Goal: Task Accomplishment & Management: Manage account settings

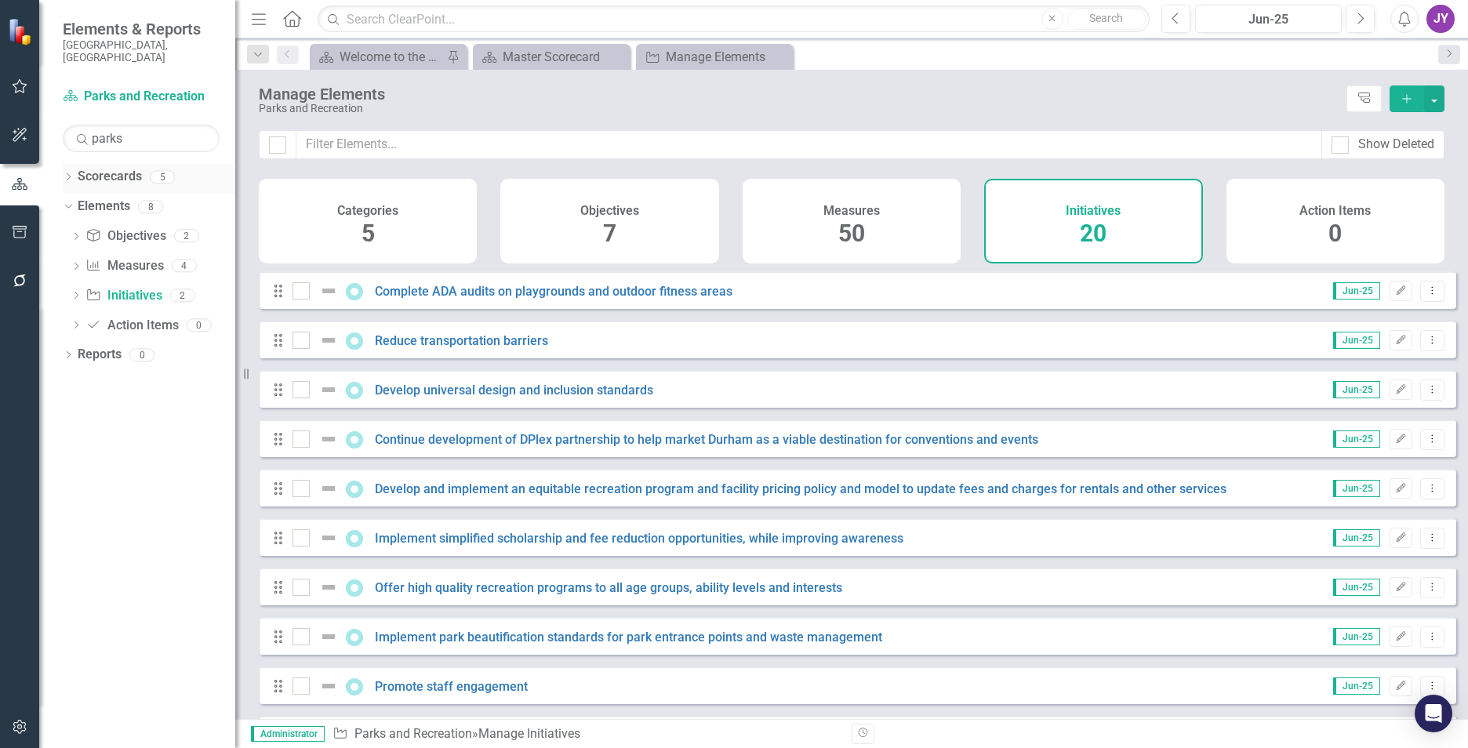
scroll to position [552, 0]
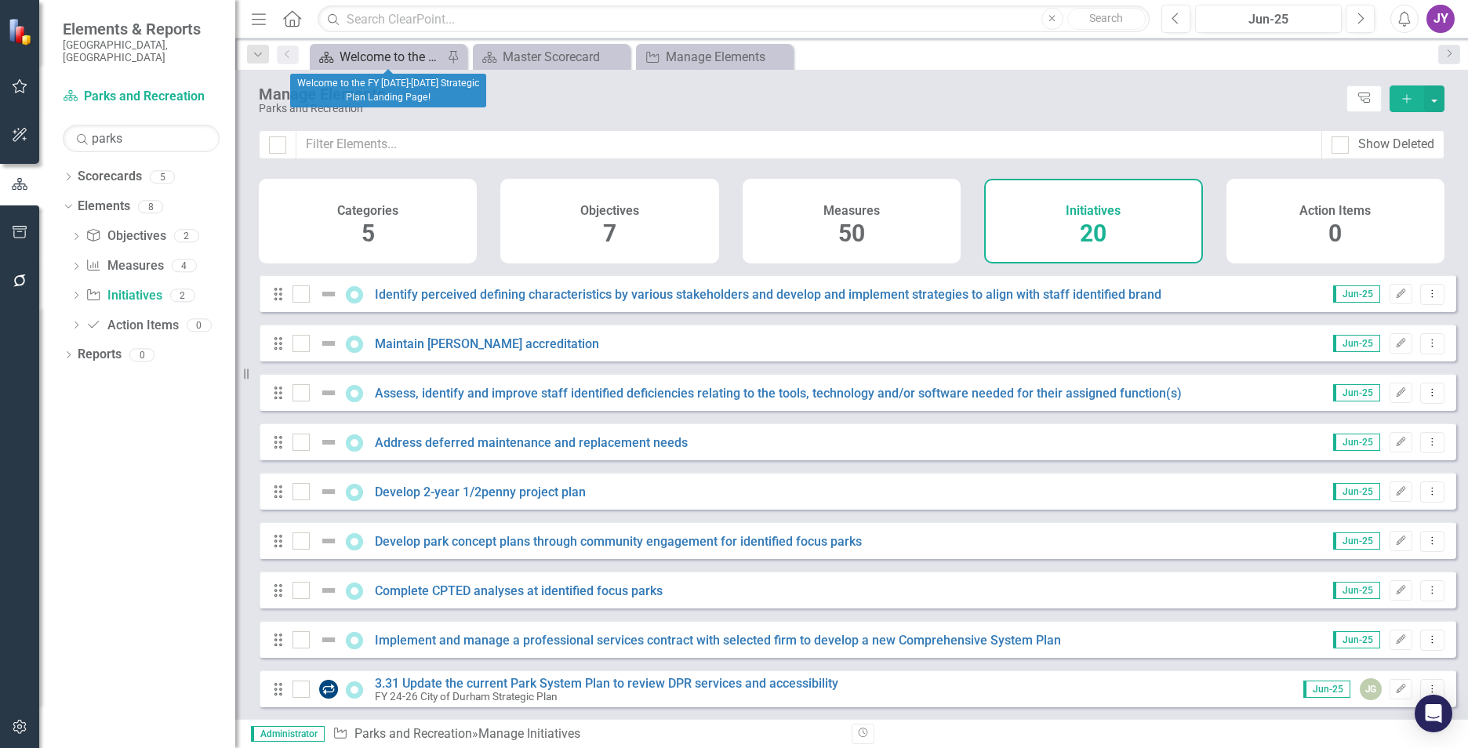
click at [354, 51] on div "Welcome to the FY [DATE]-[DATE] Strategic Plan Landing Page!" at bounding box center [392, 57] width 104 height 20
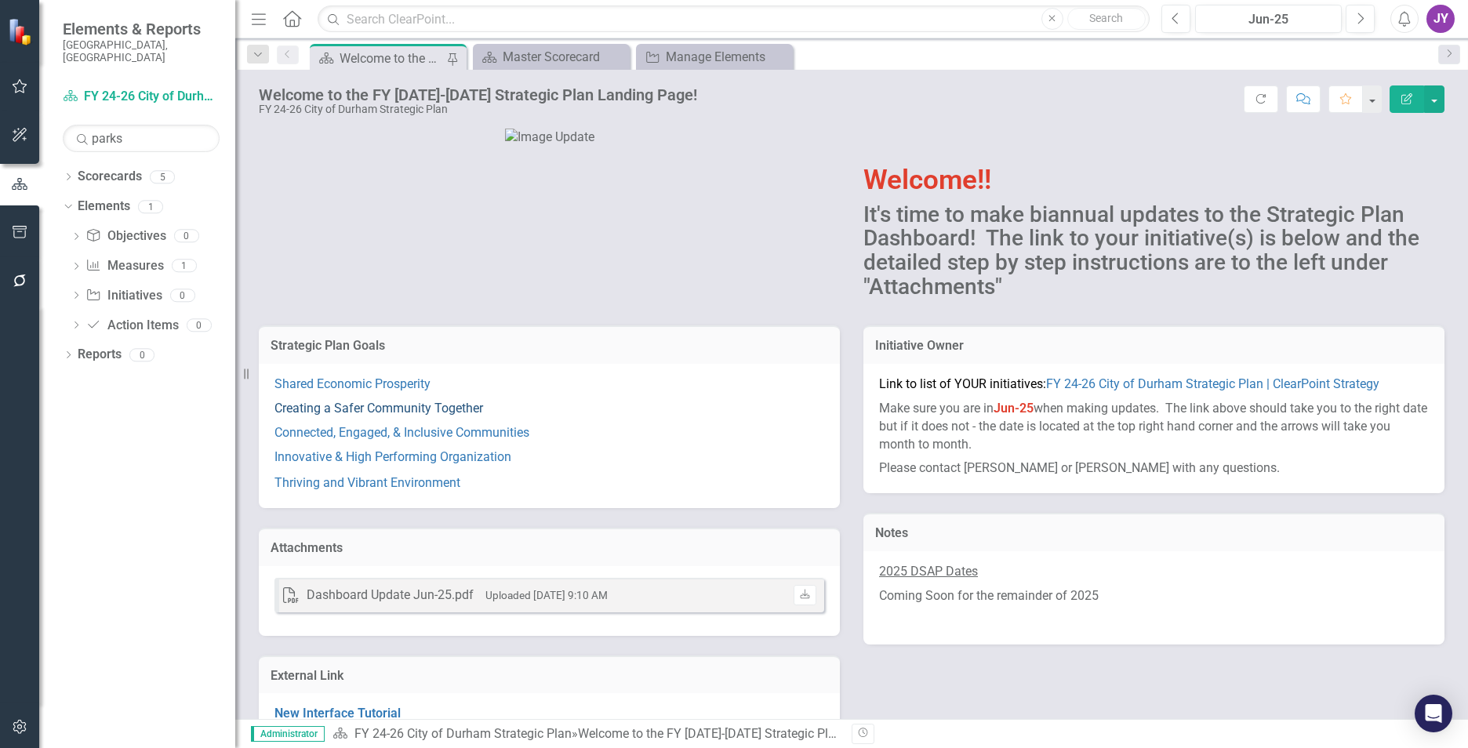
click at [359, 416] on link "Creating a Safer Community Together" at bounding box center [378, 408] width 209 height 15
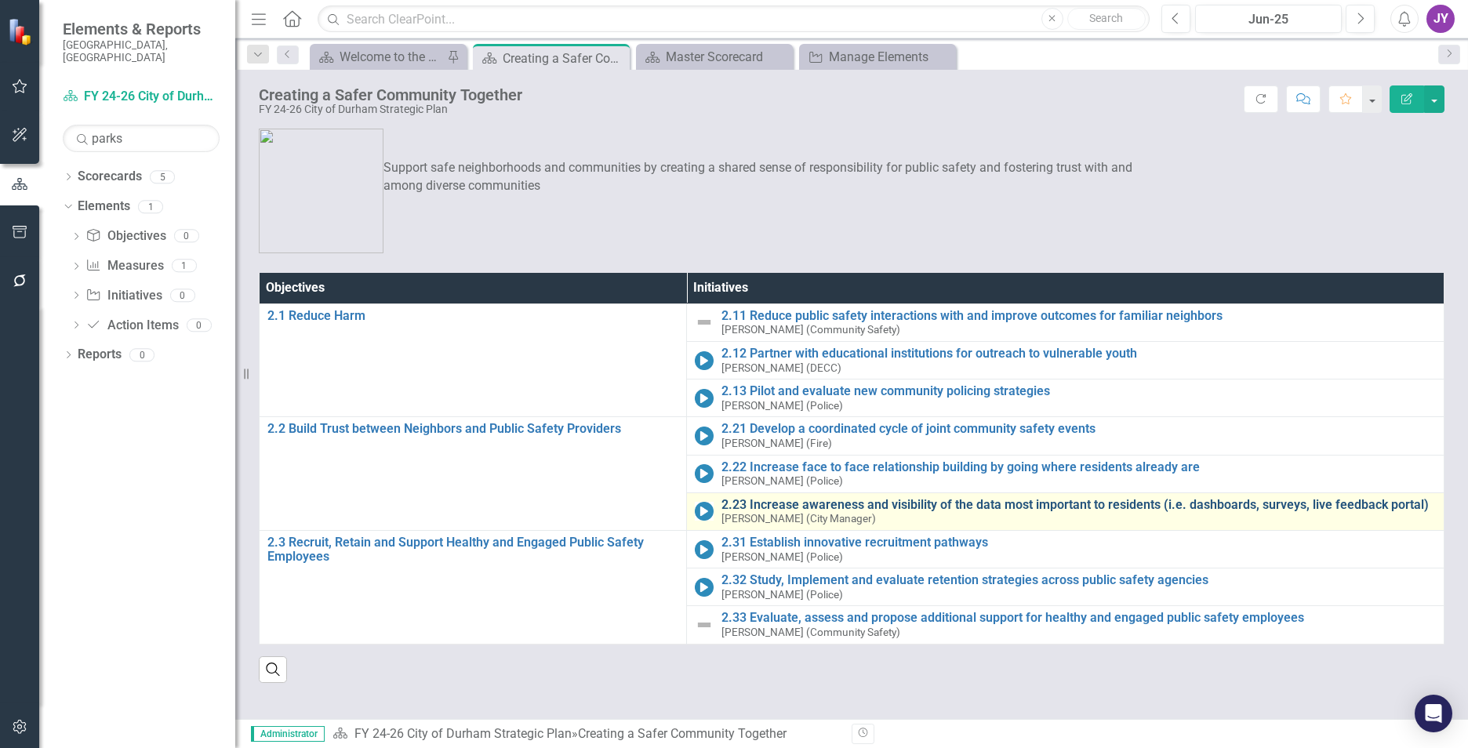
click at [778, 507] on link "2.23 Increase awareness and visibility of the data most important to residents …" at bounding box center [1078, 505] width 714 height 14
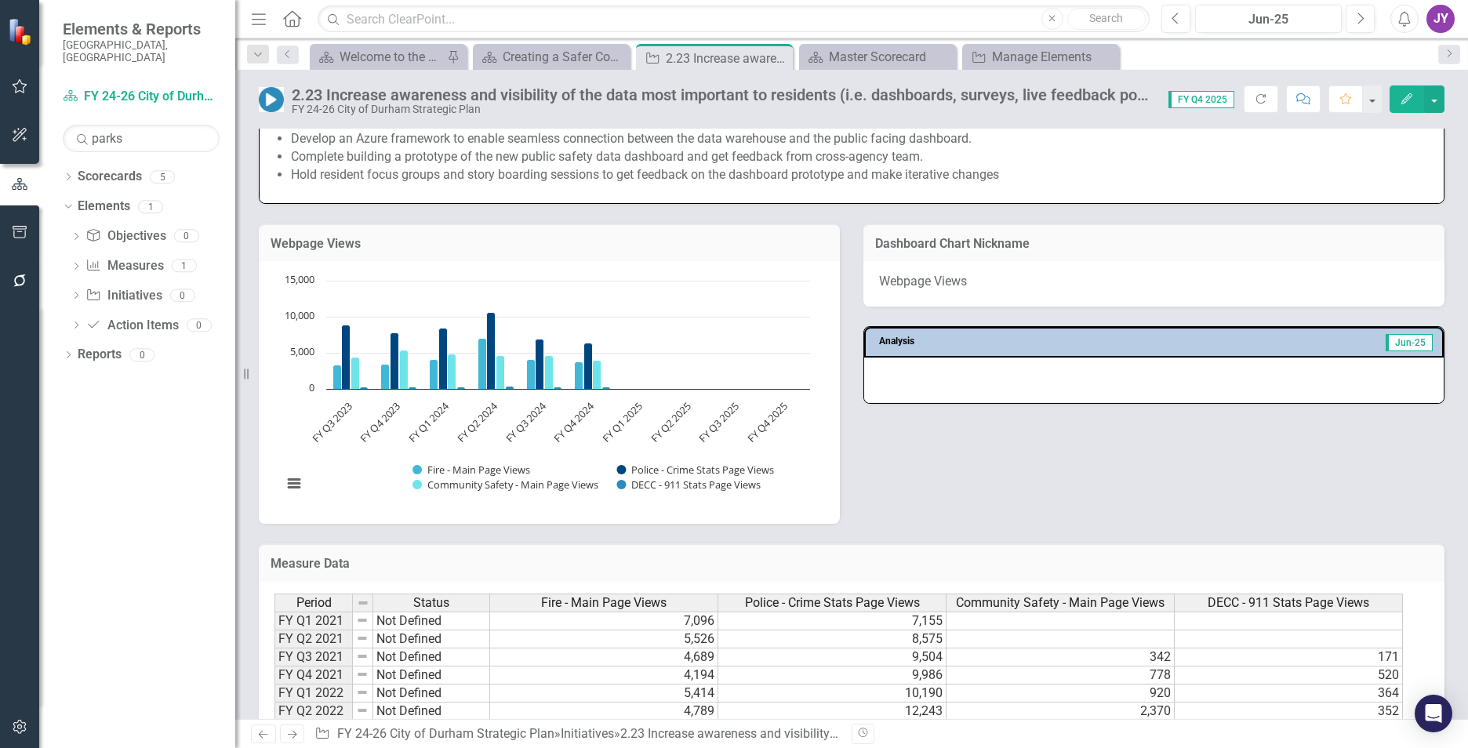
scroll to position [941, 0]
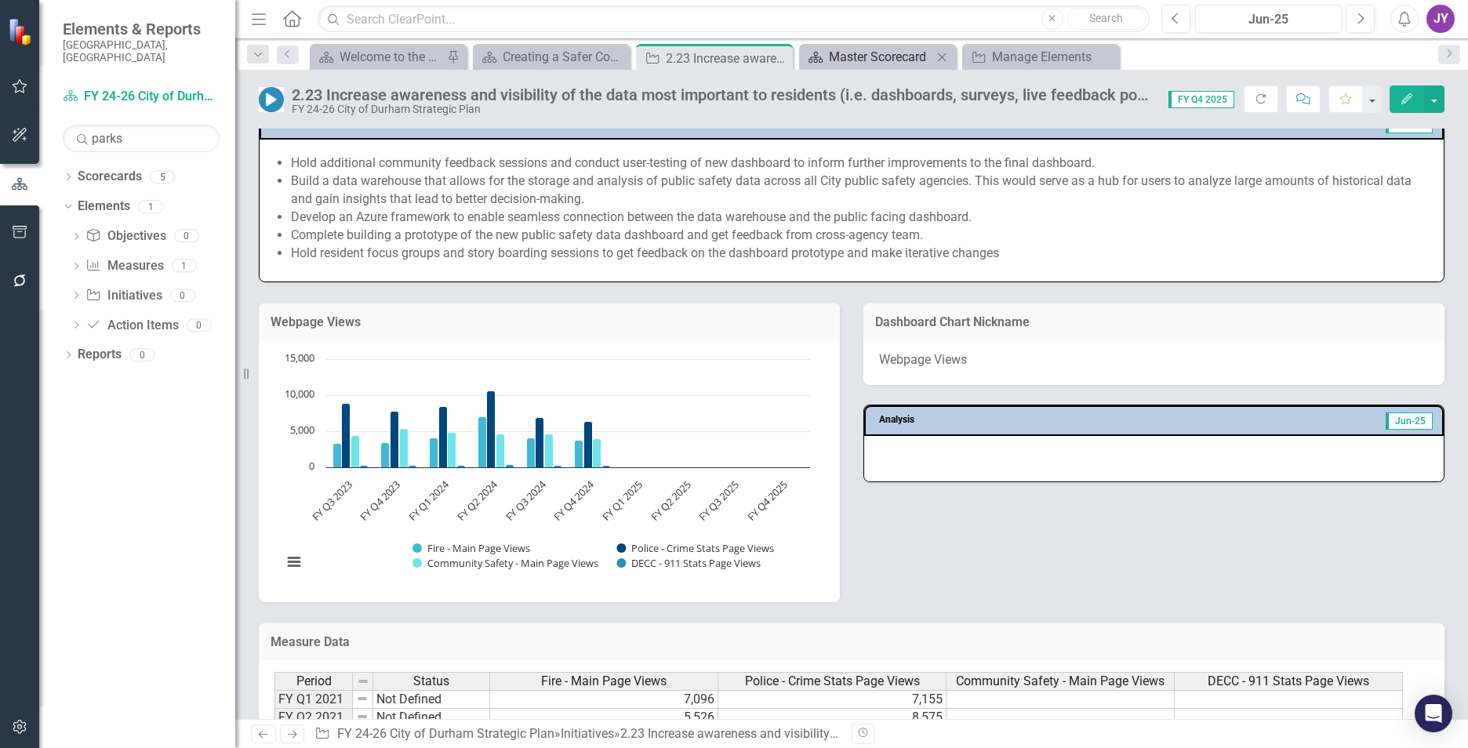
click at [854, 56] on div "Master Scorecard" at bounding box center [881, 57] width 104 height 20
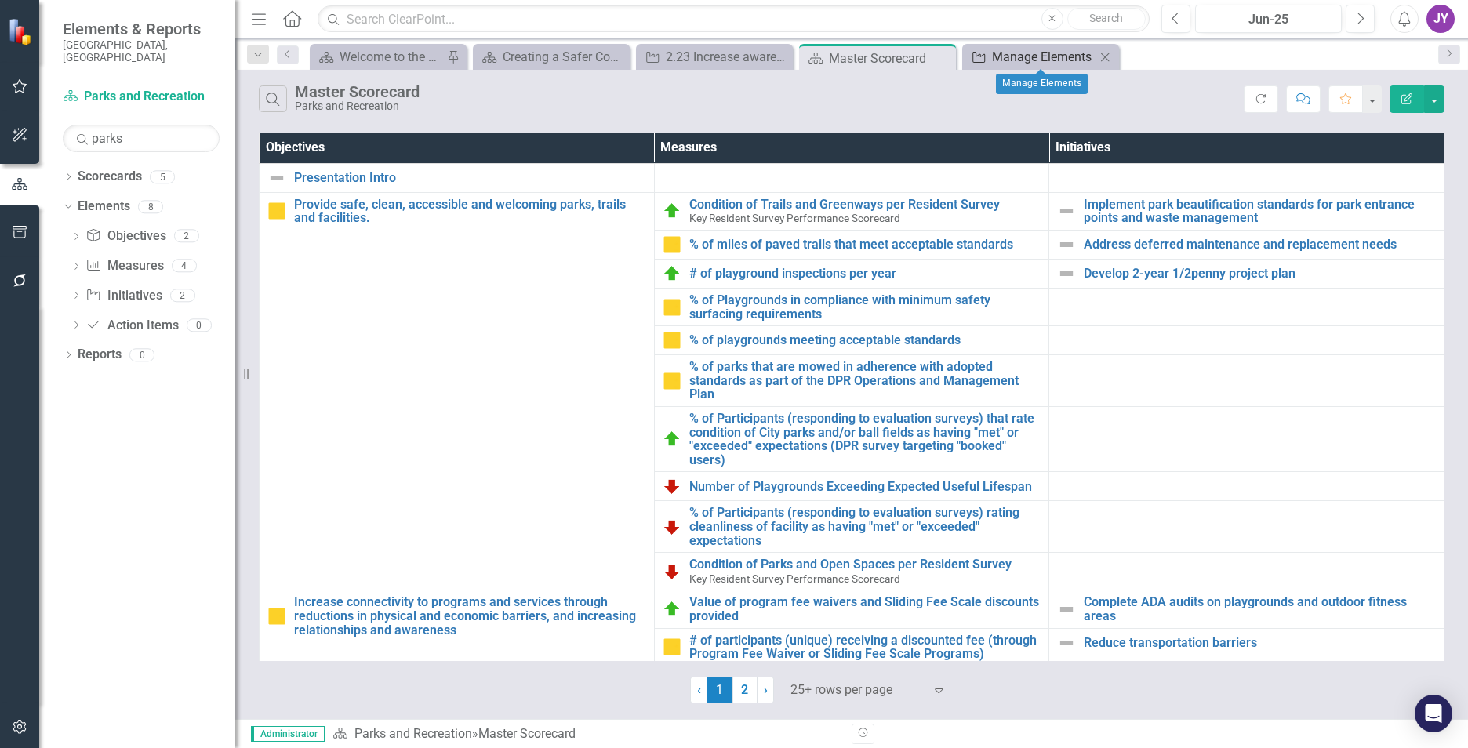
click at [1046, 63] on div "Manage Elements" at bounding box center [1044, 57] width 104 height 20
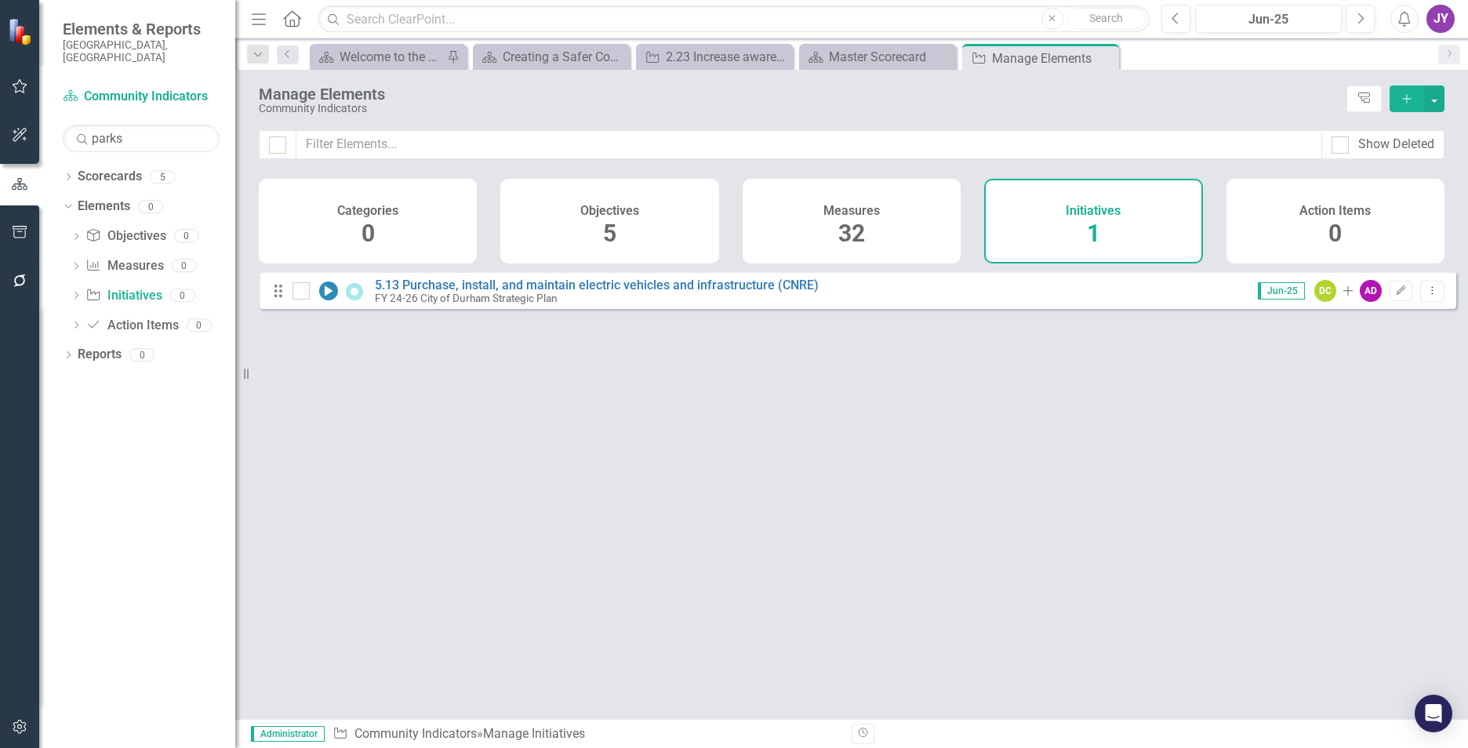
click at [640, 231] on div "Objectives 5" at bounding box center [609, 221] width 218 height 85
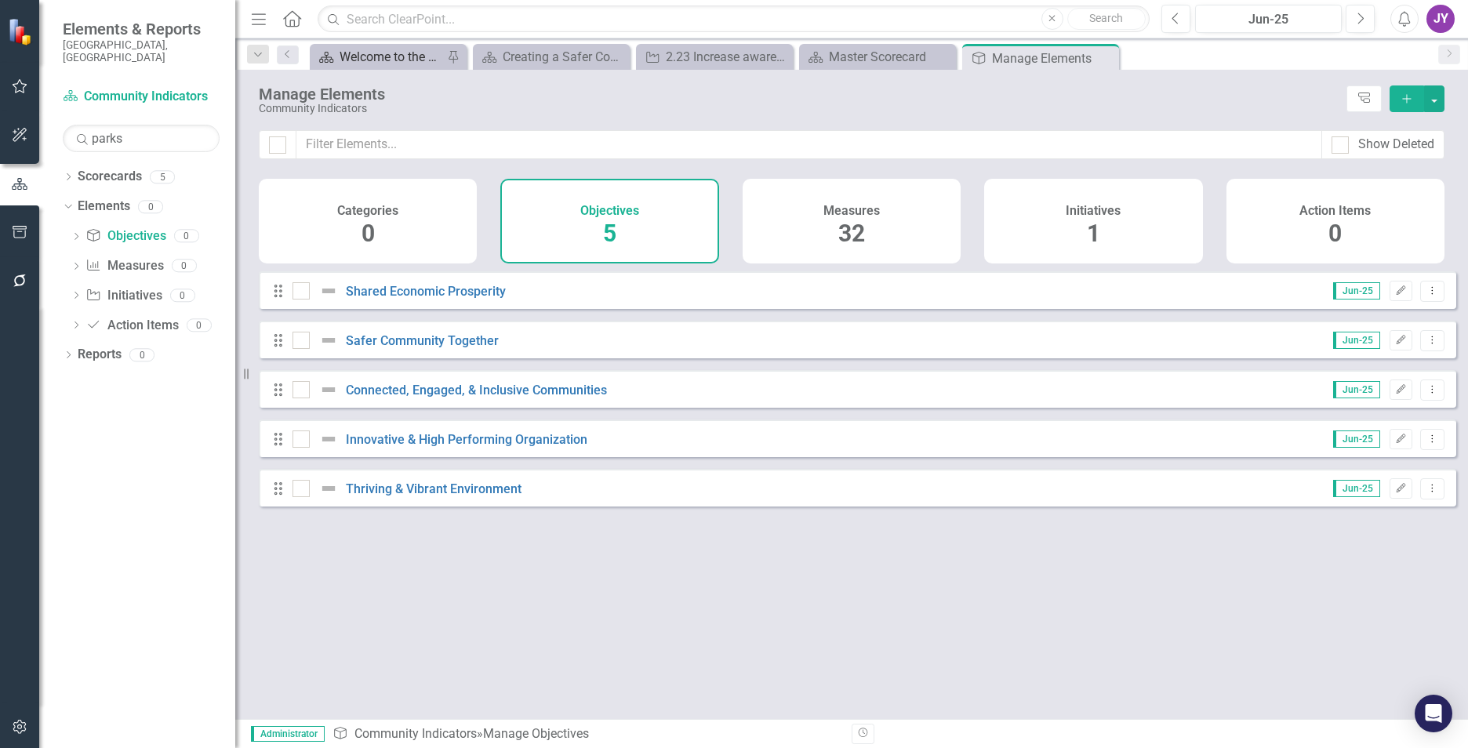
click at [388, 64] on div "Welcome to the FY [DATE]-[DATE] Strategic Plan Landing Page!" at bounding box center [392, 57] width 104 height 20
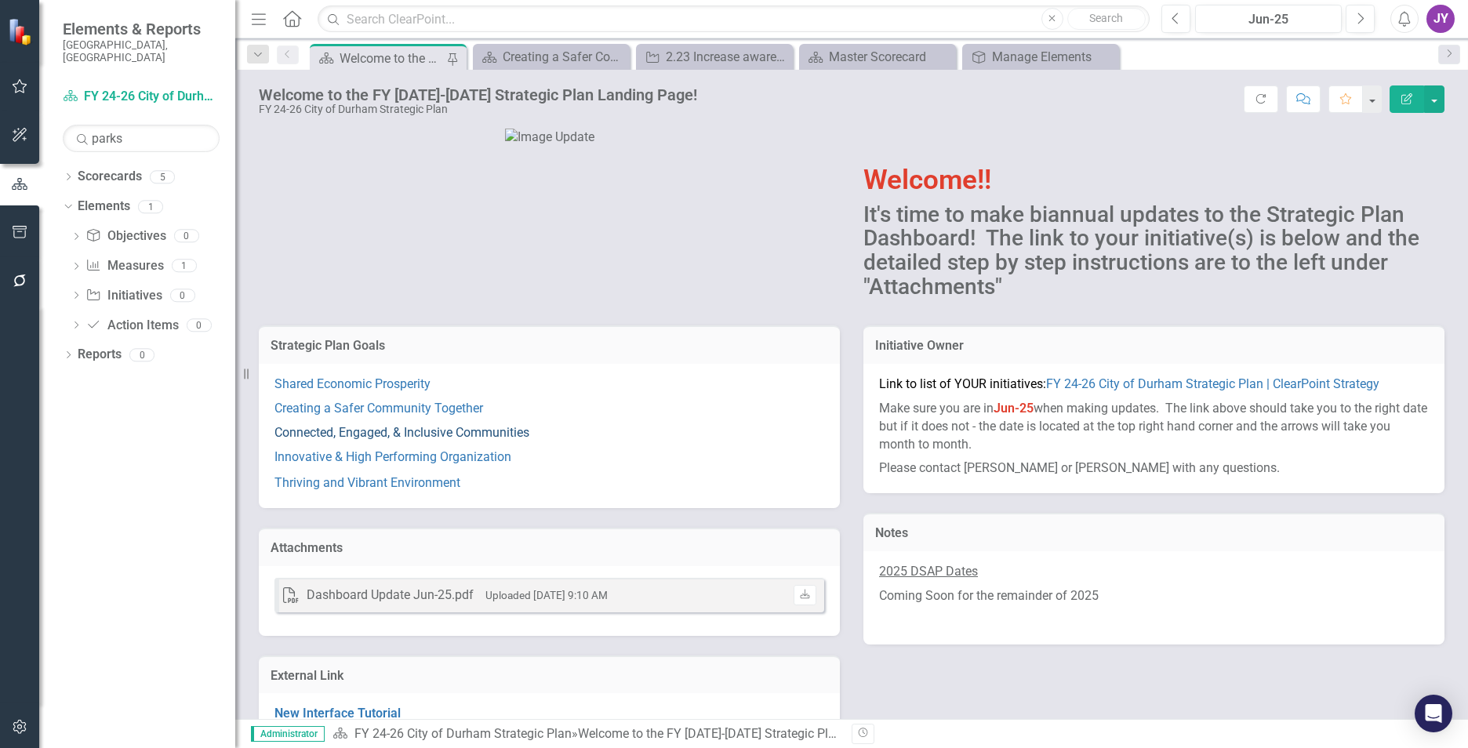
click at [493, 440] on link "Connected, Engaged, & Inclusive Communities" at bounding box center [401, 432] width 255 height 15
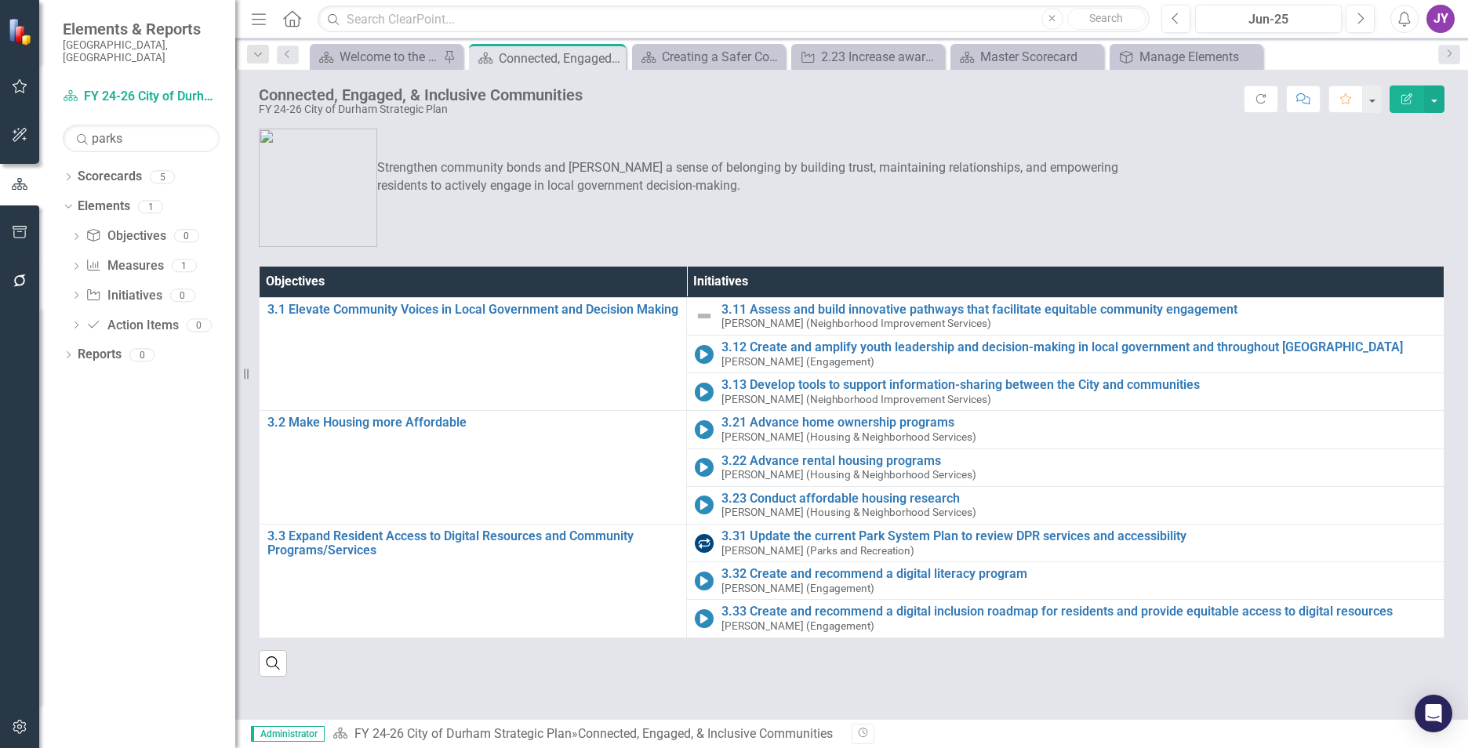
click at [850, 231] on div "Strengthen community bonds and [PERSON_NAME] a sense of belonging by building t…" at bounding box center [701, 188] width 884 height 118
click at [389, 54] on div "Welcome to the FY [DATE]-[DATE] Strategic Plan Landing Page!" at bounding box center [390, 57] width 100 height 20
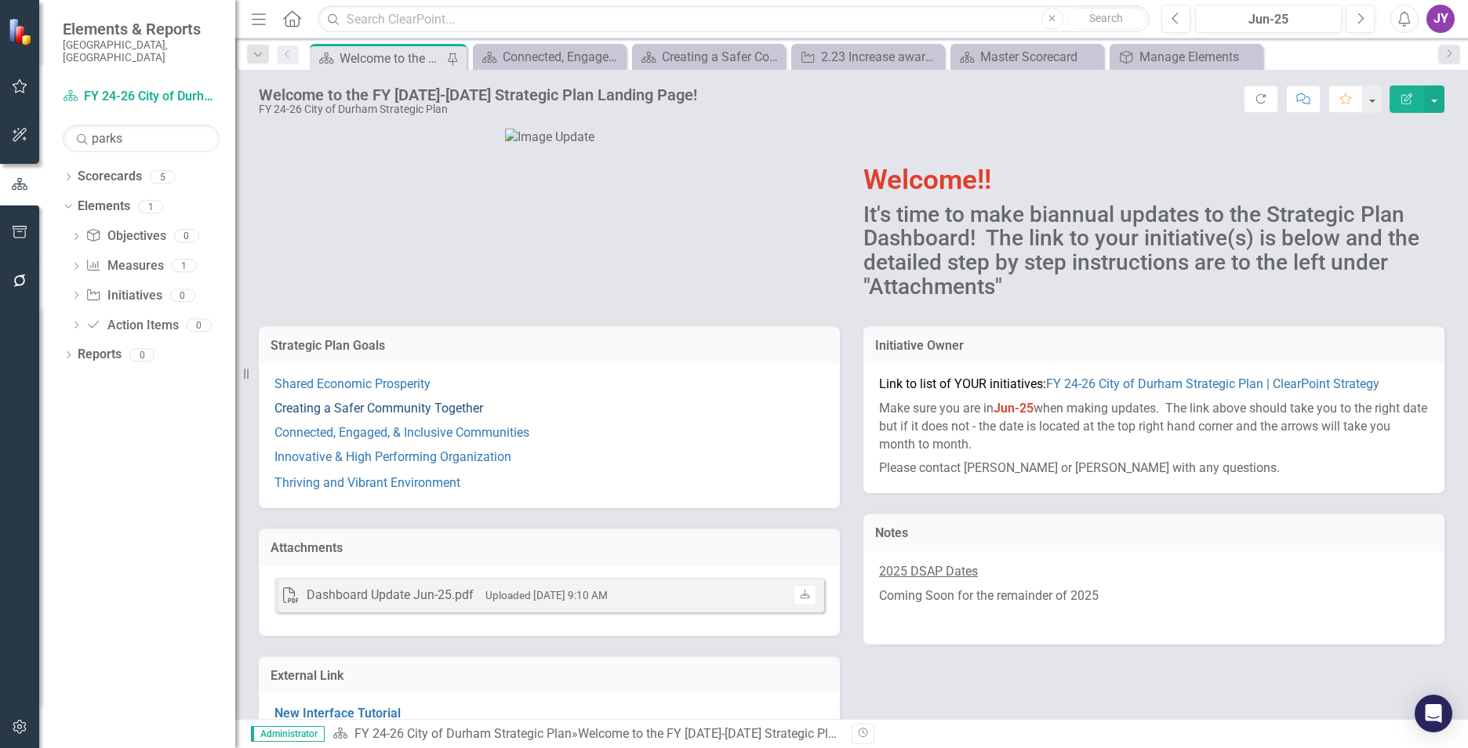
click at [336, 416] on link "Creating a Safer Community Together" at bounding box center [378, 408] width 209 height 15
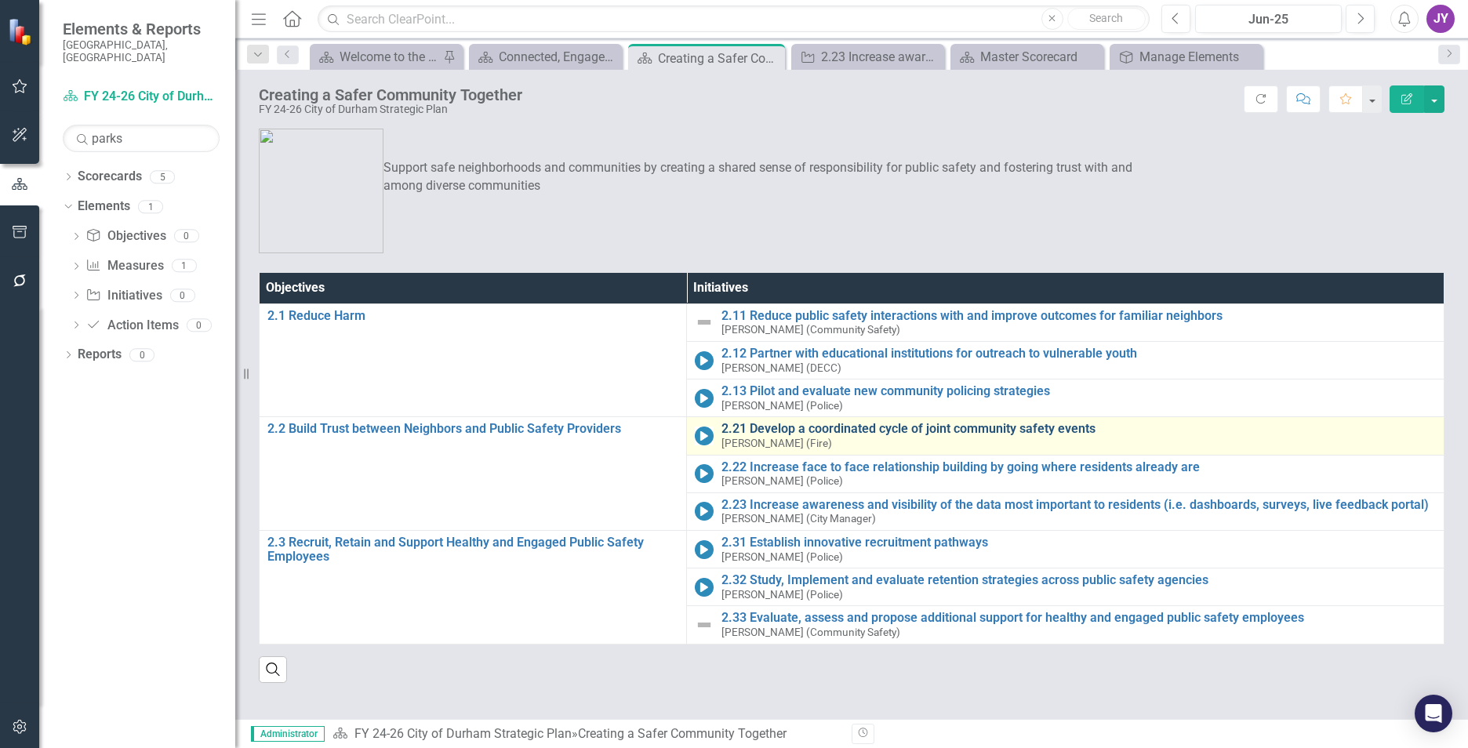
click at [774, 430] on link "2.21 Develop a coordinated cycle of joint community safety events" at bounding box center [1078, 429] width 714 height 14
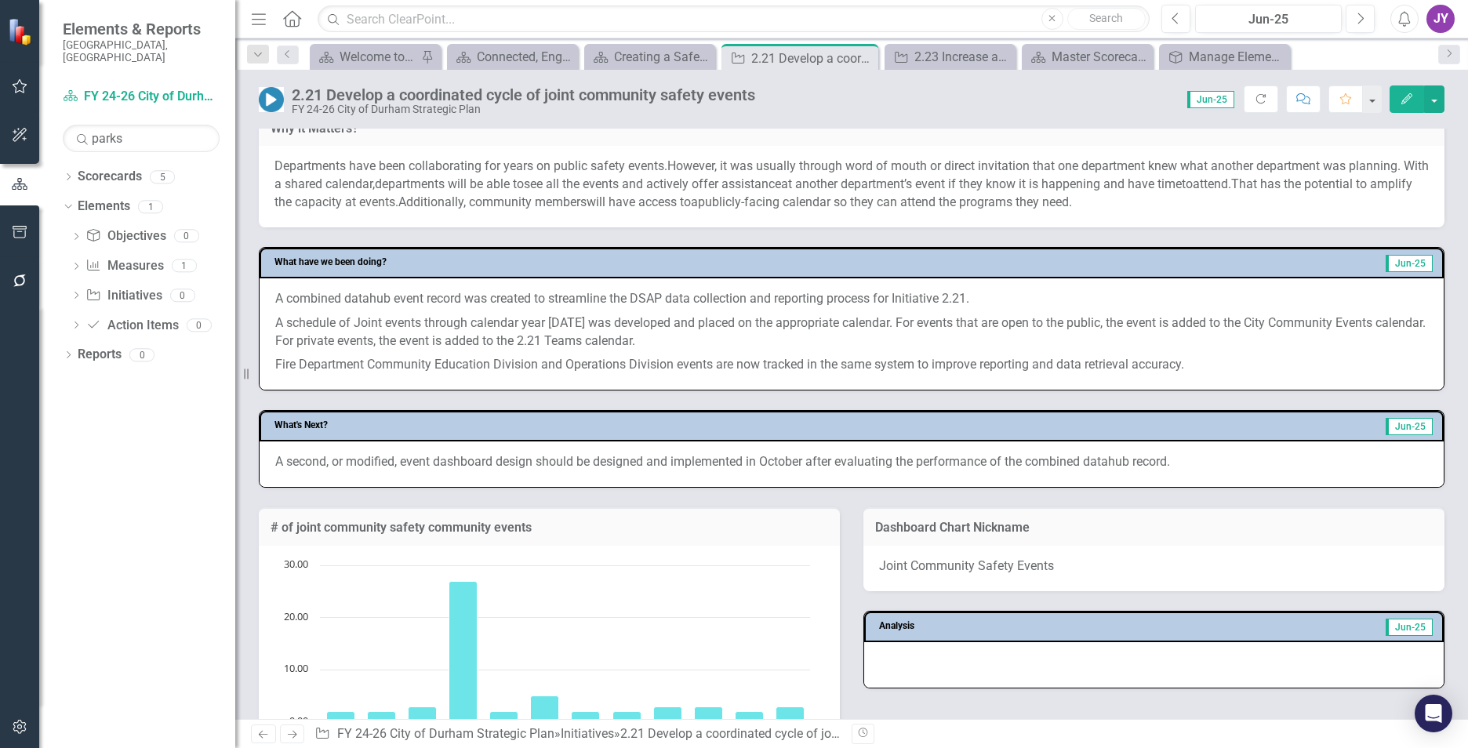
scroll to position [784, 0]
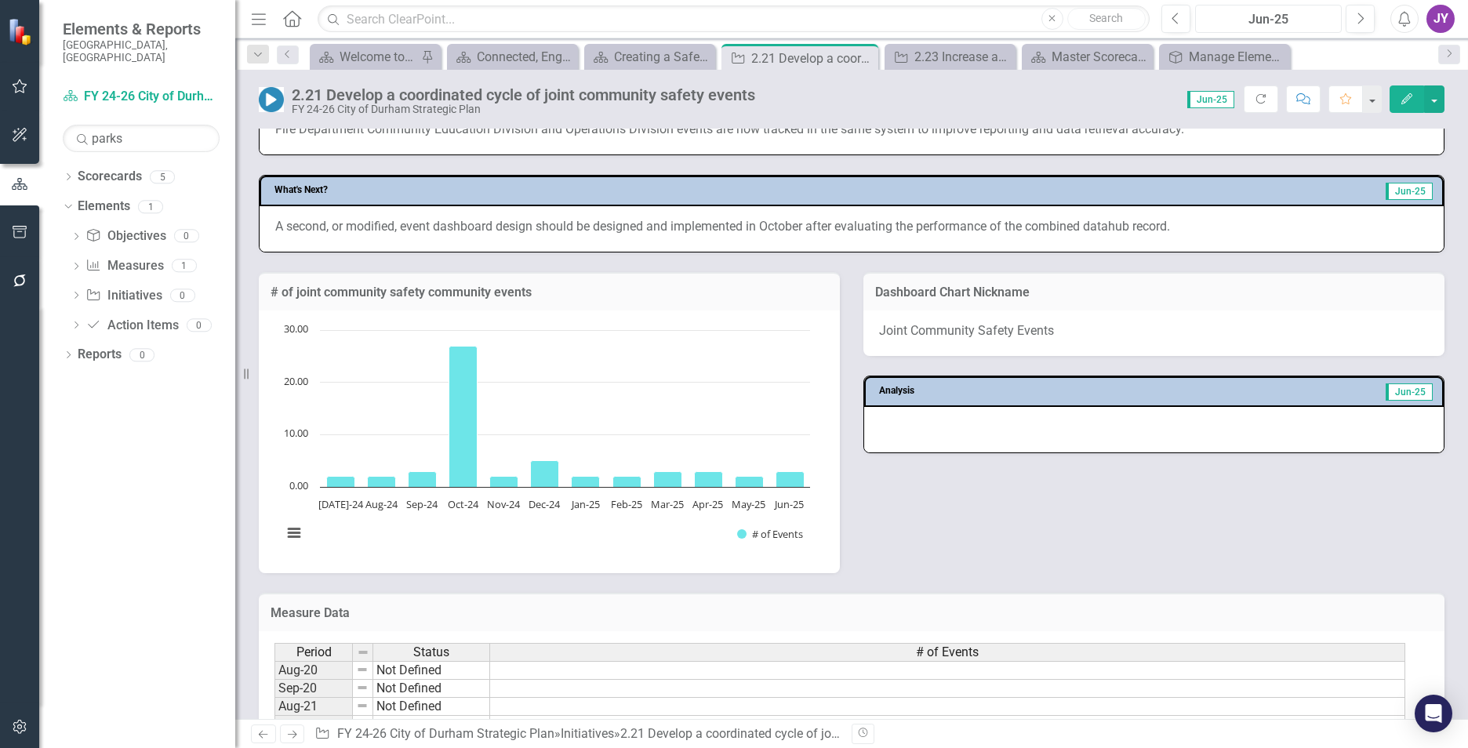
click at [1259, 21] on div "Jun-25" at bounding box center [1269, 19] width 136 height 19
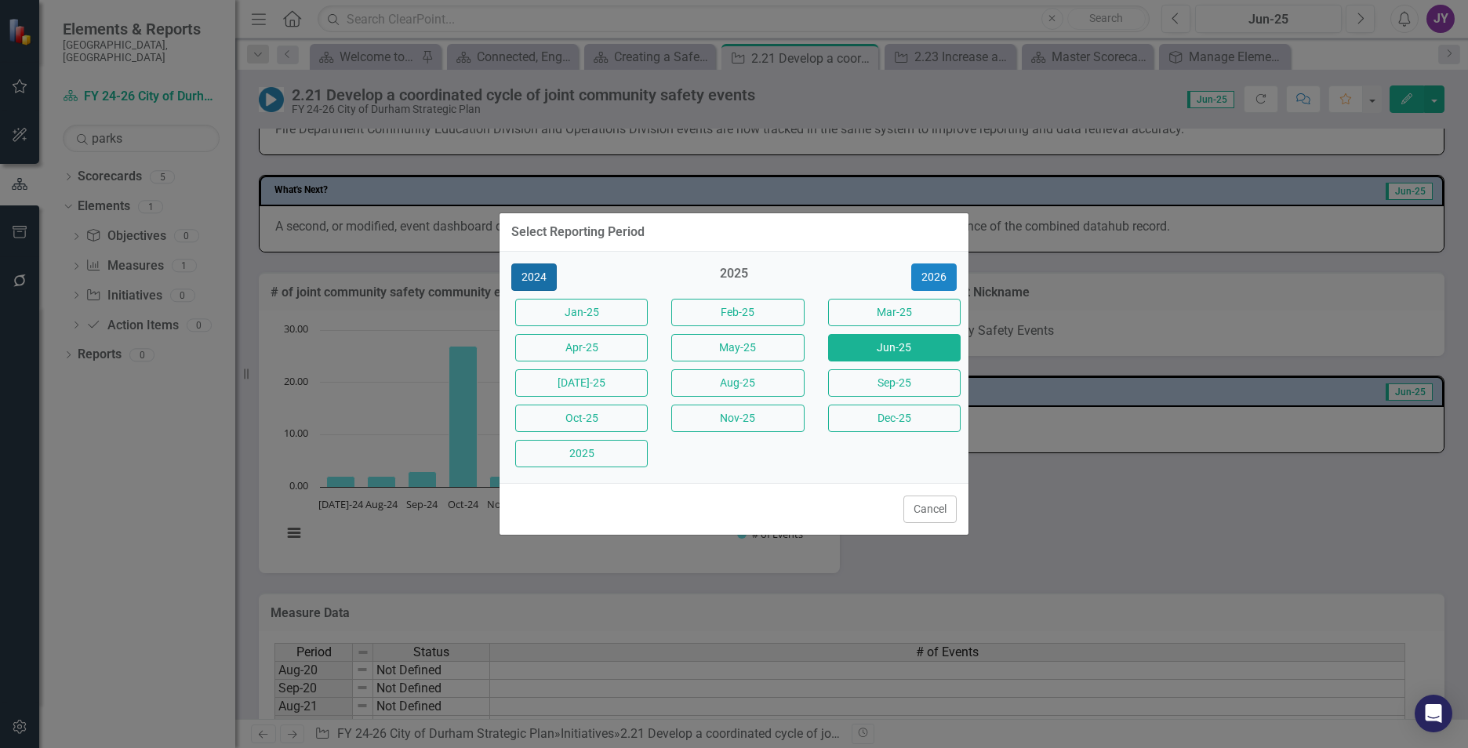
click at [548, 279] on button "2024" at bounding box center [533, 276] width 45 height 27
click at [612, 461] on button "Dec-24" at bounding box center [581, 453] width 133 height 27
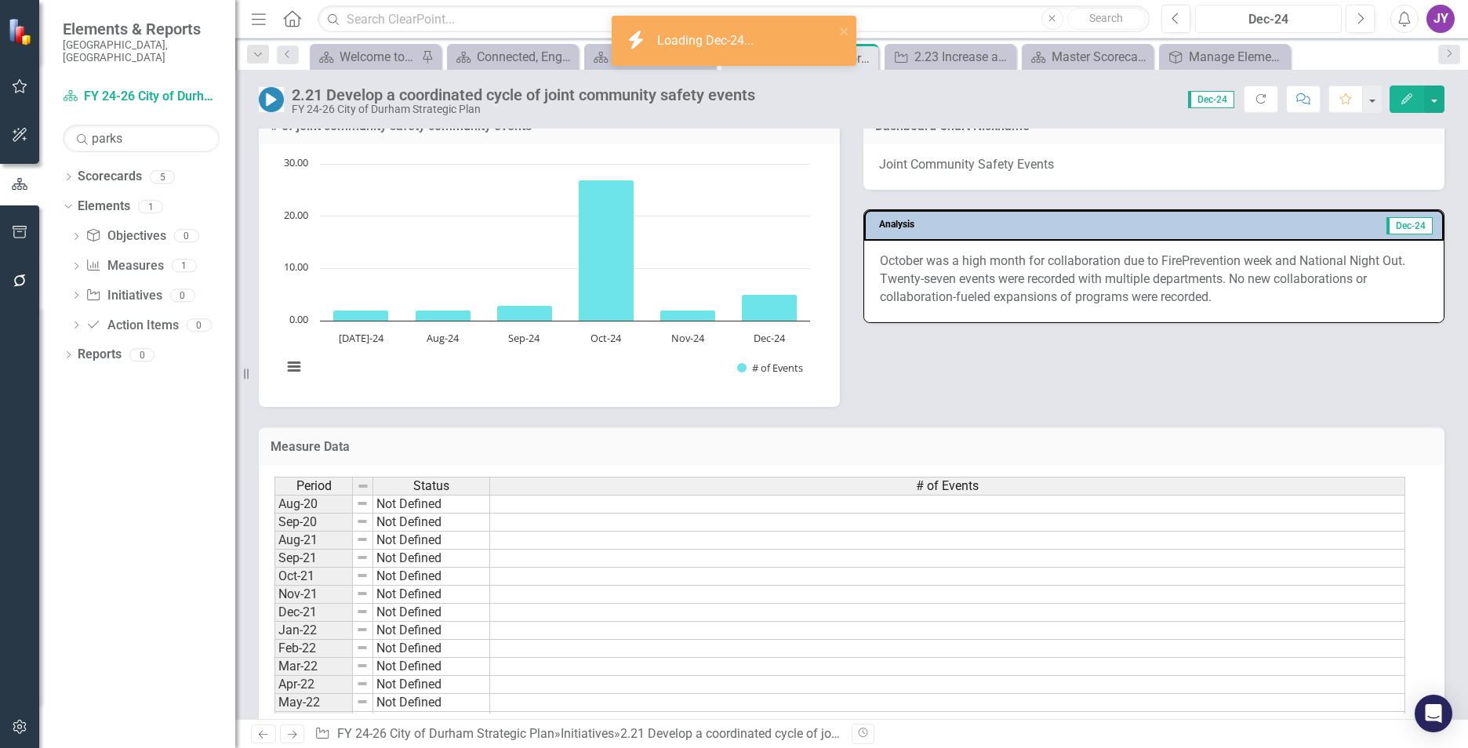
scroll to position [941, 0]
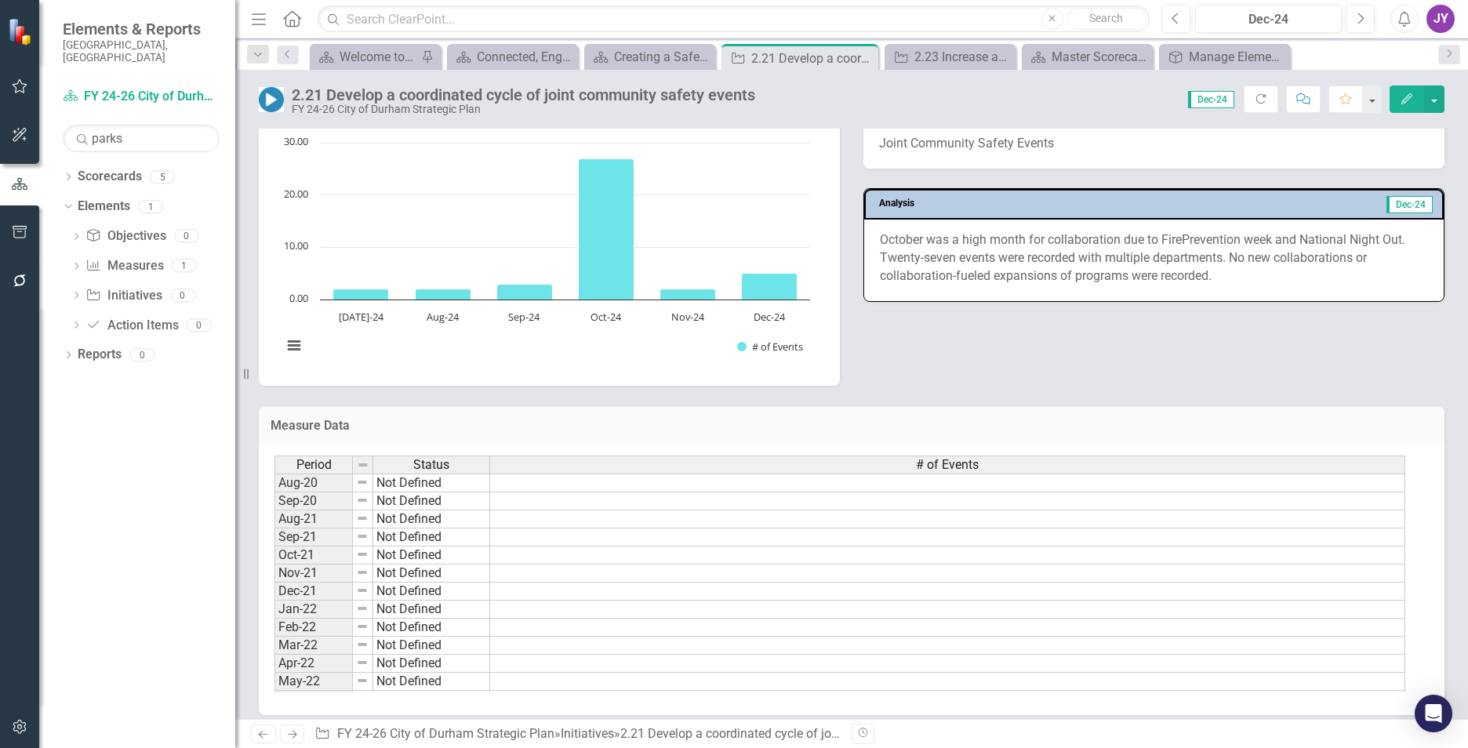
click at [959, 267] on p "October was a high month for collaboration due to FirePrevention week and Natio…" at bounding box center [1154, 258] width 548 height 54
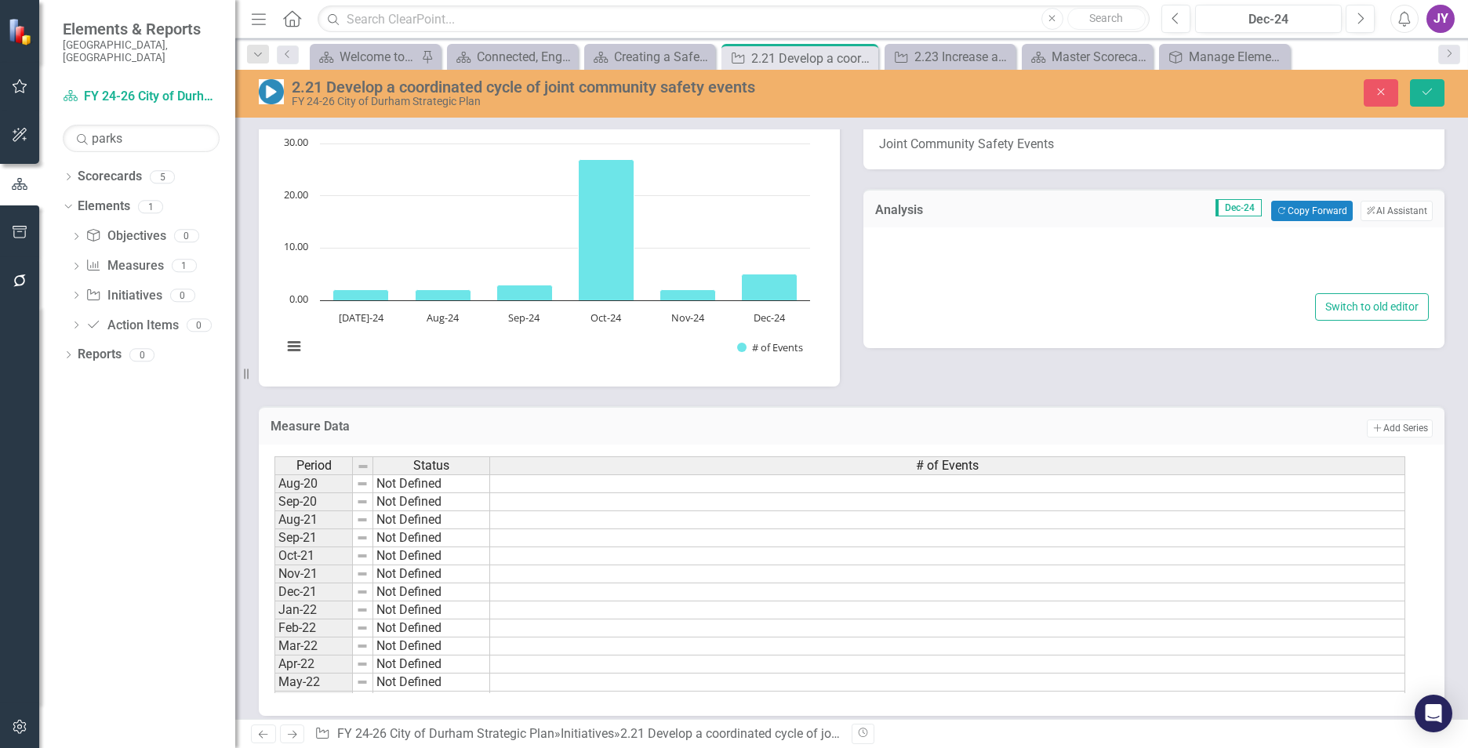
type textarea "<p>October was a high month for collaboration due to FirePrevention week and Na…"
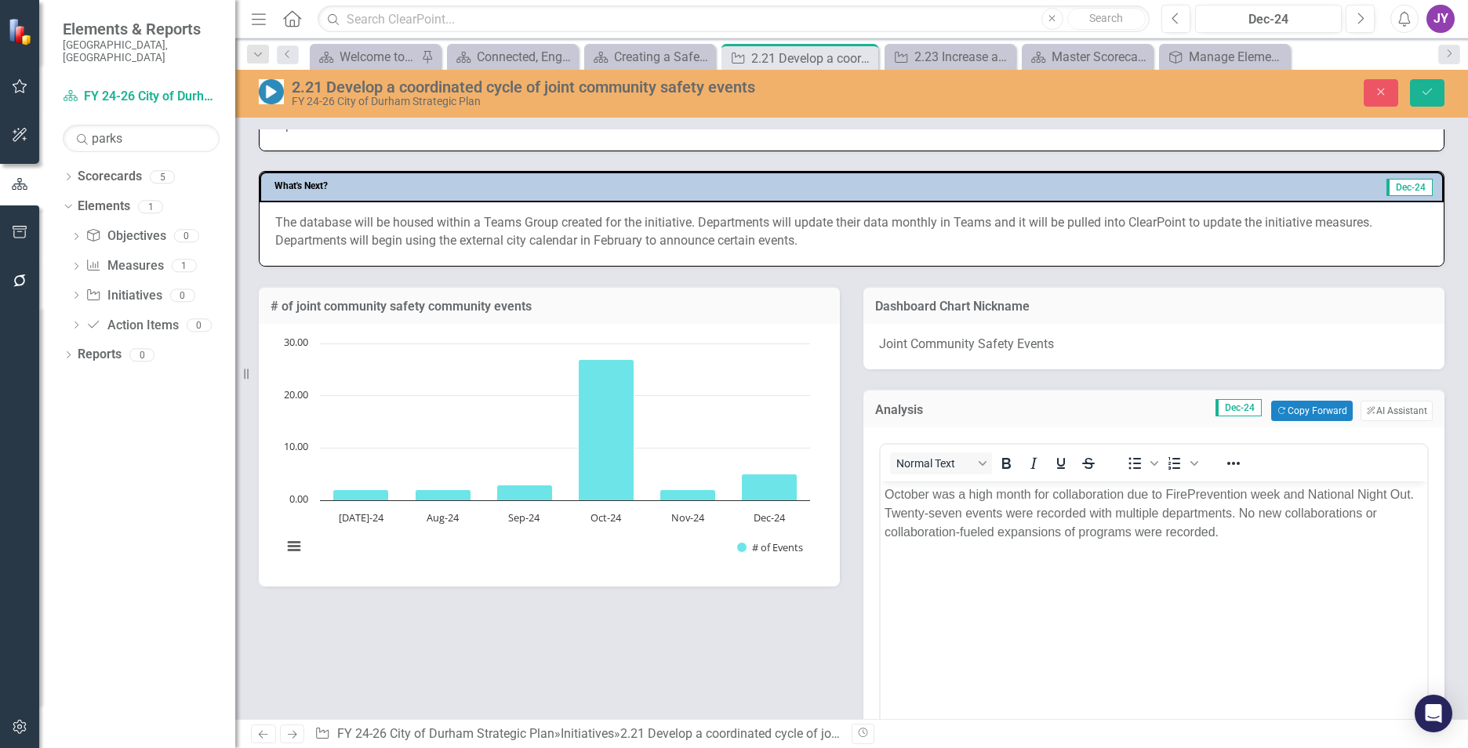
scroll to position [714, 0]
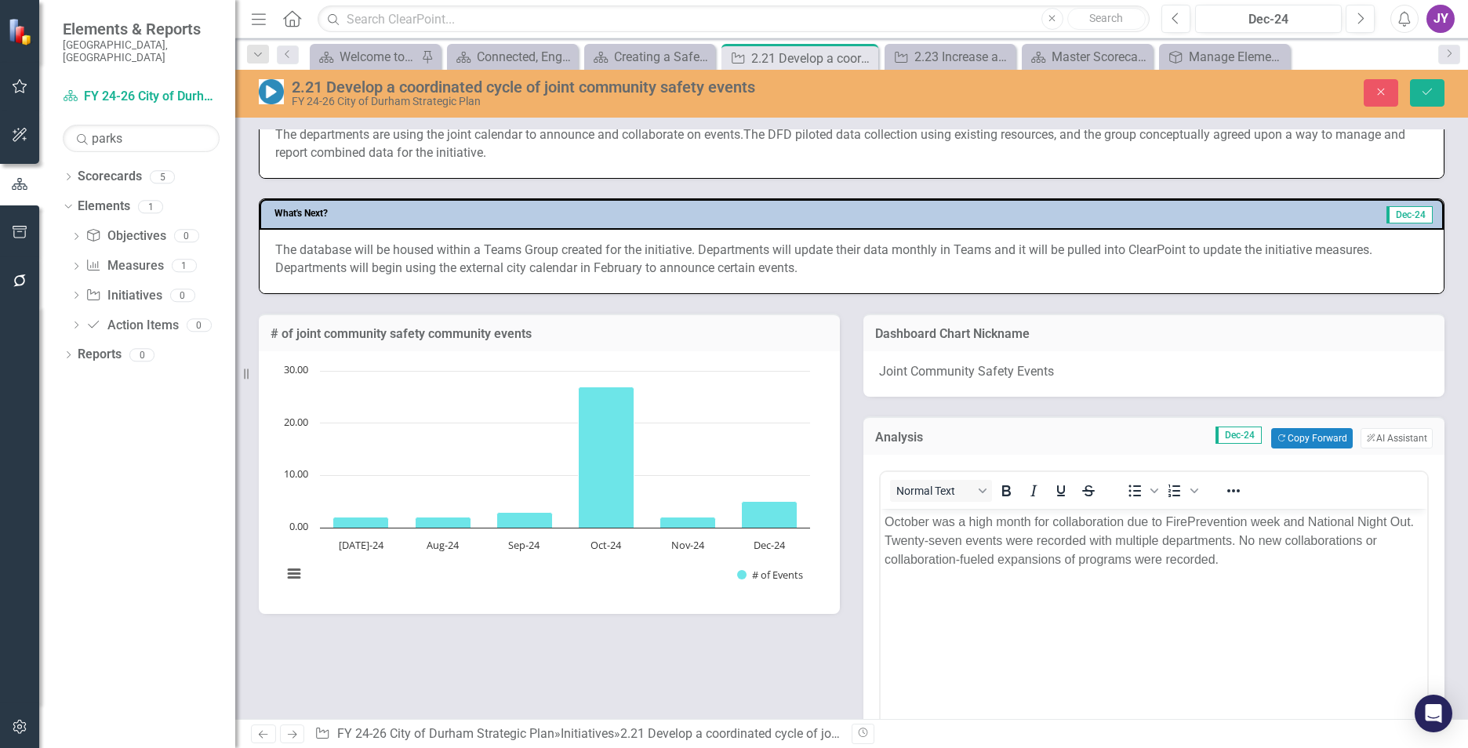
click at [959, 507] on div "Normal Text To open the popup, press Shift+Enter To open the popup, press Shift…" at bounding box center [1154, 490] width 547 height 37
click at [962, 518] on p "October was a high month for collaboration due to FirePrevention week and Natio…" at bounding box center [1154, 541] width 539 height 56
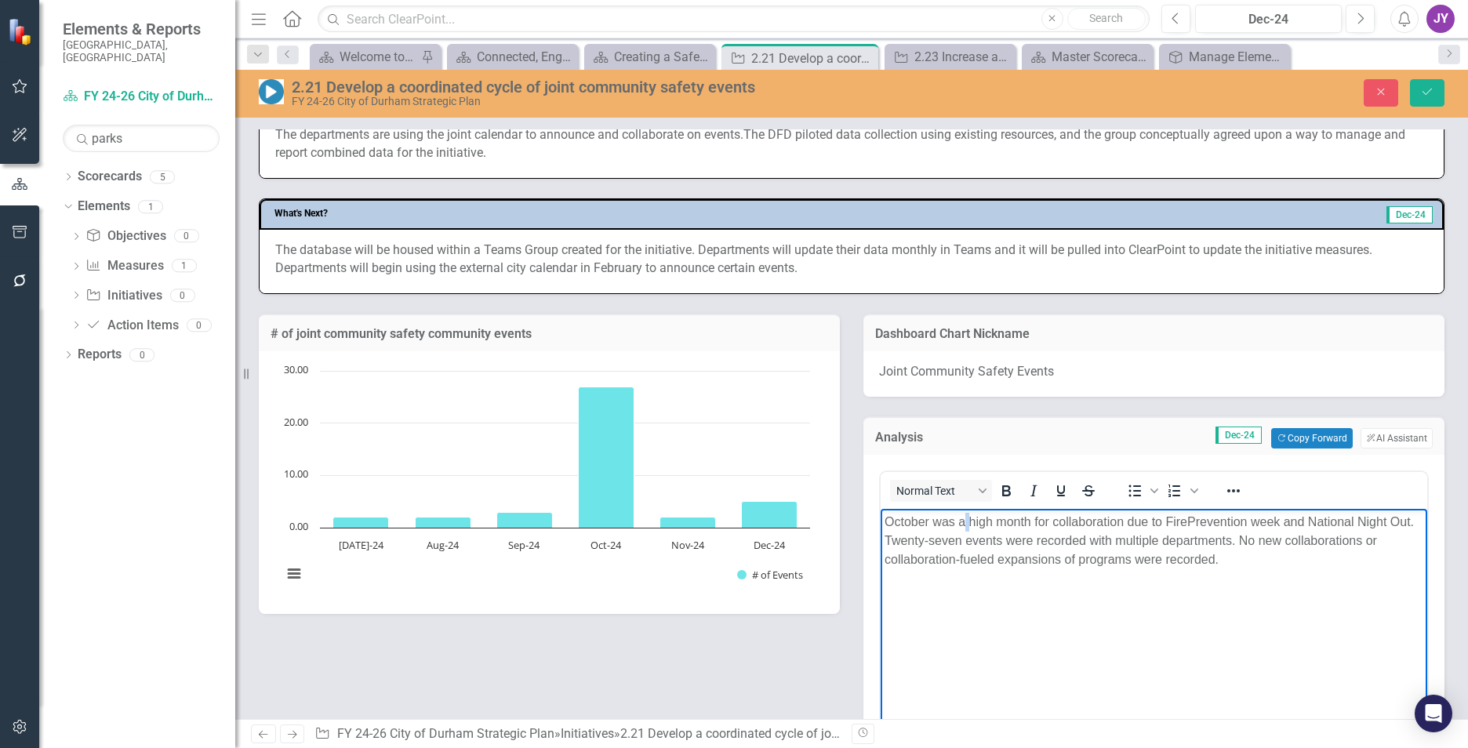
click at [962, 518] on p "October was a high month for collaboration due to FirePrevention week and Natio…" at bounding box center [1154, 541] width 539 height 56
copy p "October was a high month for collaboration due to FirePrevention week and Natio…"
click at [1383, 98] on button "Close" at bounding box center [1381, 92] width 35 height 27
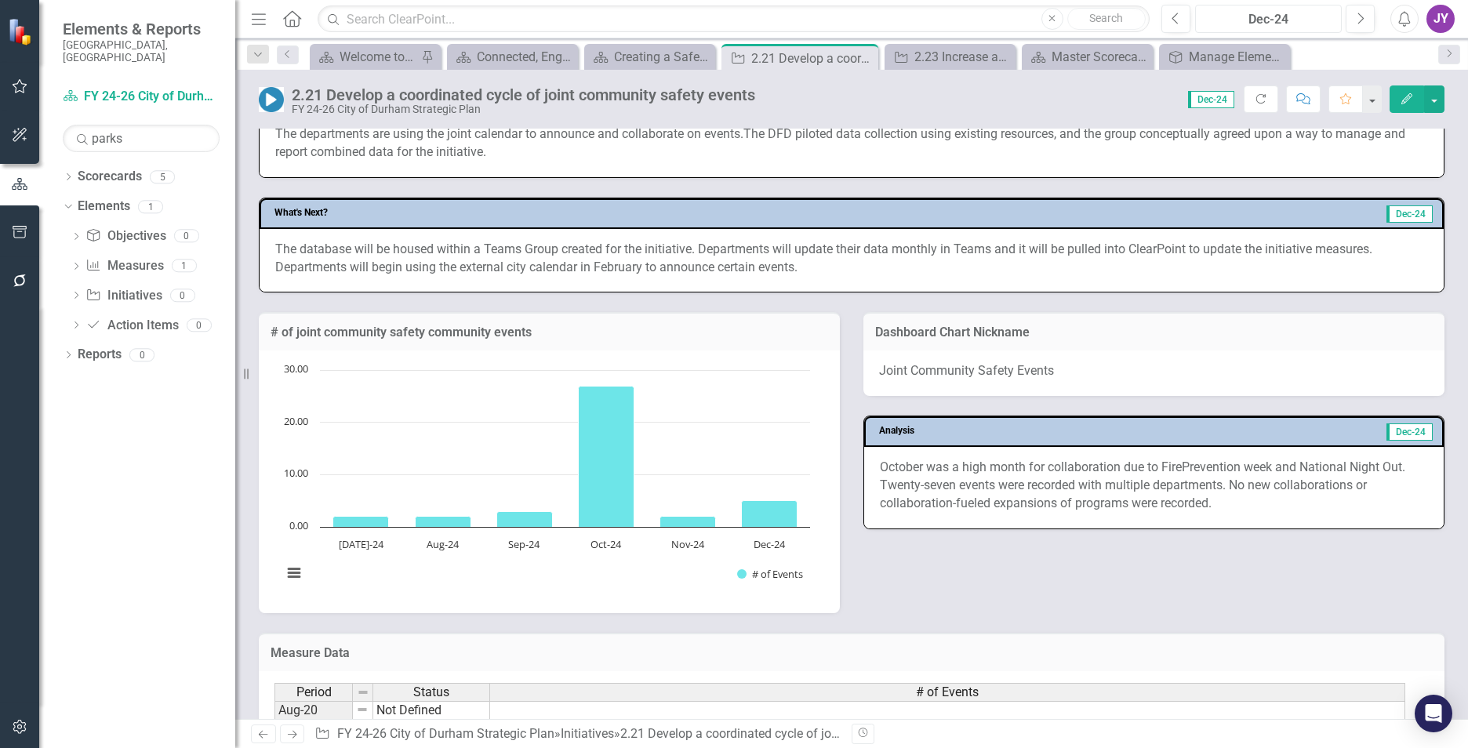
click at [1302, 15] on div "Dec-24" at bounding box center [1269, 19] width 136 height 19
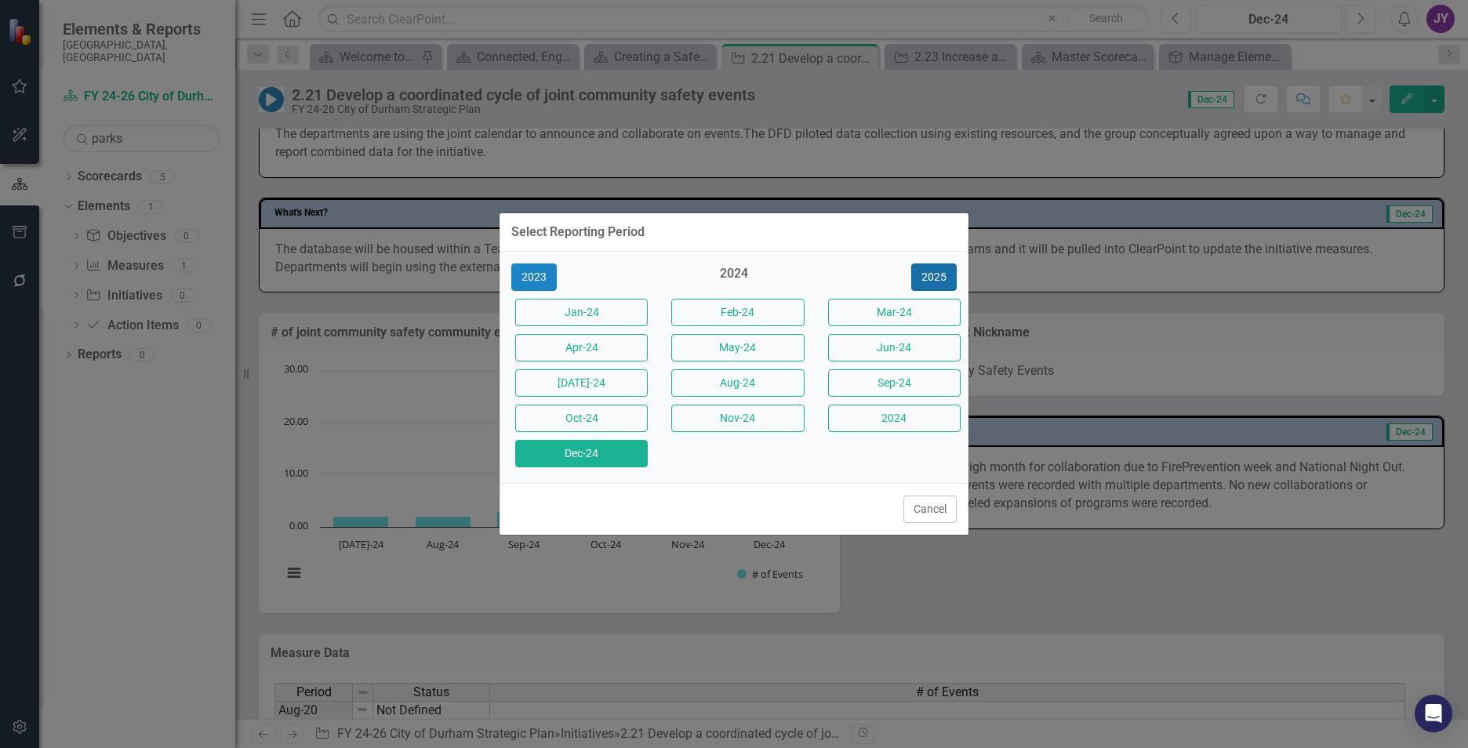
click at [940, 271] on button "2025" at bounding box center [933, 276] width 45 height 27
click at [907, 344] on button "Jun-25" at bounding box center [894, 347] width 133 height 27
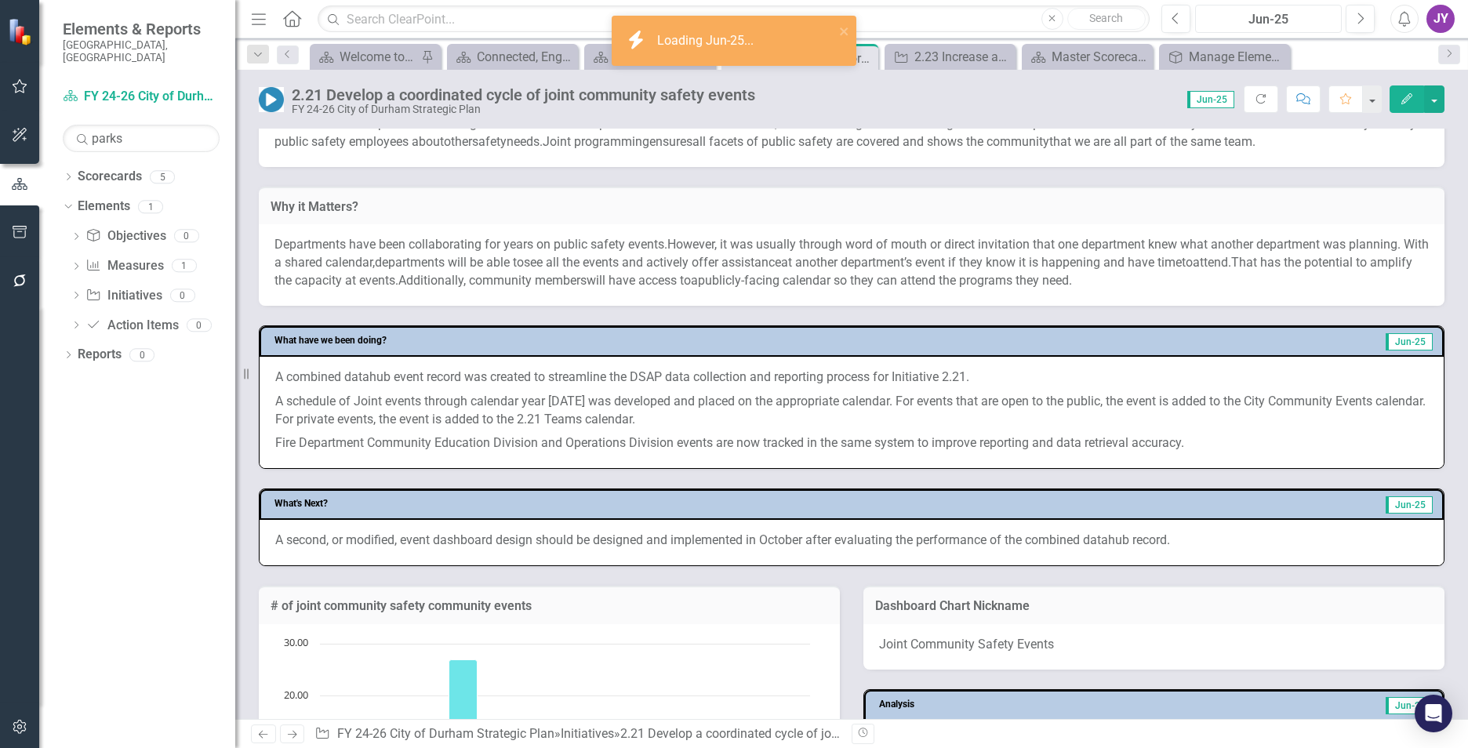
scroll to position [784, 0]
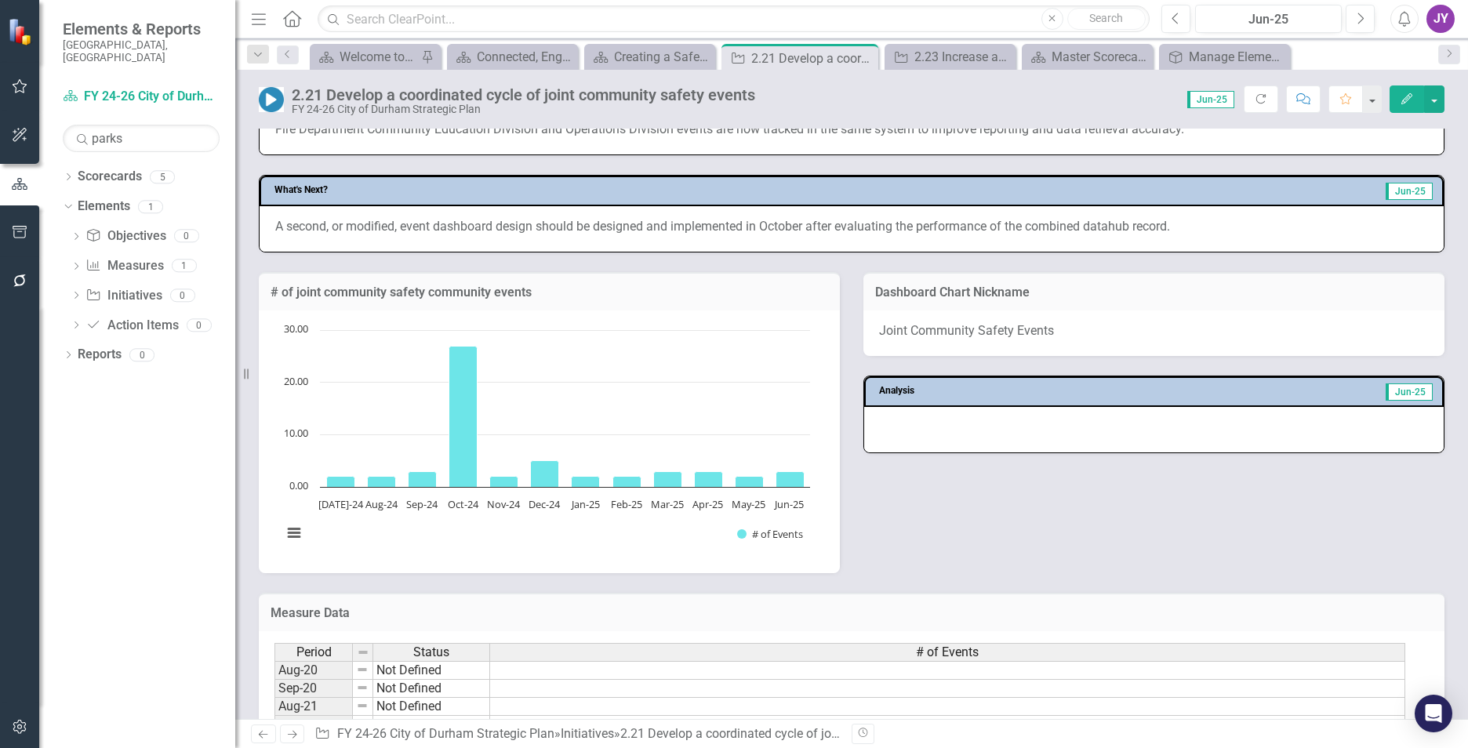
click at [949, 421] on div at bounding box center [1154, 429] width 580 height 45
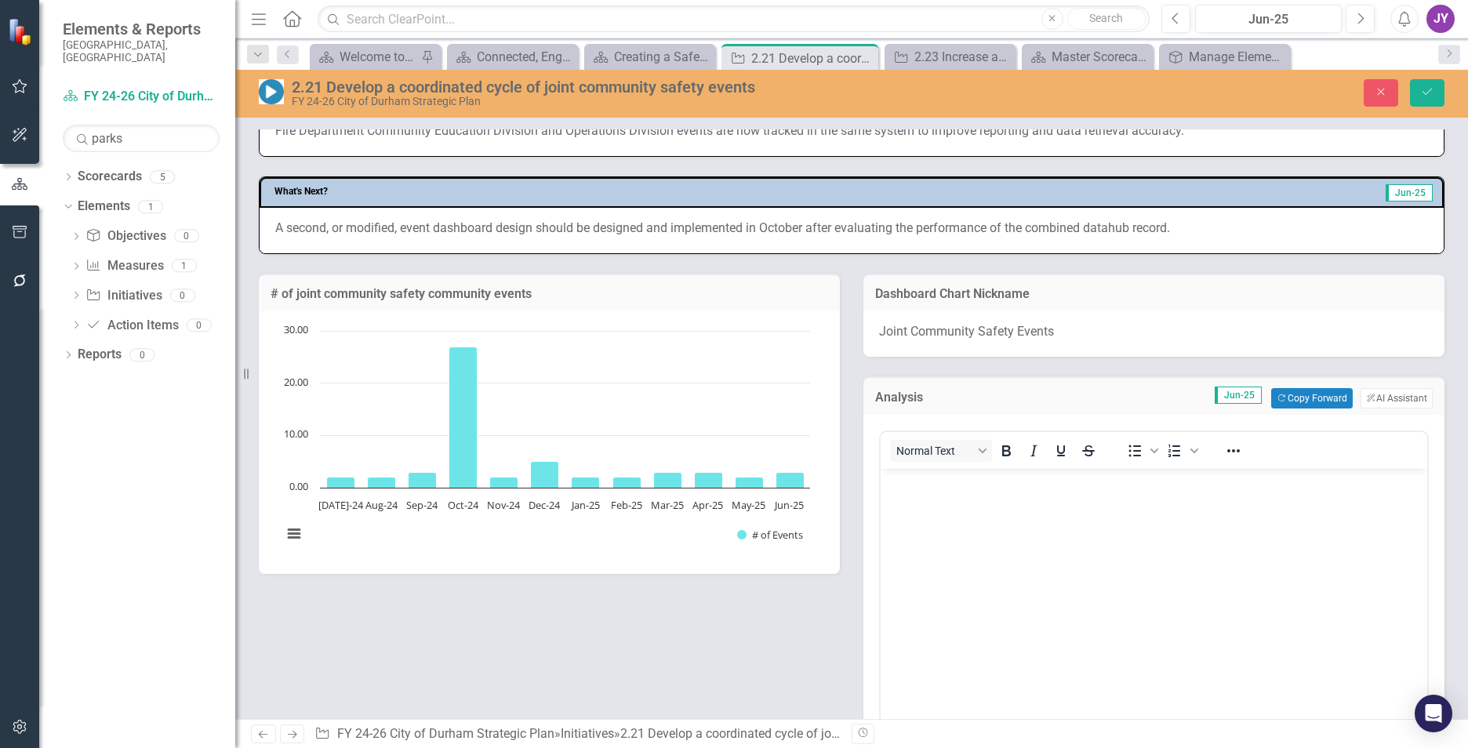
scroll to position [0, 0]
click at [1392, 404] on button "ClearPoint AI AI Assistant" at bounding box center [1397, 398] width 72 height 20
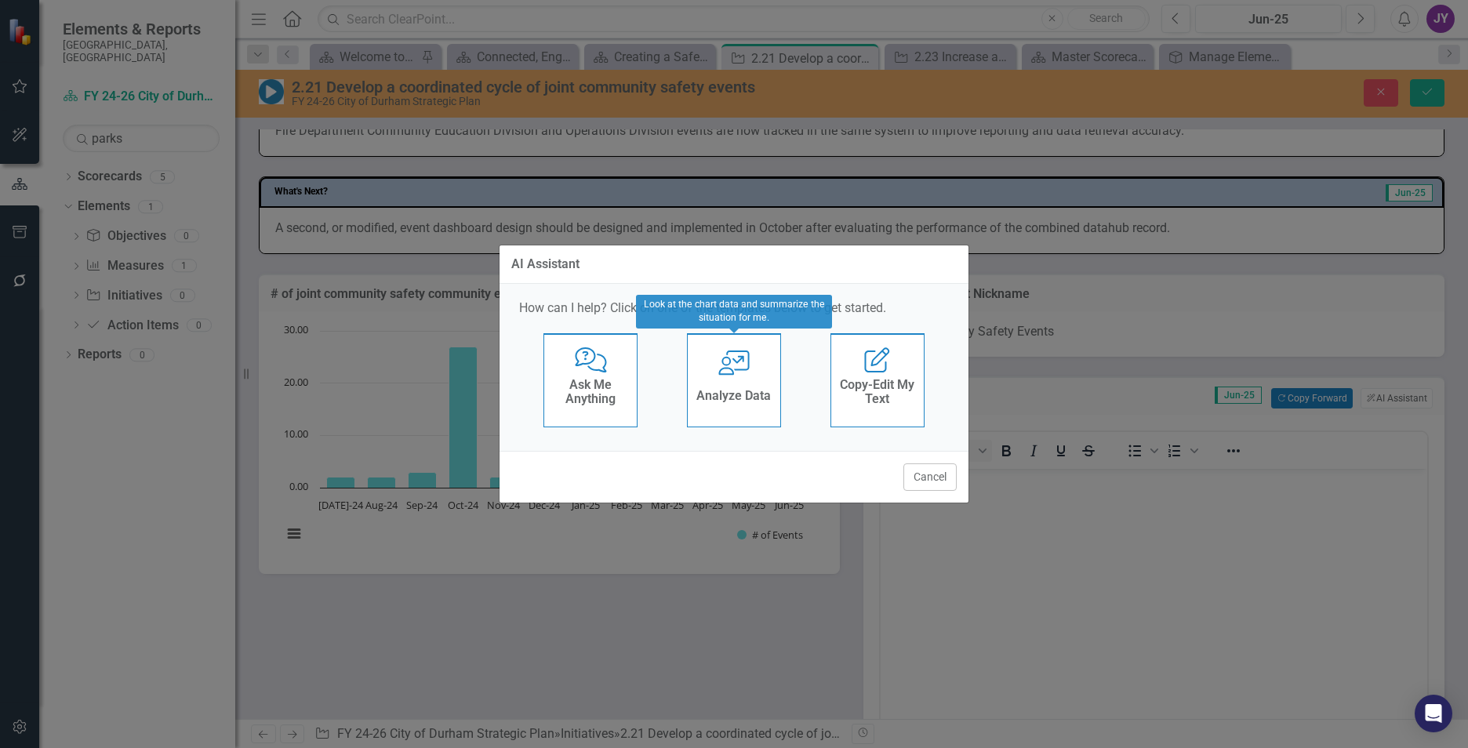
click at [745, 402] on h4 "Analyze Data" at bounding box center [733, 396] width 74 height 14
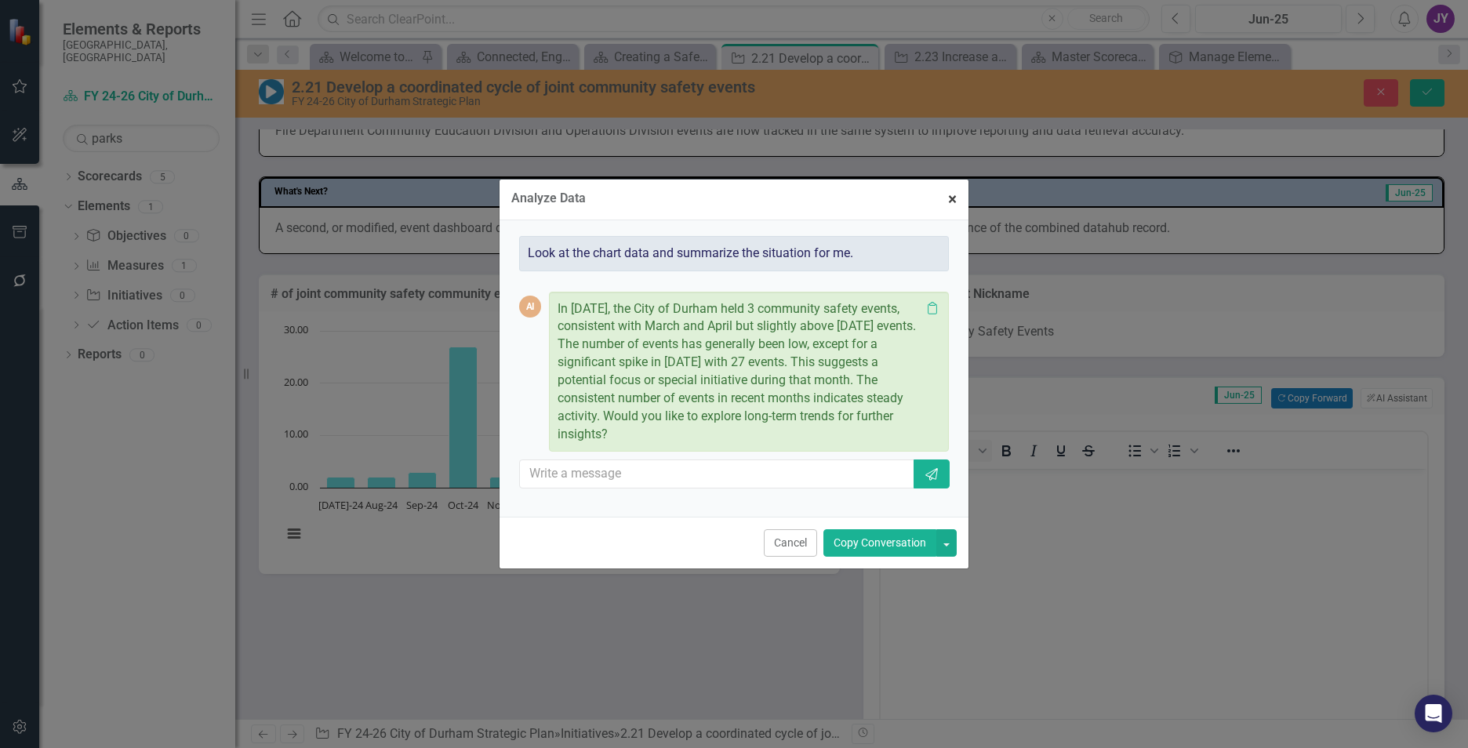
drag, startPoint x: 956, startPoint y: 202, endPoint x: 944, endPoint y: 296, distance: 94.8
click at [956, 203] on span "×" at bounding box center [952, 199] width 9 height 19
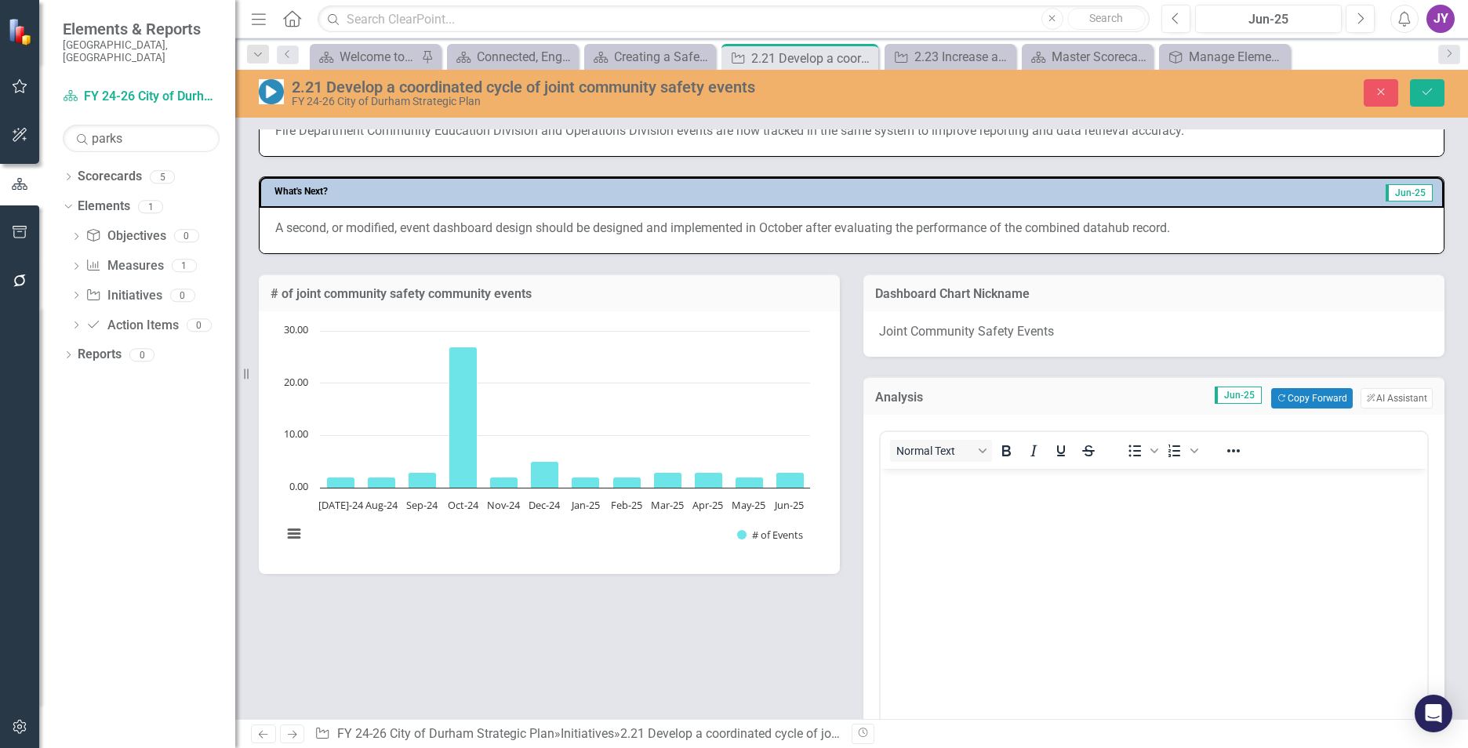
click at [968, 545] on body "Rich Text Area. Press ALT-0 for help." at bounding box center [1154, 586] width 547 height 235
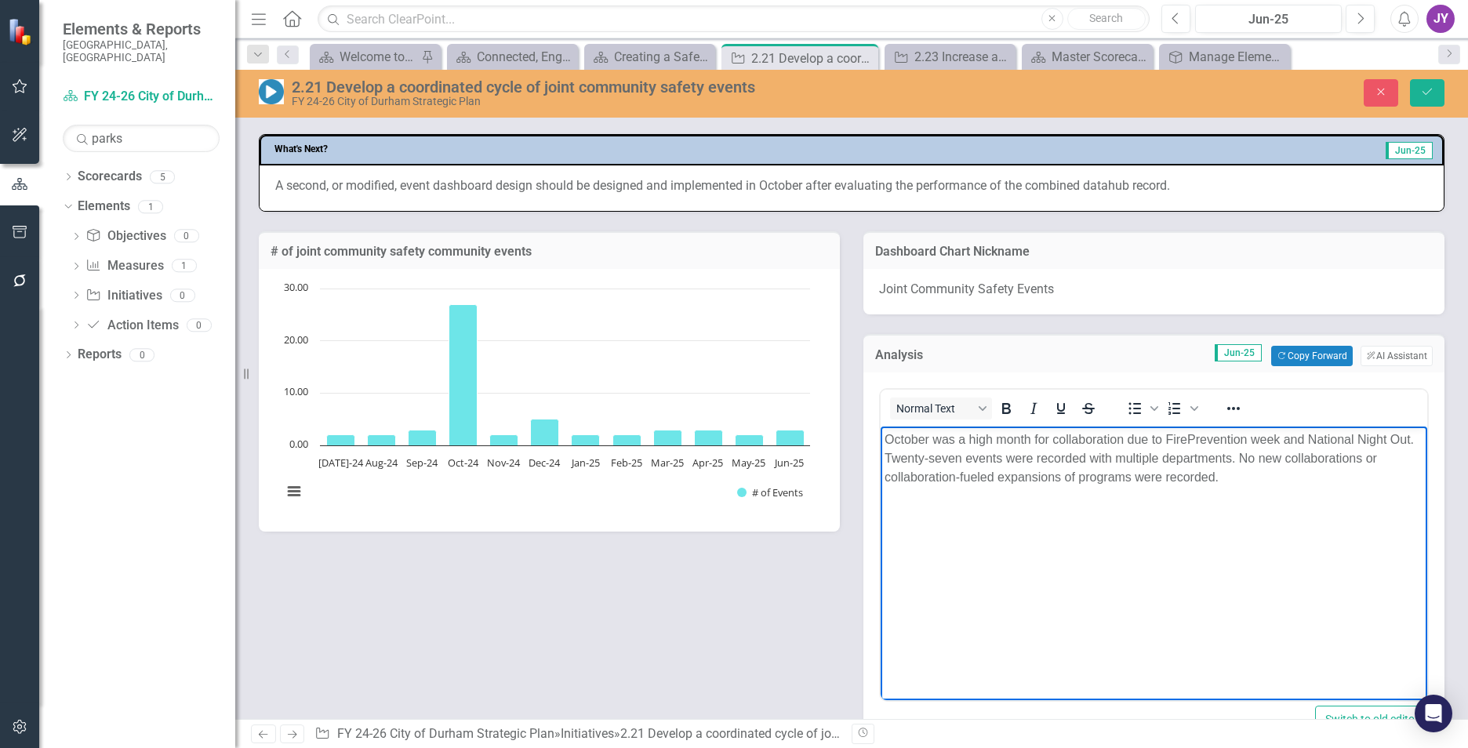
scroll to position [863, 0]
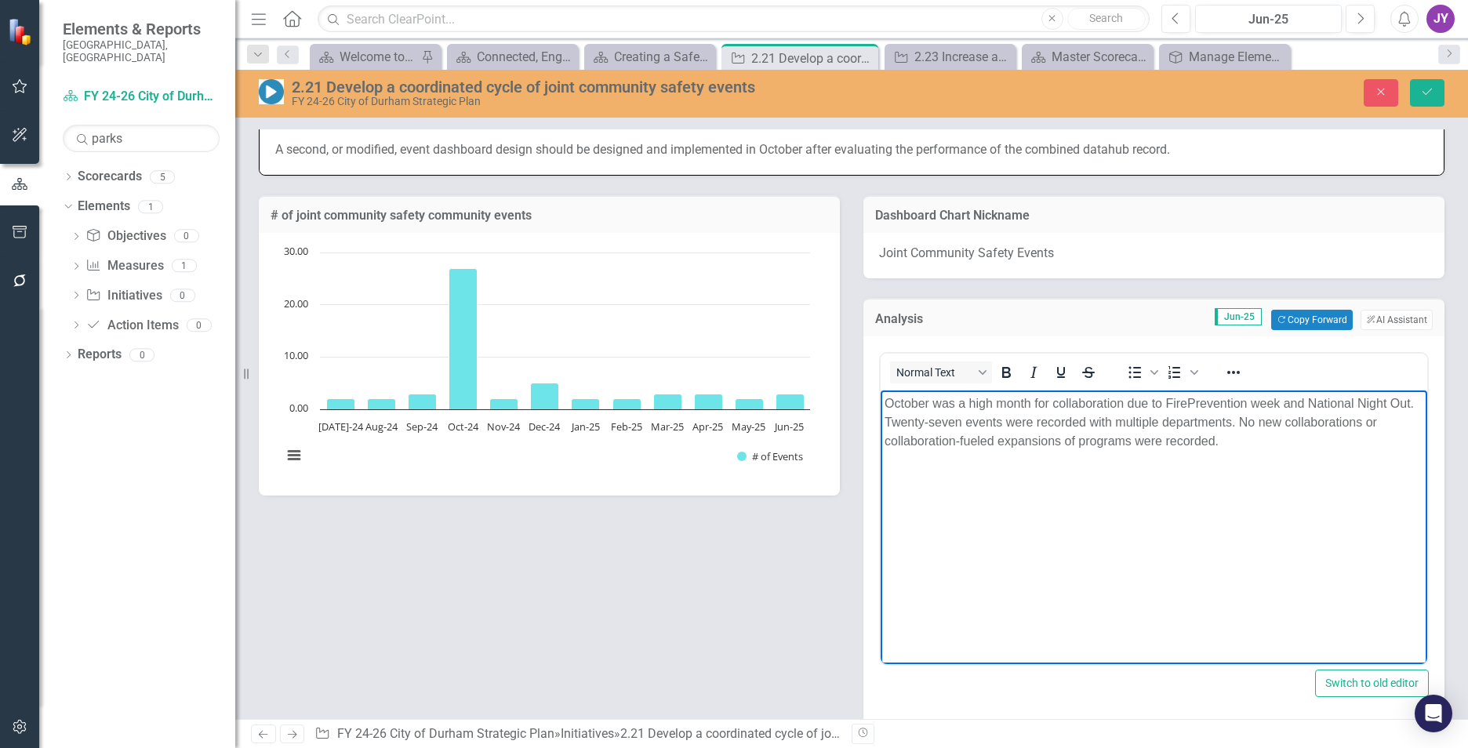
click at [1412, 402] on p "October was a high month for collaboration due to FirePrevention week and Natio…" at bounding box center [1154, 422] width 539 height 56
drag, startPoint x: 1264, startPoint y: 446, endPoint x: 865, endPoint y: 423, distance: 399.8
click at [881, 423] on html "October was a high month for collaboration due to FirePrevention week and Natio…" at bounding box center [1154, 508] width 547 height 235
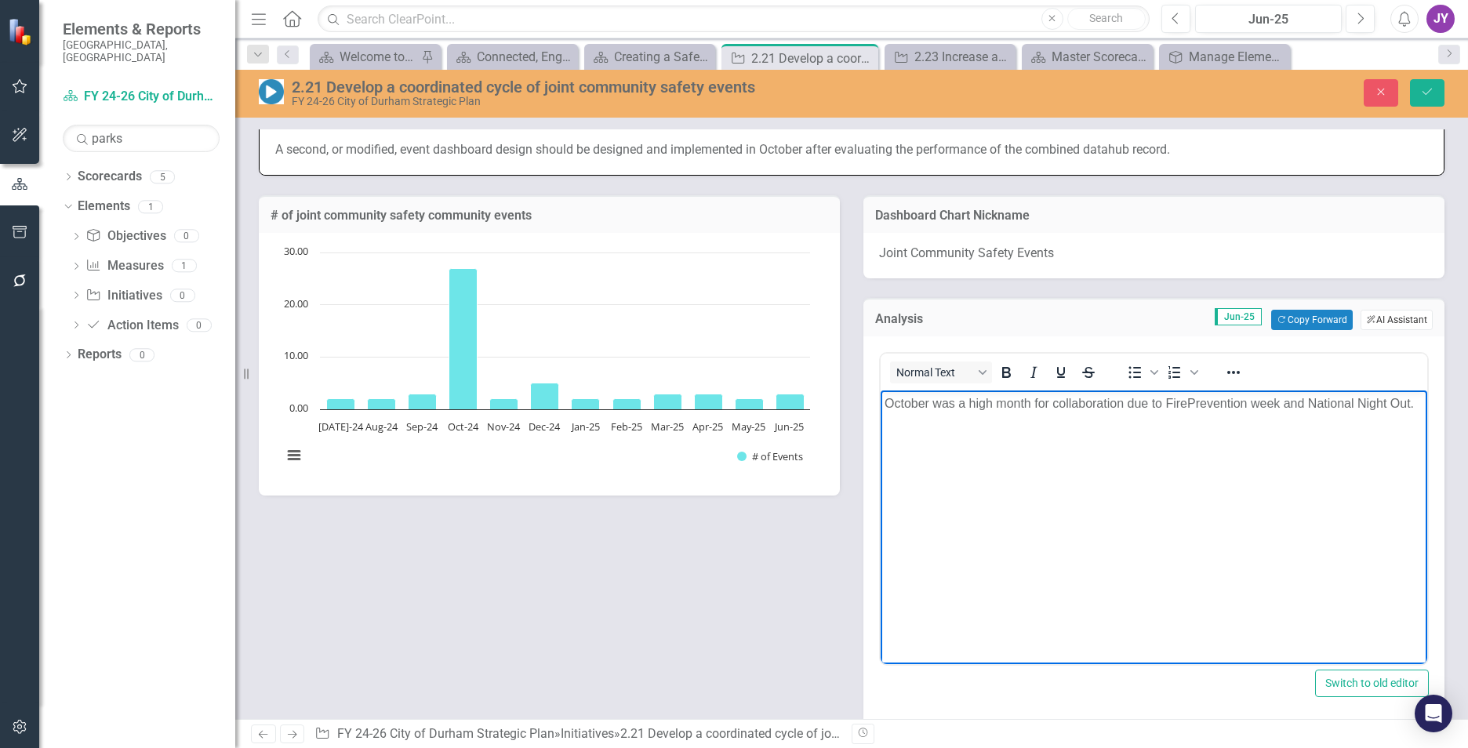
click at [1383, 327] on button "ClearPoint AI AI Assistant" at bounding box center [1397, 320] width 72 height 20
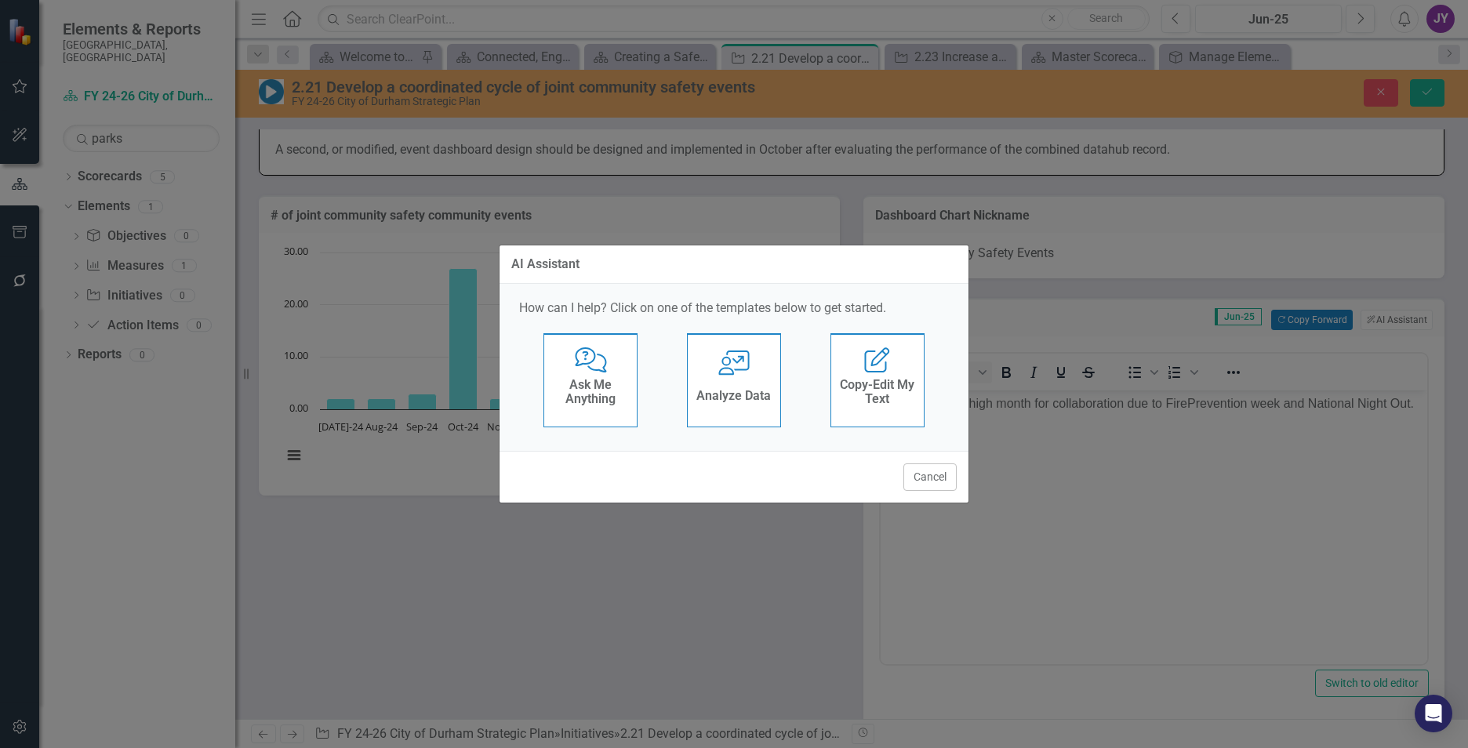
click at [767, 398] on h4 "Analyze Data" at bounding box center [733, 396] width 74 height 14
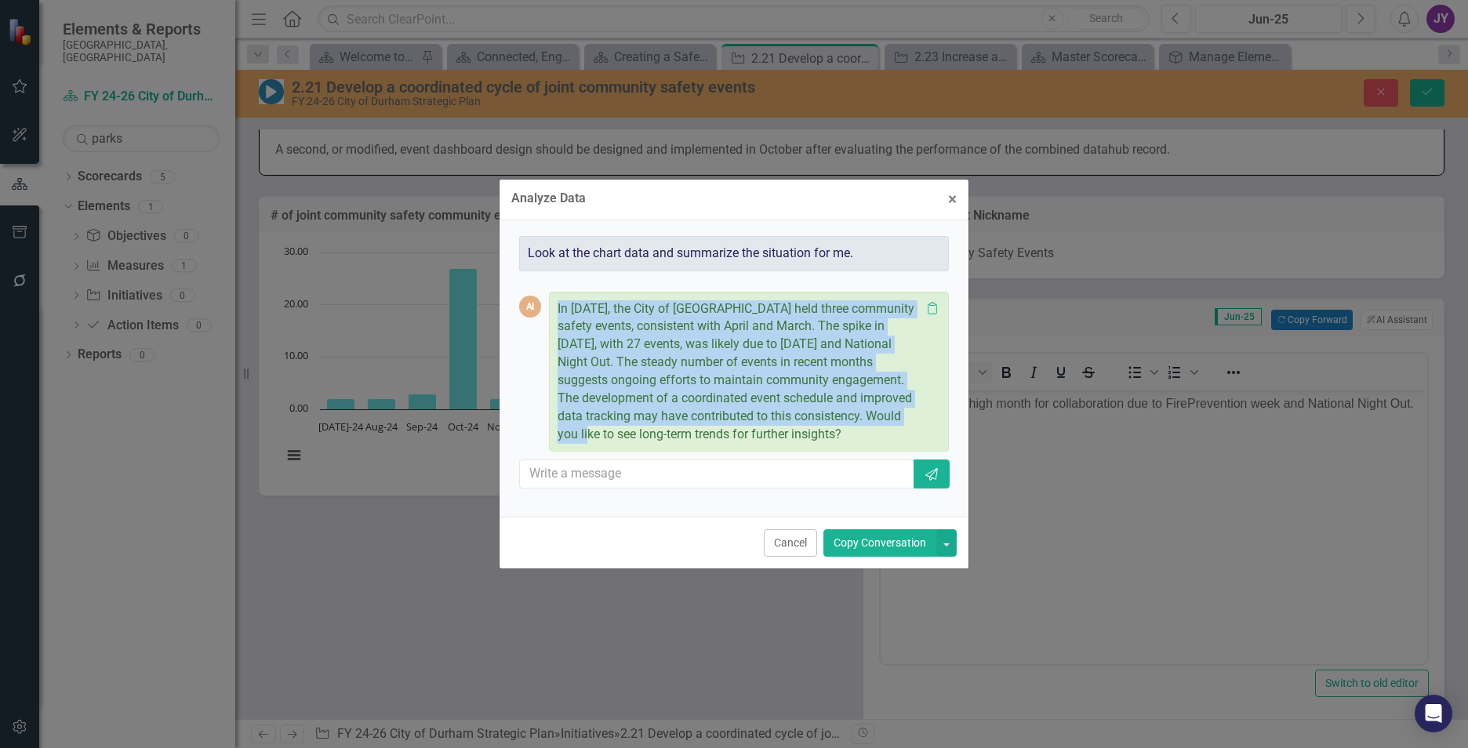
drag, startPoint x: 630, startPoint y: 421, endPoint x: 543, endPoint y: 276, distance: 169.6
click at [543, 276] on div "AI In [DATE], the City of [GEOGRAPHIC_DATA] held three community safety events,…" at bounding box center [734, 386] width 430 height 231
copy p "In [DATE], the City of [GEOGRAPHIC_DATA] held three community safety events, co…"
click at [954, 190] on span "×" at bounding box center [952, 199] width 9 height 19
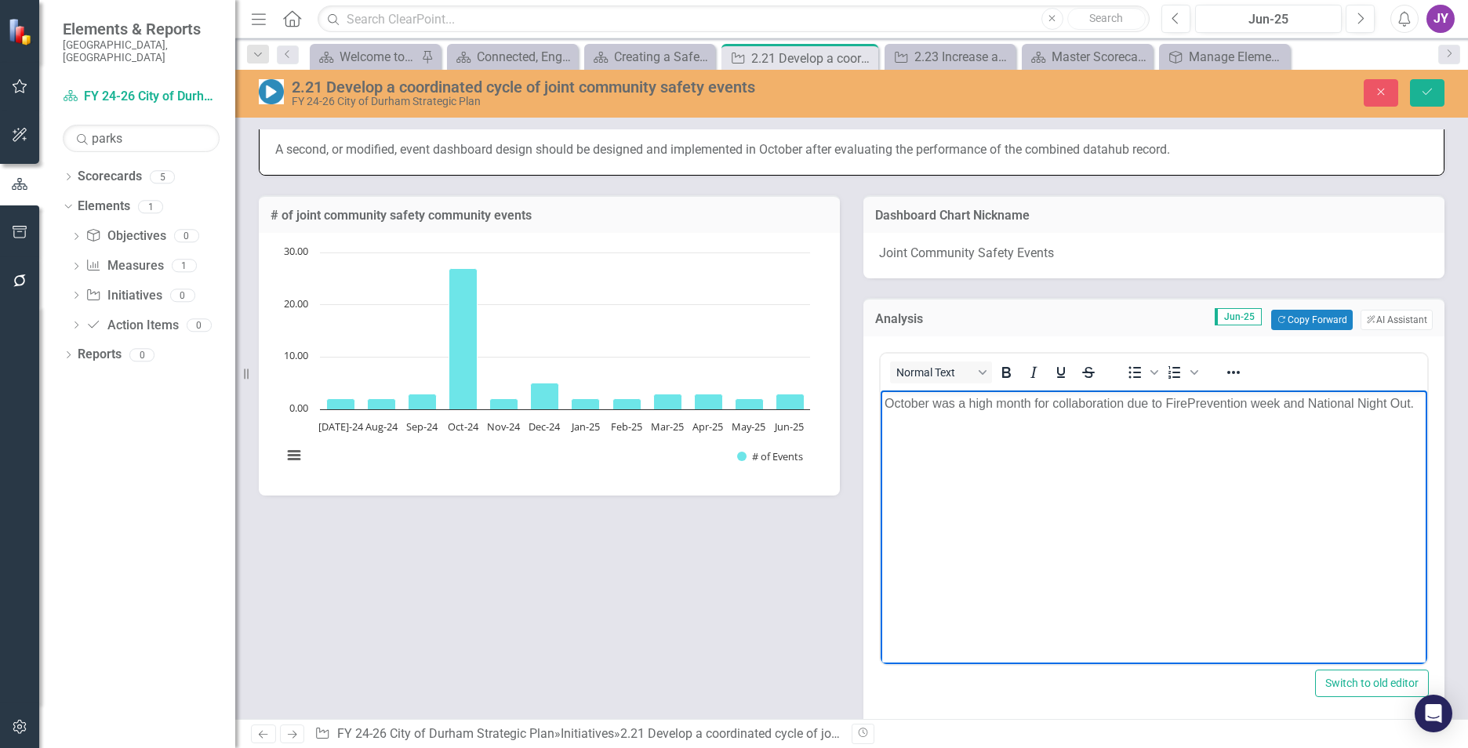
click at [1296, 434] on body "October was a high month for collaboration due to FirePrevention week and Natio…" at bounding box center [1154, 508] width 547 height 235
click at [1414, 409] on p "October was a high month for collaboration due to FirePrevention week and Natio…" at bounding box center [1154, 403] width 539 height 19
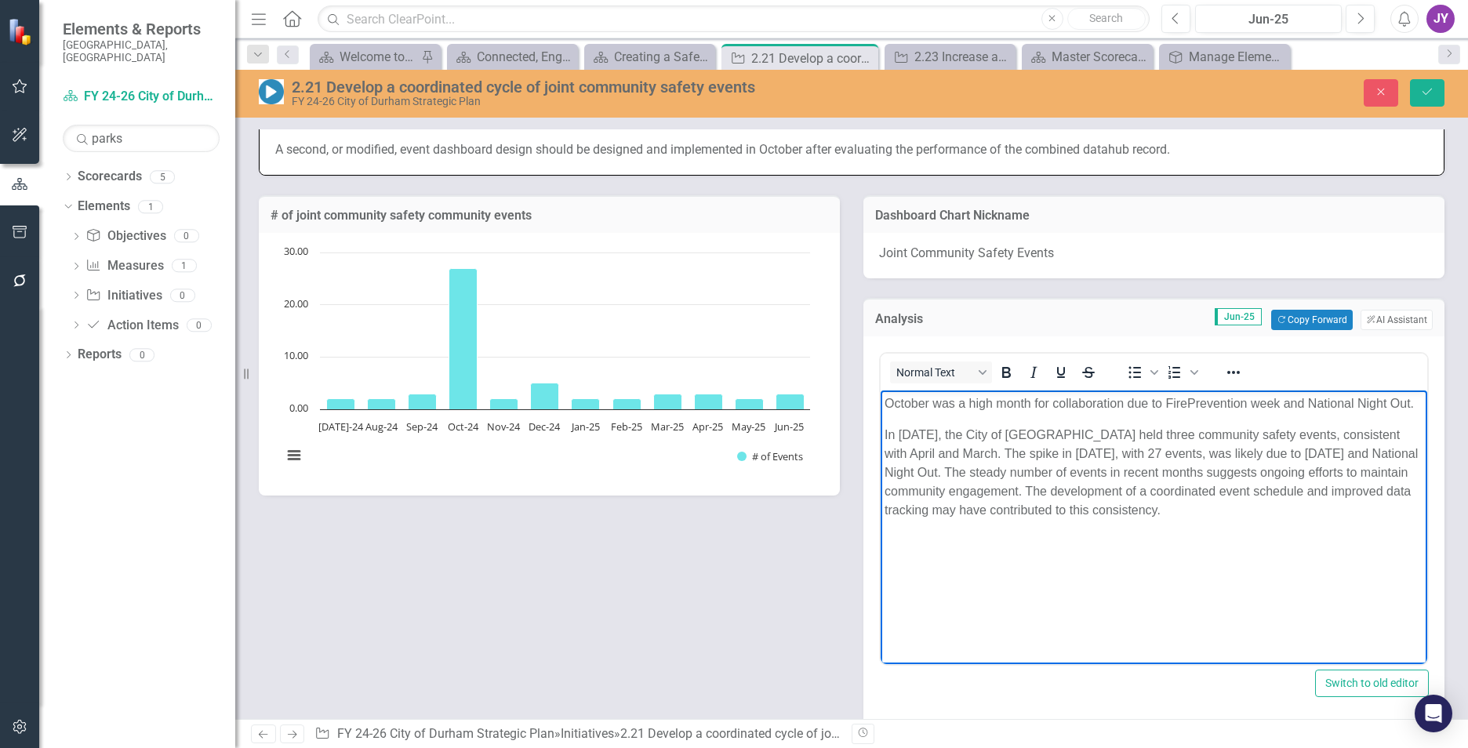
click at [885, 401] on p "October was a high month for collaboration due to FirePrevention week and Natio…" at bounding box center [1154, 403] width 539 height 19
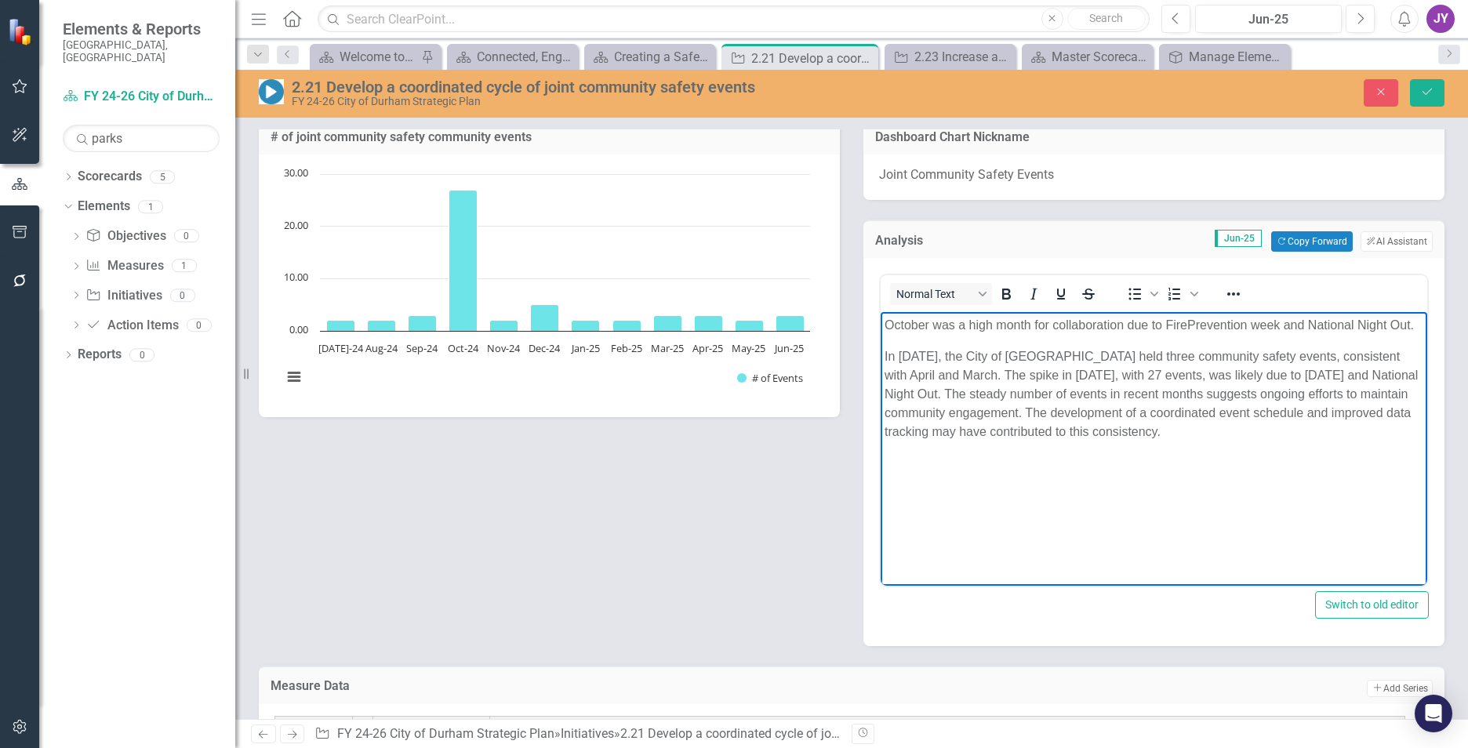
click at [1411, 322] on p "October was a high month for collaboration due to FirePrevention week and Natio…" at bounding box center [1154, 325] width 539 height 19
click at [1417, 328] on p "October was a high month for collaboration due to FirePrevention week and Natio…" at bounding box center [1154, 325] width 539 height 19
click at [1234, 416] on p "In [DATE], the City of [GEOGRAPHIC_DATA] held three community safety events, co…" at bounding box center [1154, 394] width 539 height 94
click at [1250, 438] on p "In [DATE], the City of [GEOGRAPHIC_DATA] held three community safety events, co…" at bounding box center [1154, 394] width 539 height 94
click at [885, 322] on p "October was a high month for collaboration due to FirePrevention week and Natio…" at bounding box center [1154, 325] width 539 height 19
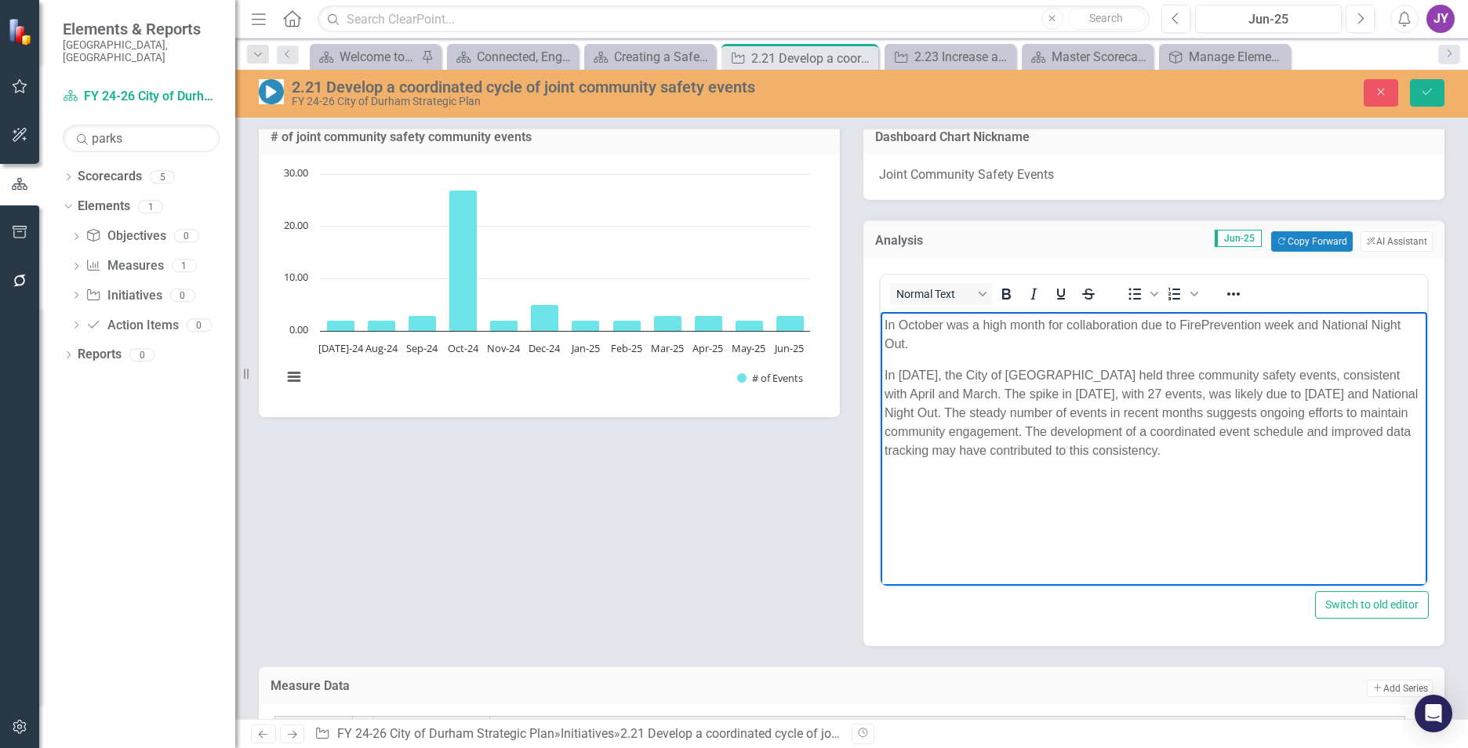
click at [944, 322] on p "In October was a high month for collaboration due to FirePrevention week and Na…" at bounding box center [1154, 335] width 539 height 38
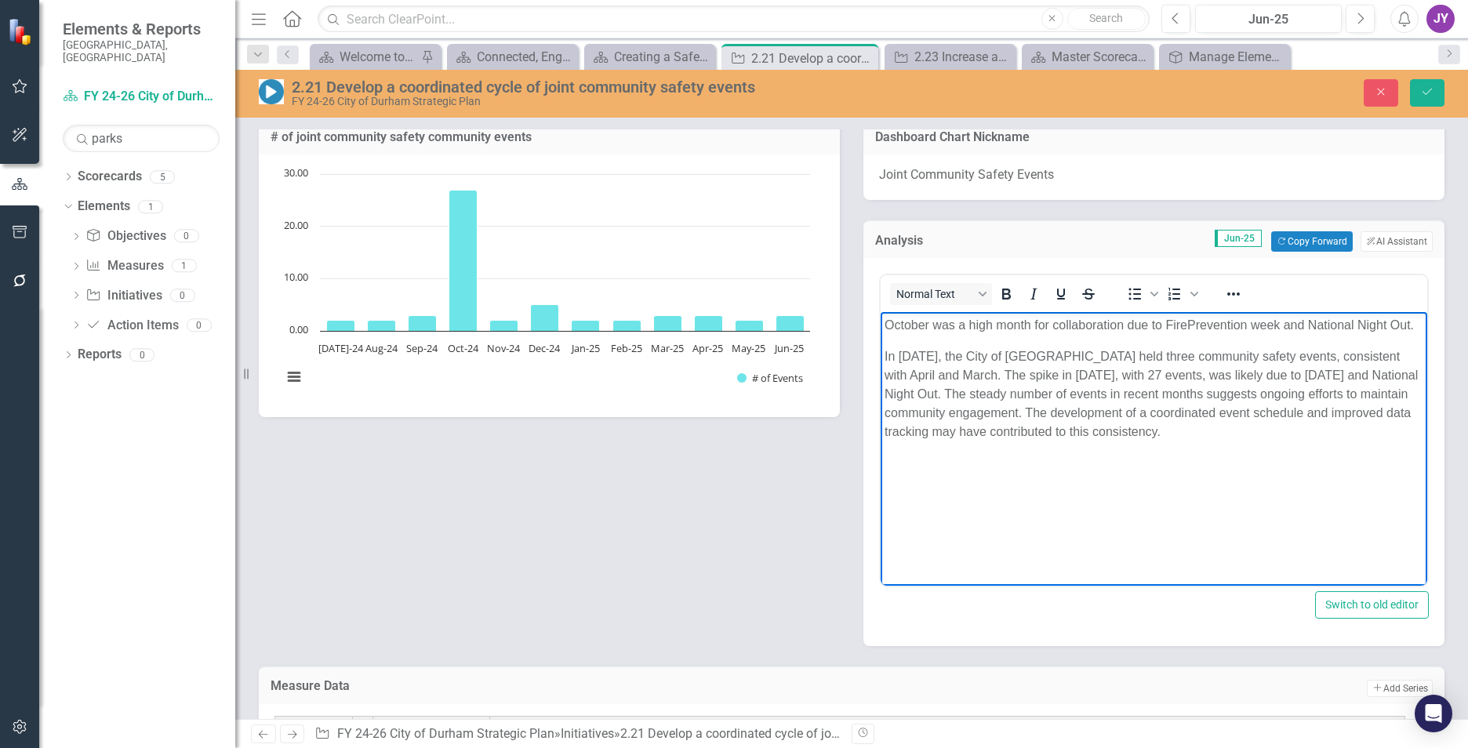
click at [1414, 327] on p "October was a high month for collaboration due to FirePrevention week and Natio…" at bounding box center [1154, 325] width 539 height 19
click at [896, 319] on p "October was a high month for collaboration due to FirePrevention week and Natio…" at bounding box center [1154, 325] width 539 height 19
click at [885, 322] on p "October was a high month for collaboration due to FirePrevention week and Natio…" at bounding box center [1154, 325] width 539 height 19
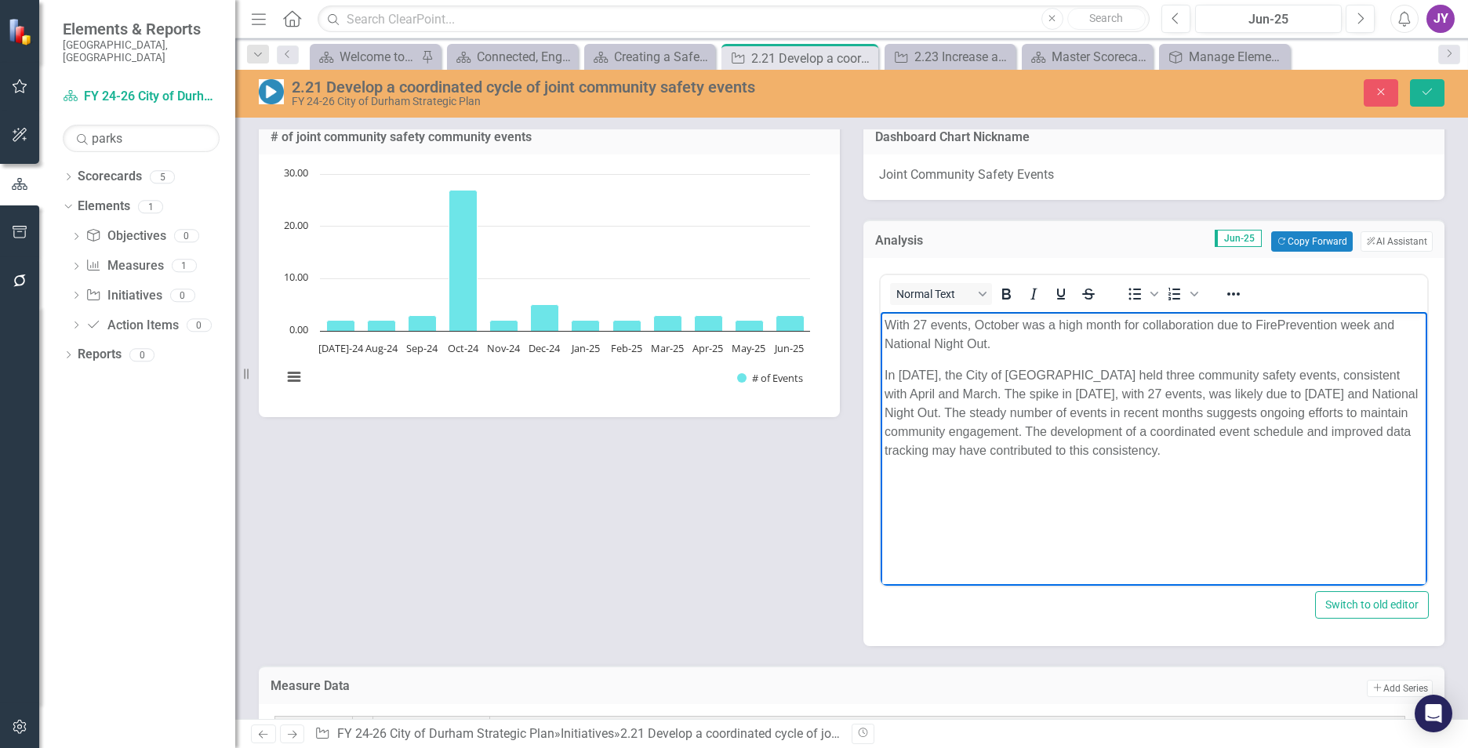
click at [1038, 351] on p "With 27 events, October was a high month for collaboration due to FirePreventio…" at bounding box center [1154, 335] width 539 height 38
drag, startPoint x: 1302, startPoint y: 467, endPoint x: 884, endPoint y: 312, distance: 445.9
click at [884, 312] on body "With 27 events, October was a high month for collaboration due to FirePreventio…" at bounding box center [1154, 429] width 547 height 235
copy body "With 27 events, October was a high month for collaboration due to FirePreventio…"
click at [1281, 438] on p "In [DATE], the City of [GEOGRAPHIC_DATA] held three community safety events, co…" at bounding box center [1154, 413] width 539 height 94
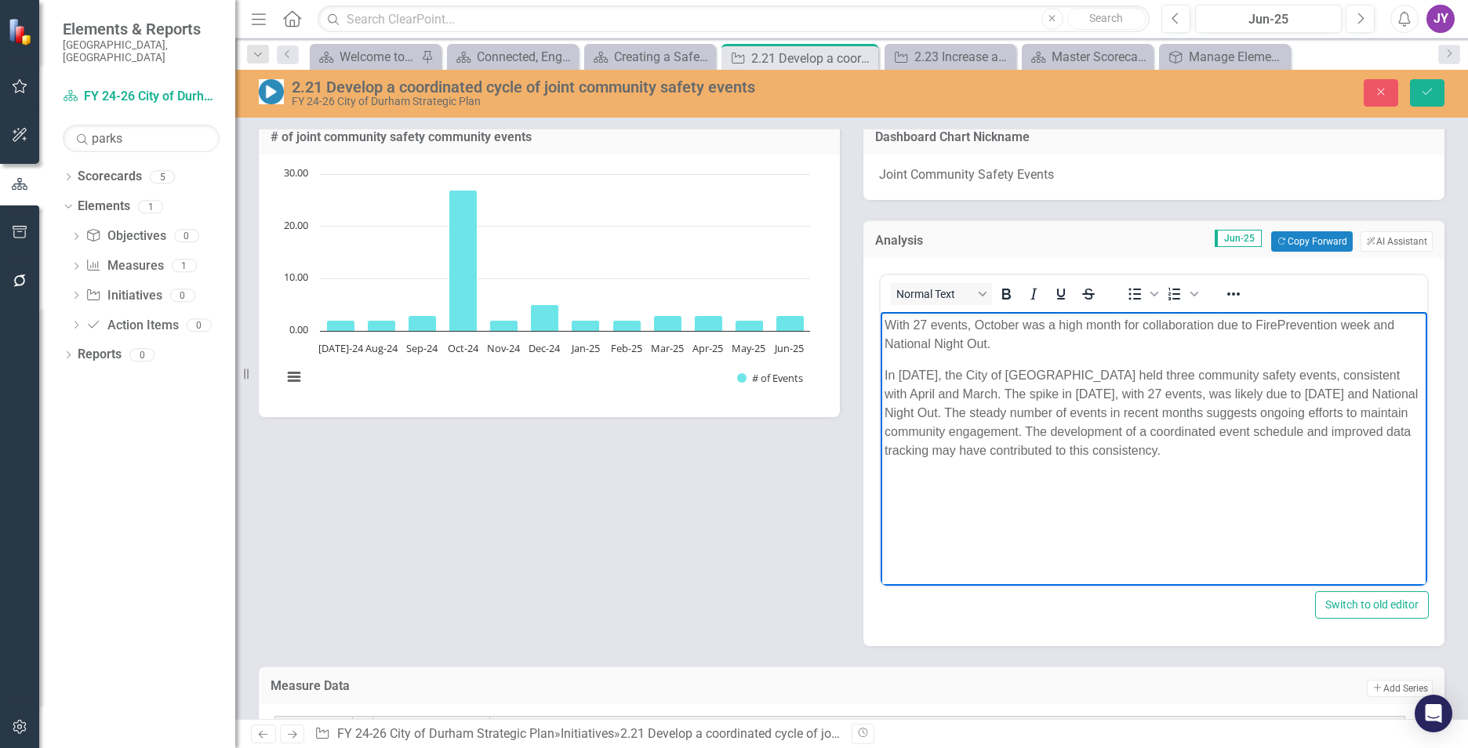
drag, startPoint x: 1299, startPoint y: 449, endPoint x: 852, endPoint y: 325, distance: 463.8
click at [881, 325] on html "With 27 events, October was a high month for collaboration due to FirePreventio…" at bounding box center [1154, 429] width 547 height 235
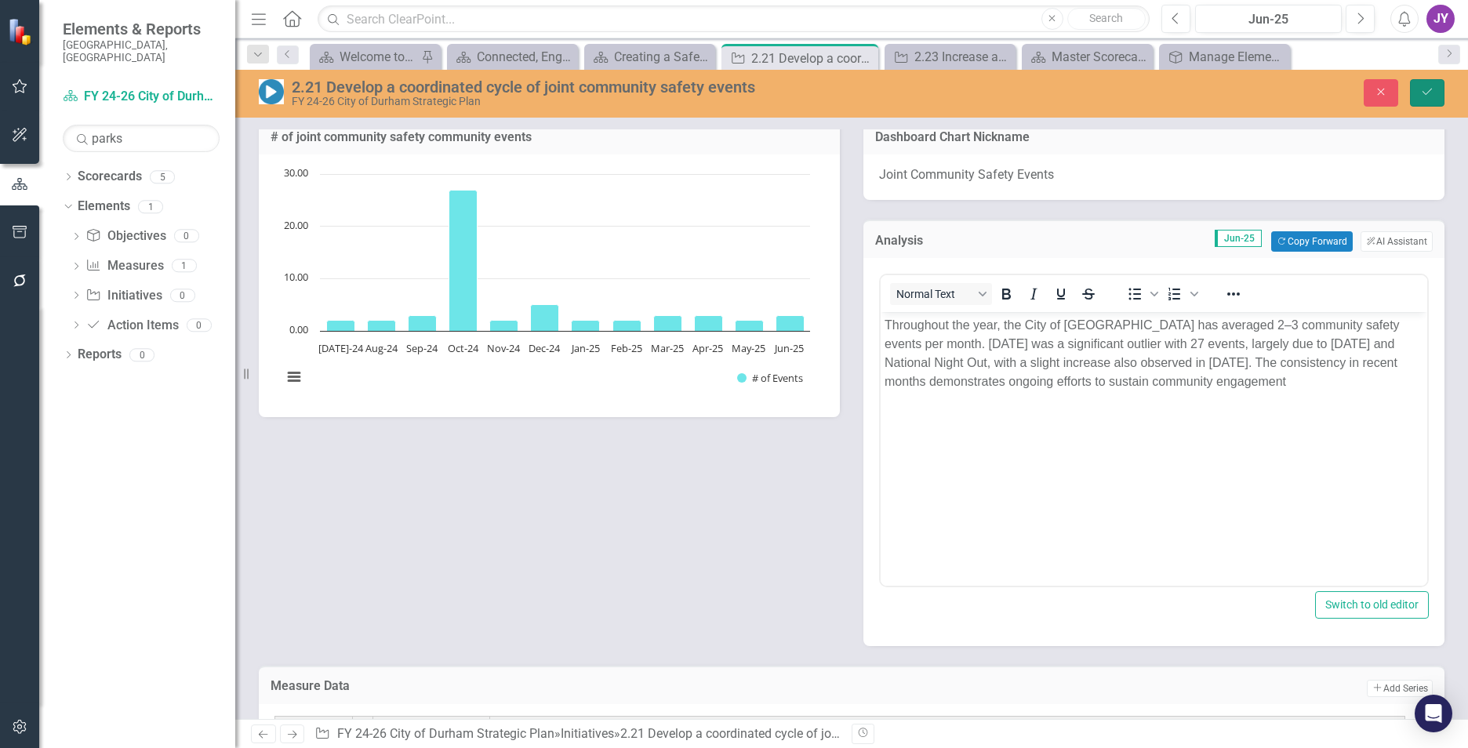
click at [1423, 97] on icon "Save" at bounding box center [1427, 91] width 14 height 11
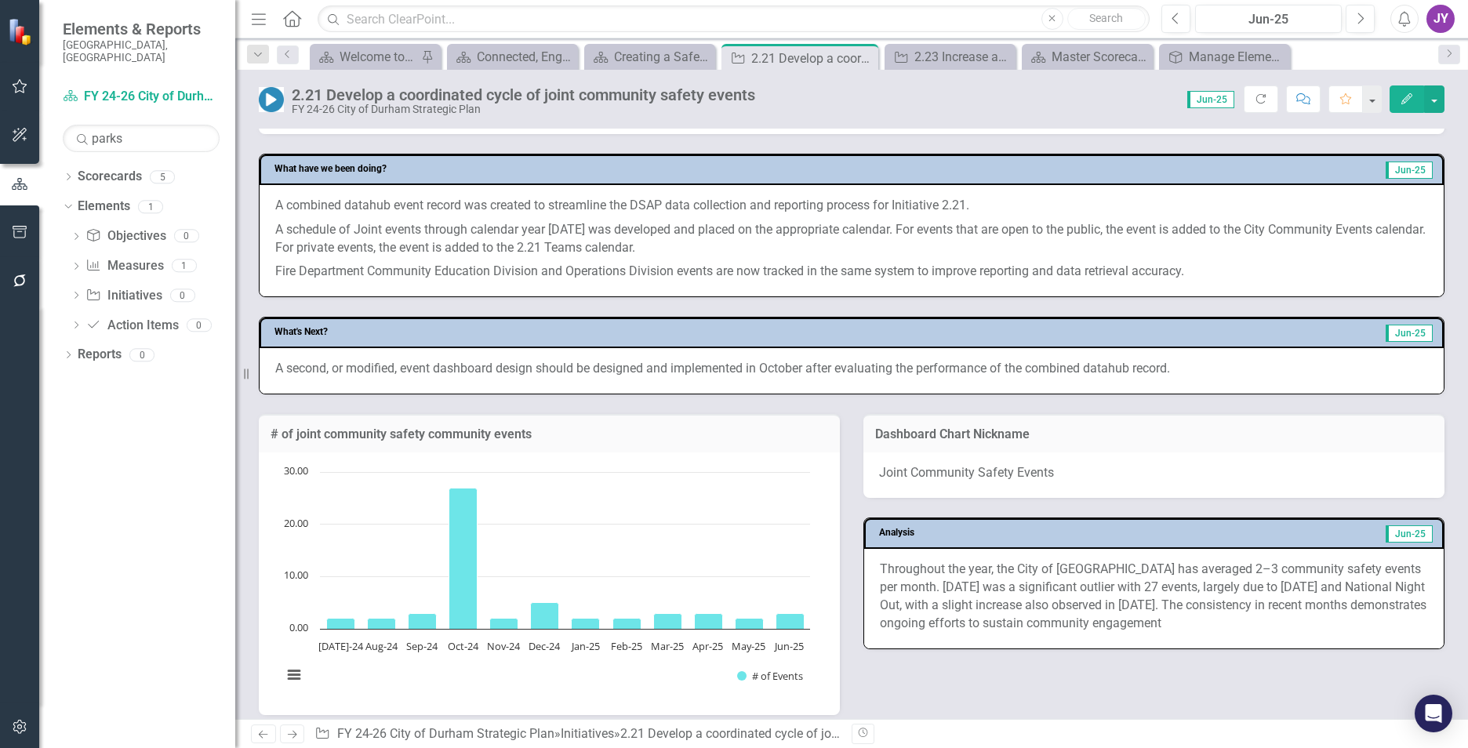
scroll to position [471, 0]
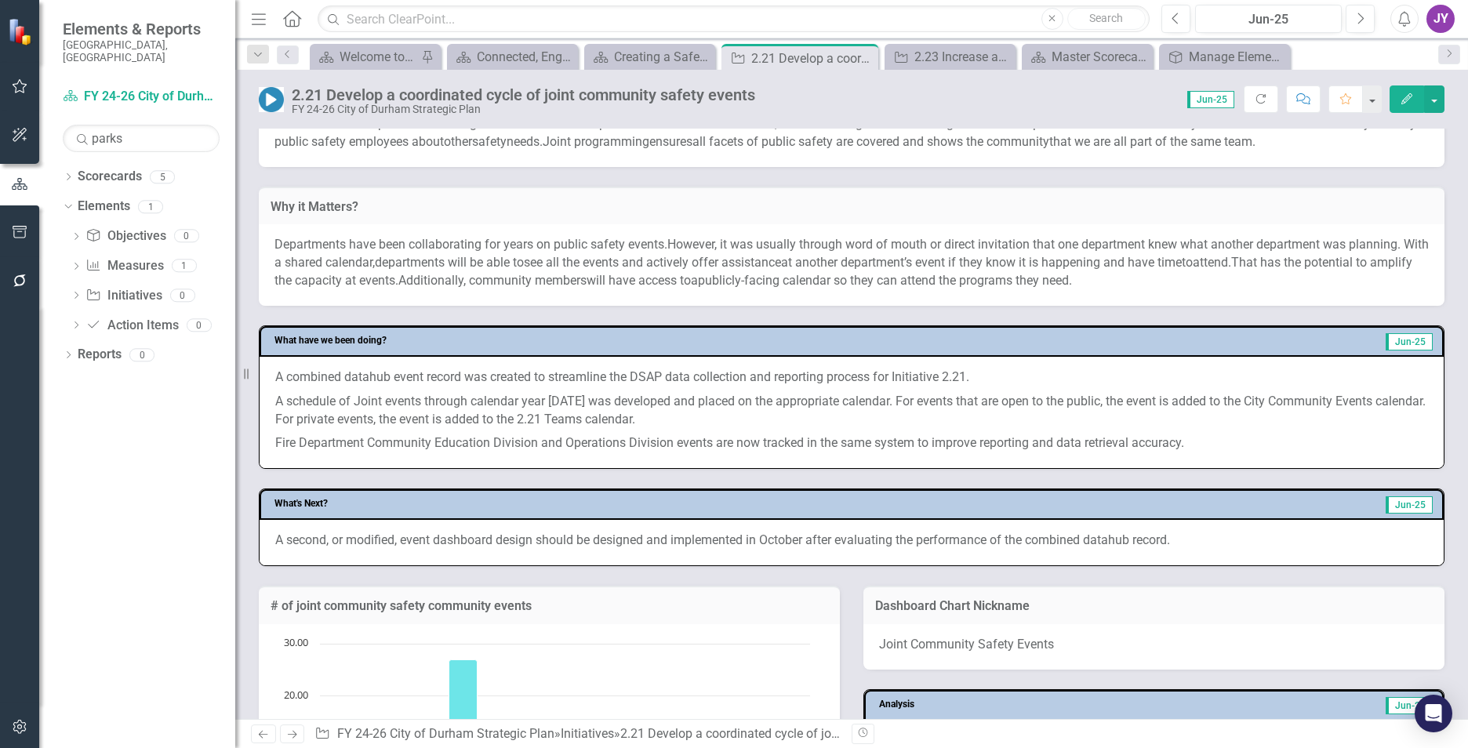
click at [540, 405] on p "A schedule of Joint events through calendar year [DATE] was developed and place…" at bounding box center [851, 411] width 1153 height 42
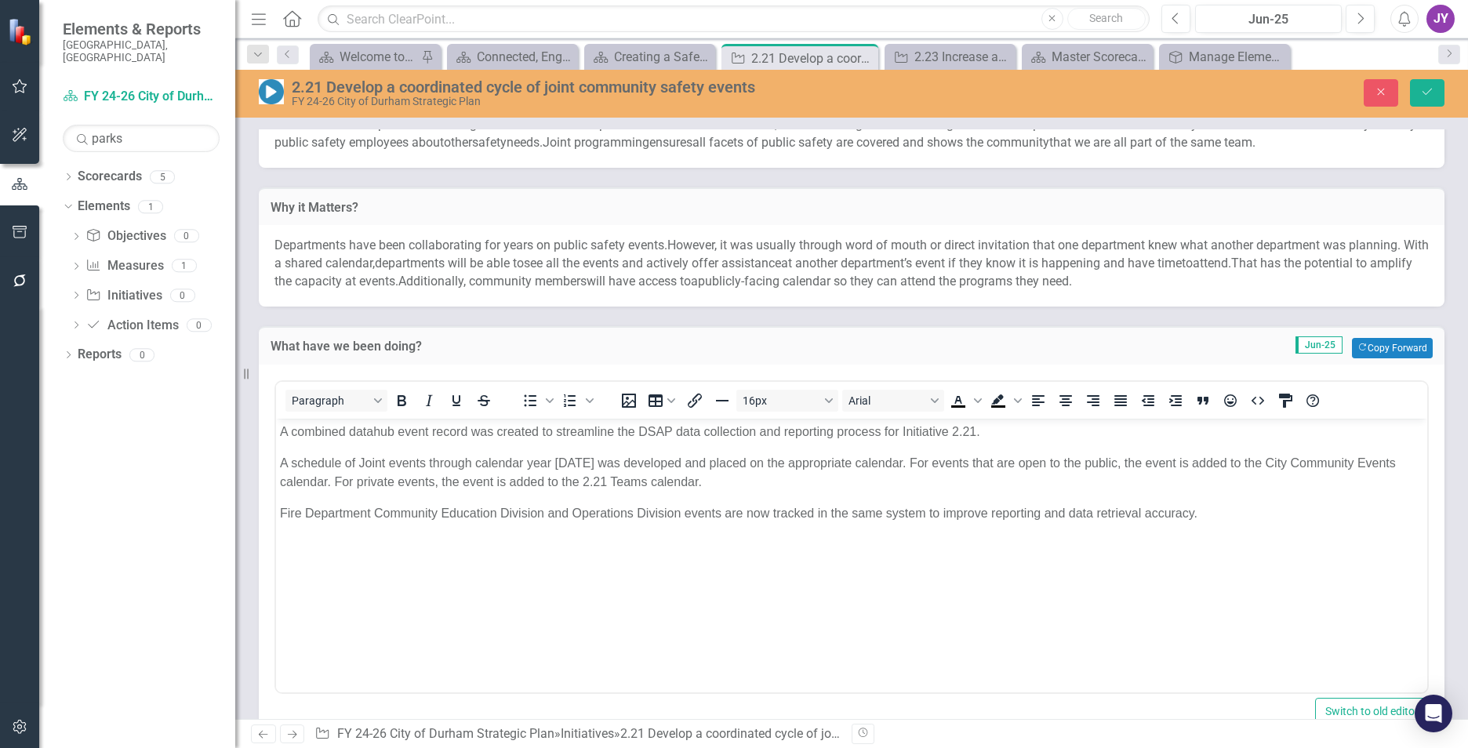
scroll to position [0, 0]
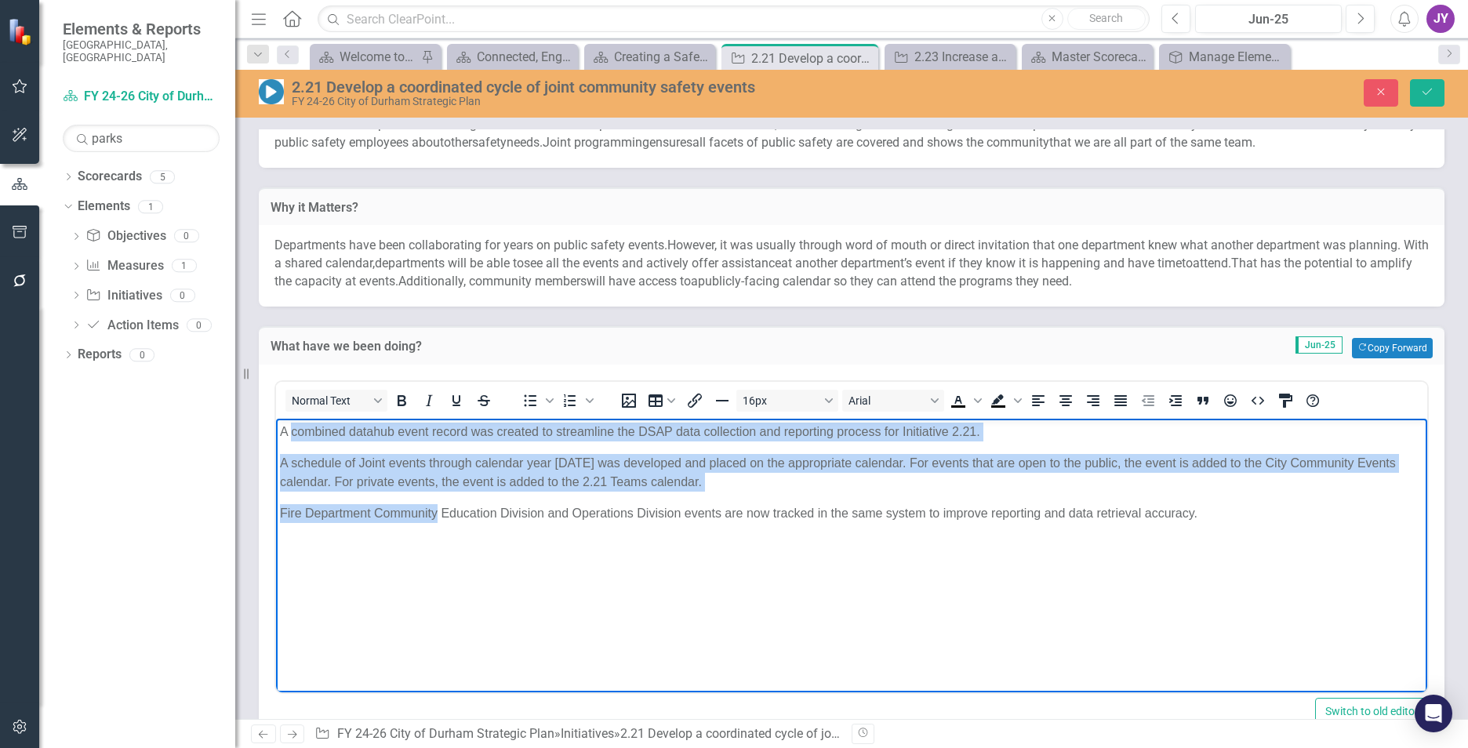
drag, startPoint x: 290, startPoint y: 425, endPoint x: 437, endPoint y: 515, distance: 172.2
click at [437, 515] on body "A combined datahub event record was created to streamline the DSAP data collect…" at bounding box center [851, 536] width 1151 height 235
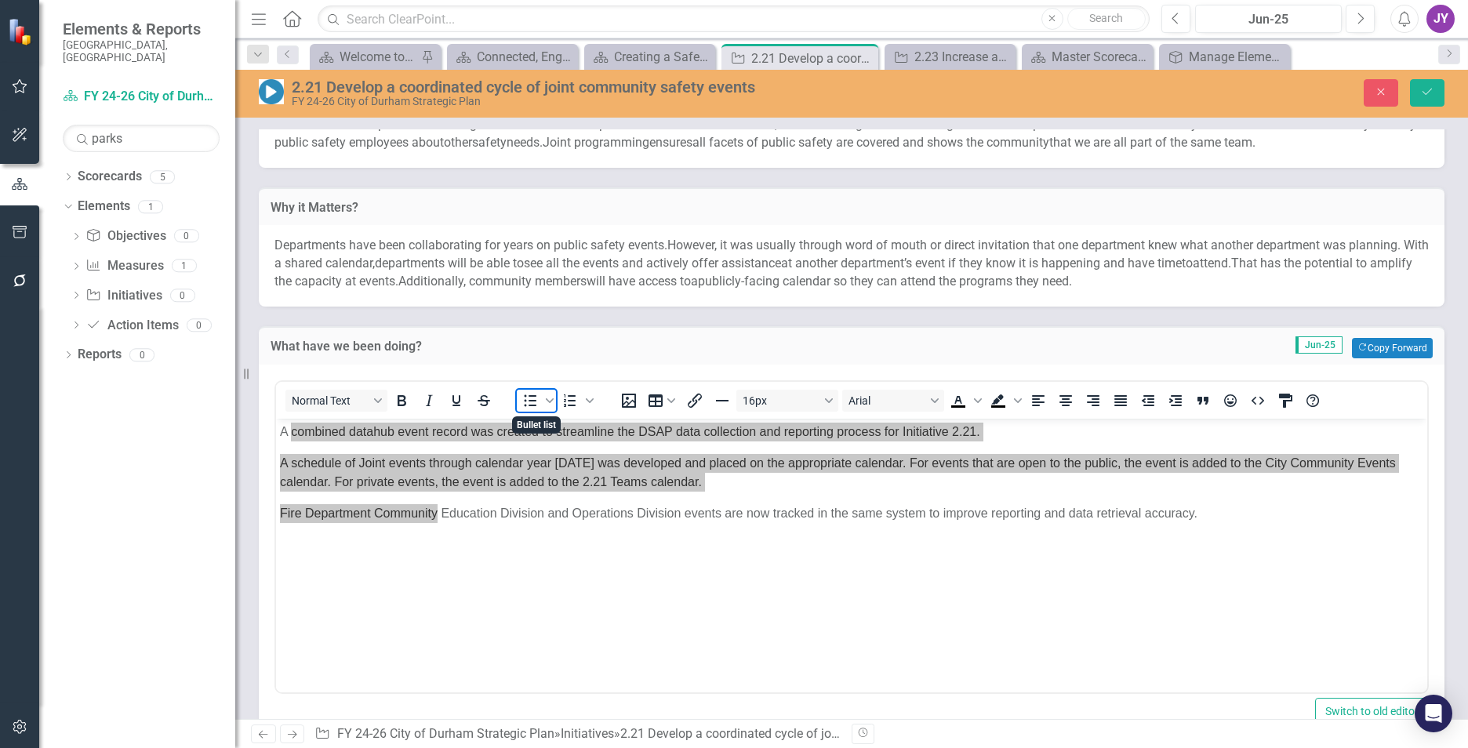
click at [537, 393] on icon "Bullet list" at bounding box center [530, 400] width 19 height 19
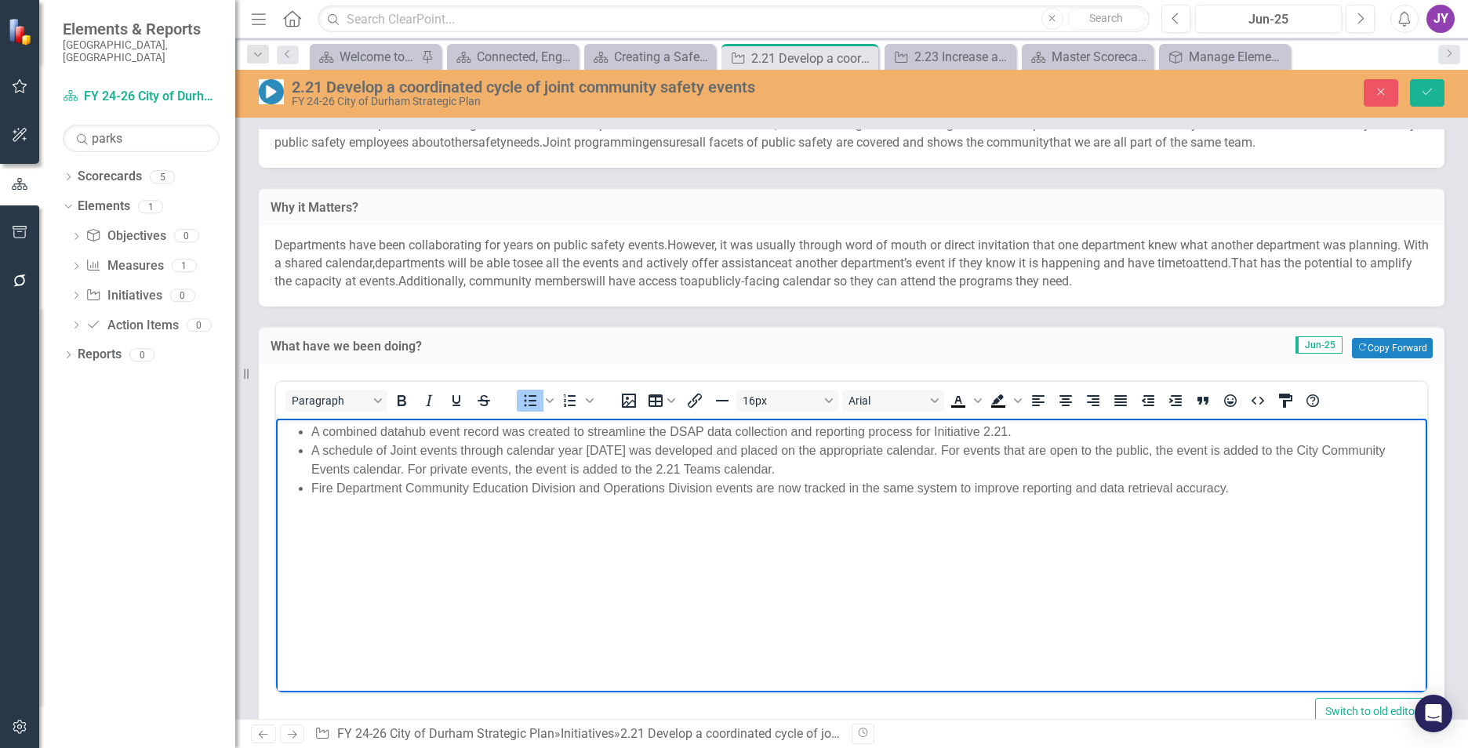
click at [617, 492] on li "Fire Department Community Education Division and Operations Division events are…" at bounding box center [867, 488] width 1112 height 19
click at [1434, 105] on button "Save" at bounding box center [1427, 92] width 35 height 27
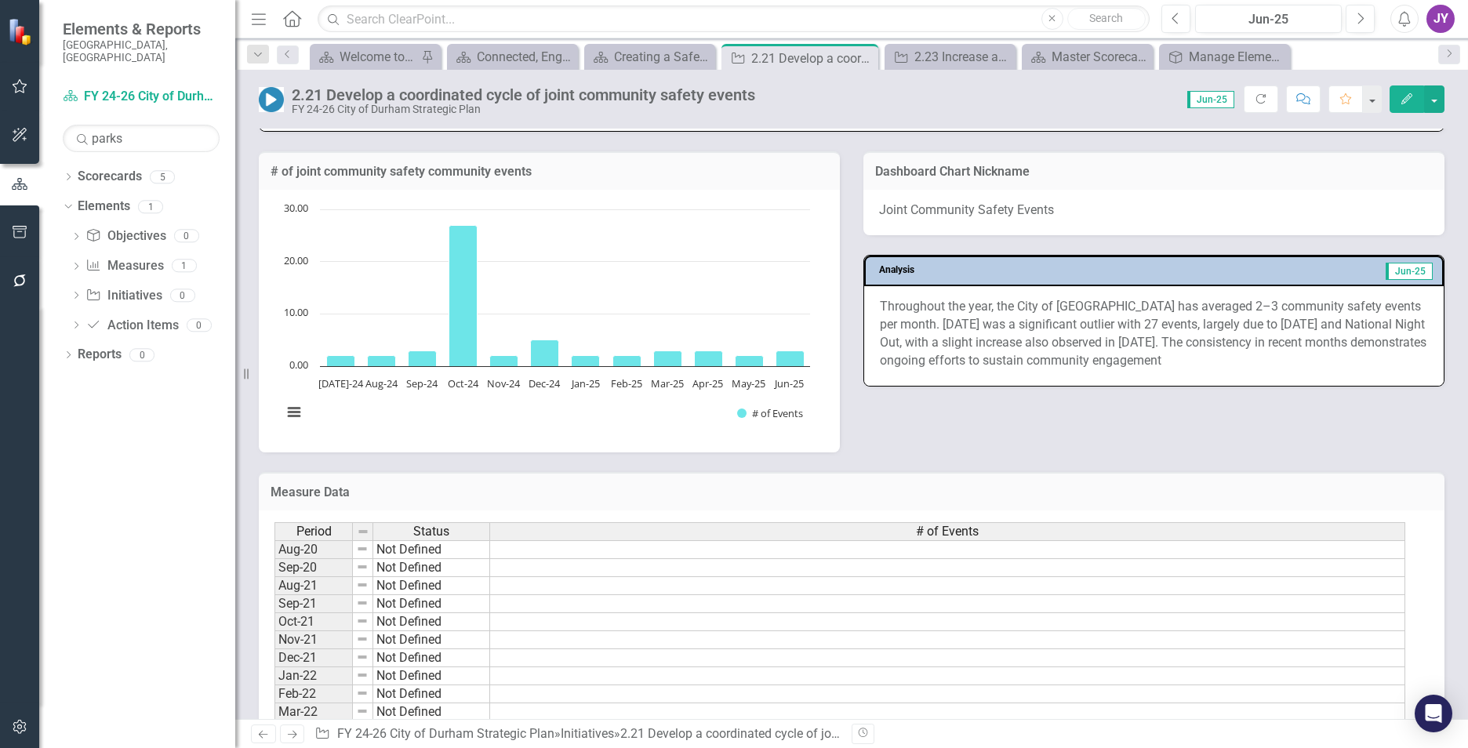
scroll to position [863, 0]
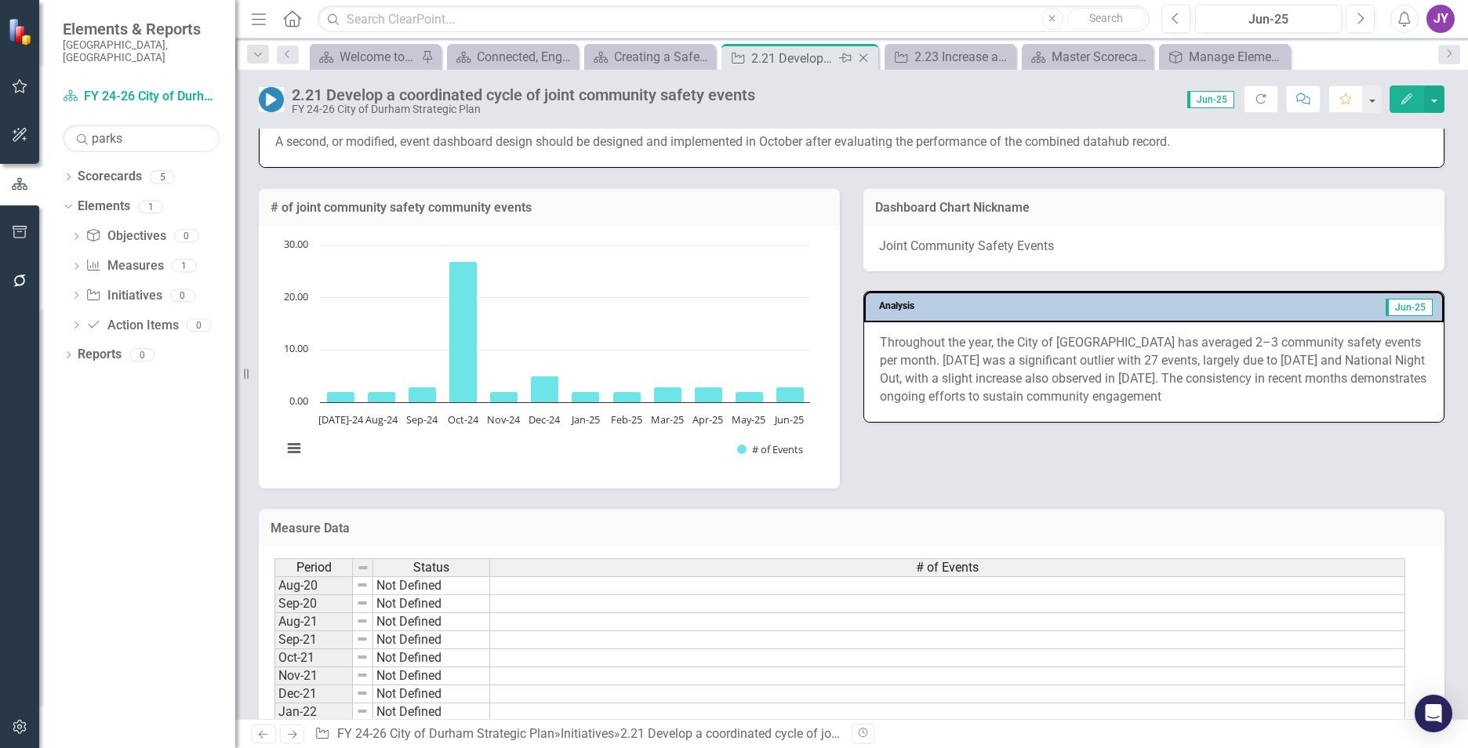
click at [867, 56] on icon "Close" at bounding box center [864, 58] width 16 height 13
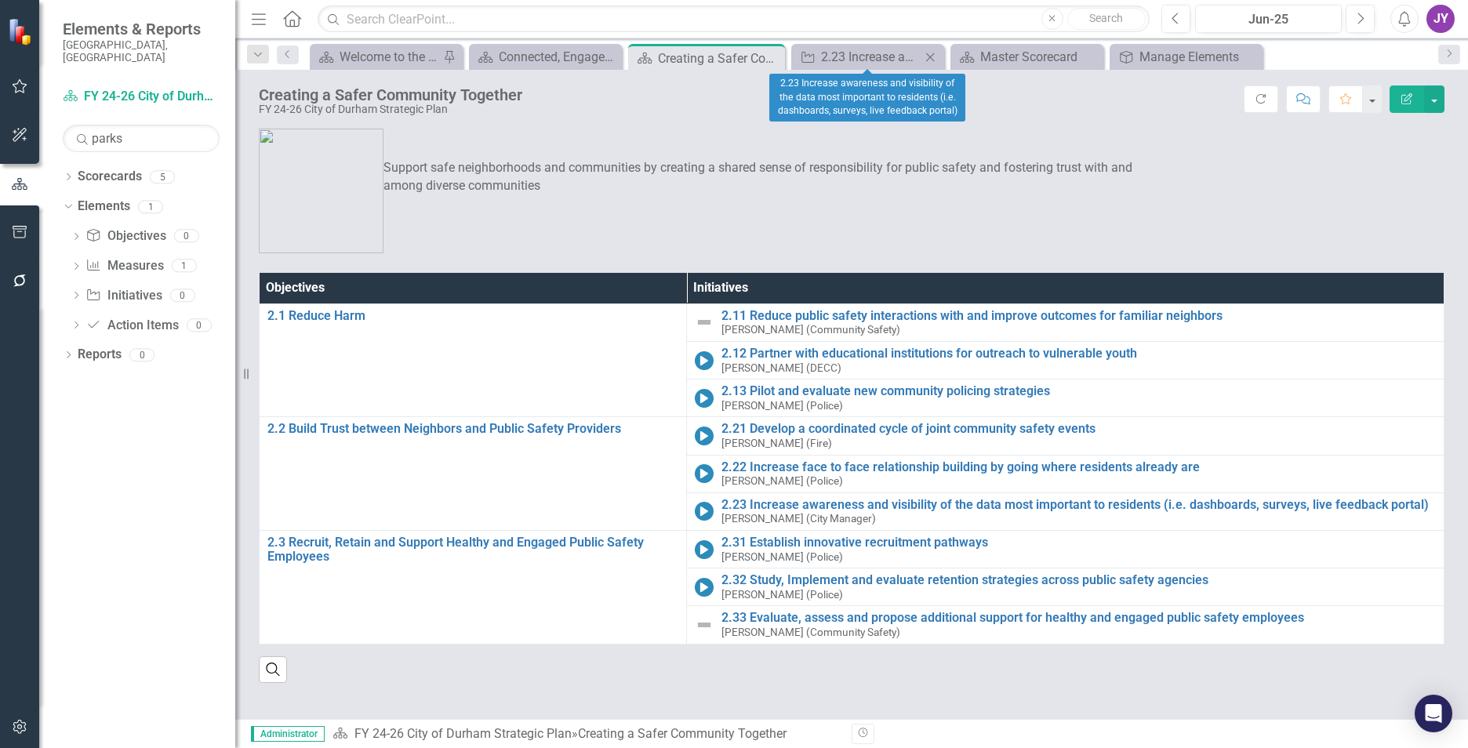
click at [931, 58] on icon "Close" at bounding box center [930, 57] width 16 height 13
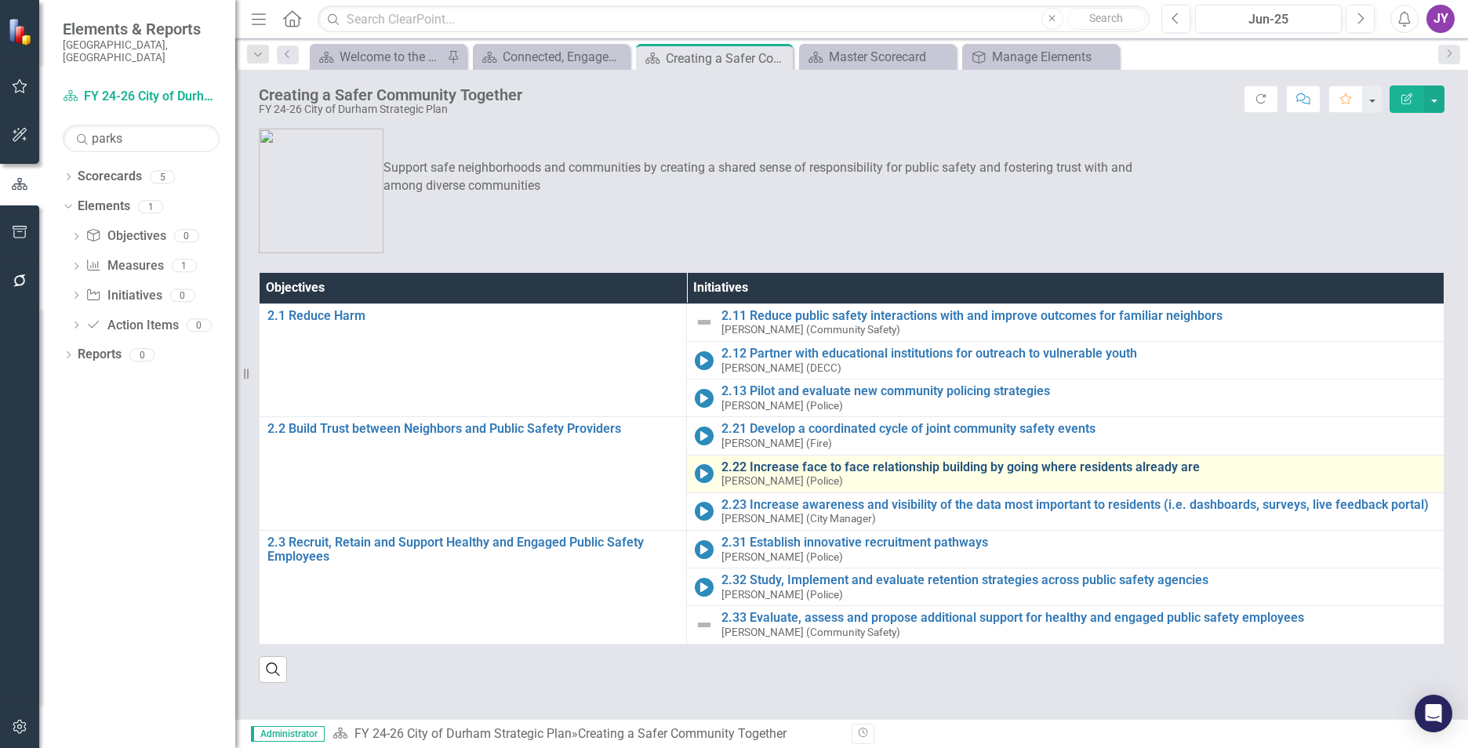
click at [787, 465] on link "2.22 Increase face to face relationship building by going where residents alrea…" at bounding box center [1078, 467] width 714 height 14
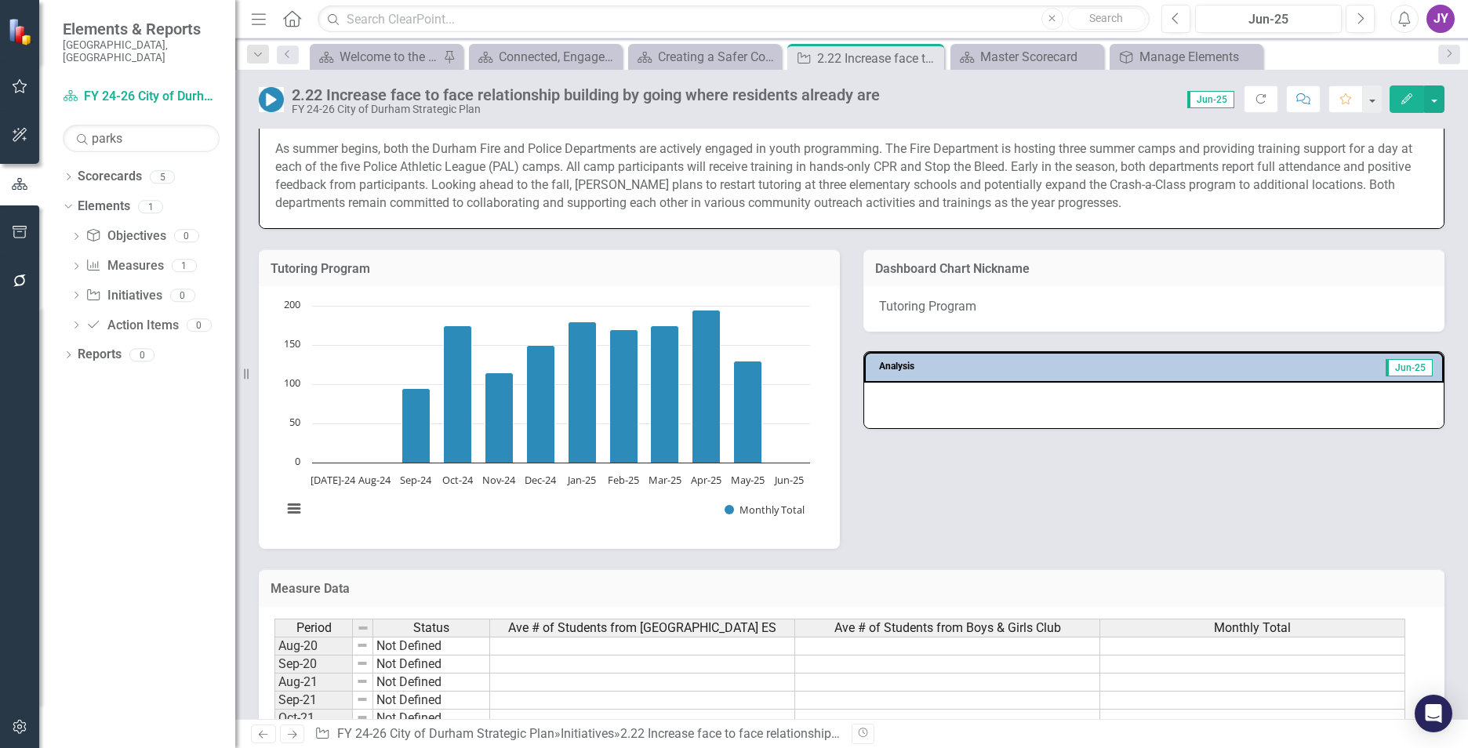
scroll to position [863, 0]
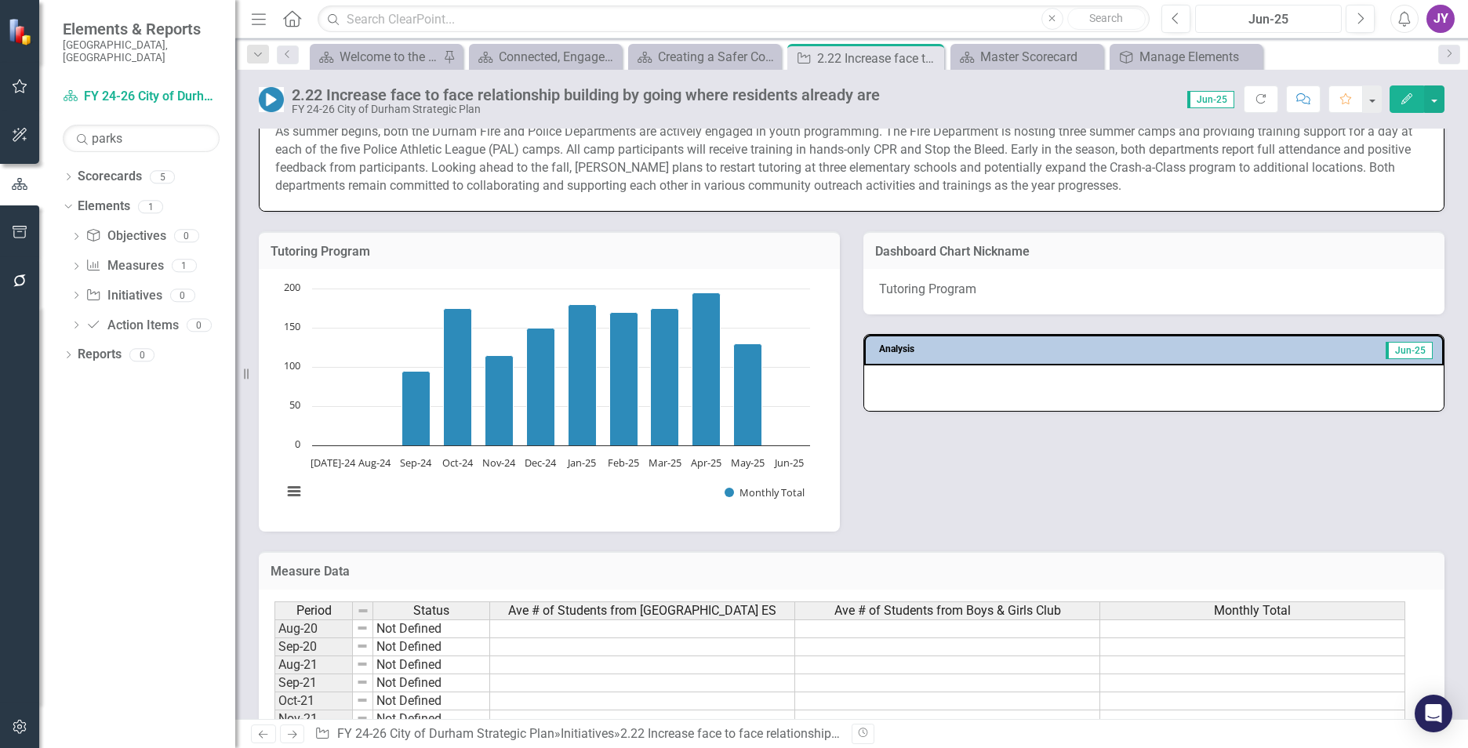
click at [1248, 18] on div "Jun-25" at bounding box center [1269, 19] width 136 height 19
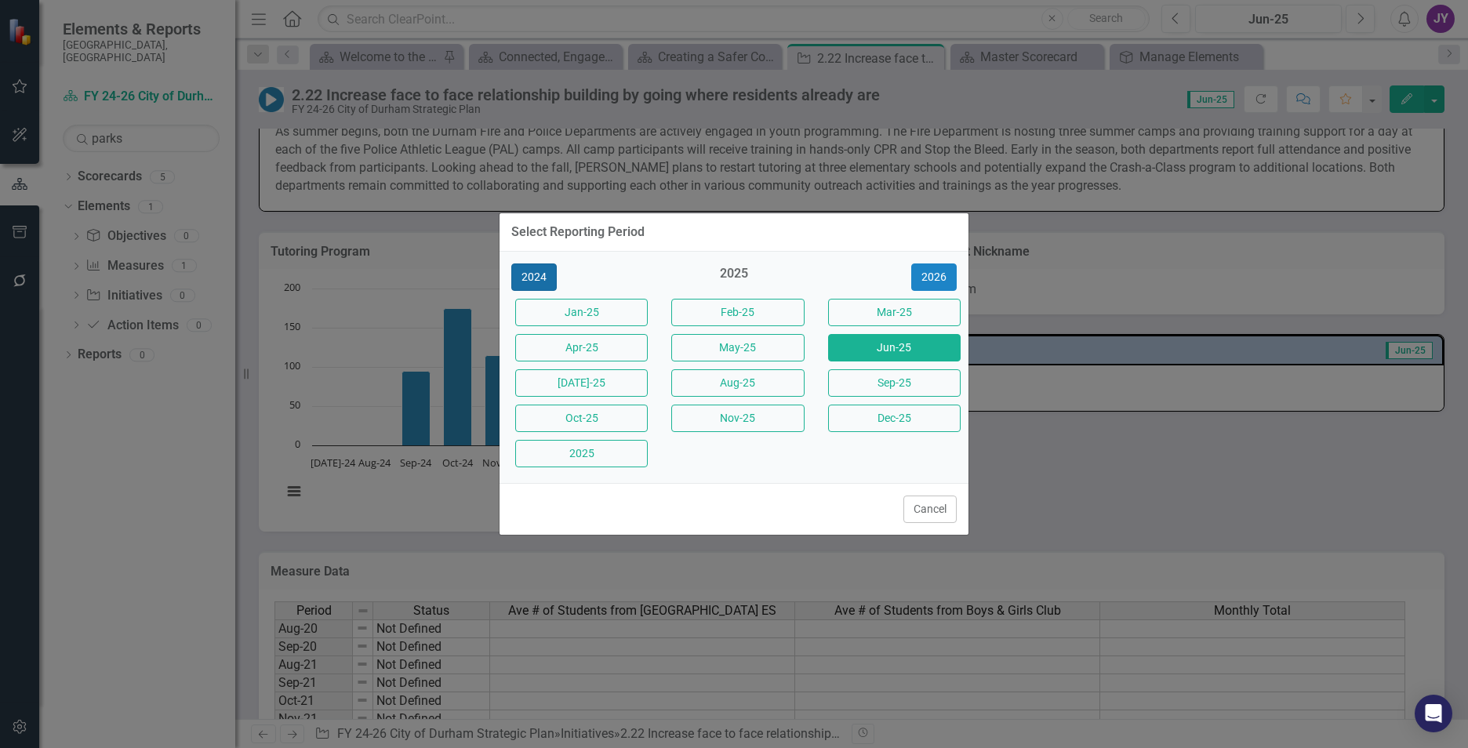
click at [553, 278] on button "2024" at bounding box center [533, 276] width 45 height 27
click at [601, 457] on button "Dec-24" at bounding box center [581, 453] width 133 height 27
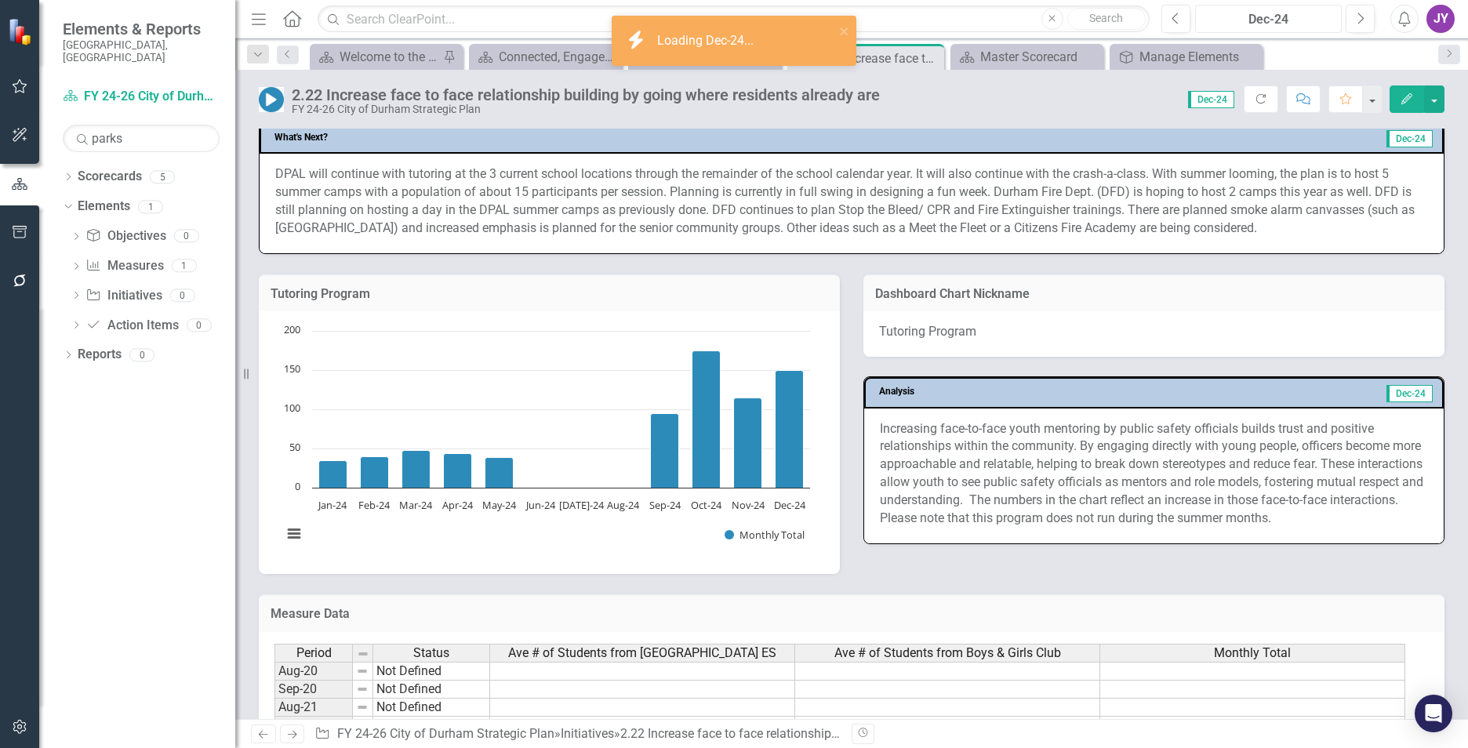
scroll to position [863, 0]
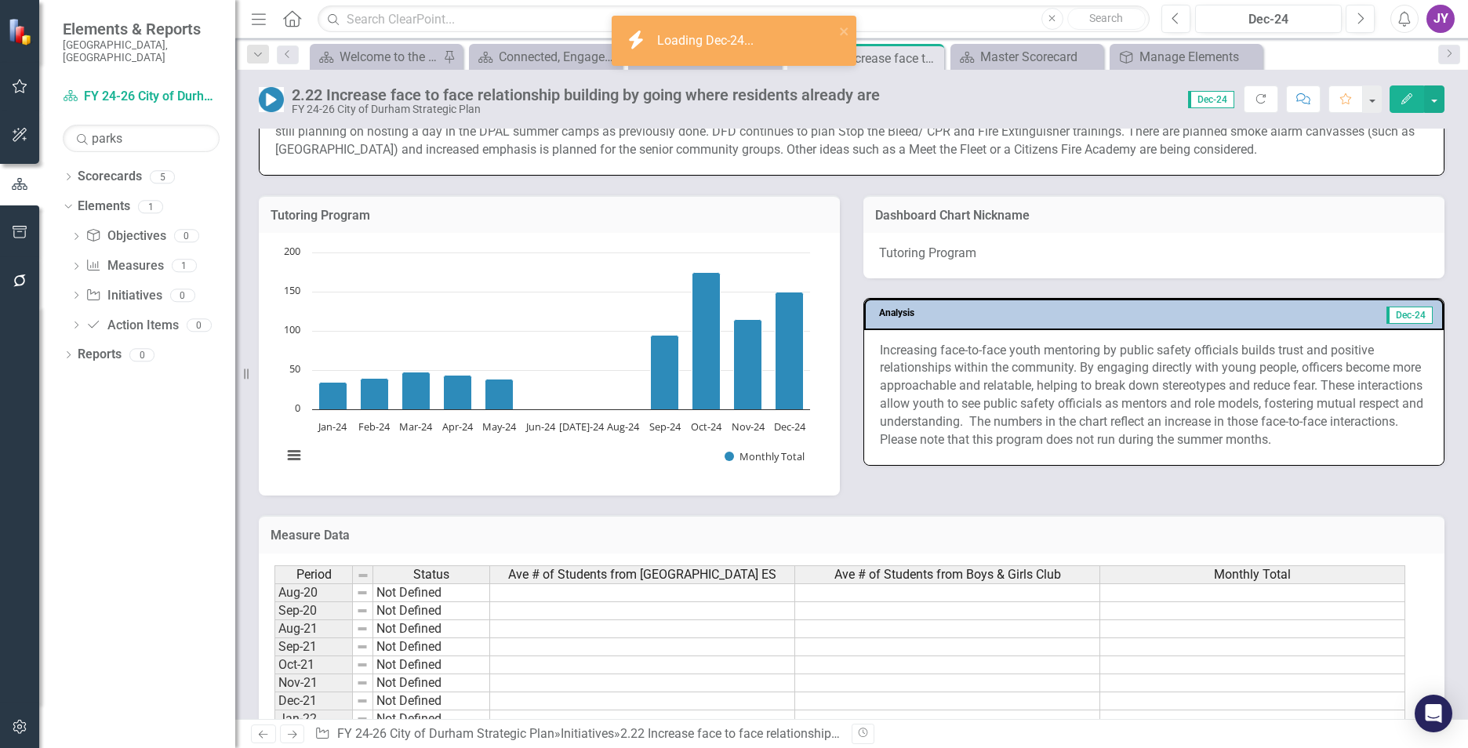
click at [1002, 376] on p "Increasing face-to-face youth mentoring by public safety officials builds trust…" at bounding box center [1154, 395] width 548 height 107
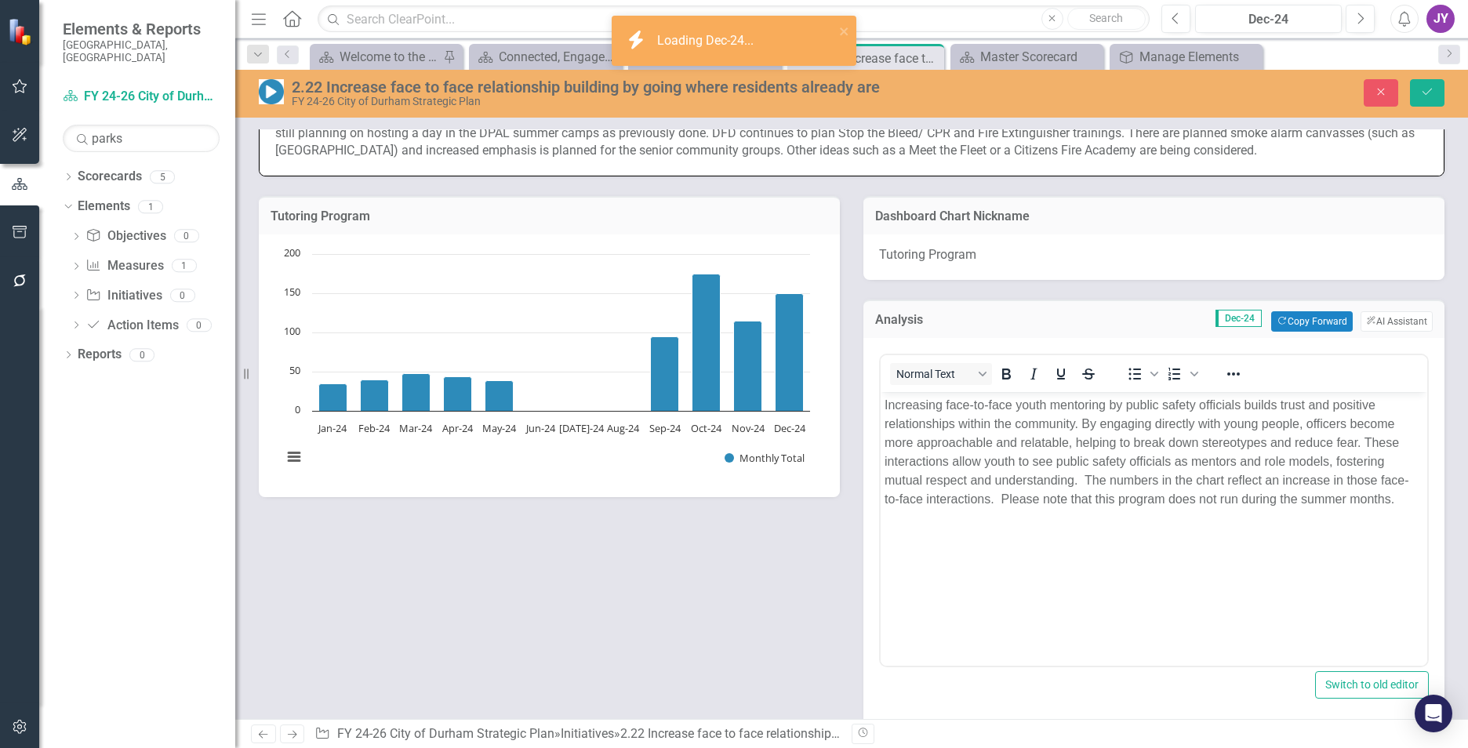
scroll to position [0, 0]
click at [1009, 433] on p "Increasing face-to-face youth mentoring by public safety officials builds trust…" at bounding box center [1154, 451] width 539 height 113
click at [1007, 434] on p "Increasing face-to-face youth mentoring by public safety officials builds trust…" at bounding box center [1154, 451] width 539 height 113
click at [1005, 435] on p "Increasing face-to-face youth mentoring by public safety officials builds trust…" at bounding box center [1154, 451] width 539 height 113
click at [1002, 435] on p "Increasing face-to-face youth mentoring by public safety officials builds trust…" at bounding box center [1154, 451] width 539 height 113
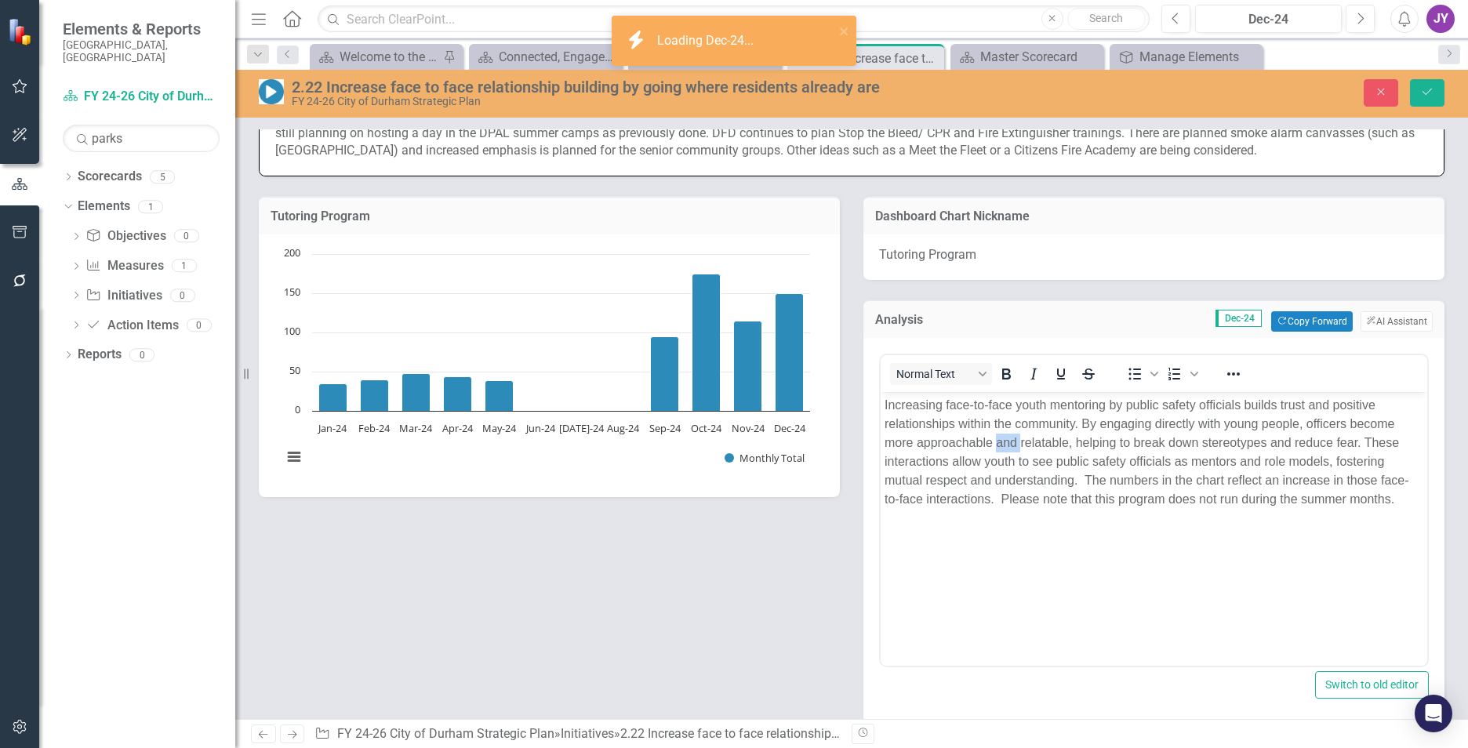
click at [1002, 435] on p "Increasing face-to-face youth mentoring by public safety officials builds trust…" at bounding box center [1154, 451] width 539 height 113
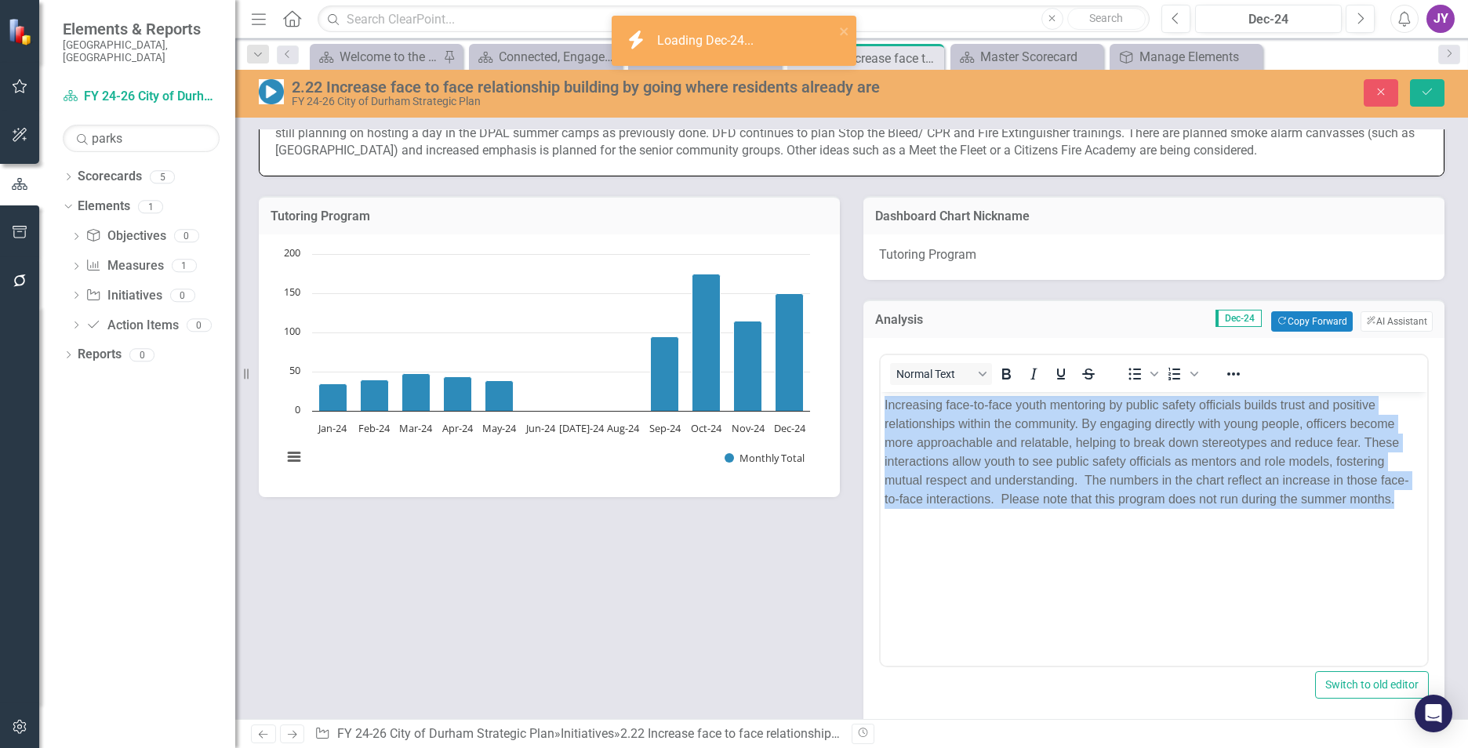
click at [1002, 435] on p "Increasing face-to-face youth mentoring by public safety officials builds trust…" at bounding box center [1154, 451] width 539 height 113
copy p "Increasing face-to-face youth mentoring by public safety officials builds trust…"
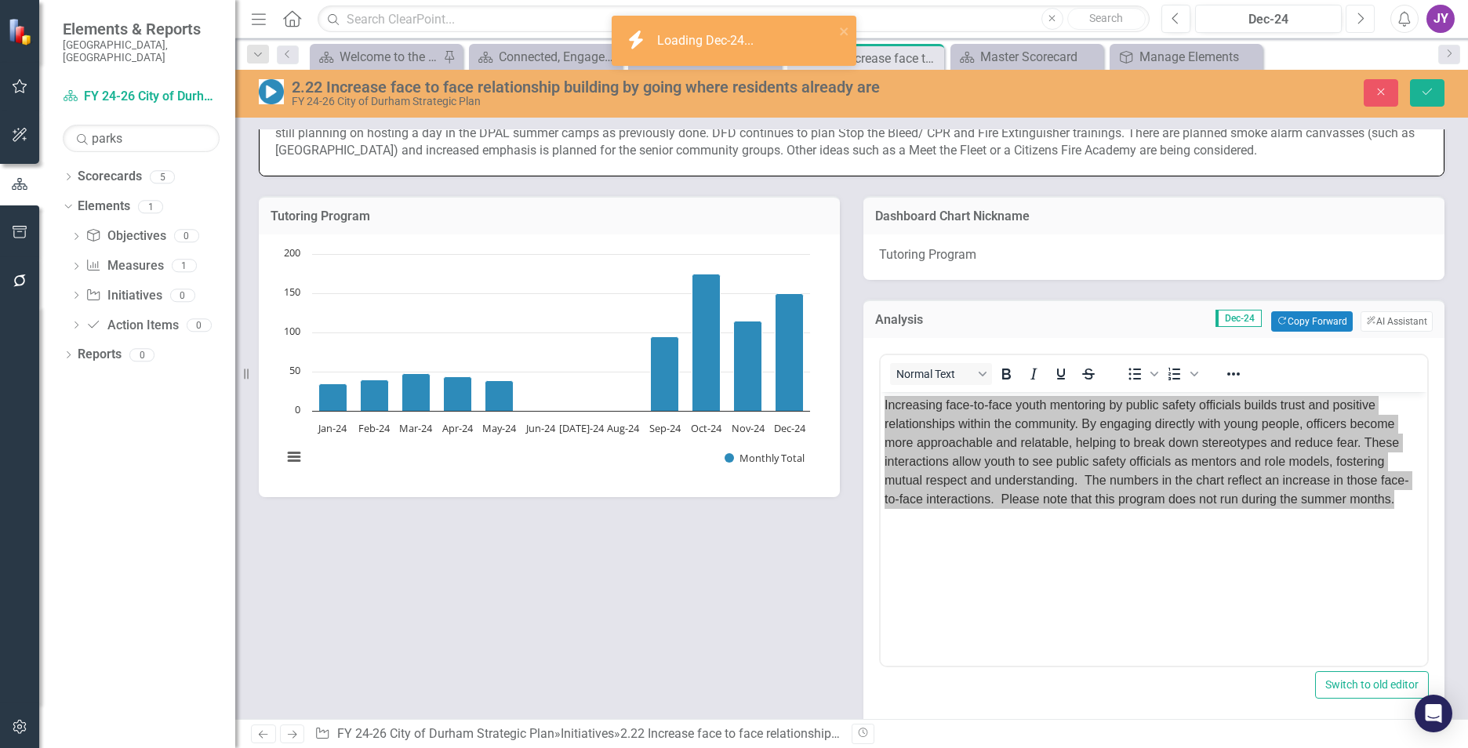
click at [1353, 14] on button "Next" at bounding box center [1360, 19] width 29 height 28
click at [1265, 18] on div "Jan-25" at bounding box center [1269, 19] width 136 height 19
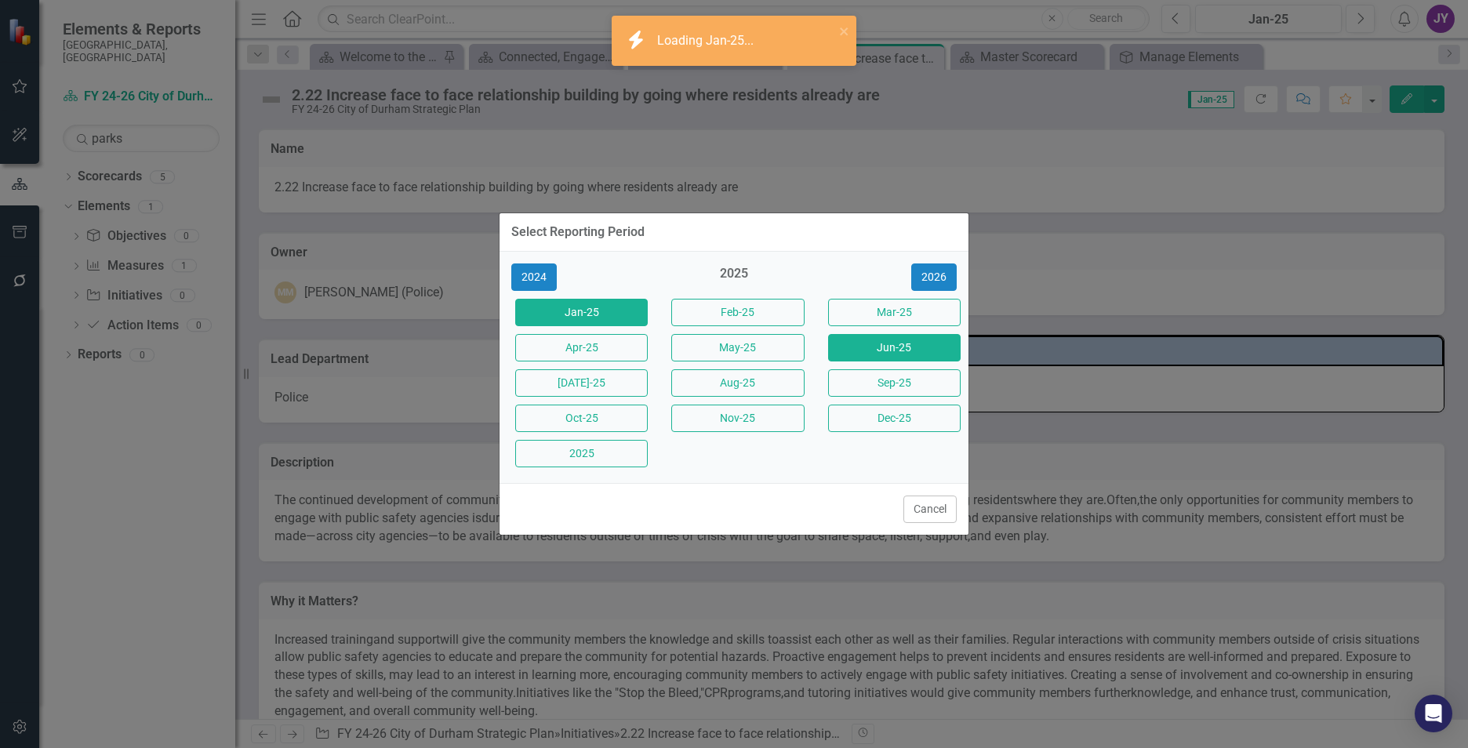
click at [911, 354] on button "Jun-25" at bounding box center [894, 347] width 133 height 27
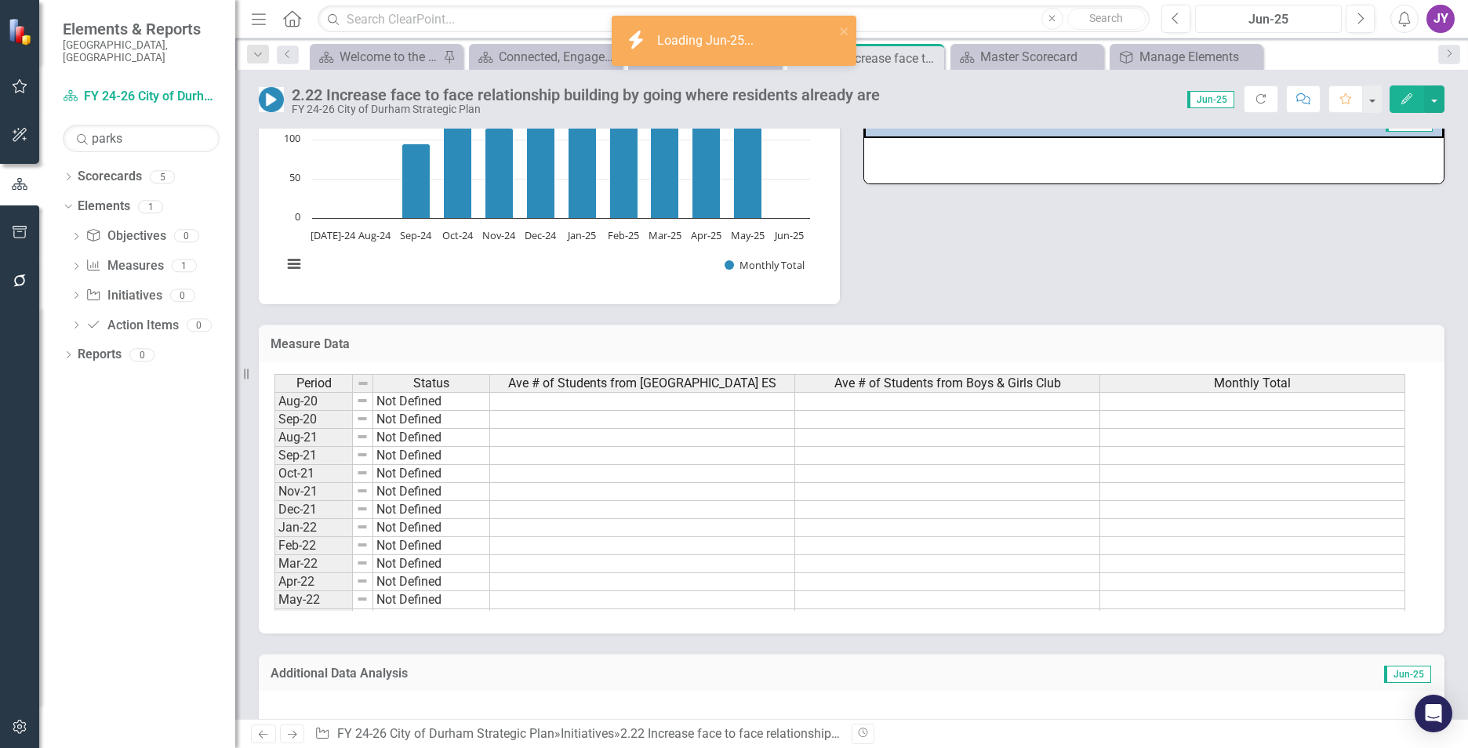
scroll to position [1098, 0]
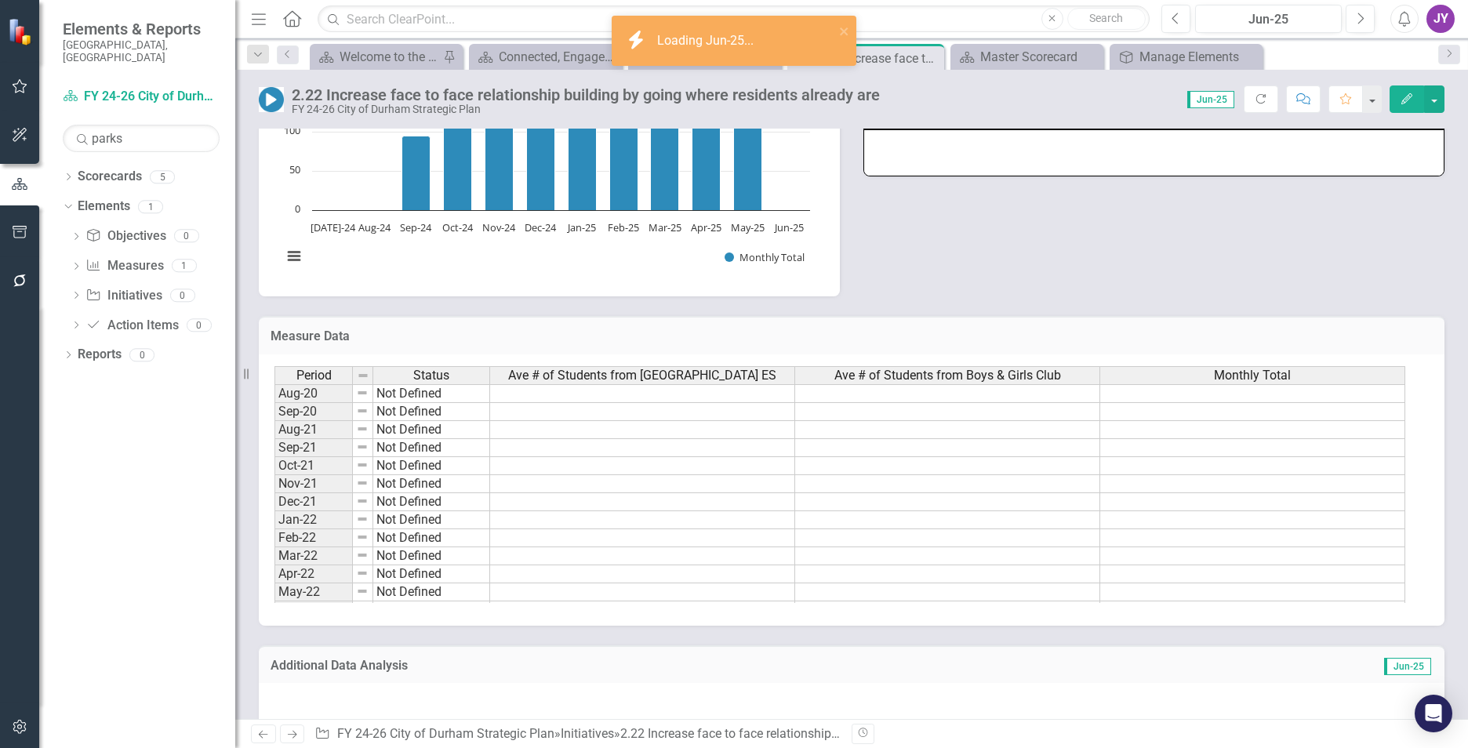
click at [964, 152] on div at bounding box center [1154, 152] width 580 height 45
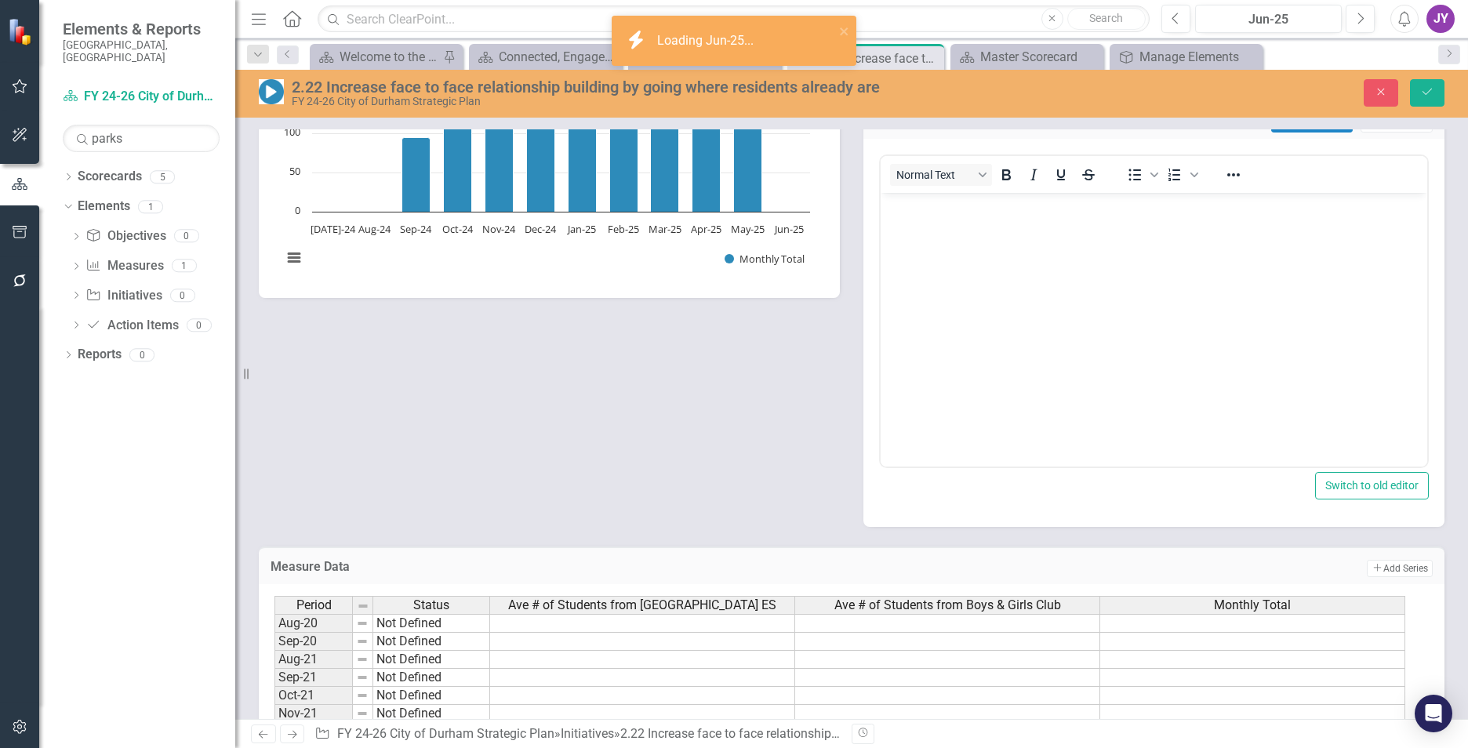
scroll to position [0, 0]
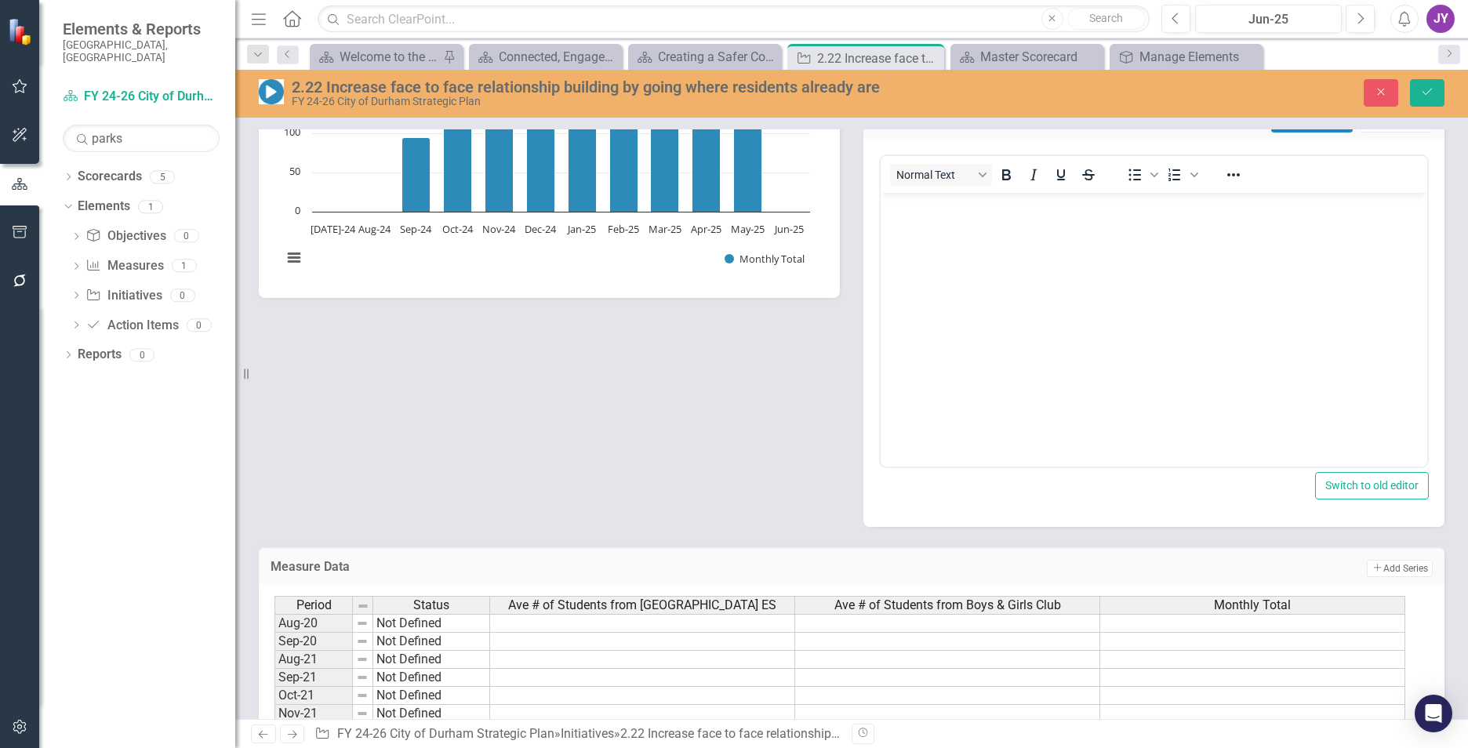
click at [955, 325] on body "Rich Text Area. Press ALT-0 for help." at bounding box center [1154, 309] width 547 height 235
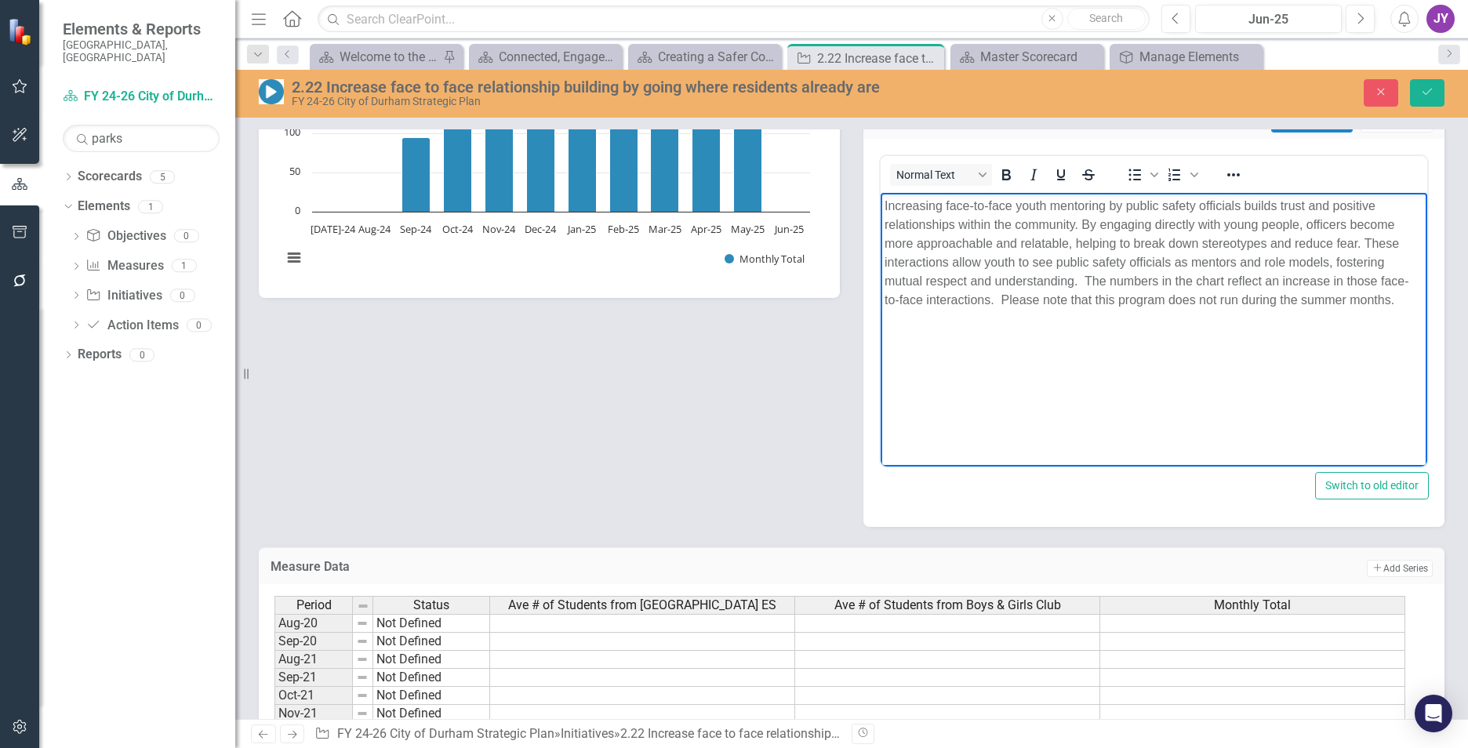
click at [1082, 278] on p "Increasing face-to-face youth mentoring by public safety officials builds trust…" at bounding box center [1154, 252] width 539 height 113
click at [1090, 279] on p "Increasing face-to-face youth mentoring by public safety officials builds trust…" at bounding box center [1154, 252] width 539 height 113
click at [1083, 281] on p "Increasing face-to-face youth mentoring by public safety officials builds trust…" at bounding box center [1154, 252] width 539 height 113
click at [998, 294] on p "Increasing face-to-face youth mentoring by public safety officials builds trust…" at bounding box center [1154, 252] width 539 height 113
click at [1398, 300] on p "Increasing face-to-face youth mentoring by public safety officials builds trust…" at bounding box center [1154, 252] width 539 height 113
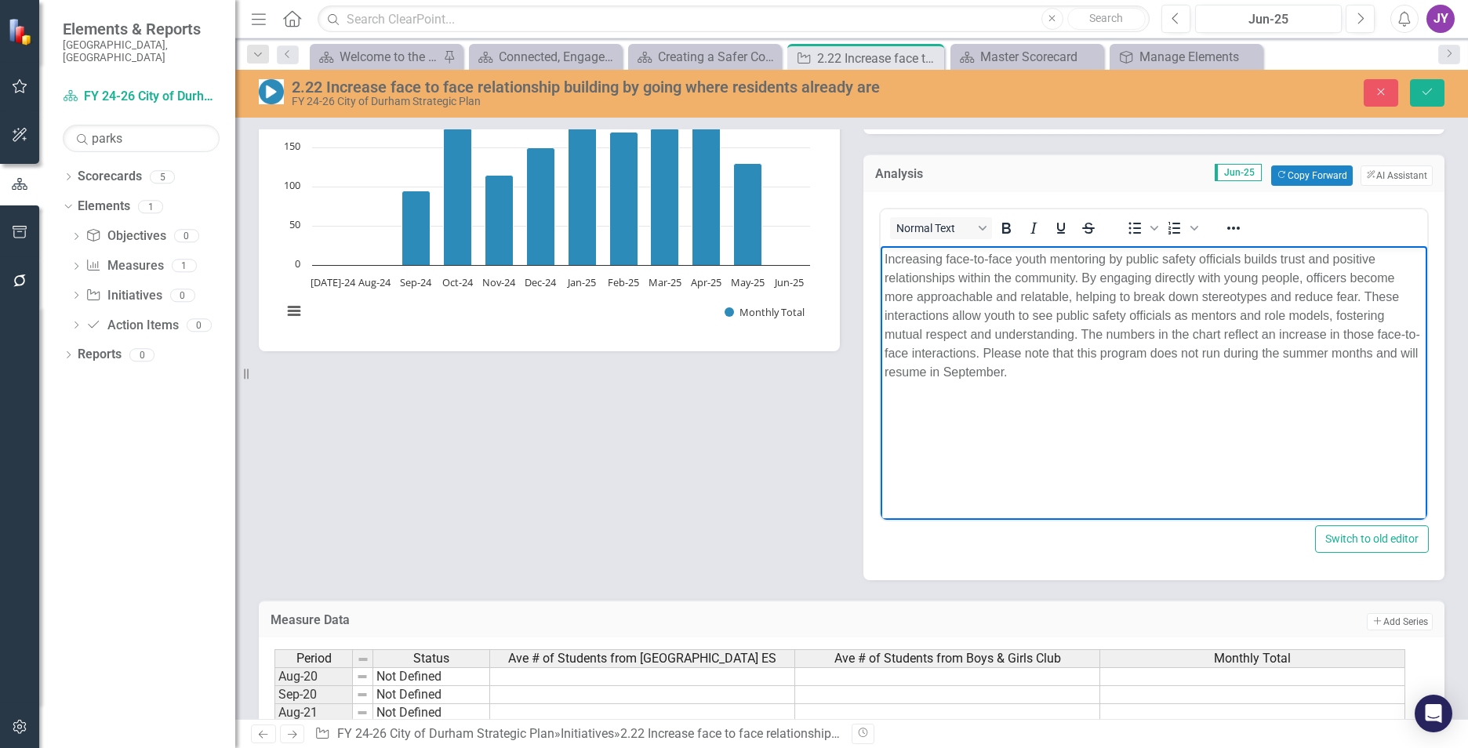
scroll to position [1019, 0]
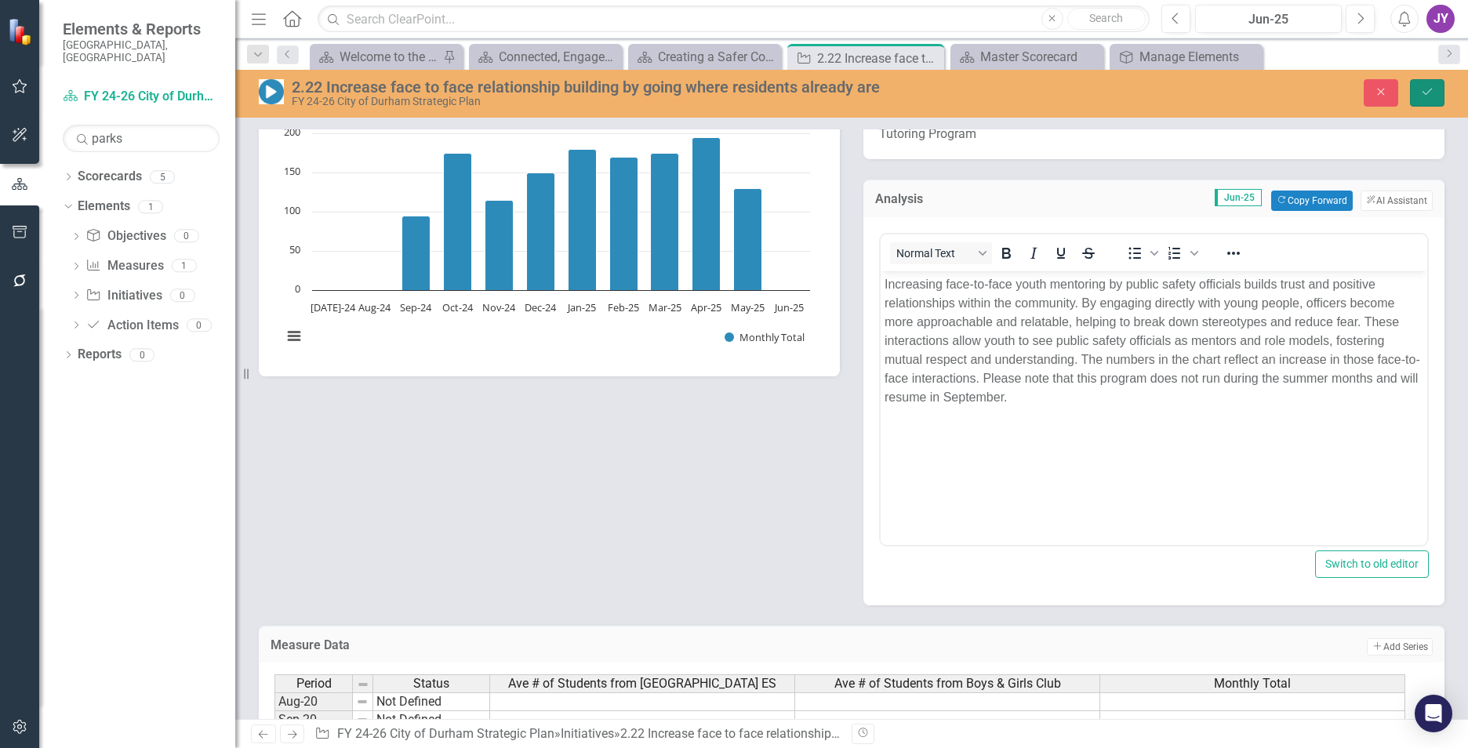
click at [1427, 87] on icon "Save" at bounding box center [1427, 91] width 14 height 11
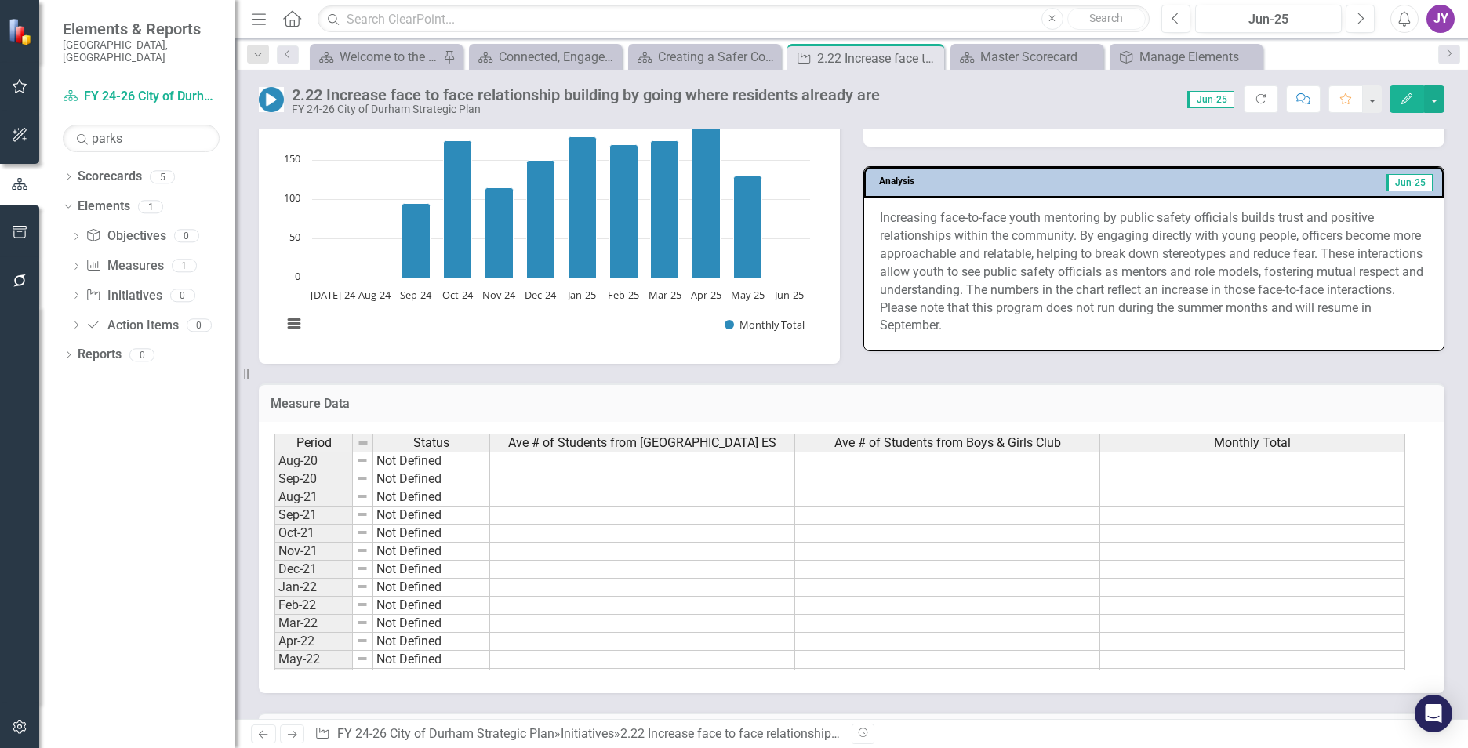
scroll to position [941, 0]
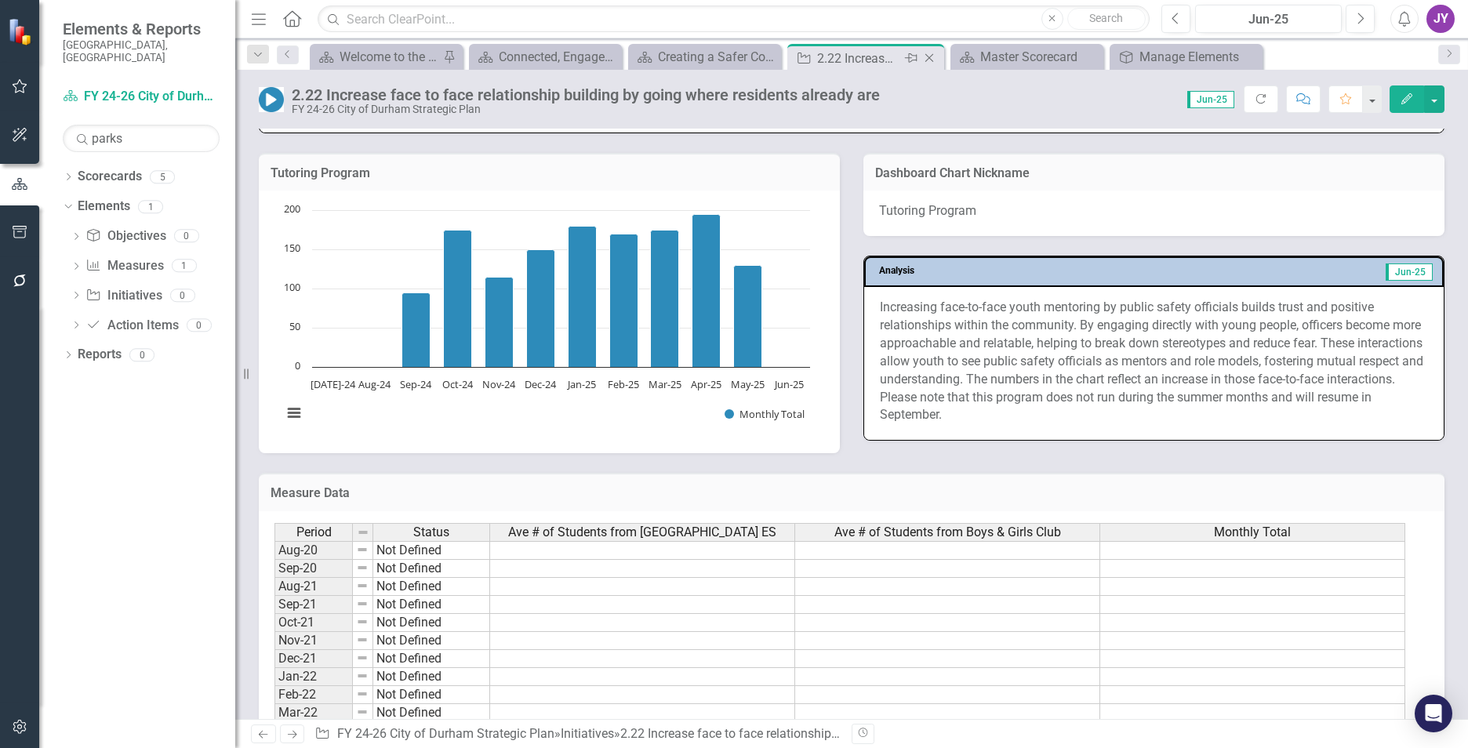
click at [932, 56] on icon "Close" at bounding box center [929, 58] width 16 height 13
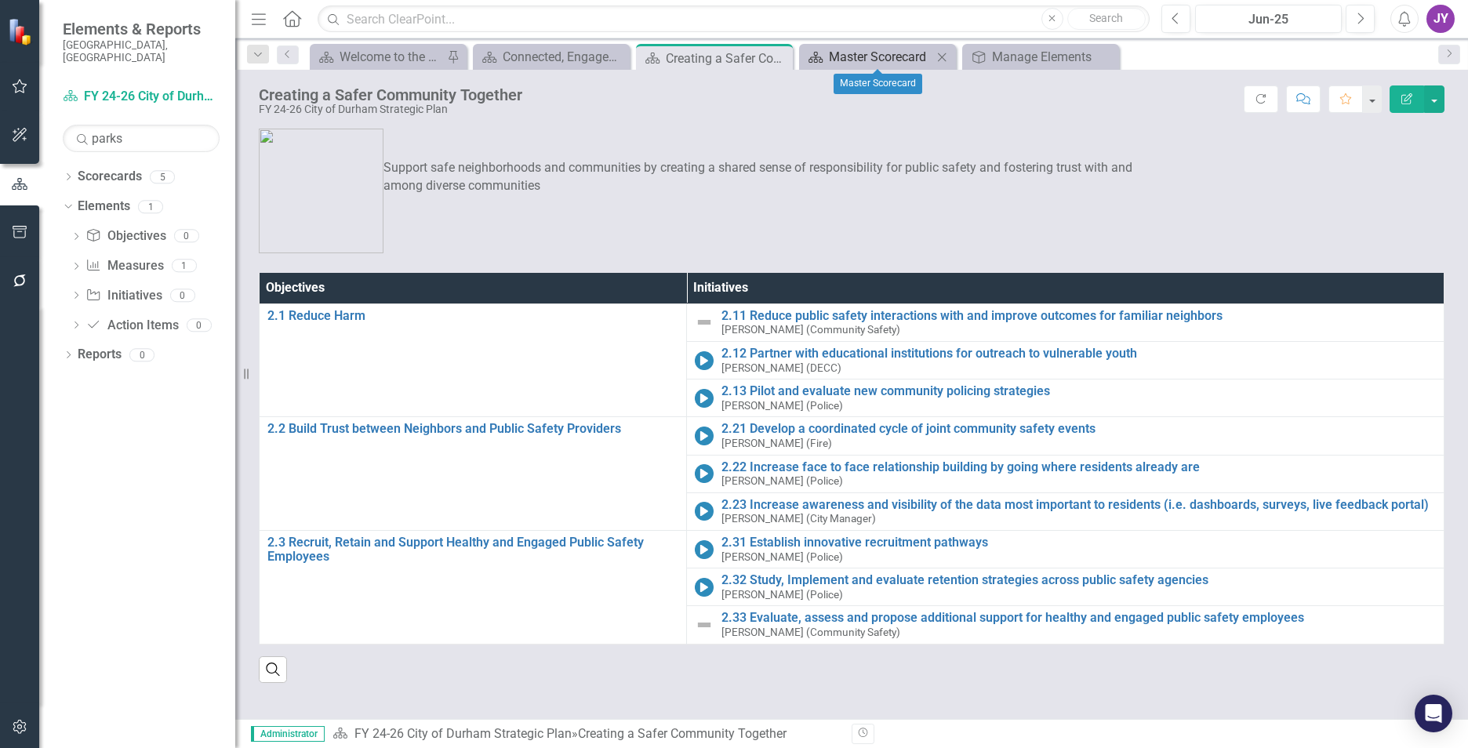
click at [854, 60] on div "Master Scorecard" at bounding box center [881, 57] width 104 height 20
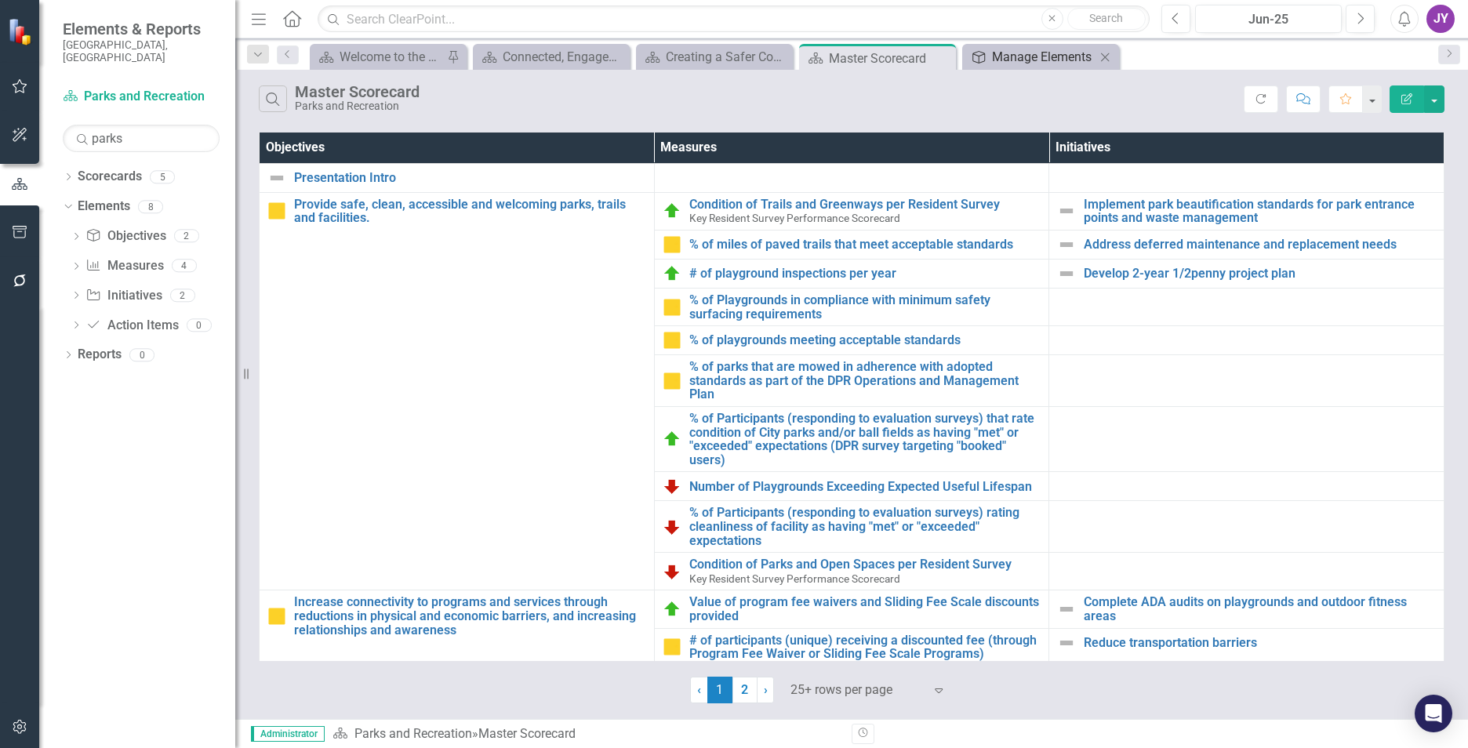
click at [1012, 61] on div "Manage Elements" at bounding box center [1044, 57] width 104 height 20
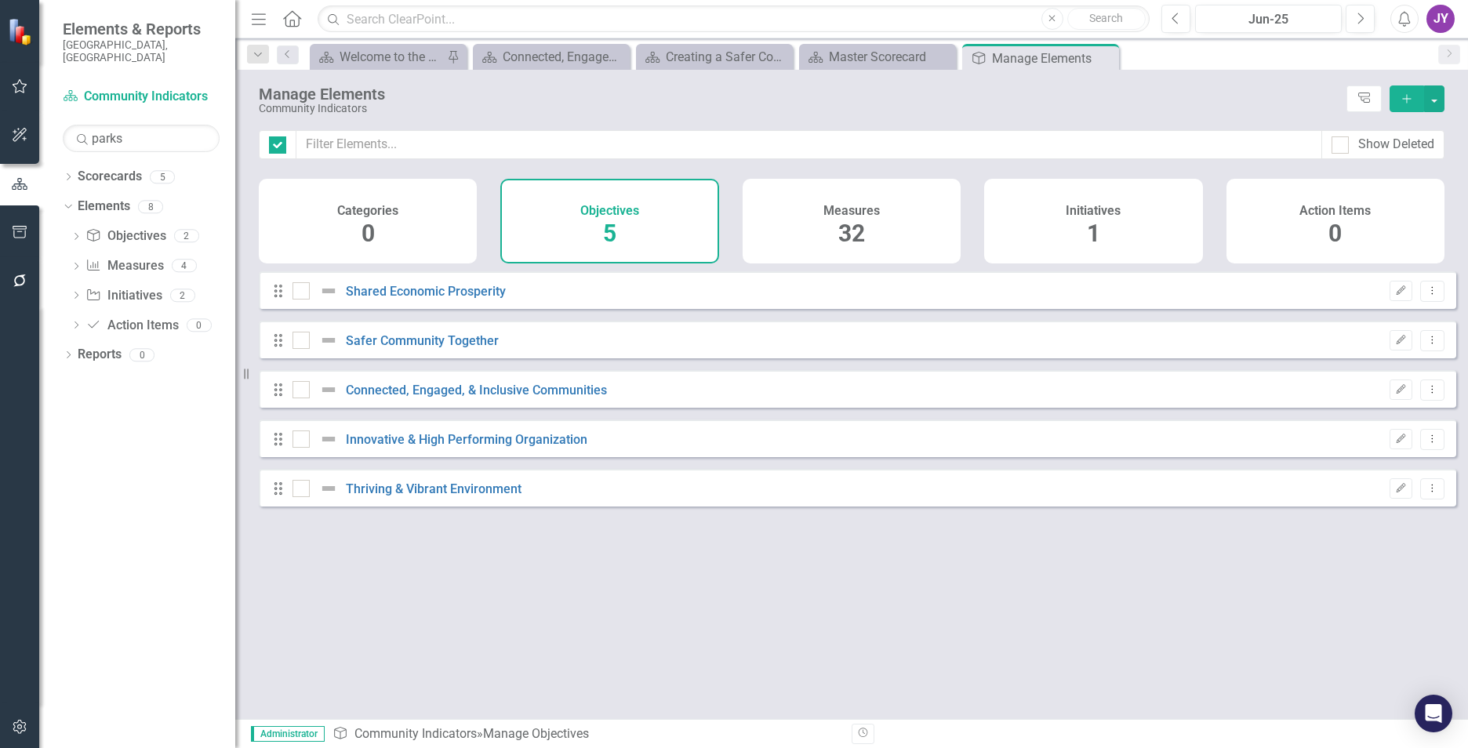
checkbox input "false"
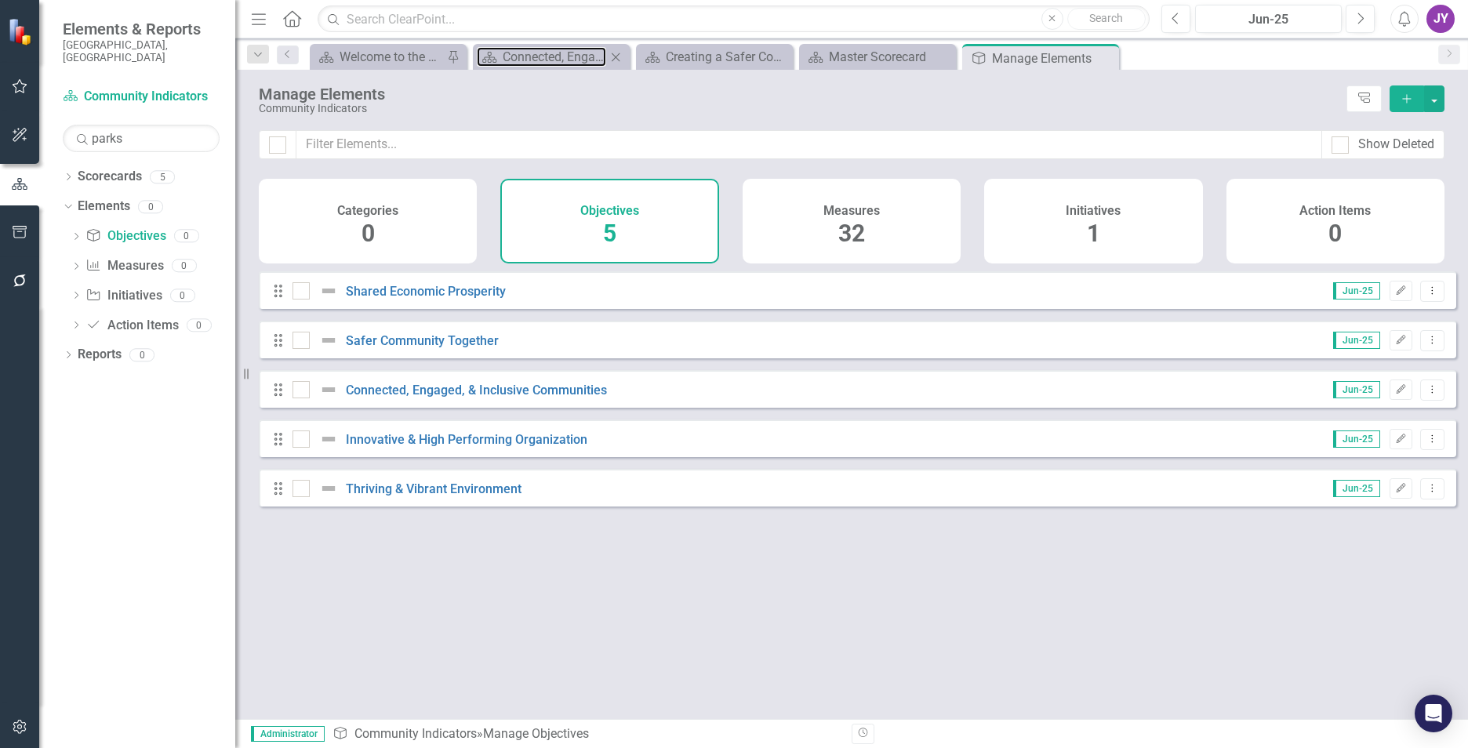
click at [558, 67] on div "Scorecard Connected, Engaged, & Inclusive Communities Close" at bounding box center [551, 57] width 157 height 26
click at [684, 55] on div "Creating a Safer Community Together" at bounding box center [718, 57] width 104 height 20
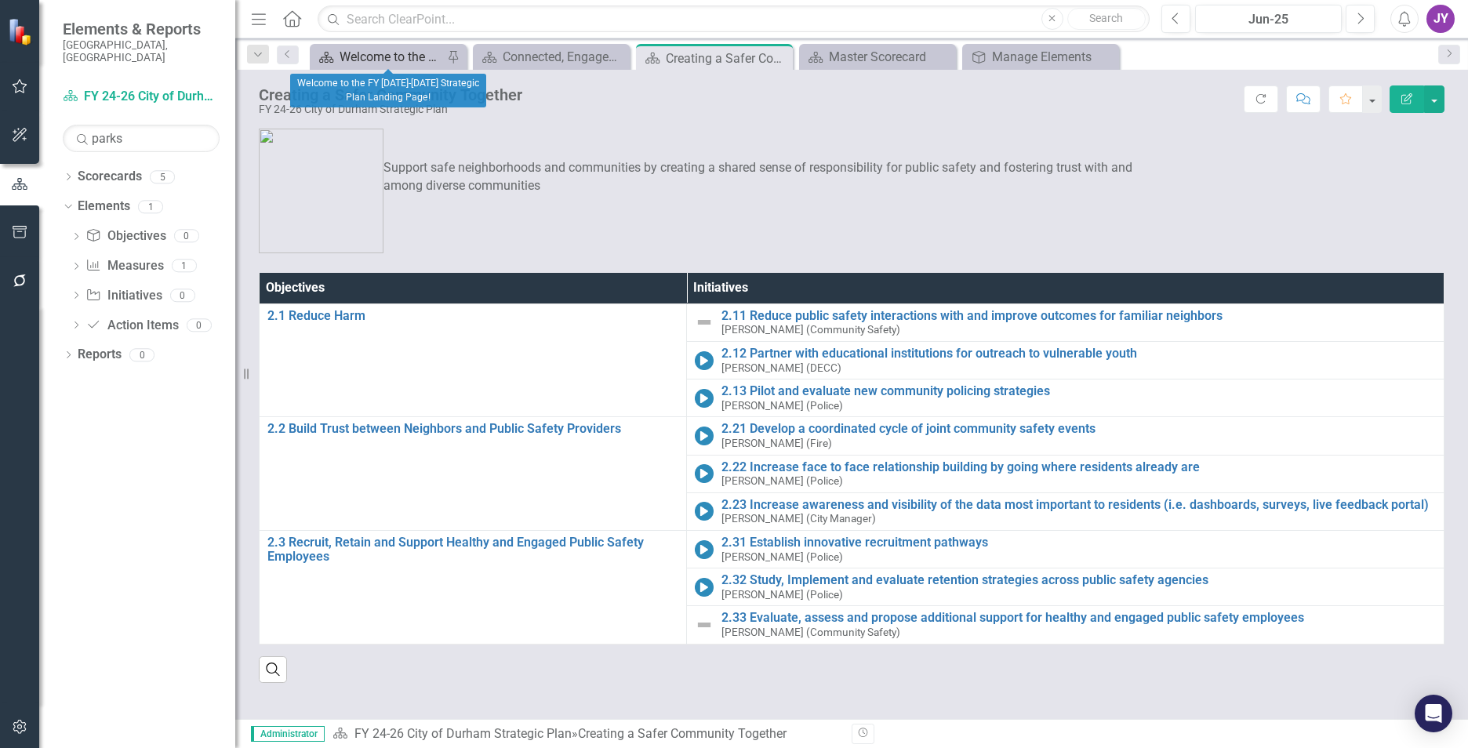
click at [402, 58] on div "Welcome to the FY [DATE]-[DATE] Strategic Plan Landing Page!" at bounding box center [392, 57] width 104 height 20
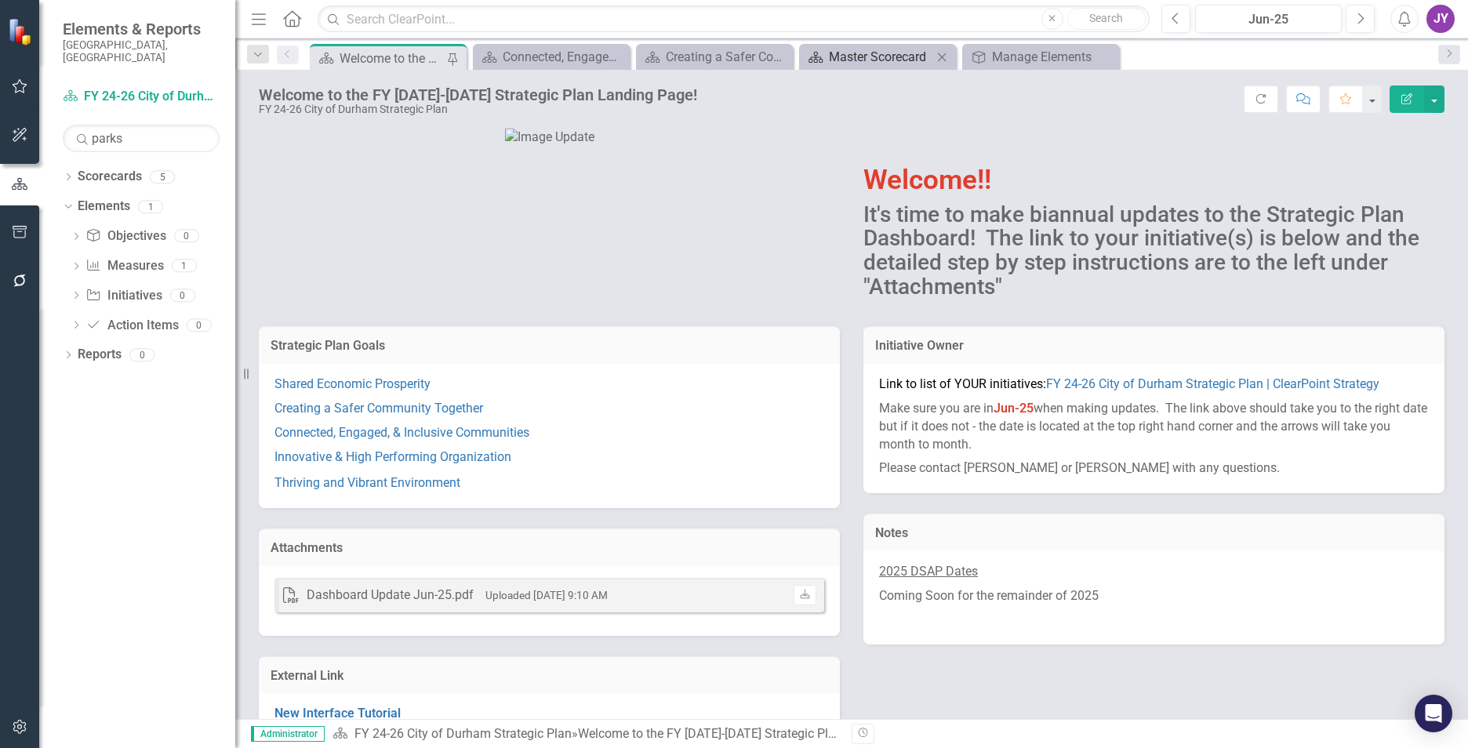
click at [868, 64] on div "Master Scorecard" at bounding box center [881, 57] width 104 height 20
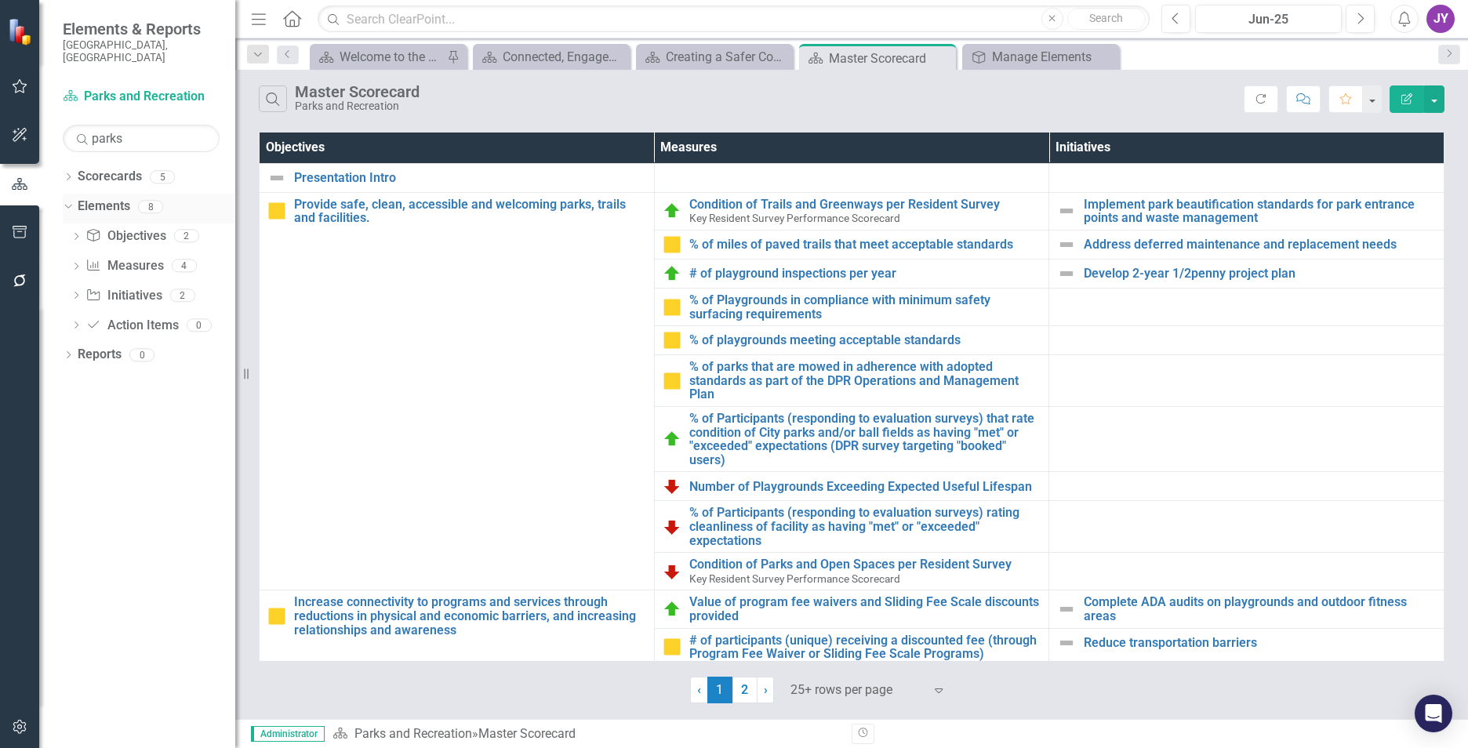
click at [125, 198] on link "Elements" at bounding box center [104, 207] width 53 height 18
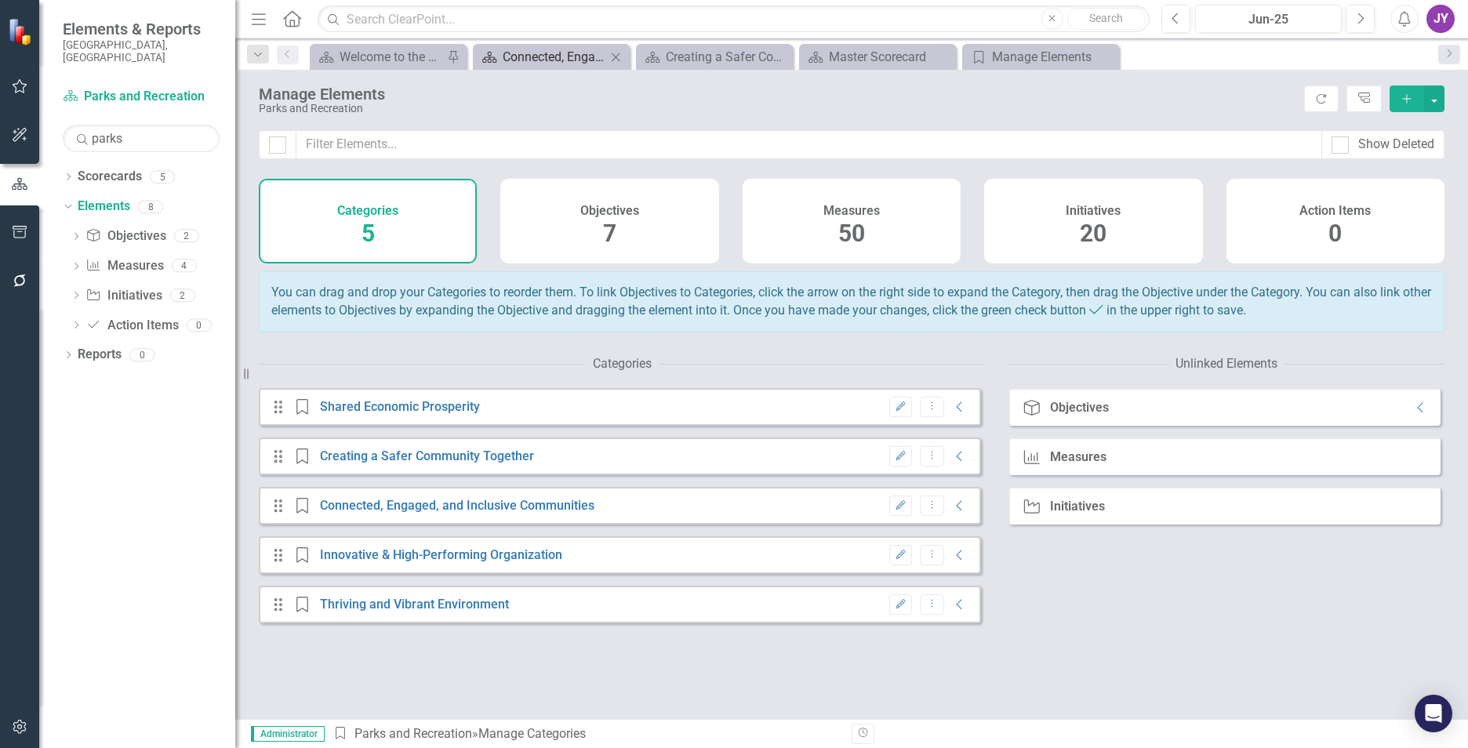
click at [506, 56] on div "Connected, Engaged, & Inclusive Communities" at bounding box center [555, 57] width 104 height 20
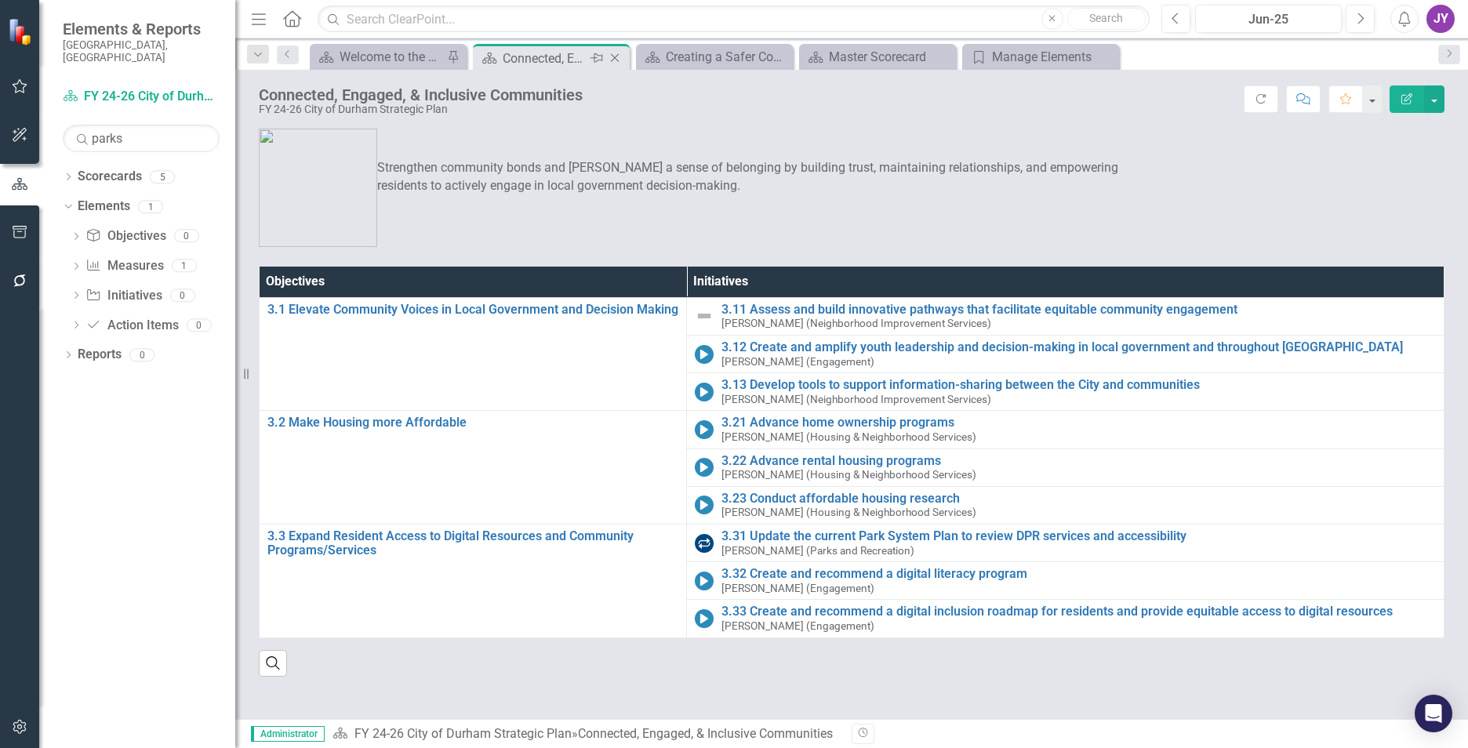
click at [618, 60] on icon "Close" at bounding box center [615, 58] width 16 height 13
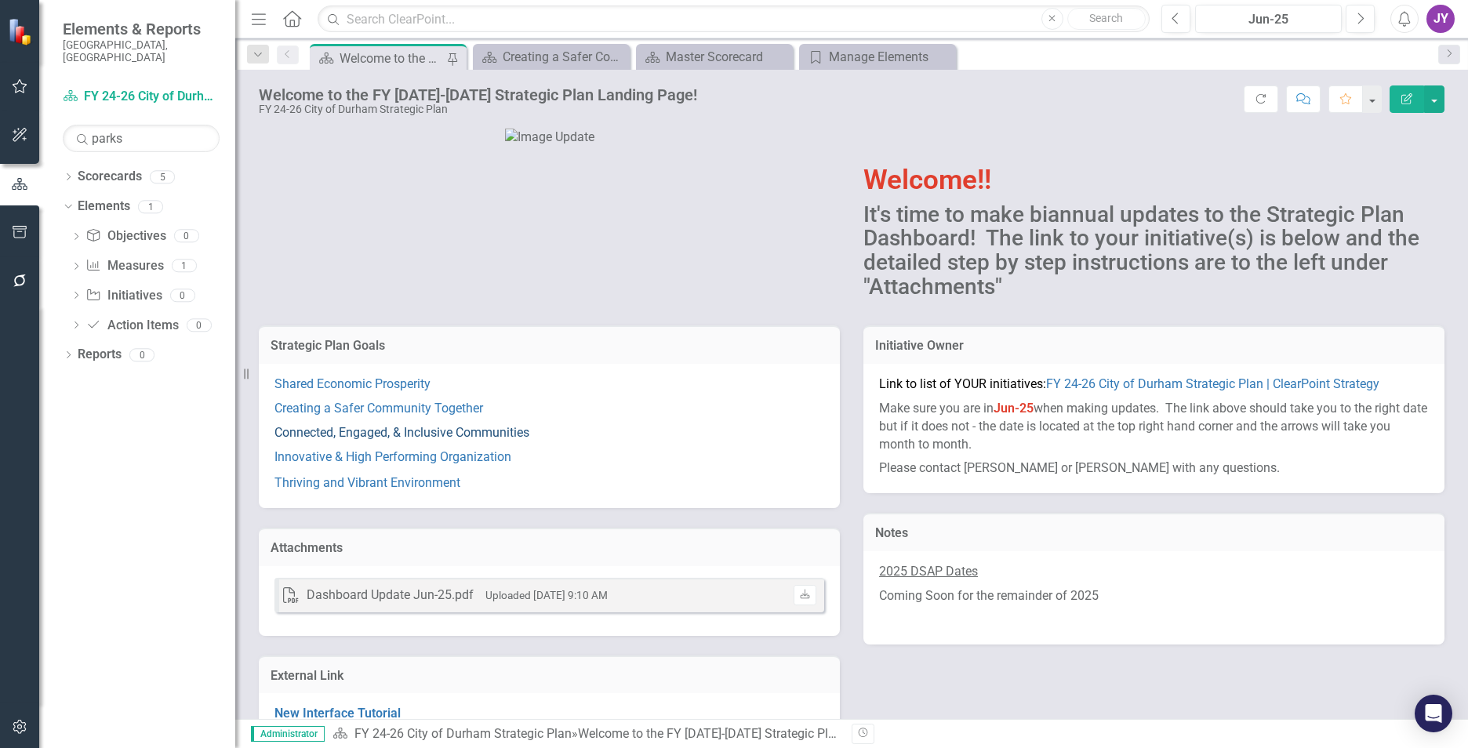
click at [365, 440] on link "Connected, Engaged, & Inclusive Communities" at bounding box center [401, 432] width 255 height 15
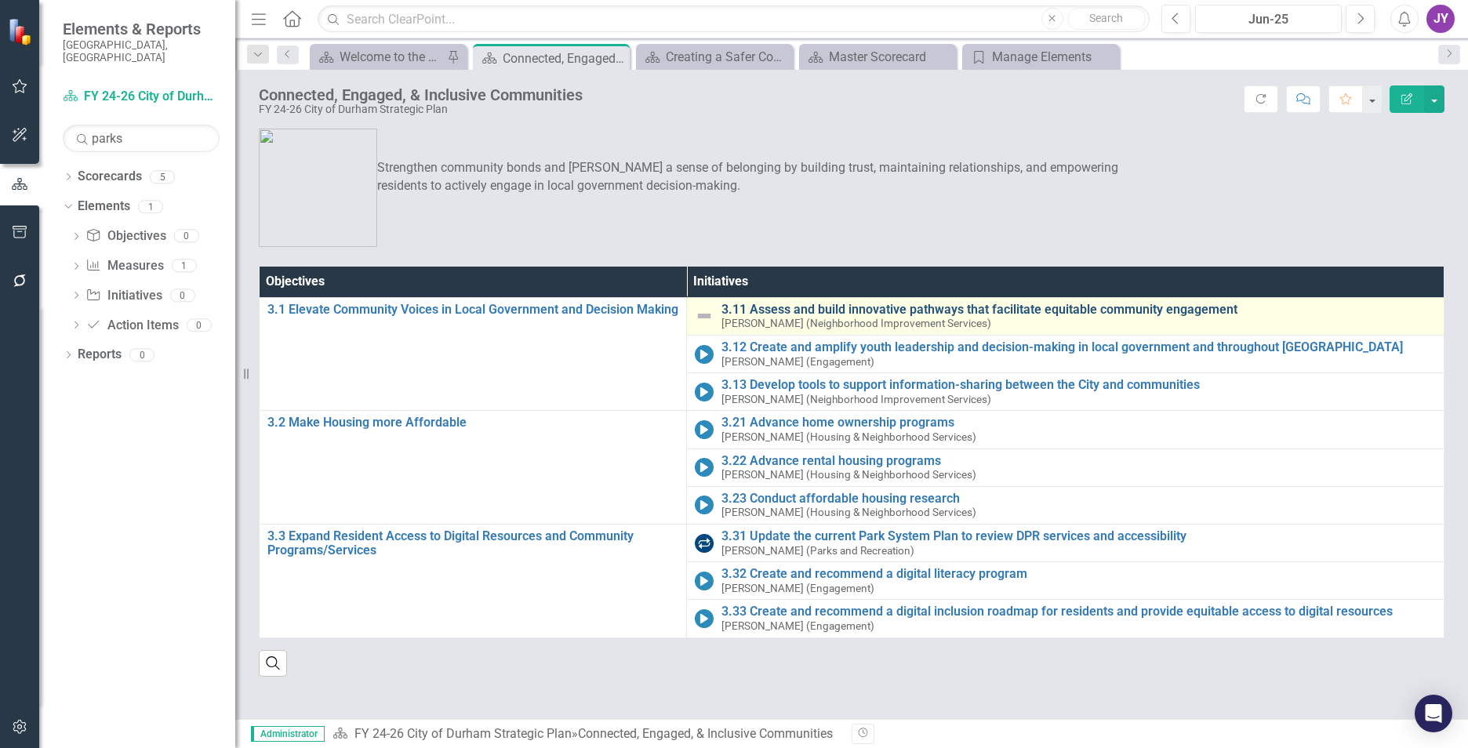
click at [781, 307] on link "3.11 Assess and build innovative pathways that facilitate equitable community e…" at bounding box center [1078, 310] width 714 height 14
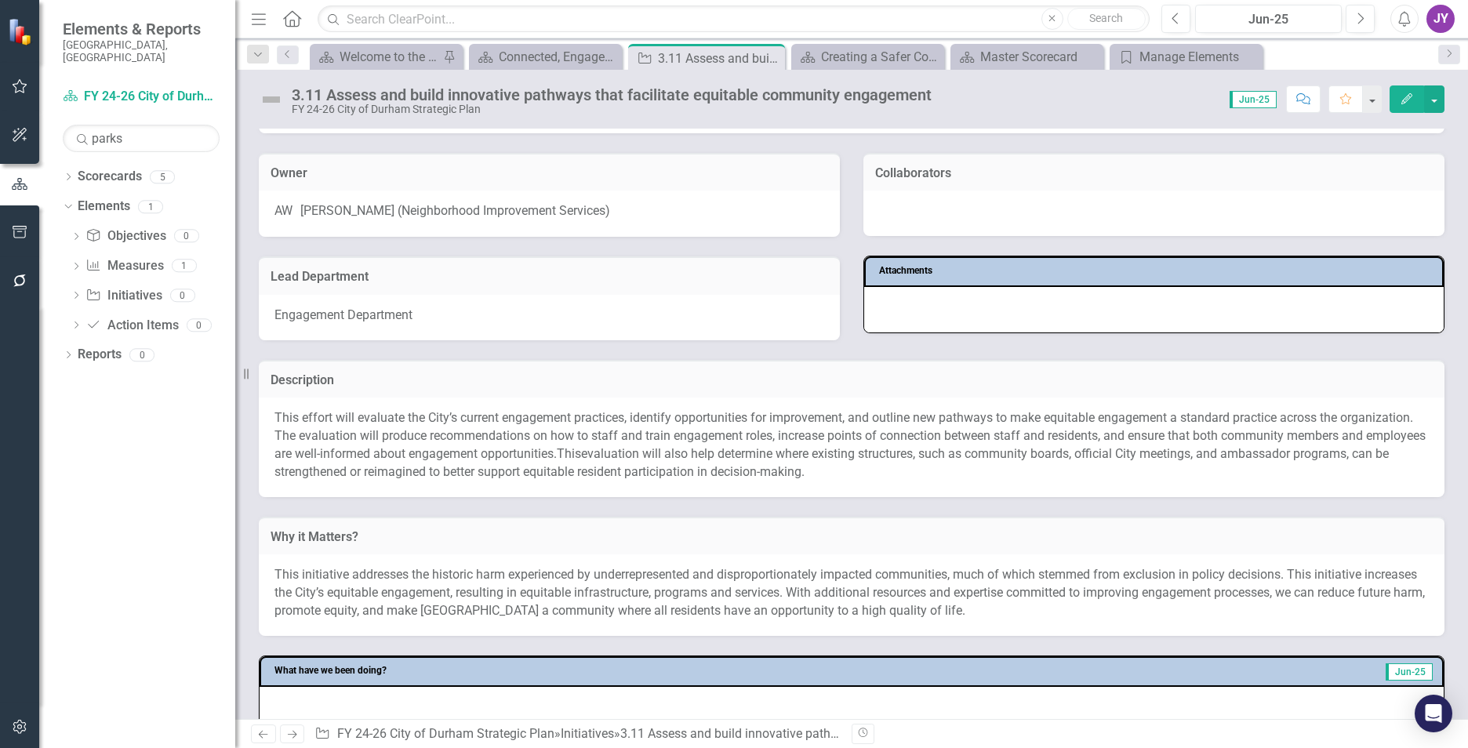
scroll to position [235, 0]
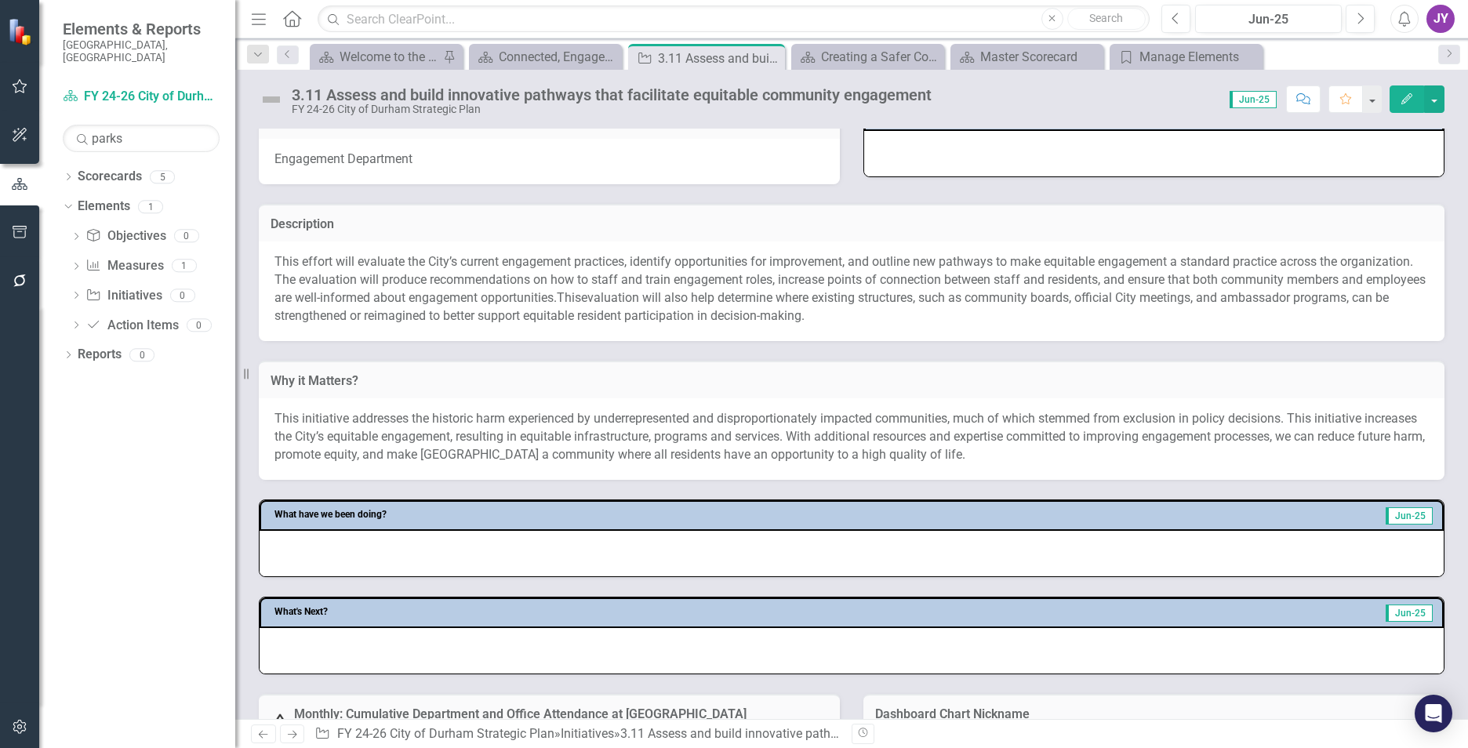
click at [115, 580] on div "Dropdown Scorecards 5 Dropdown FY 24-26 City of Durham Strategic Plan Parts Tea…" at bounding box center [137, 456] width 196 height 584
click at [775, 58] on icon "Close" at bounding box center [770, 58] width 16 height 13
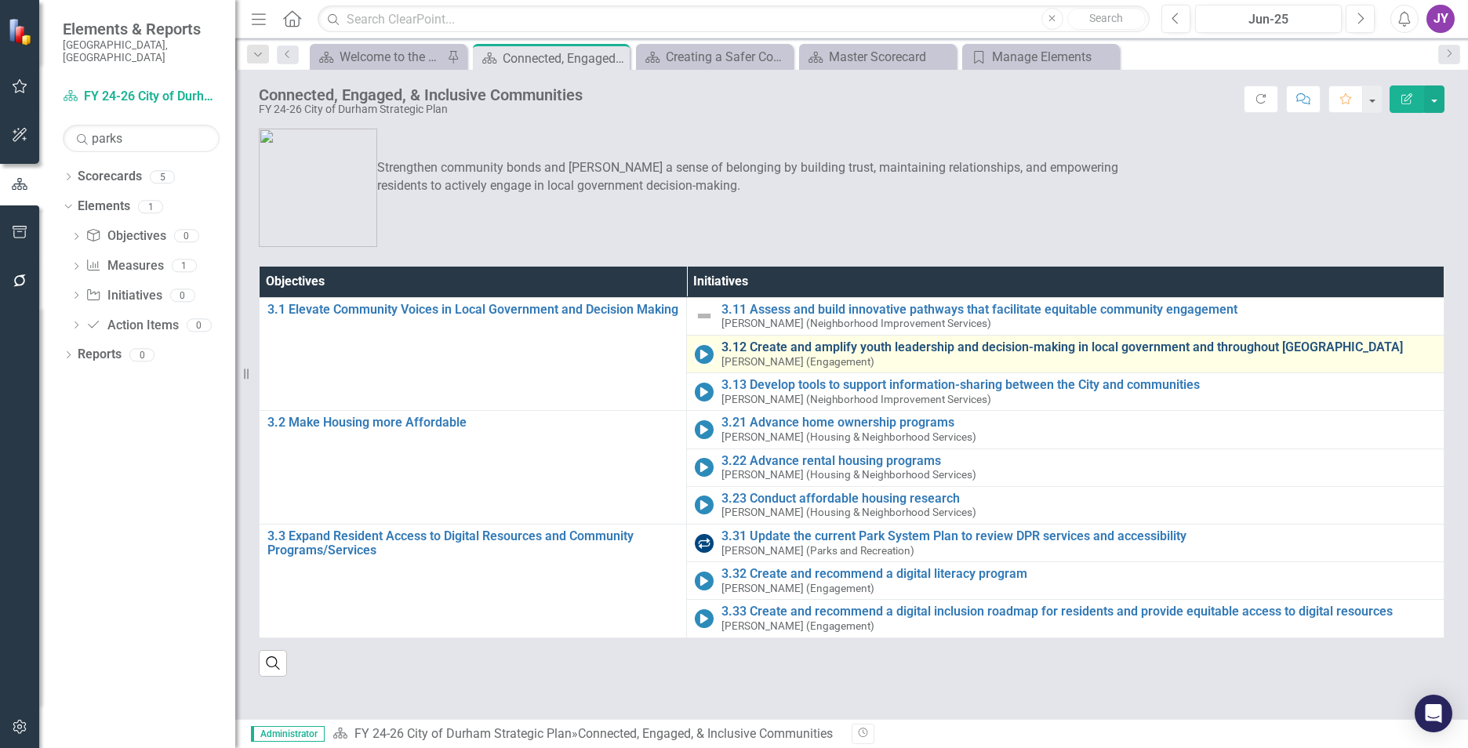
click at [757, 343] on link "3.12 Create and amplify youth leadership and decision-making in local governmen…" at bounding box center [1078, 347] width 714 height 14
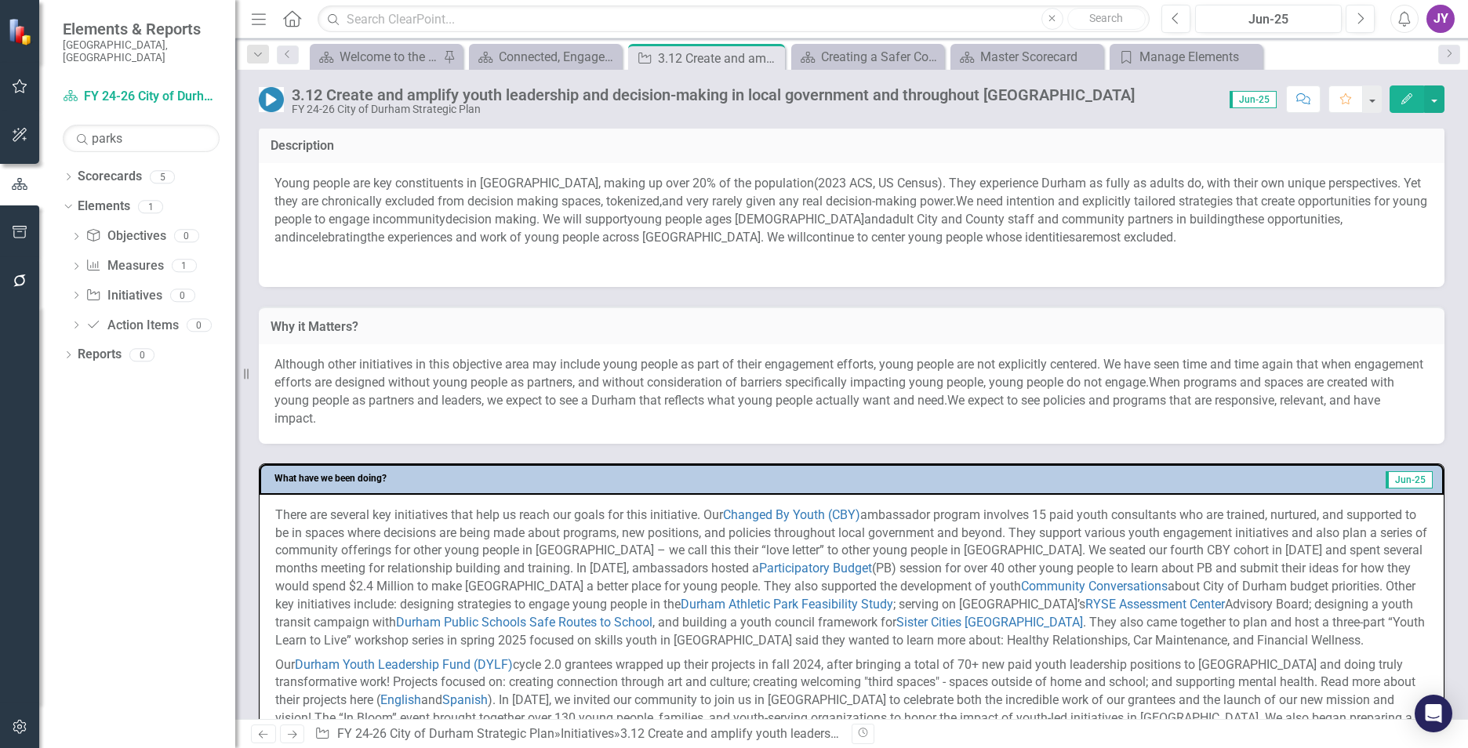
scroll to position [235, 0]
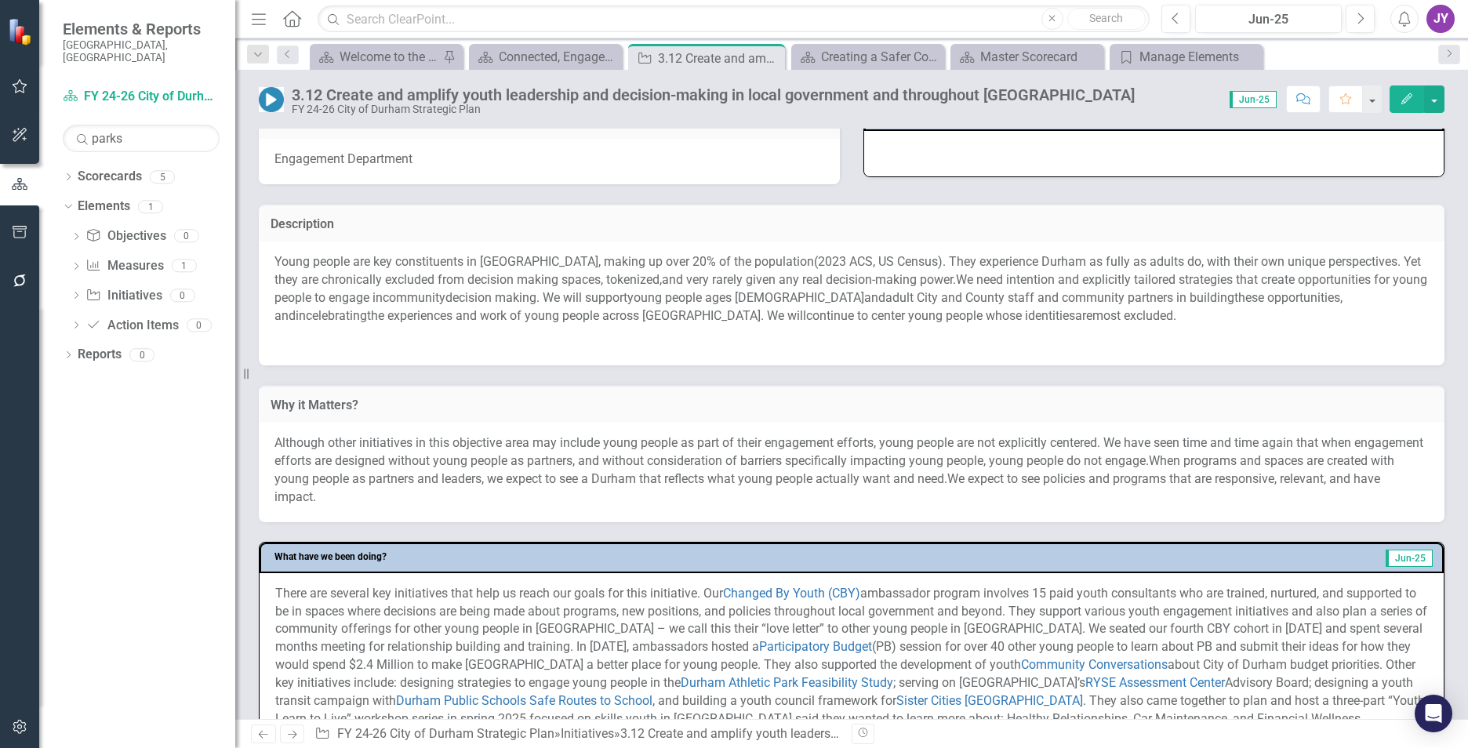
click at [541, 339] on p at bounding box center [851, 339] width 1154 height 21
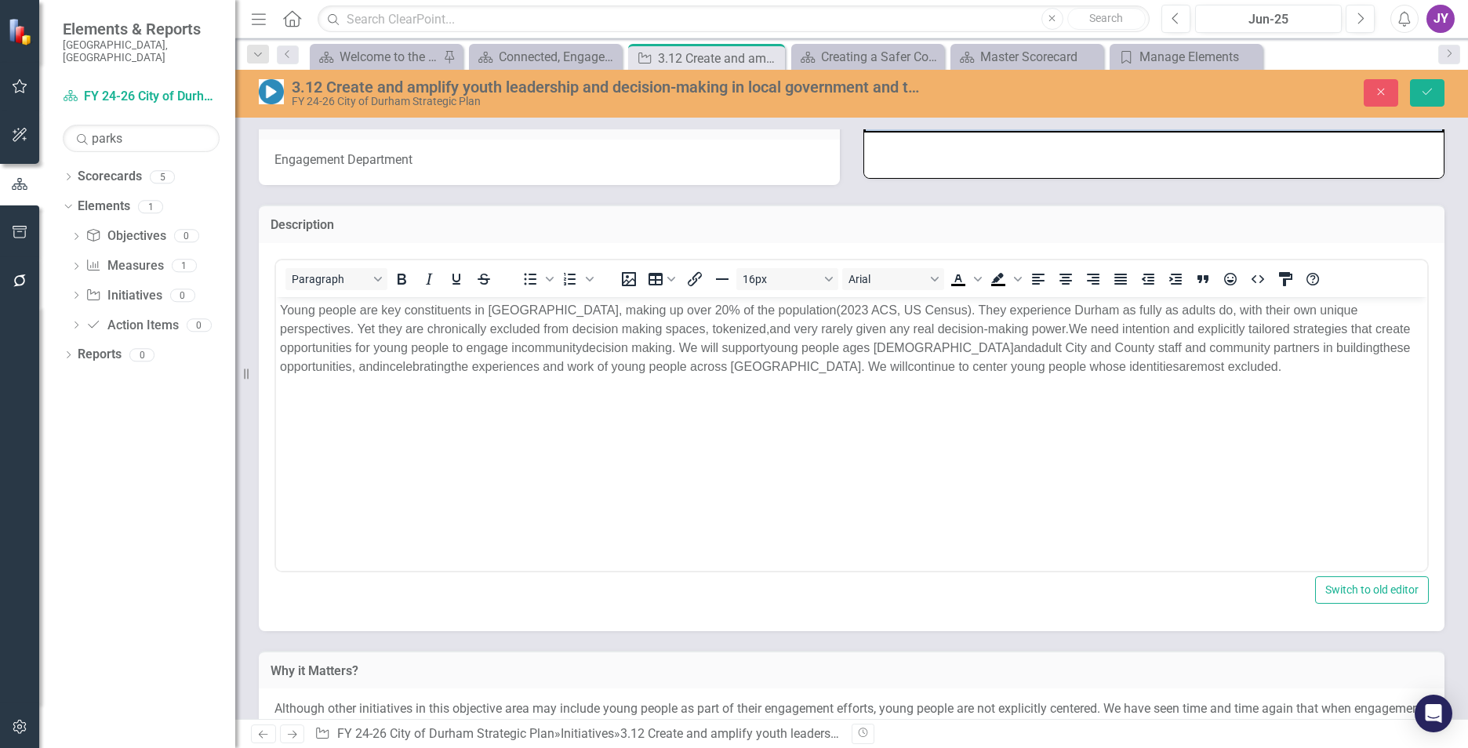
scroll to position [0, 0]
click at [480, 442] on body "Young people are key constituents in Durham, making up over 2 0 % of the popula…" at bounding box center [851, 413] width 1151 height 235
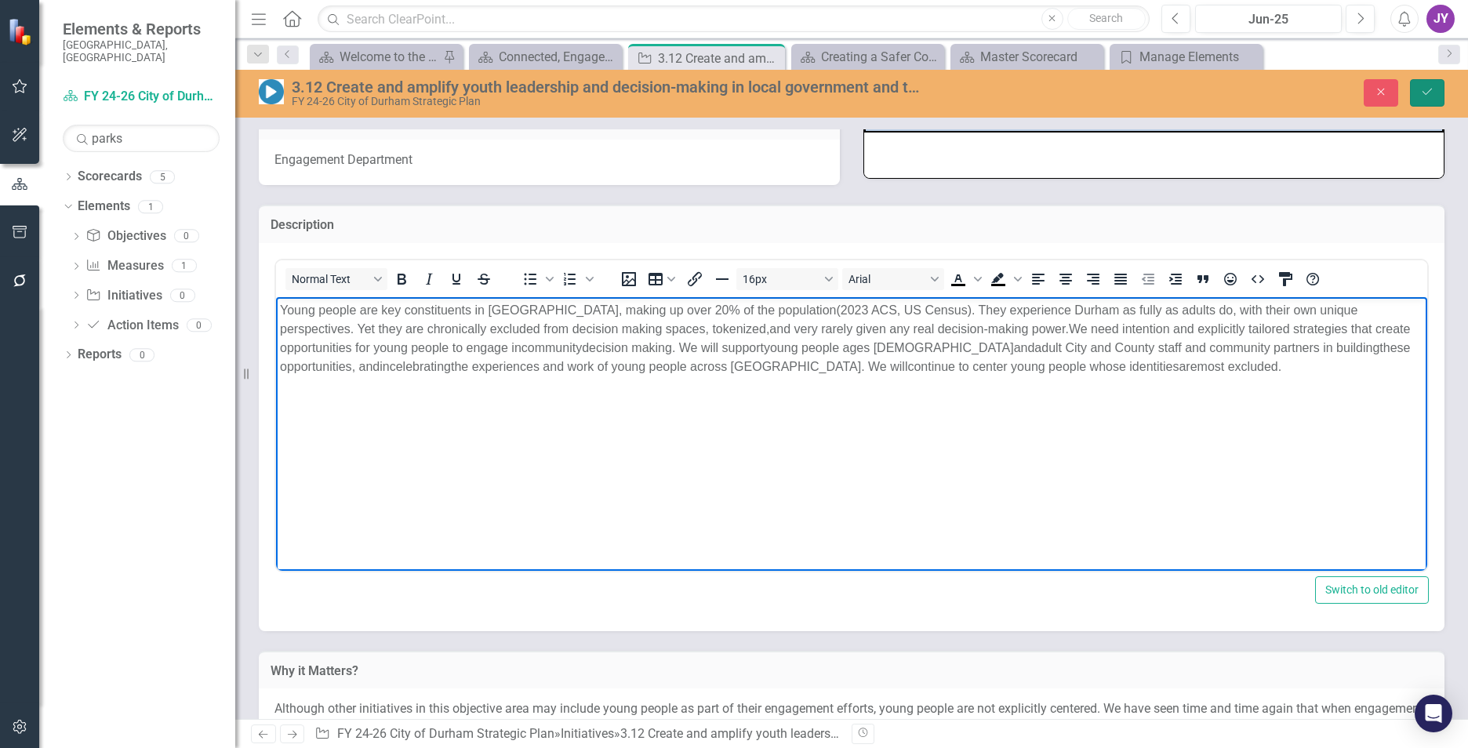
click at [1434, 89] on button "Save" at bounding box center [1427, 92] width 35 height 27
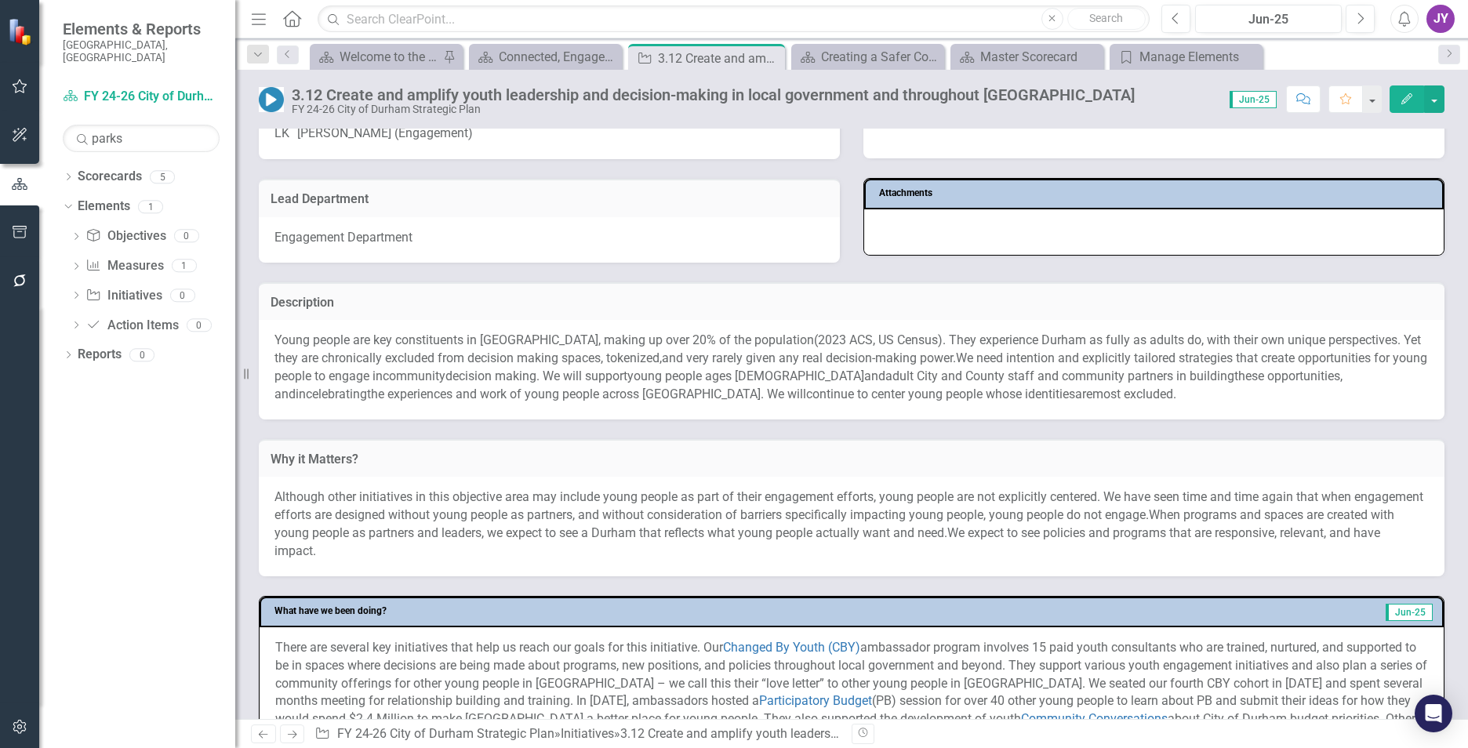
scroll to position [235, 0]
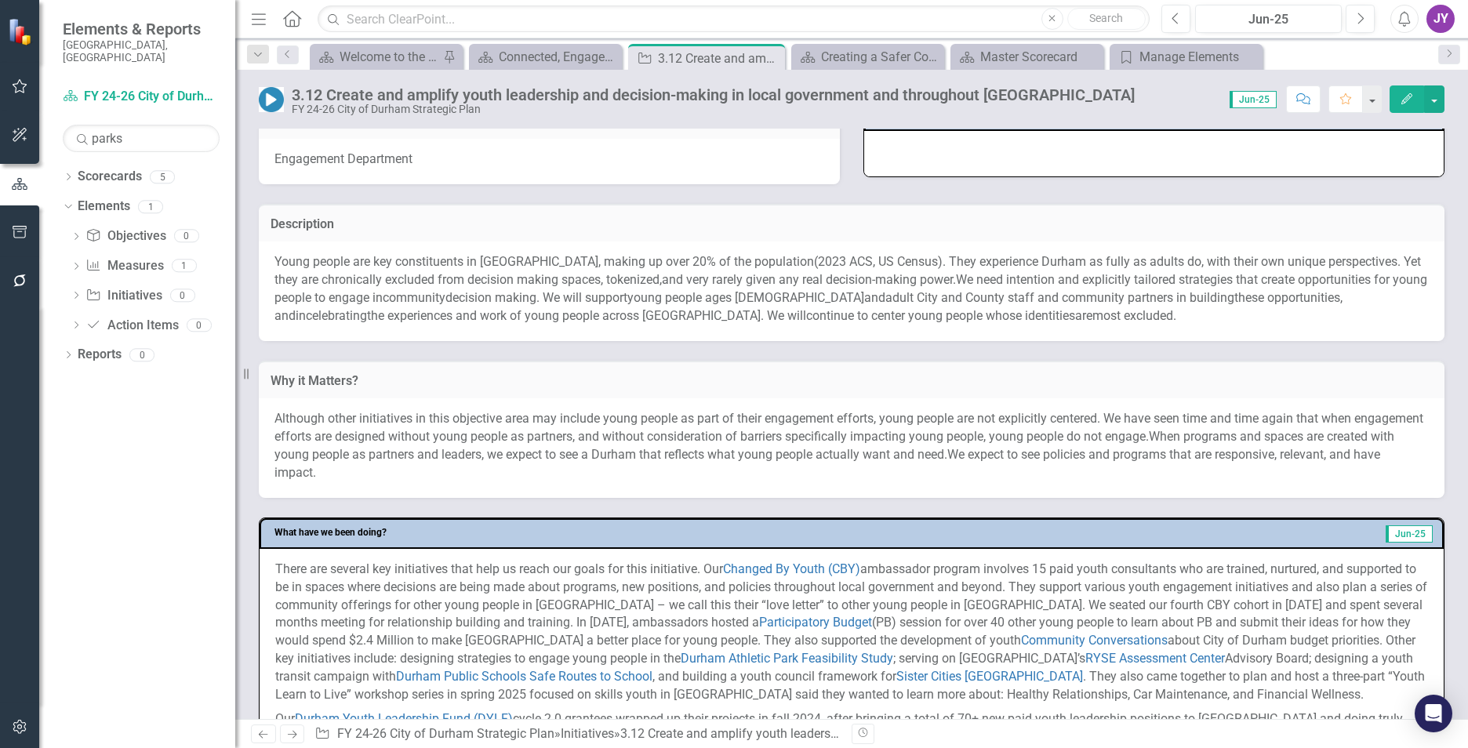
click at [1079, 295] on span "adult City and County staff and community partners in building" at bounding box center [1059, 297] width 349 height 15
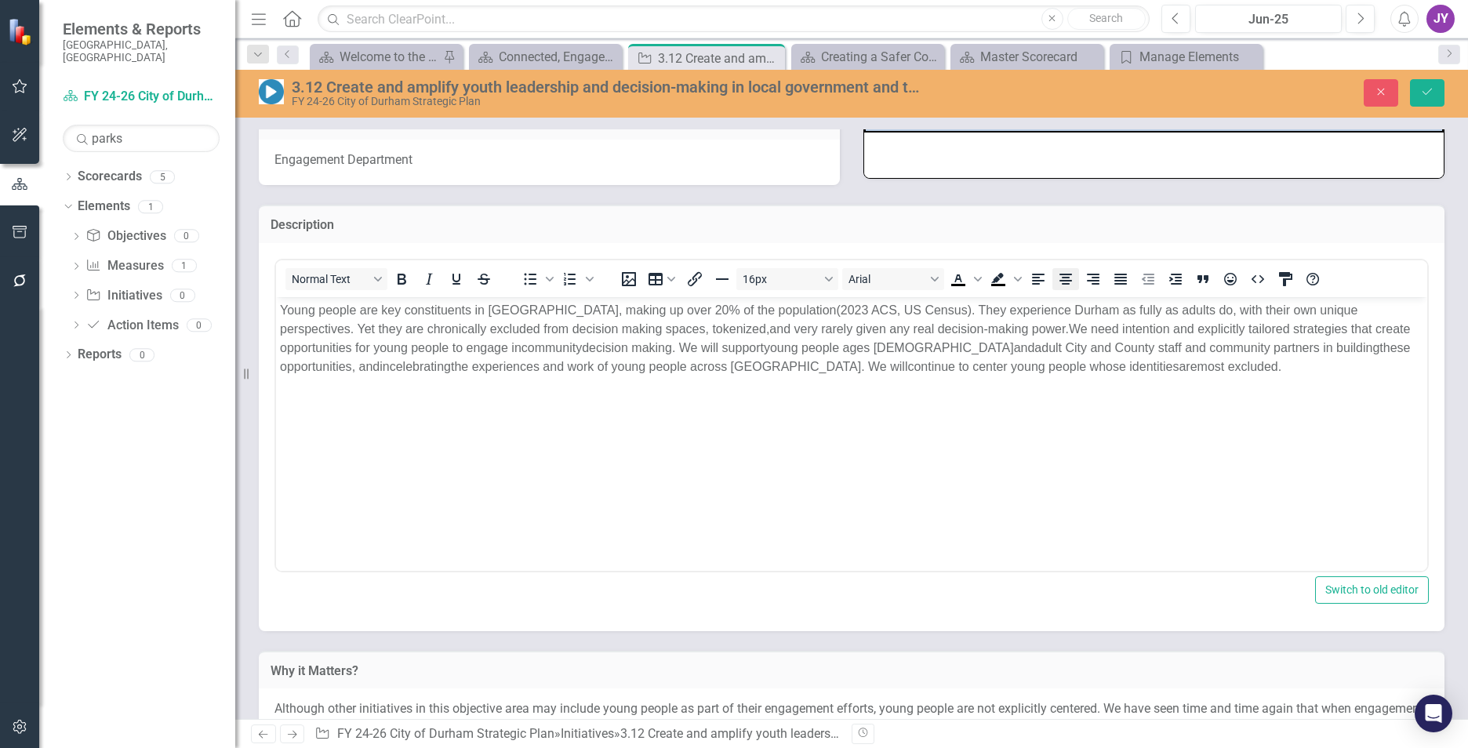
scroll to position [0, 0]
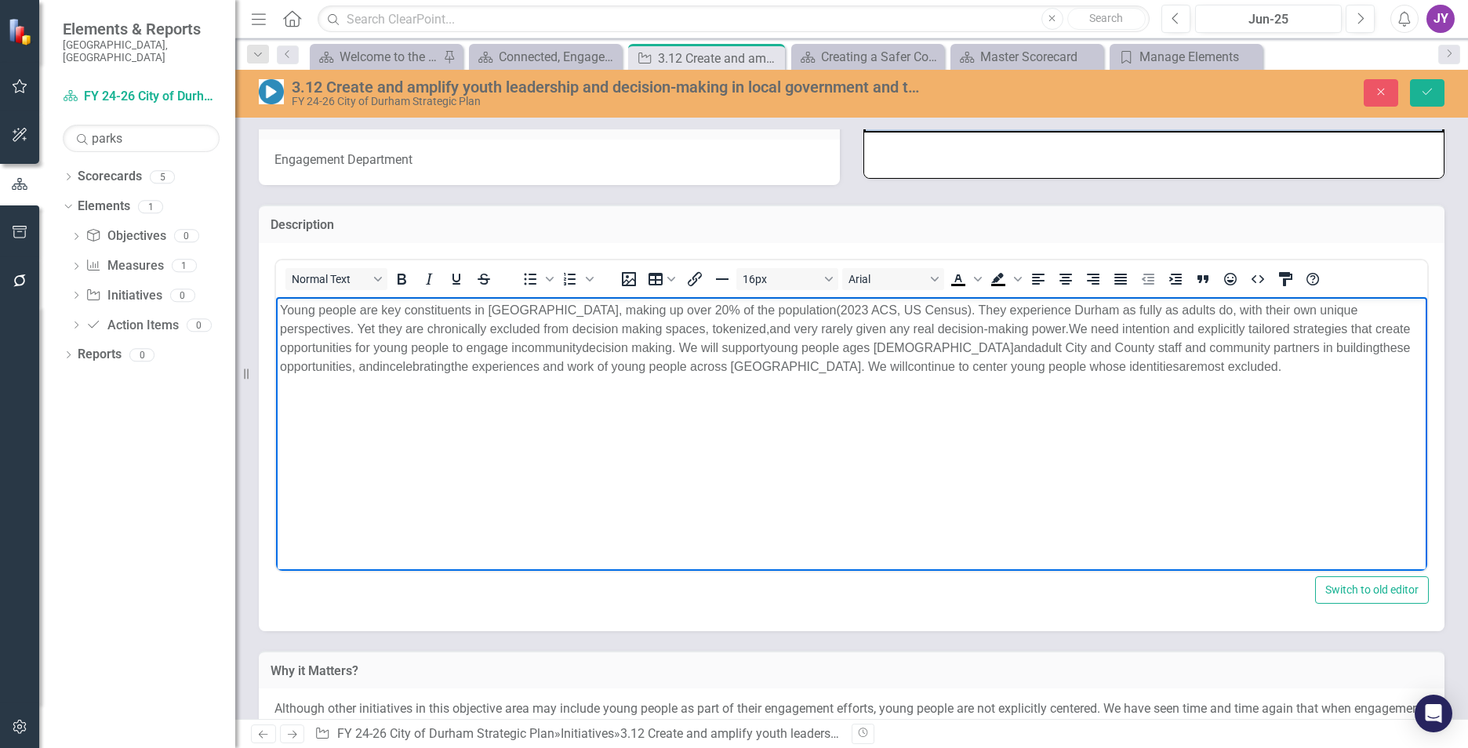
click at [1049, 332] on span "e need intention and explicitly tailored strategies that create opportunities f…" at bounding box center [845, 338] width 1130 height 32
click at [582, 351] on span "decision making. We will support" at bounding box center [673, 346] width 182 height 13
click at [612, 416] on body "Young people are key constituents in Durham, making up over 2 0 % of the popula…" at bounding box center [851, 413] width 1151 height 235
click at [825, 350] on span "young people ages 13-24" at bounding box center [890, 346] width 250 height 13
click at [1018, 349] on span "and" at bounding box center [1028, 346] width 21 height 13
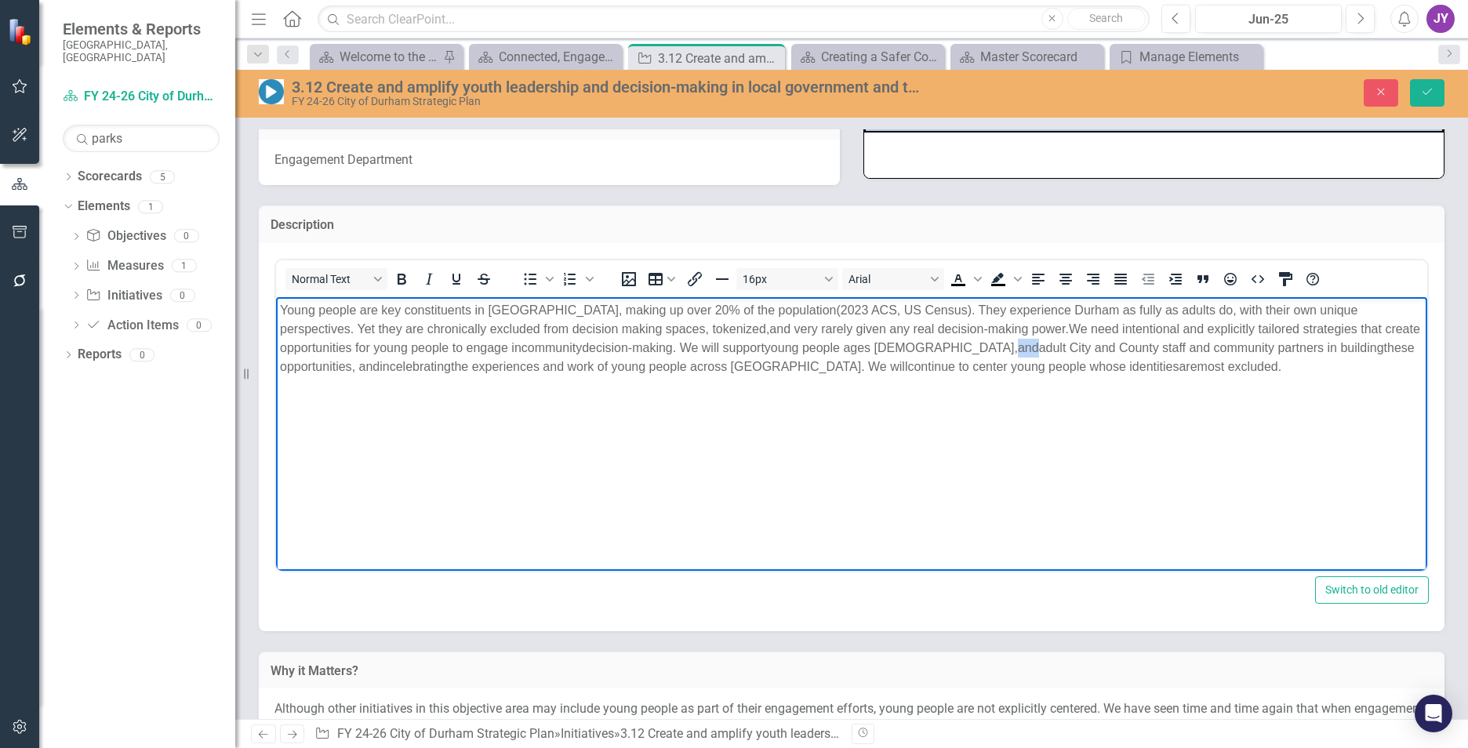
click at [1018, 349] on span "and" at bounding box center [1028, 346] width 21 height 13
click at [1021, 350] on span "adult City and County staff and community partners in building" at bounding box center [1193, 346] width 345 height 13
click at [1028, 387] on body "Young people are key constituents in Durham, making up over 2 0 % of the popula…" at bounding box center [851, 413] width 1151 height 235
click at [1021, 350] on span "adult City and County staff, and community partners in building" at bounding box center [1195, 346] width 348 height 13
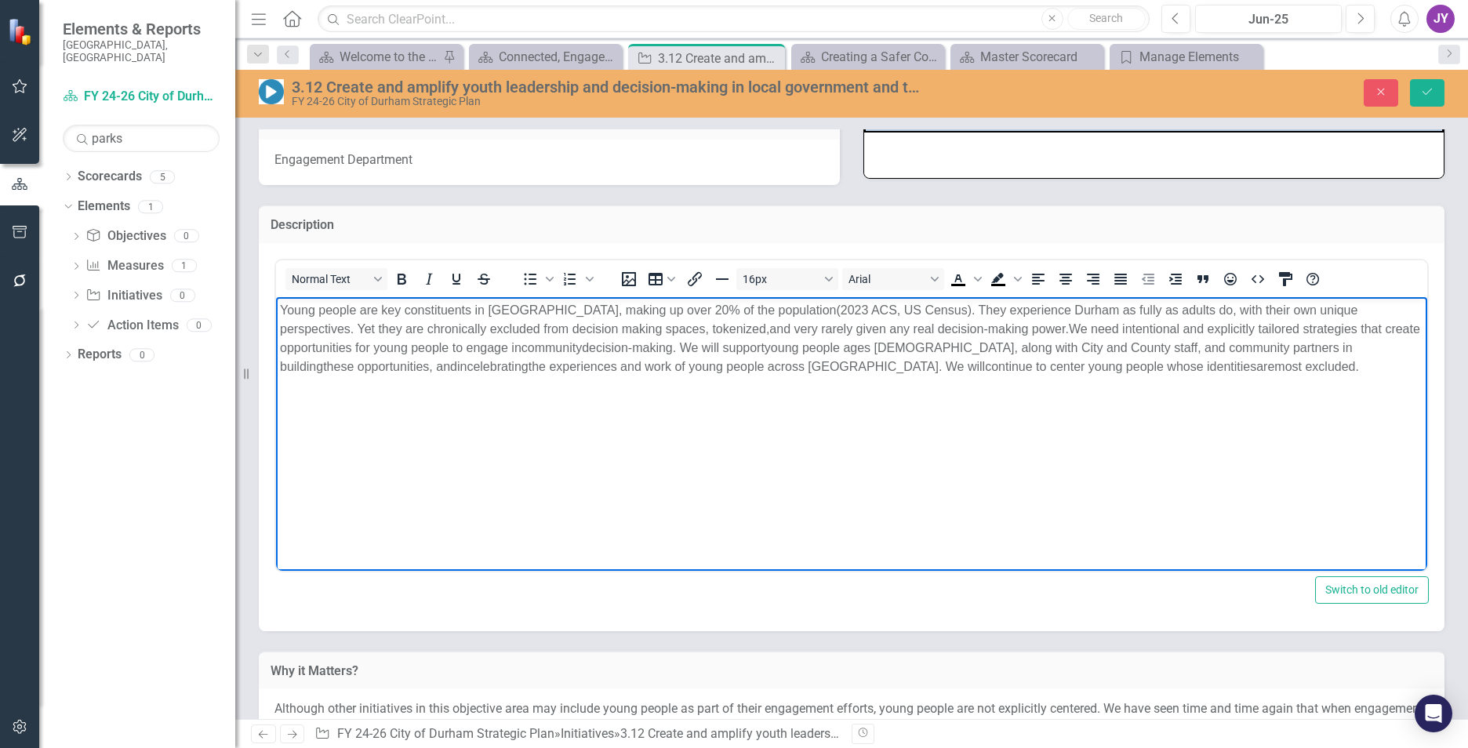
click at [1012, 344] on span "along with City and County staff, and community partners in building" at bounding box center [816, 356] width 1073 height 32
click at [1146, 349] on span "along with City and County staff and community partners in building" at bounding box center [814, 356] width 1069 height 32
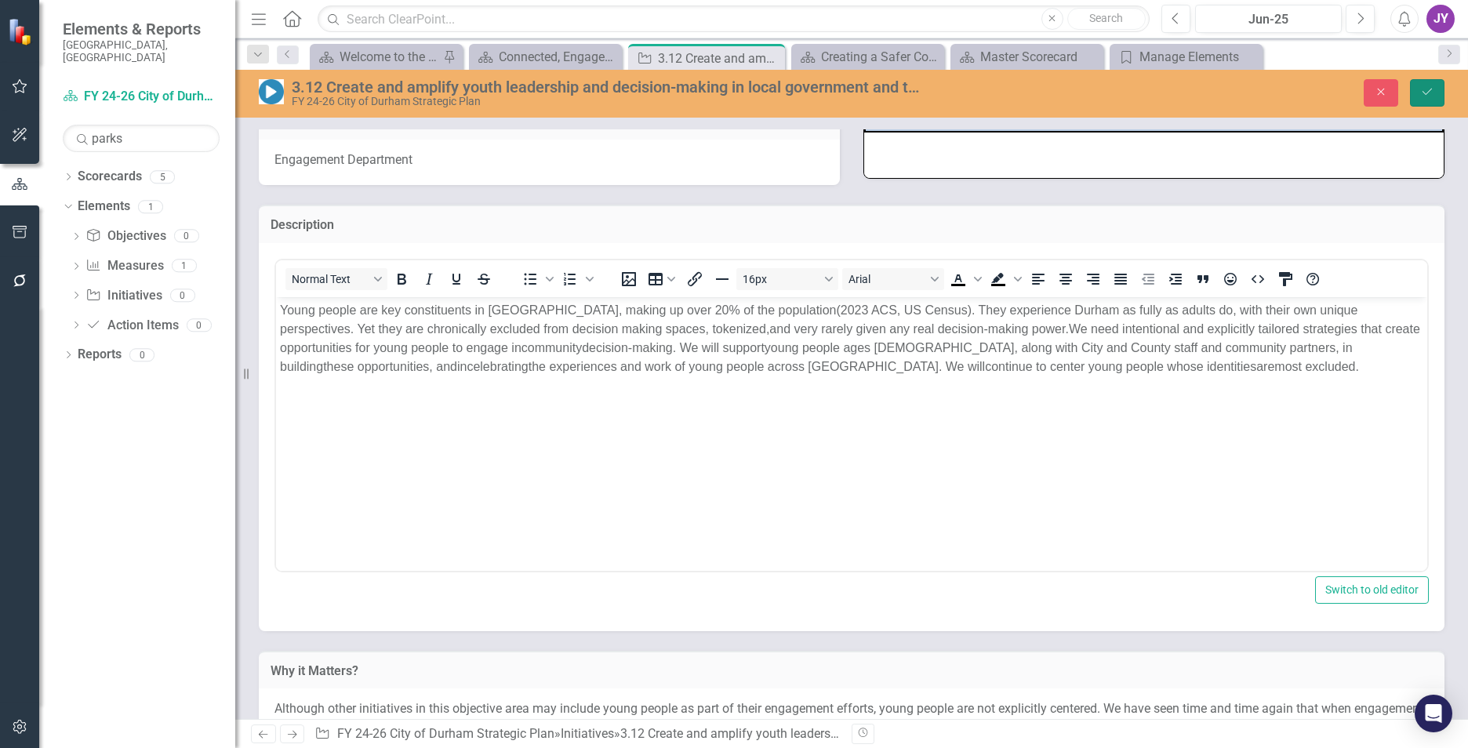
click at [1439, 100] on button "Save" at bounding box center [1427, 92] width 35 height 27
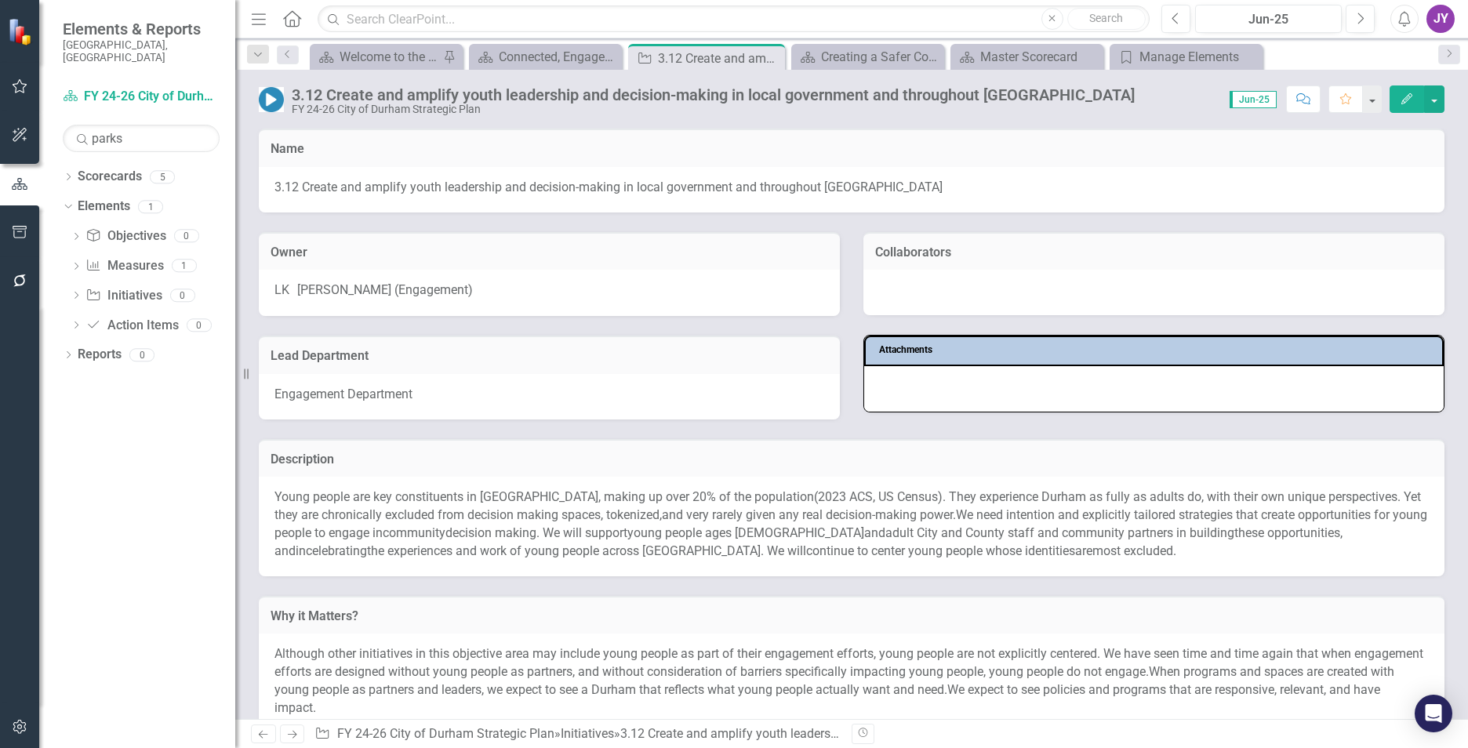
scroll to position [314, 0]
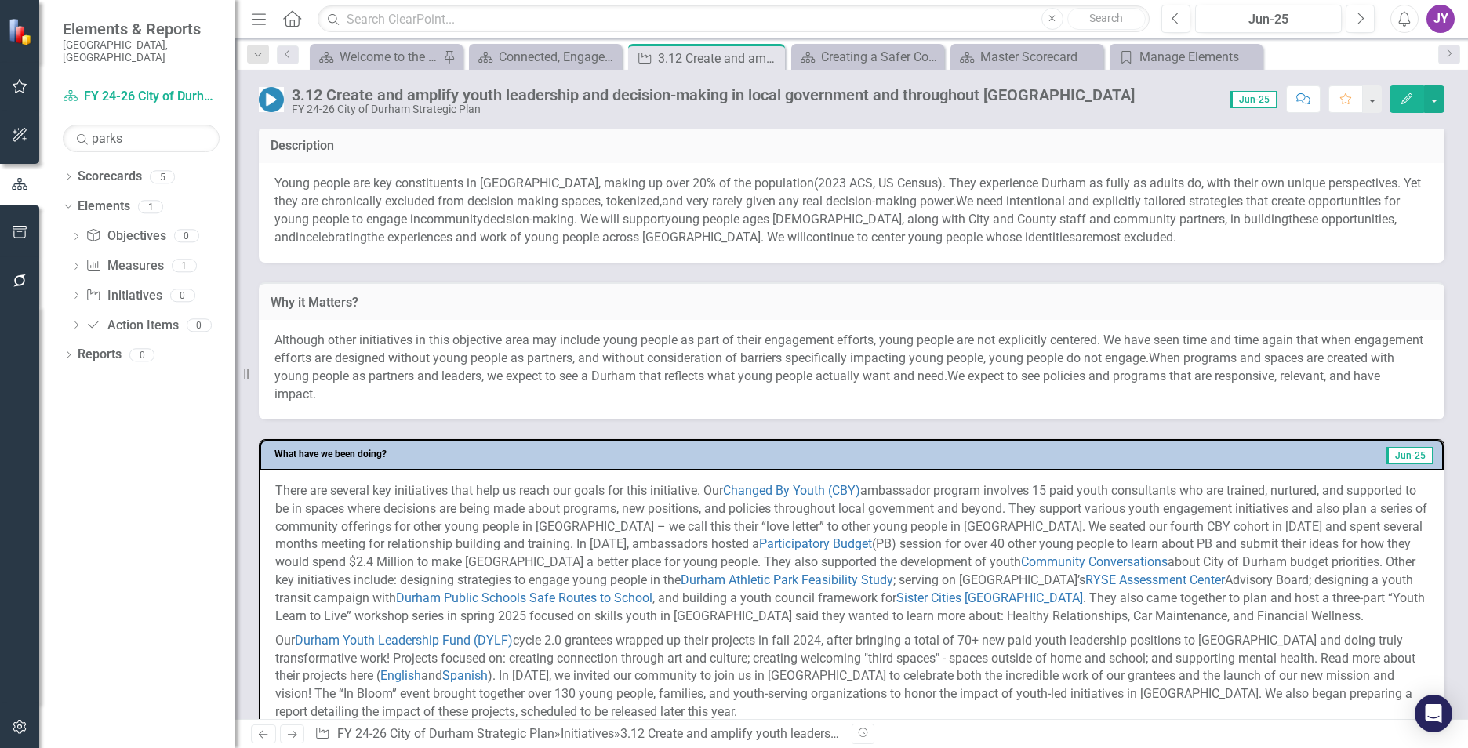
click at [1252, 214] on p "Young people are key constituents in Durham, making up over 2 0 % of the popula…" at bounding box center [851, 210] width 1154 height 71
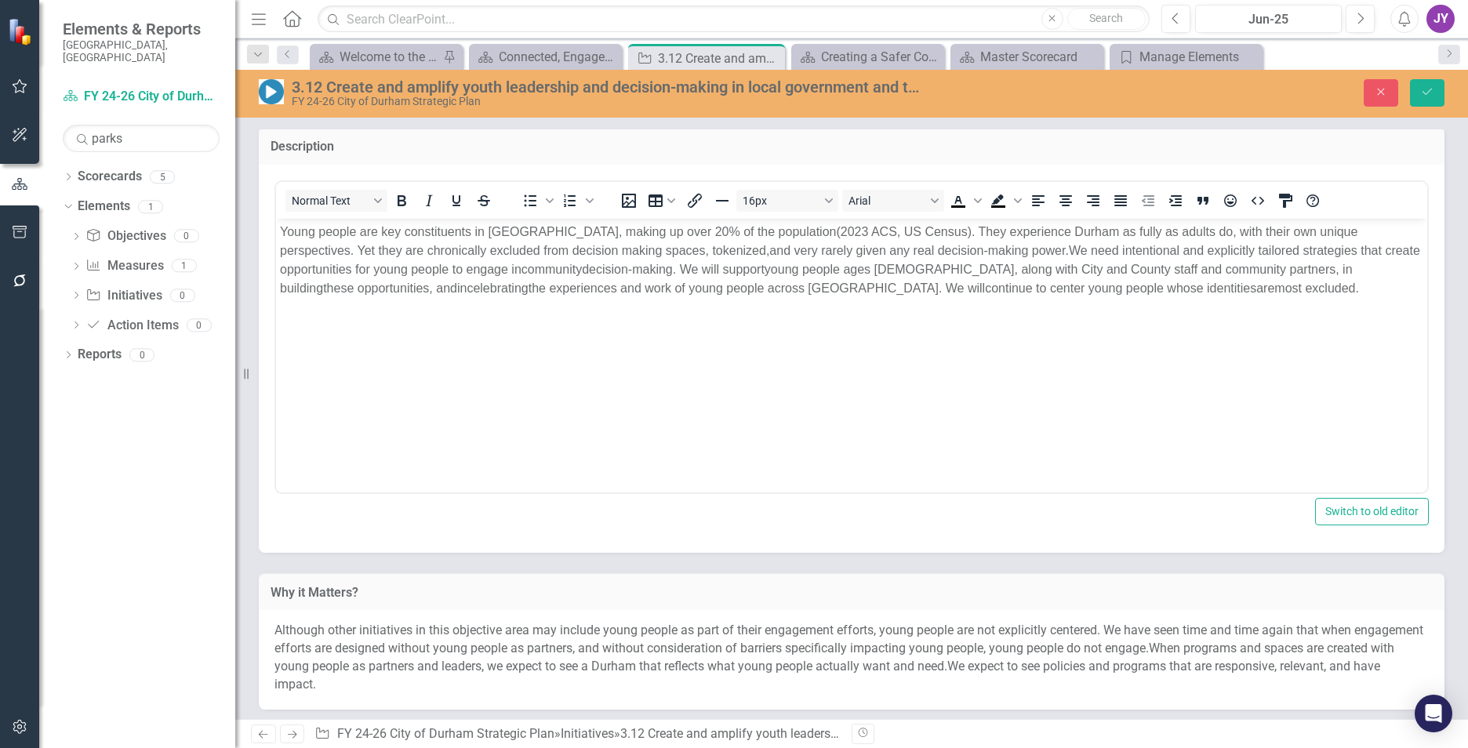
scroll to position [0, 0]
click at [429, 281] on span "these opportunities" at bounding box center [376, 287] width 106 height 13
click at [1431, 96] on icon "Save" at bounding box center [1427, 91] width 14 height 11
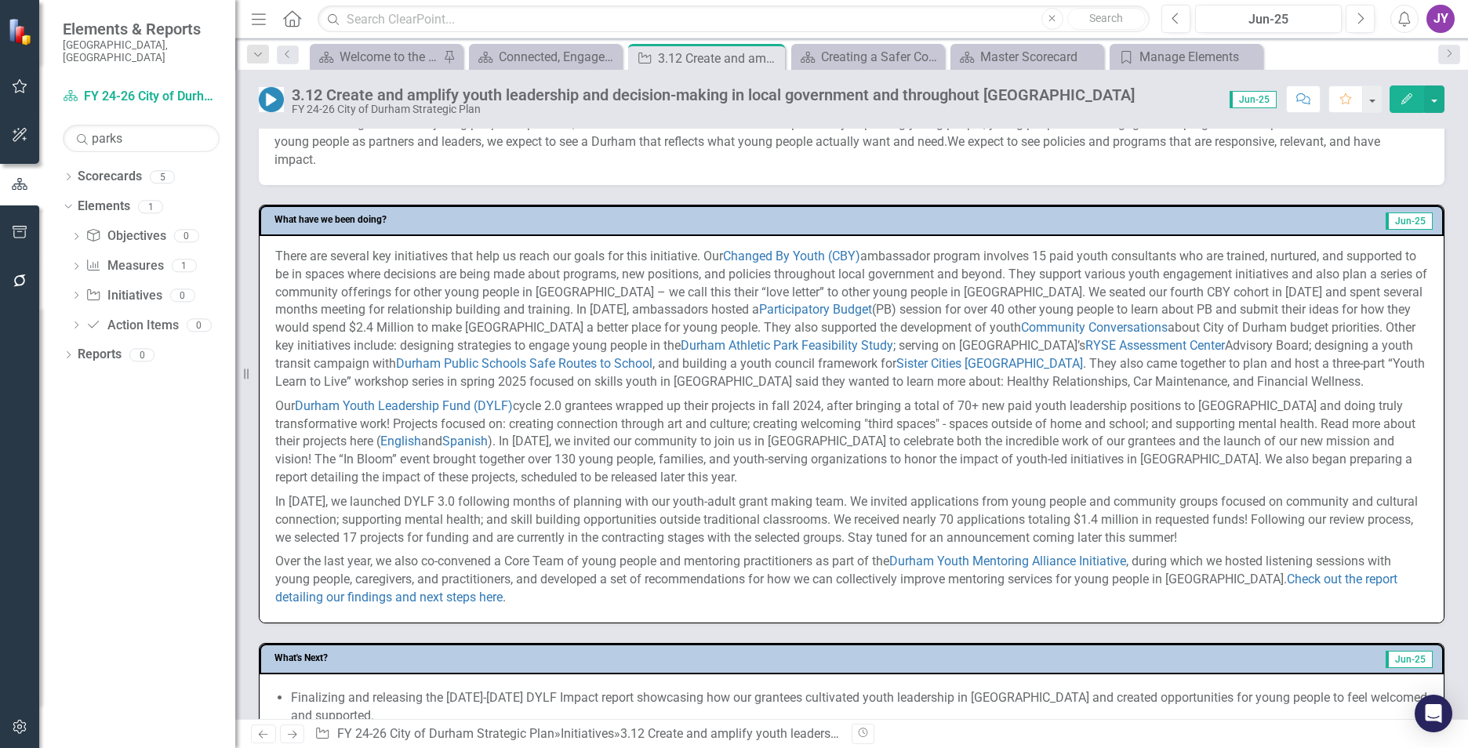
scroll to position [549, 0]
click at [356, 253] on p "There are several key initiatives that help us reach our goals for this initiat…" at bounding box center [851, 320] width 1153 height 147
click at [351, 270] on p "There are several key initiatives that help us reach our goals for this initiat…" at bounding box center [851, 320] width 1153 height 147
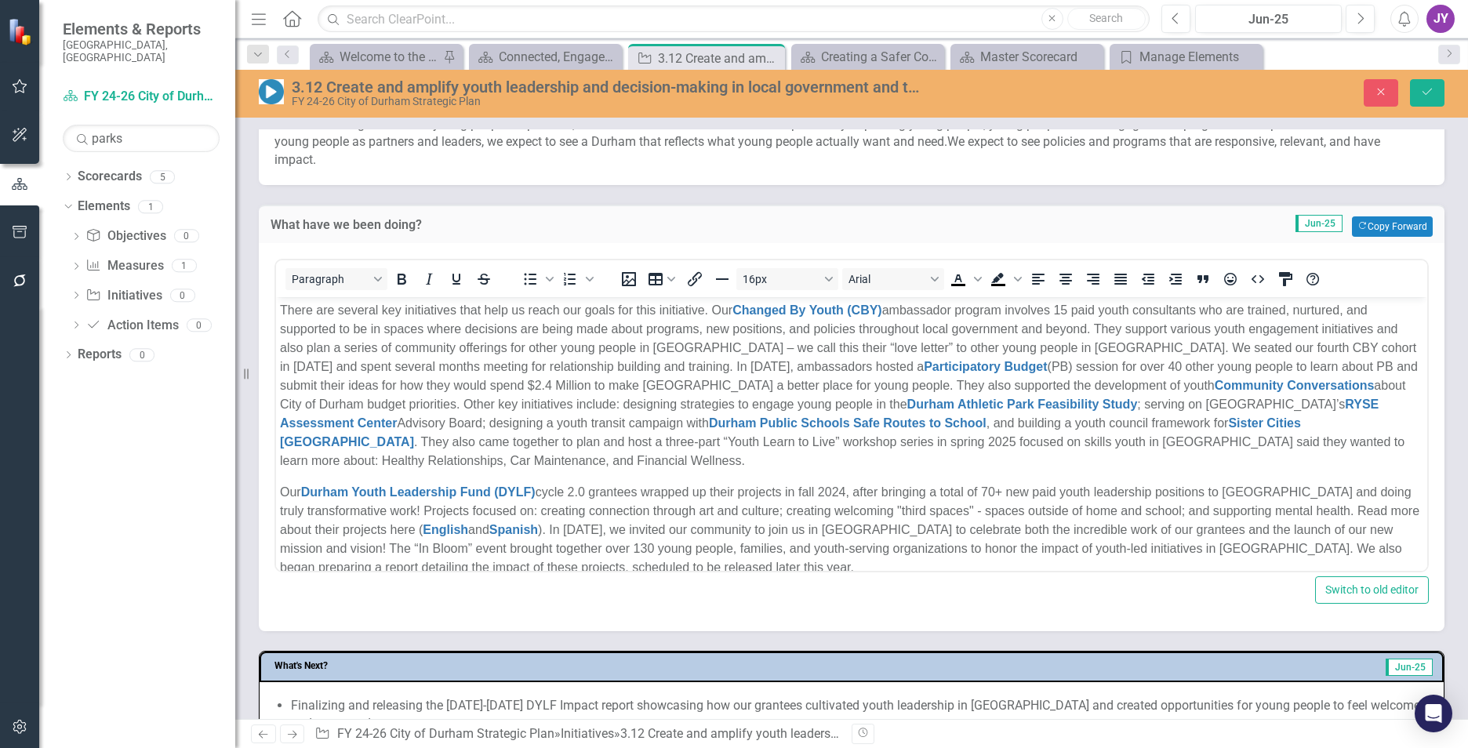
scroll to position [0, 0]
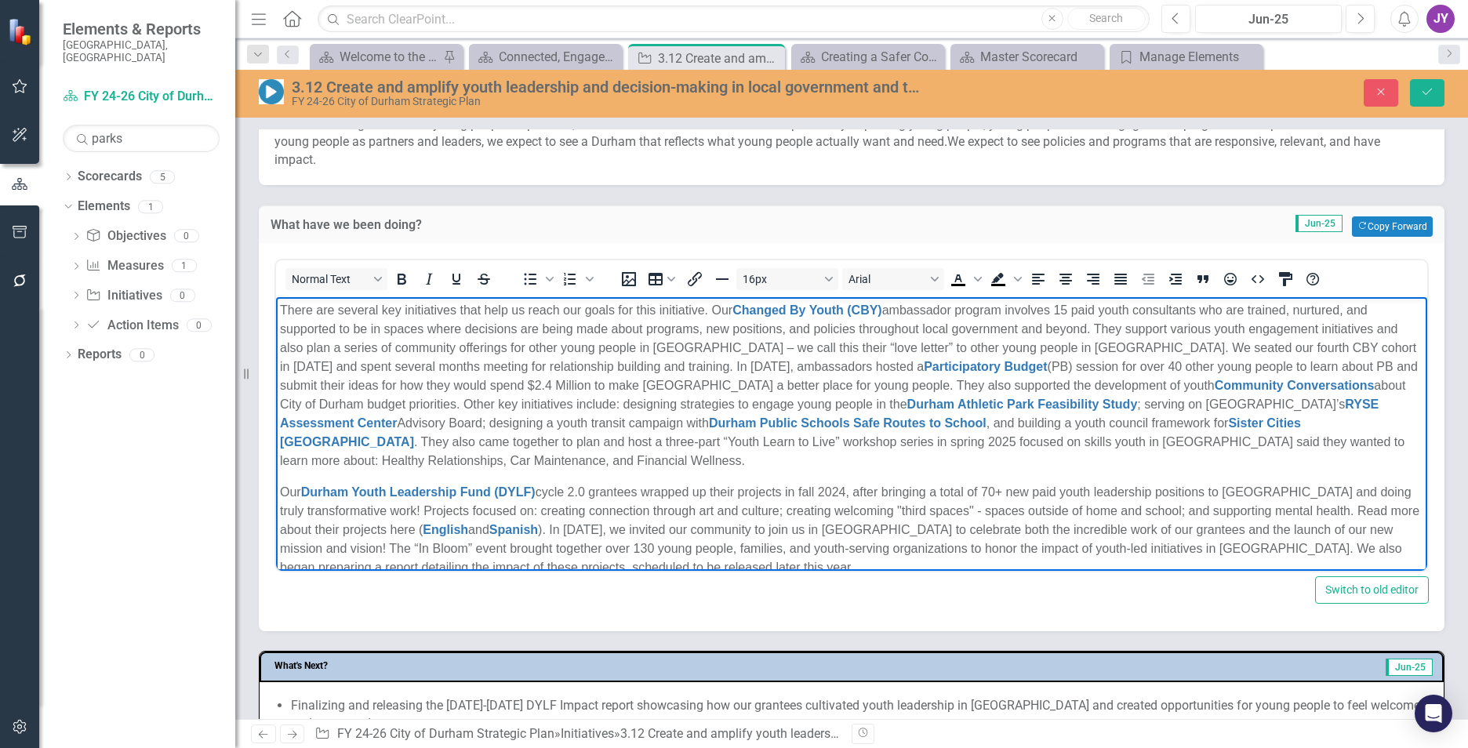
click at [431, 310] on p "There are several key initiatives that help us reach our goals for this initiat…" at bounding box center [851, 385] width 1143 height 169
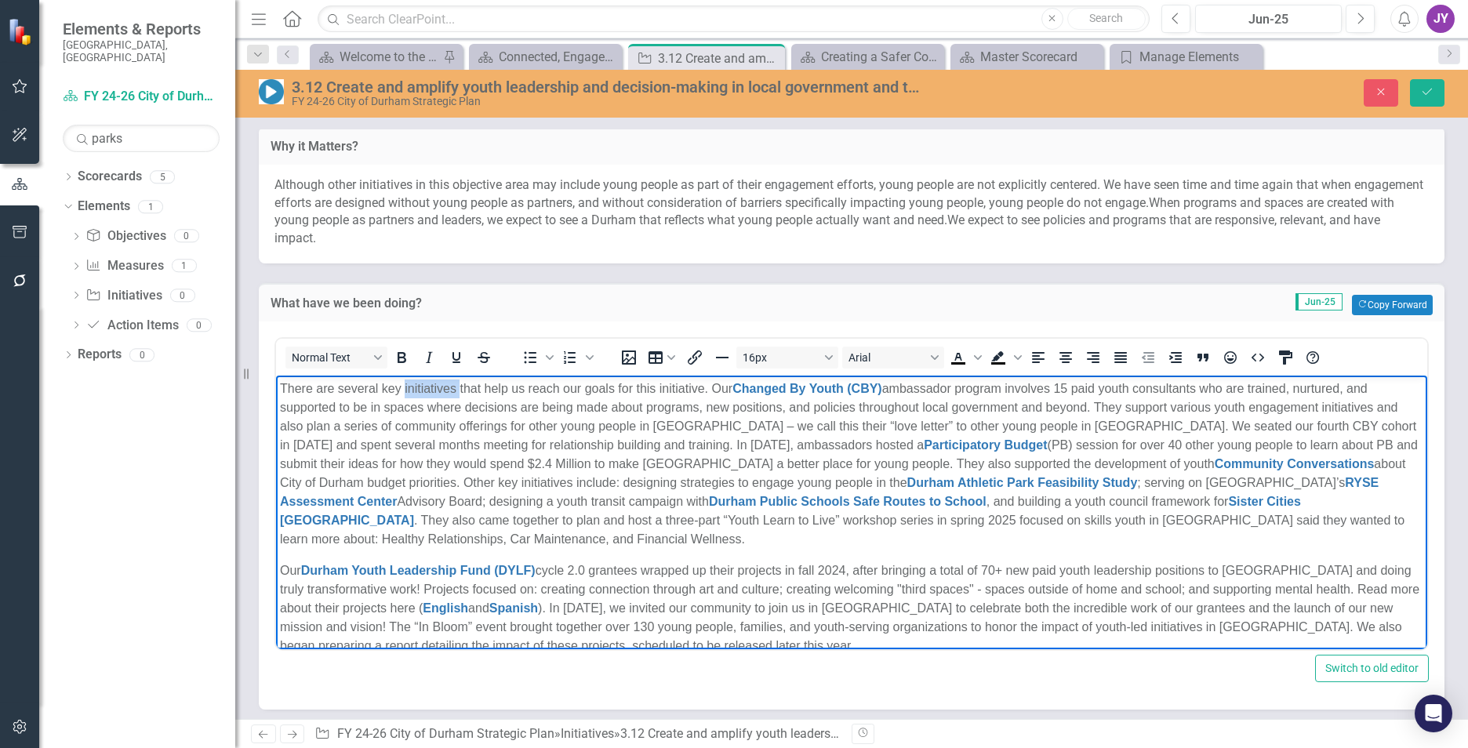
click at [434, 389] on p "There are several key initiatives that help us reach our goals for this initiat…" at bounding box center [851, 464] width 1143 height 169
click at [420, 385] on p "There are several key strategies that help us reach our goals for this initiati…" at bounding box center [851, 464] width 1143 height 169
click at [428, 387] on p "There are several key strategies that help us reach our goals for this initiati…" at bounding box center [851, 464] width 1143 height 169
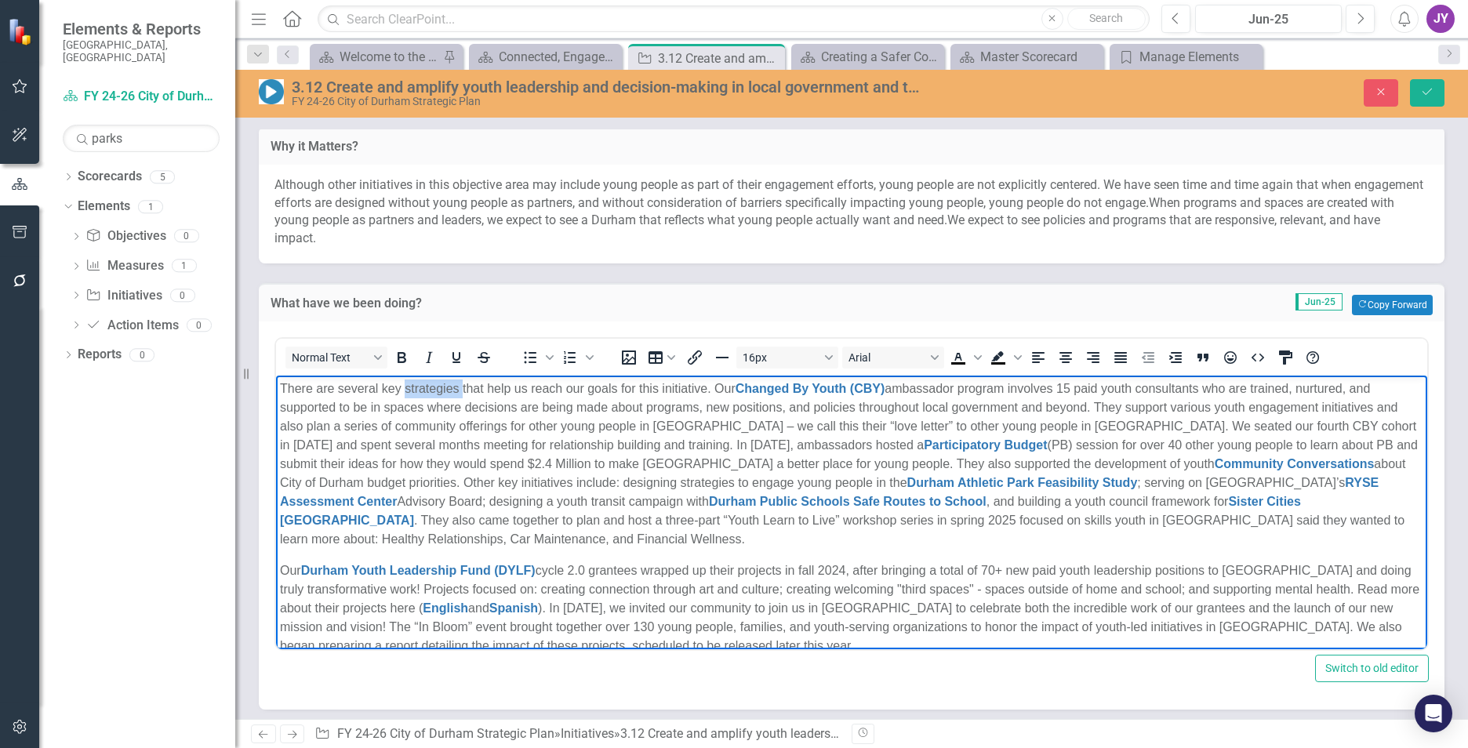
click at [428, 387] on p "There are several key strategies that help us reach our goals for this initiati…" at bounding box center [851, 464] width 1143 height 169
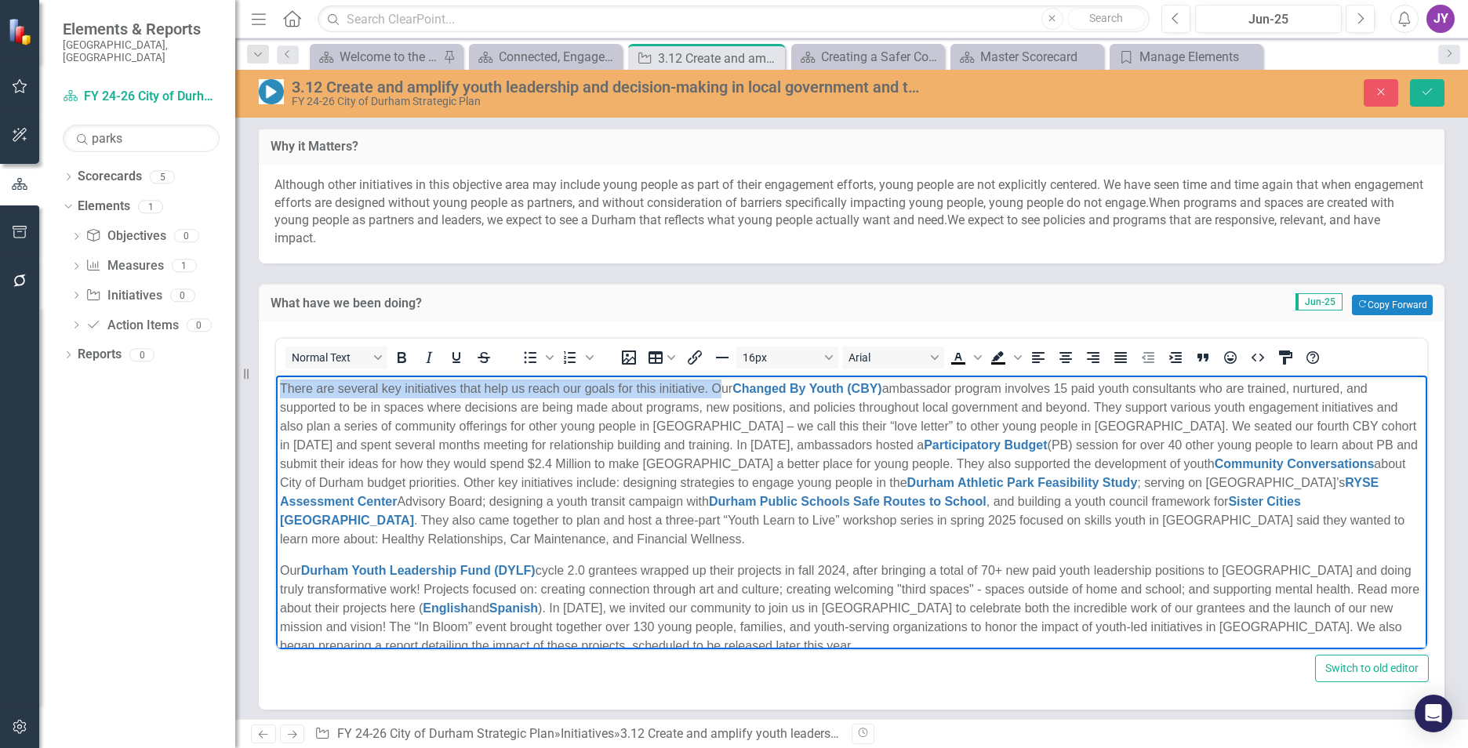
drag, startPoint x: 718, startPoint y: 387, endPoint x: 535, endPoint y: 769, distance: 422.7
click at [276, 389] on html "There are several key initiatives that help us reach our goals for this initiat…" at bounding box center [851, 593] width 1151 height 434
copy p "There are several key initiatives that help us reach our goals for this initiat…"
click at [649, 384] on p "There are several key initiatives that help us reach our goals for this initiat…" at bounding box center [851, 464] width 1143 height 169
drag, startPoint x: 458, startPoint y: 389, endPoint x: 703, endPoint y: 391, distance: 244.7
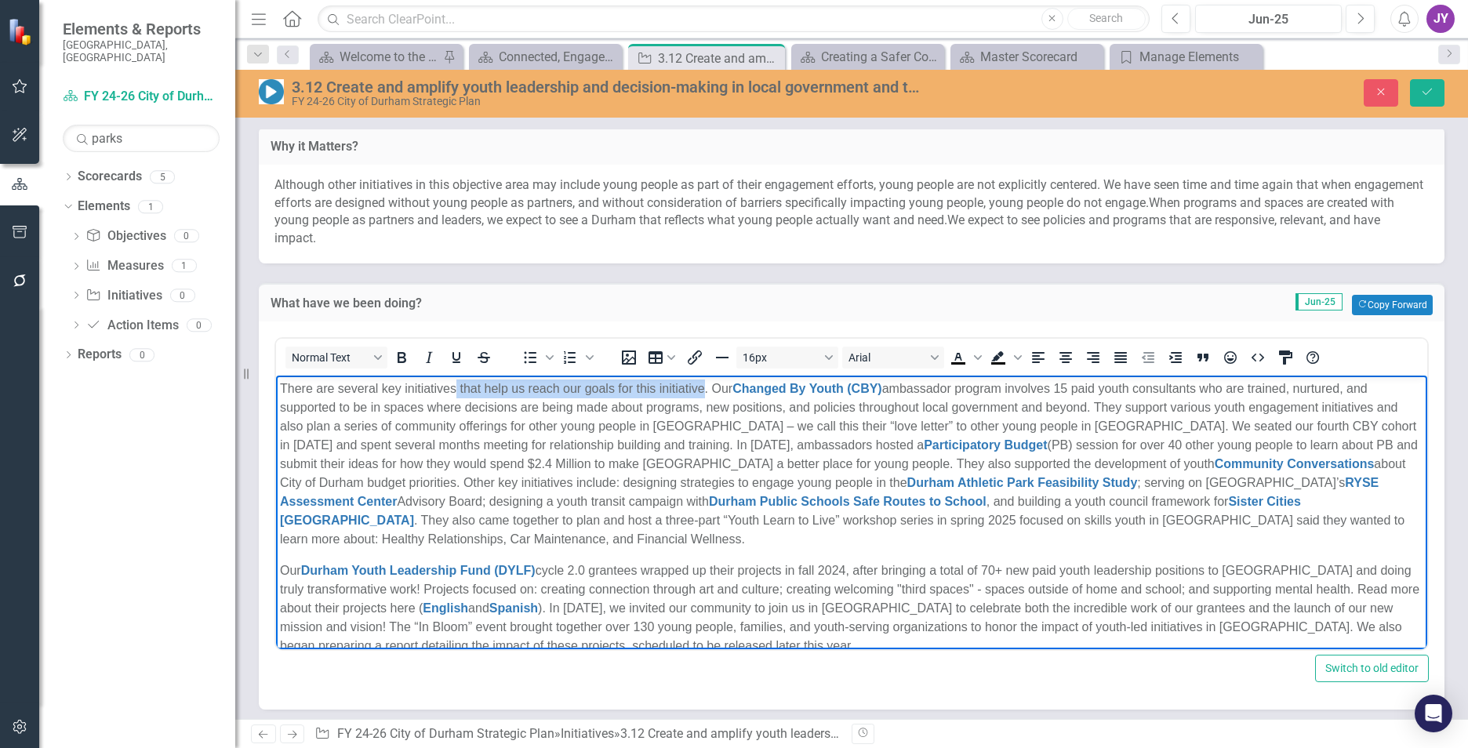
click at [703, 391] on p "There are several key initiatives that help us reach our goals for this initiat…" at bounding box center [851, 464] width 1143 height 169
click at [421, 396] on p "There are several key initiatives that help us reach our goals for this initiat…" at bounding box center [851, 464] width 1143 height 169
click at [431, 394] on p "There are several key initiatives that help us reach our goals for this initiat…" at bounding box center [851, 464] width 1143 height 169
click at [431, 392] on p "There are several key initiatives that help us reach our goals for this initiat…" at bounding box center [851, 464] width 1143 height 169
click at [428, 387] on p "There are several key initiatives that help us reach our goals for this initiat…" at bounding box center [851, 464] width 1143 height 169
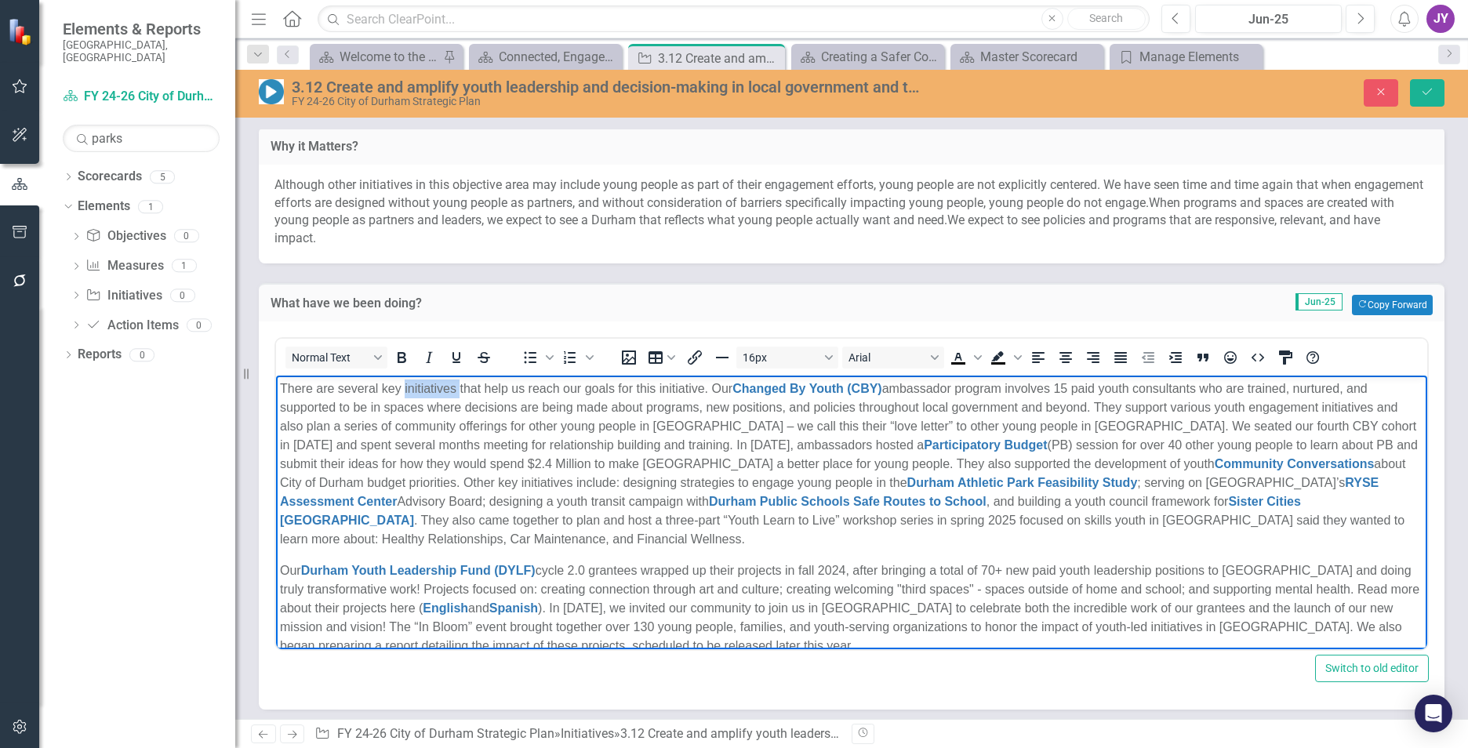
click at [428, 387] on p "There are several key initiatives that help us reach our goals for this initiat…" at bounding box center [851, 464] width 1143 height 169
click at [1420, 96] on icon "Save" at bounding box center [1427, 91] width 14 height 11
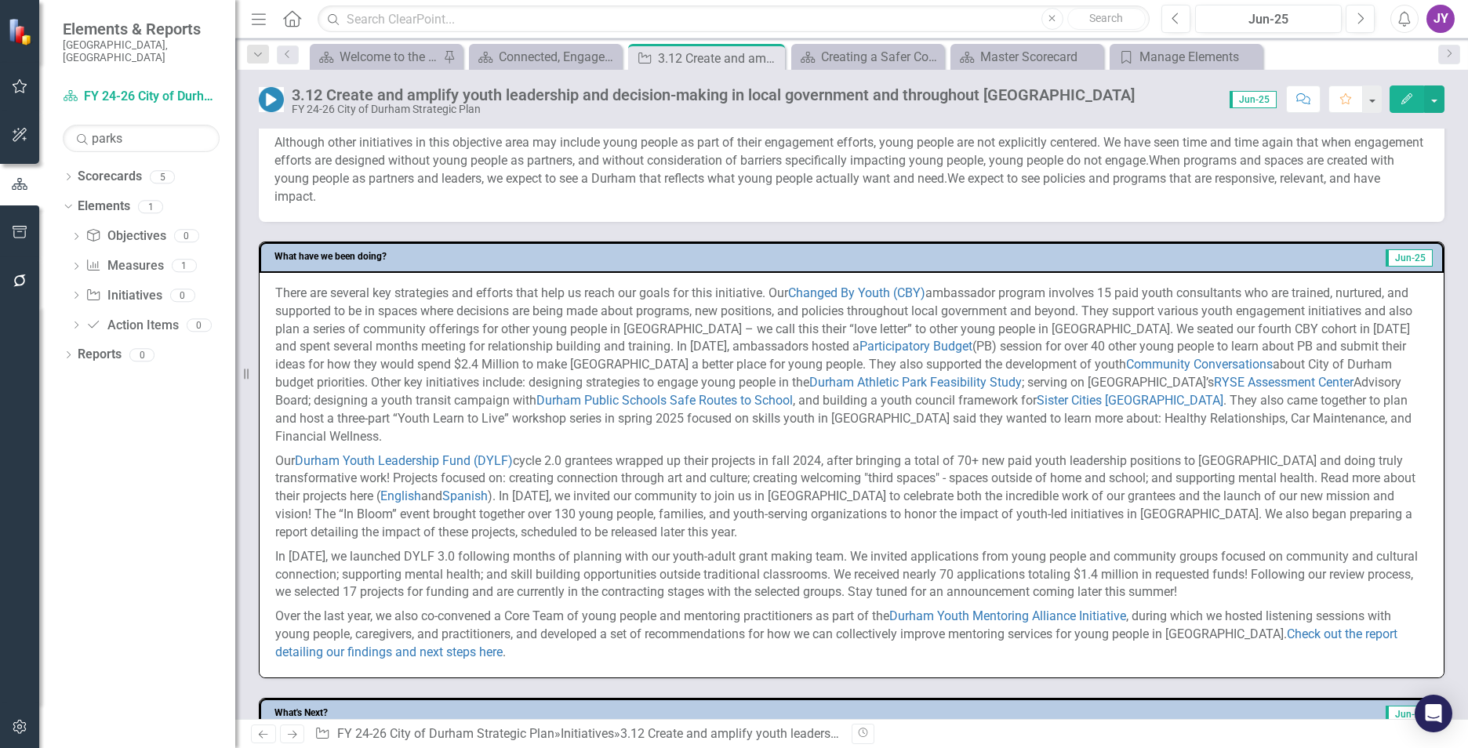
scroll to position [549, 0]
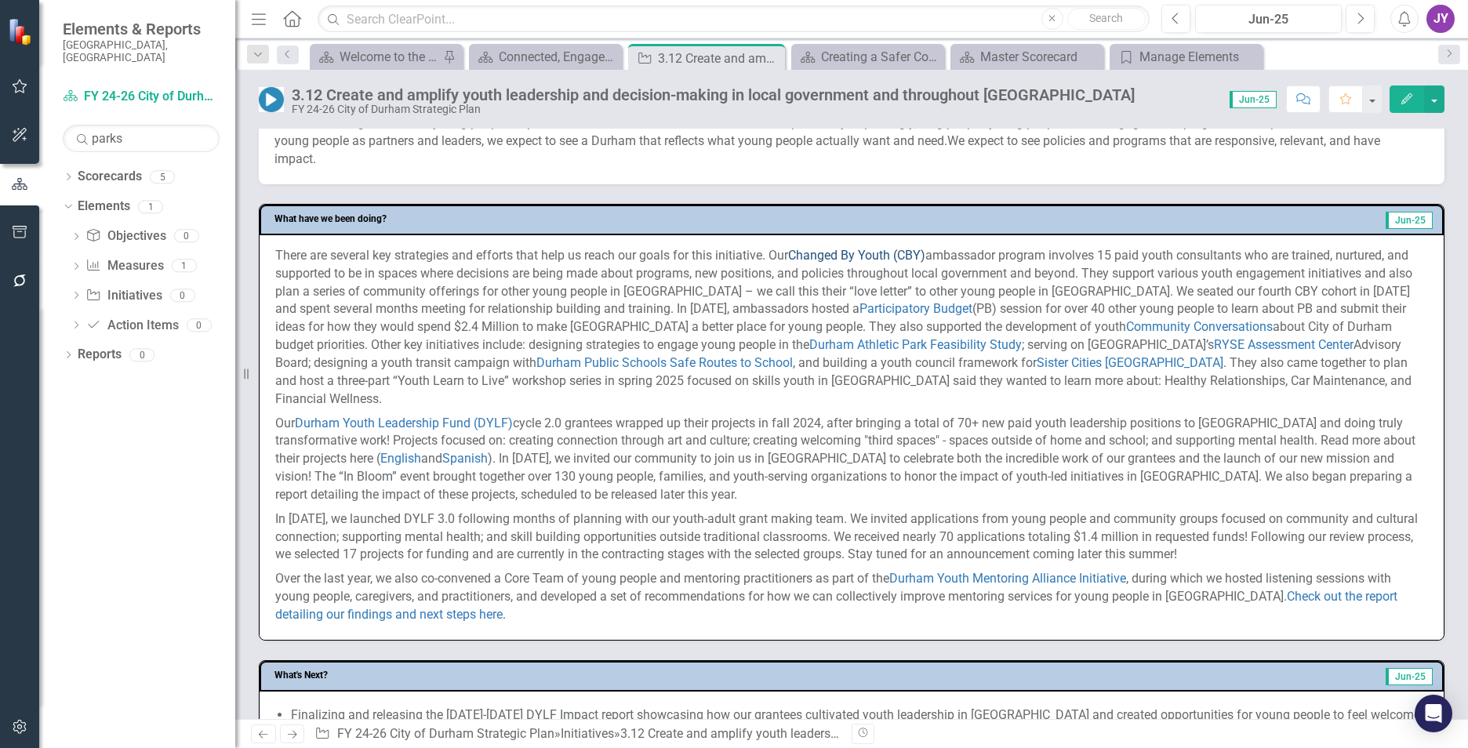
click at [845, 253] on link "Changed By Youth (CBY)" at bounding box center [856, 255] width 137 height 15
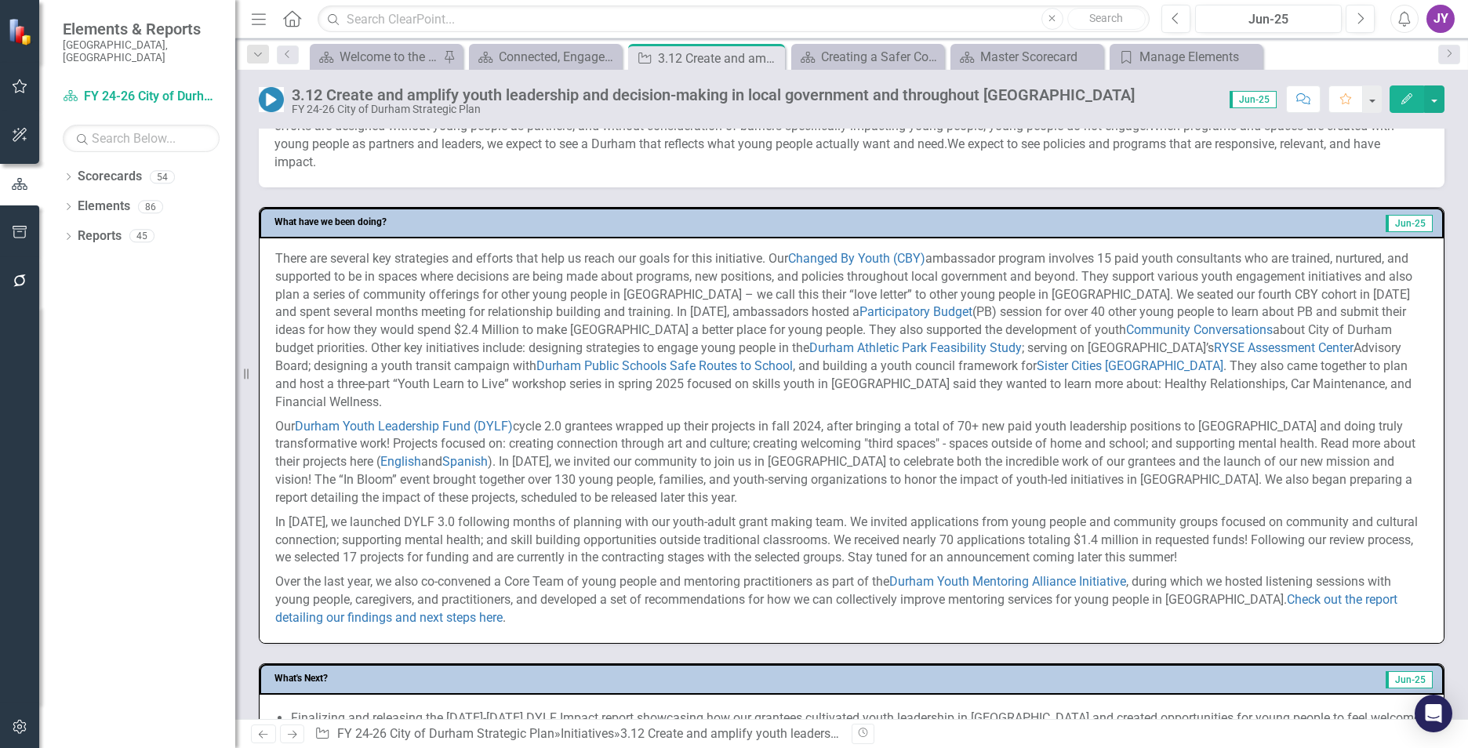
scroll to position [627, 0]
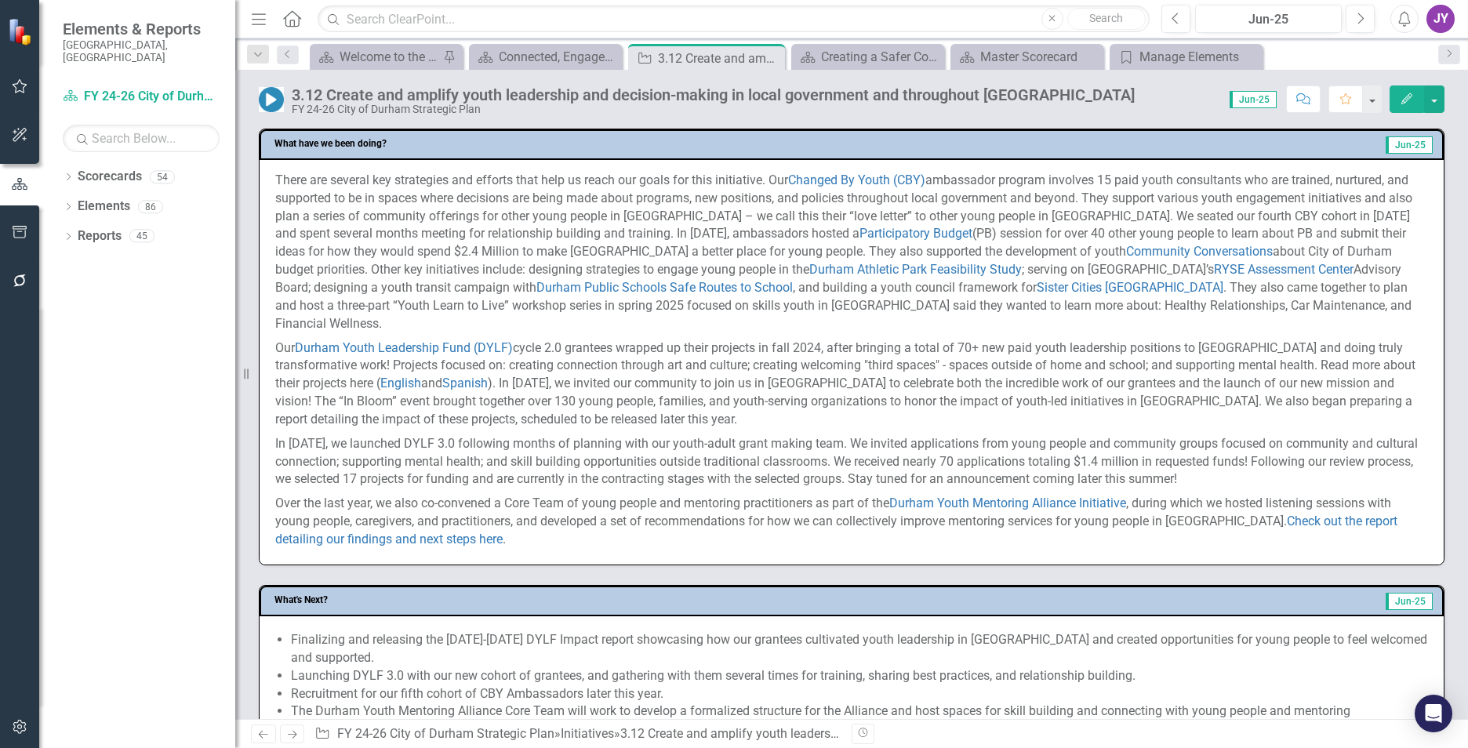
click at [1056, 271] on p "There are several key strategies and efforts that help us reach our goals for t…" at bounding box center [851, 254] width 1153 height 165
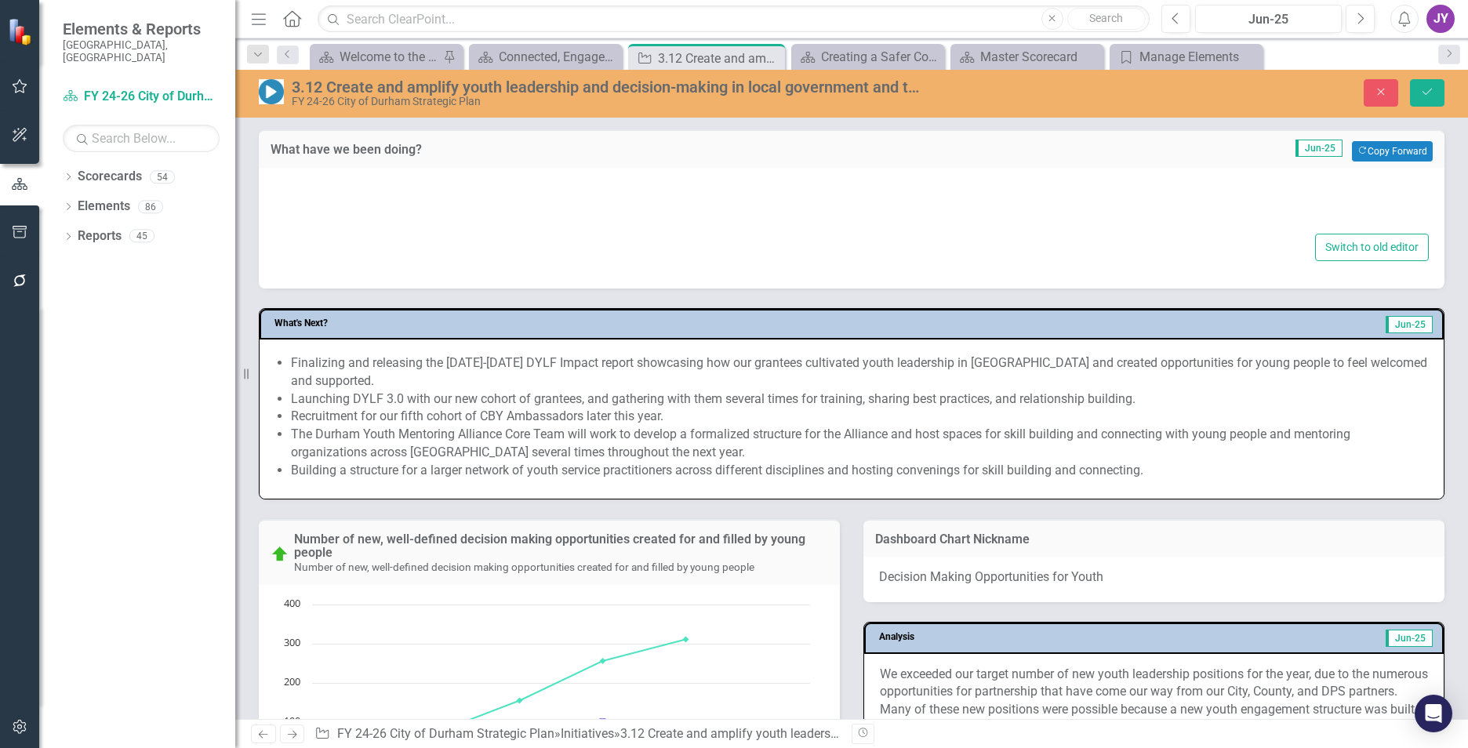
type textarea "<p>There are several key strategies and efforts that help us reach our goals fo…"
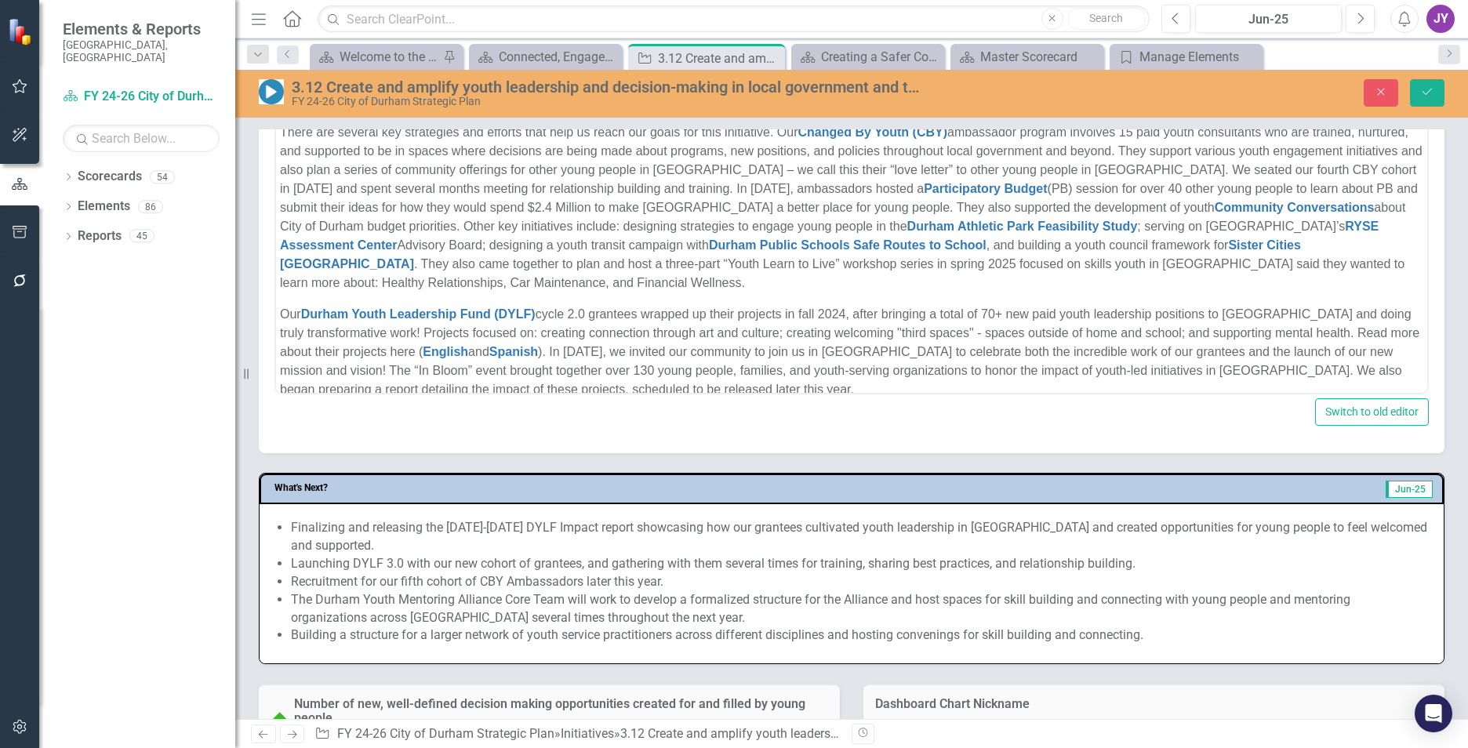
scroll to position [628, 0]
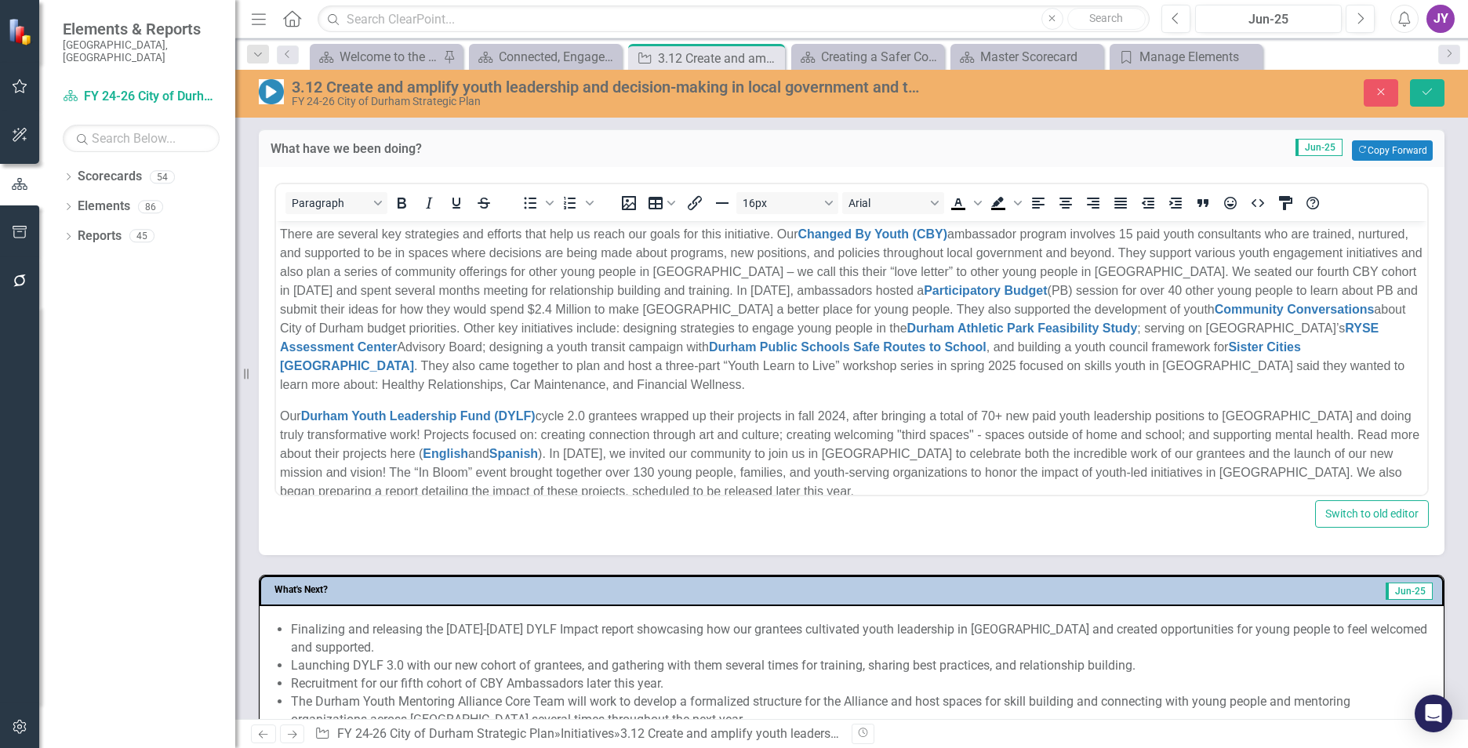
click at [314, 331] on p "There are several key strategies and efforts that help us reach our goals for t…" at bounding box center [851, 309] width 1143 height 169
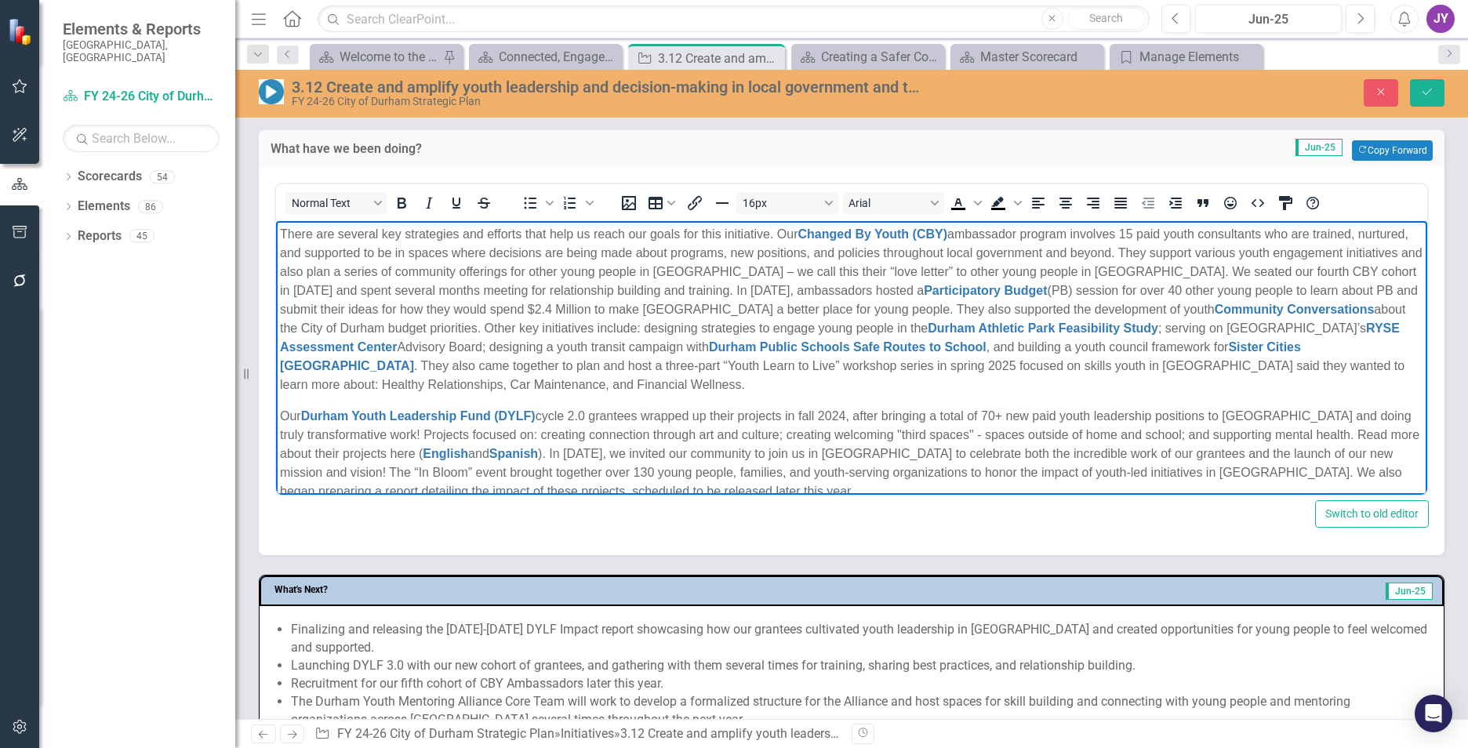
click at [420, 329] on p "There are several key strategies and efforts that help us reach our goals for t…" at bounding box center [851, 309] width 1143 height 169
click at [530, 327] on p "There are several key strategies and efforts that help us reach our goals for t…" at bounding box center [851, 309] width 1143 height 169
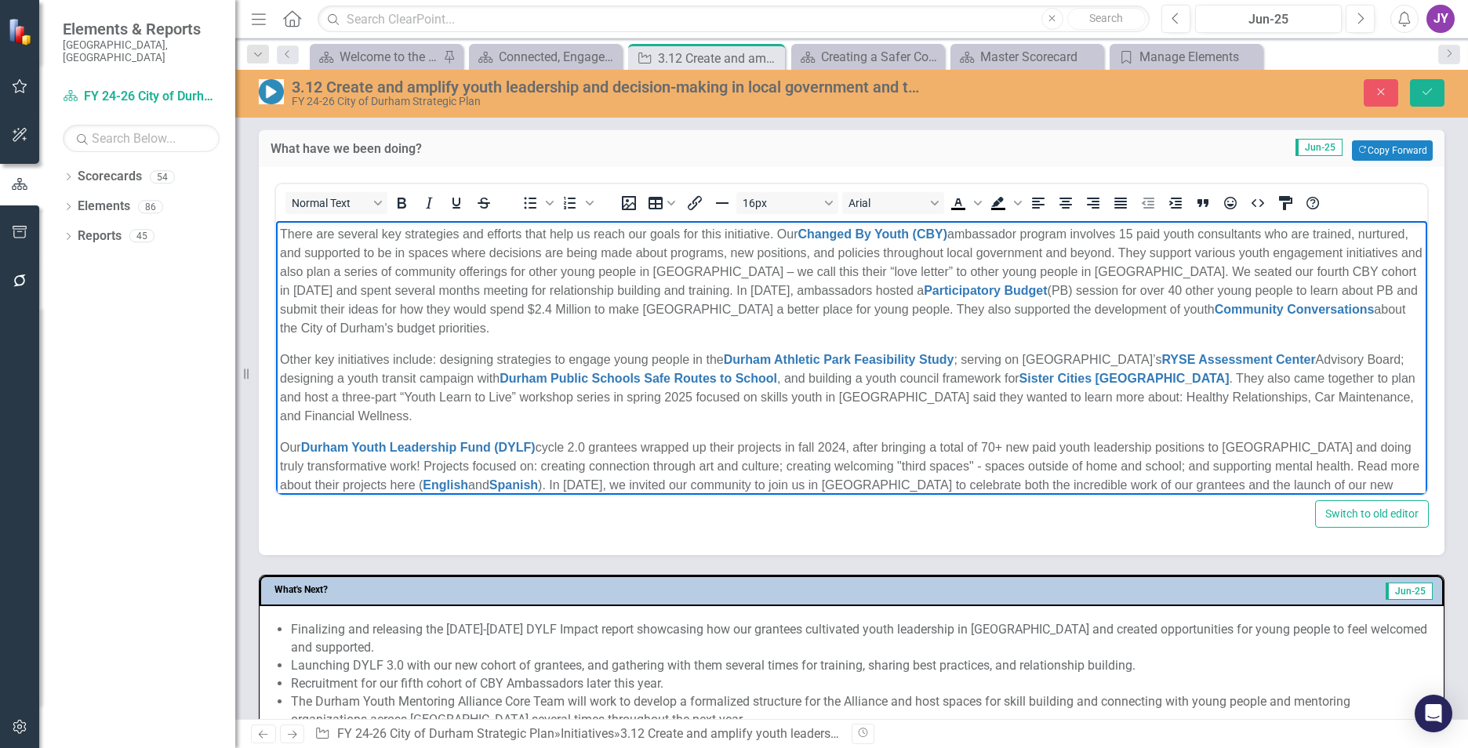
click at [787, 233] on p "There are several key strategies and efforts that help us reach our goals for t…" at bounding box center [851, 281] width 1143 height 113
click at [782, 233] on p "There are several key strategies and efforts that help us reach our goals for t…" at bounding box center [851, 281] width 1143 height 113
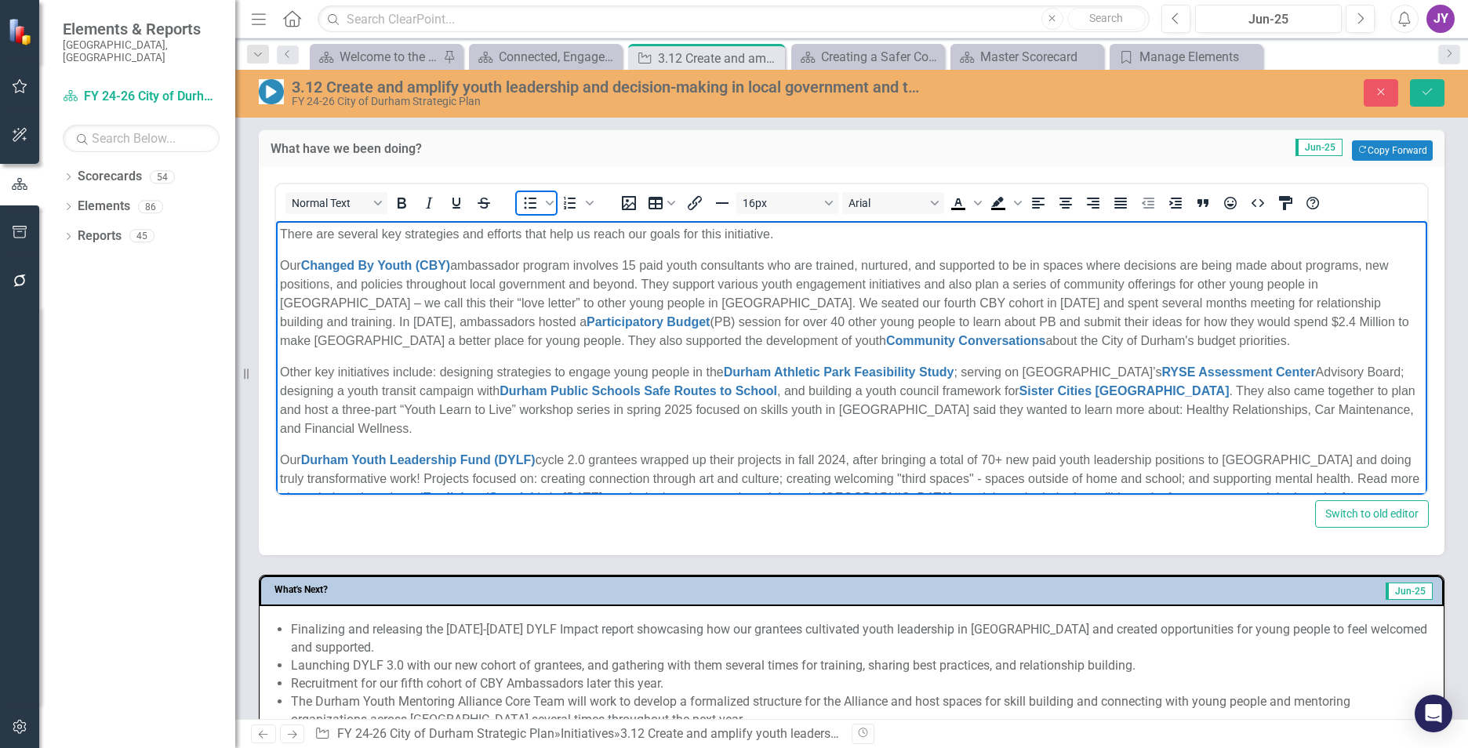
click at [524, 201] on icon "Bullet list" at bounding box center [530, 203] width 19 height 19
click at [761, 280] on li "Our Changed By Youth (CBY) ambassador program involves 15 paid youth consultant…" at bounding box center [867, 303] width 1112 height 94
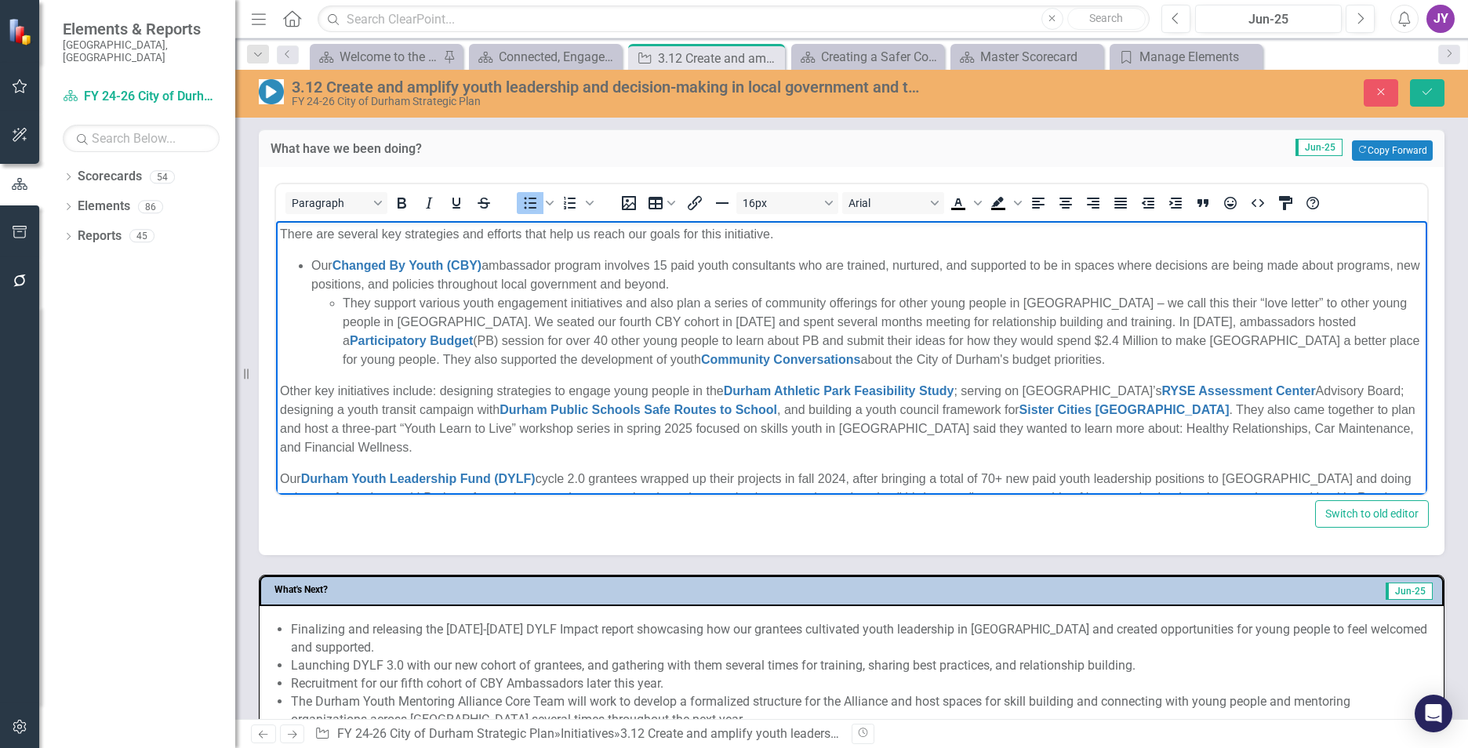
click at [395, 323] on li "They support various youth engagement initiatives and also plan a series of com…" at bounding box center [883, 331] width 1081 height 75
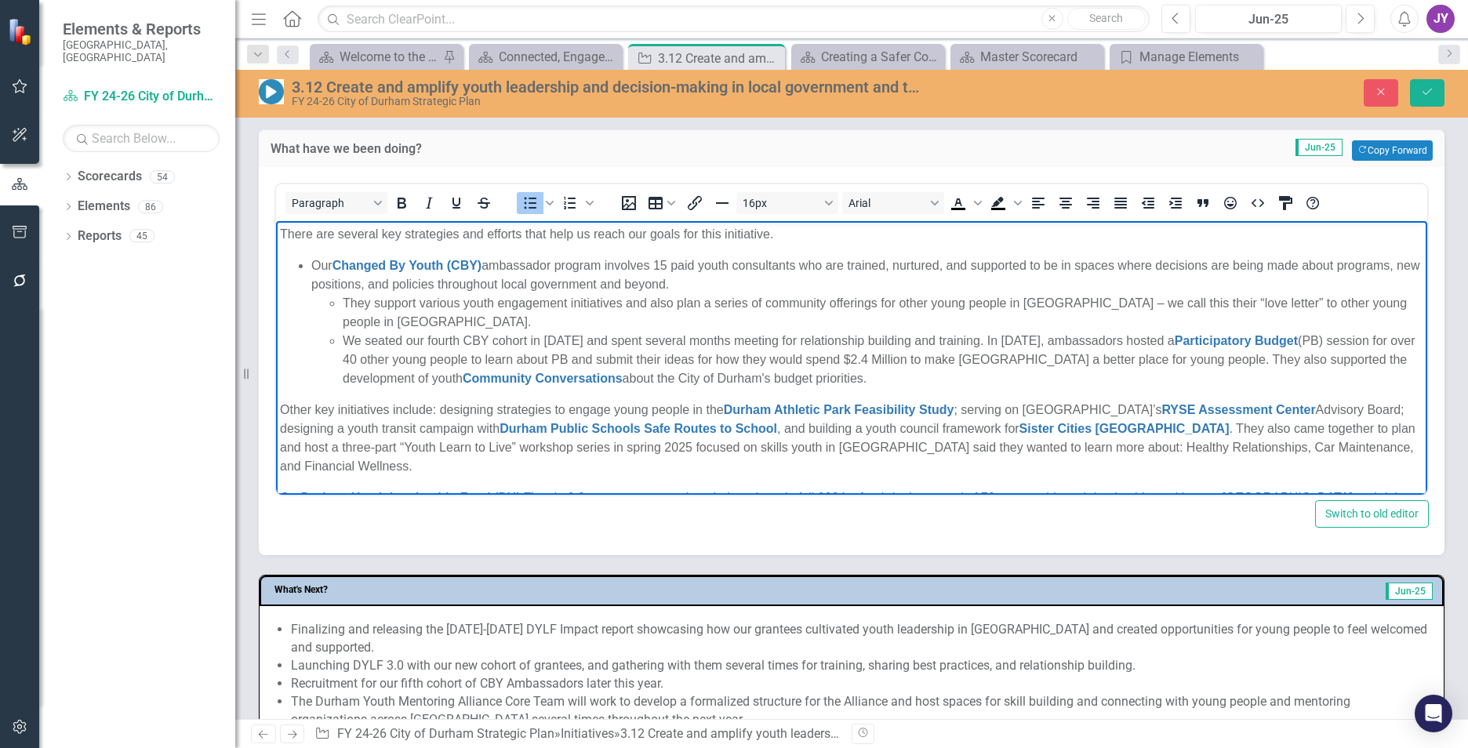
click at [1024, 343] on li "We seated our fourth CBY cohort in August 2024 and spent several months meeting…" at bounding box center [883, 360] width 1081 height 56
click at [1014, 339] on li "We seated our fourth CBY cohort in August 2024 and spent several months meeting…" at bounding box center [883, 360] width 1081 height 56
click at [1020, 340] on li "We seated our fourth CBY cohort in August 2024 and spent several months meeting…" at bounding box center [883, 360] width 1081 height 56
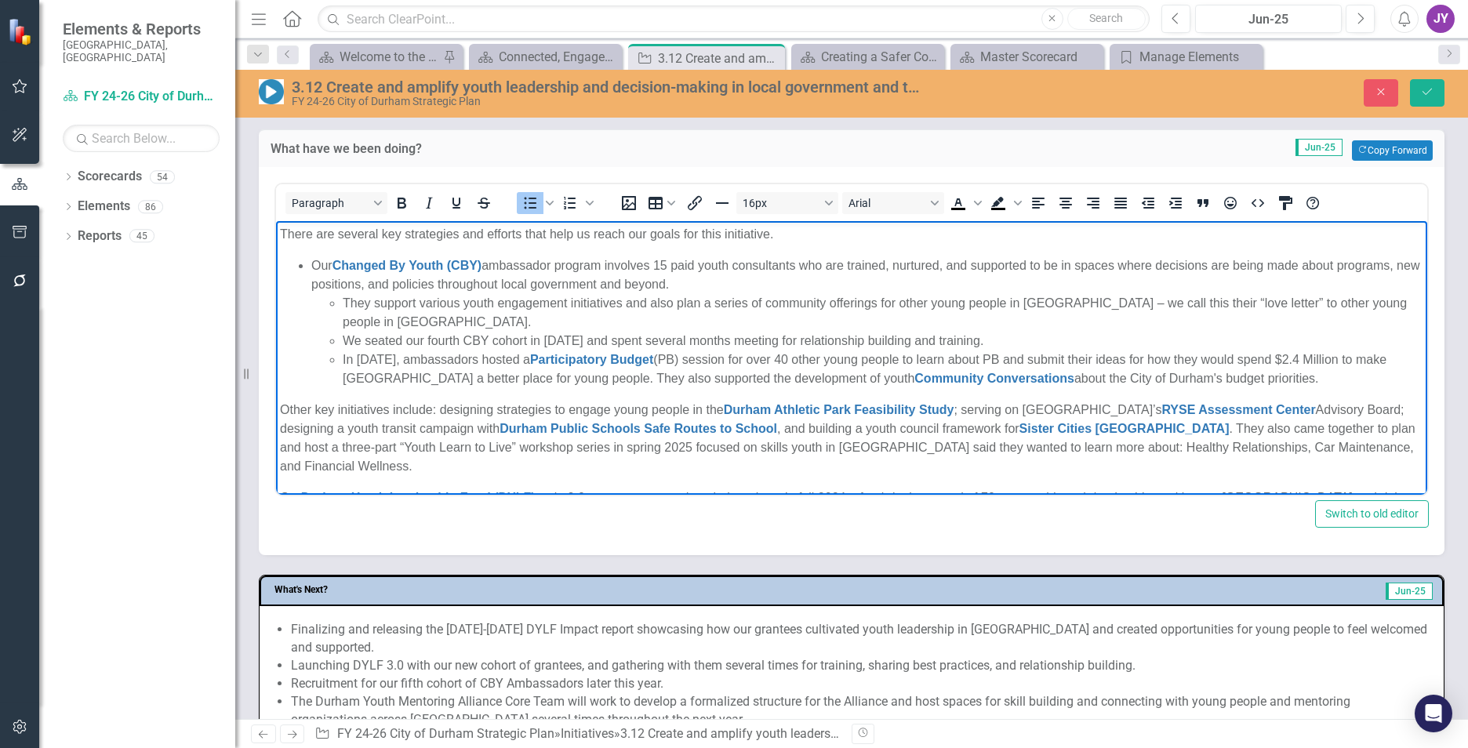
click at [626, 376] on li "In December 2024, ambassadors hosted a Participatory Budget (PB) session for ov…" at bounding box center [883, 370] width 1081 height 38
click at [618, 376] on li "In December 2024, ambassadors hosted a Participatory Budget (PB) session for ov…" at bounding box center [883, 370] width 1081 height 38
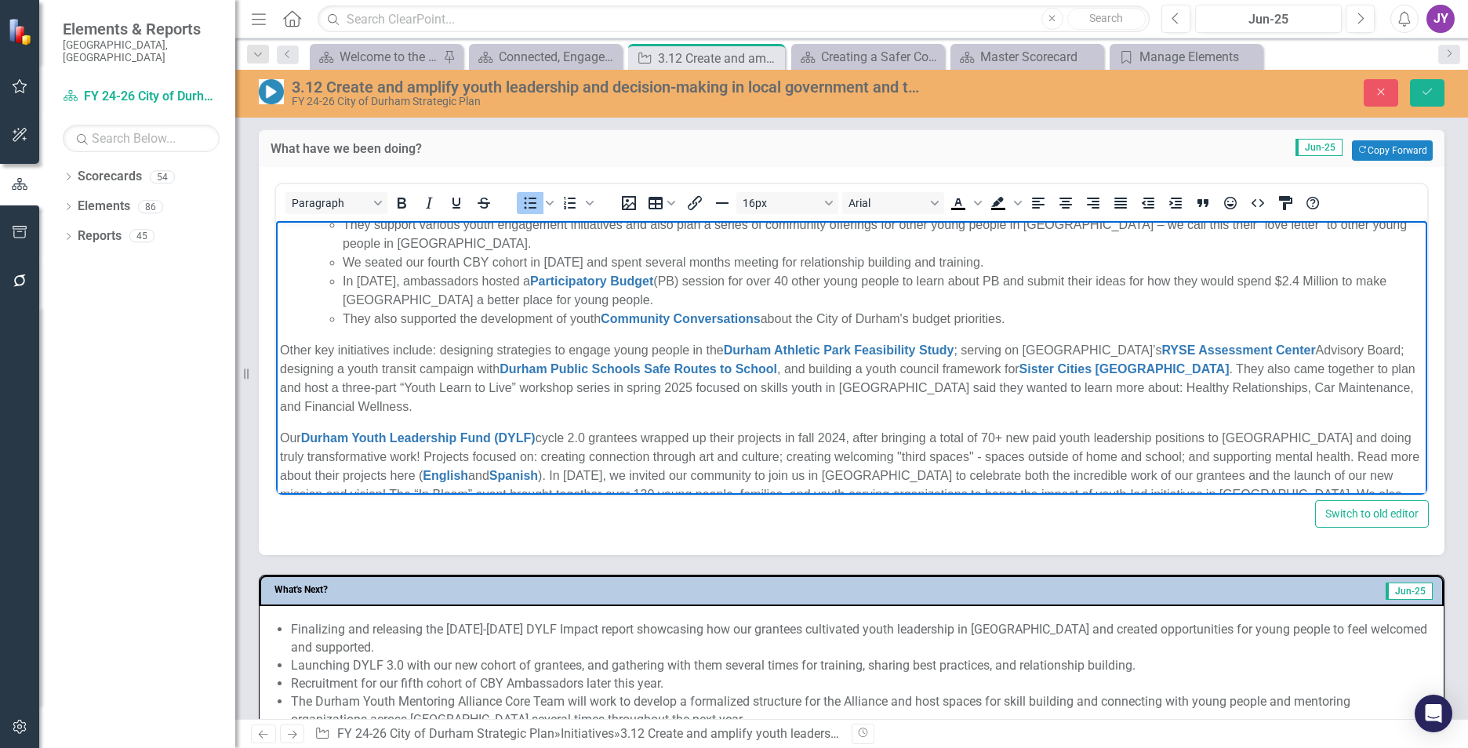
scroll to position [26, 0]
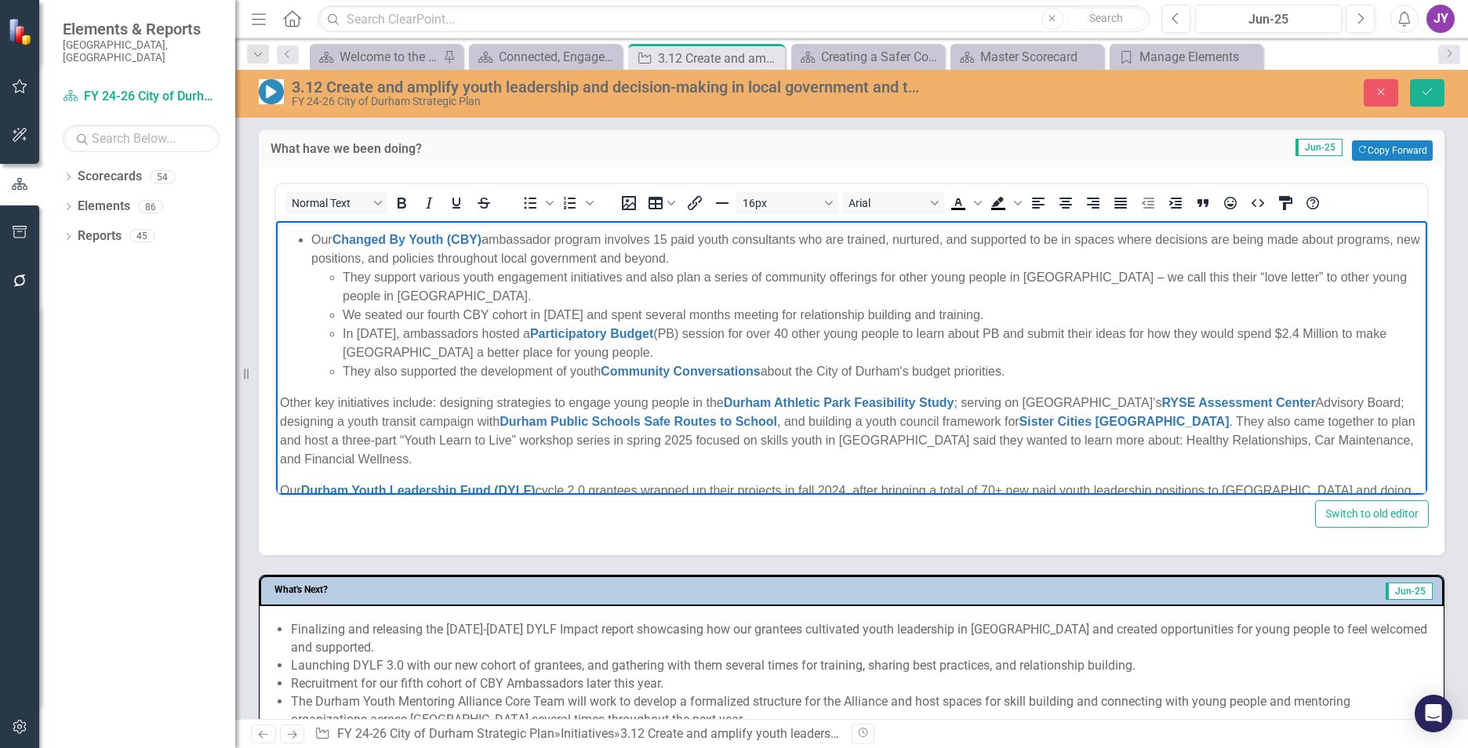
click at [282, 398] on p "Other key initiatives include: designing strategies to engage young people in t…" at bounding box center [851, 431] width 1143 height 75
click at [287, 404] on p "Other key initiatives include: designing strategies to engage young people in t…" at bounding box center [851, 431] width 1143 height 75
click at [284, 401] on p "Other key initiatives include: designing strategies to engage young people in t…" at bounding box center [851, 431] width 1143 height 75
click at [289, 400] on p "Other key initiatives include: designing strategies to engage young people in t…" at bounding box center [851, 431] width 1143 height 75
click at [525, 206] on icon "Bullet list" at bounding box center [530, 203] width 19 height 19
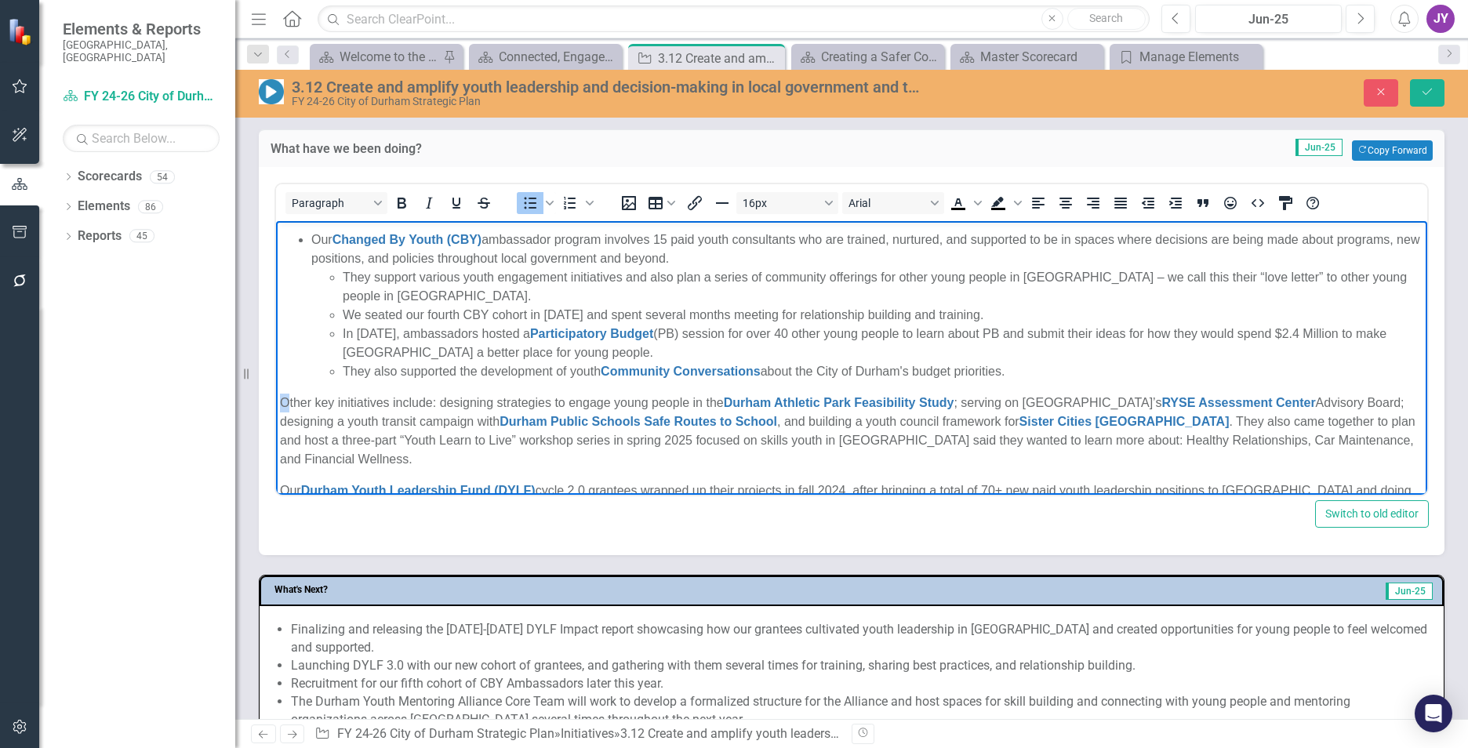
scroll to position [13, 0]
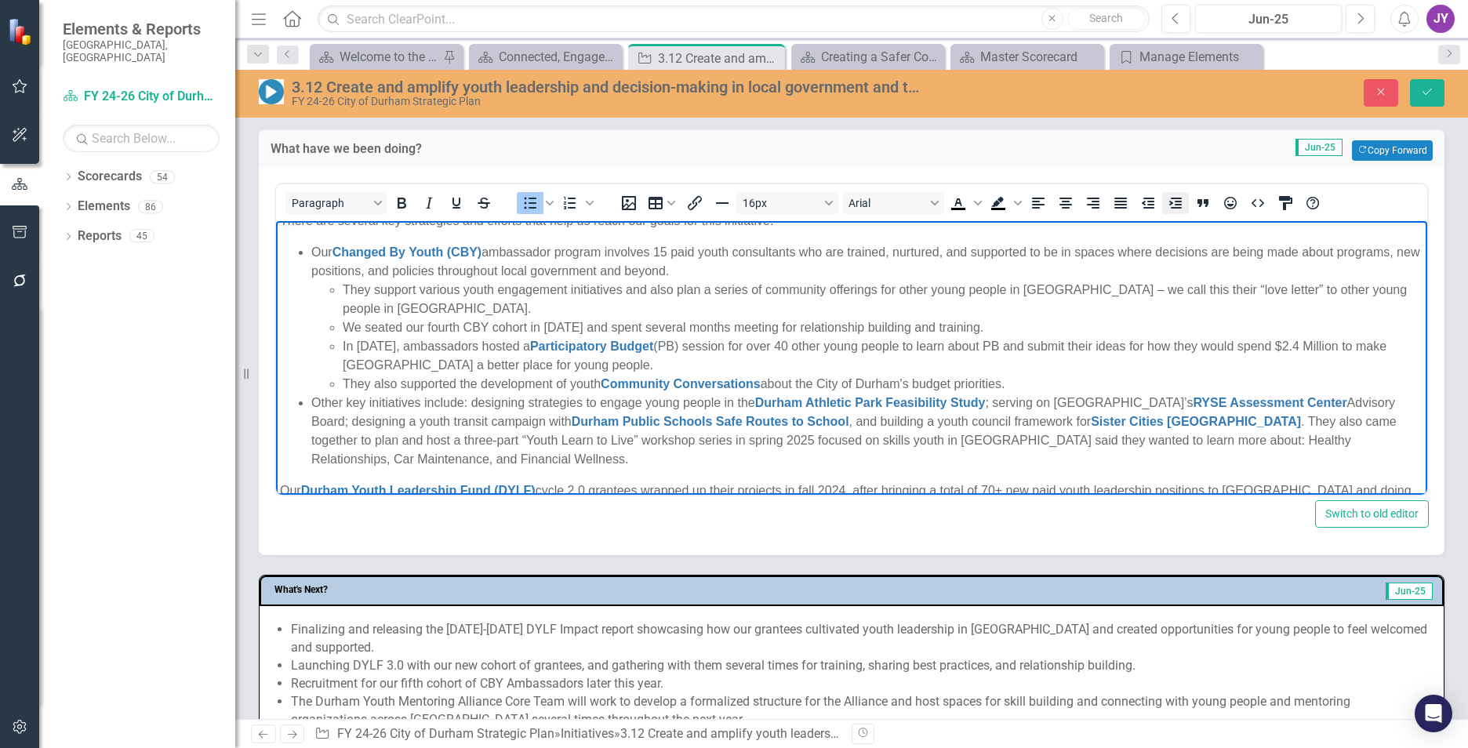
click at [1172, 205] on icon "Increase indent" at bounding box center [1175, 203] width 19 height 19
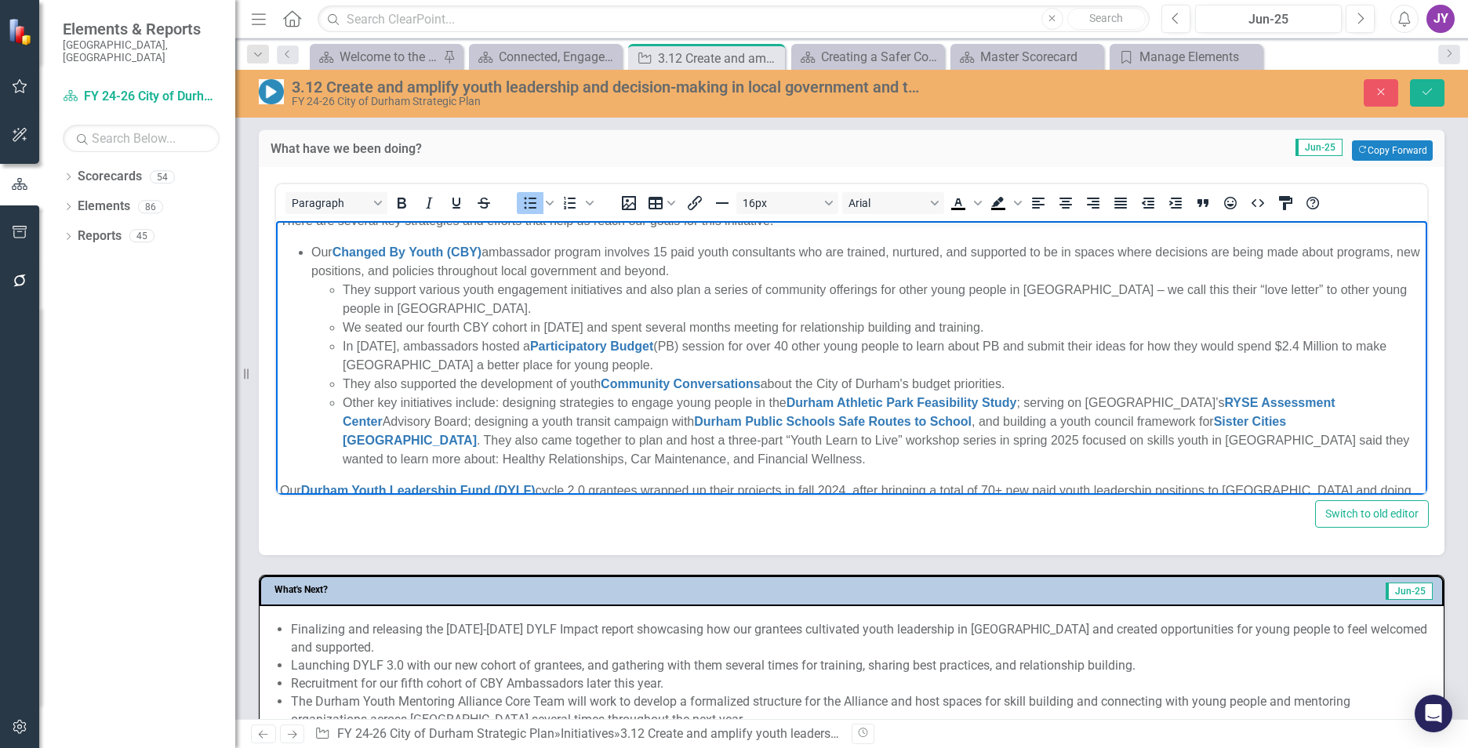
click at [834, 359] on li "In December 2024, ambassadors hosted a Participatory Budget (PB) session for ov…" at bounding box center [883, 356] width 1081 height 38
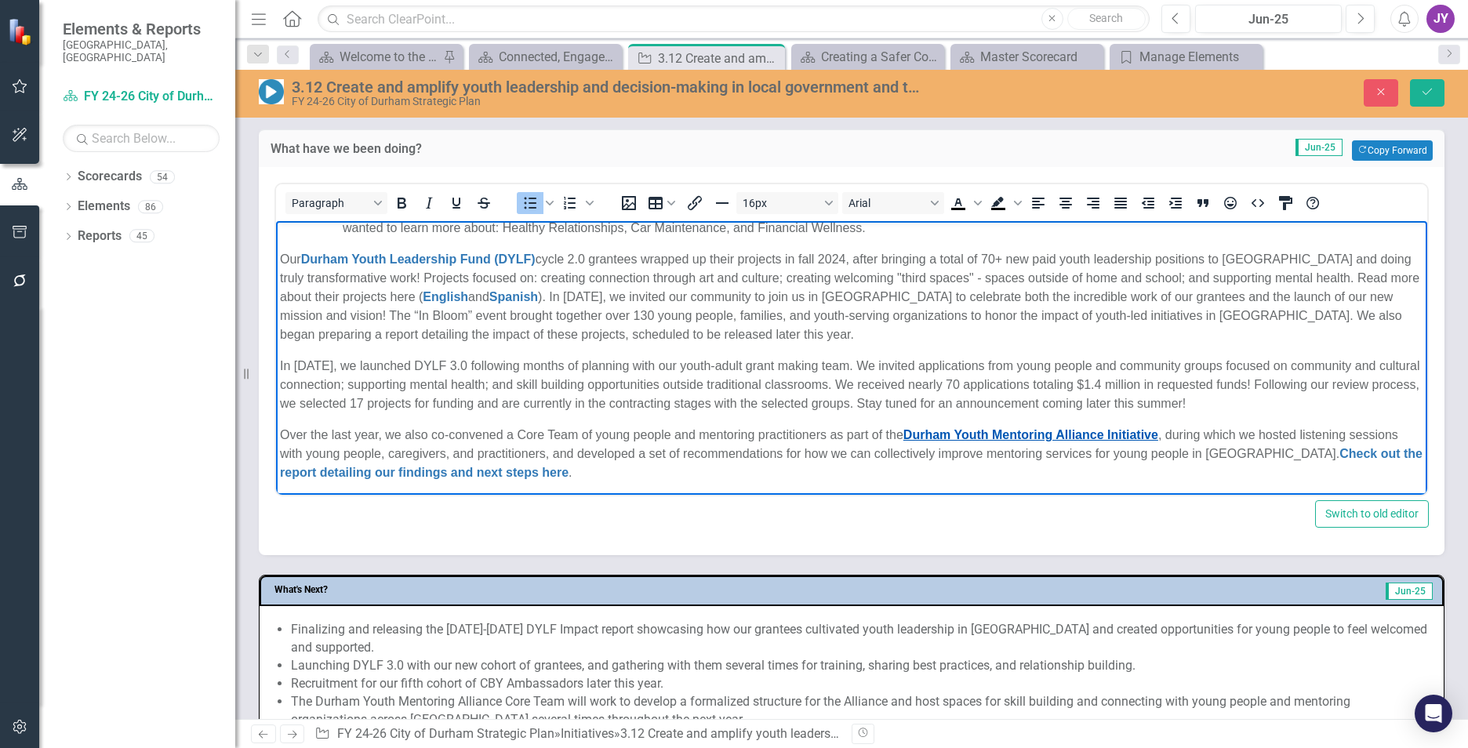
scroll to position [249, 0]
click at [282, 253] on p "Our Durham Youth Leadership Fund (DYLF) cycle 2.0 grantees wrapped up their pro…" at bounding box center [851, 293] width 1143 height 94
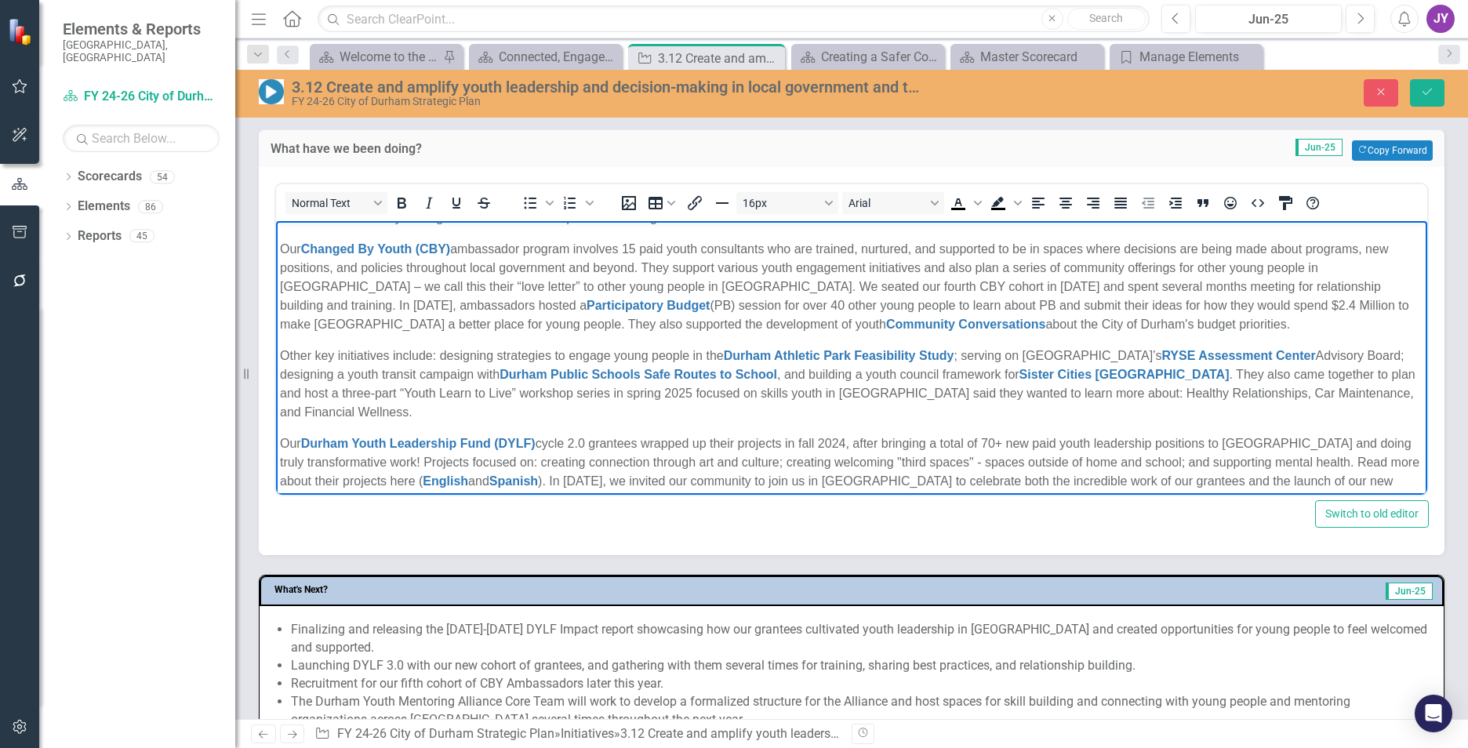
scroll to position [0, 0]
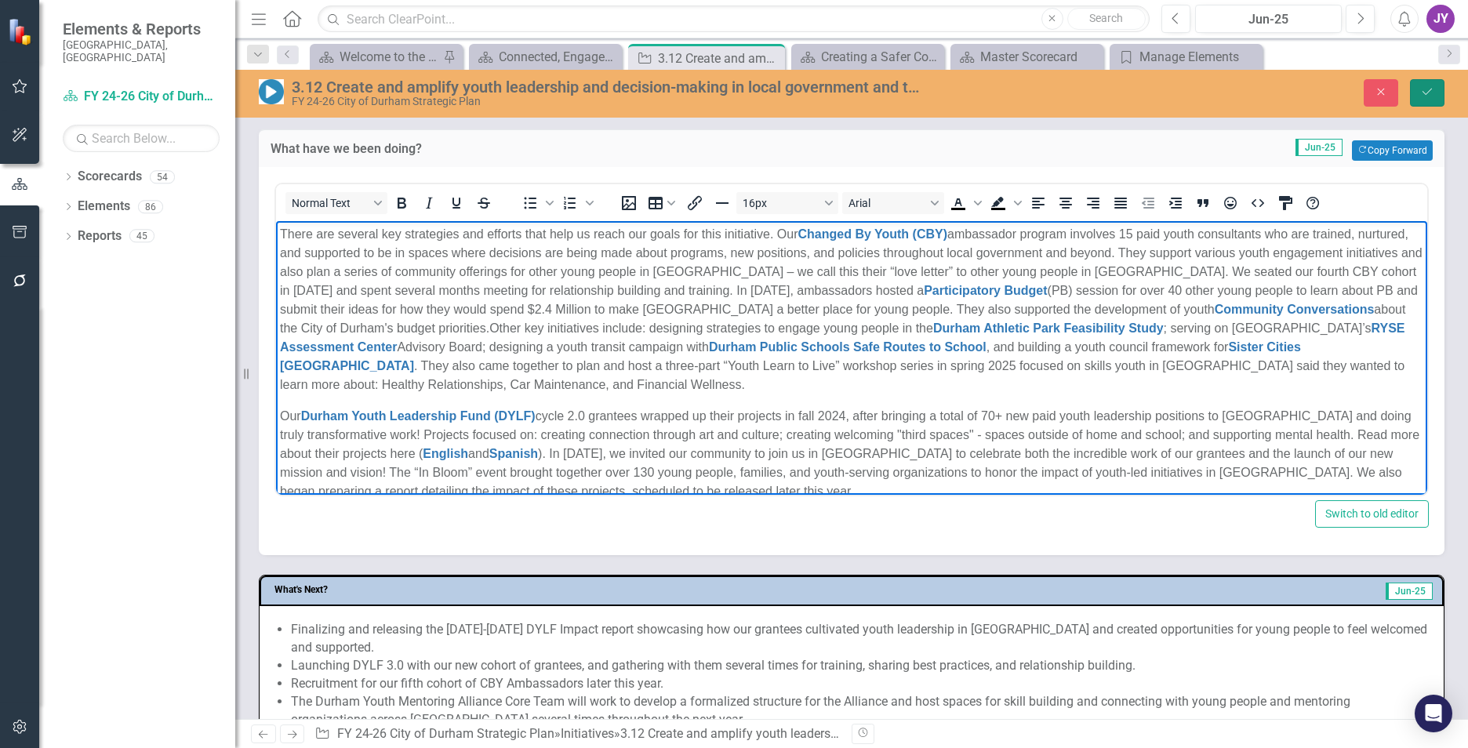
click at [1419, 91] on button "Save" at bounding box center [1427, 92] width 35 height 27
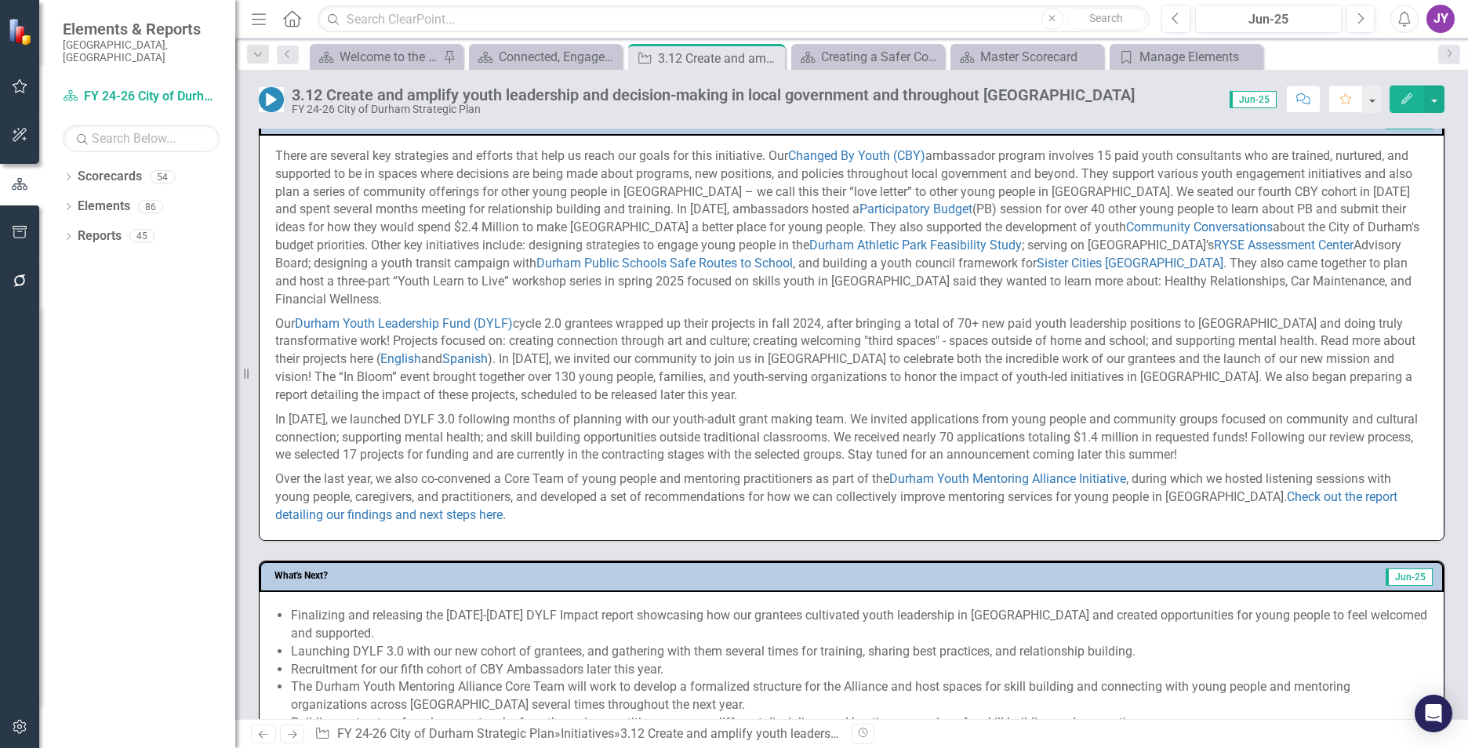
scroll to position [627, 0]
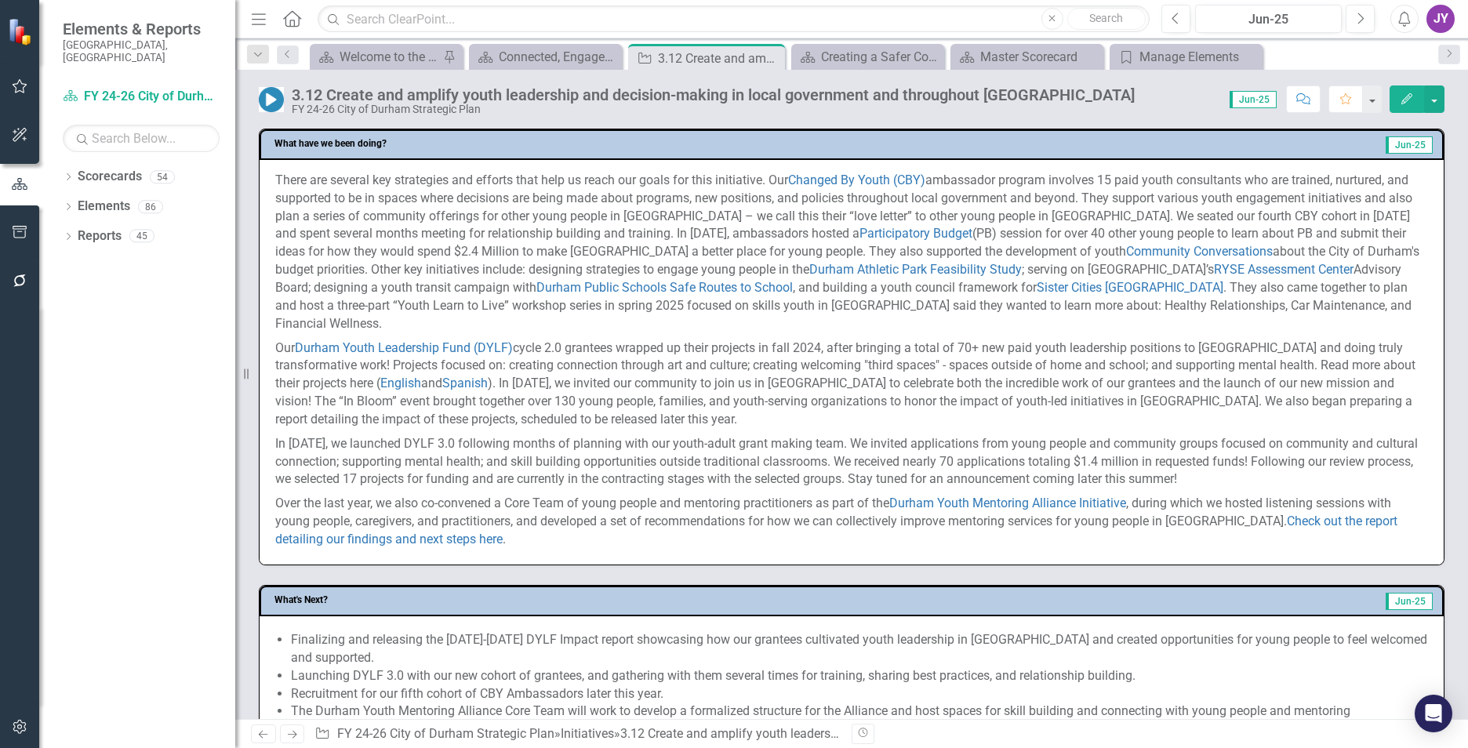
click at [529, 412] on p "Our Durham Youth Leadership Fund (DYLF) cycle 2.0 grantees wrapped up their pro…" at bounding box center [851, 384] width 1153 height 96
click at [528, 432] on p "In [DATE], we launched DYLF 3.0 following months of planning with our youth-adu…" at bounding box center [851, 462] width 1153 height 60
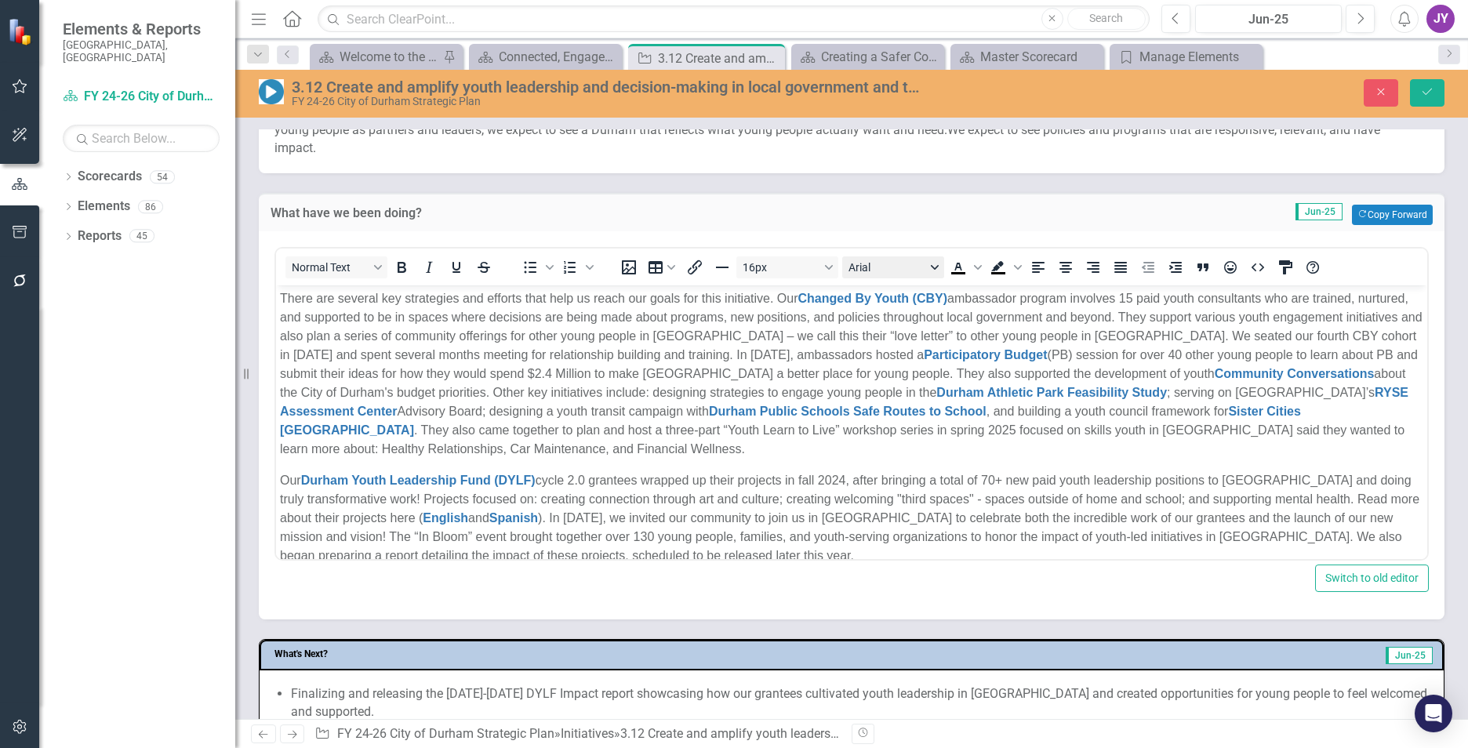
scroll to position [471, 0]
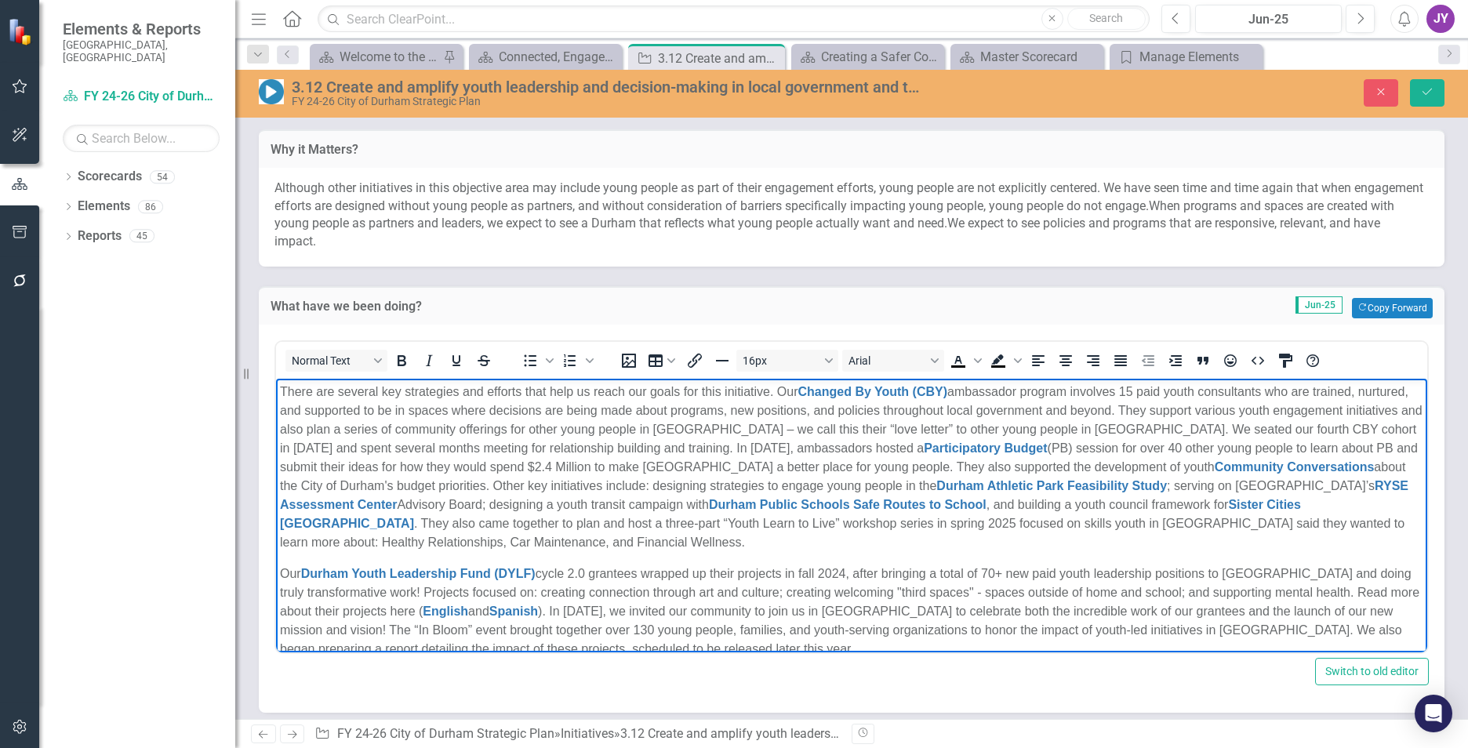
click at [781, 394] on p "There are several key strategies and efforts that help us reach our goals for t…" at bounding box center [851, 467] width 1143 height 169
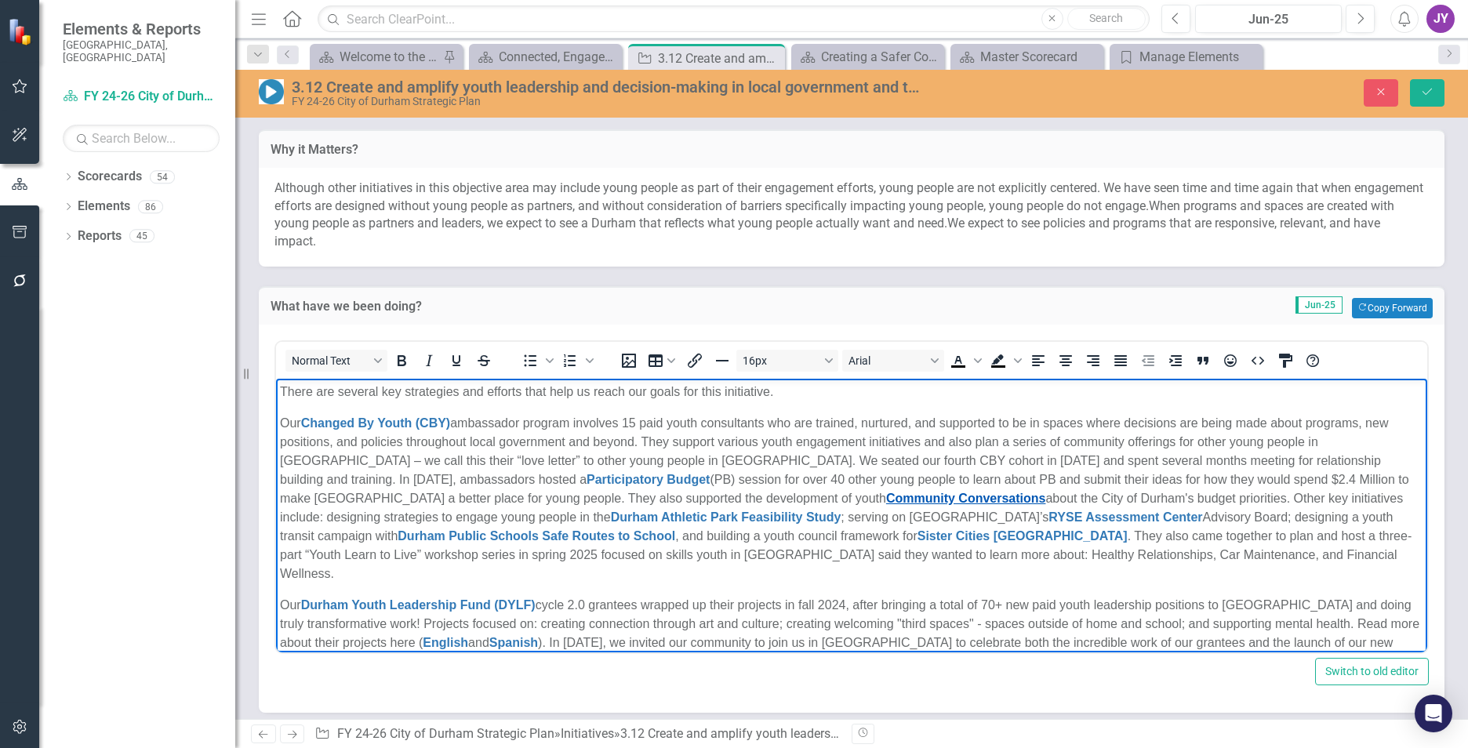
scroll to position [78, 0]
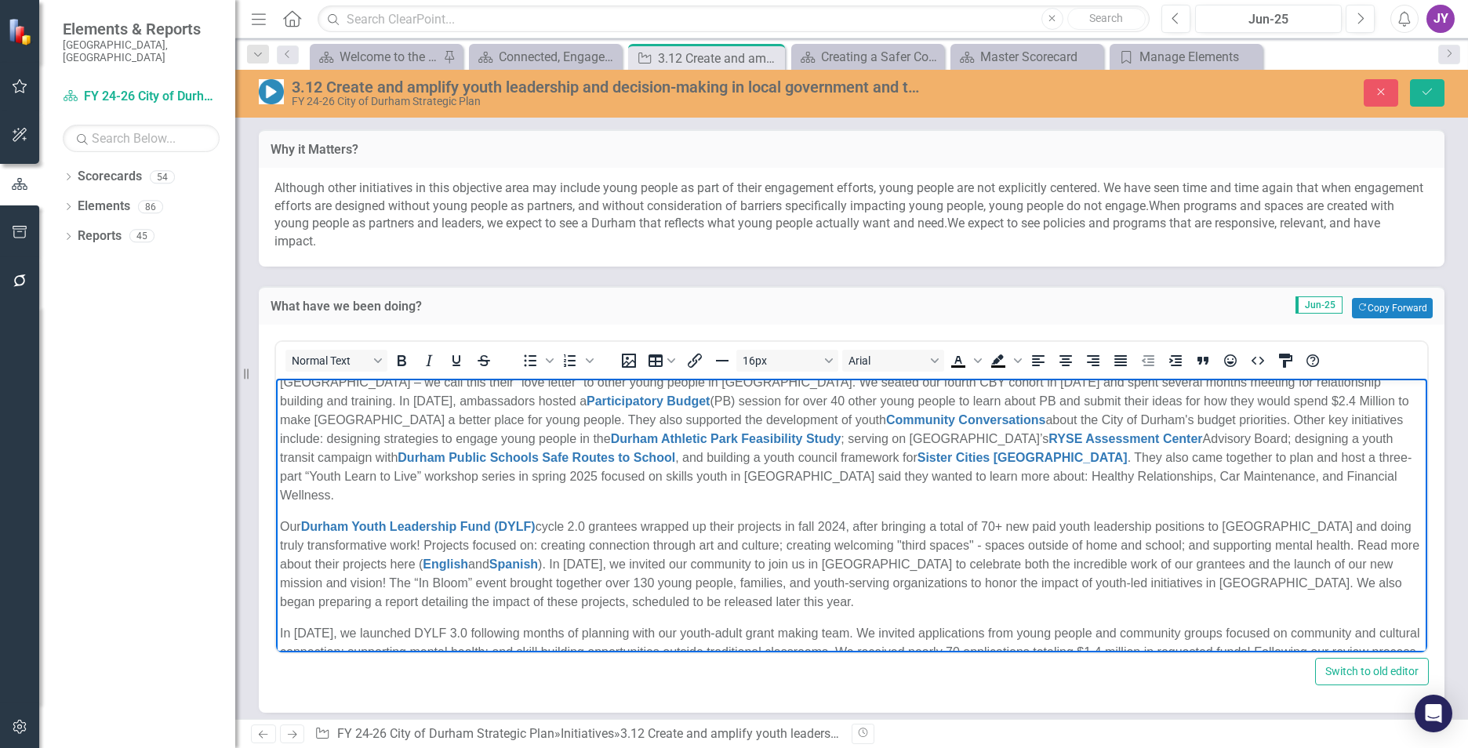
click at [1052, 420] on p "Our Changed By Youth (CBY) ambassador program involves 15 paid youth consultant…" at bounding box center [851, 420] width 1143 height 169
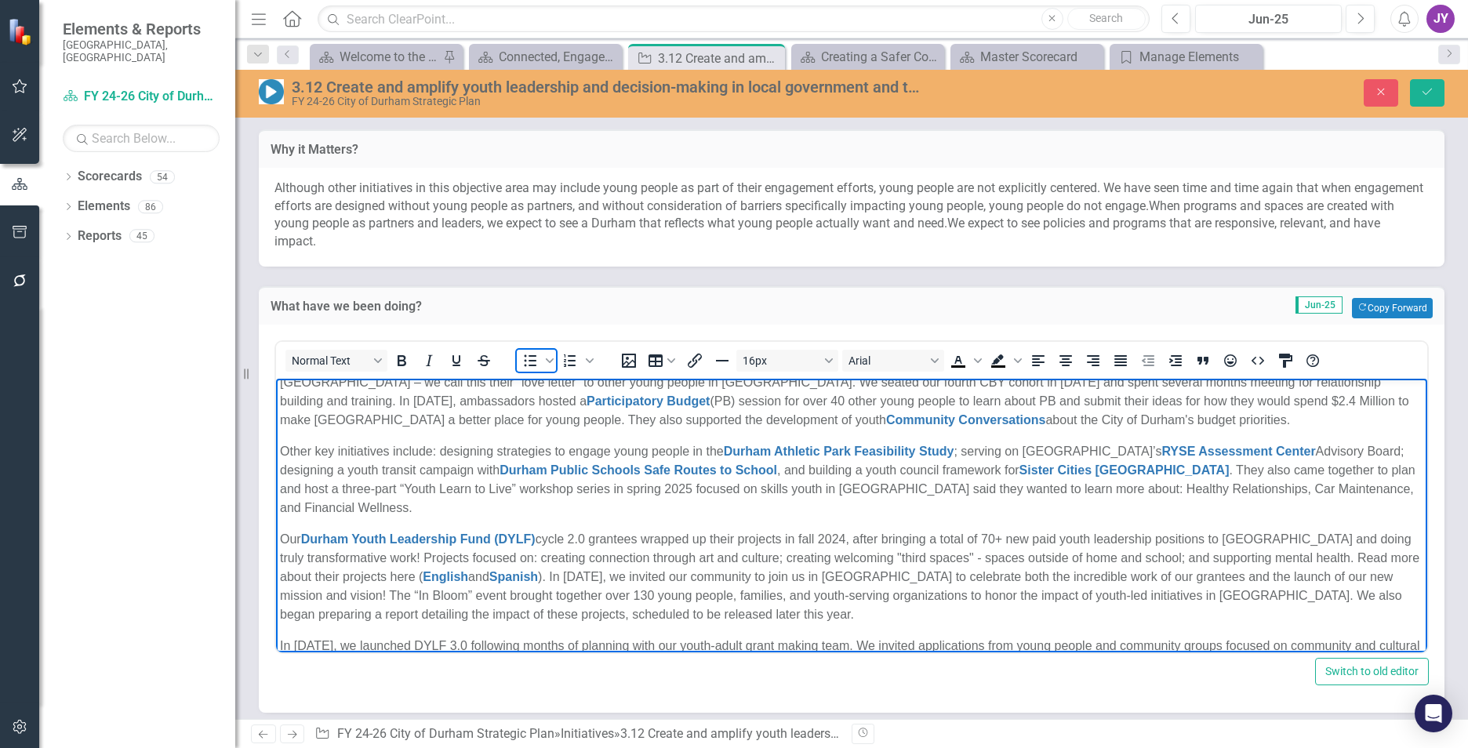
click at [532, 358] on icon "Bullet list" at bounding box center [530, 360] width 19 height 19
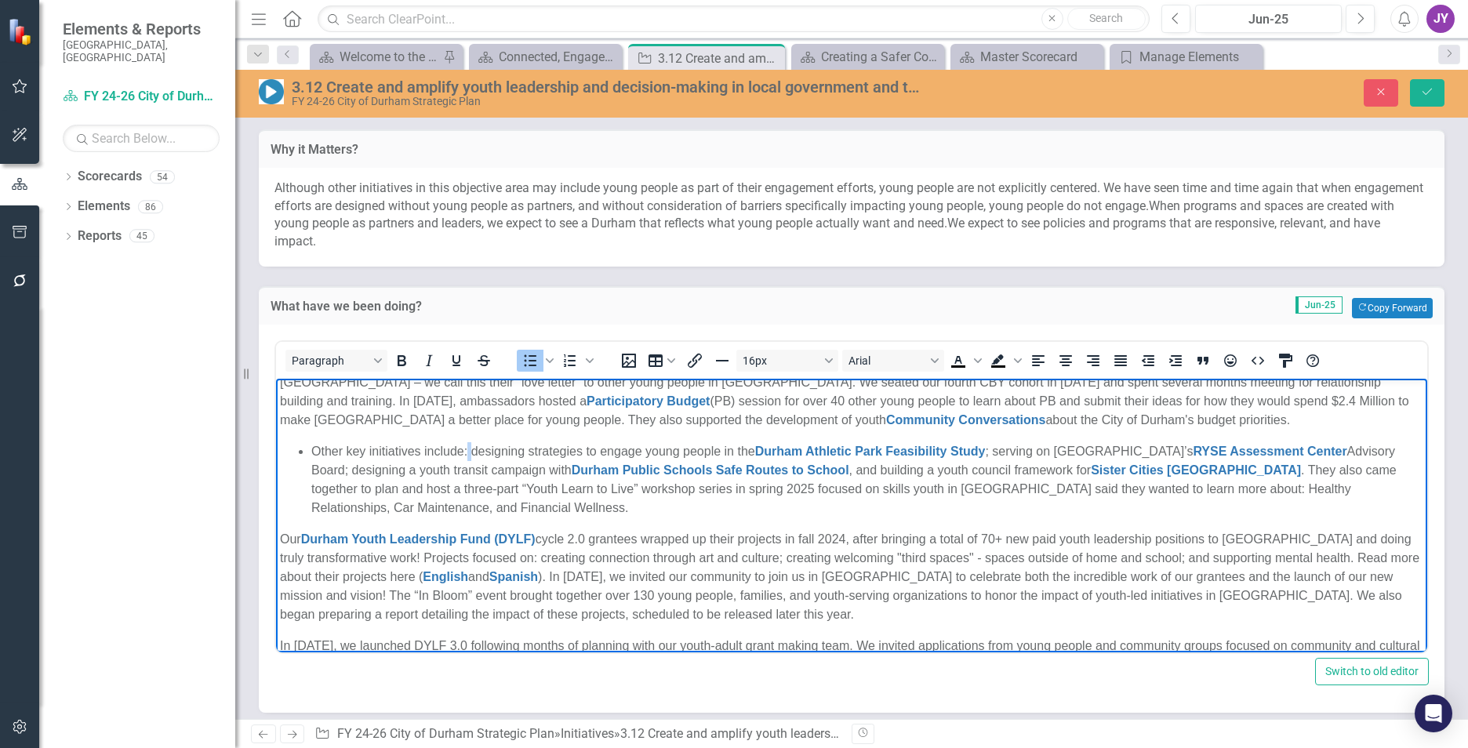
click at [470, 449] on li "Other key initiatives include: designing strategies to engage young people in t…" at bounding box center [867, 479] width 1112 height 75
click at [473, 449] on li "Other key initiatives include: designing strategies to engage young people in t…" at bounding box center [867, 479] width 1112 height 75
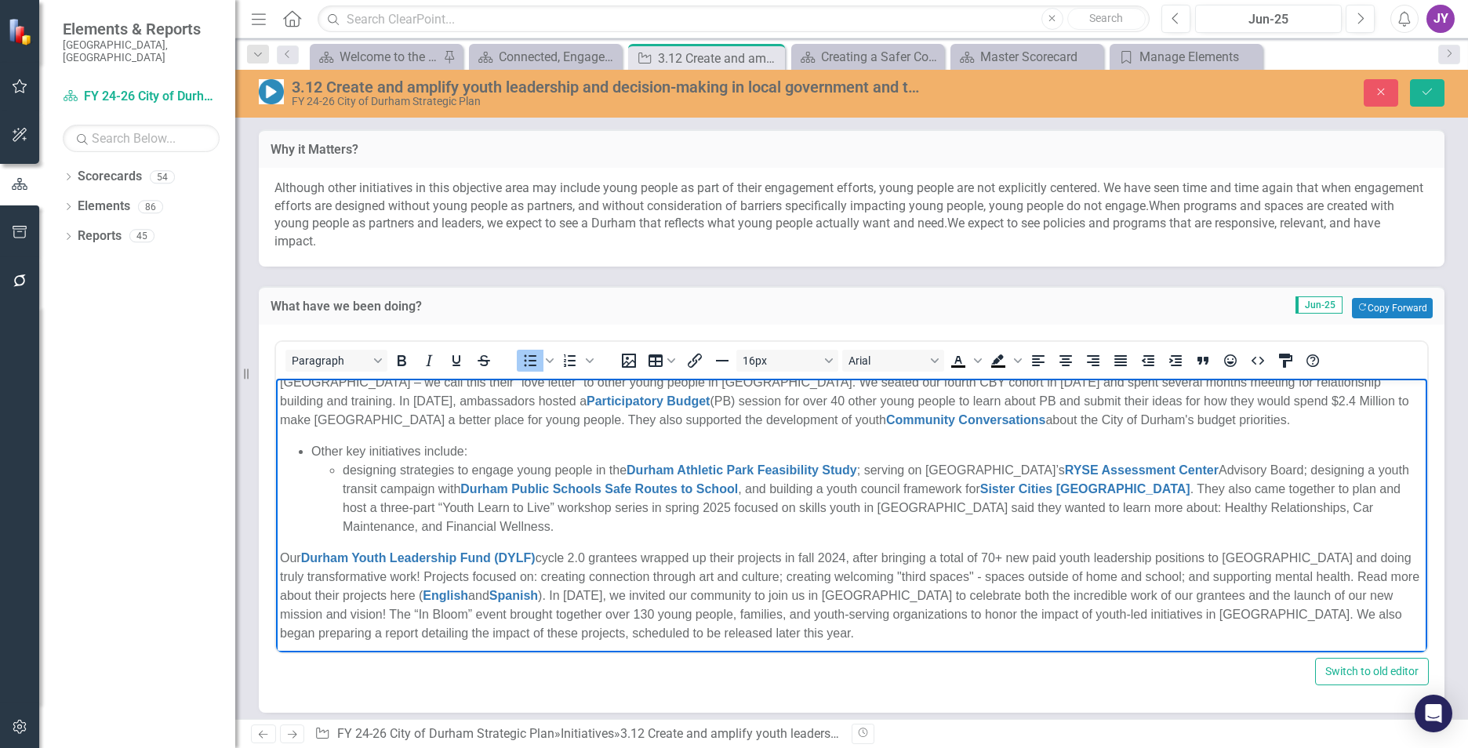
click at [869, 468] on li "designing strategies to engage young people in the Durham Athletic Park Feasibi…" at bounding box center [883, 498] width 1081 height 75
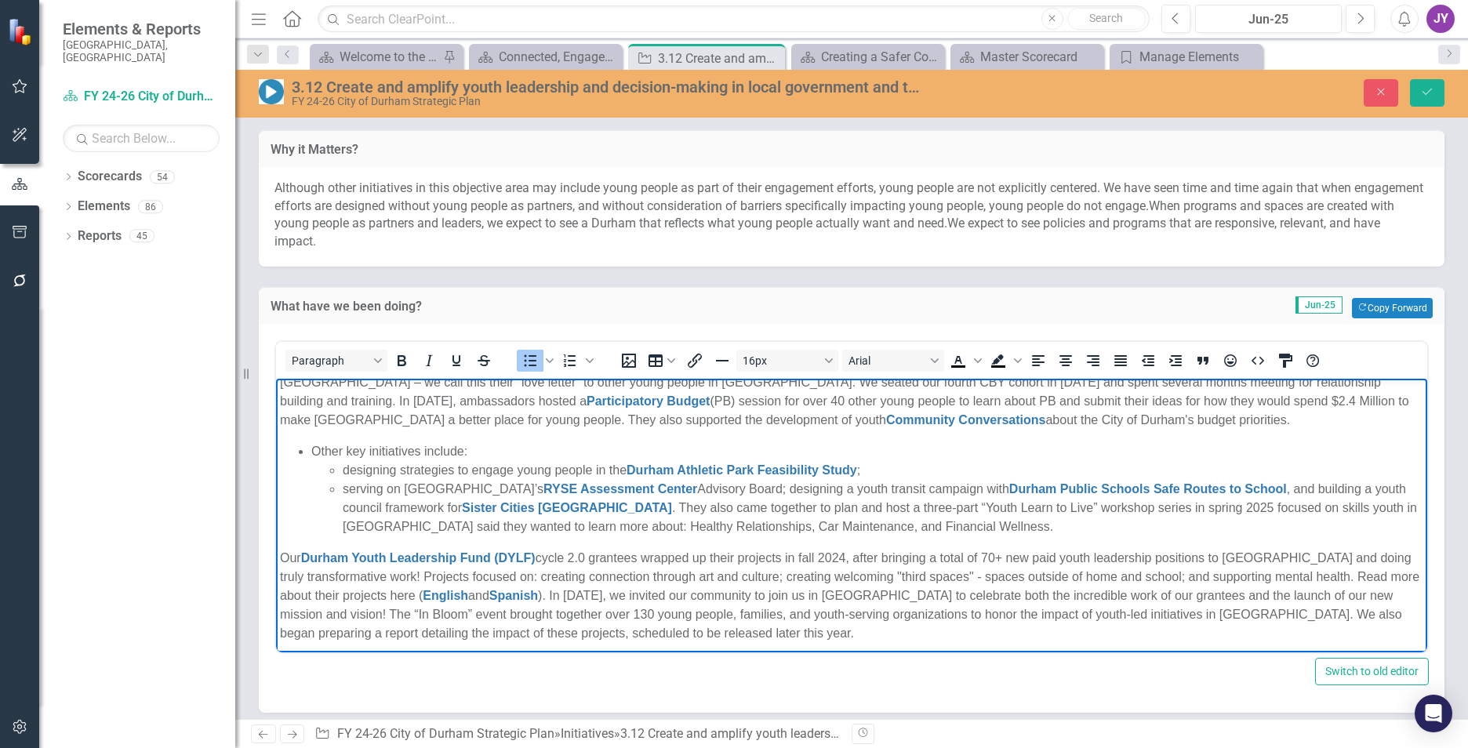
click at [754, 487] on li "serving on Durham County’s RYSE Assessment Center Advisory Board; designing a y…" at bounding box center [883, 508] width 1081 height 56
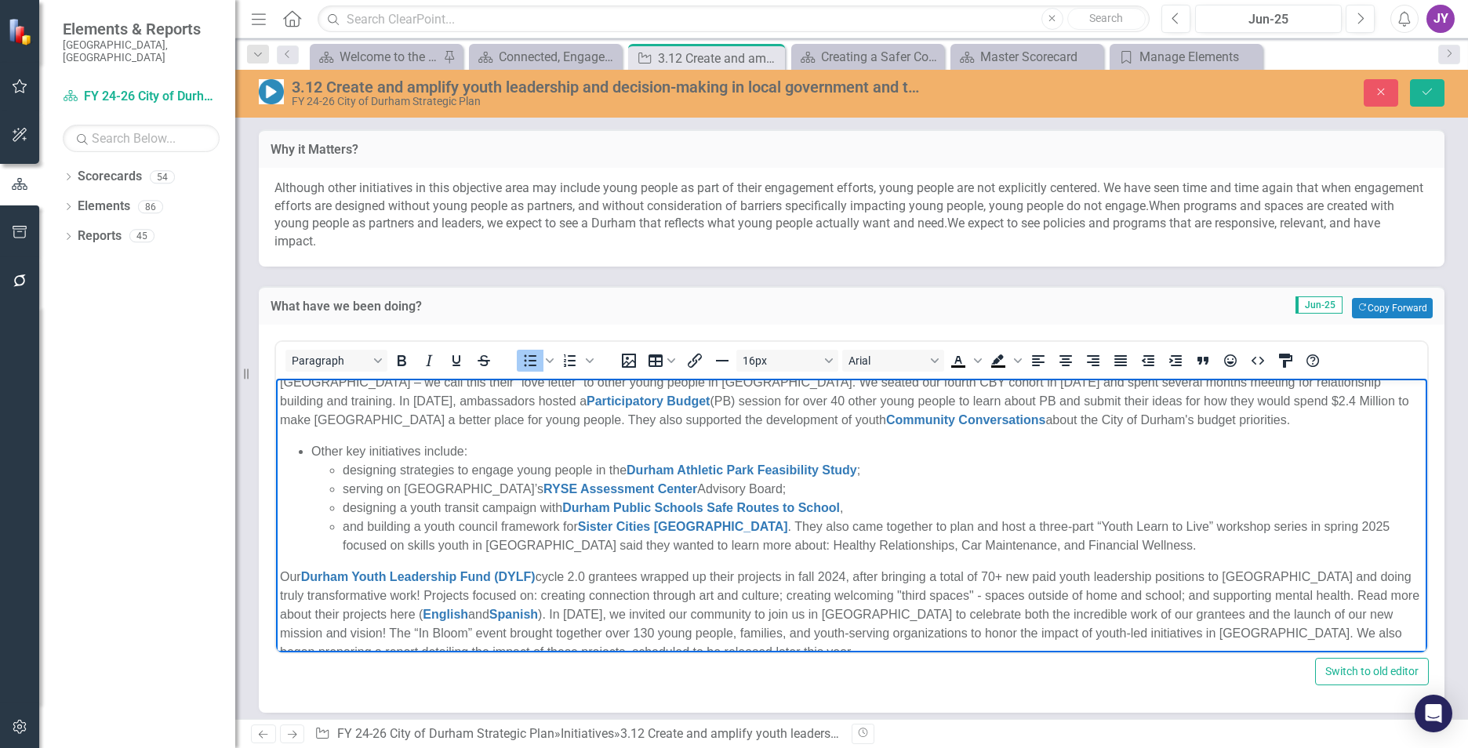
drag, startPoint x: 717, startPoint y: 528, endPoint x: 737, endPoint y: 538, distance: 22.8
click at [718, 528] on li "and building a youth council framework for Sister Cities Durham . They also cam…" at bounding box center [883, 537] width 1081 height 38
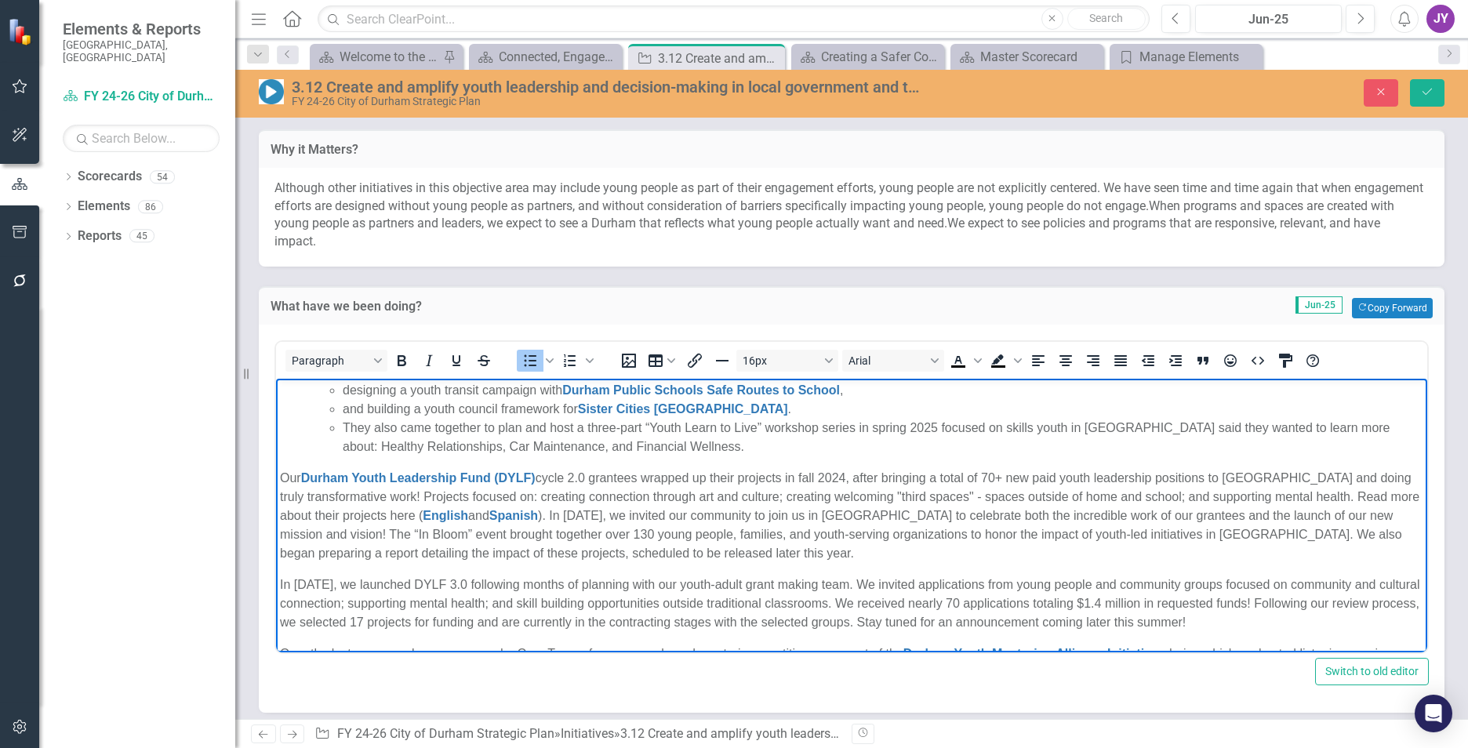
scroll to position [261, 0]
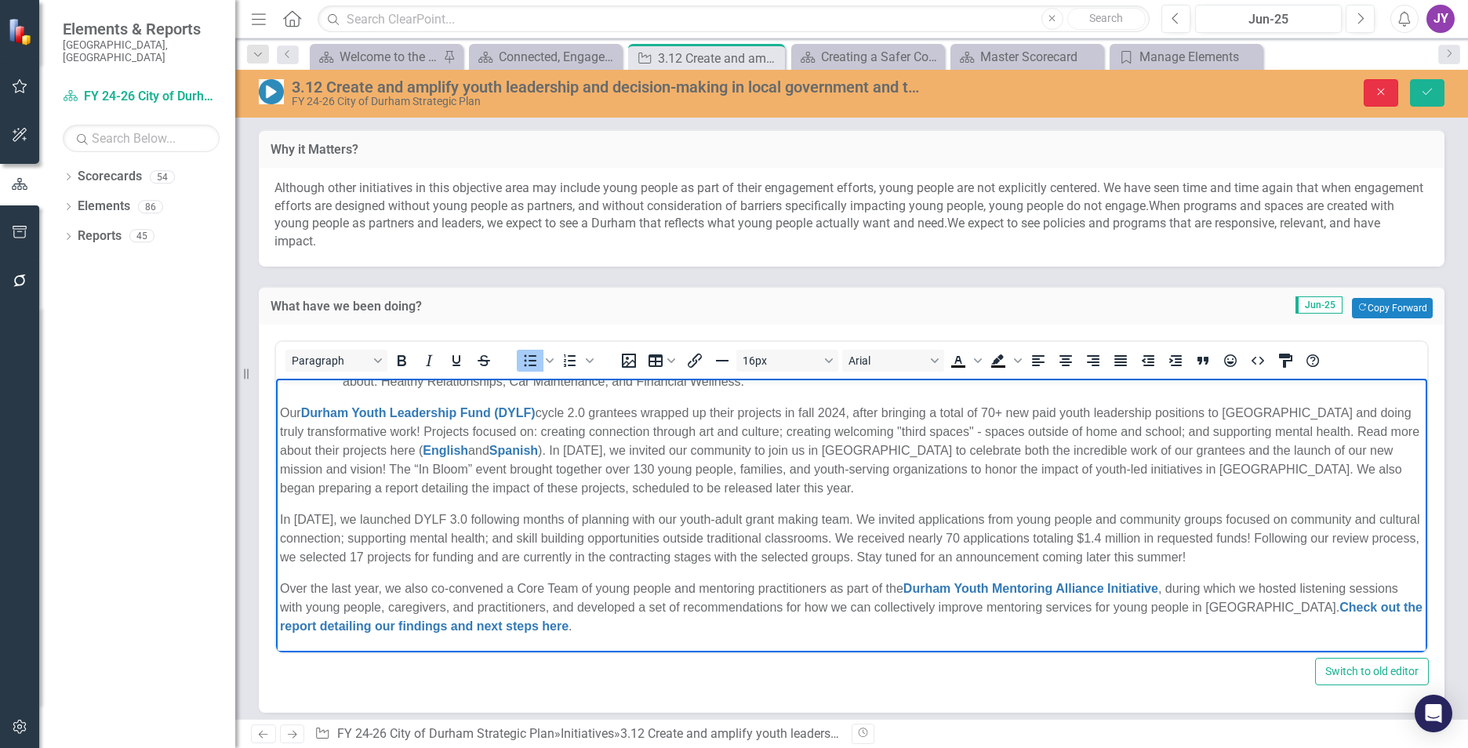
click at [1377, 103] on button "Close" at bounding box center [1381, 92] width 35 height 27
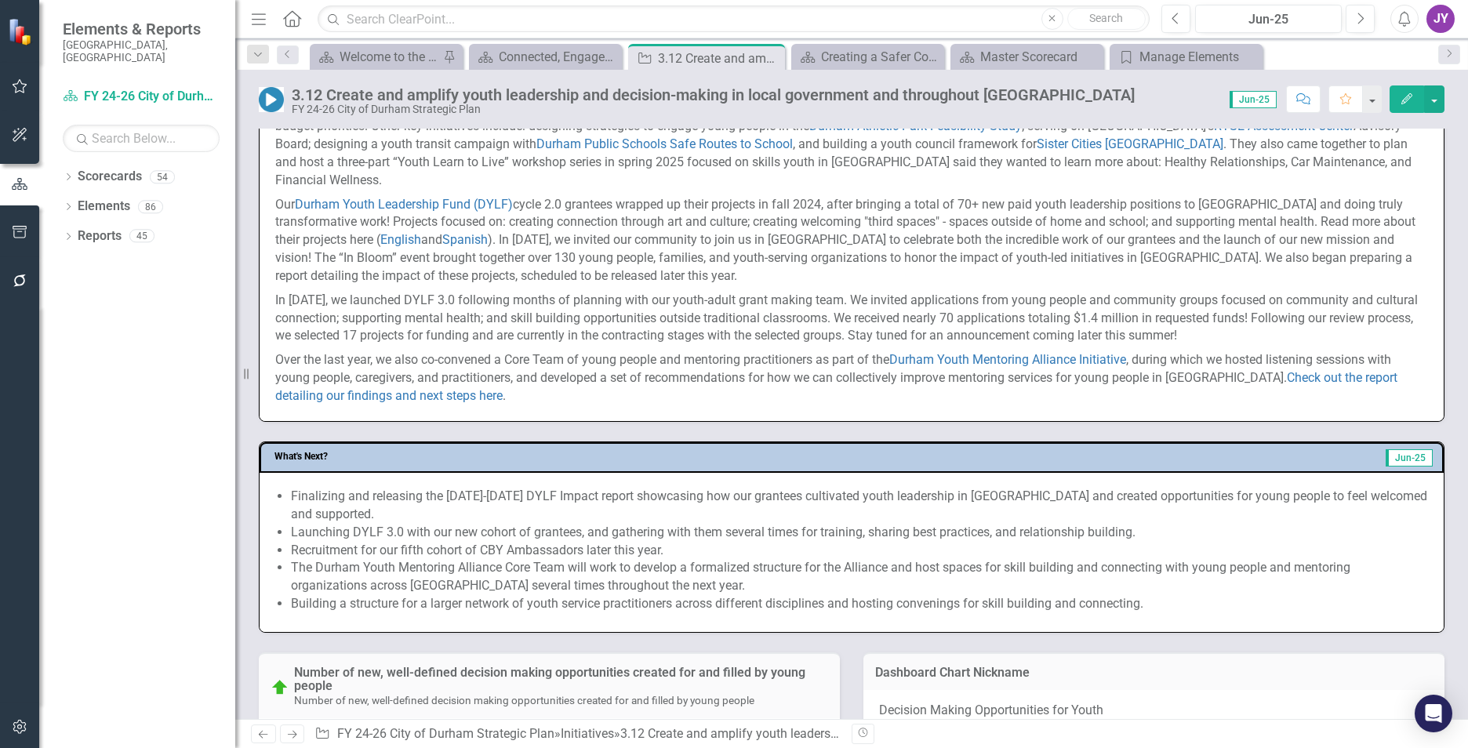
scroll to position [627, 0]
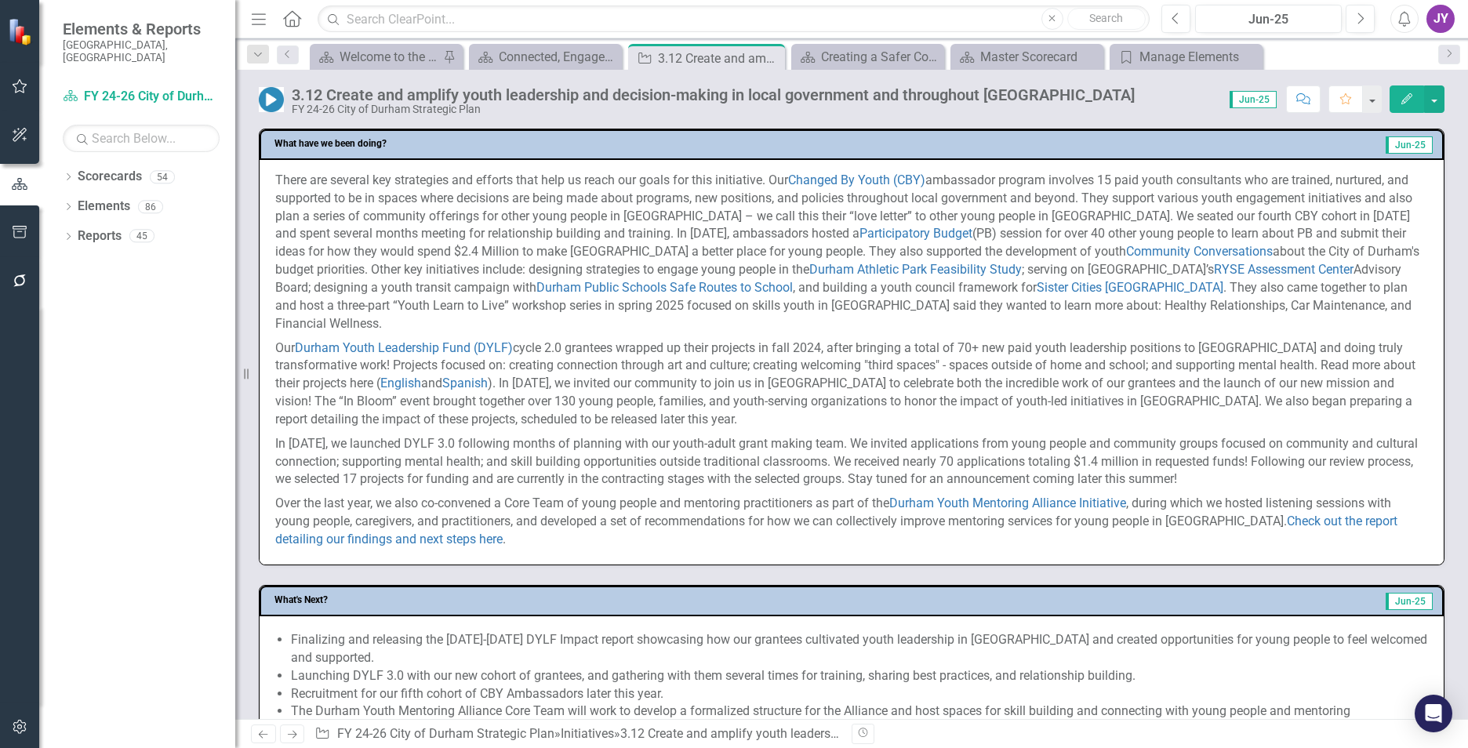
click at [550, 464] on p "In [DATE], we launched DYLF 3.0 following months of planning with our youth-adu…" at bounding box center [851, 462] width 1153 height 60
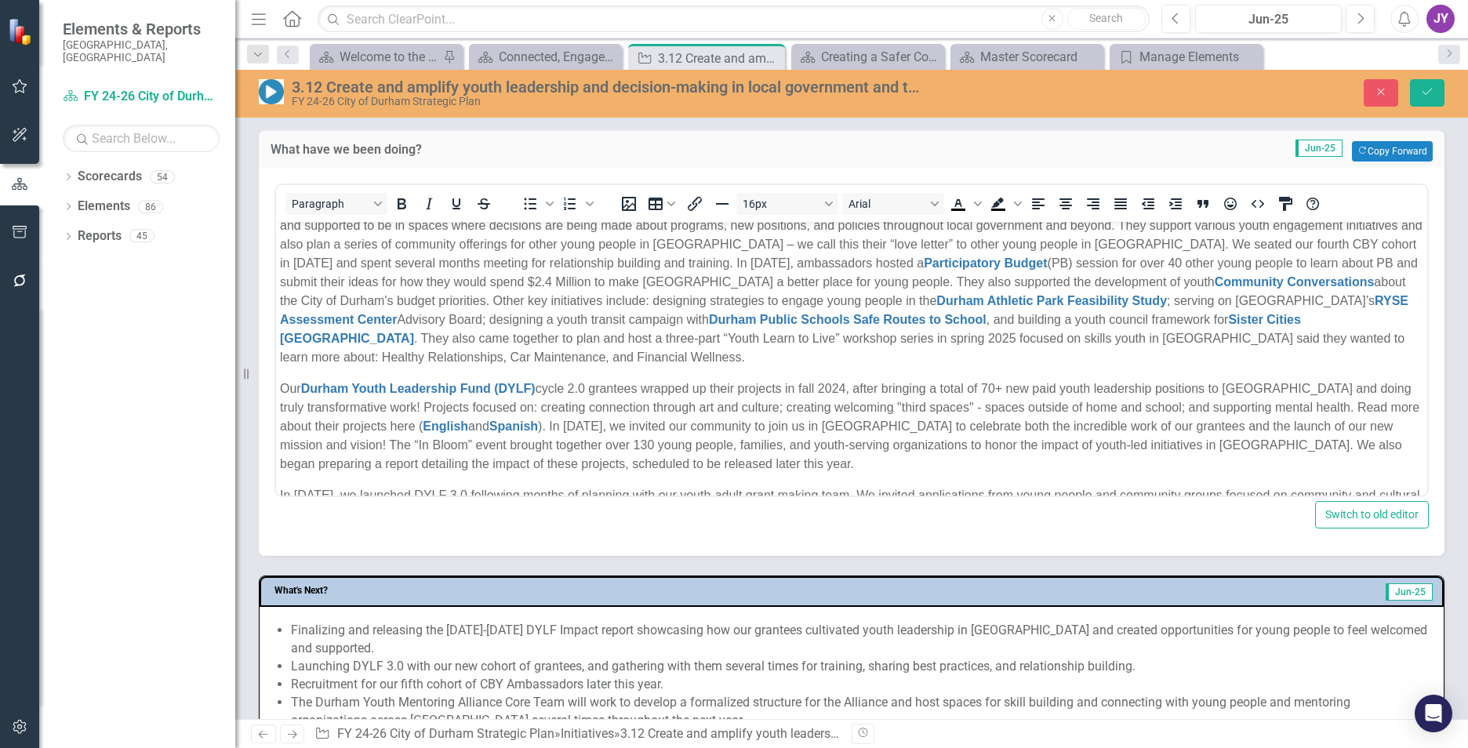
scroll to position [0, 0]
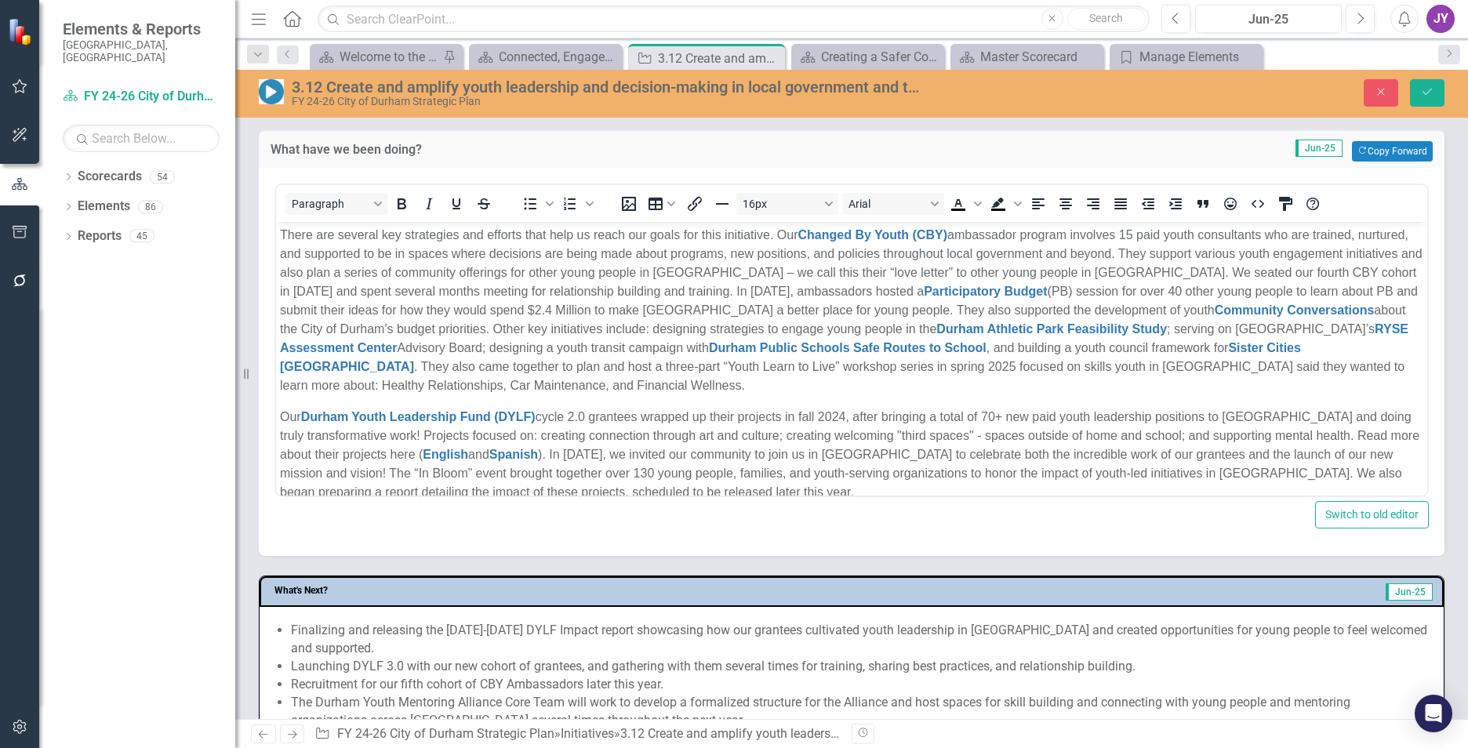
click at [787, 224] on body "There are several key strategies and efforts that help us reach our goals for t…" at bounding box center [851, 439] width 1151 height 434
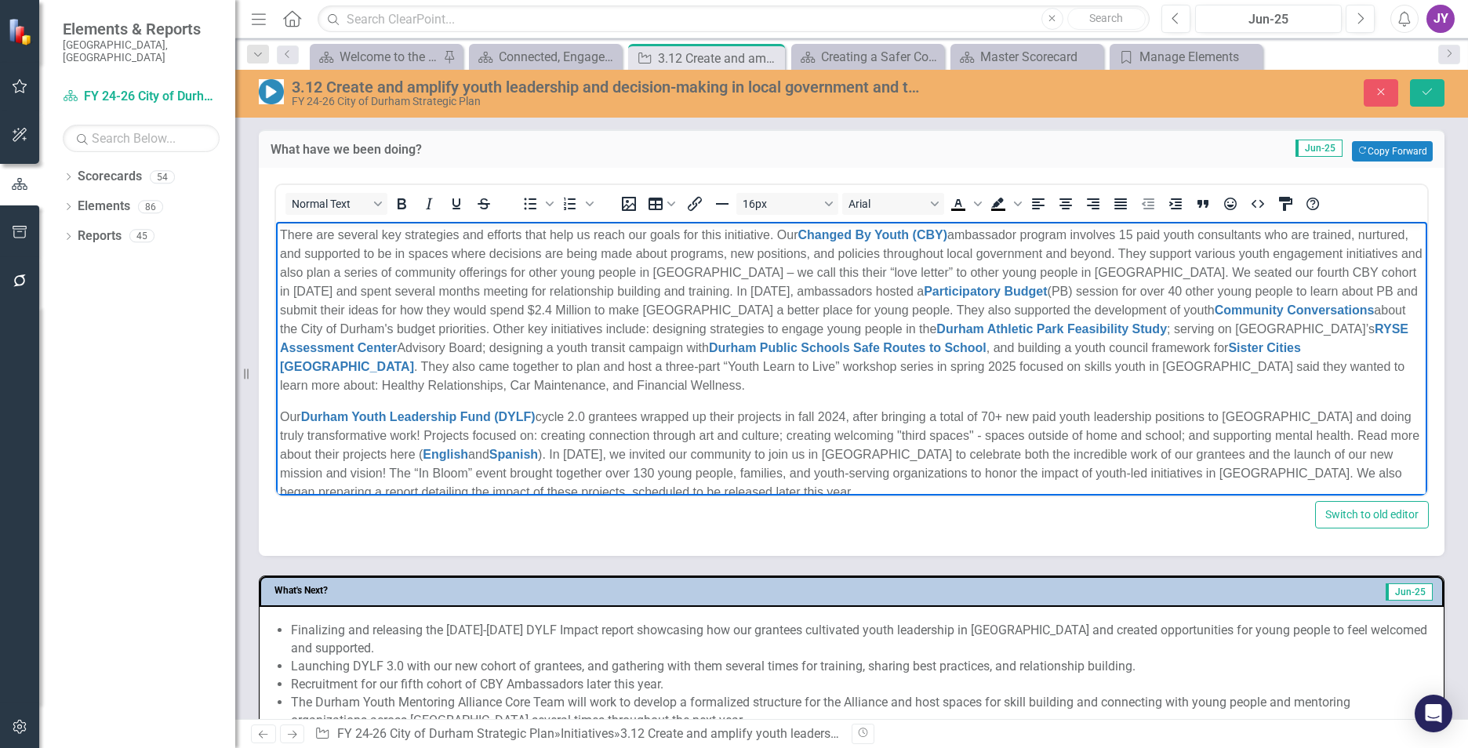
click at [780, 231] on p "There are several key strategies and efforts that help us reach our goals for t…" at bounding box center [851, 310] width 1143 height 169
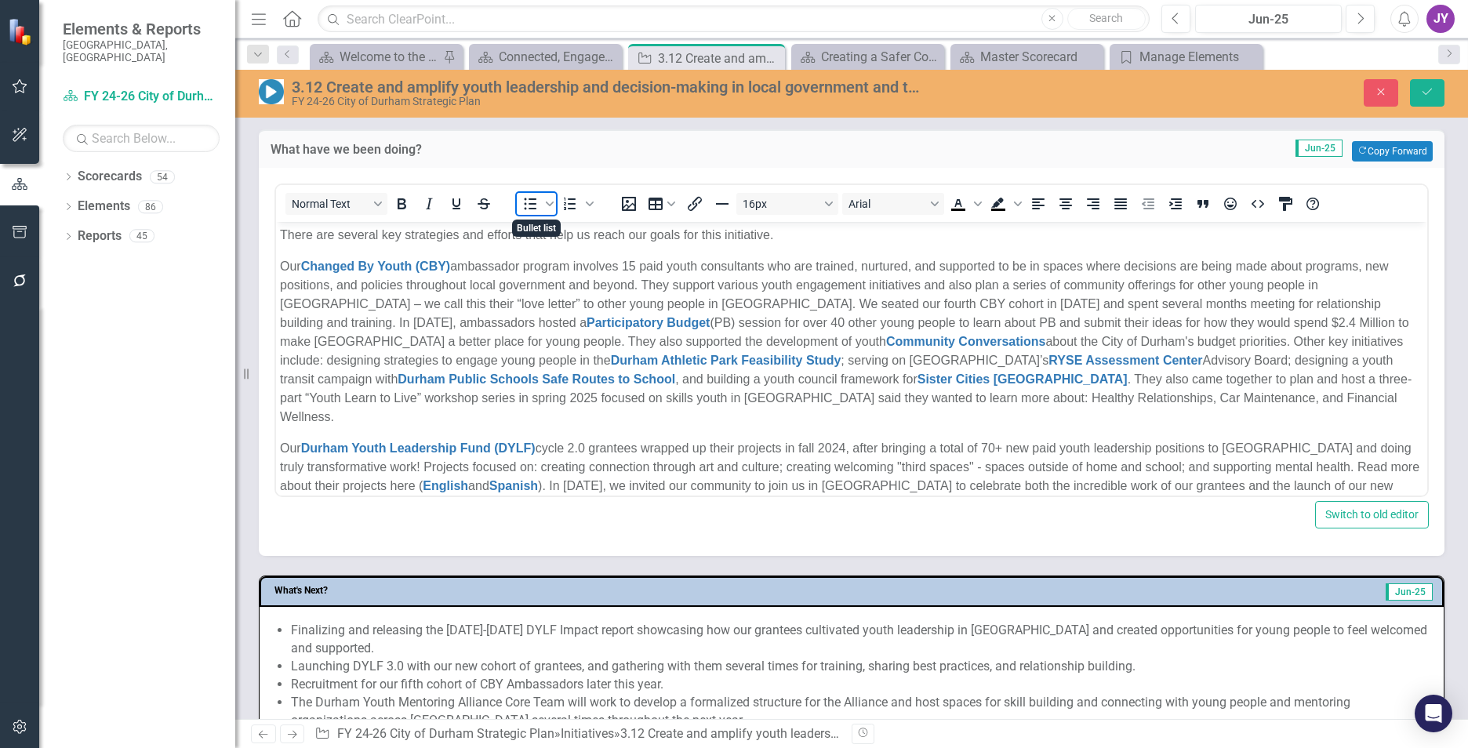
click at [531, 204] on icon "Bullet list" at bounding box center [531, 204] width 13 height 12
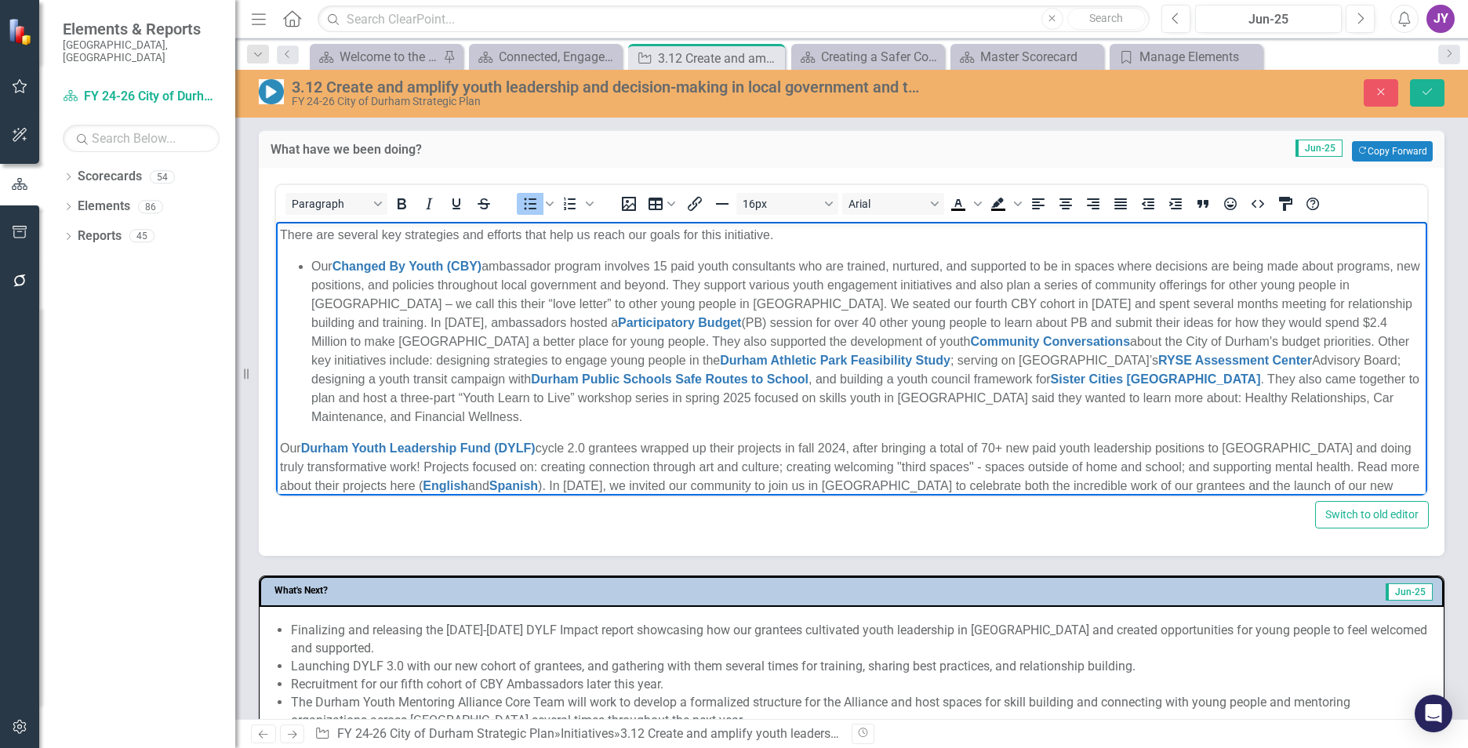
click at [758, 283] on li "Our Changed By Youth (CBY) ambassador program involves 15 paid youth consultant…" at bounding box center [867, 341] width 1112 height 169
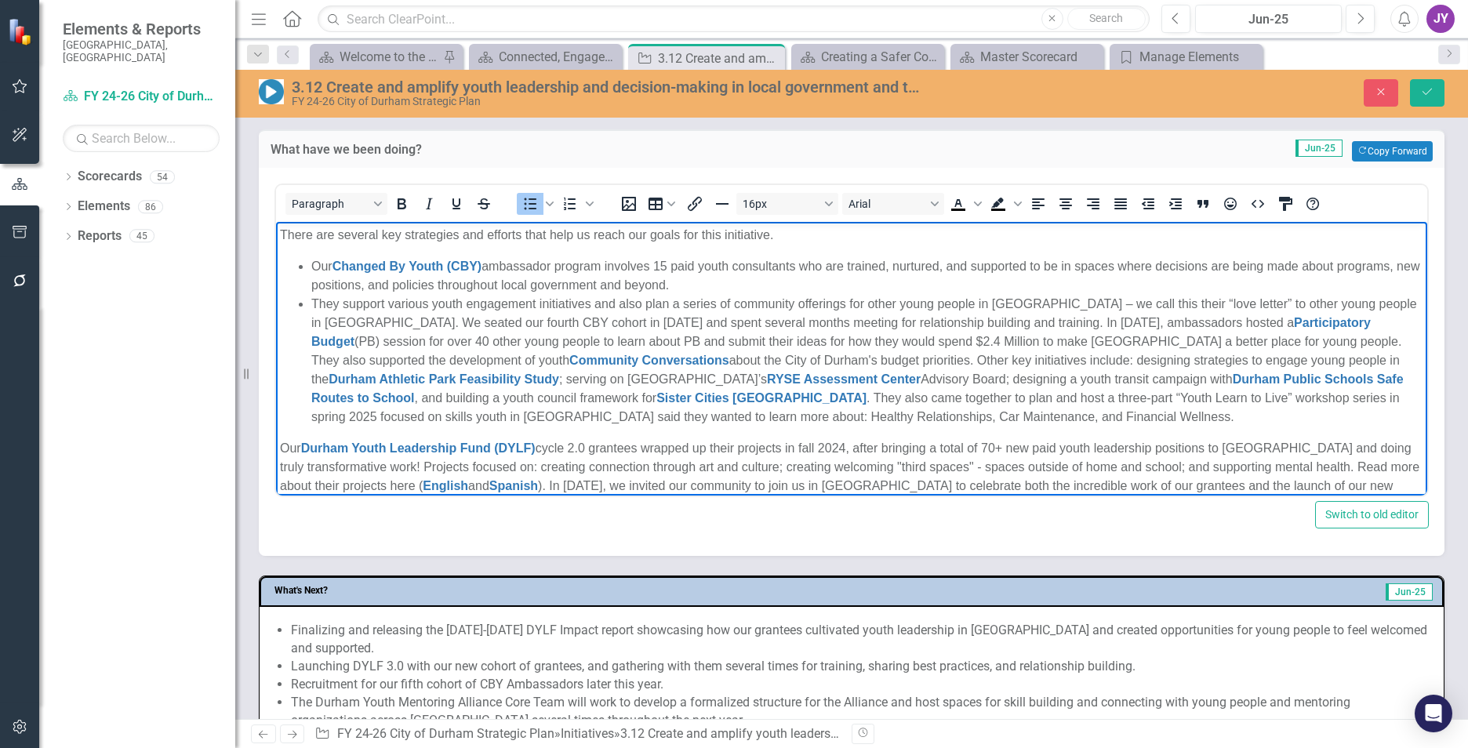
click at [307, 265] on ul "Our Changed By Youth (CBY) ambassador program involves 15 paid youth consultant…" at bounding box center [851, 341] width 1143 height 169
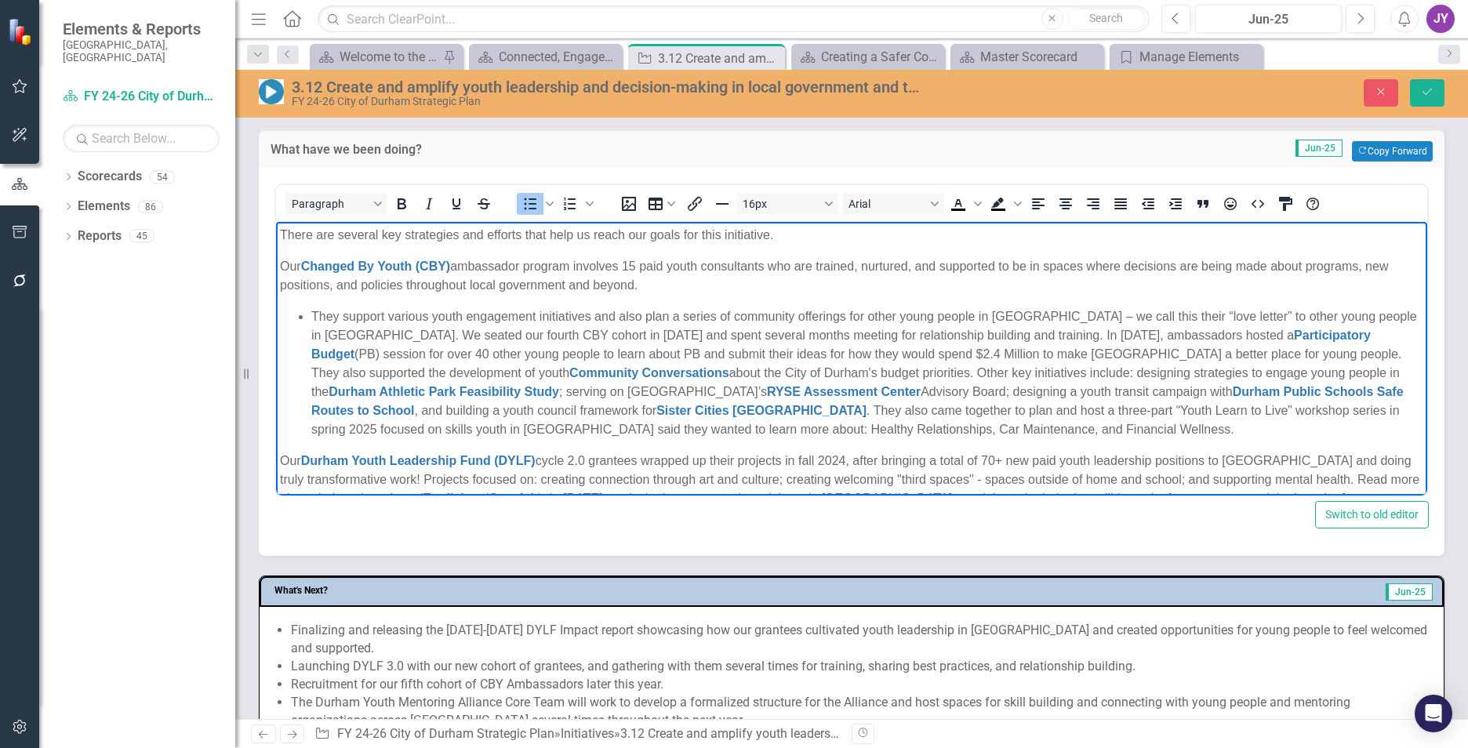
click at [986, 333] on li "They support various youth engagement initiatives and also plan a series of com…" at bounding box center [867, 373] width 1112 height 132
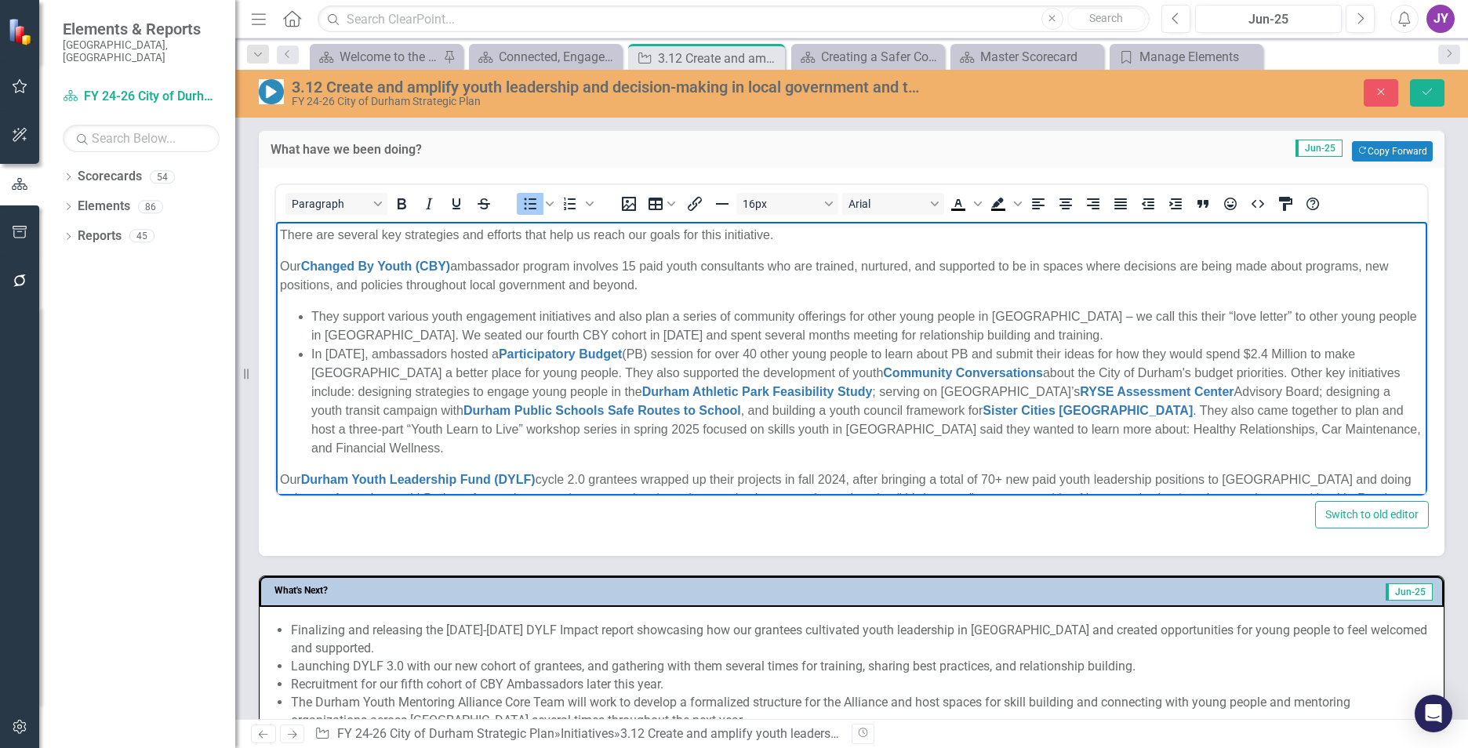
click at [576, 370] on li "In December 2024, ambassadors hosted a Participatory Budget (PB) session for ov…" at bounding box center [867, 401] width 1112 height 113
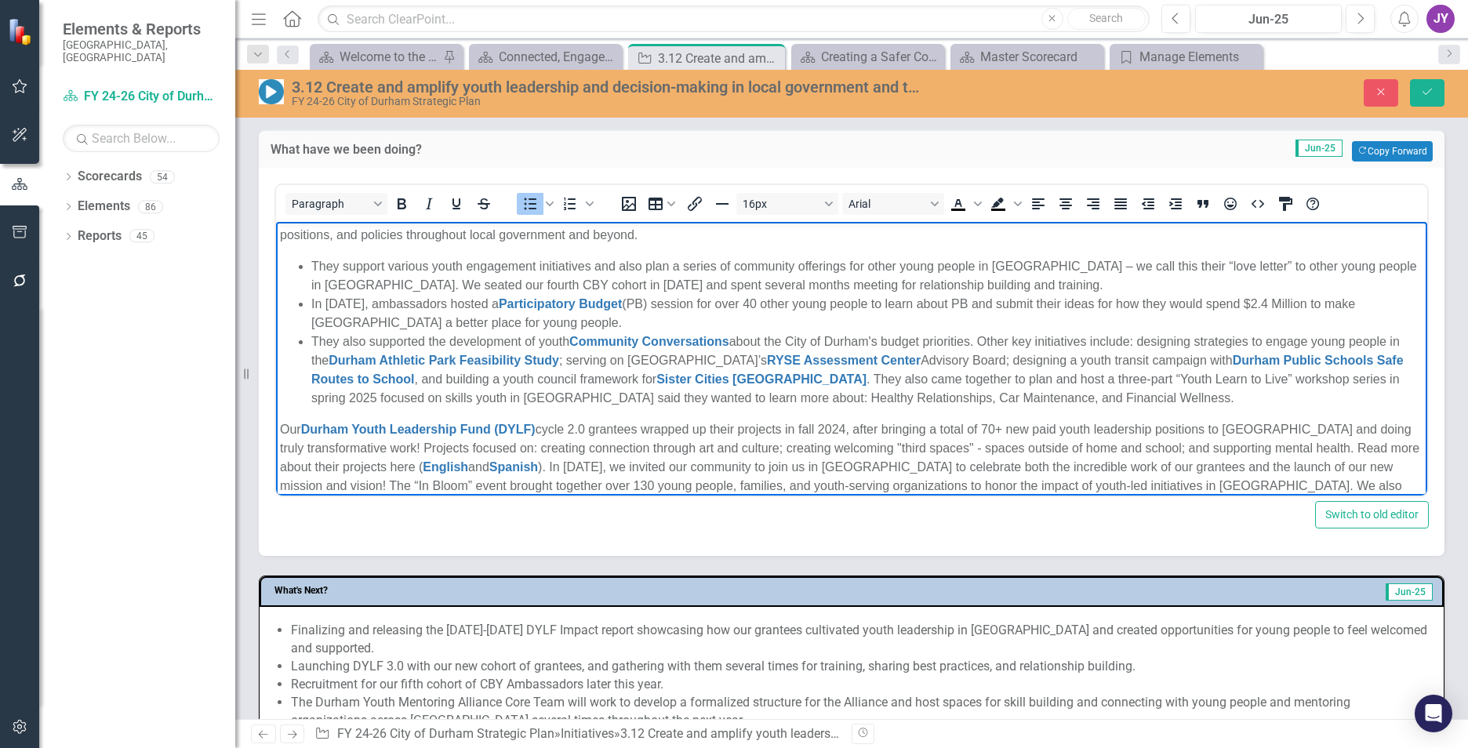
scroll to position [78, 0]
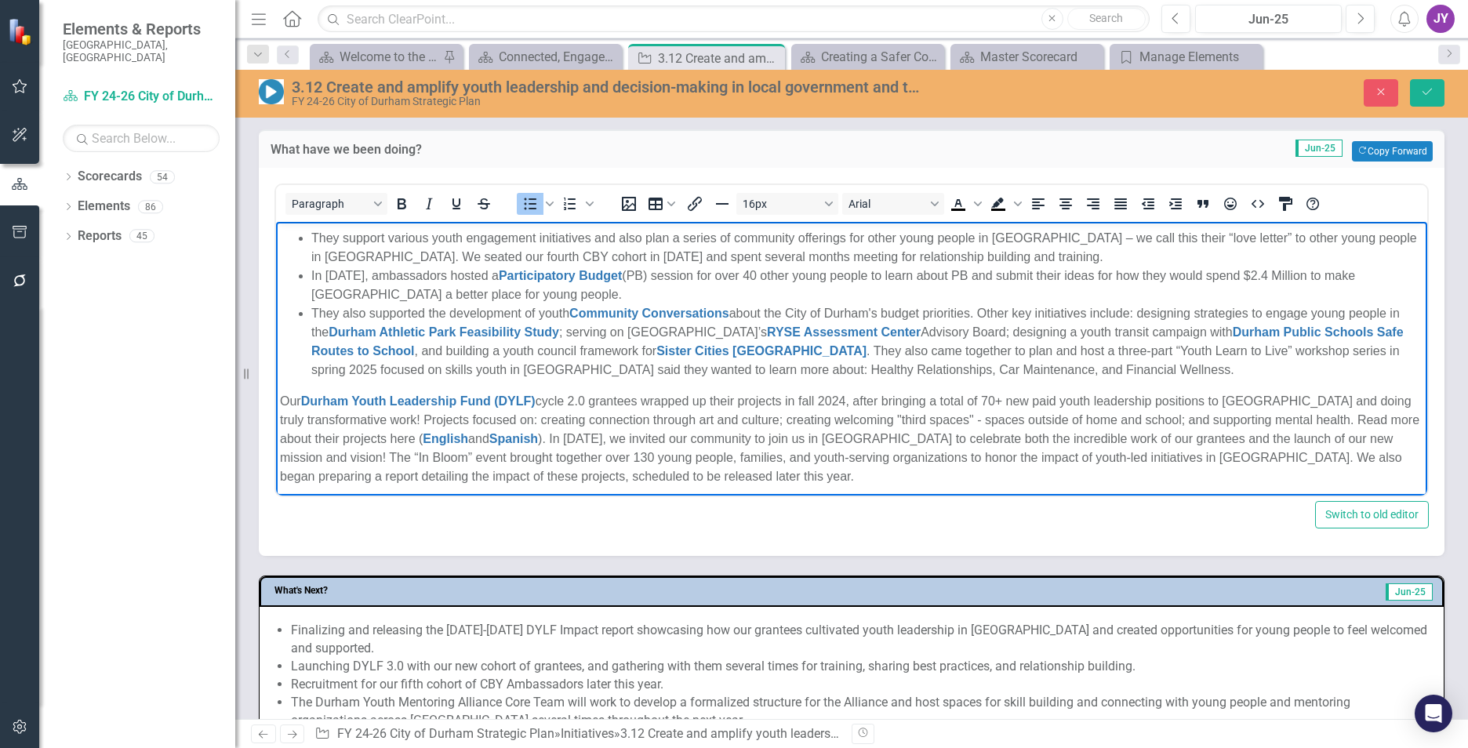
click at [987, 307] on li "They also supported the development of youth Community Conversations about the …" at bounding box center [867, 341] width 1112 height 75
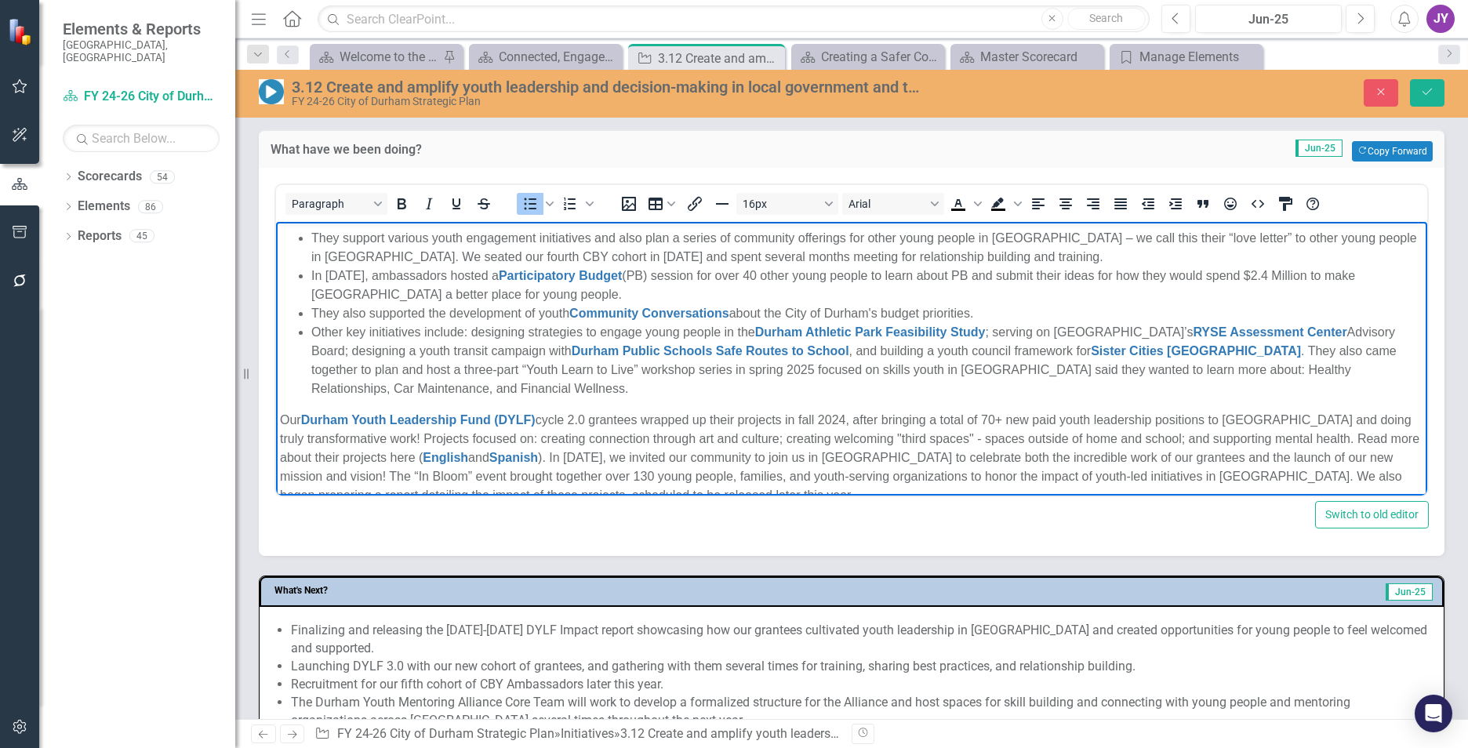
click at [474, 330] on li "Other key initiatives include: designing strategies to engage young people in t…" at bounding box center [867, 360] width 1112 height 75
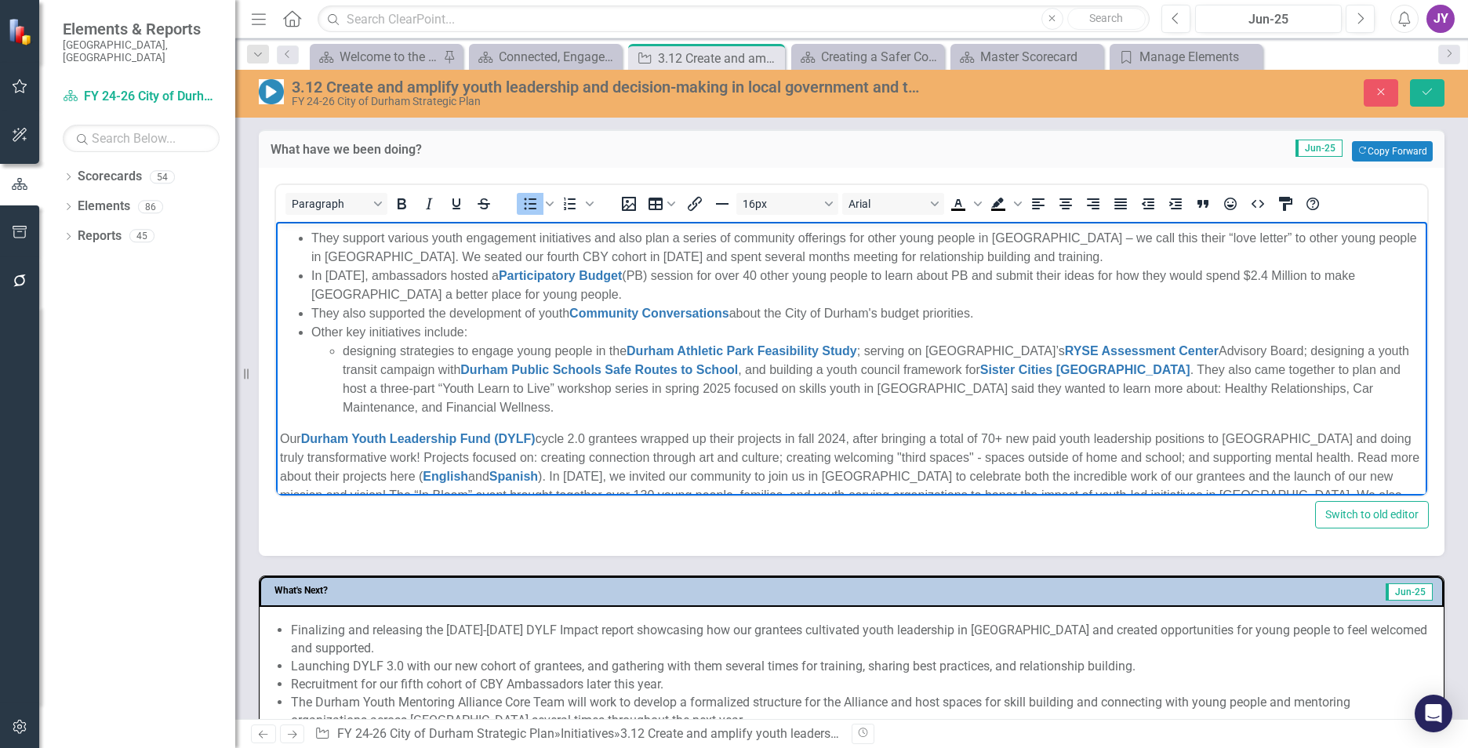
scroll to position [97, 0]
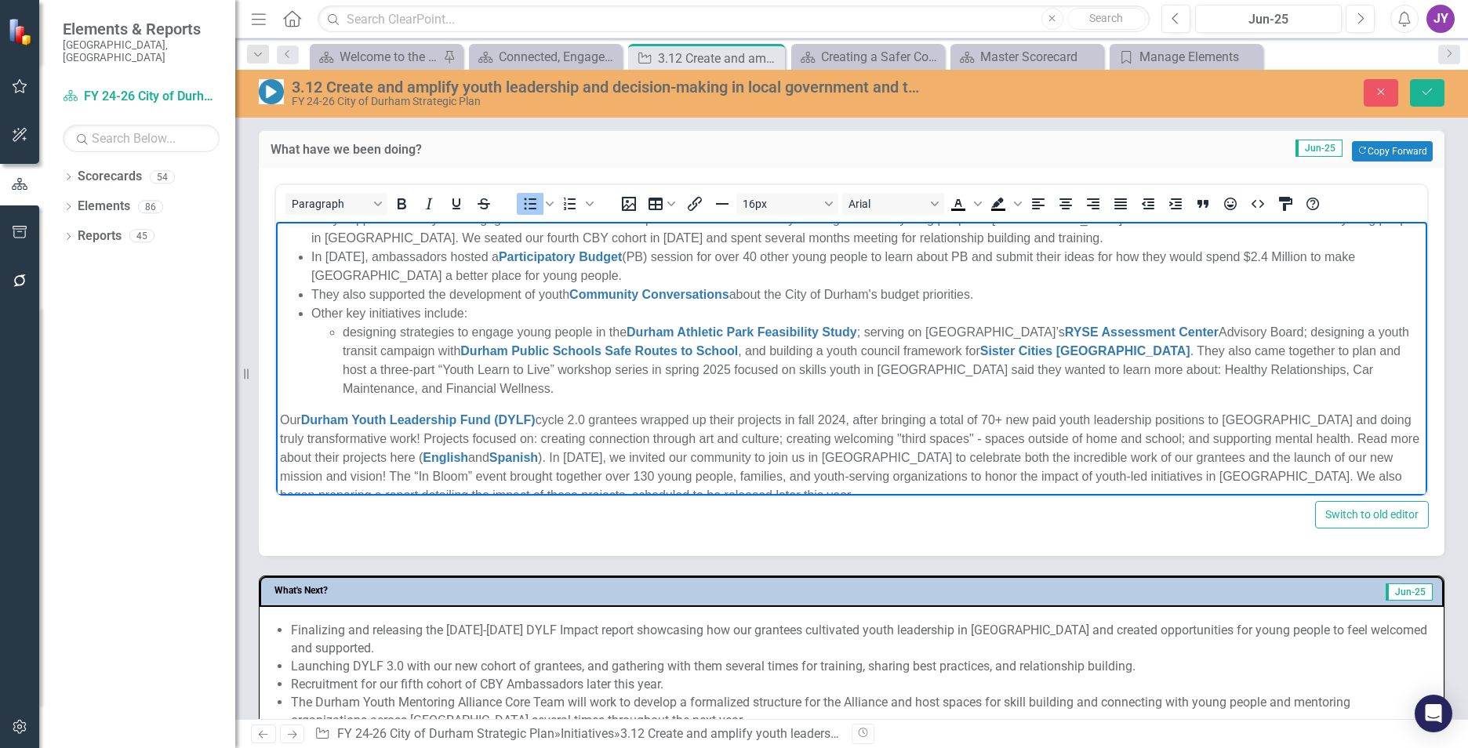
click at [871, 331] on li "designing strategies to engage young people in the Durham Athletic Park Feasibi…" at bounding box center [883, 360] width 1081 height 75
click at [869, 330] on li "designing strategies to engage young people in the Durham Athletic Park Feasibi…" at bounding box center [883, 360] width 1081 height 75
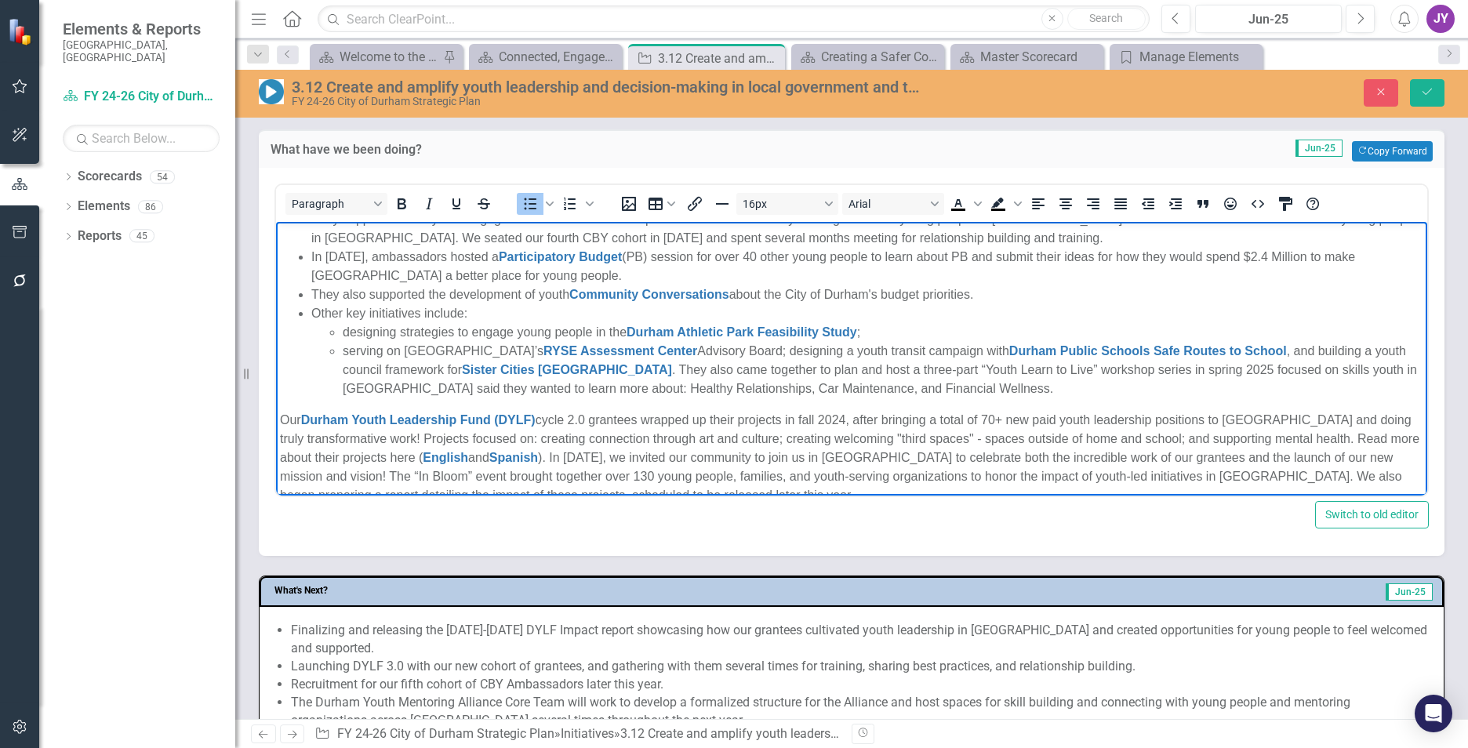
click at [755, 347] on li "serving on Durham County’s RYSE Assessment Center Advisory Board; designing a y…" at bounding box center [883, 370] width 1081 height 56
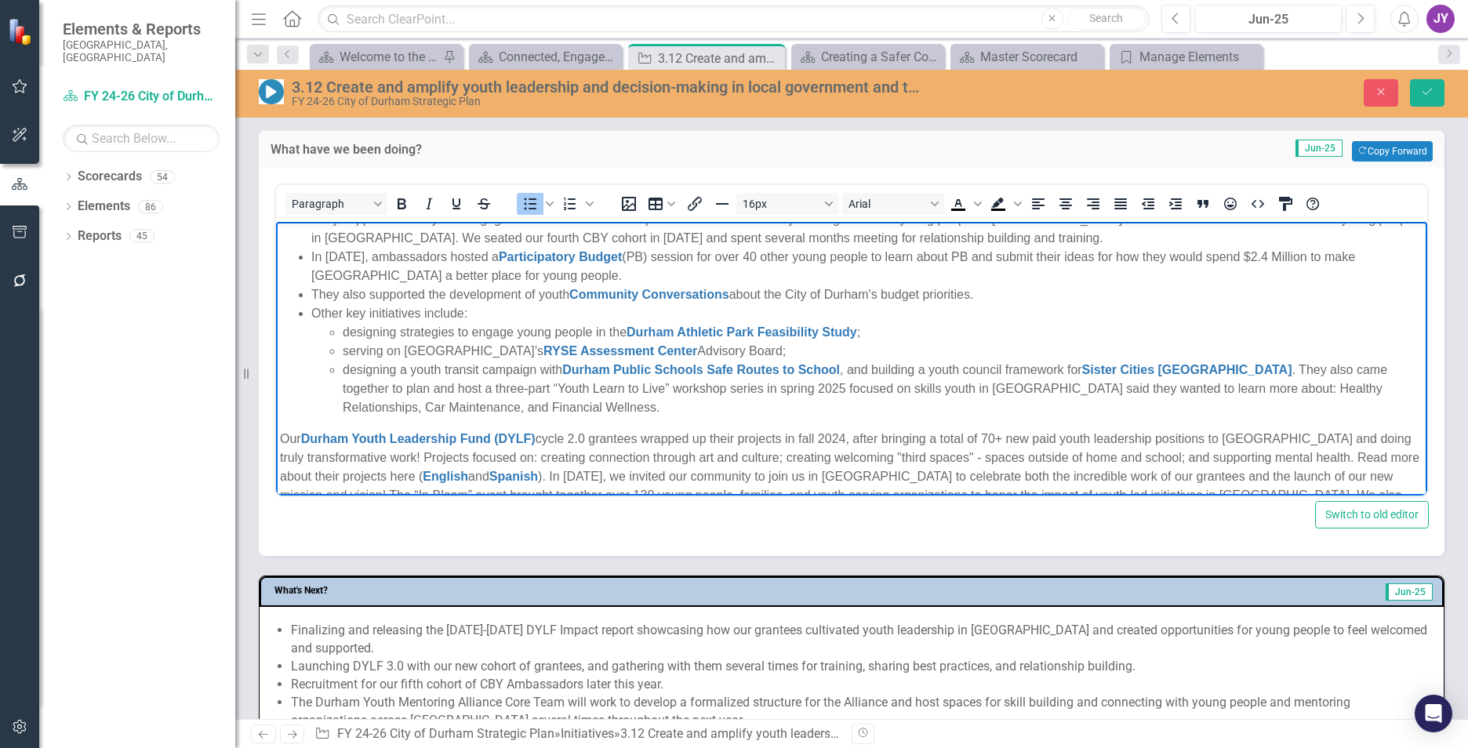
scroll to position [116, 0]
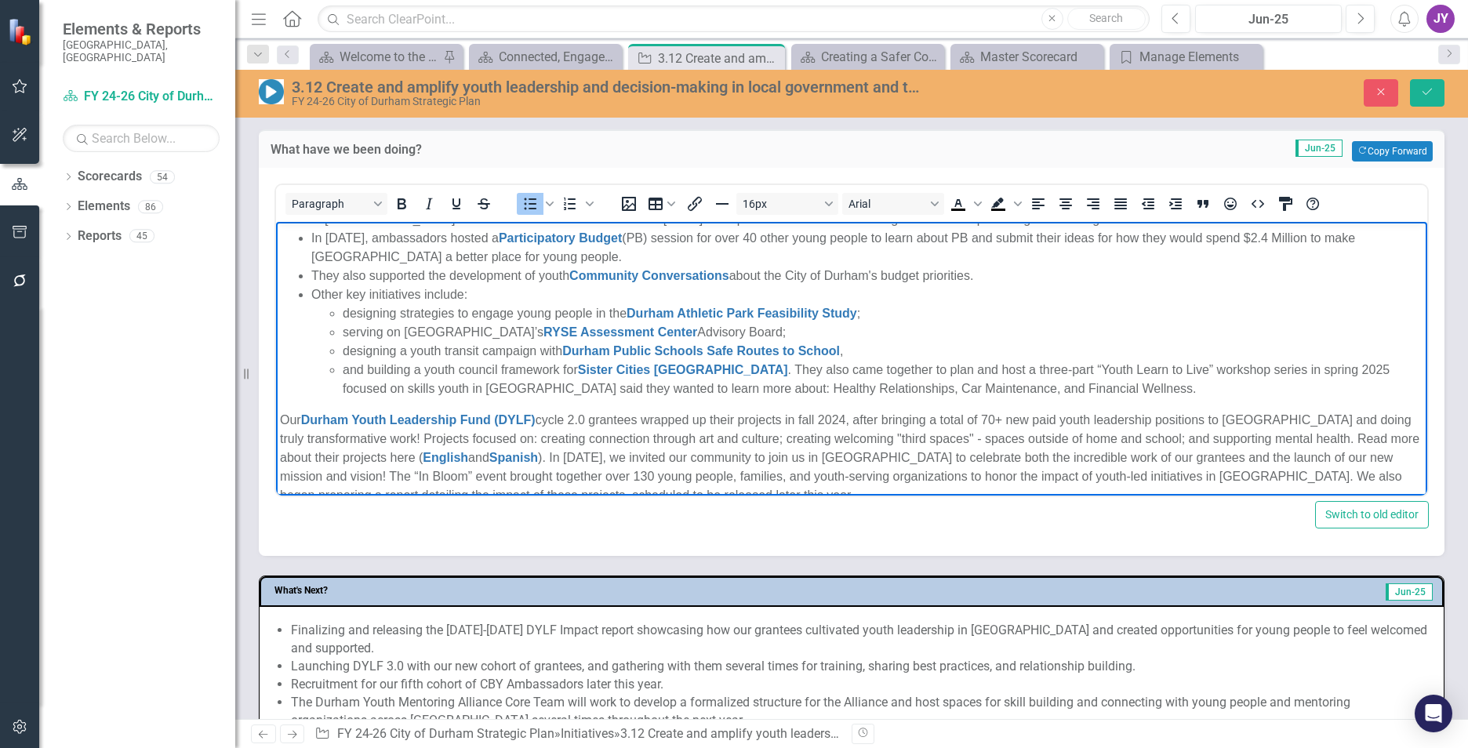
click at [715, 366] on li "and building a youth council framework for Sister Cities Durham . They also cam…" at bounding box center [883, 380] width 1081 height 38
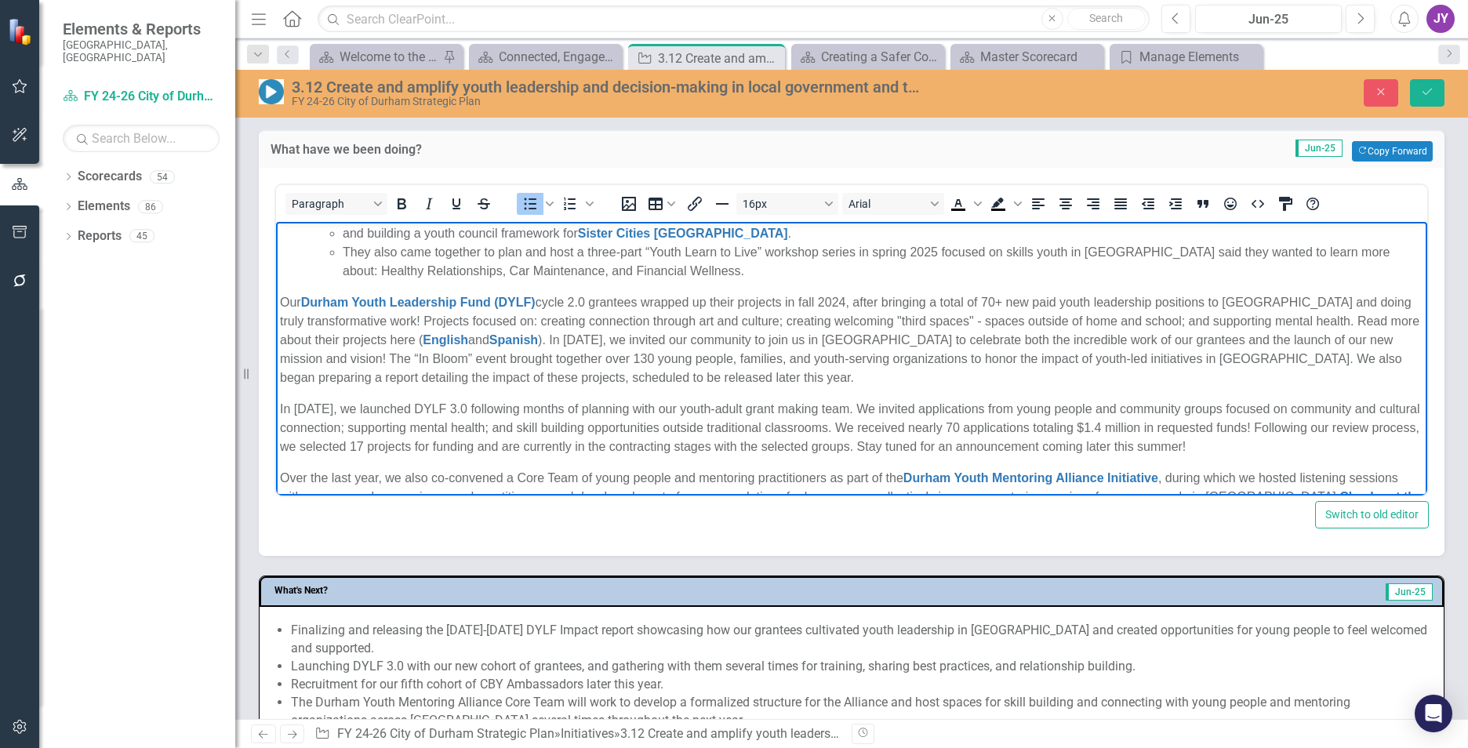
scroll to position [299, 0]
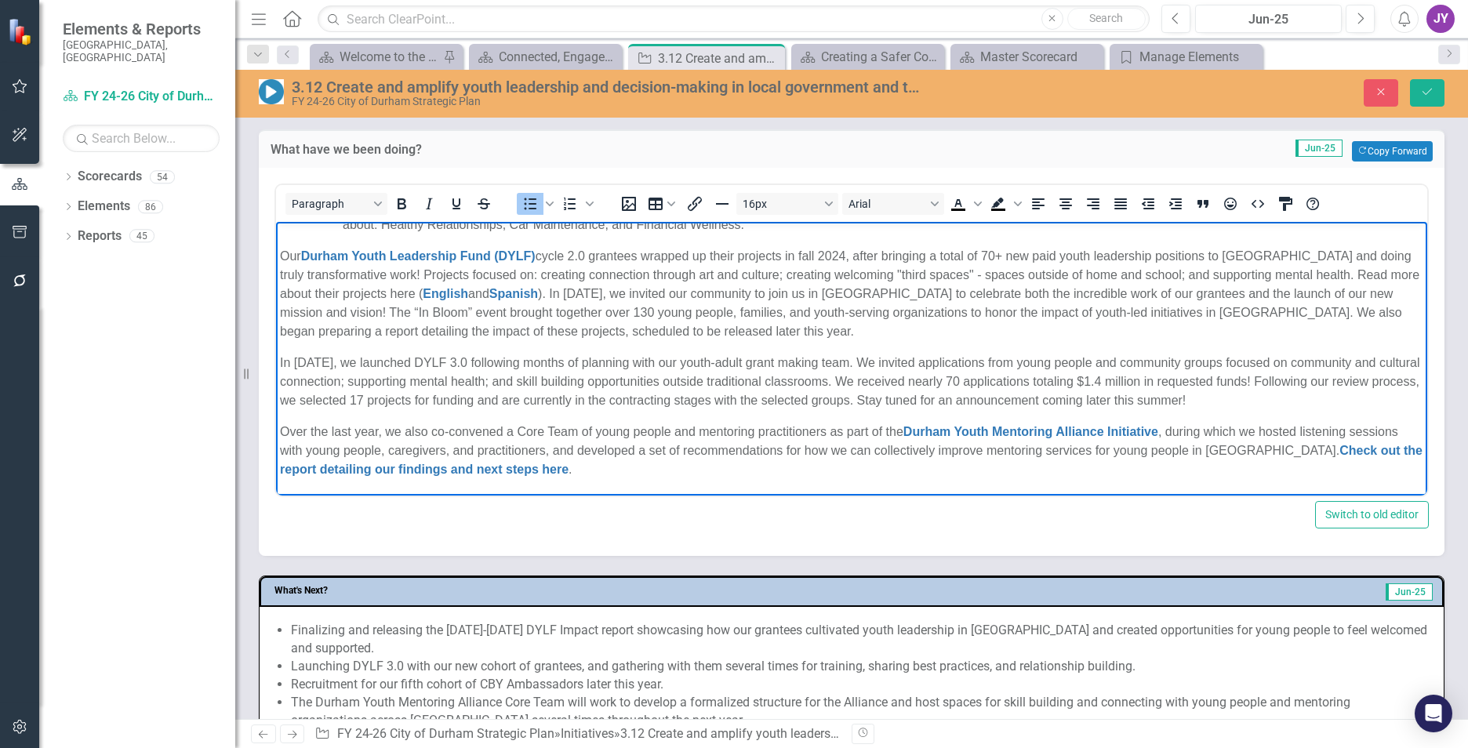
click at [399, 272] on p "Our Durham Youth Leadership Fund (DYLF) cycle 2.0 grantees wrapped up their pro…" at bounding box center [851, 294] width 1143 height 94
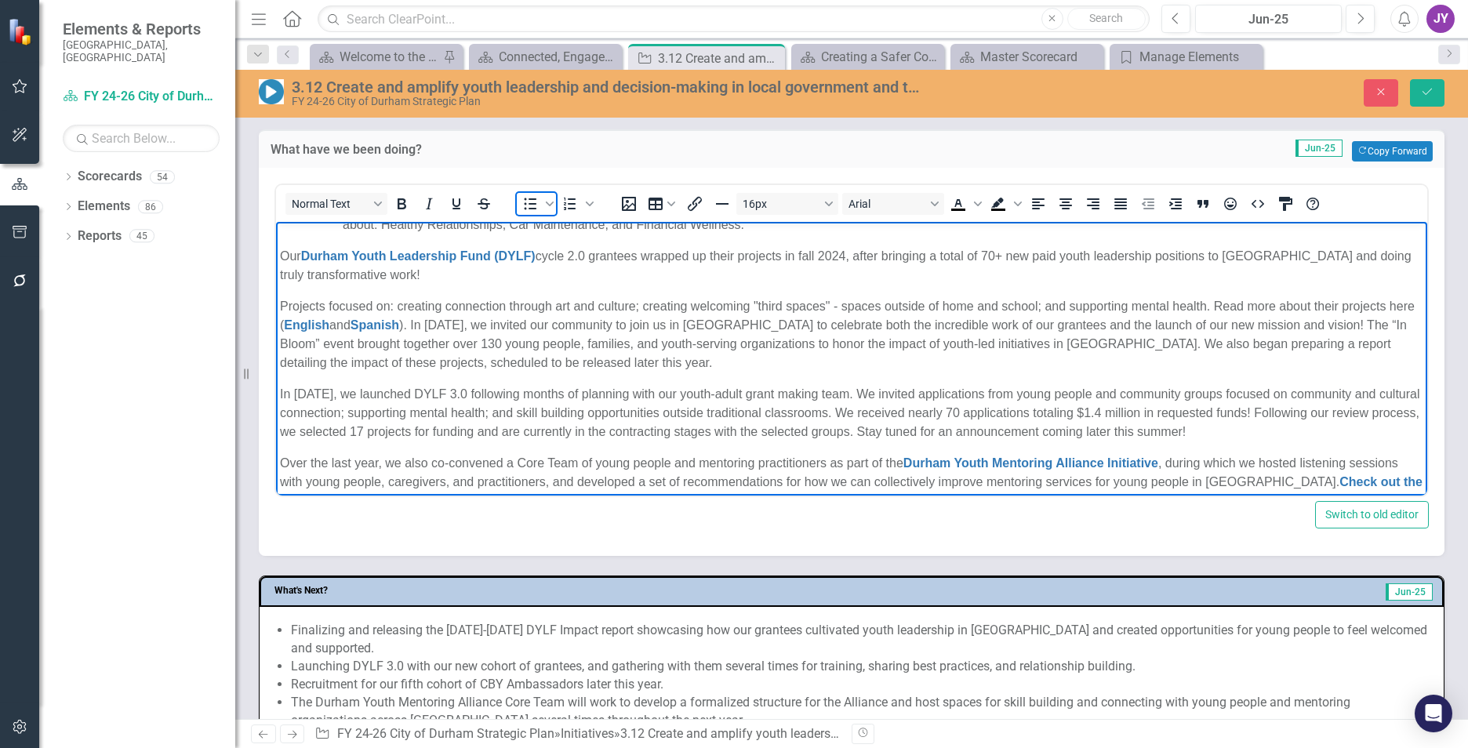
click at [525, 203] on icon "Bullet list" at bounding box center [531, 204] width 13 height 12
click at [524, 322] on li "Projects focused on: creating connection through art and culture; creating welc…" at bounding box center [867, 334] width 1112 height 75
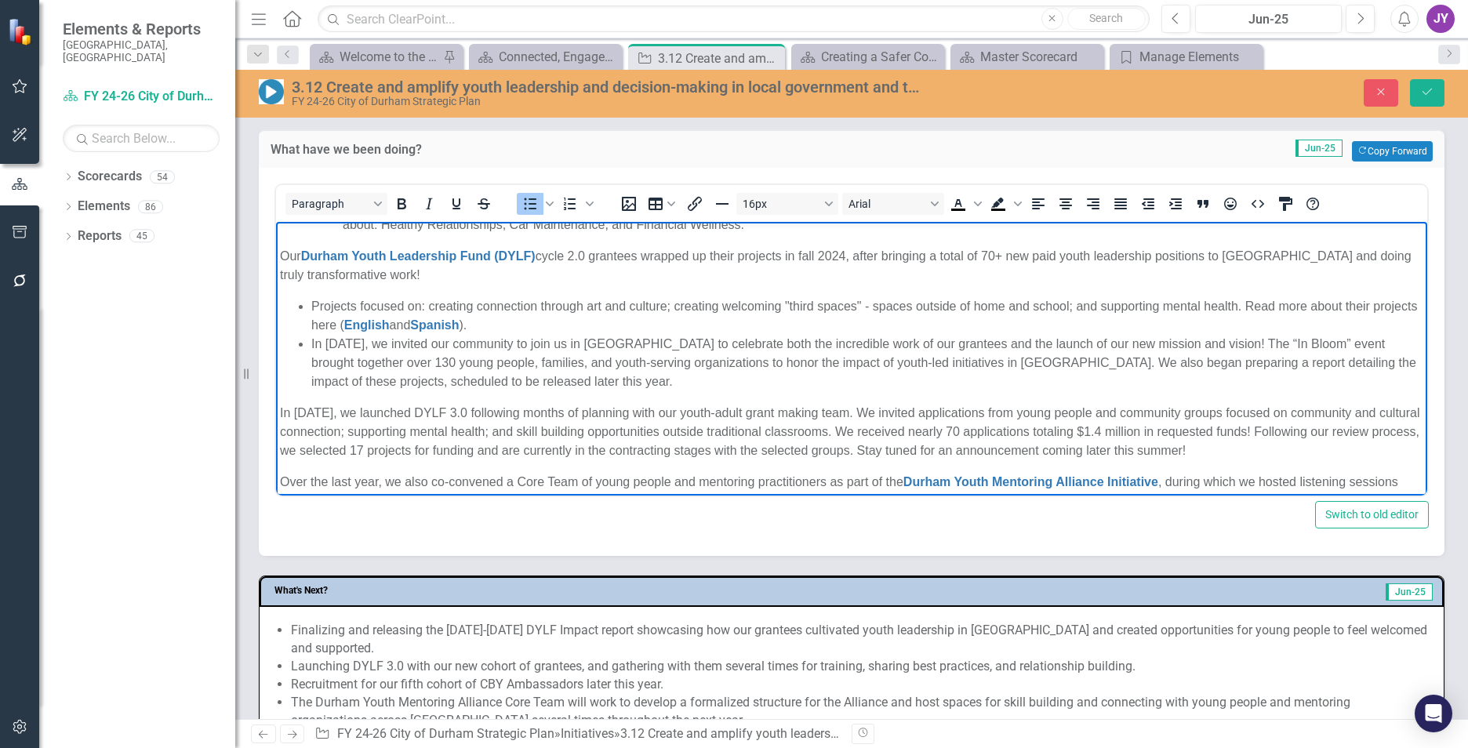
click at [1292, 340] on li "In October 2024, we invited our community to join us in Durham Central Park to …" at bounding box center [867, 363] width 1112 height 56
click at [1201, 357] on li "The “In Bloom” event brought together over 130 young people, families, and yout…" at bounding box center [867, 373] width 1112 height 38
click at [1197, 359] on li "The “In Bloom” event brought together over 130 young people, families, and yout…" at bounding box center [867, 373] width 1112 height 38
click at [278, 410] on body "There are several key strategies and efforts that help us reach our goals for t…" at bounding box center [851, 234] width 1151 height 623
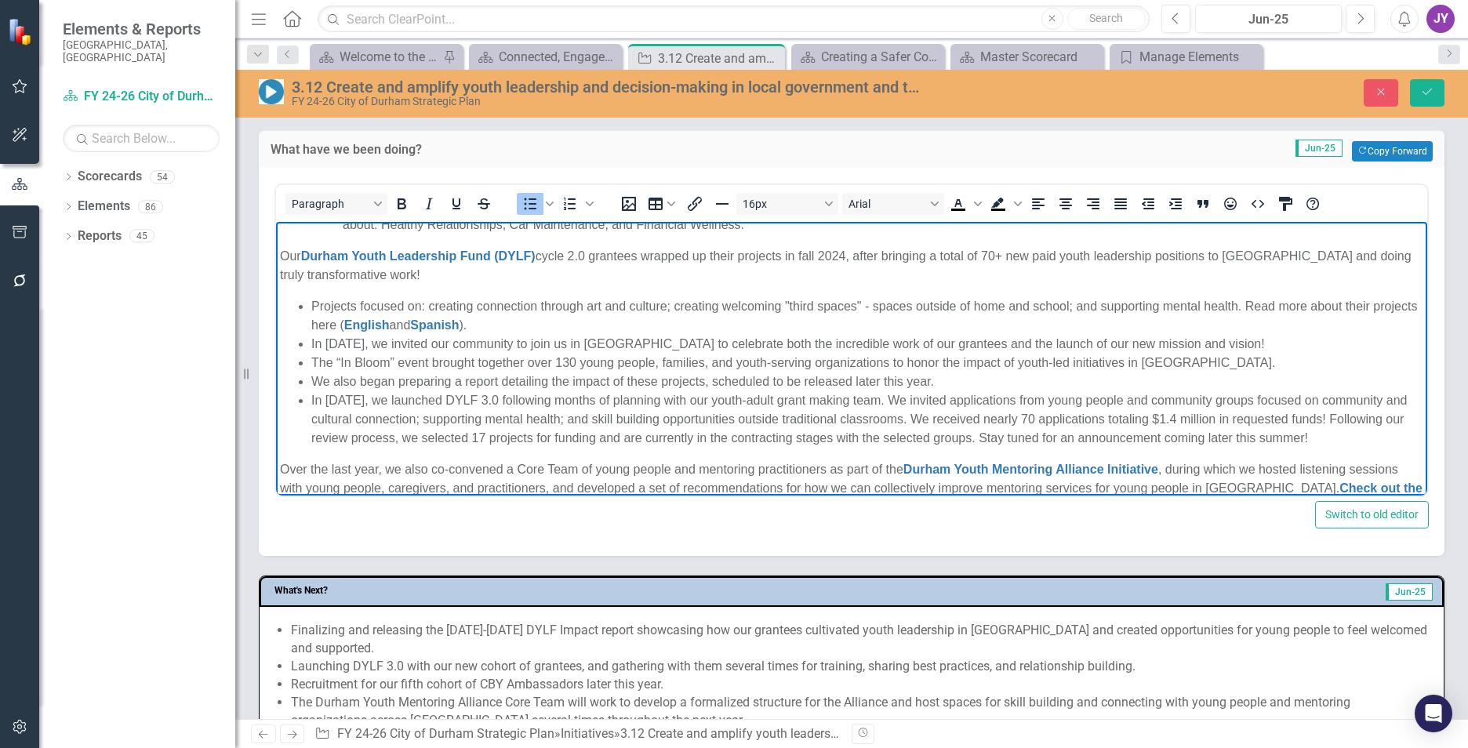
click at [914, 398] on li "In [DATE], we launched DYLF 3.0 following months of planning with our youth-adu…" at bounding box center [867, 419] width 1112 height 56
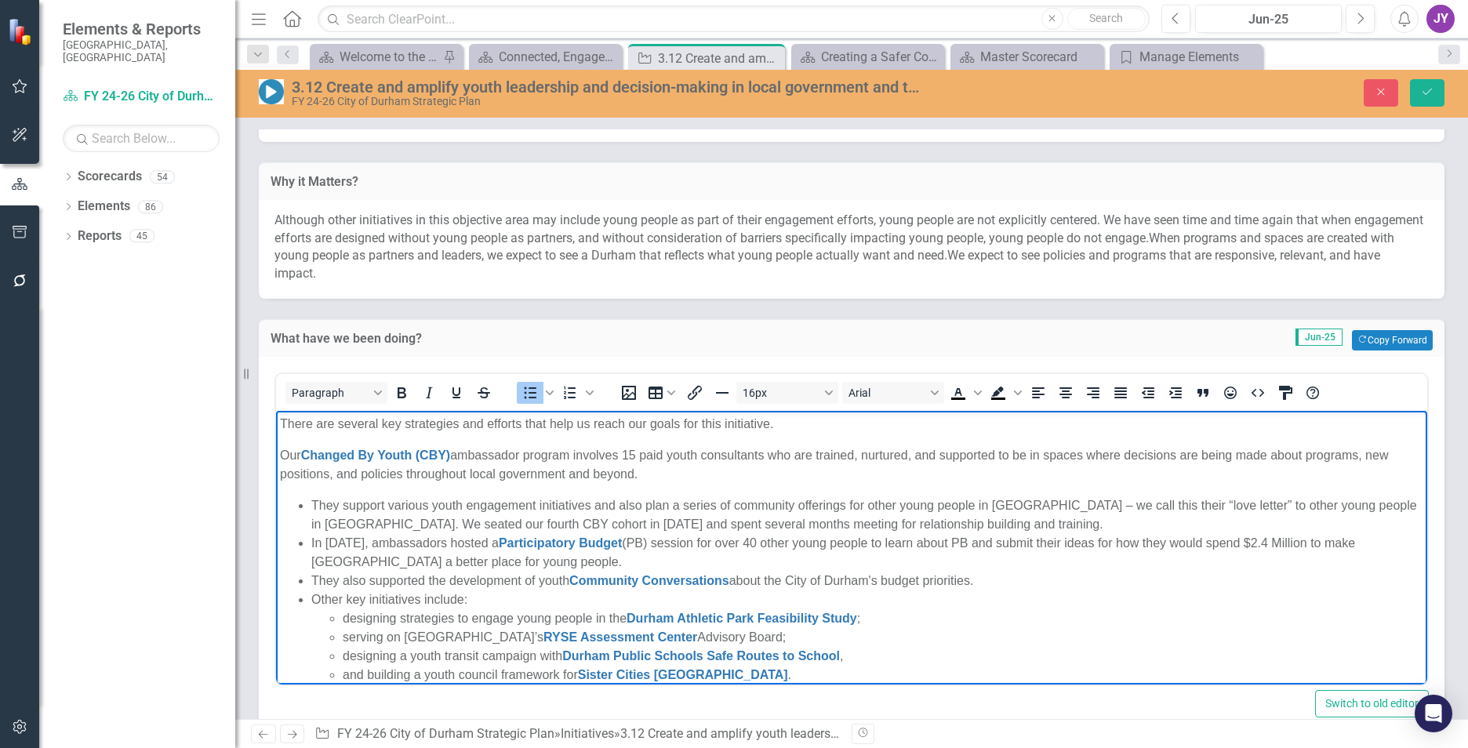
scroll to position [392, 0]
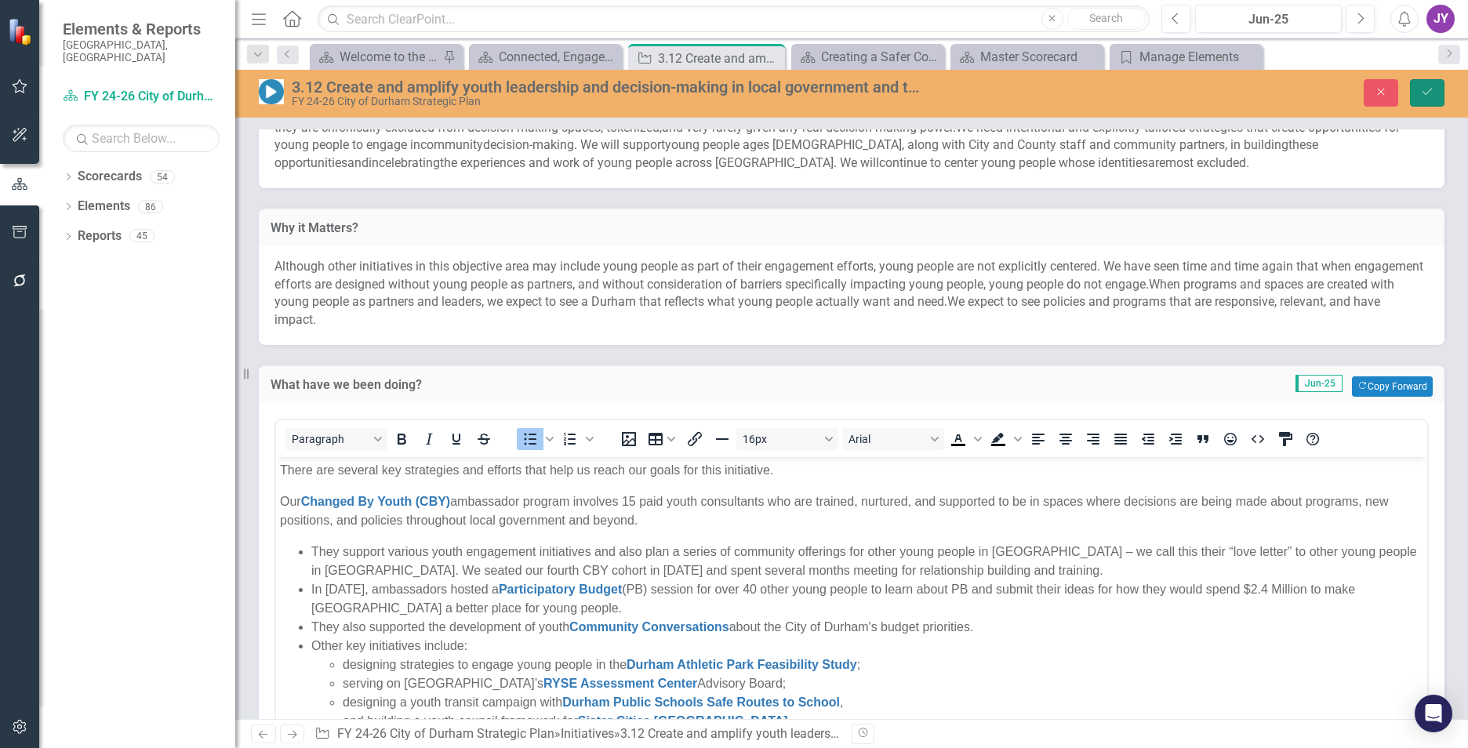
click at [1433, 96] on icon "Save" at bounding box center [1427, 91] width 14 height 11
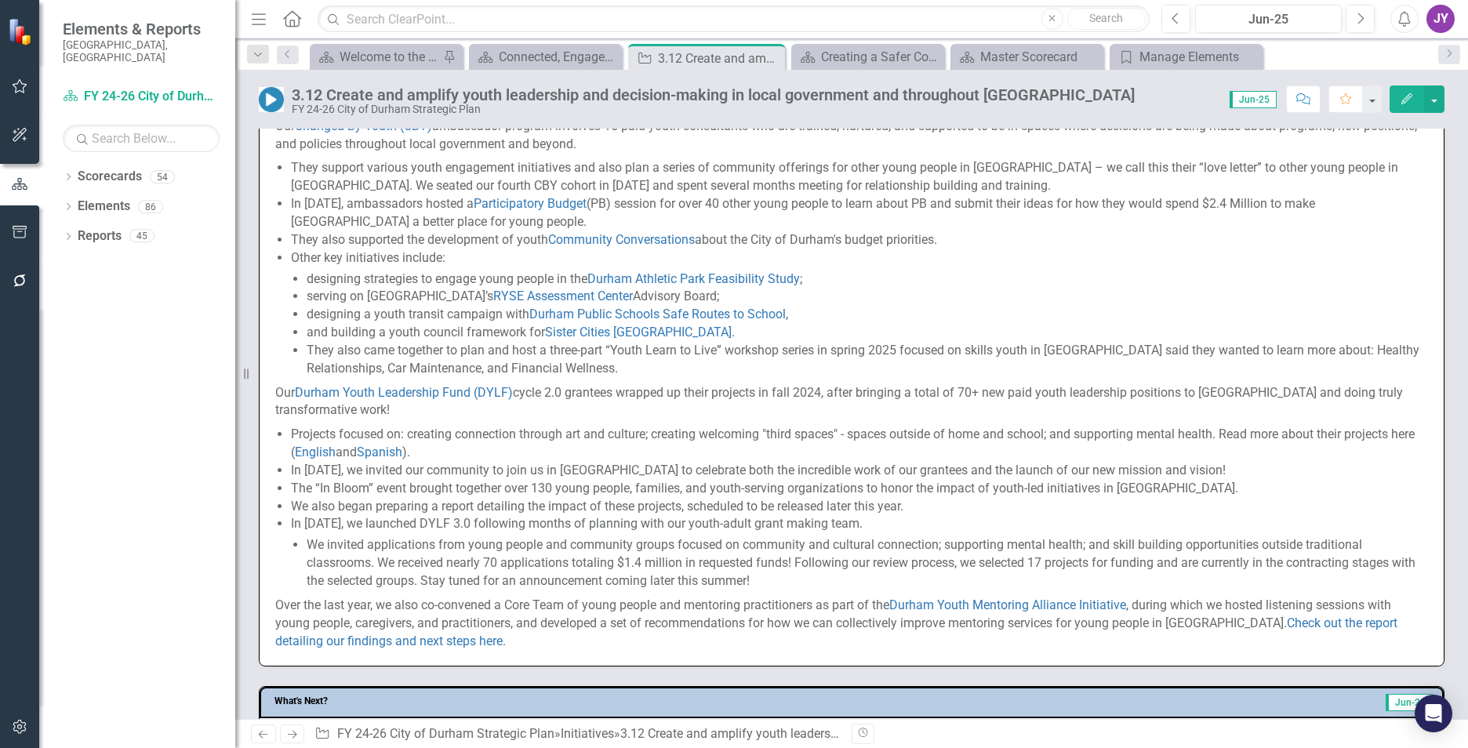
scroll to position [627, 0]
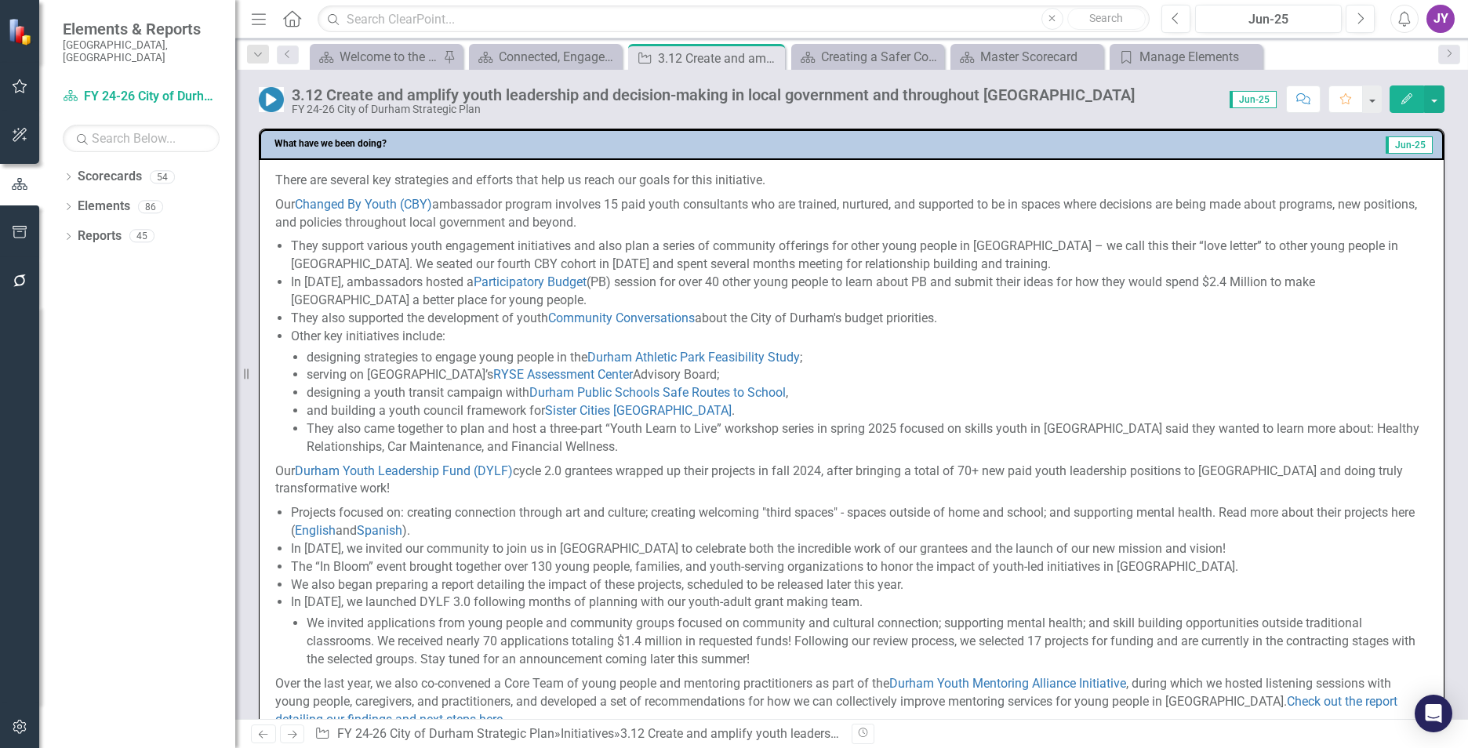
click at [379, 271] on li "They support various youth engagement initiatives and also plan a series of com…" at bounding box center [859, 256] width 1137 height 36
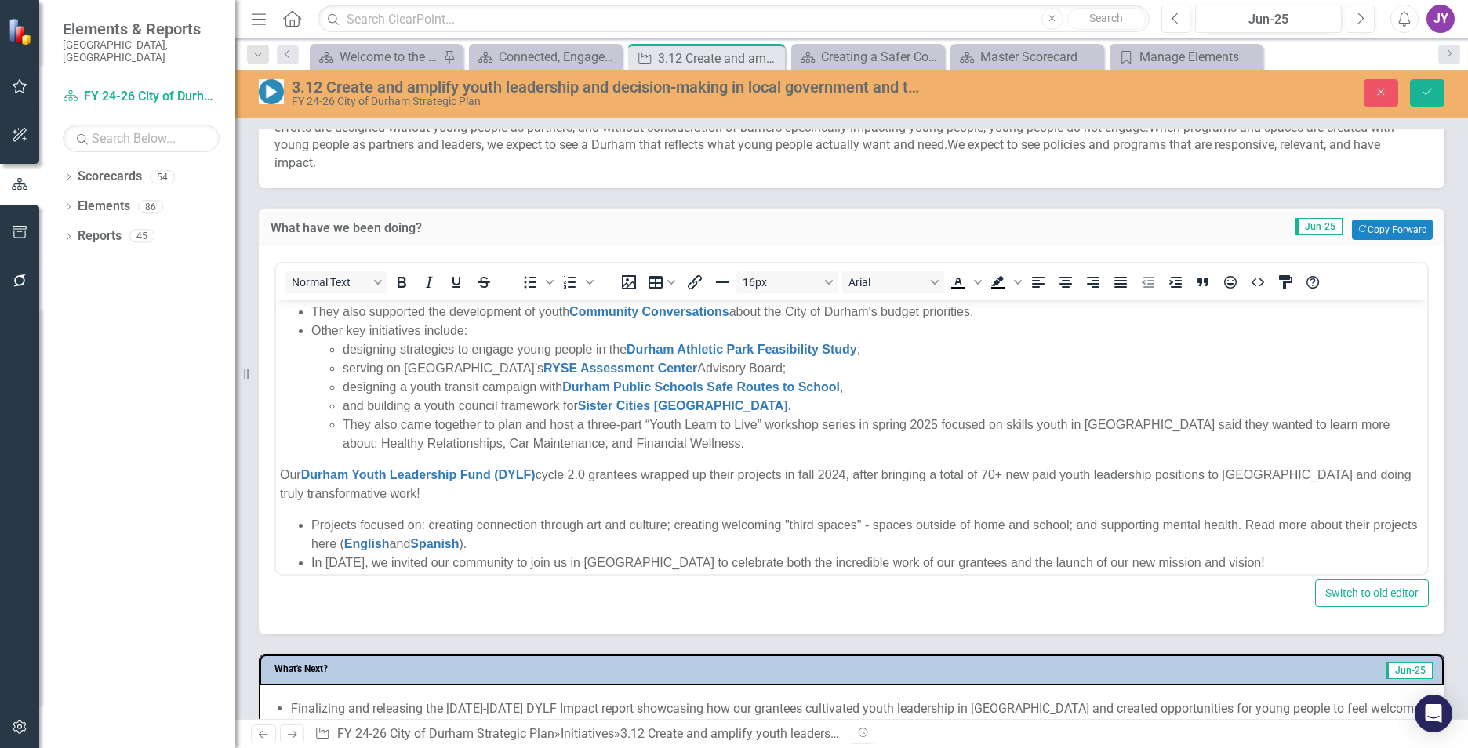
scroll to position [0, 0]
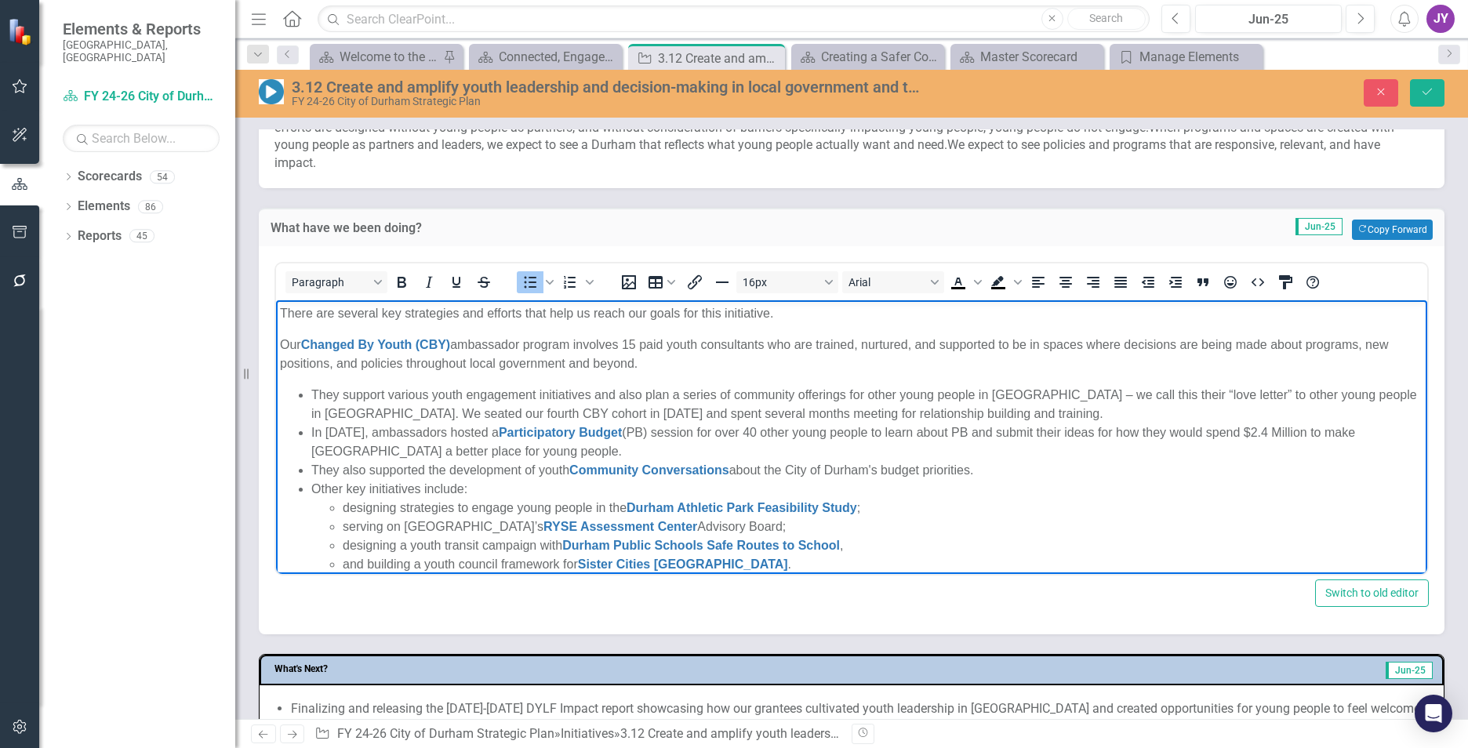
click at [293, 412] on ul "They support various youth engagement initiatives and also plan a series of com…" at bounding box center [851, 499] width 1143 height 226
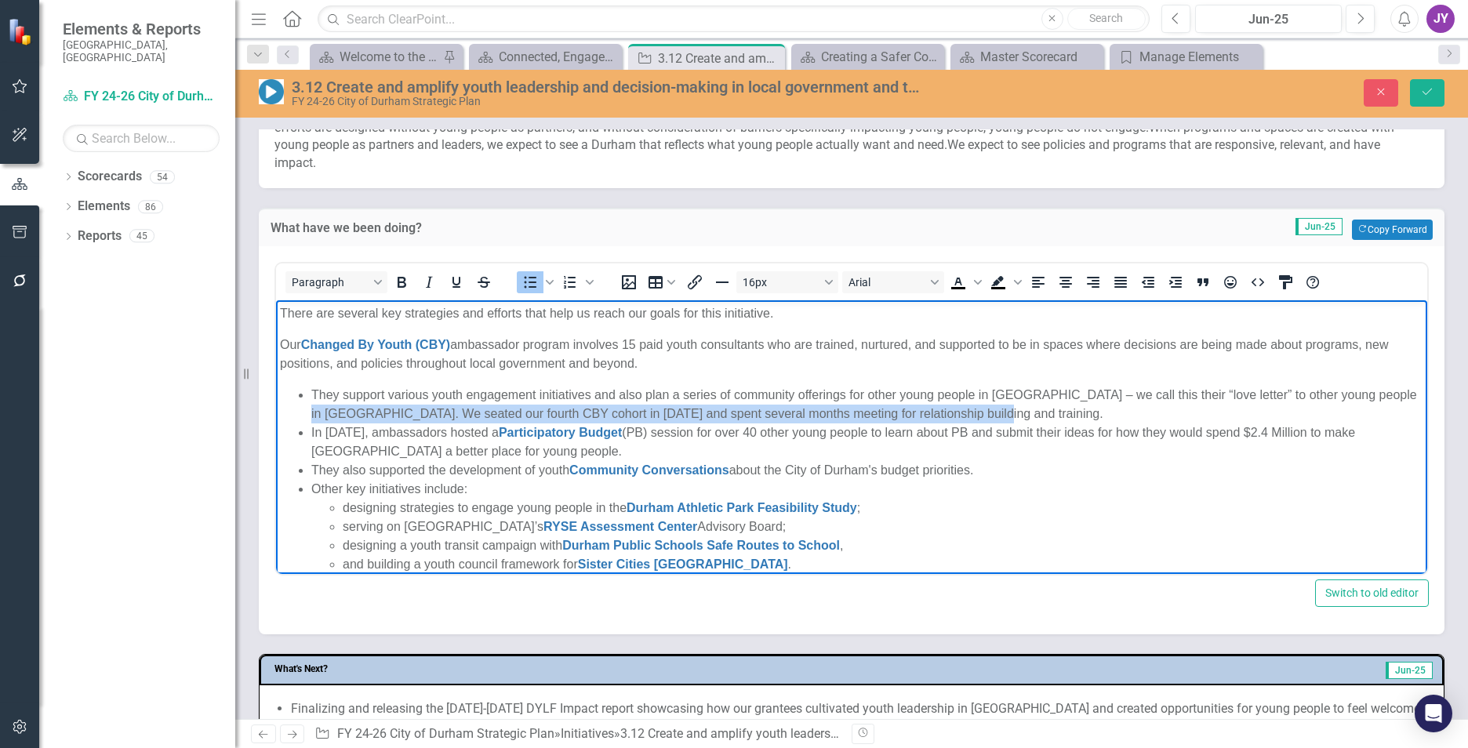
drag, startPoint x: 1002, startPoint y: 412, endPoint x: 547, endPoint y: 714, distance: 546.1
click at [276, 412] on html "There are several key strategies and efforts that help us reach our goals for t…" at bounding box center [851, 614] width 1151 height 629
copy li "We seated our fourth CBY cohort in August 2024 and spent several months meeting…"
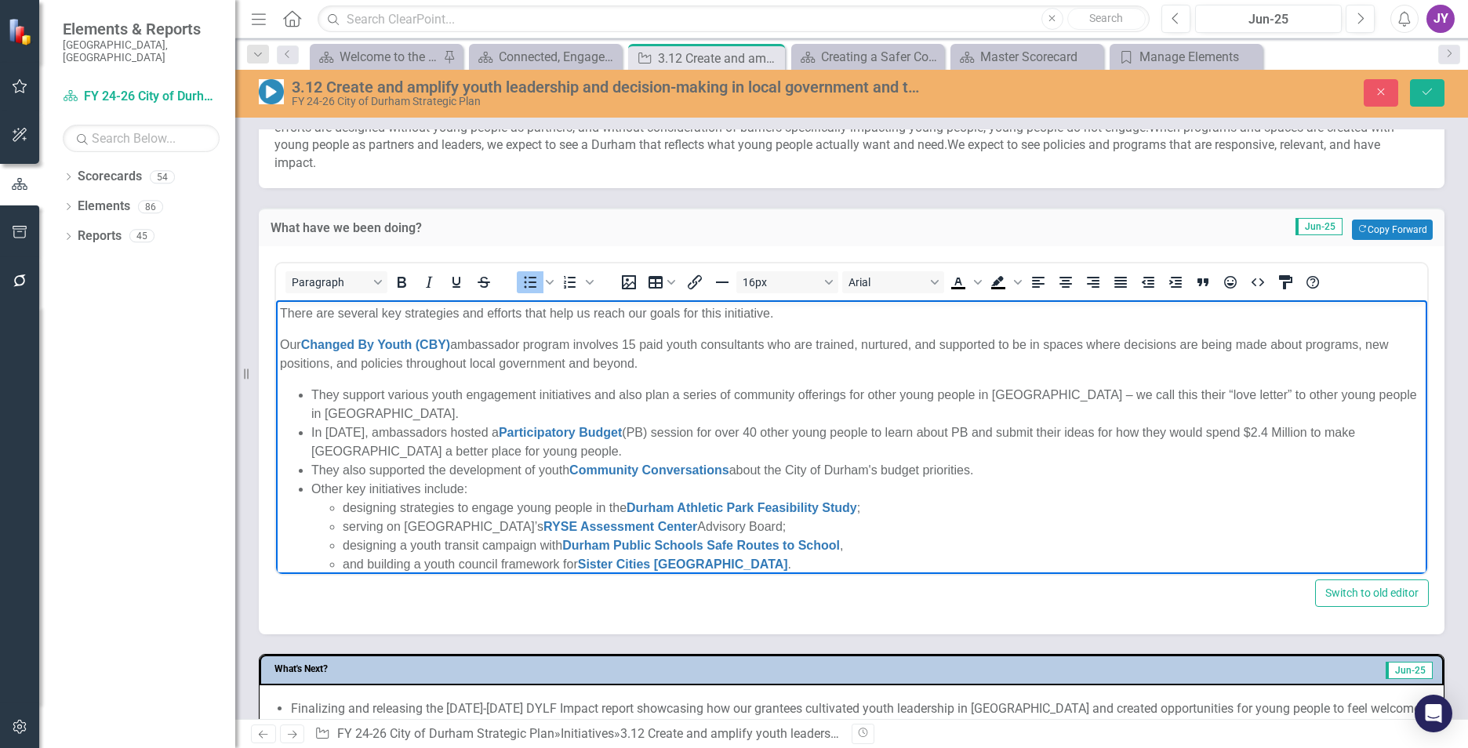
click at [679, 347] on p "Our Changed By Youth (CBY) ambassador program involves 15 paid youth consultant…" at bounding box center [851, 355] width 1143 height 38
click at [671, 362] on p "Our Changed By Youth (CBY) ambassador program involves 15 paid youth consultant…" at bounding box center [851, 355] width 1143 height 38
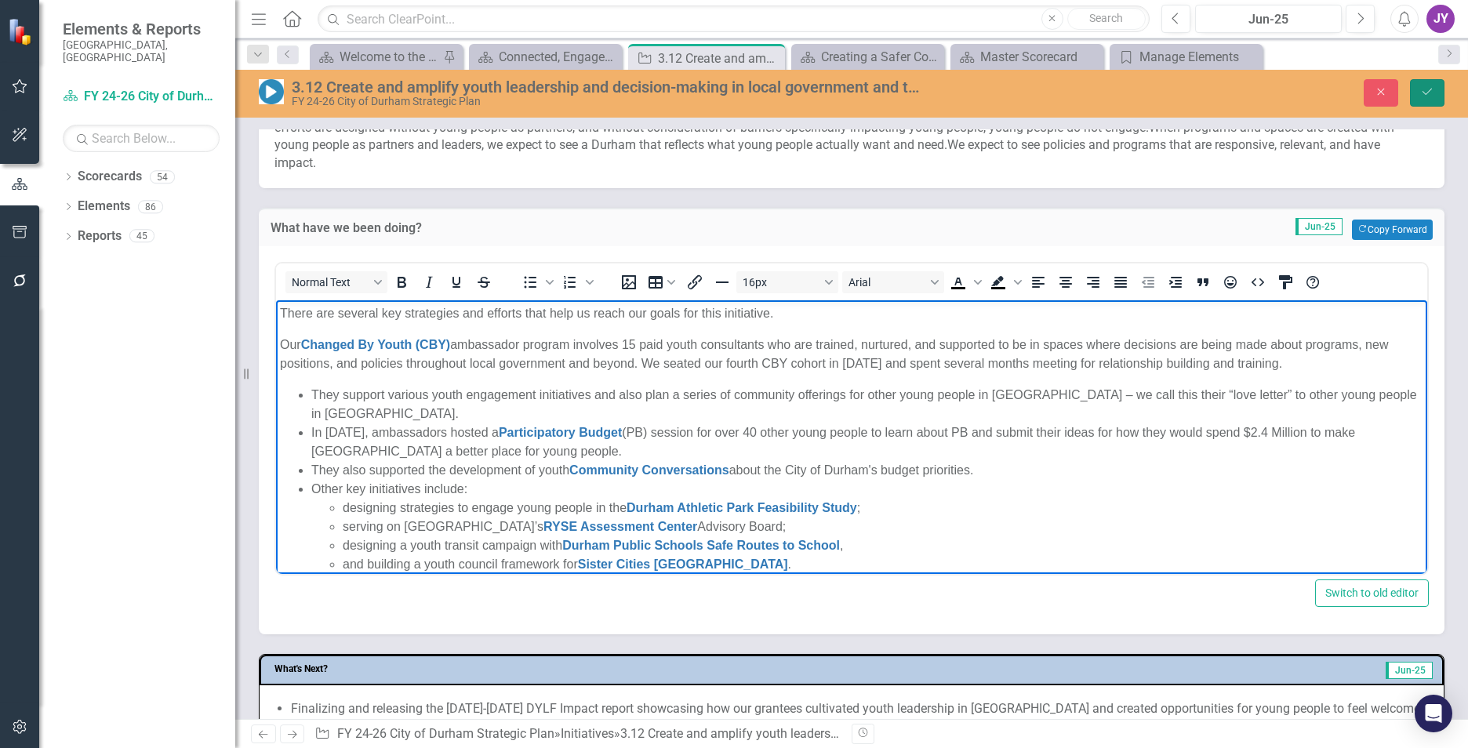
click at [1433, 88] on icon "Save" at bounding box center [1427, 91] width 14 height 11
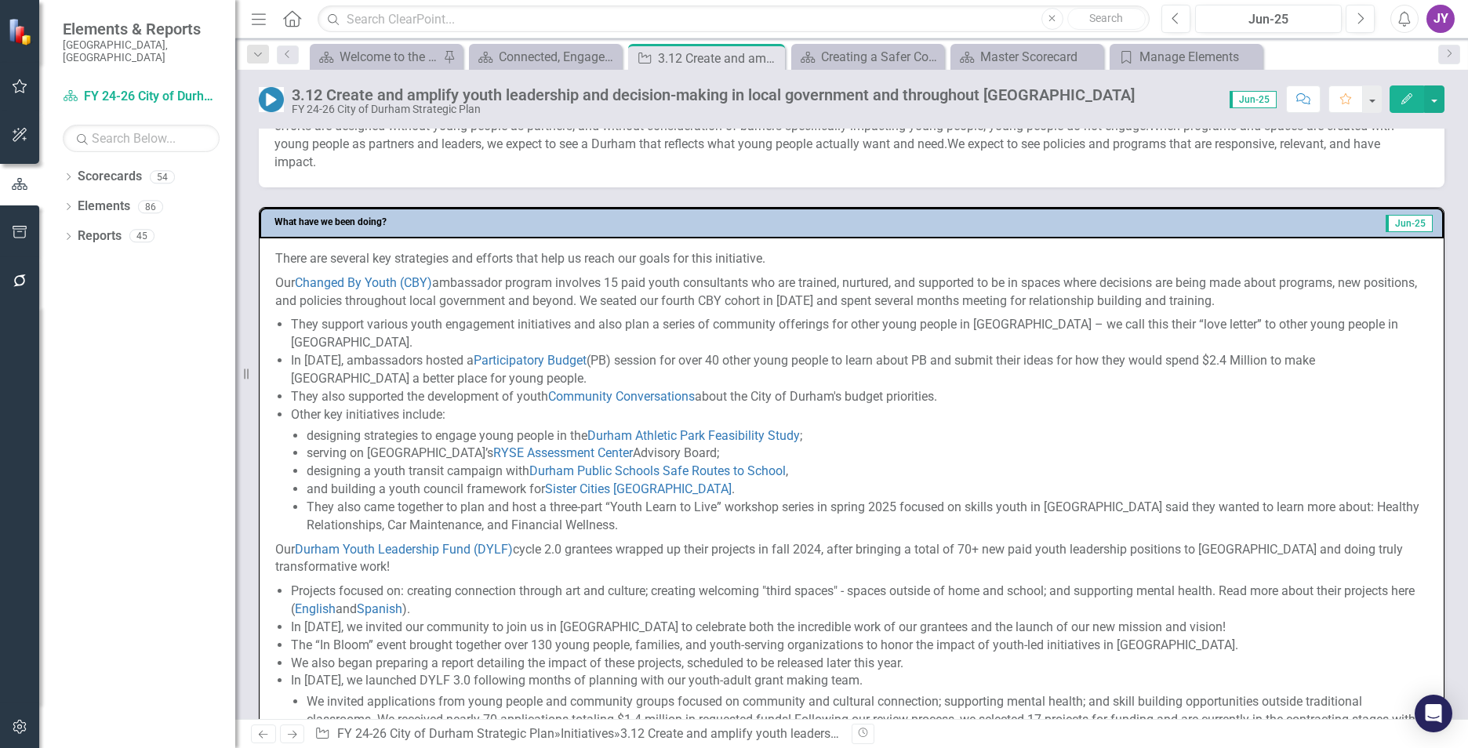
scroll to position [627, 0]
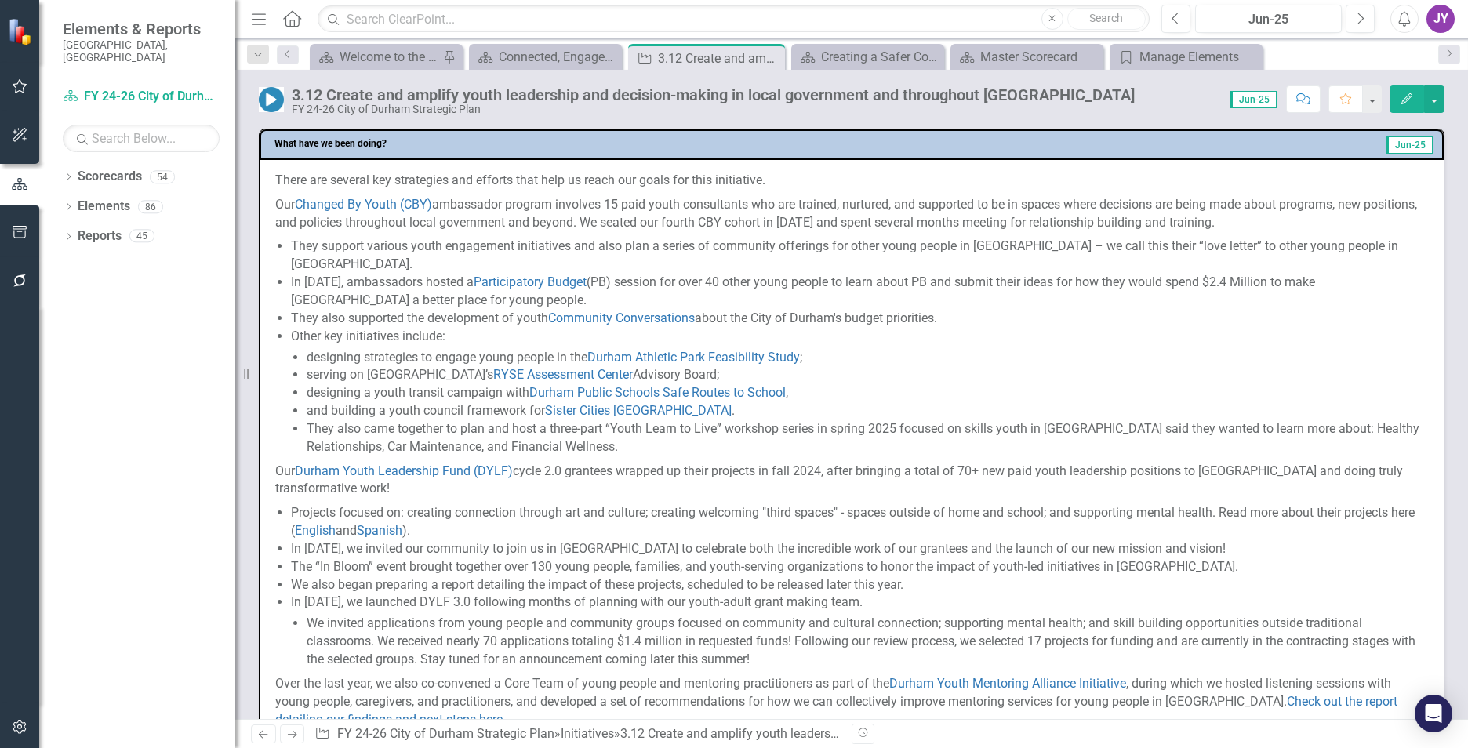
click at [1408, 100] on icon "Edit" at bounding box center [1407, 98] width 14 height 11
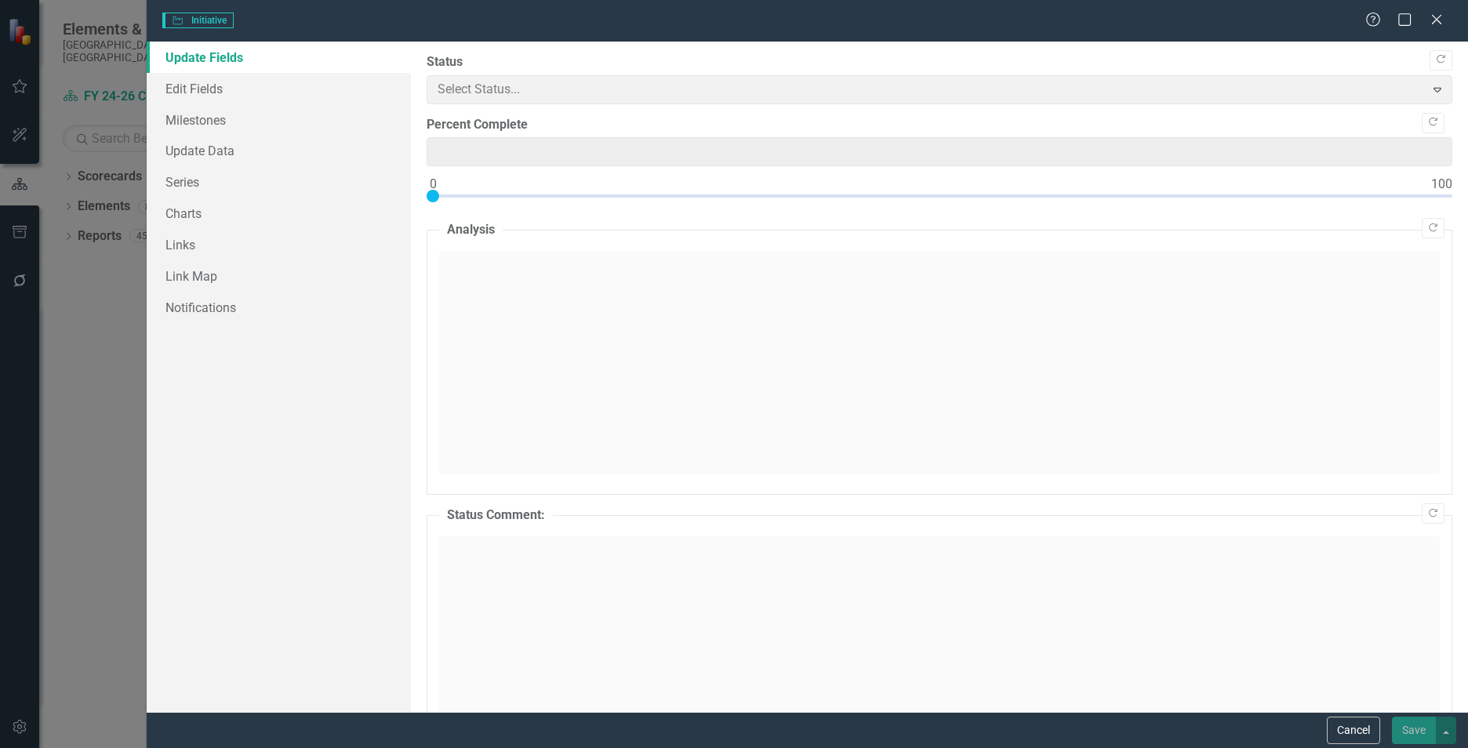
type input "0"
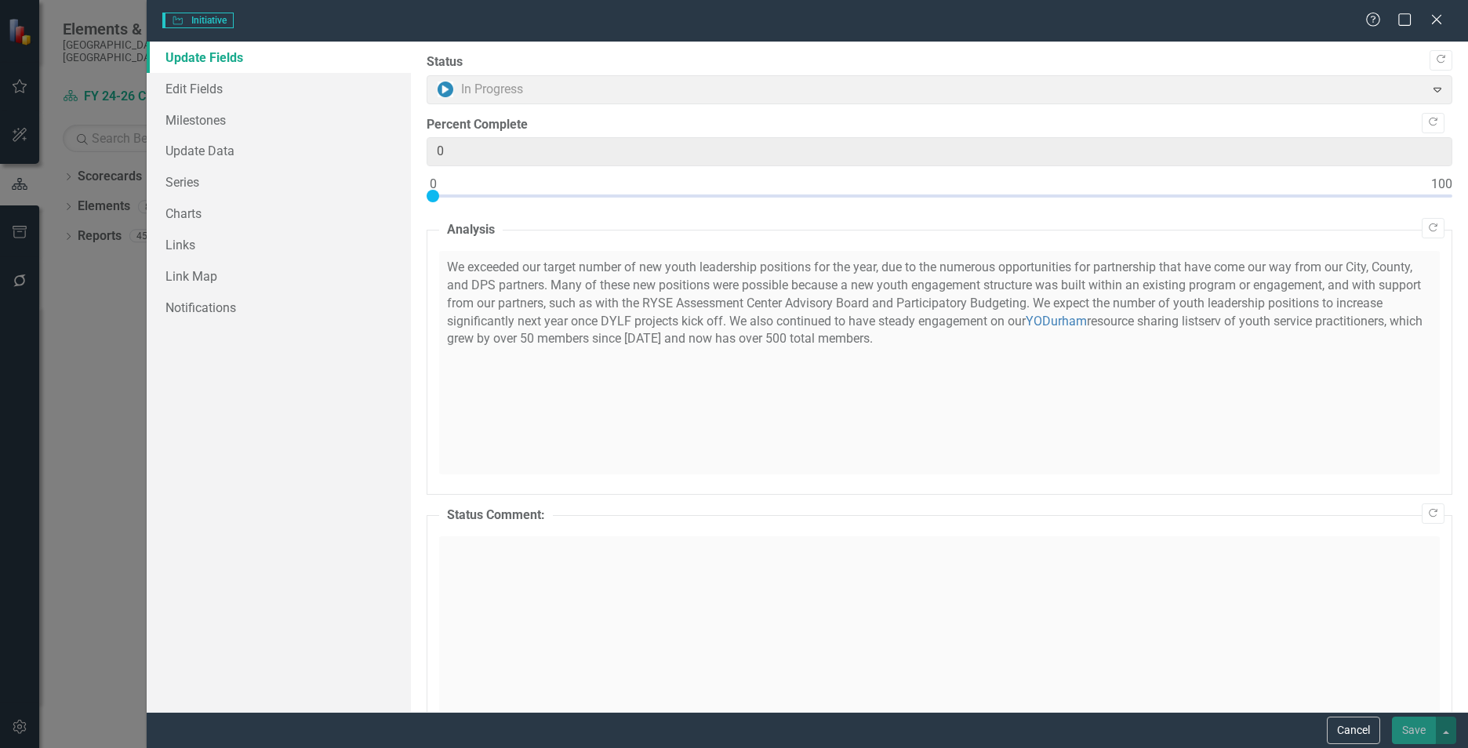
click at [78, 280] on div "Initiative Initiative Help Maximize Close Update Fields Edit Fields Milestones …" at bounding box center [734, 374] width 1468 height 748
click at [100, 292] on div "Initiative Initiative Help Maximize Close Update Fields Edit Fields Milestones …" at bounding box center [734, 374] width 1468 height 748
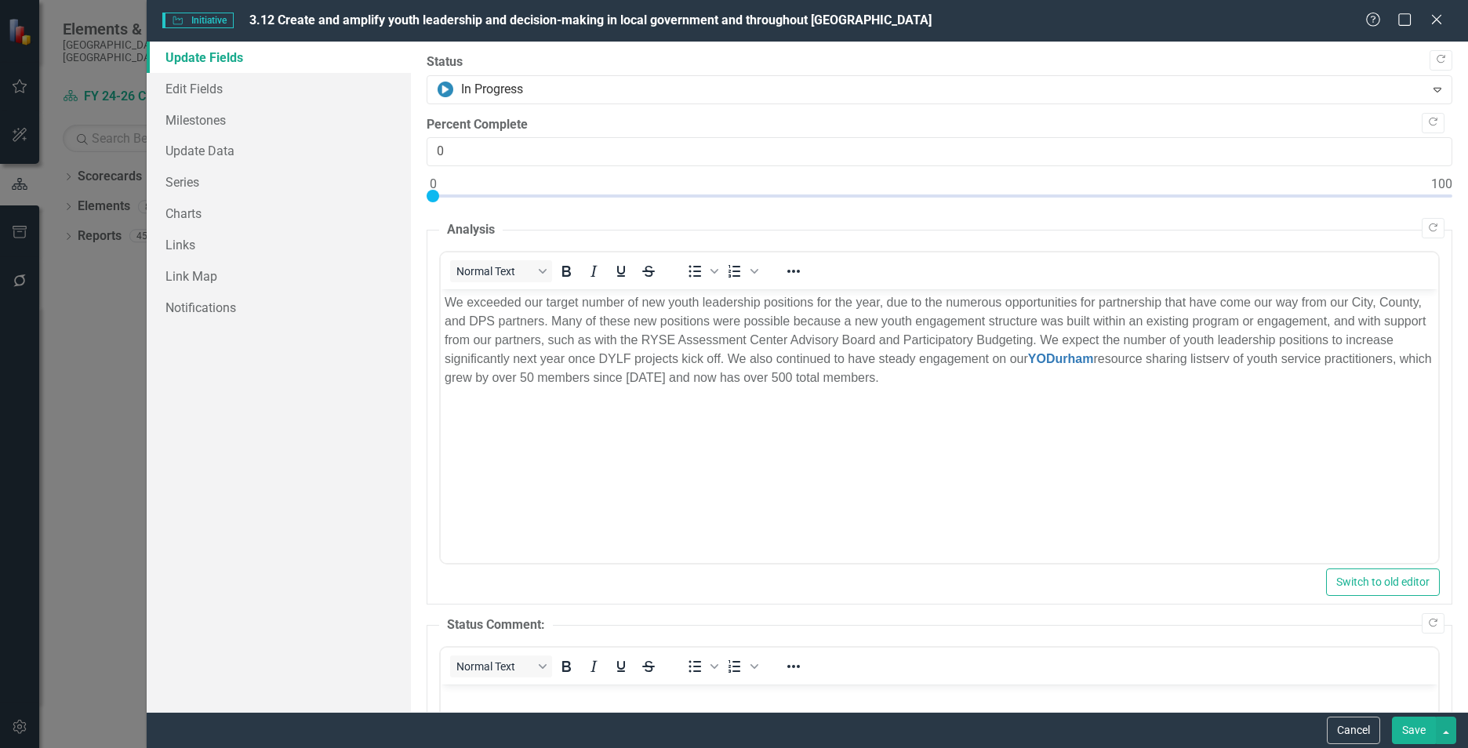
scroll to position [0, 0]
click at [1448, 15] on div "Help Maximize Close" at bounding box center [1408, 21] width 87 height 18
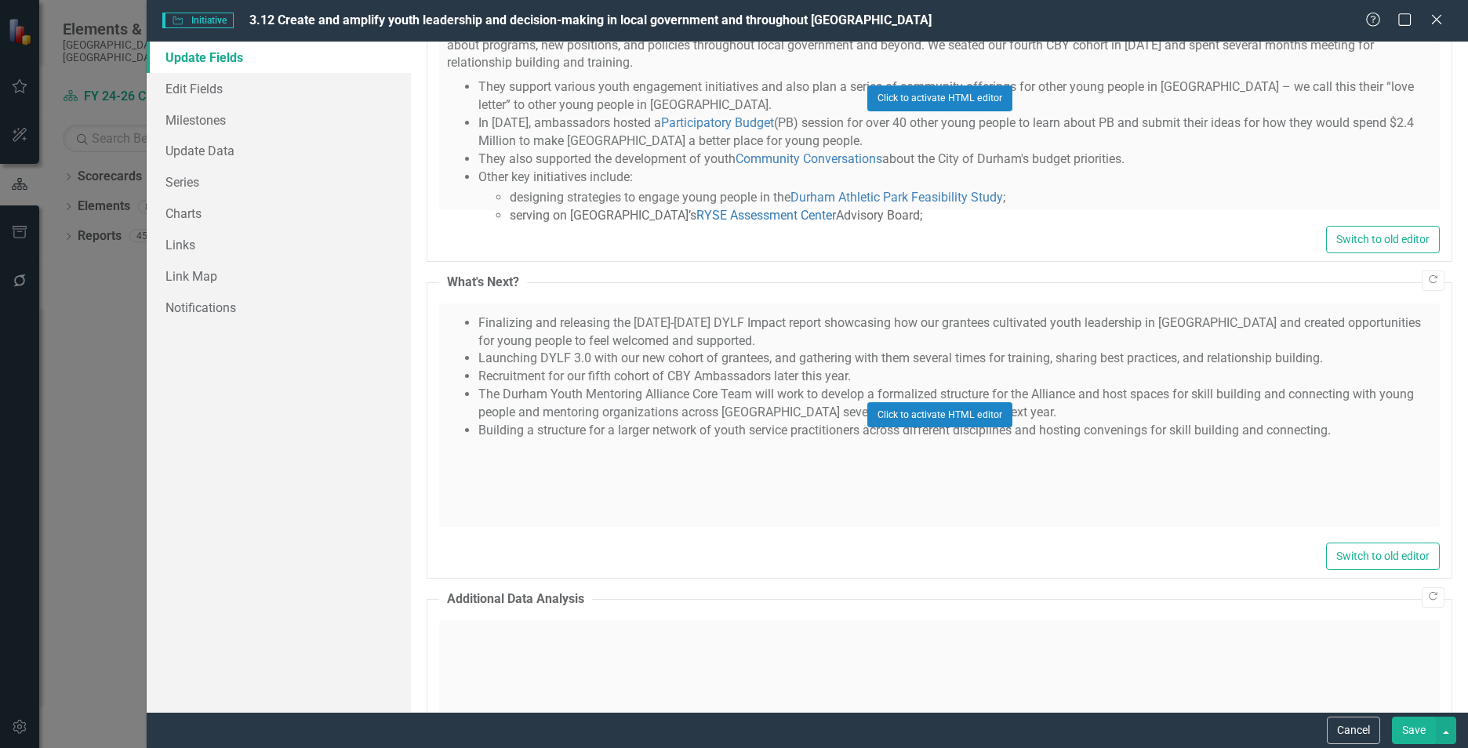
scroll to position [2823, 0]
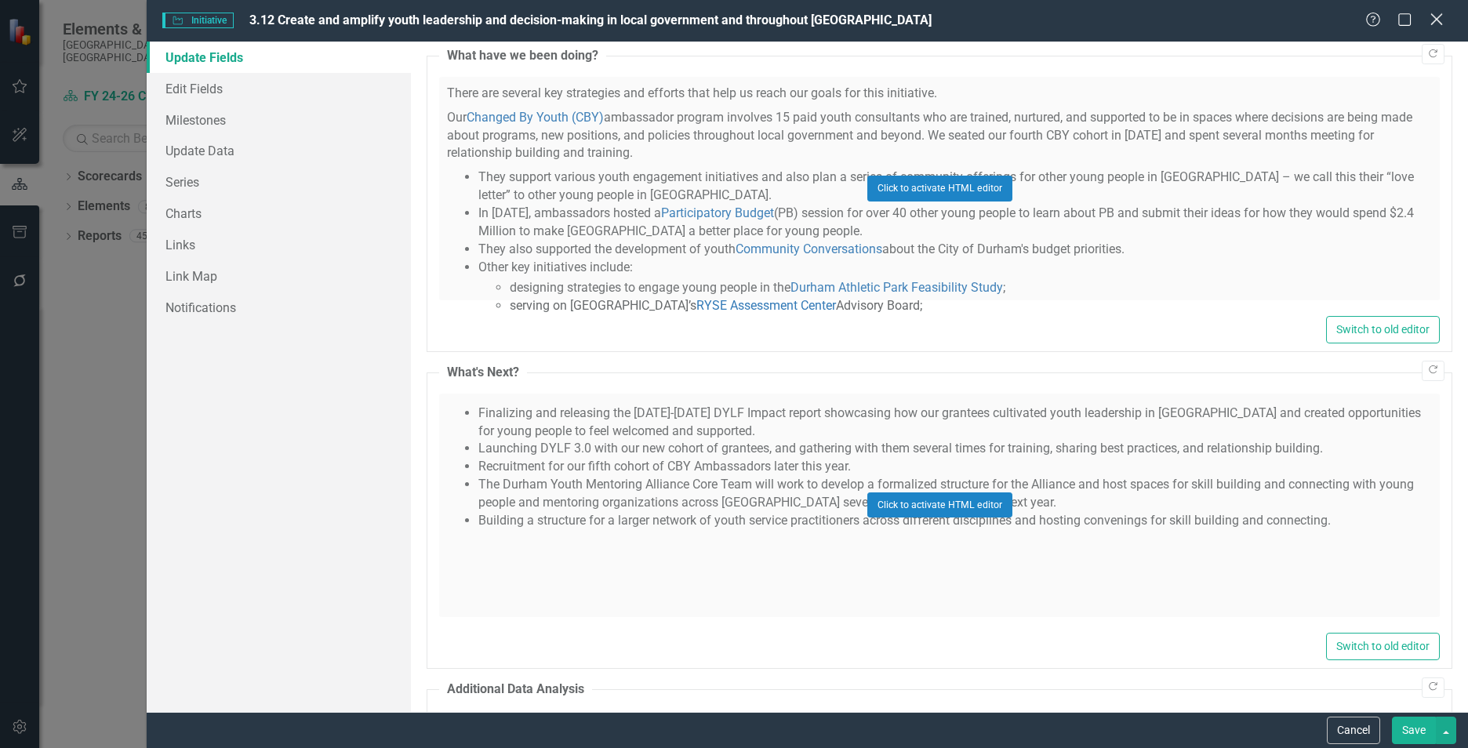
click at [1443, 23] on icon "Close" at bounding box center [1436, 19] width 20 height 15
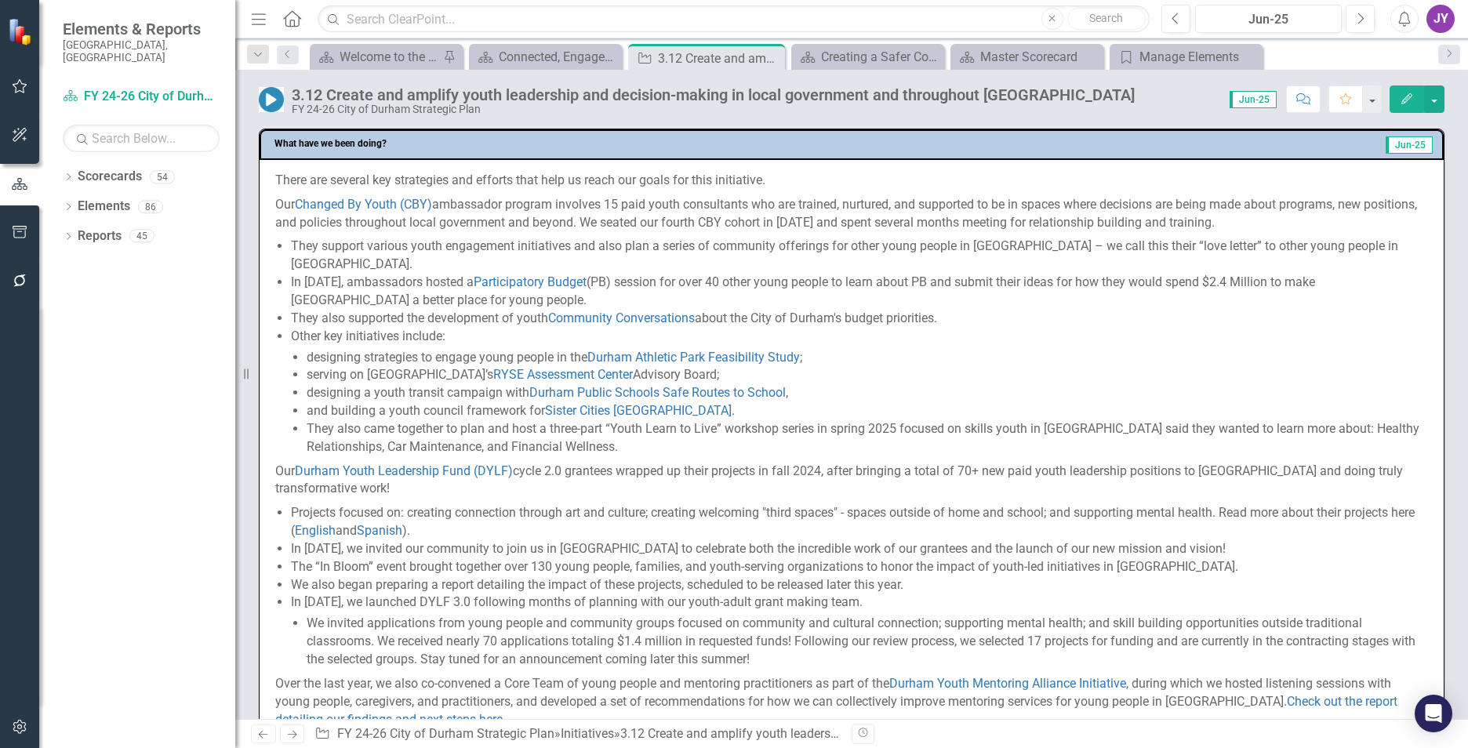
click at [391, 310] on li "They also supported the development of youth Community Conversations about the …" at bounding box center [859, 319] width 1137 height 18
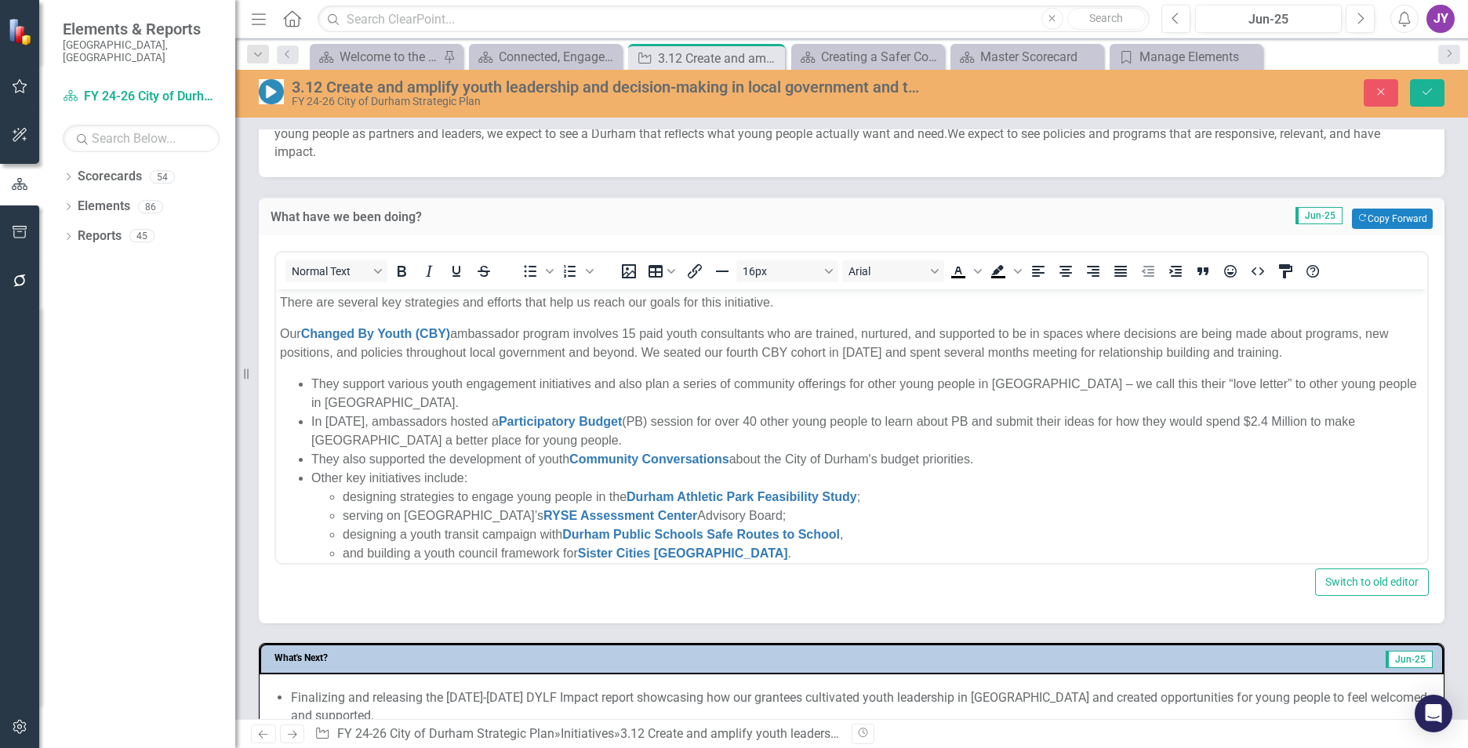
scroll to position [627, 0]
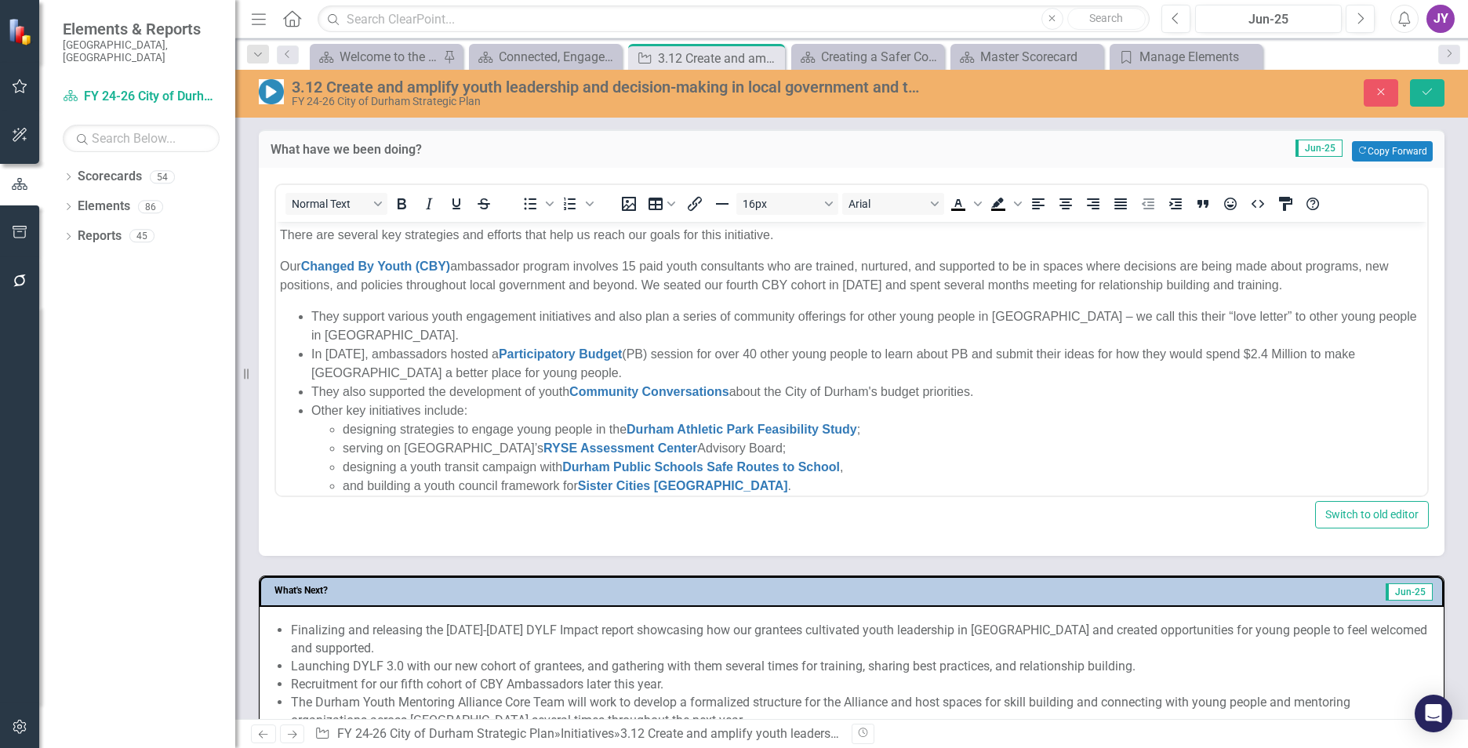
click at [318, 307] on li "They support various youth engagement initiatives and also plan a series of com…" at bounding box center [867, 326] width 1112 height 38
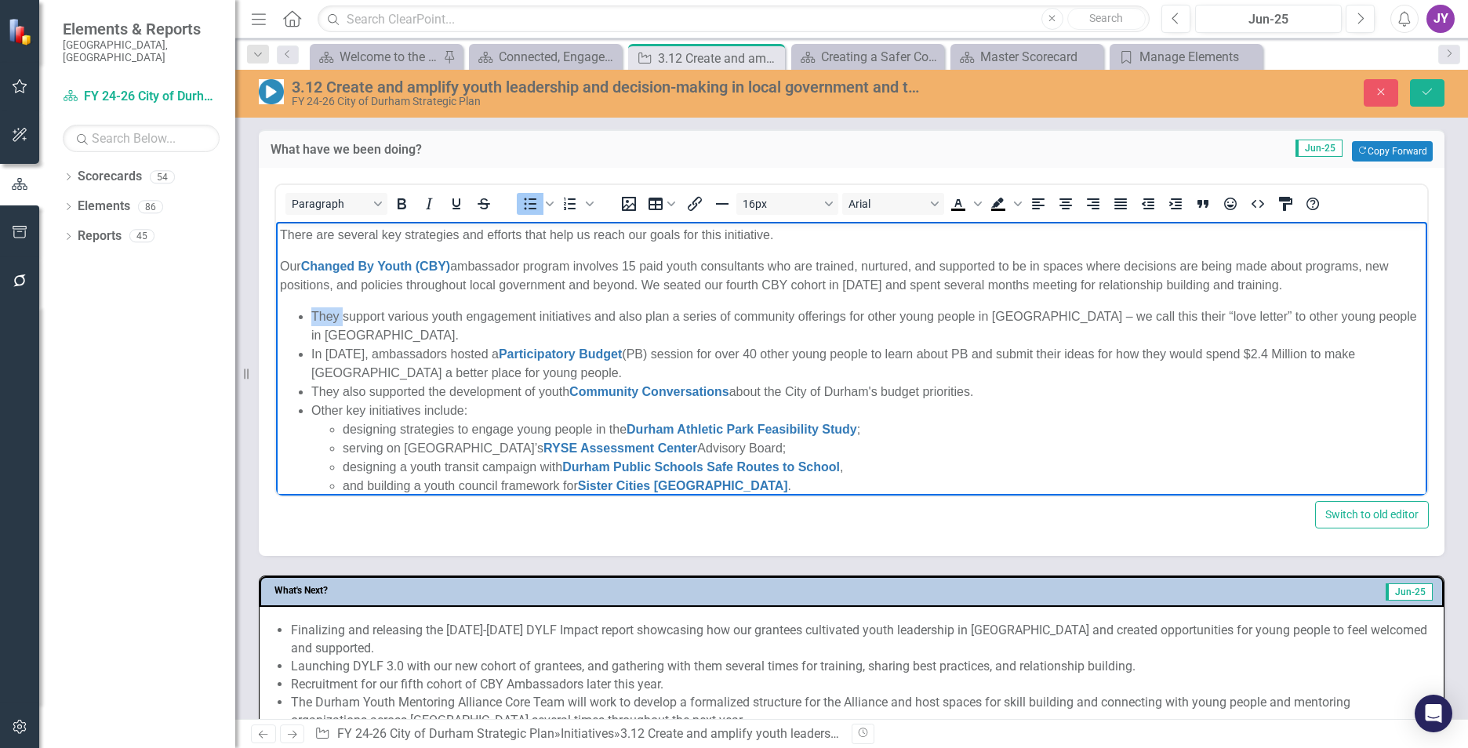
click at [318, 307] on li "They support various youth engagement initiatives and also plan a series of com…" at bounding box center [867, 326] width 1112 height 38
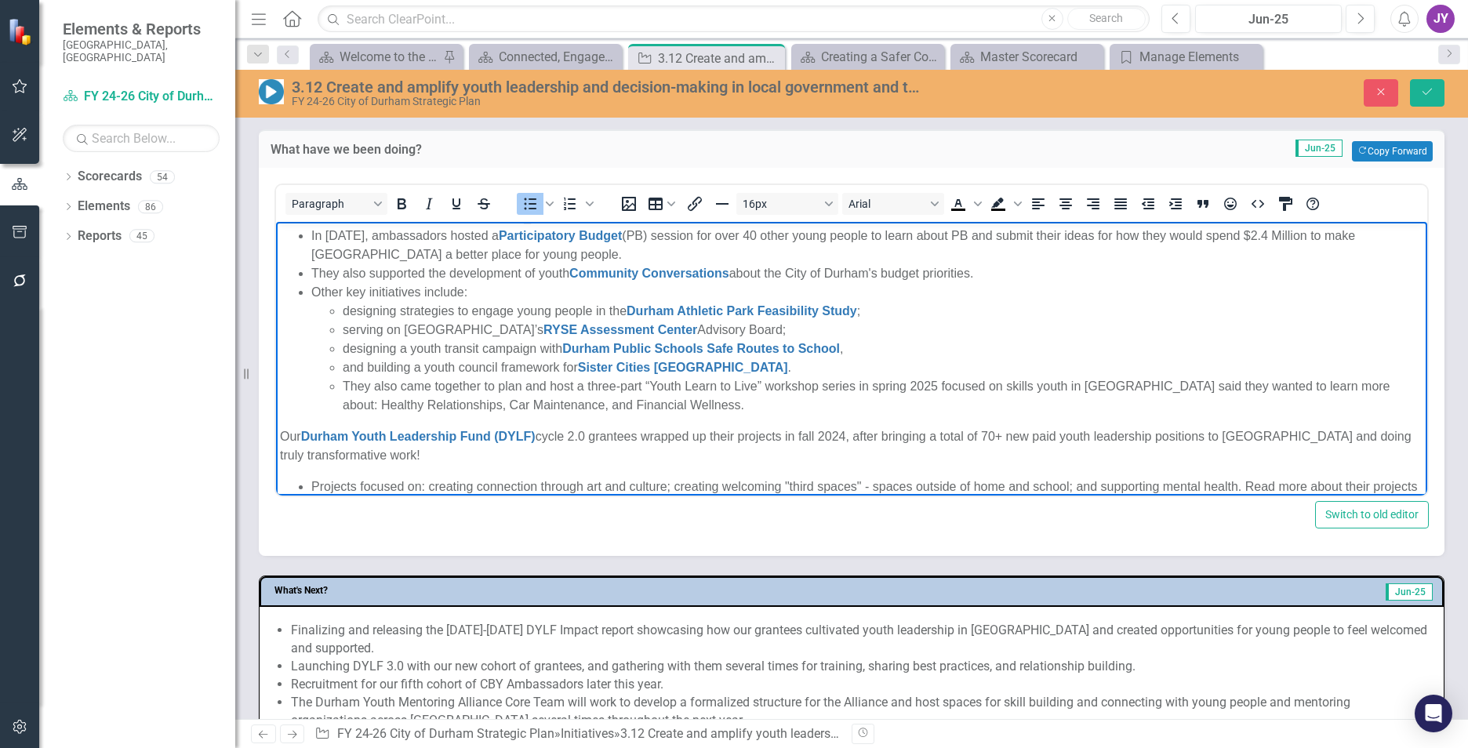
scroll to position [157, 0]
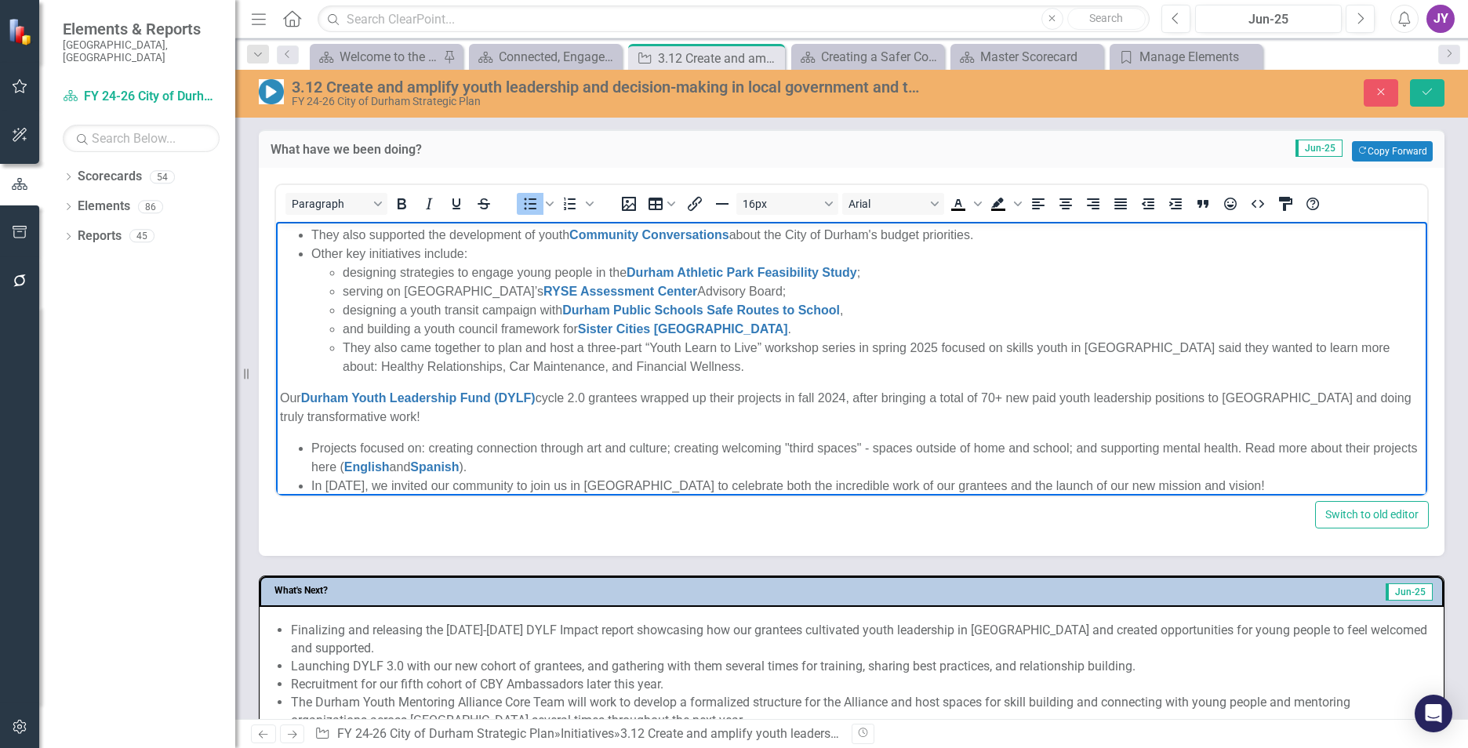
click at [939, 342] on li "They also came together to plan and host a three-part “Youth Learn to Live” wor…" at bounding box center [883, 358] width 1081 height 38
click at [1037, 346] on li "They also came together to plan and host a three-part “Youth Learn to Live” wor…" at bounding box center [883, 358] width 1081 height 38
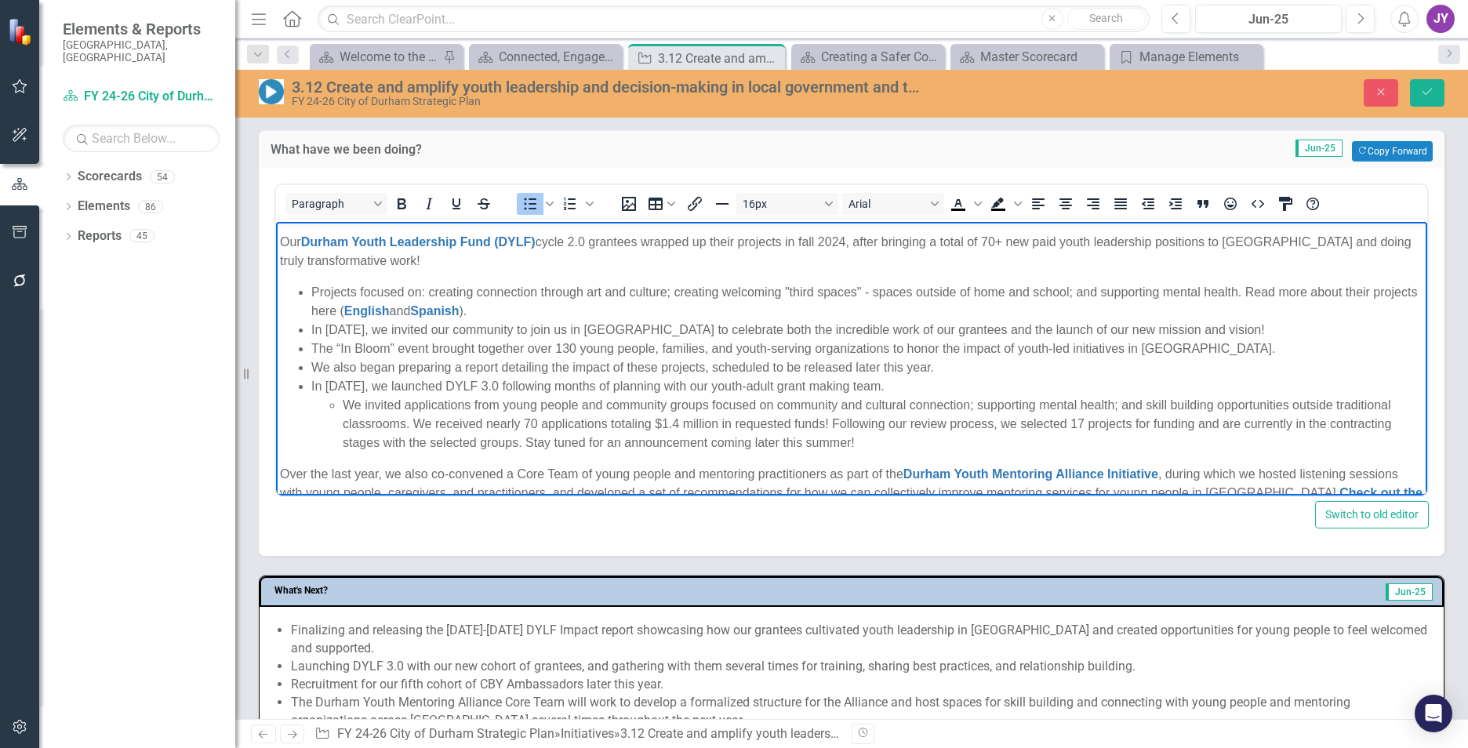
scroll to position [314, 0]
click at [315, 289] on li "Projects focused on: creating connection through art and culture; creating welc…" at bounding box center [867, 301] width 1112 height 38
click at [430, 289] on li "Projects focused on: creating connection through art and culture; creating welc…" at bounding box center [867, 301] width 1112 height 38
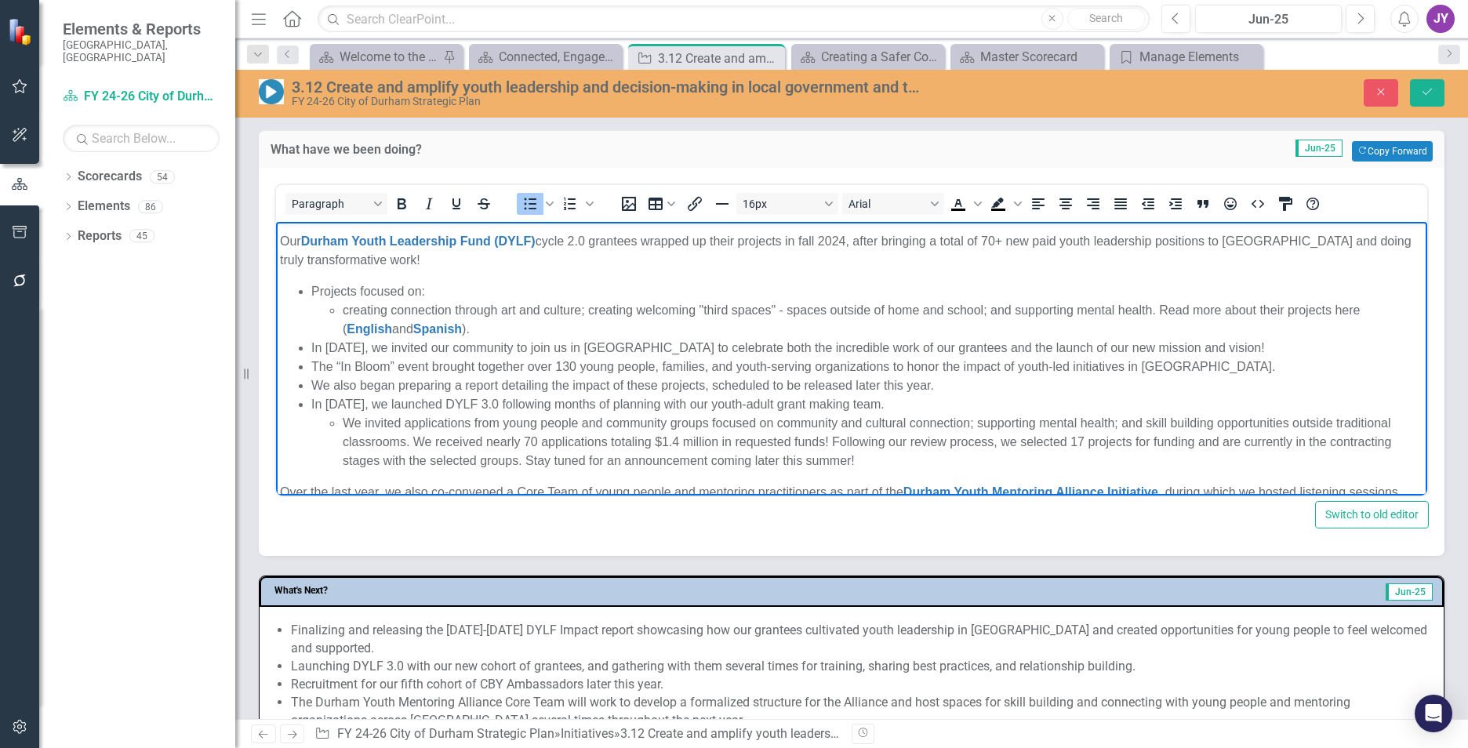
click at [590, 305] on li "creating connection through art and culture; creating welcoming "third spaces" …" at bounding box center [883, 320] width 1081 height 38
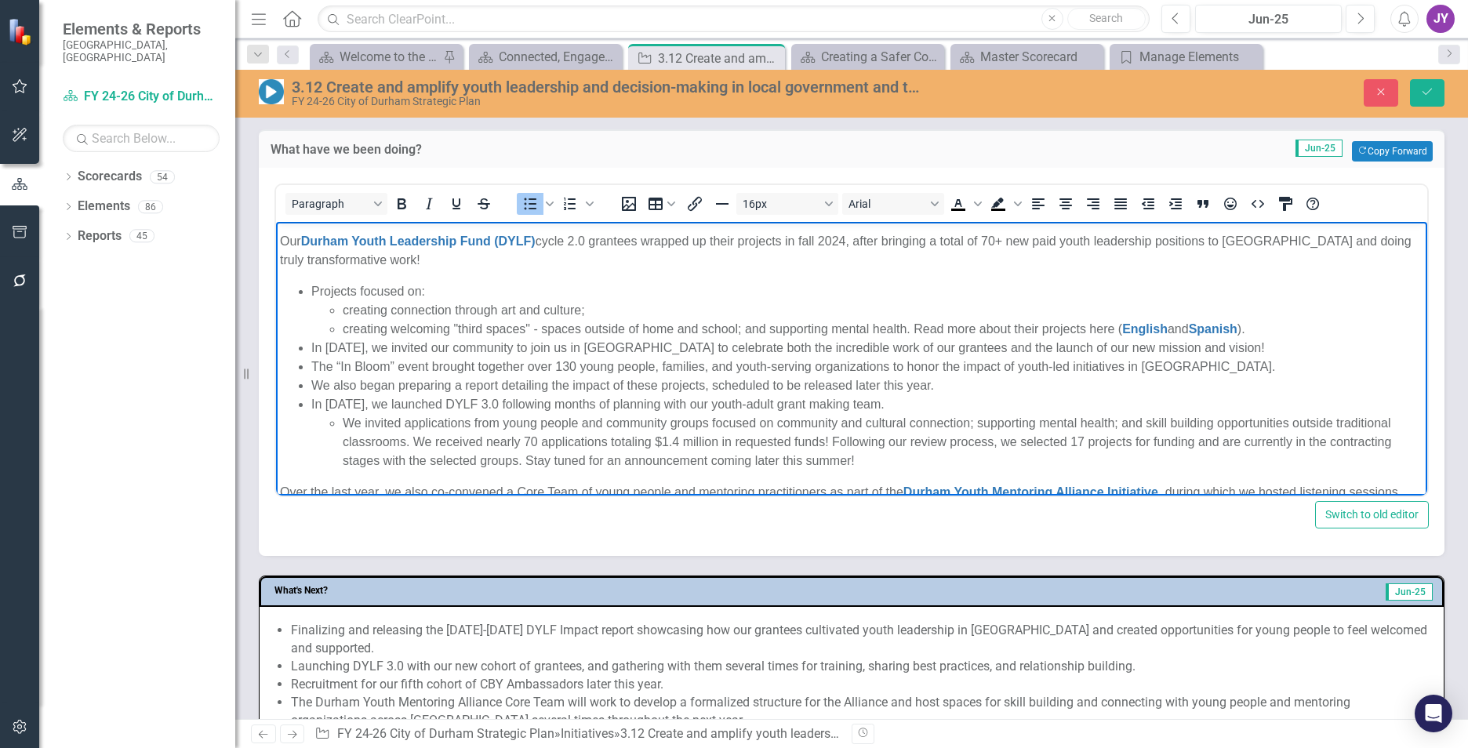
click at [744, 325] on li "creating welcoming "third spaces" - spaces outside of home and school; and supp…" at bounding box center [883, 329] width 1081 height 19
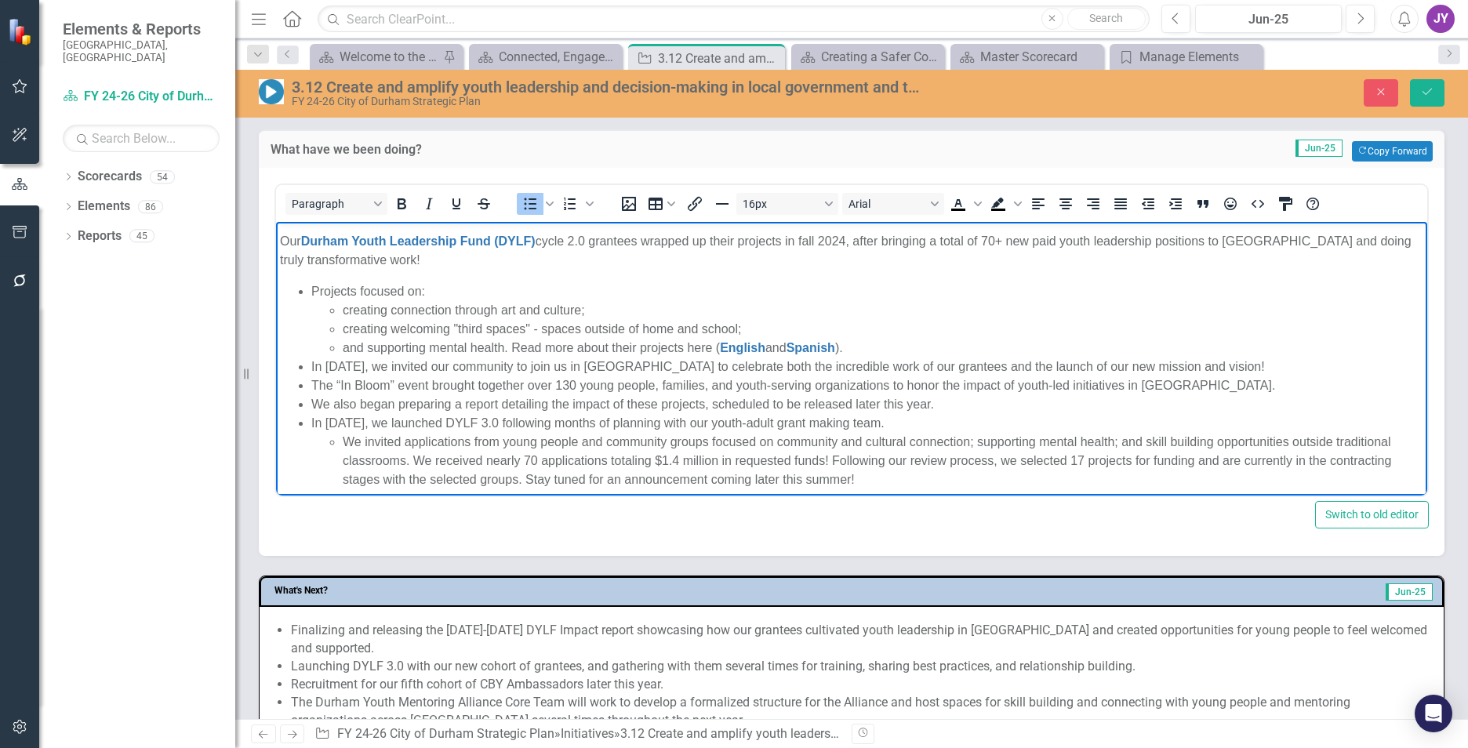
click at [515, 347] on li "and supporting mental health. Read more about their projects here ( English and…" at bounding box center [883, 348] width 1081 height 19
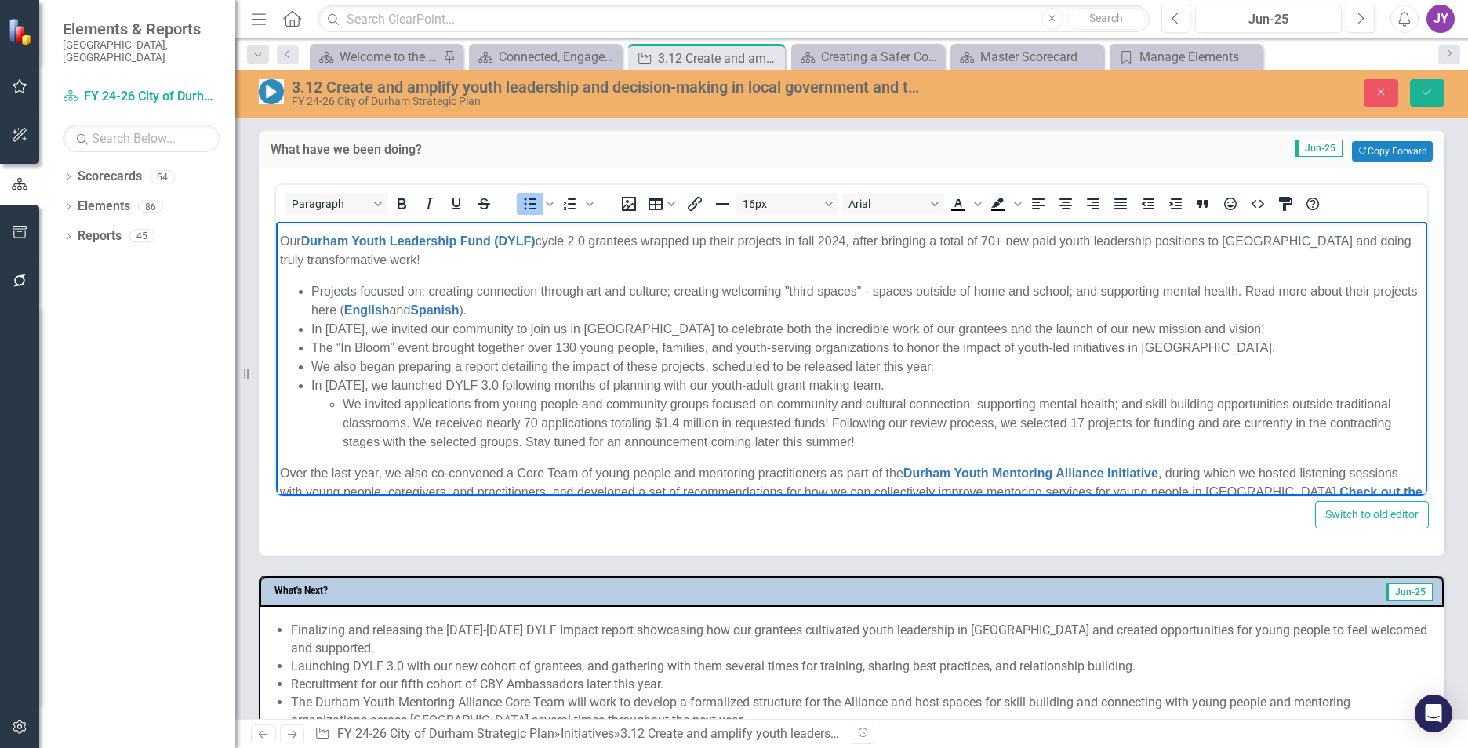
click at [1249, 289] on li "Projects focused on: creating connection through art and culture; creating welc…" at bounding box center [867, 301] width 1112 height 38
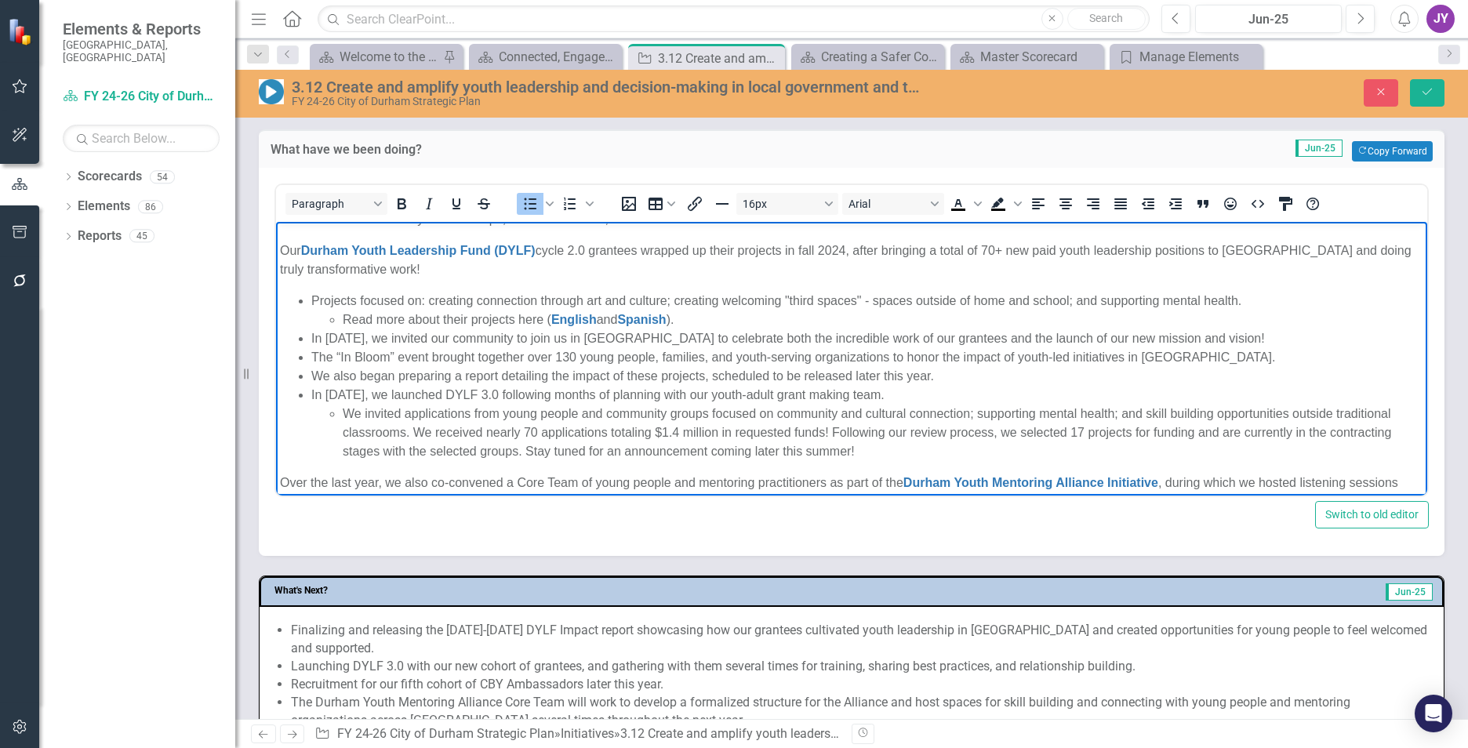
scroll to position [277, 0]
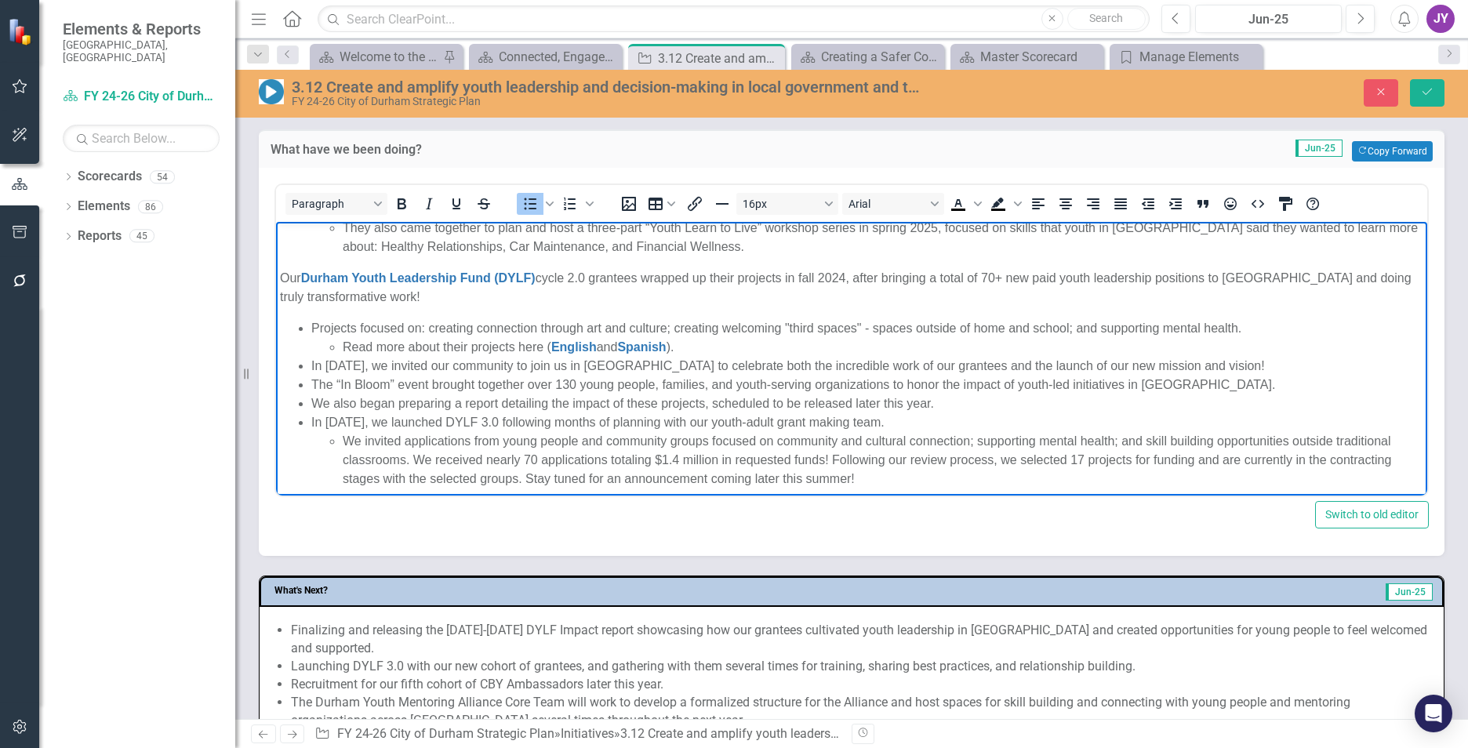
click at [348, 329] on li "Projects focused on: creating connection through art and culture; creating welc…" at bounding box center [867, 338] width 1112 height 38
click at [489, 325] on li "The DYFL projects focused on: creating connection through art and culture; crea…" at bounding box center [867, 338] width 1112 height 38
click at [390, 359] on li "In October 2024, we invited our community to join us in Durham Central Park to …" at bounding box center [867, 366] width 1112 height 19
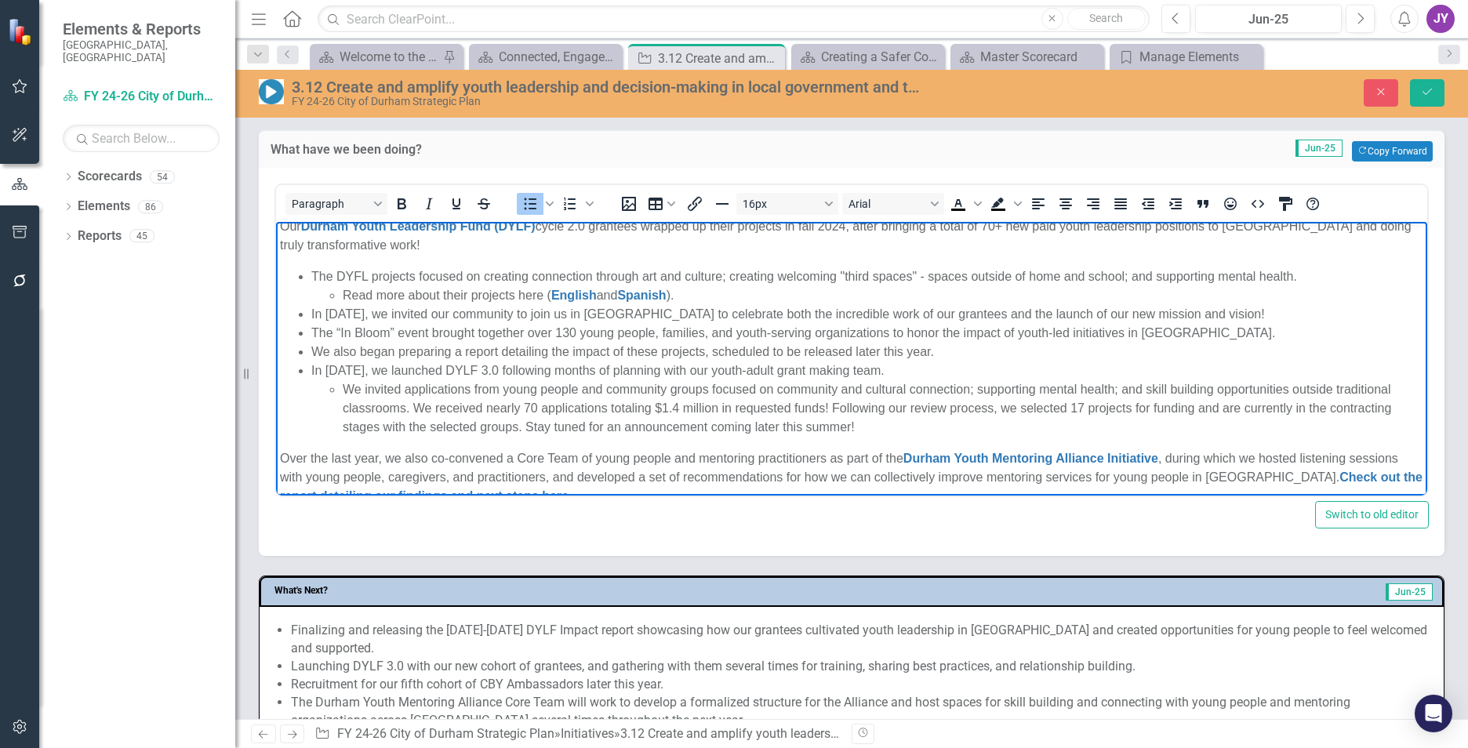
scroll to position [355, 0]
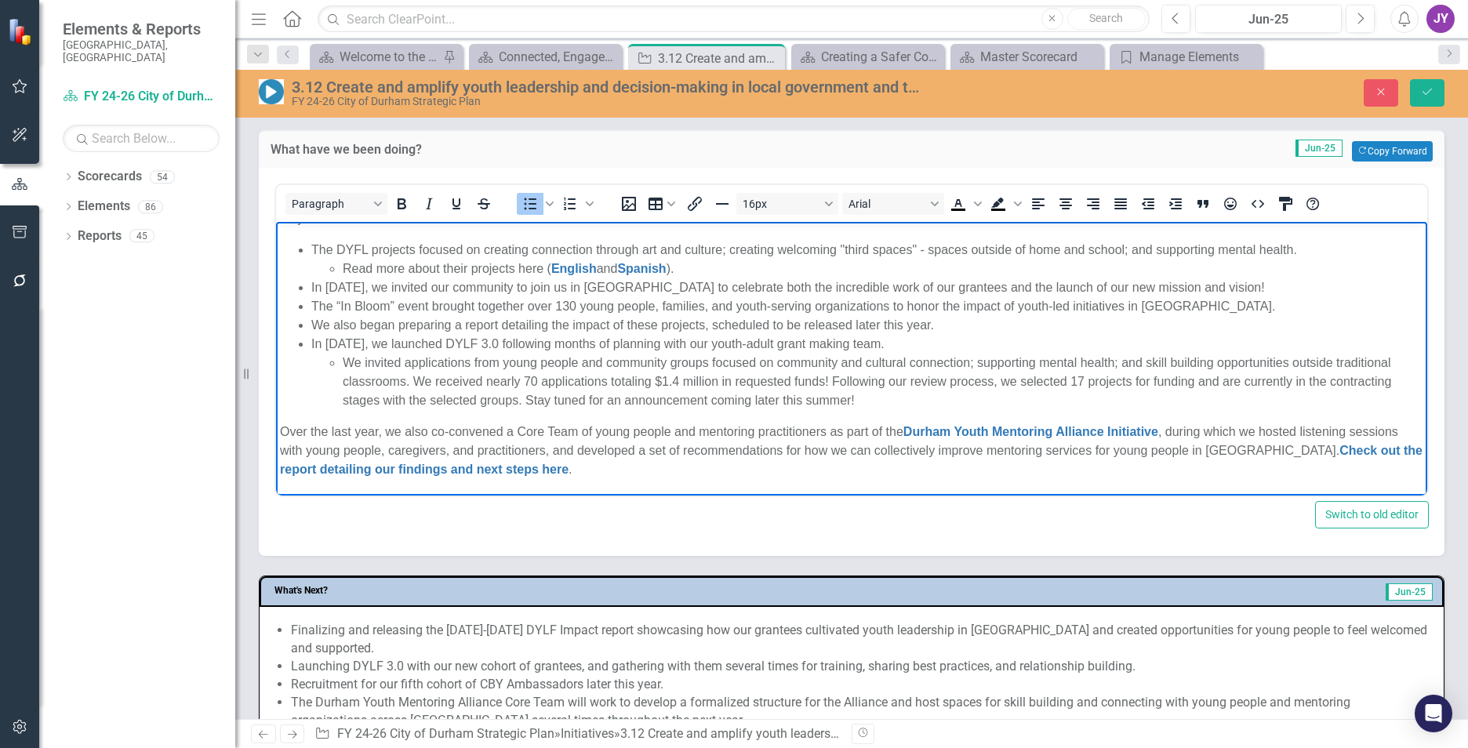
click at [315, 306] on li "The “In Bloom” event brought together over 130 young people, families, and yout…" at bounding box center [867, 306] width 1112 height 19
click at [314, 306] on li "The “In Bloom” event brought together over 130 young people, families, and yout…" at bounding box center [867, 306] width 1112 height 19
click at [610, 286] on li "In October 2024, we invited our community to join us in Durham Central Park to …" at bounding box center [867, 287] width 1112 height 19
click at [311, 307] on li "The “In Bloom” event brought together over 130 young people, families, and yout…" at bounding box center [867, 306] width 1112 height 19
click at [424, 286] on li "In October 2024, we invited our community to join us in Durham Central Park to …" at bounding box center [867, 297] width 1112 height 38
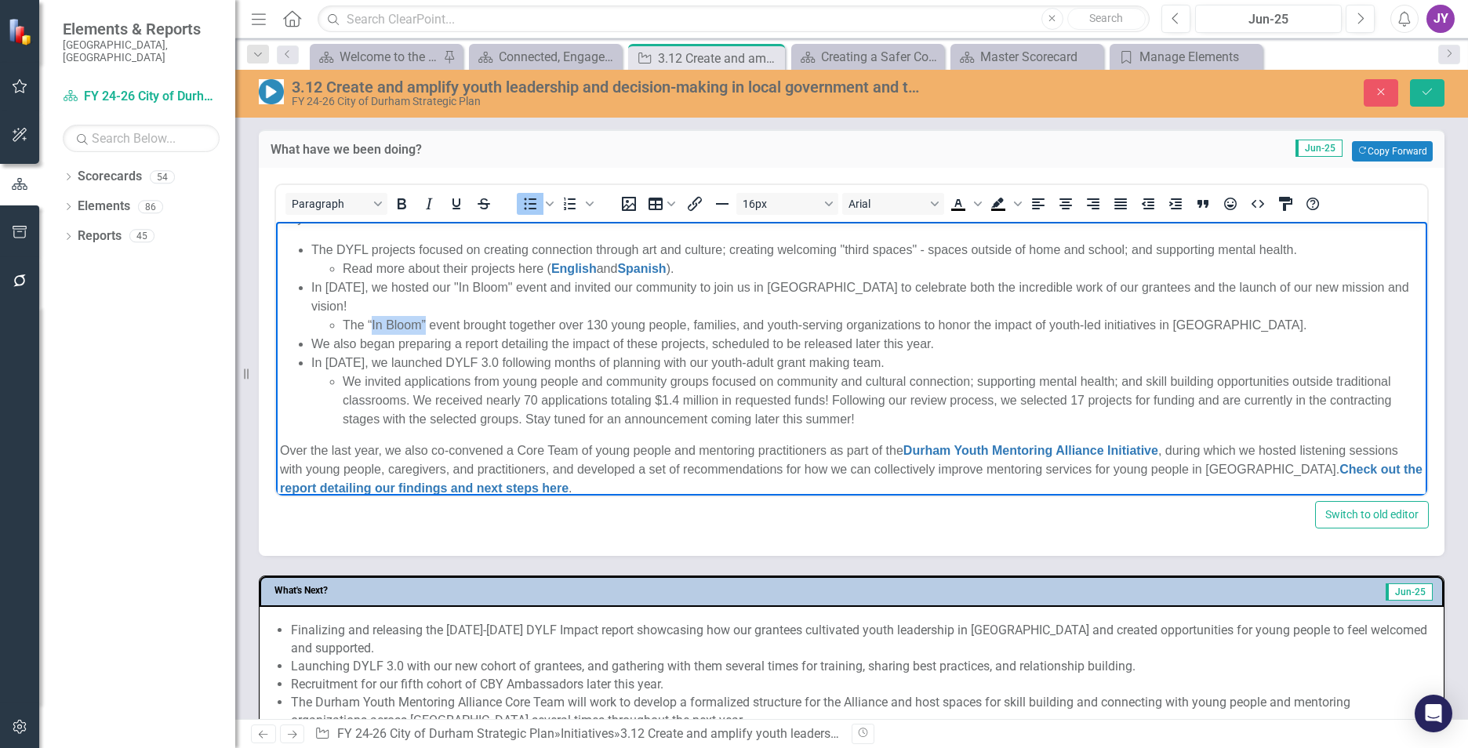
drag, startPoint x: 370, startPoint y: 318, endPoint x: 427, endPoint y: 331, distance: 58.8
click at [427, 331] on li "The “In Bloom” event brought together over 130 young people, families, and yout…" at bounding box center [883, 325] width 1081 height 19
click at [432, 330] on li "The “In Bloom” event brought together over 130 young people, families, and yout…" at bounding box center [883, 325] width 1081 height 19
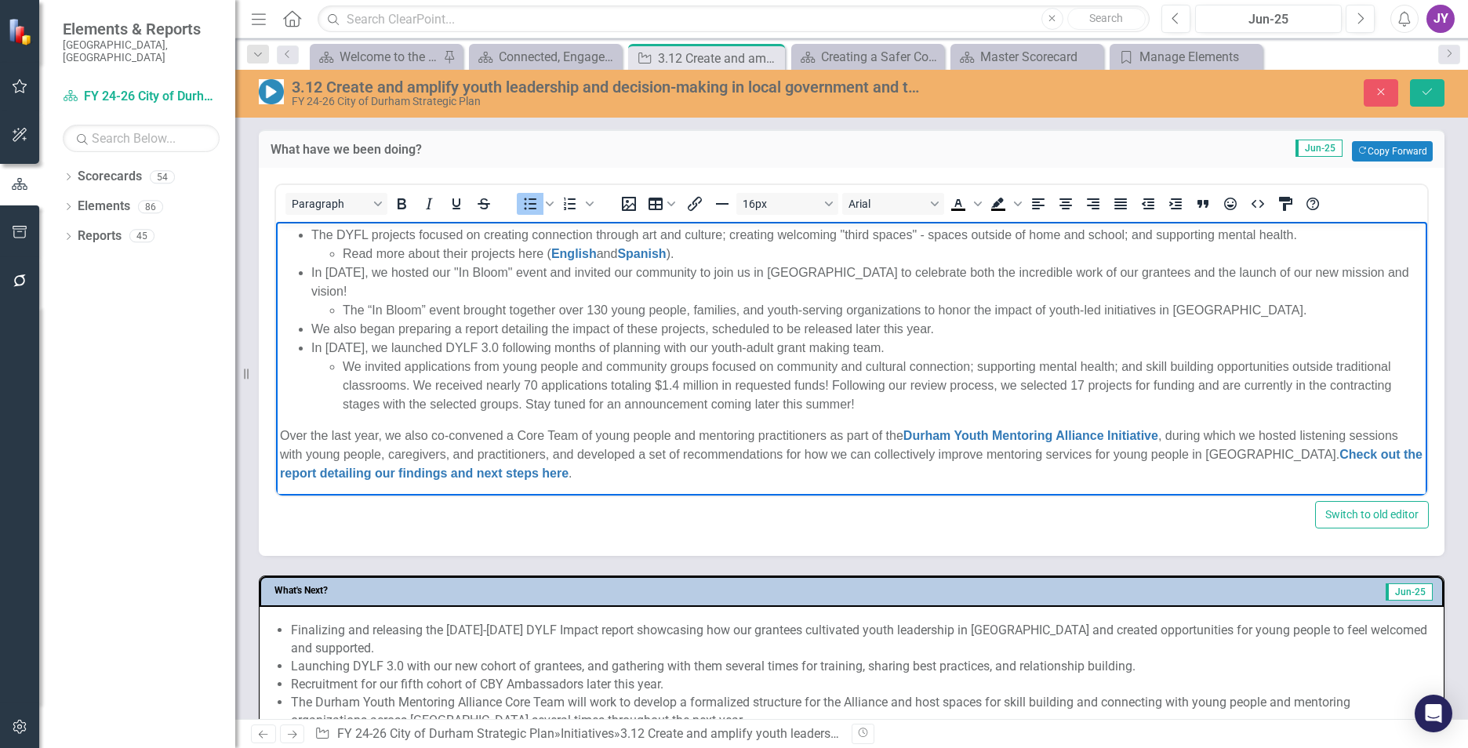
scroll to position [374, 0]
click at [304, 322] on ul "The DYFL projects focused on creating connection through art and culture; creat…" at bounding box center [851, 316] width 1143 height 188
click at [337, 247] on ul "Read more about their projects here ( English and Spanish )." at bounding box center [867, 250] width 1112 height 19
click at [336, 298] on ul "The “In Bloom” event brought together over 130 young people, families, and yout…" at bounding box center [867, 306] width 1112 height 19
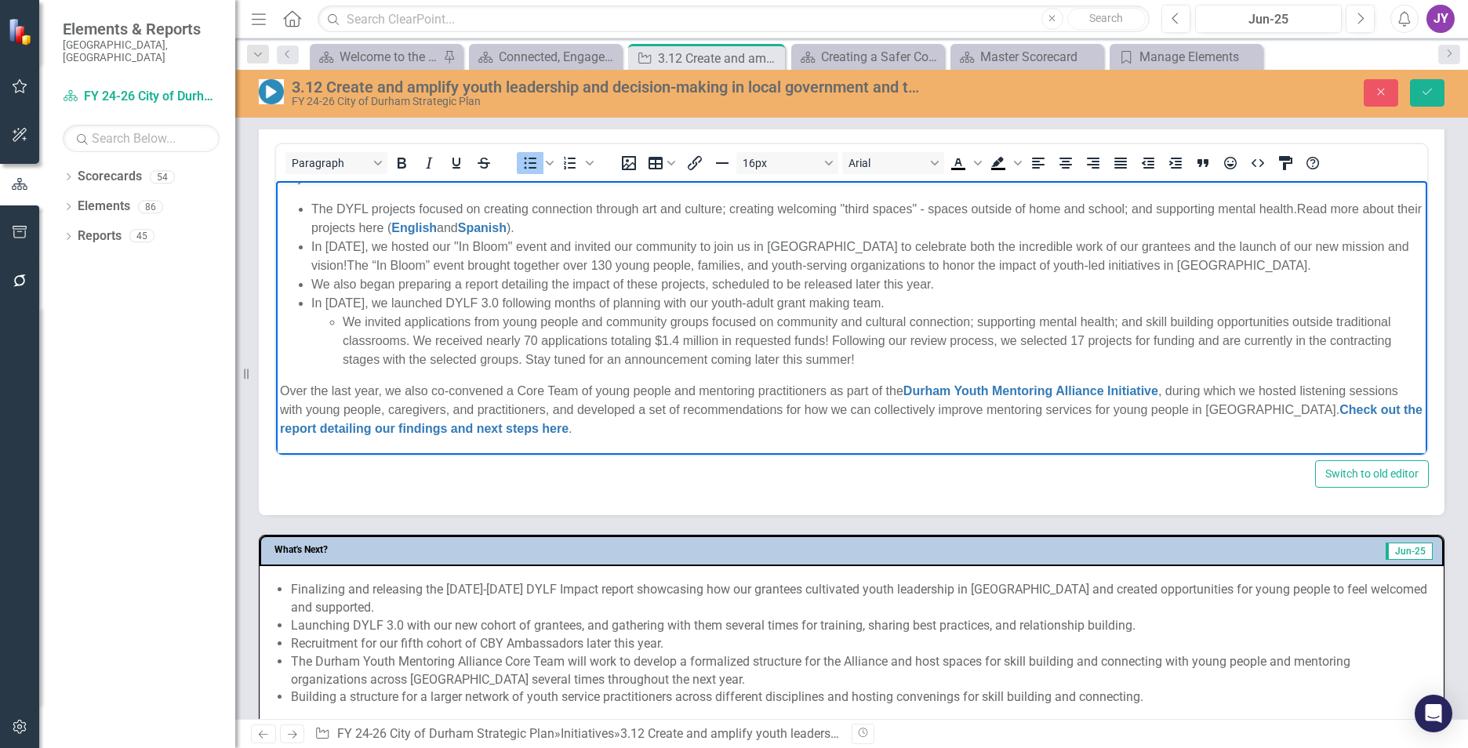
scroll to position [706, 0]
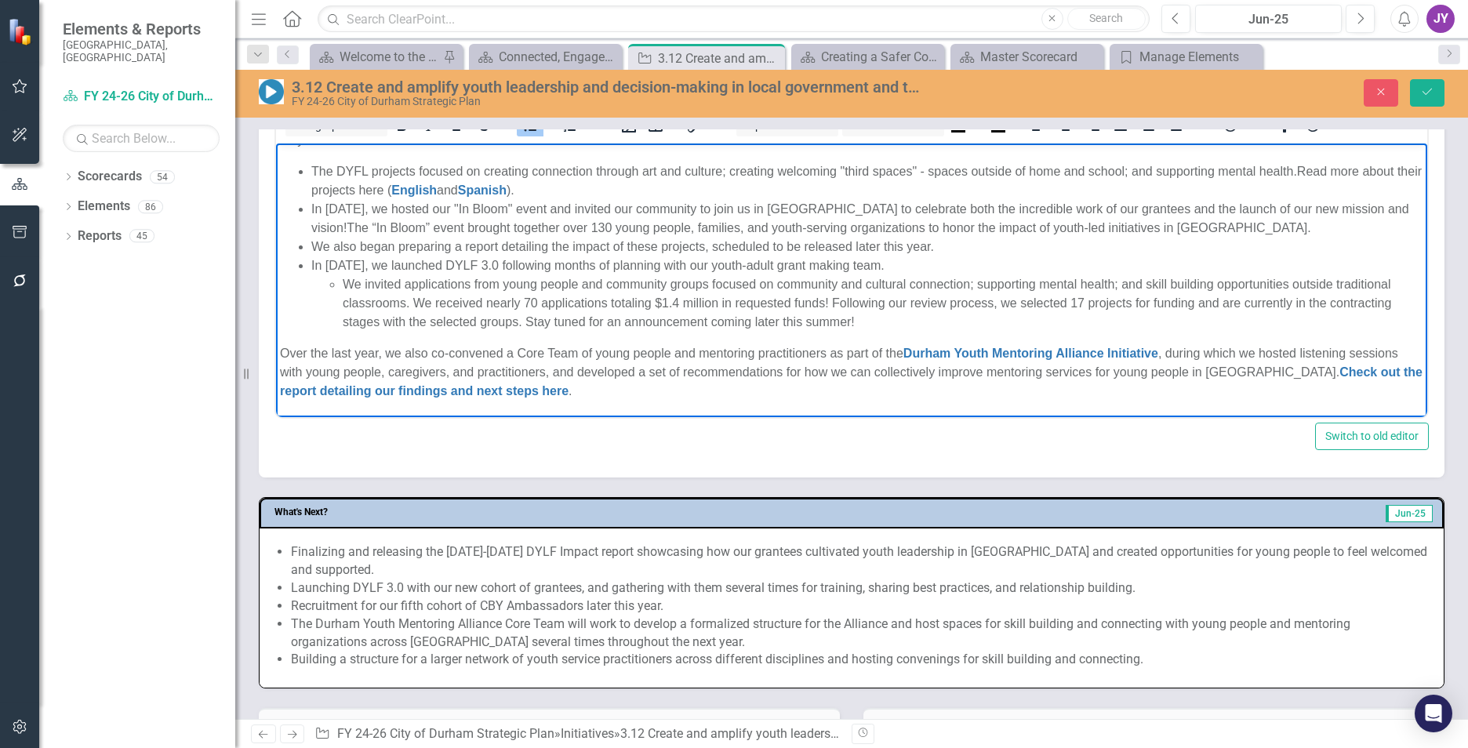
click at [523, 263] on li "In March 2025, we launched DYLF 3.0 following months of planning with our youth…" at bounding box center [867, 293] width 1112 height 75
click at [1177, 352] on p "Over the last year, we also co-convened a Core Team of young people and mentori…" at bounding box center [851, 372] width 1143 height 56
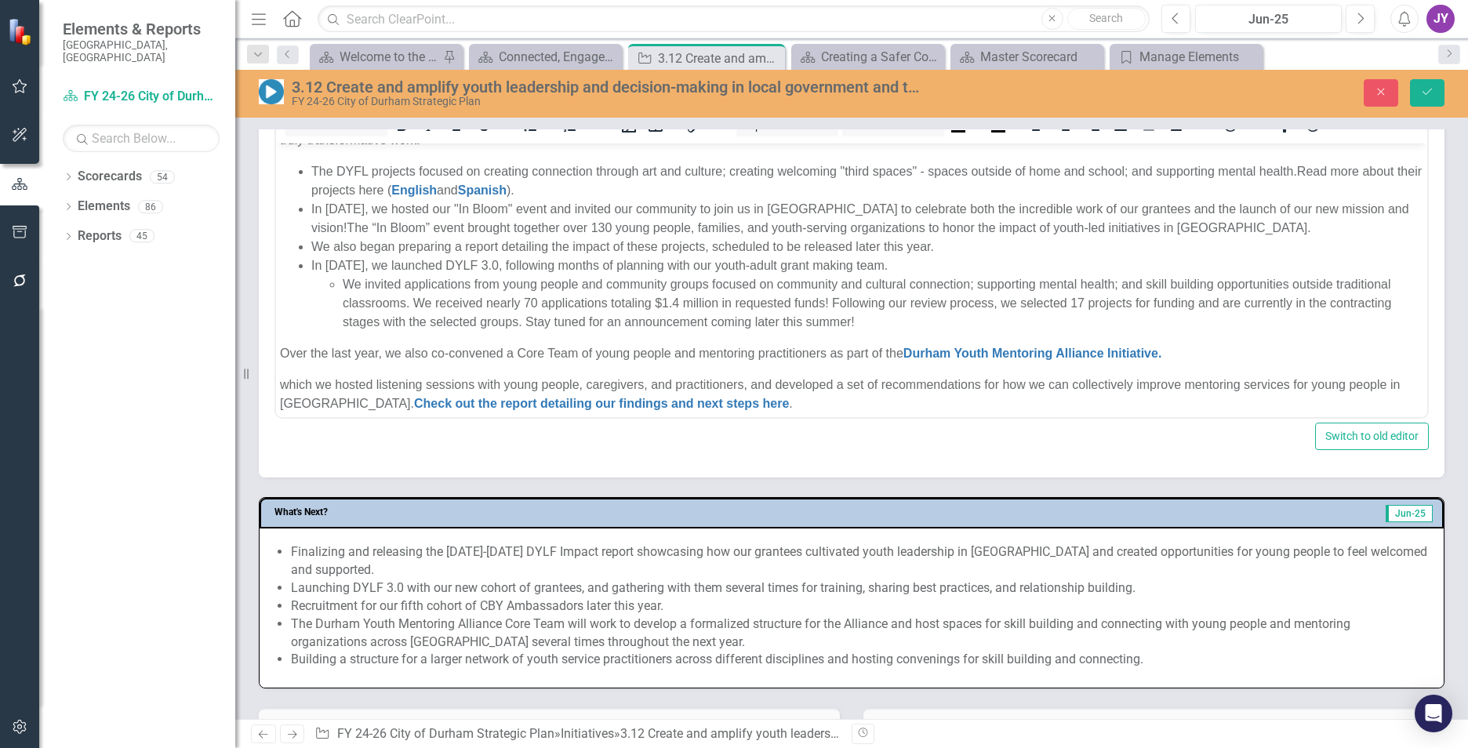
click at [336, 383] on p "which we hosted listening sessions with young people, caregivers, and practitio…" at bounding box center [851, 395] width 1143 height 38
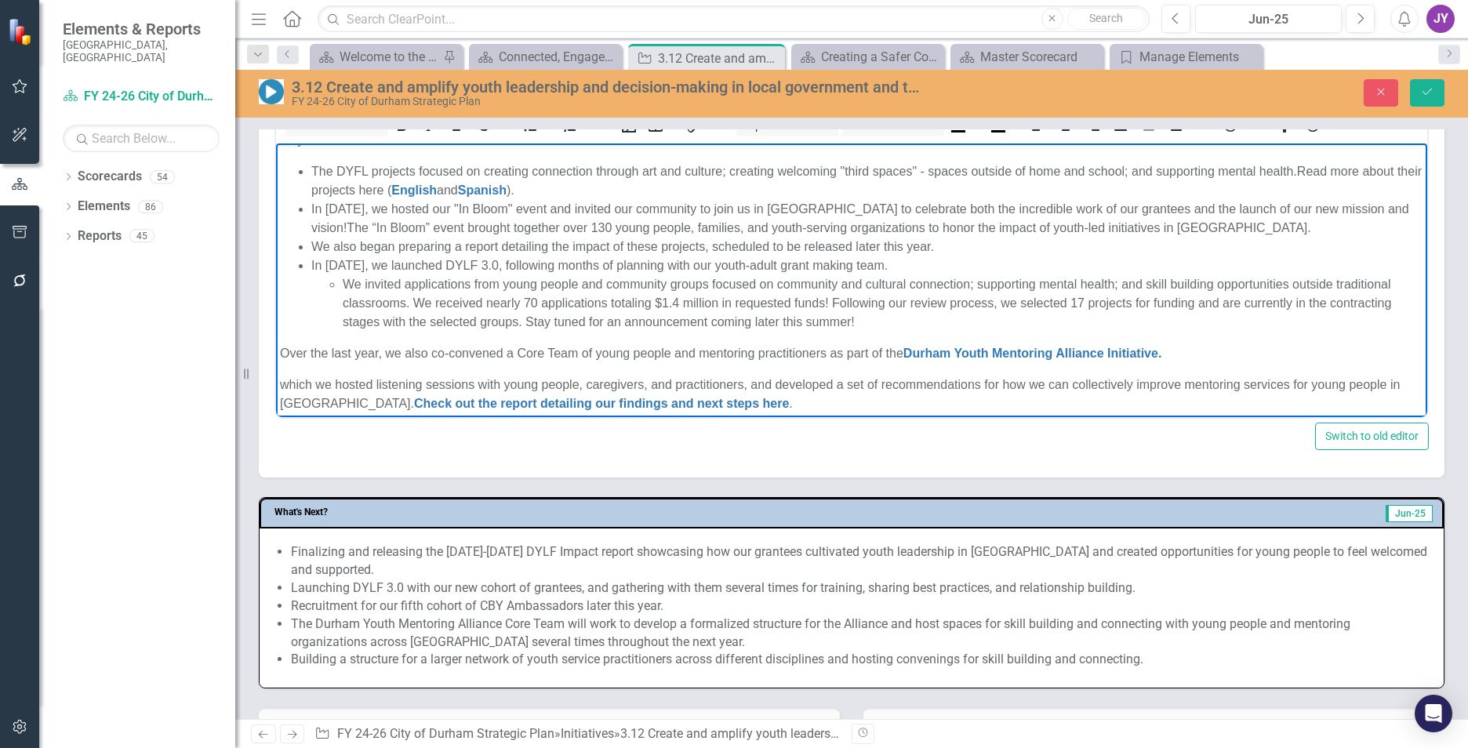
scroll to position [627, 0]
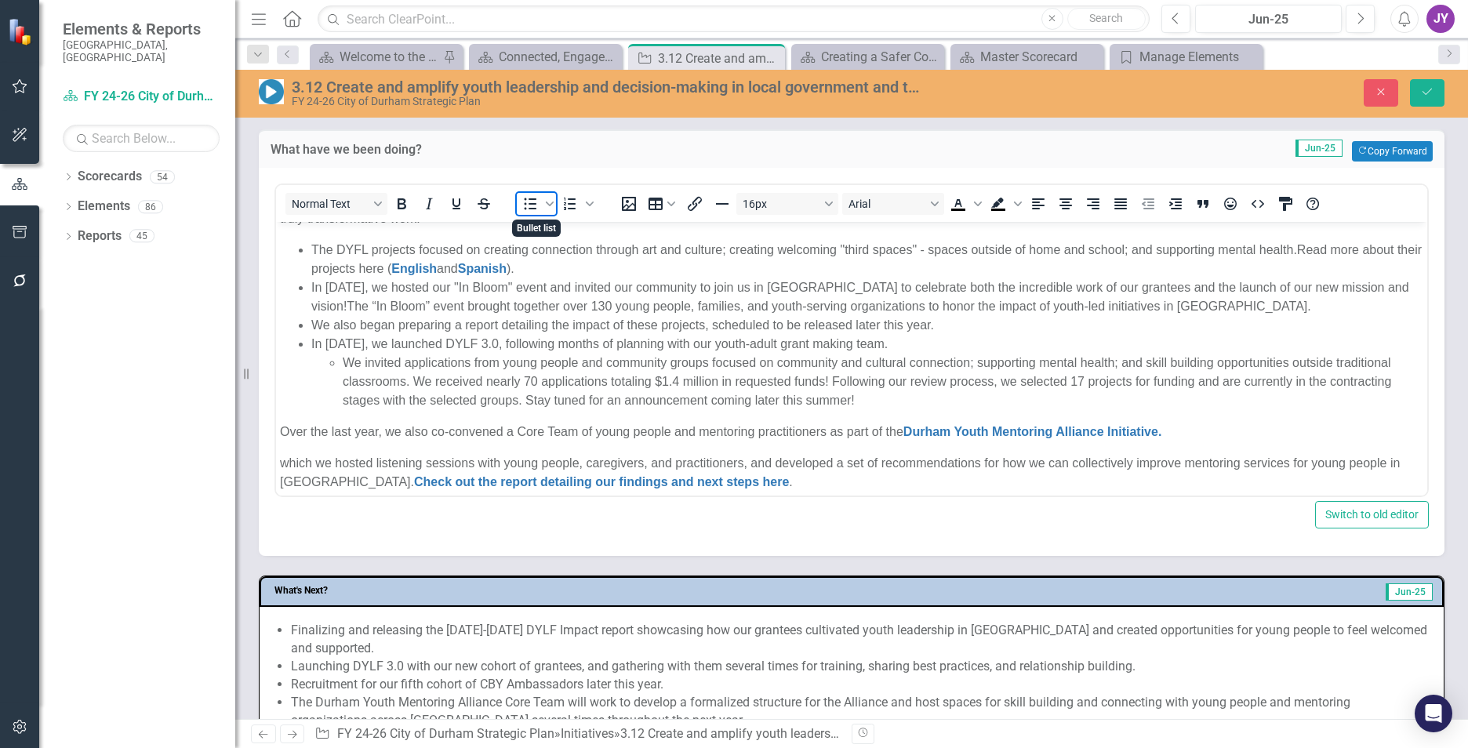
click at [536, 205] on icon "Bullet list" at bounding box center [530, 203] width 19 height 19
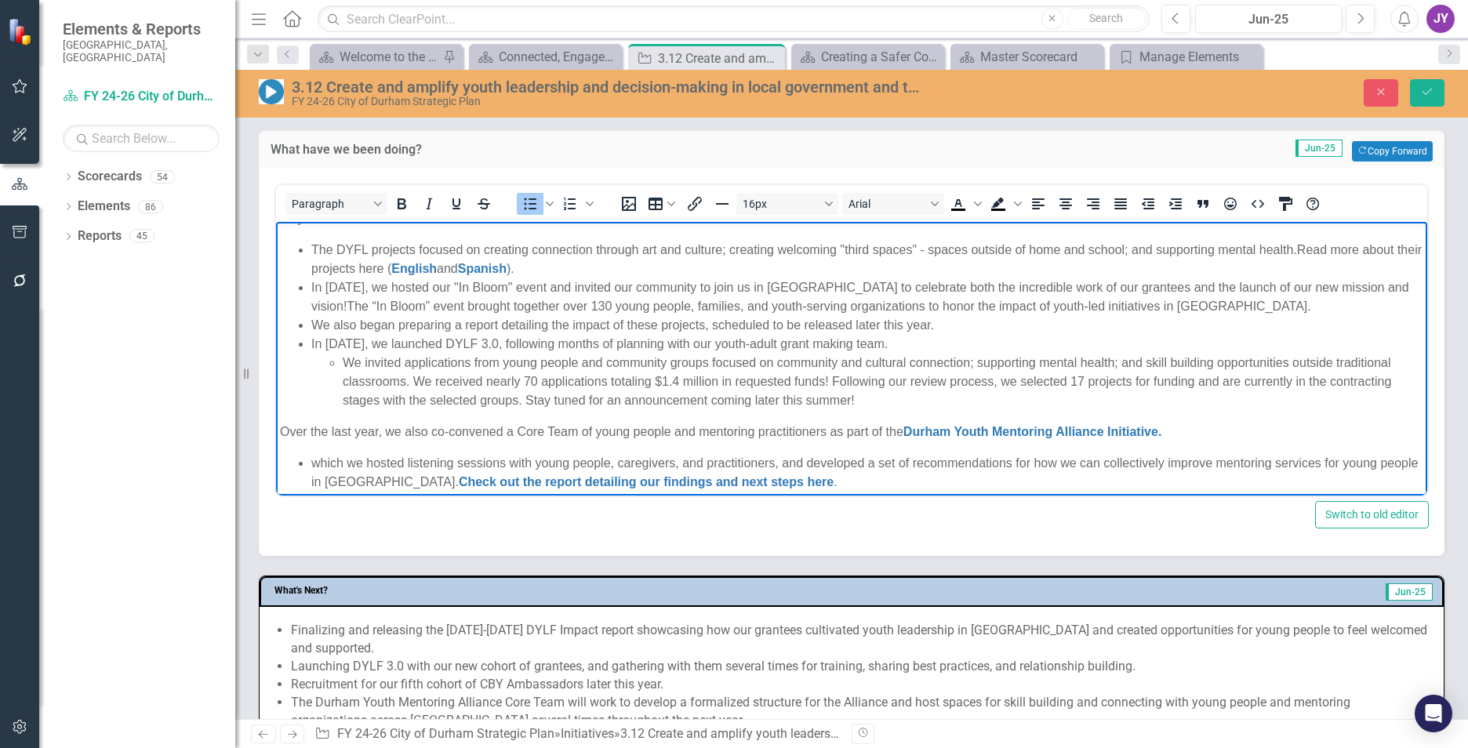
click at [325, 452] on body "There are several key strategies and efforts that help us reach our goals for t…" at bounding box center [851, 187] width 1151 height 641
click at [311, 454] on ul "which we hosted listening sessions with young people, caregivers, and practitio…" at bounding box center [851, 473] width 1143 height 38
click at [322, 463] on li "which we hosted listening sessions with young people, caregivers, and practitio…" at bounding box center [867, 473] width 1112 height 38
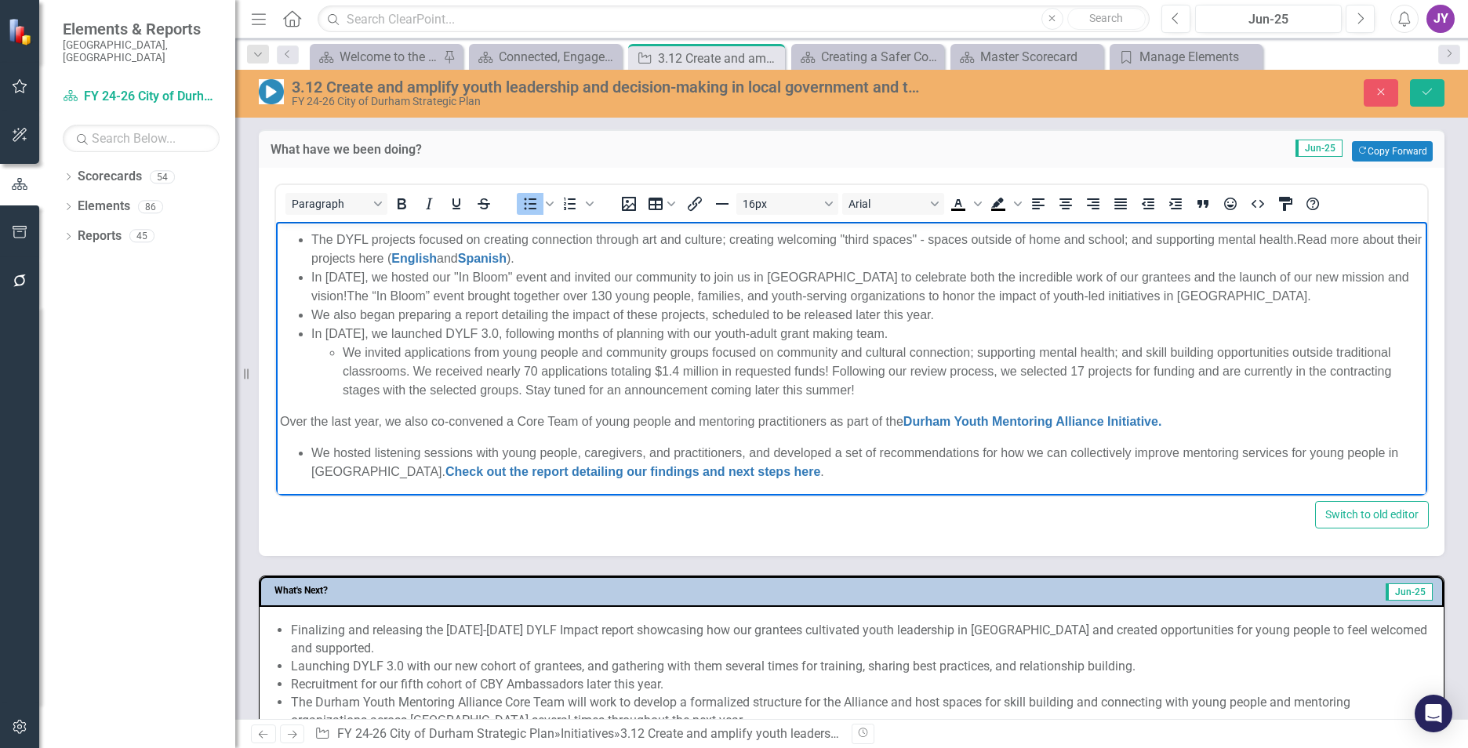
scroll to position [368, 0]
click at [755, 446] on li "We hosted listening sessions with young people, caregivers, and practitioners, …" at bounding box center [867, 461] width 1112 height 38
click at [812, 449] on li "We hosted listening sessions with young people, caregivers, and practitioners t…" at bounding box center [867, 461] width 1112 height 38
click at [445, 467] on link "Check out the report detailing our findings and next steps here" at bounding box center [632, 469] width 375 height 13
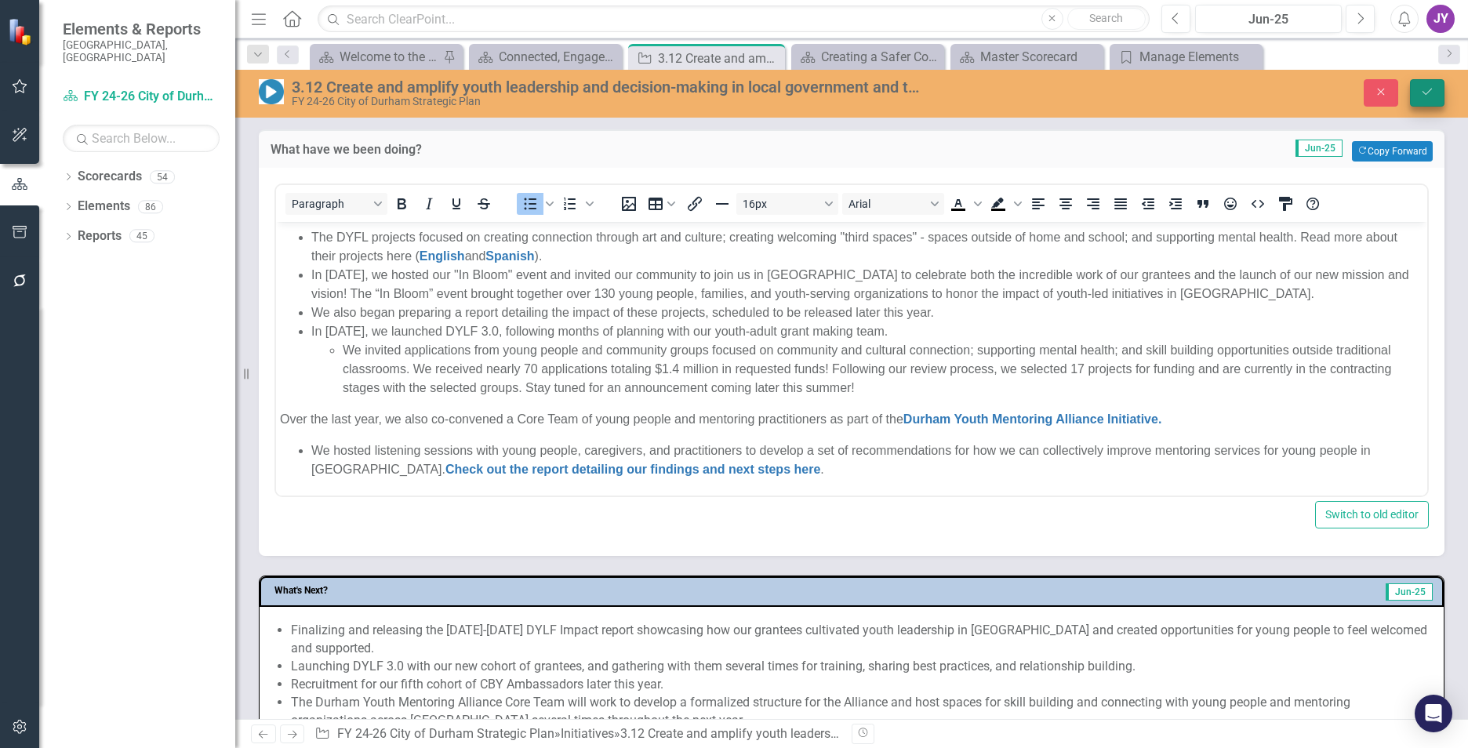
click at [1426, 98] on button "Save" at bounding box center [1427, 92] width 35 height 27
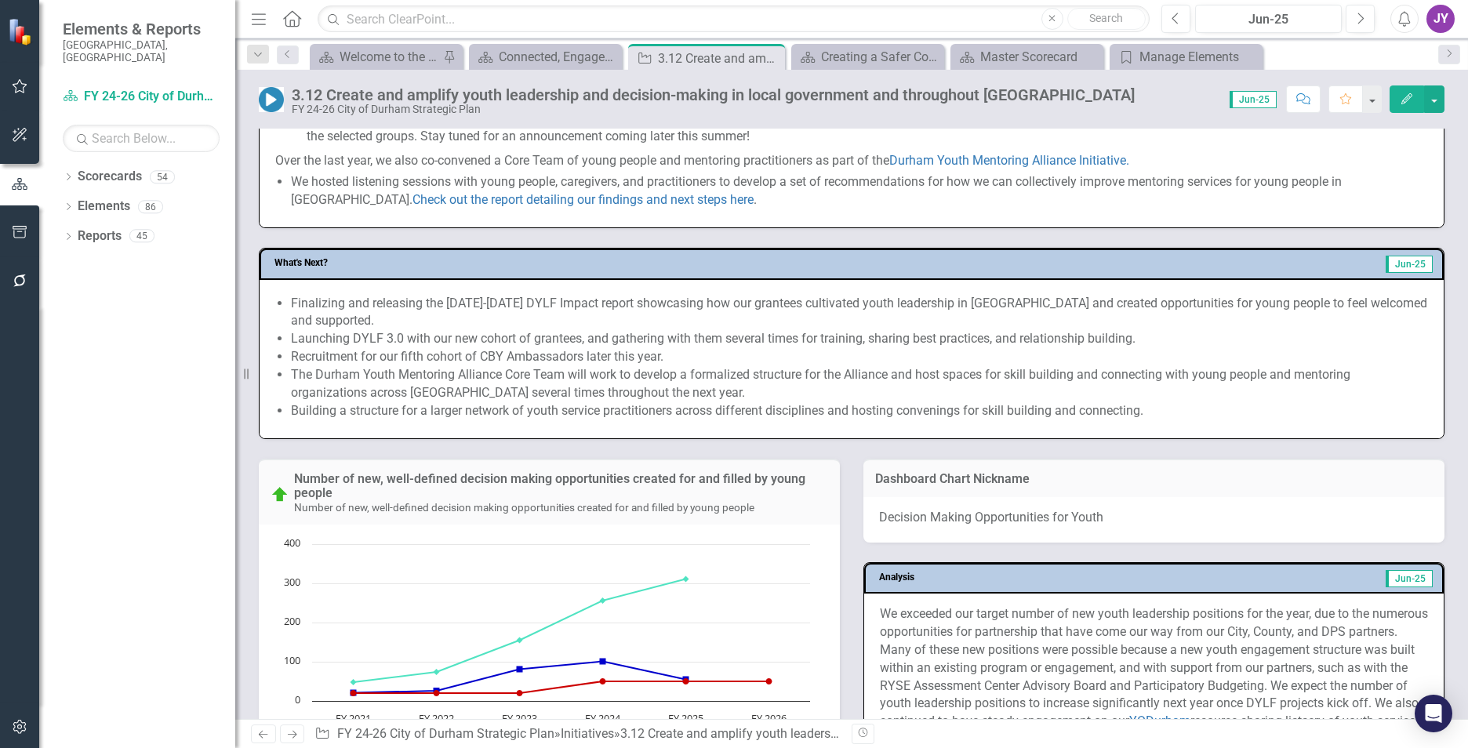
scroll to position [1176, 0]
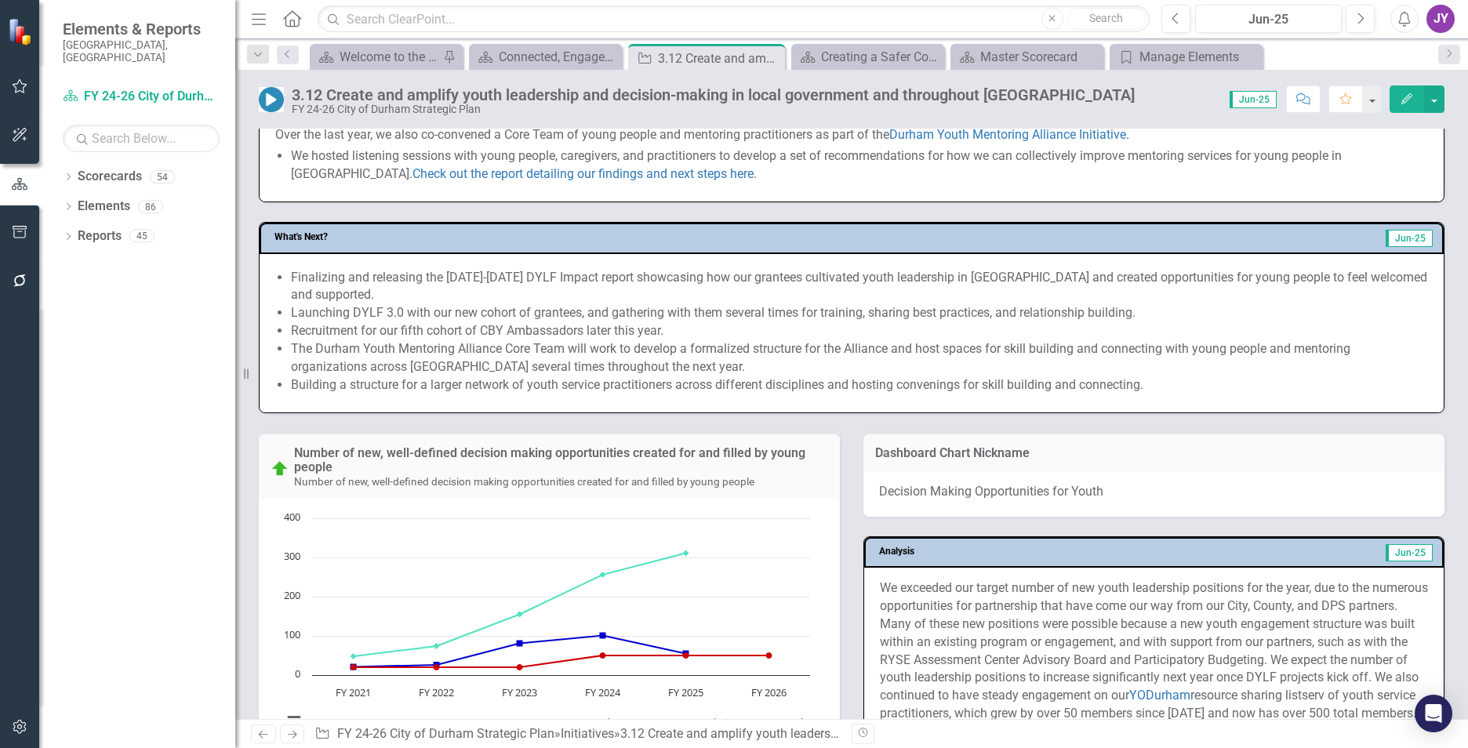
click at [1165, 354] on li "The Durham Youth Mentoring Alliance Core Team will work to develop a formalized…" at bounding box center [859, 358] width 1137 height 36
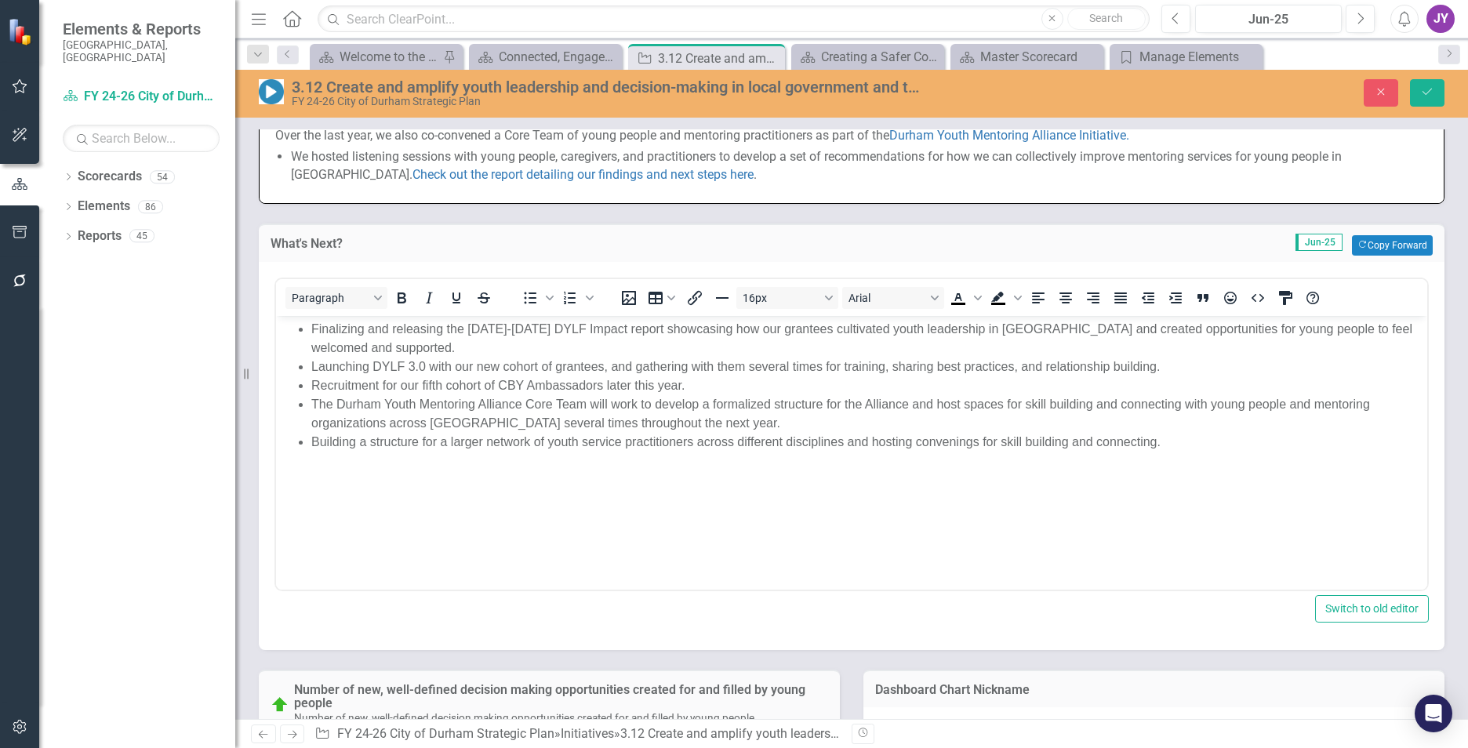
scroll to position [0, 0]
click at [1368, 85] on button "Close" at bounding box center [1381, 92] width 35 height 27
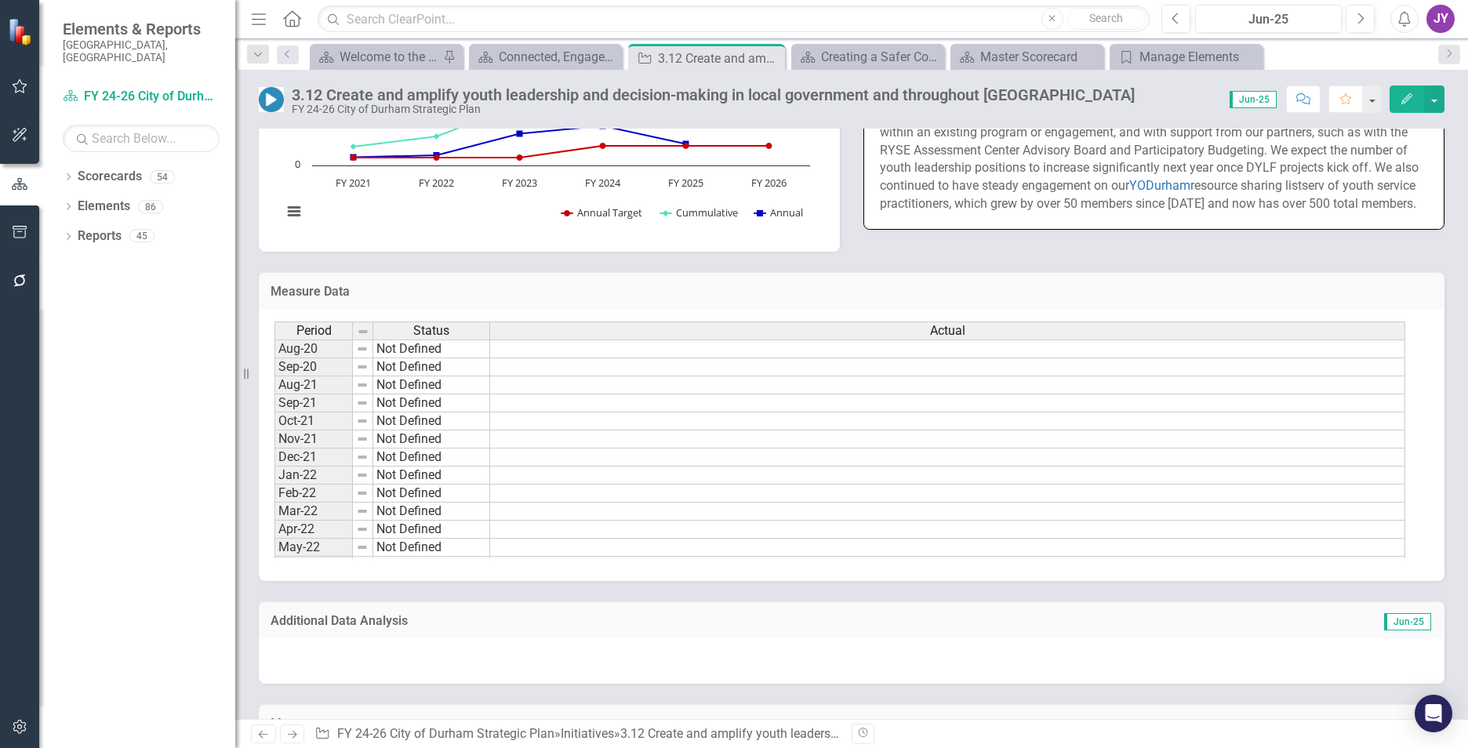
scroll to position [1372, 0]
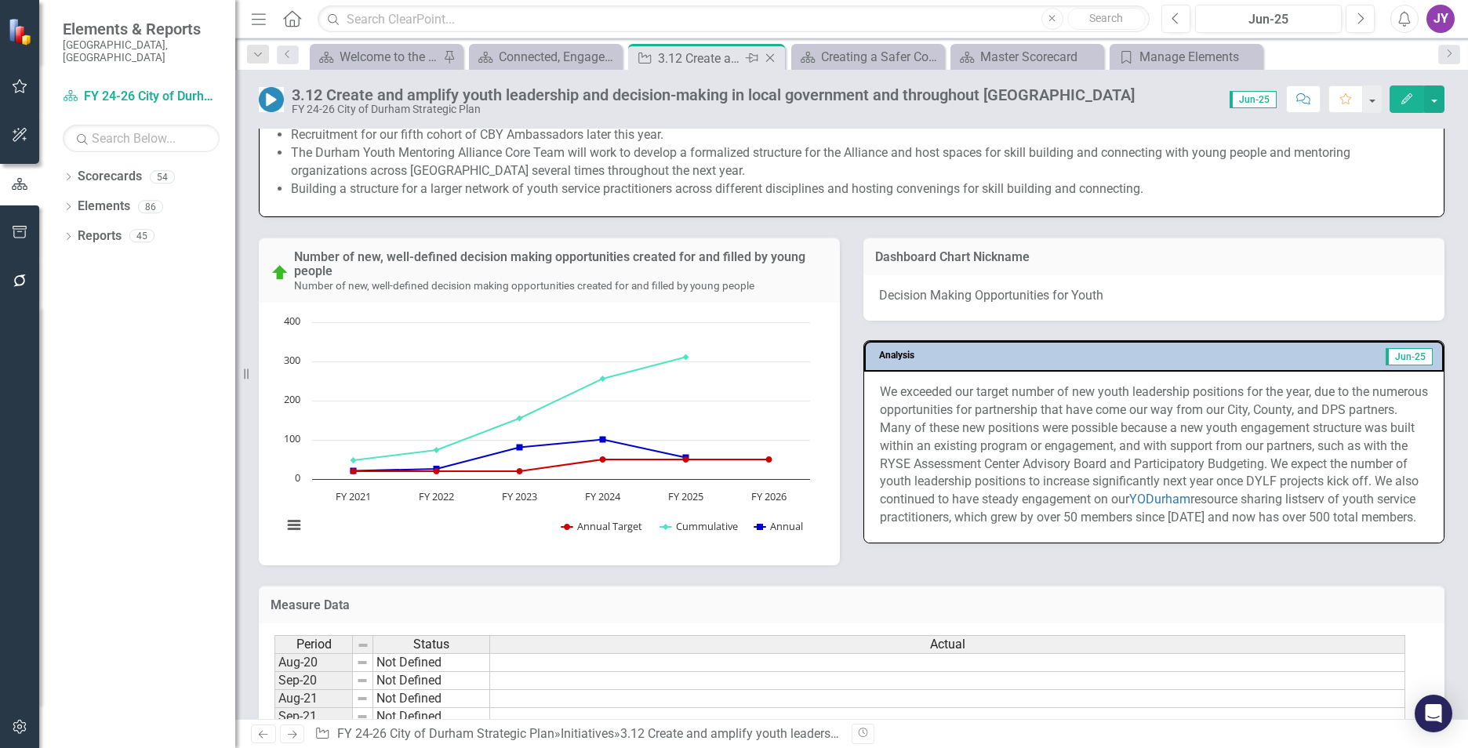
drag, startPoint x: 776, startPoint y: 54, endPoint x: 778, endPoint y: 30, distance: 24.4
click at [0, 0] on icon "Close" at bounding box center [0, 0] width 0 height 0
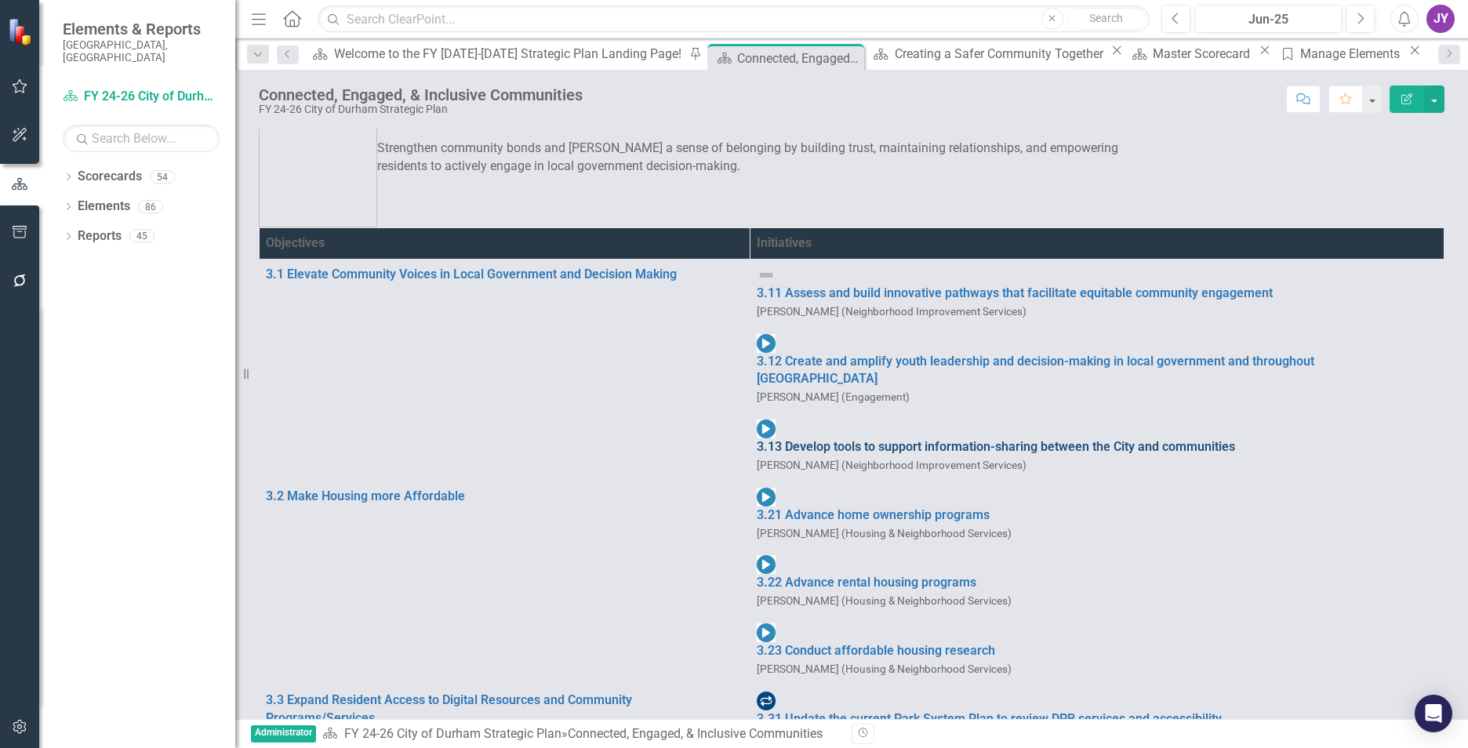
click at [757, 438] on link "3.13 Develop tools to support information-sharing between the City and communit…" at bounding box center [1097, 447] width 681 height 18
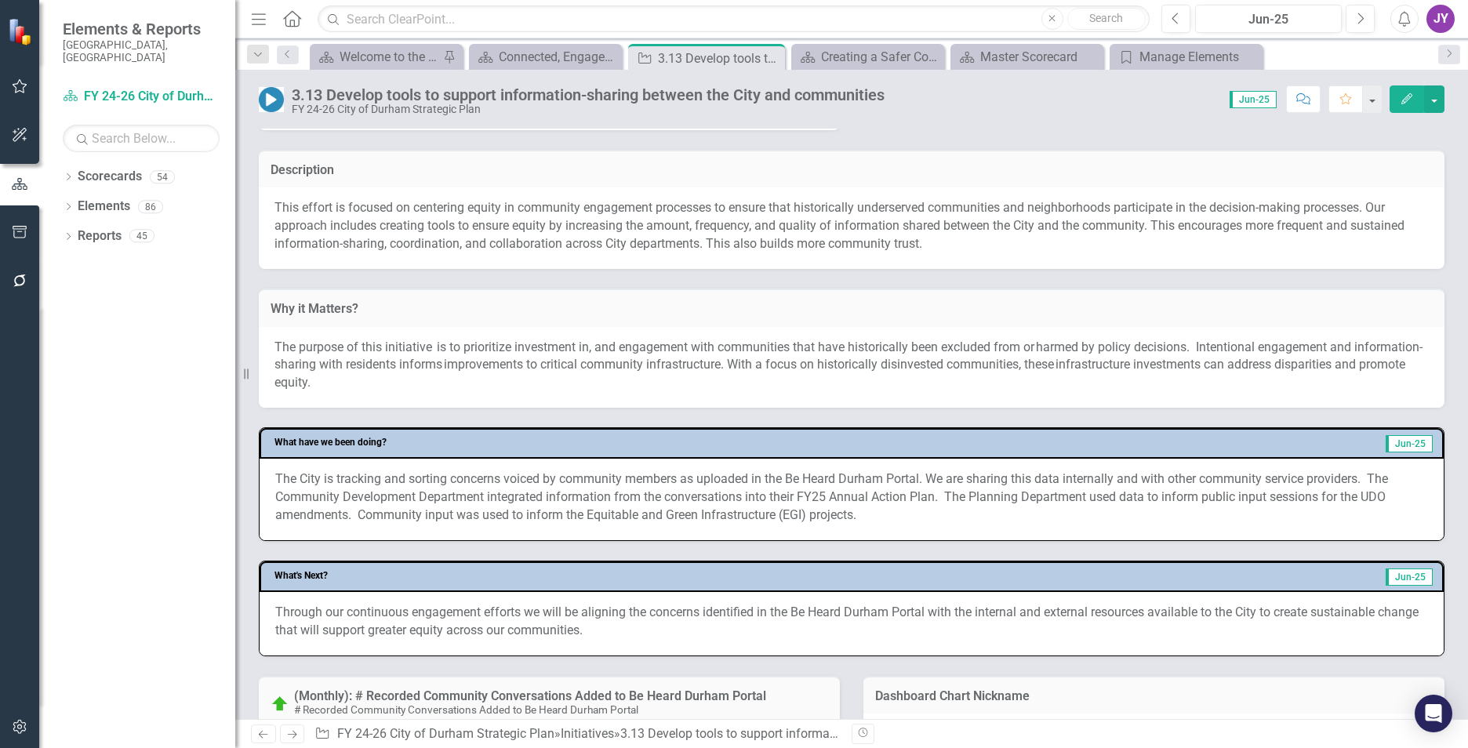
scroll to position [314, 0]
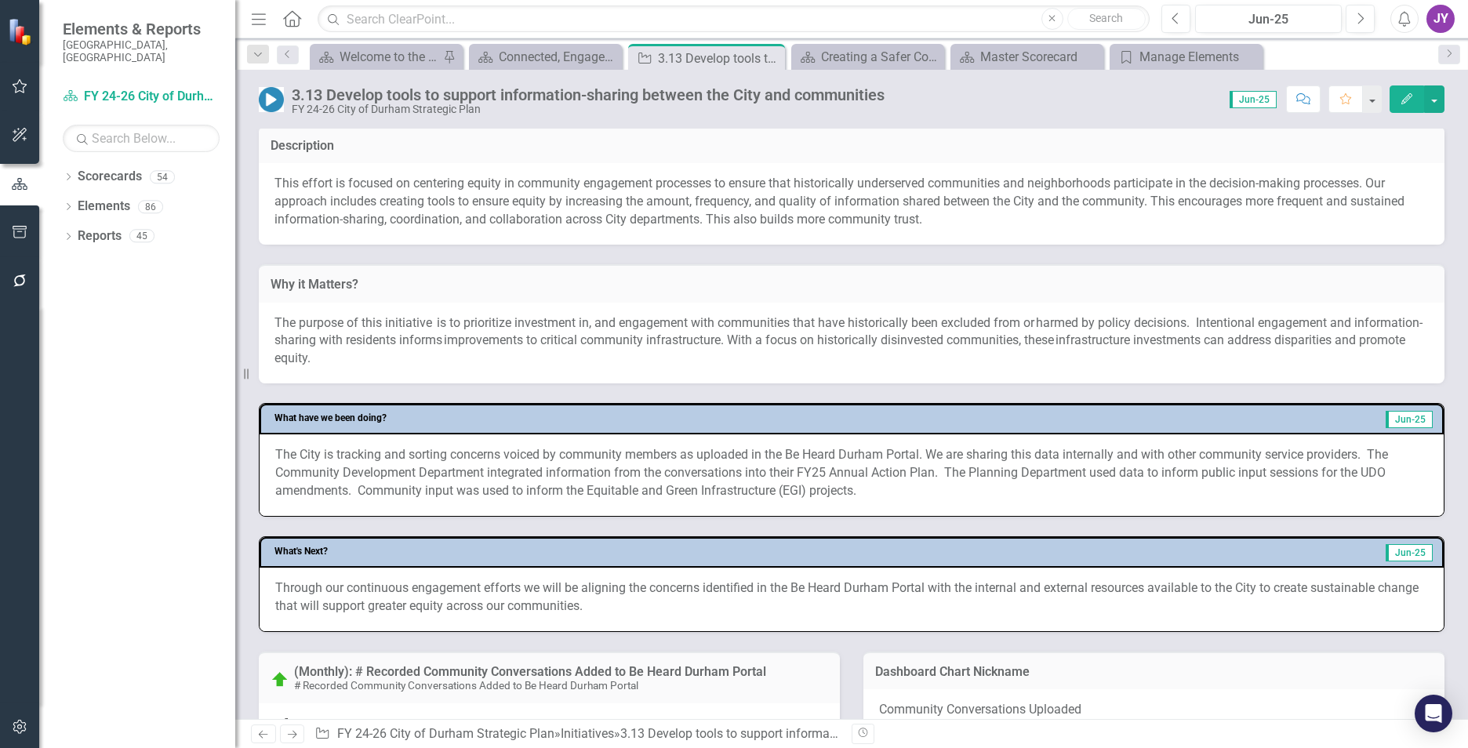
click at [754, 220] on p "This effort is focused on centering equity in community engagement processes to…" at bounding box center [851, 202] width 1154 height 54
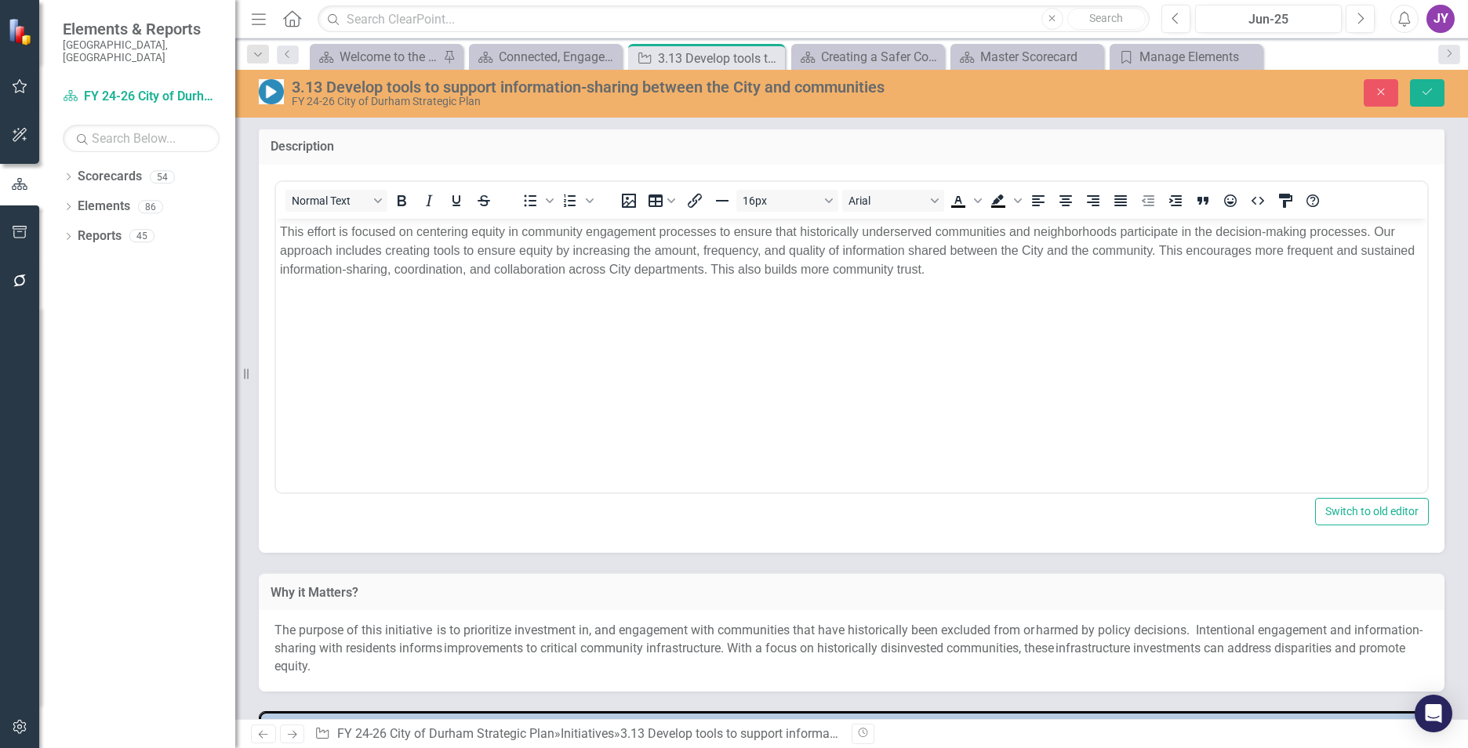
scroll to position [0, 0]
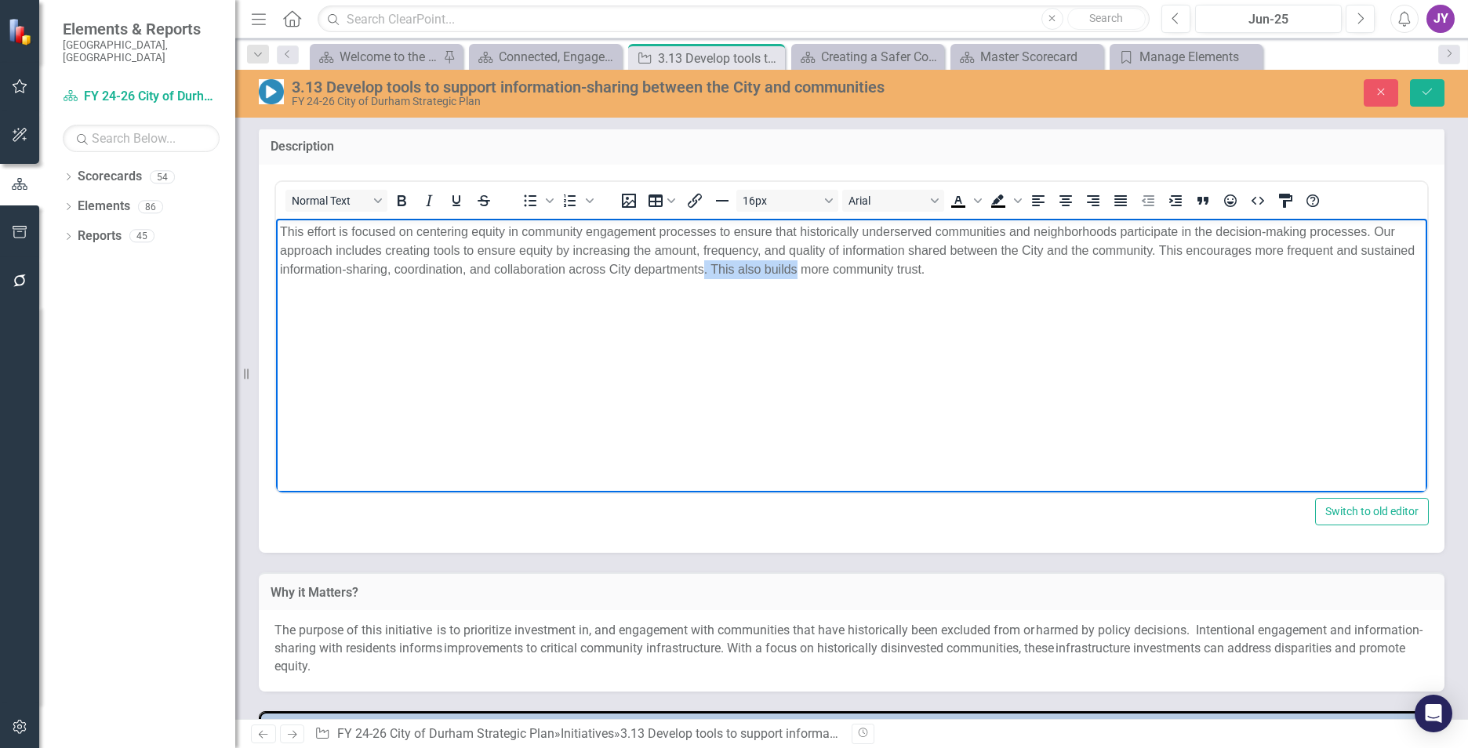
drag, startPoint x: 762, startPoint y: 269, endPoint x: 853, endPoint y: 271, distance: 91.0
click at [853, 271] on p "This effort is focused on centering equity in community engagement processes to…" at bounding box center [851, 250] width 1143 height 56
click at [1426, 85] on button "Save" at bounding box center [1427, 92] width 35 height 27
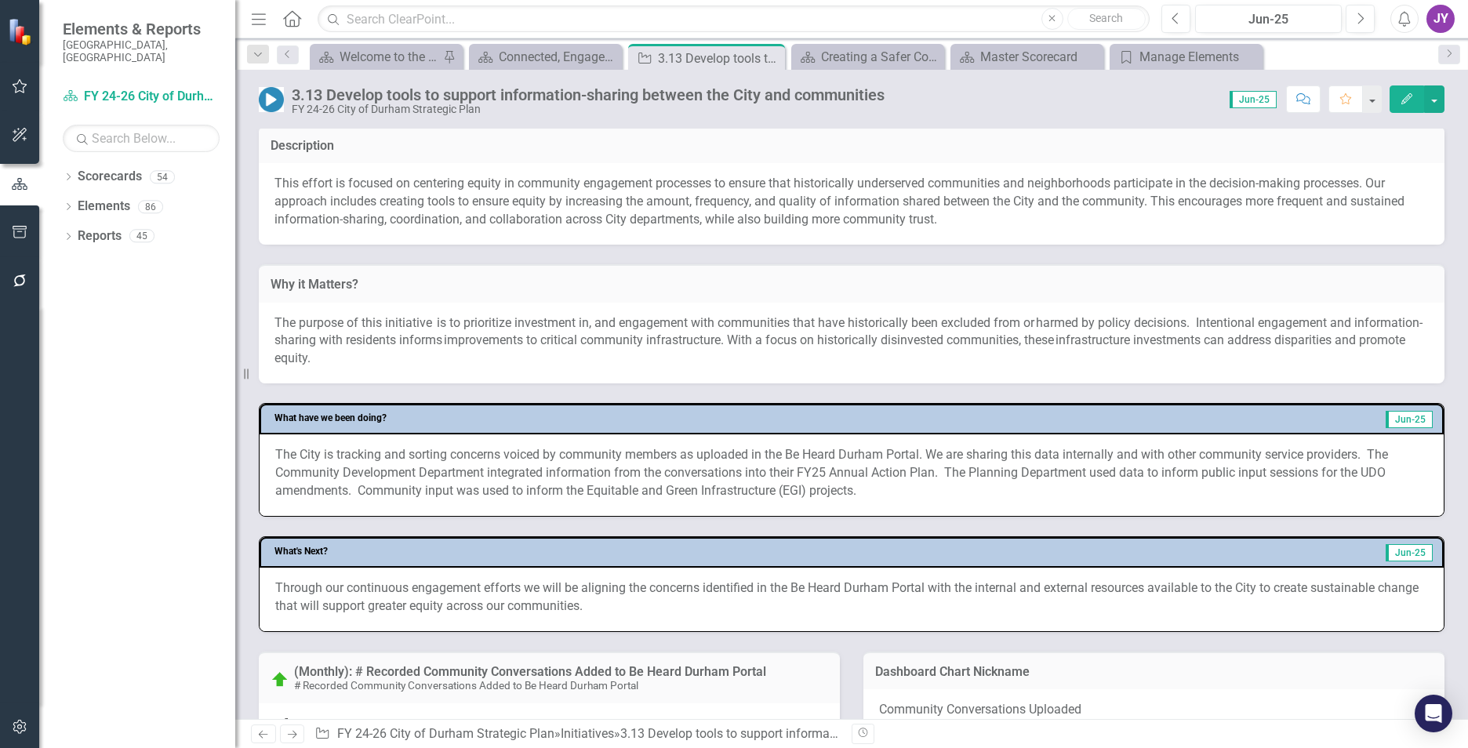
scroll to position [392, 0]
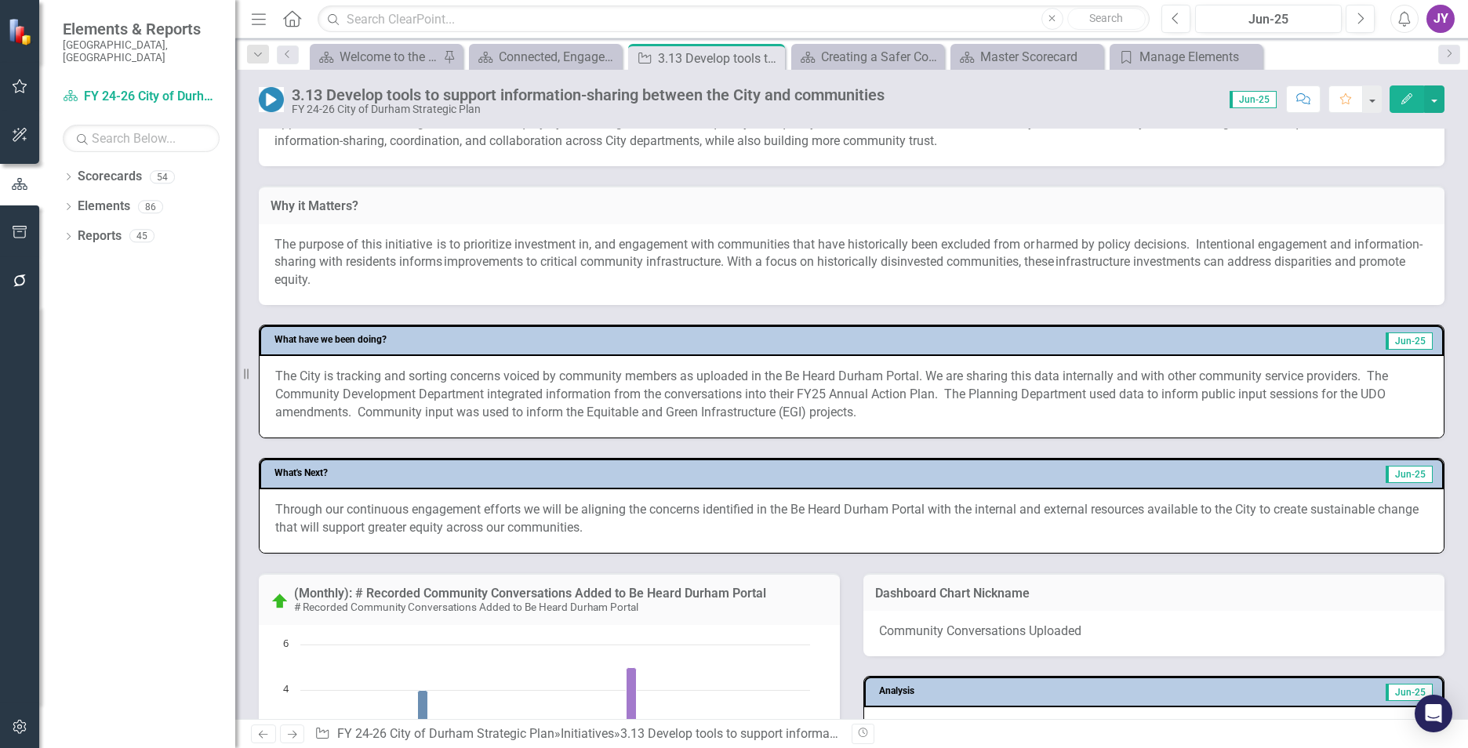
click at [606, 255] on div "The purpose of this initiative  is to prioritize investment in, and engagement …" at bounding box center [851, 263] width 1154 height 54
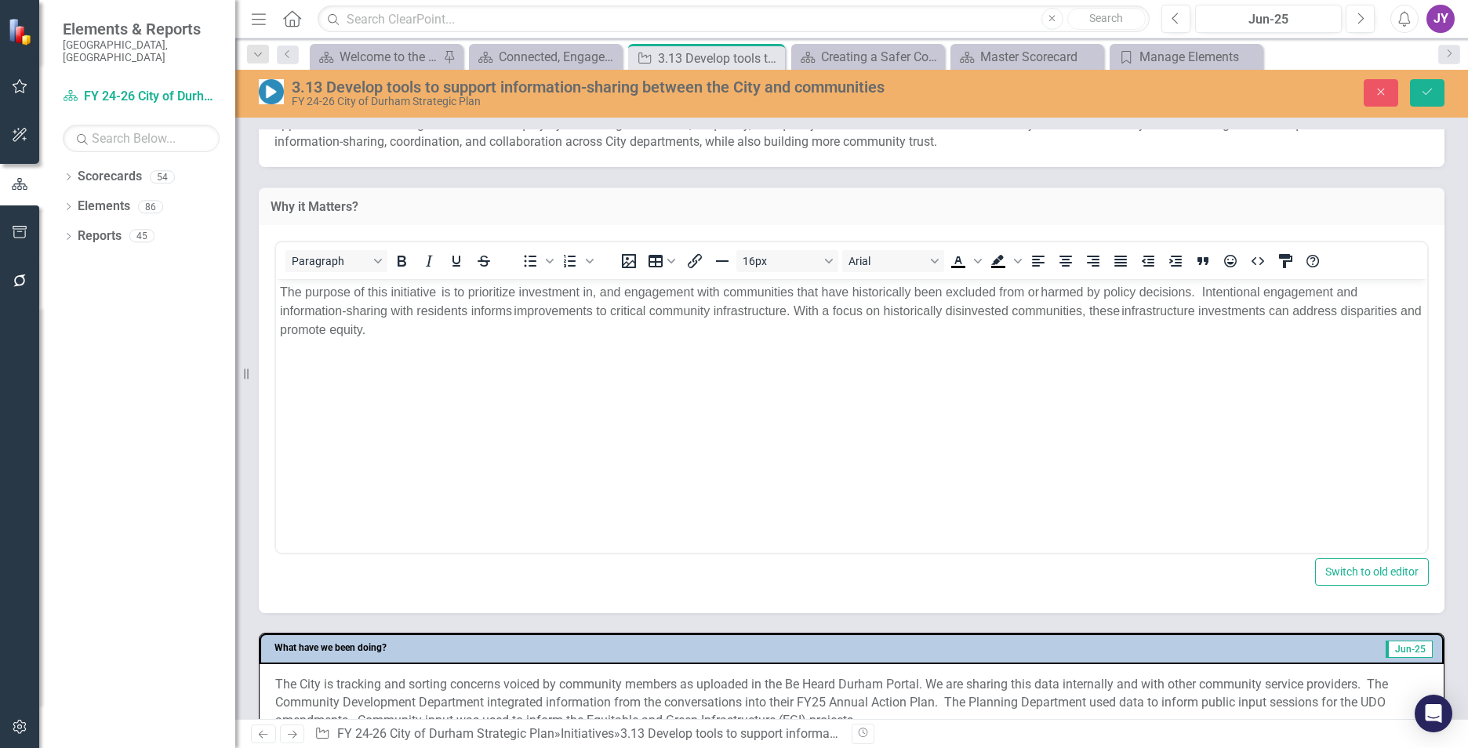
scroll to position [0, 0]
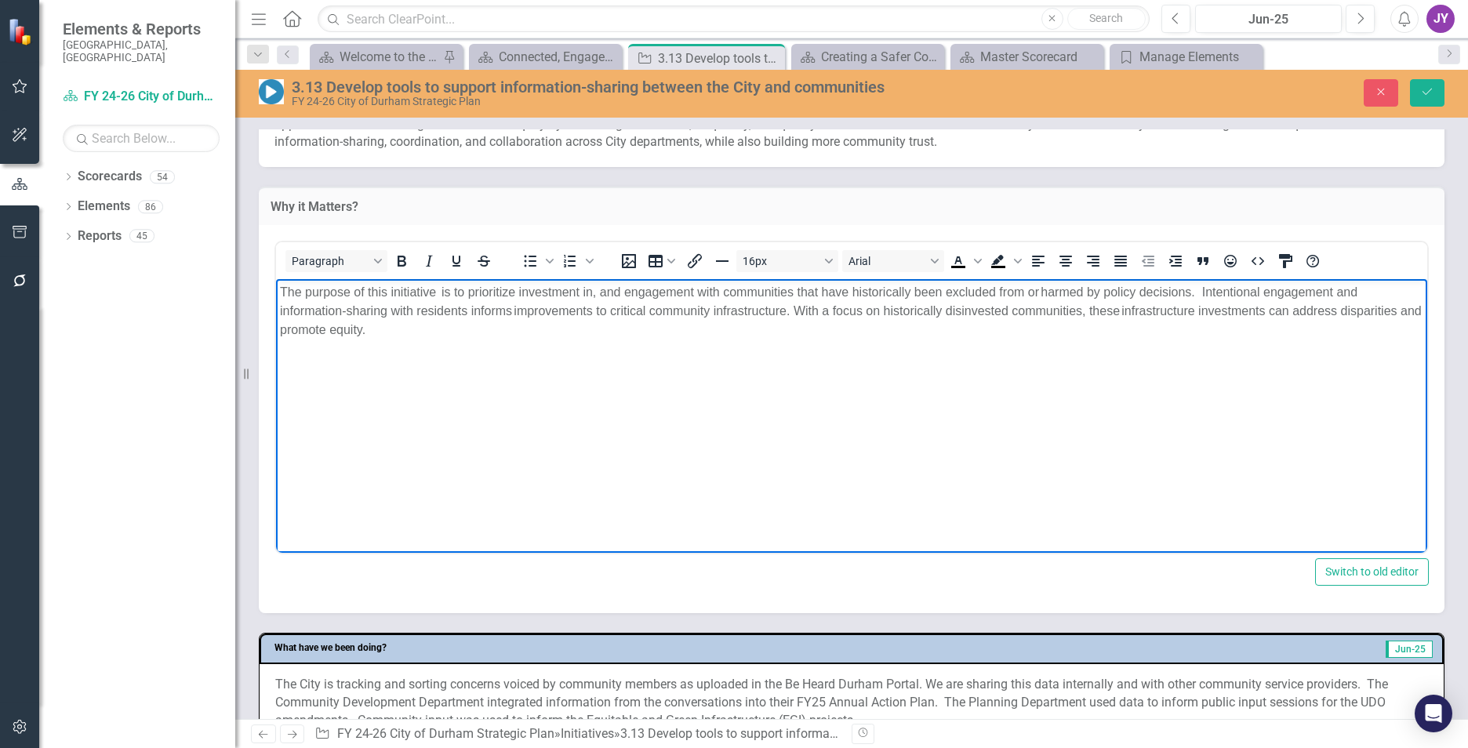
click at [597, 295] on div "The purpose of this initiative  is to prioritize investment in, and engagement …" at bounding box center [851, 310] width 1143 height 56
drag, startPoint x: 581, startPoint y: 291, endPoint x: 614, endPoint y: 293, distance: 33.0
click at [614, 293] on div "The purpose of this initiative is to prioritize investment in and engagement wi…" at bounding box center [851, 310] width 1143 height 56
click at [606, 322] on div "The purpose of this initiative is to prioritize investment in and engagement wi…" at bounding box center [851, 310] width 1143 height 56
click at [1197, 294] on div "The purpose of this initiative is to prioritize investment in and engagement wi…" at bounding box center [851, 310] width 1143 height 56
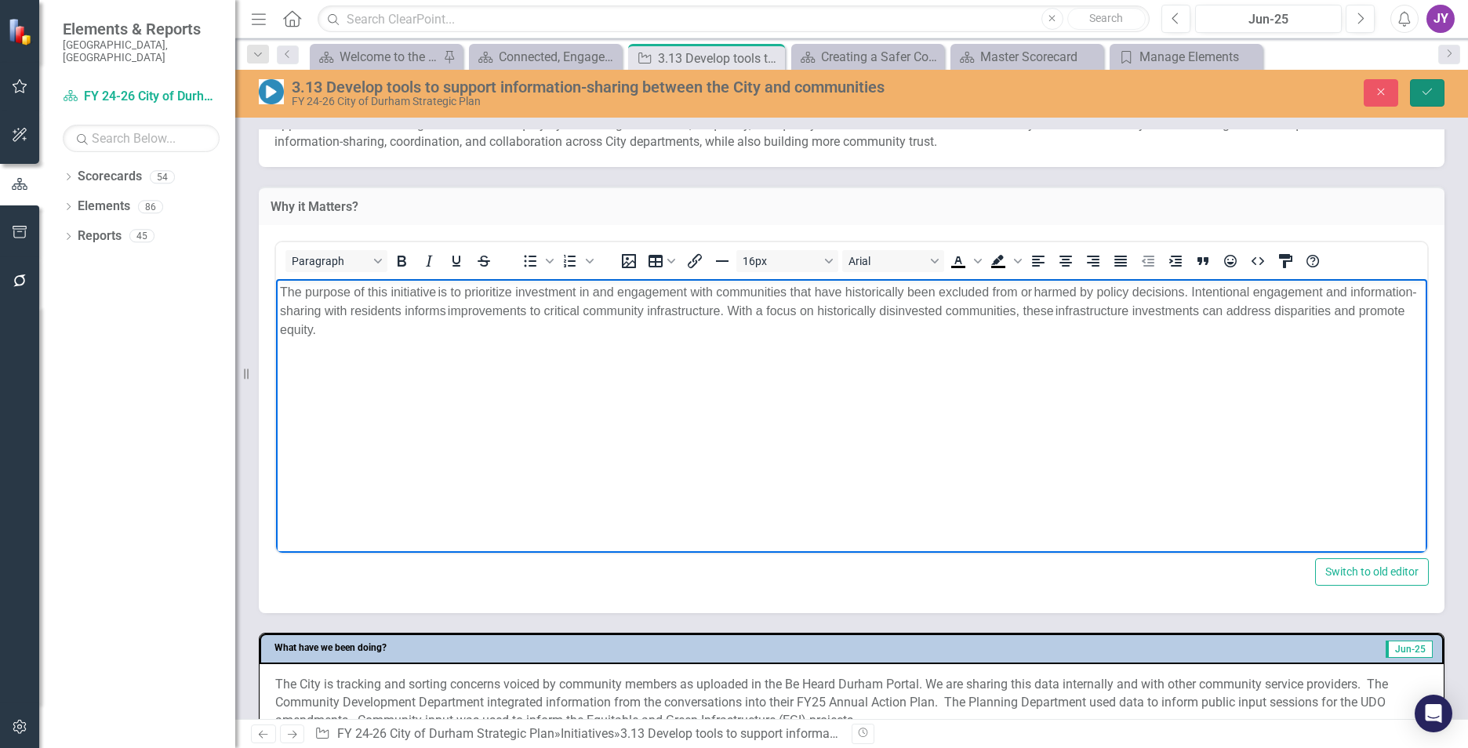
click at [1424, 88] on icon "Save" at bounding box center [1427, 91] width 14 height 11
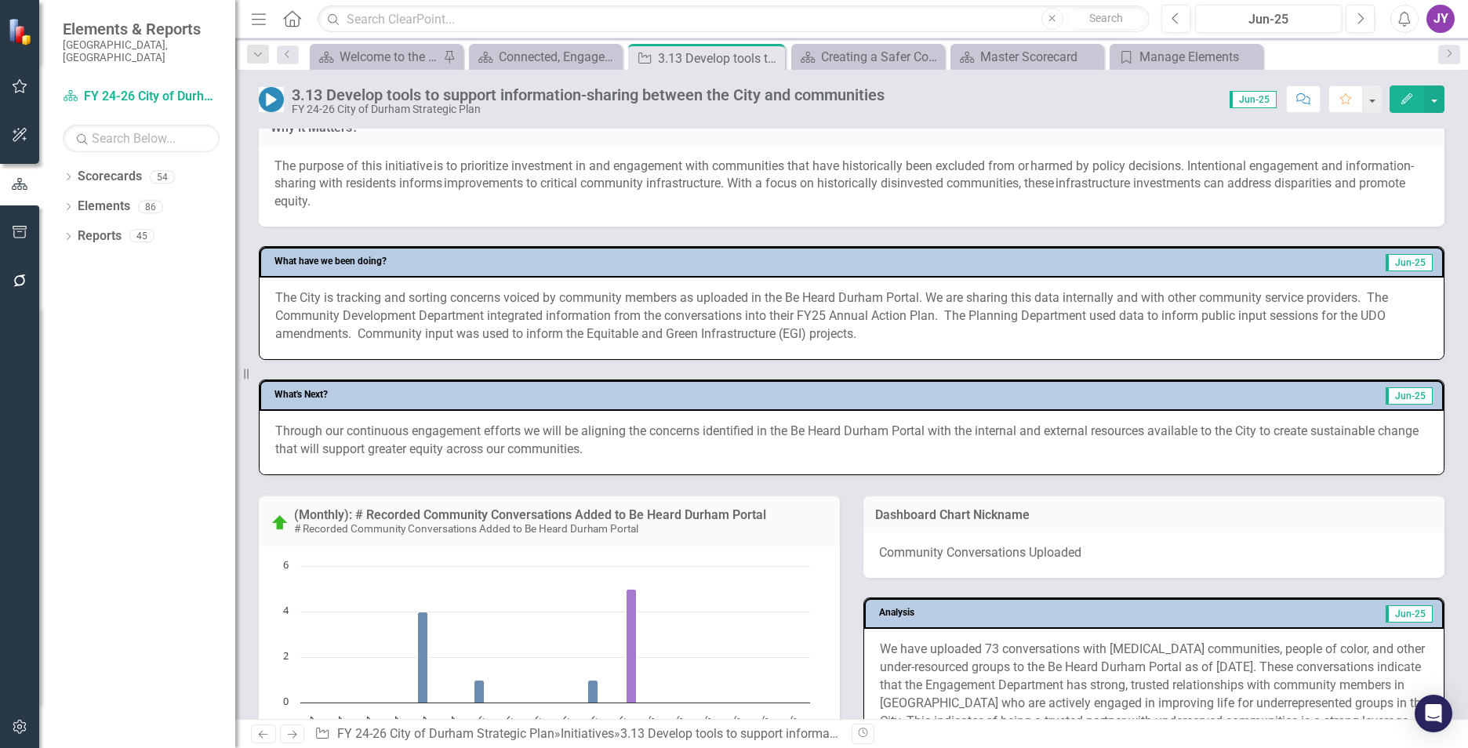
scroll to position [549, 0]
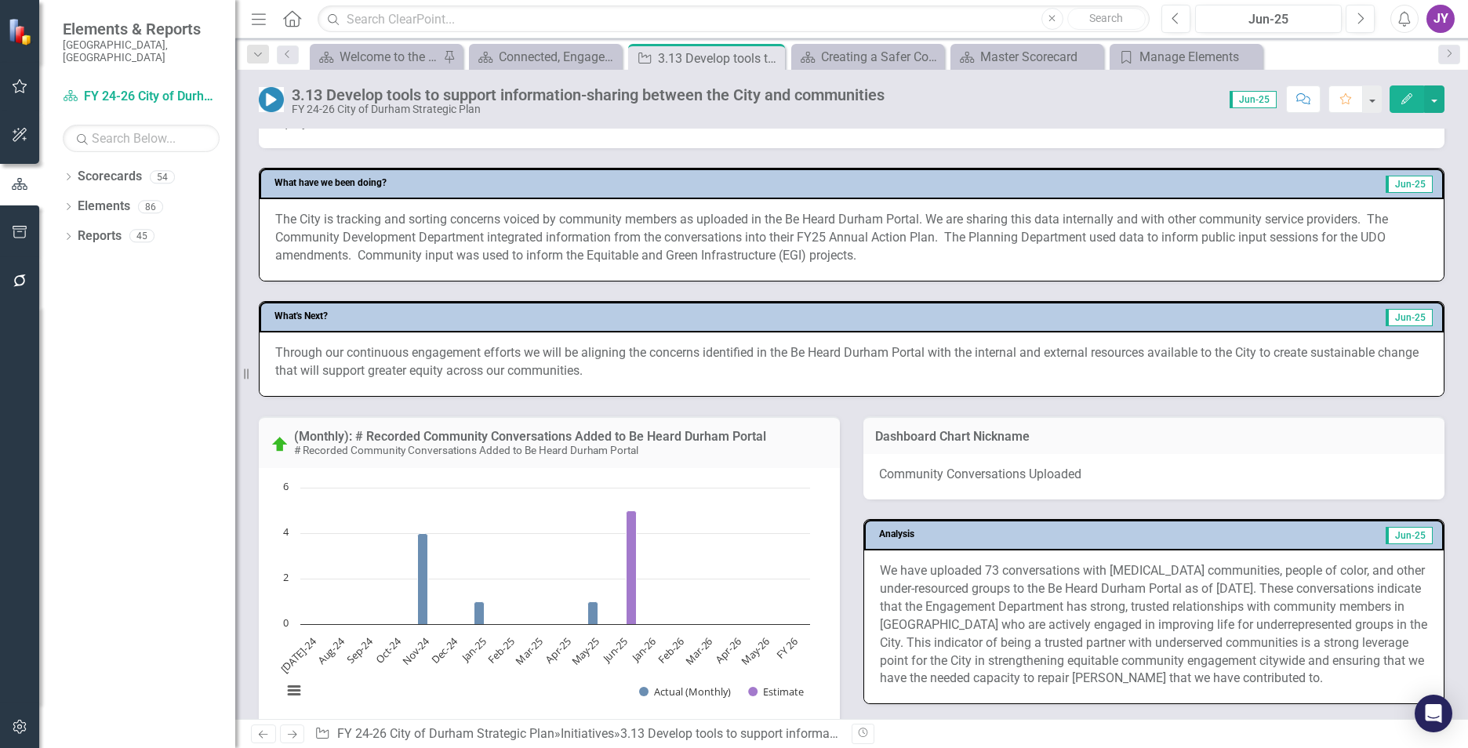
click at [537, 256] on p "The City is tracking and sorting concerns voiced by community members as upload…" at bounding box center [851, 238] width 1153 height 54
click at [537, 254] on p "The City is tracking and sorting concerns voiced by community members as upload…" at bounding box center [851, 238] width 1153 height 54
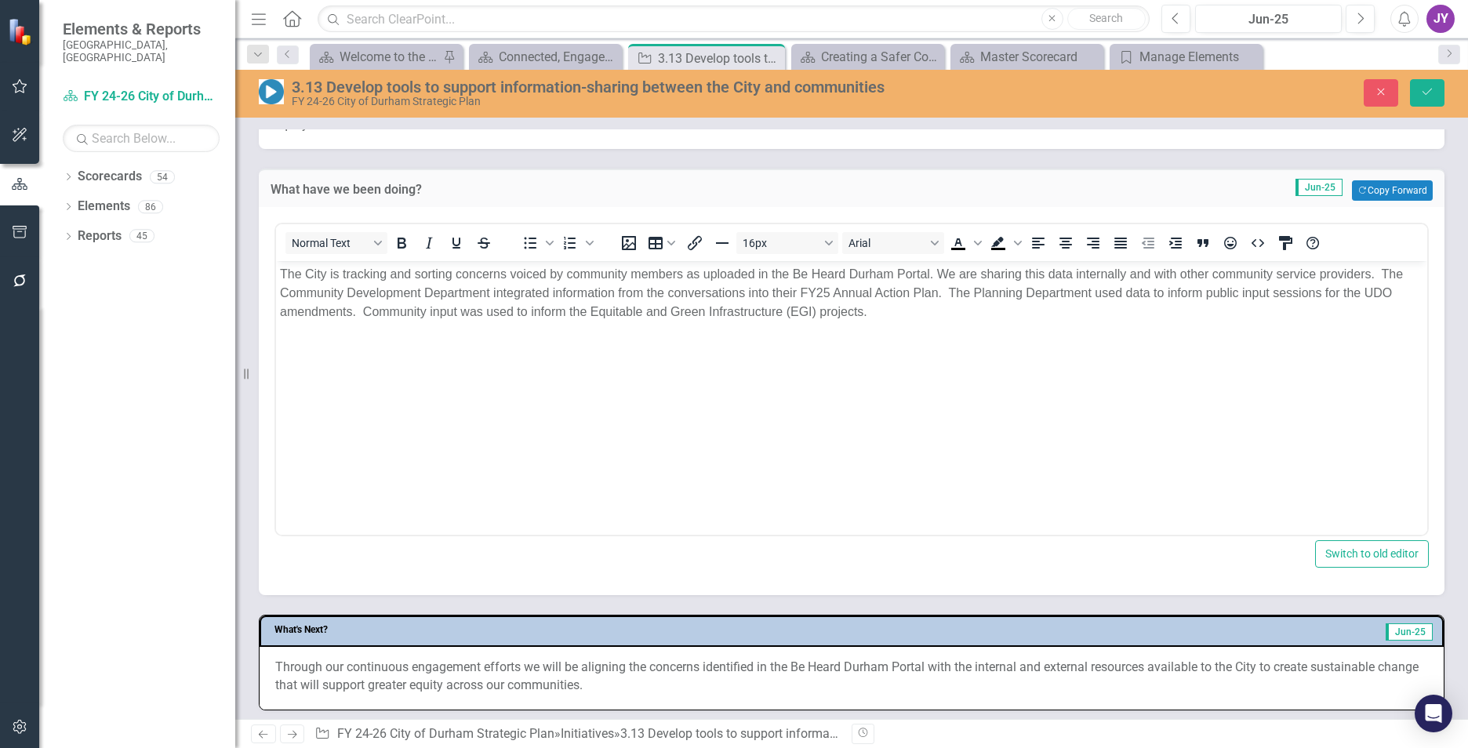
scroll to position [0, 0]
click at [1379, 271] on p "The City is tracking and sorting concerns voiced by community members as upload…" at bounding box center [851, 293] width 1143 height 56
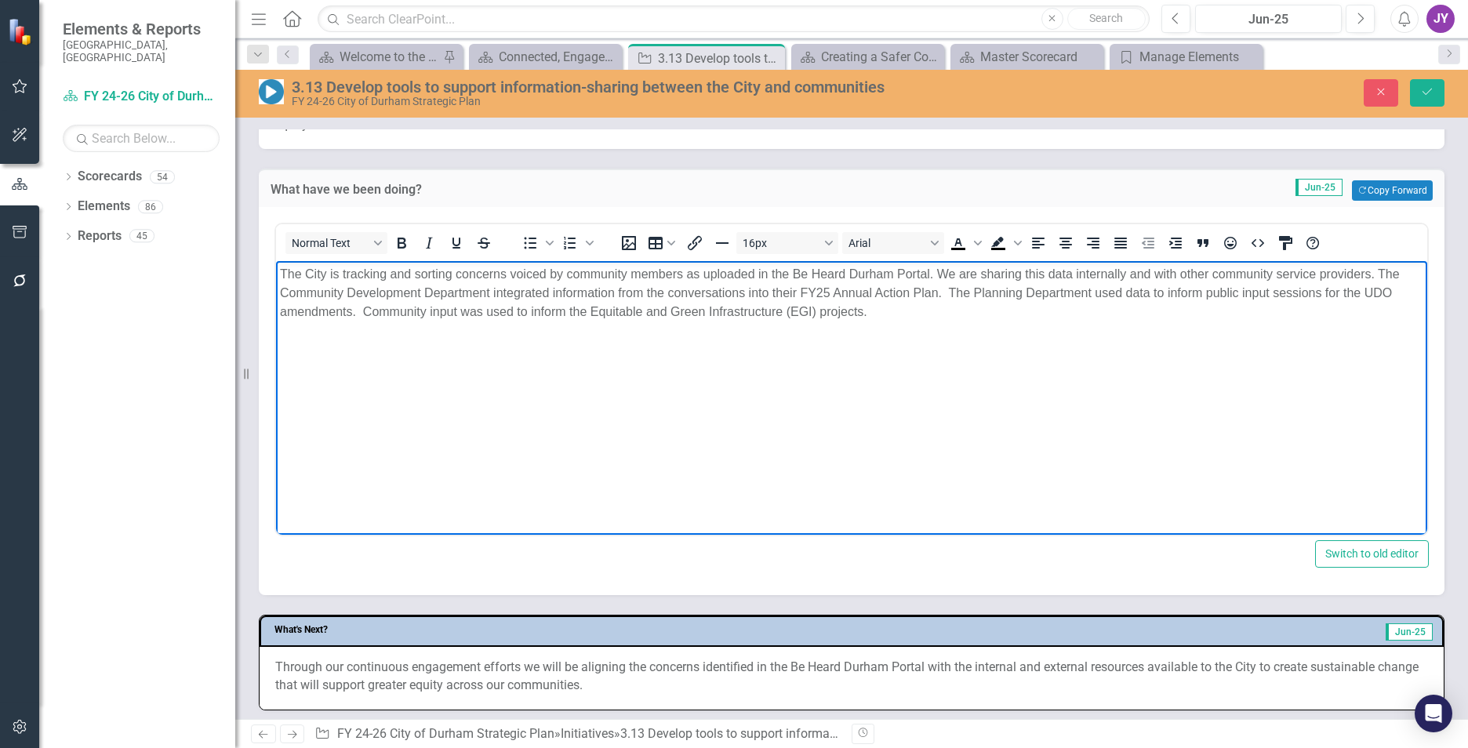
click at [1035, 333] on body "The City is tracking and sorting concerns voiced by community members as upload…" at bounding box center [851, 378] width 1151 height 235
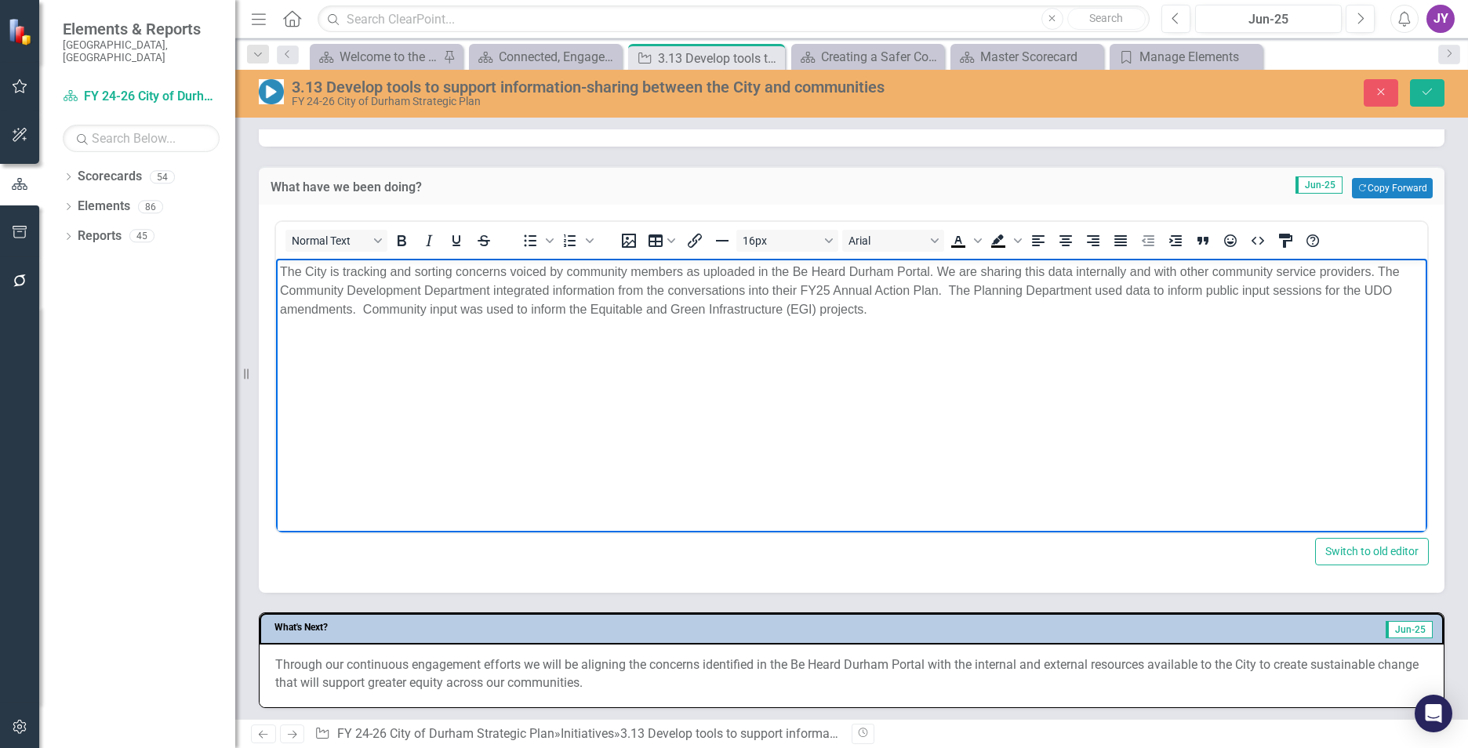
scroll to position [549, 0]
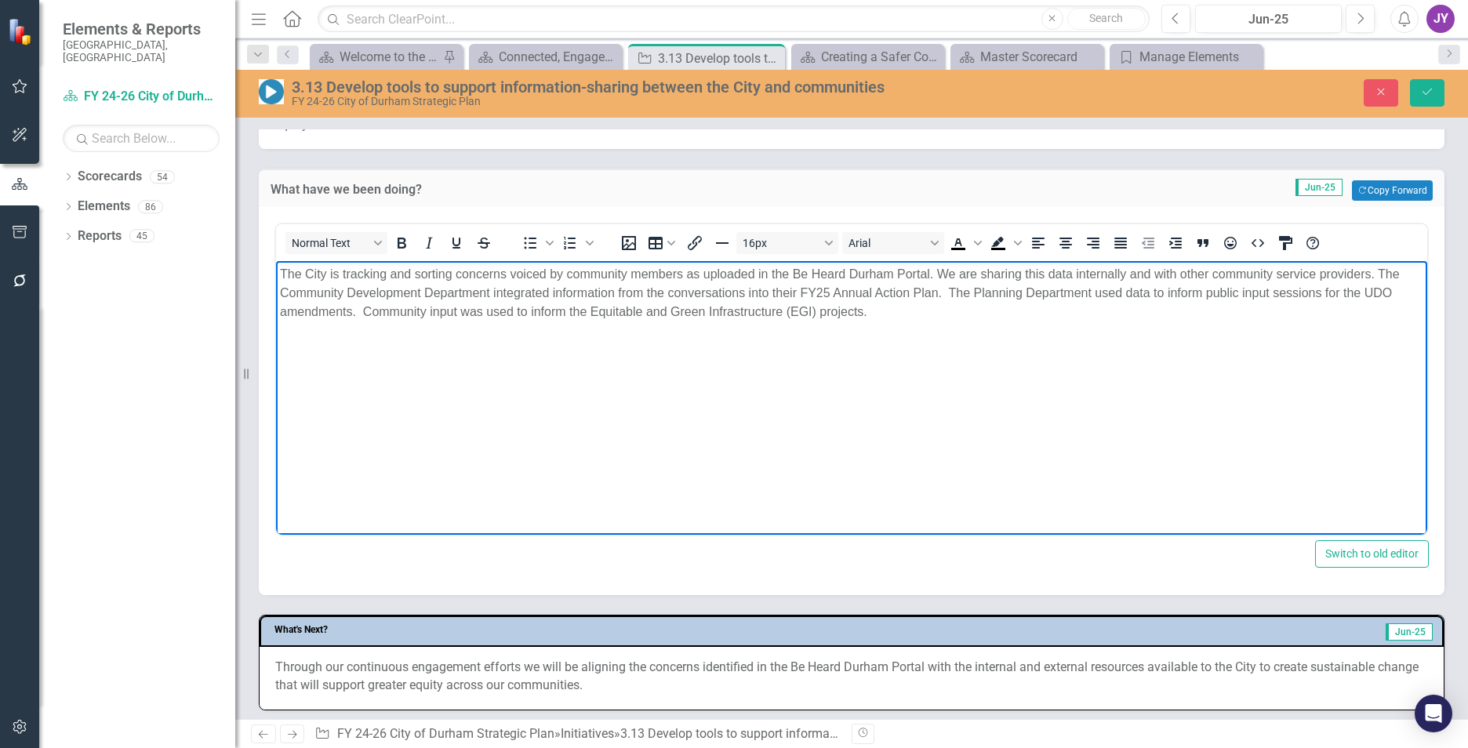
click at [1376, 268] on p "The City is tracking and sorting concerns voiced by community members as upload…" at bounding box center [851, 293] width 1143 height 56
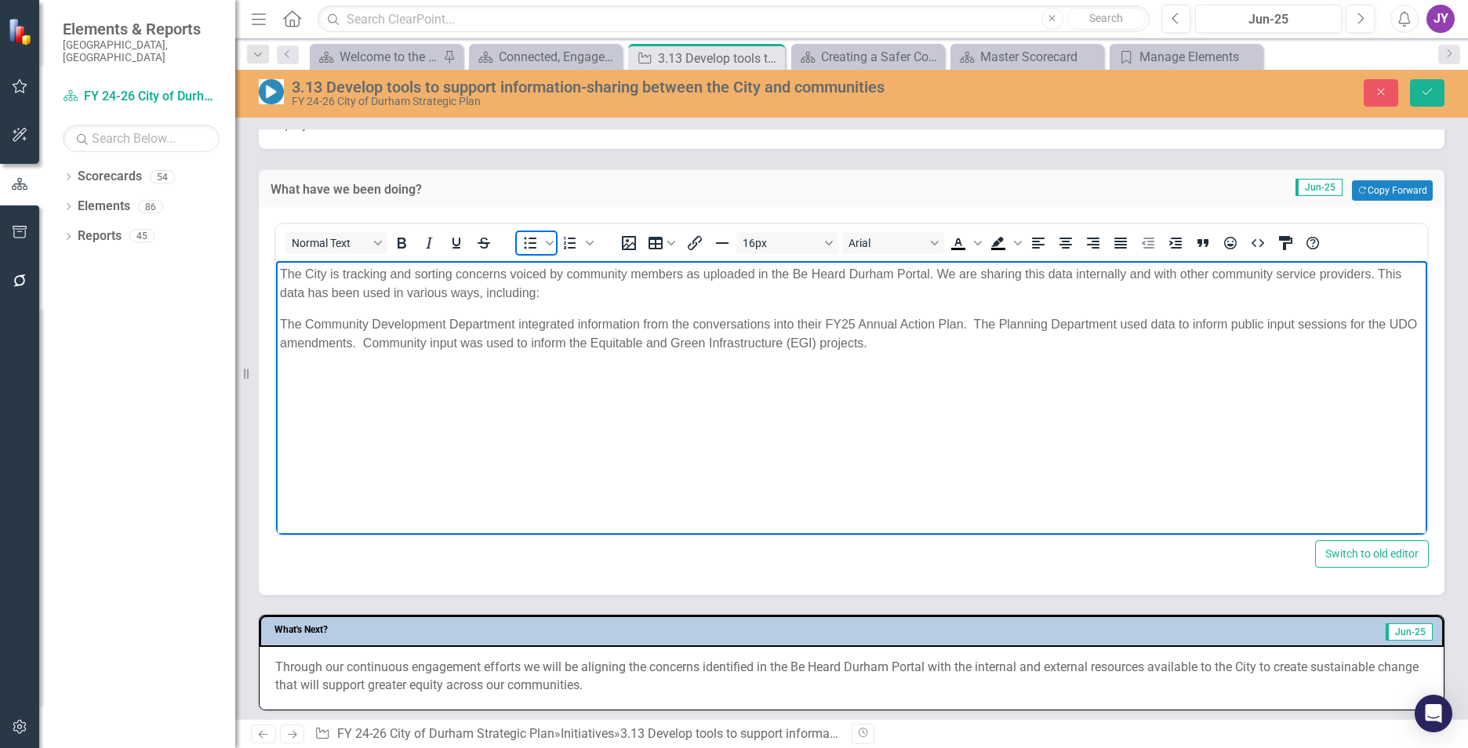
click at [529, 246] on icon "Bullet list" at bounding box center [530, 243] width 19 height 19
click at [1008, 321] on li "The Community Development Department integrated information from the conversati…" at bounding box center [867, 334] width 1112 height 38
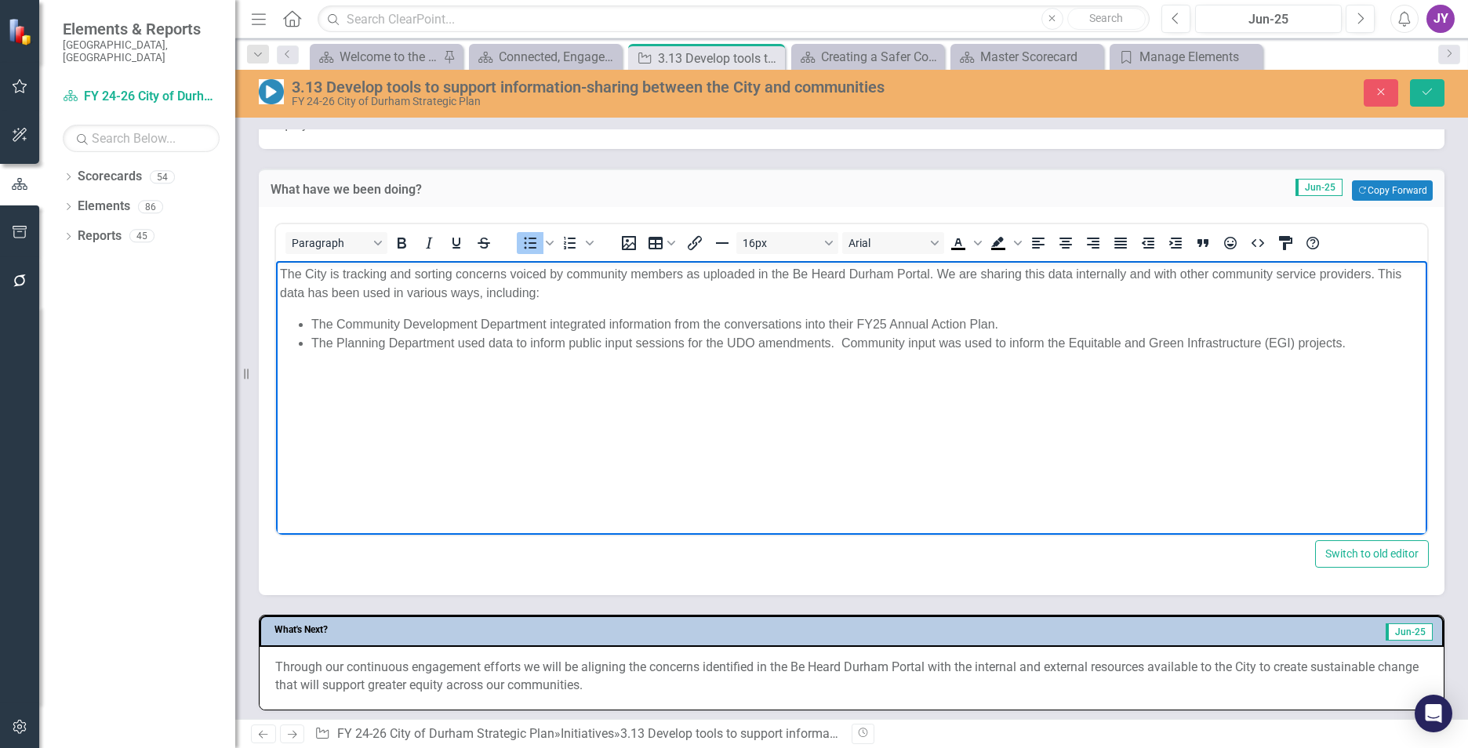
click at [840, 339] on li "The Planning Department used data to inform public input sessions for the UDO a…" at bounding box center [867, 343] width 1112 height 19
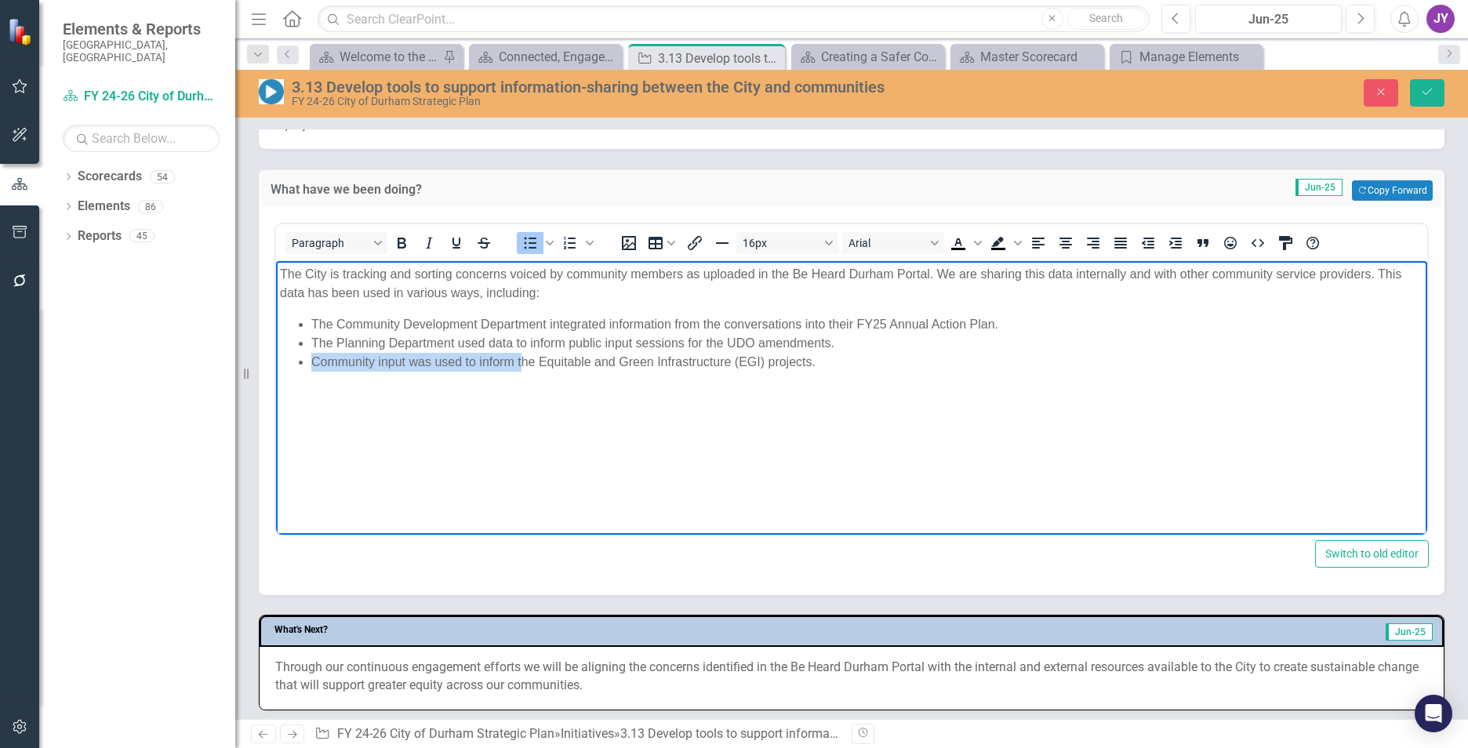
drag, startPoint x: 521, startPoint y: 358, endPoint x: 541, endPoint y: 618, distance: 260.3
click at [276, 353] on html "The City is tracking and sorting concerns voiced by community members as upload…" at bounding box center [851, 378] width 1151 height 235
copy li "Community input was used to inform t"
click at [695, 370] on li "The Equitable and Green Infrastructure (EGI) projects." at bounding box center [867, 362] width 1112 height 19
click at [607, 354] on li "The Equitable and Green Infrastructure (EGI) project Community input was used t…" at bounding box center [867, 362] width 1112 height 19
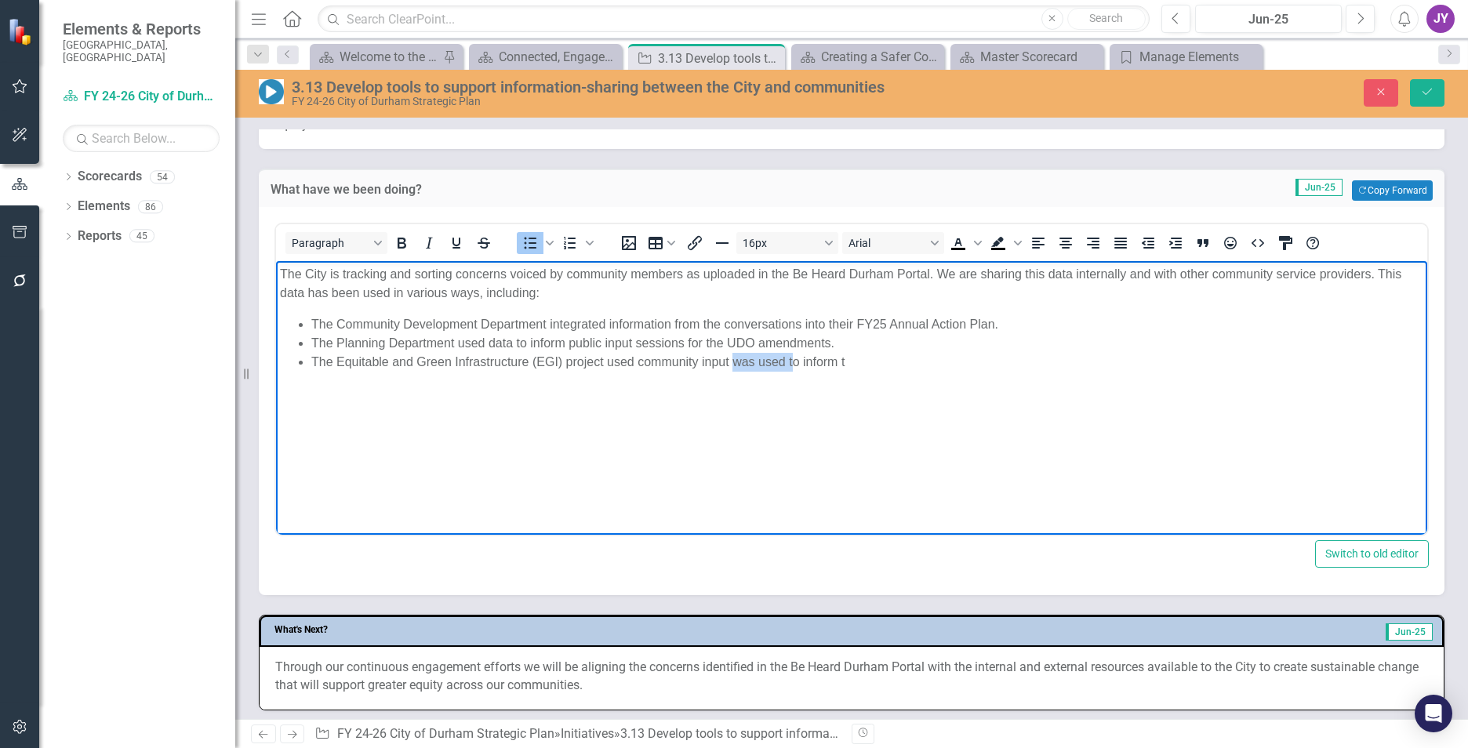
drag, startPoint x: 731, startPoint y: 362, endPoint x: 796, endPoint y: 370, distance: 65.7
click at [796, 370] on li "The Equitable and Green Infrastructure (EGI) project used community input was u…" at bounding box center [867, 362] width 1112 height 19
click at [805, 360] on li "The Equitable and Green Infrastructure (EGI) project used community input to in…" at bounding box center [867, 362] width 1112 height 19
click at [1432, 100] on button "Save" at bounding box center [1427, 92] width 35 height 27
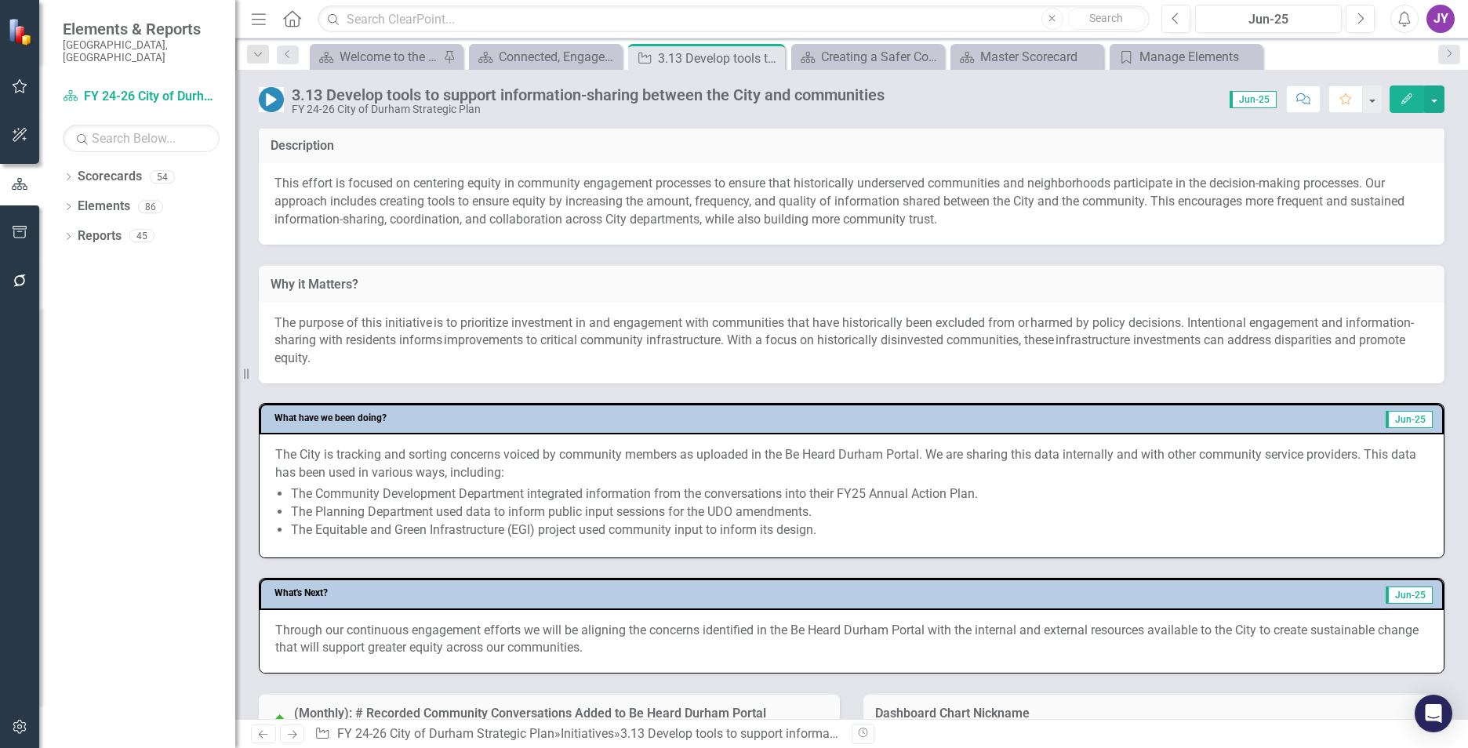
scroll to position [392, 0]
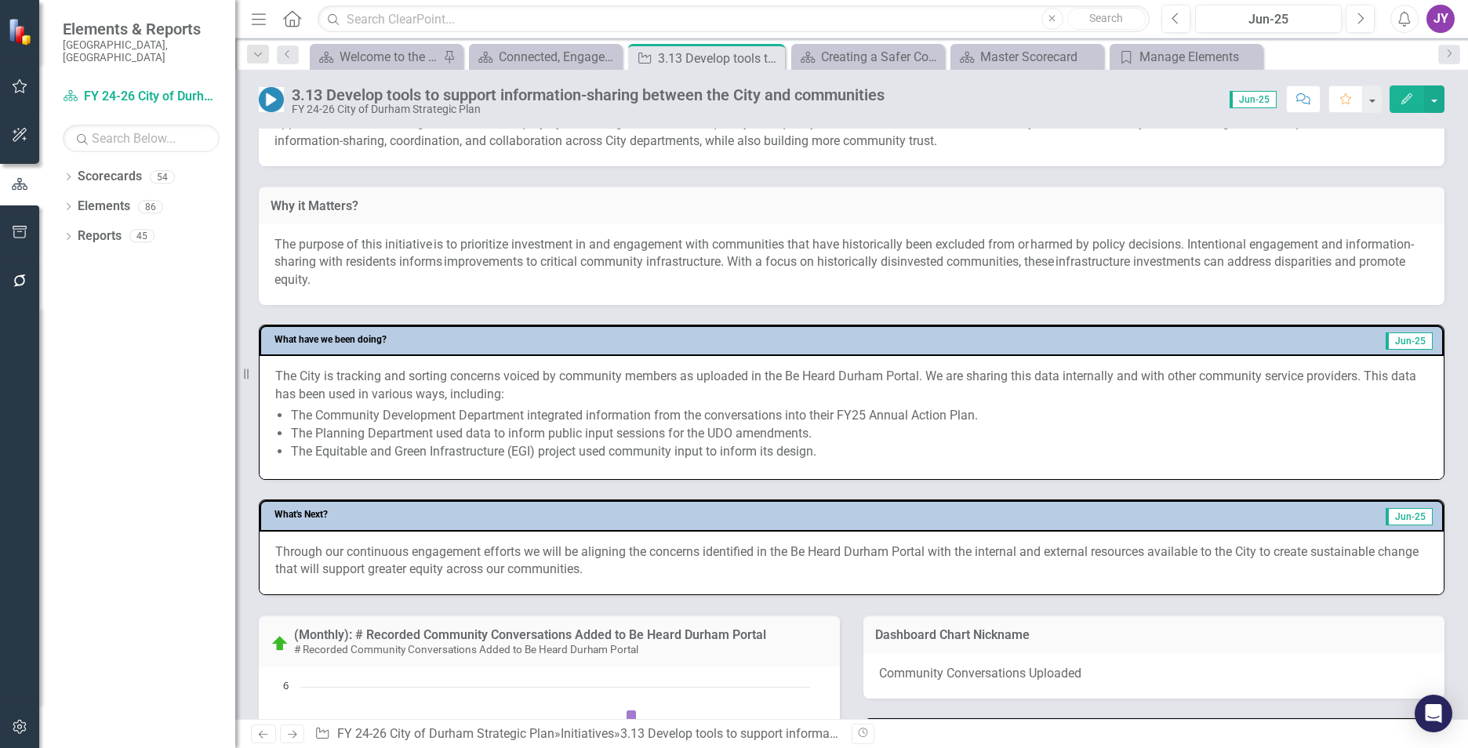
click at [630, 443] on li "The Planning Department used data to inform public input sessions for the UDO a…" at bounding box center [859, 434] width 1137 height 18
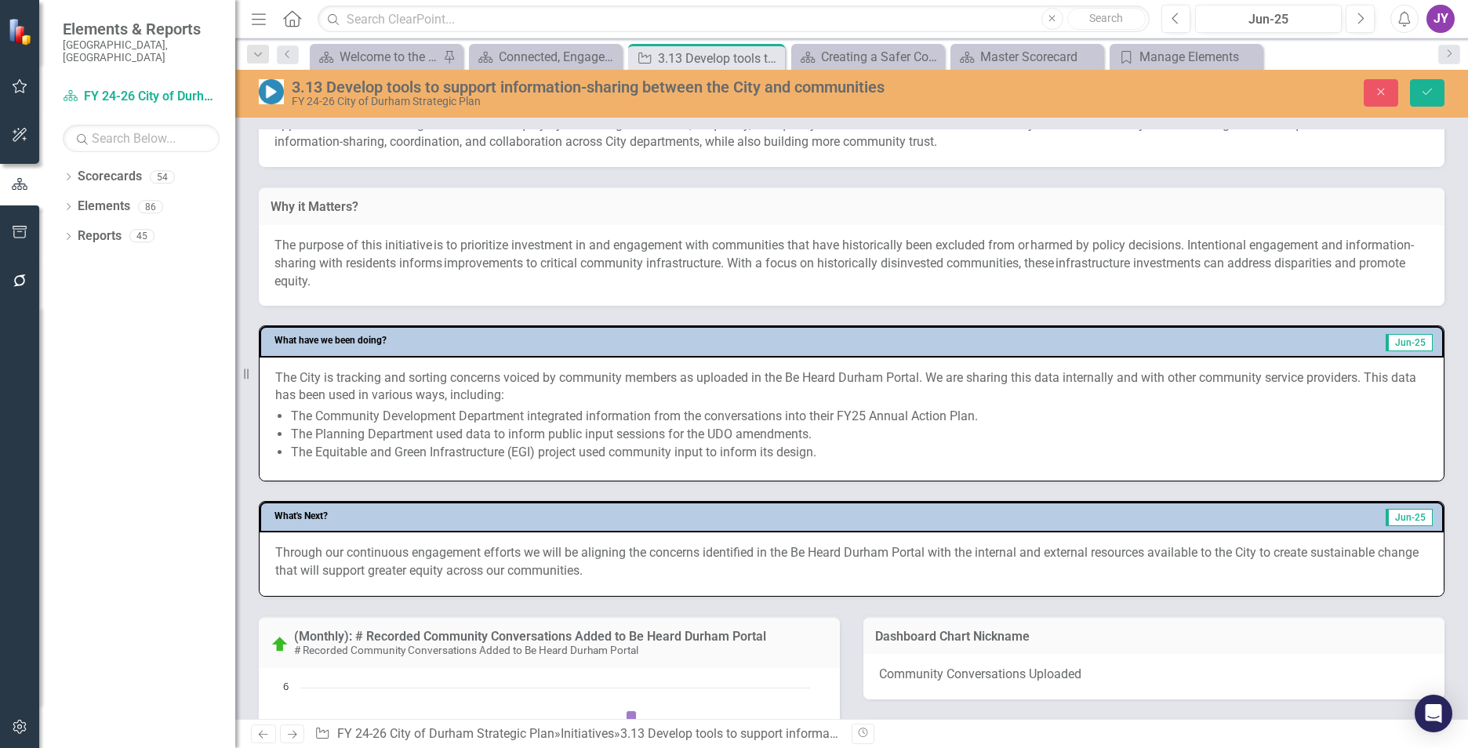
click at [1375, 377] on p "The City is tracking and sorting concerns voiced by community members as upload…" at bounding box center [851, 387] width 1153 height 36
click at [1368, 376] on p "The City is tracking and sorting concerns voiced by community members as upload…" at bounding box center [851, 387] width 1153 height 36
click at [1378, 380] on p "The City is tracking and sorting concerns voiced by community members as upload…" at bounding box center [851, 387] width 1153 height 36
click at [1364, 379] on p "The City is tracking and sorting concerns voiced by community members as upload…" at bounding box center [851, 387] width 1153 height 36
click at [1335, 402] on p "The City is tracking and sorting concerns voiced by community members as upload…" at bounding box center [851, 387] width 1153 height 36
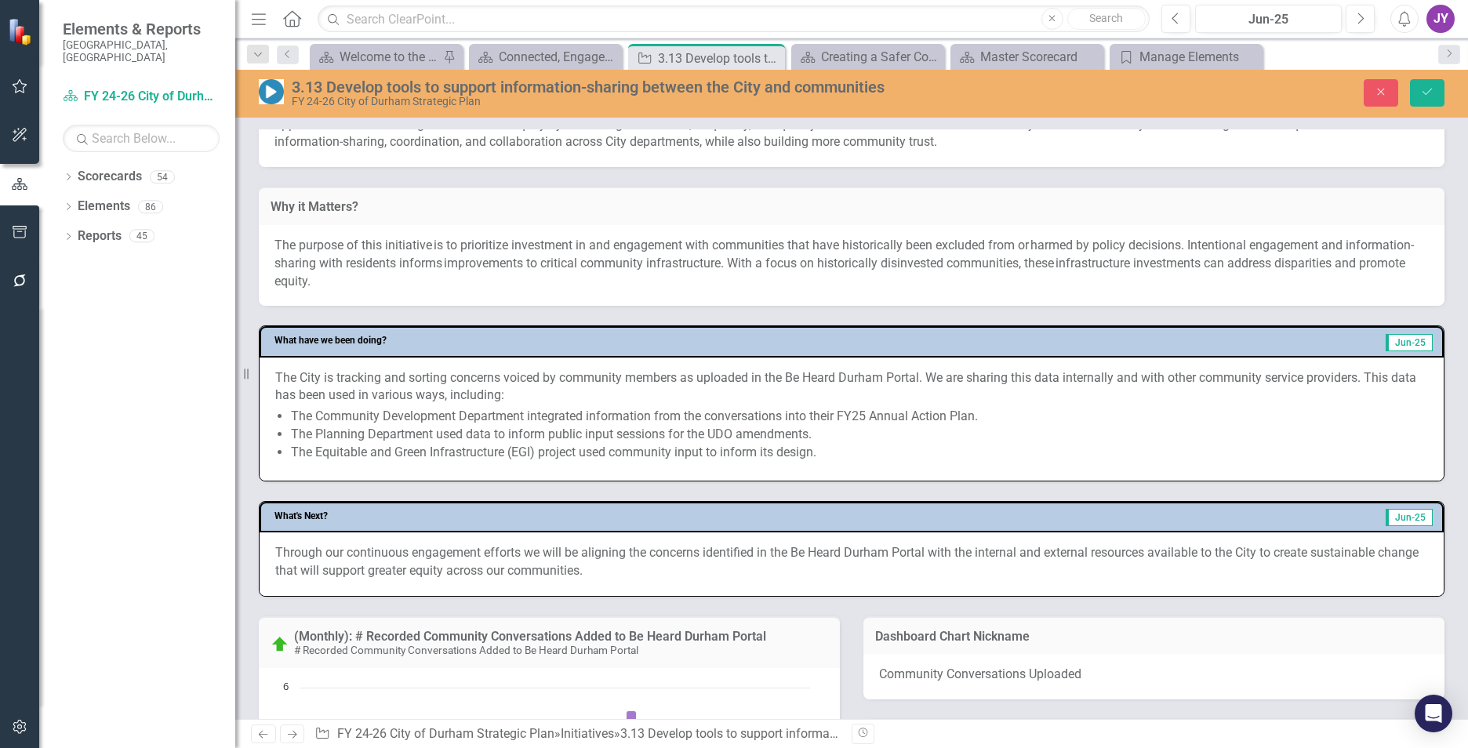
click at [1335, 402] on p "The City is tracking and sorting concerns voiced by community members as upload…" at bounding box center [851, 387] width 1153 height 36
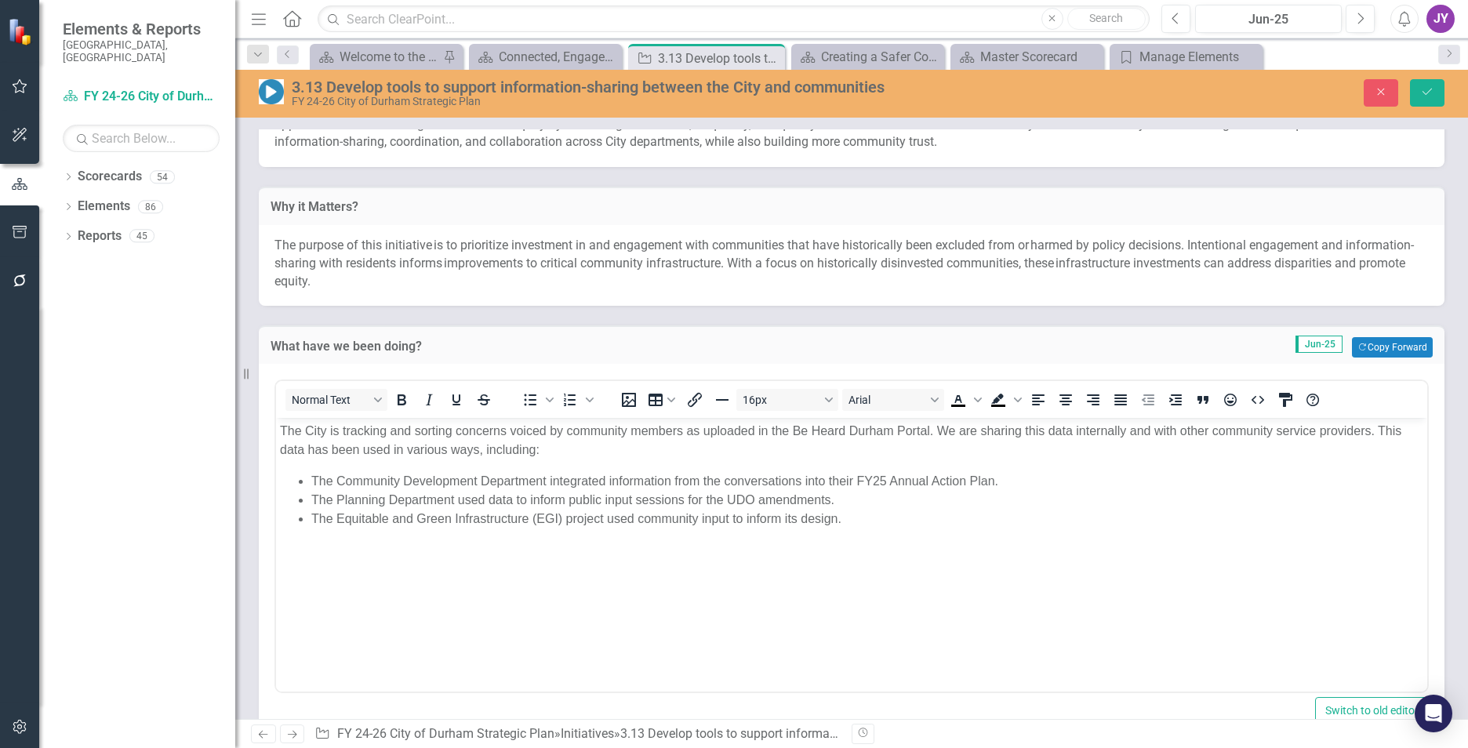
scroll to position [0, 0]
click at [1383, 431] on p "The City is tracking and sorting concerns voiced by community members as upload…" at bounding box center [851, 441] width 1143 height 38
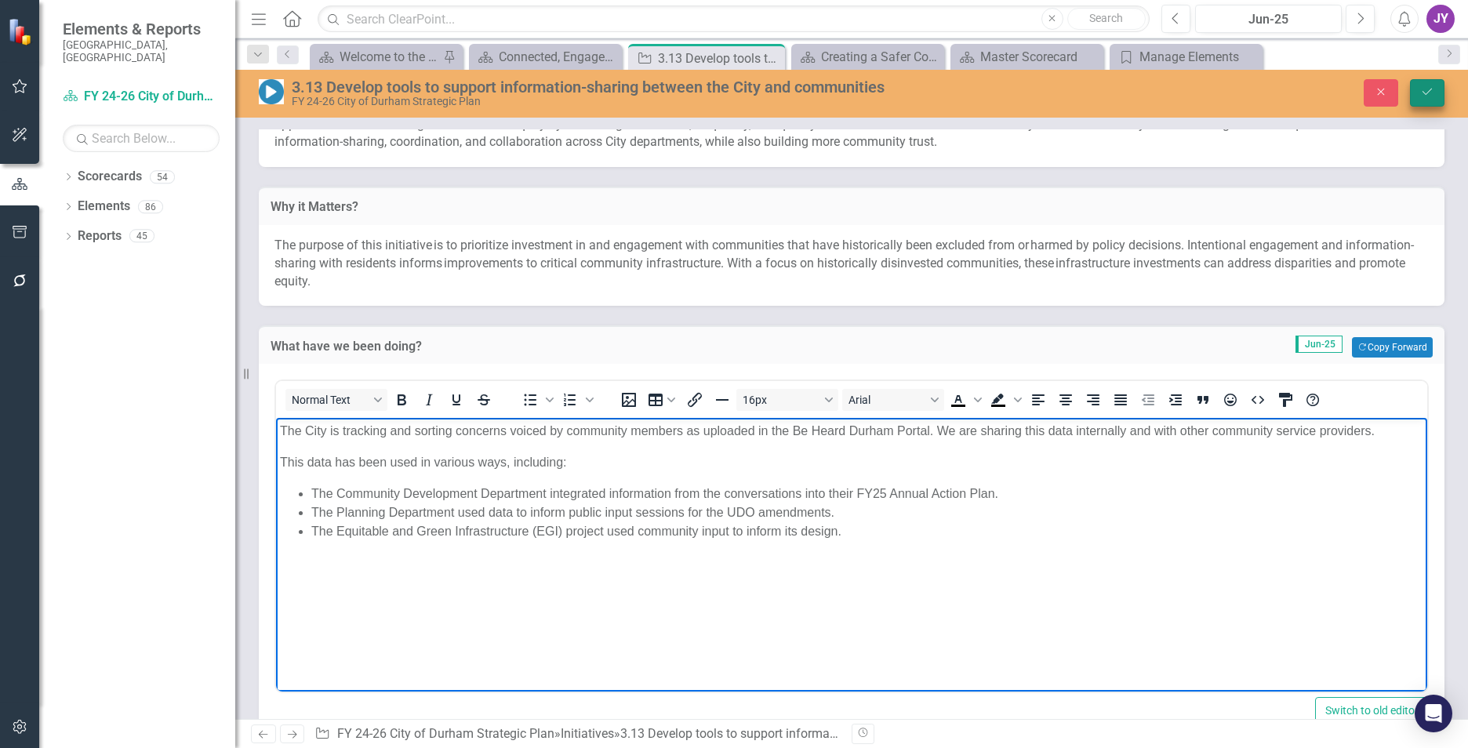
click at [1429, 93] on icon "Save" at bounding box center [1427, 91] width 14 height 11
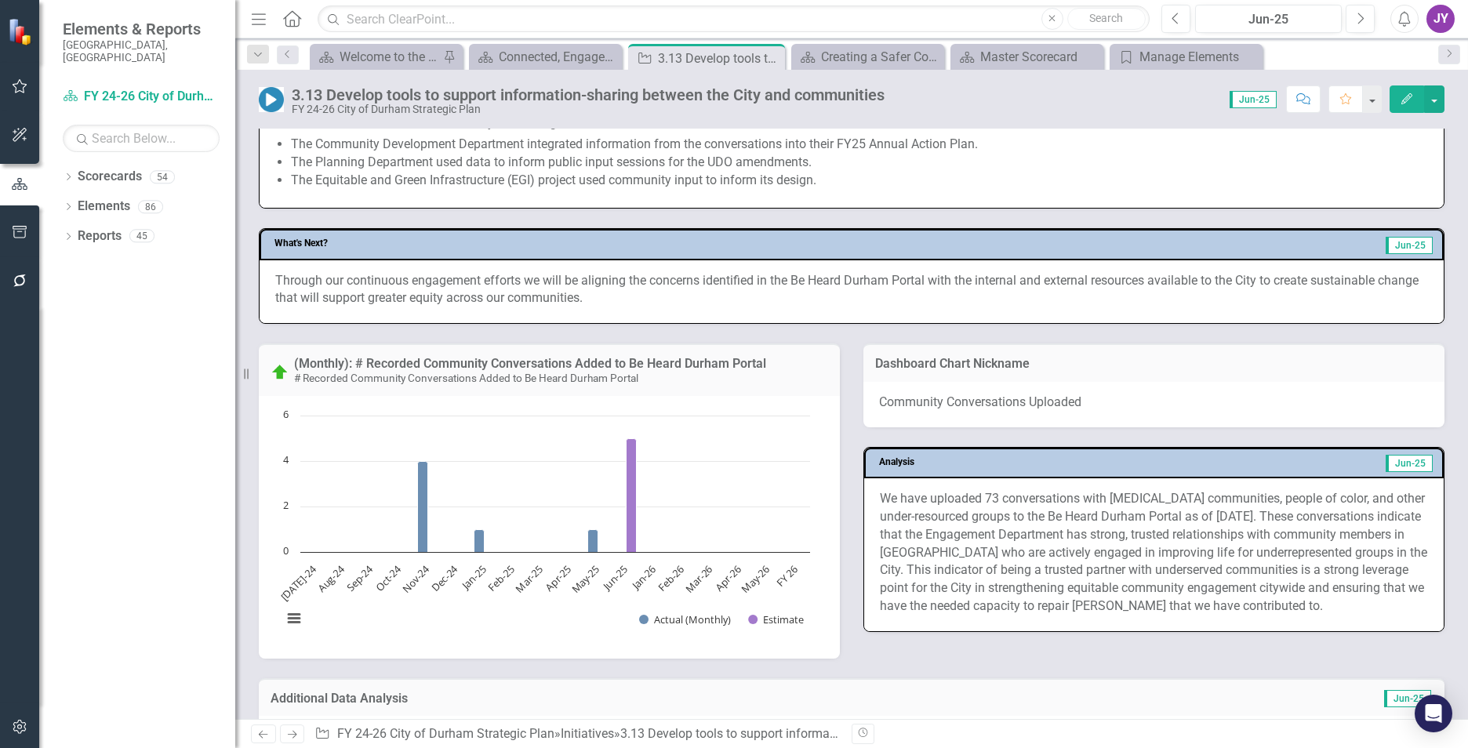
scroll to position [706, 0]
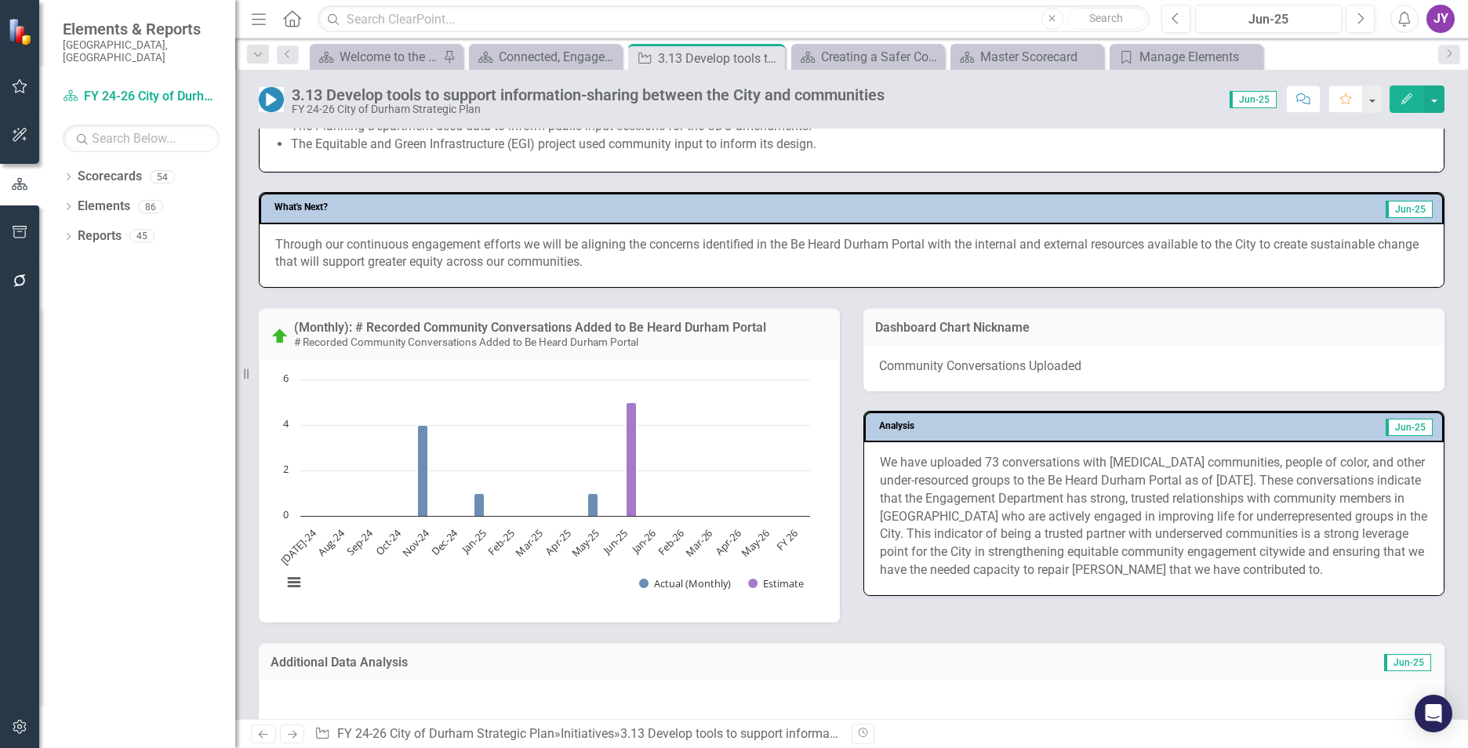
click at [526, 264] on p "Through our continuous engagement efforts we will be aligning the concerns iden…" at bounding box center [851, 254] width 1153 height 36
click at [526, 266] on p "Through our continuous engagement efforts we will be aligning the concerns iden…" at bounding box center [851, 254] width 1153 height 36
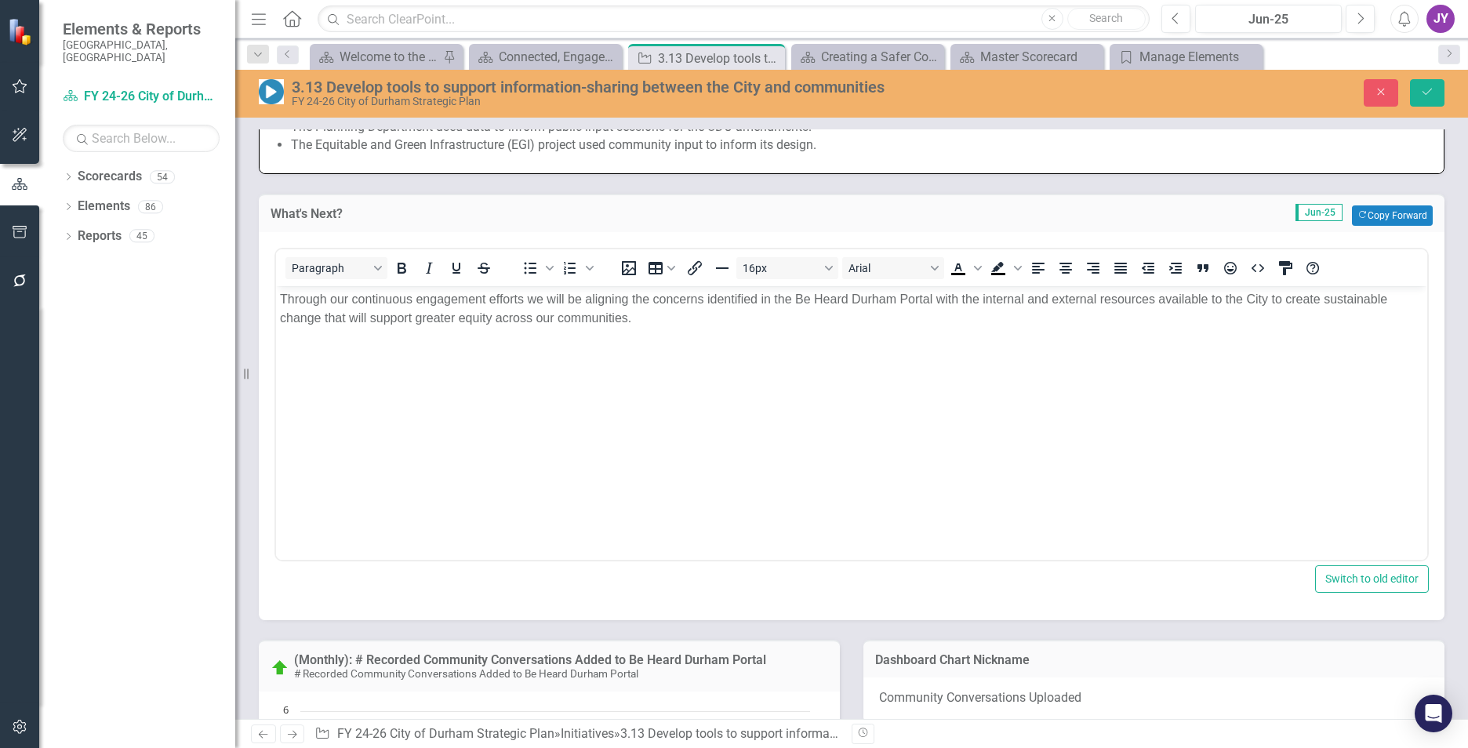
scroll to position [0, 0]
click at [1419, 89] on button "Save" at bounding box center [1427, 92] width 35 height 27
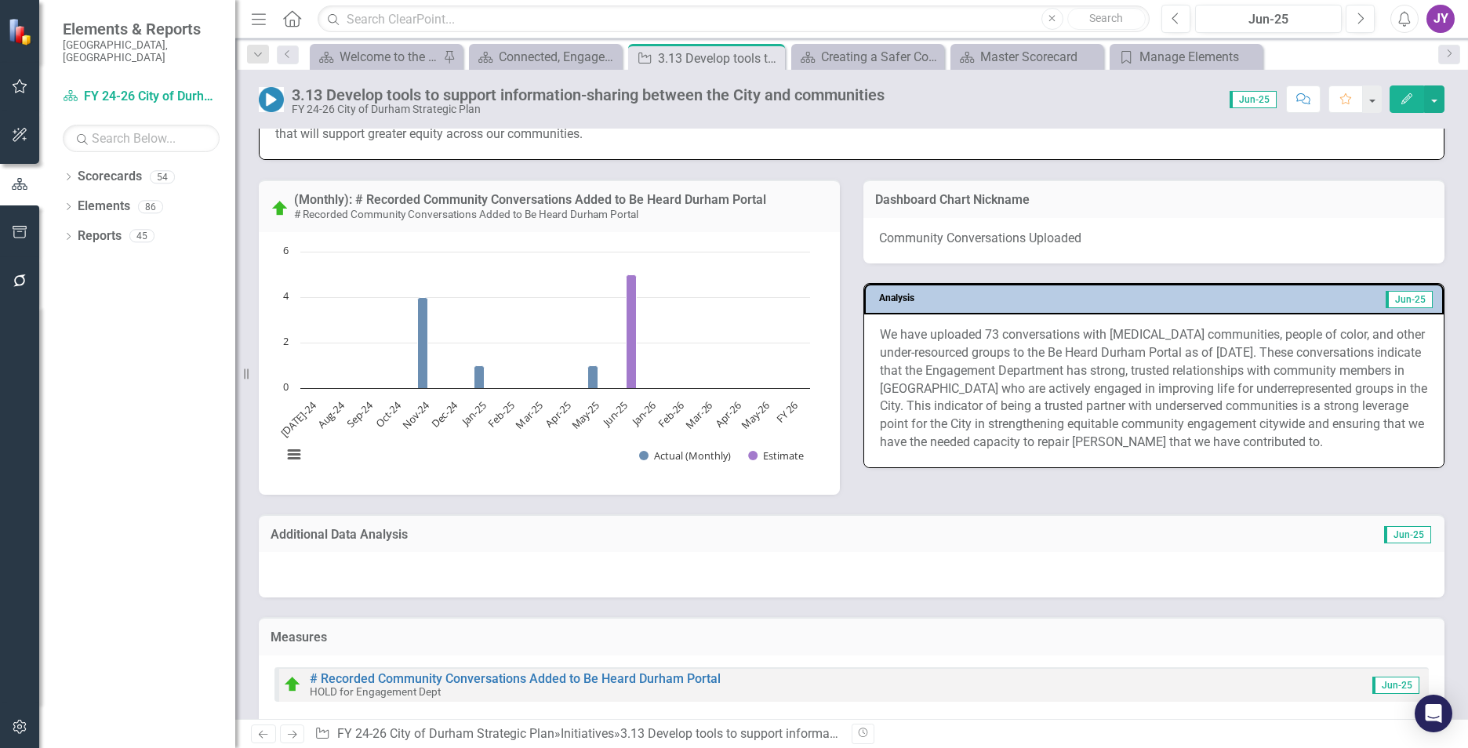
scroll to position [859, 0]
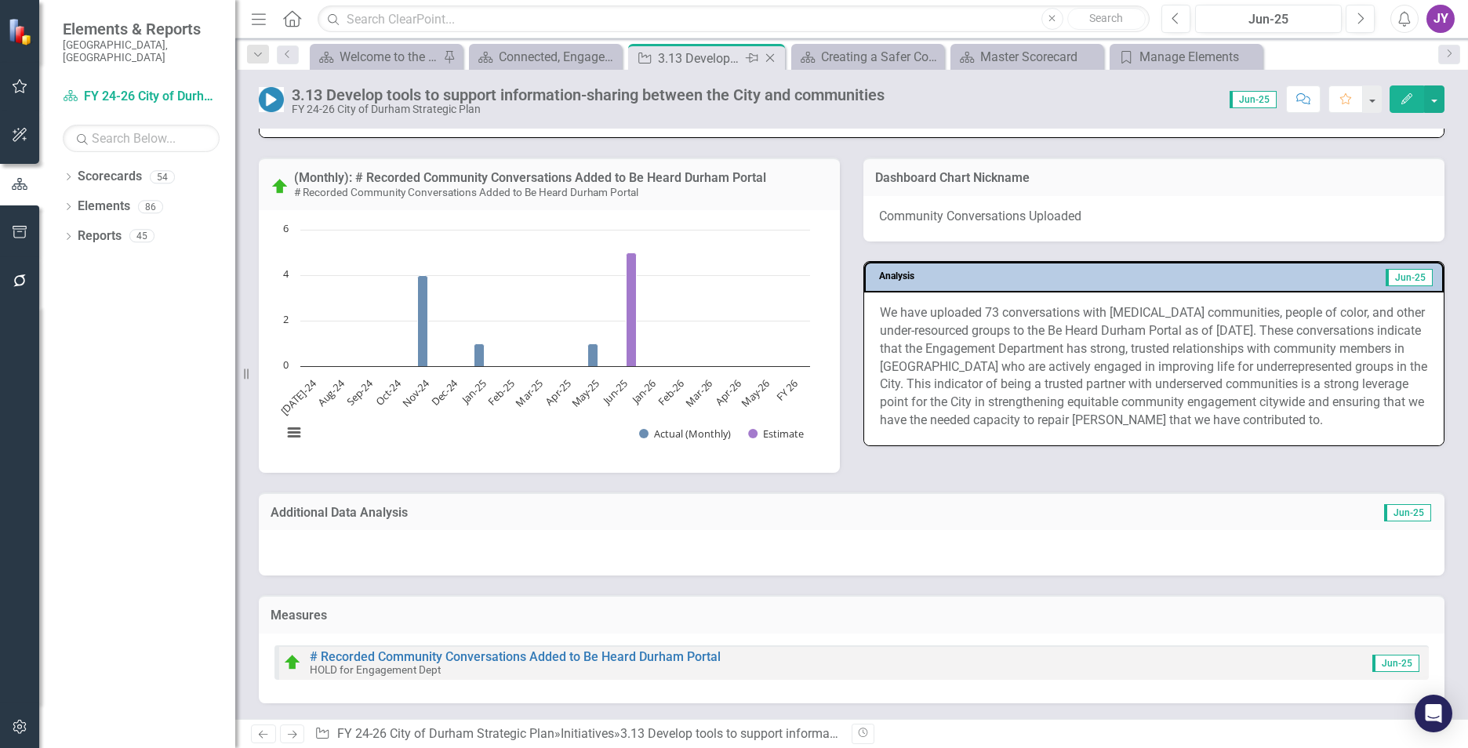
click at [772, 57] on icon "Close" at bounding box center [770, 58] width 16 height 13
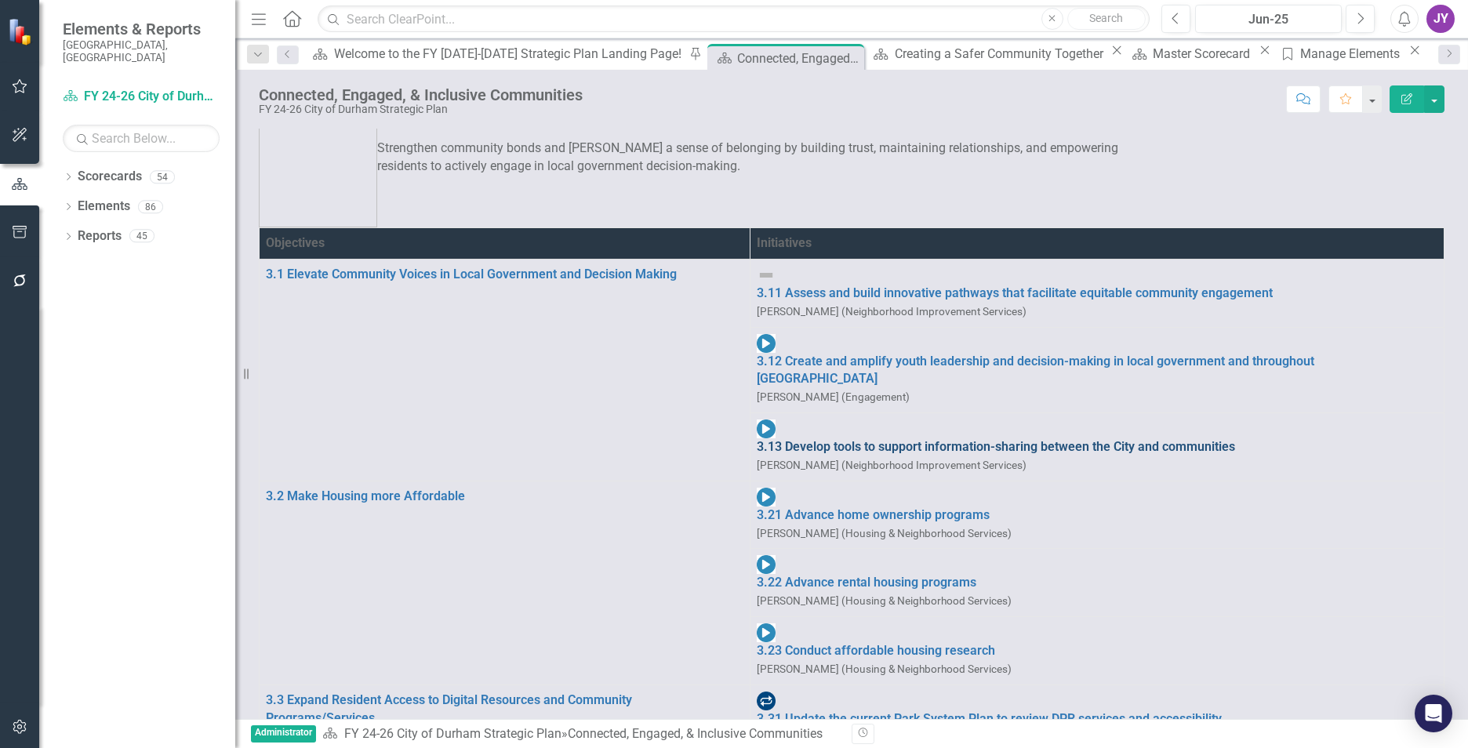
click at [761, 438] on link "3.13 Develop tools to support information-sharing between the City and communit…" at bounding box center [1097, 447] width 681 height 18
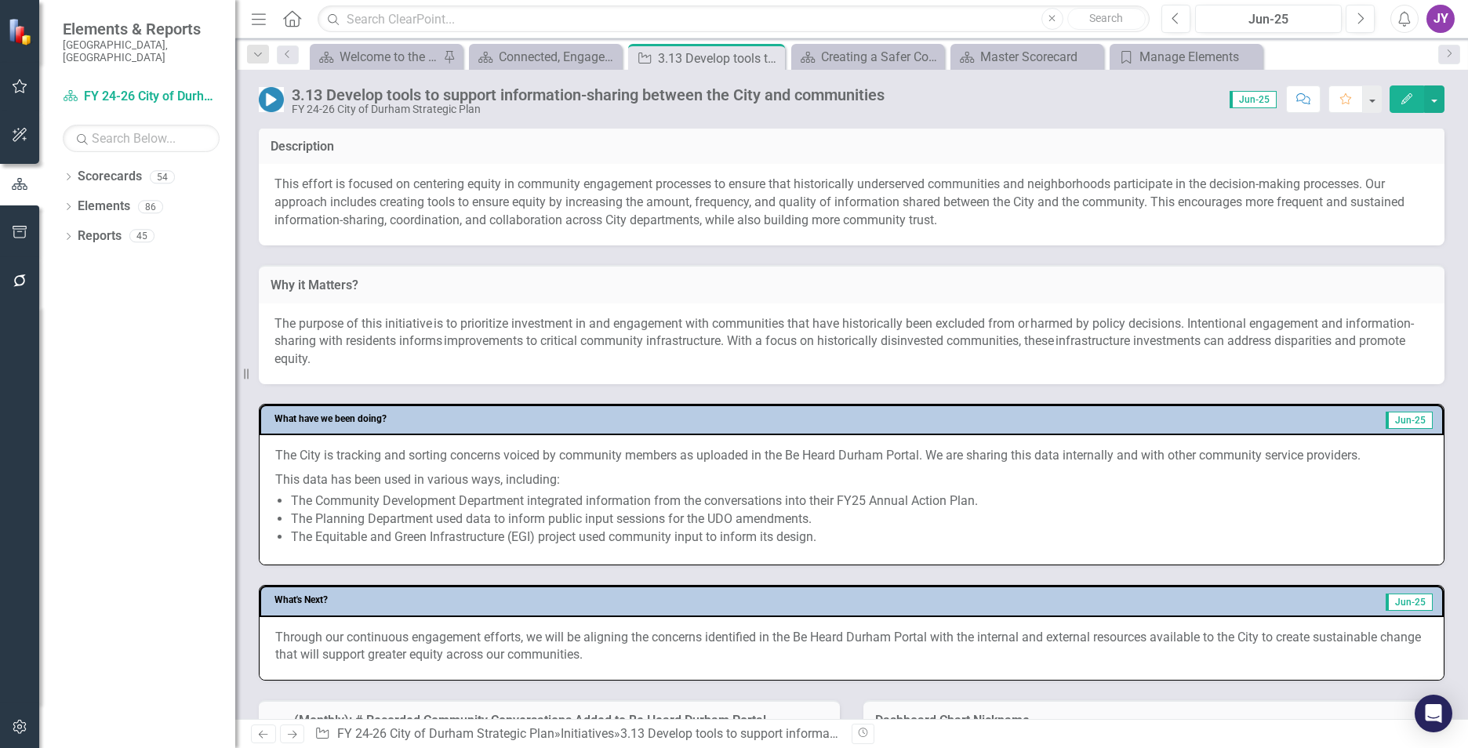
scroll to position [314, 0]
click at [766, 53] on icon "Close" at bounding box center [770, 58] width 16 height 13
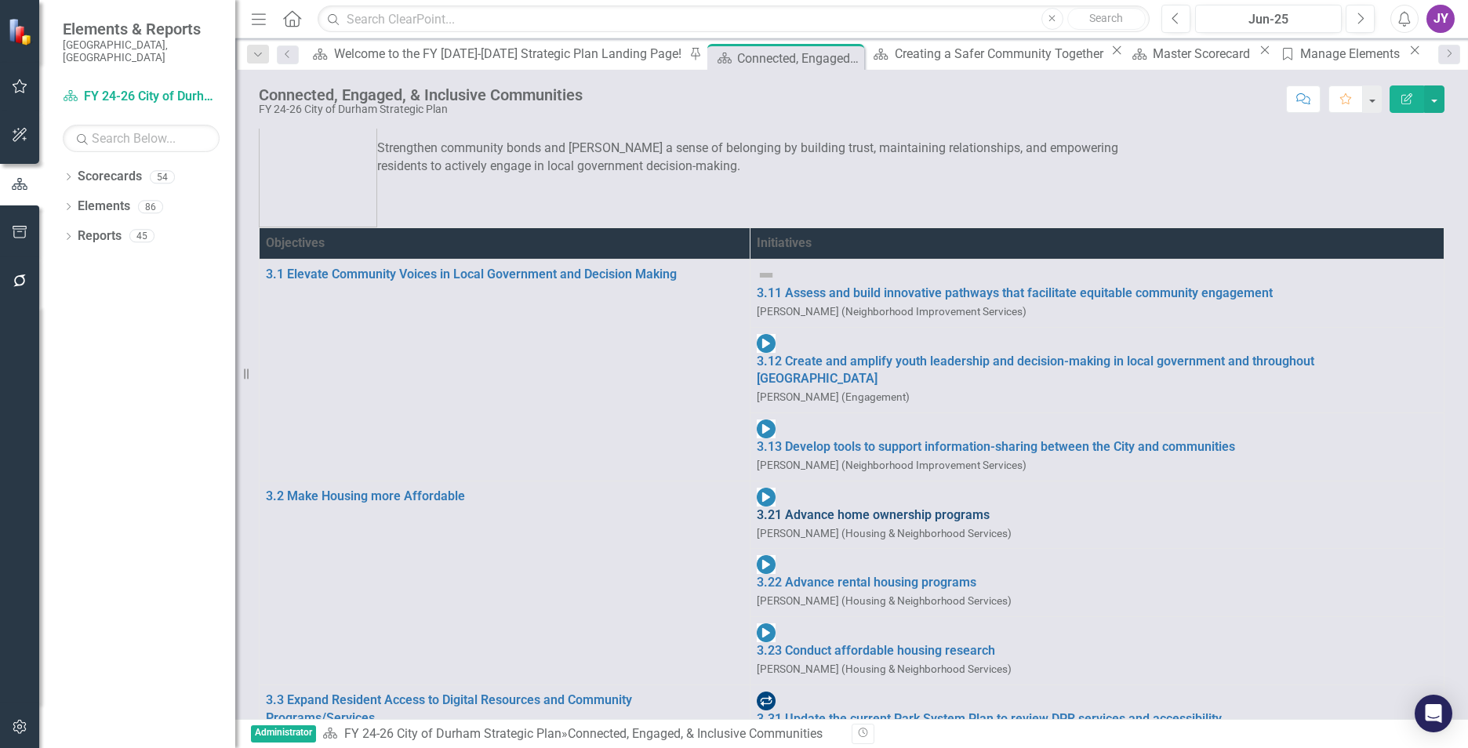
click at [757, 507] on link "3.21 Advance home ownership programs" at bounding box center [1097, 516] width 681 height 18
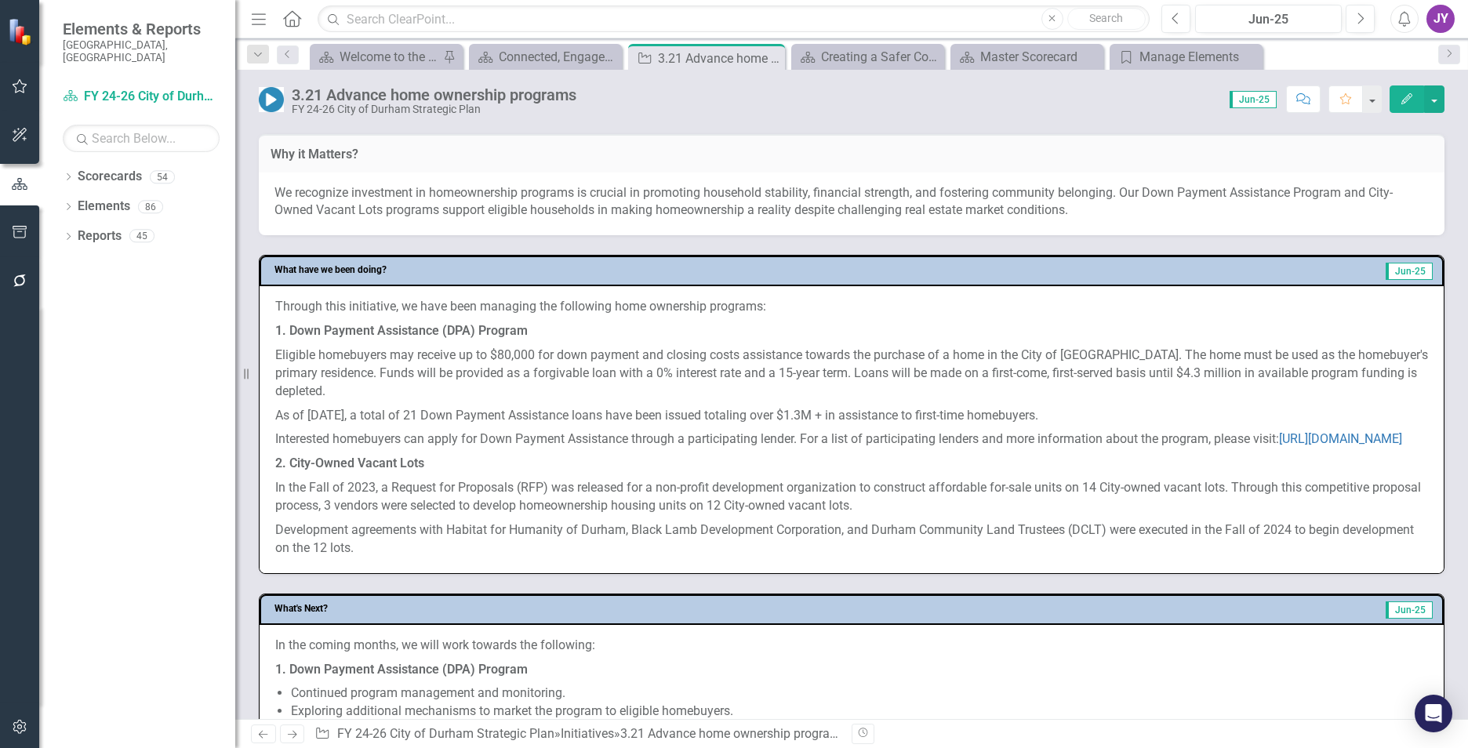
scroll to position [471, 0]
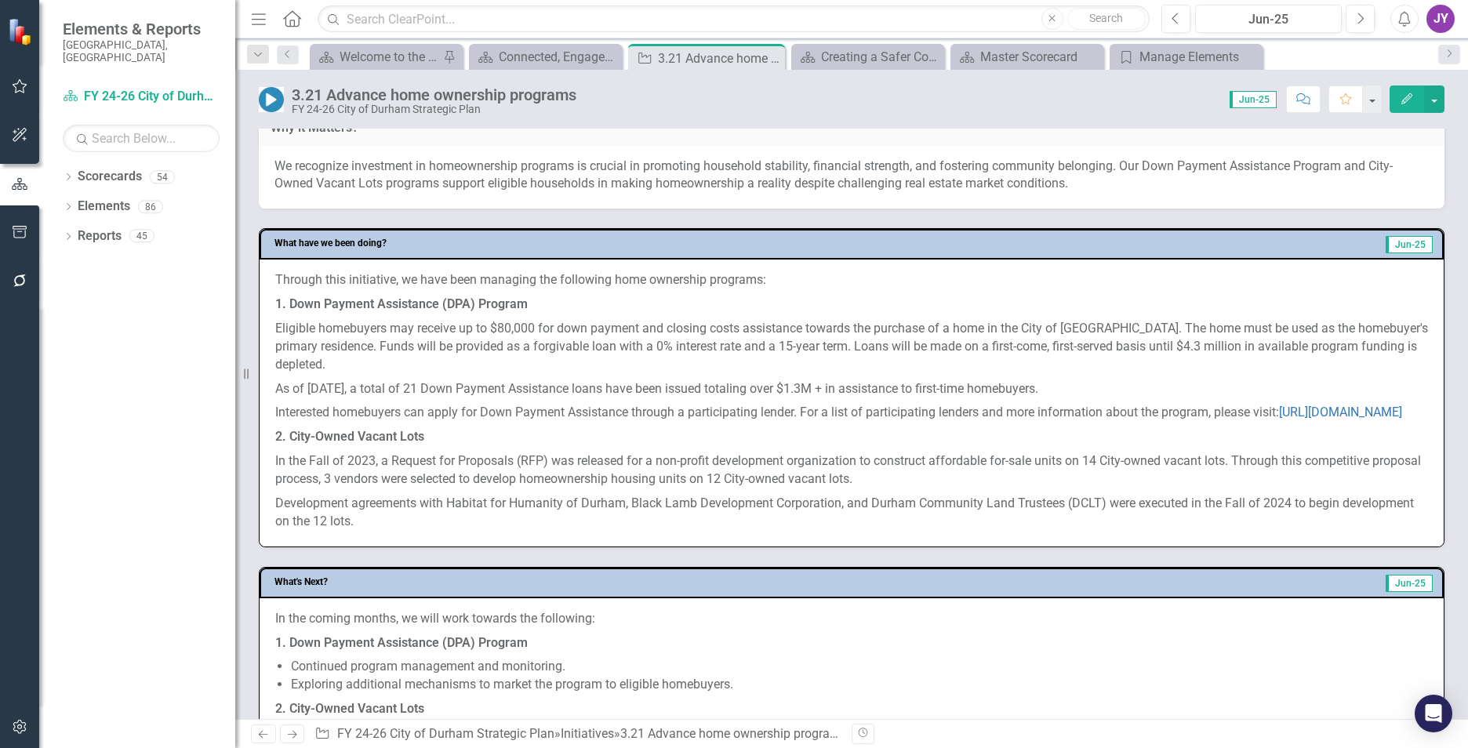
click at [821, 169] on p "We recognize investment in homeownership programs is crucial in promoting house…" at bounding box center [851, 176] width 1154 height 36
click at [820, 170] on p "We recognize investment in homeownership programs is crucial in promoting house…" at bounding box center [851, 176] width 1154 height 36
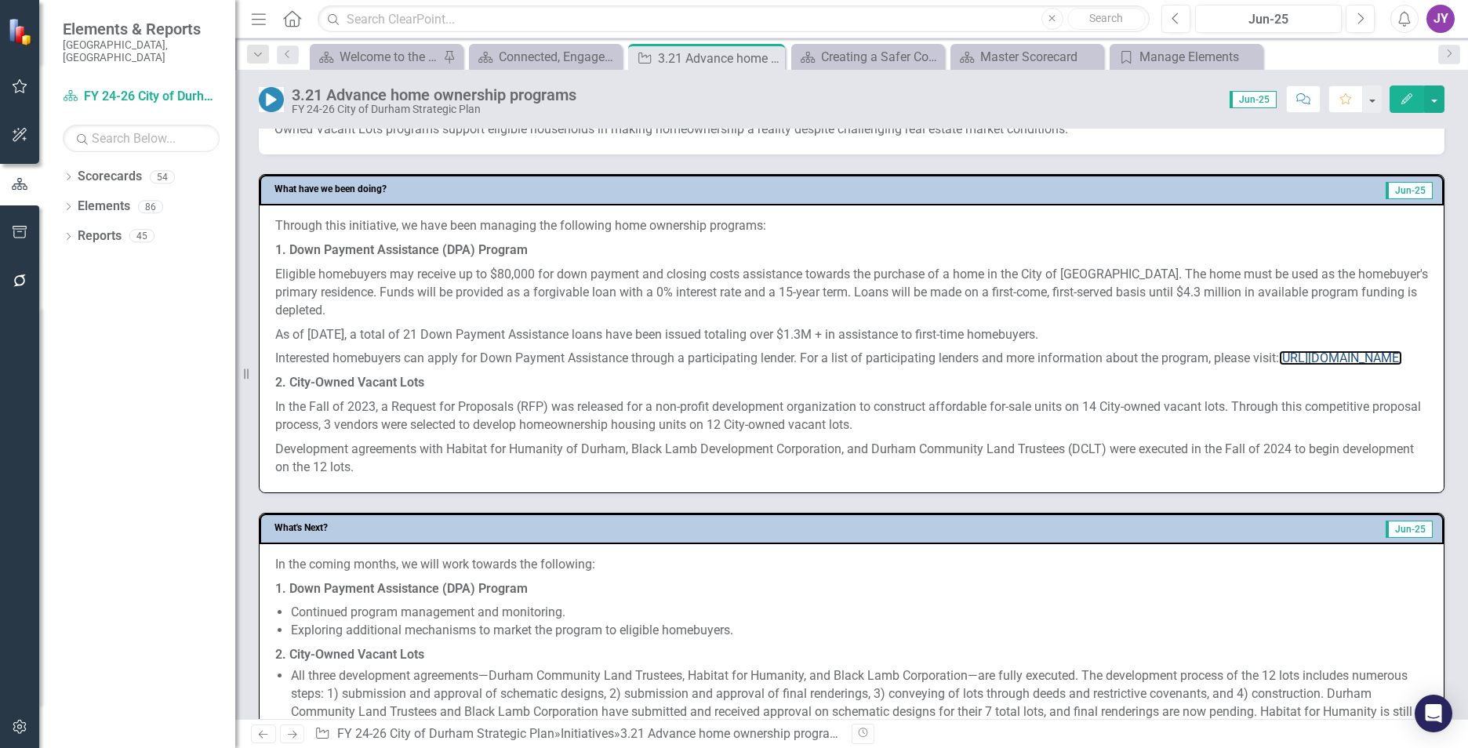
scroll to position [627, 0]
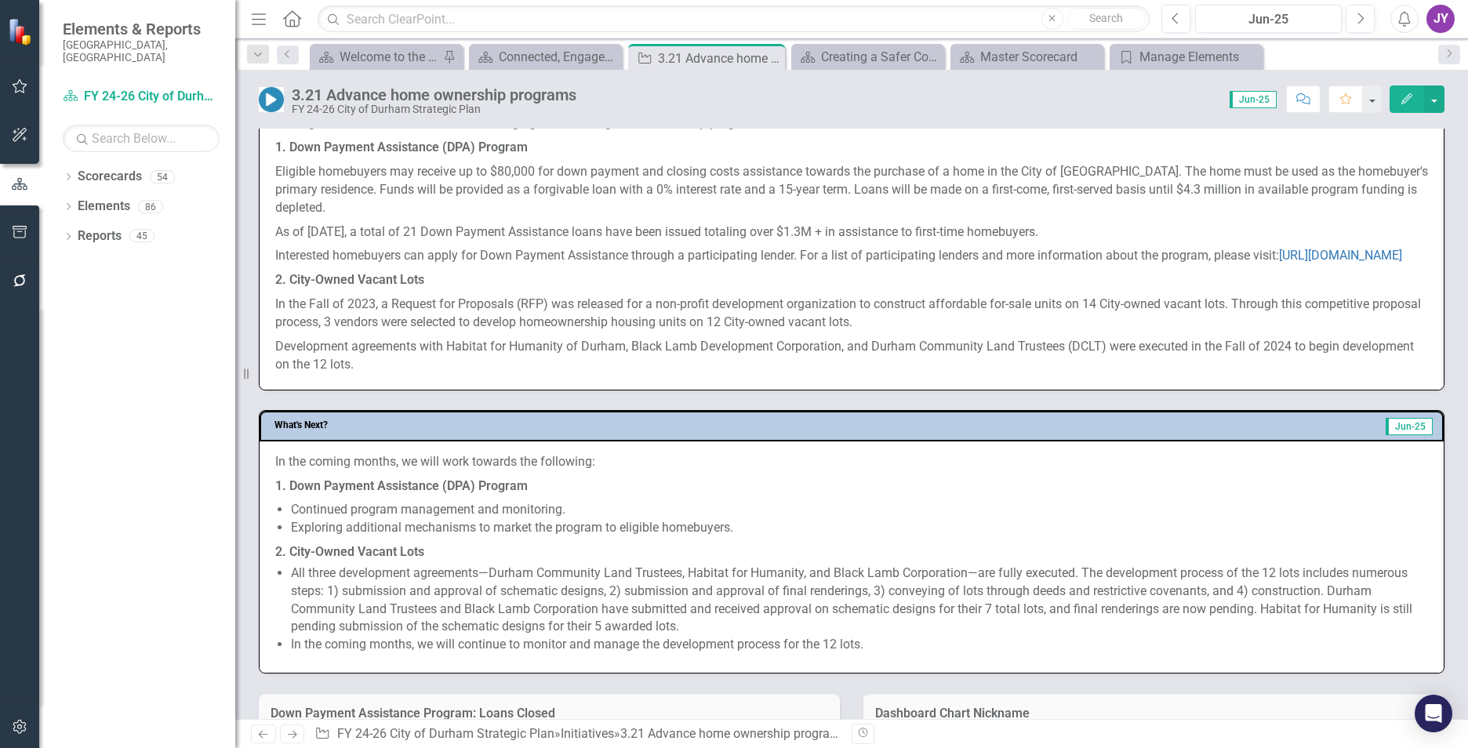
click at [313, 188] on p "Eligible homebuyers may receive up to $80,000 for down payment and closing cost…" at bounding box center [851, 190] width 1153 height 60
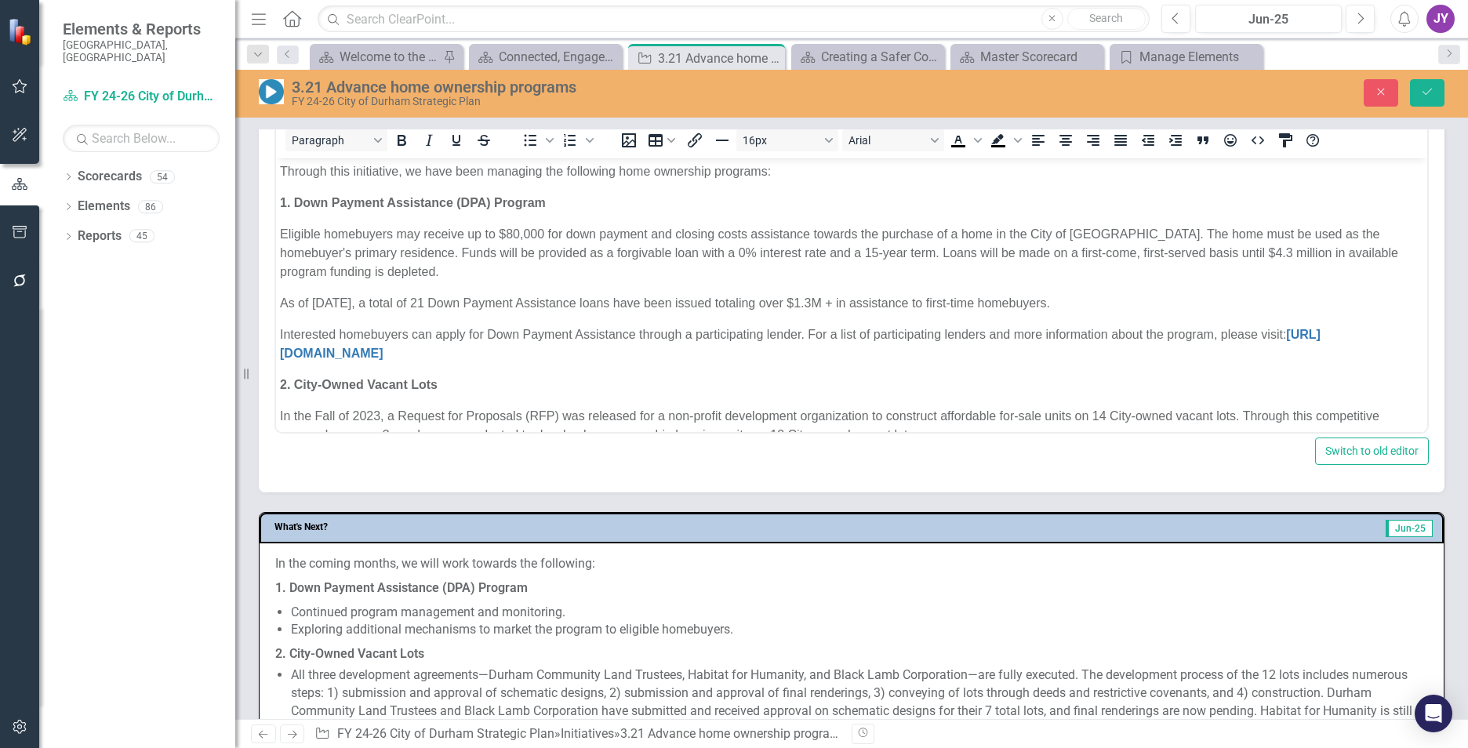
scroll to position [0, 0]
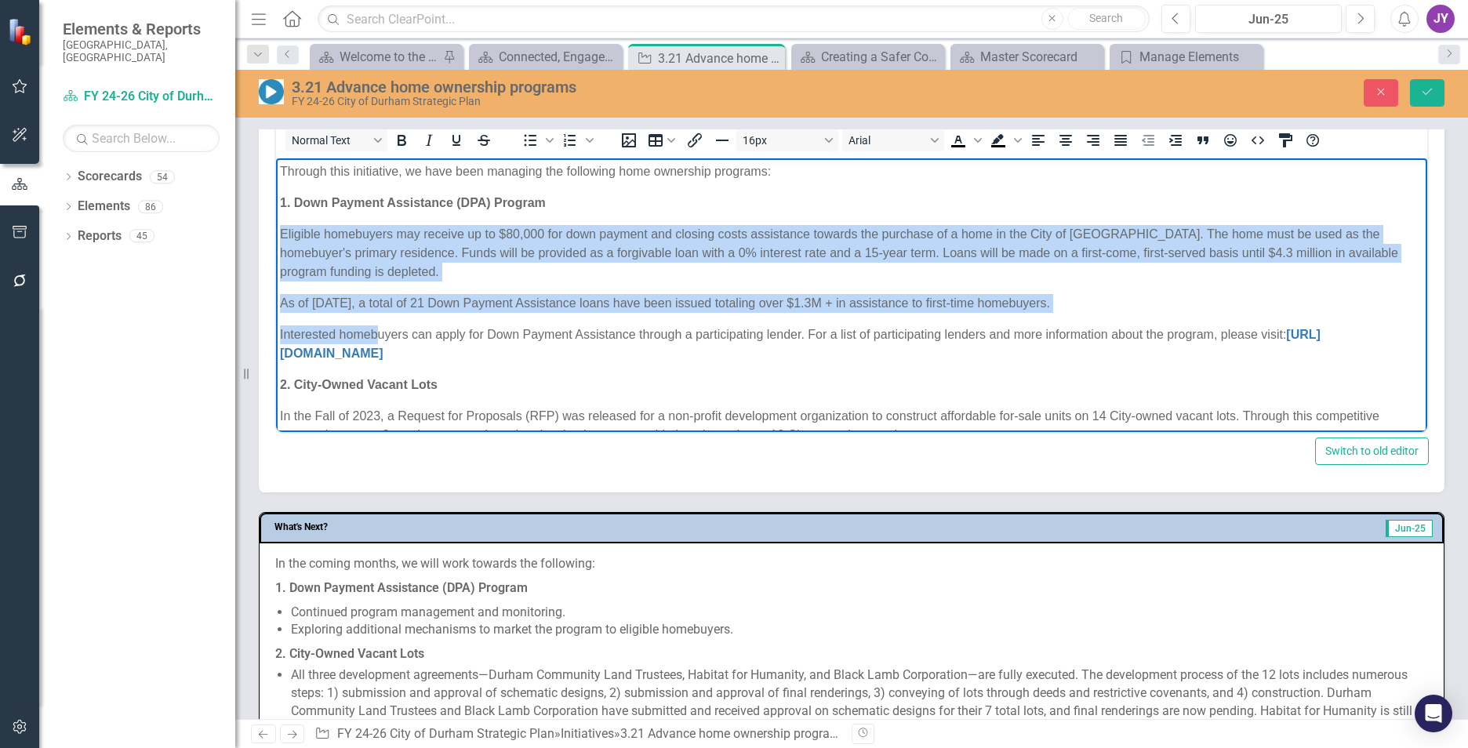
drag, startPoint x: 279, startPoint y: 237, endPoint x: 383, endPoint y: 339, distance: 145.8
click at [380, 340] on body "Through this initiative, we have been managing the following home ownership pro…" at bounding box center [851, 334] width 1151 height 353
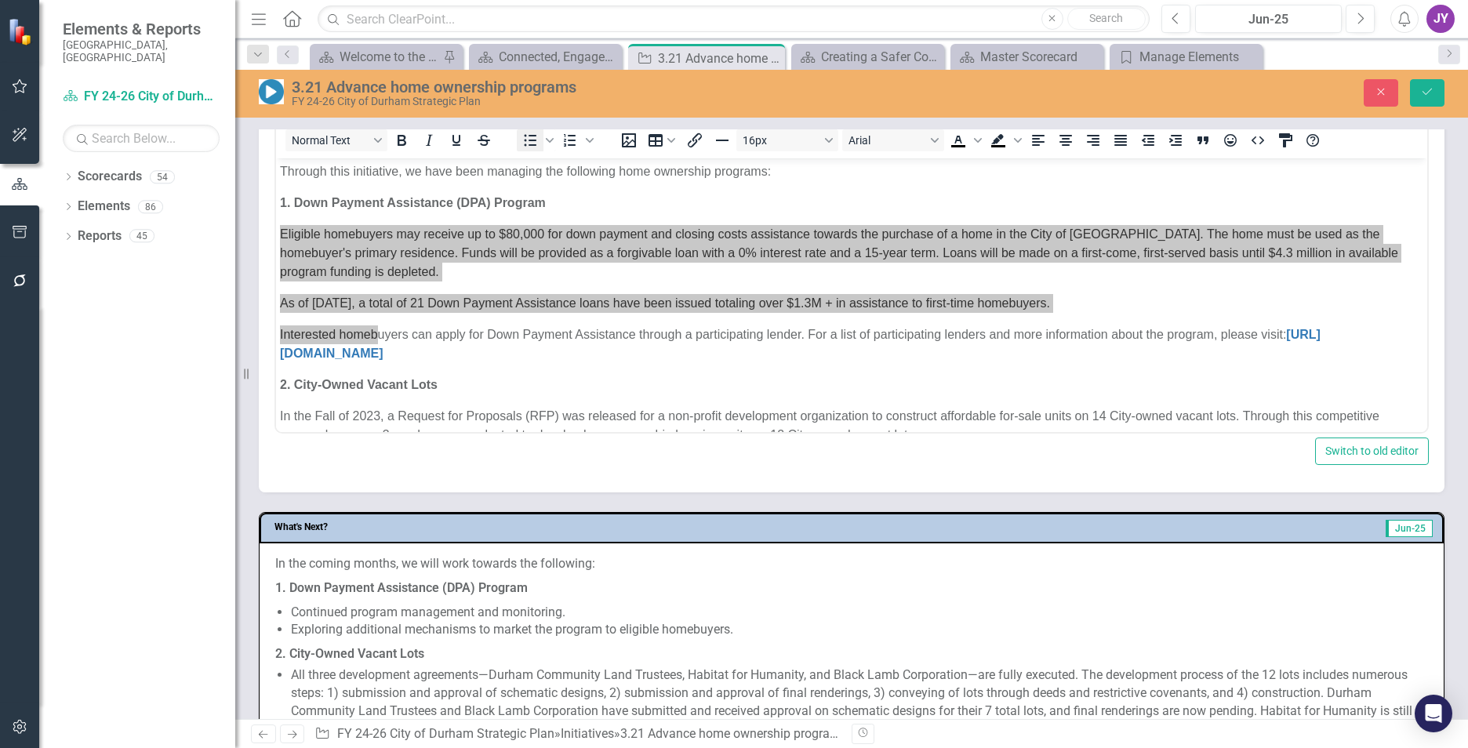
drag, startPoint x: 526, startPoint y: 158, endPoint x: 537, endPoint y: 150, distance: 14.0
click at [530, 155] on div "Normal Text To open the popup, press Shift+Enter To open the popup, press Shift…" at bounding box center [851, 140] width 1151 height 37
click at [538, 150] on icon "Bullet list" at bounding box center [530, 140] width 19 height 19
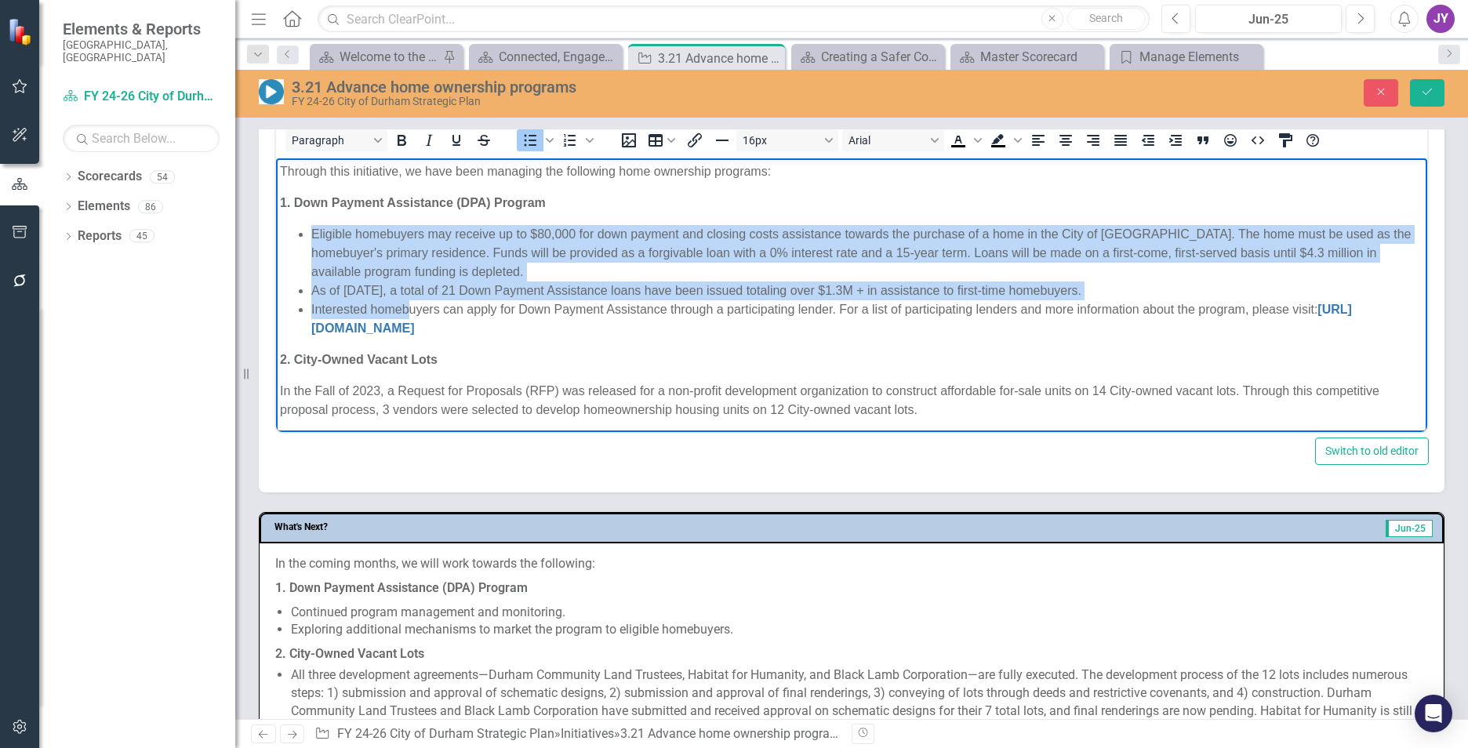
scroll to position [54, 0]
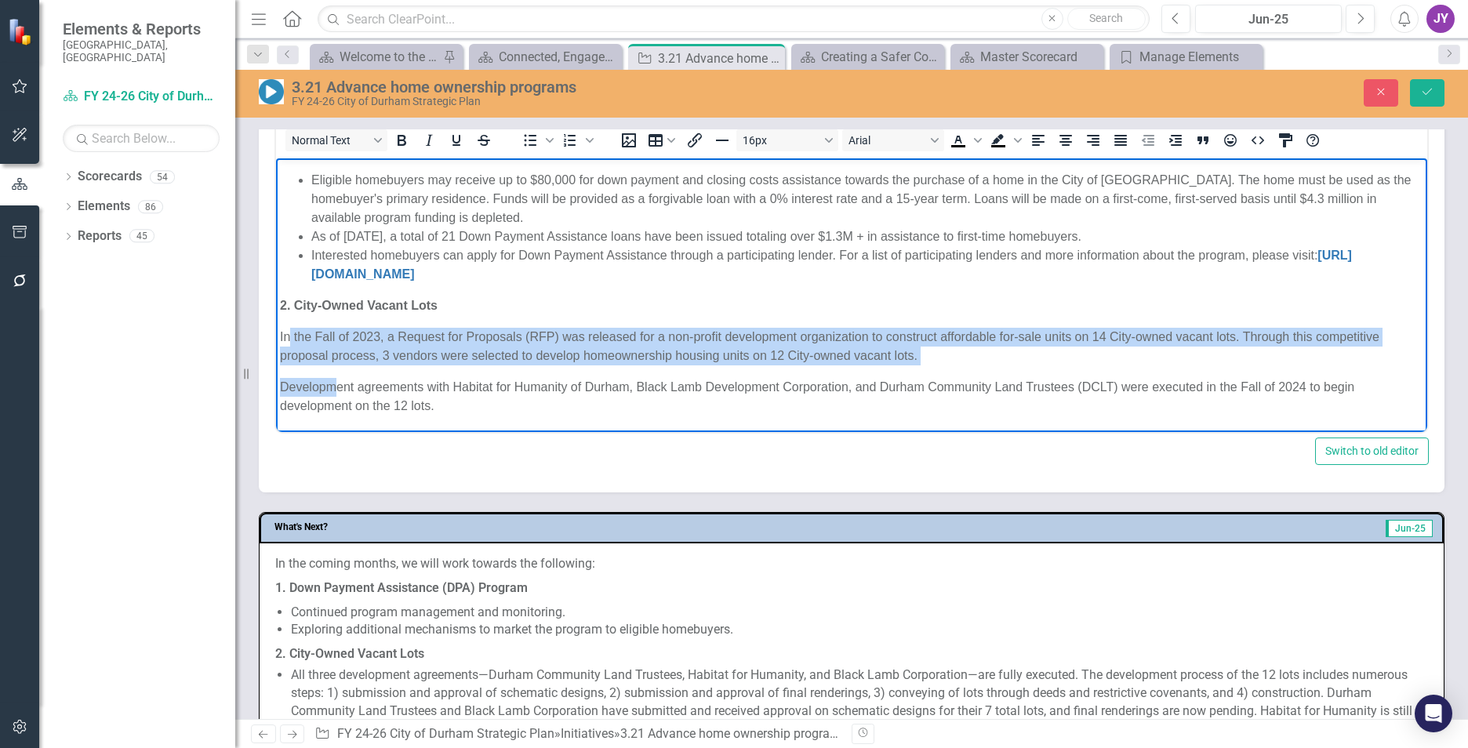
drag, startPoint x: 291, startPoint y: 345, endPoint x: 366, endPoint y: 362, distance: 77.2
click at [338, 394] on body "Through this initiative, we have been managing the following home ownership pro…" at bounding box center [851, 268] width 1151 height 328
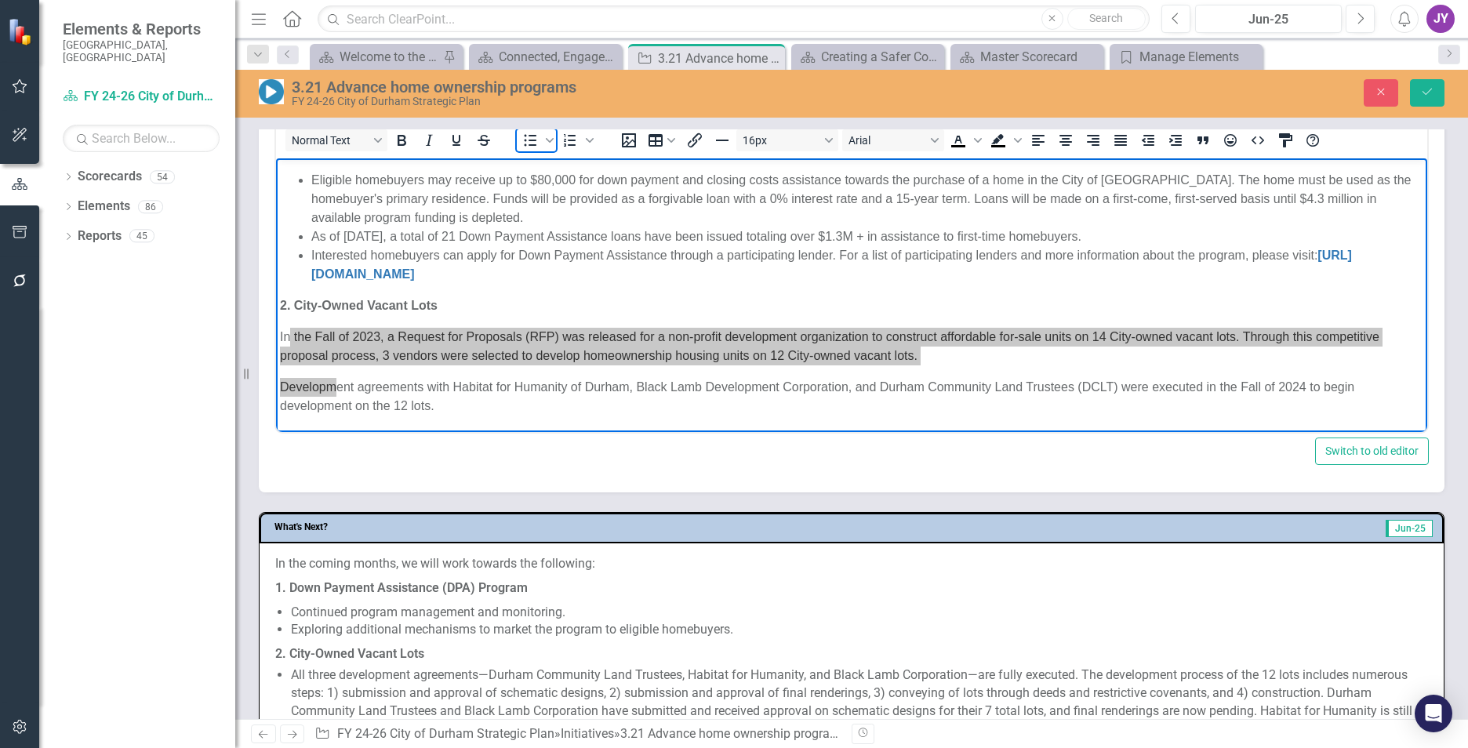
click at [530, 136] on icon "Bullet list" at bounding box center [530, 140] width 19 height 19
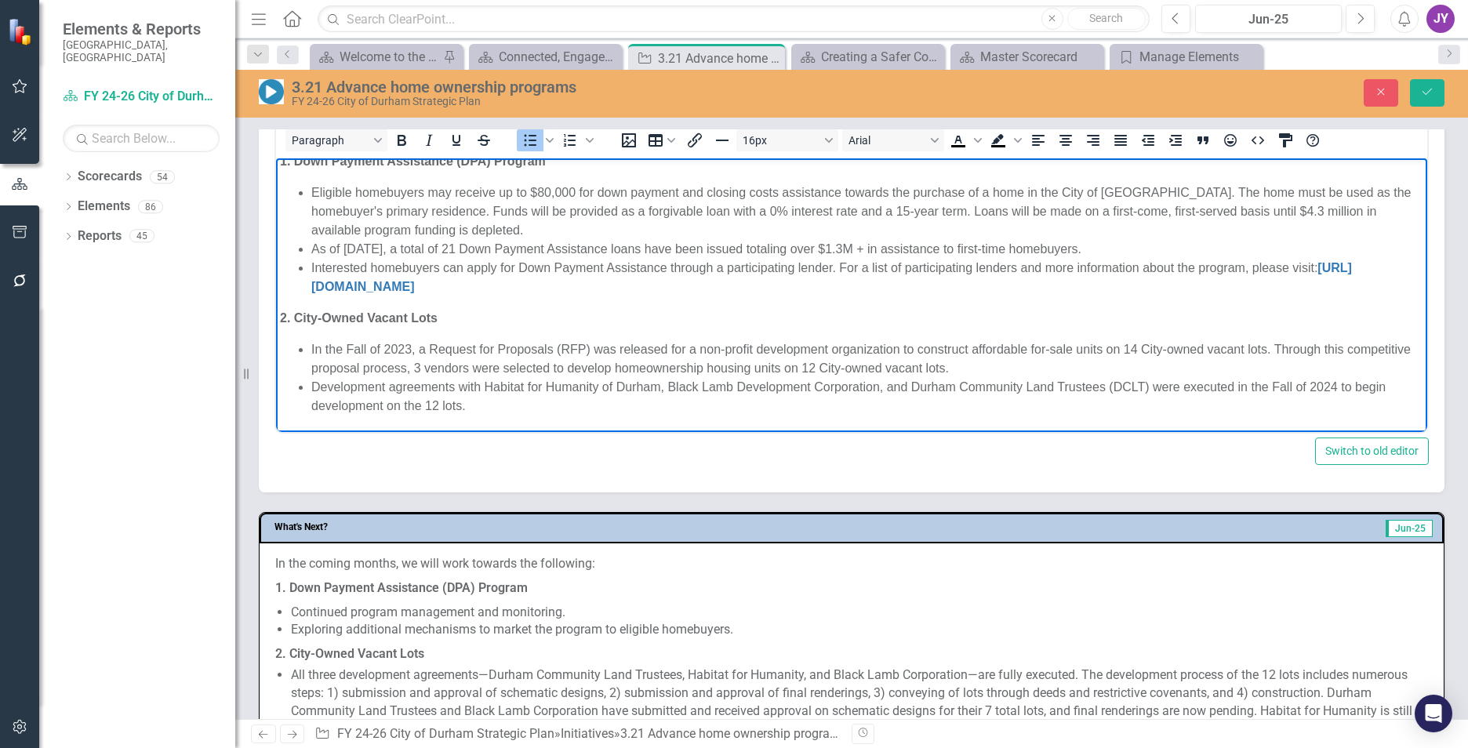
scroll to position [42, 0]
click at [1444, 97] on button "Save" at bounding box center [1427, 92] width 35 height 27
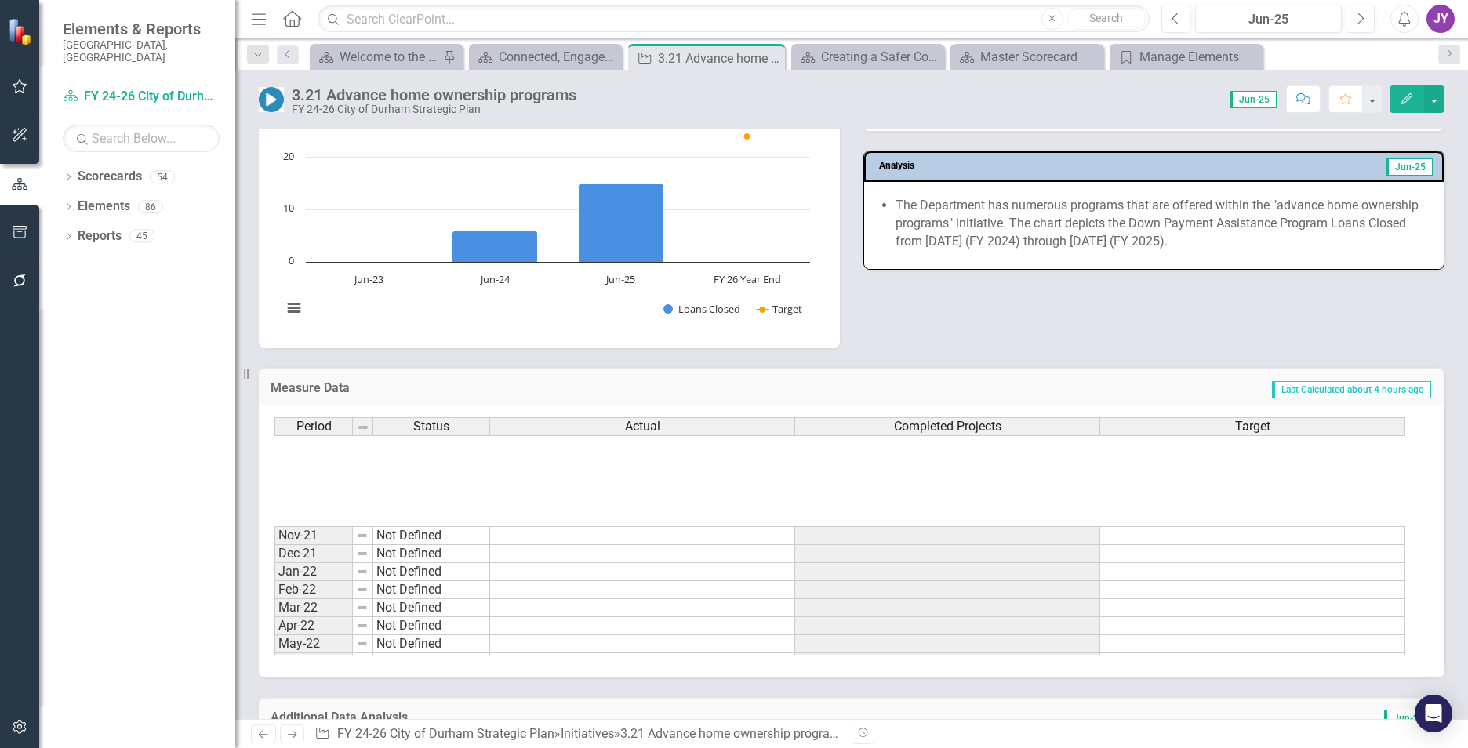
scroll to position [235, 0]
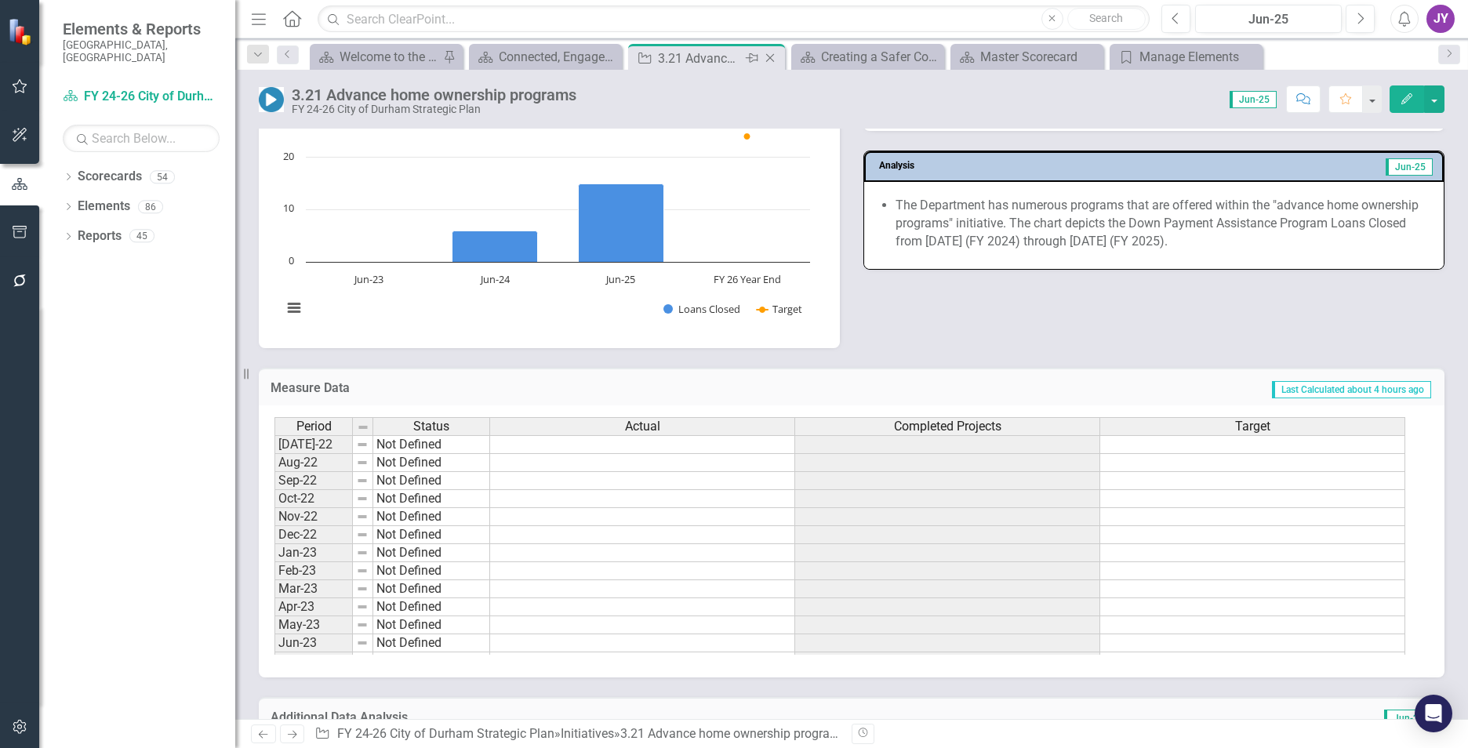
click at [771, 62] on icon "Close" at bounding box center [770, 58] width 16 height 13
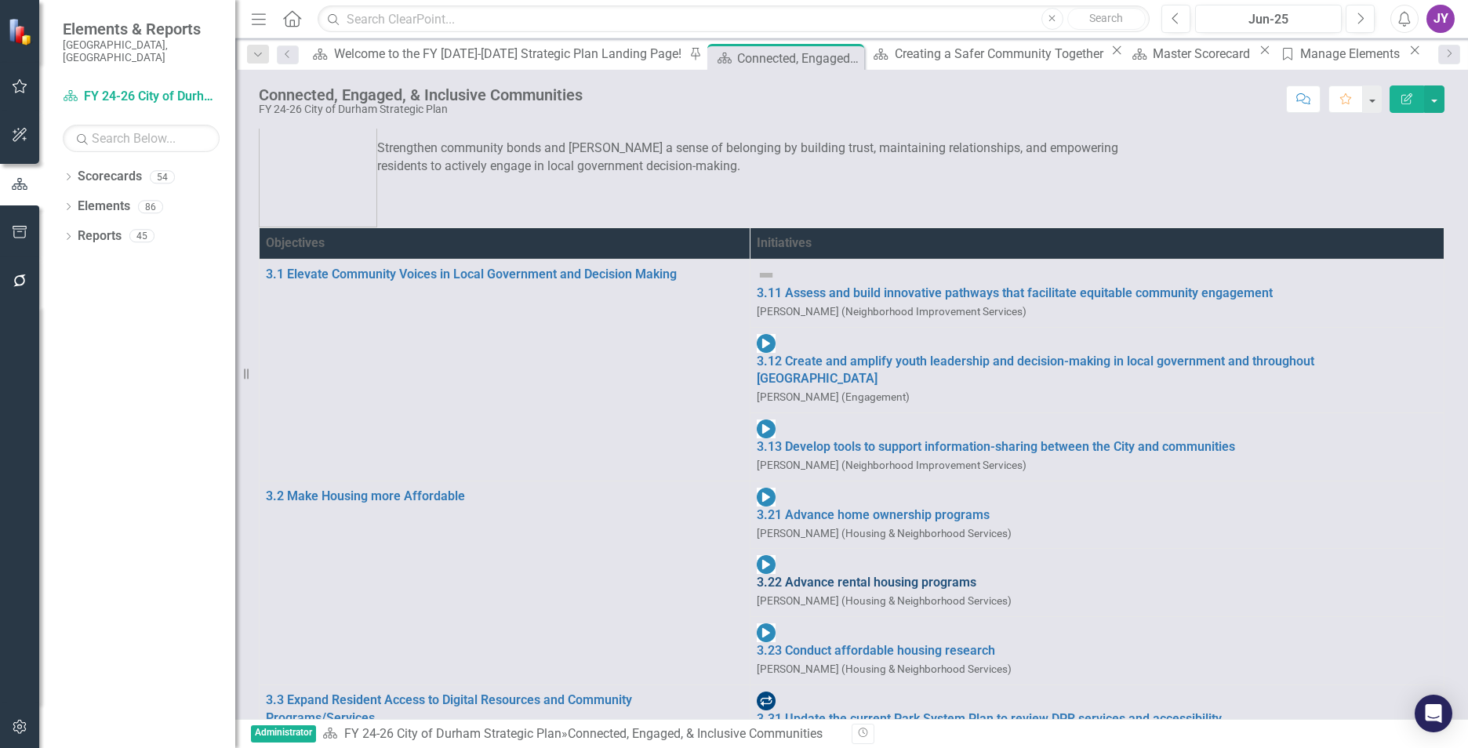
click at [757, 574] on link "3.22 Advance rental housing programs" at bounding box center [1097, 583] width 681 height 18
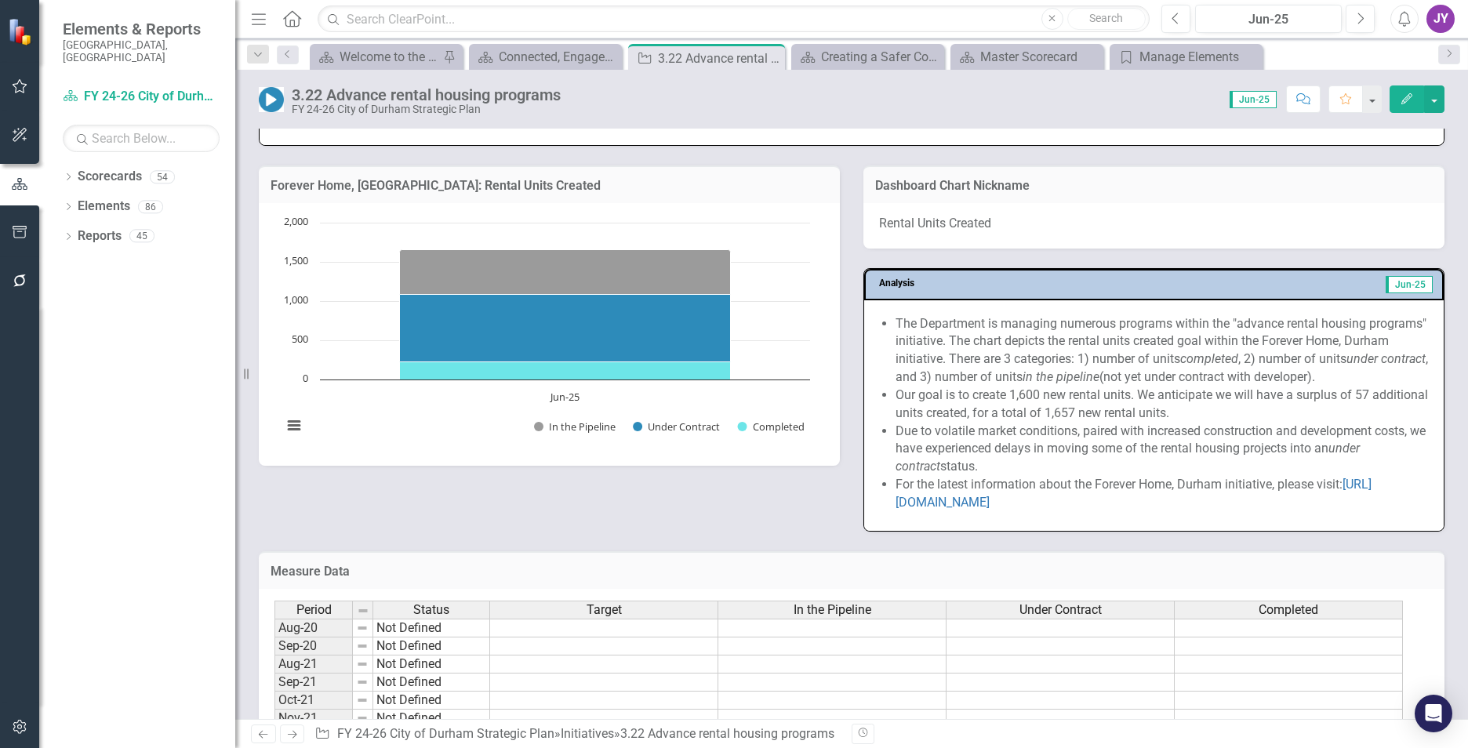
scroll to position [1725, 0]
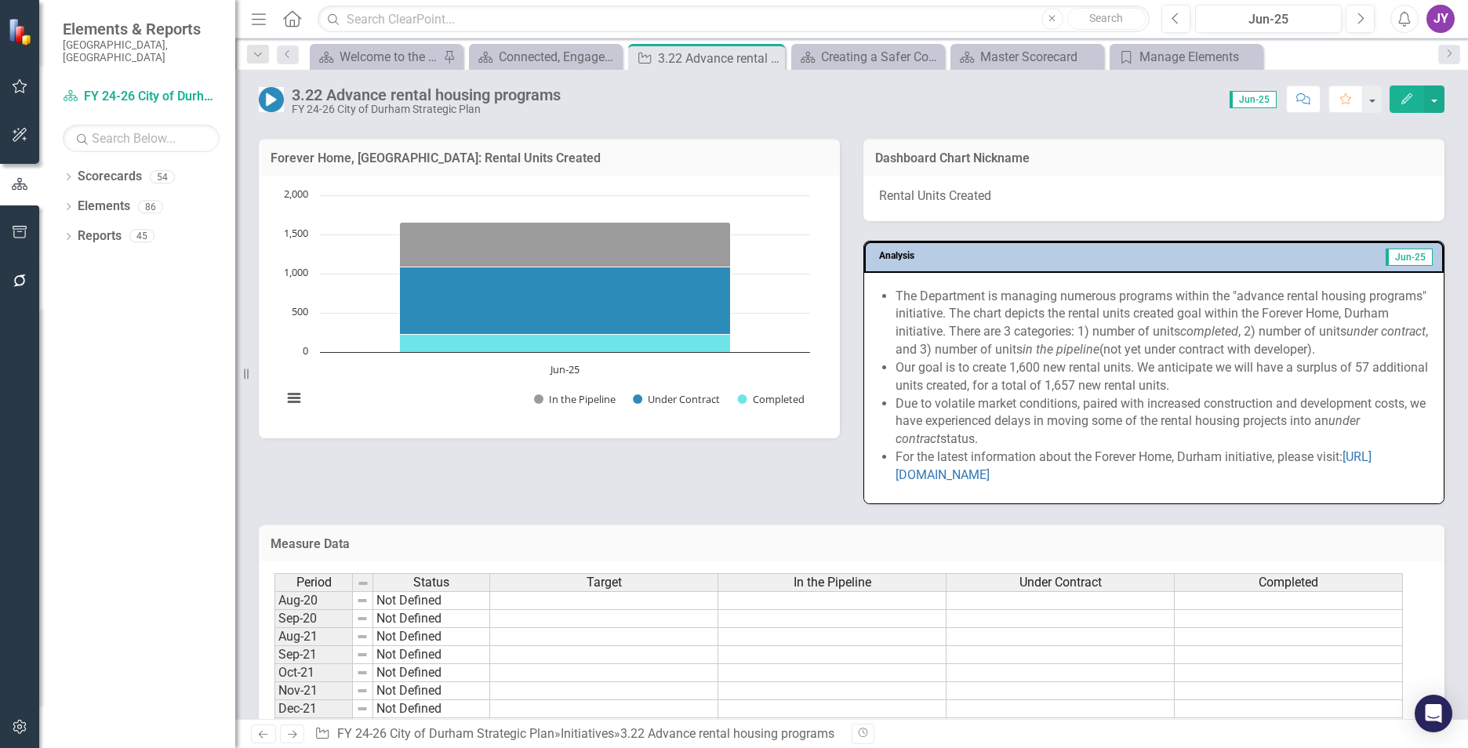
click at [1202, 330] on li "The Department is managing numerous programs within the "advance rental housing…" at bounding box center [1162, 323] width 532 height 71
click at [1201, 329] on li "The Department is managing numerous programs within the "advance rental housing…" at bounding box center [1162, 323] width 532 height 71
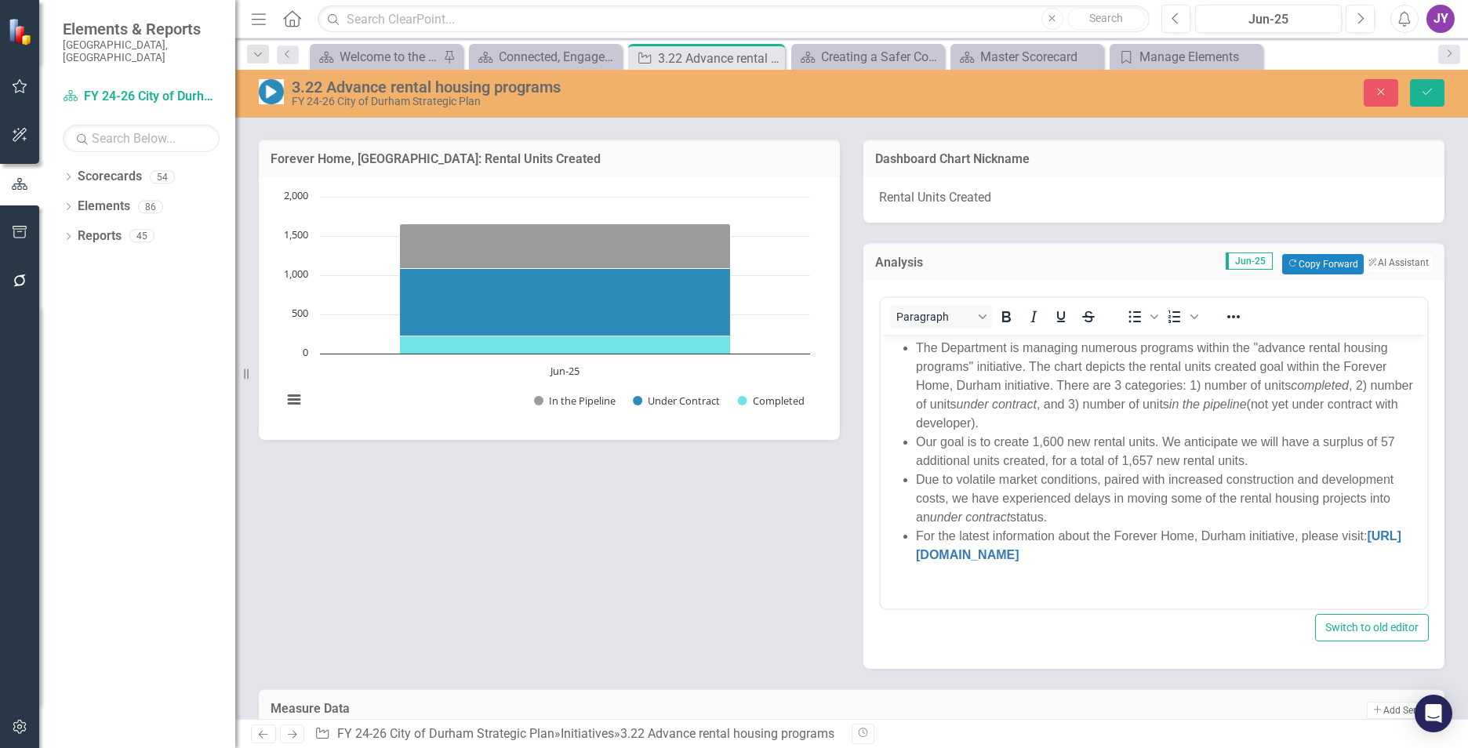
scroll to position [0, 0]
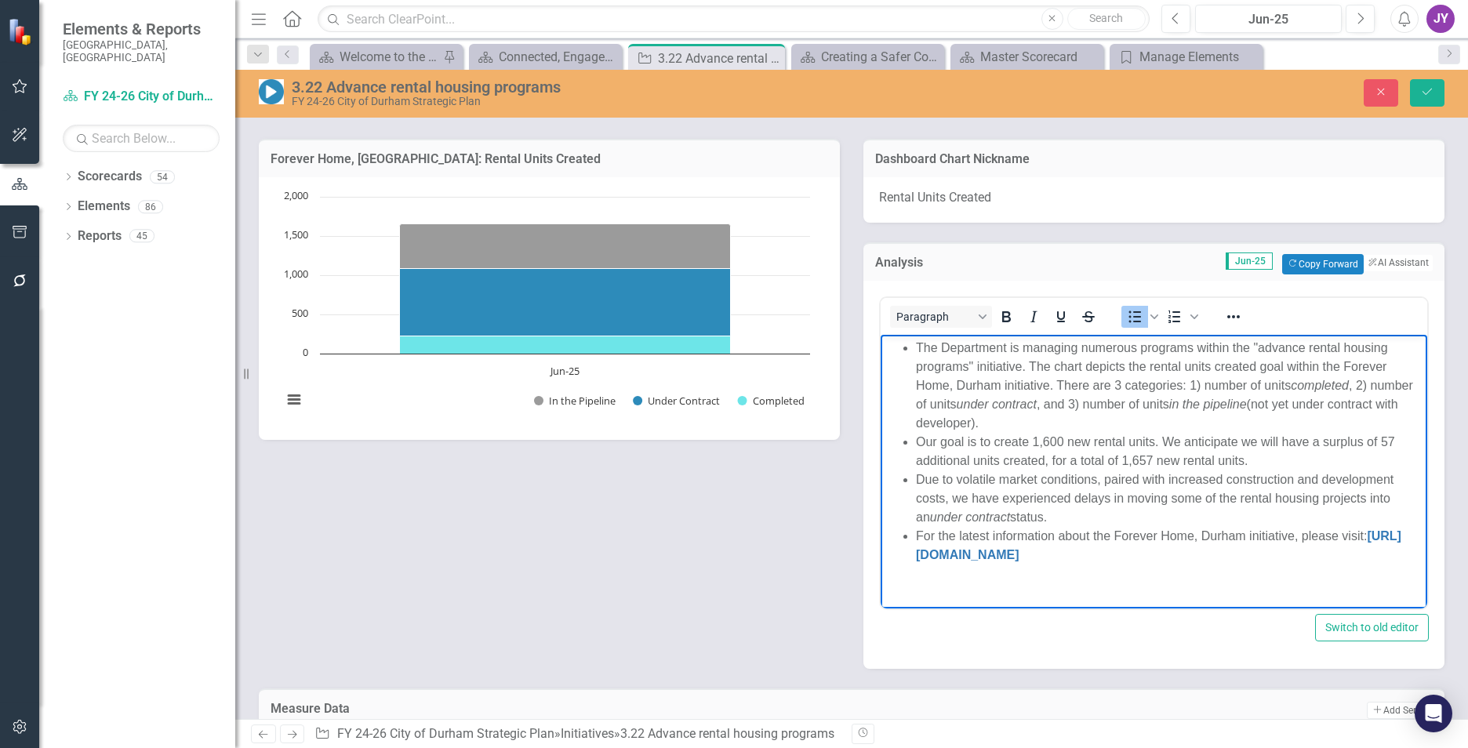
click at [1151, 371] on li "The Department is managing numerous programs within the "advance rental housing…" at bounding box center [1169, 385] width 507 height 94
click at [1264, 362] on li "The Department is managing numerous programs within the "advance rental housing…" at bounding box center [1169, 385] width 507 height 94
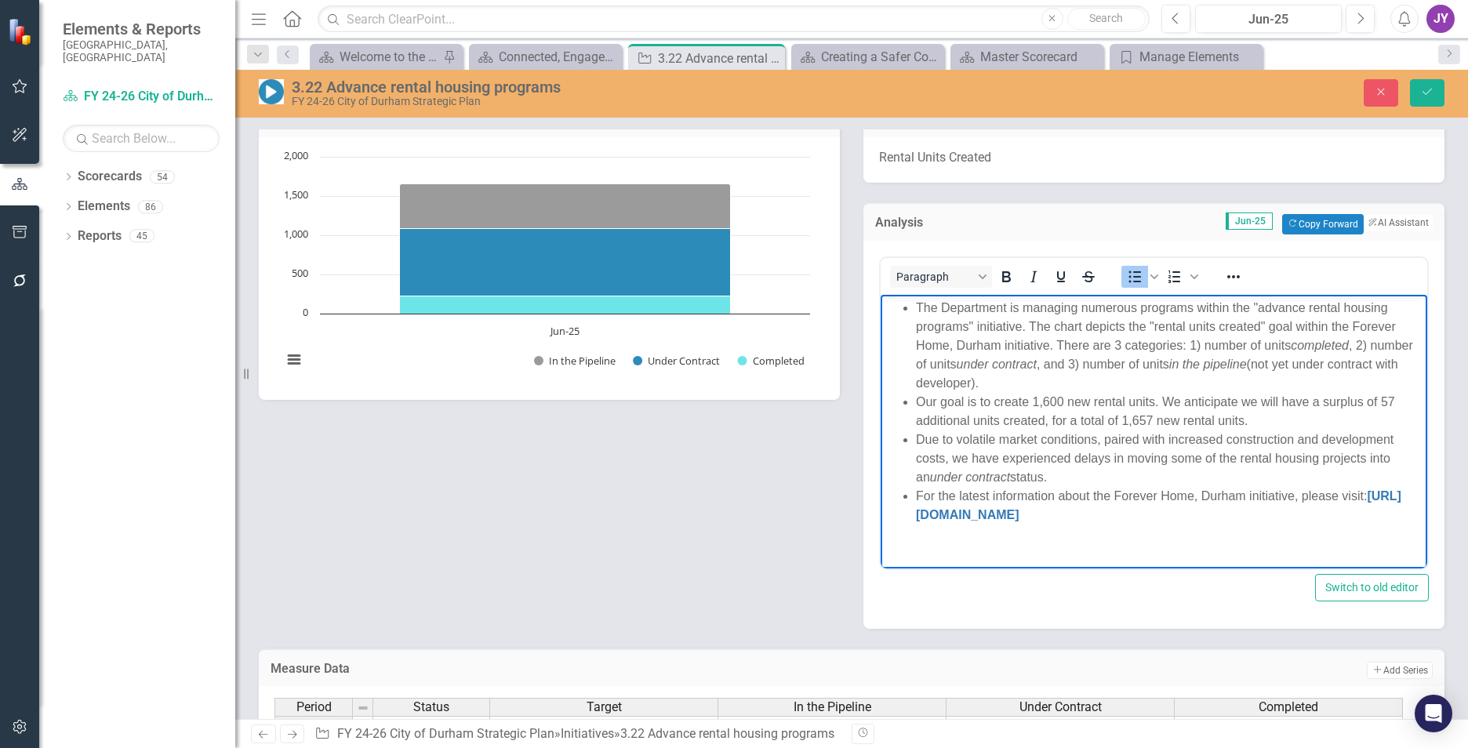
scroll to position [1804, 0]
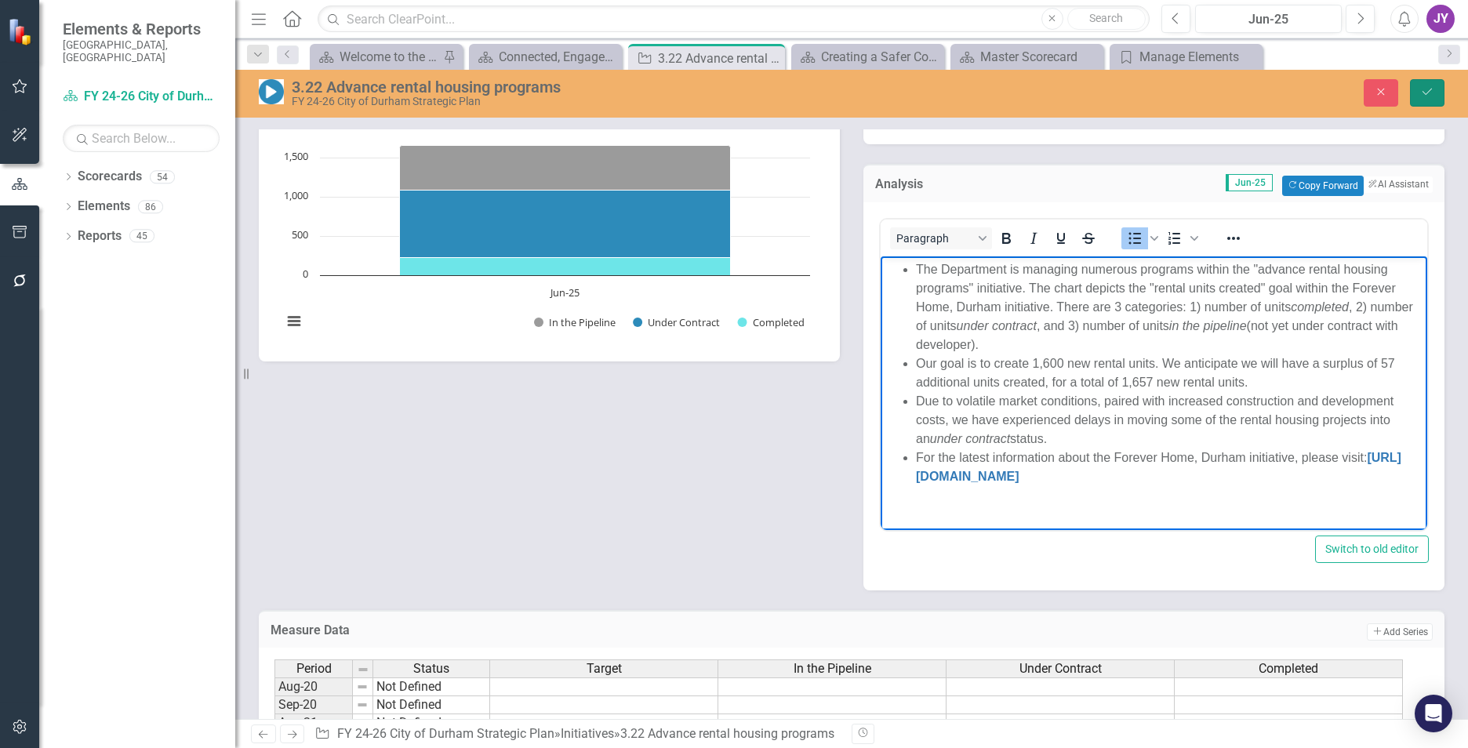
drag, startPoint x: 1419, startPoint y: 96, endPoint x: 1441, endPoint y: 246, distance: 151.4
click at [1419, 95] on button "Save" at bounding box center [1427, 92] width 35 height 27
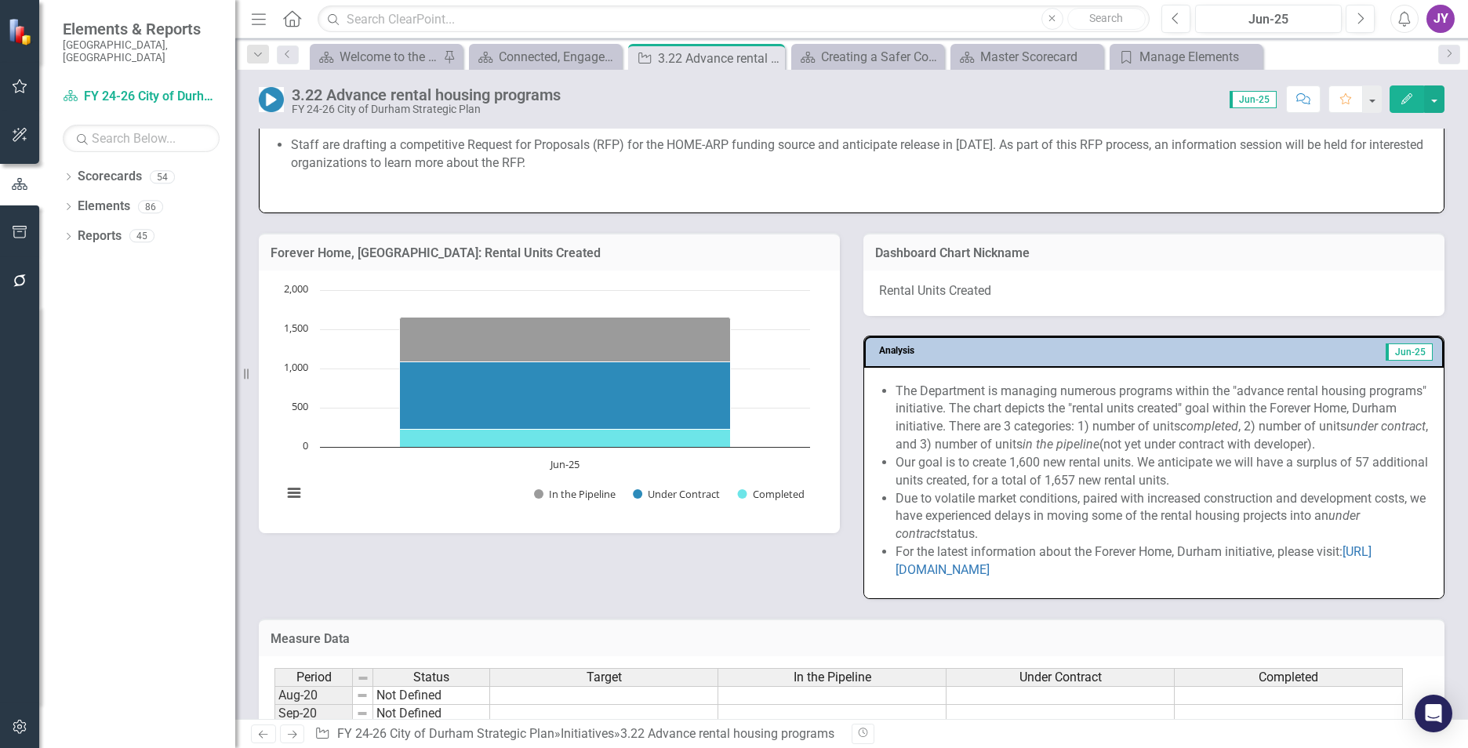
scroll to position [1647, 0]
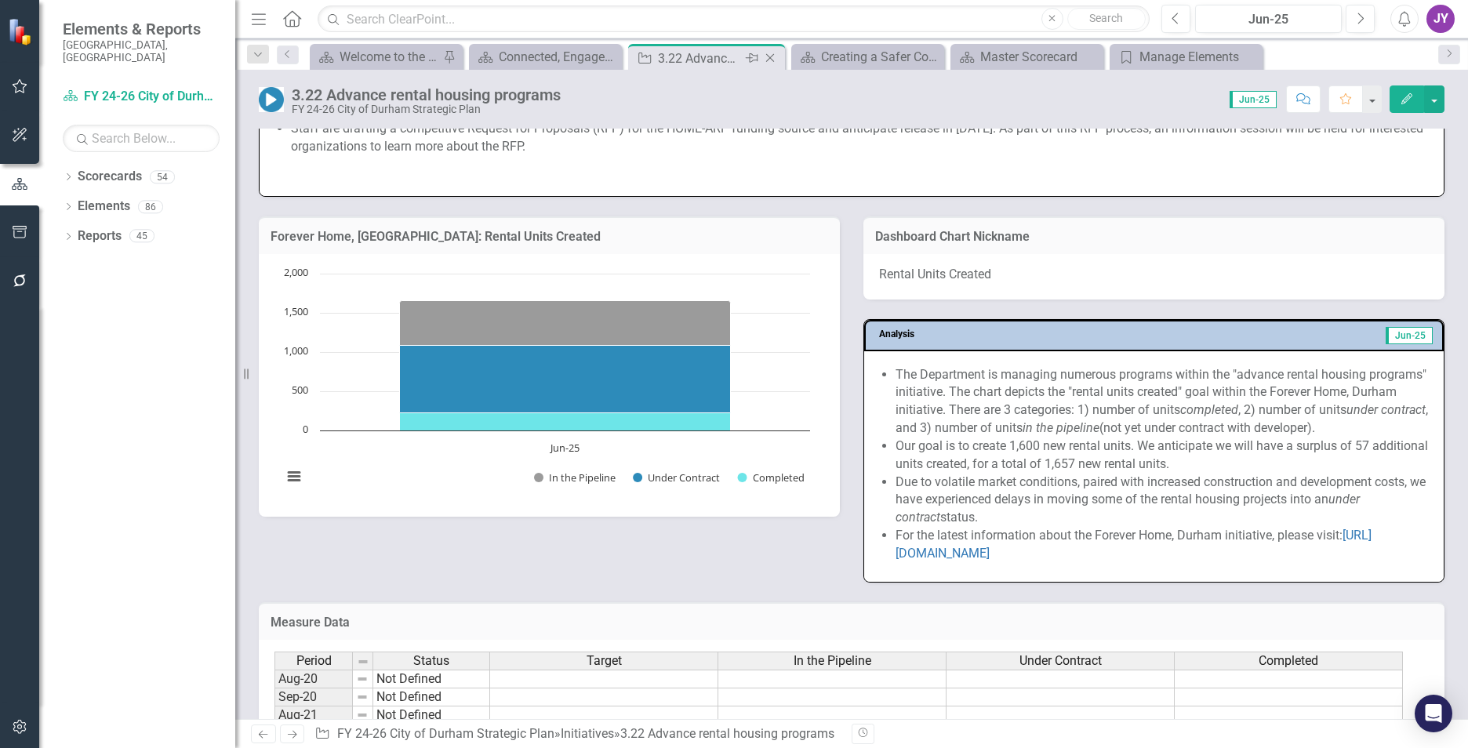
click at [772, 53] on icon "Close" at bounding box center [770, 58] width 16 height 13
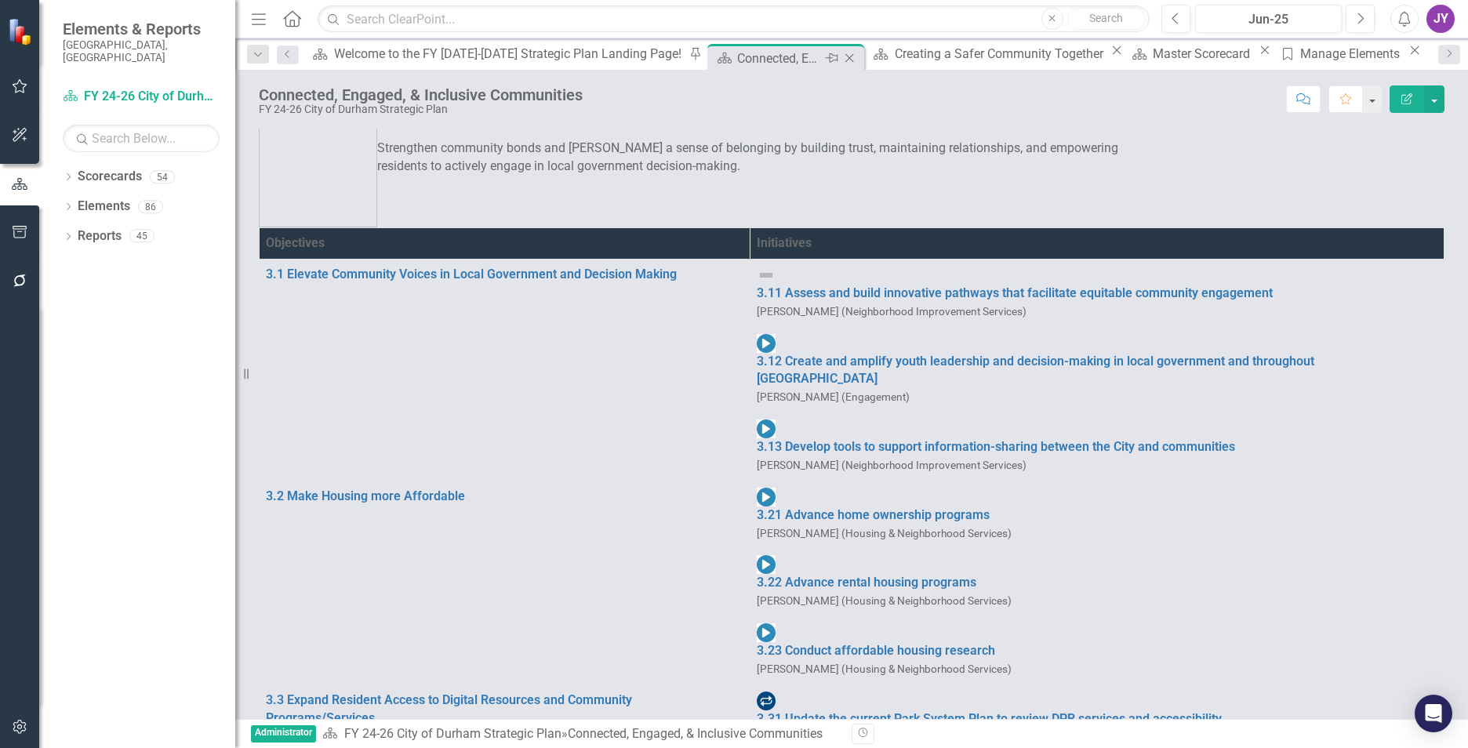
click at [737, 51] on div "Connected, Engaged, & Inclusive Communities" at bounding box center [779, 59] width 84 height 20
click at [783, 642] on link "3.23 Conduct affordable housing research" at bounding box center [1097, 651] width 681 height 18
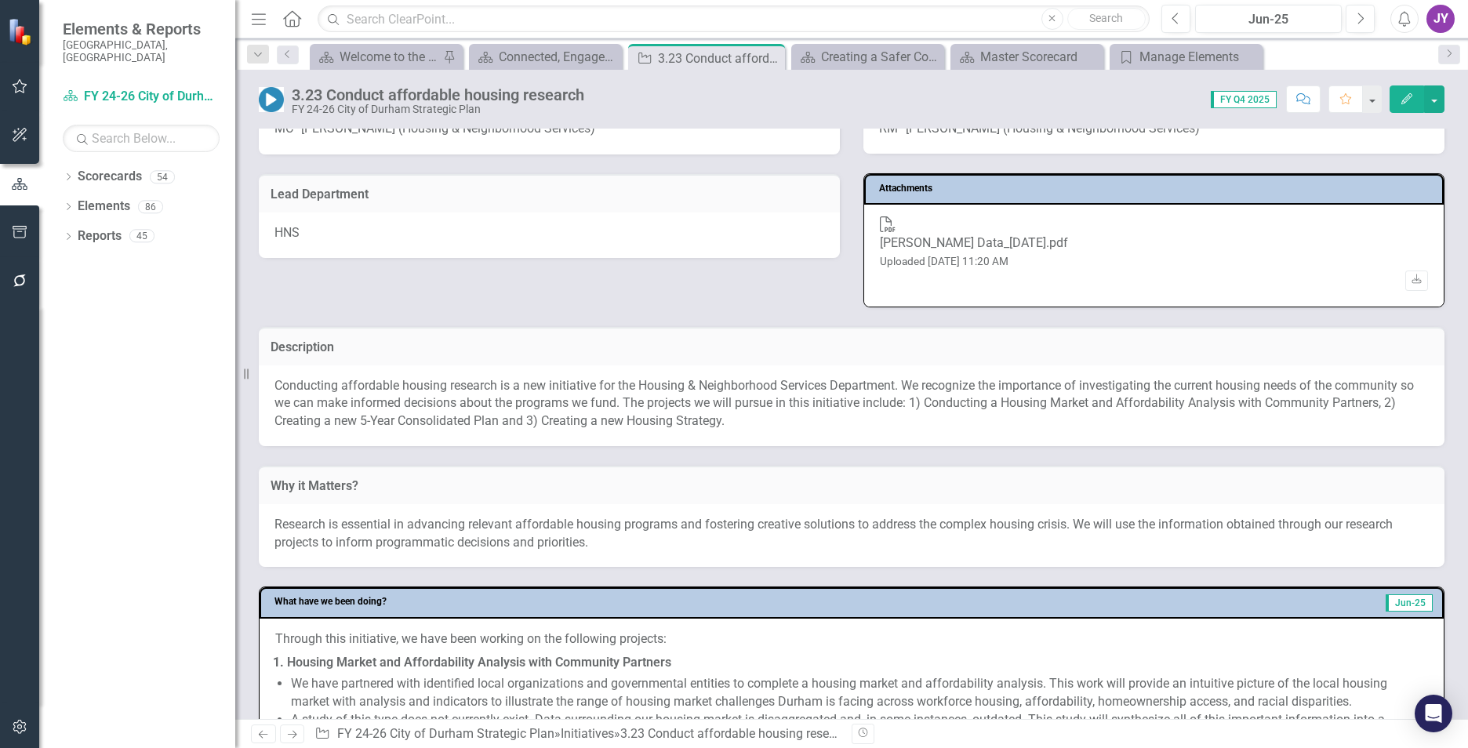
scroll to position [235, 0]
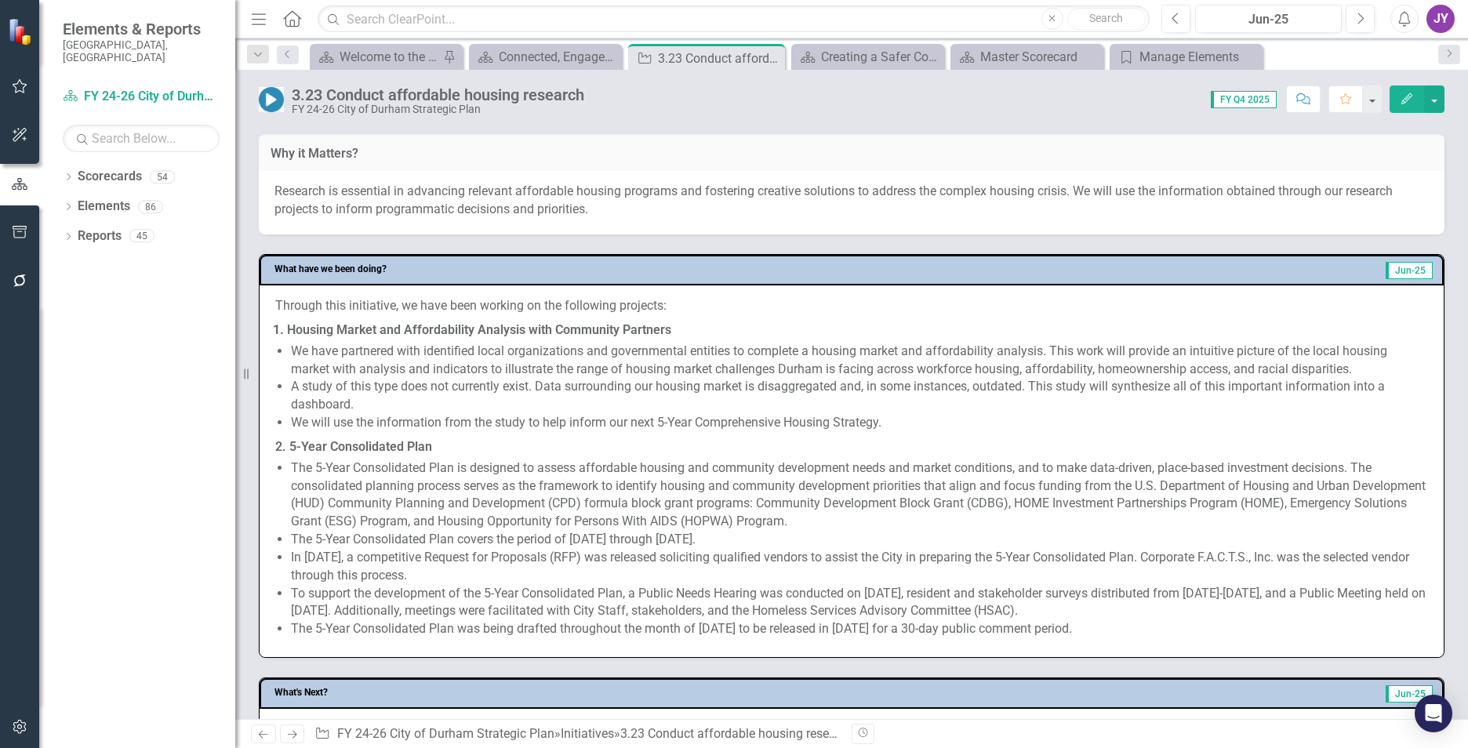
scroll to position [627, 0]
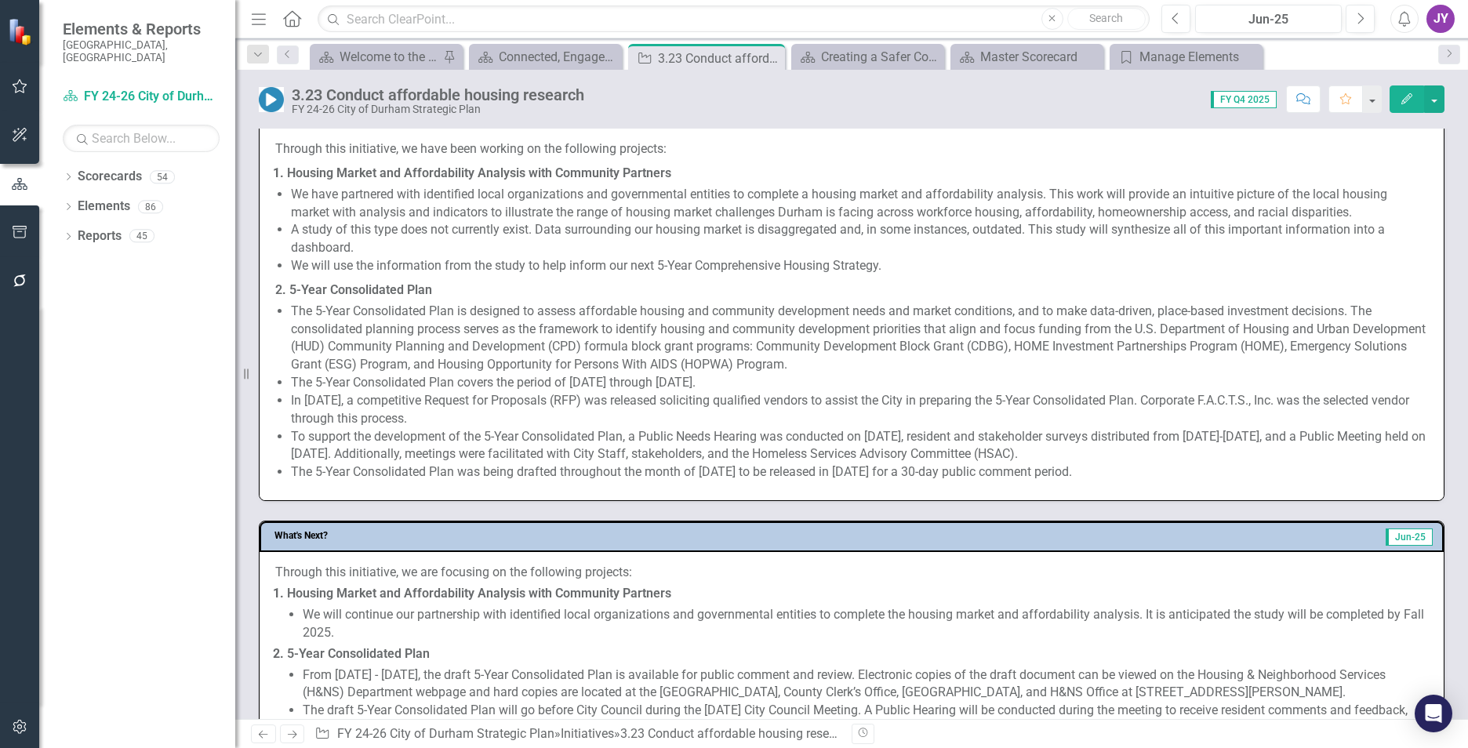
click at [294, 285] on strong "2. 5-Year Consolidated Plan" at bounding box center [353, 289] width 157 height 15
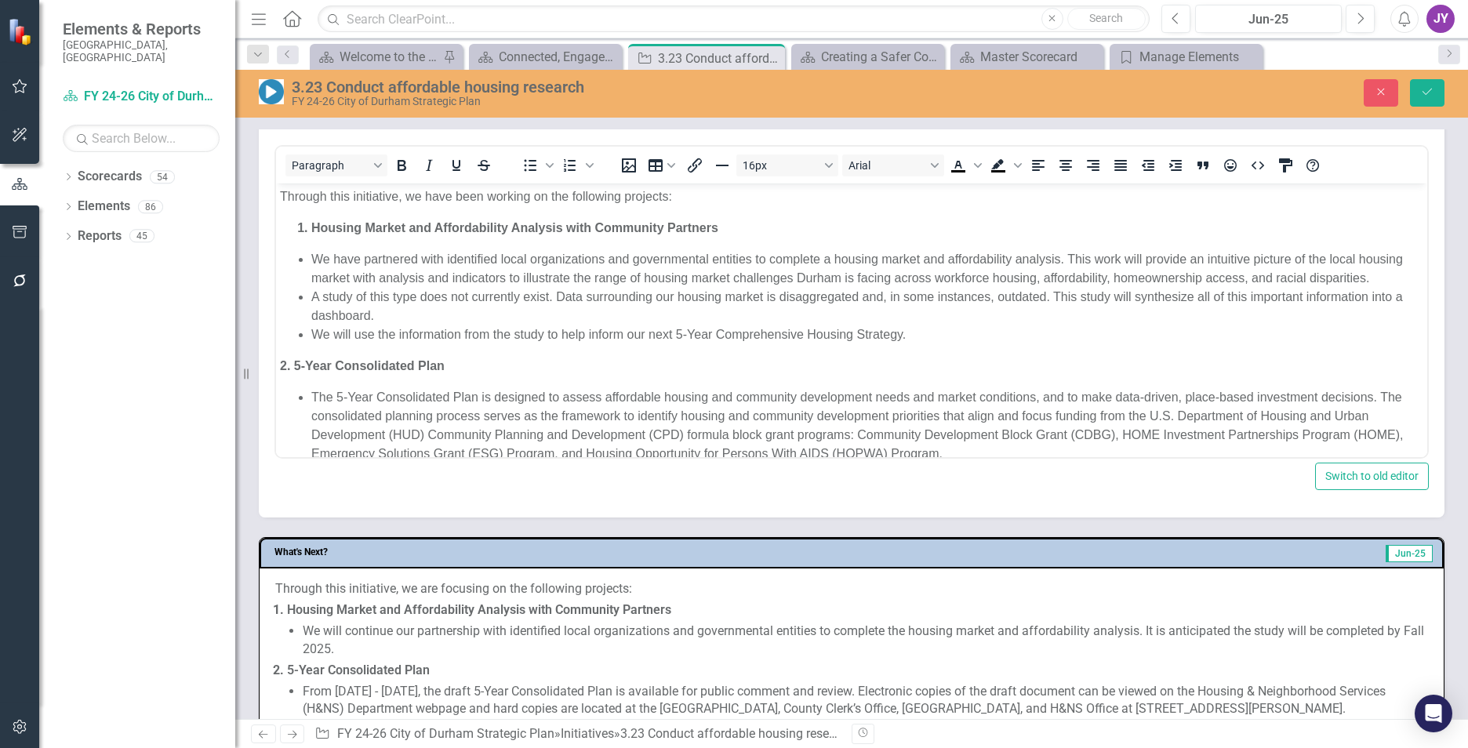
scroll to position [0, 0]
click at [427, 282] on li "We have partnered with identified local organizations and governmental entities…" at bounding box center [867, 269] width 1112 height 38
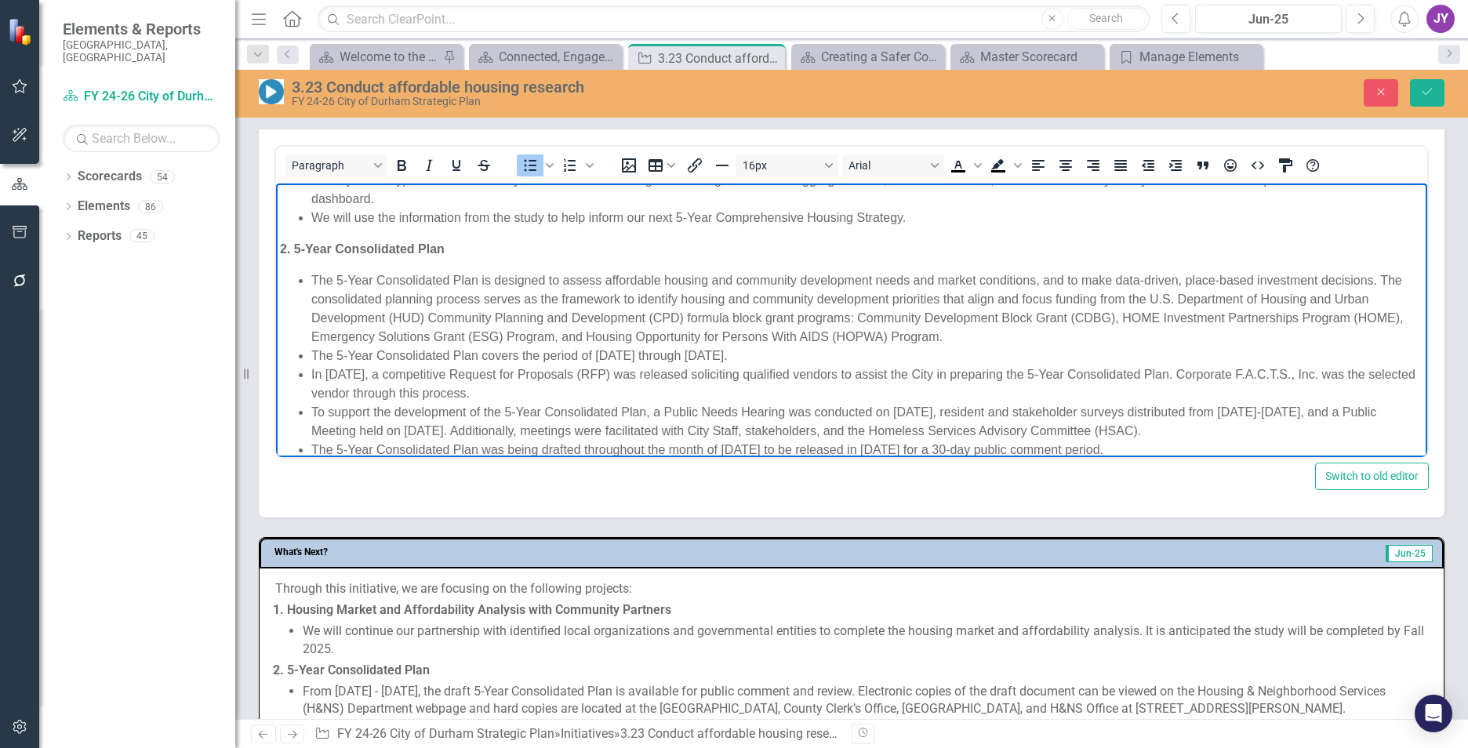
scroll to position [154, 0]
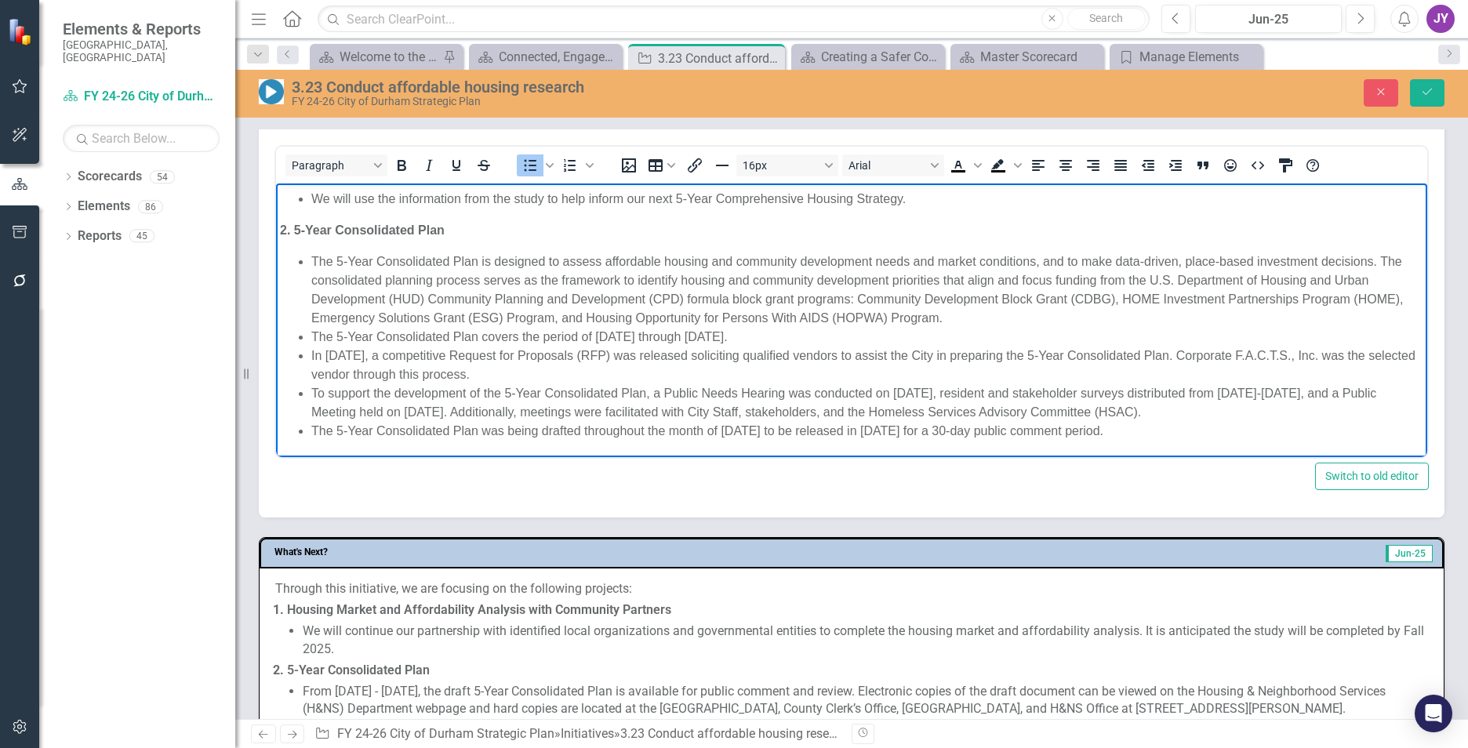
click at [652, 335] on li "The 5-Year Consolidated Plan covers the period of July 1, 2025 through June 30,…" at bounding box center [867, 337] width 1112 height 19
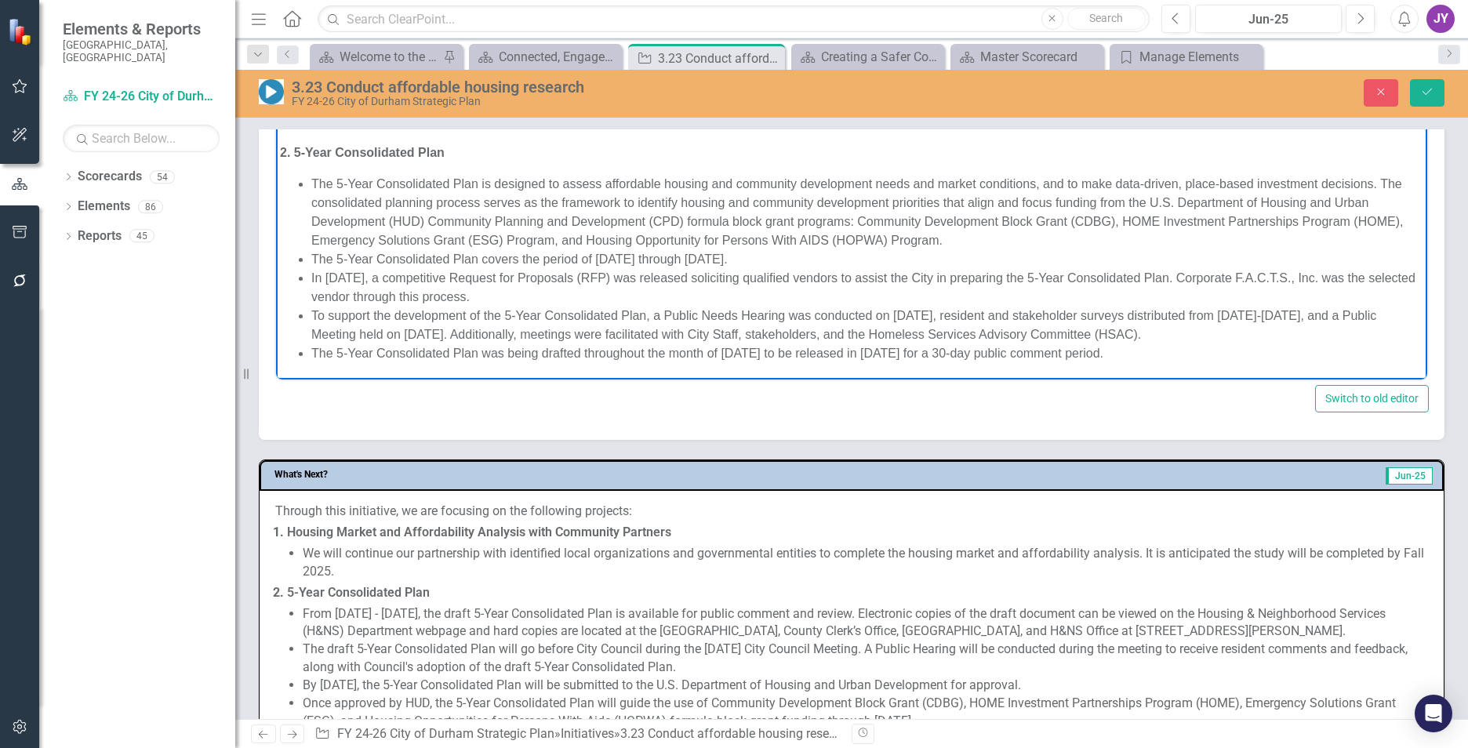
scroll to position [713, 0]
click at [1186, 314] on li "To support the development of the 5-Year Consolidated Plan, a Public Needs Hear…" at bounding box center [867, 325] width 1112 height 38
click at [434, 333] on li "To support the development of the 5-Year Consolidated Plan, a Public Needs Hear…" at bounding box center [867, 325] width 1112 height 38
click at [1432, 82] on button "Save" at bounding box center [1427, 92] width 35 height 27
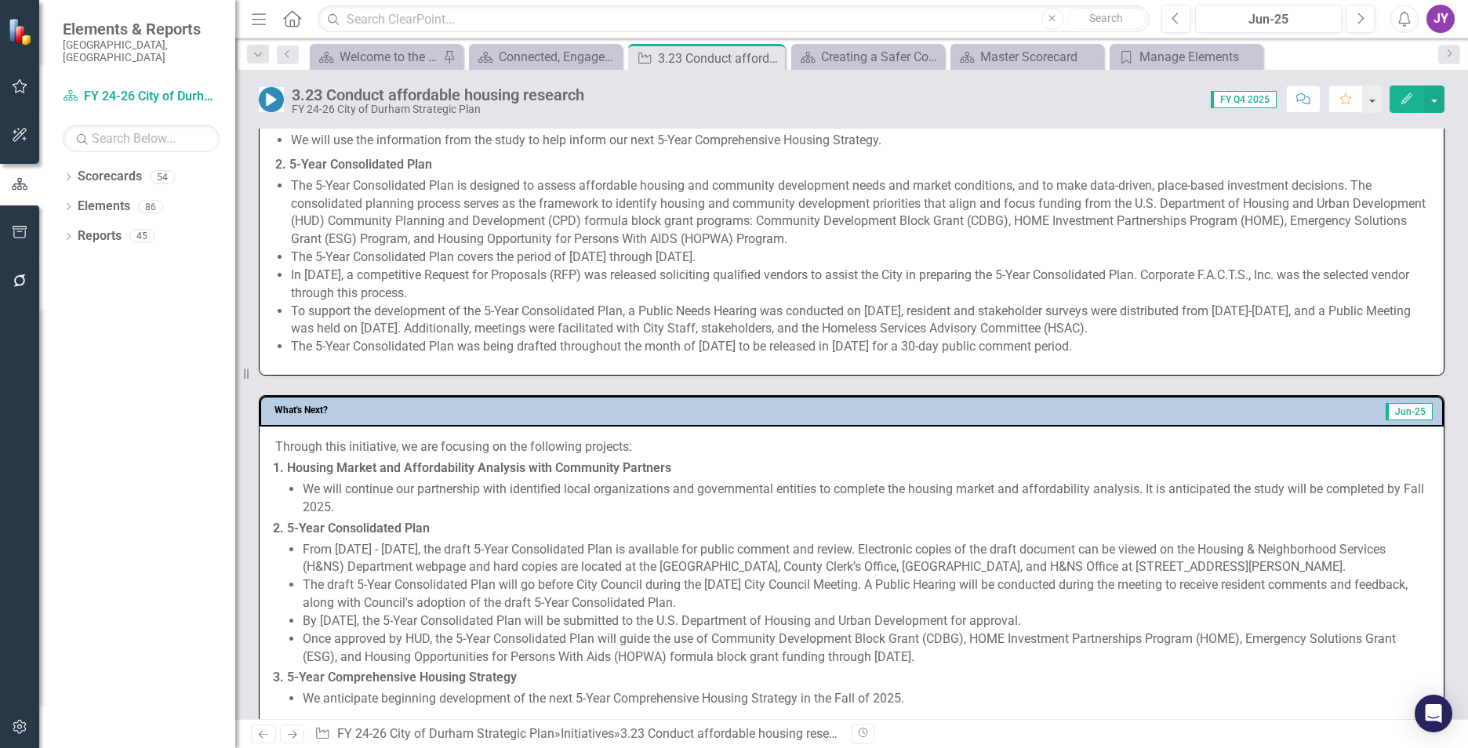
scroll to position [706, 0]
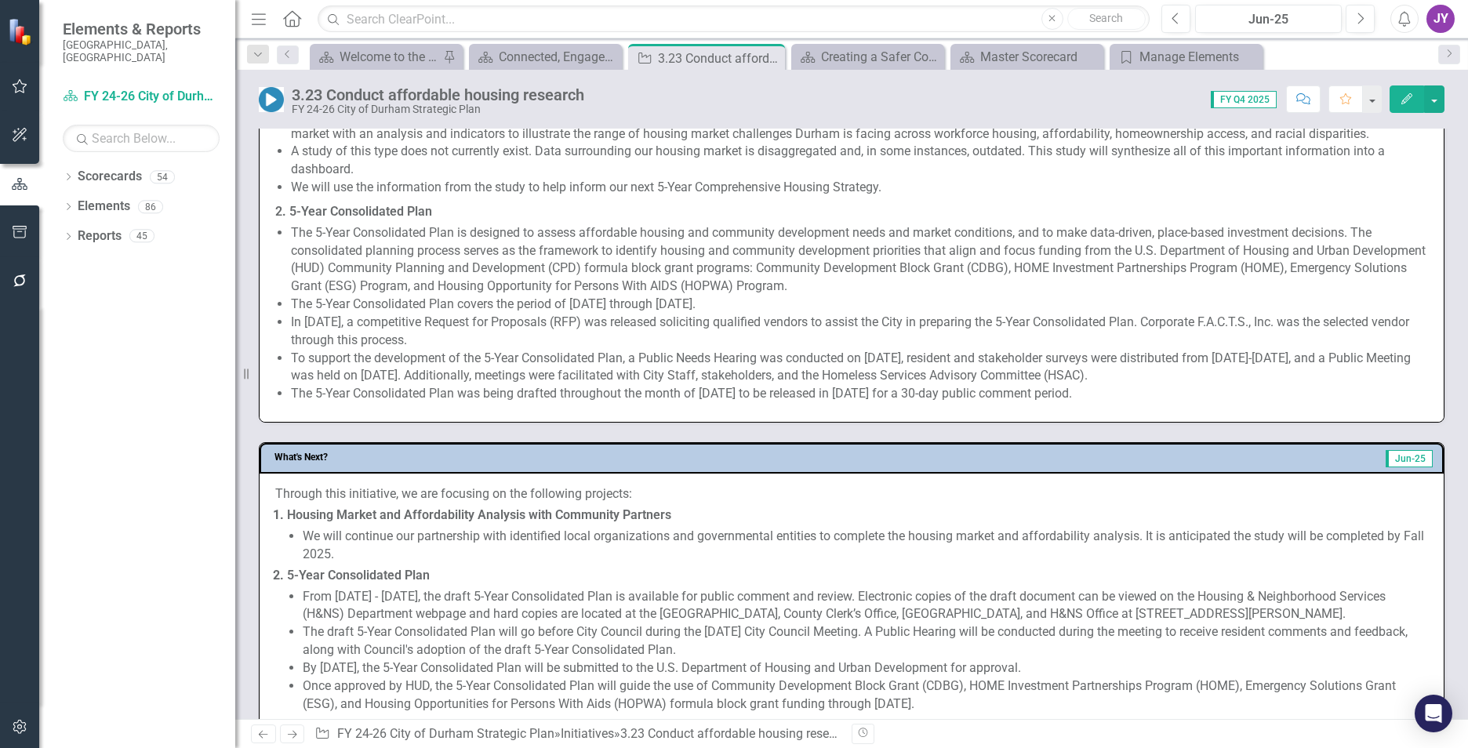
click at [694, 297] on li "The 5-Year Consolidated Plan covers the period of July 1, 2025 through June 30,…" at bounding box center [859, 305] width 1137 height 18
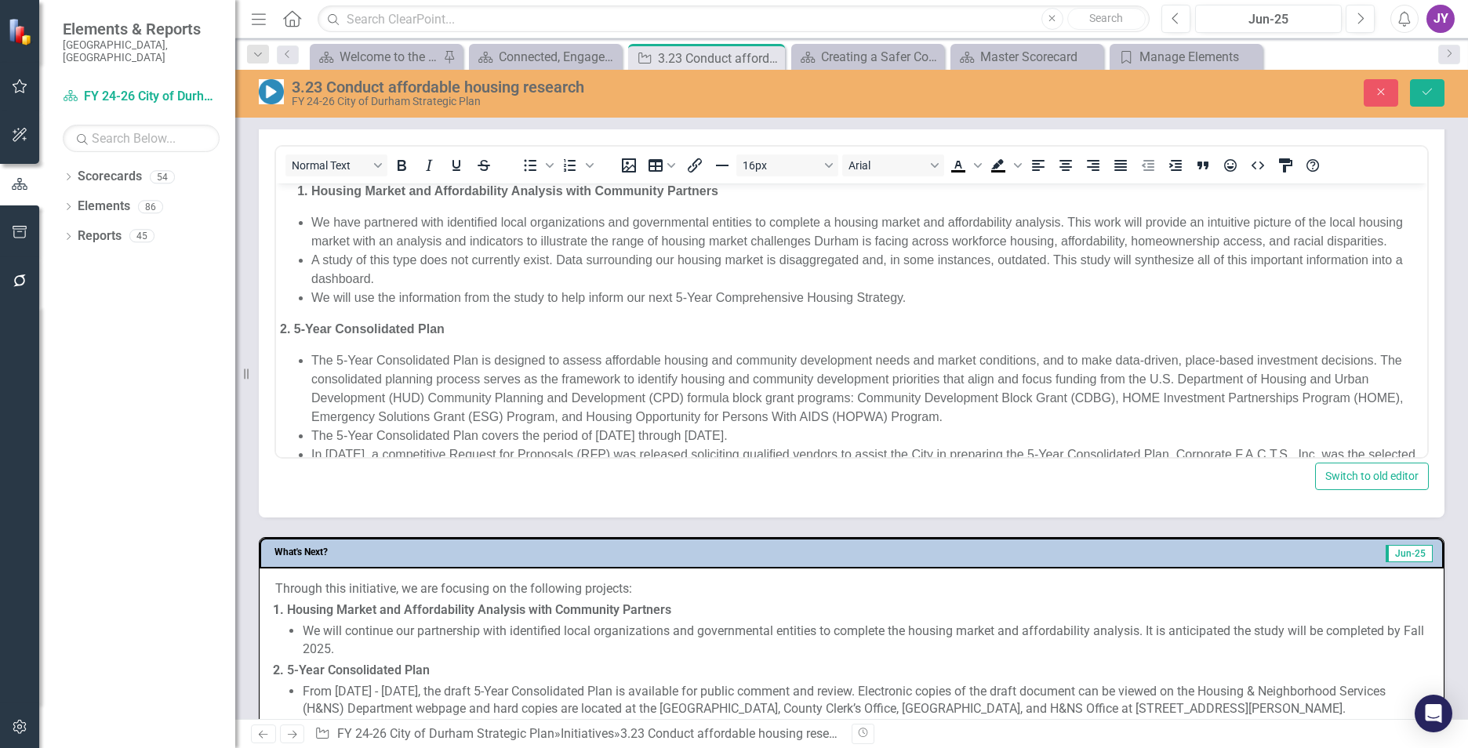
scroll to position [154, 0]
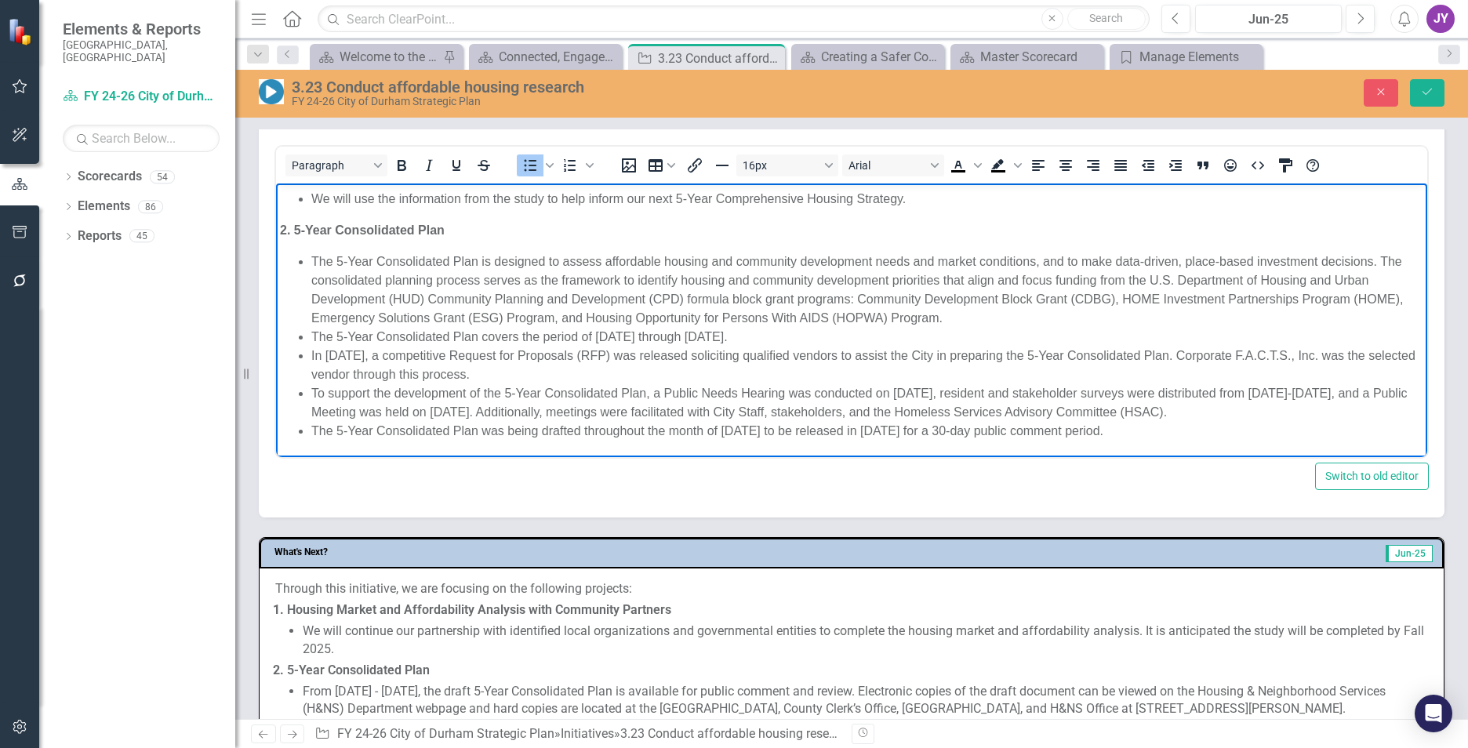
click at [306, 279] on ul "The 5-Year Consolidated Plan is designed to assess affordable housing and commu…" at bounding box center [851, 347] width 1143 height 188
click at [860, 298] on li "The consolidated planning process serves as the framework to identify housing a…" at bounding box center [867, 299] width 1112 height 56
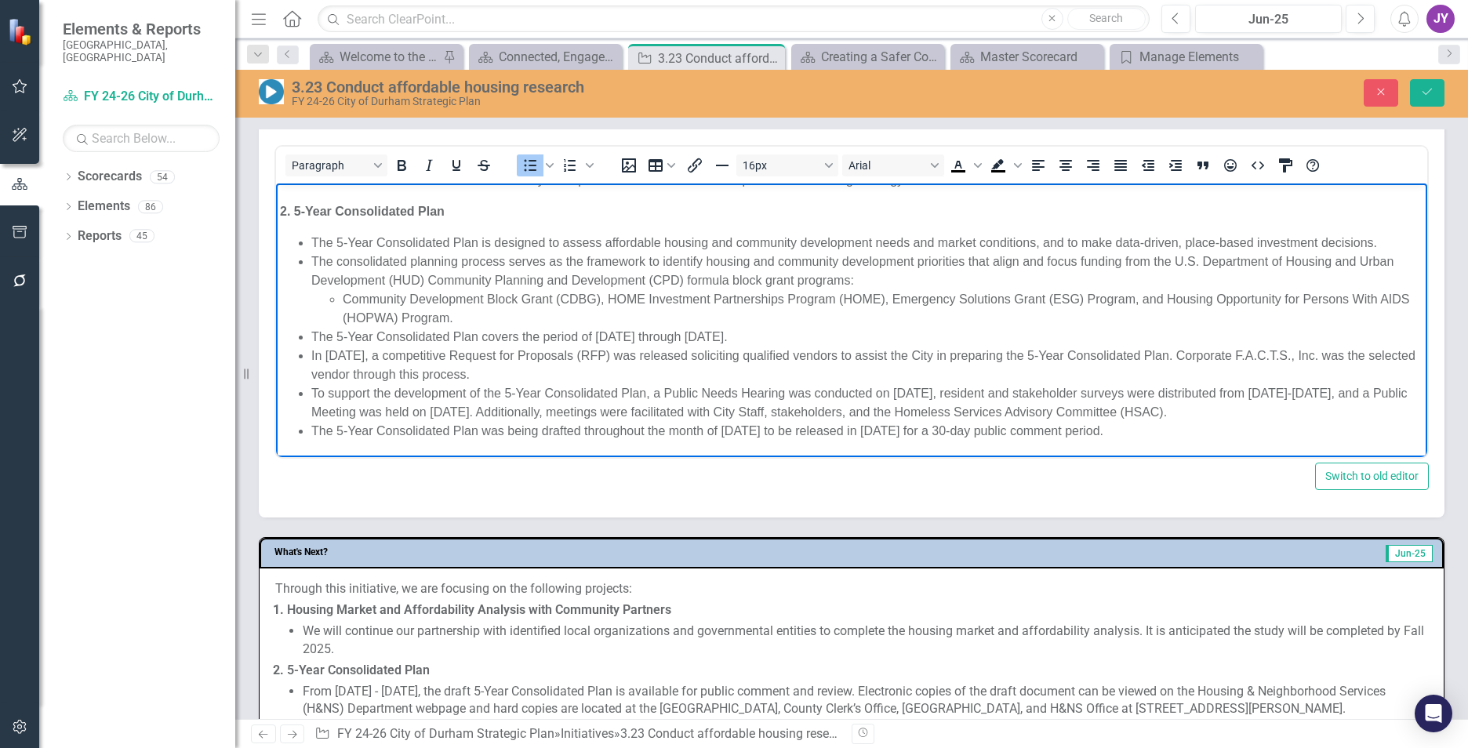
click at [605, 319] on li "Community Development Block Grant (CDBG), HOME Investment Partnerships Program …" at bounding box center [883, 309] width 1081 height 38
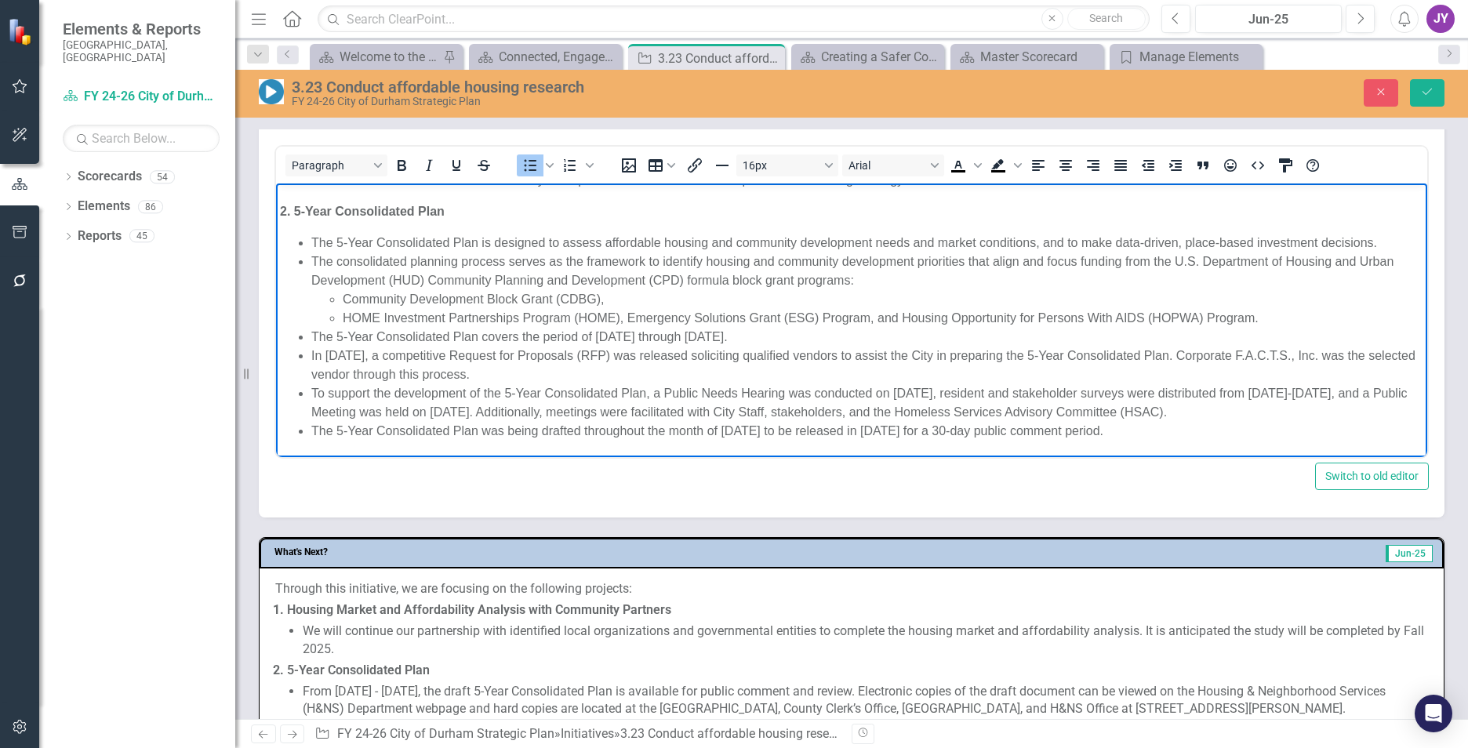
click at [628, 328] on li "HOME Investment Partnerships Program (HOME), Emergency Solutions Grant (ESG) Pr…" at bounding box center [883, 318] width 1081 height 19
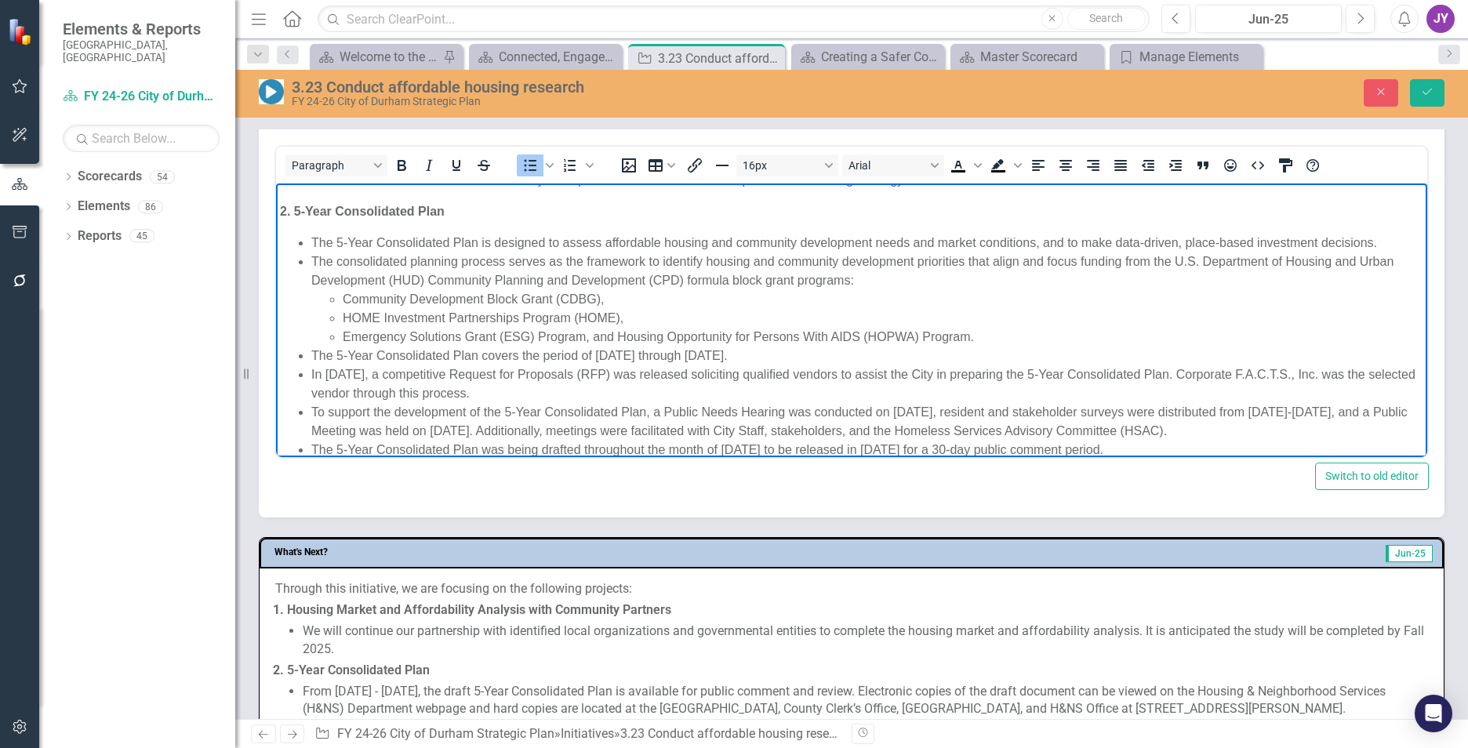
click at [592, 347] on li "Emergency Solutions Grant (ESG) Program, and Housing Opportunity for Persons Wi…" at bounding box center [883, 337] width 1081 height 19
click at [617, 347] on li "Emergency Solutions Grant (ESG) Program, and Housing Opportunity for Persons Wi…" at bounding box center [883, 337] width 1081 height 19
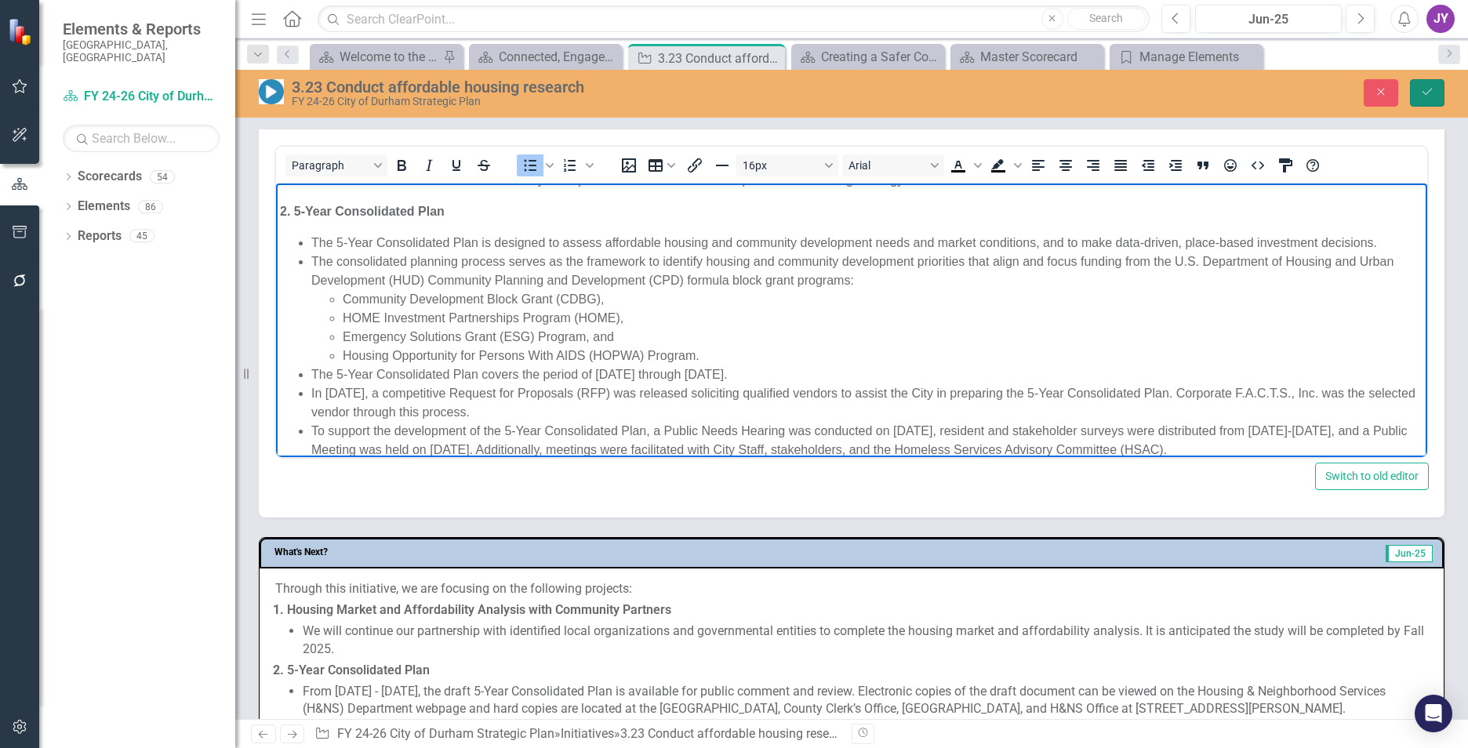
click at [1430, 92] on icon "Save" at bounding box center [1427, 91] width 14 height 11
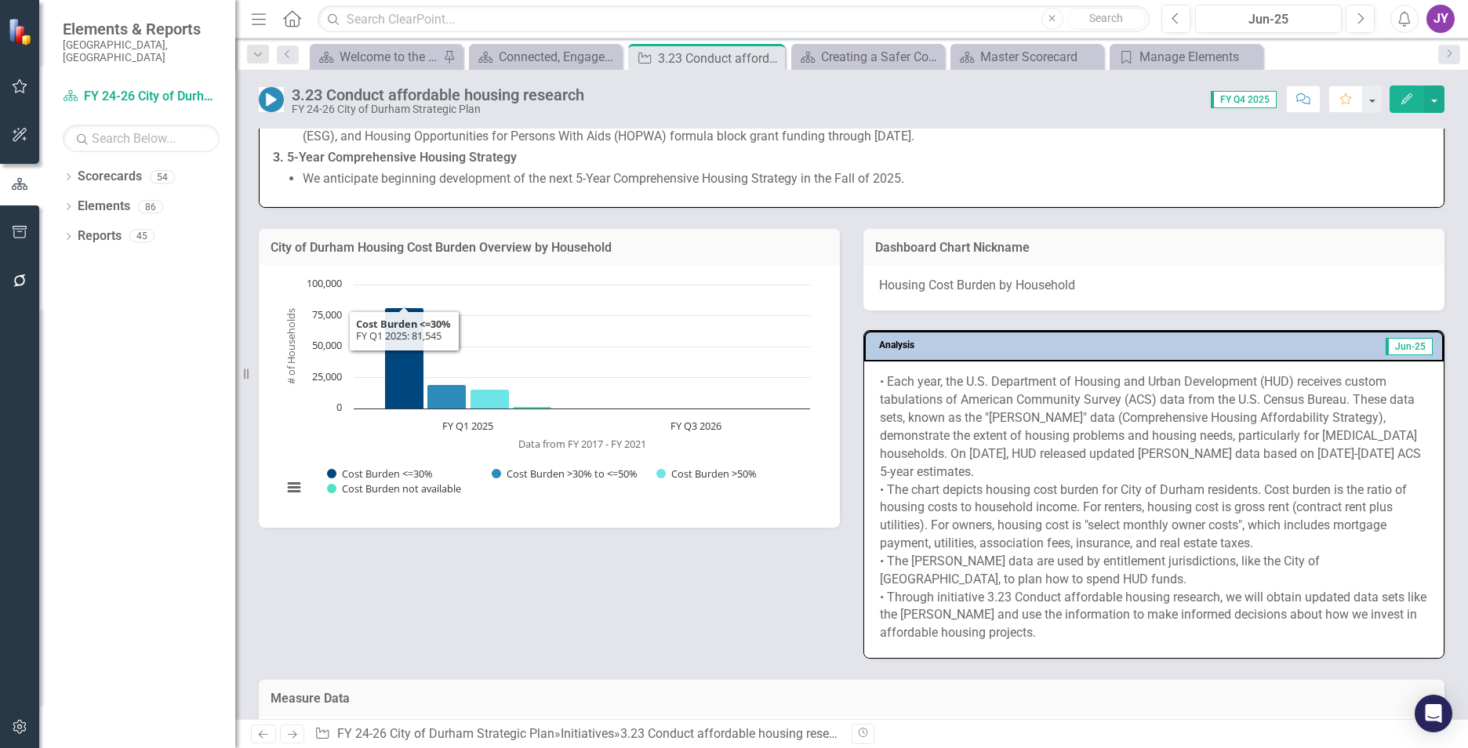
scroll to position [1412, 0]
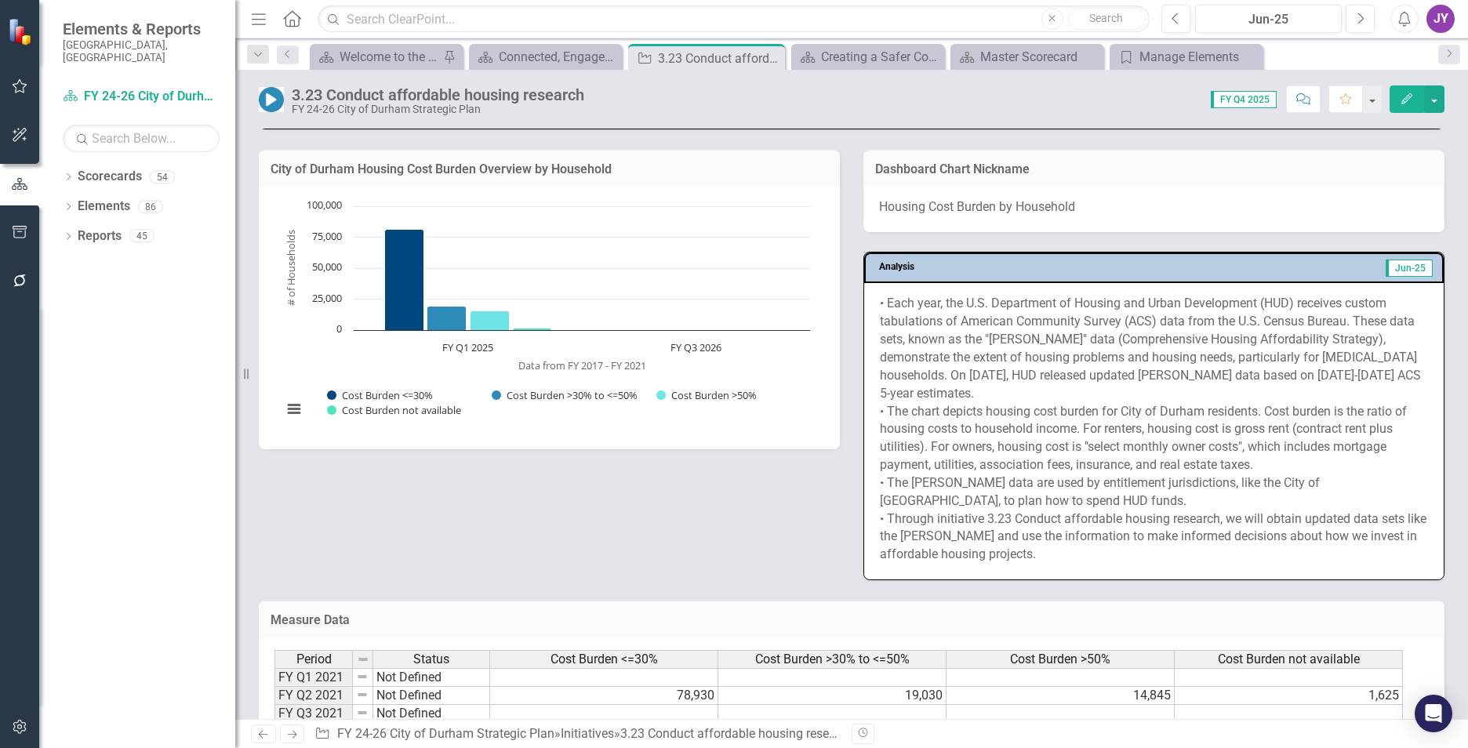
click at [1052, 436] on p "• Each year, the U.S. Department of Housing and Urban Development (HUD) receive…" at bounding box center [1154, 429] width 548 height 269
click at [1052, 432] on p "• Each year, the U.S. Department of Housing and Urban Development (HUD) receive…" at bounding box center [1154, 429] width 548 height 269
click at [980, 402] on p "• Each year, the U.S. Department of Housing and Urban Development (HUD) receive…" at bounding box center [1154, 429] width 548 height 269
click at [979, 402] on p "• Each year, the U.S. Department of Housing and Urban Development (HUD) receive…" at bounding box center [1154, 429] width 548 height 269
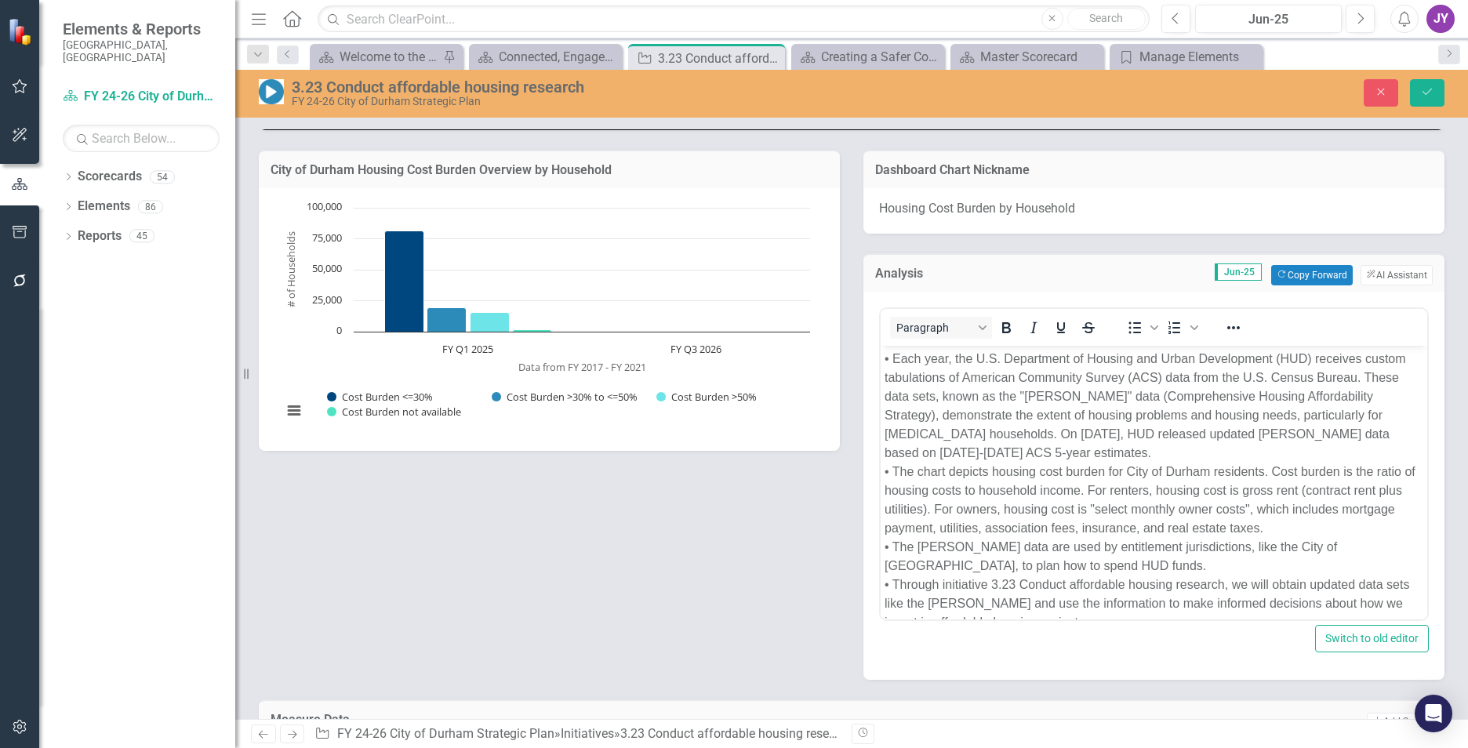
scroll to position [0, 0]
click at [894, 358] on p "• Each year, the U.S. Department of Housing and Urban Development (HUD) receive…" at bounding box center [1154, 490] width 539 height 282
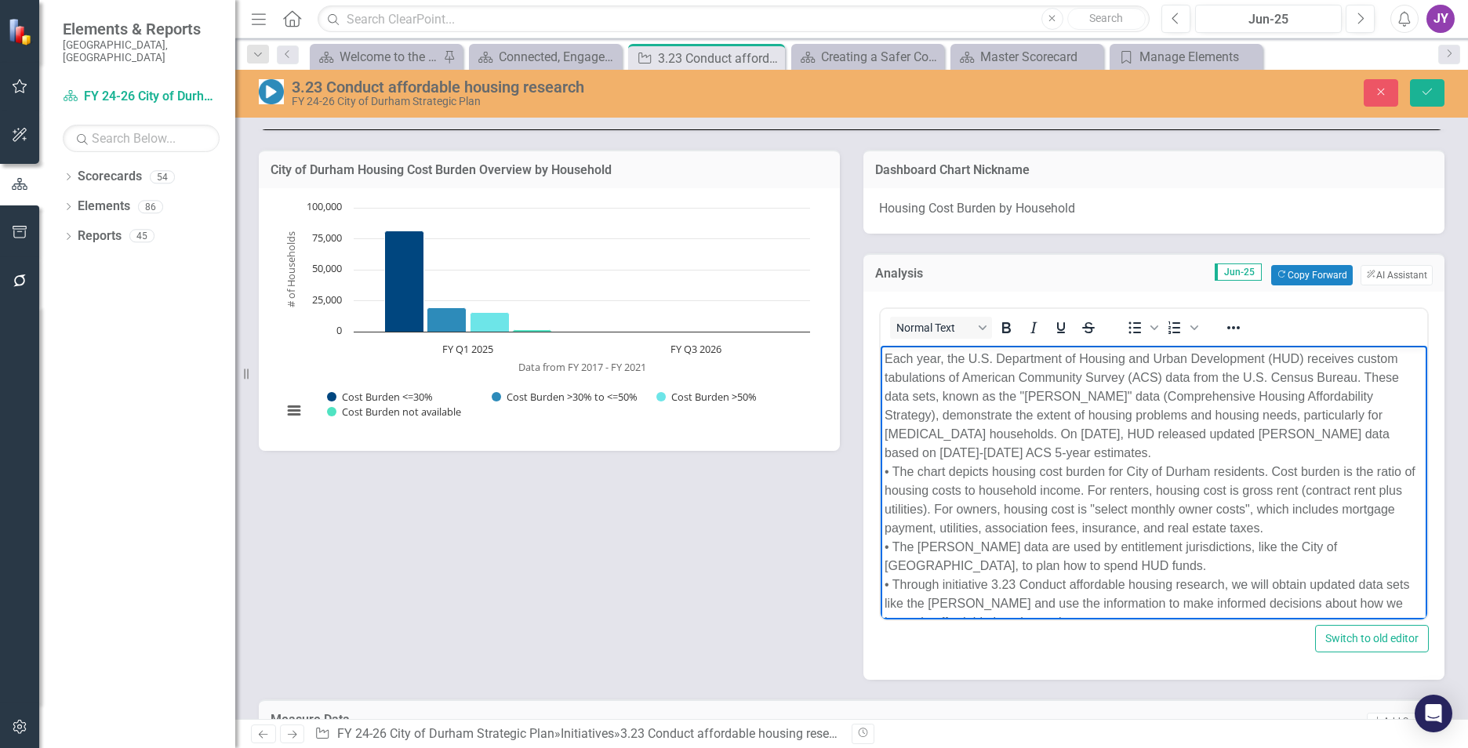
click at [954, 433] on p "Each year, the U.S. Department of Housing and Urban Development (HUD) receives …" at bounding box center [1154, 490] width 539 height 282
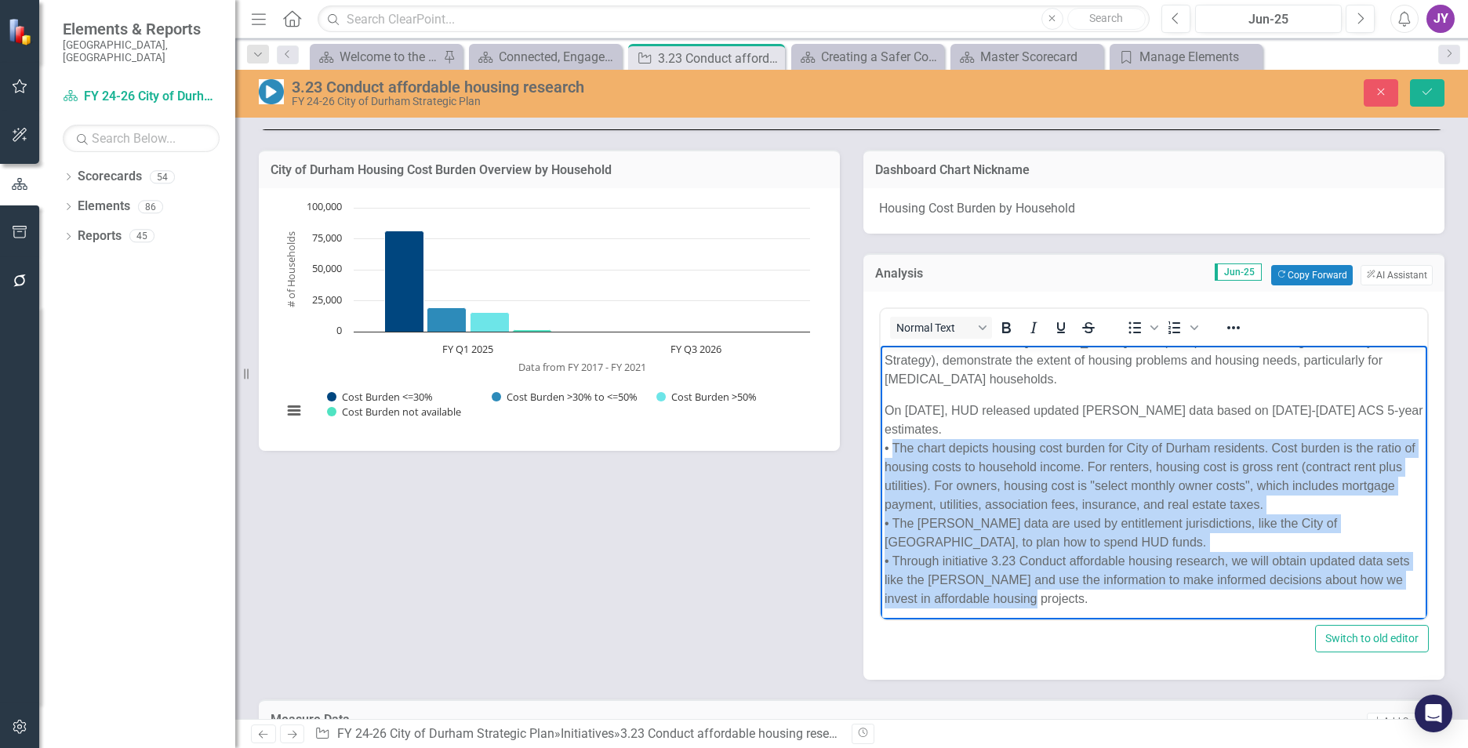
scroll to position [60, 0]
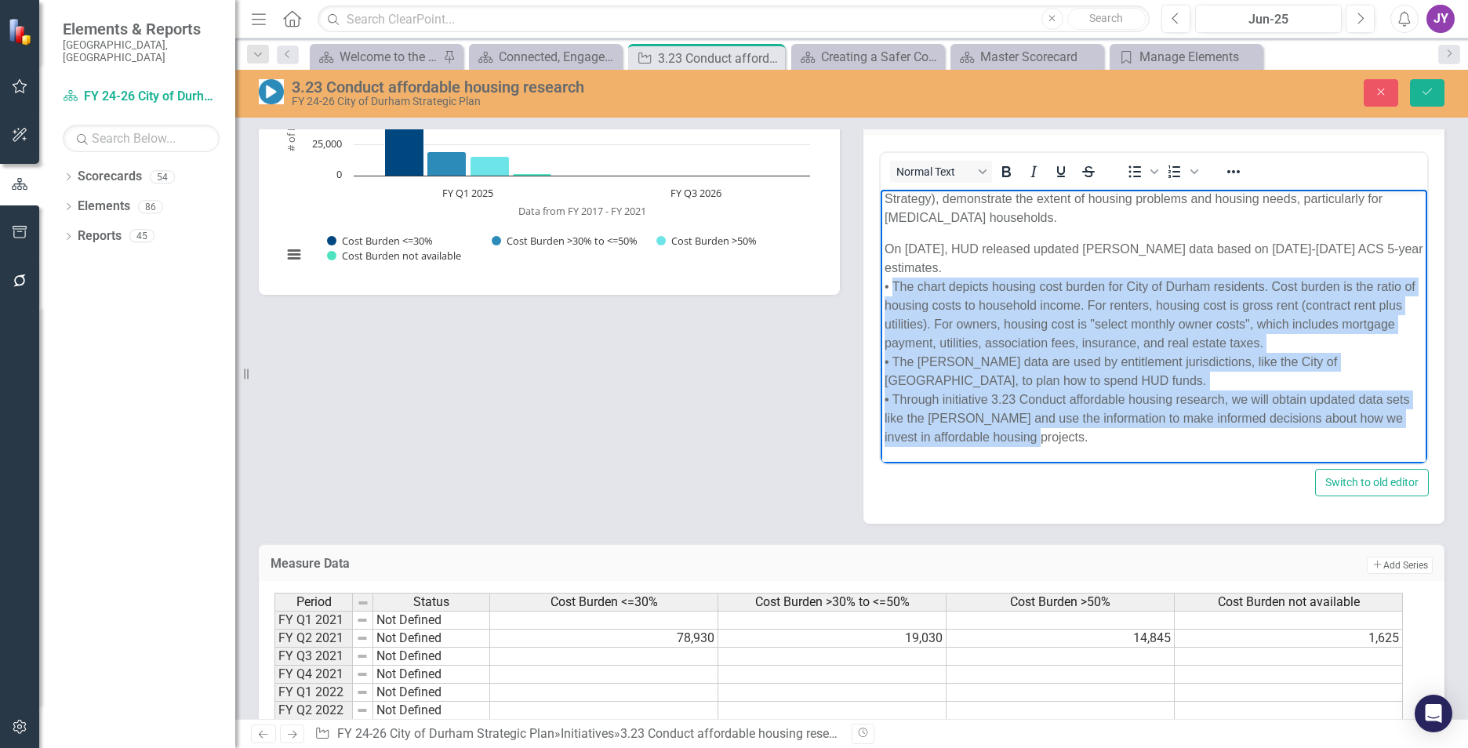
drag, startPoint x: 892, startPoint y: 343, endPoint x: 1067, endPoint y: 618, distance: 325.7
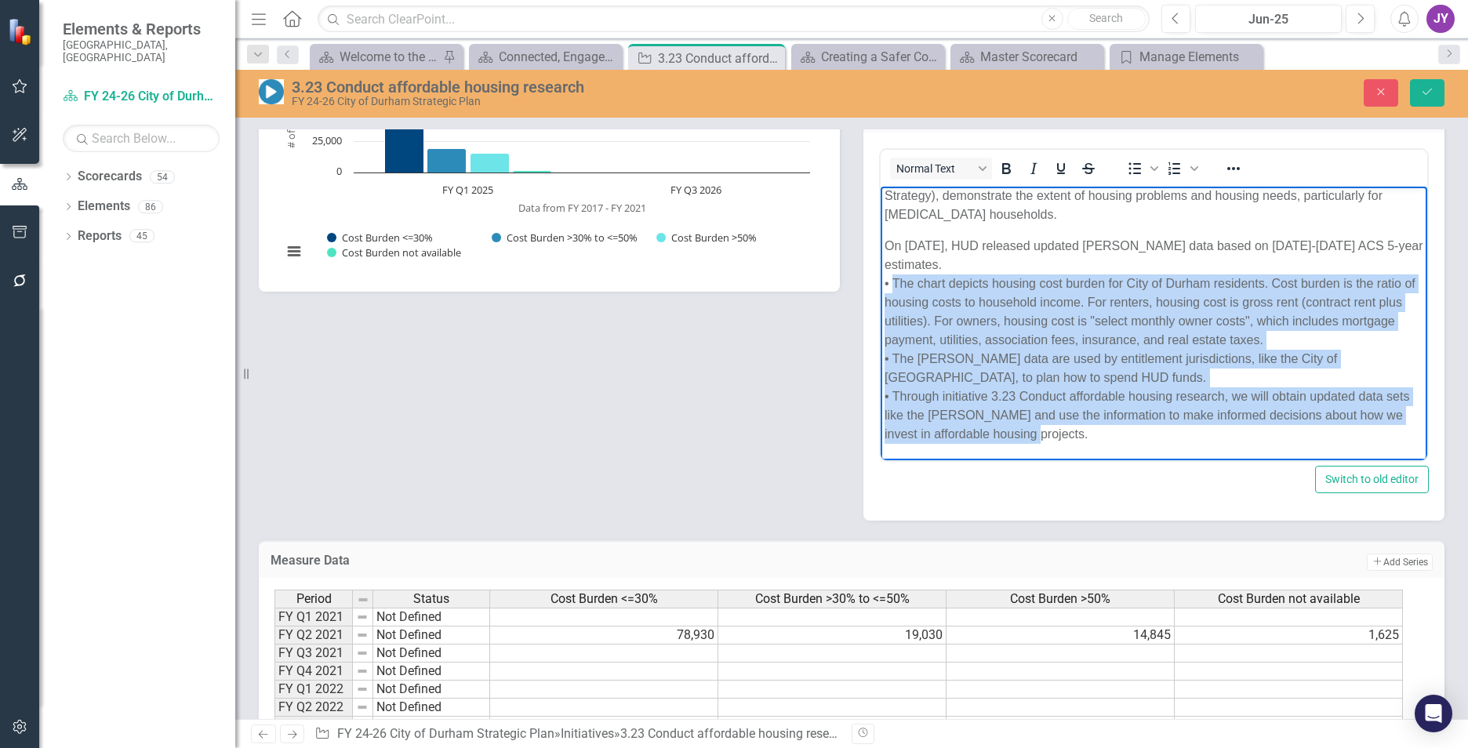
click at [1067, 460] on html "Each year, the U.S. Department of Housing and Urban Development (HUD) receives …" at bounding box center [1154, 292] width 547 height 334
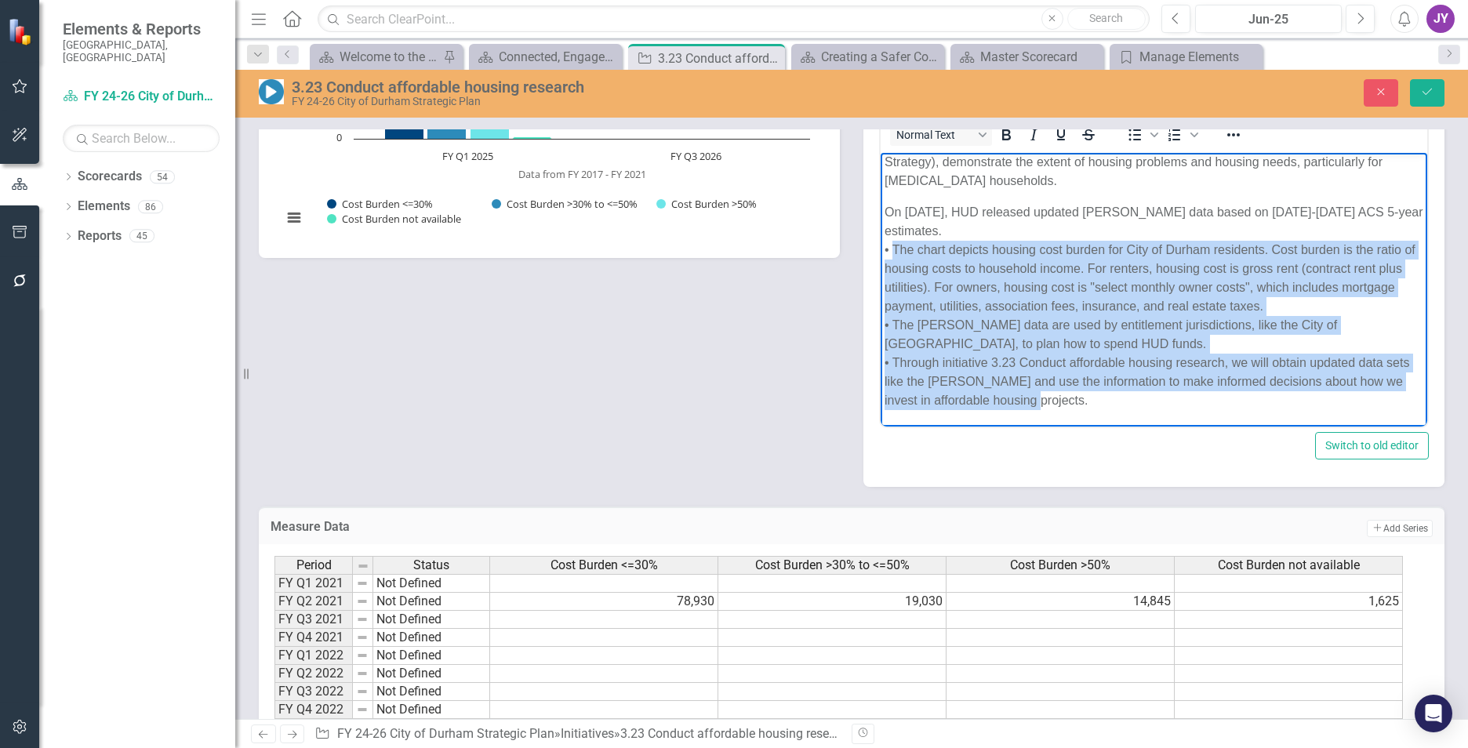
scroll to position [1568, 0]
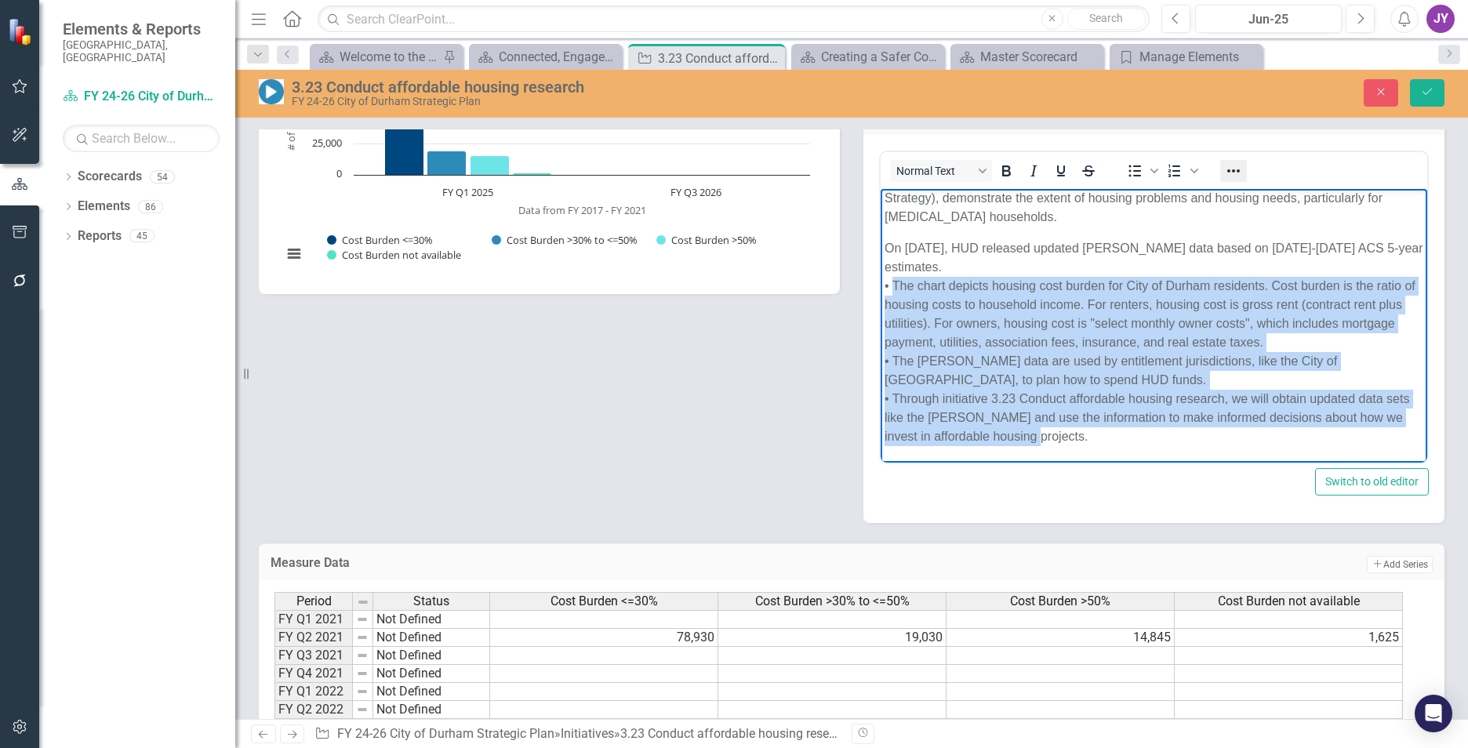
click at [1224, 180] on icon "Reveal or hide additional toolbar items" at bounding box center [1233, 171] width 19 height 19
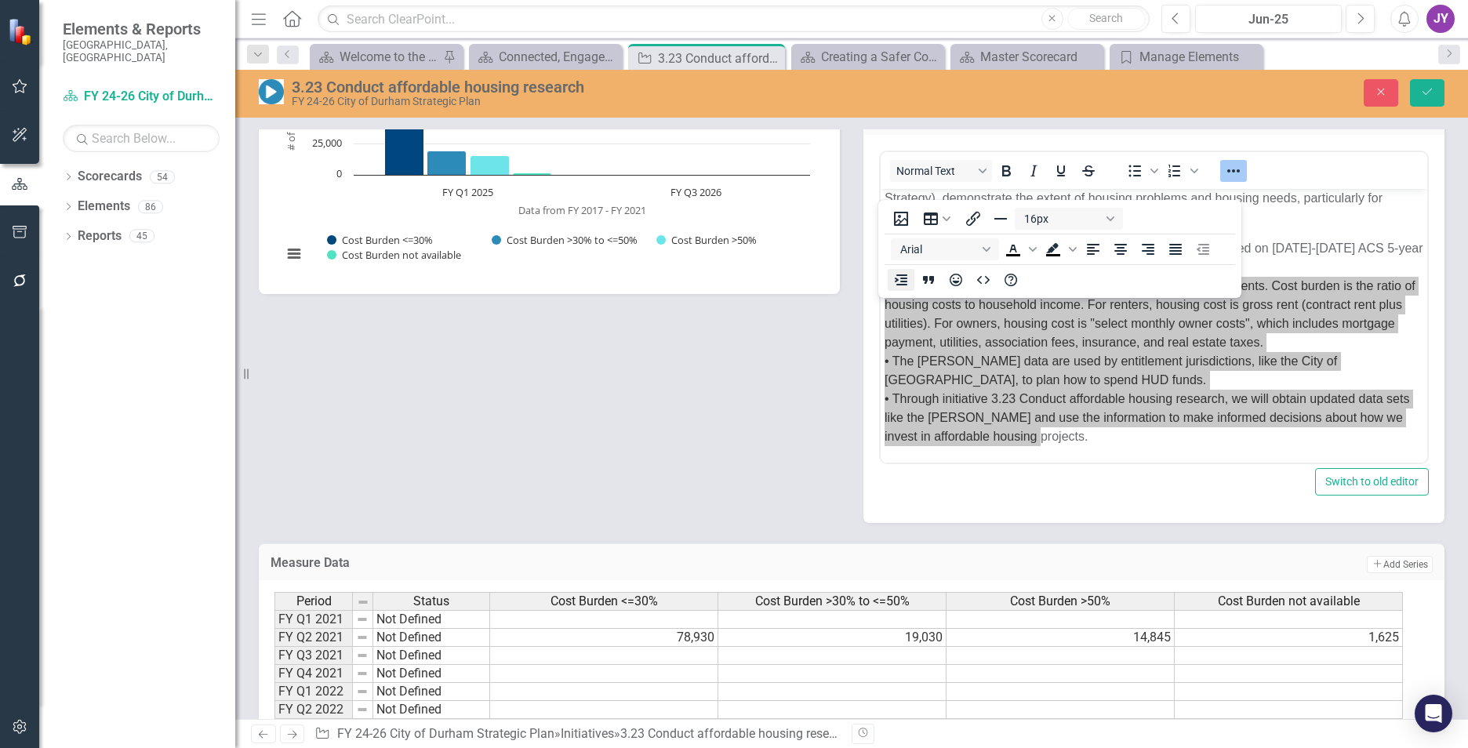
click at [896, 279] on icon "Increase indent" at bounding box center [901, 280] width 19 height 19
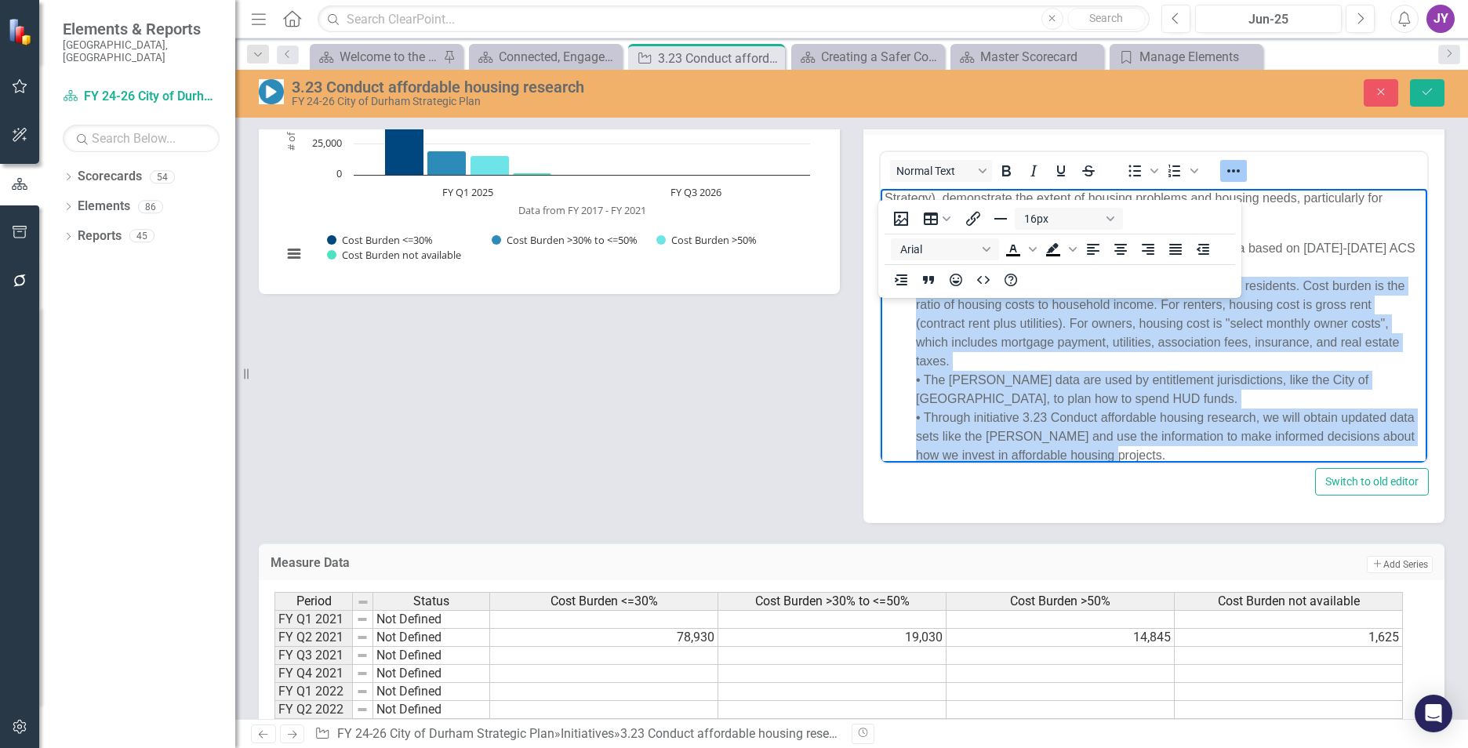
click at [1008, 385] on p "On September 12, 2024, HUD released updated CHAS data based on 2017-2021 ACS 5-…" at bounding box center [1154, 351] width 539 height 226
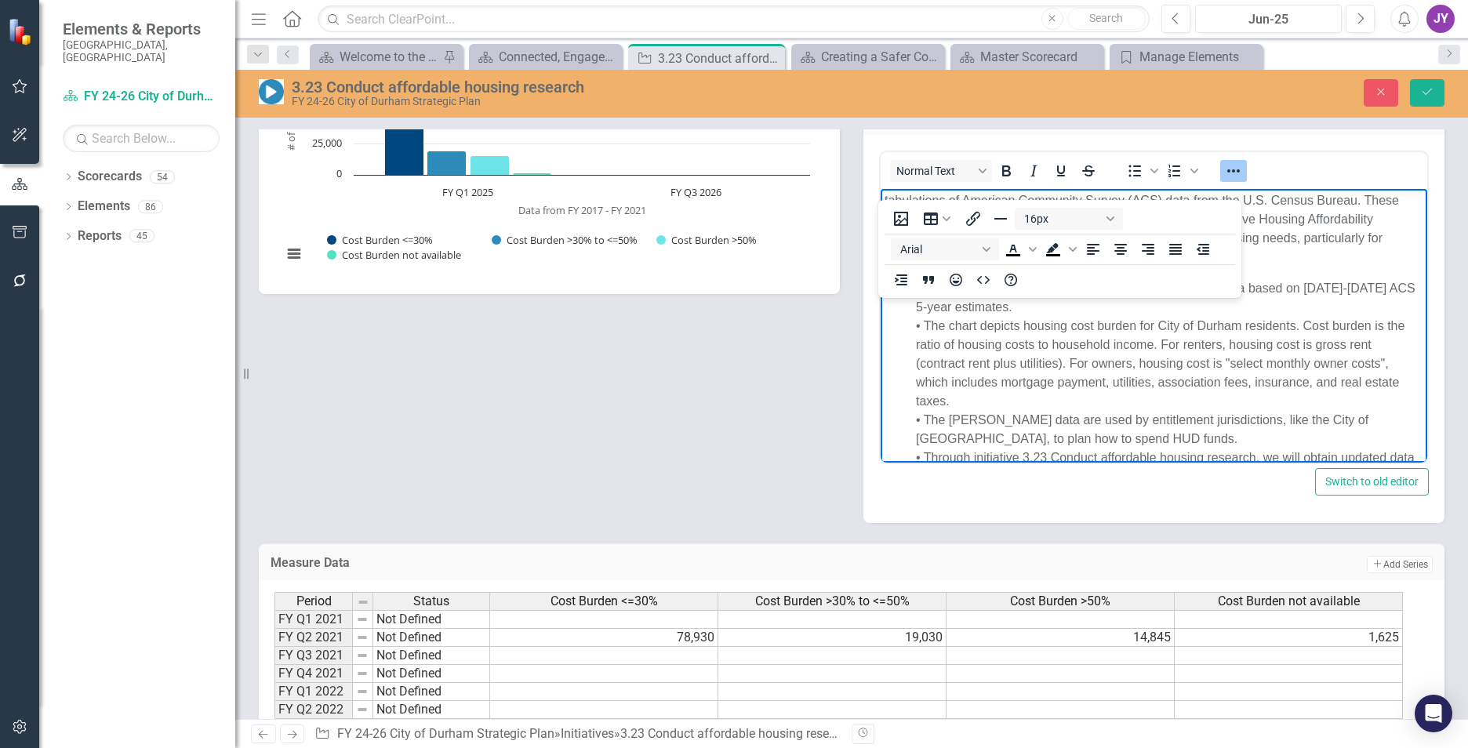
scroll to position [0, 0]
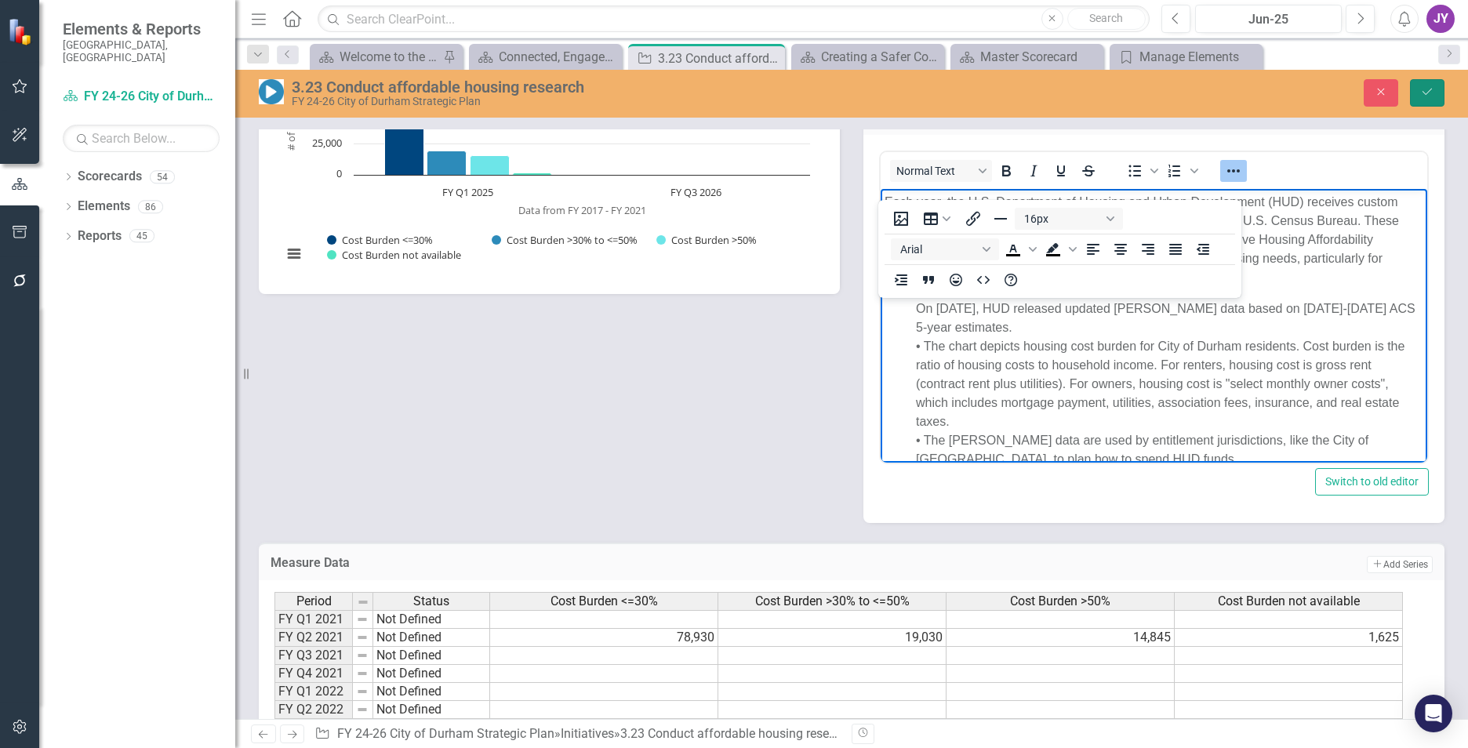
click at [1435, 95] on button "Save" at bounding box center [1427, 92] width 35 height 27
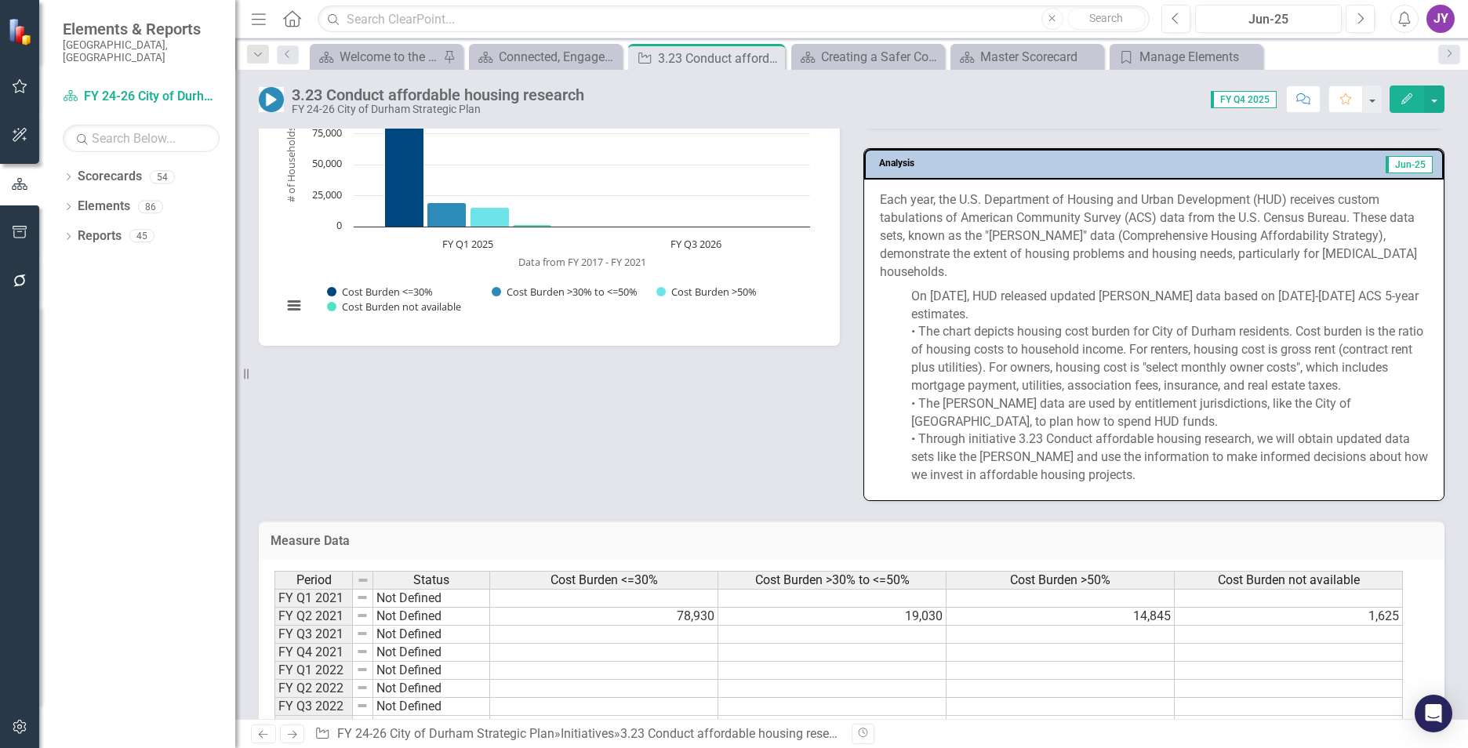
scroll to position [1490, 0]
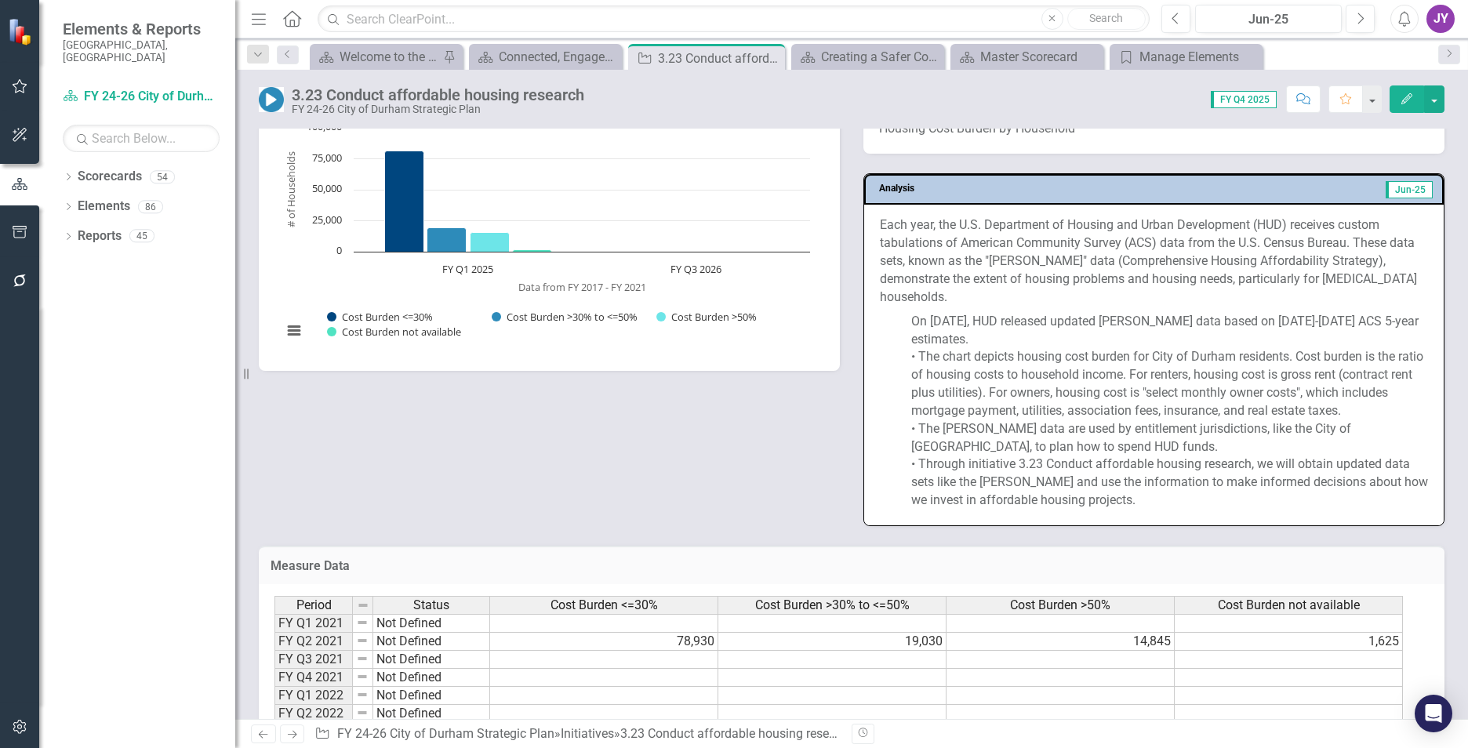
click at [963, 343] on p "On September 12, 2024, HUD released updated CHAS data based on 2017-2021 ACS 5-…" at bounding box center [1154, 410] width 548 height 200
click at [962, 346] on p "On September 12, 2024, HUD released updated CHAS data based on 2017-2021 ACS 5-…" at bounding box center [1154, 410] width 548 height 200
click at [1169, 306] on p "Each year, the U.S. Department of Housing and Urban Development (HUD) receives …" at bounding box center [1154, 262] width 548 height 93
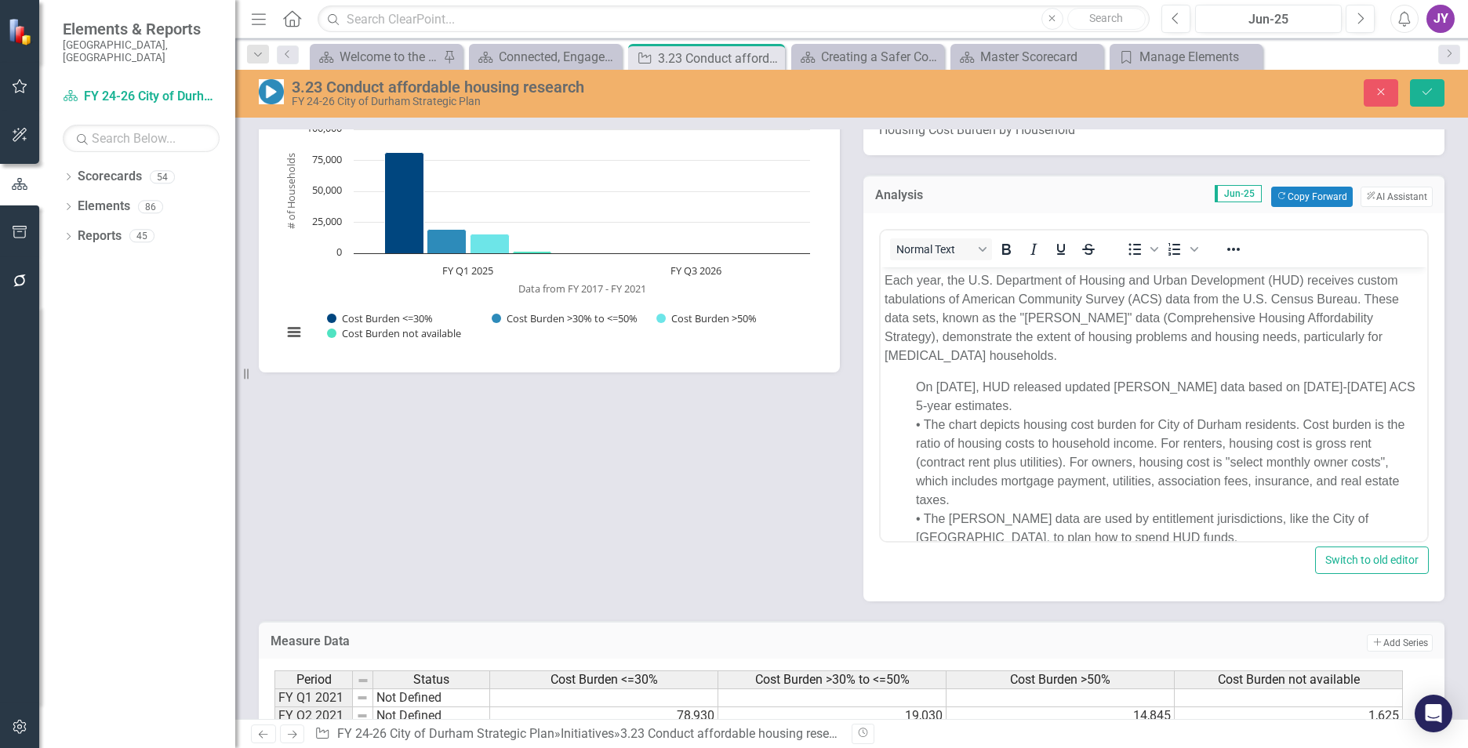
scroll to position [0, 0]
click at [899, 383] on p "On September 12, 2024, HUD released updated CHAS data based on 2017-2021 ACS 5-…" at bounding box center [1154, 490] width 539 height 226
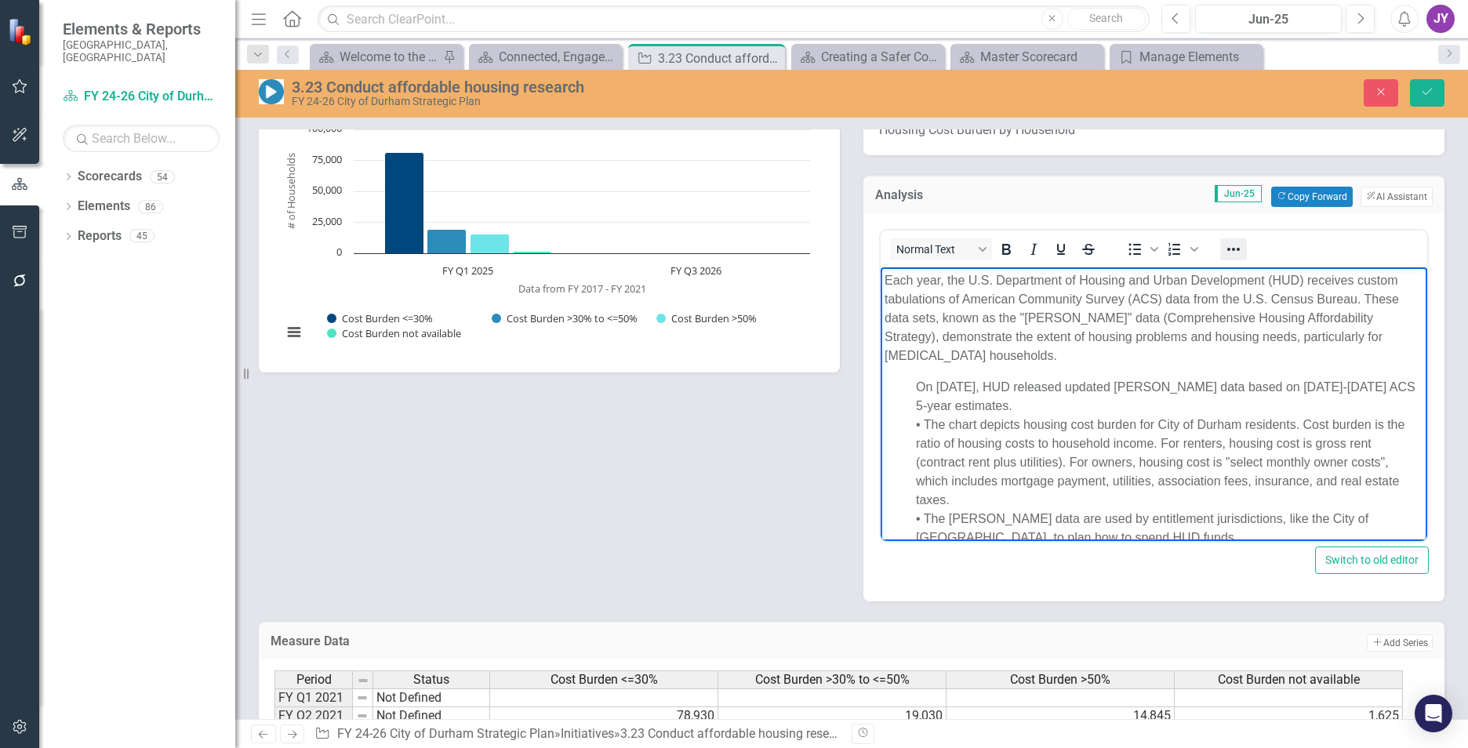
click at [1227, 251] on icon "Reveal or hide additional toolbar items" at bounding box center [1233, 249] width 13 height 3
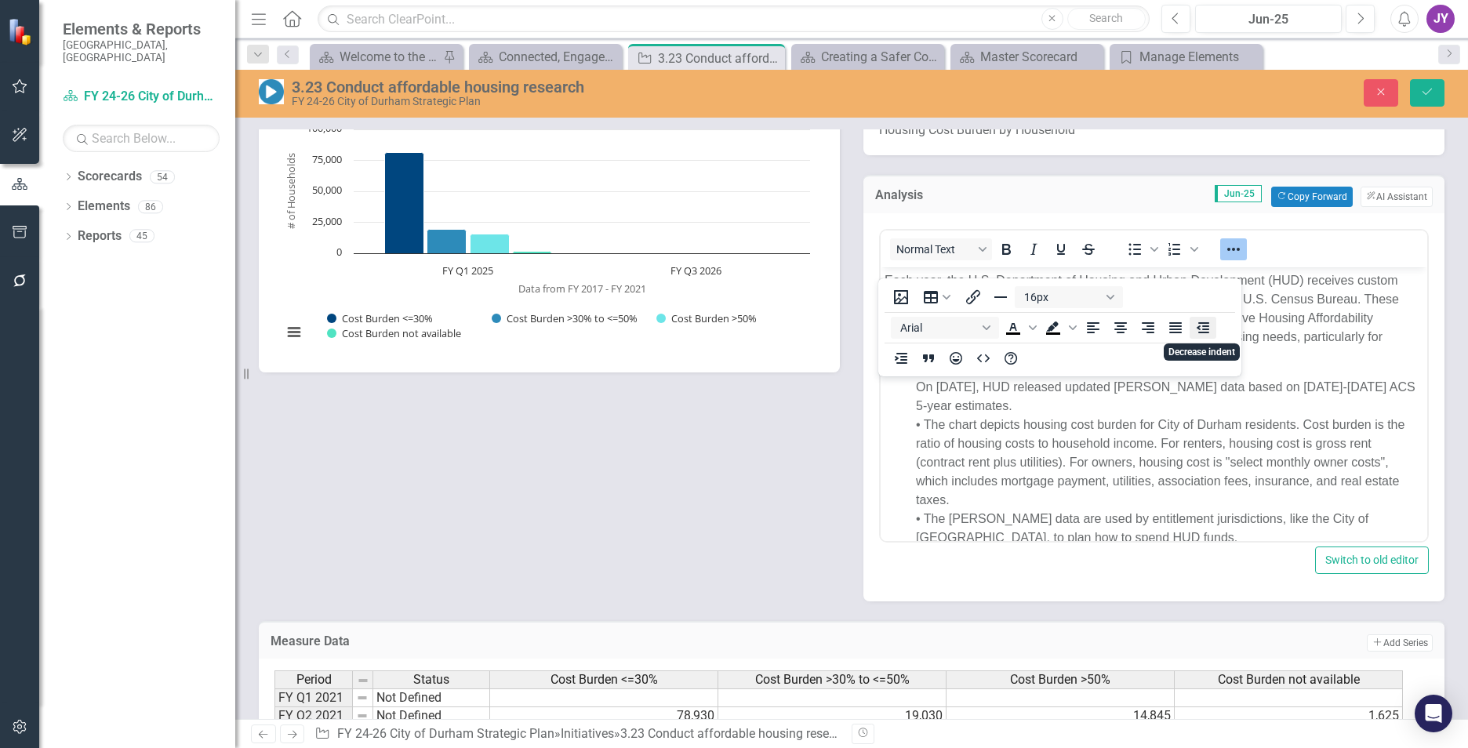
click at [1200, 328] on icon "Decrease indent" at bounding box center [1203, 327] width 19 height 19
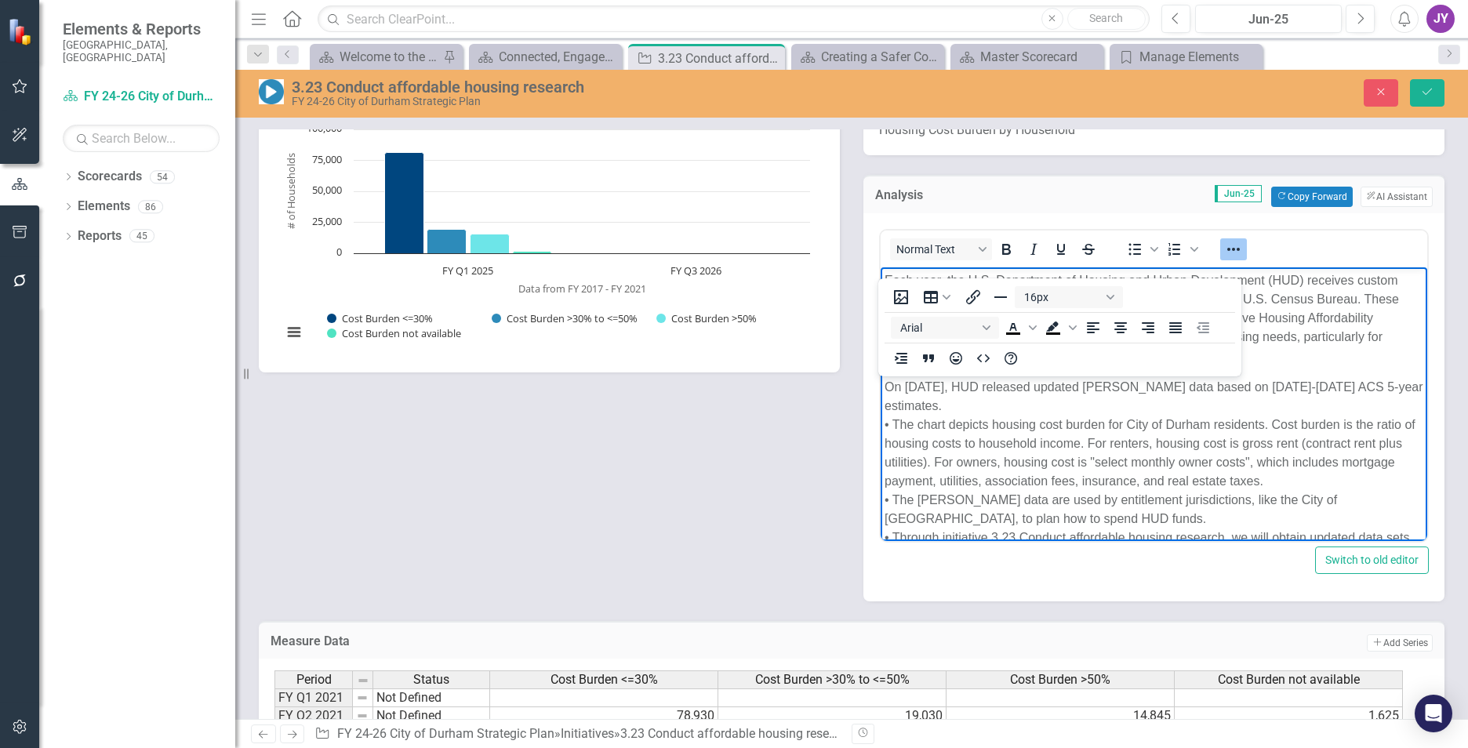
click at [887, 423] on p "On September 12, 2024, HUD released updated CHAS data based on 2017-2021 ACS 5-…" at bounding box center [1154, 480] width 539 height 207
click at [894, 423] on p "On September 12, 2024, HUD released updated CHAS data based on 2017-2021 ACS 5-…" at bounding box center [1154, 480] width 539 height 207
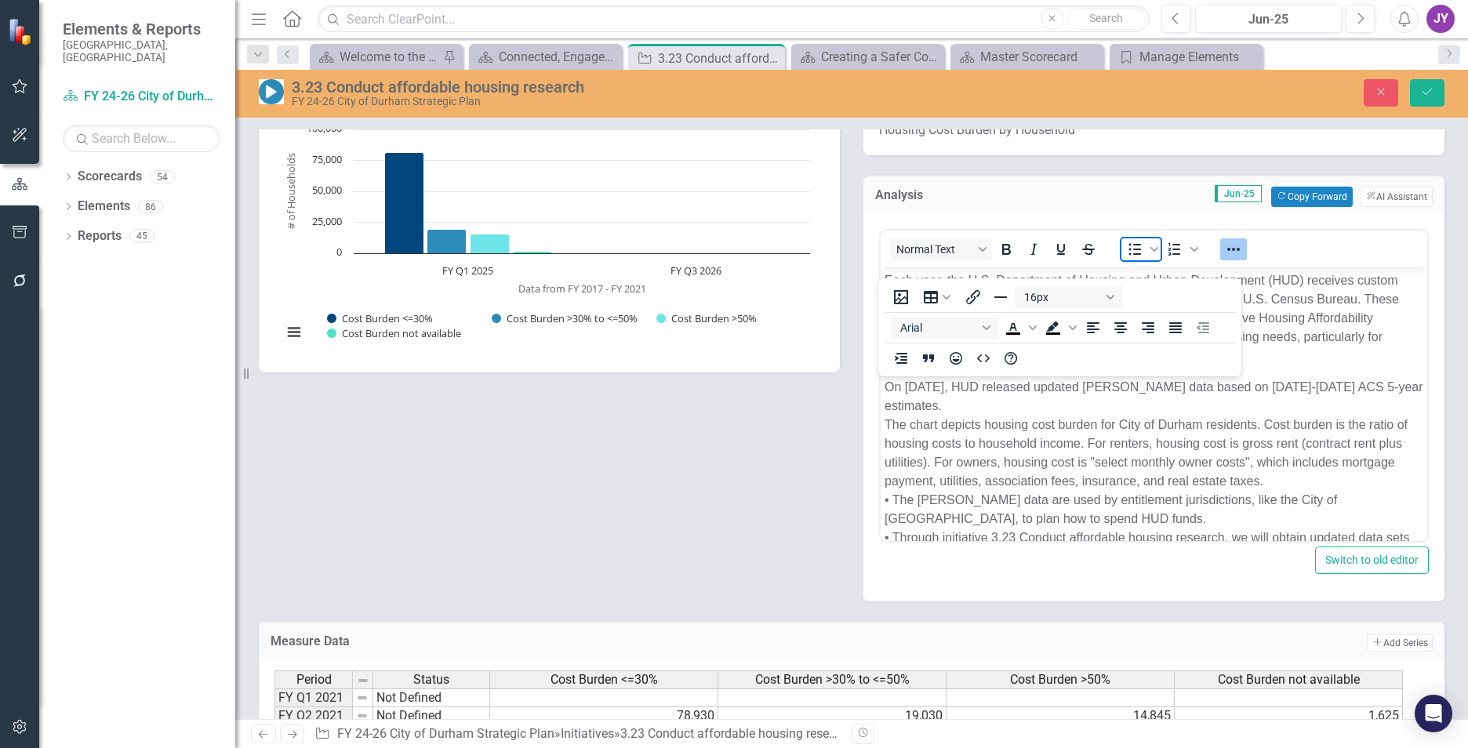
click at [1136, 259] on icon "Bullet list" at bounding box center [1134, 249] width 19 height 19
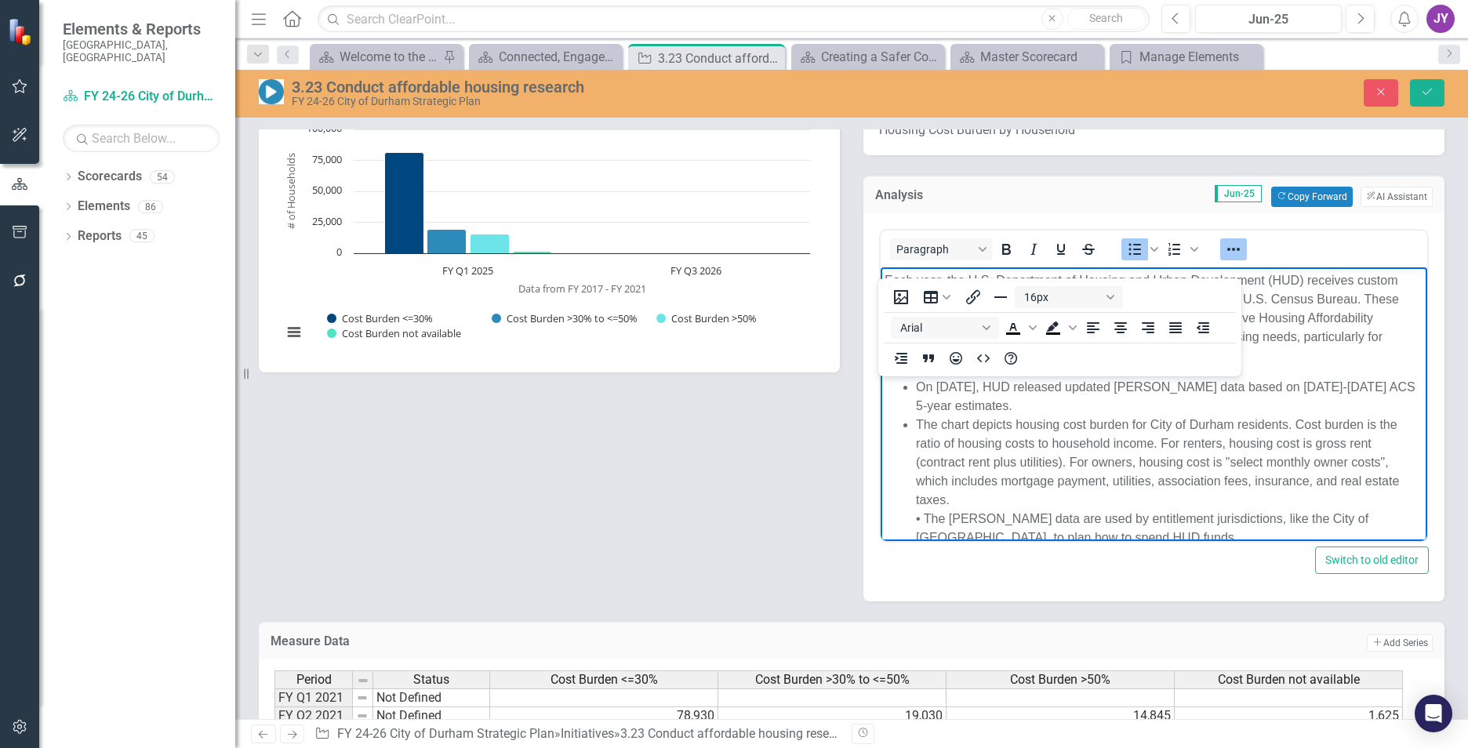
click at [921, 389] on li "On September 12, 2024, HUD released updated CHAS data based on 2017-2021 ACS 5-…" at bounding box center [1169, 396] width 507 height 38
click at [914, 388] on ul "On September 12, 2024, HUD released updated CHAS data based on 2017-2021 ACS 5-…" at bounding box center [1154, 490] width 539 height 226
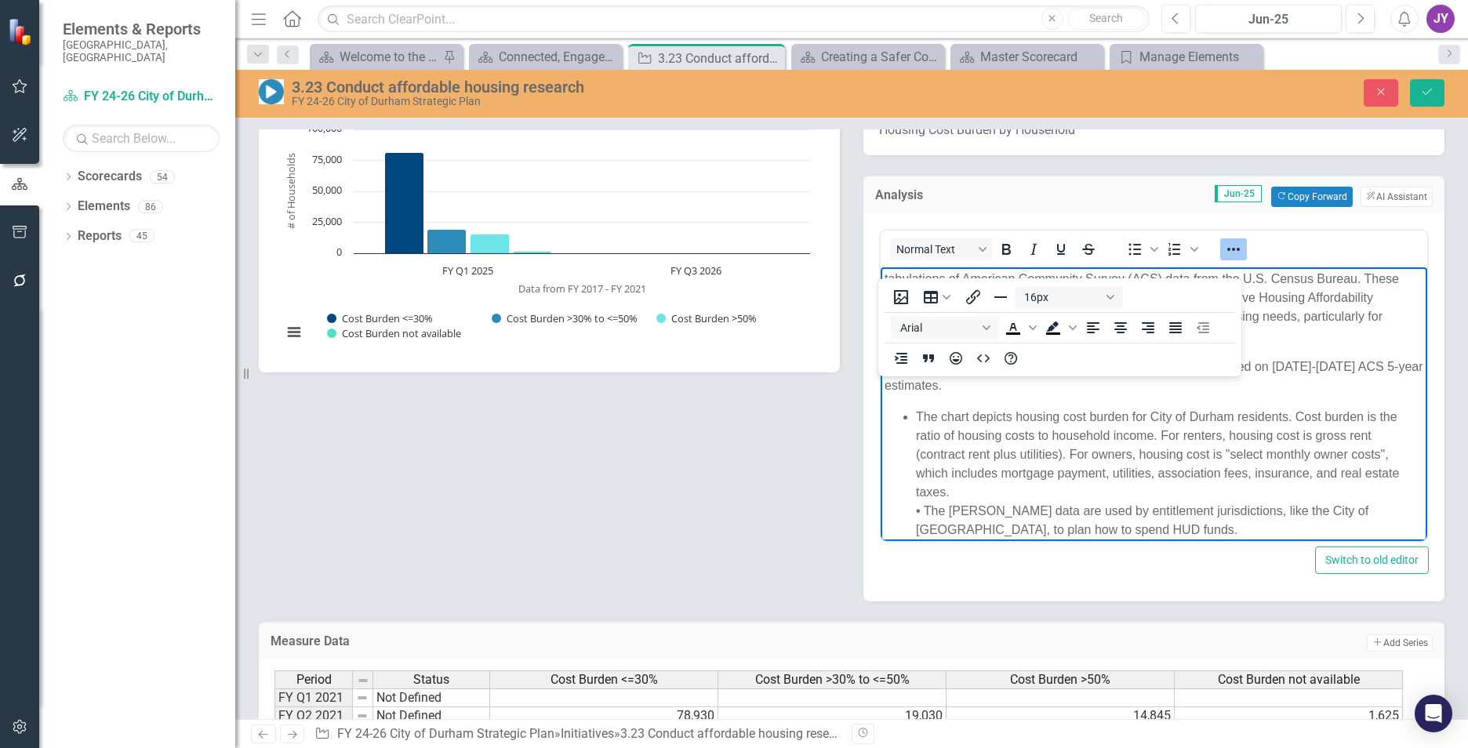
scroll to position [78, 0]
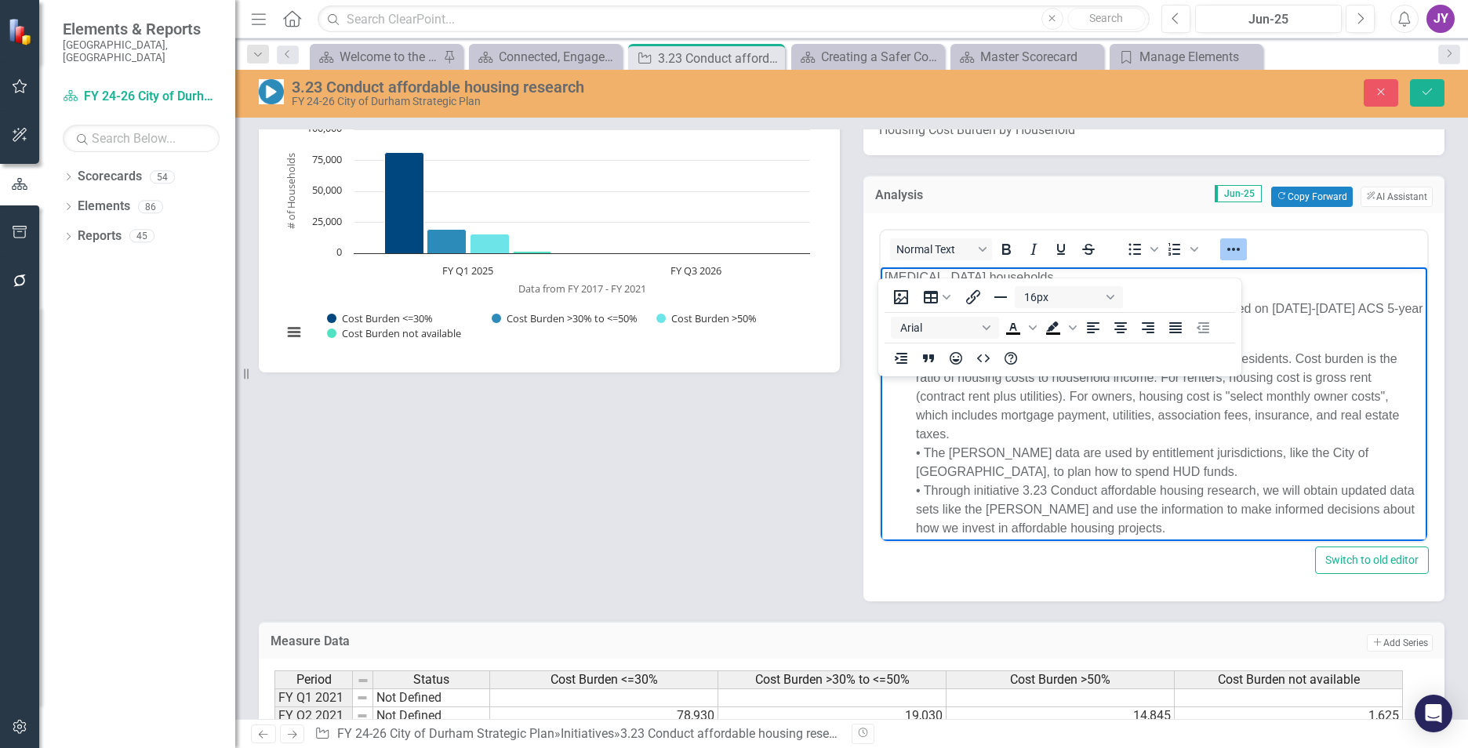
click at [925, 447] on li "The chart depicts housing cost burden for City of Durham residents. Cost burden…" at bounding box center [1169, 443] width 507 height 188
click at [923, 494] on li "The CHAS data are used by entitlement jurisdictions, like the City of Durham, t…" at bounding box center [1169, 490] width 507 height 94
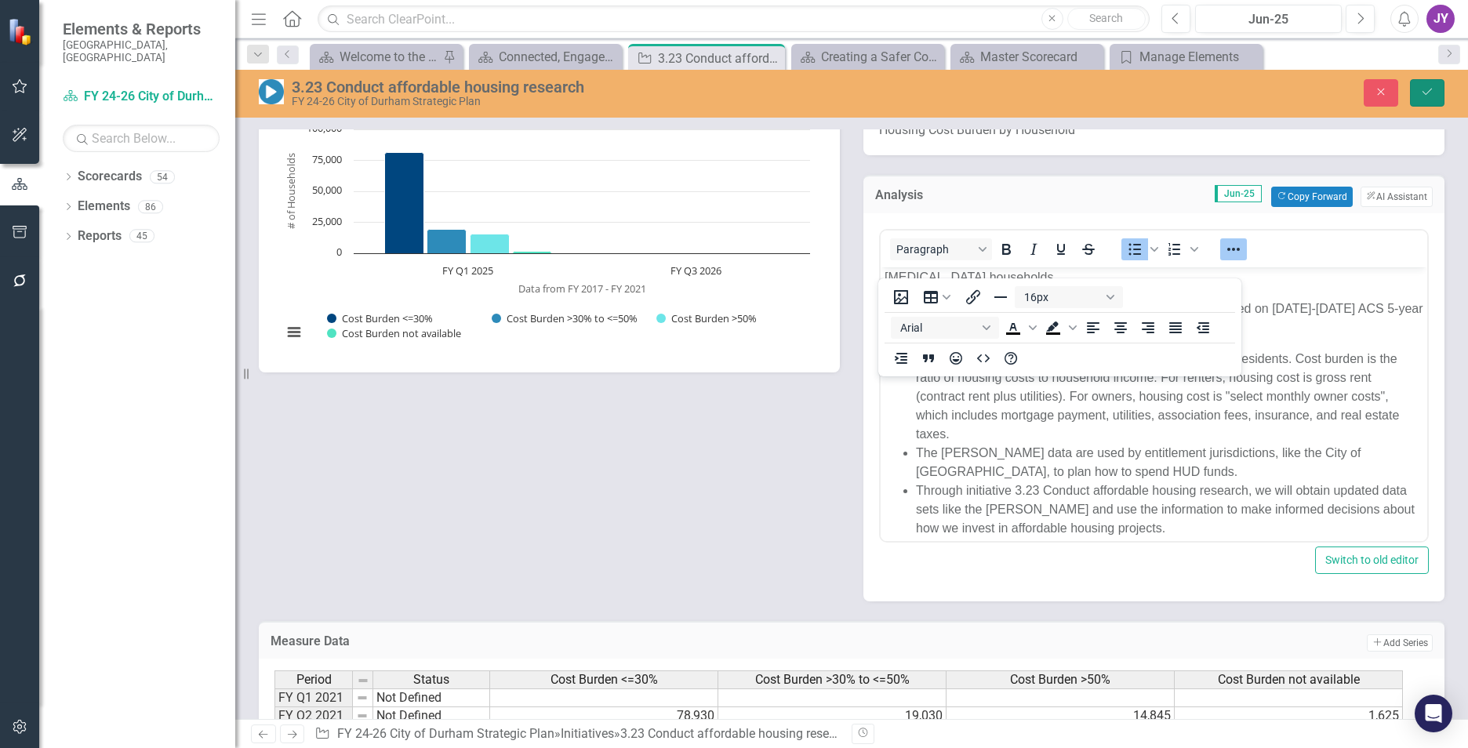
click at [1419, 83] on button "Save" at bounding box center [1427, 92] width 35 height 27
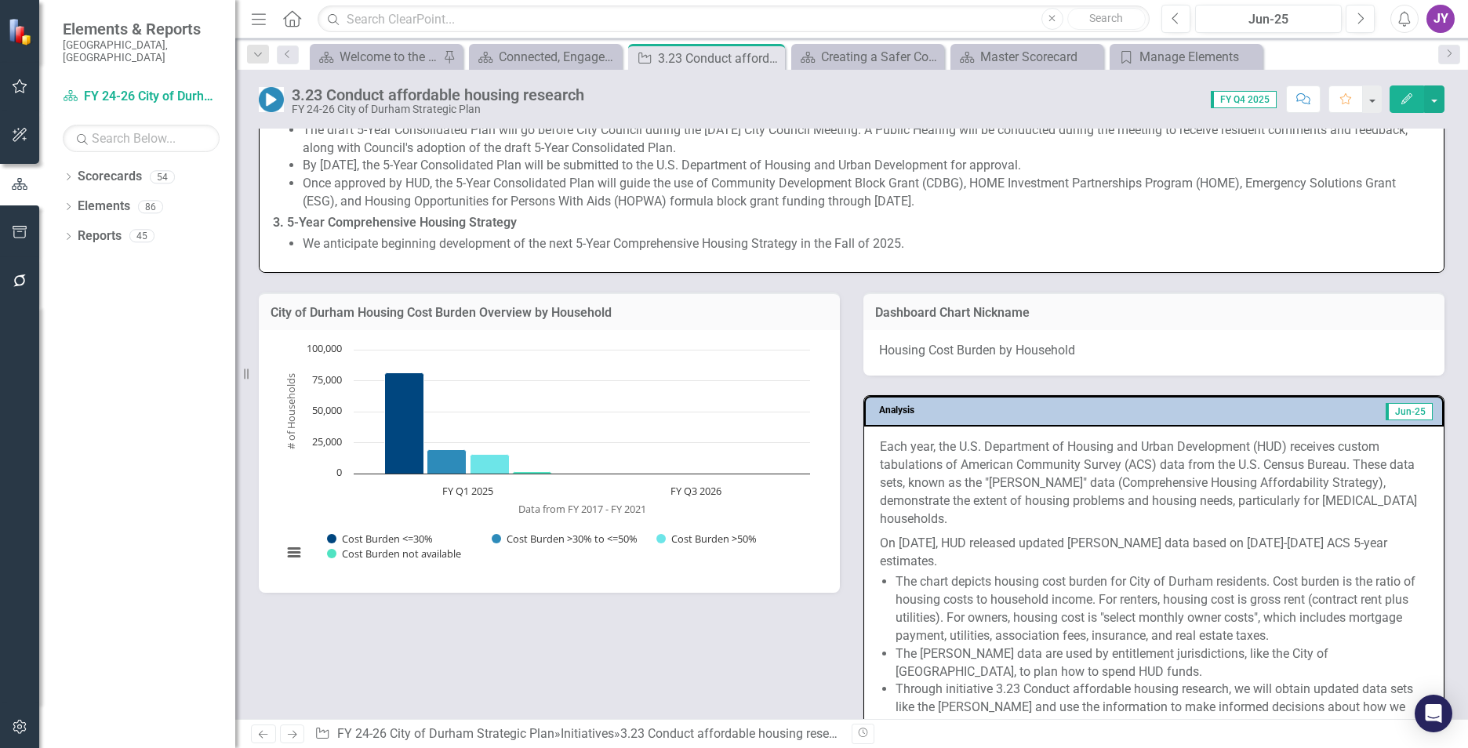
scroll to position [1412, 0]
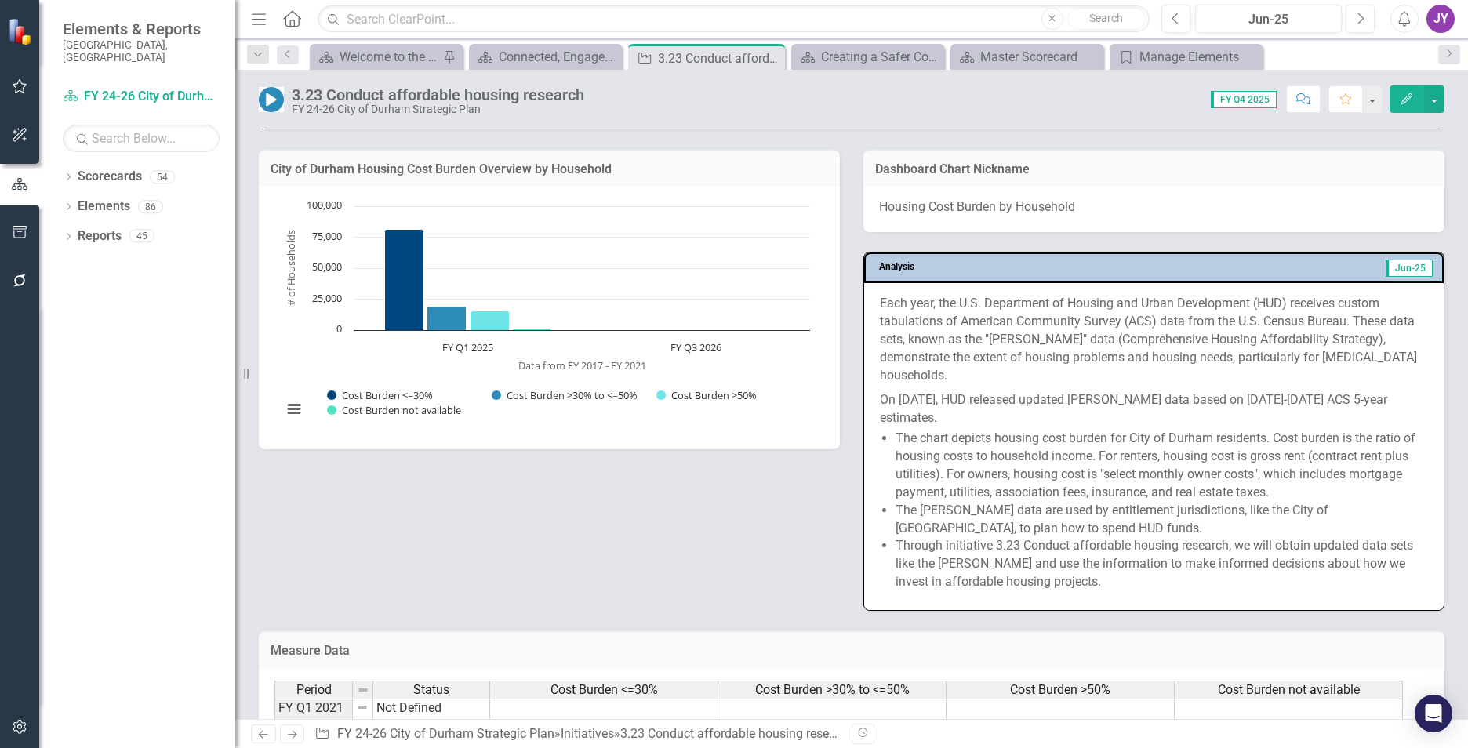
click at [1025, 431] on li "The chart depicts housing cost burden for City of Durham residents. Cost burden…" at bounding box center [1162, 465] width 532 height 71
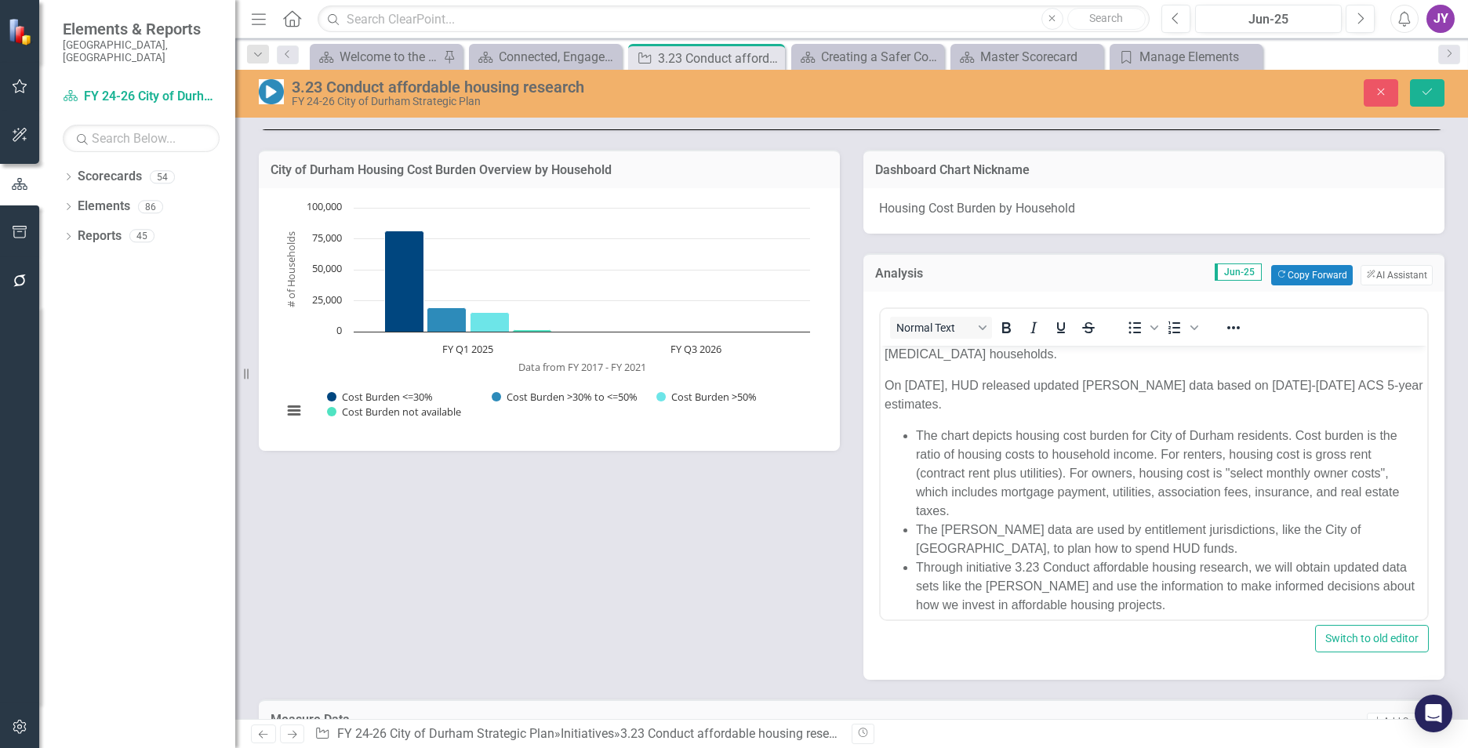
scroll to position [92, 0]
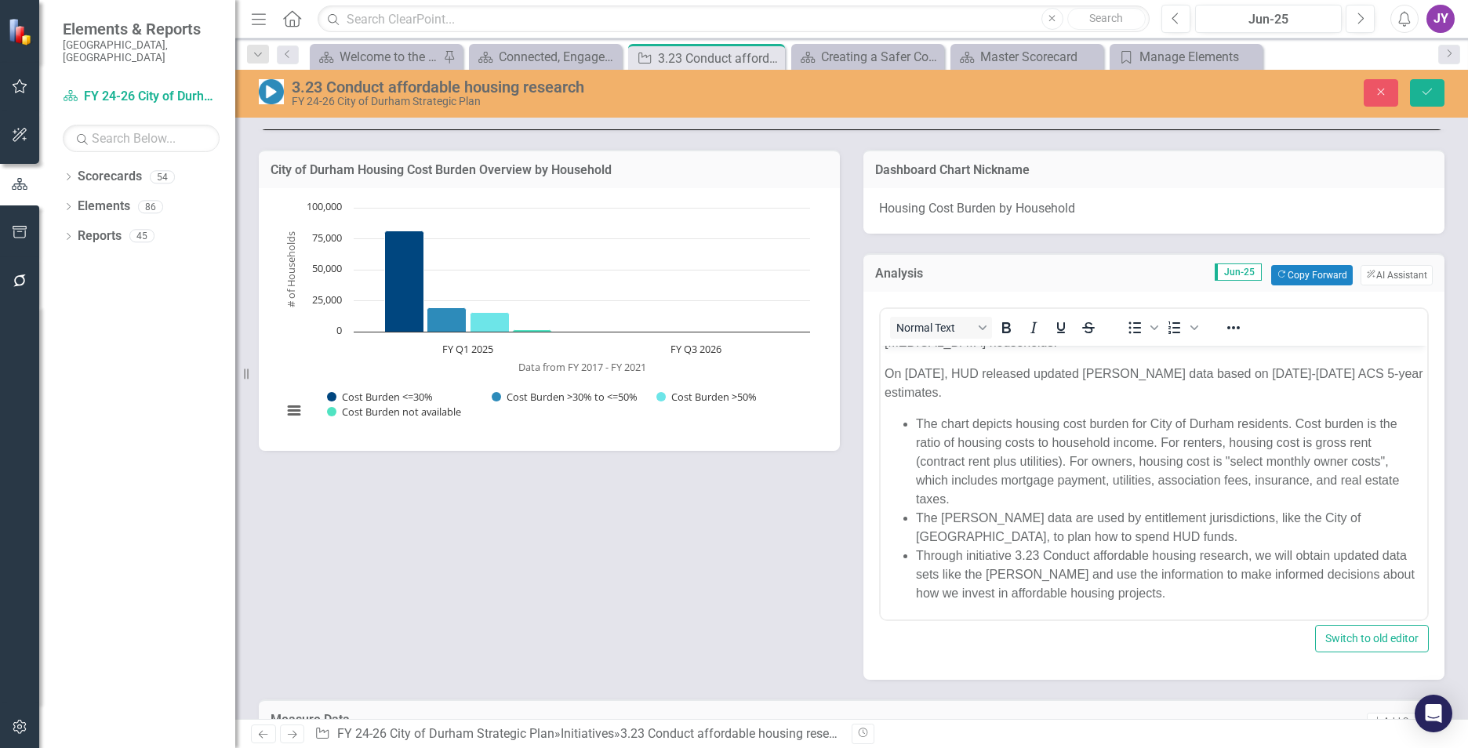
click at [965, 573] on li "Through initiative 3.23 Conduct affordable housing research, we will obtain upd…" at bounding box center [1169, 574] width 507 height 56
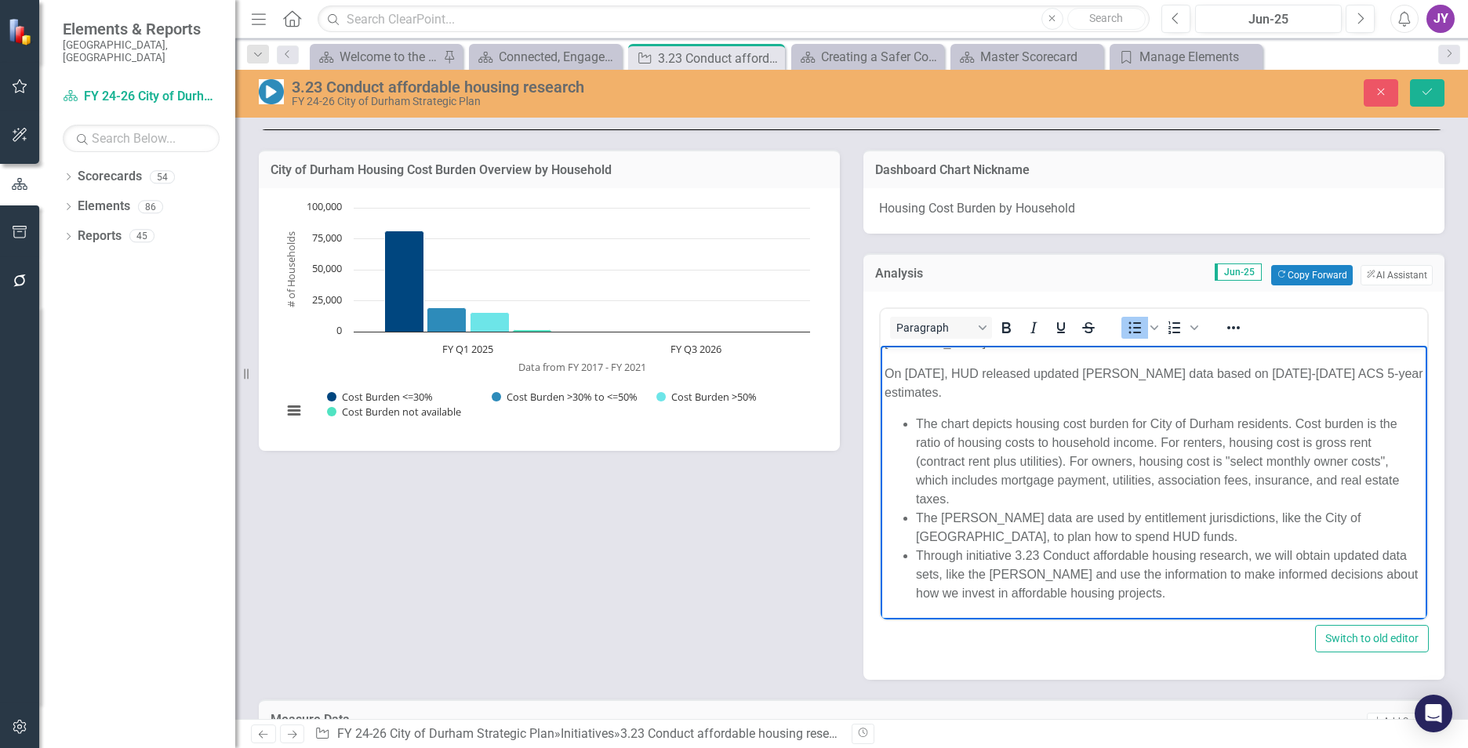
click at [1052, 573] on li "Through initiative 3.23 Conduct affordable housing research, we will obtain upd…" at bounding box center [1169, 574] width 507 height 56
click at [1425, 101] on button "Save" at bounding box center [1427, 92] width 35 height 27
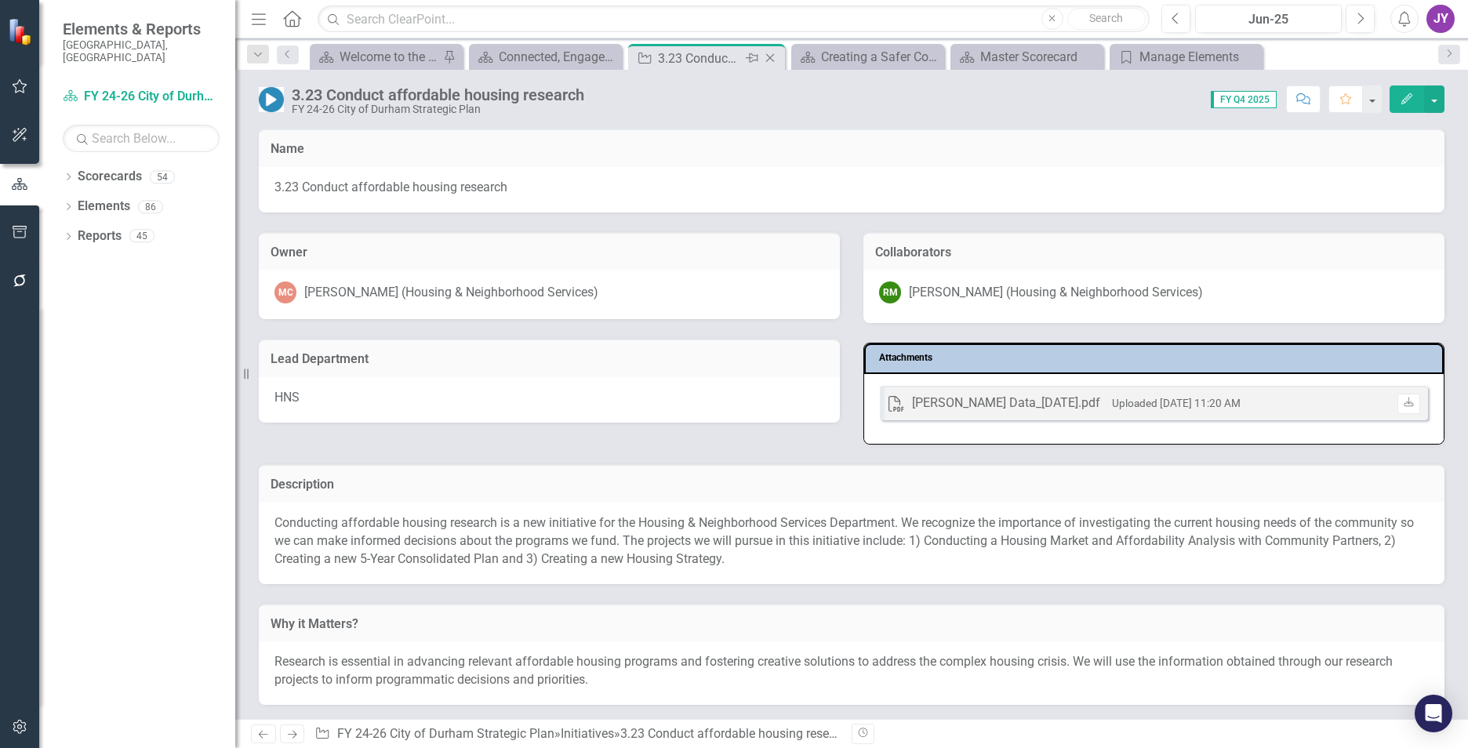
click at [771, 56] on icon "Close" at bounding box center [770, 58] width 16 height 13
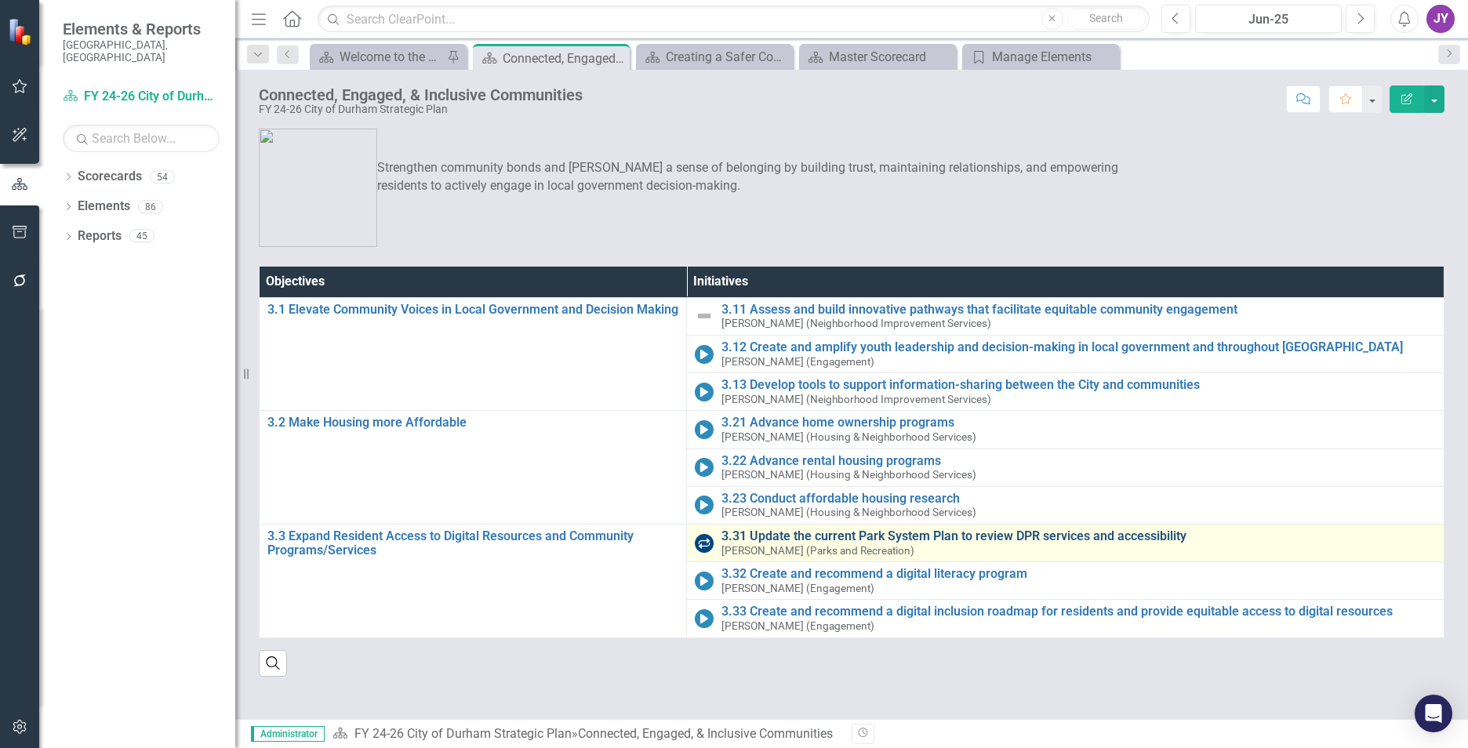
click at [753, 535] on link "3.31 Update the current Park System Plan to review DPR services and accessibili…" at bounding box center [1078, 536] width 714 height 14
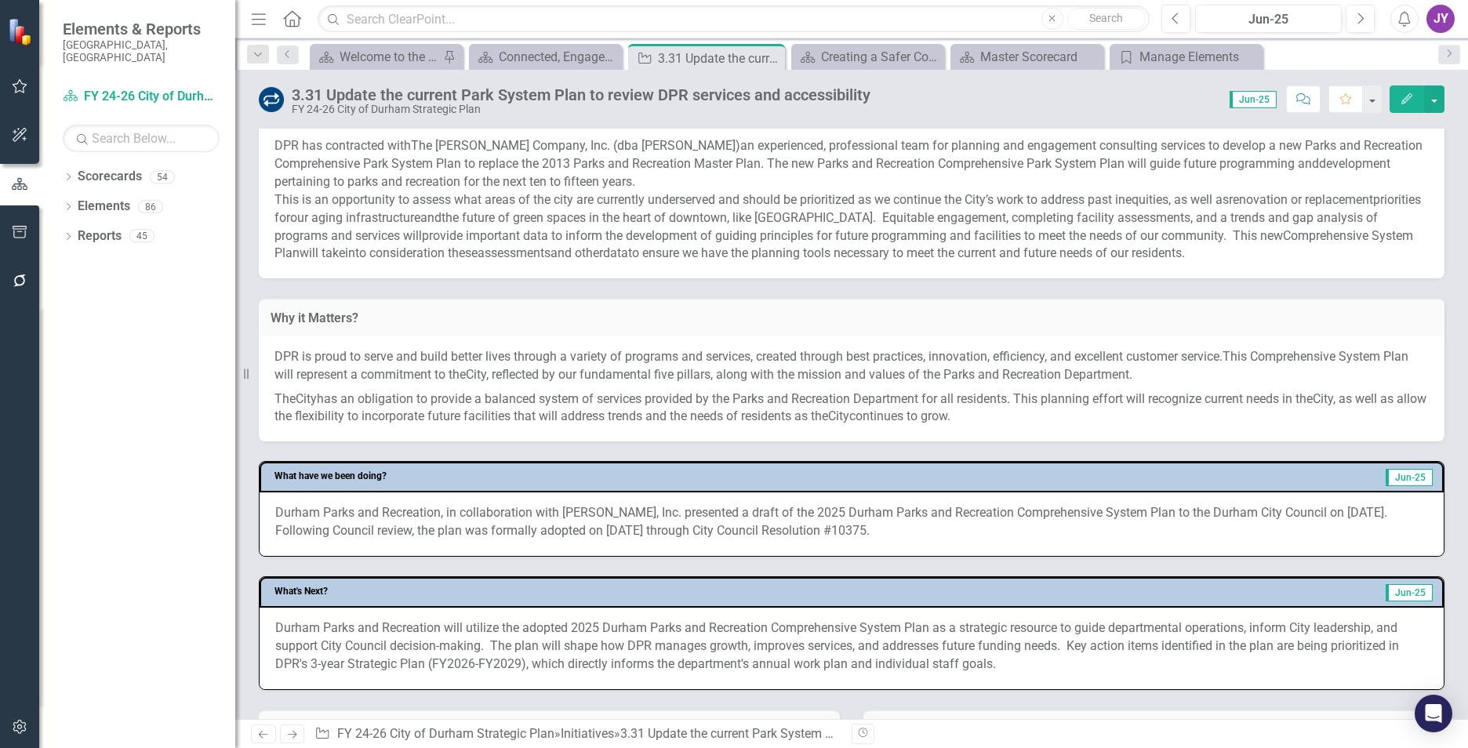
scroll to position [314, 0]
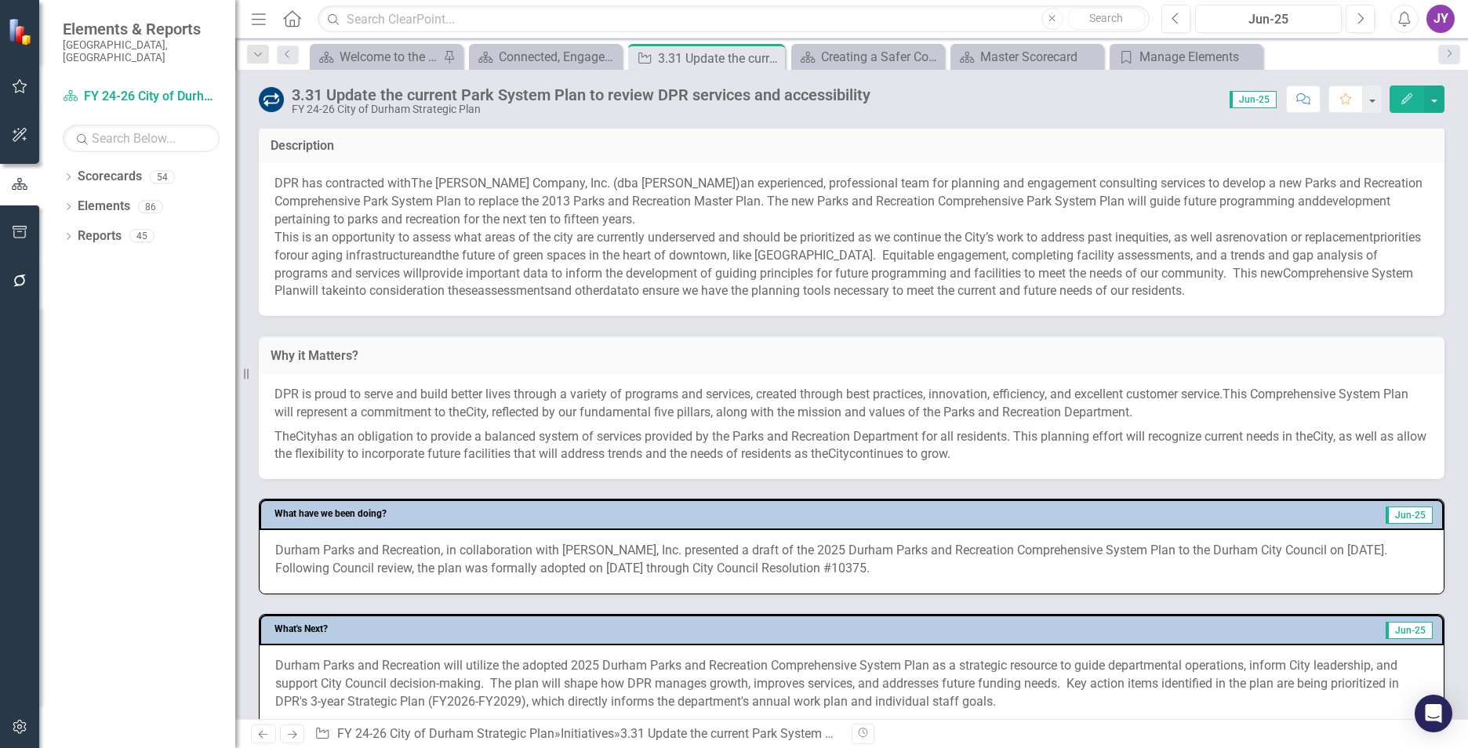
click at [358, 268] on span "the future of green spaces in the heart of downtown, like Durham Central Park. …" at bounding box center [825, 264] width 1103 height 33
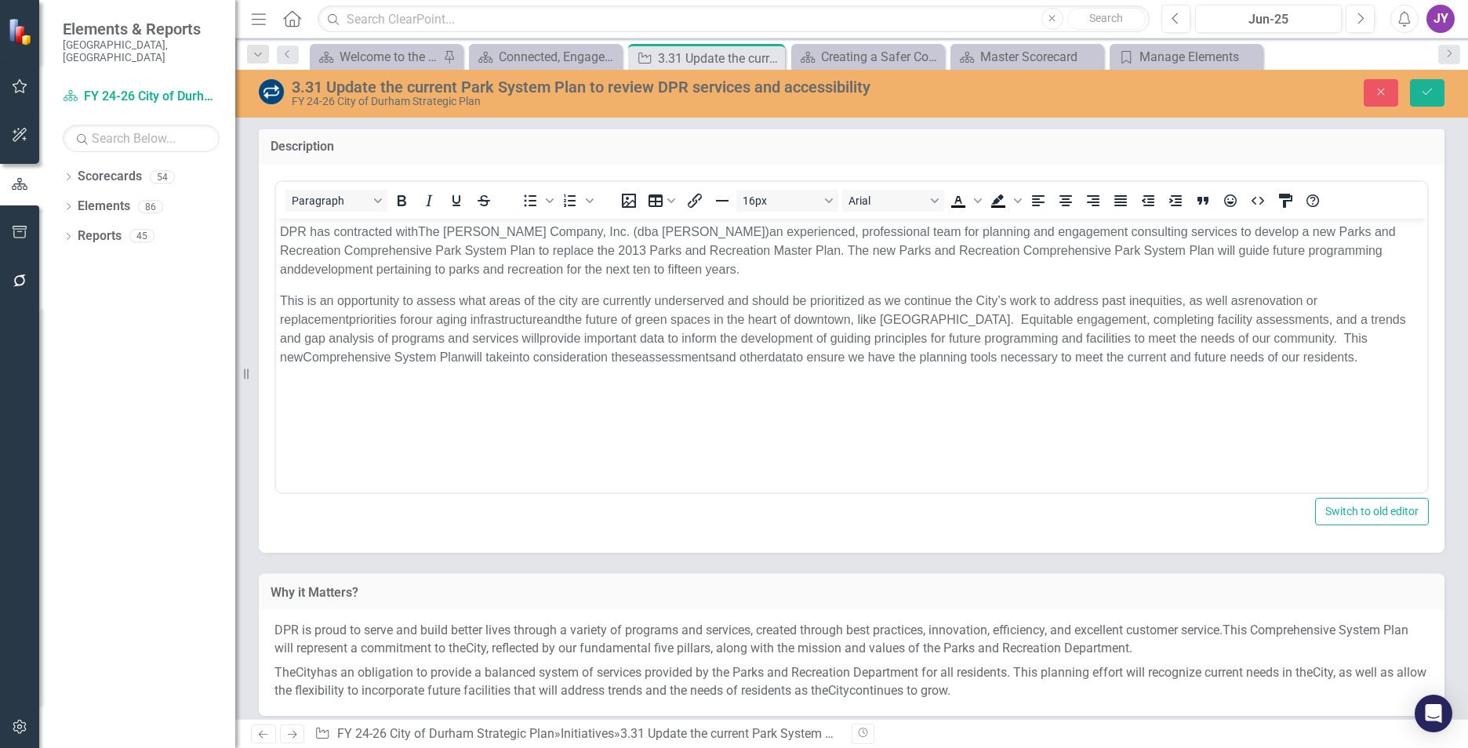
scroll to position [0, 0]
click at [297, 233] on span "DPR has contracted with" at bounding box center [349, 230] width 138 height 13
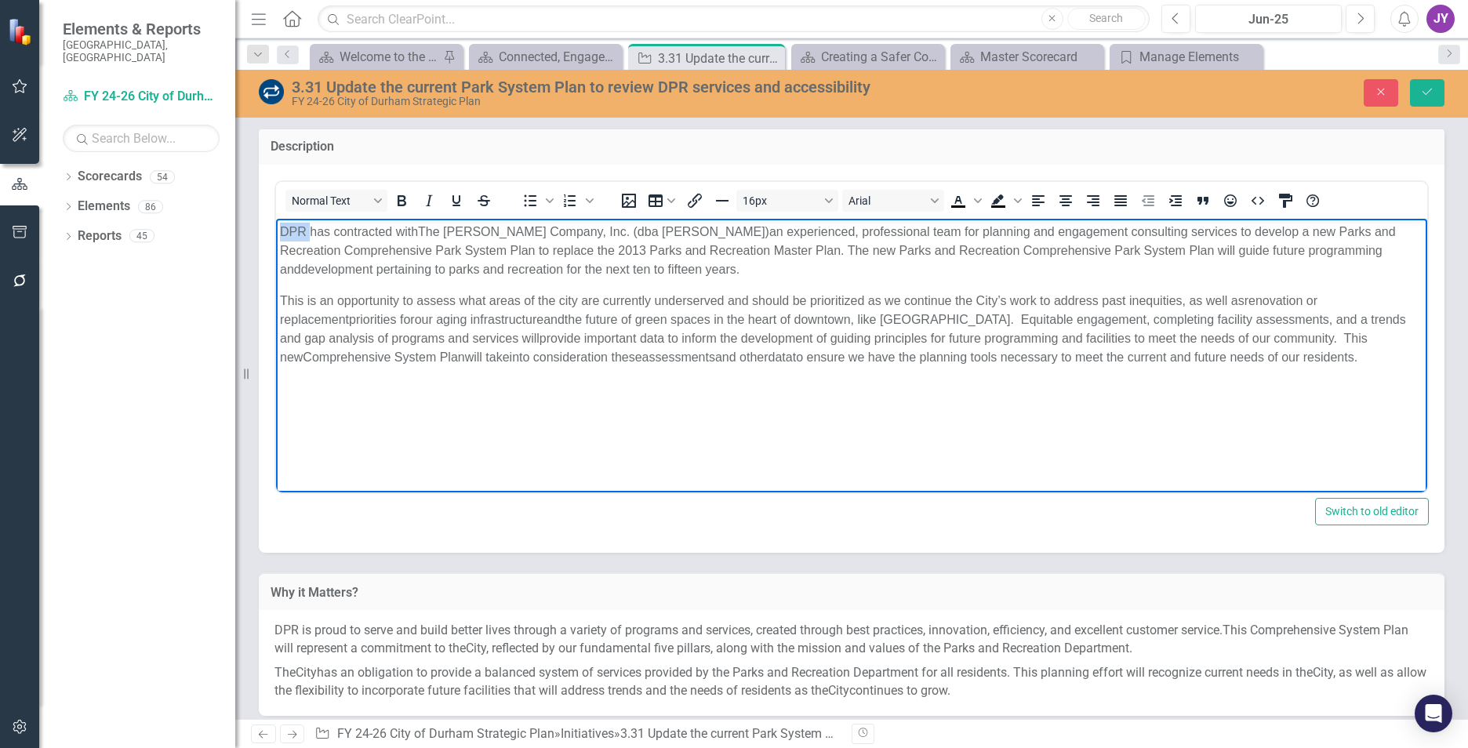
click at [297, 233] on span "DPR has contracted with" at bounding box center [349, 230] width 138 height 13
click at [1423, 83] on button "Save" at bounding box center [1427, 92] width 35 height 27
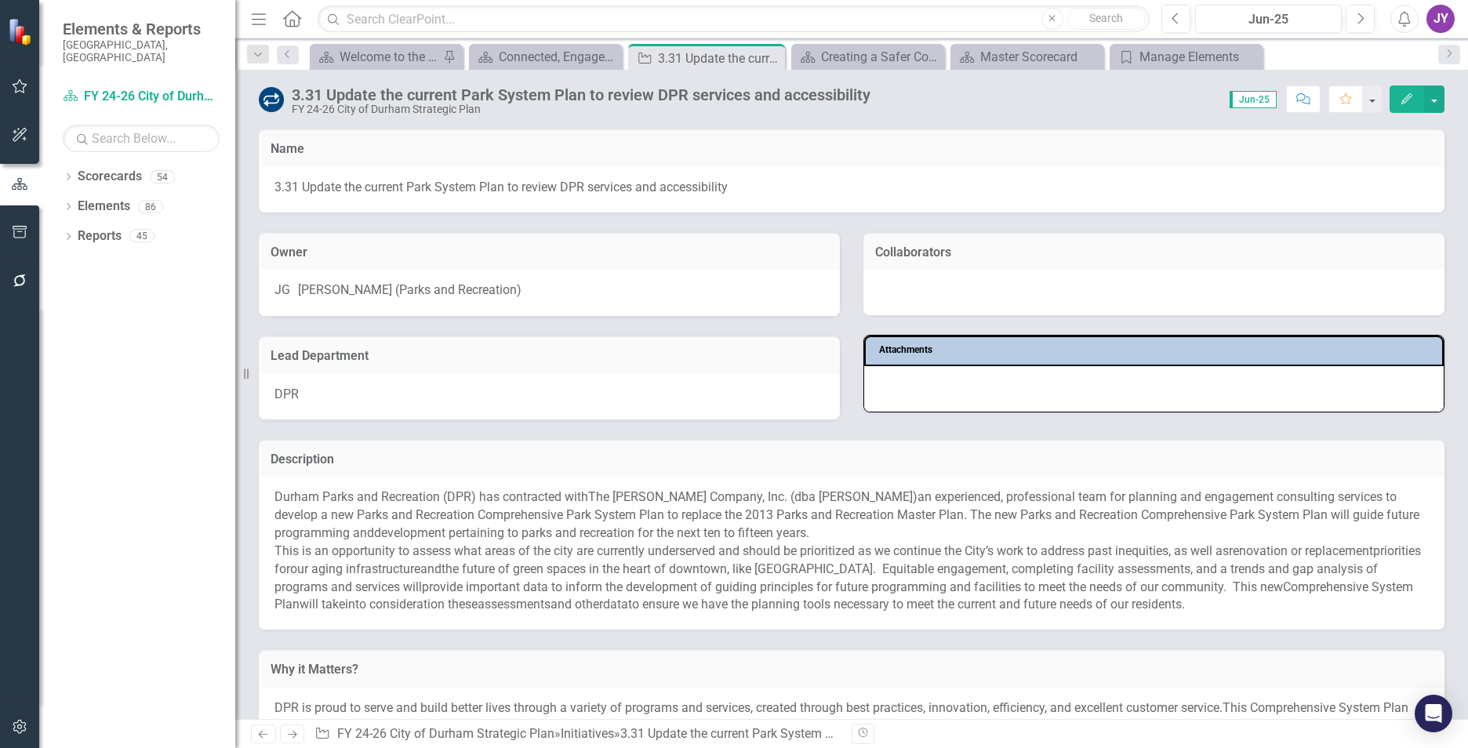
click at [846, 467] on h3 "Description" at bounding box center [852, 459] width 1162 height 14
click at [842, 467] on h3 "Description" at bounding box center [852, 459] width 1162 height 14
click at [876, 535] on p "Durham Parks and Recreation (DPR) has contracted with The John R. McAdams Compa…" at bounding box center [851, 516] width 1154 height 54
click at [875, 536] on p "Durham Parks and Recreation (DPR) has contracted with The John R. McAdams Compa…" at bounding box center [851, 516] width 1154 height 54
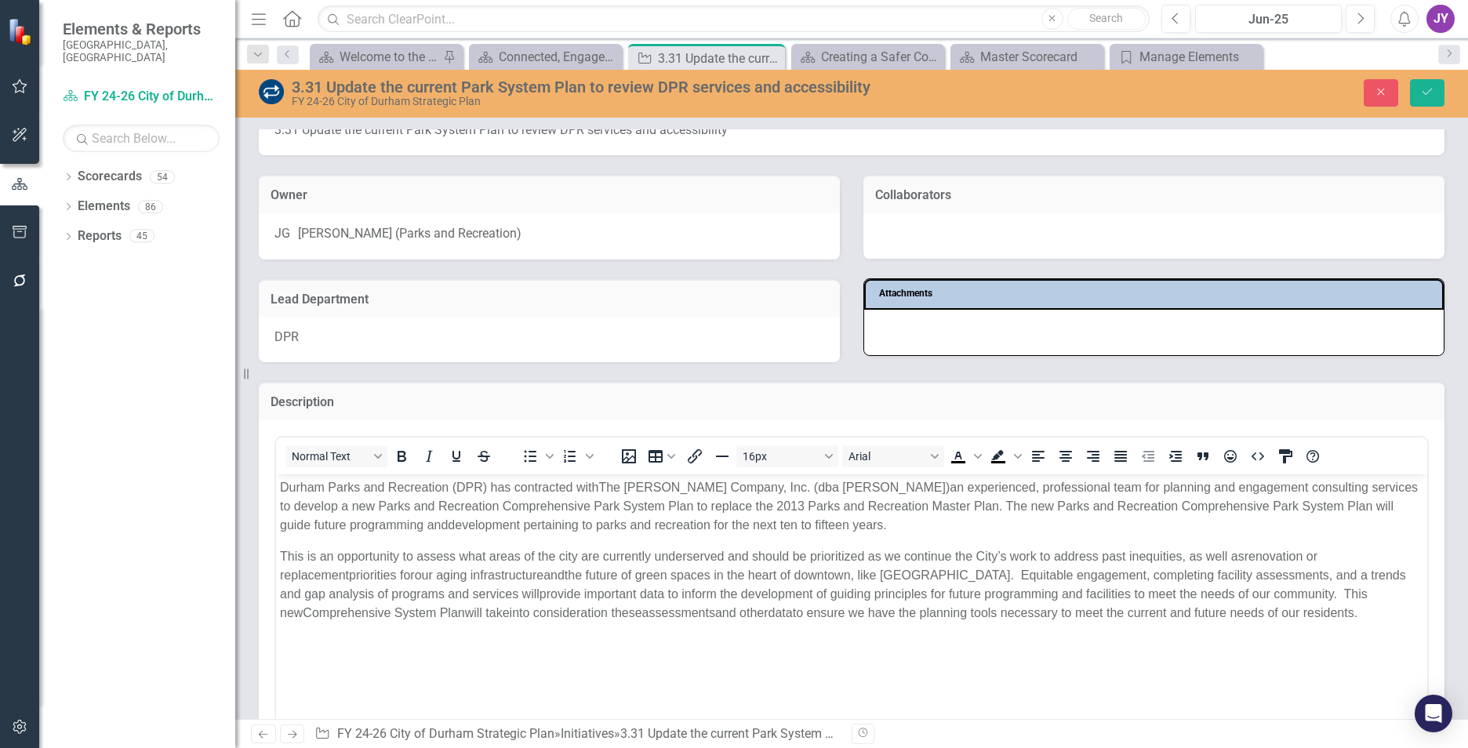
scroll to position [157, 0]
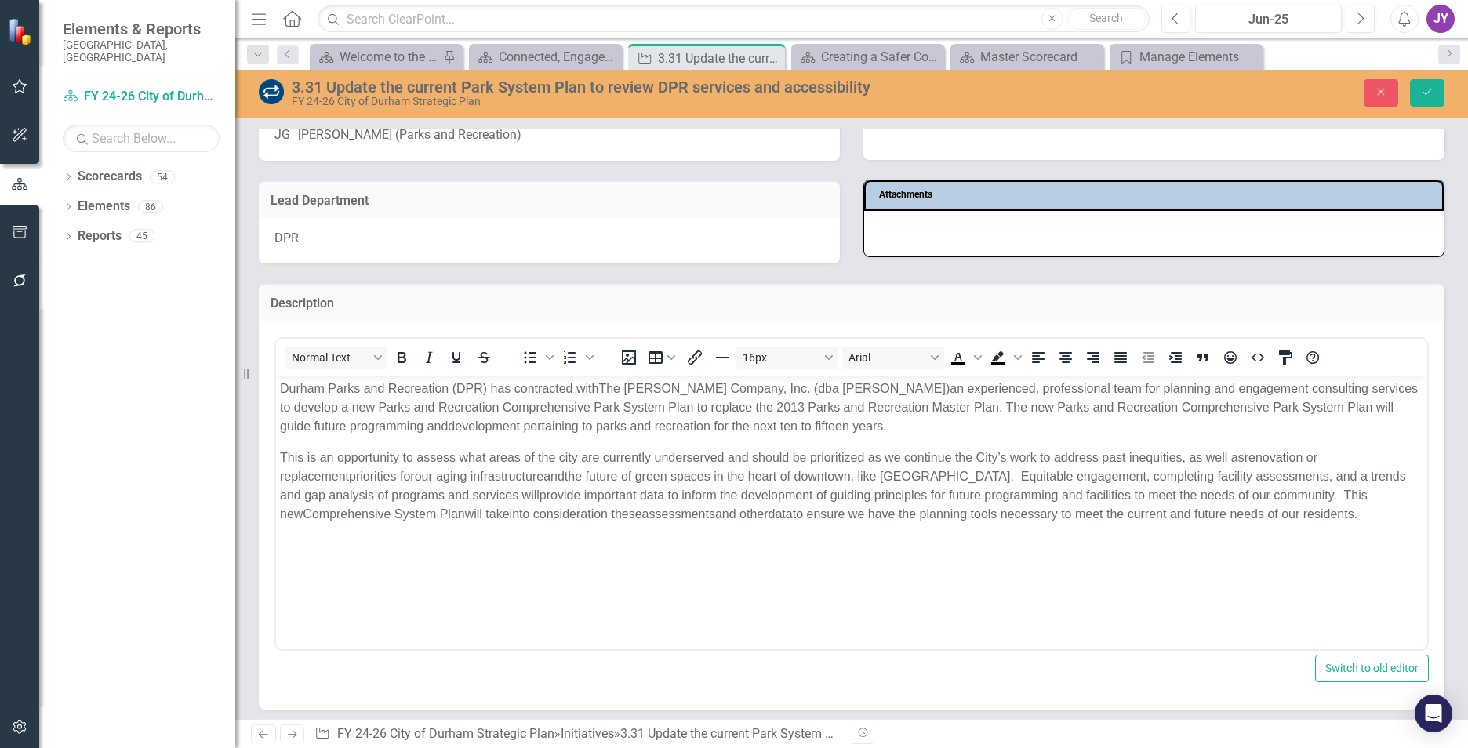
click at [905, 386] on span "The John R. McAdams Company, Inc. (dba McAdams)" at bounding box center [773, 387] width 351 height 13
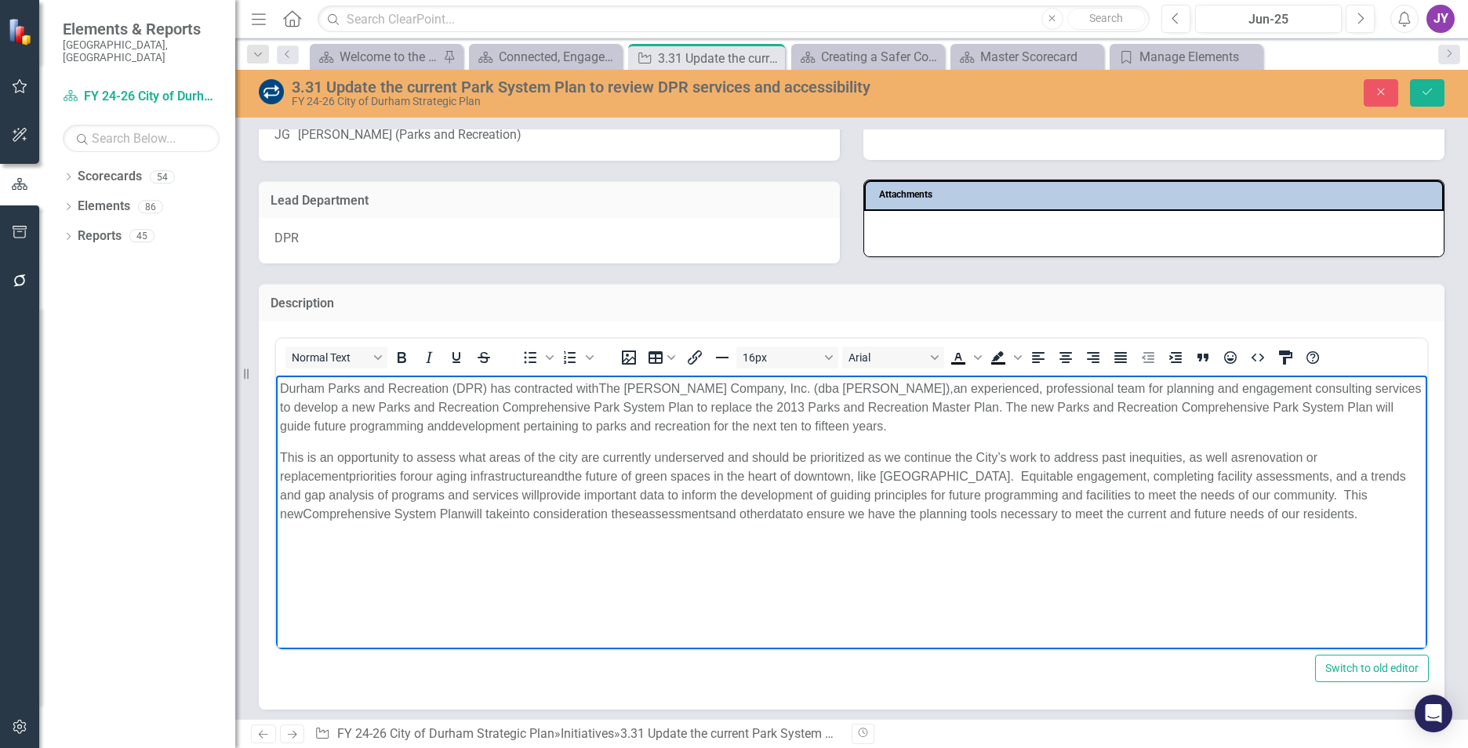
click at [1382, 384] on span "an experienced, professional team for planning and engagement consulting servic…" at bounding box center [851, 406] width 1142 height 51
click at [1380, 388] on span "an experienced, professional team for planning and engagement consulting servic…" at bounding box center [851, 406] width 1142 height 51
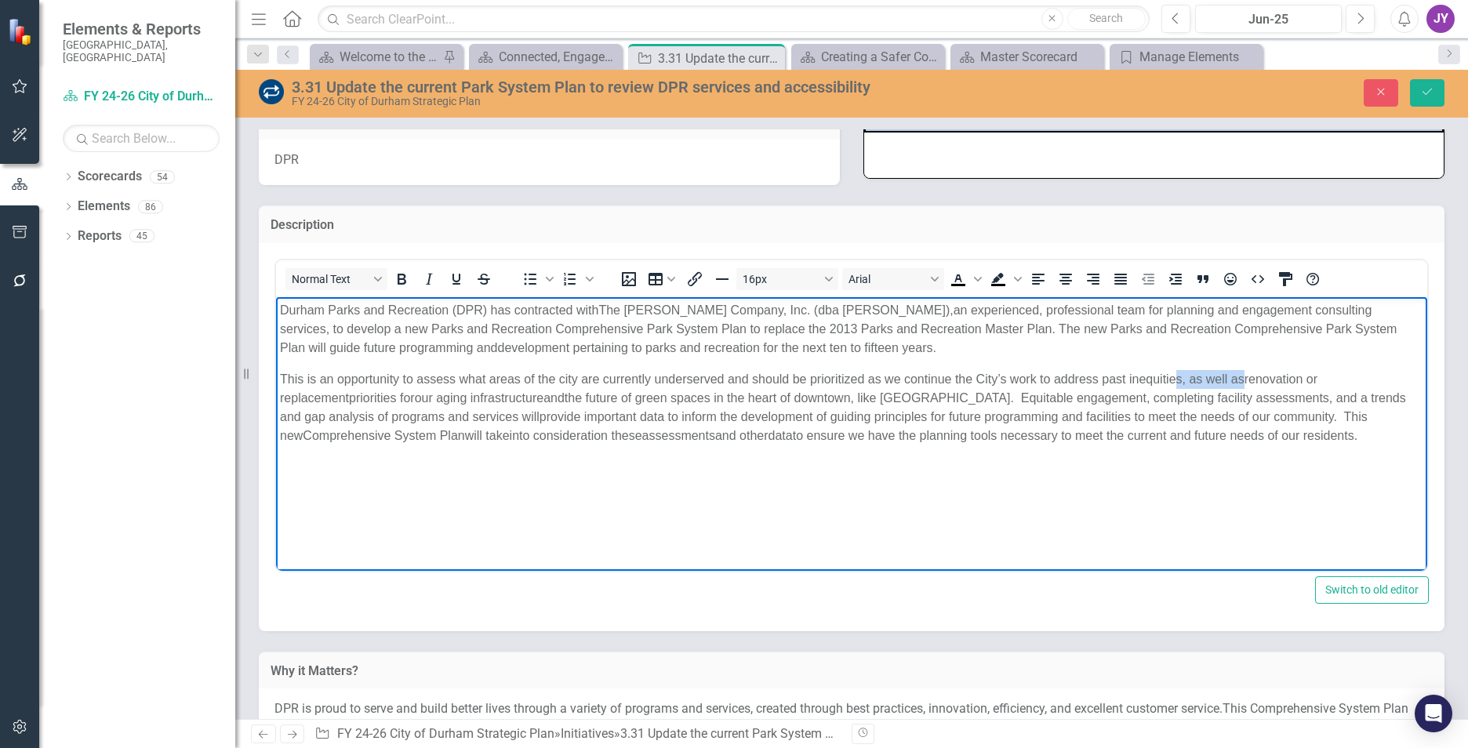
drag, startPoint x: 1179, startPoint y: 381, endPoint x: 1245, endPoint y: 381, distance: 66.7
click at [1245, 381] on span "This is an opportunity to assess what areas of the city are currently underserv…" at bounding box center [843, 407] width 1126 height 70
click at [1244, 381] on span "s well as" at bounding box center [1220, 378] width 48 height 13
drag, startPoint x: 1245, startPoint y: 381, endPoint x: 1186, endPoint y: 383, distance: 58.9
click at [1186, 383] on span "This is an opportunity to assess what areas of the city are currently underserv…" at bounding box center [843, 407] width 1126 height 70
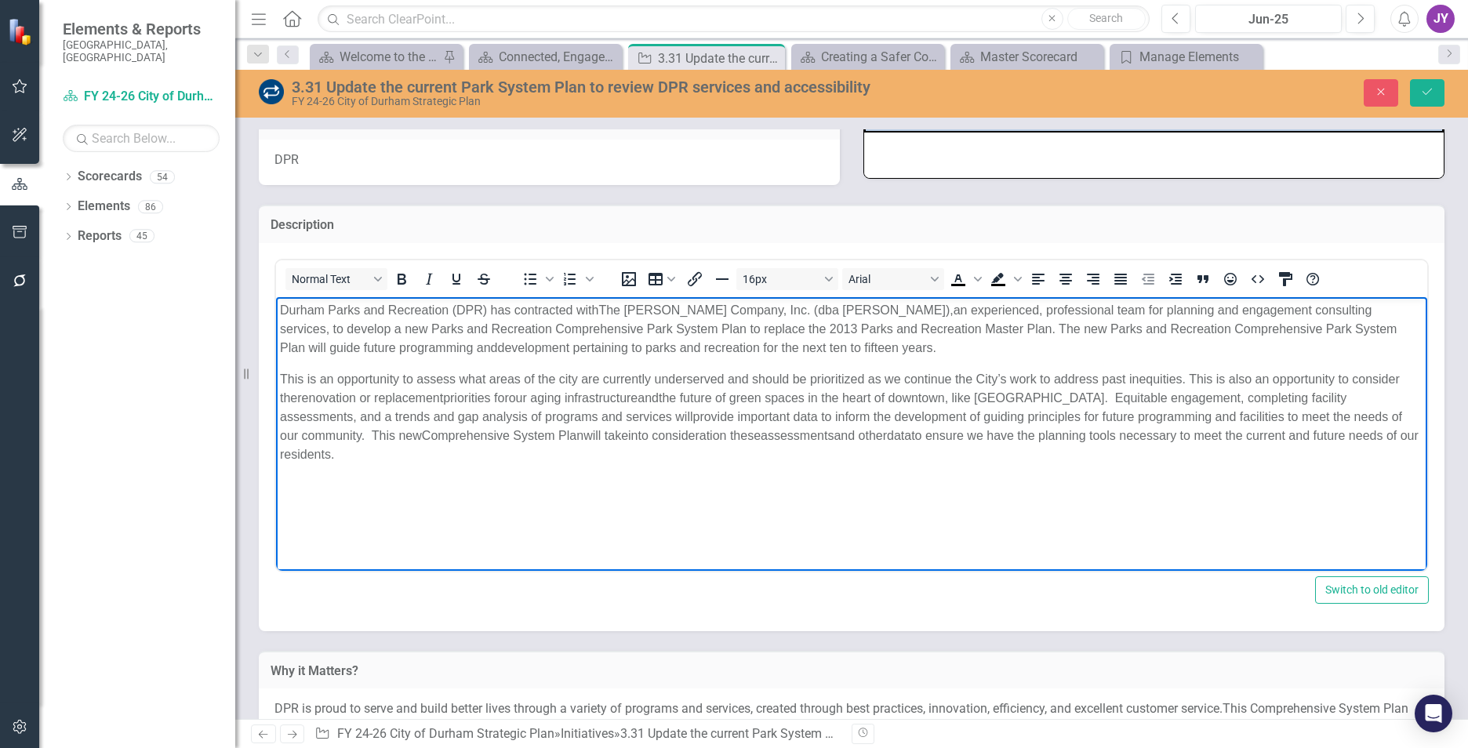
click at [443, 397] on span "renovation or replacement" at bounding box center [370, 397] width 146 height 13
click at [565, 397] on span "our aging infrastructure" at bounding box center [608, 397] width 129 height 13
click at [567, 460] on p "This is an opportunity to assess what areas of the city are currently underserv…" at bounding box center [851, 416] width 1143 height 94
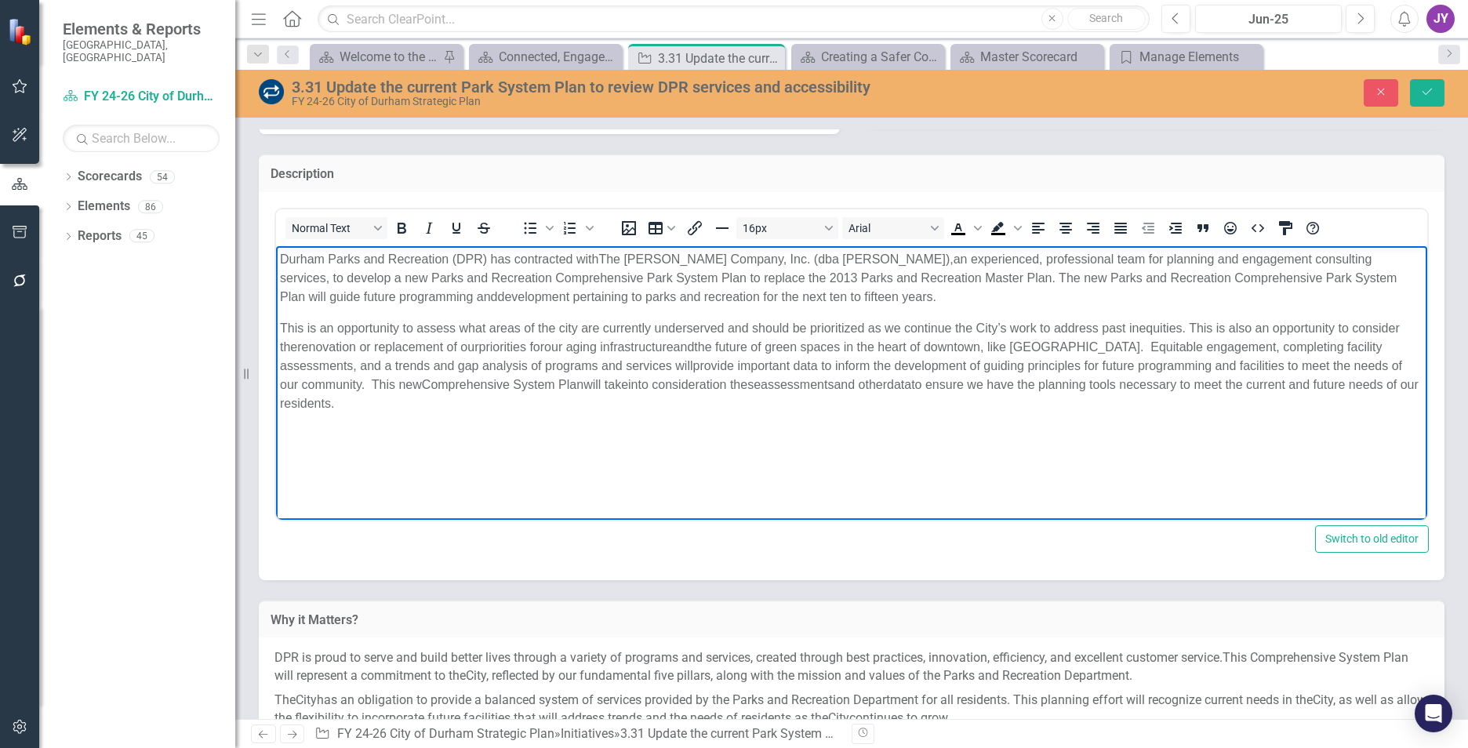
scroll to position [314, 0]
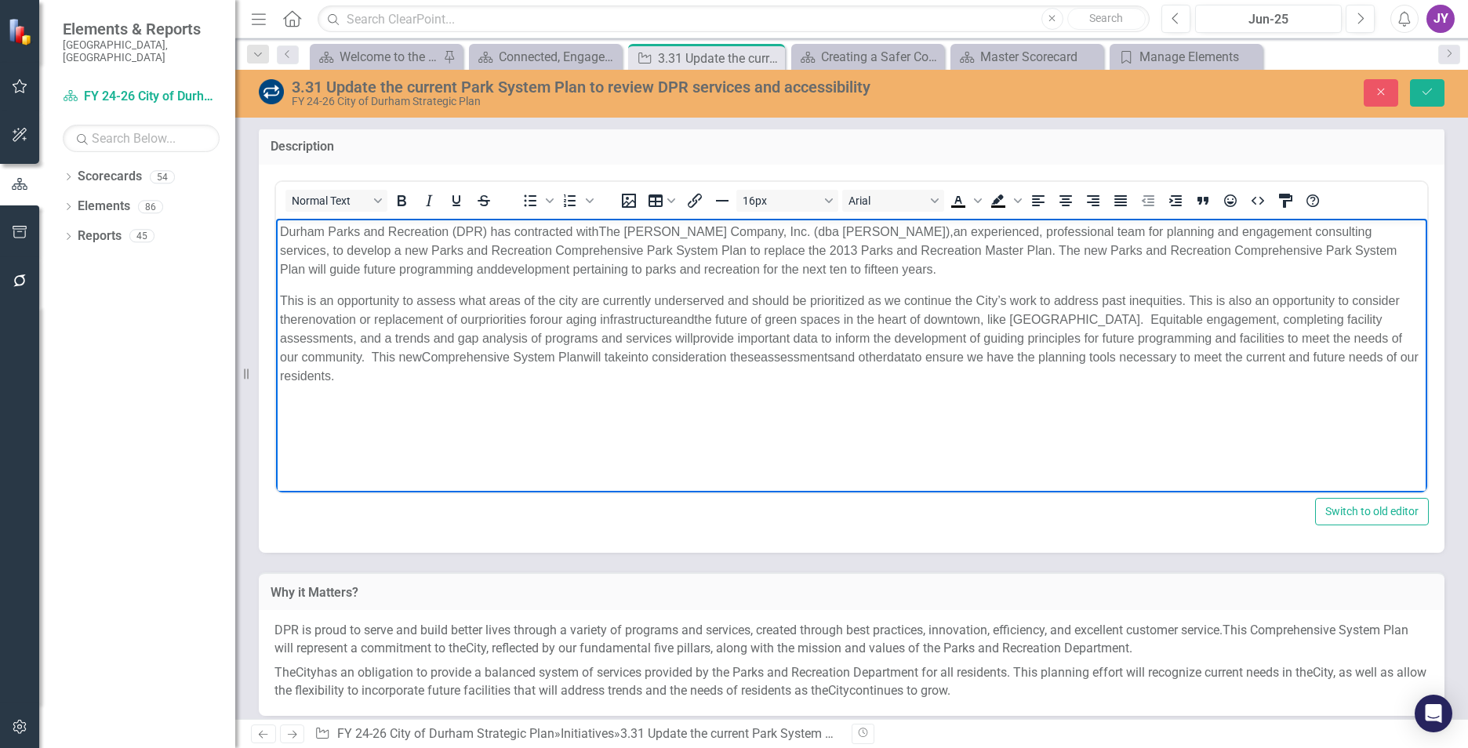
click at [1155, 313] on span "the future of green spaces in the heart of downtown, like Durham Central Park. …" at bounding box center [831, 328] width 1103 height 32
click at [1204, 372] on p "This is an opportunity to assess what areas of the city are currently underserv…" at bounding box center [851, 338] width 1143 height 94
click at [864, 365] on p "This is an opportunity to assess what areas of the city are currently underserv…" at bounding box center [851, 338] width 1143 height 94
click at [865, 362] on span "and other" at bounding box center [860, 356] width 53 height 13
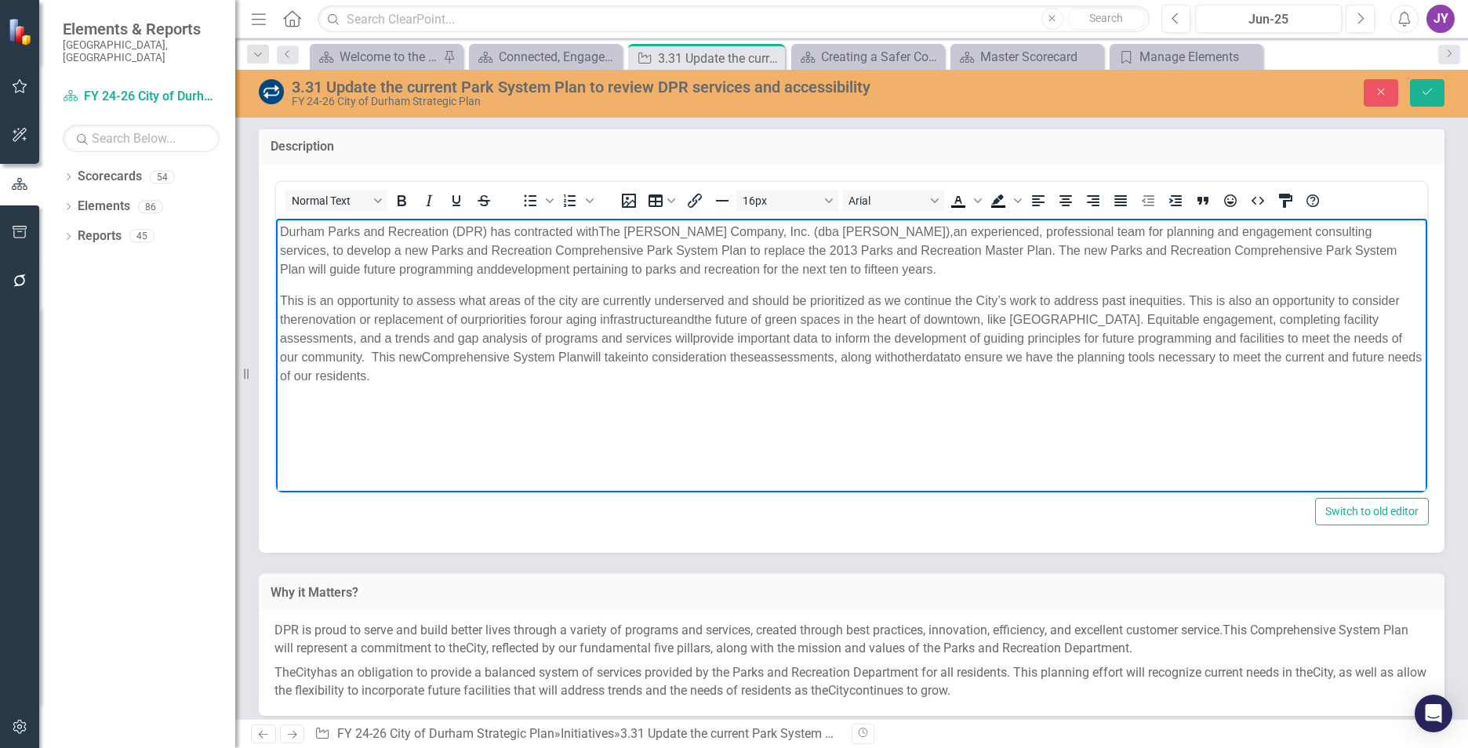
click at [972, 354] on span "to ensure we have the planning tools necessary to meet the current and future n…" at bounding box center [851, 366] width 1142 height 32
click at [996, 407] on body "Durham Parks and Recreation (DPR) has contracted with The John R. McAdams Compa…" at bounding box center [851, 335] width 1151 height 235
click at [375, 356] on span "This new" at bounding box center [397, 356] width 50 height 13
click at [612, 369] on p "This is an opportunity to assess what areas of the city are currently underserv…" at bounding box center [851, 338] width 1143 height 94
click at [1440, 86] on button "Save" at bounding box center [1427, 92] width 35 height 27
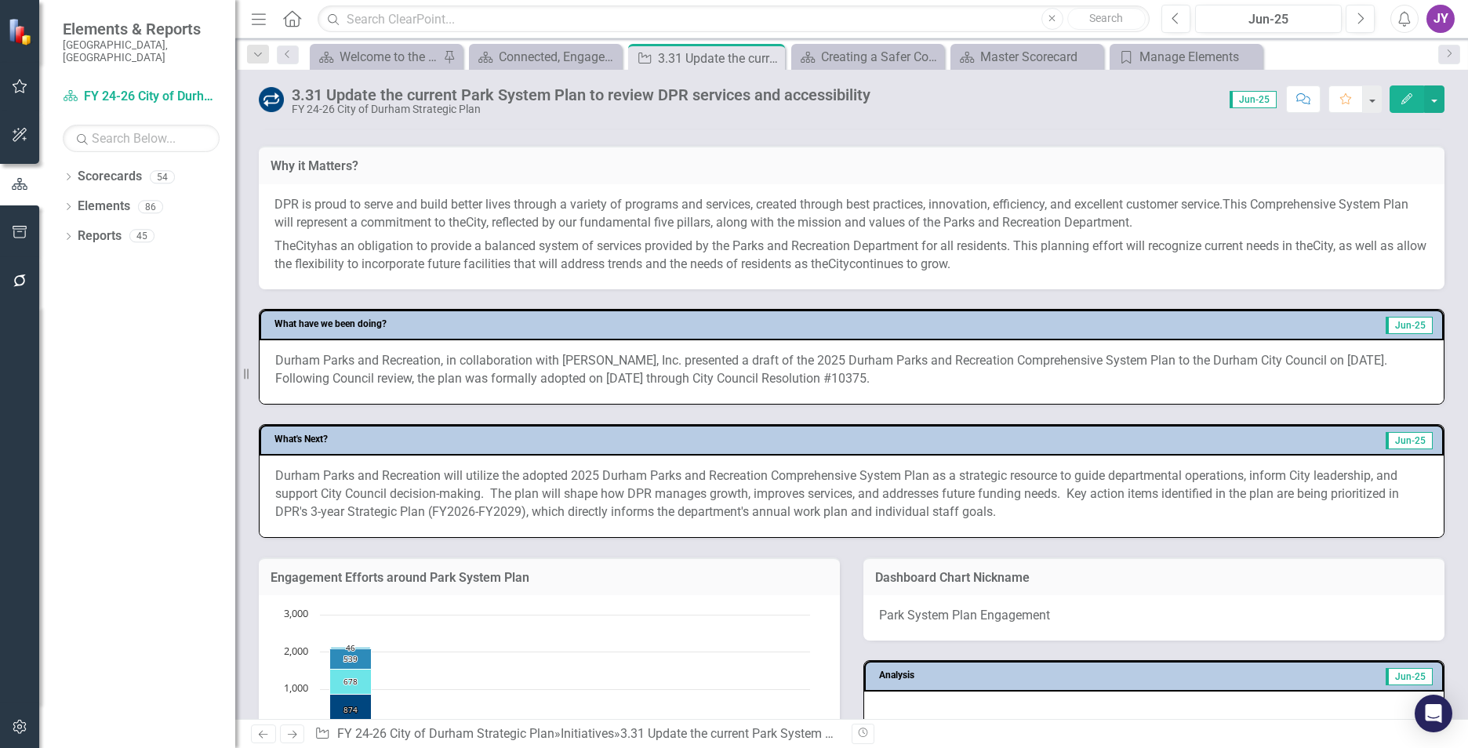
scroll to position [549, 0]
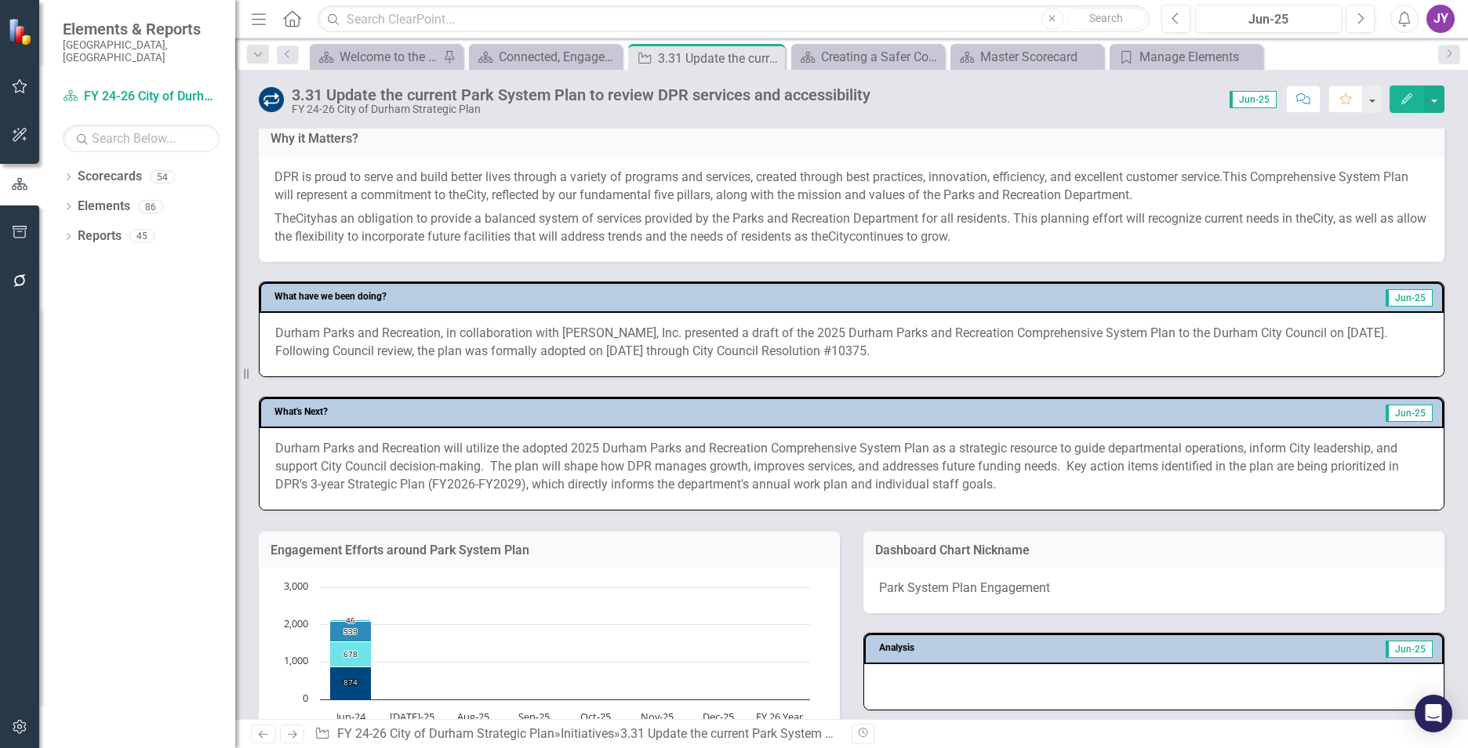
click at [315, 246] on p "The City has an obligation to provide a balanced system of services provided by…" at bounding box center [851, 226] width 1154 height 39
click at [316, 246] on p "The City has an obligation to provide a balanced system of services provided by…" at bounding box center [851, 226] width 1154 height 39
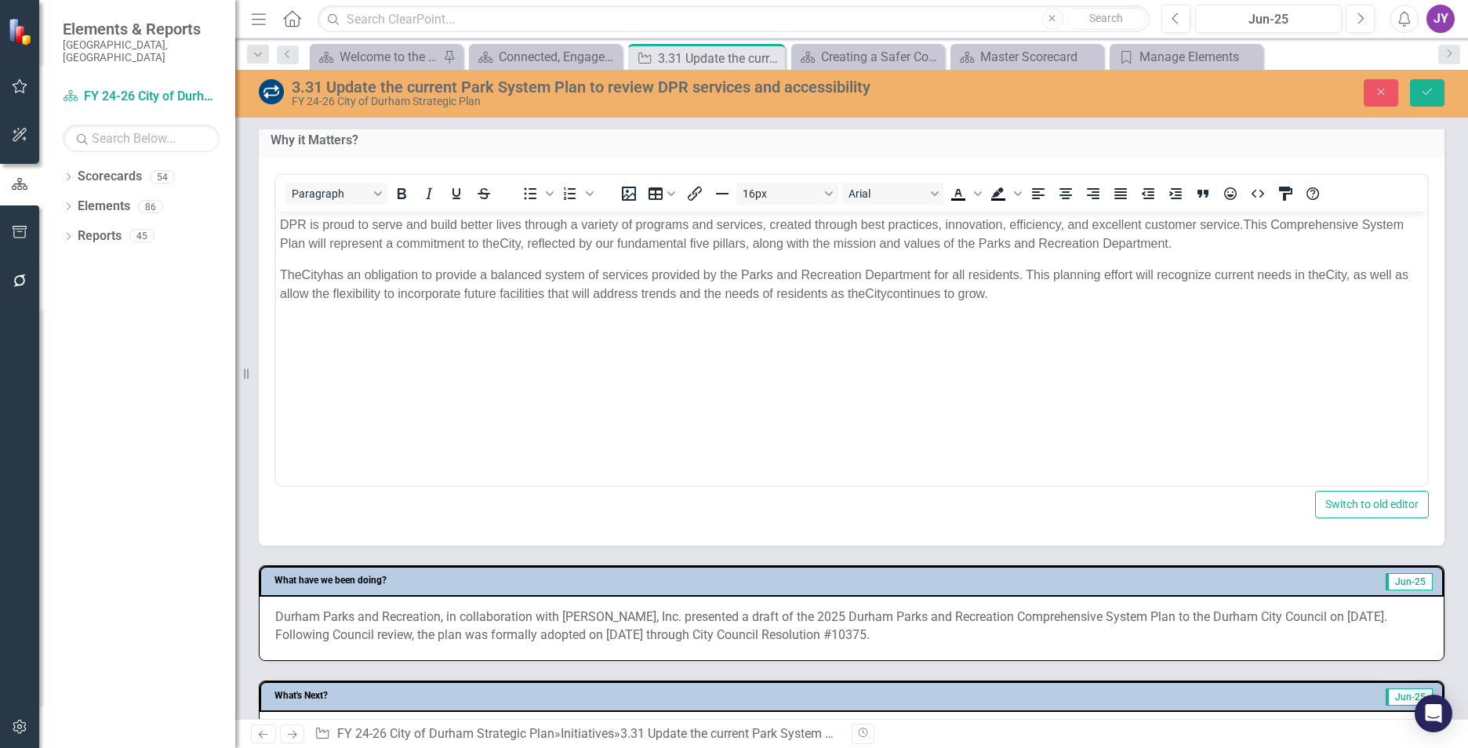
scroll to position [0, 0]
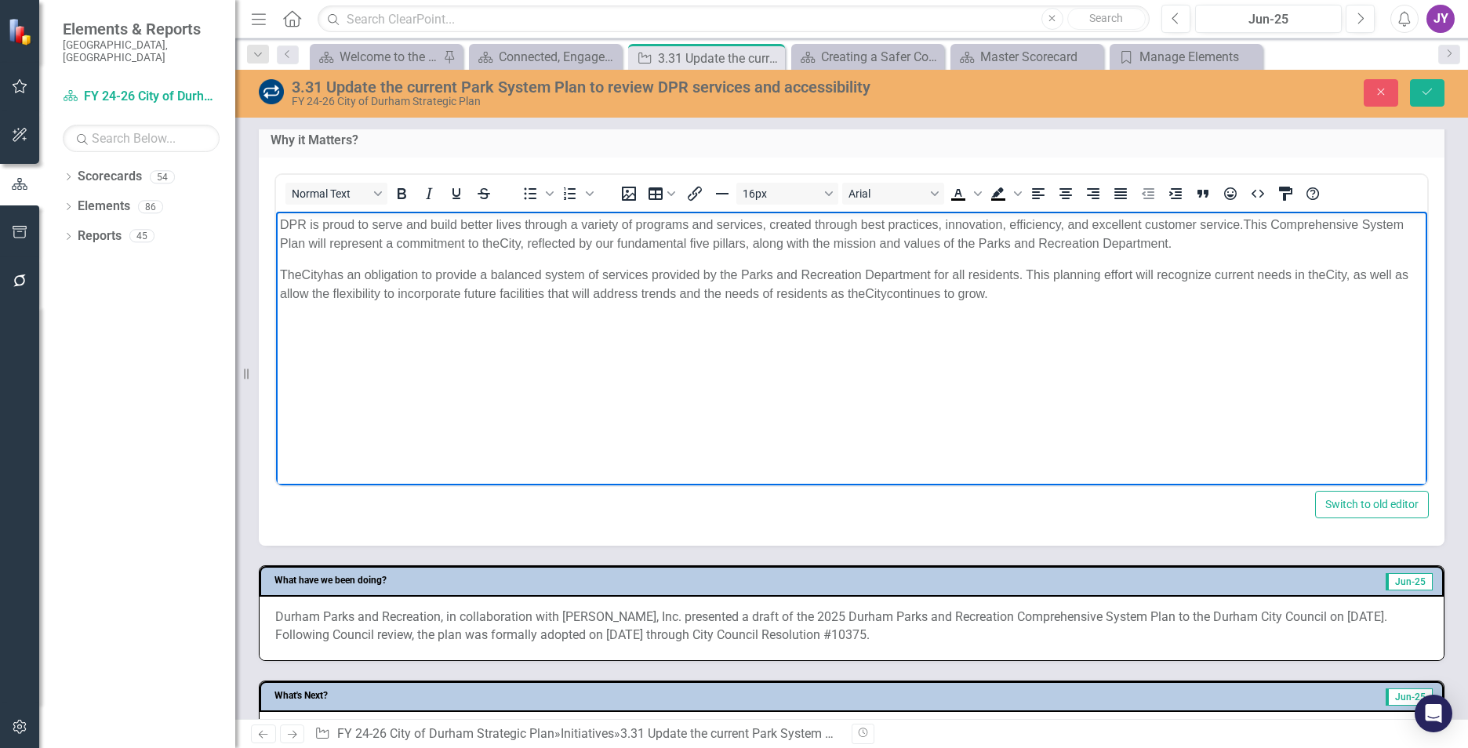
click at [339, 300] on p "The City has an obligation to provide a balanced system of services provided by…" at bounding box center [851, 285] width 1143 height 38
click at [654, 295] on span ", as well as allow for flexibility to incorporate future facilities that will a…" at bounding box center [844, 284] width 1128 height 32
click at [701, 343] on body "DPR is proud to serve and build better lives through a variety of programs and …" at bounding box center [851, 329] width 1151 height 235
click at [719, 292] on span ", as well as allow for flexibility to incorporate future facilities that will a…" at bounding box center [844, 284] width 1128 height 32
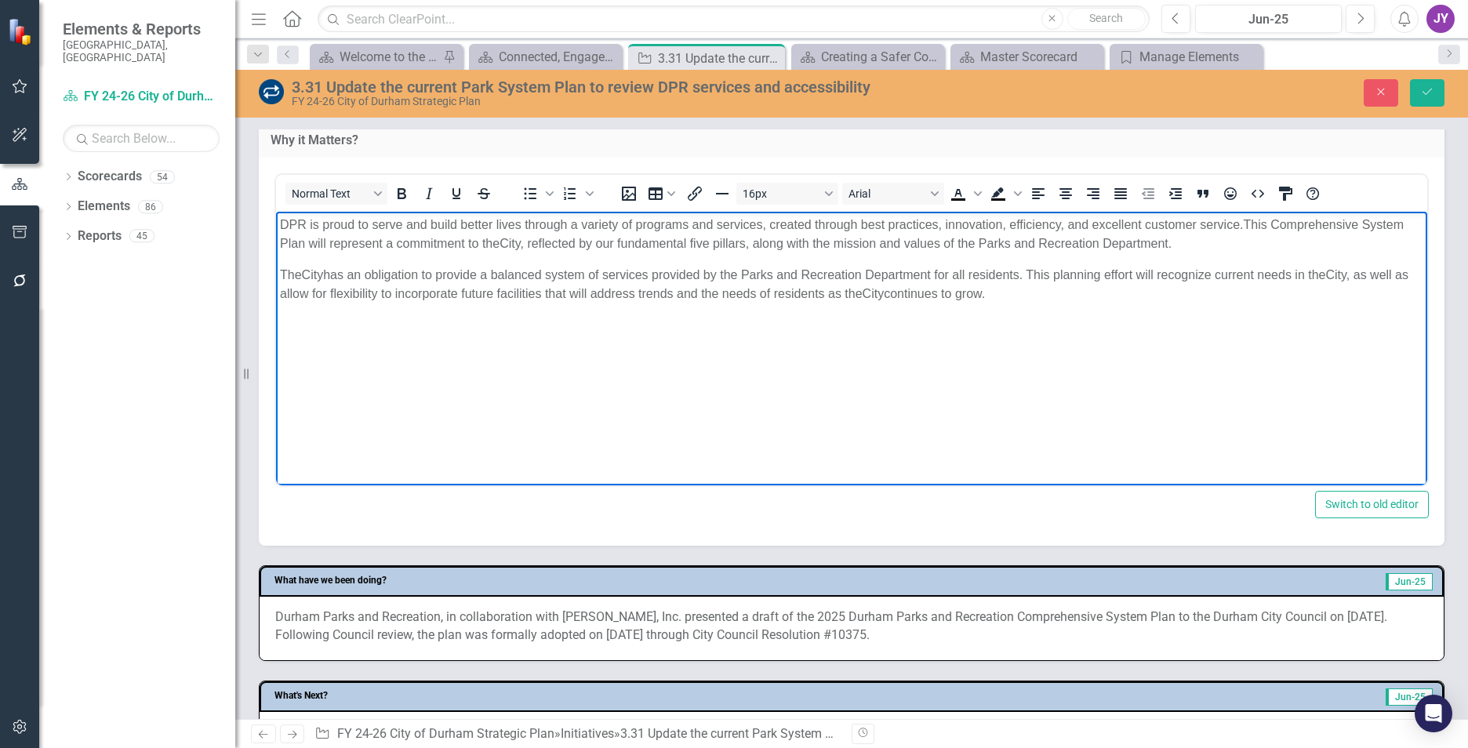
click at [658, 293] on span ", as well as allow for flexibility to incorporate future facilities that will a…" at bounding box center [844, 284] width 1128 height 32
click at [805, 297] on span ", as well as allow for flexibility to incorporate future facilities that will a…" at bounding box center [844, 284] width 1128 height 32
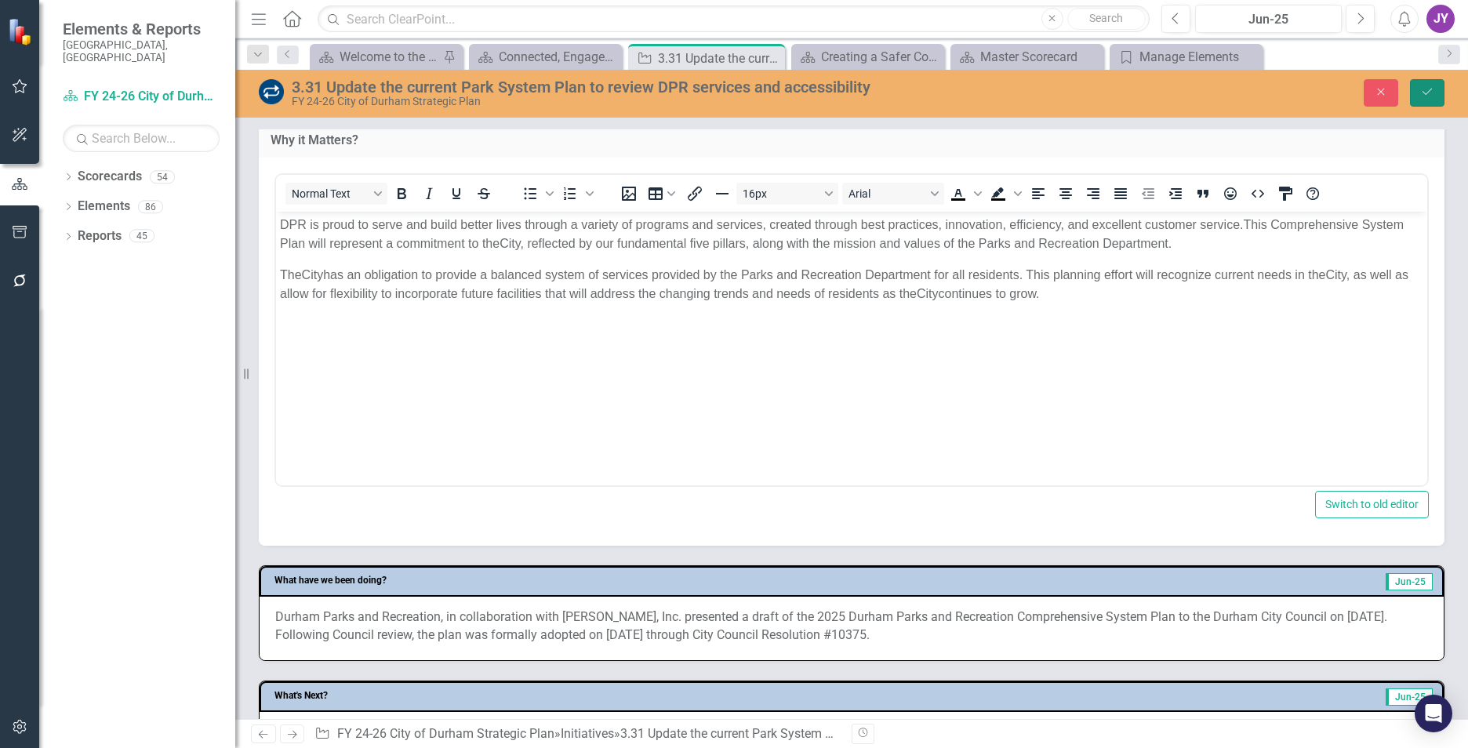
click at [1421, 105] on button "Save" at bounding box center [1427, 92] width 35 height 27
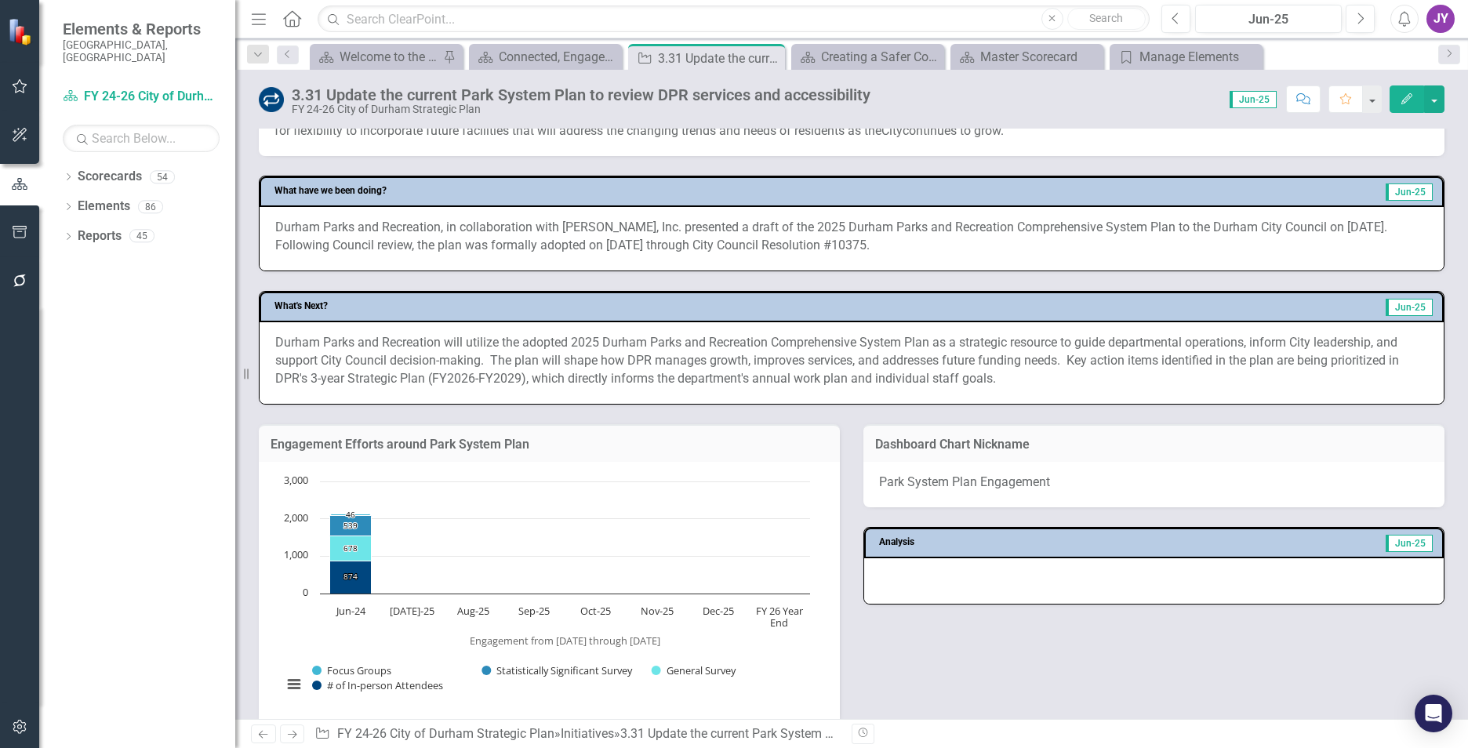
scroll to position [627, 0]
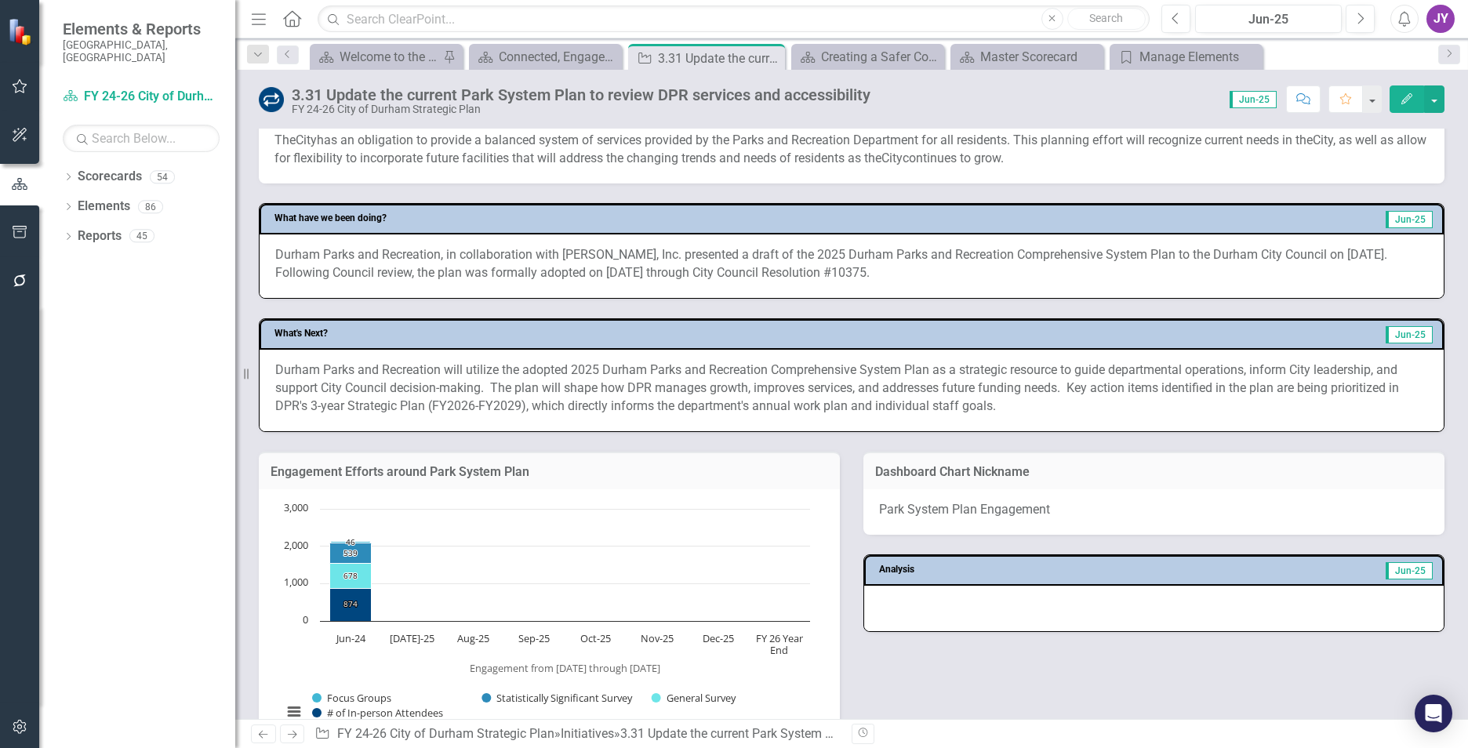
click at [613, 255] on p "Durham Parks and Recreation, in collaboration with McAdams, Inc. presented a dr…" at bounding box center [851, 264] width 1153 height 36
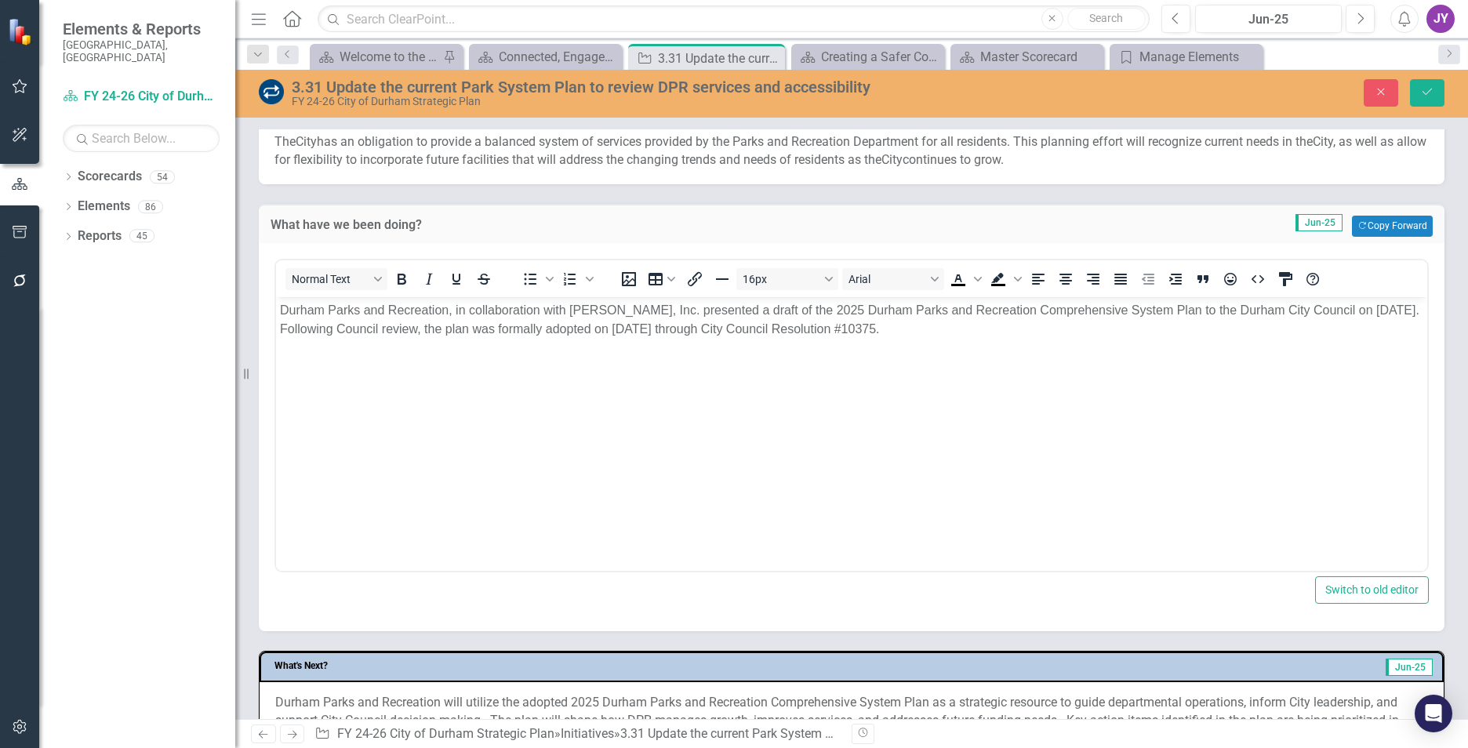
scroll to position [0, 0]
click at [651, 312] on p "Durham Parks and Recreation, in collaboration with McAdams, Inc. presented a dr…" at bounding box center [851, 319] width 1143 height 38
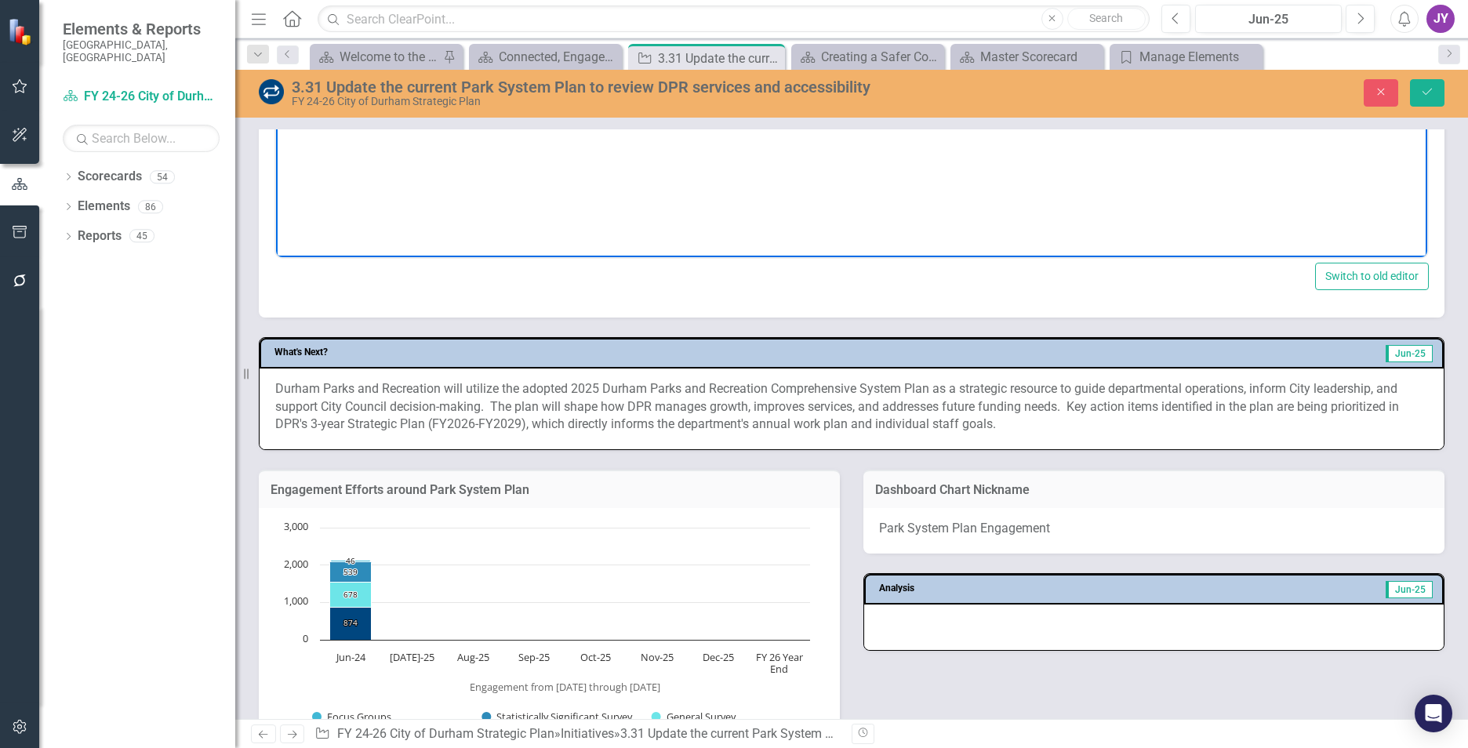
scroll to position [1019, 0]
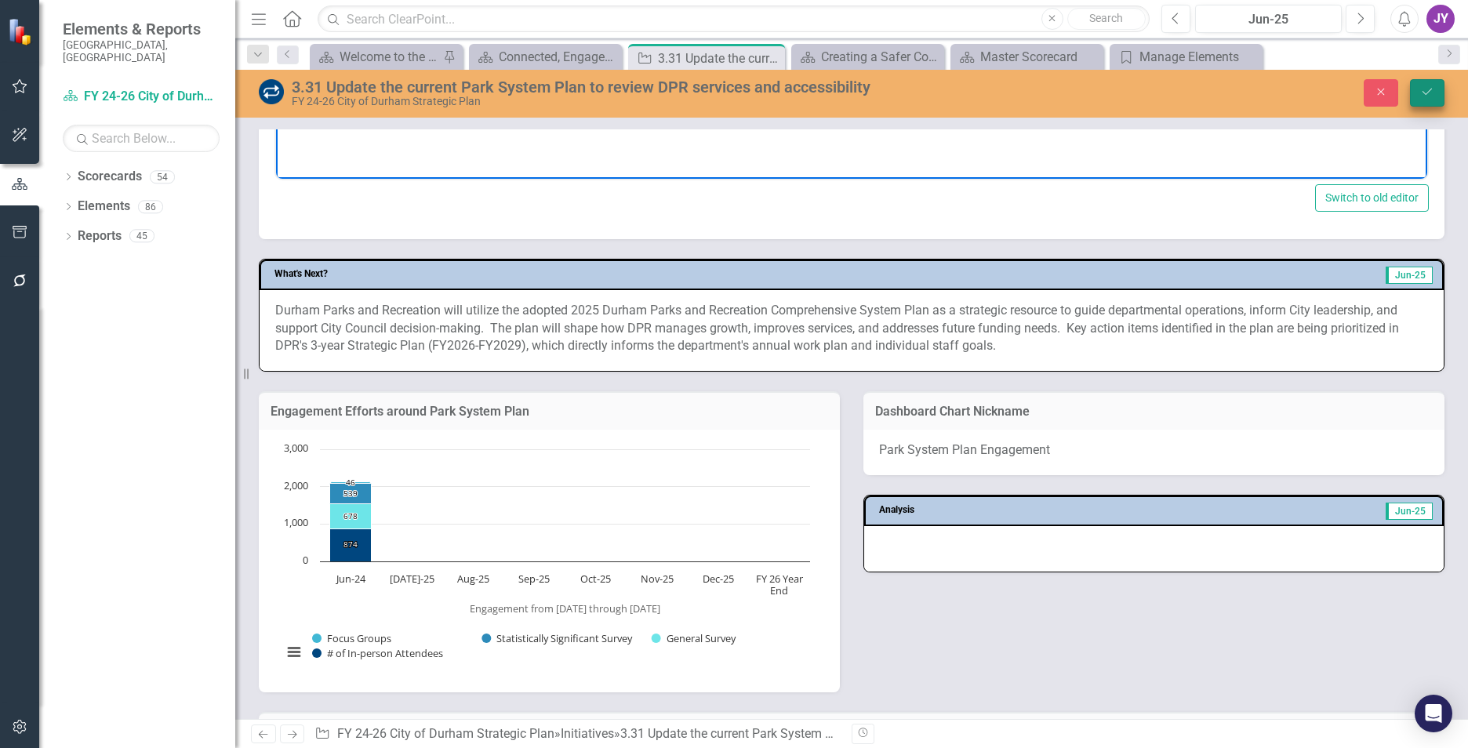
click at [1426, 104] on button "Save" at bounding box center [1427, 92] width 35 height 27
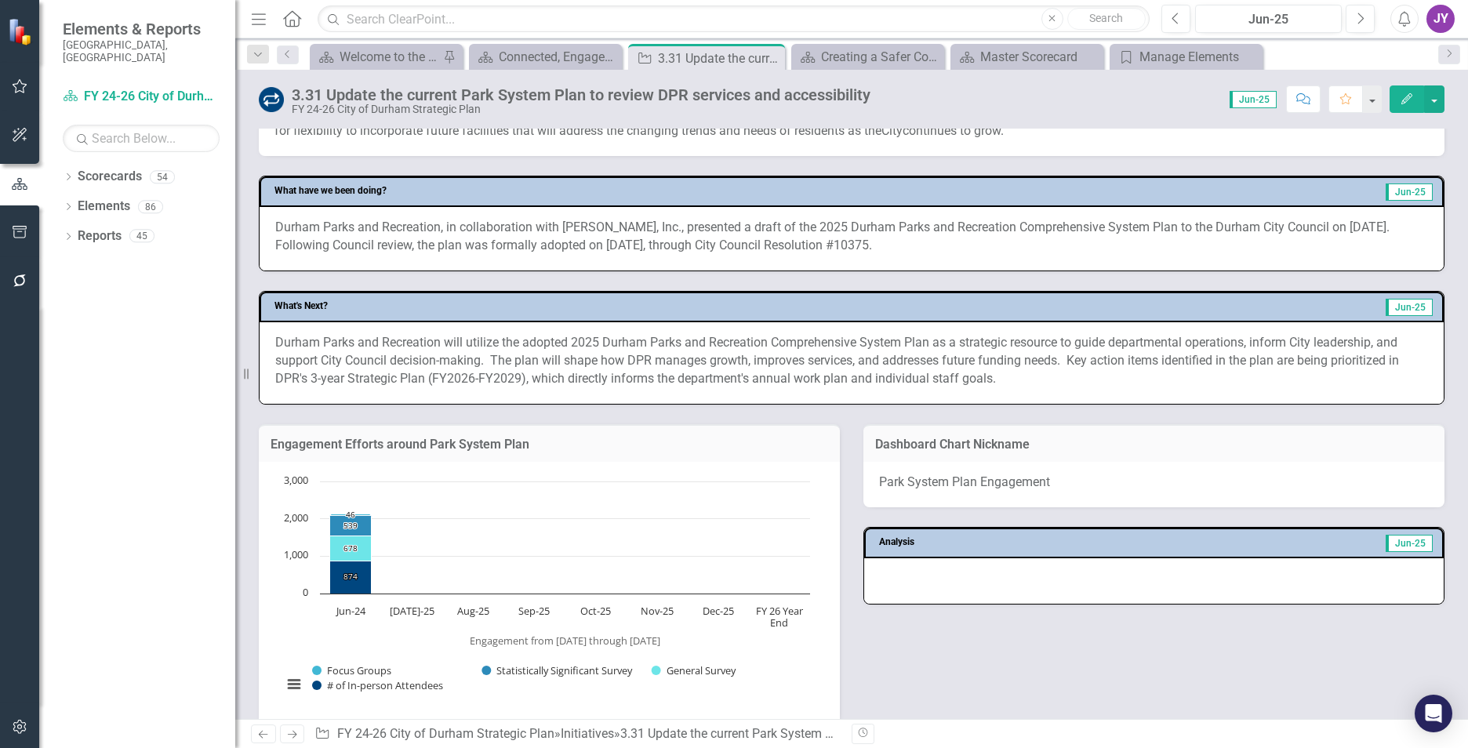
scroll to position [627, 0]
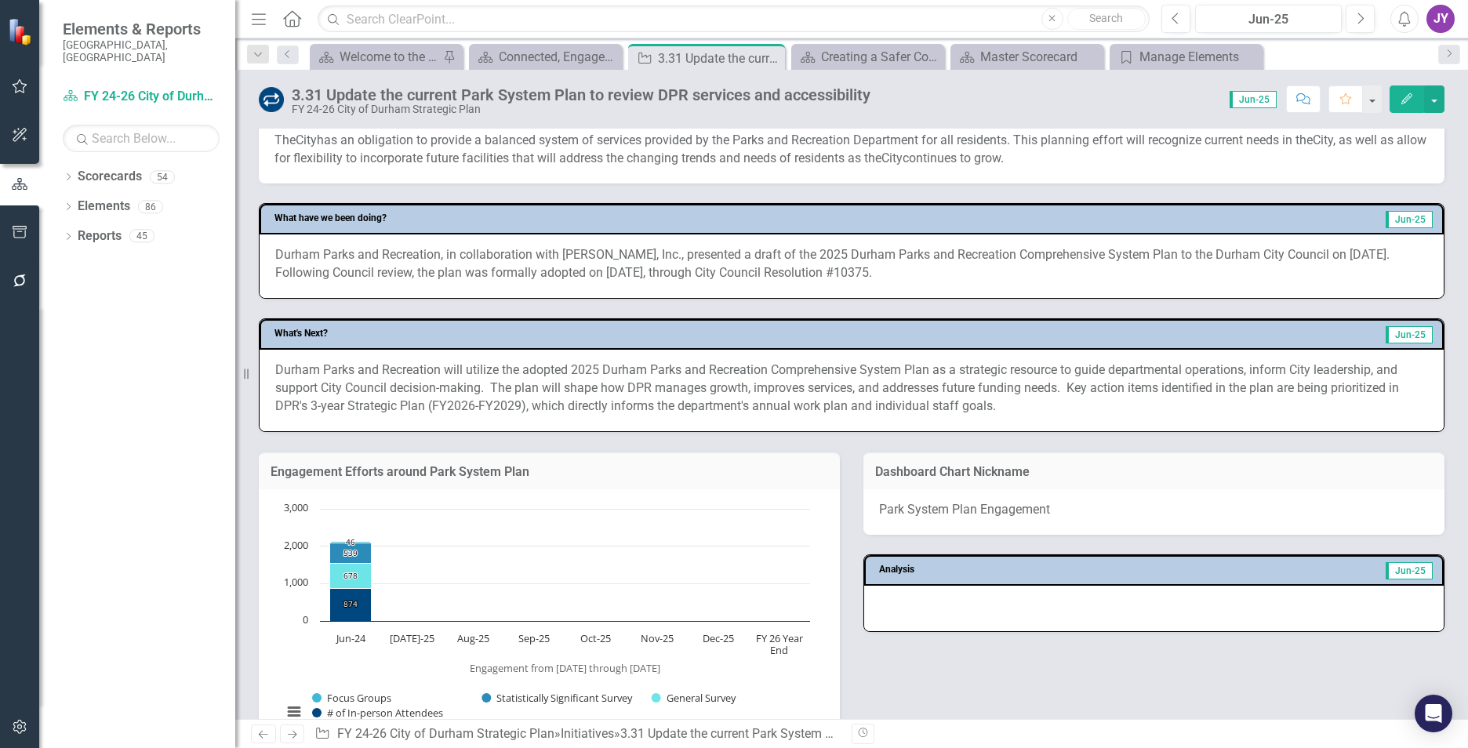
click at [565, 398] on p "Durham Parks and Recreation will utilize the adopted 2025 Durham Parks and Recr…" at bounding box center [851, 389] width 1153 height 54
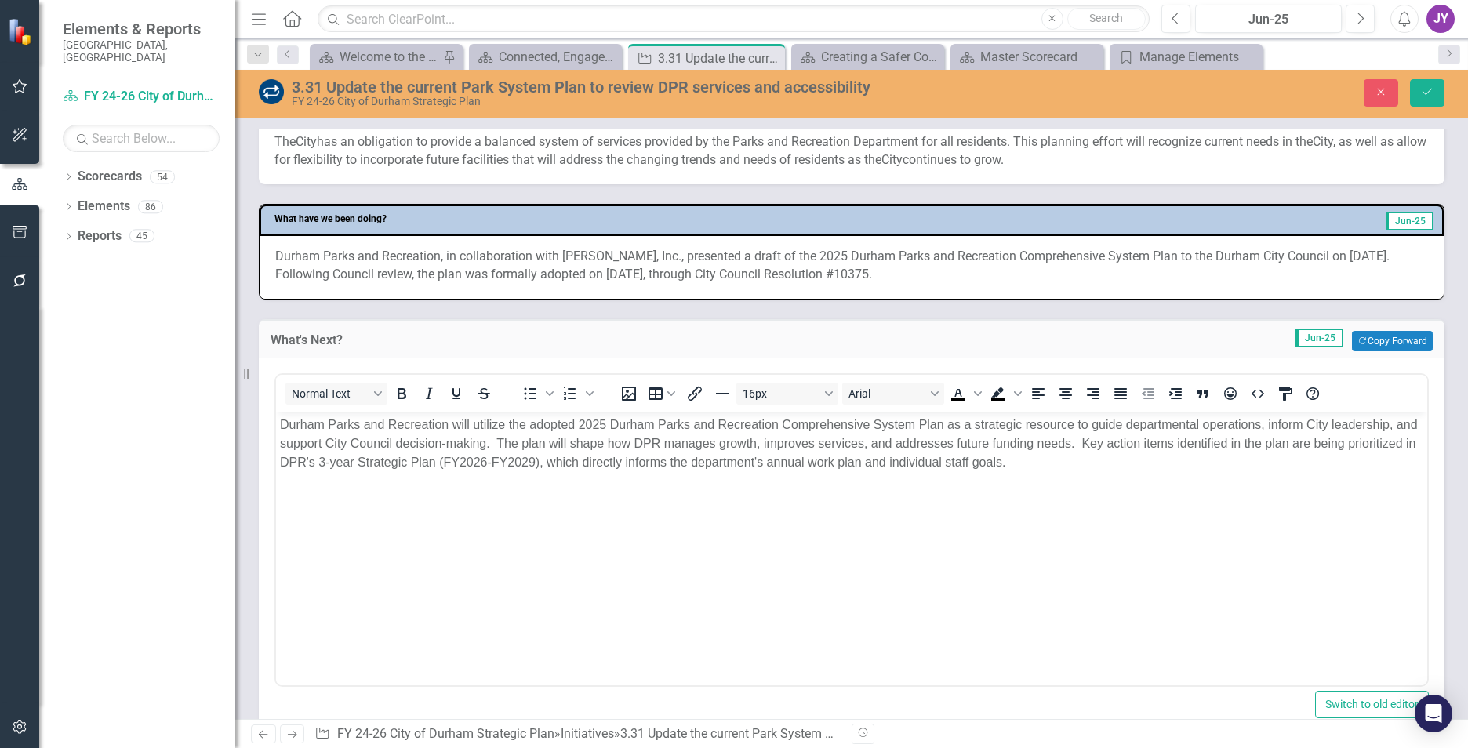
scroll to position [0, 0]
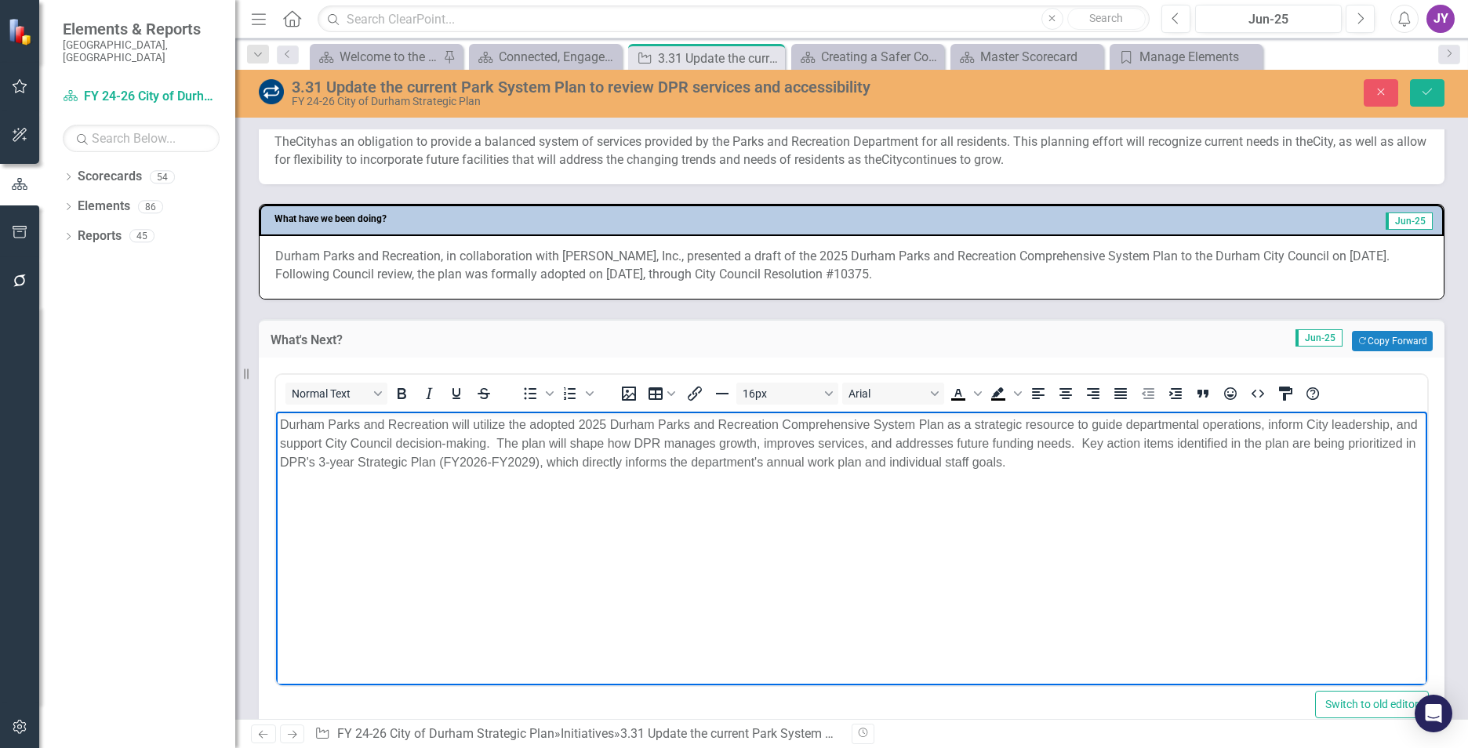
click at [521, 442] on p "Durham Parks and Recreation will utilize the adopted 2025 Durham Parks and Recr…" at bounding box center [851, 444] width 1143 height 56
click at [1108, 443] on p "Durham Parks and Recreation will utilize the adopted 2025 Durham Parks and Recr…" at bounding box center [851, 444] width 1143 height 56
click at [1103, 442] on p "Durham Parks and Recreation will utilize the adopted 2025 Durham Parks and Recr…" at bounding box center [851, 444] width 1143 height 56
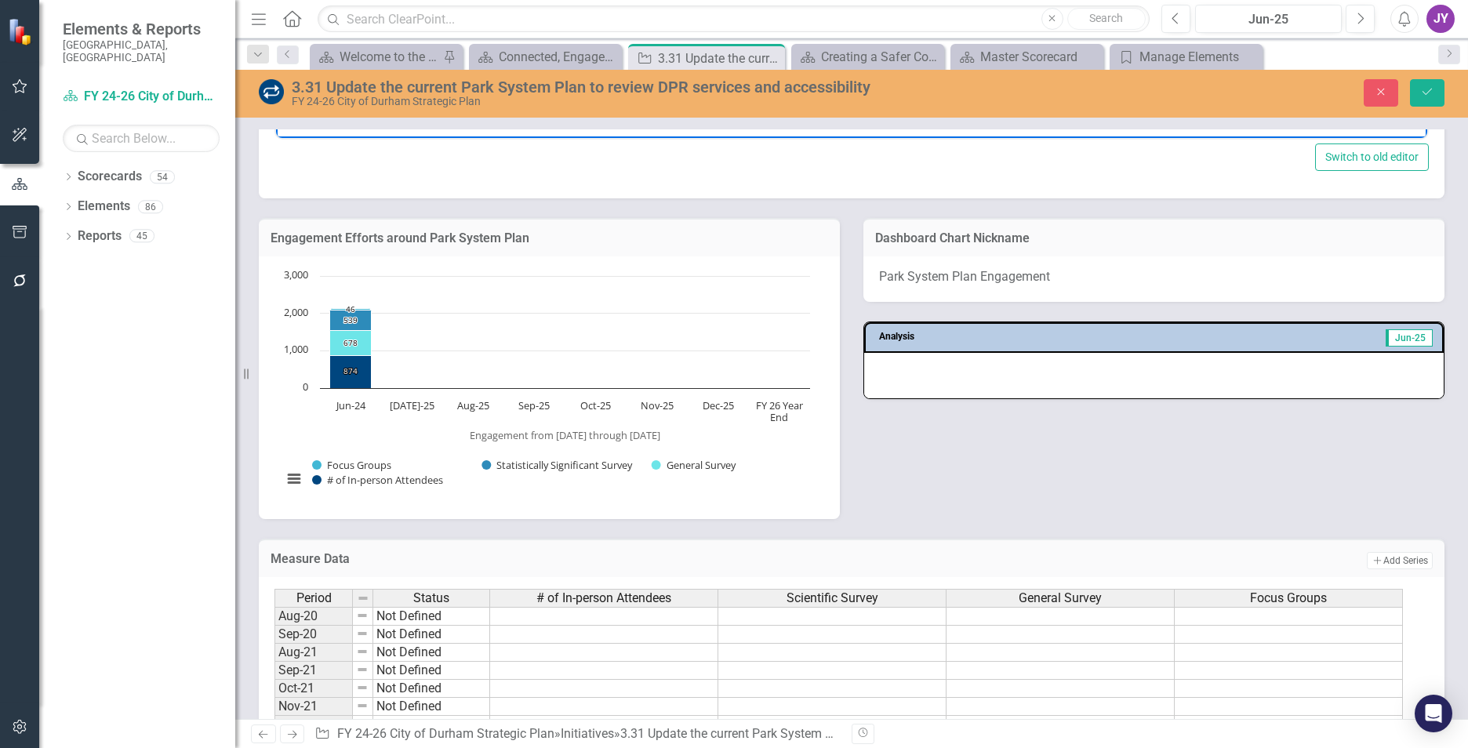
scroll to position [1176, 0]
click at [1433, 99] on button "Save" at bounding box center [1427, 92] width 35 height 27
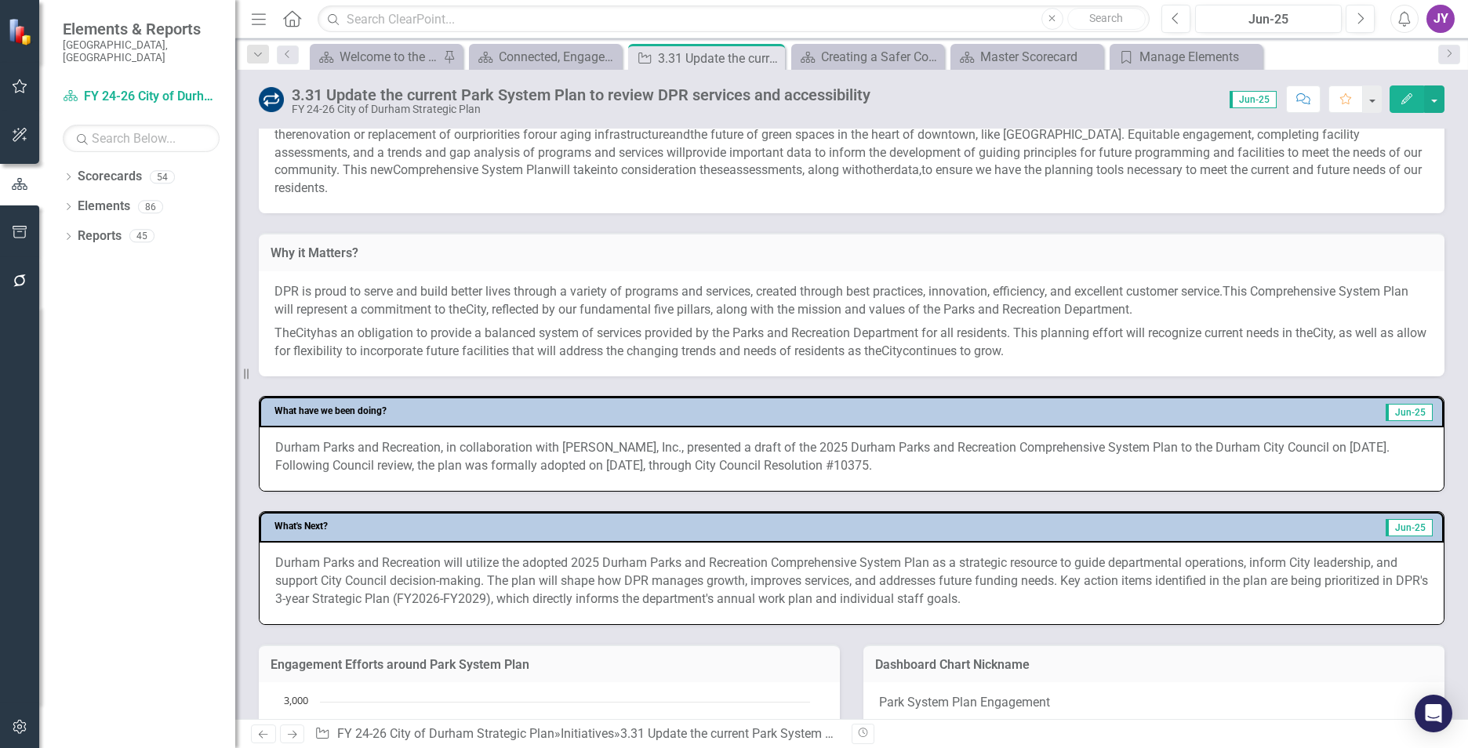
scroll to position [549, 0]
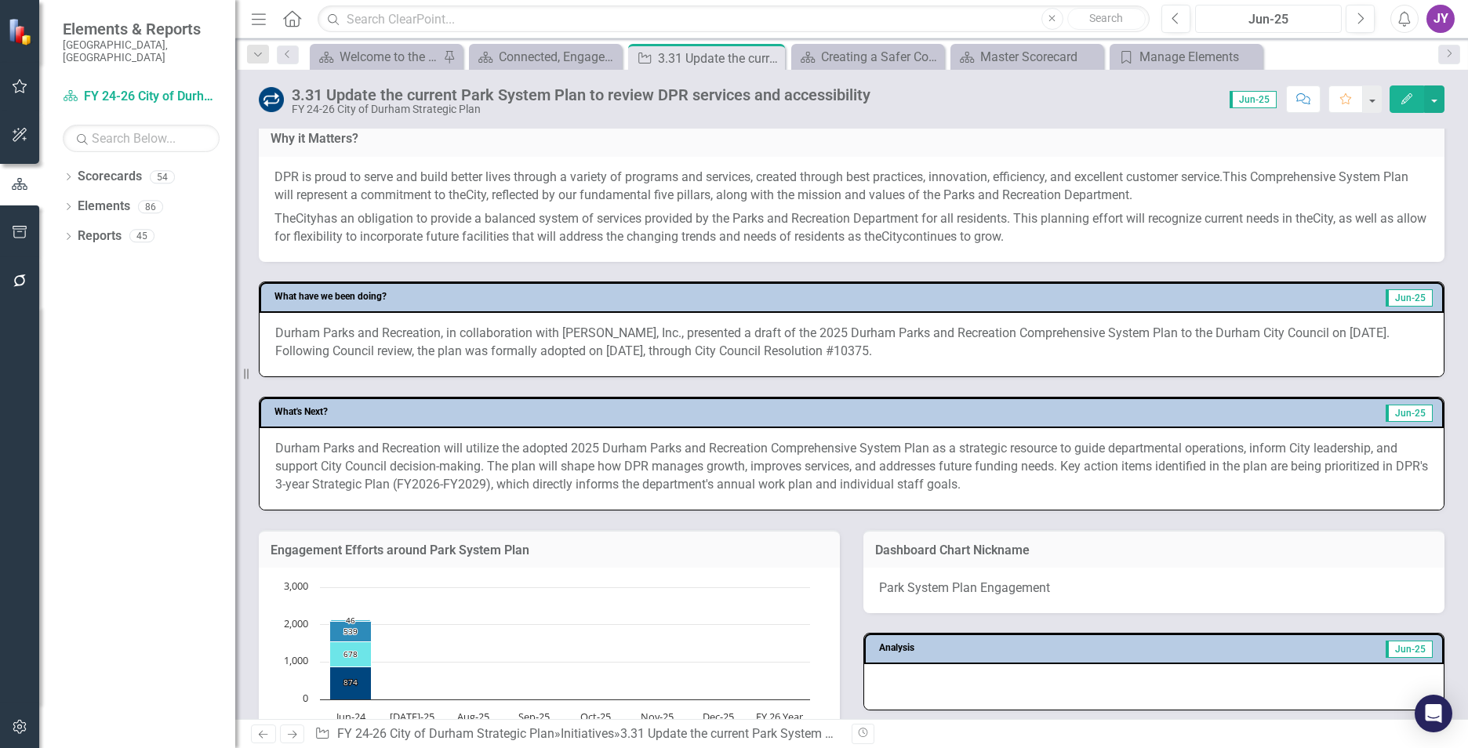
click at [1255, 22] on div "Jun-25" at bounding box center [1269, 19] width 136 height 19
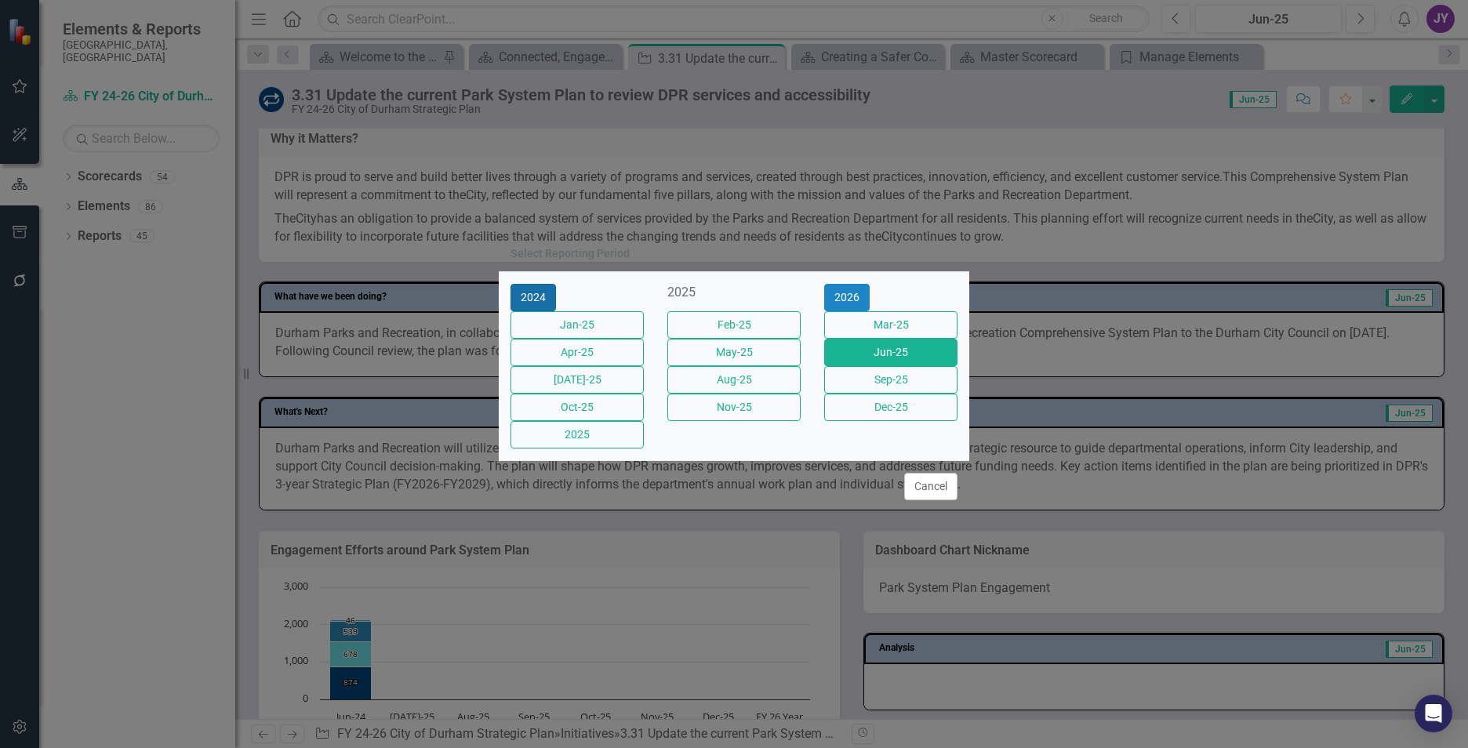
click at [541, 285] on button "2024" at bounding box center [533, 297] width 45 height 27
click at [597, 449] on button "Dec-24" at bounding box center [577, 434] width 133 height 27
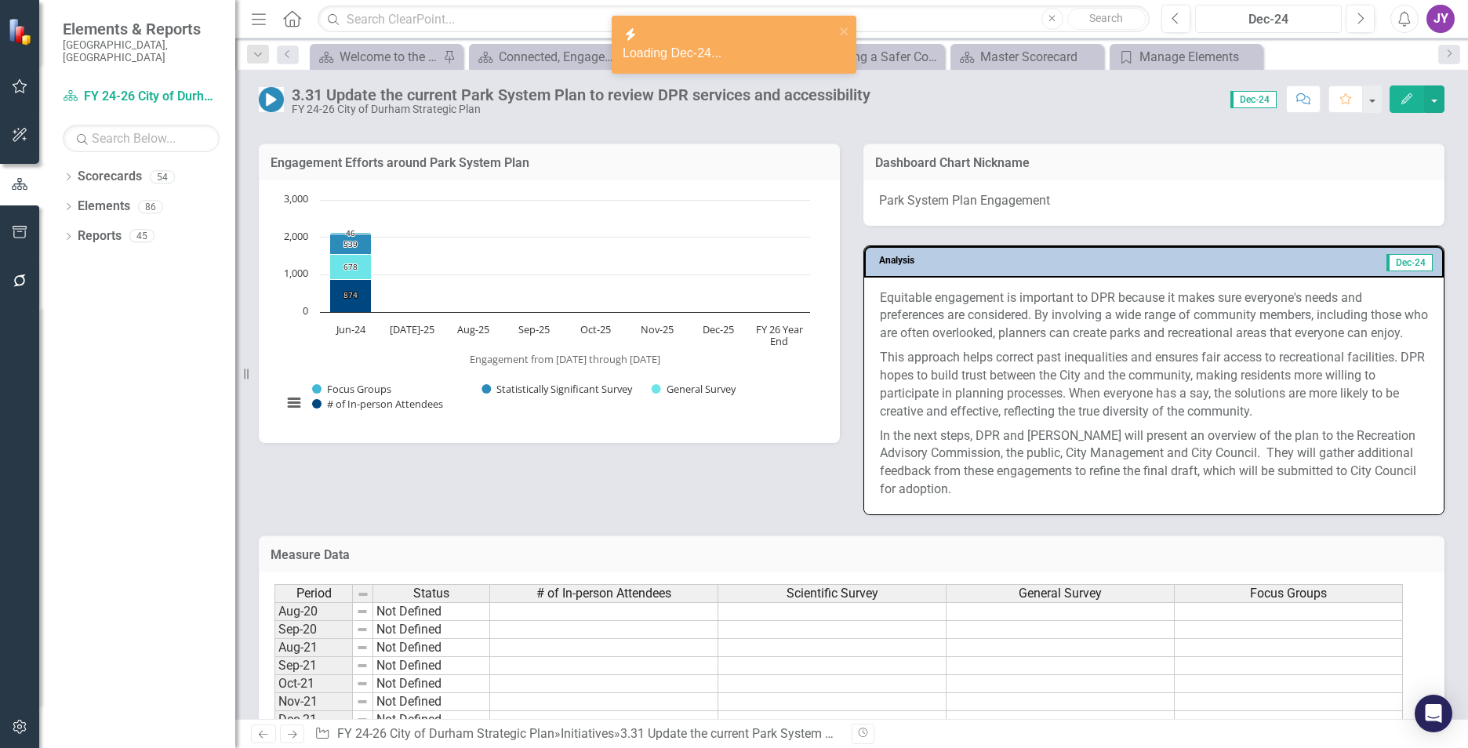
scroll to position [1176, 0]
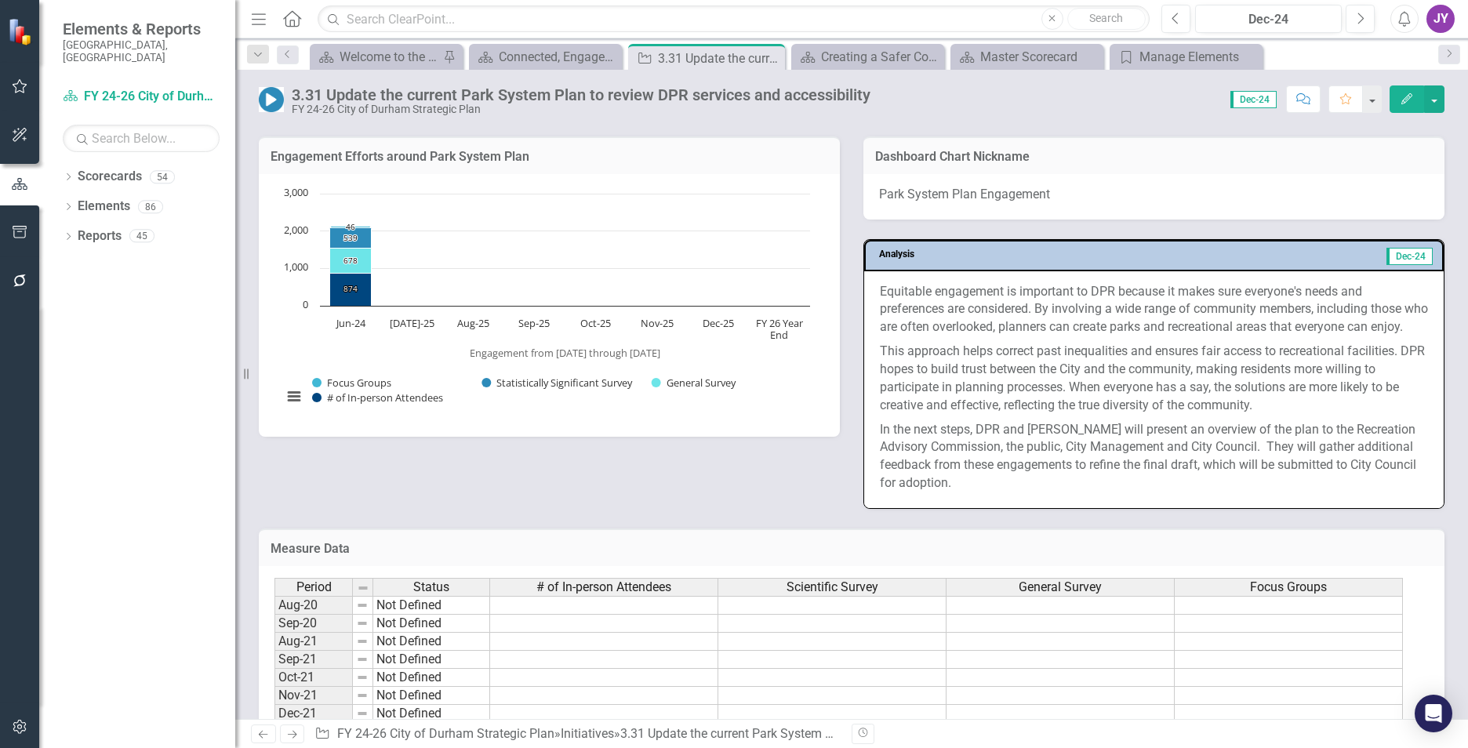
click at [1063, 409] on p "This approach helps correct past inequalities and ensures fair access to recrea…" at bounding box center [1154, 379] width 548 height 78
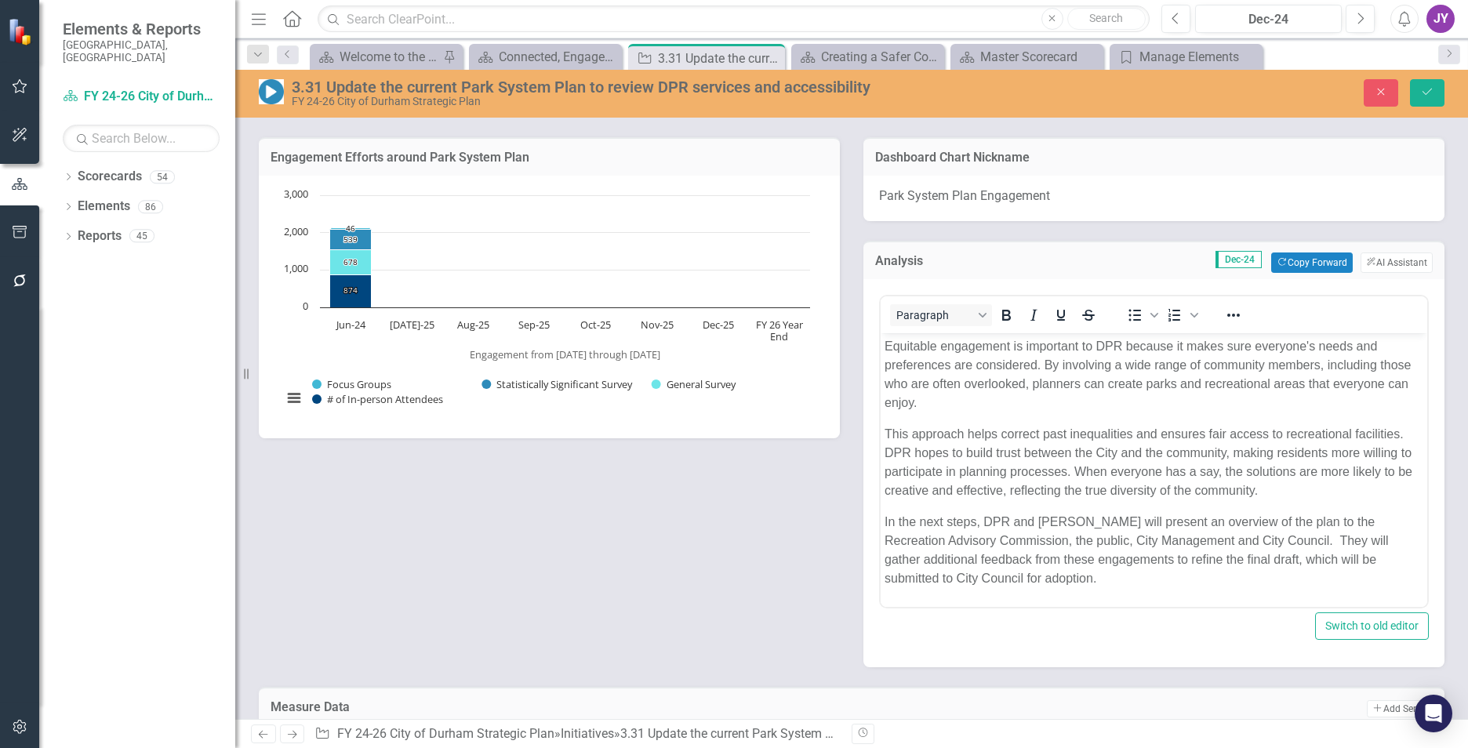
scroll to position [0, 0]
click at [1066, 432] on p "This approach helps correct past inequalities and ensures fair access to recrea…" at bounding box center [1154, 461] width 539 height 75
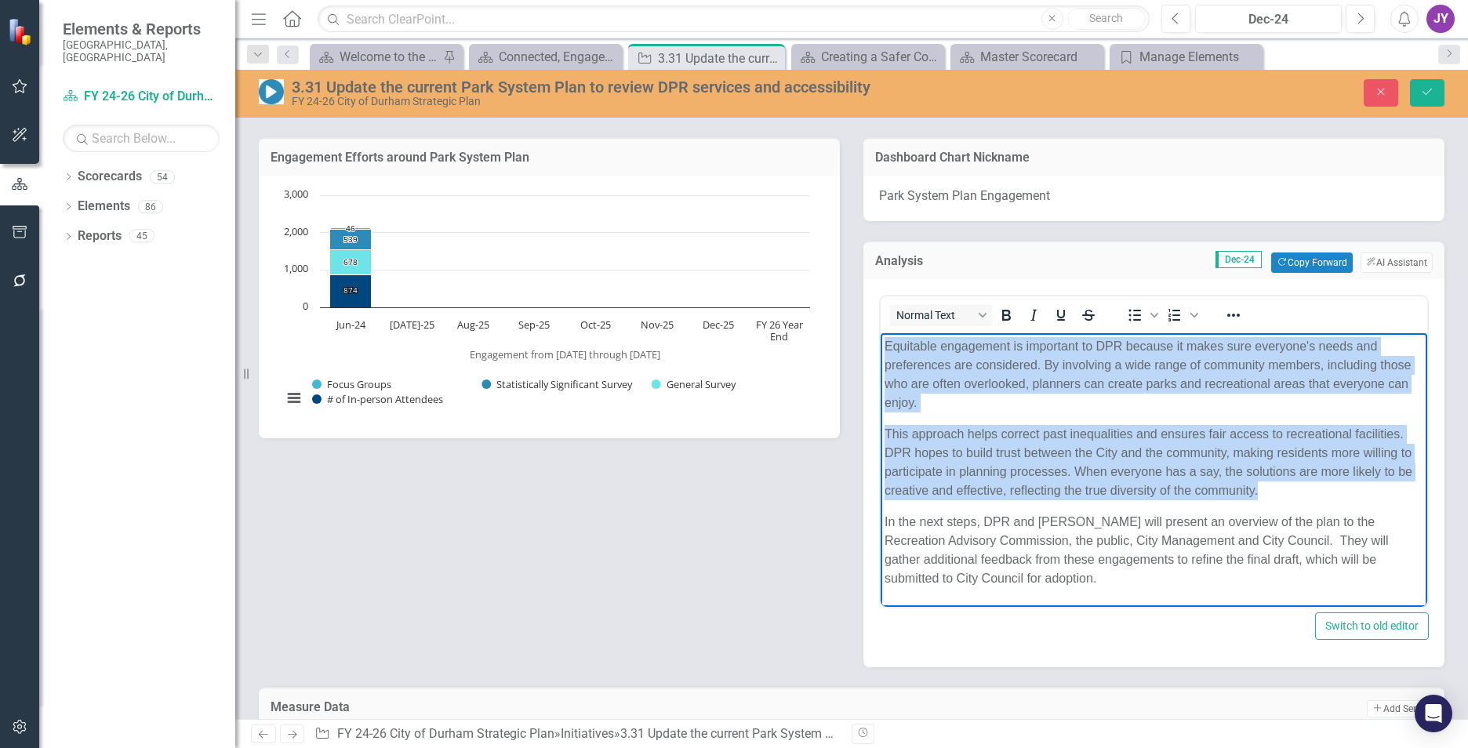
copy body "Equitable engagement is important to DPR because it makes sure everyone's needs…"
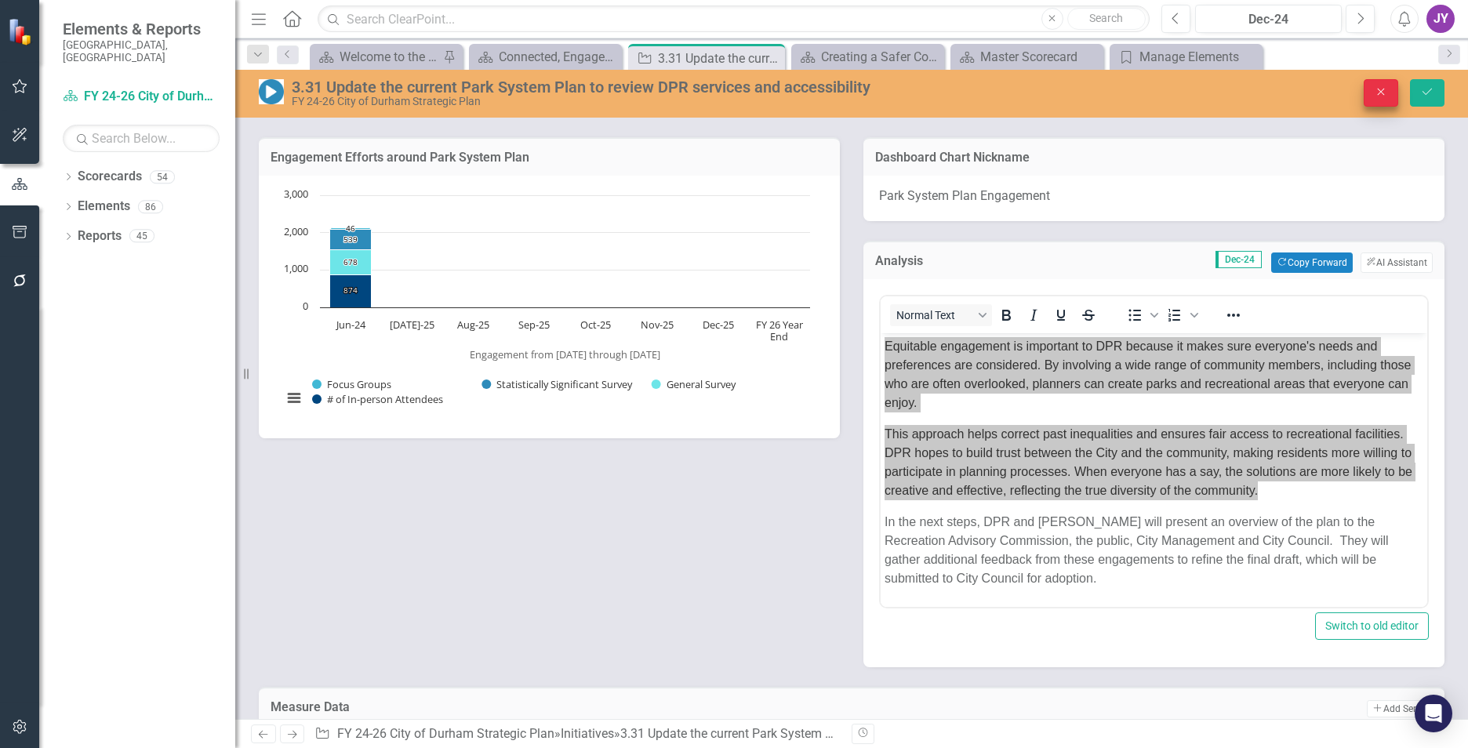
click at [1390, 90] on button "Close" at bounding box center [1381, 92] width 35 height 27
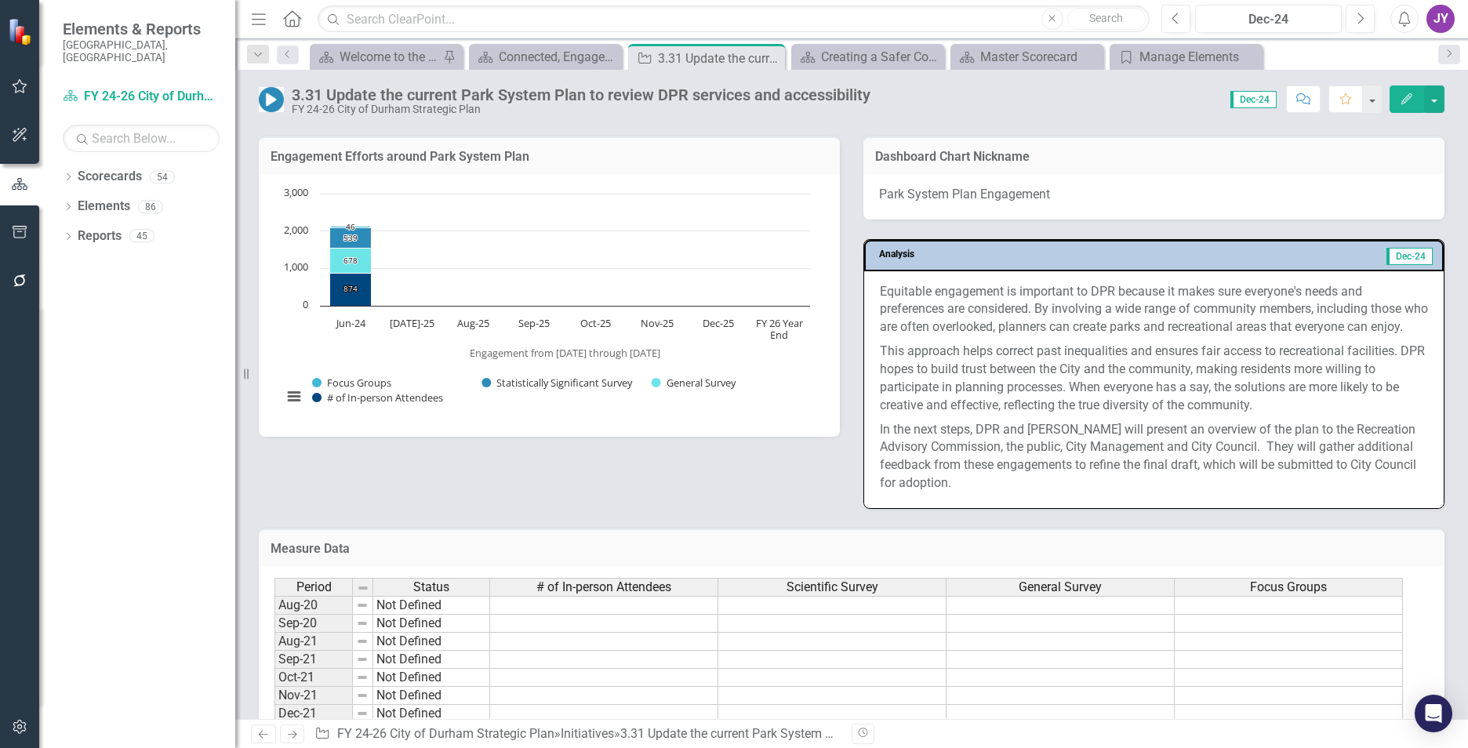
click at [1376, 20] on div "Previous Dec-24 Next" at bounding box center [1271, 19] width 221 height 28
click at [1306, 20] on div "Dec-24" at bounding box center [1269, 19] width 136 height 19
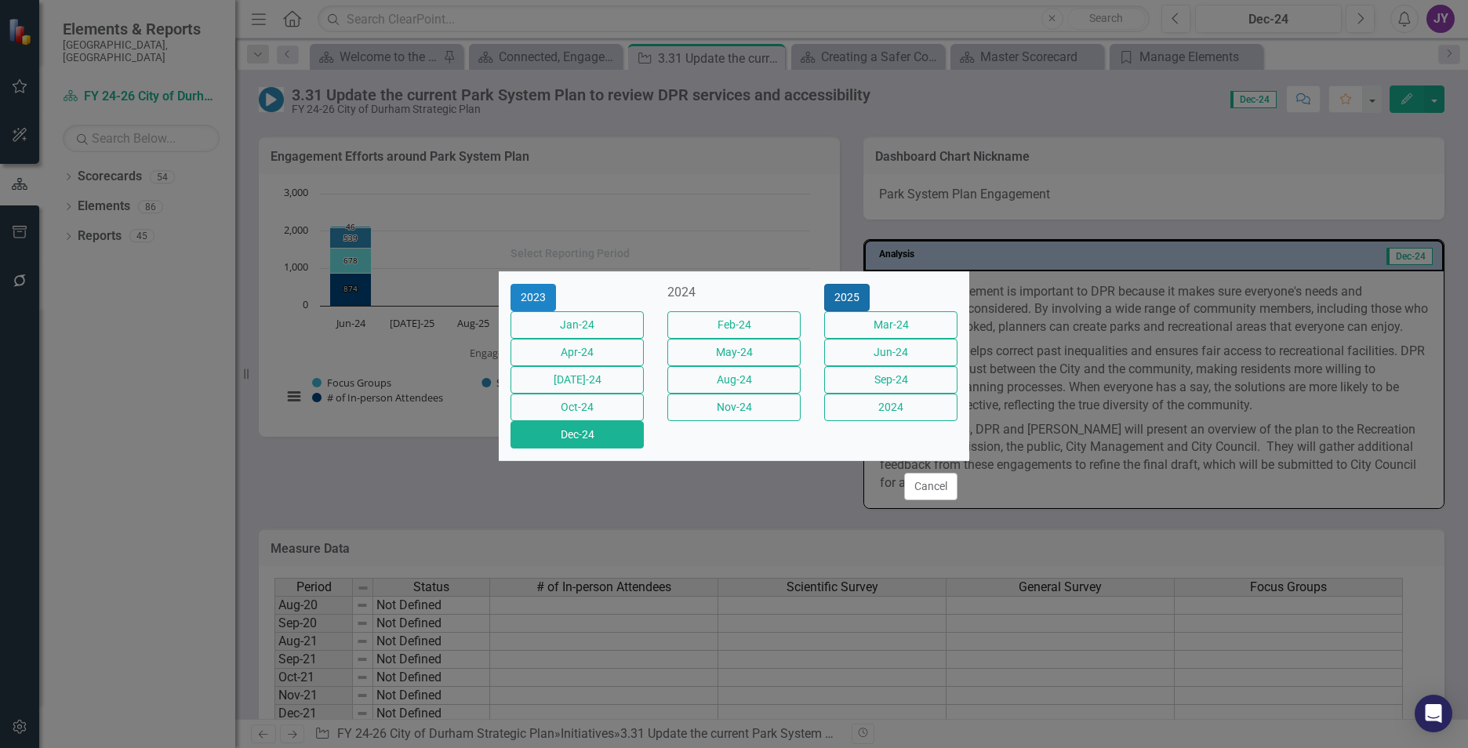
click at [870, 284] on button "2025" at bounding box center [846, 297] width 45 height 27
click at [914, 351] on button "Jun-25" at bounding box center [890, 352] width 133 height 27
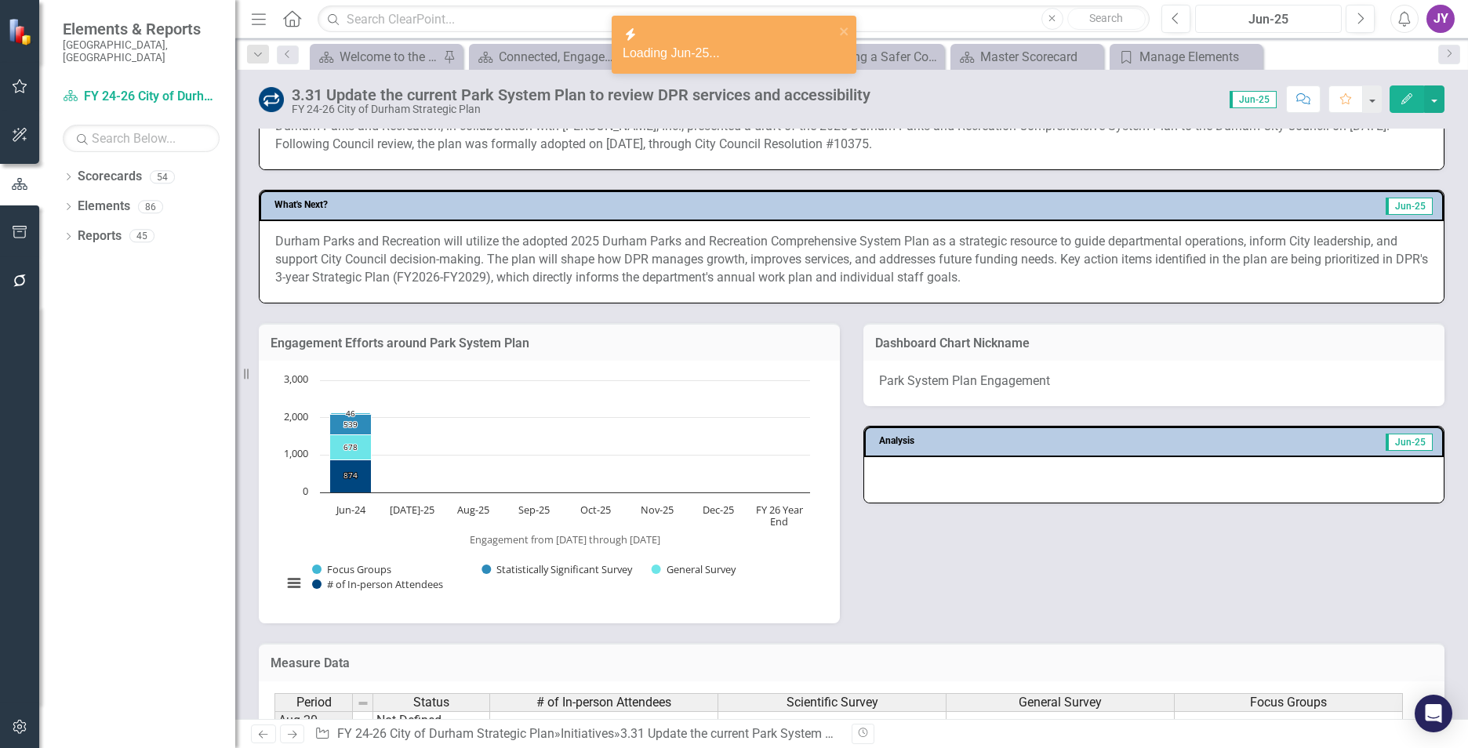
scroll to position [784, 0]
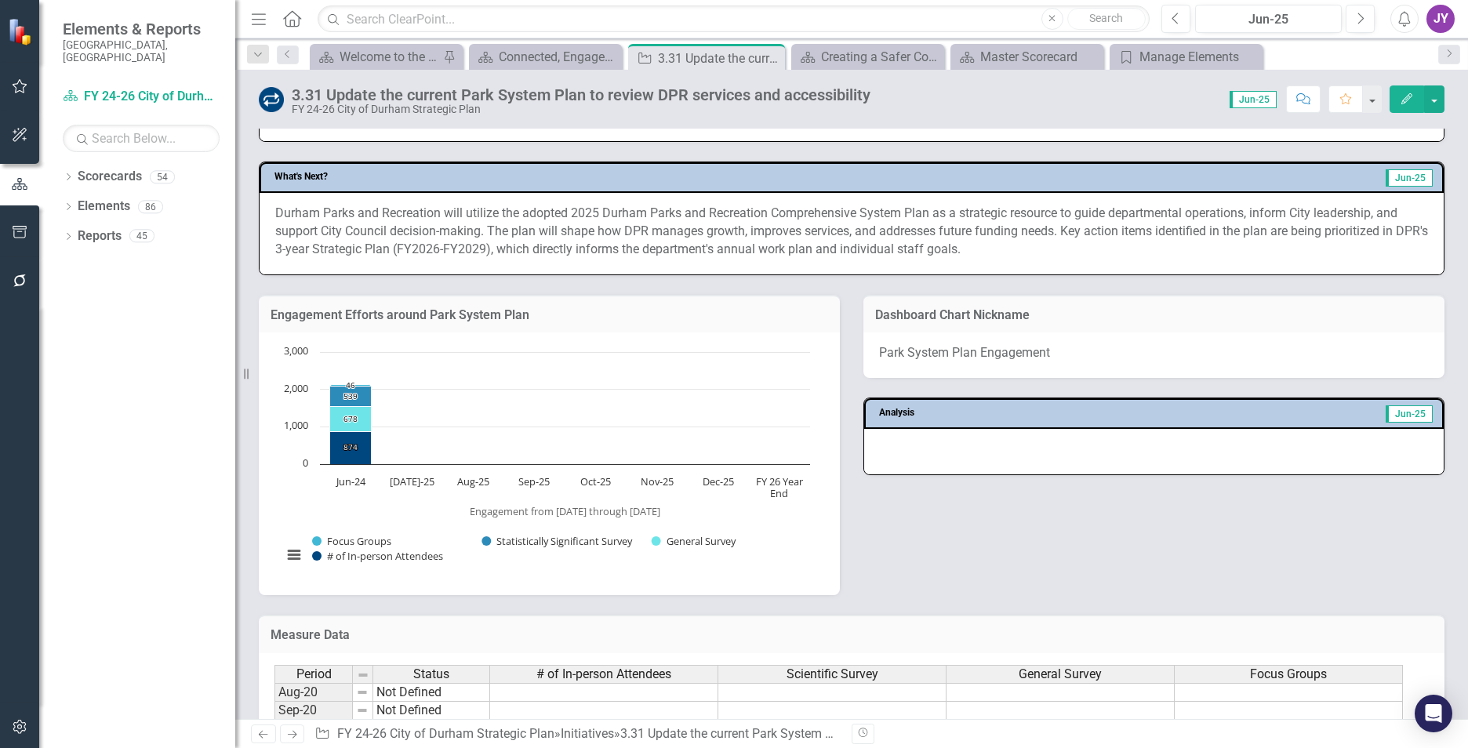
click at [997, 460] on div at bounding box center [1154, 451] width 580 height 45
click at [995, 460] on div at bounding box center [1154, 451] width 580 height 45
click at [939, 432] on div at bounding box center [1154, 451] width 580 height 45
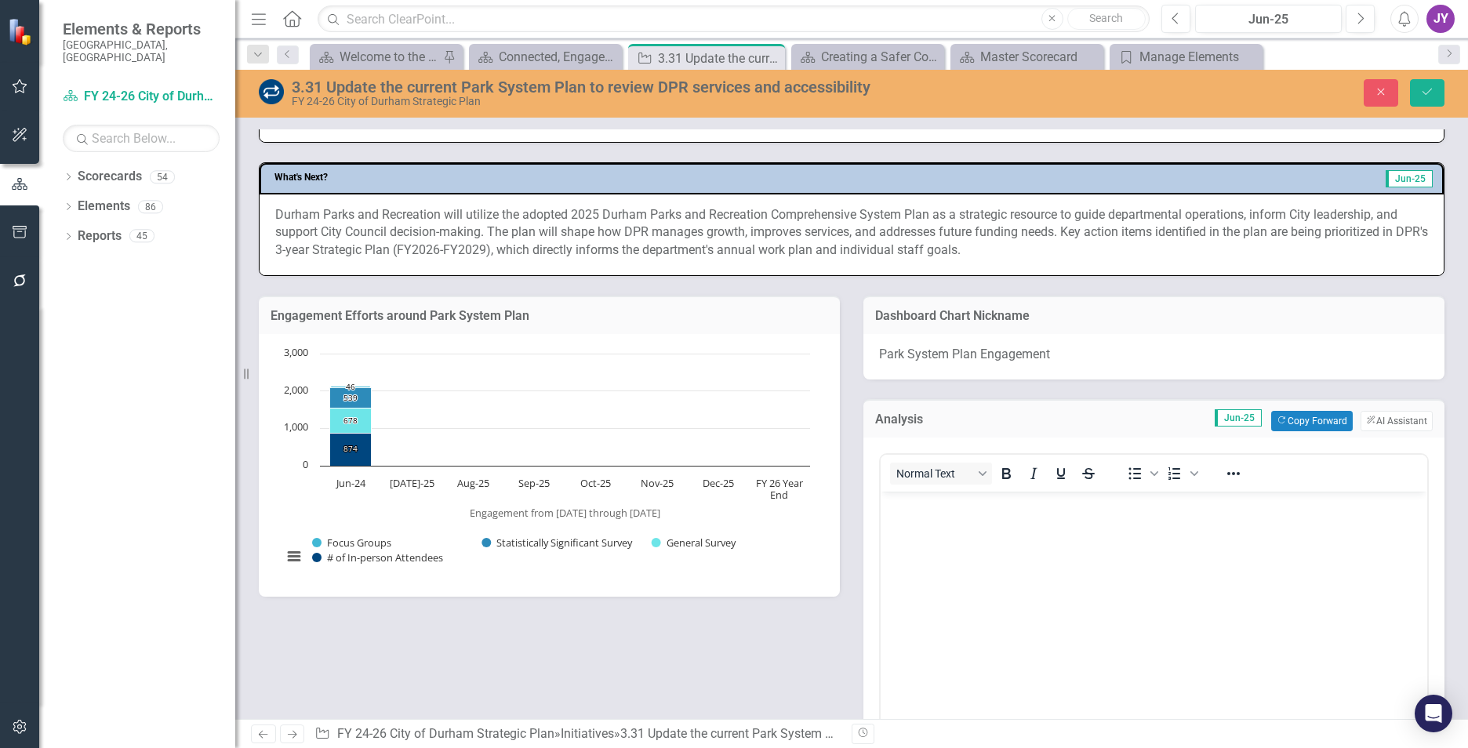
scroll to position [0, 0]
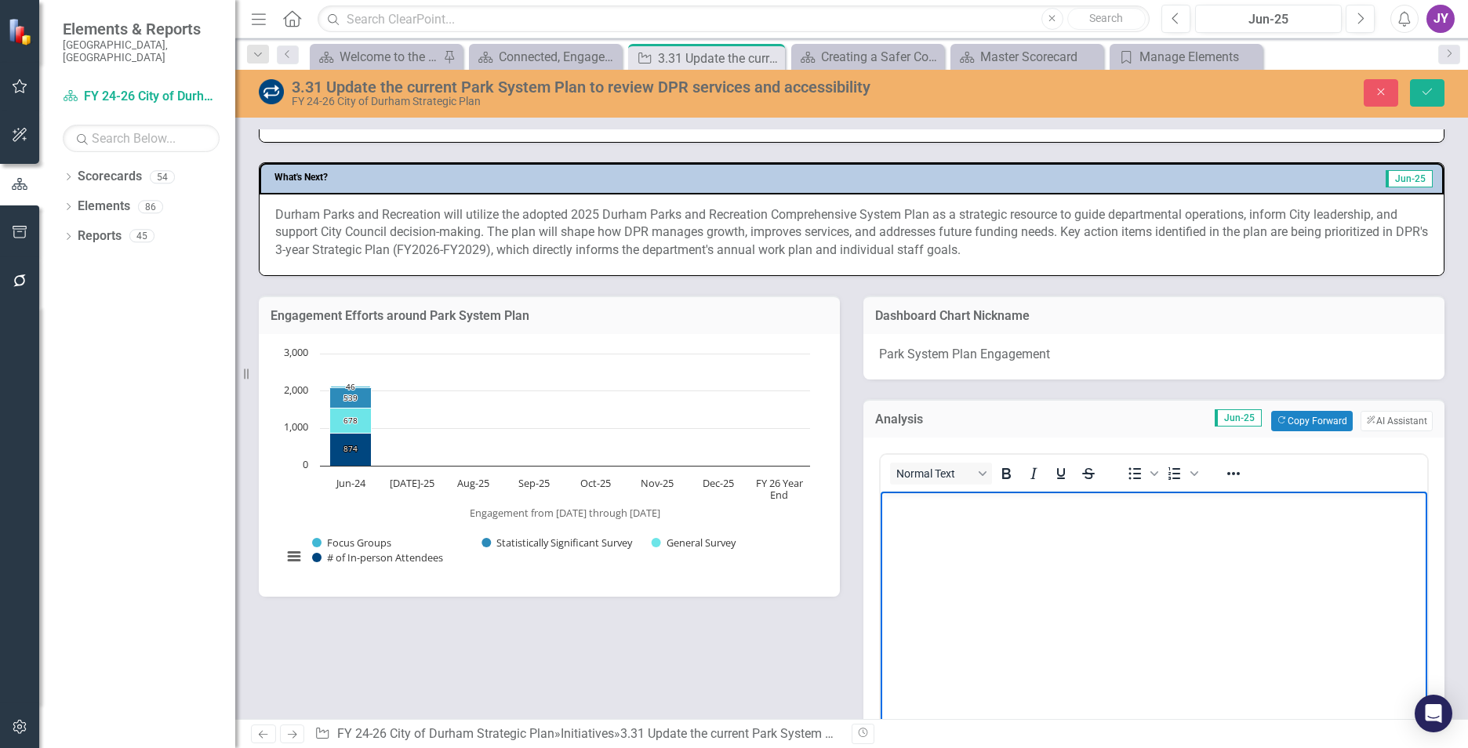
click at [919, 522] on body "Rich Text Area. Press ALT-0 for help." at bounding box center [1154, 608] width 547 height 235
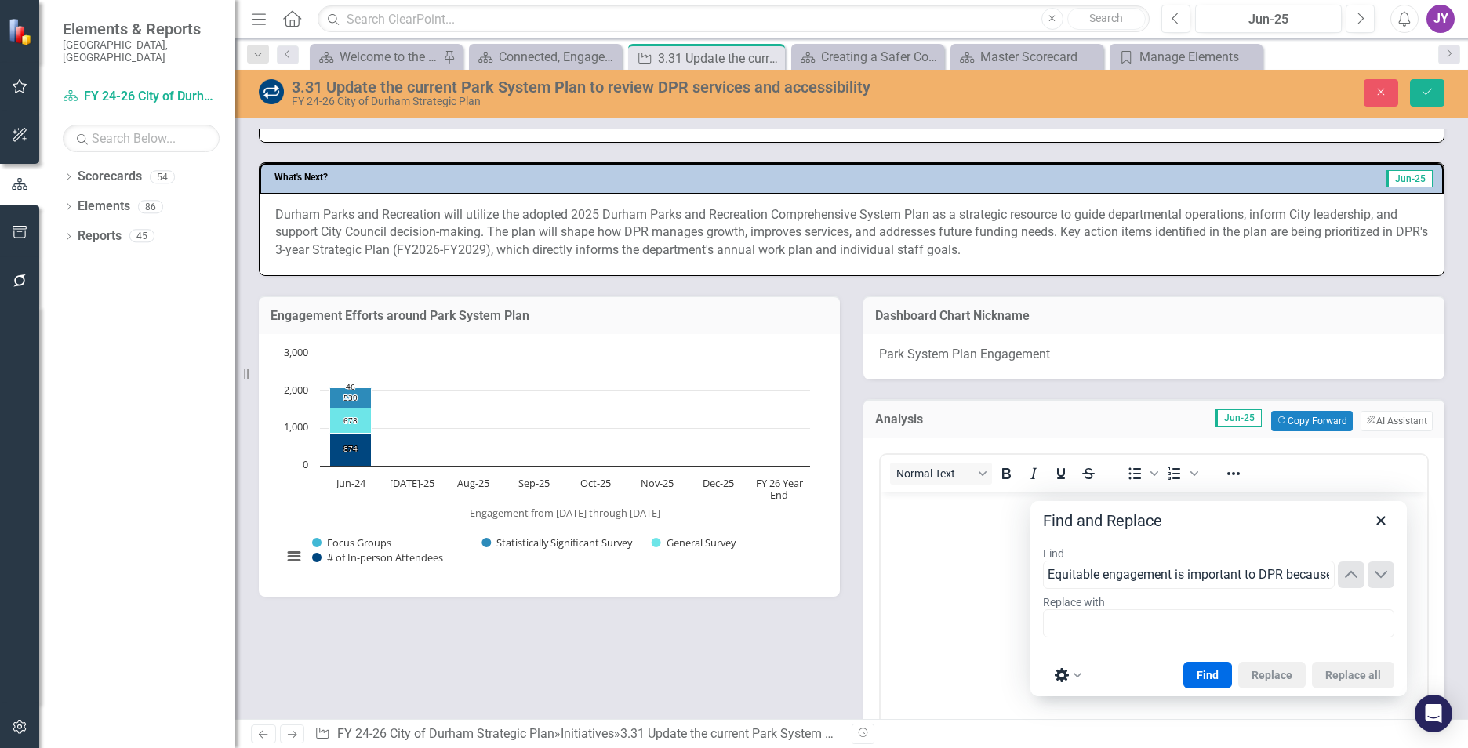
scroll to position [0, 4909]
type input "Equitable engagement is important to DPR because it makes sure everyone's needs…"
click at [1383, 518] on icon "Close" at bounding box center [1380, 520] width 9 height 9
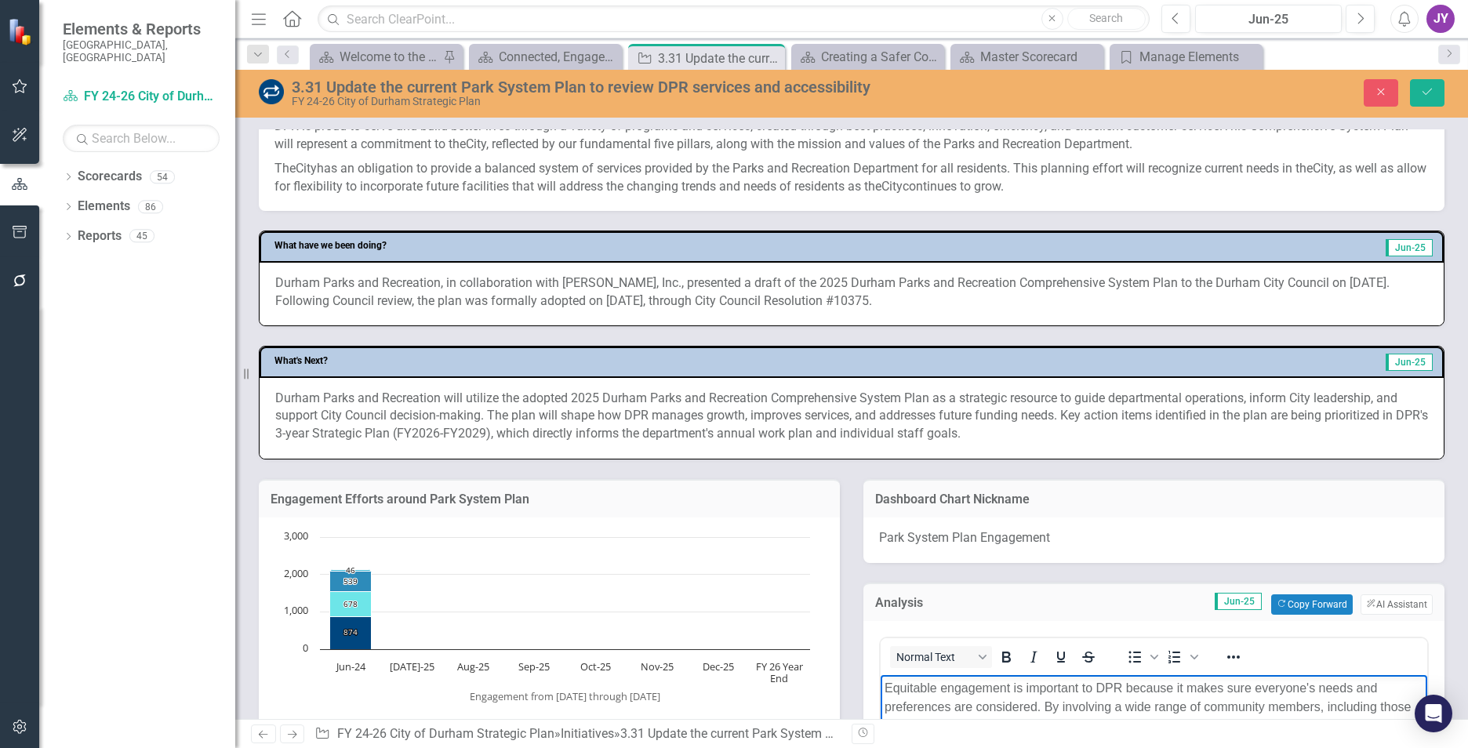
scroll to position [549, 0]
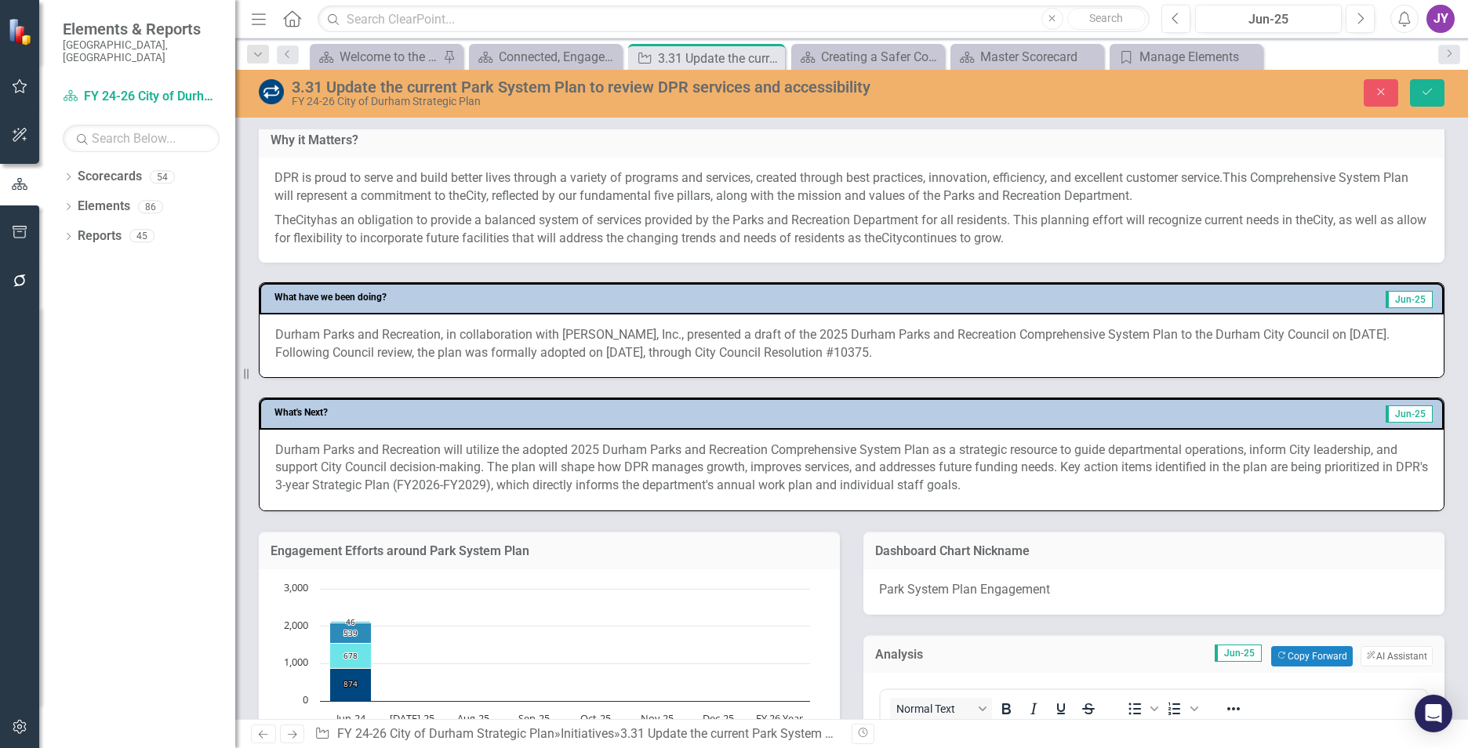
click at [995, 475] on p "Durham Parks and Recreation will utilize the adopted 2025 Durham Parks and Recr…" at bounding box center [851, 469] width 1153 height 54
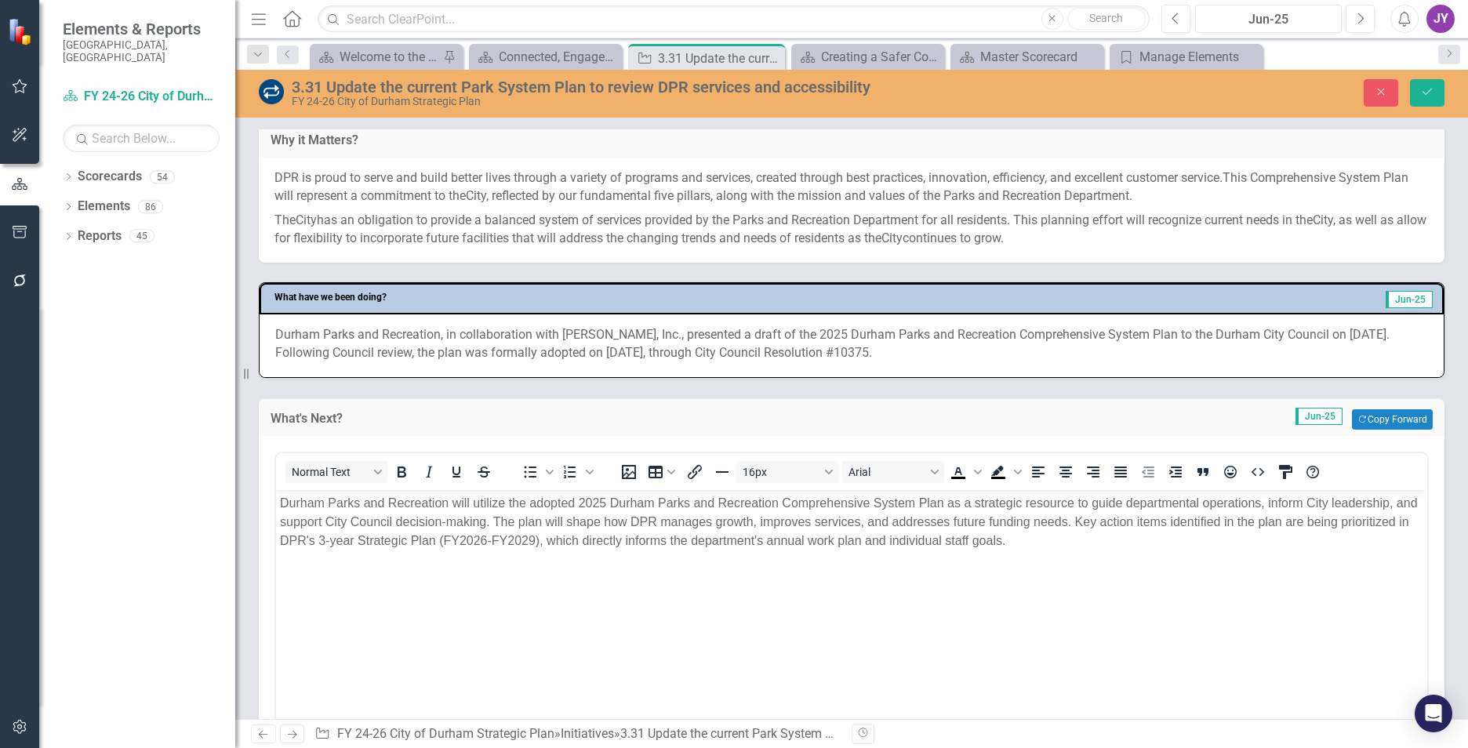
scroll to position [0, 0]
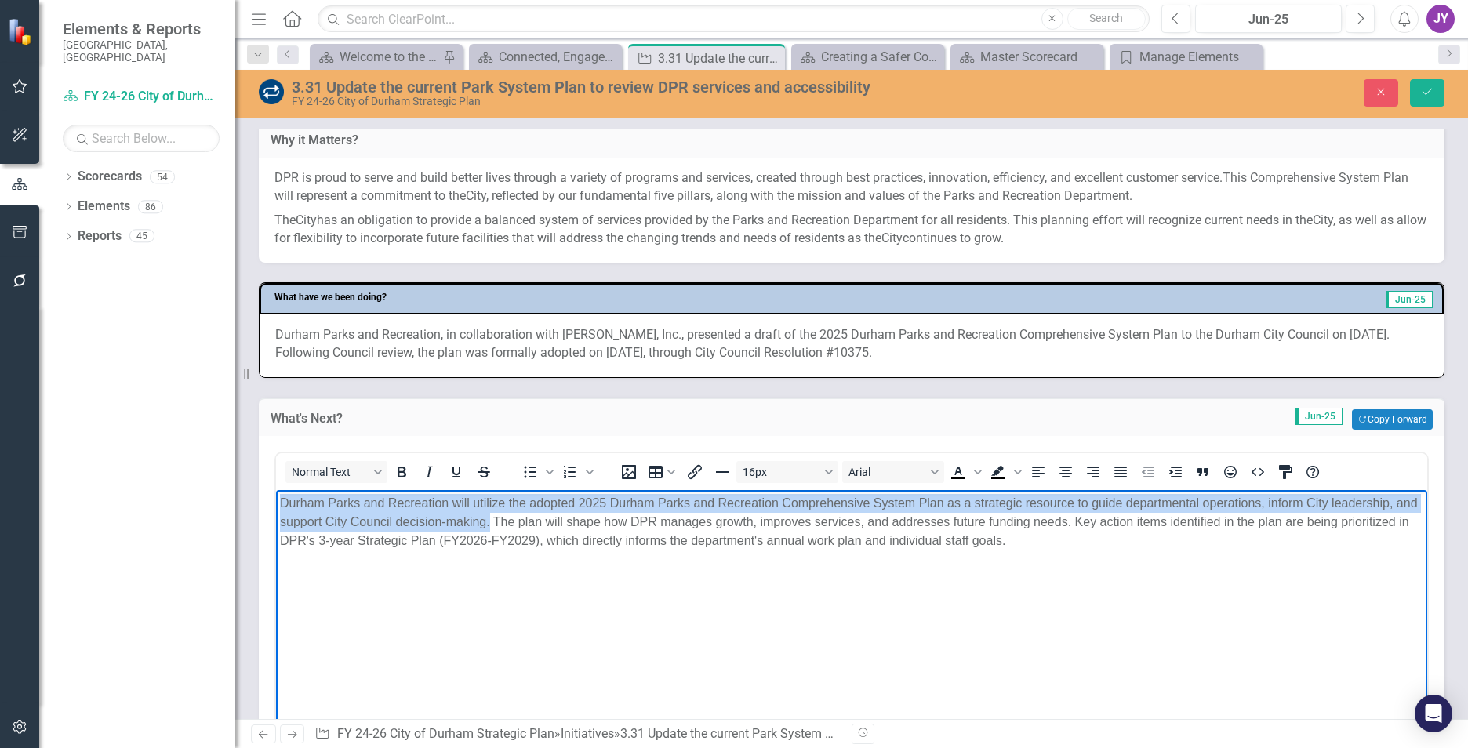
drag, startPoint x: 514, startPoint y: 520, endPoint x: 278, endPoint y: 492, distance: 237.6
click at [278, 492] on body "Durham Parks and Recreation will utilize the adopted 2025 Durham Parks and Recr…" at bounding box center [851, 607] width 1151 height 235
copy p "Durham Parks and Recreation will utilize the adopted 2025 Durham Parks and Recr…"
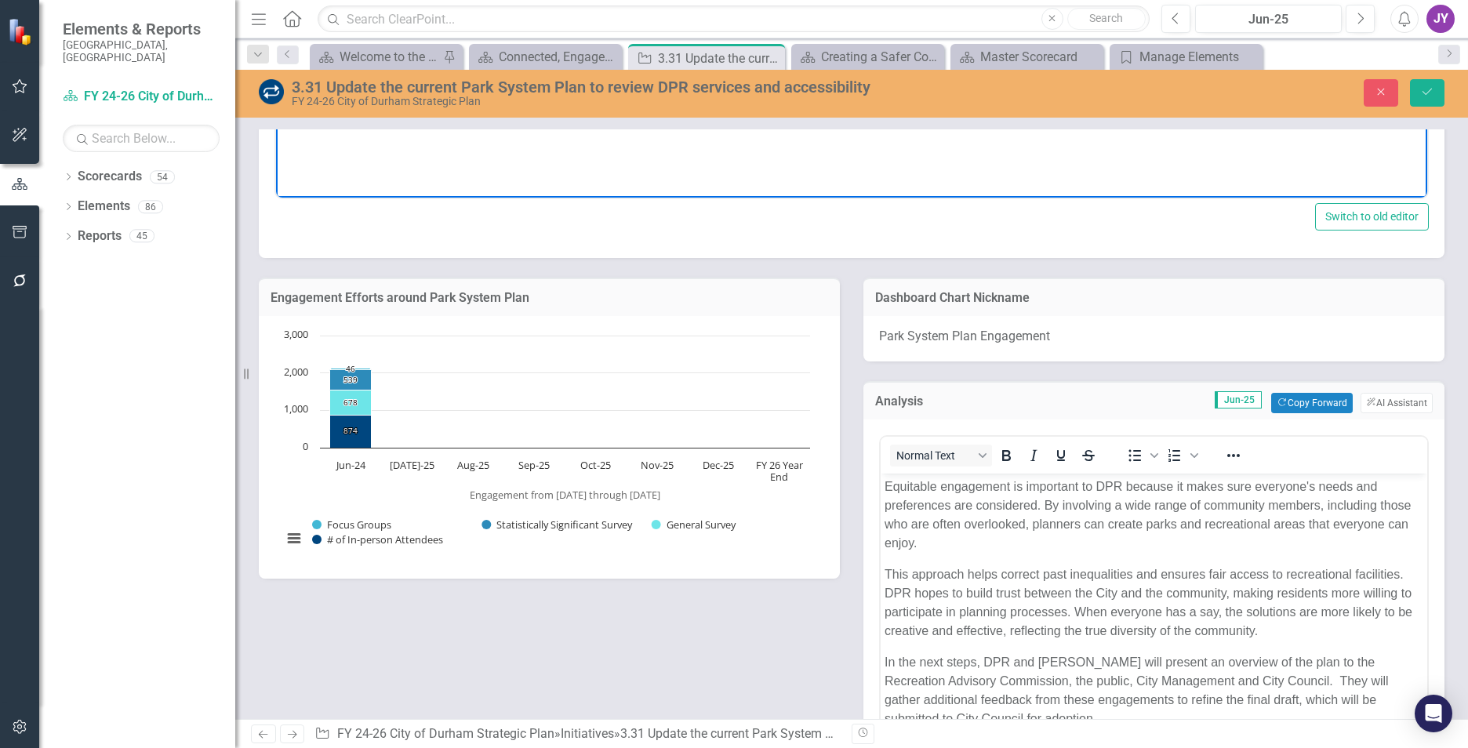
scroll to position [1333, 0]
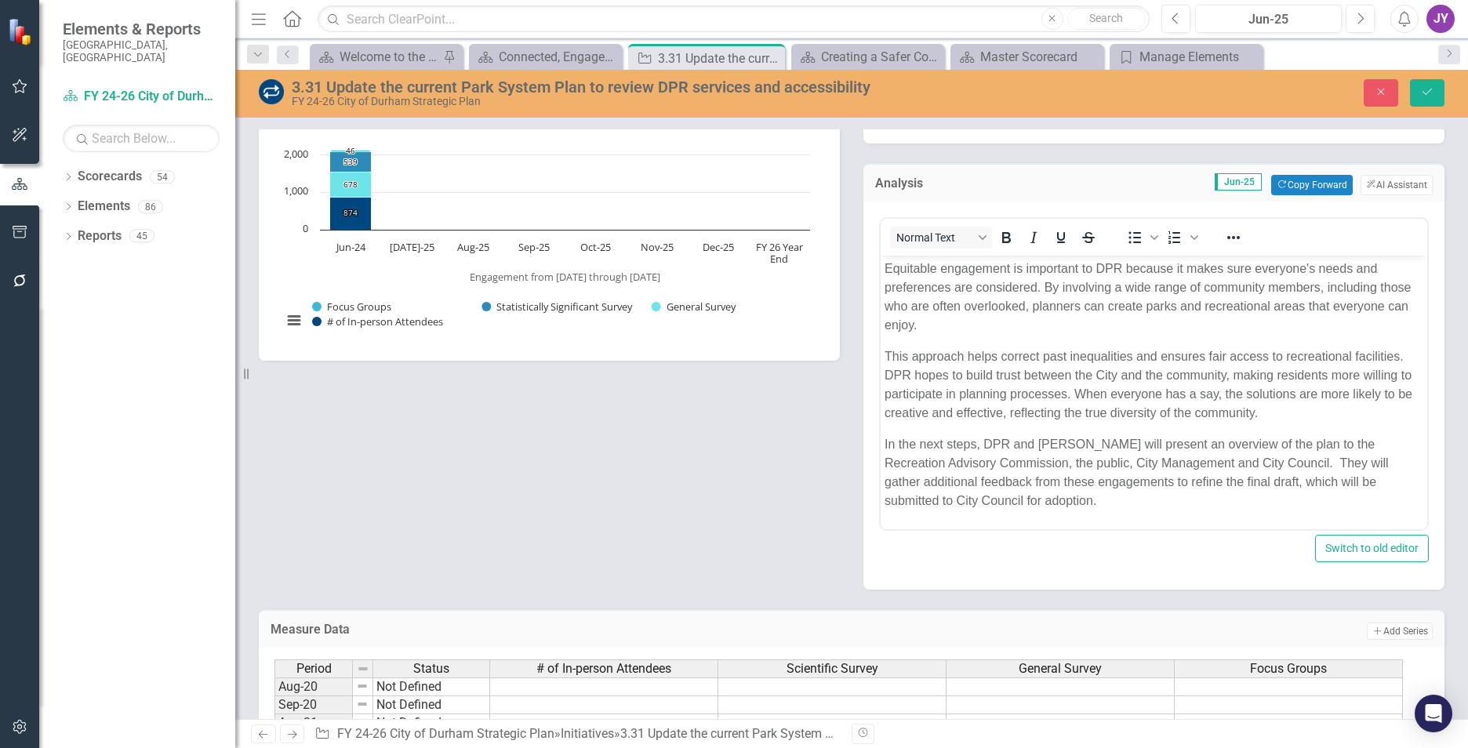
click at [1008, 417] on p "This approach helps correct past inequalities and ensures fair access to recrea…" at bounding box center [1154, 384] width 539 height 75
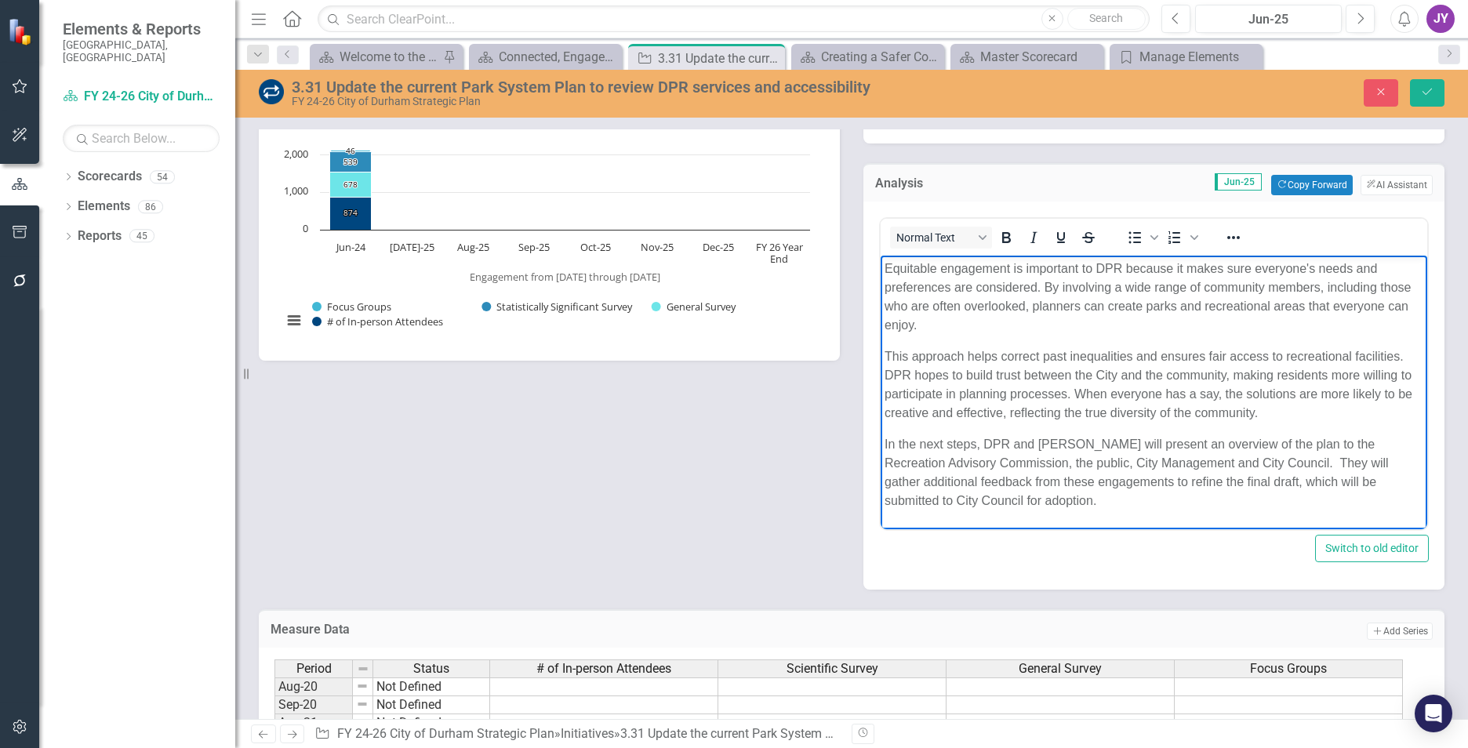
click at [1016, 411] on p "This approach helps correct past inequalities and ensures fair access to recrea…" at bounding box center [1154, 384] width 539 height 75
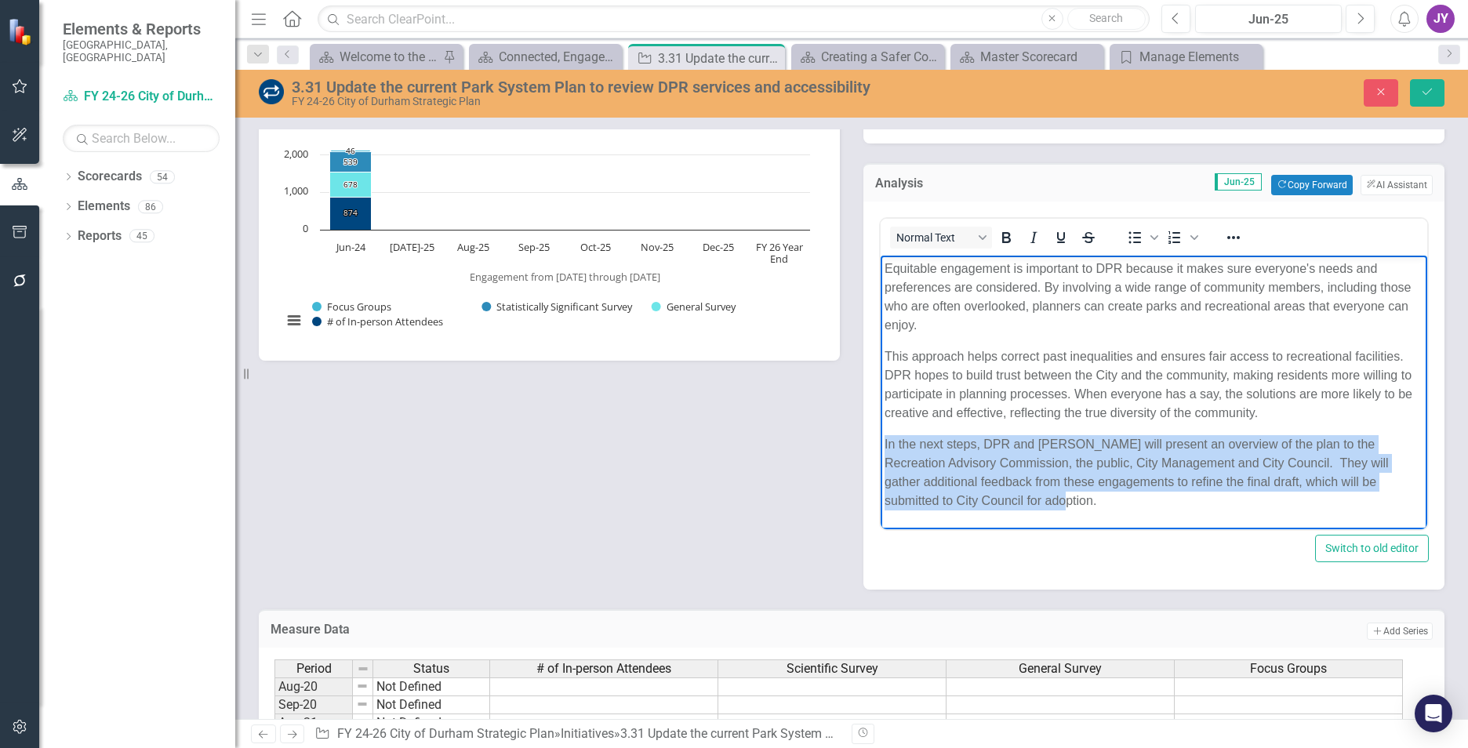
drag, startPoint x: 1035, startPoint y: 500, endPoint x: 1735, endPoint y: 709, distance: 730.7
click at [881, 449] on html "Equitable engagement is important to DPR because it makes sure everyone's needs…" at bounding box center [1154, 391] width 547 height 271
click at [1071, 498] on p "In the next steps, DPR and McAdams will present an overview of the plan to the …" at bounding box center [1154, 472] width 539 height 75
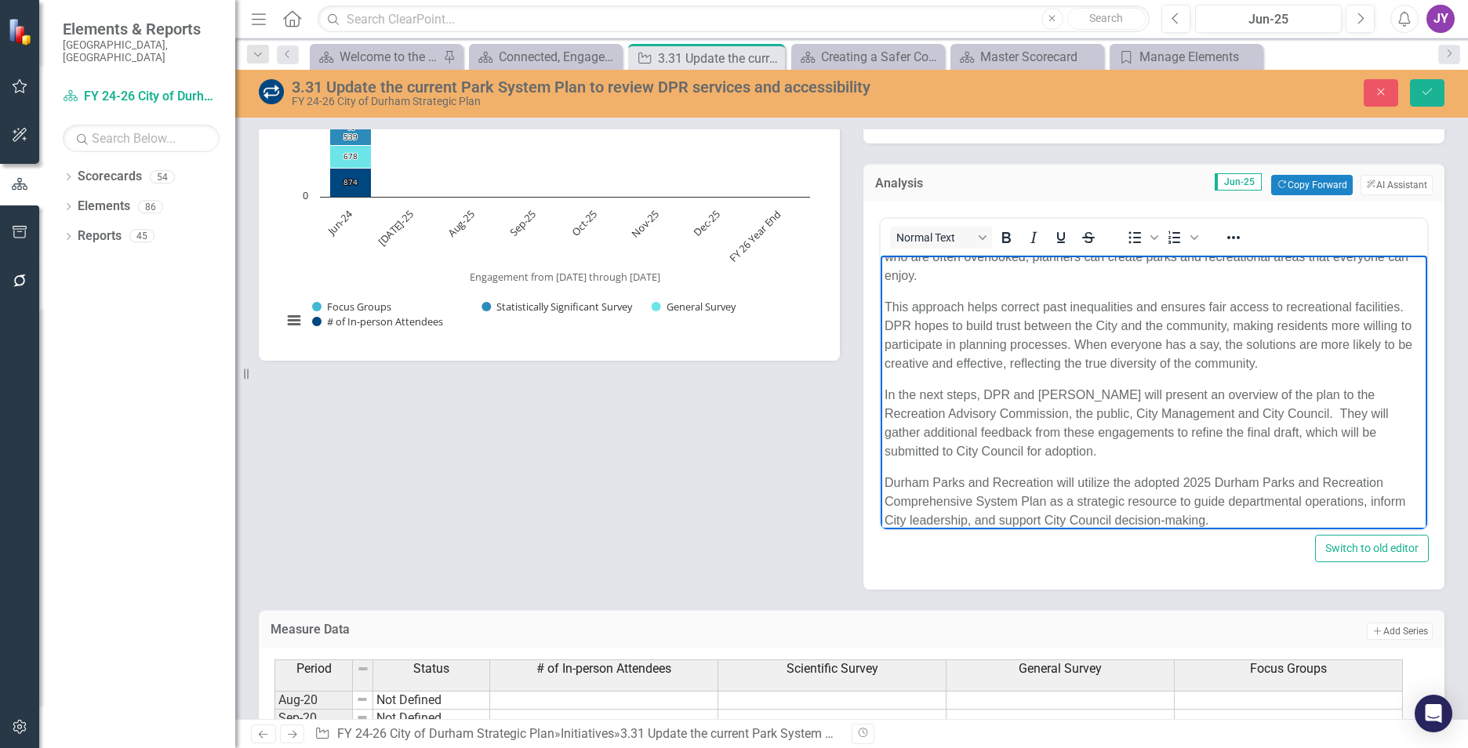
scroll to position [67, 0]
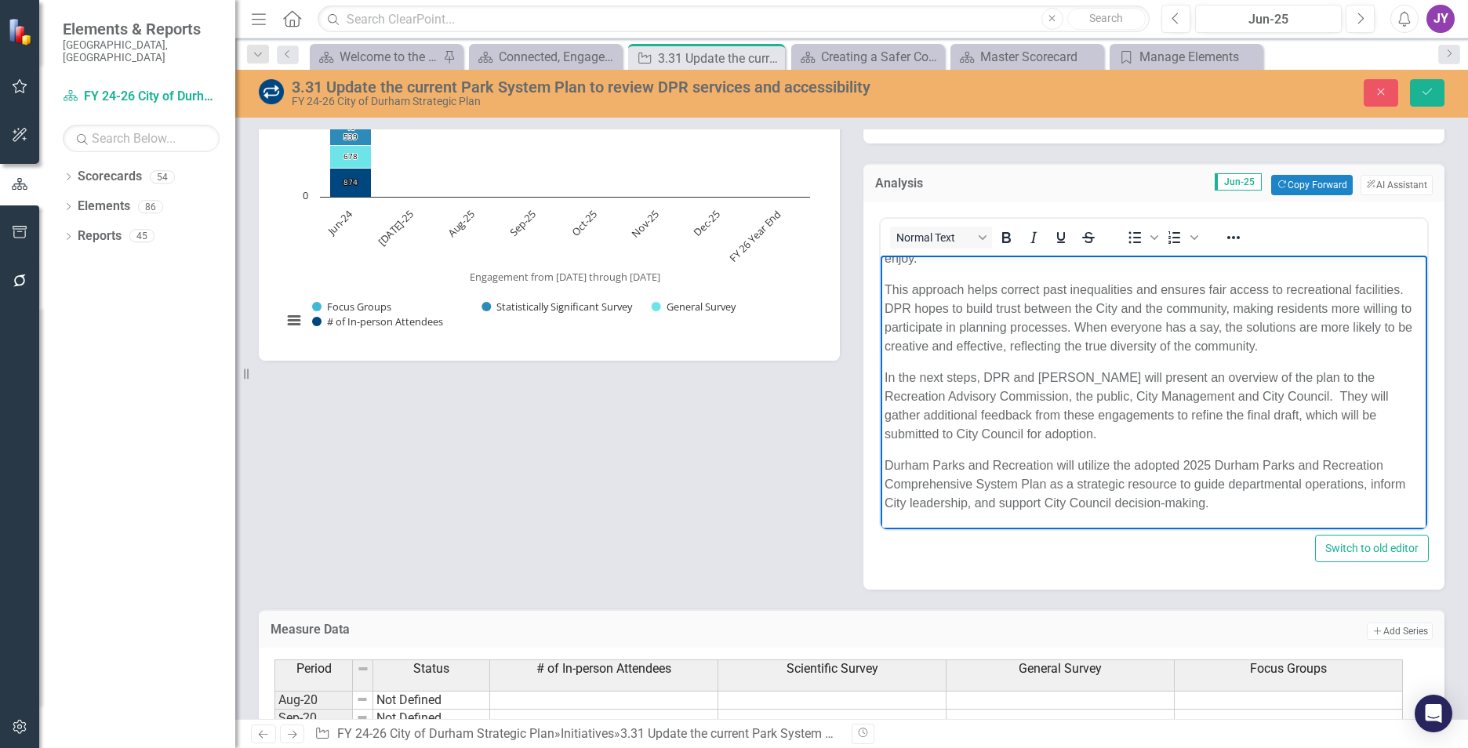
click at [885, 465] on p "Durham Parks and Recreation will utilize the adopted 2025 Durham Parks and Recr…" at bounding box center [1154, 484] width 539 height 56
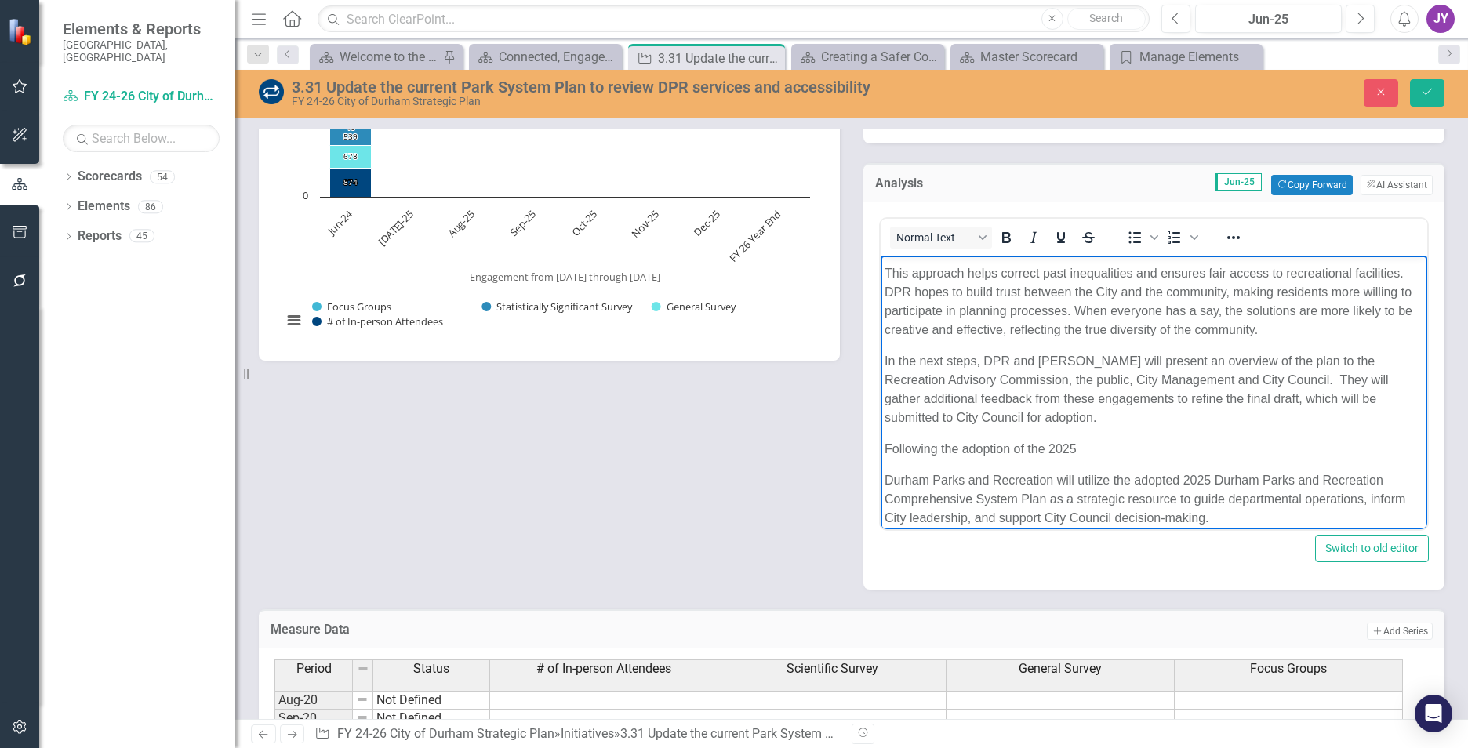
scroll to position [98, 0]
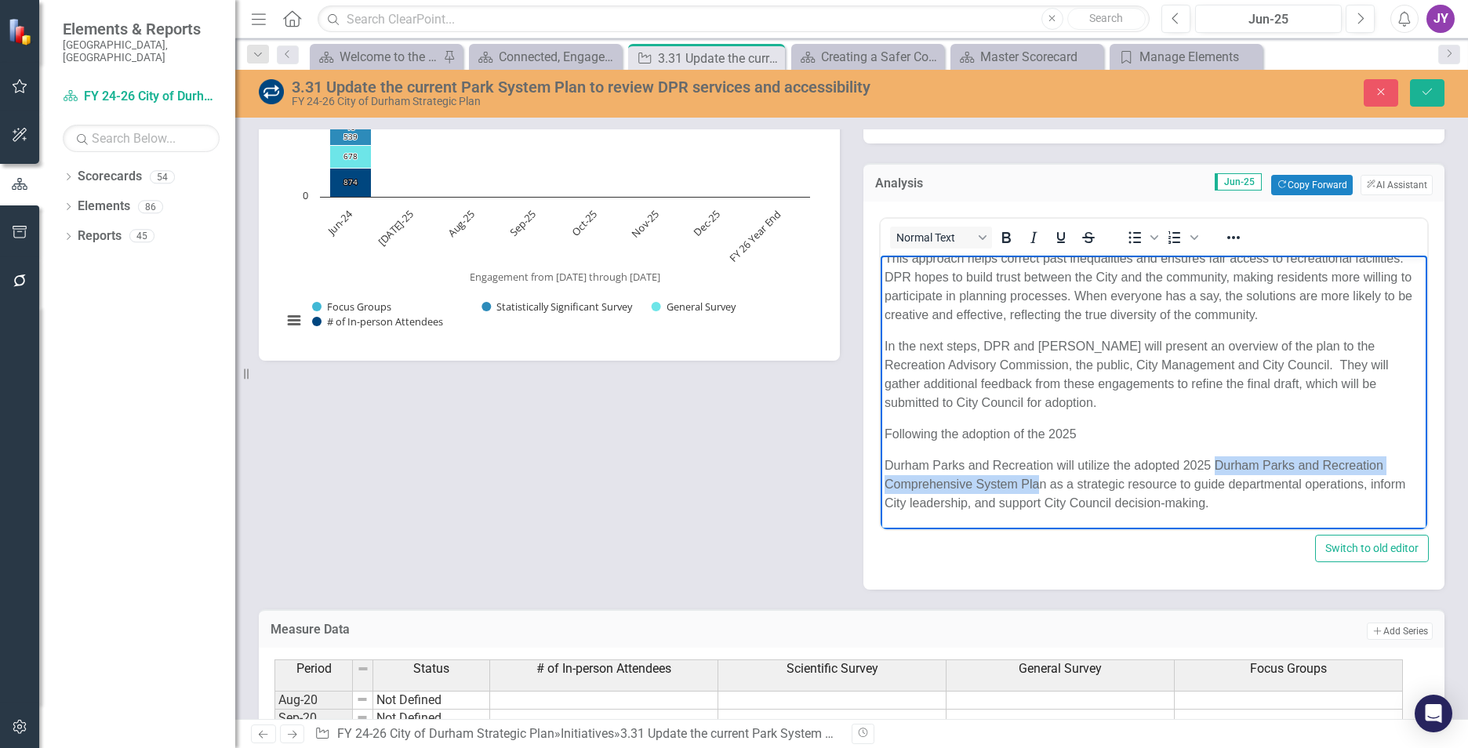
drag, startPoint x: 1213, startPoint y: 462, endPoint x: 1043, endPoint y: 480, distance: 171.1
click at [1042, 481] on p "Durham Parks and Recreation will utilize the adopted 2025 Durham Parks and Recr…" at bounding box center [1154, 484] width 539 height 56
copy p "Durham Parks and Recreation Comprehensive System Pla"
click at [1107, 436] on p "Following the adoption of the 2025" at bounding box center [1154, 434] width 539 height 19
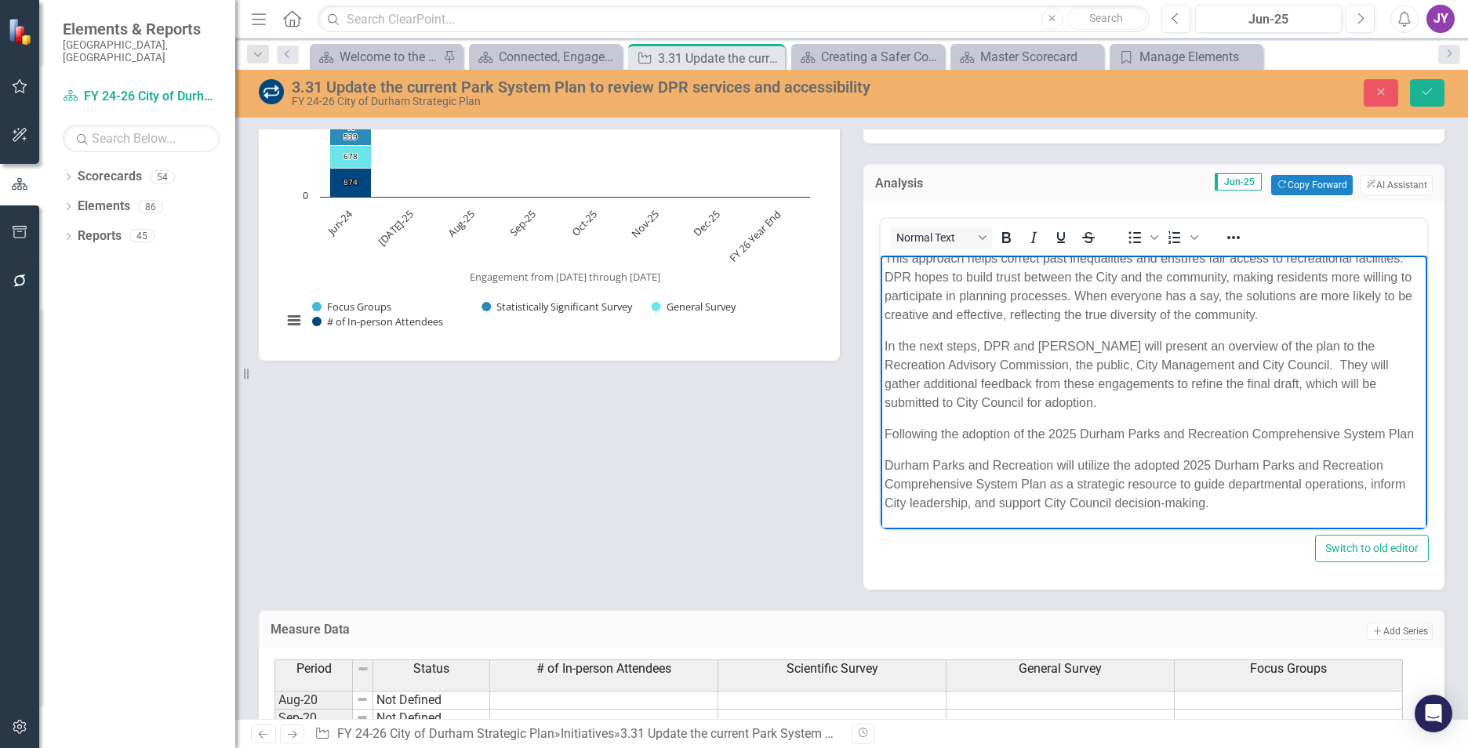
scroll to position [117, 0]
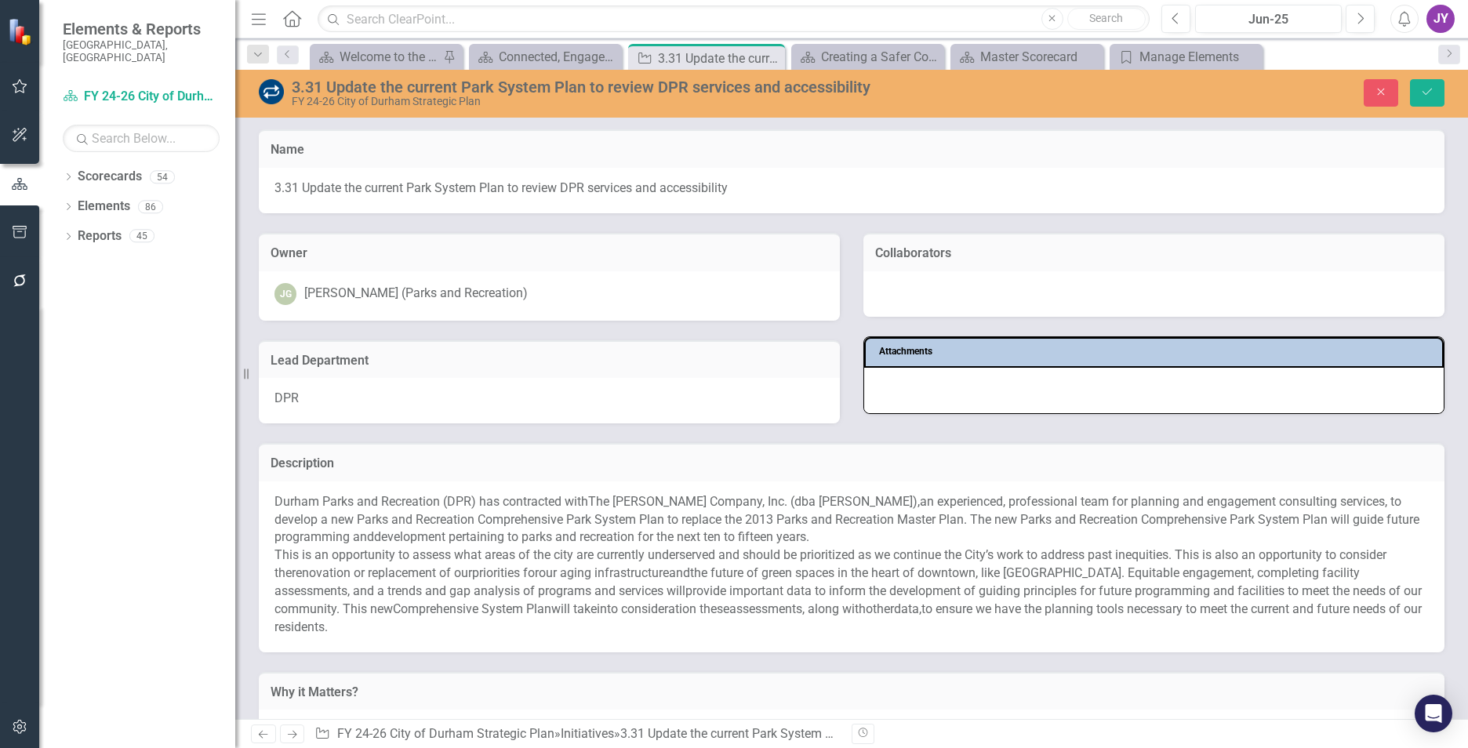
scroll to position [1333, 0]
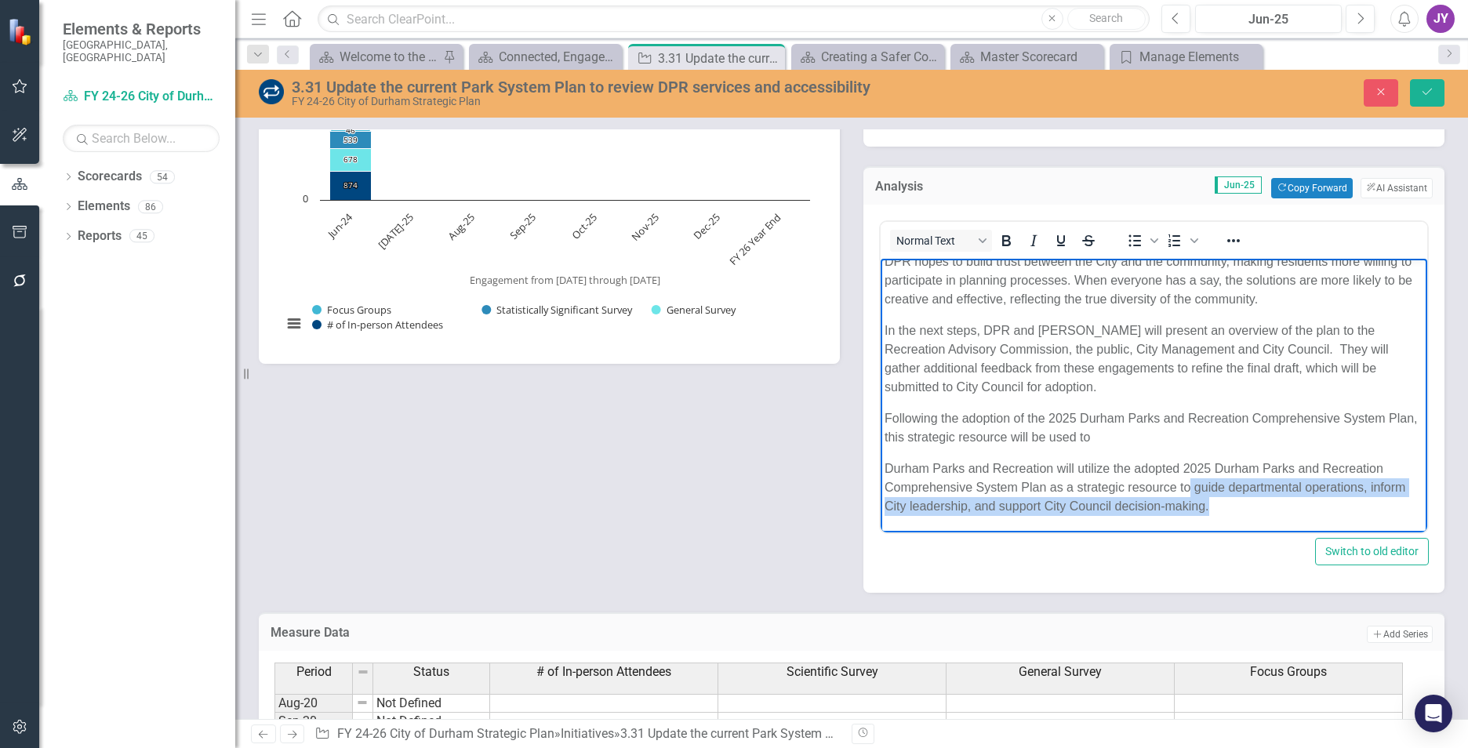
drag, startPoint x: 1231, startPoint y: 501, endPoint x: 1192, endPoint y: 489, distance: 40.9
click at [1192, 489] on p "Durham Parks and Recreation will utilize the adopted 2025 Durham Parks and Recr…" at bounding box center [1154, 488] width 539 height 56
copy p "guide departmental operations, inform City leadership, and support City Council…"
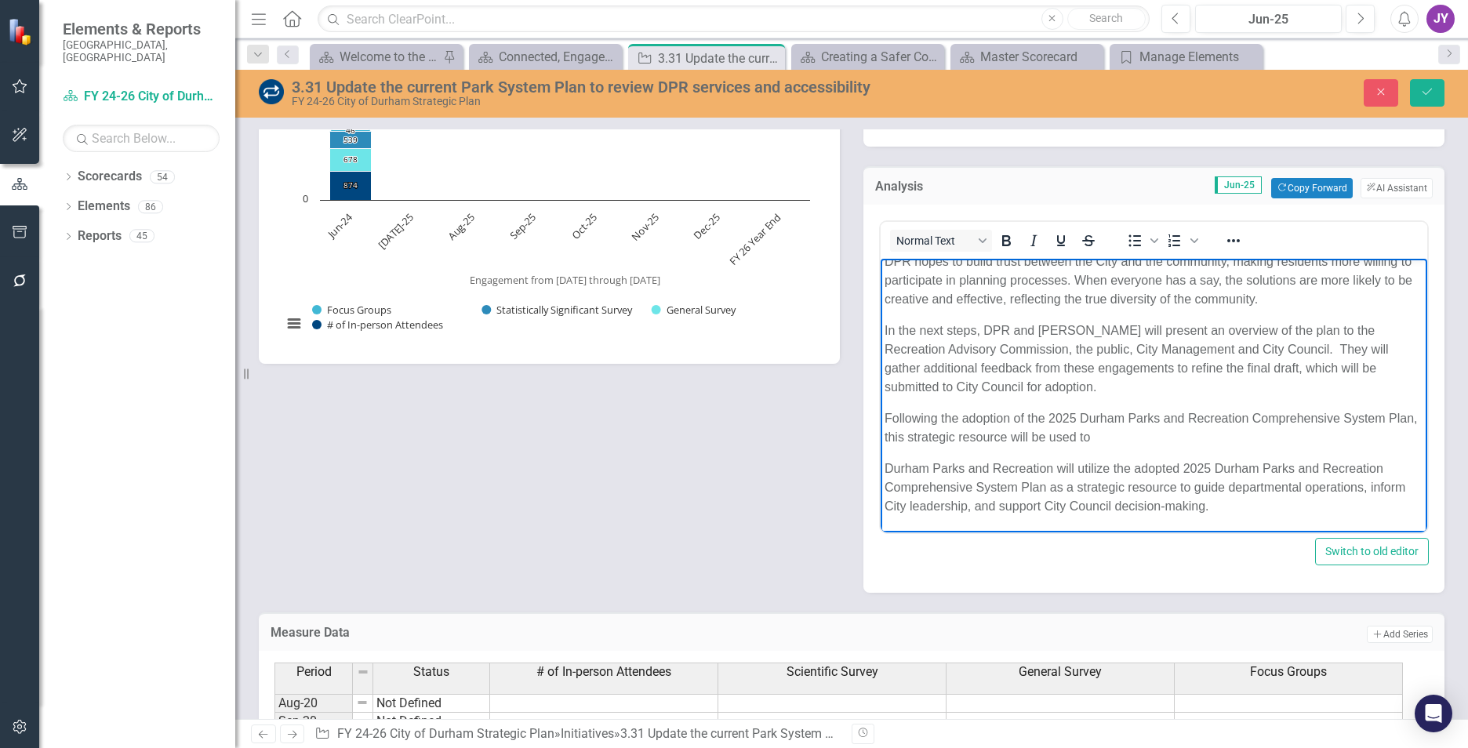
click at [1156, 437] on p "Following the adoption of the 2025 Durham Parks and Recreation Comprehensive Sy…" at bounding box center [1154, 428] width 539 height 38
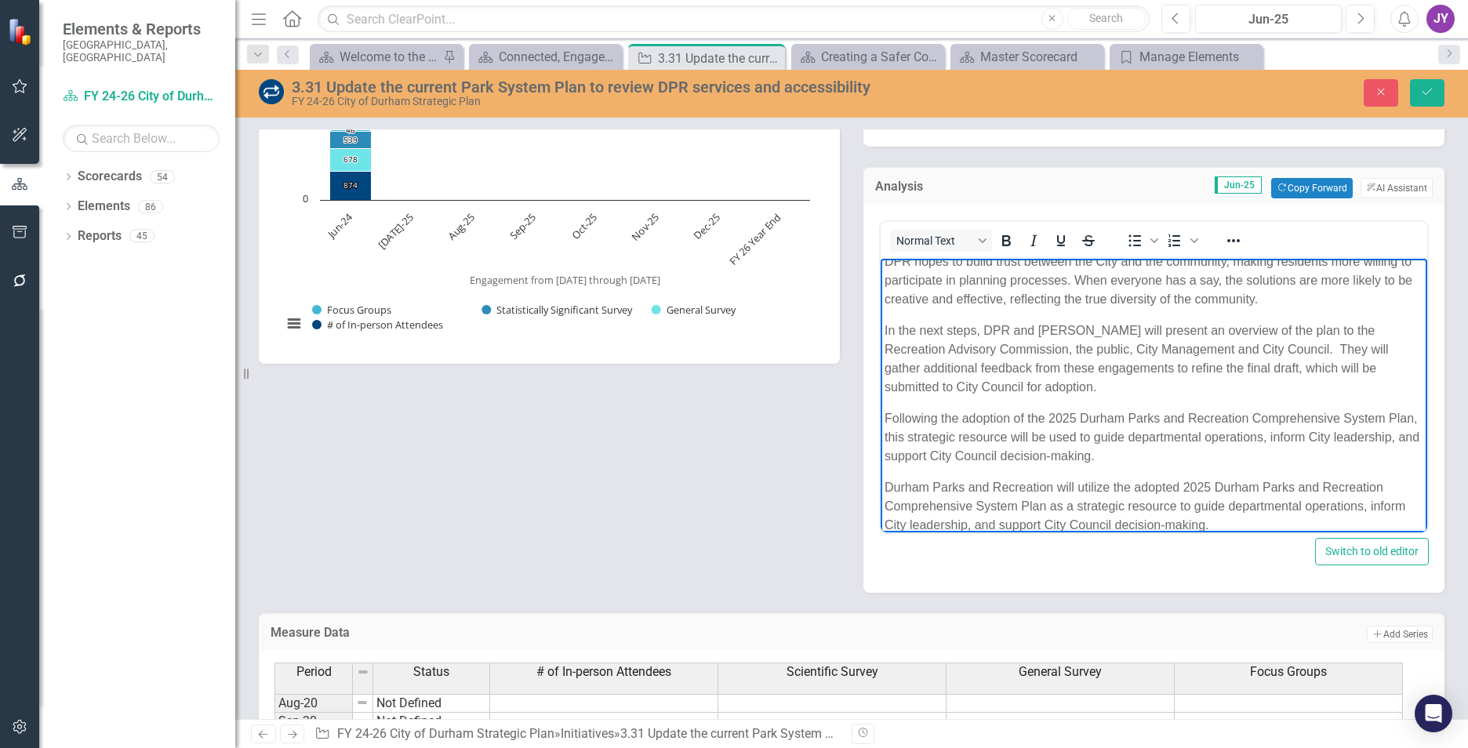
click at [1201, 518] on p "Durham Parks and Recreation will utilize the adopted 2025 Durham Parks and Recr…" at bounding box center [1154, 506] width 539 height 56
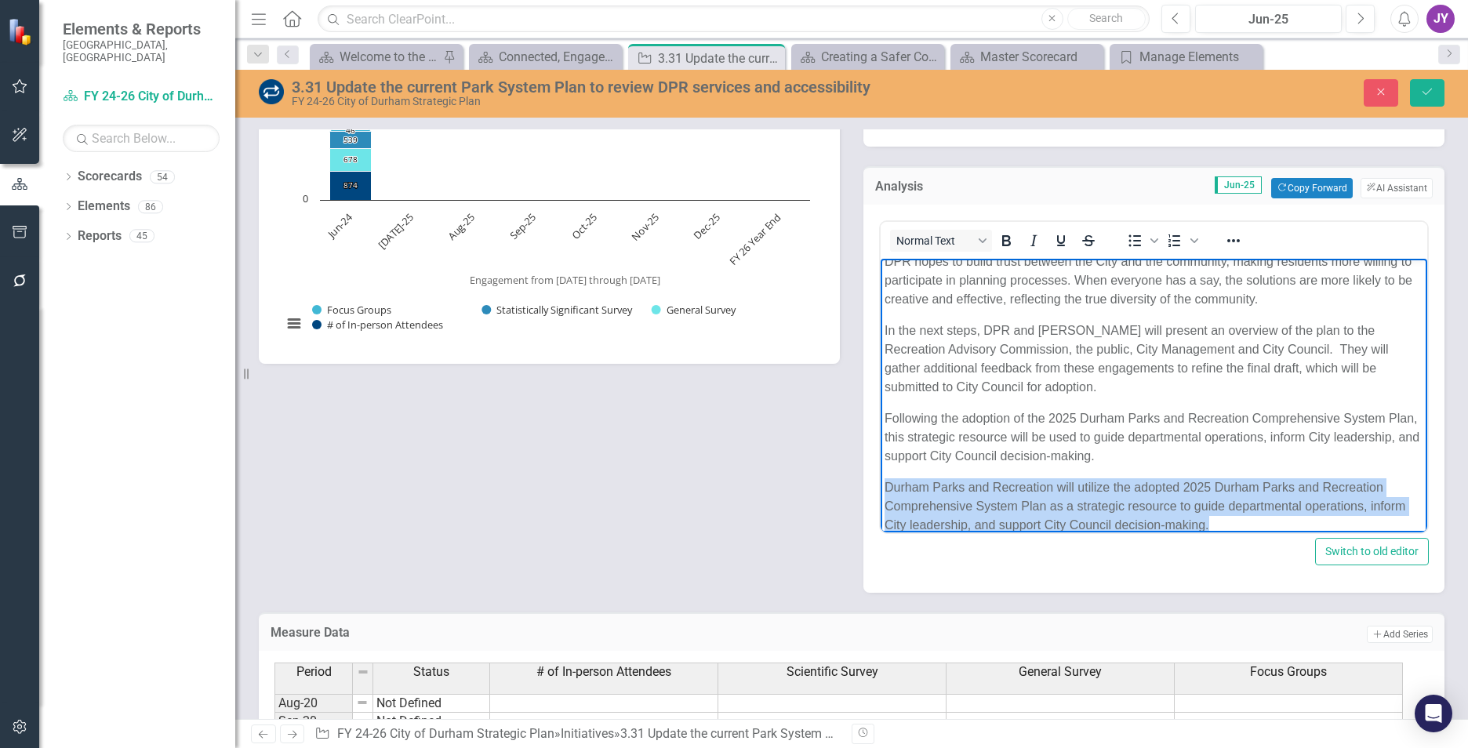
click at [1201, 518] on p "Durham Parks and Recreation will utilize the adopted 2025 Durham Parks and Recr…" at bounding box center [1154, 506] width 539 height 56
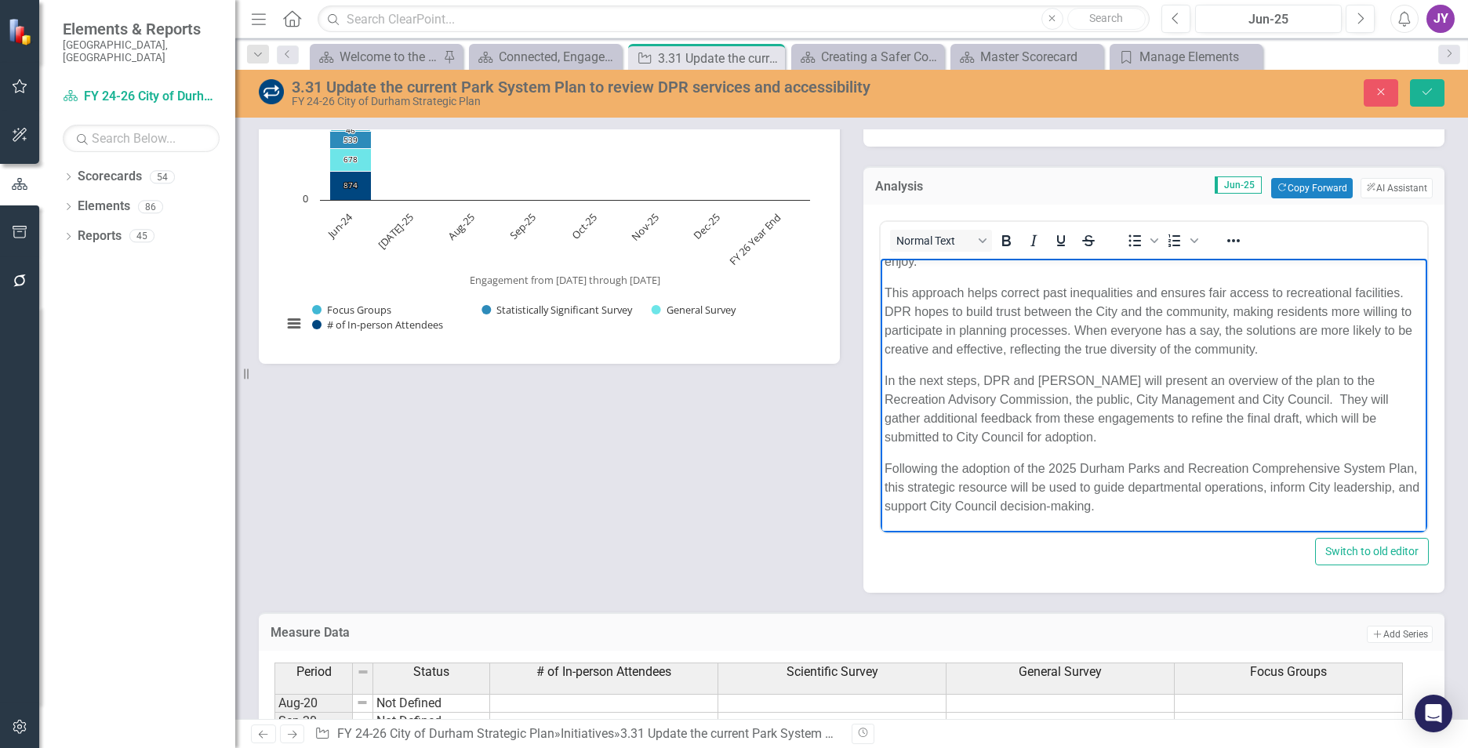
scroll to position [67, 0]
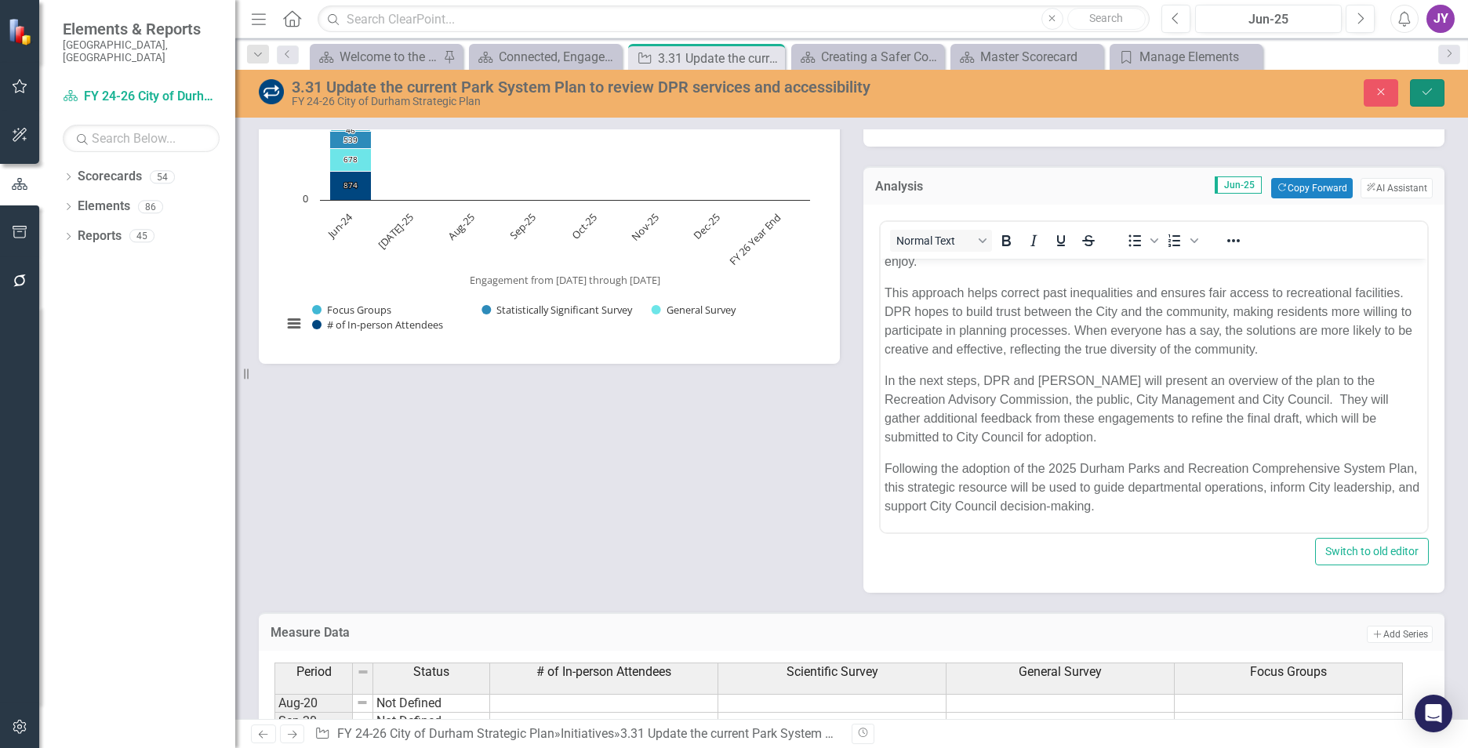
click at [1419, 99] on button "Save" at bounding box center [1427, 92] width 35 height 27
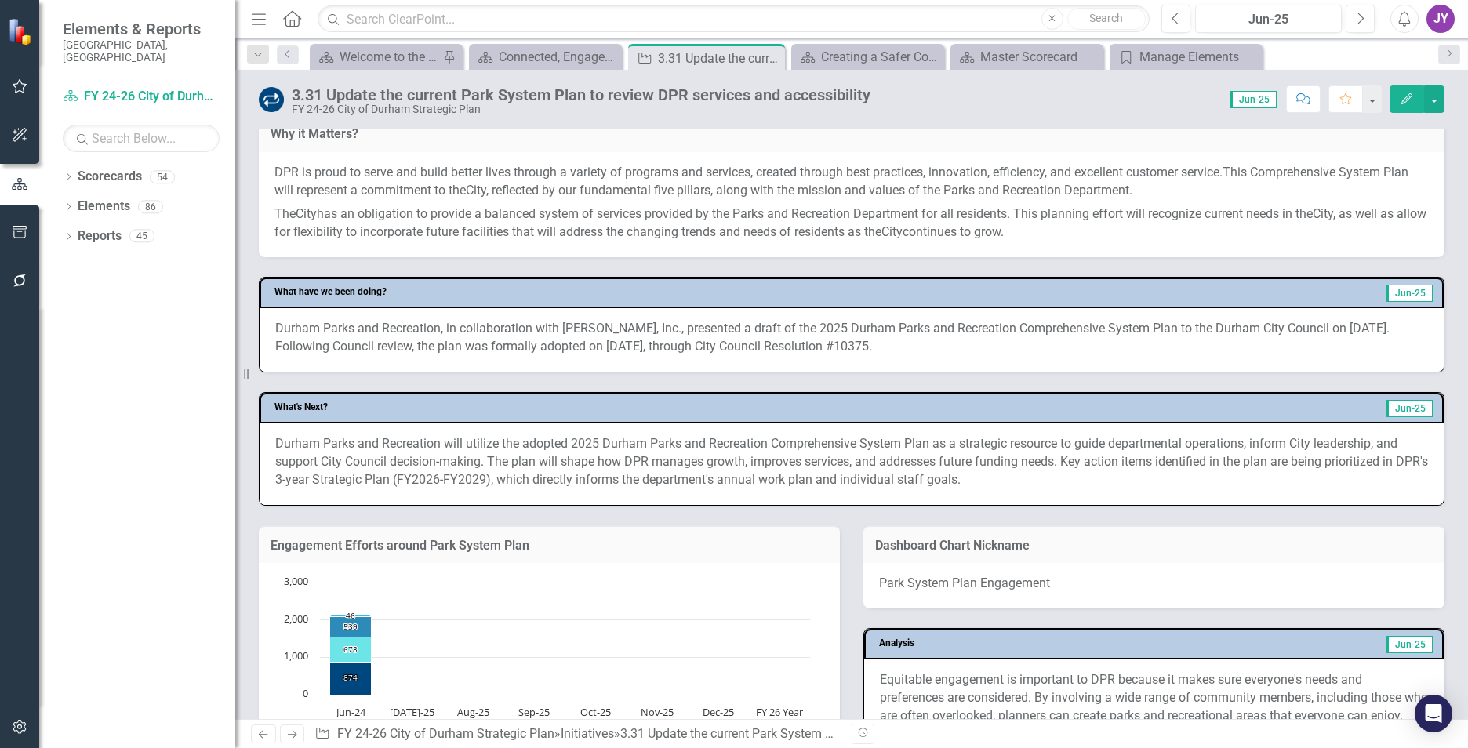
scroll to position [863, 0]
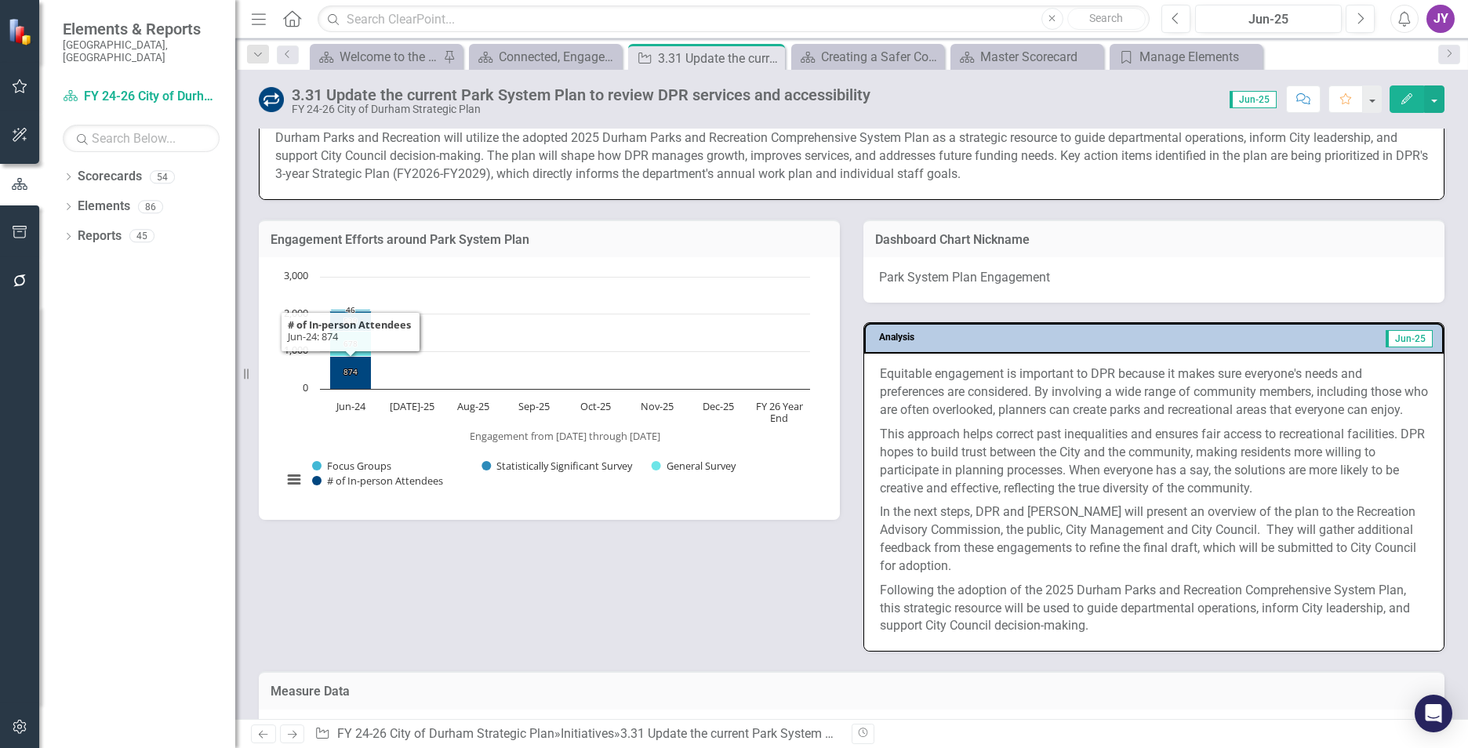
click at [412, 406] on text "[DATE]-25" at bounding box center [412, 406] width 45 height 14
click at [526, 48] on div "Connected, Engaged, & Inclusive Communities" at bounding box center [549, 57] width 100 height 20
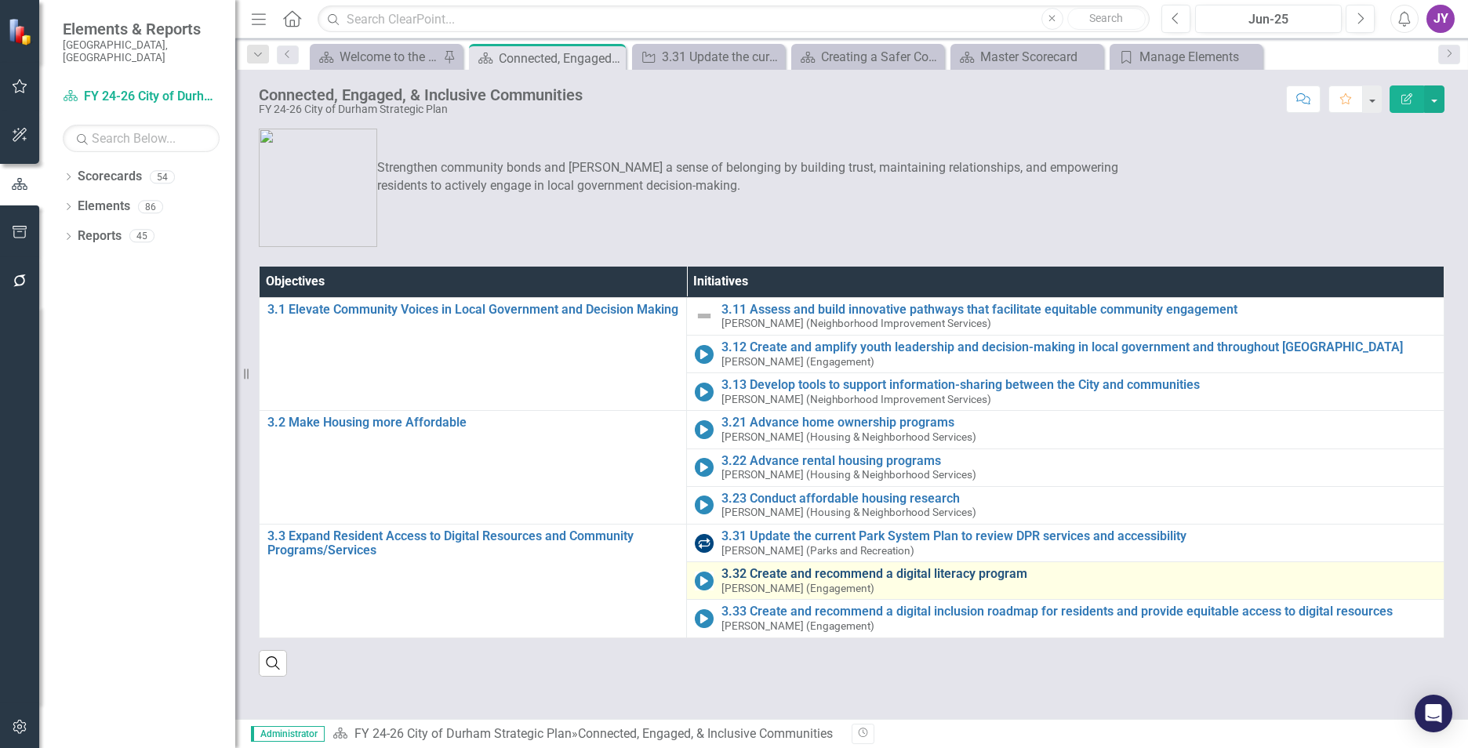
click at [778, 570] on link "3.32 Create and recommend a digital literacy program" at bounding box center [1078, 574] width 714 height 14
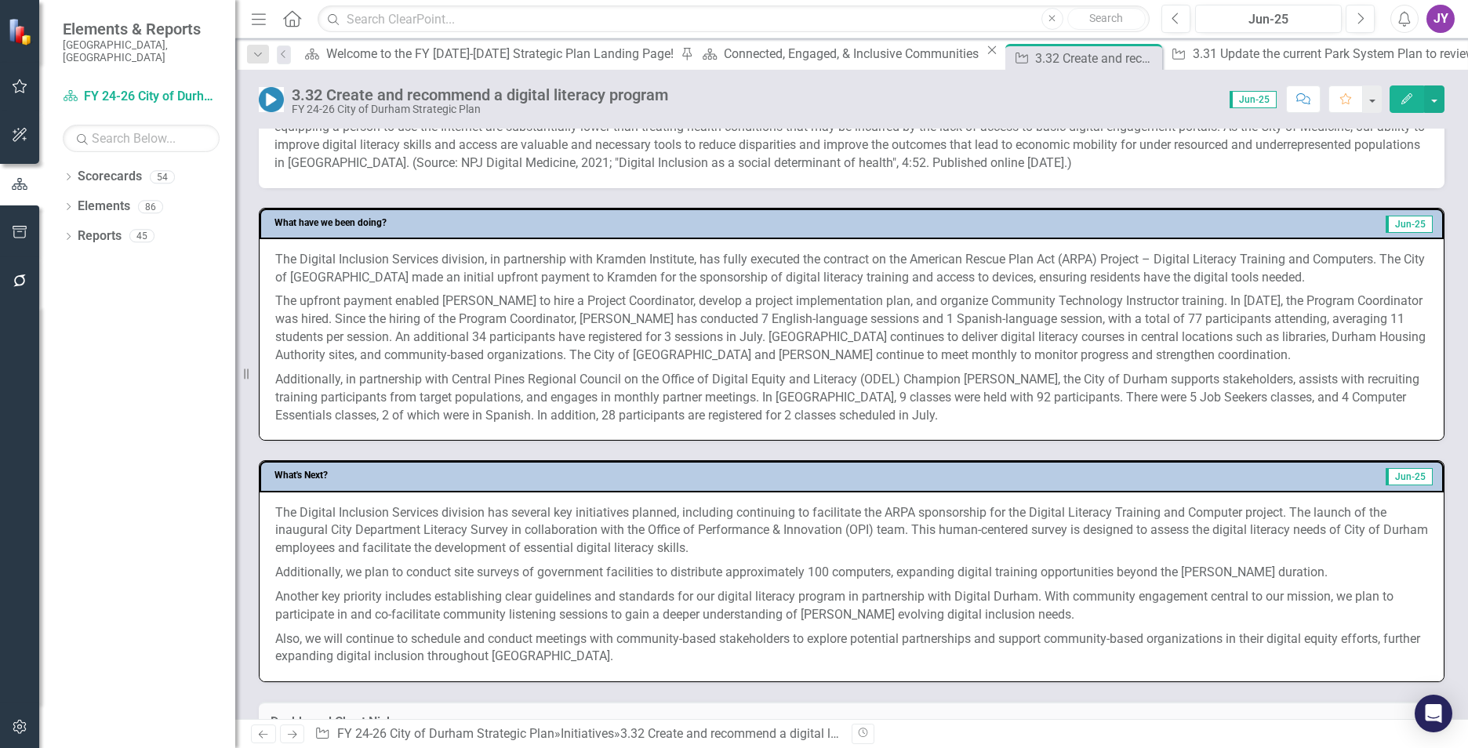
scroll to position [171, 0]
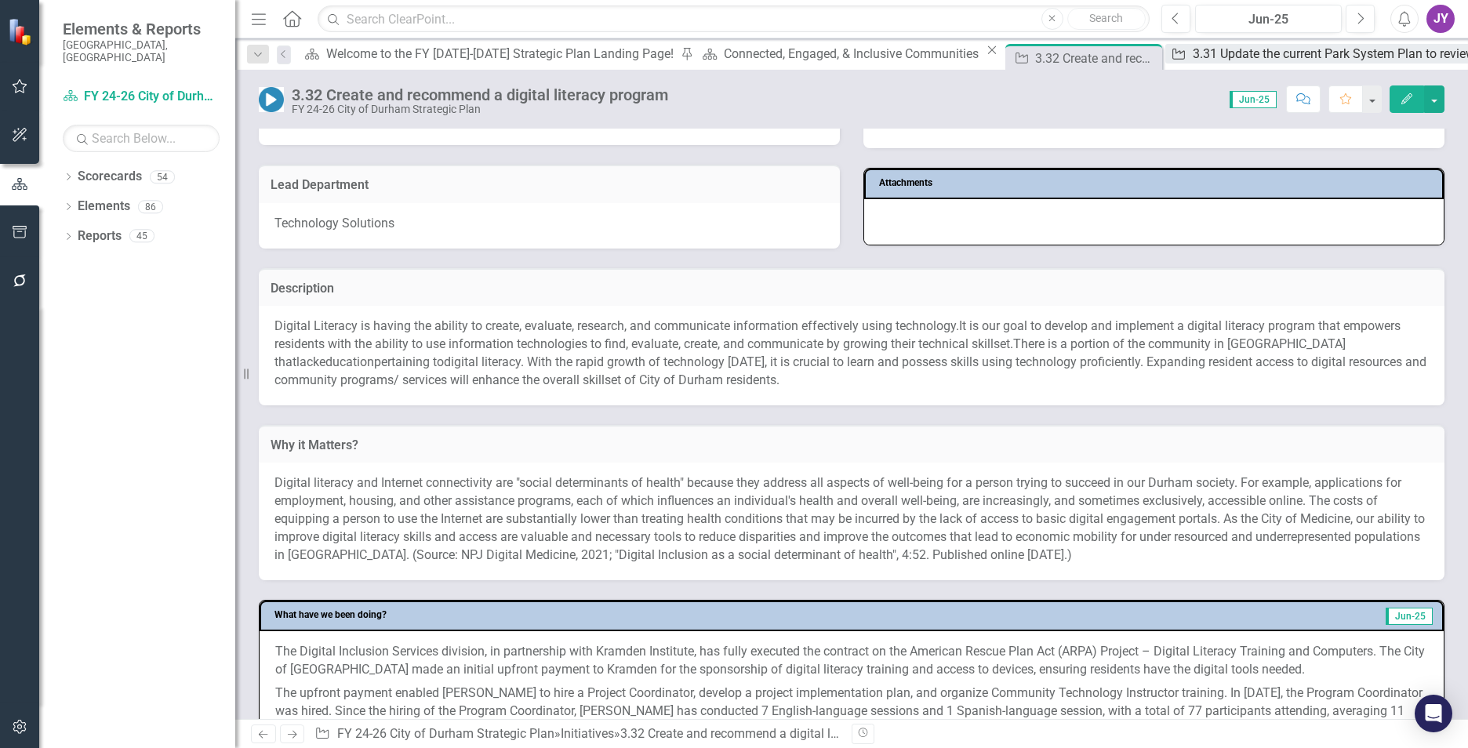
click at [1193, 61] on div "3.31 Update the current Park System Plan to review DPR services and accessibili…" at bounding box center [1421, 54] width 456 height 20
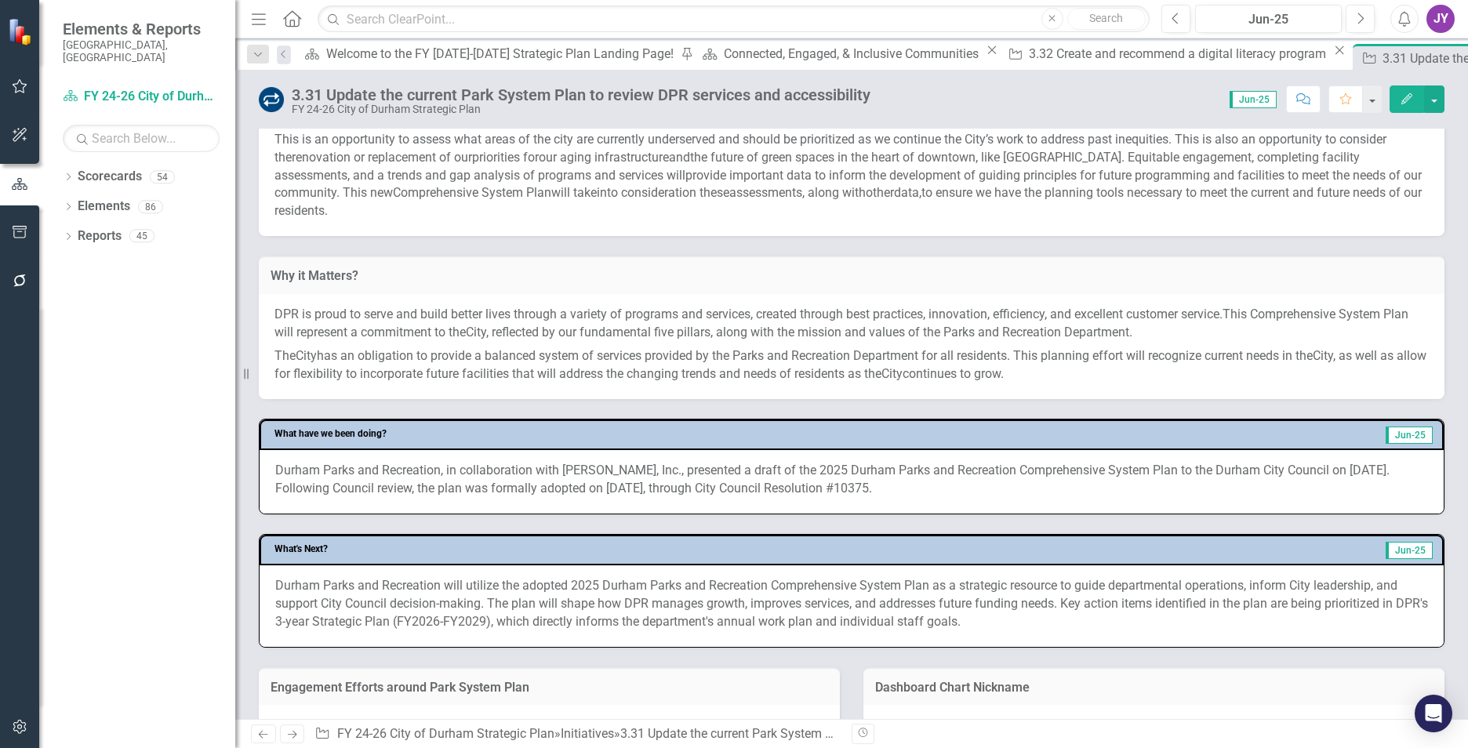
scroll to position [392, 0]
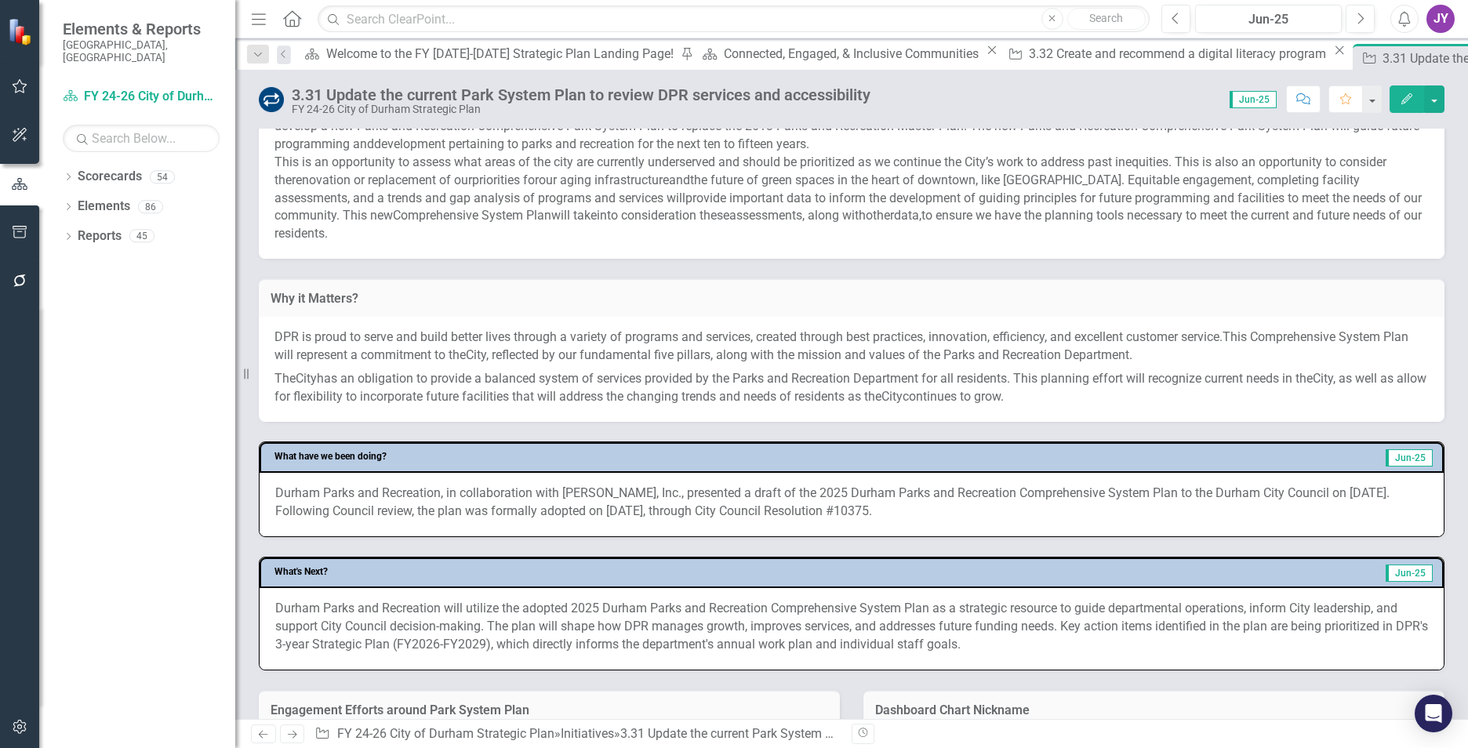
click at [612, 39] on div "Dropdown Search Scorecard Welcome to the FY 2024-2026 Strategic Plan Landing Pa…" at bounding box center [851, 53] width 1233 height 31
click at [1029, 55] on div "3.32 Create and recommend a digital literacy program" at bounding box center [1179, 54] width 301 height 20
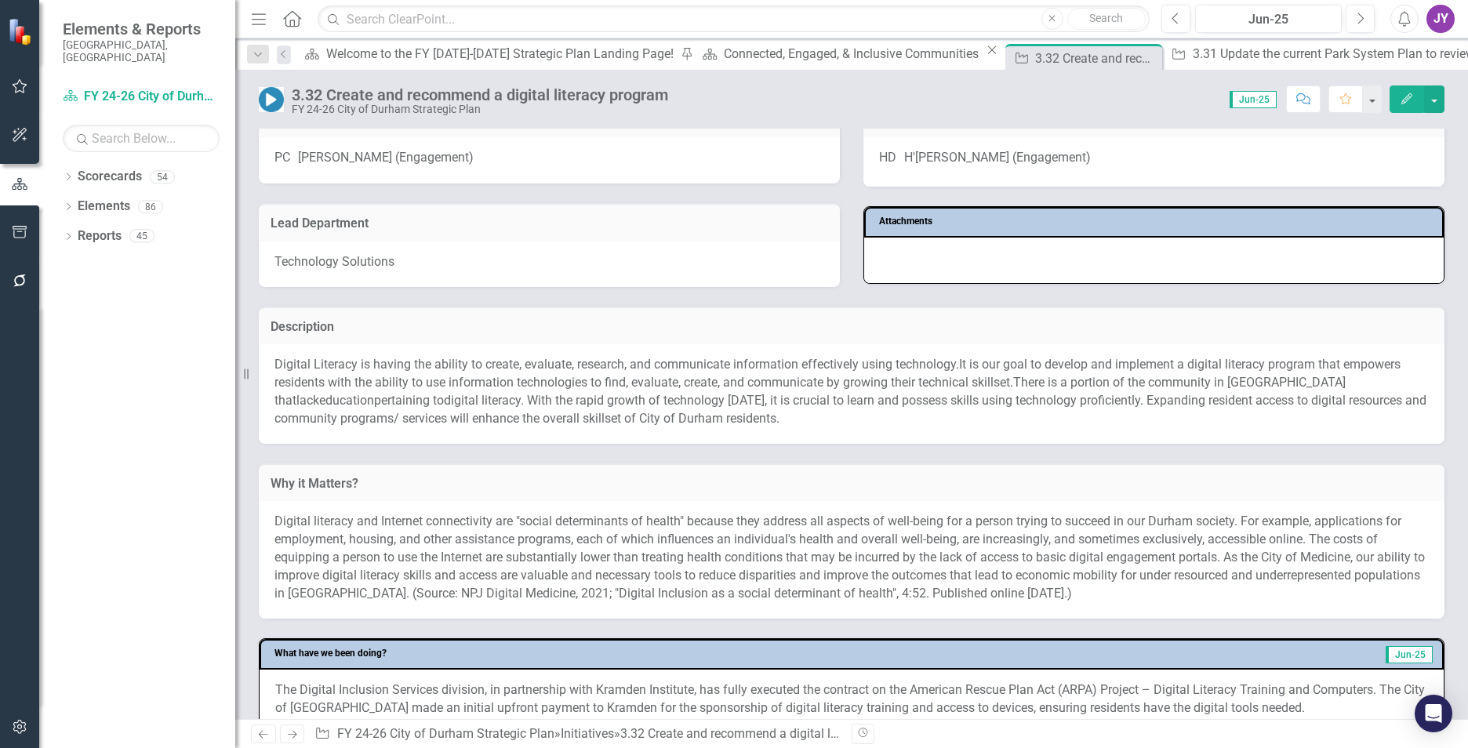
scroll to position [93, 0]
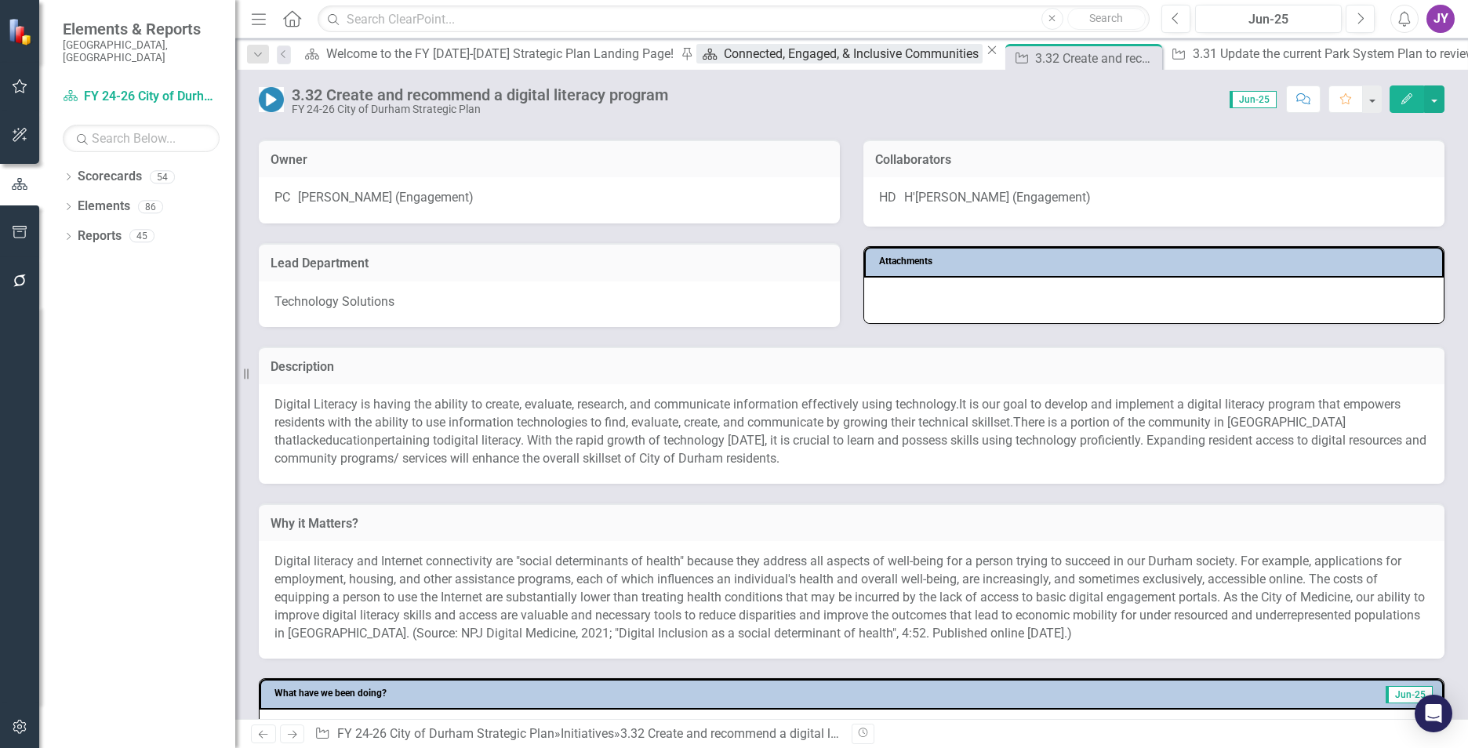
click at [724, 58] on div "Connected, Engaged, & Inclusive Communities" at bounding box center [853, 54] width 259 height 20
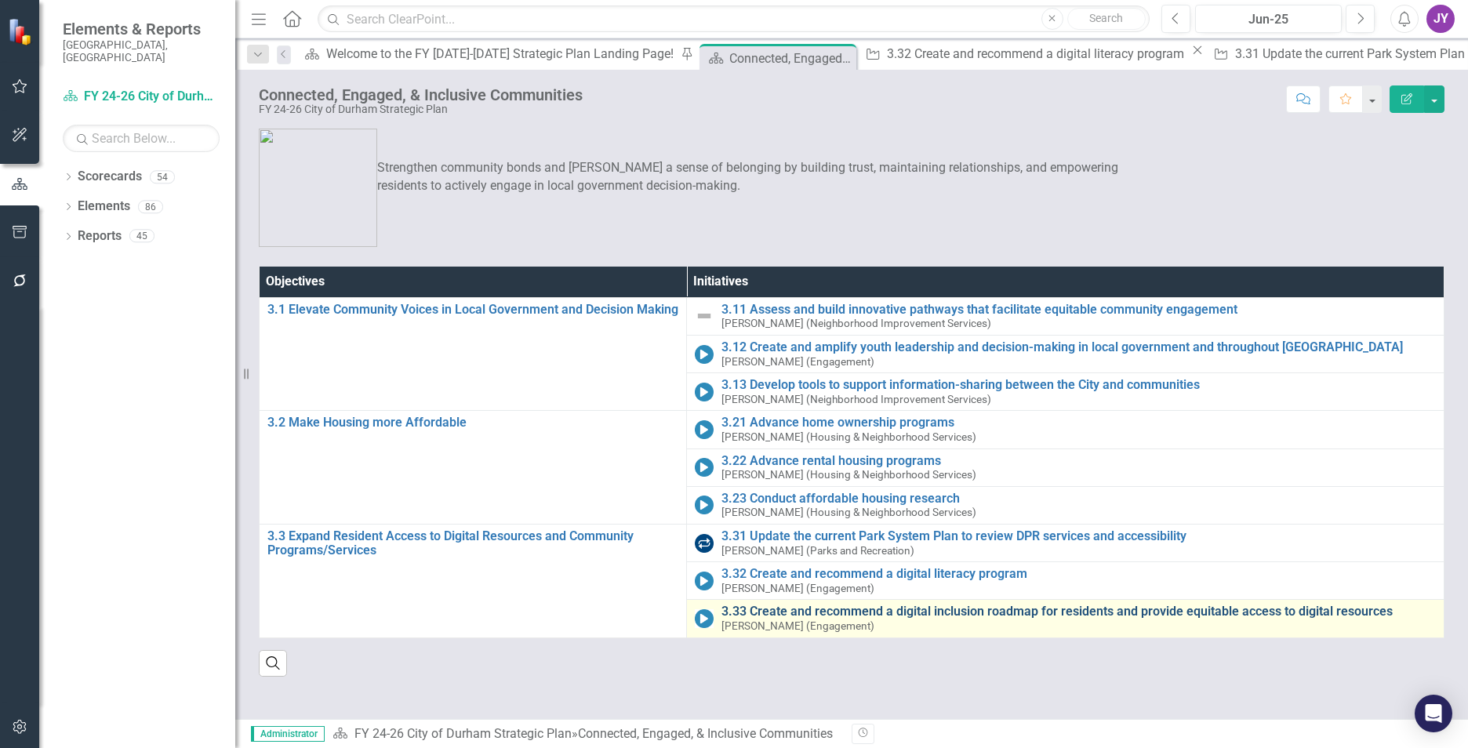
click at [816, 617] on link "3.33 Create and recommend a digital inclusion roadmap for residents and provide…" at bounding box center [1078, 612] width 714 height 14
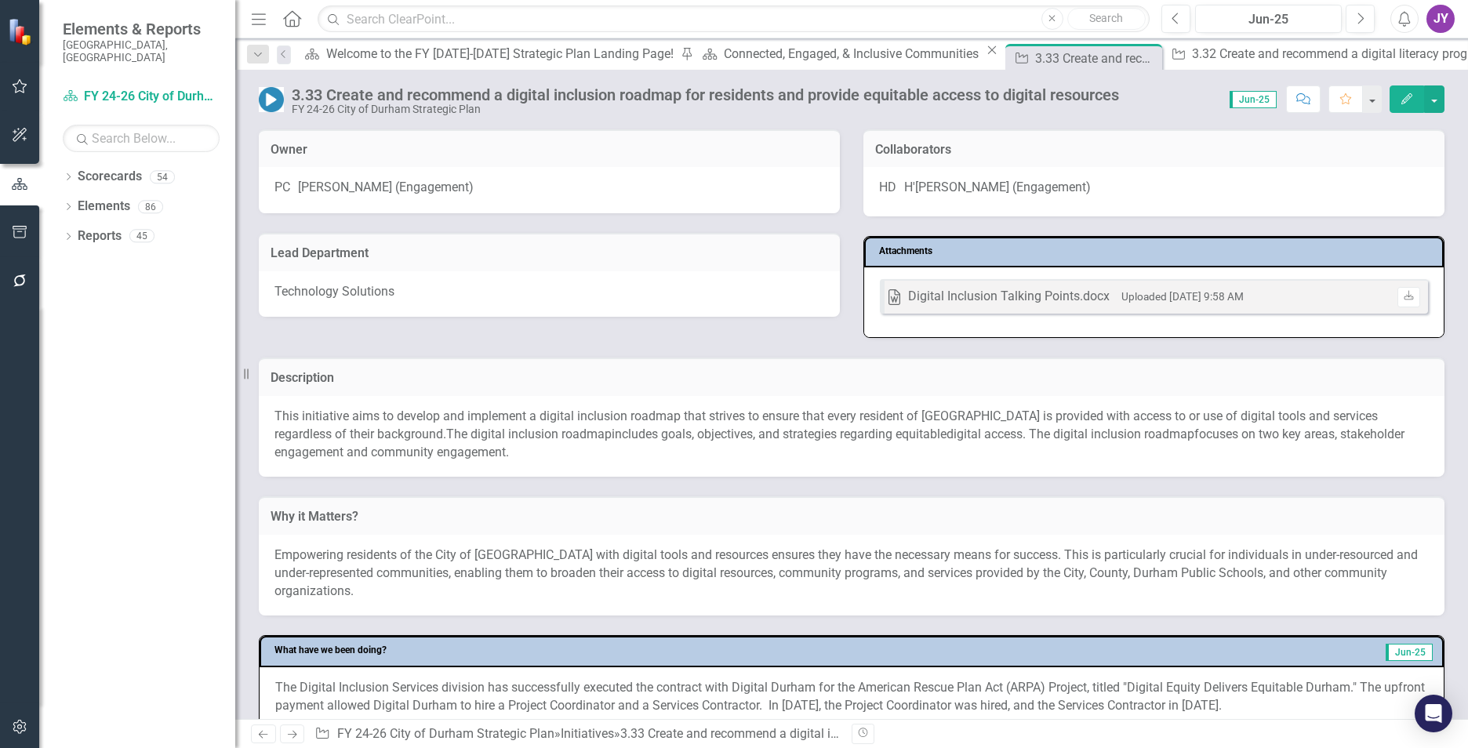
scroll to position [314, 0]
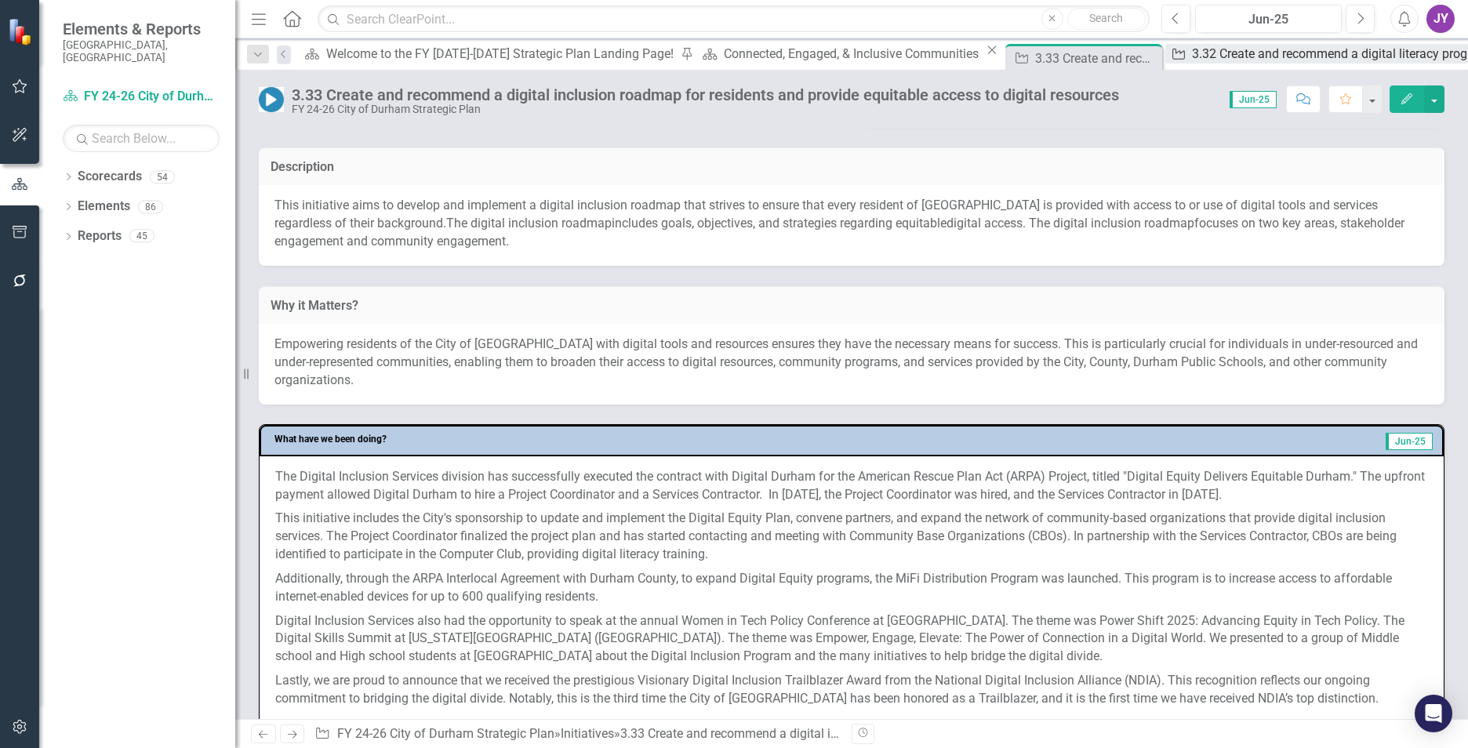
click at [1192, 56] on div "3.32 Create and recommend a digital literacy program" at bounding box center [1342, 54] width 301 height 20
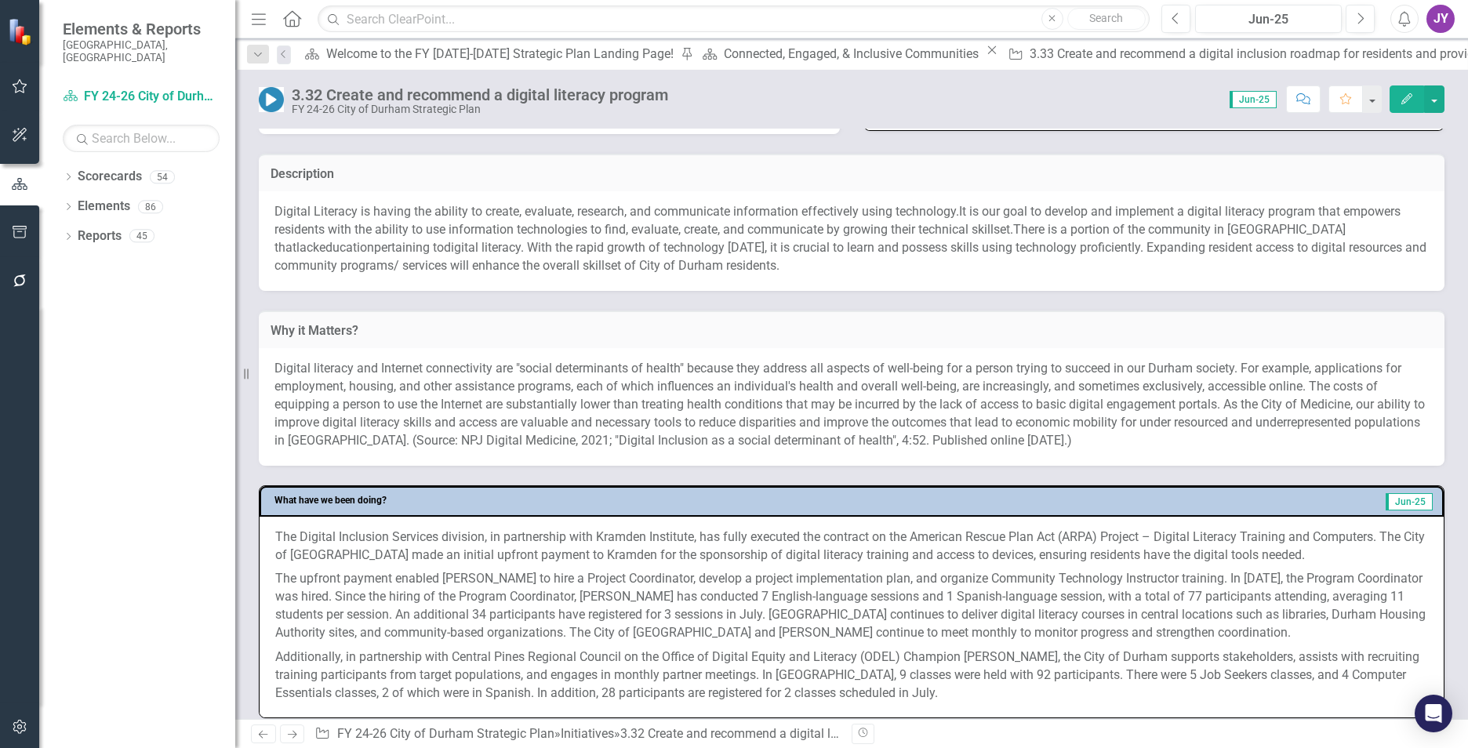
scroll to position [314, 0]
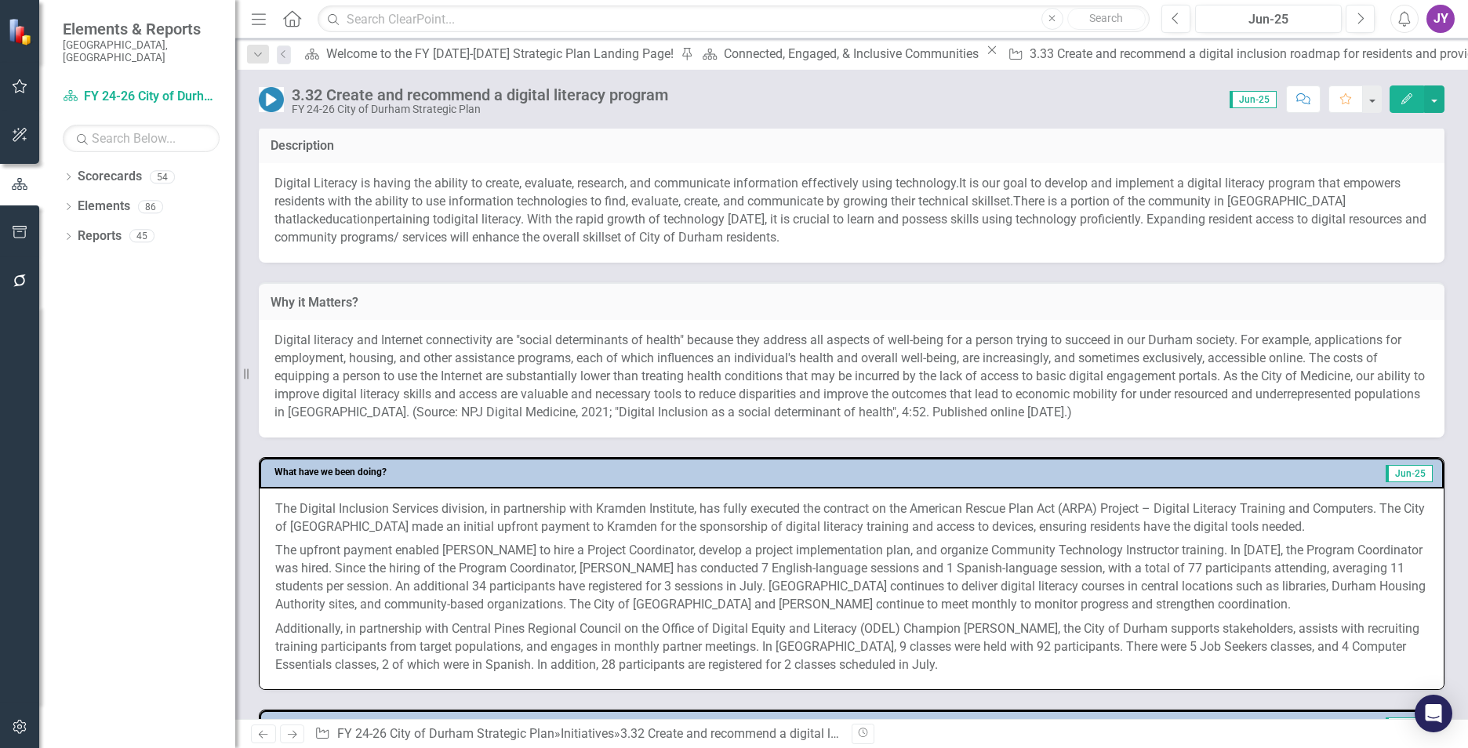
click at [602, 229] on span "digital literacy. With the rapid growth of technology today, it is crucial to l…" at bounding box center [850, 228] width 1152 height 33
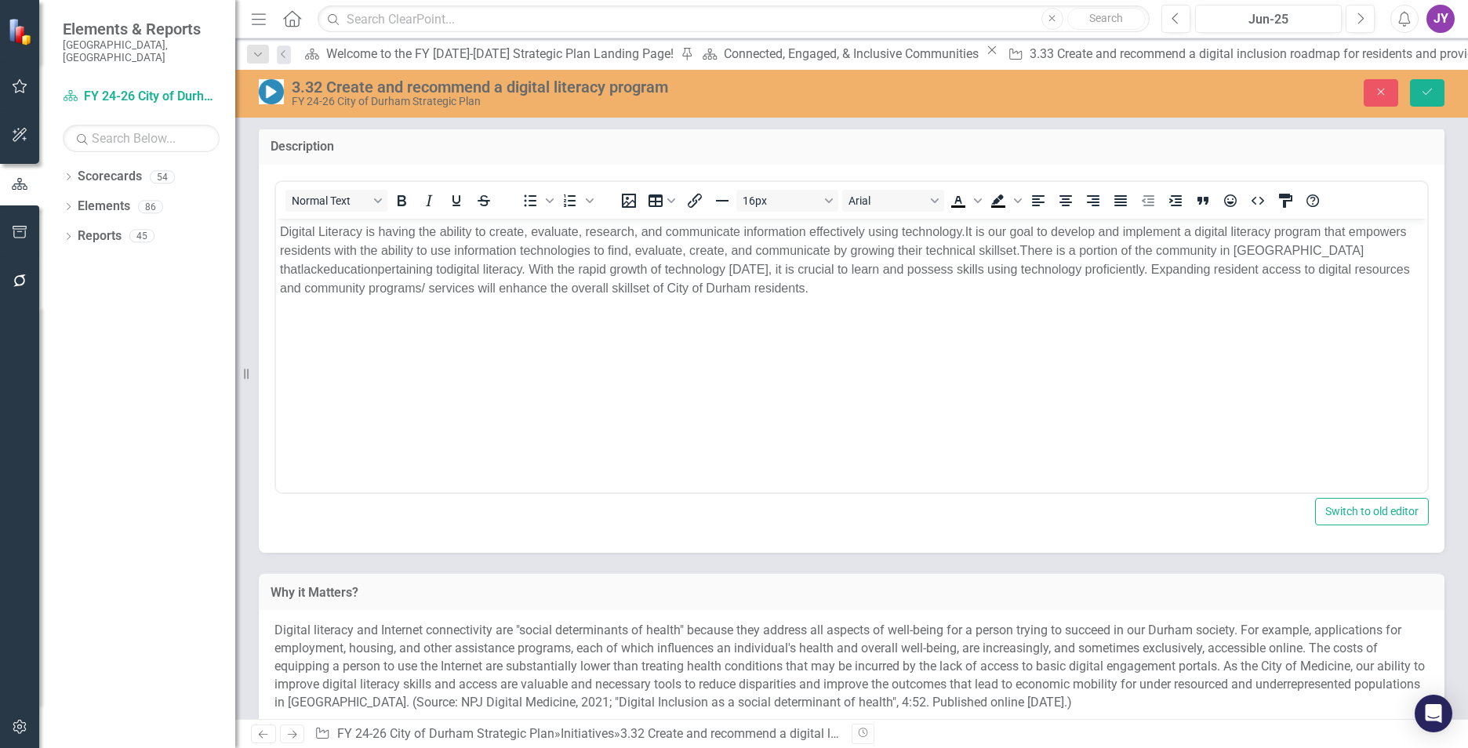
scroll to position [0, 0]
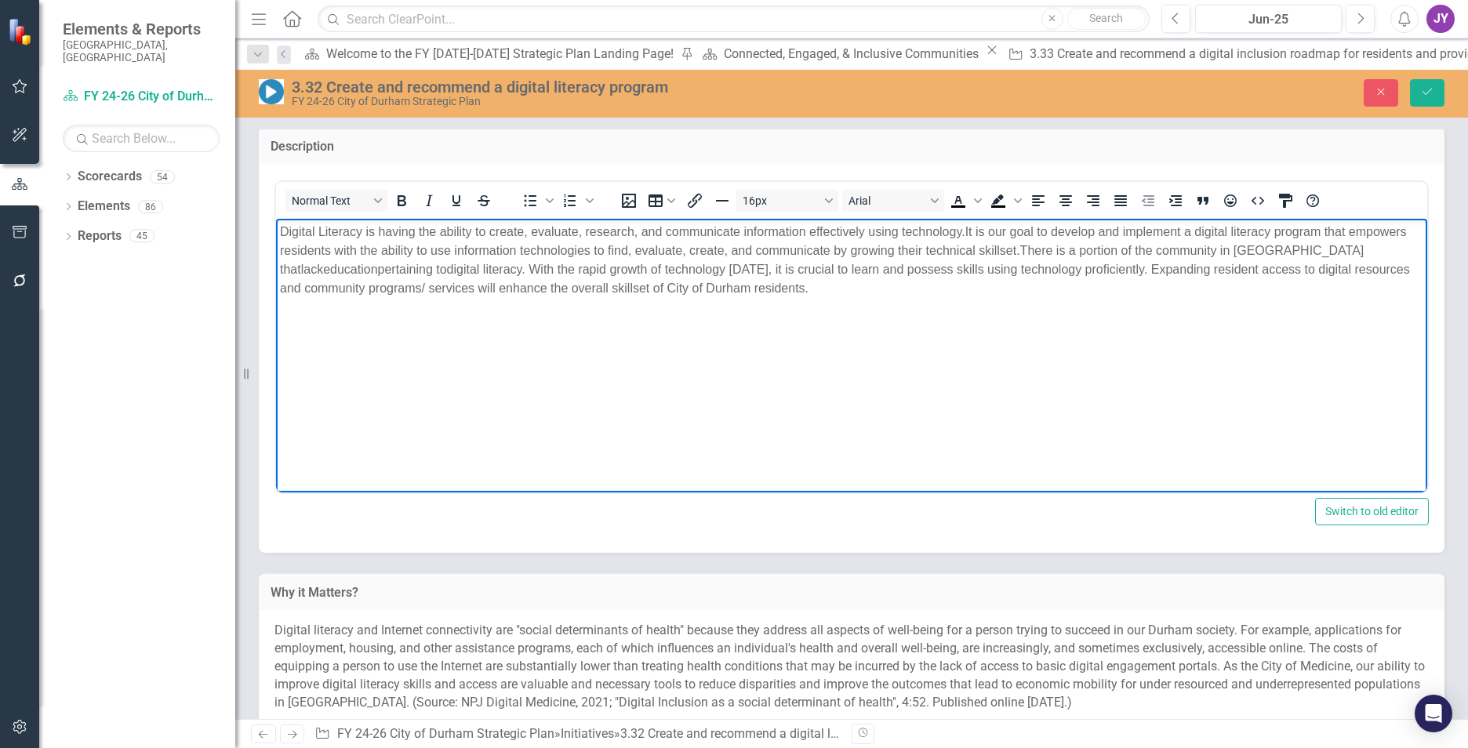
click at [616, 250] on span "It is our goal to develop and implement a digital literacy program that empower…" at bounding box center [843, 240] width 1127 height 32
drag, startPoint x: 928, startPoint y: 191, endPoint x: 904, endPoint y: 215, distance: 33.3
click at [928, 192] on div "16px Arial To open the popup, press Shift+Enter To open the popup, press Shift+…" at bounding box center [970, 200] width 729 height 31
click at [863, 282] on p "Digital Literacy is having the ability to create, evaluate, research, and commu…" at bounding box center [851, 259] width 1143 height 75
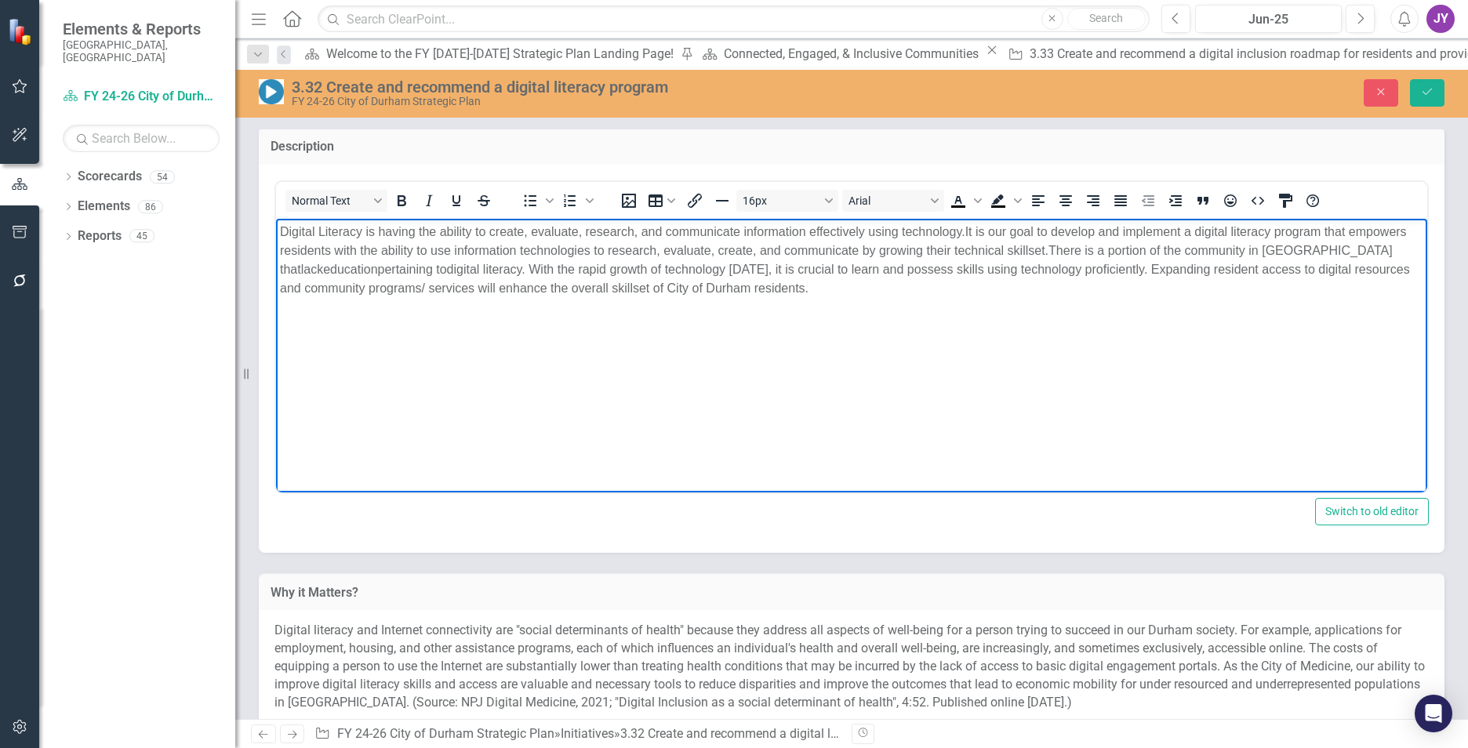
click at [1363, 249] on p "Digital Literacy is having the ability to create, evaluate, research, and commu…" at bounding box center [851, 259] width 1143 height 75
click at [937, 268] on span "digital literacy. With the rapid growth of technology today, it is crucial to l…" at bounding box center [848, 278] width 1136 height 32
click at [946, 268] on span "digital literacy. With the rapid growth of technology today, it is crucial to l…" at bounding box center [848, 278] width 1136 height 32
click at [487, 286] on span "digital literacy. With the rapid growth of technology today, it is crucial to l…" at bounding box center [842, 278] width 1125 height 32
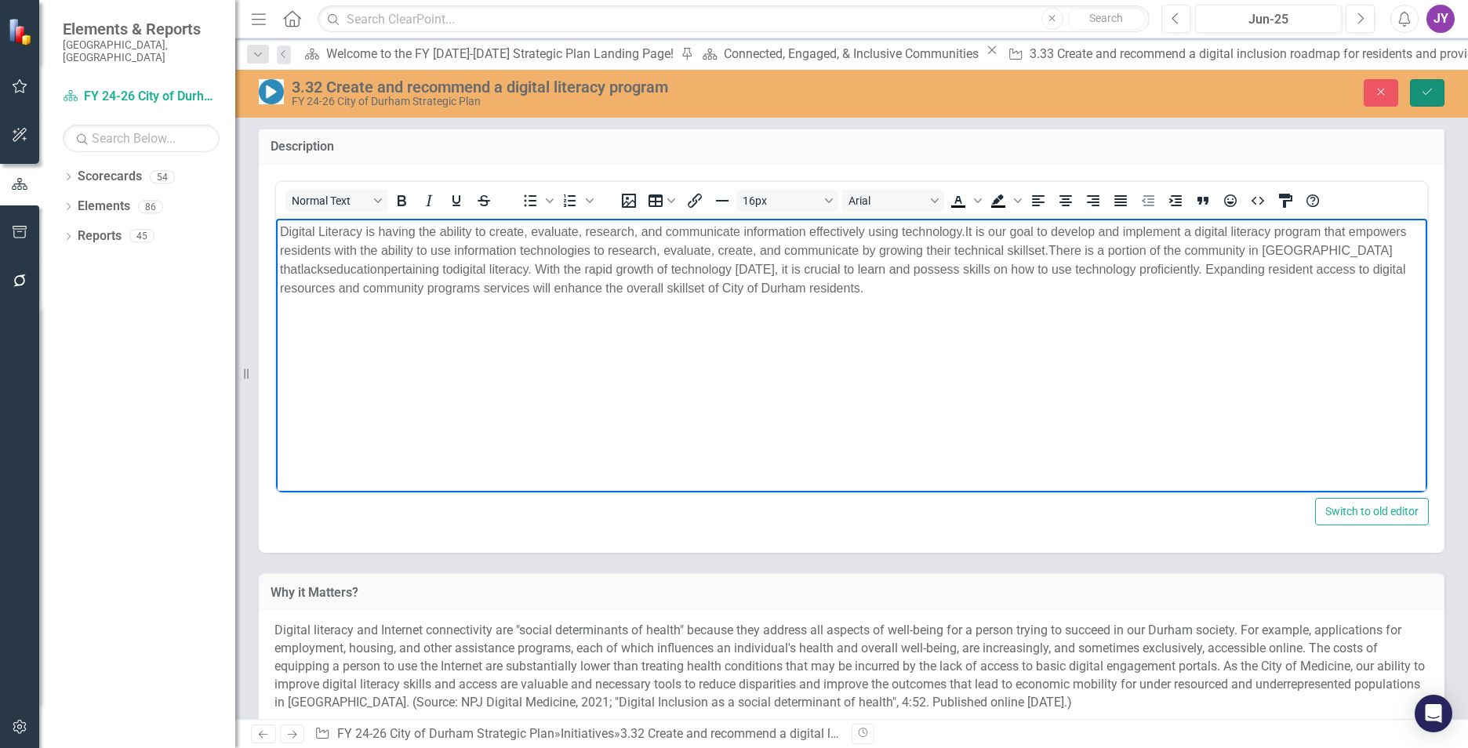
click at [1428, 100] on button "Save" at bounding box center [1427, 92] width 35 height 27
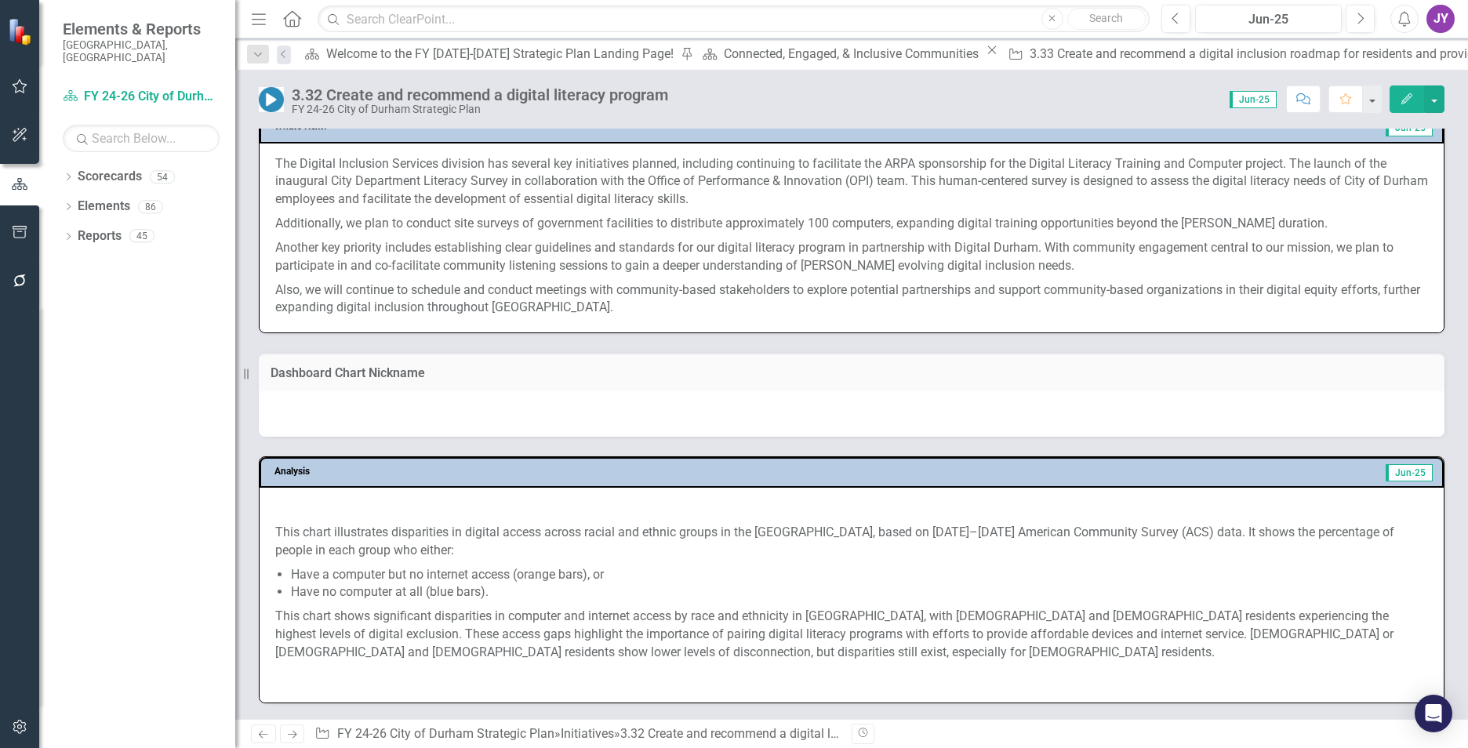
scroll to position [1190, 0]
click at [1030, 60] on div "3.33 Create and recommend a digital inclusion roadmap for residents and provide…" at bounding box center [1359, 54] width 658 height 20
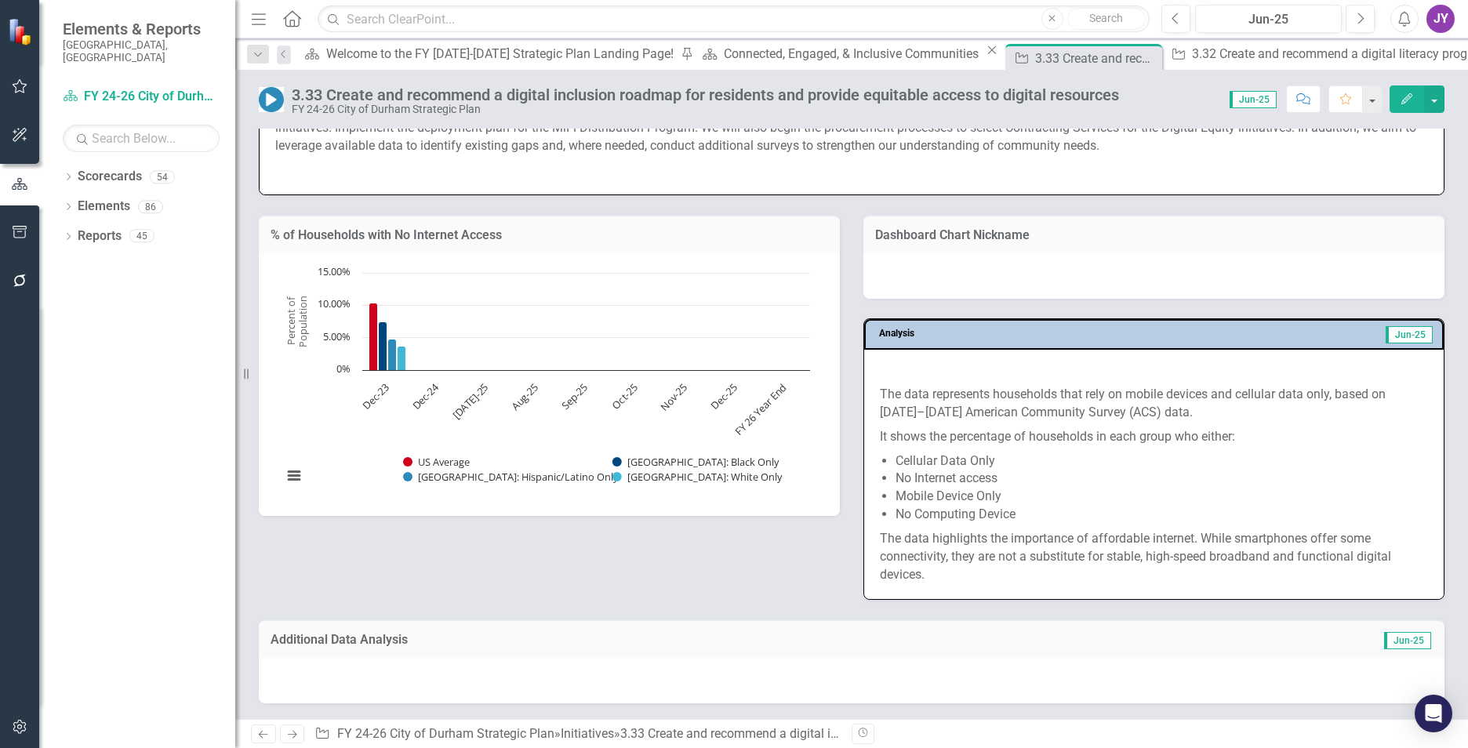
scroll to position [1267, 0]
click at [1165, 64] on div "Initiative 3.32 Create and recommend a digital literacy program Close" at bounding box center [1338, 54] width 347 height 20
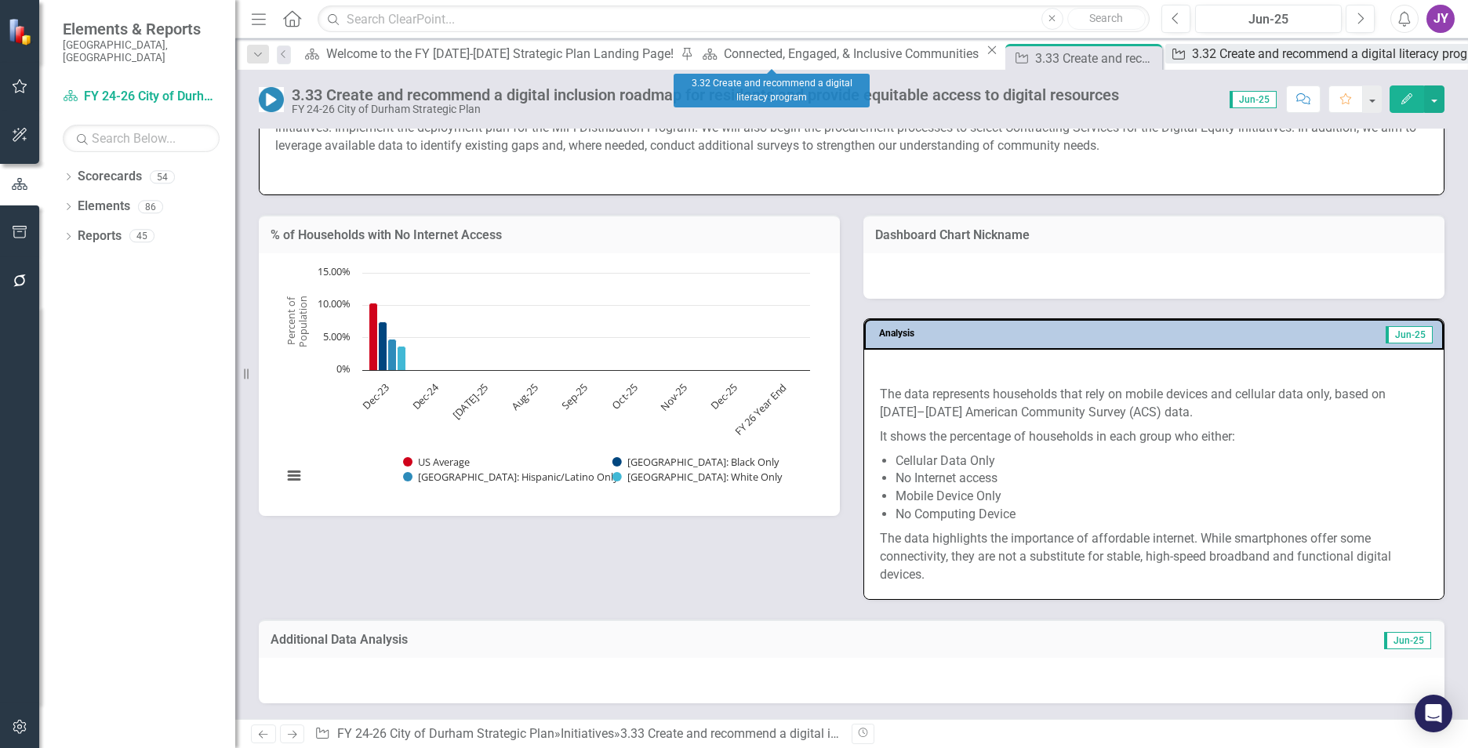
click at [1192, 60] on div "3.32 Create and recommend a digital literacy program" at bounding box center [1342, 54] width 301 height 20
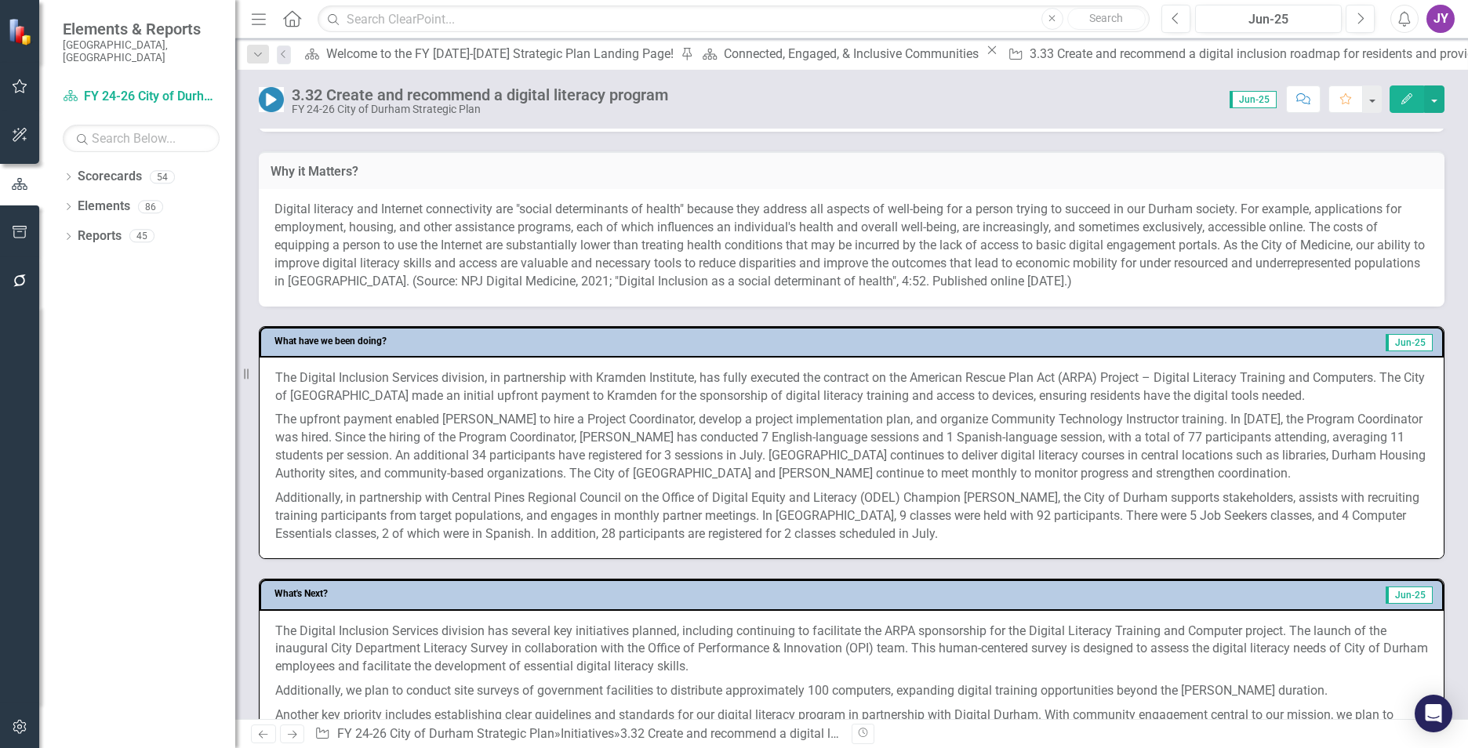
scroll to position [471, 0]
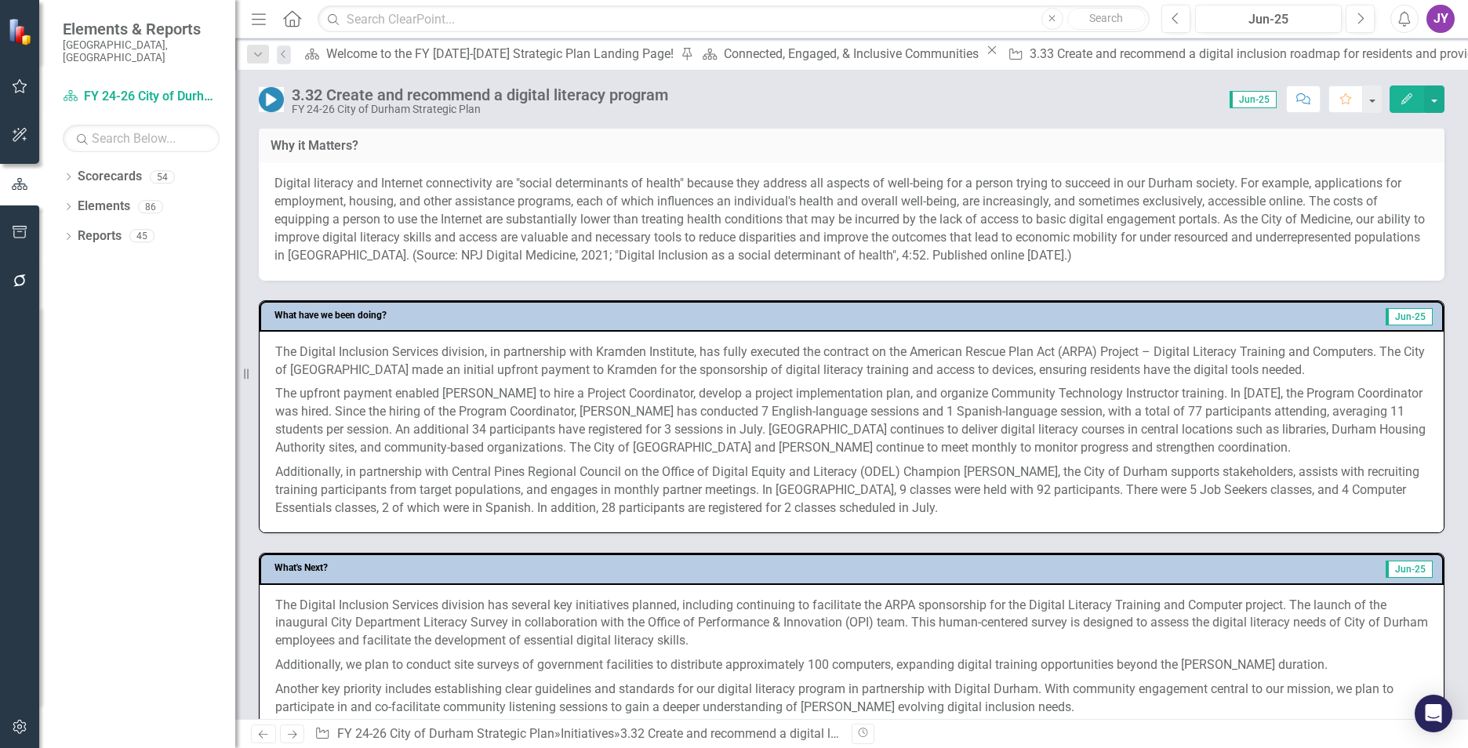
click at [555, 250] on span "Digital literacy and Internet connectivity are "social determinants of health" …" at bounding box center [849, 219] width 1150 height 86
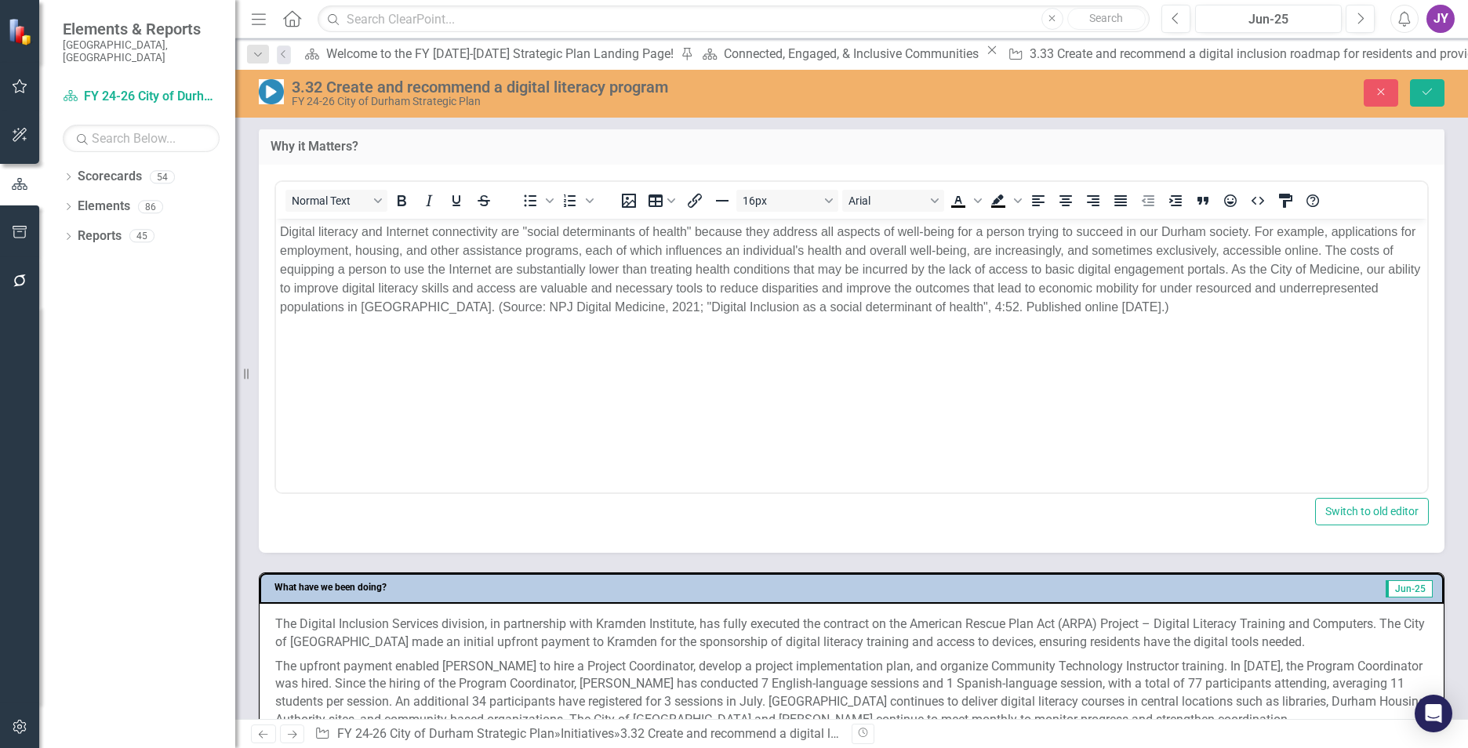
scroll to position [0, 0]
click at [569, 289] on span "Digital literacy and Internet connectivity are "social determinants of health" …" at bounding box center [850, 268] width 1140 height 89
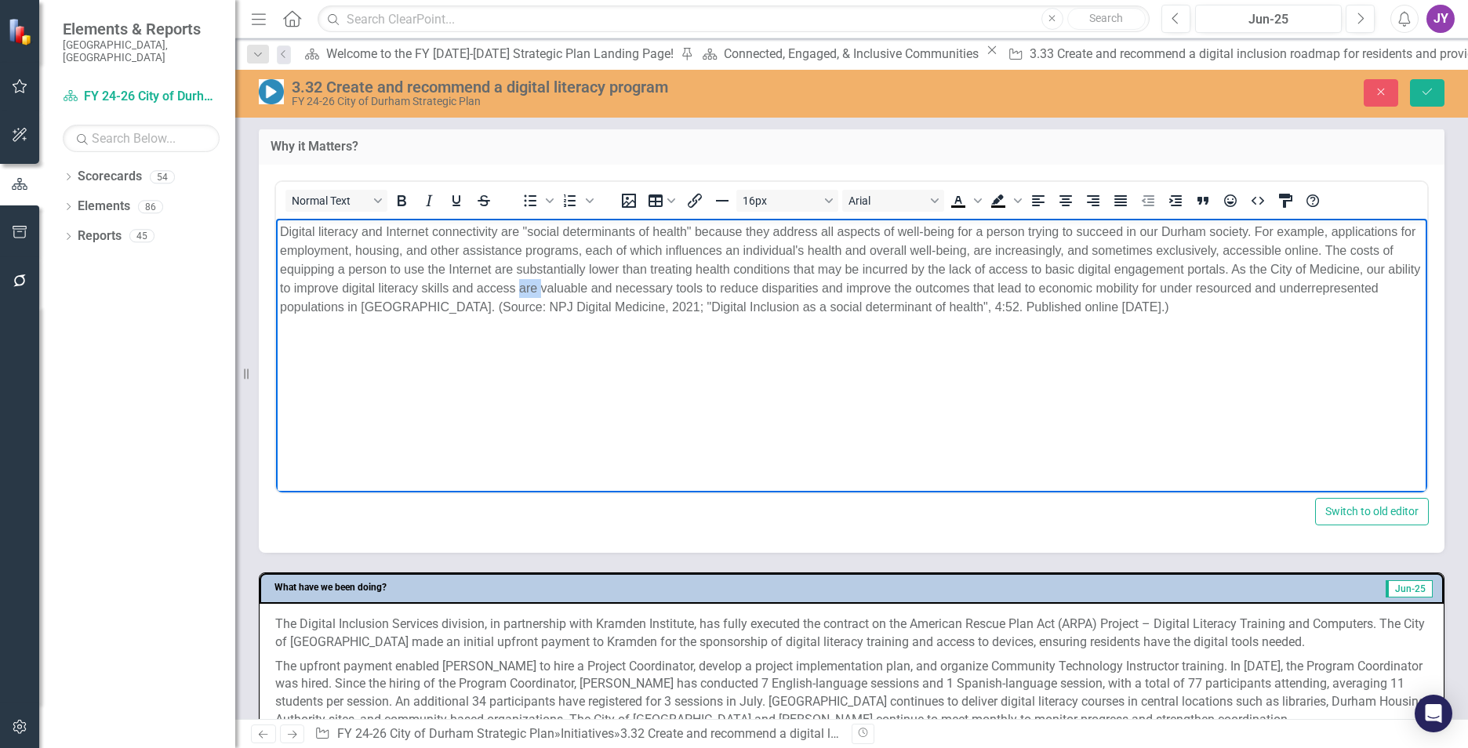
click at [569, 289] on span "Digital literacy and Internet connectivity are "social determinants of health" …" at bounding box center [850, 268] width 1140 height 89
click at [714, 294] on p "Digital literacy and Internet connectivity are "social determinants of health" …" at bounding box center [851, 269] width 1143 height 94
click at [714, 295] on p "Digital literacy and Internet connectivity are "social determinants of health" …" at bounding box center [851, 269] width 1143 height 94
click at [717, 292] on span "Digital literacy and Internet connectivity are "social determinants of health" …" at bounding box center [850, 268] width 1140 height 89
click at [717, 291] on span "Digital literacy and Internet connectivity are "social determinants of health" …" at bounding box center [850, 268] width 1140 height 89
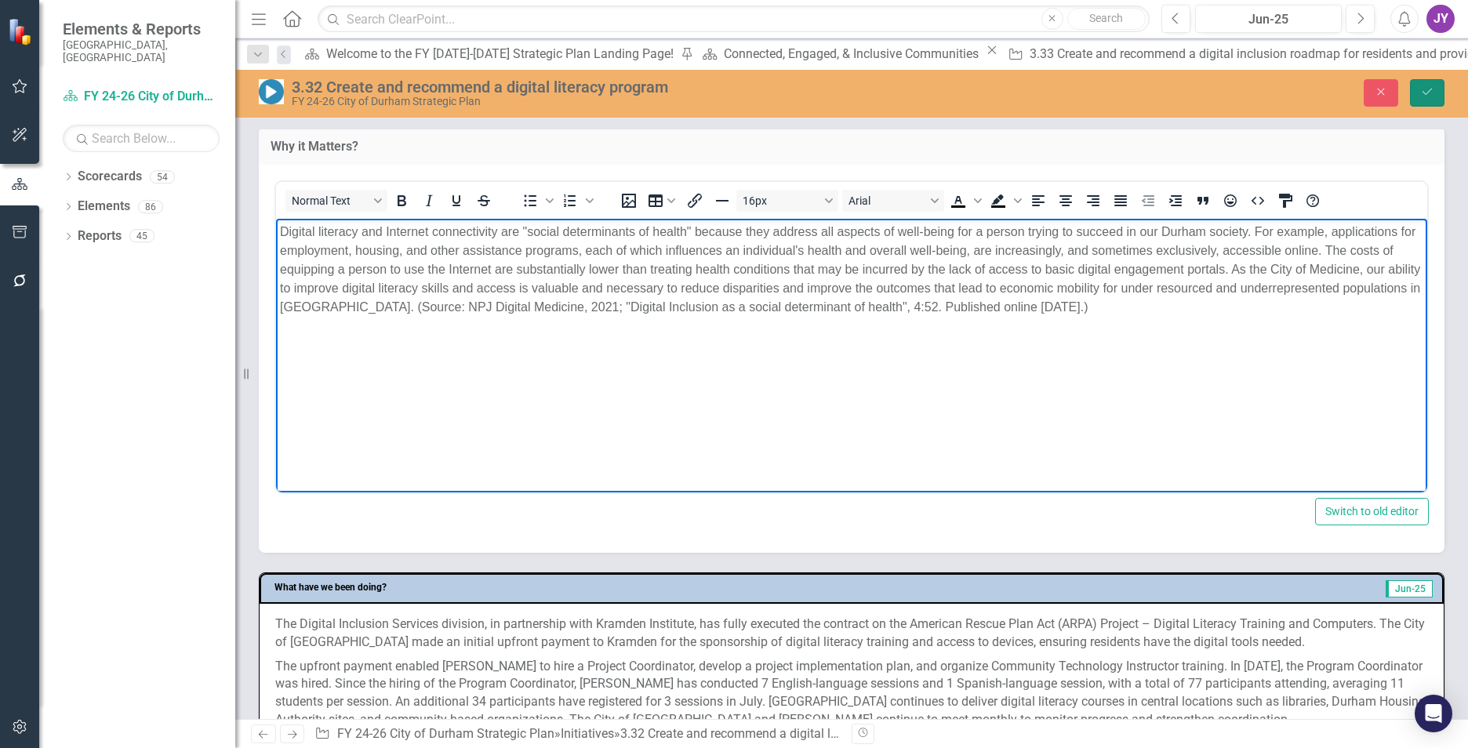
click at [1429, 96] on icon "Save" at bounding box center [1427, 91] width 14 height 11
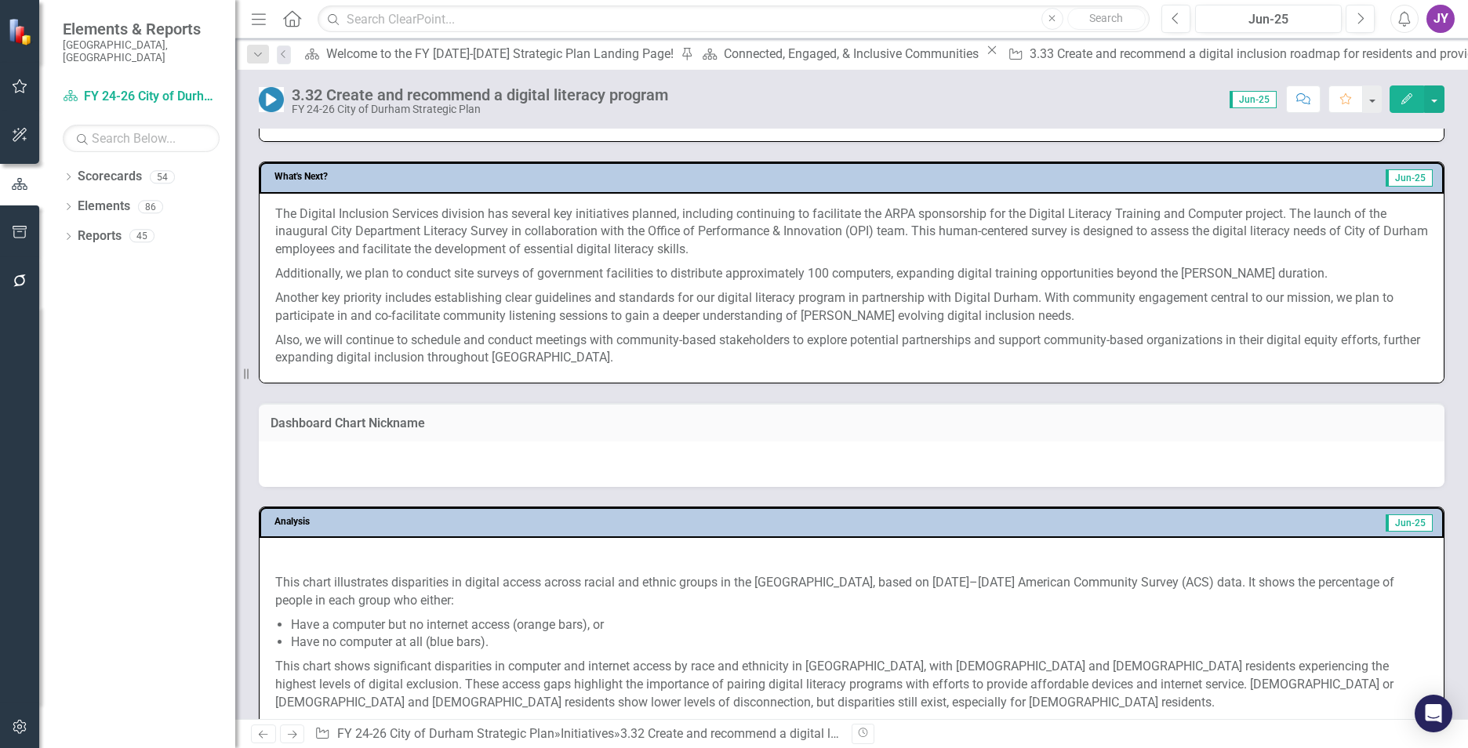
scroll to position [863, 0]
click at [865, 218] on span "The Digital Inclusion Services division has several key initiatives planned, in…" at bounding box center [851, 230] width 1153 height 51
click at [865, 219] on span "The Digital Inclusion Services division has several key initiatives planned, in…" at bounding box center [851, 230] width 1153 height 51
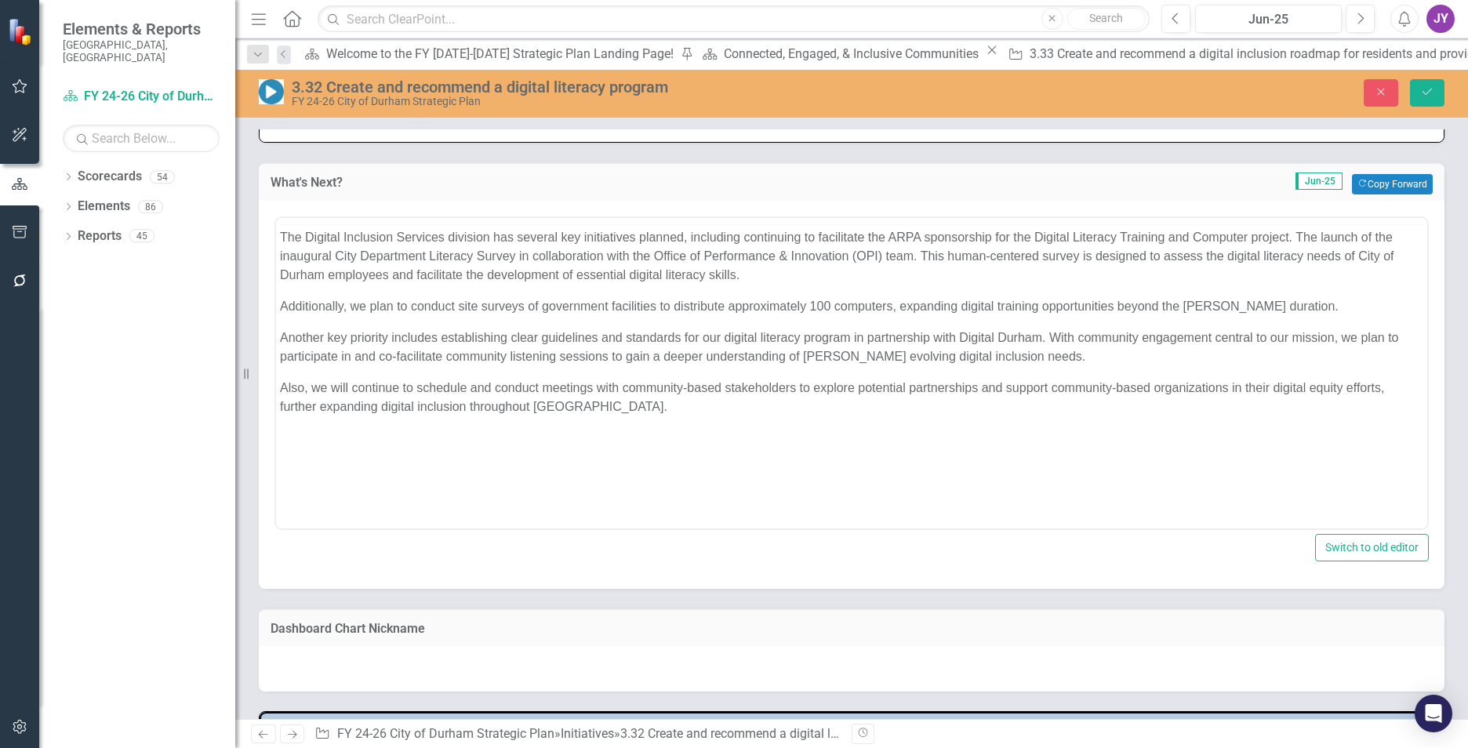
scroll to position [0, 0]
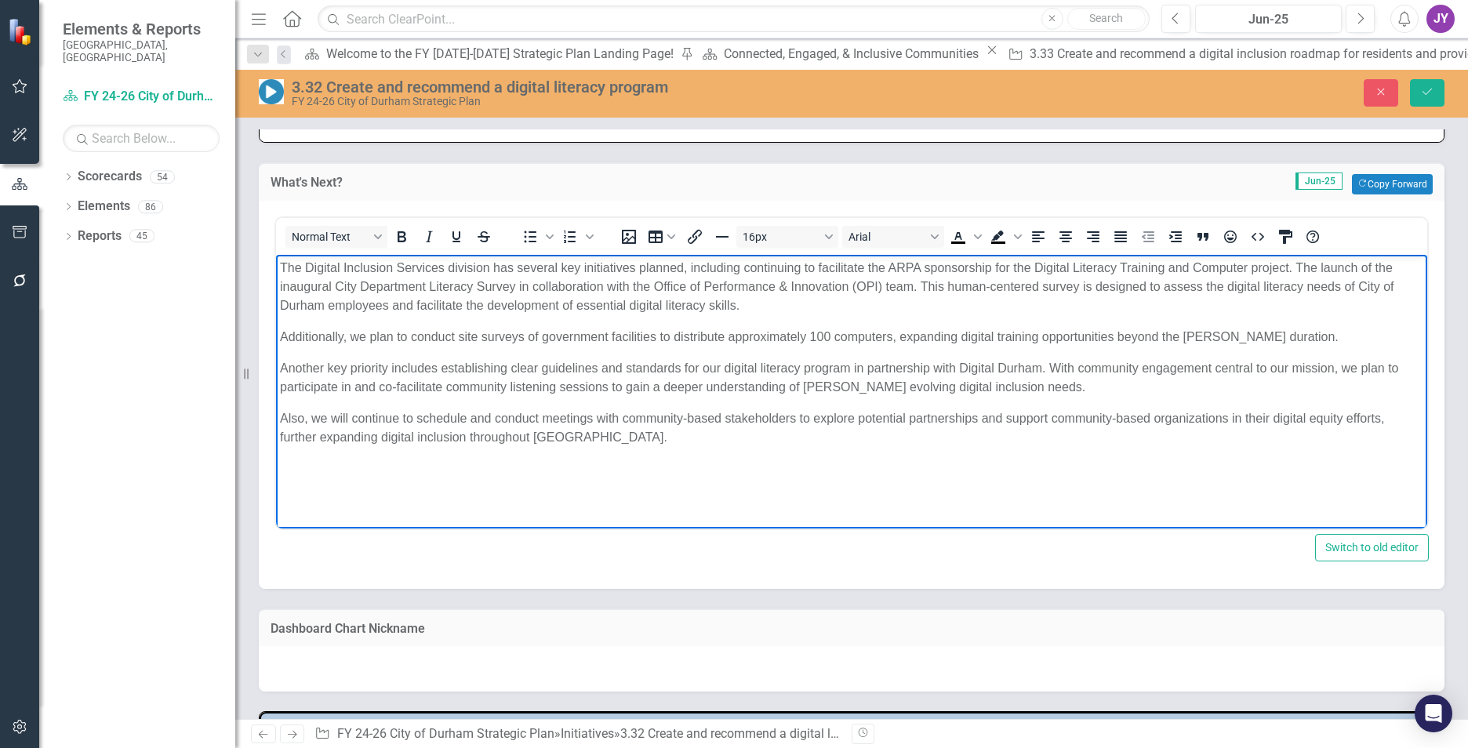
click at [794, 271] on p "The Digital Inclusion Services division has several key initiatives planned, in…" at bounding box center [851, 286] width 1143 height 56
click at [839, 271] on p "The Digital Inclusion Services division has several key initiatives planned, in…" at bounding box center [851, 286] width 1143 height 56
click at [888, 271] on p "The Digital Inclusion Services division has several key initiatives planned, in…" at bounding box center [851, 286] width 1143 height 56
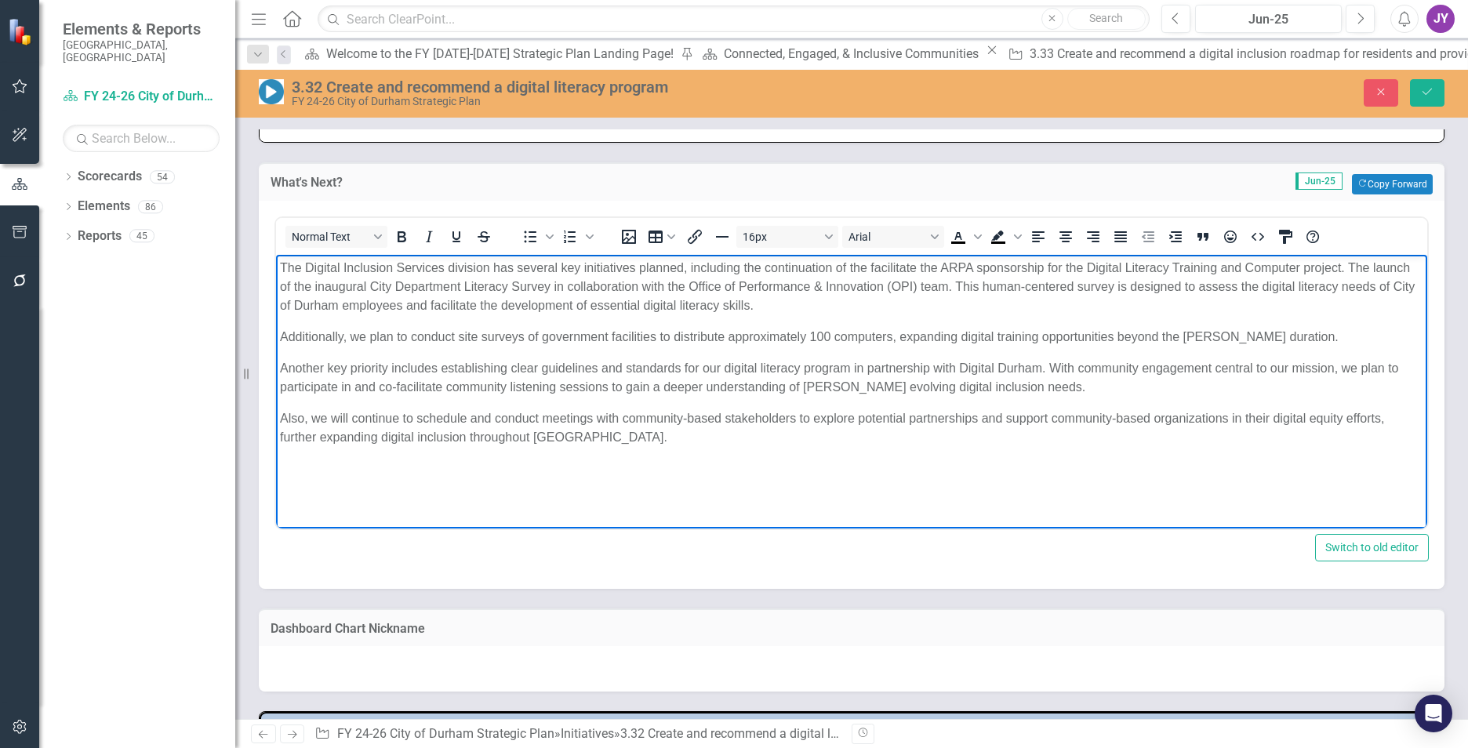
click at [888, 272] on p "The Digital Inclusion Services division has several key initiatives planned, in…" at bounding box center [851, 286] width 1143 height 56
click at [812, 309] on p "The Digital Inclusion Services division has several key initiatives planned, in…" at bounding box center [851, 286] width 1143 height 56
click at [738, 266] on p "The Digital Inclusion Services division has several key initiatives planned, in…" at bounding box center [851, 286] width 1143 height 56
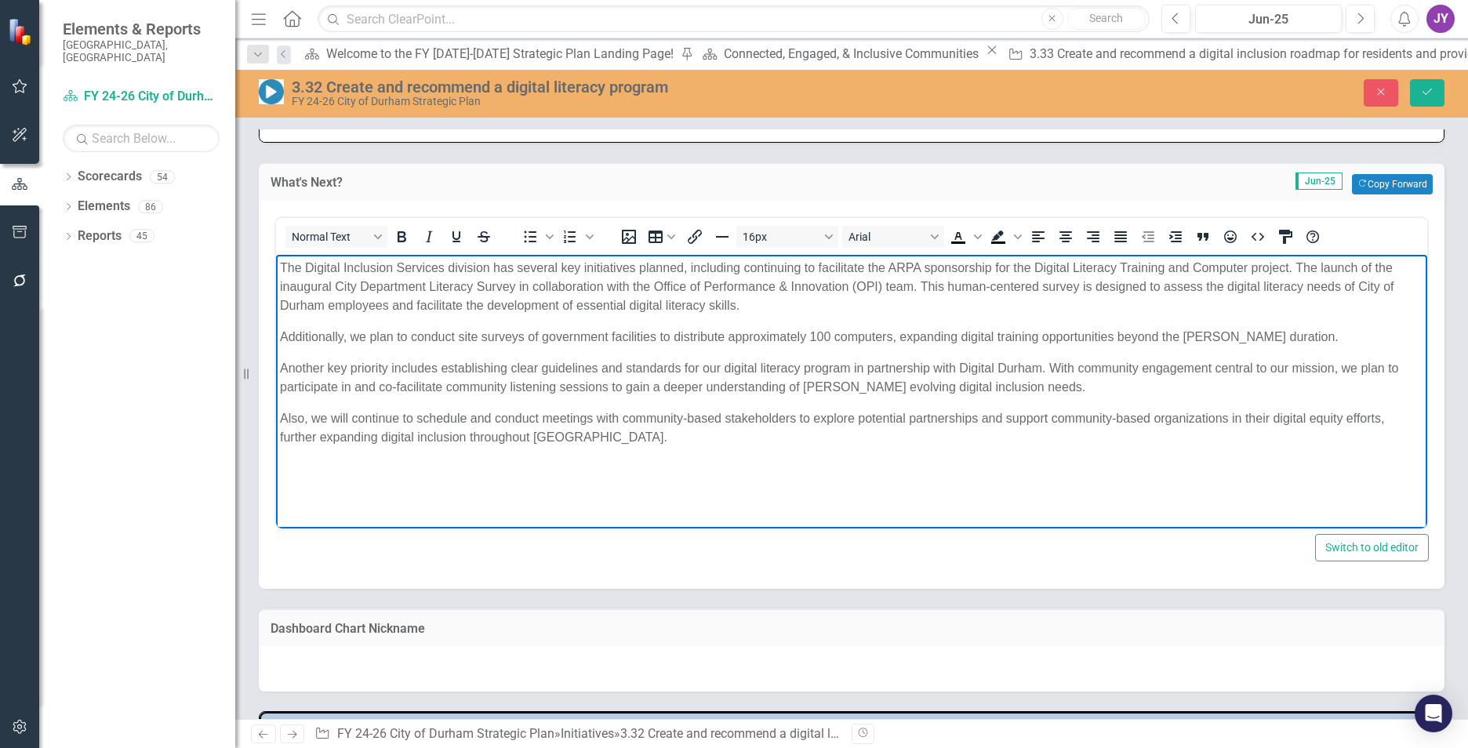
click at [742, 267] on p "The Digital Inclusion Services division has several key initiatives planned, in…" at bounding box center [851, 286] width 1143 height 56
drag, startPoint x: 871, startPoint y: 263, endPoint x: 1016, endPoint y: 266, distance: 144.3
click at [1016, 267] on p "The Digital Inclusion Services division has several key initiatives planned, in…" at bounding box center [851, 286] width 1143 height 56
click at [780, 270] on p "The Digital Inclusion Services division has several key initiatives planned, in…" at bounding box center [851, 286] width 1143 height 56
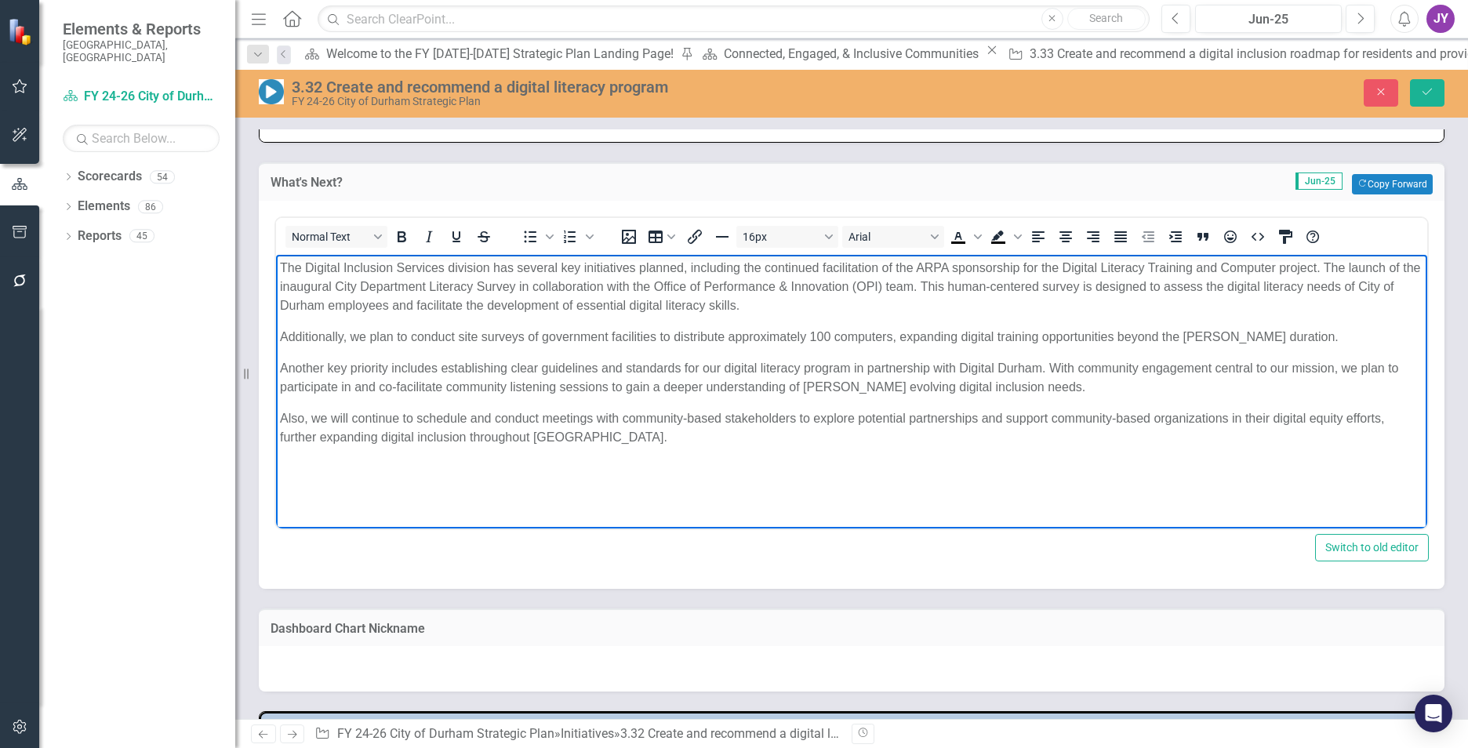
click at [699, 291] on p "The Digital Inclusion Services division has several key initiatives planned, in…" at bounding box center [851, 286] width 1143 height 56
click at [754, 298] on p "The Digital Inclusion Services division has several key initiatives planned, in…" at bounding box center [851, 286] width 1143 height 56
click at [1375, 301] on p "The Digital Inclusion Services division has several key initiatives planned, in…" at bounding box center [851, 286] width 1143 height 56
click at [739, 268] on p "The Digital Inclusion Services division has several key initiatives planned, in…" at bounding box center [851, 286] width 1143 height 56
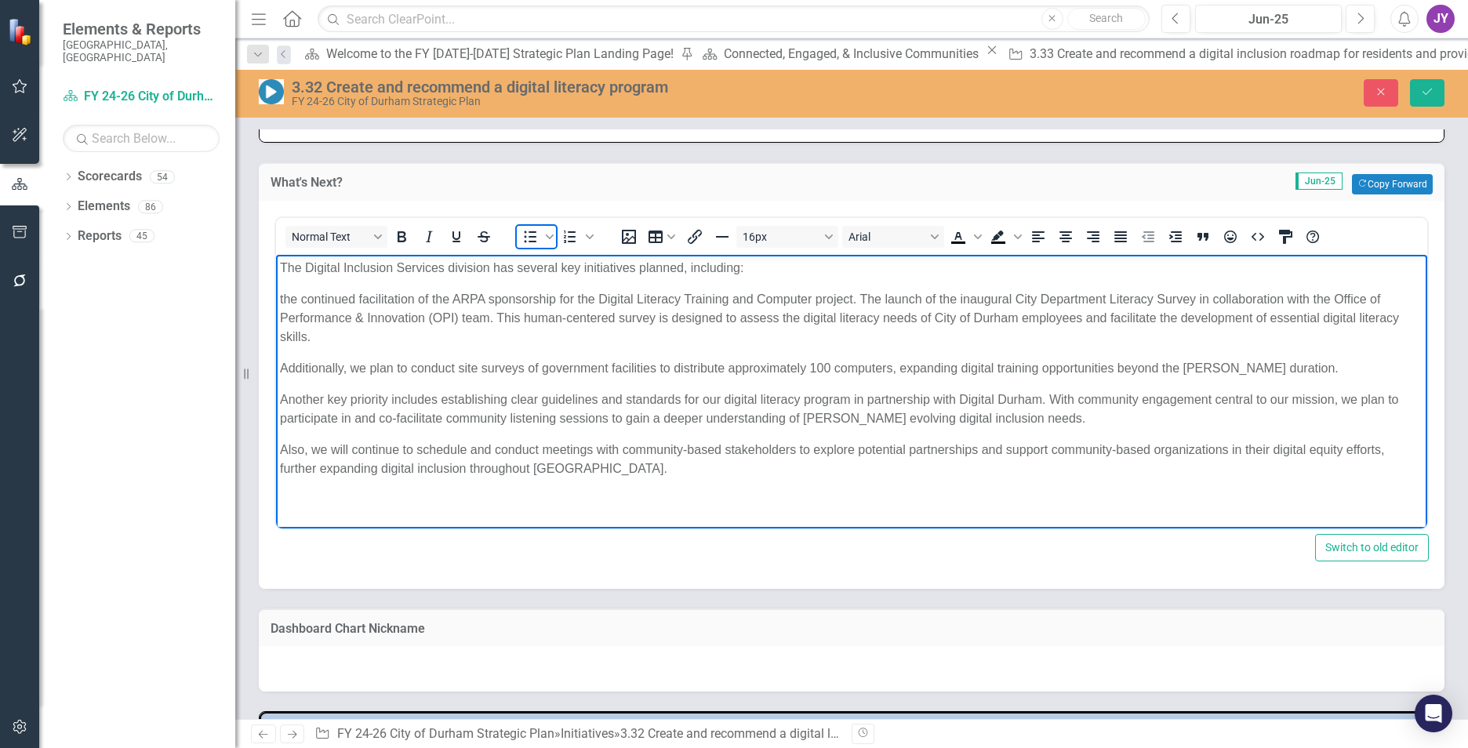
click at [531, 234] on icon "Bullet list" at bounding box center [531, 237] width 13 height 12
click at [901, 300] on li "The continued facilitation of the ARPA sponsorship for the Digital Literacy Tra…" at bounding box center [867, 317] width 1112 height 56
click at [897, 296] on li "The continued facilitation of the ARPA sponsorship for the Digital Literacy Tra…" at bounding box center [867, 317] width 1112 height 56
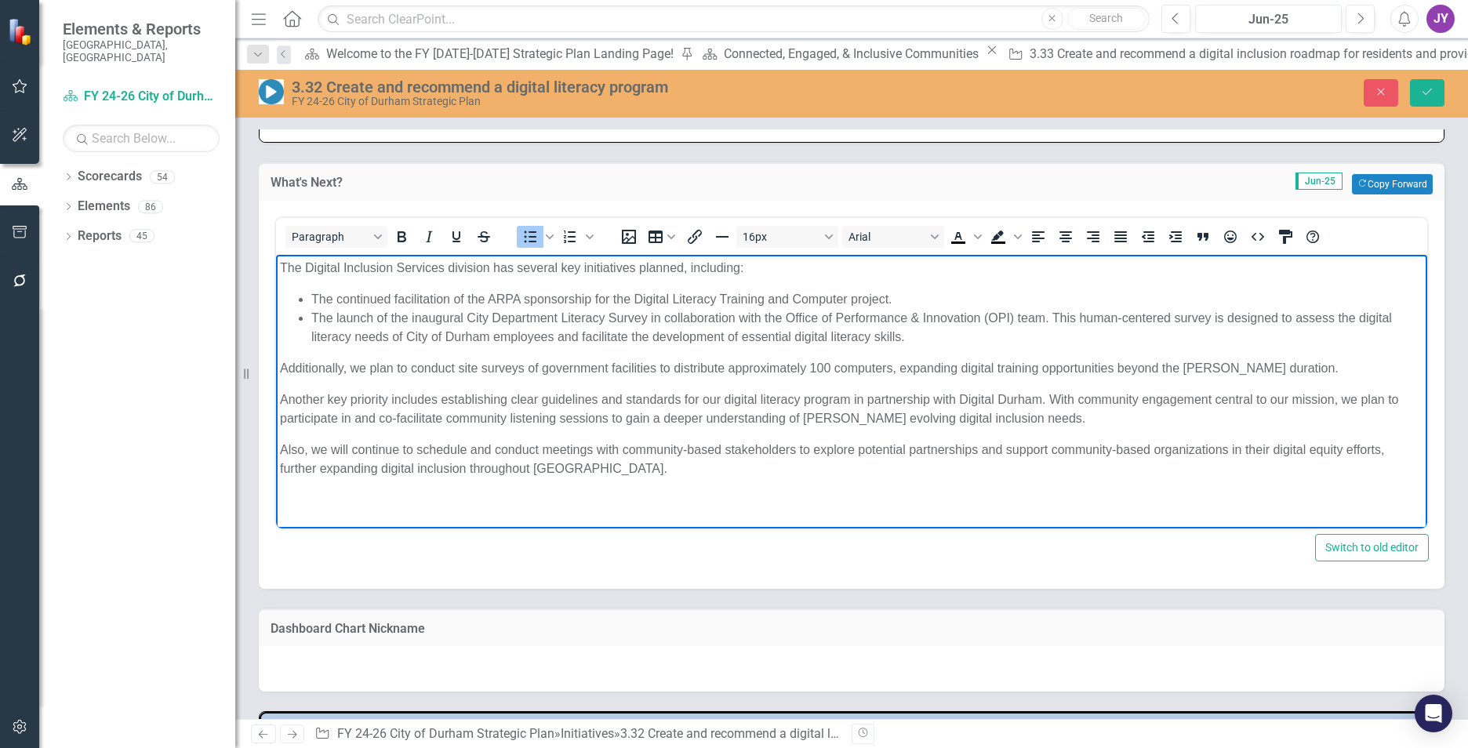
click at [1055, 319] on li "The launch of the inaugural City Department Literacy Survey in collaboration wi…" at bounding box center [867, 327] width 1112 height 38
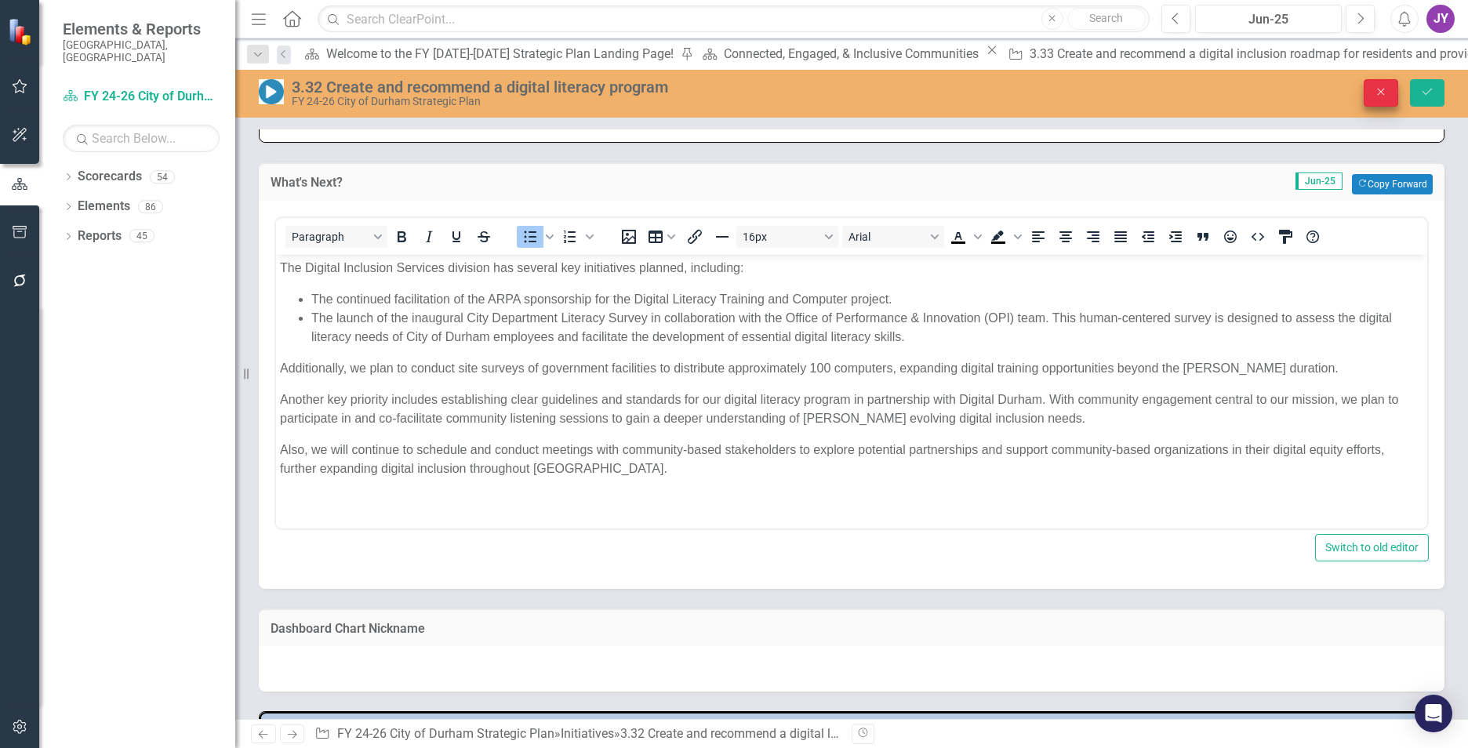
click at [1372, 91] on button "Close" at bounding box center [1381, 92] width 35 height 27
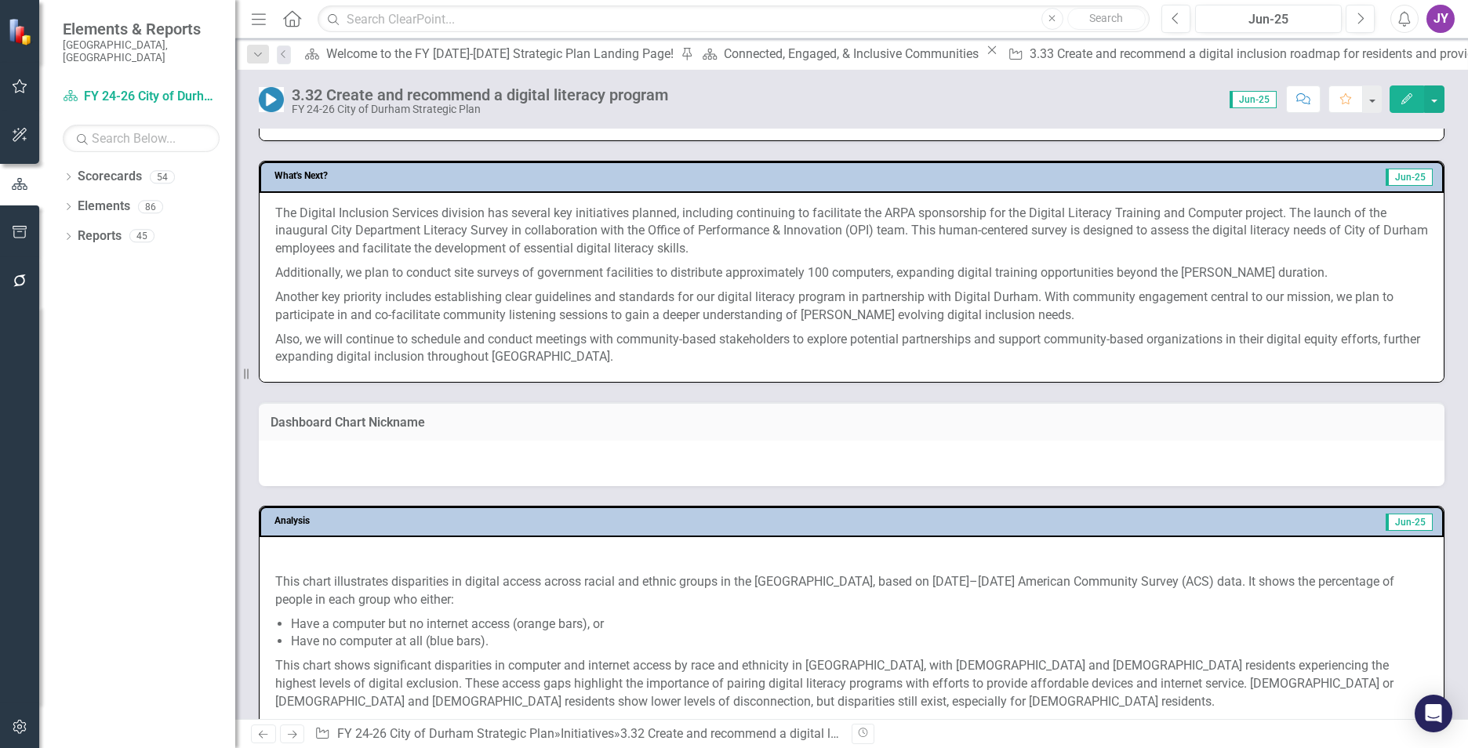
click at [1037, 268] on p "Additionally, we plan to conduct site surveys of government facilities to distr…" at bounding box center [851, 273] width 1153 height 24
click at [1037, 266] on p "Additionally, we plan to conduct site surveys of government facilities to distr…" at bounding box center [851, 273] width 1153 height 24
click at [809, 237] on span "The Digital Inclusion Services division has several key initiatives planned, in…" at bounding box center [851, 230] width 1153 height 51
click at [809, 231] on span "The Digital Inclusion Services division has several key initiatives planned, in…" at bounding box center [851, 230] width 1153 height 51
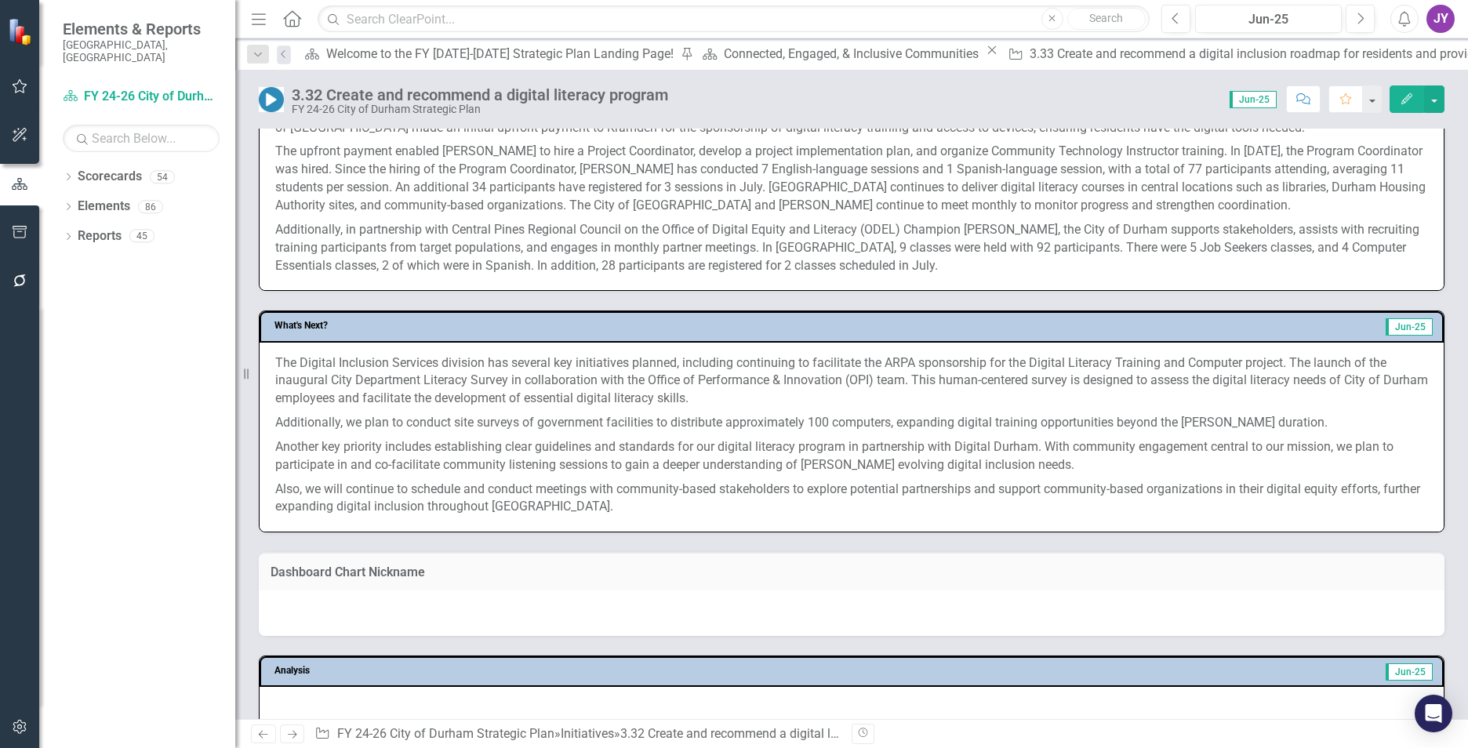
scroll to position [706, 0]
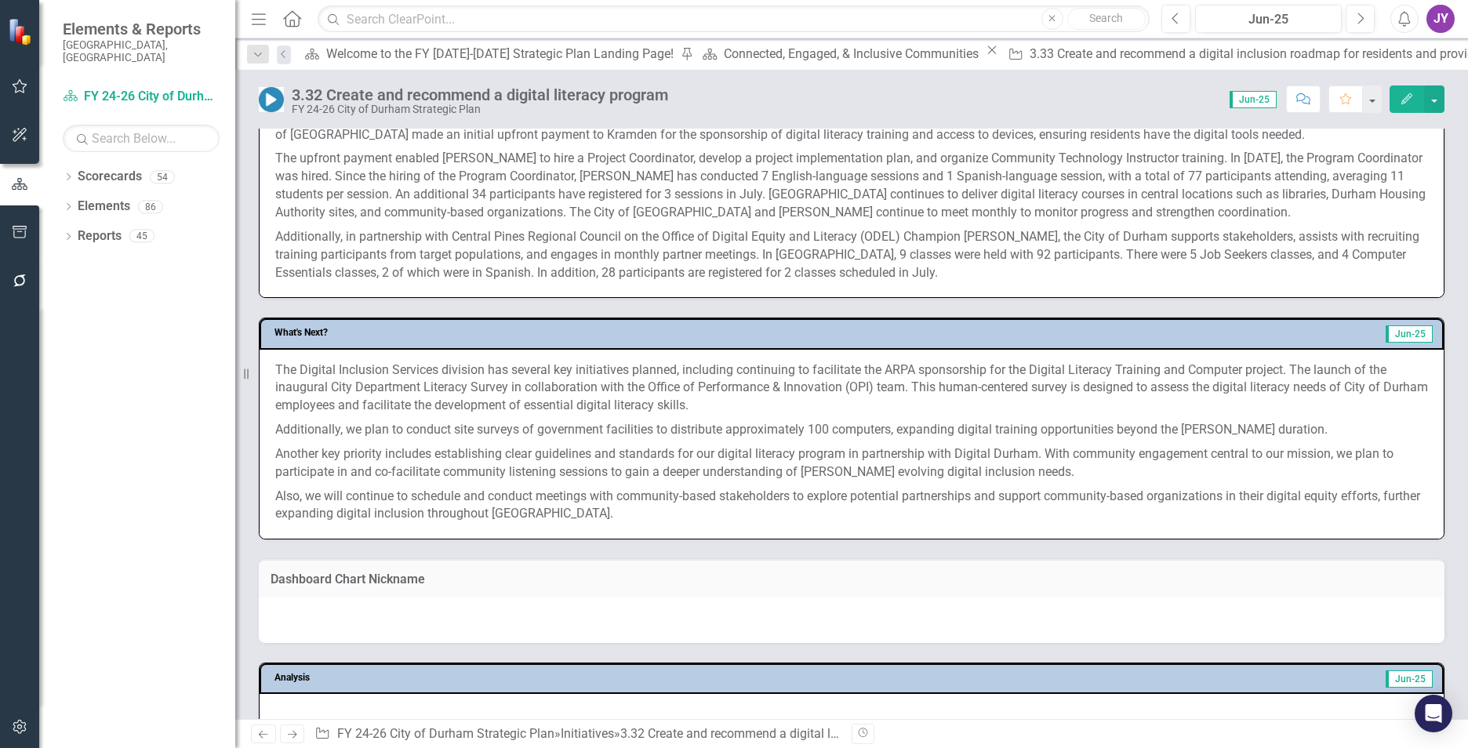
click at [651, 442] on p "Additionally, we plan to conduct site surveys of government facilities to distr…" at bounding box center [851, 430] width 1153 height 24
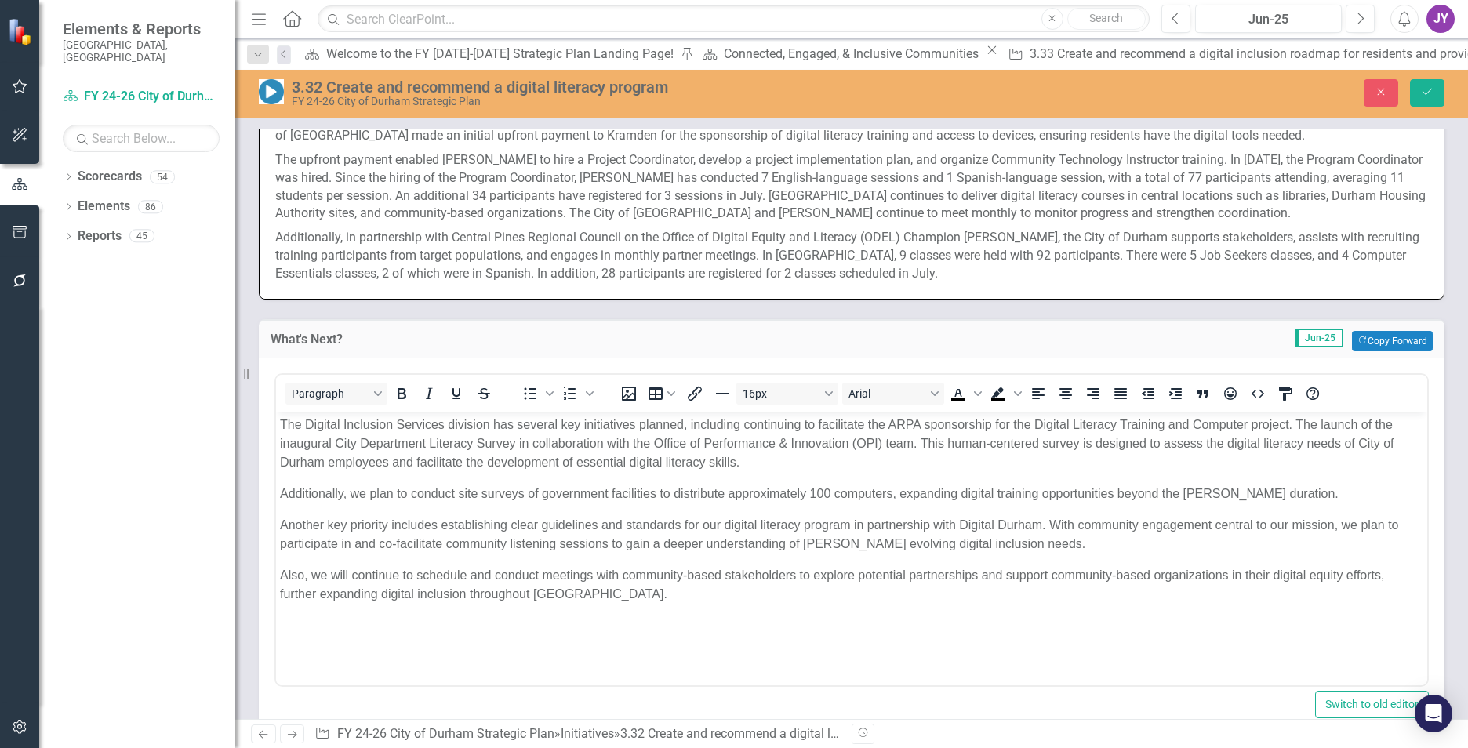
scroll to position [784, 0]
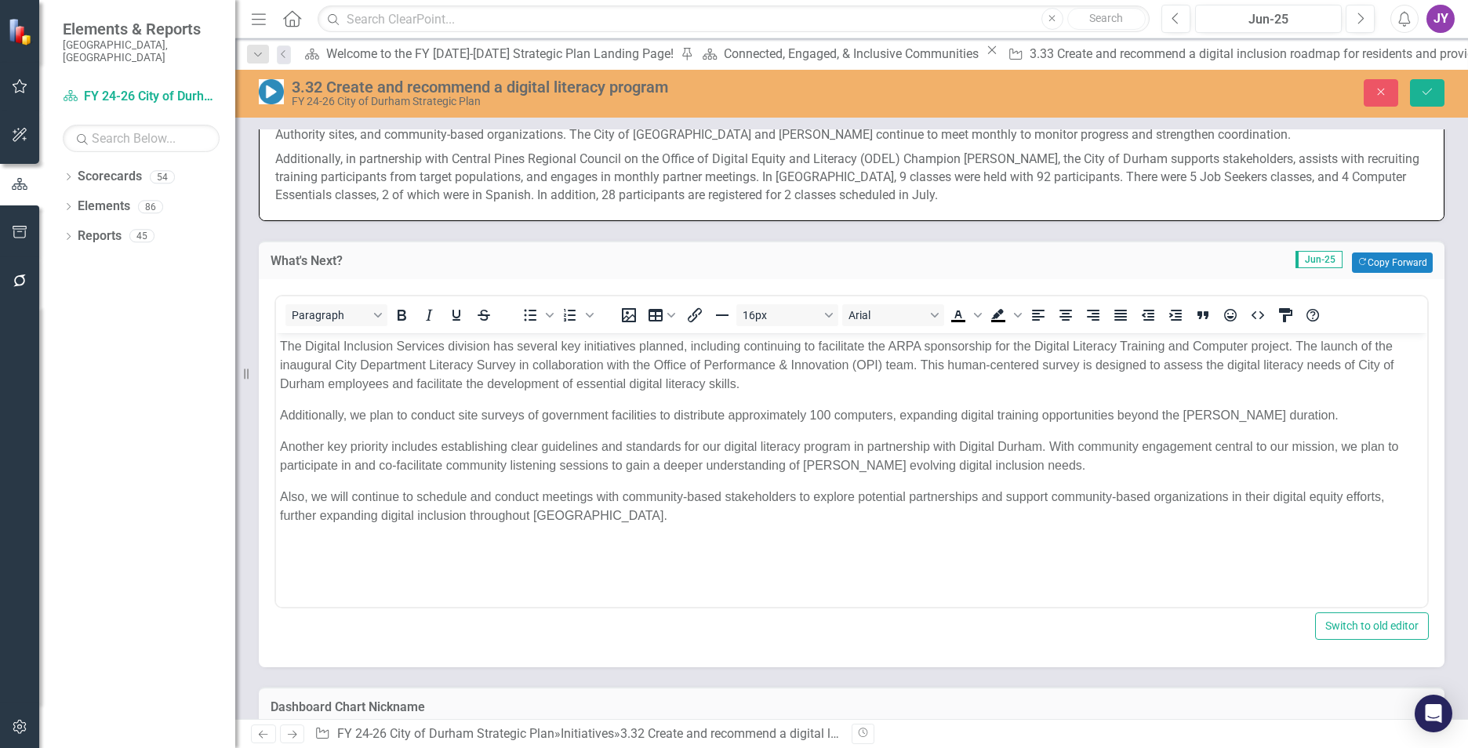
click at [766, 347] on p "The Digital Inclusion Services division has several key initiatives planned, in…" at bounding box center [851, 364] width 1143 height 56
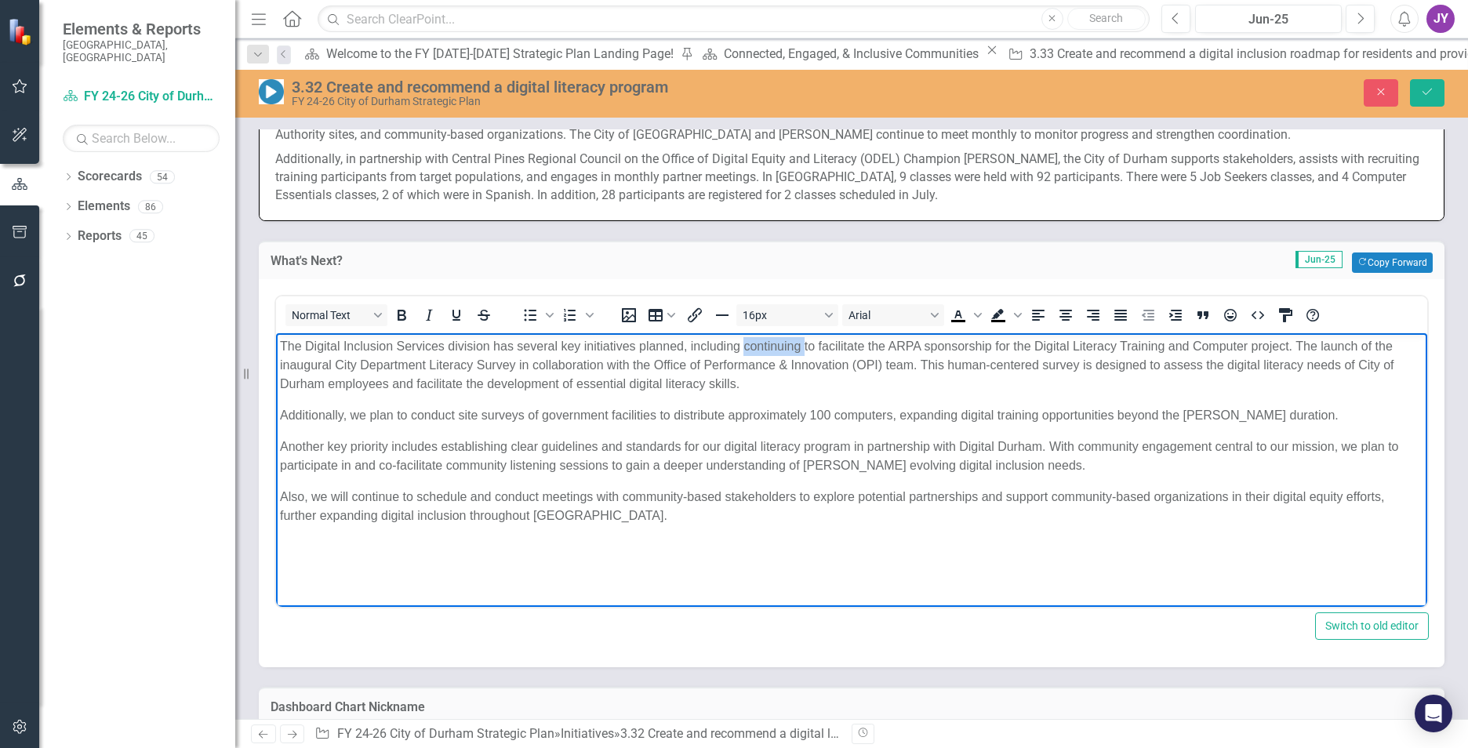
click at [766, 347] on p "The Digital Inclusion Services division has several key initiatives planned, in…" at bounding box center [851, 364] width 1143 height 56
click at [856, 347] on p "The Digital Inclusion Services division has several key initiatives planned, in…" at bounding box center [851, 364] width 1143 height 56
click at [853, 345] on p "The Digital Inclusion Services division has several key initiatives planned, in…" at bounding box center [851, 364] width 1143 height 56
click at [1324, 343] on p "The Digital Inclusion Services division has several key initiatives planned, in…" at bounding box center [851, 364] width 1143 height 56
click at [968, 376] on p "The Digital Inclusion Services division has several key initiatives planned, in…" at bounding box center [851, 364] width 1143 height 56
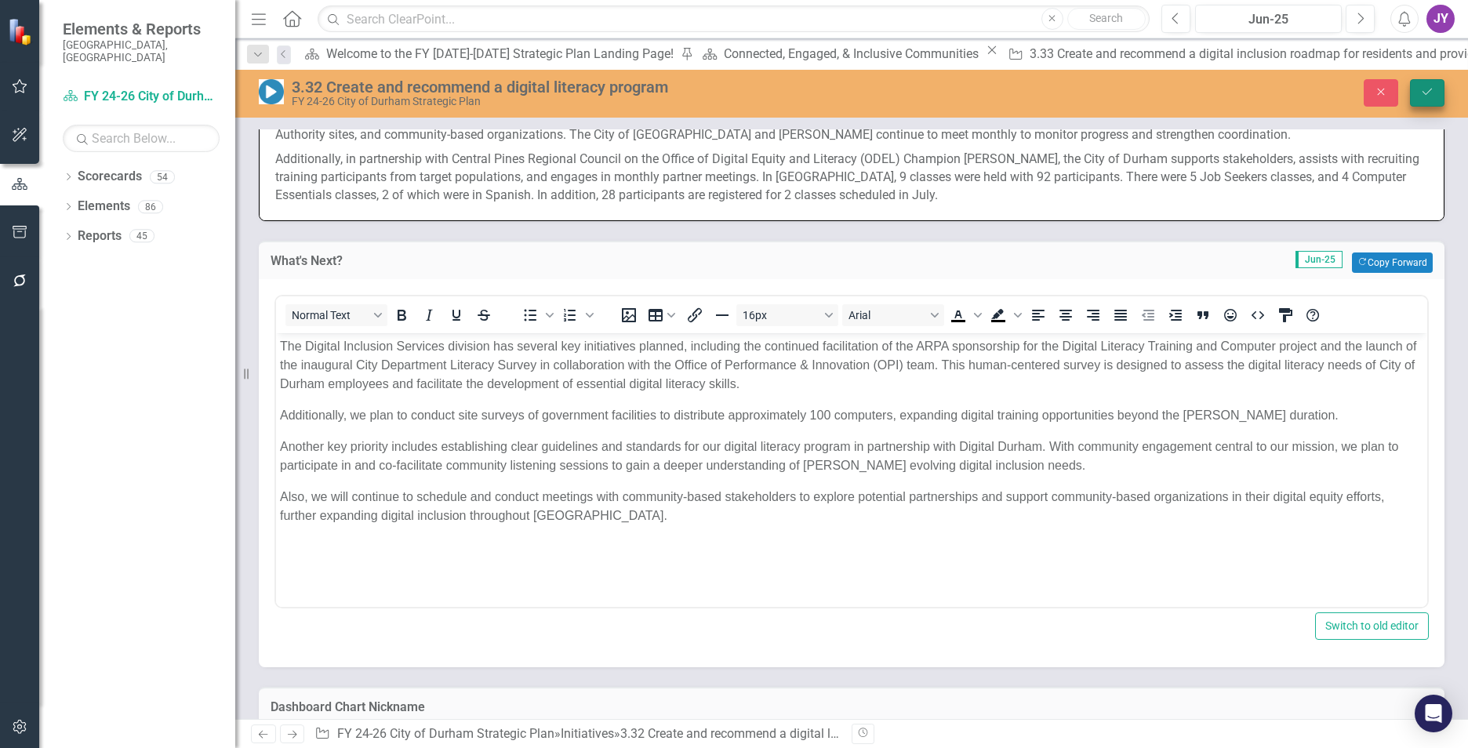
click at [1422, 95] on icon "Save" at bounding box center [1427, 91] width 14 height 11
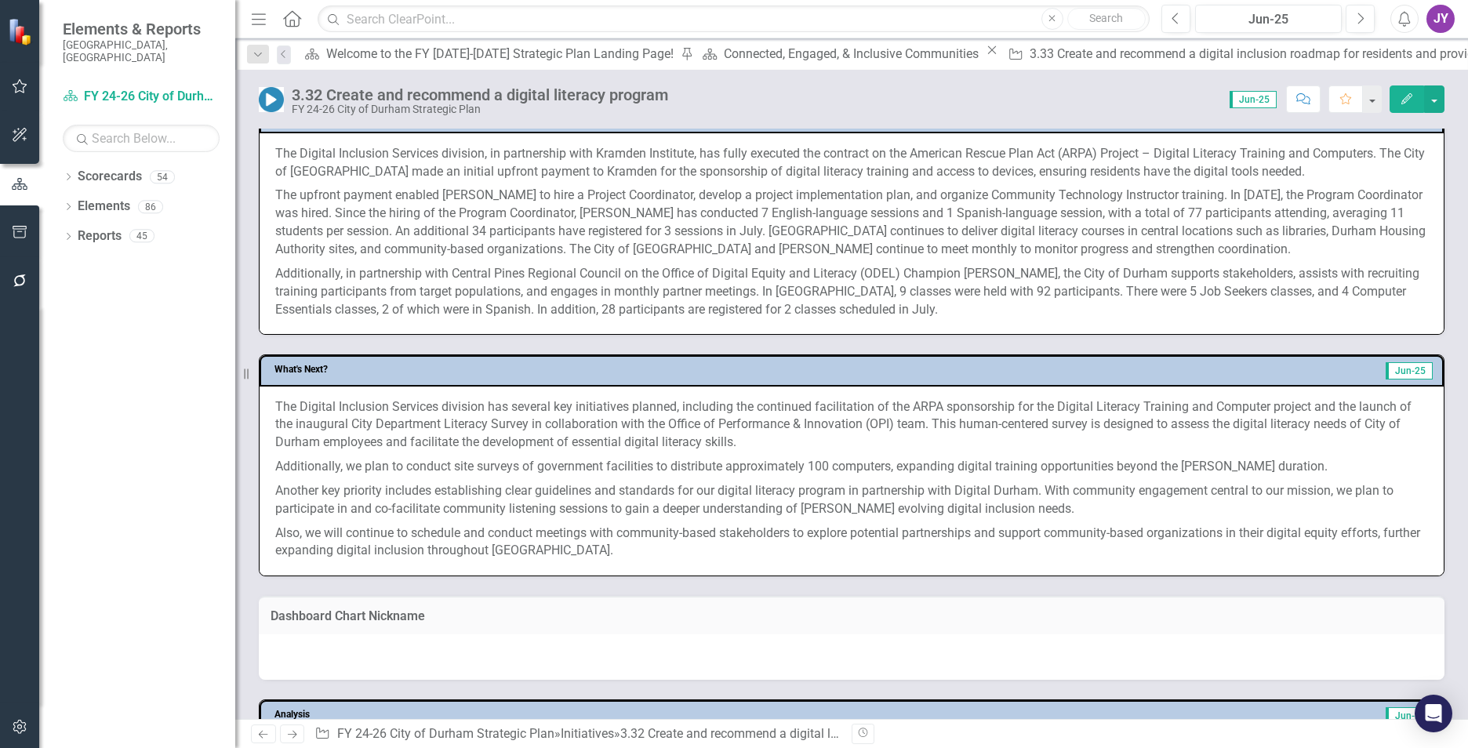
scroll to position [706, 0]
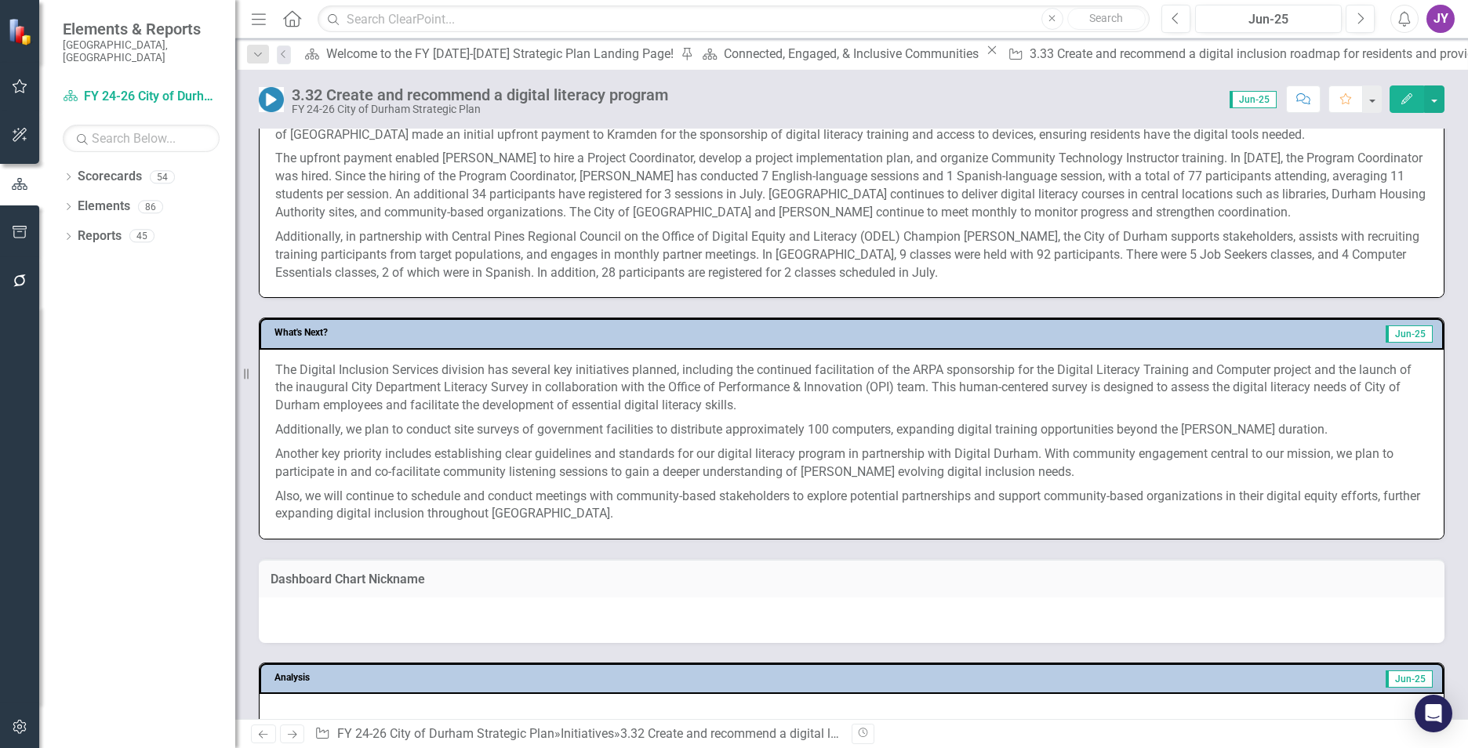
click at [735, 376] on p "The Digital Inclusion Services division has several key initiatives planned, in…" at bounding box center [851, 390] width 1153 height 57
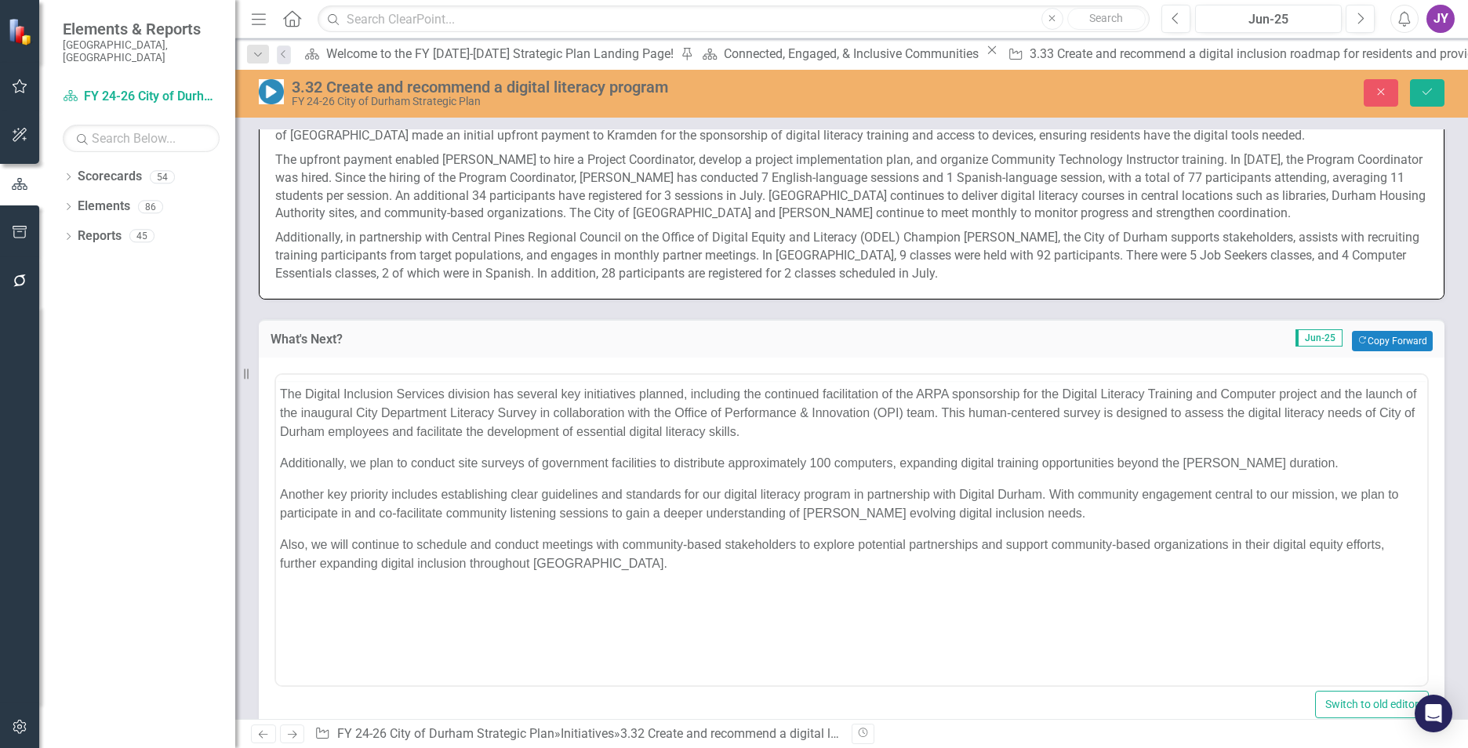
scroll to position [0, 0]
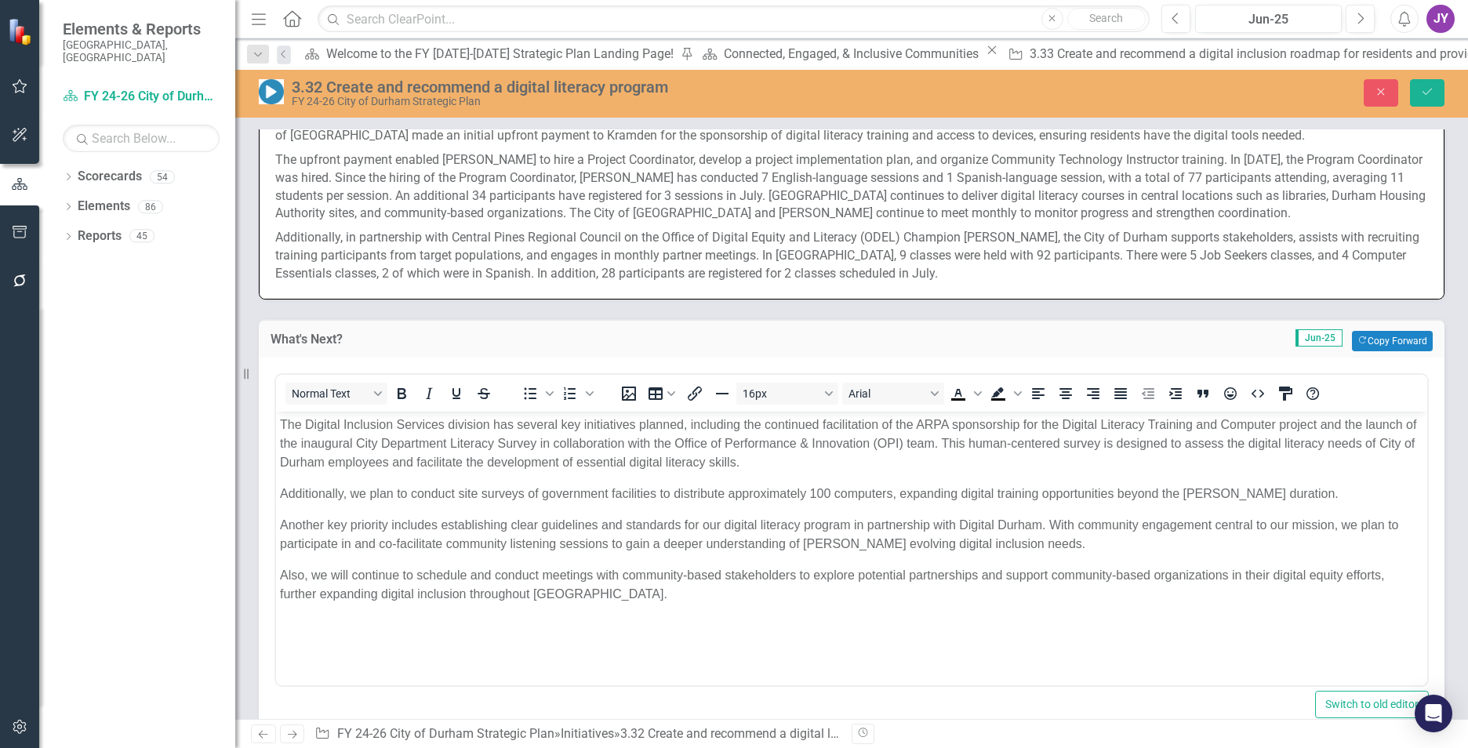
click at [747, 426] on p "The Digital Inclusion Services division has several key initiatives planned, in…" at bounding box center [851, 443] width 1143 height 56
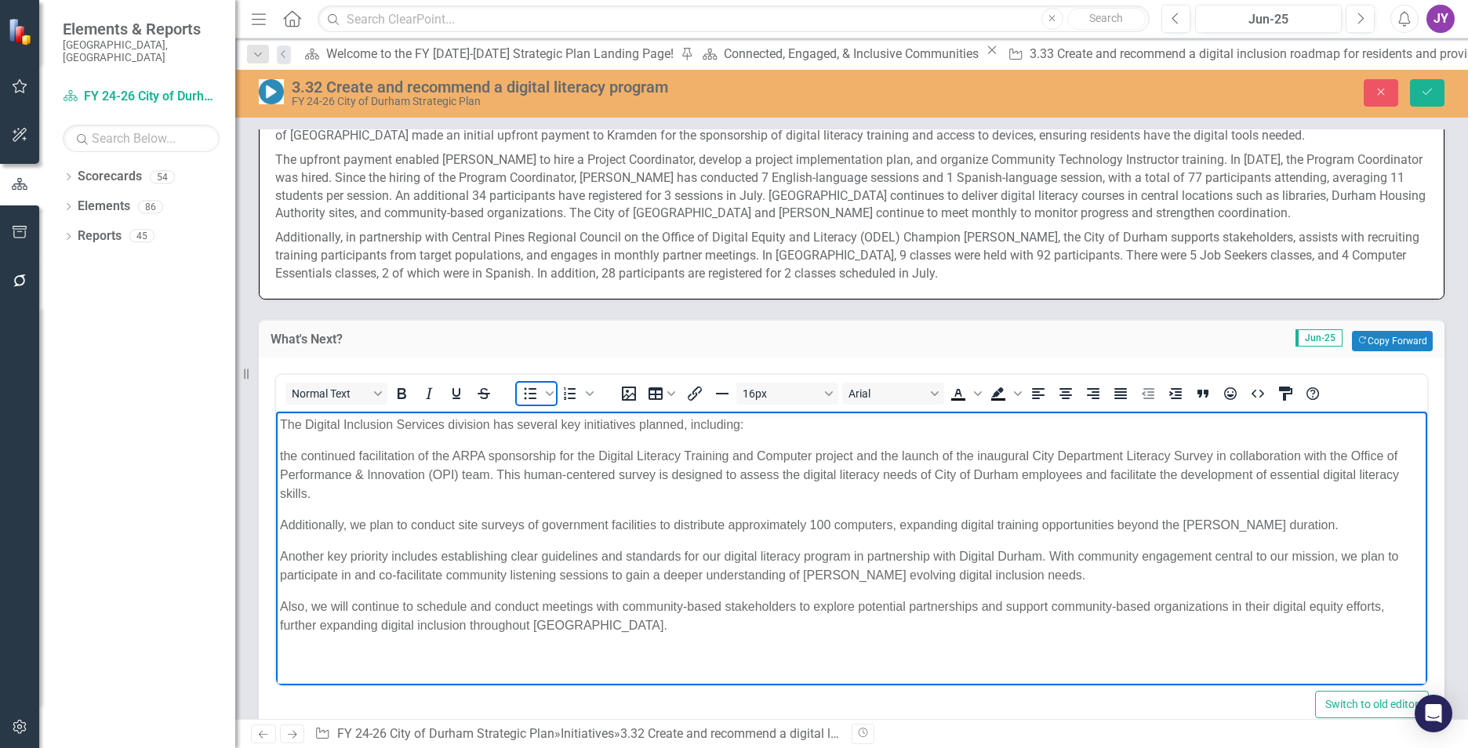
click at [533, 398] on icon "Bullet list" at bounding box center [531, 393] width 13 height 12
click at [896, 452] on li "The continued facilitation of the ARPA sponsorship for the Digital Literacy Tra…" at bounding box center [867, 474] width 1112 height 56
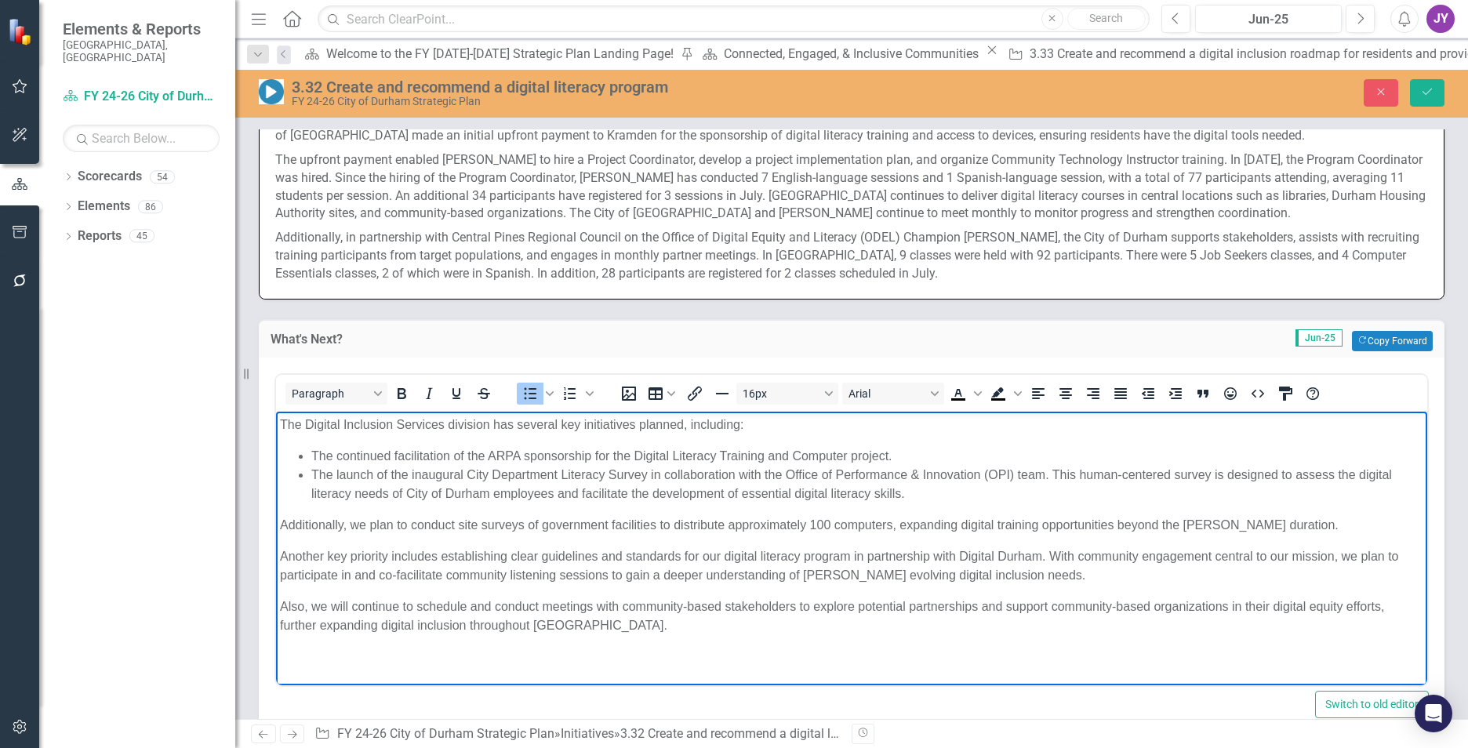
click at [1058, 474] on li "The launch of the inaugural City Department Literacy Survey in collaboration wi…" at bounding box center [867, 484] width 1112 height 38
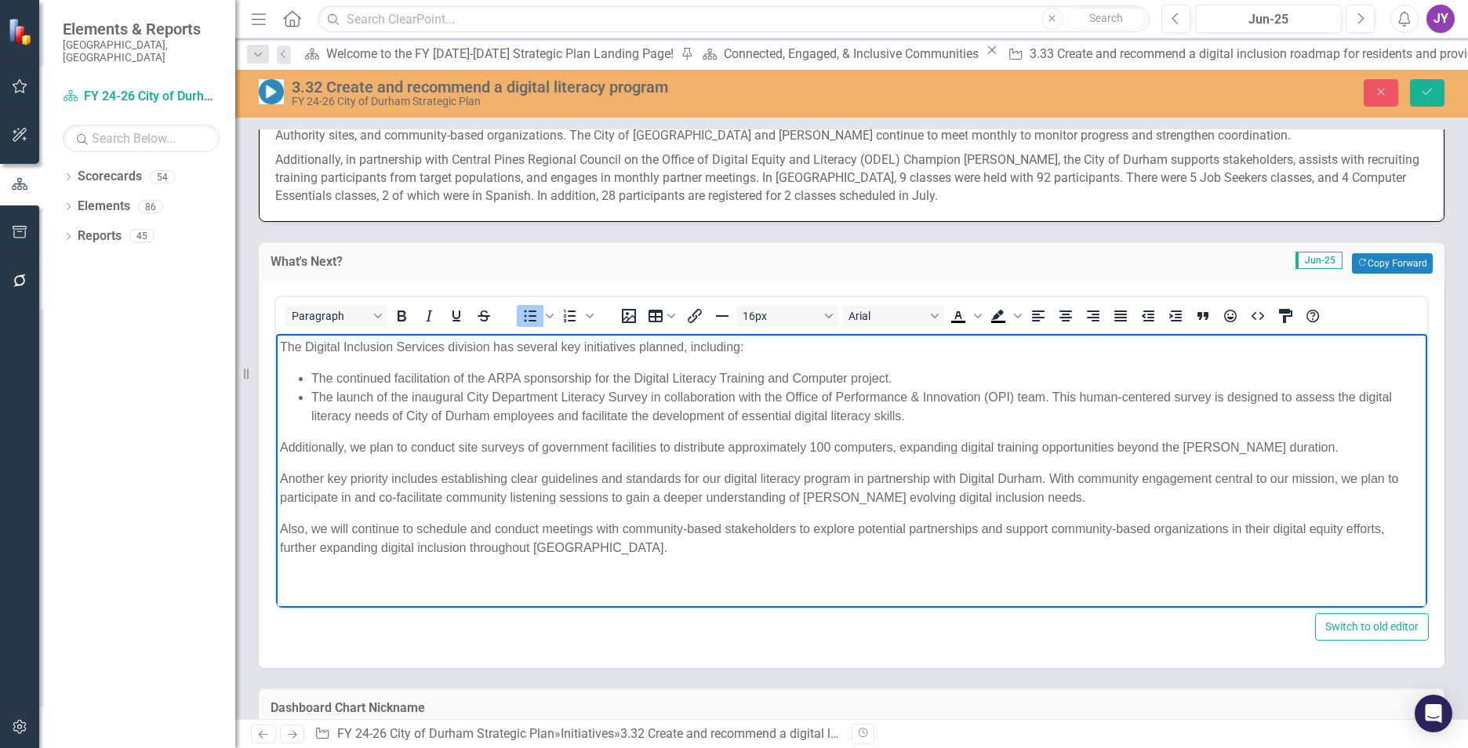
scroll to position [784, 0]
drag, startPoint x: 406, startPoint y: 445, endPoint x: 548, endPoint y: 782, distance: 365.1
click at [276, 445] on html "The Digital Inclusion Services division has several key initiatives planned, in…" at bounding box center [851, 453] width 1151 height 240
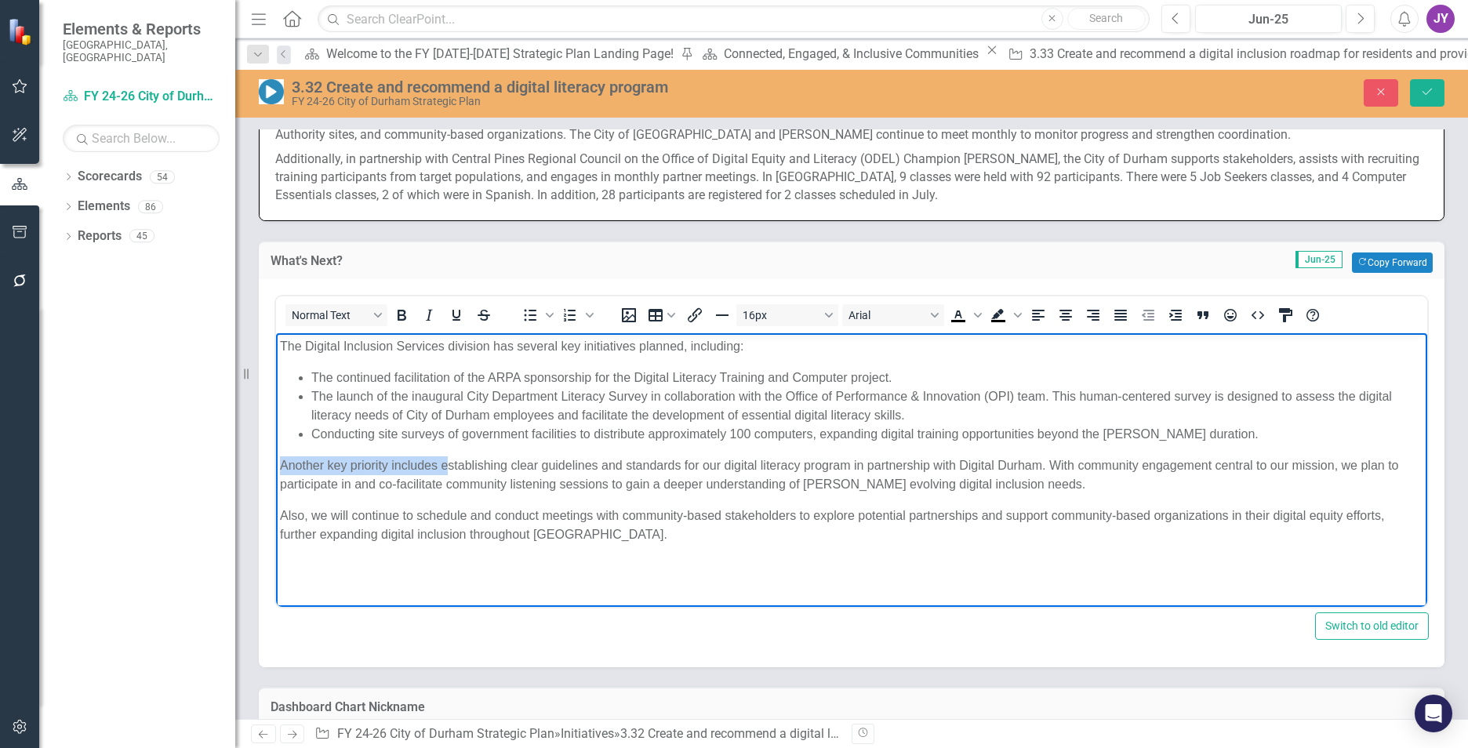
drag, startPoint x: 431, startPoint y: 467, endPoint x: 274, endPoint y: 467, distance: 156.8
click at [276, 467] on html "The Digital Inclusion Services division has several key initiatives planned, in…" at bounding box center [851, 450] width 1151 height 235
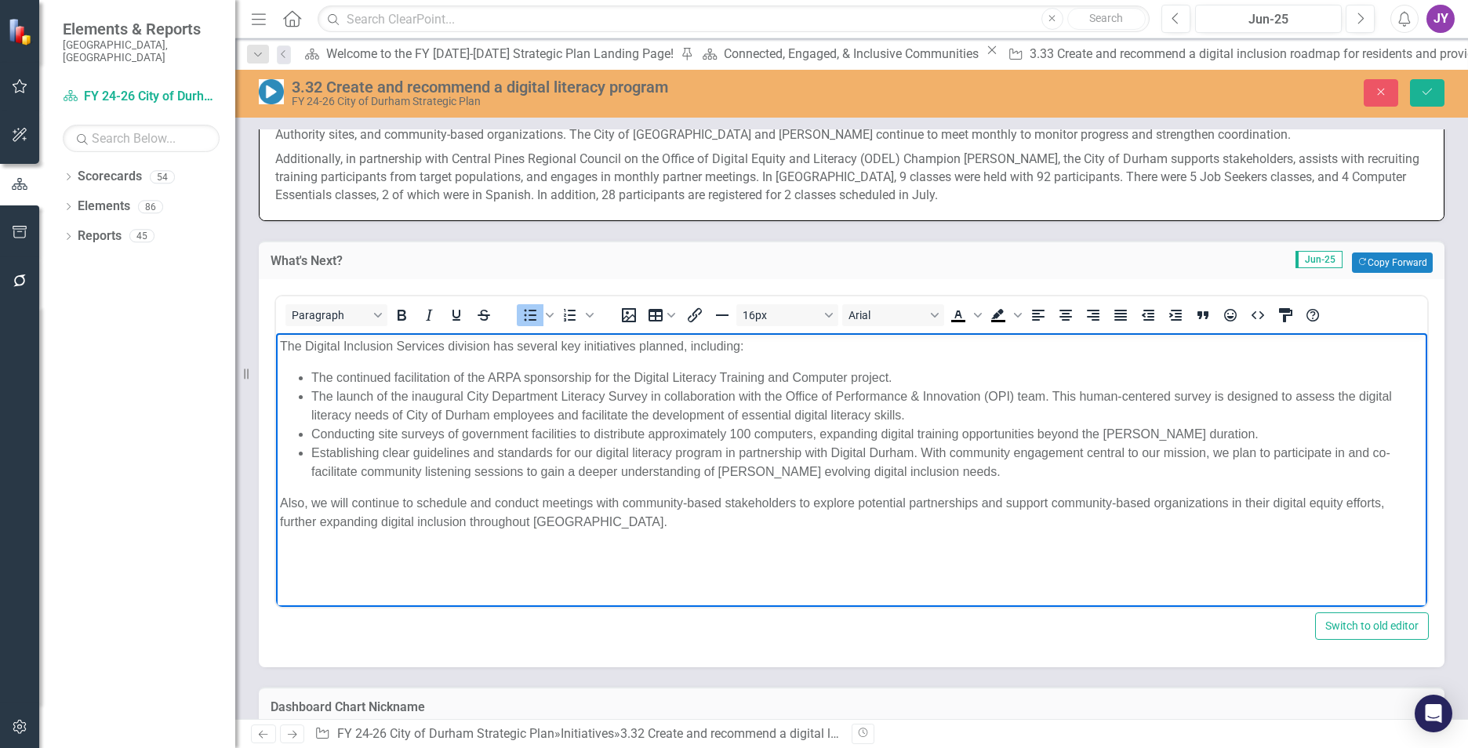
click at [923, 450] on li "Establishing clear guidelines and standards for our digital literacy program in…" at bounding box center [867, 462] width 1112 height 38
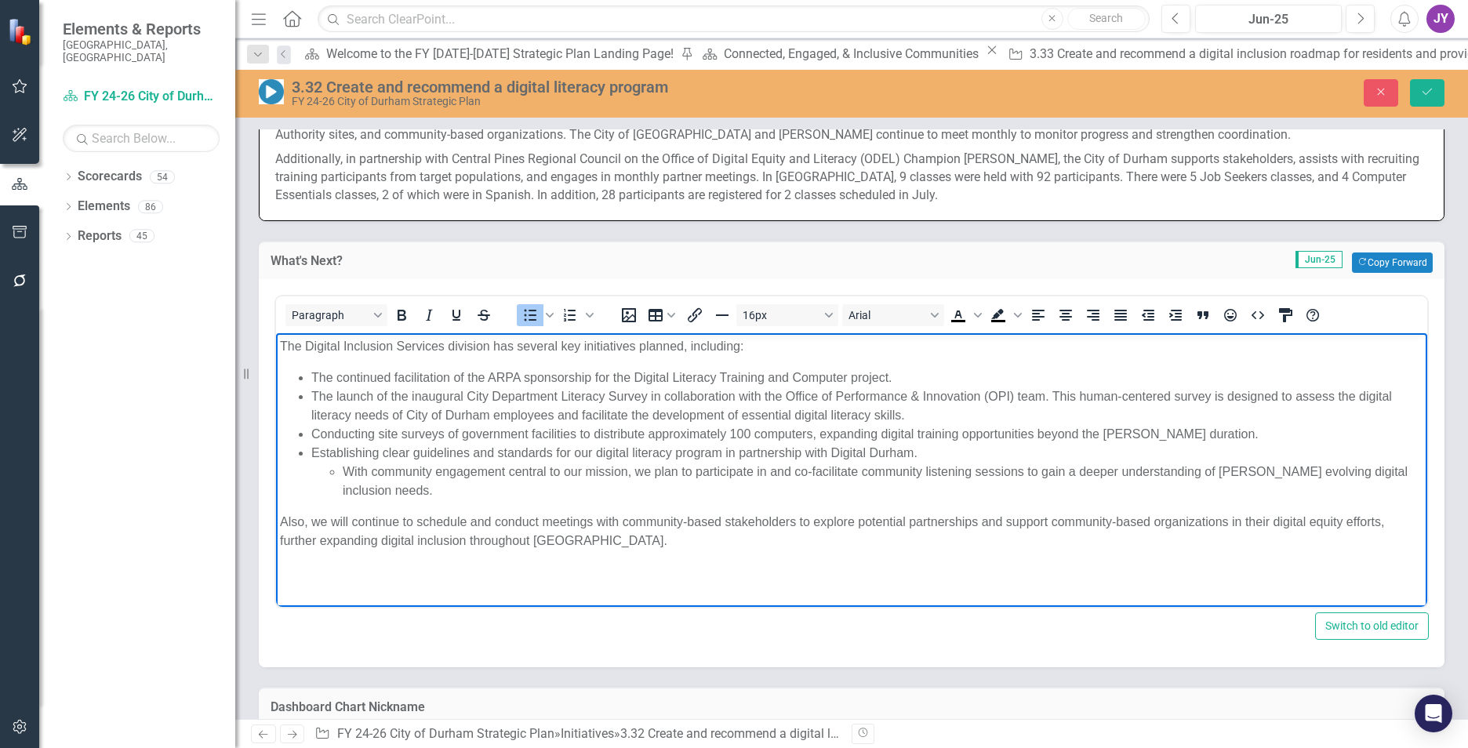
click at [1055, 394] on li "The launch of the inaugural City Department Literacy Survey in collaboration wi…" at bounding box center [867, 406] width 1112 height 38
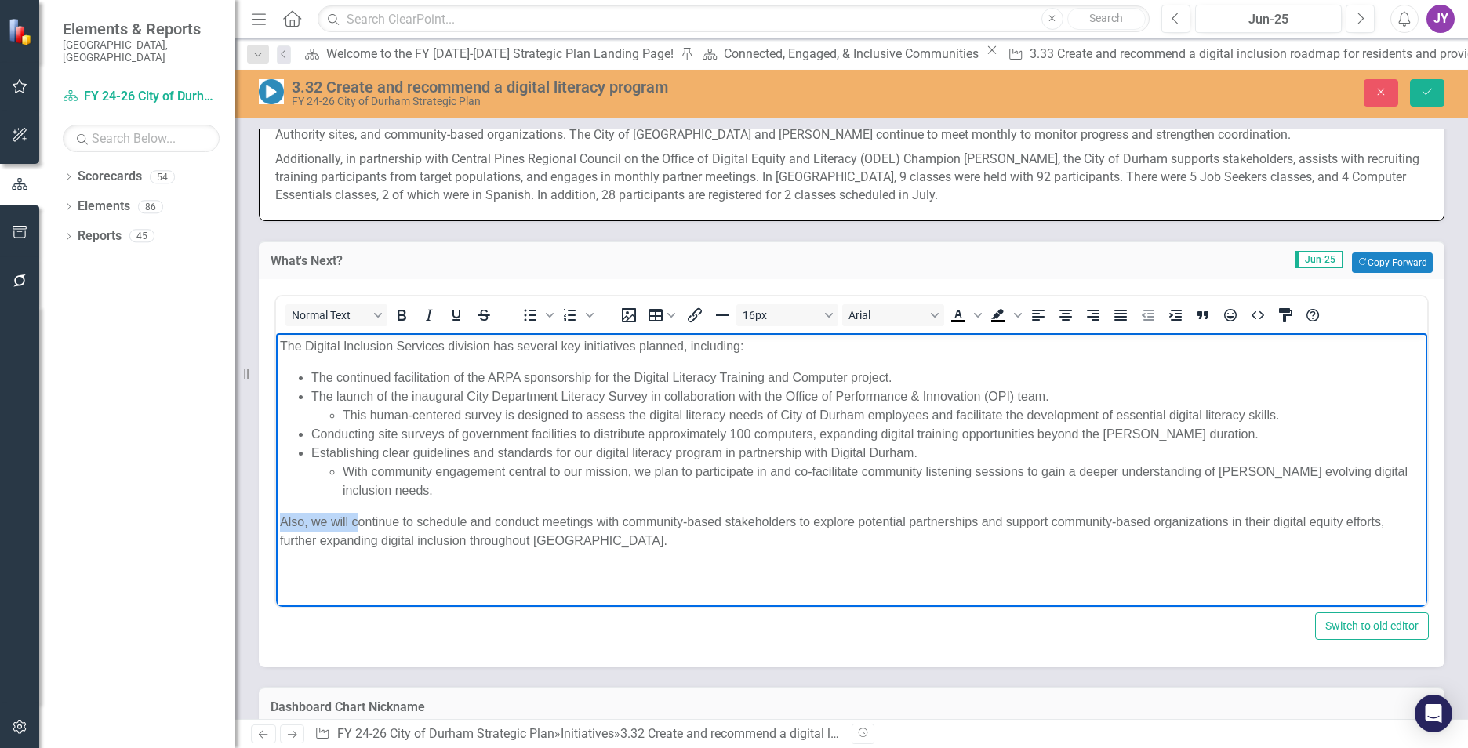
drag, startPoint x: 355, startPoint y: 521, endPoint x: 250, endPoint y: 512, distance: 105.4
click at [276, 512] on html "The Digital Inclusion Services division has several key initiatives planned, in…" at bounding box center [851, 450] width 1151 height 235
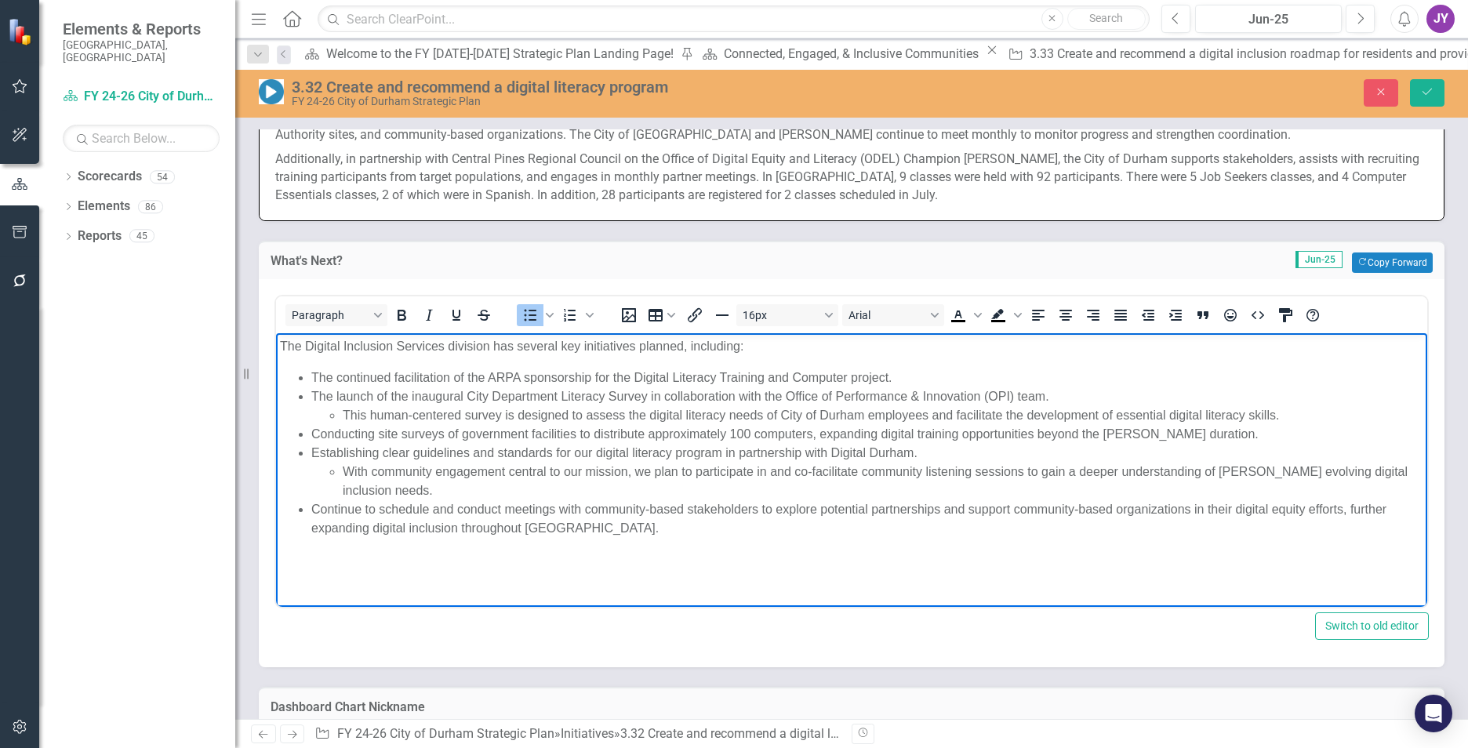
click at [360, 508] on li "Continue to schedule and conduct meetings with community-based stakeholders to …" at bounding box center [867, 519] width 1112 height 38
click at [1417, 90] on button "Save" at bounding box center [1427, 92] width 35 height 27
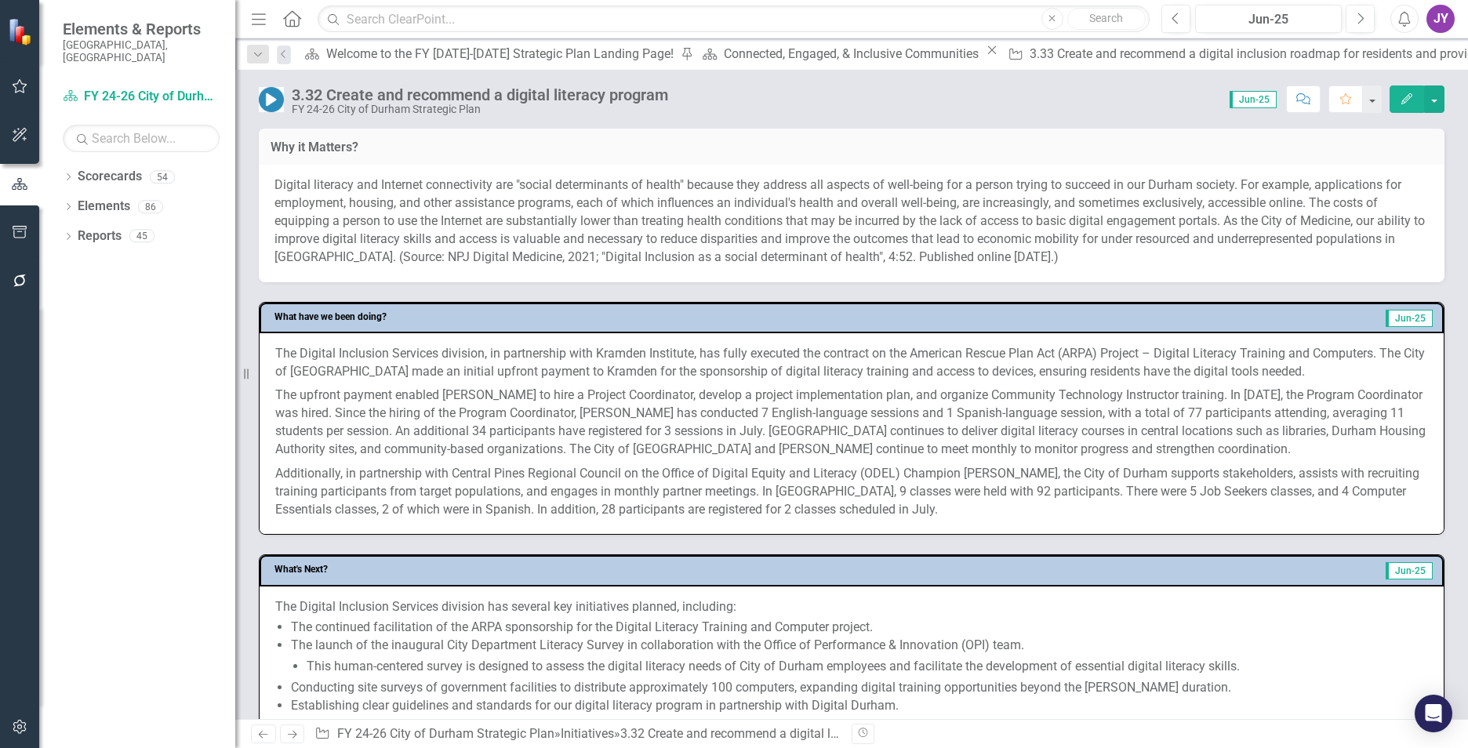
scroll to position [706, 0]
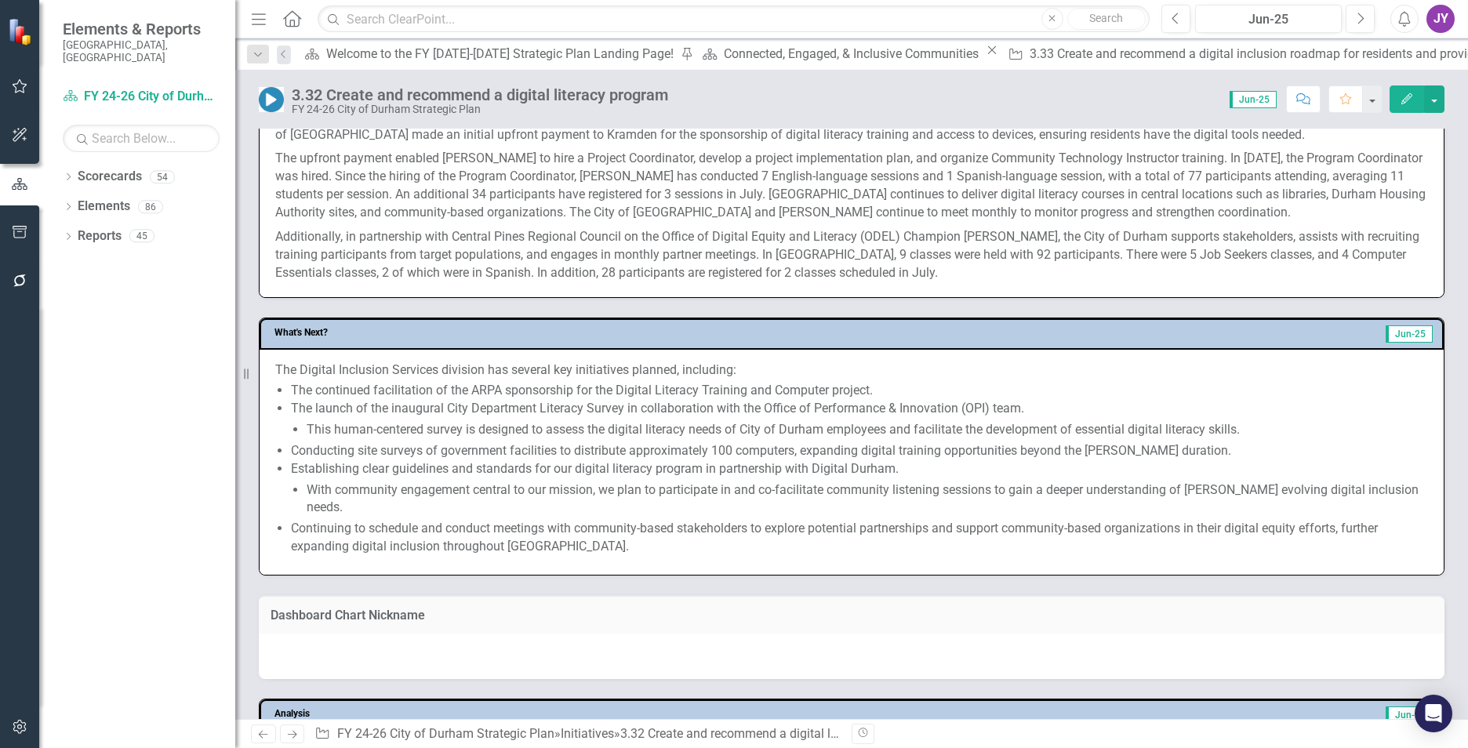
click at [314, 439] on li "This human-centered survey is designed to assess the digital literacy needs of …" at bounding box center [867, 430] width 1121 height 18
click at [315, 439] on li "This human-centered survey is designed to assess the digital literacy needs of …" at bounding box center [867, 430] width 1121 height 18
click at [352, 482] on li "Establishing clear guidelines and standards for our digital literacy program in…" at bounding box center [859, 488] width 1137 height 57
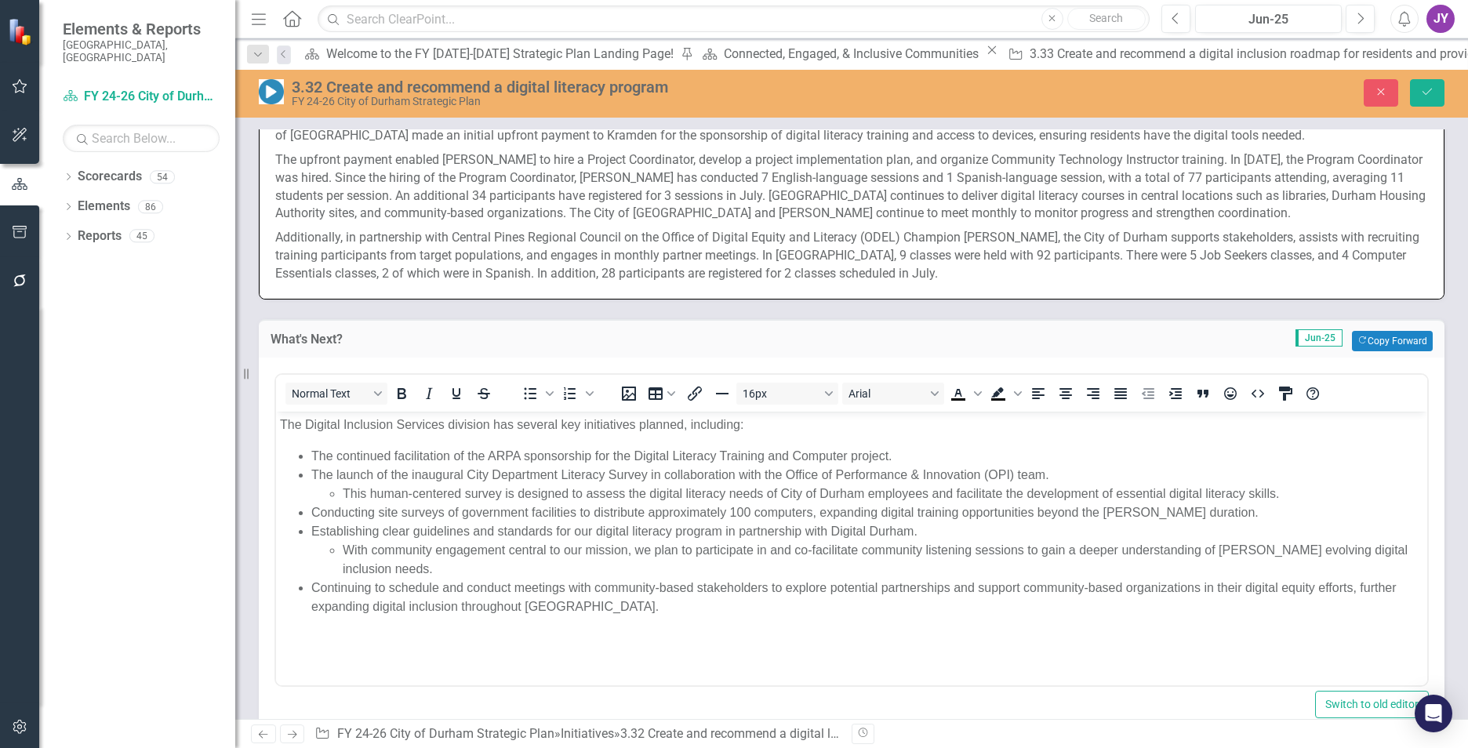
scroll to position [0, 0]
click at [345, 497] on li "This human-centered survey is designed to assess the digital literacy needs of …" at bounding box center [883, 493] width 1081 height 19
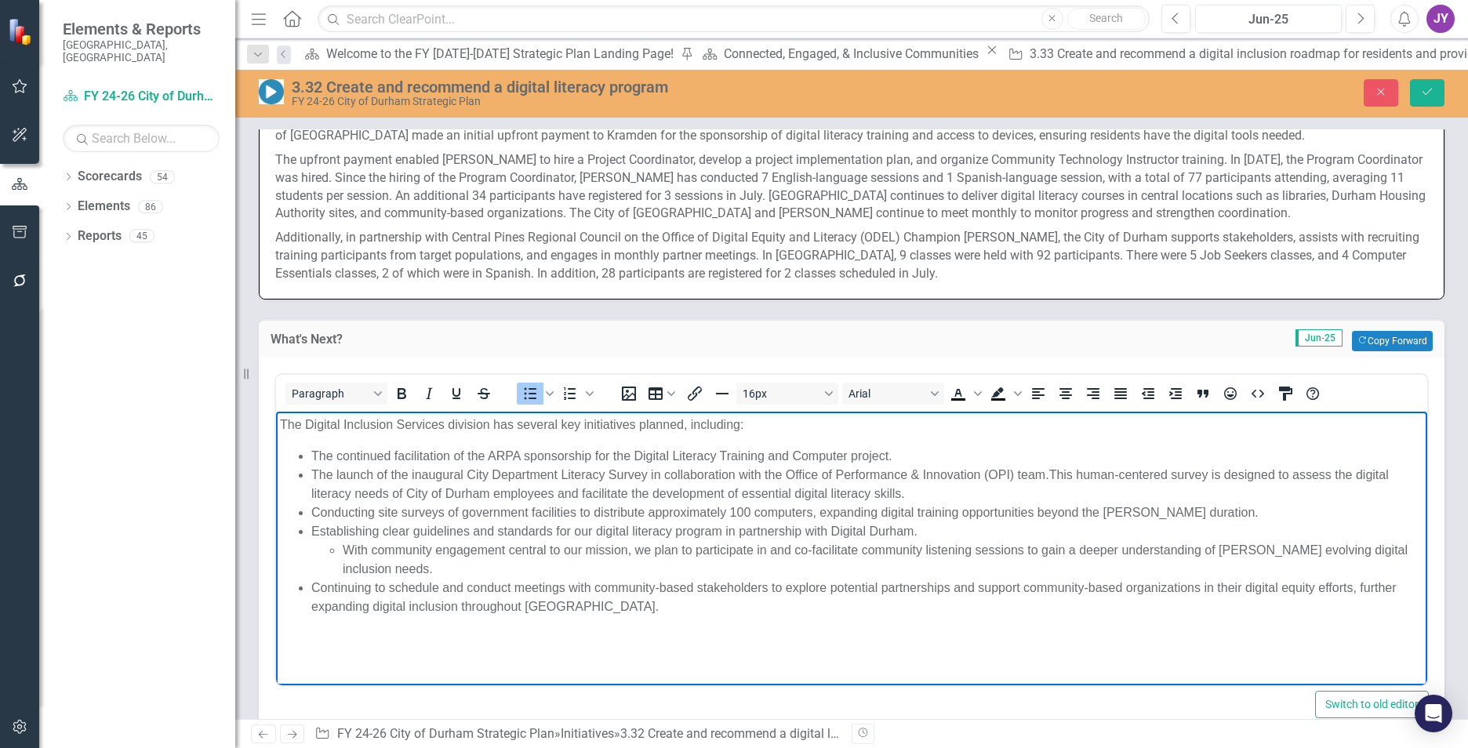
click at [341, 552] on ul "With community engagement central to our mission, we plan to participate in and…" at bounding box center [867, 559] width 1112 height 38
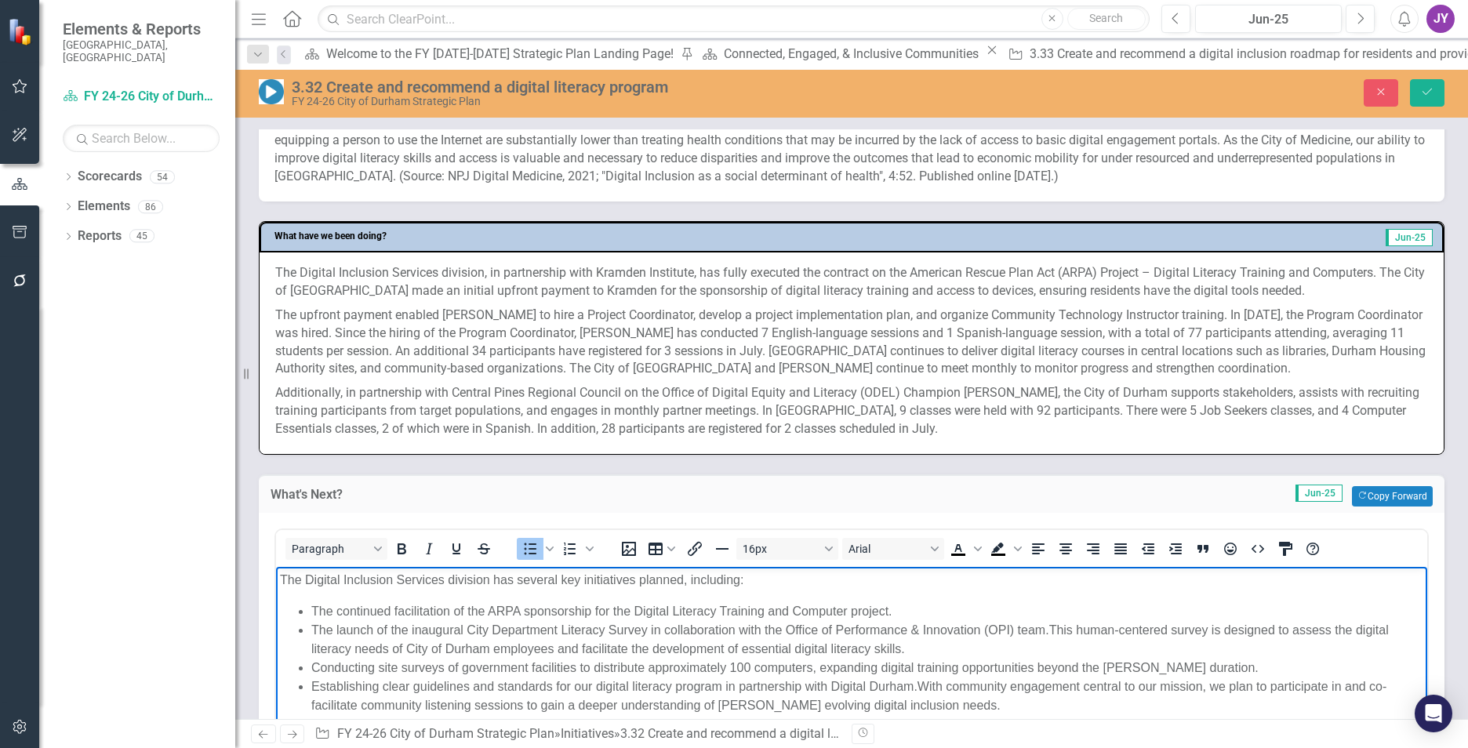
scroll to position [549, 0]
click at [438, 344] on p "The upfront payment enabled Kramden to hire a Project Coordinator, develop a pr…" at bounding box center [851, 344] width 1153 height 78
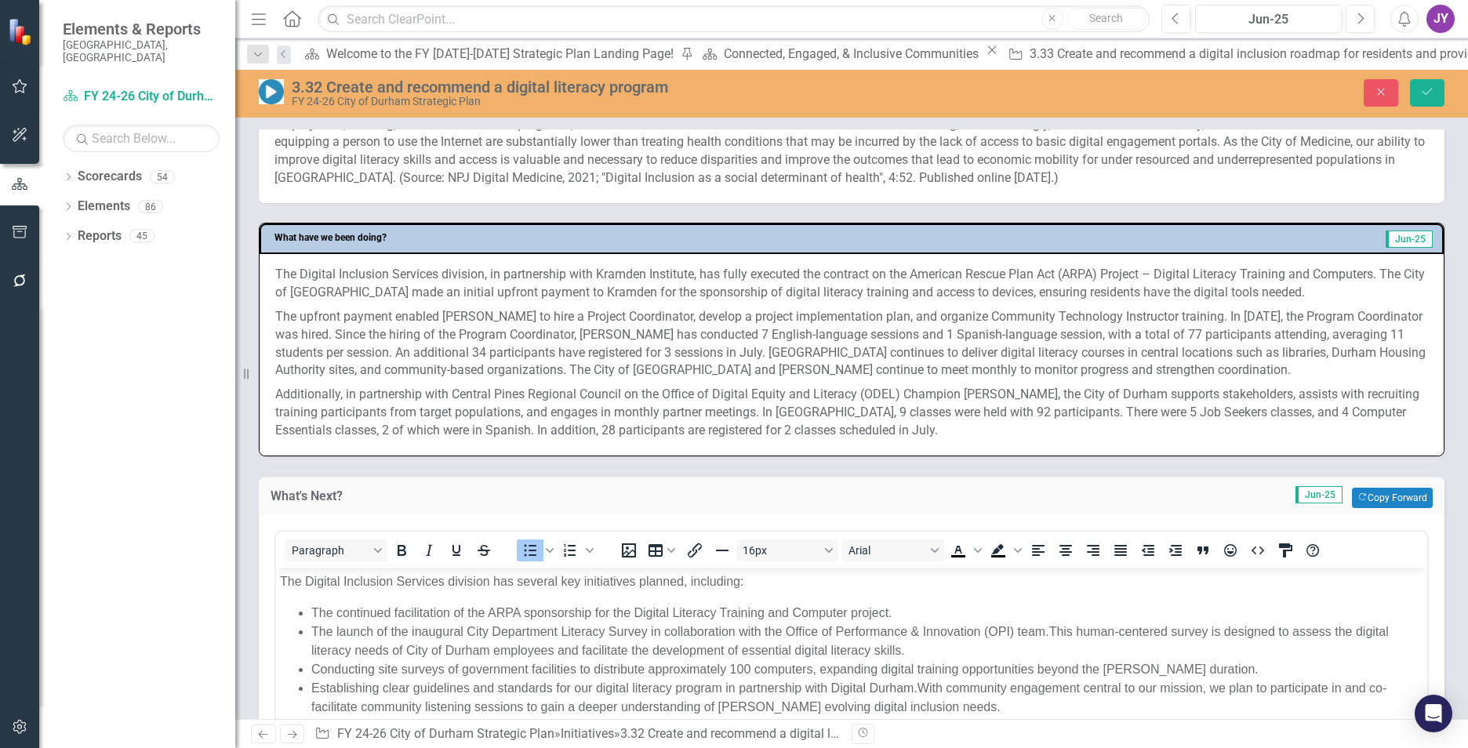
click at [438, 344] on p "The upfront payment enabled Kramden to hire a Project Coordinator, develop a pr…" at bounding box center [851, 344] width 1153 height 78
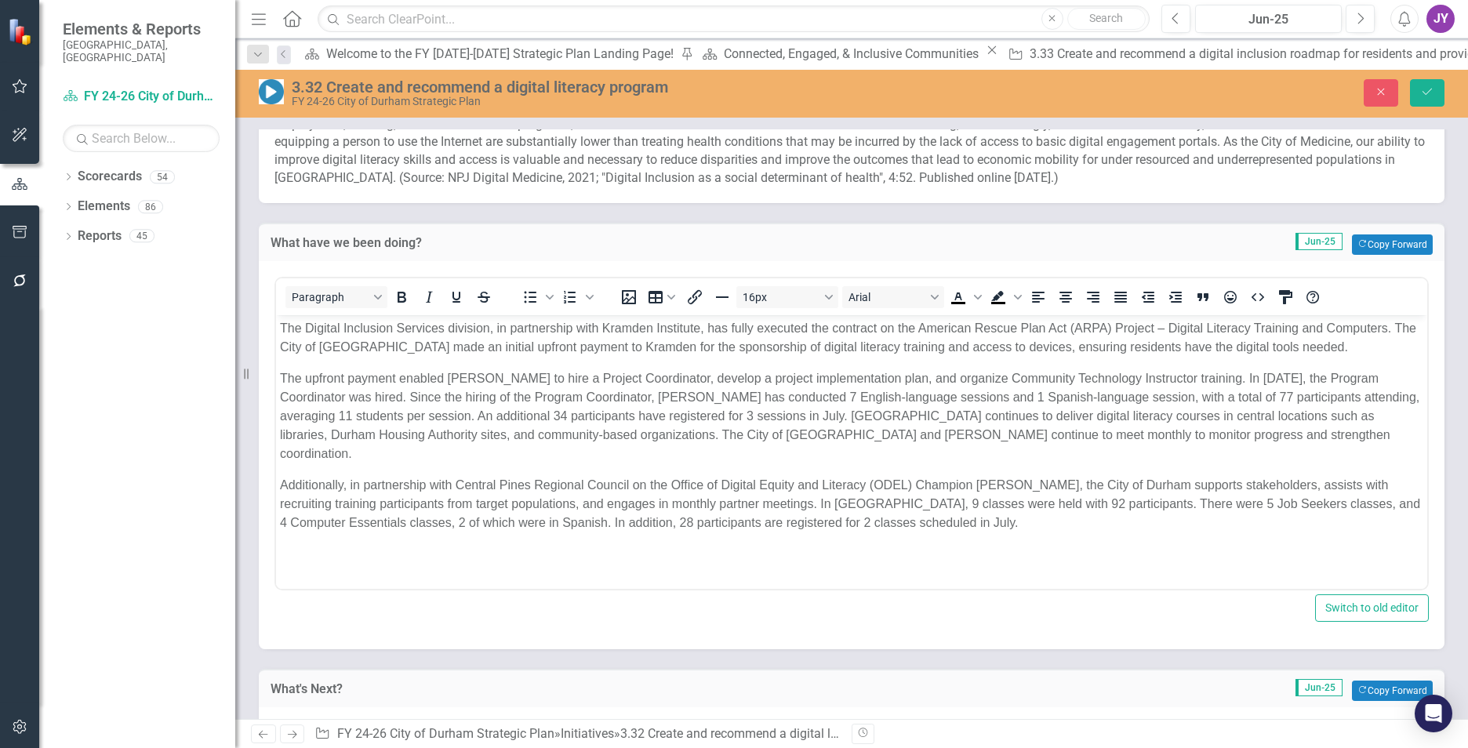
scroll to position [0, 0]
click at [515, 374] on p "The upfront payment enabled Kramden to hire a Project Coordinator, develop a pr…" at bounding box center [851, 416] width 1143 height 94
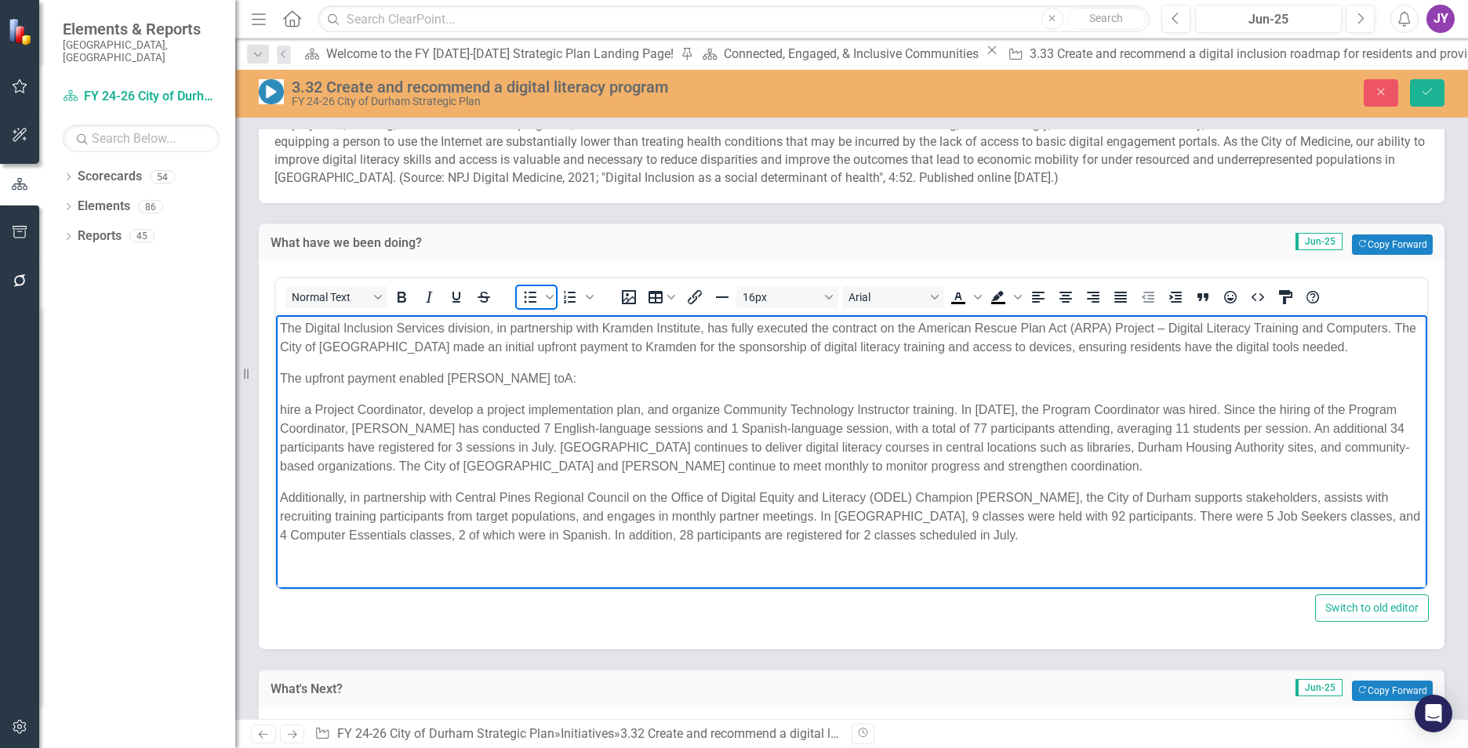
click at [532, 294] on icon "Bullet list" at bounding box center [530, 297] width 19 height 19
click at [318, 403] on li "hire a Project Coordinator, develop a project implementation plan, and organize…" at bounding box center [867, 438] width 1112 height 75
click at [470, 412] on li "Hire a Project Coordinator, develop a project implementation plan, and organize…" at bounding box center [867, 438] width 1112 height 75
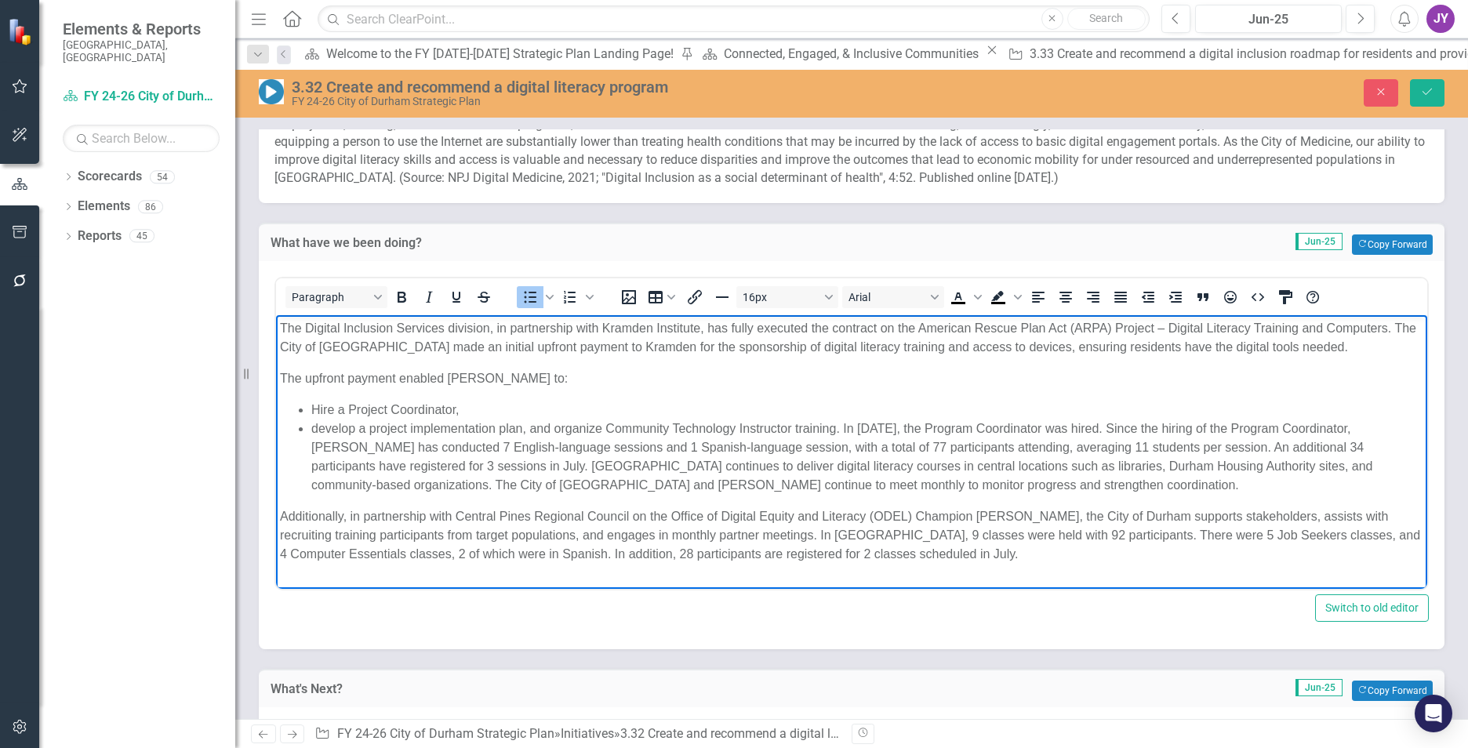
click at [557, 425] on li "develop a project implementation plan, and organize Community Technology Instru…" at bounding box center [867, 457] width 1112 height 75
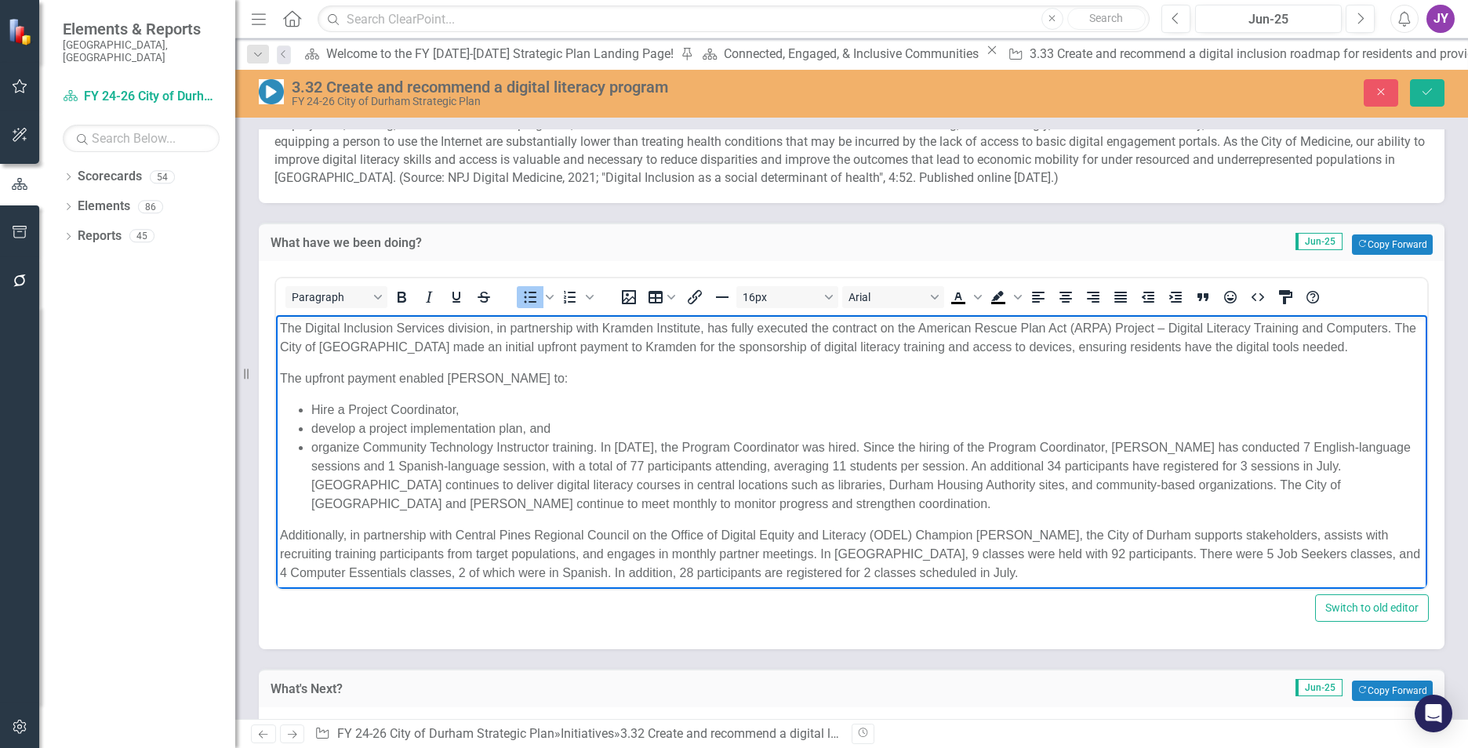
click at [601, 443] on li "organize Community Technology Instructor training. In January 2025, the Program…" at bounding box center [867, 475] width 1112 height 75
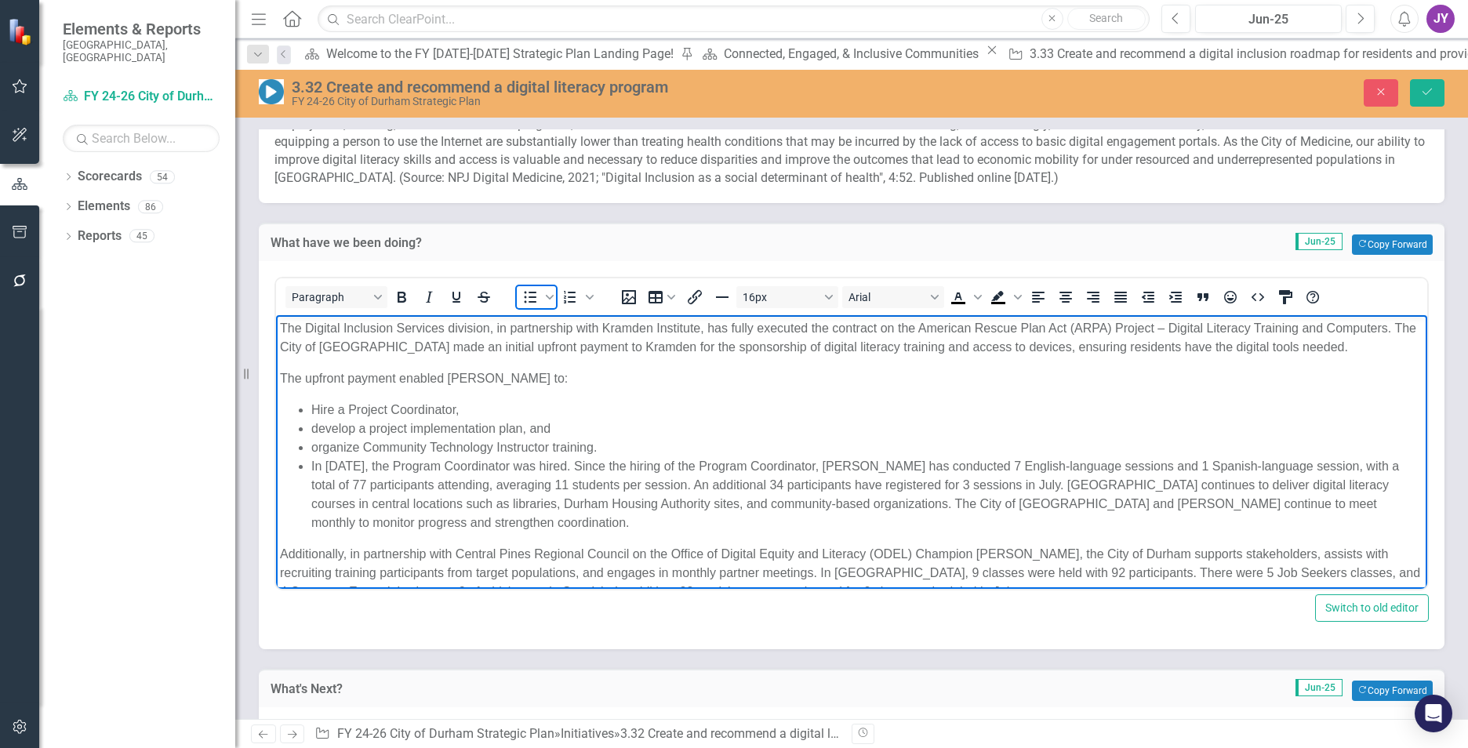
click at [529, 293] on icon "Bullet list" at bounding box center [530, 297] width 19 height 19
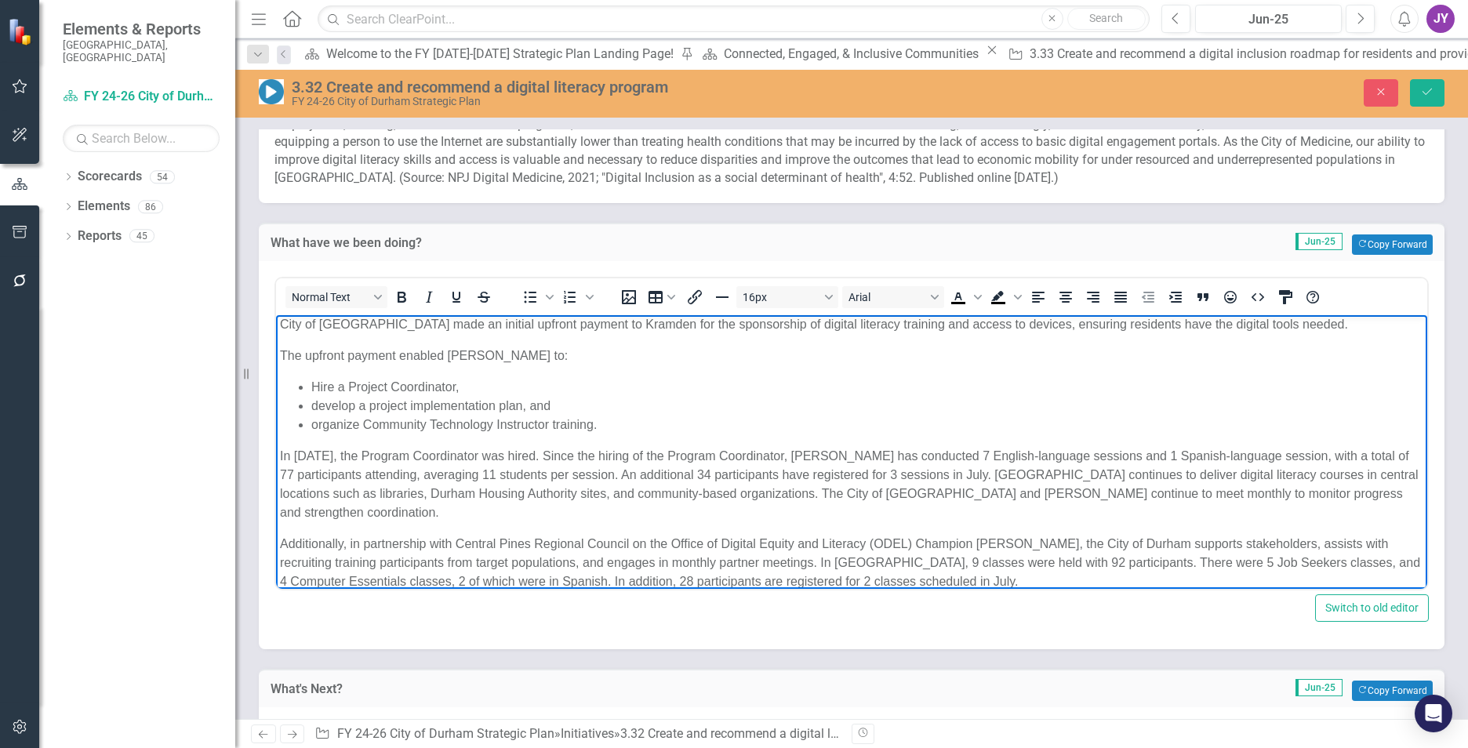
scroll to position [627, 0]
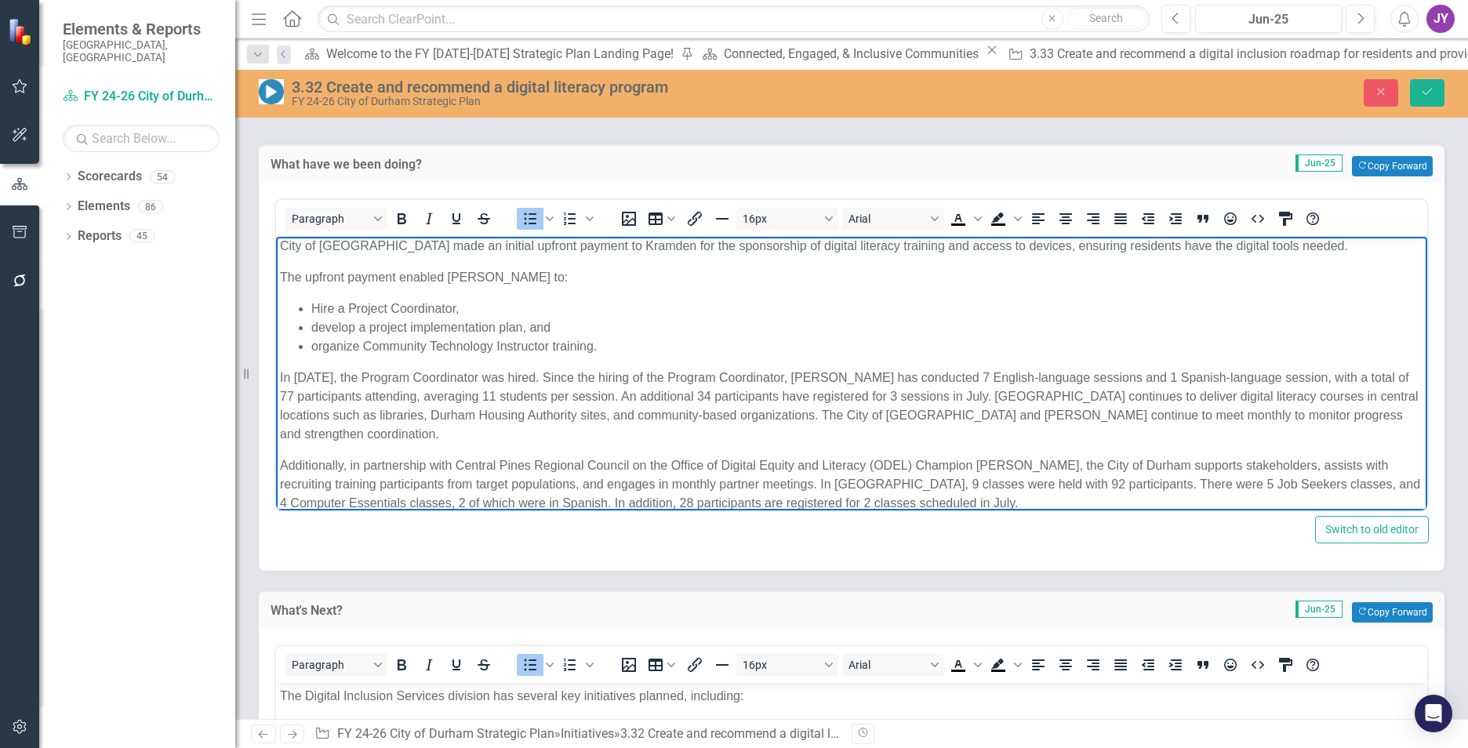
click at [321, 323] on li "develop a project implementation plan, and" at bounding box center [867, 327] width 1112 height 19
click at [311, 353] on ul "Hire a Project Coordinator, Develop a project implementation plan, and organize…" at bounding box center [851, 328] width 1143 height 56
click at [830, 376] on p "In January 2025, the Program Coordinator was hired. Since the hiring of the Pro…" at bounding box center [851, 406] width 1143 height 75
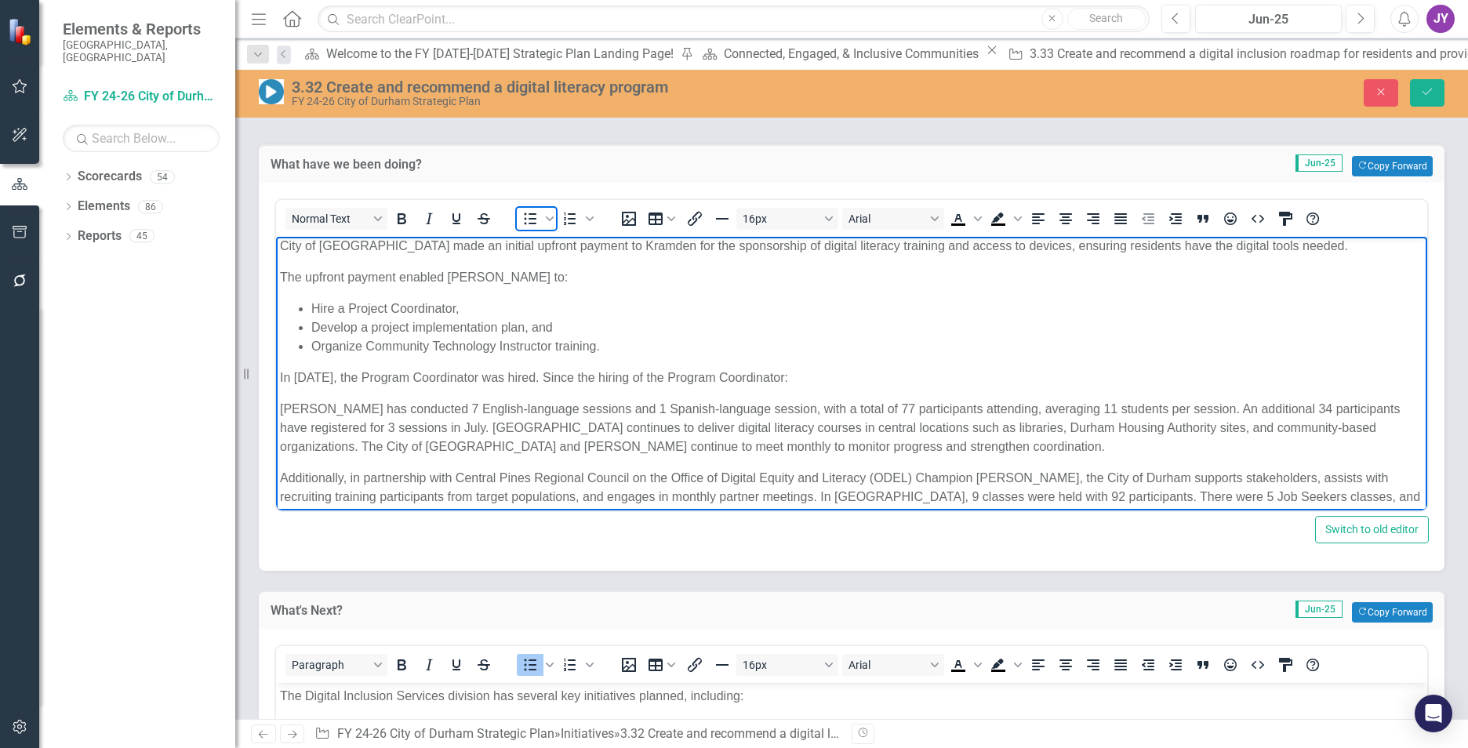
click at [533, 220] on icon "Bullet list" at bounding box center [530, 218] width 19 height 19
click at [1226, 407] on li "Kramden has conducted 7 English-language sessions and 1 Spanish-language sessio…" at bounding box center [867, 428] width 1112 height 56
click at [1219, 408] on li "Kramden has conducted 7 English-language sessions and 1 Spanish-language sessio…" at bounding box center [867, 428] width 1112 height 56
click at [496, 443] on li "An additional 34 participants have registered for 3 sessions in July. Kramden c…" at bounding box center [867, 438] width 1112 height 38
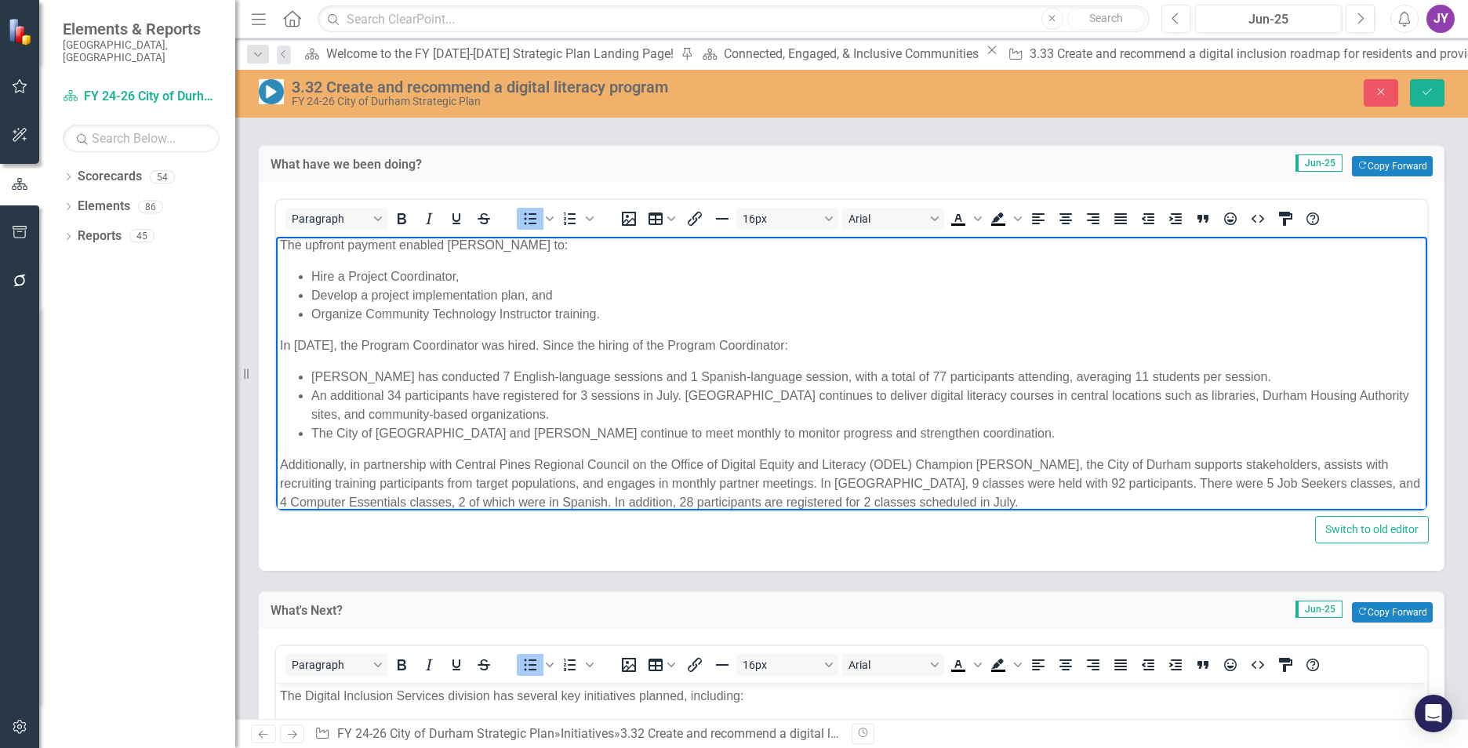
scroll to position [73, 0]
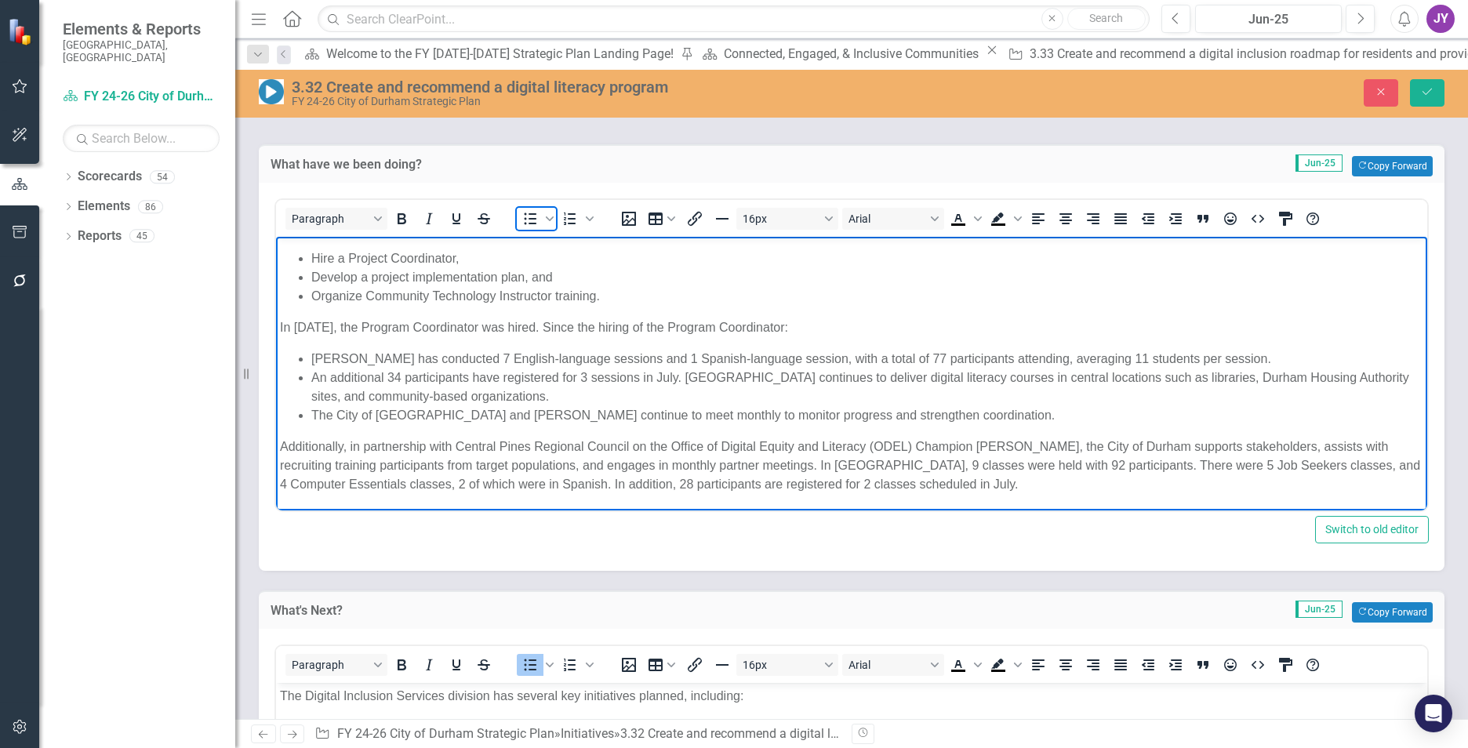
click at [525, 224] on icon "Bullet list" at bounding box center [530, 218] width 19 height 19
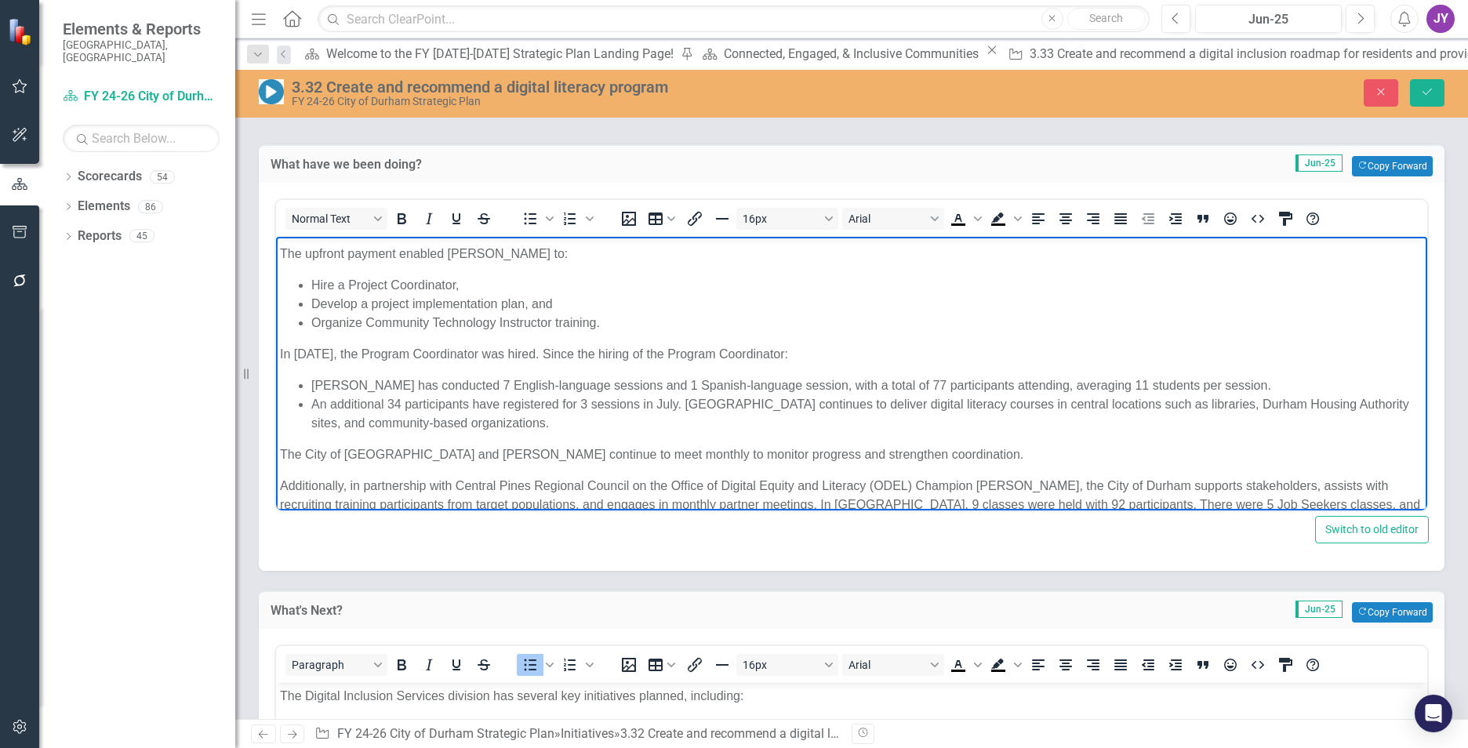
scroll to position [85, 0]
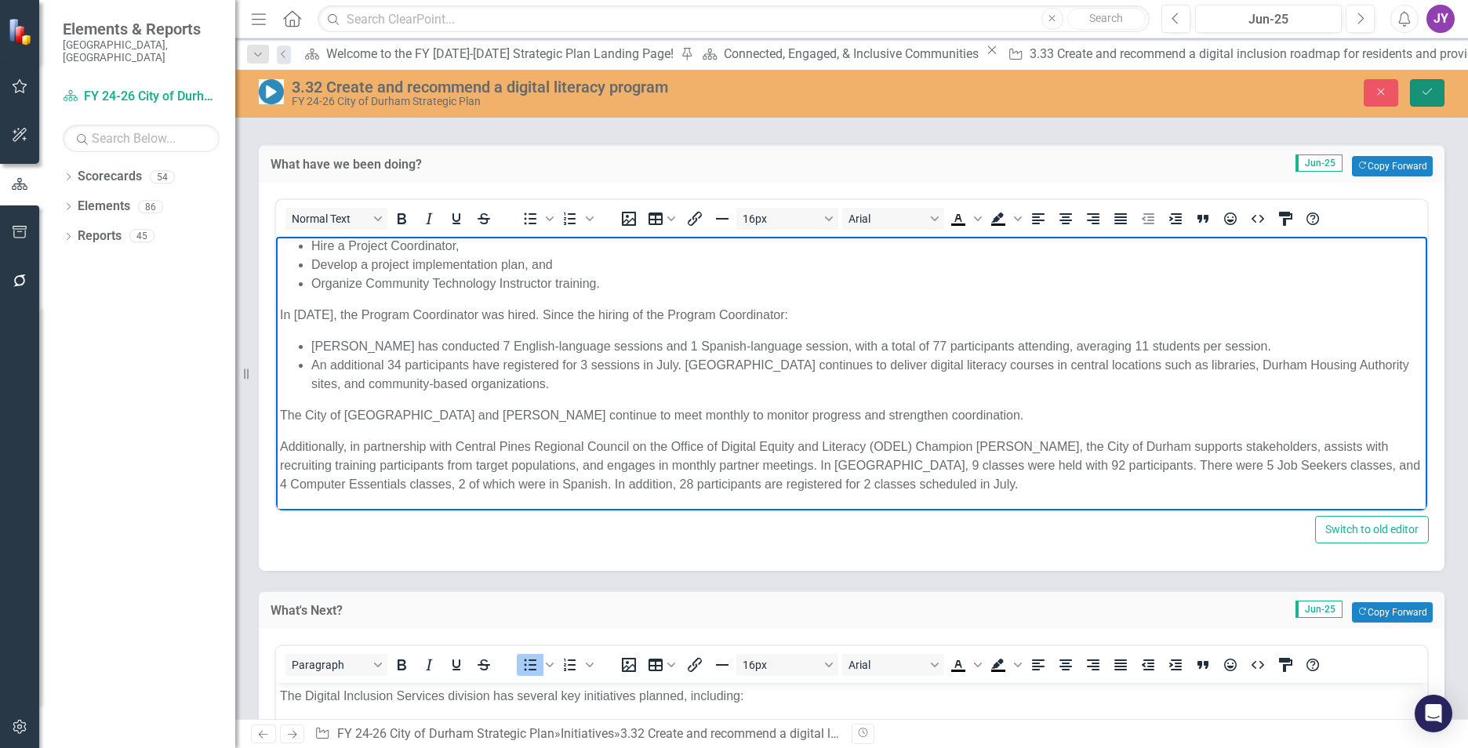
click at [1434, 89] on button "Save" at bounding box center [1427, 92] width 35 height 27
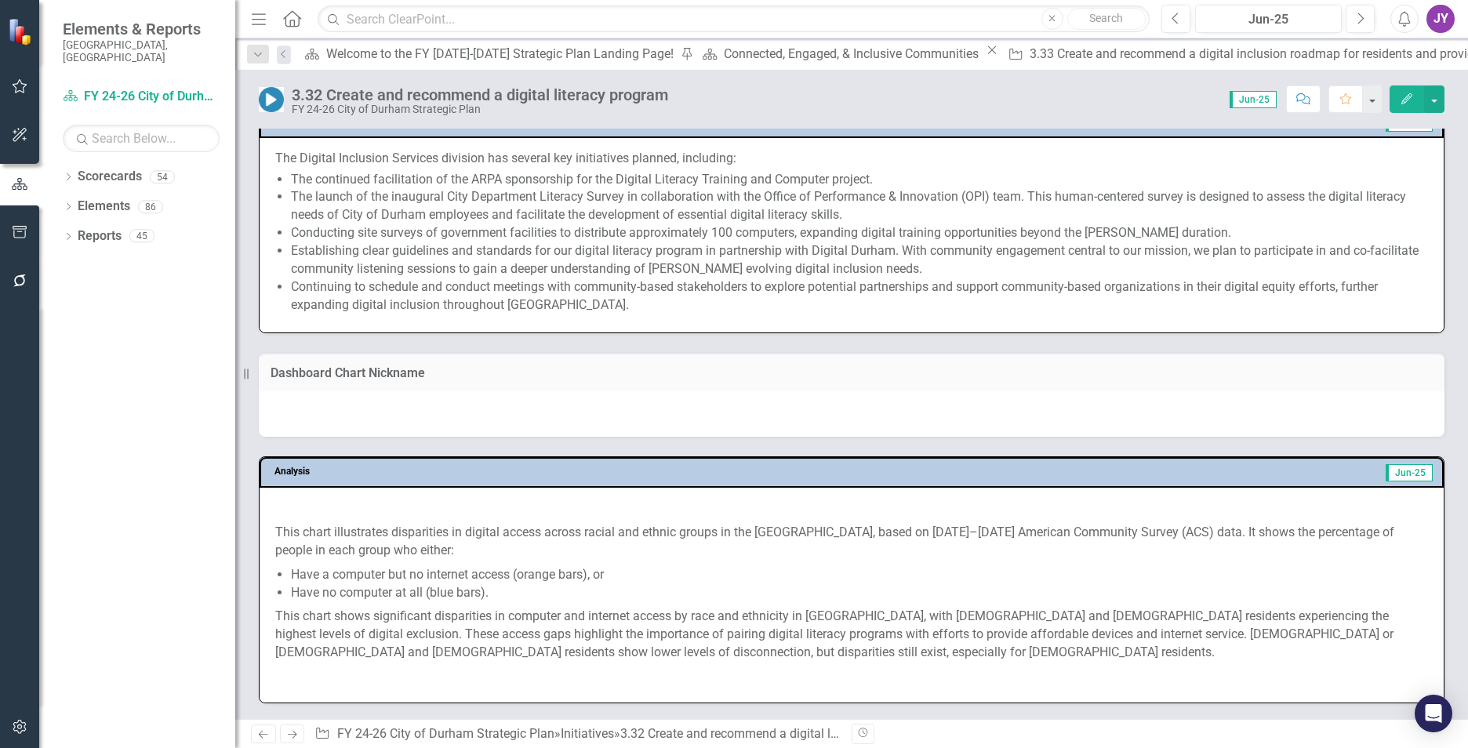
scroll to position [1311, 0]
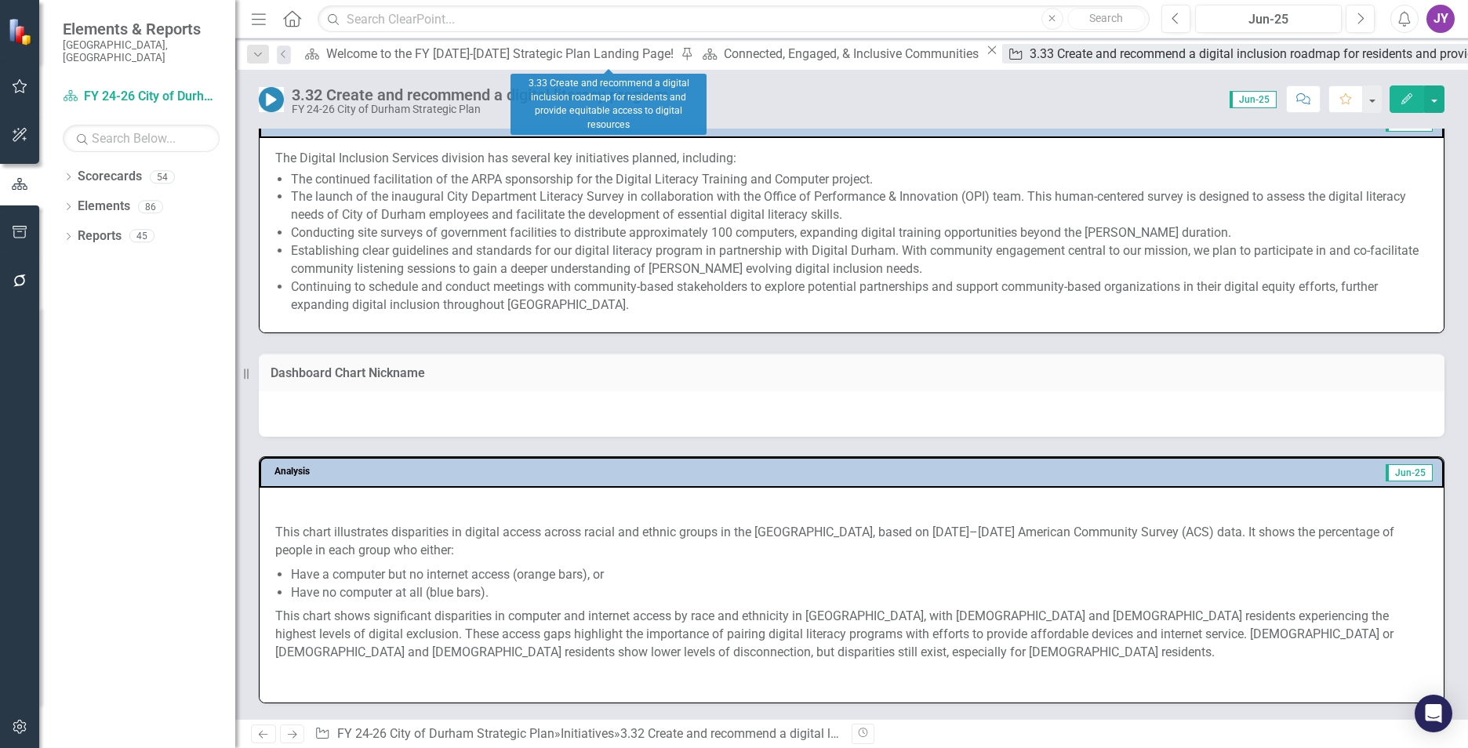
click at [1002, 45] on div "Initiative 3.33 Create and recommend a digital inclusion roadmap for residents …" at bounding box center [1354, 54] width 705 height 20
click at [1030, 56] on div "3.33 Create and recommend a digital inclusion roadmap for residents and provide…" at bounding box center [1359, 54] width 658 height 20
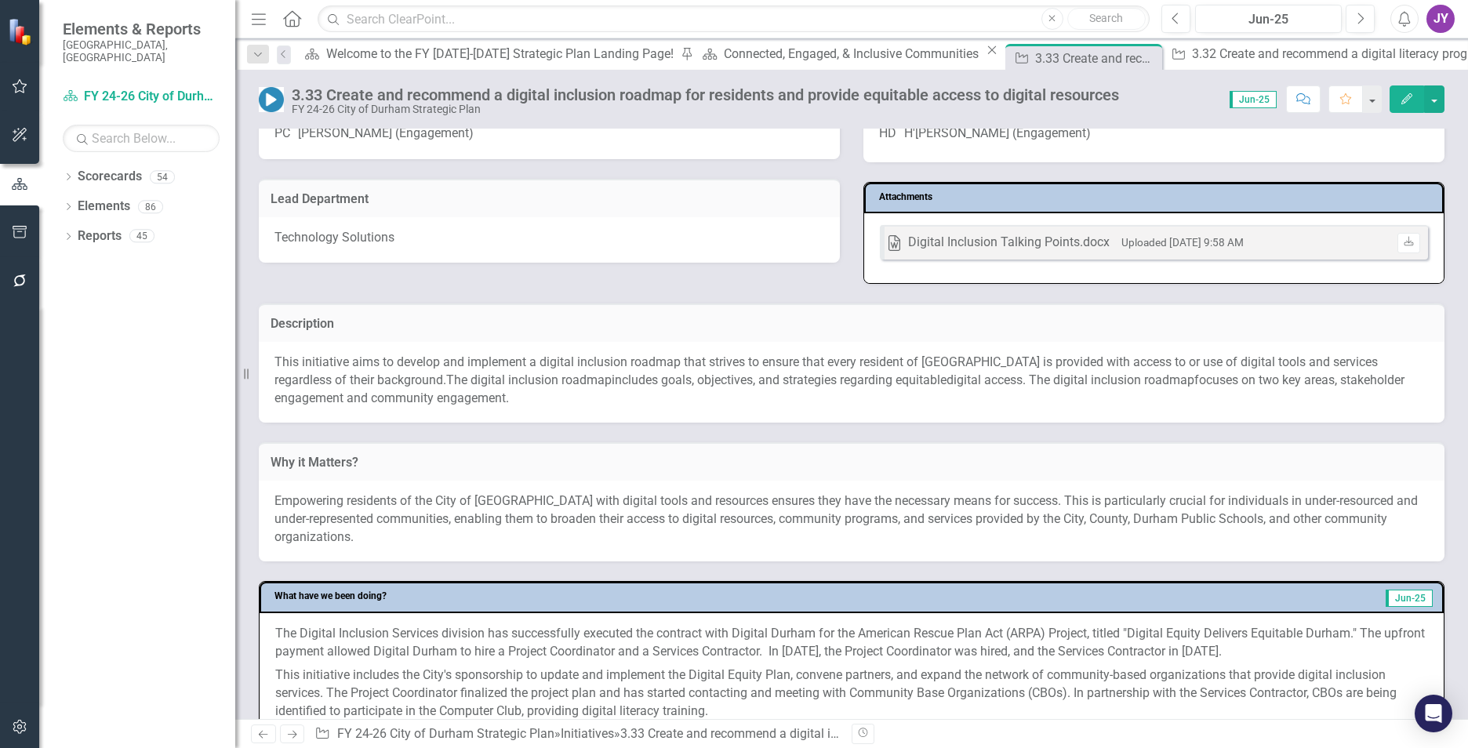
scroll to position [235, 0]
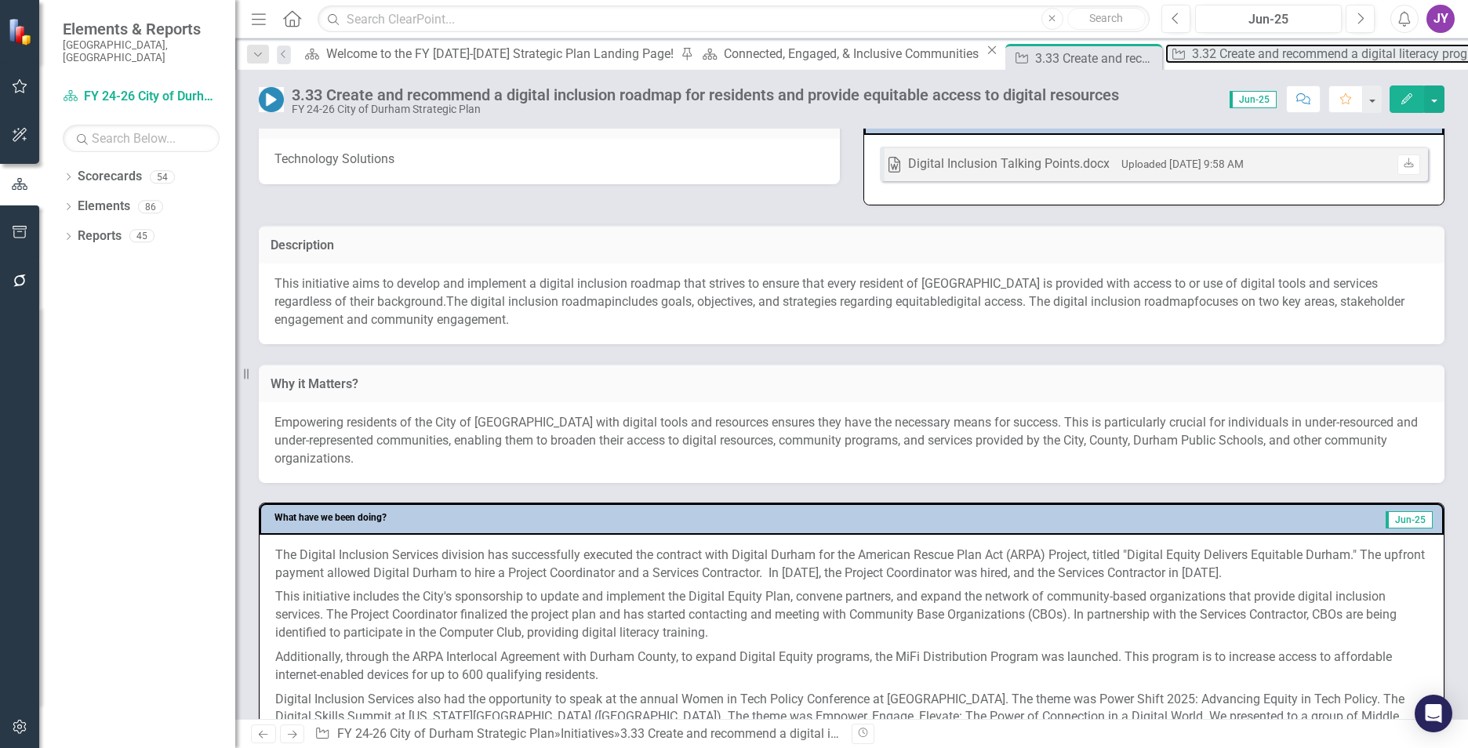
drag, startPoint x: 751, startPoint y: 50, endPoint x: 1174, endPoint y: 43, distance: 422.7
click at [1192, 50] on div "3.32 Create and recommend a digital literacy program" at bounding box center [1342, 54] width 301 height 20
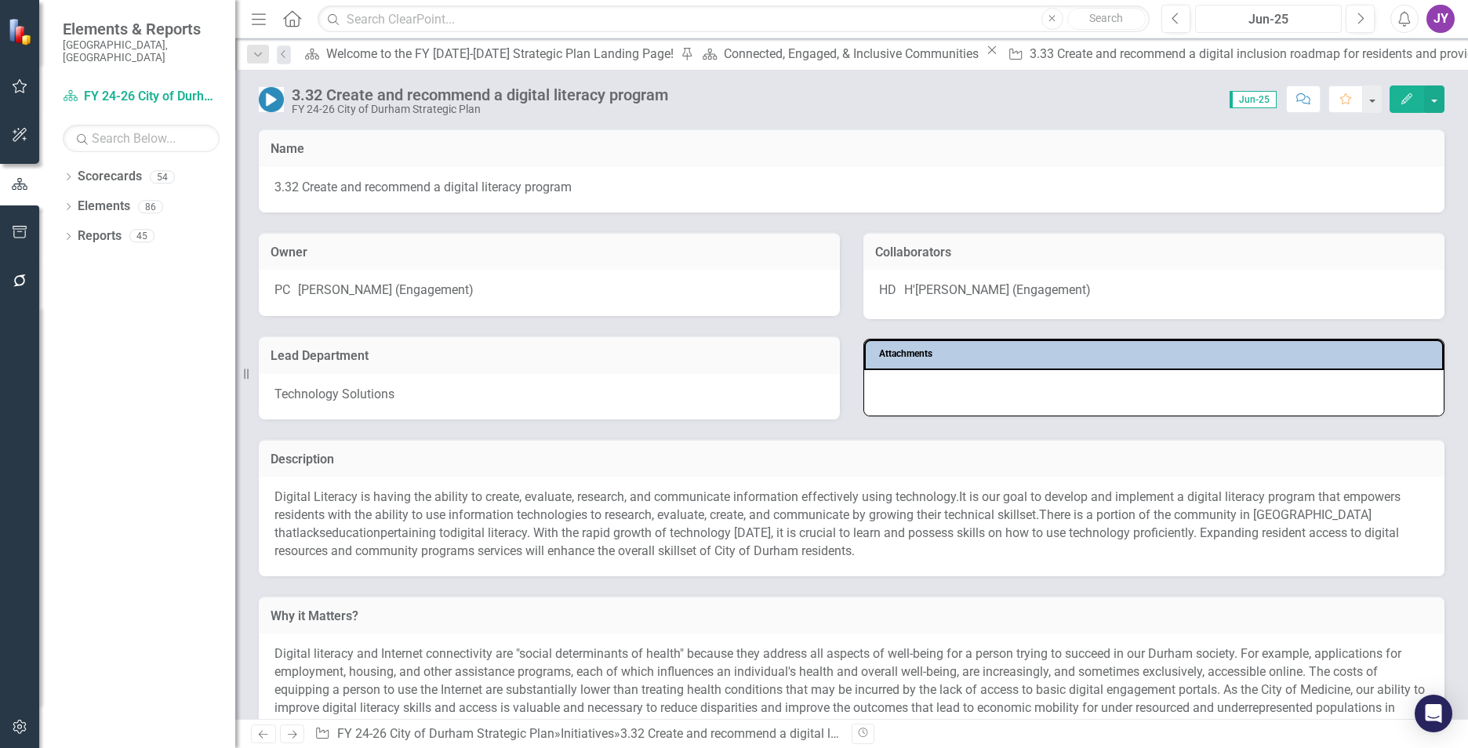
click at [1251, 23] on div "Jun-25" at bounding box center [1269, 19] width 136 height 19
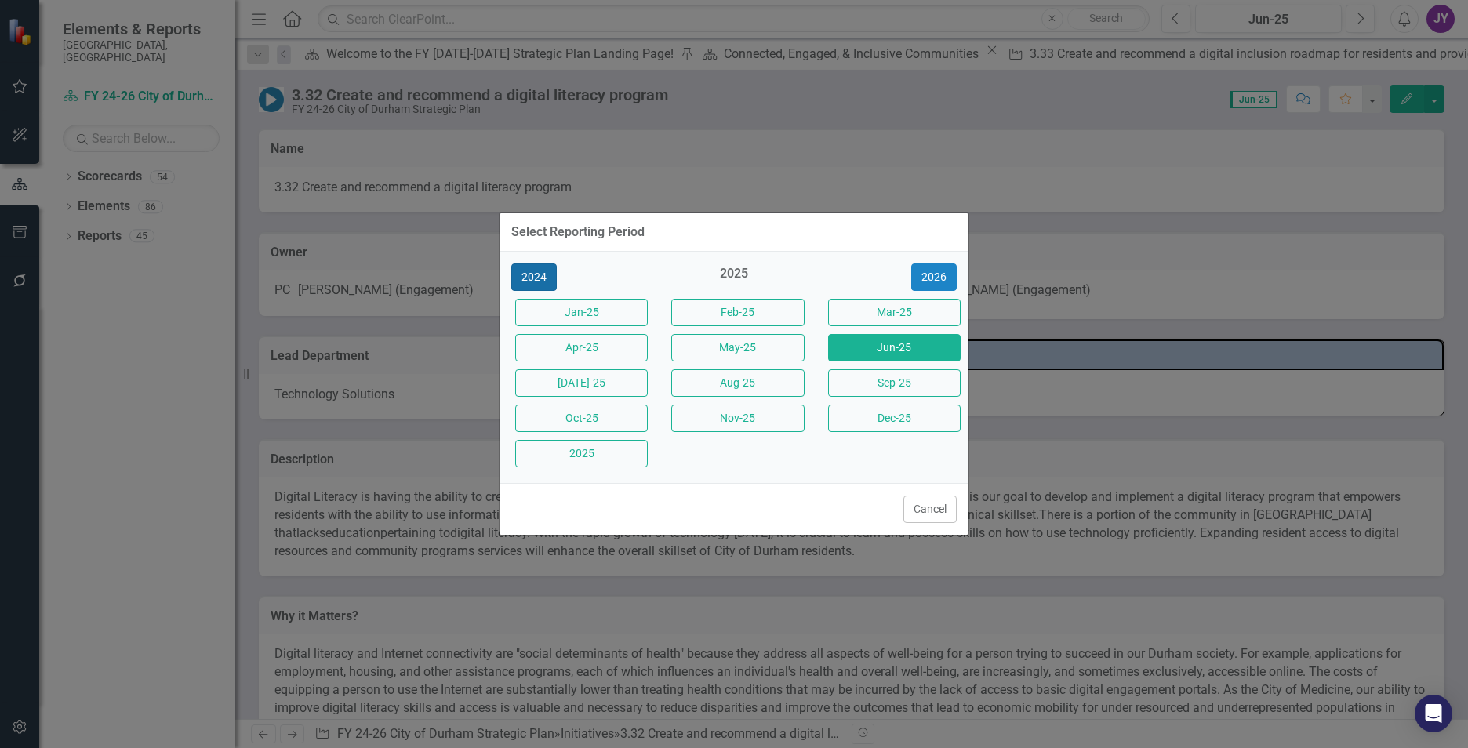
click at [555, 277] on button "2024" at bounding box center [533, 276] width 45 height 27
click at [605, 438] on div "Dec-24" at bounding box center [578, 453] width 156 height 35
click at [605, 449] on button "Dec-24" at bounding box center [581, 453] width 133 height 27
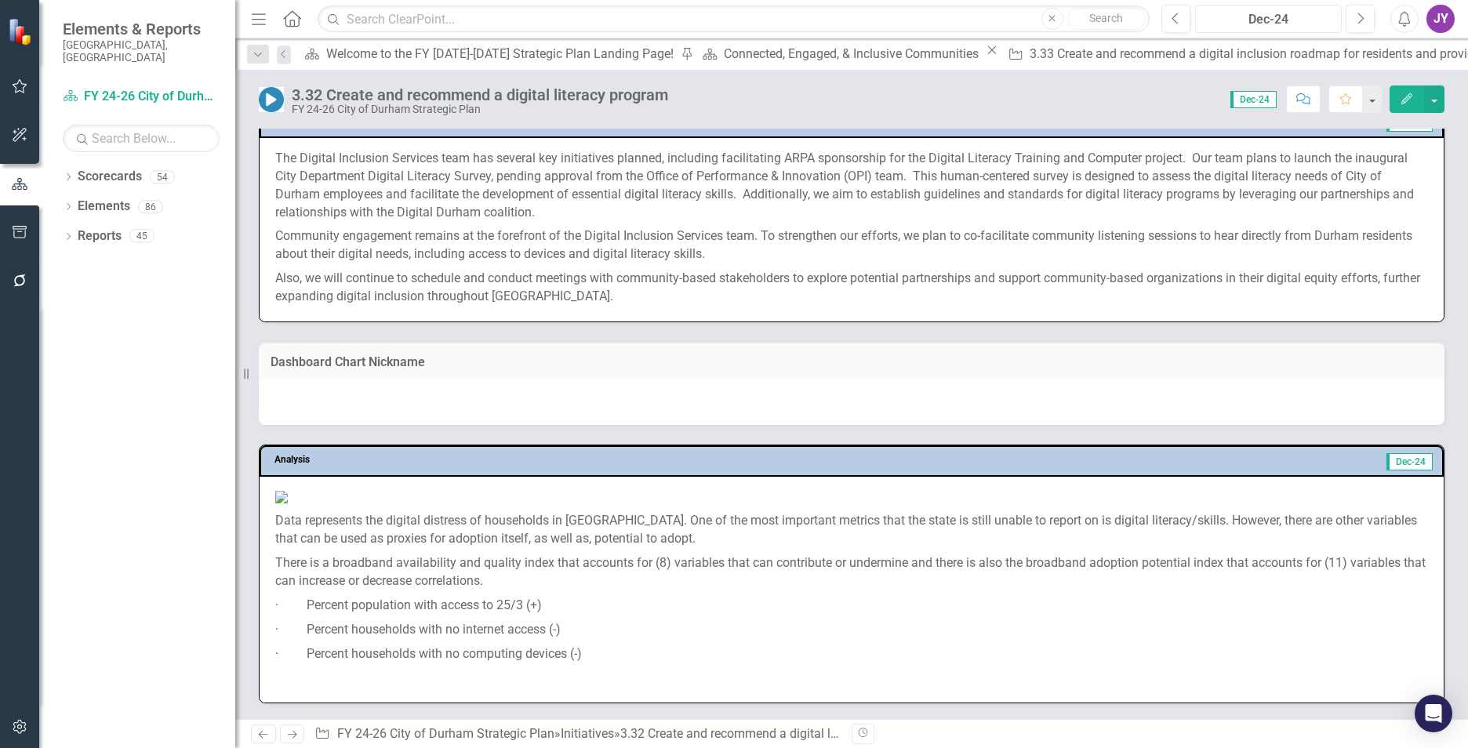
scroll to position [1317, 0]
click at [1288, 20] on div "Dec-24" at bounding box center [1269, 19] width 136 height 19
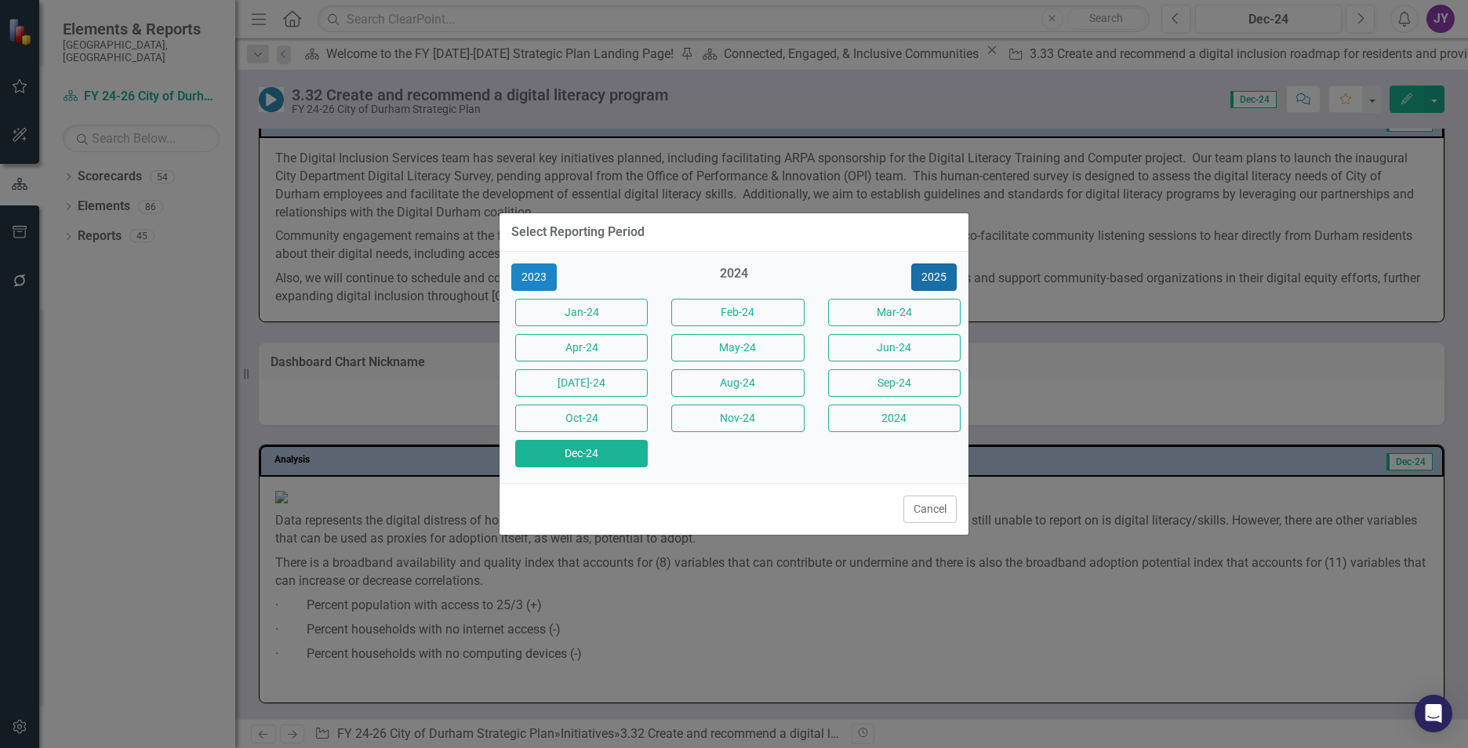
click at [937, 268] on button "2025" at bounding box center [933, 276] width 45 height 27
click at [915, 351] on button "Jun-25" at bounding box center [894, 347] width 133 height 27
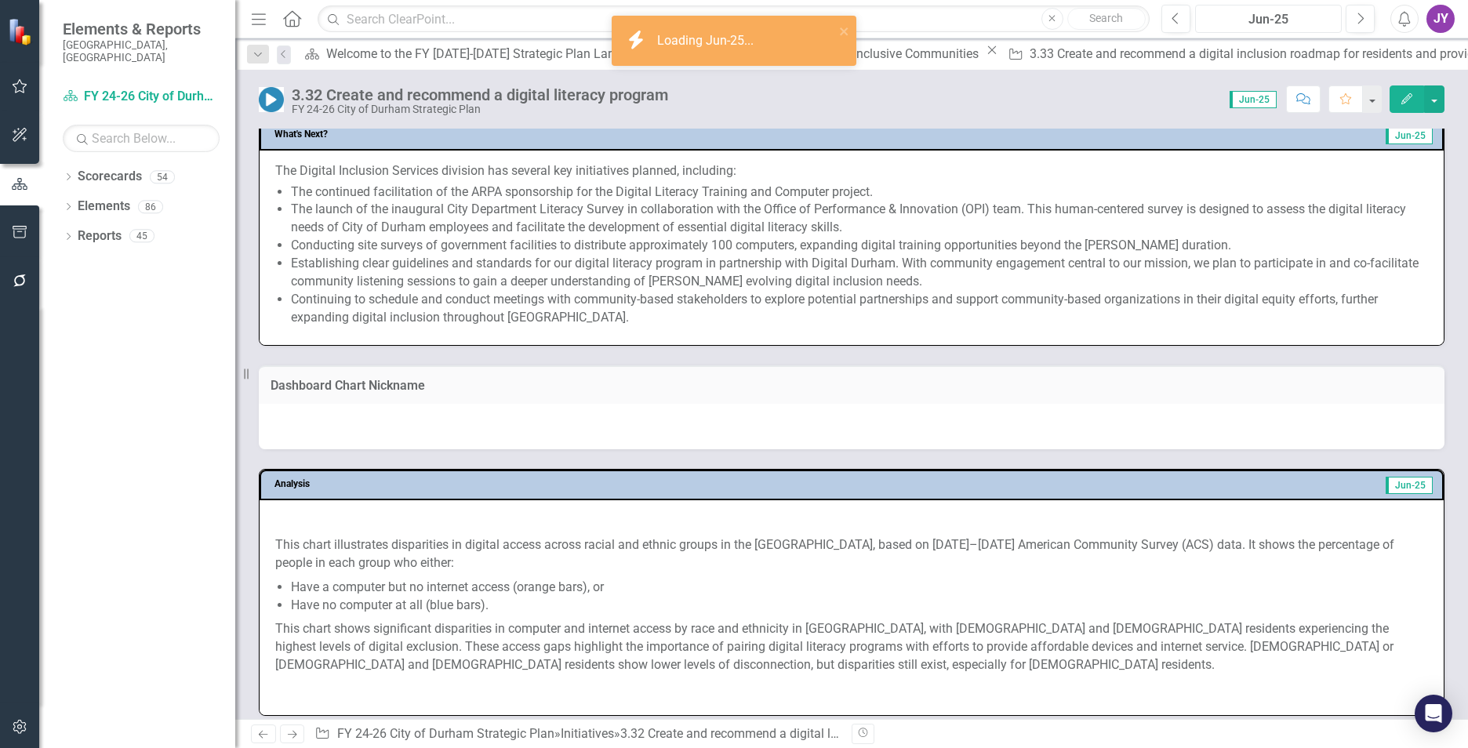
scroll to position [1311, 0]
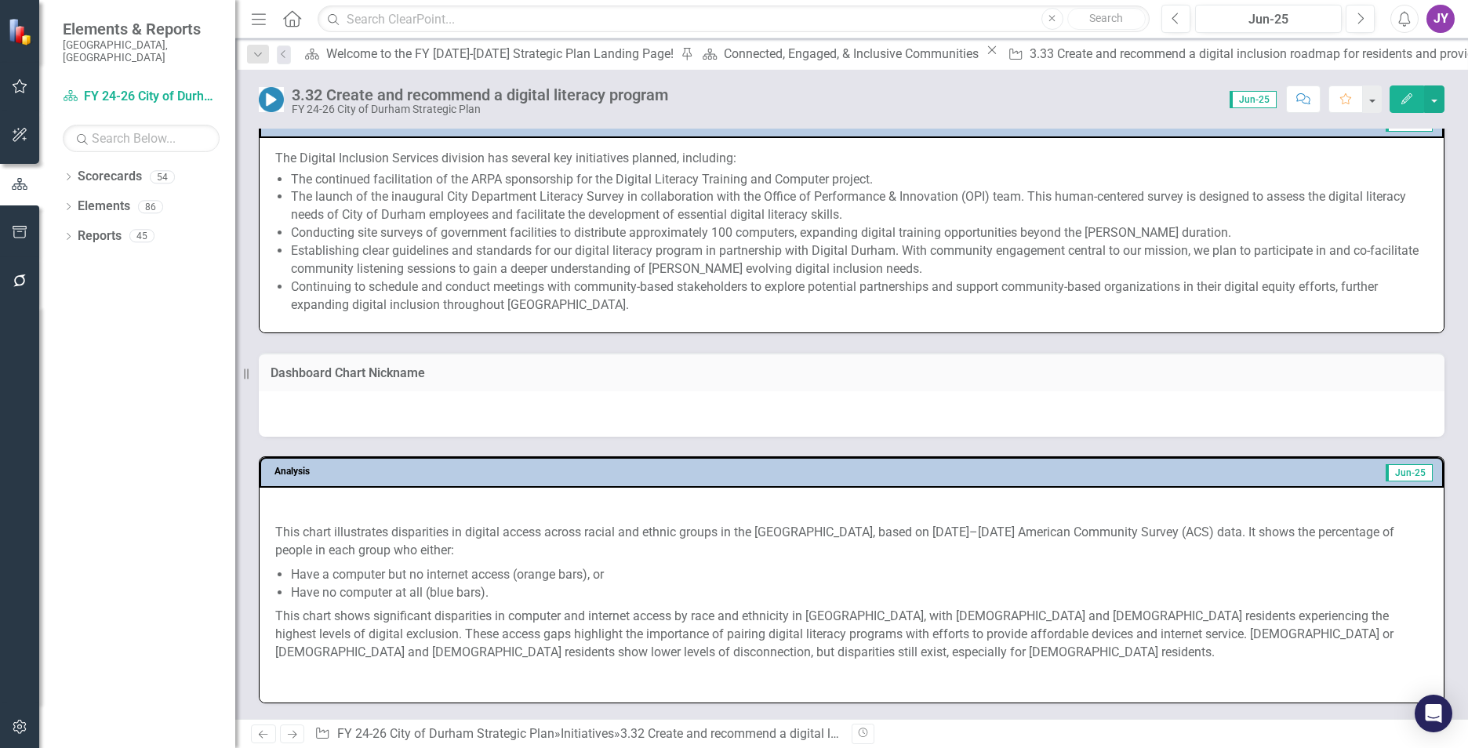
click at [611, 71] on div "icon.bolt Loading Jun-25..." at bounding box center [734, 47] width 251 height 69
click at [1030, 62] on div "3.33 Create and recommend a digital inclusion roadmap for residents and provide…" at bounding box center [1359, 54] width 658 height 20
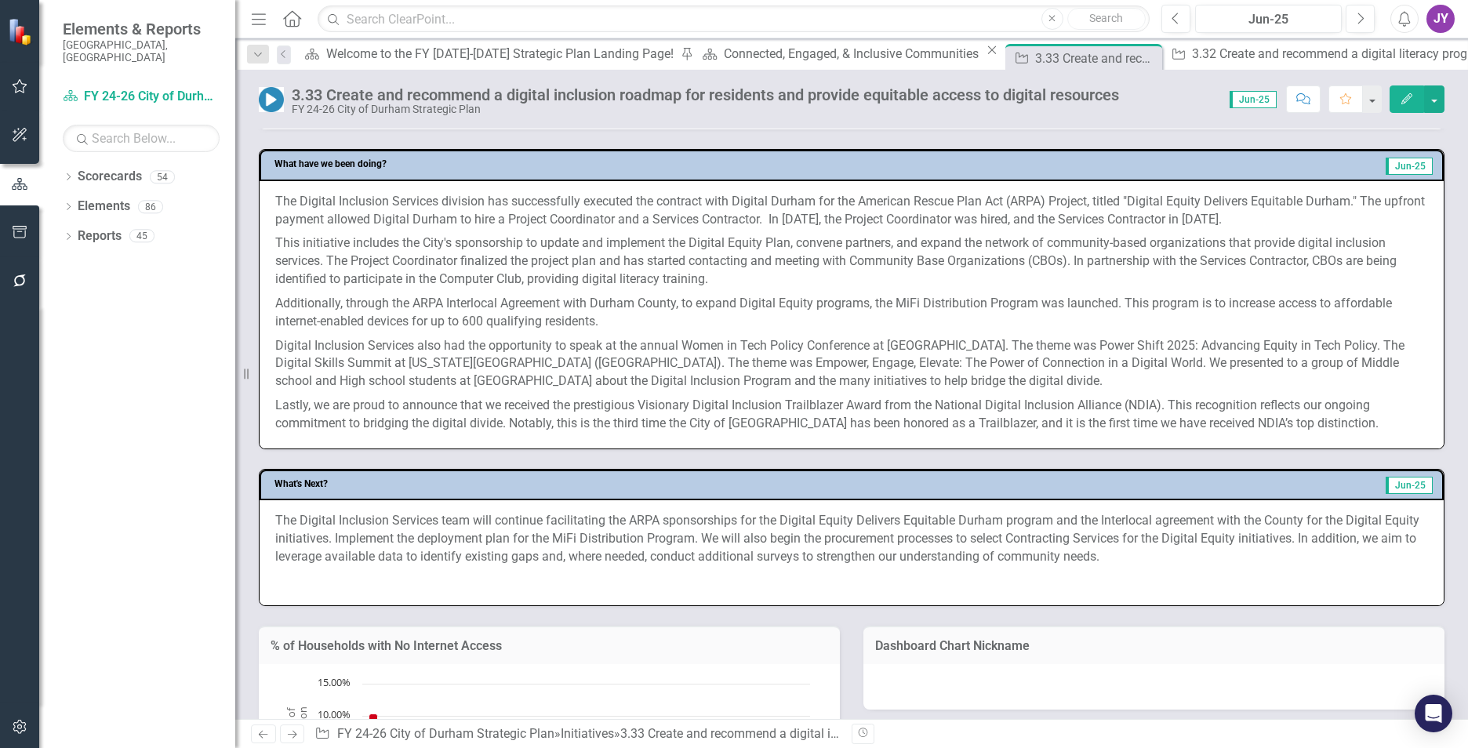
scroll to position [561, 0]
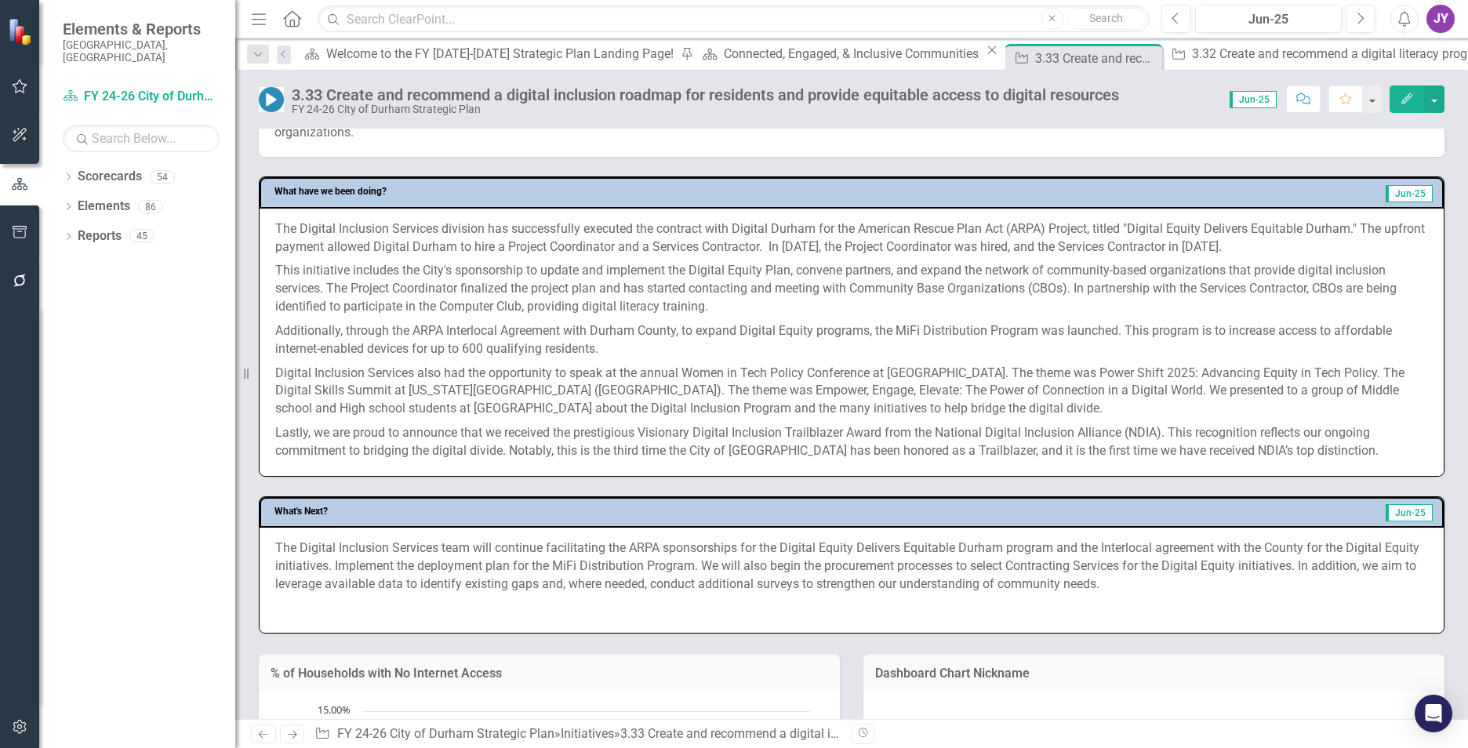
click at [592, 368] on p "Digital Inclusion Services also had the opportunity to speak at the annual Wome…" at bounding box center [851, 392] width 1153 height 60
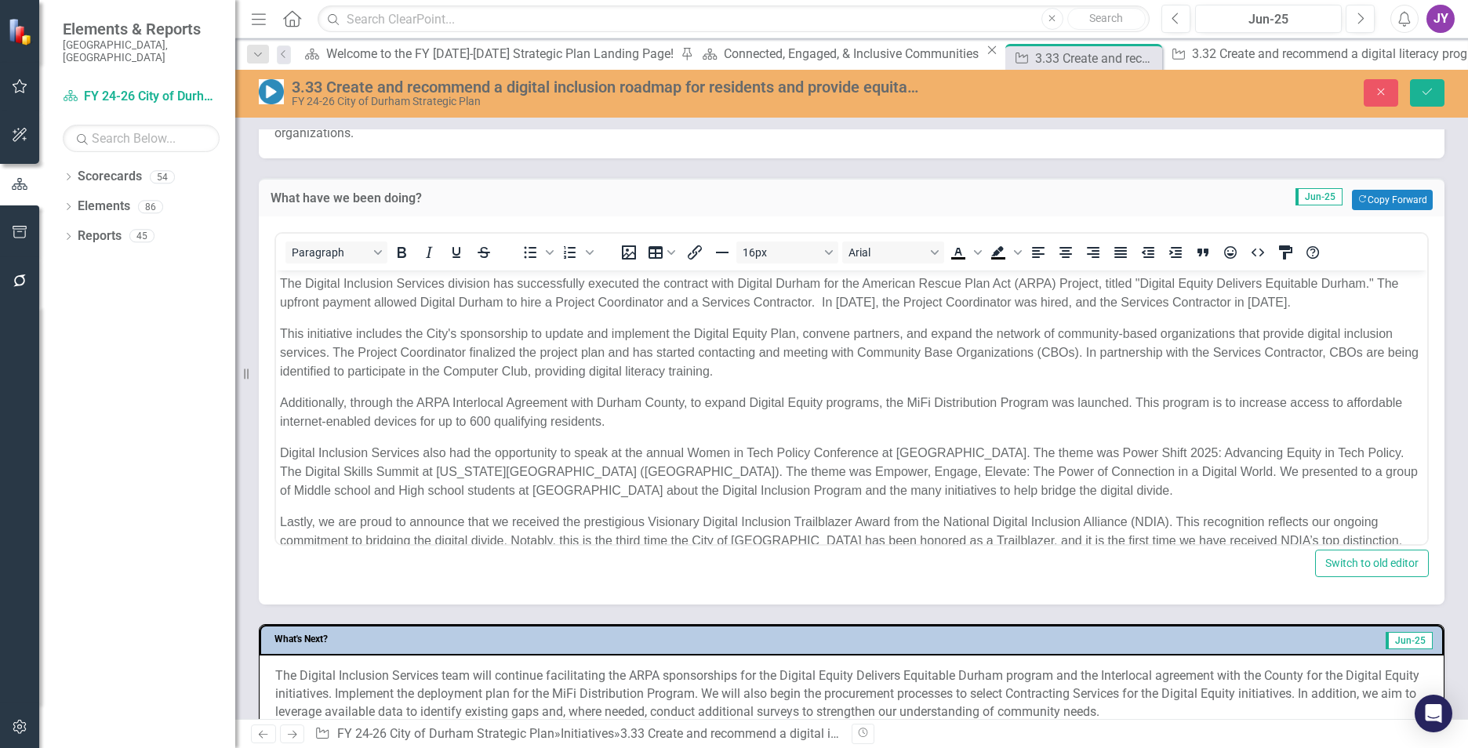
scroll to position [0, 0]
click at [1367, 450] on p "Digital Inclusion Services also had the opportunity to speak at the annual Wome…" at bounding box center [851, 471] width 1143 height 56
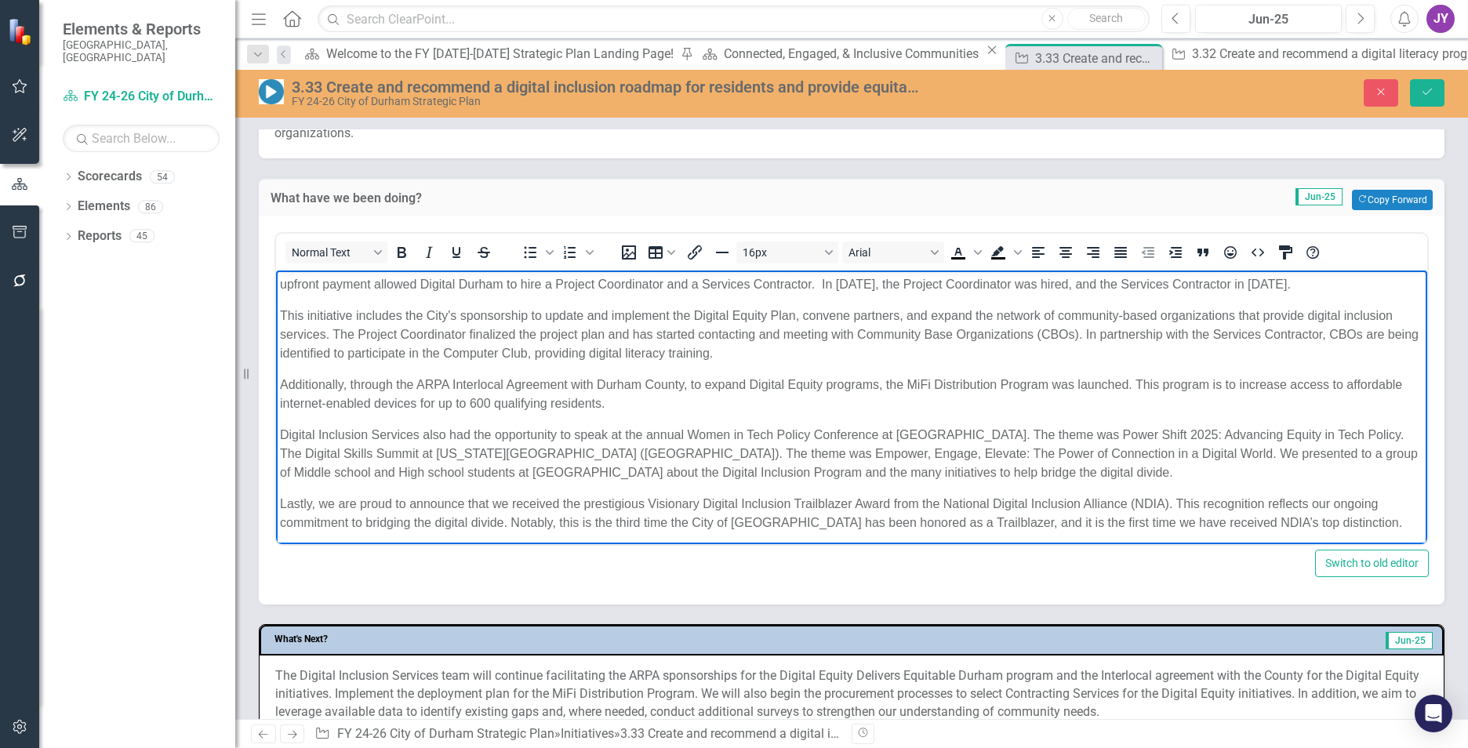
scroll to position [23, 0]
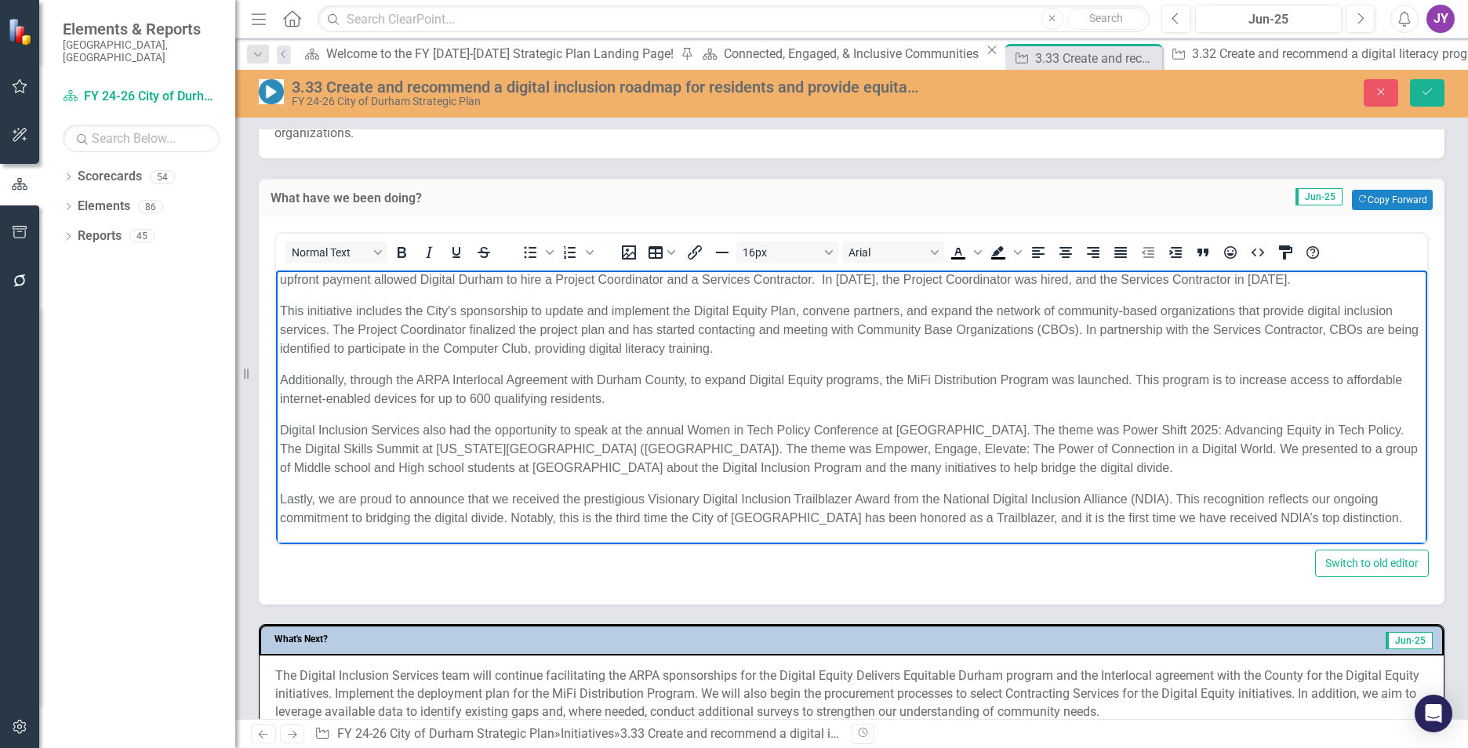
click at [576, 432] on p "Digital Inclusion Services also had the opportunity to speak at the annual Wome…" at bounding box center [851, 448] width 1143 height 56
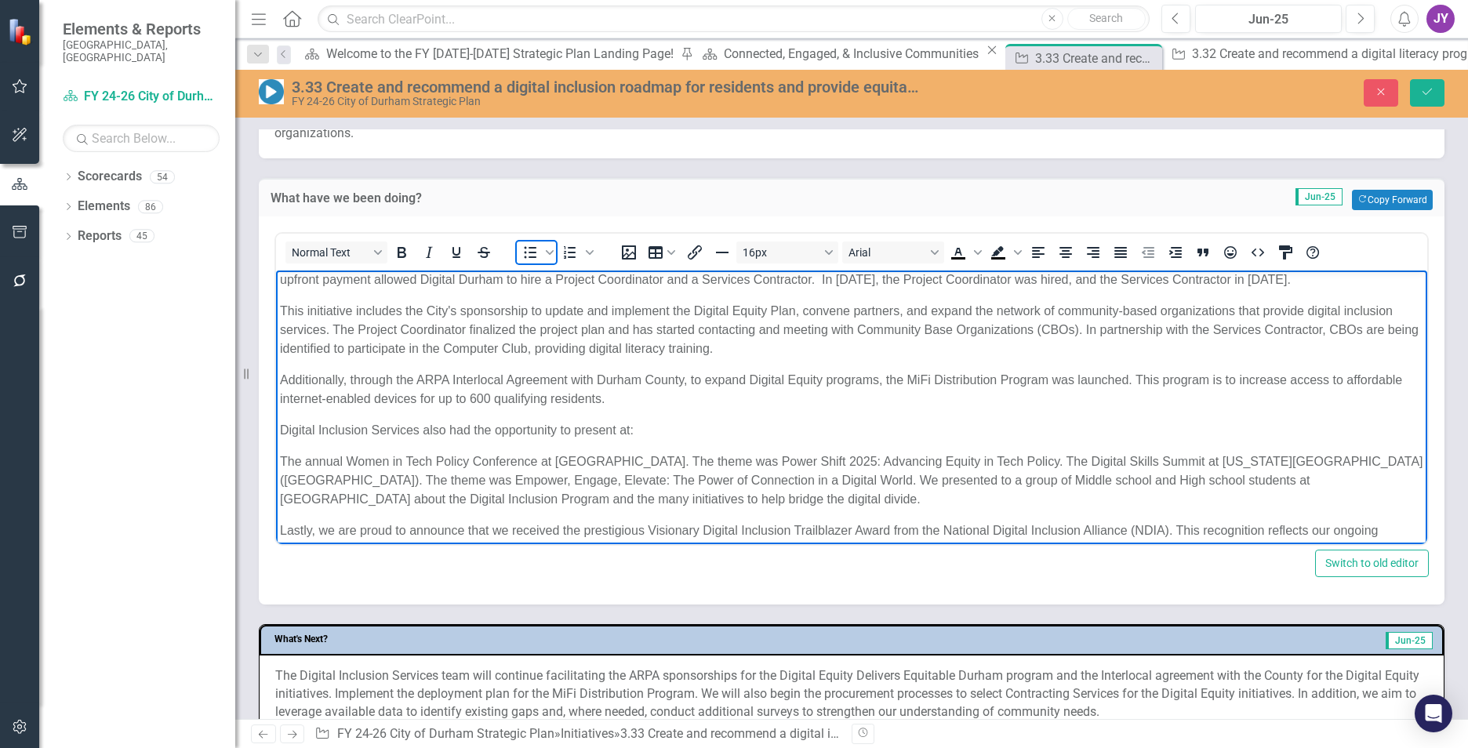
drag, startPoint x: 550, startPoint y: 258, endPoint x: 542, endPoint y: 263, distance: 9.1
click at [547, 263] on span "Bullet list" at bounding box center [549, 253] width 13 height 22
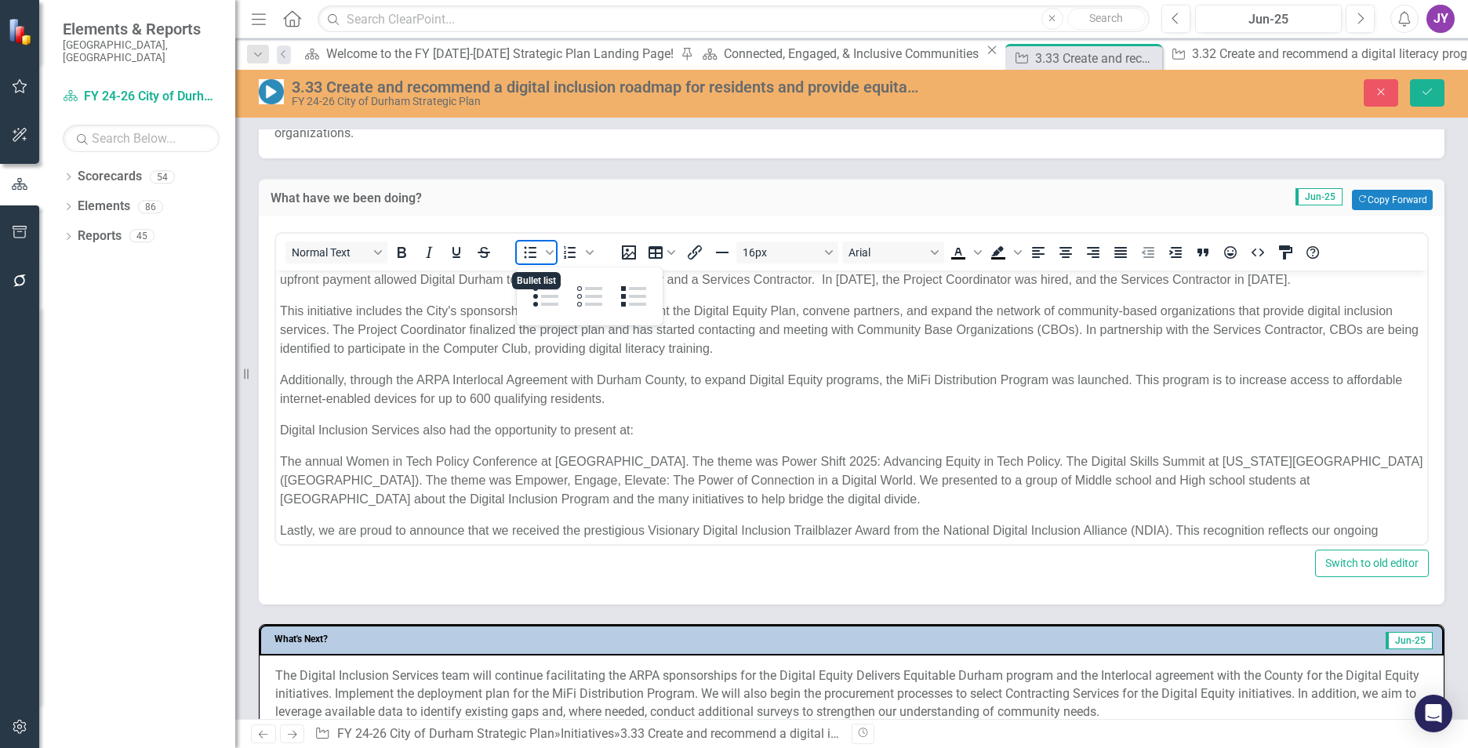
click at [529, 258] on icon "Bullet list" at bounding box center [530, 252] width 19 height 19
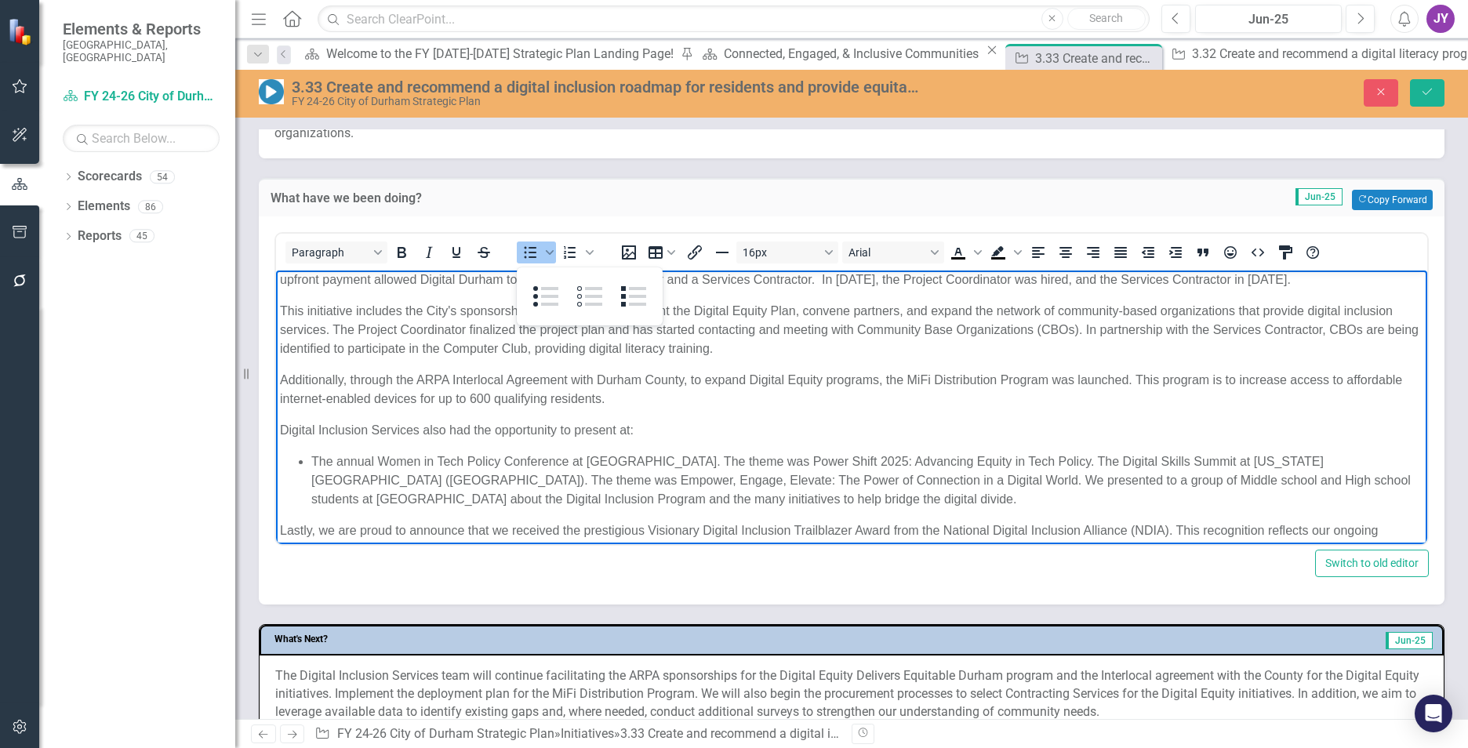
click at [1056, 454] on li "The annual Women in Tech Policy Conference at Duke University. The theme was Po…" at bounding box center [867, 480] width 1112 height 56
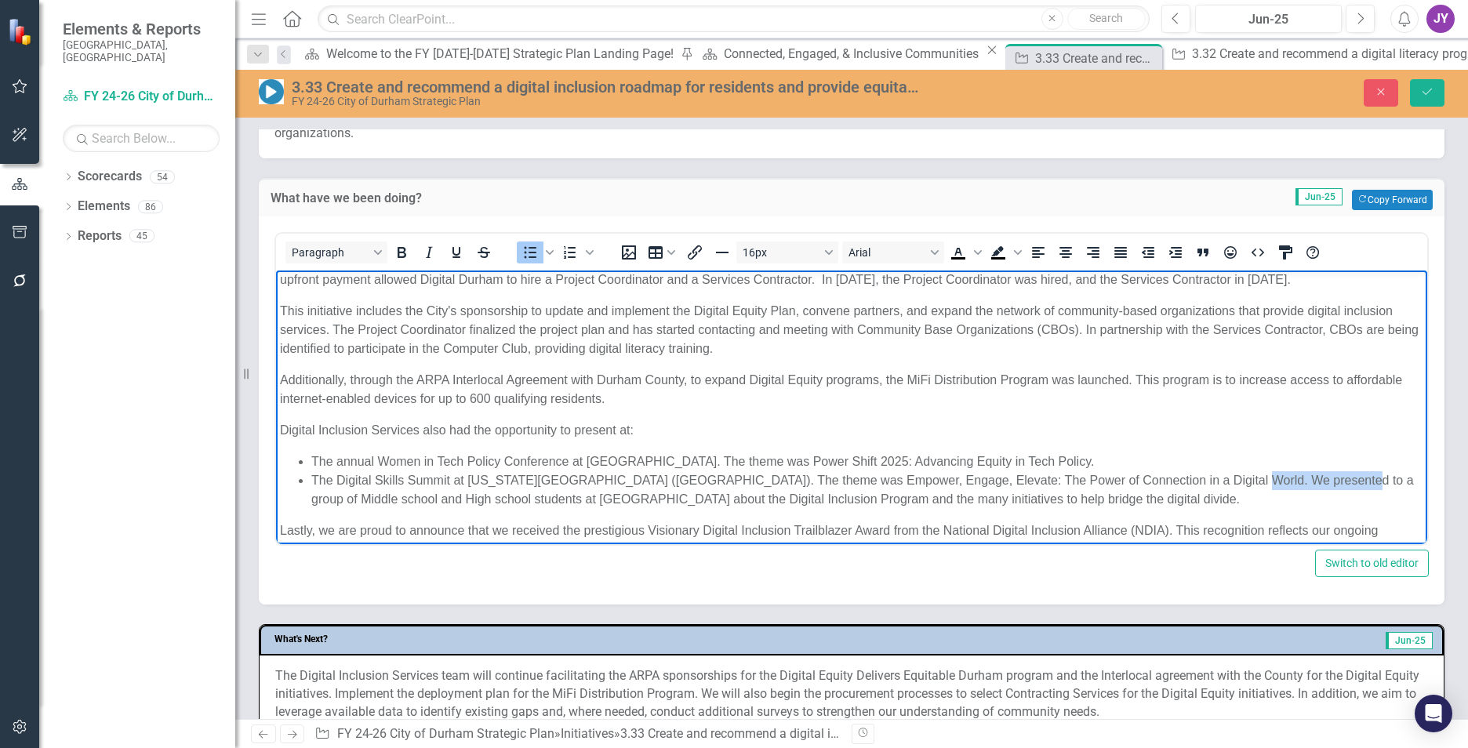
drag, startPoint x: 1204, startPoint y: 477, endPoint x: 1305, endPoint y: 480, distance: 101.2
click at [1305, 480] on li "The Digital Skills Summit at North Carolina Central University (NCCU). The them…" at bounding box center [867, 490] width 1112 height 38
click at [1203, 478] on li "The Digital Skills Summit at North Carolina Central University (NCCU). The them…" at bounding box center [867, 490] width 1112 height 38
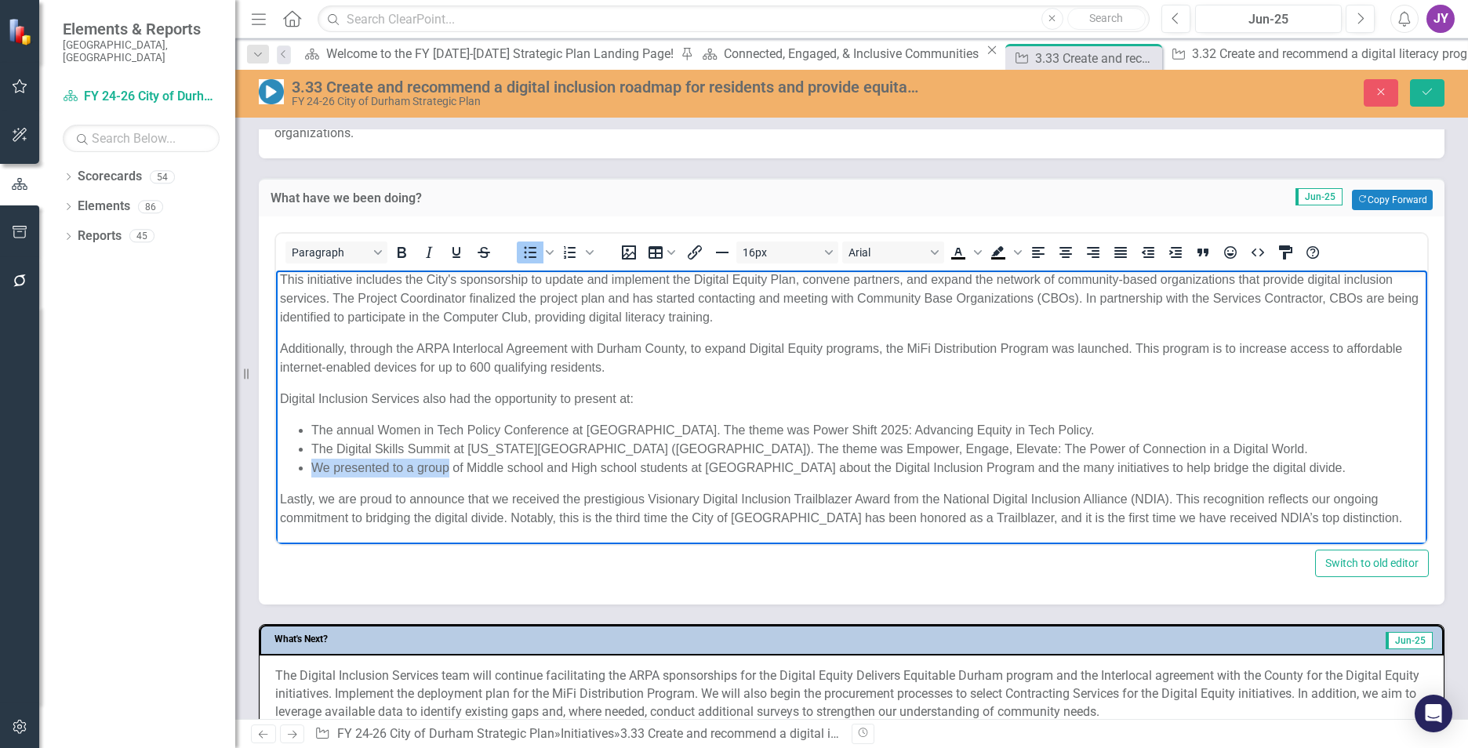
drag, startPoint x: 306, startPoint y: 463, endPoint x: 449, endPoint y: 471, distance: 142.9
click at [449, 471] on ul "The annual Women in Tech Policy Conference at Duke University. The theme was Po…" at bounding box center [851, 448] width 1143 height 56
click at [340, 465] on li "We presented to a group of Middle school and High school students at Duke Pre-C…" at bounding box center [867, 467] width 1112 height 19
click at [311, 462] on li "We presented to a group of Middle school and High school students at Duke Pre-C…" at bounding box center [867, 467] width 1112 height 19
drag, startPoint x: 703, startPoint y: 466, endPoint x: 805, endPoint y: 461, distance: 102.1
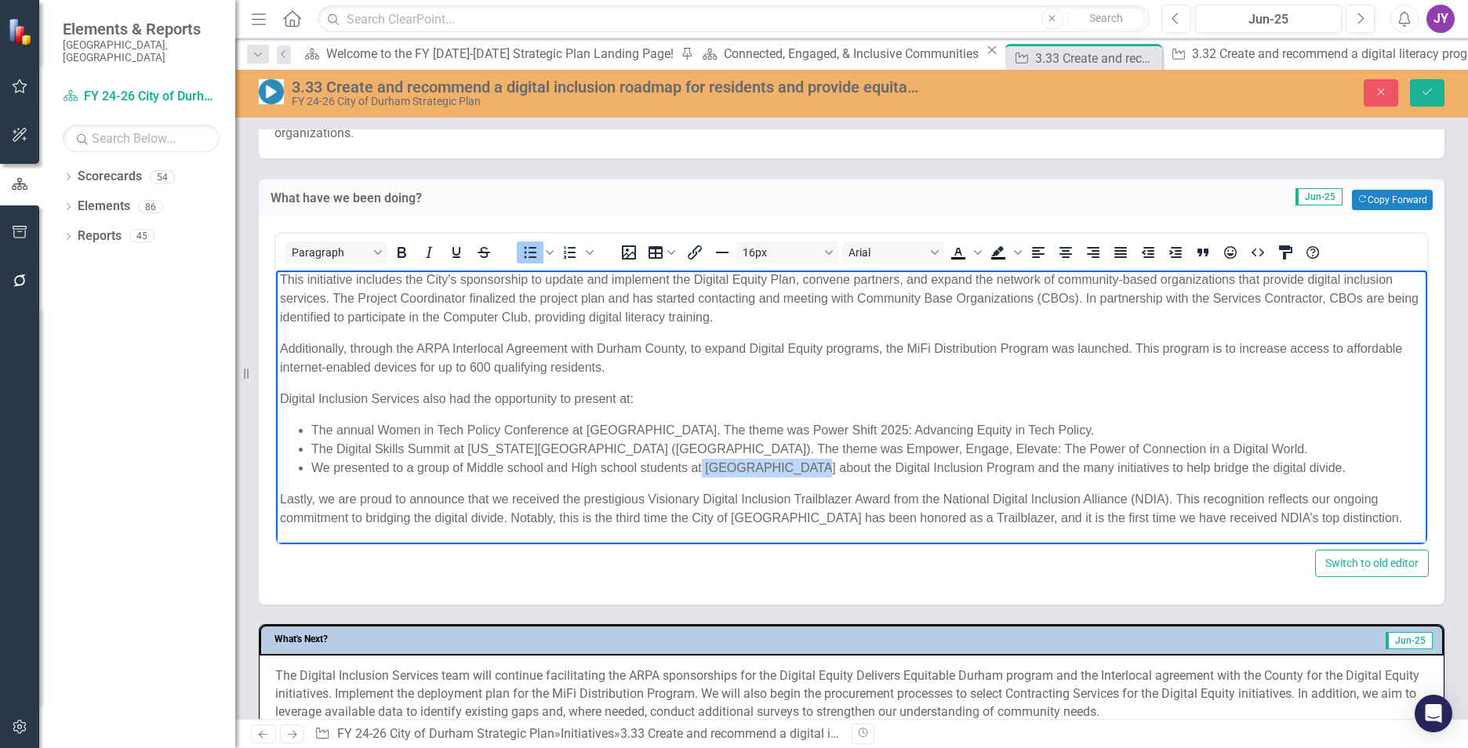
click at [805, 461] on li "We presented to a group of Middle school and High school students at Duke Pre-C…" at bounding box center [867, 467] width 1112 height 19
copy li "Duke Pre-College"
click at [310, 463] on ul "The annual Women in Tech Policy Conference at Duke University. The theme was Po…" at bounding box center [851, 448] width 1143 height 56
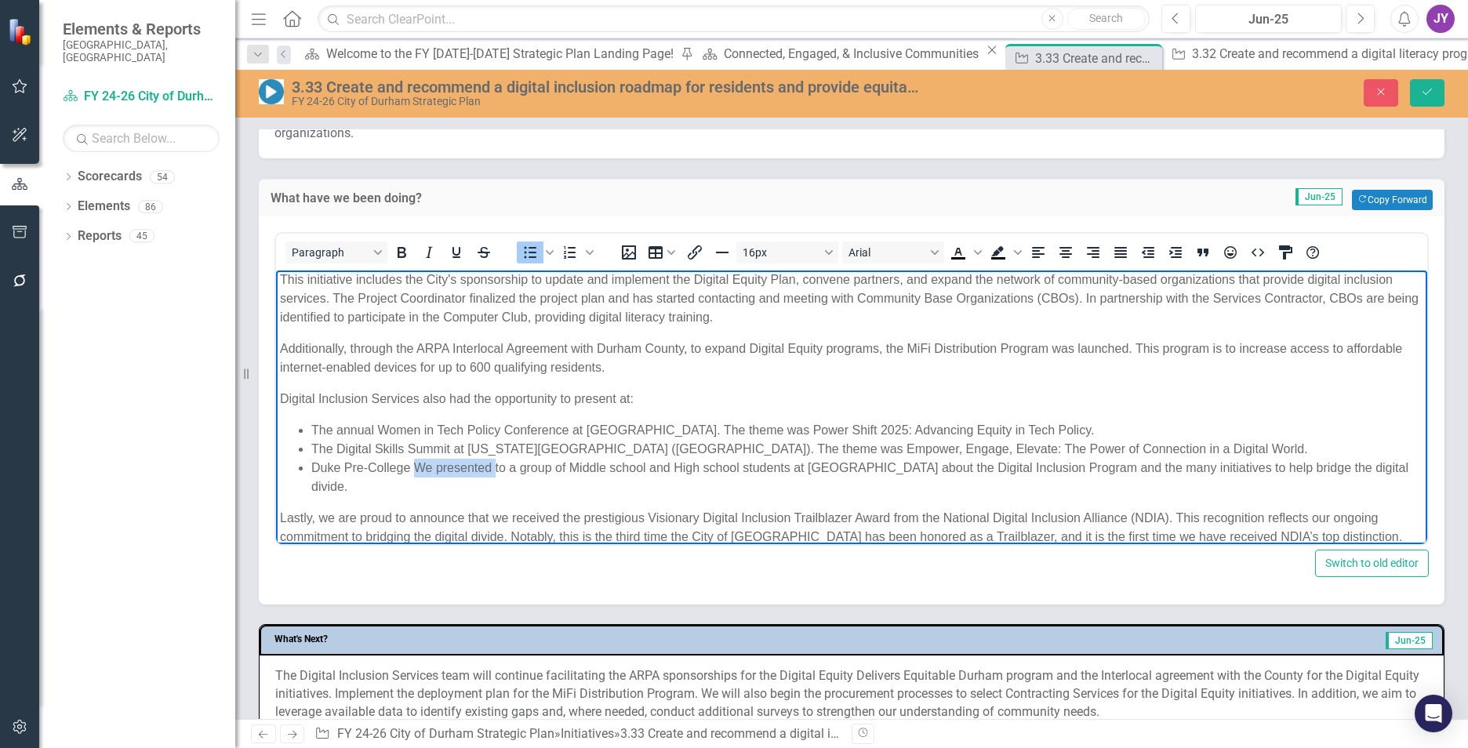
drag, startPoint x: 413, startPoint y: 467, endPoint x: 489, endPoint y: 469, distance: 75.3
click at [495, 469] on li "Duke Pre-College We presented to a group of Middle school and High school stude…" at bounding box center [867, 477] width 1112 height 38
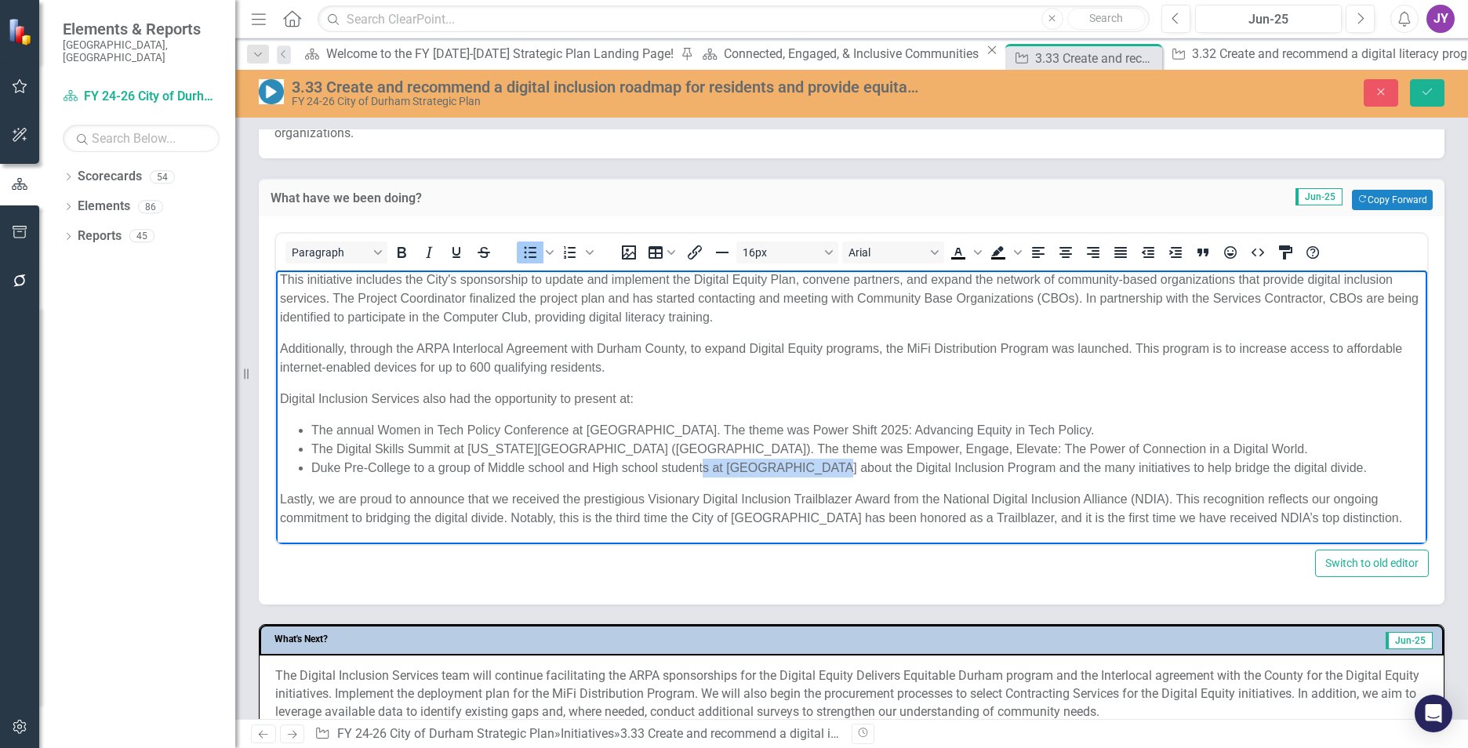
drag, startPoint x: 704, startPoint y: 471, endPoint x: 824, endPoint y: 471, distance: 120.0
click at [824, 471] on li "Duke Pre-College to a group of Middle school and High school students at Duke P…" at bounding box center [867, 467] width 1112 height 19
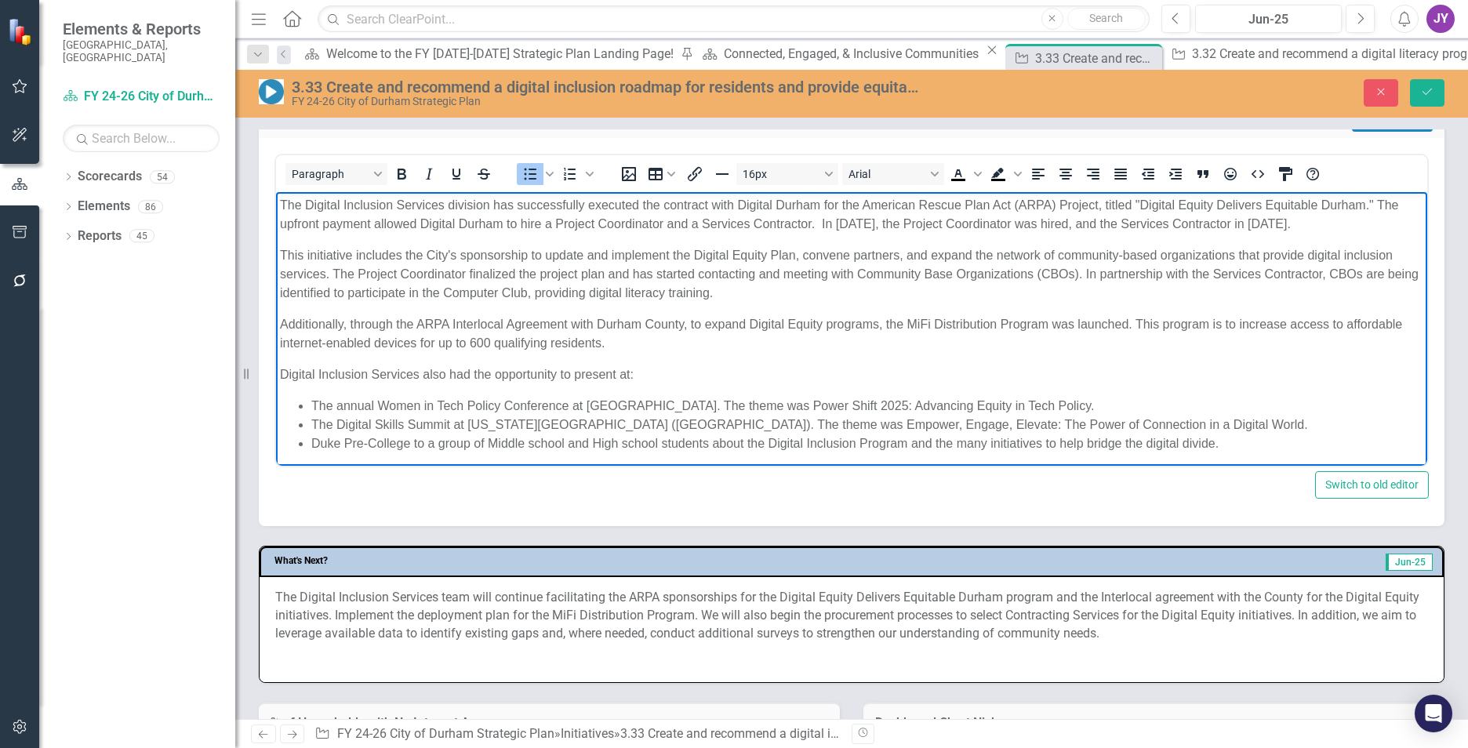
scroll to position [561, 0]
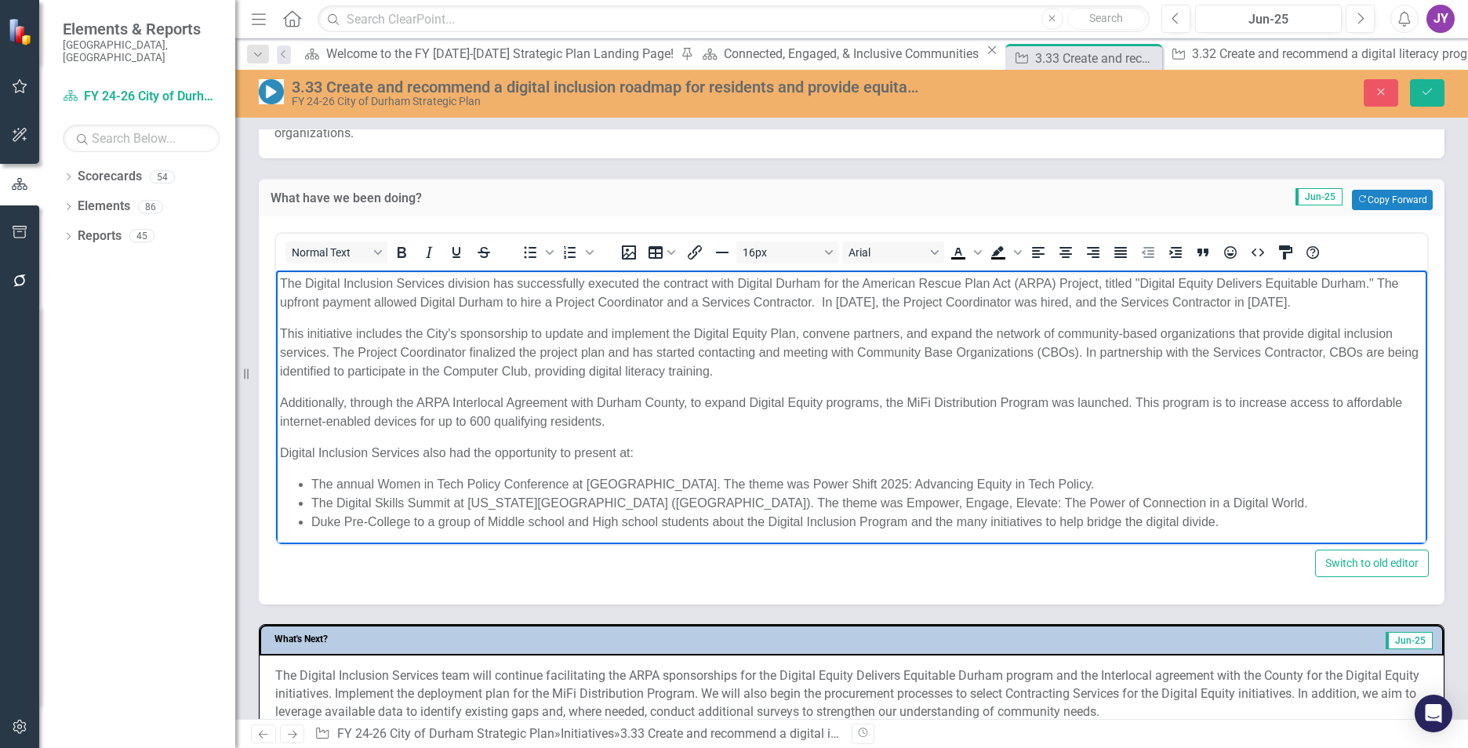
click at [823, 301] on p "The Digital Inclusion Services division has successfully executed the contract …" at bounding box center [851, 293] width 1143 height 38
click at [1381, 275] on p "The Digital Inclusion Services division has successfully executed the contract …" at bounding box center [851, 293] width 1143 height 38
click at [1381, 290] on p "The Digital Inclusion Services division has successfully executed the contract …" at bounding box center [851, 293] width 1143 height 38
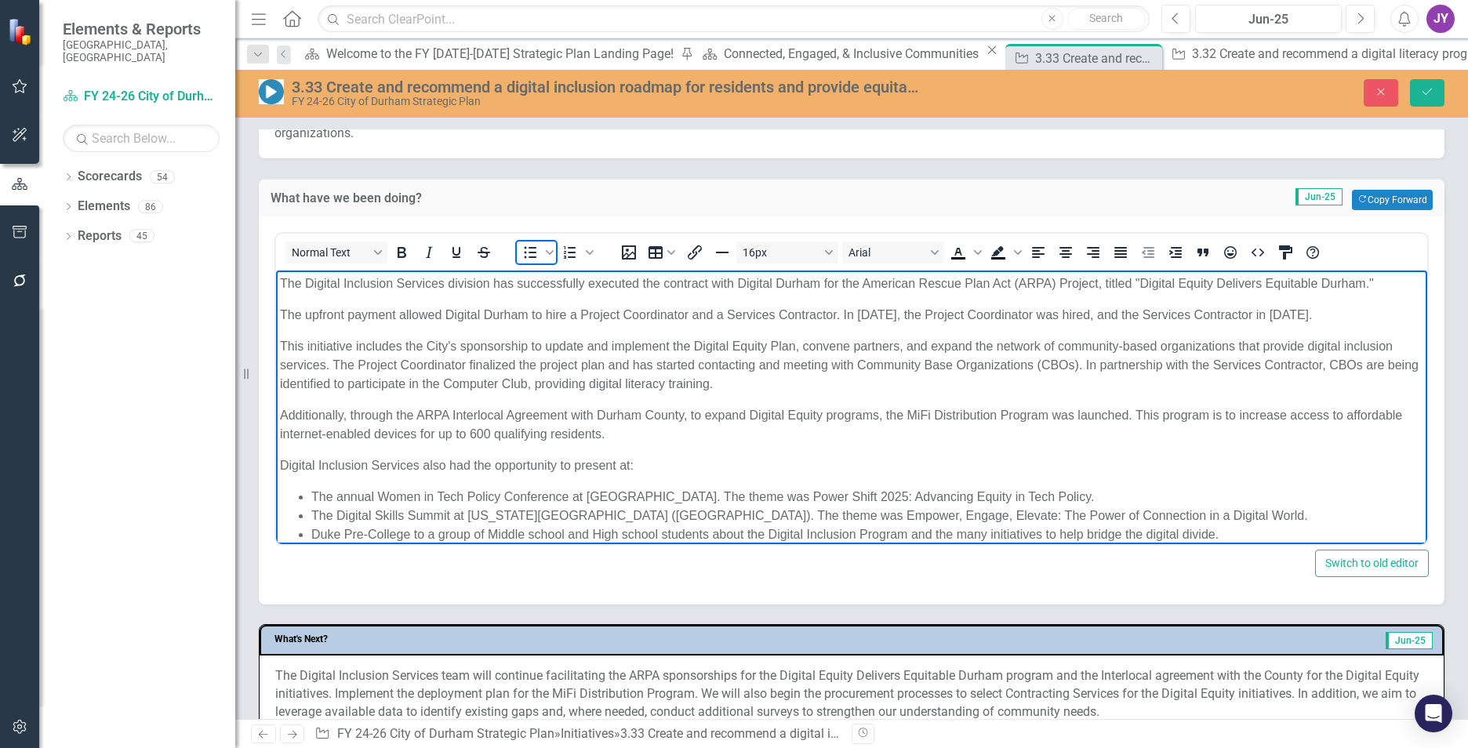
click at [532, 257] on icon "Bullet list" at bounding box center [530, 252] width 19 height 19
click at [278, 340] on body "The Digital Inclusion Services division has successfully executed the contract …" at bounding box center [851, 440] width 1151 height 340
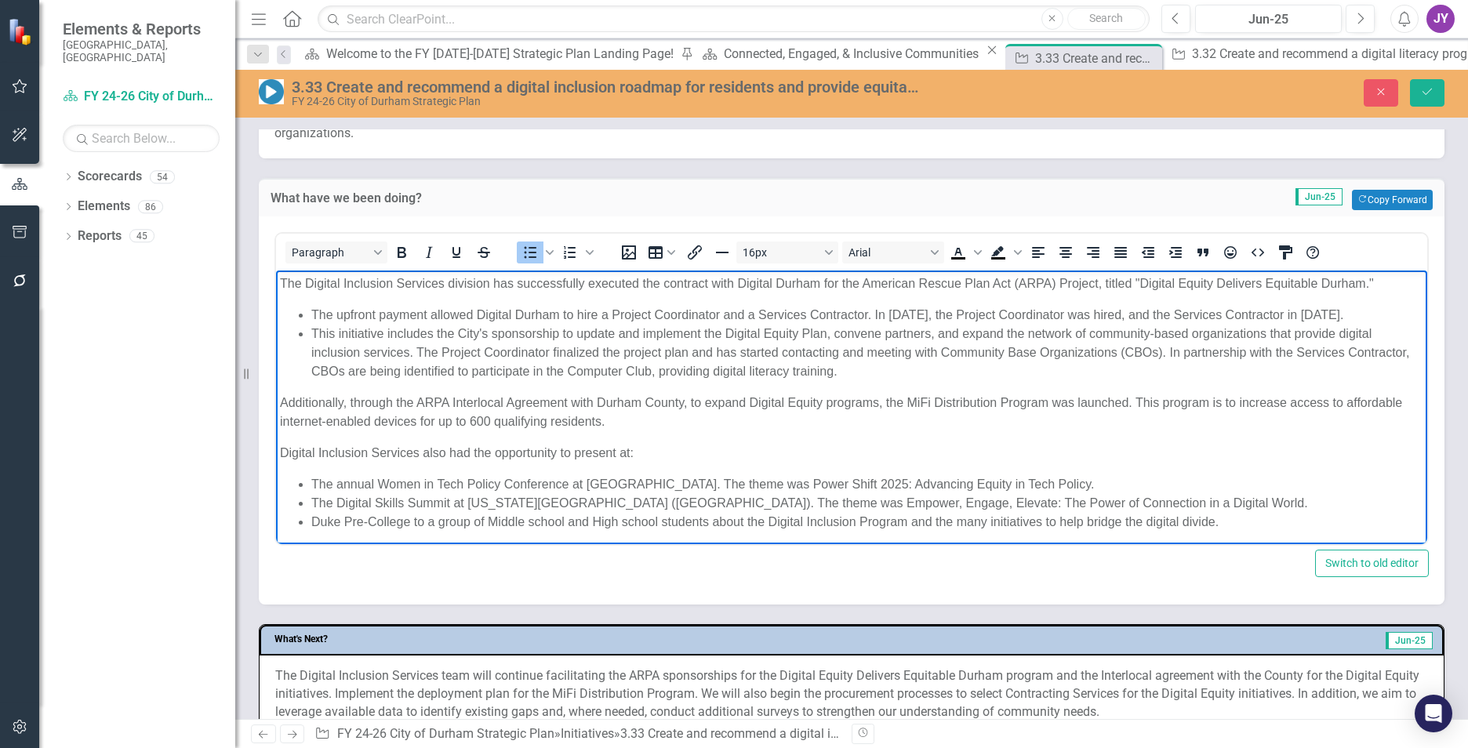
click at [418, 350] on li "This initiative includes the City's sponsorship to update and implement the Dig…" at bounding box center [867, 352] width 1112 height 56
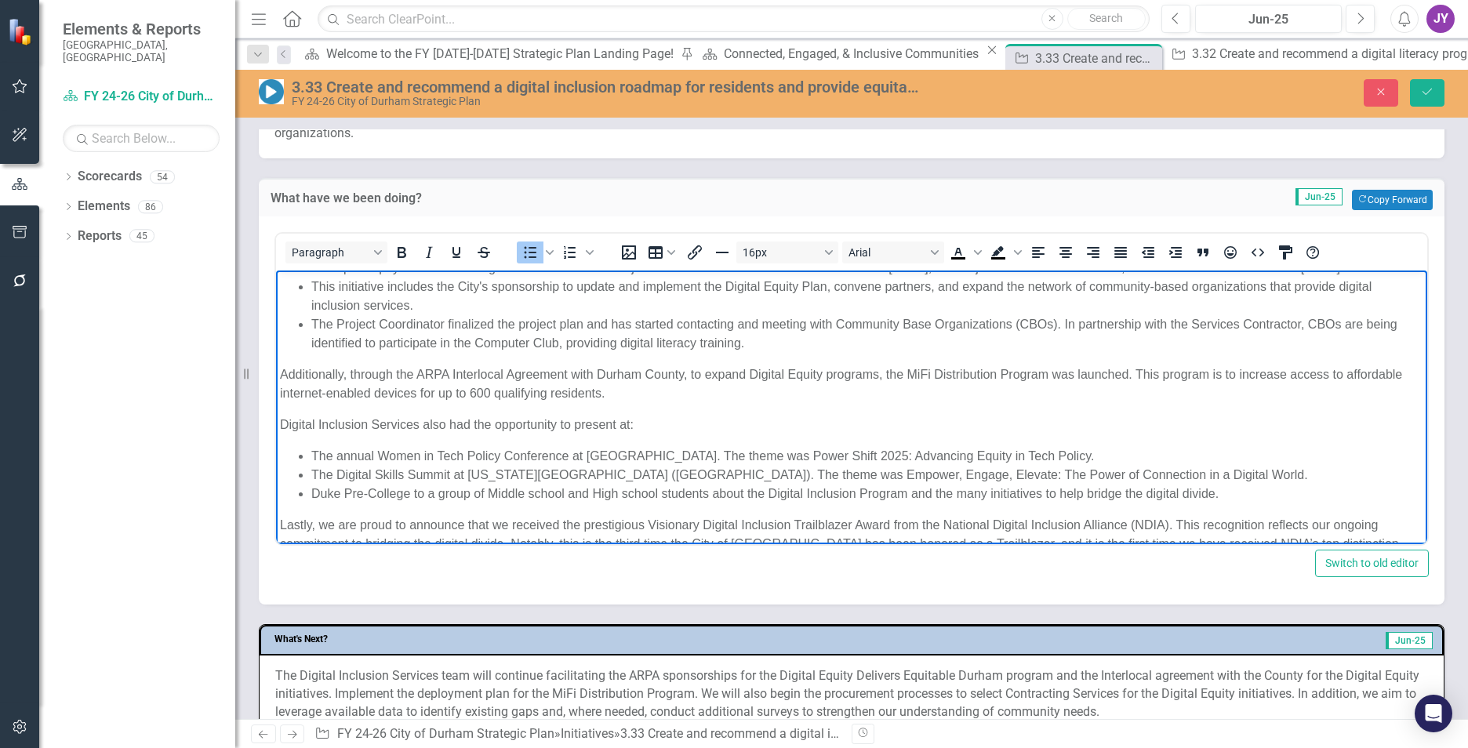
scroll to position [73, 0]
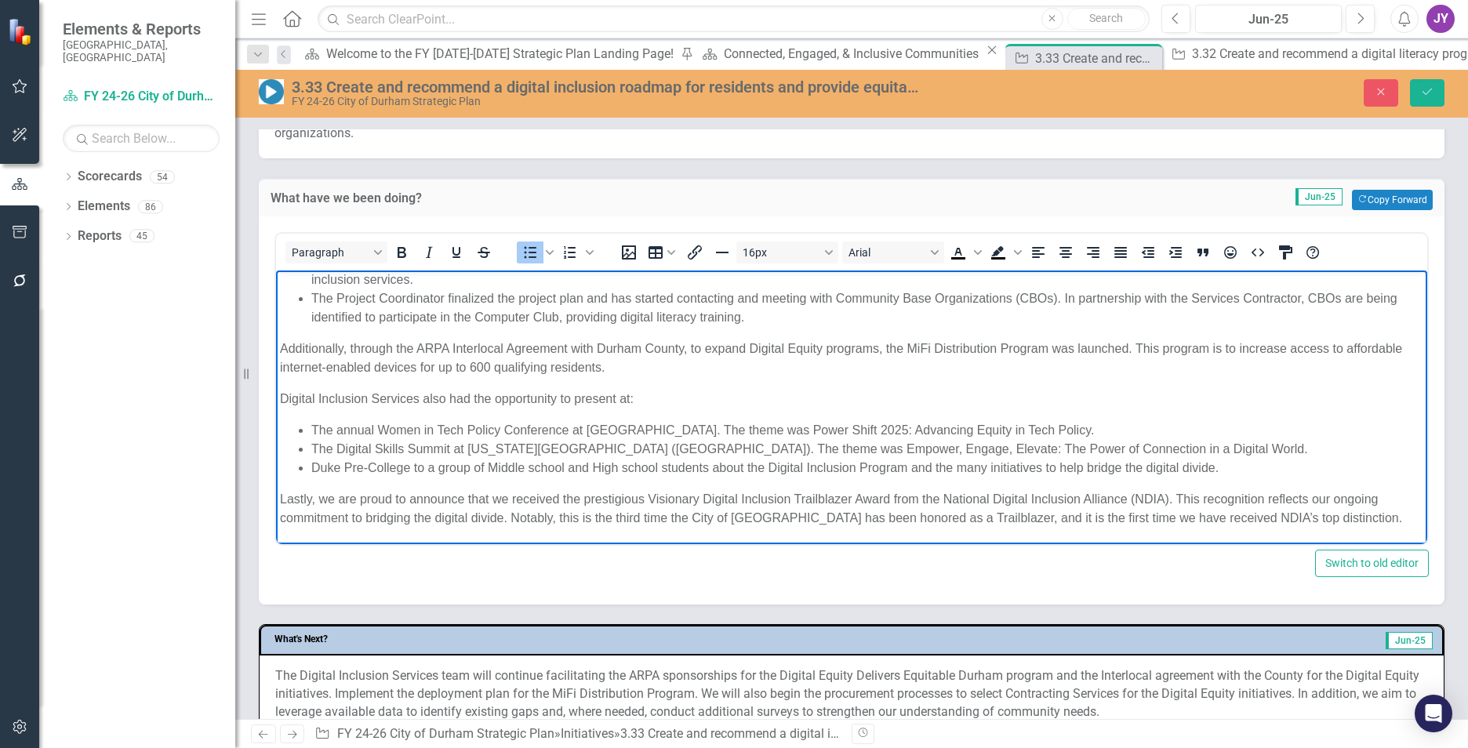
click at [1139, 347] on p "Additionally, through the ARPA Interlocal Agreement with Durham County, to expa…" at bounding box center [851, 358] width 1143 height 38
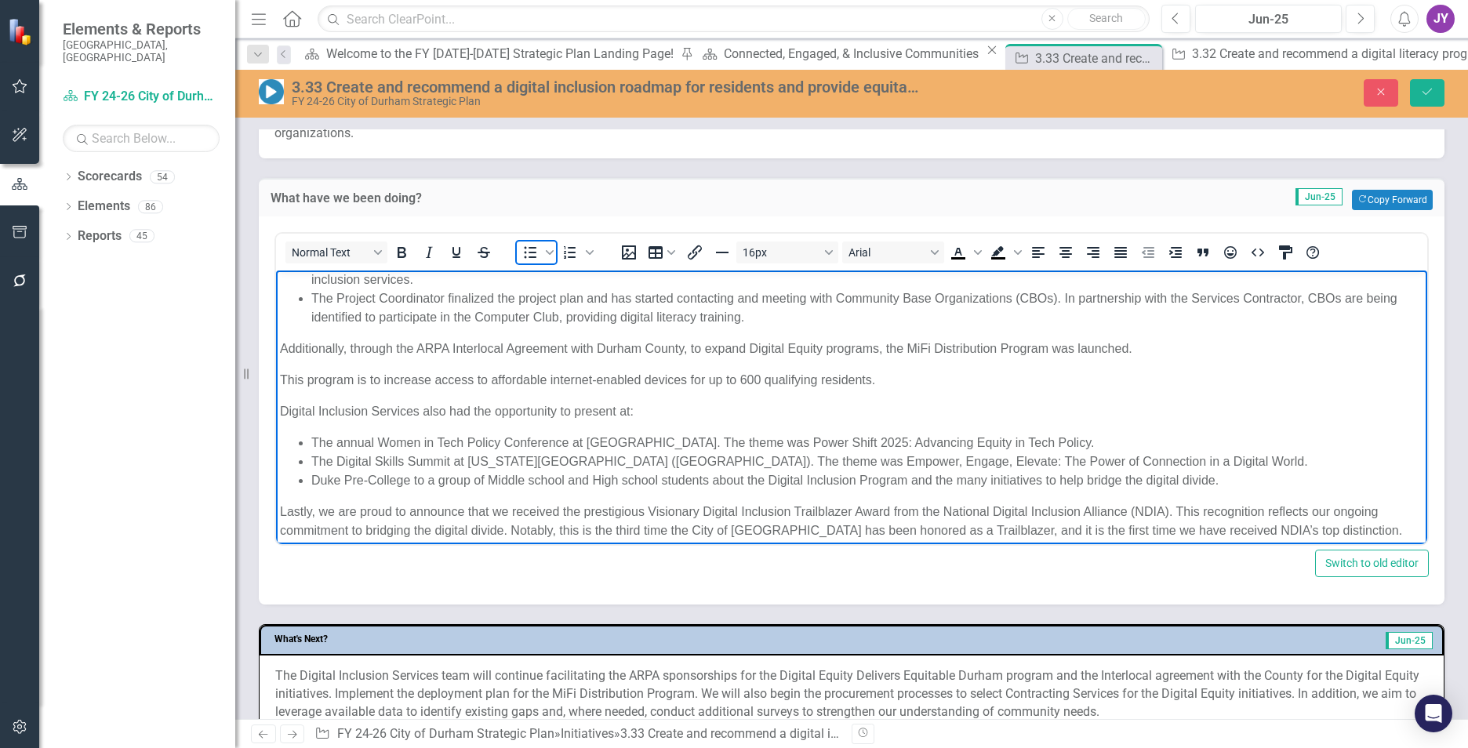
click at [533, 250] on icon "Bullet list" at bounding box center [530, 252] width 19 height 19
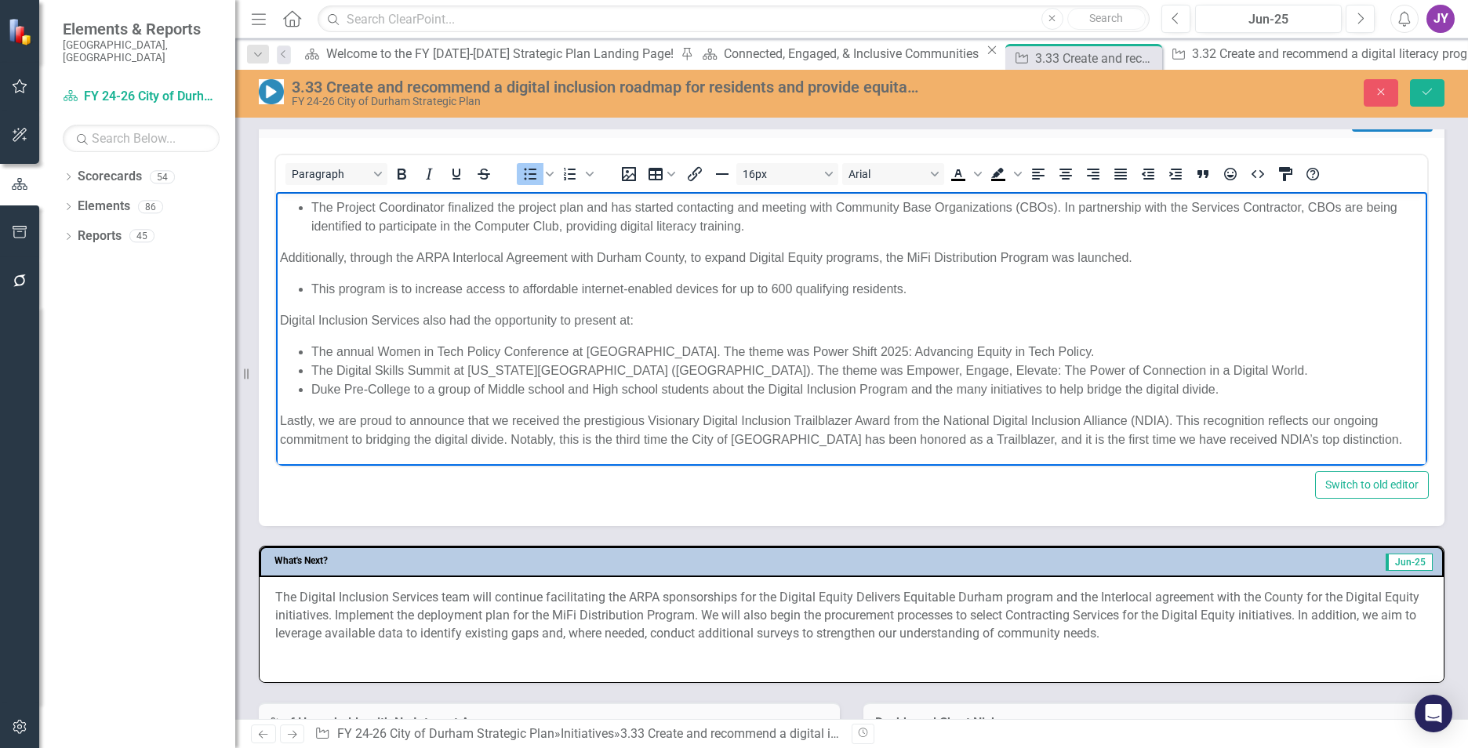
scroll to position [561, 0]
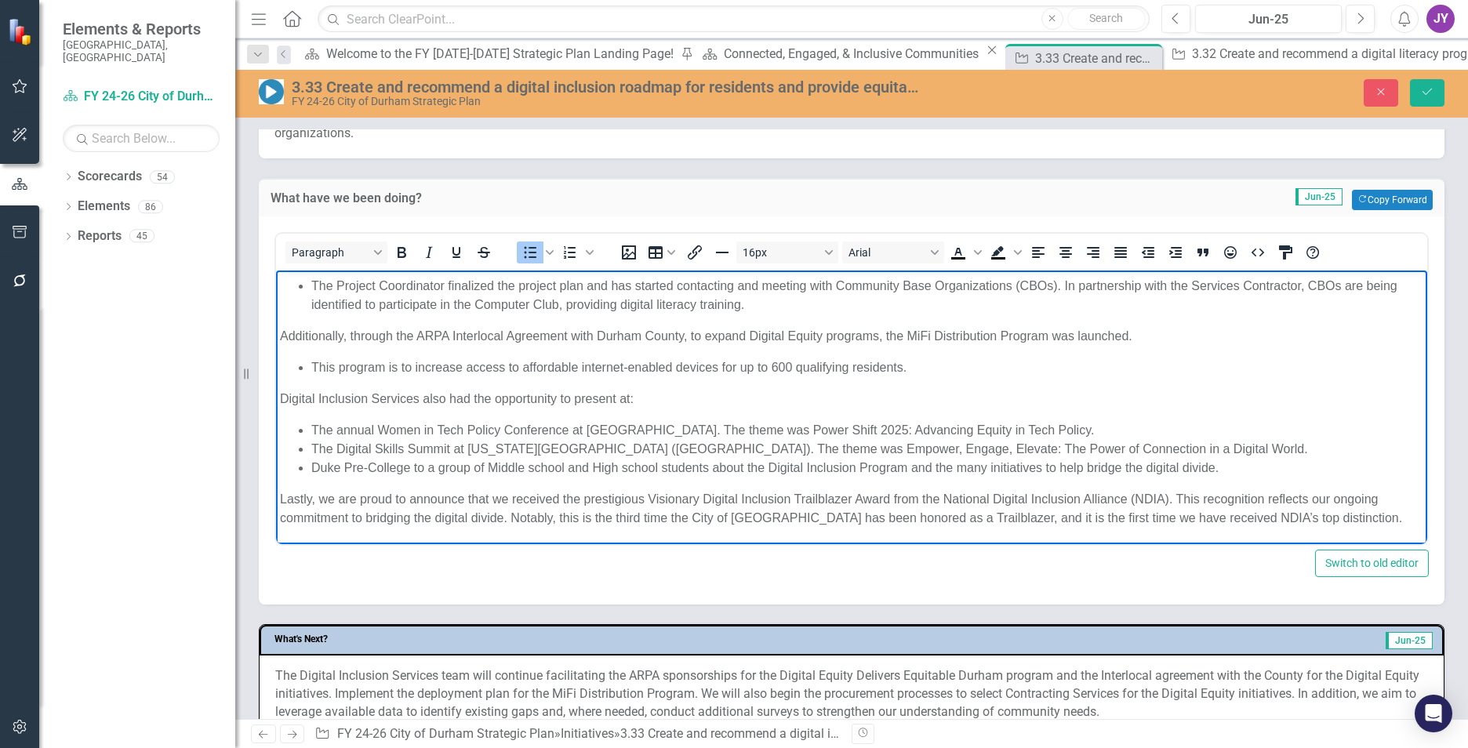
click at [1179, 493] on p "Lastly, we are proud to announce that we received the prestigious Visionary Dig…" at bounding box center [851, 508] width 1143 height 38
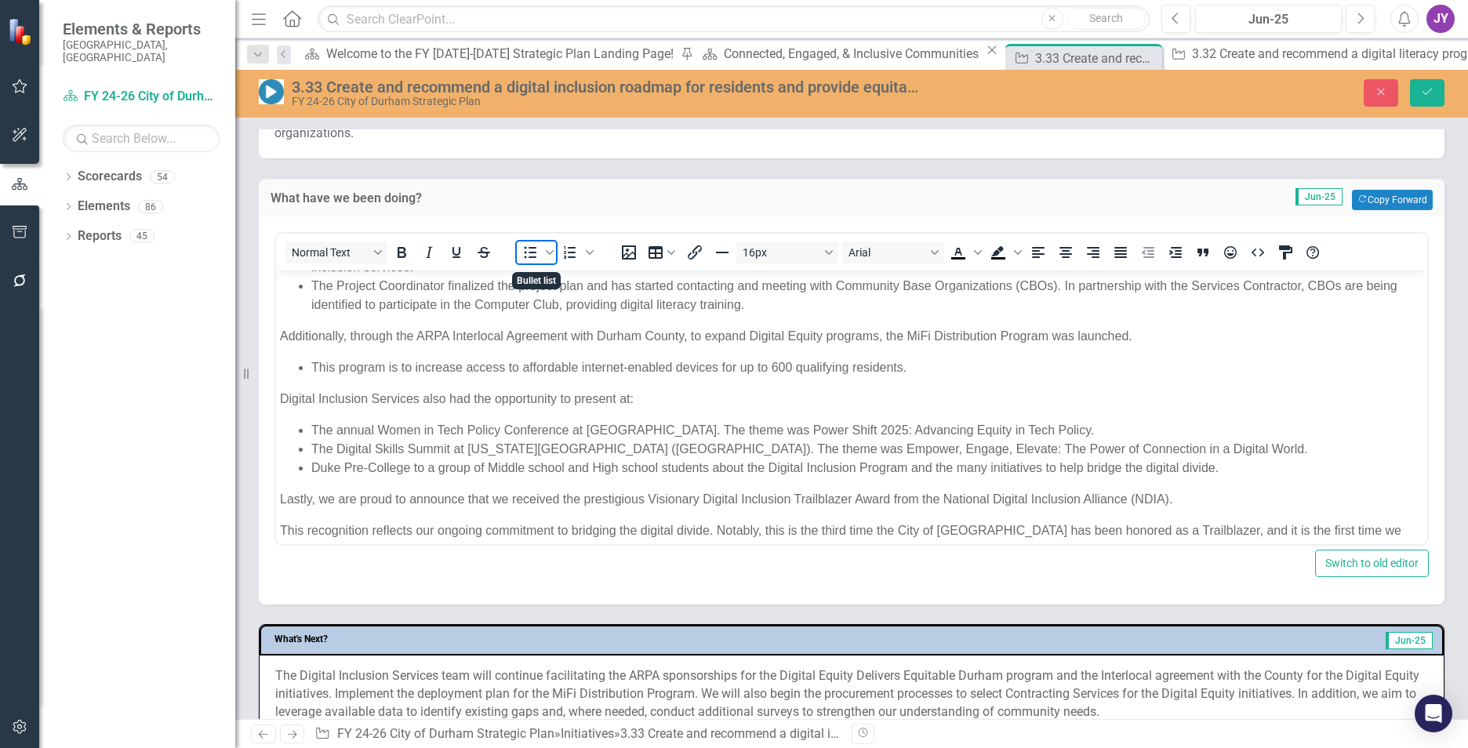
click at [526, 248] on icon "Bullet list" at bounding box center [530, 252] width 19 height 19
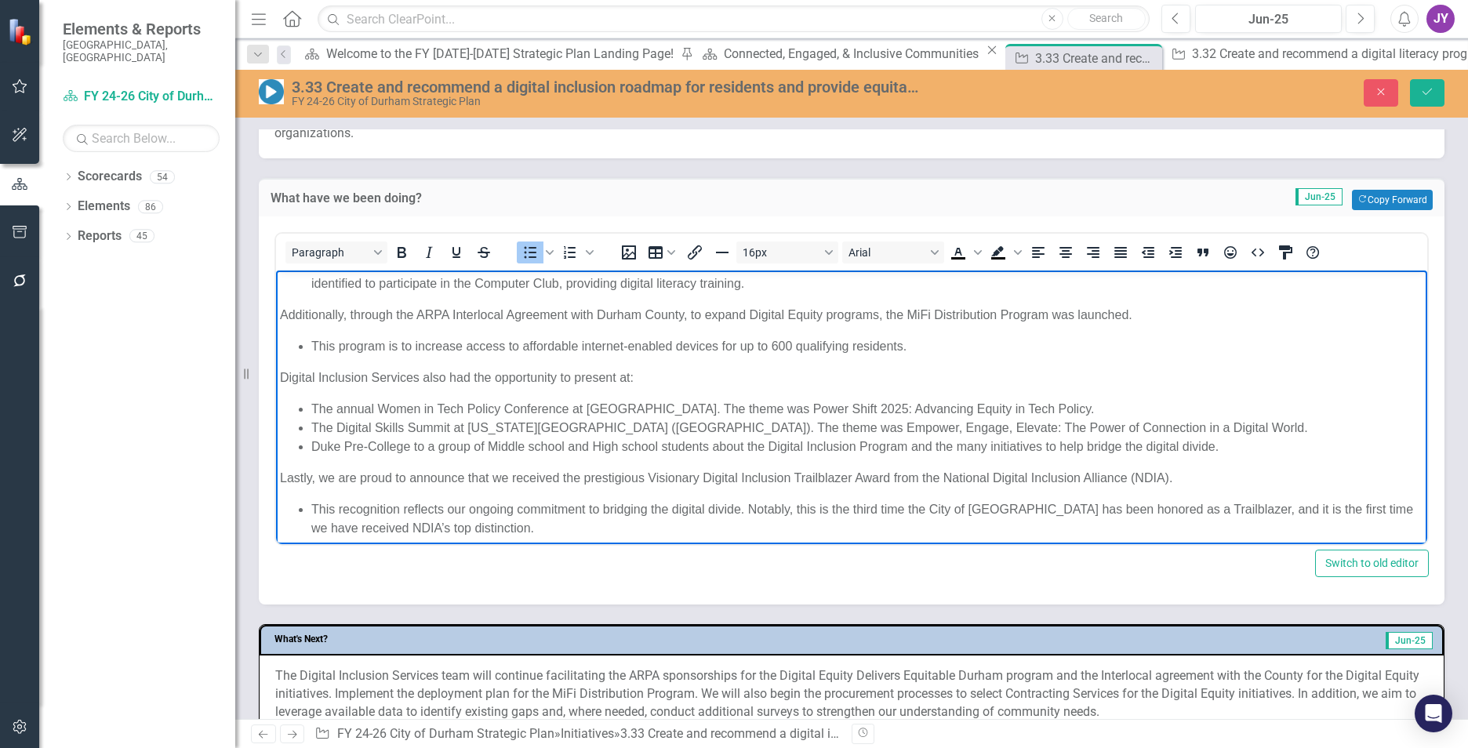
scroll to position [117, 0]
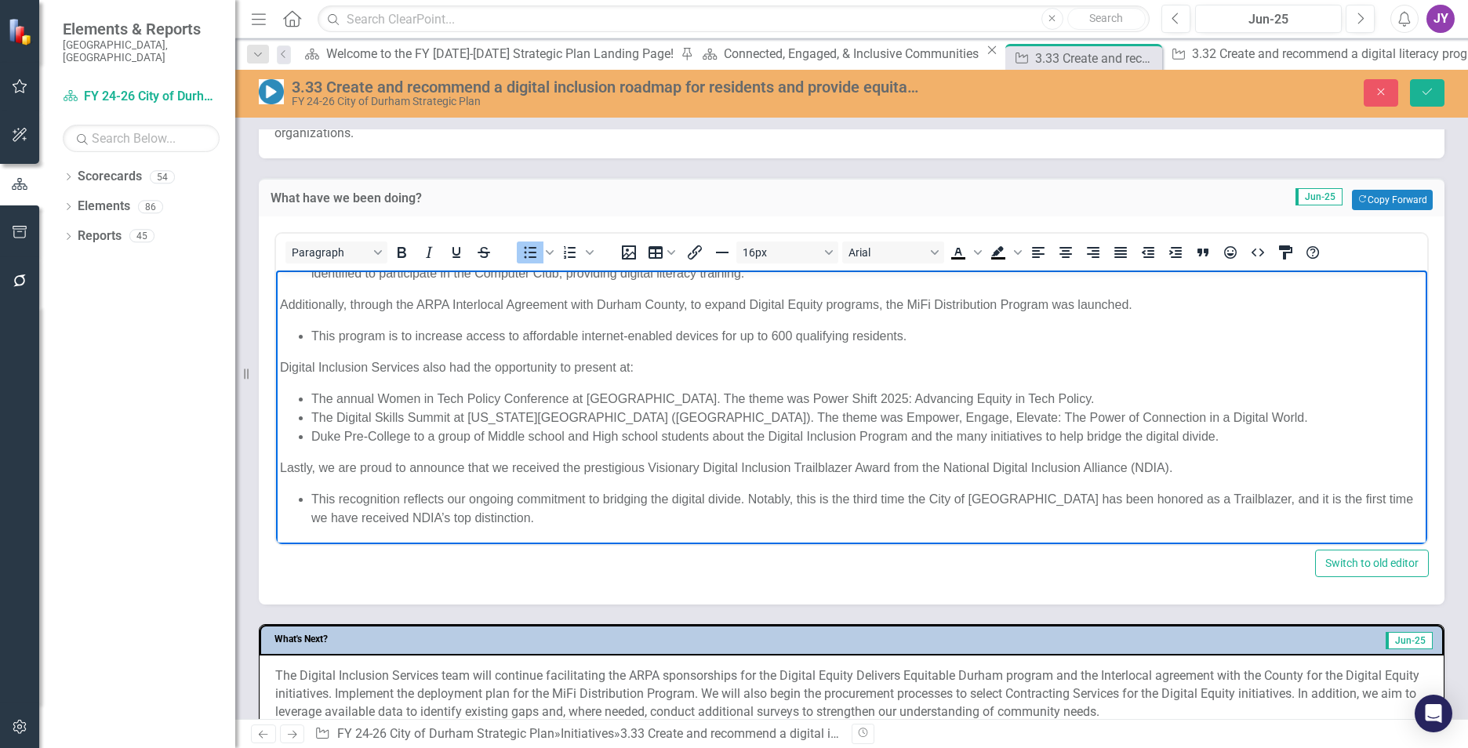
click at [751, 496] on li "This recognition reflects our ongoing commitment to bridging the digital divide…" at bounding box center [867, 508] width 1112 height 38
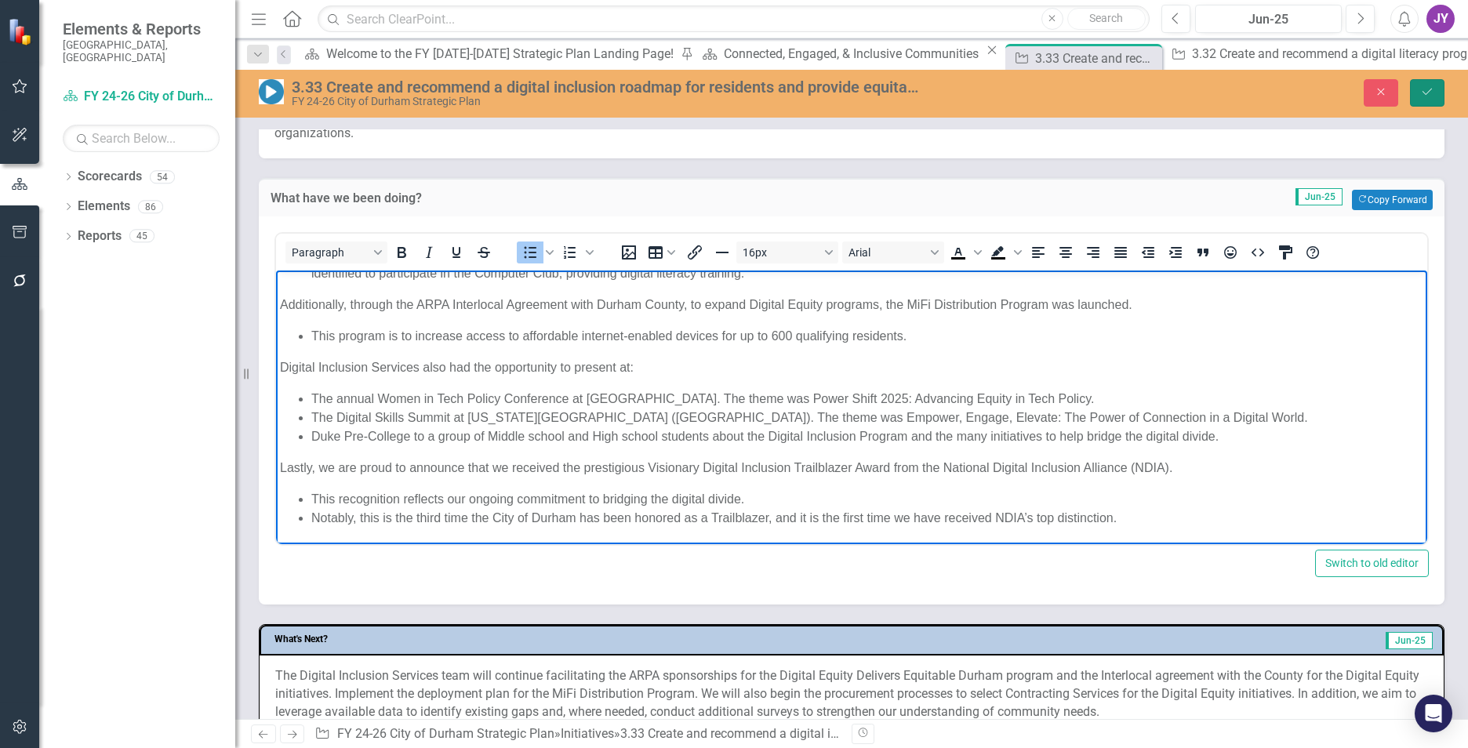
click at [1431, 86] on icon "Save" at bounding box center [1427, 91] width 14 height 11
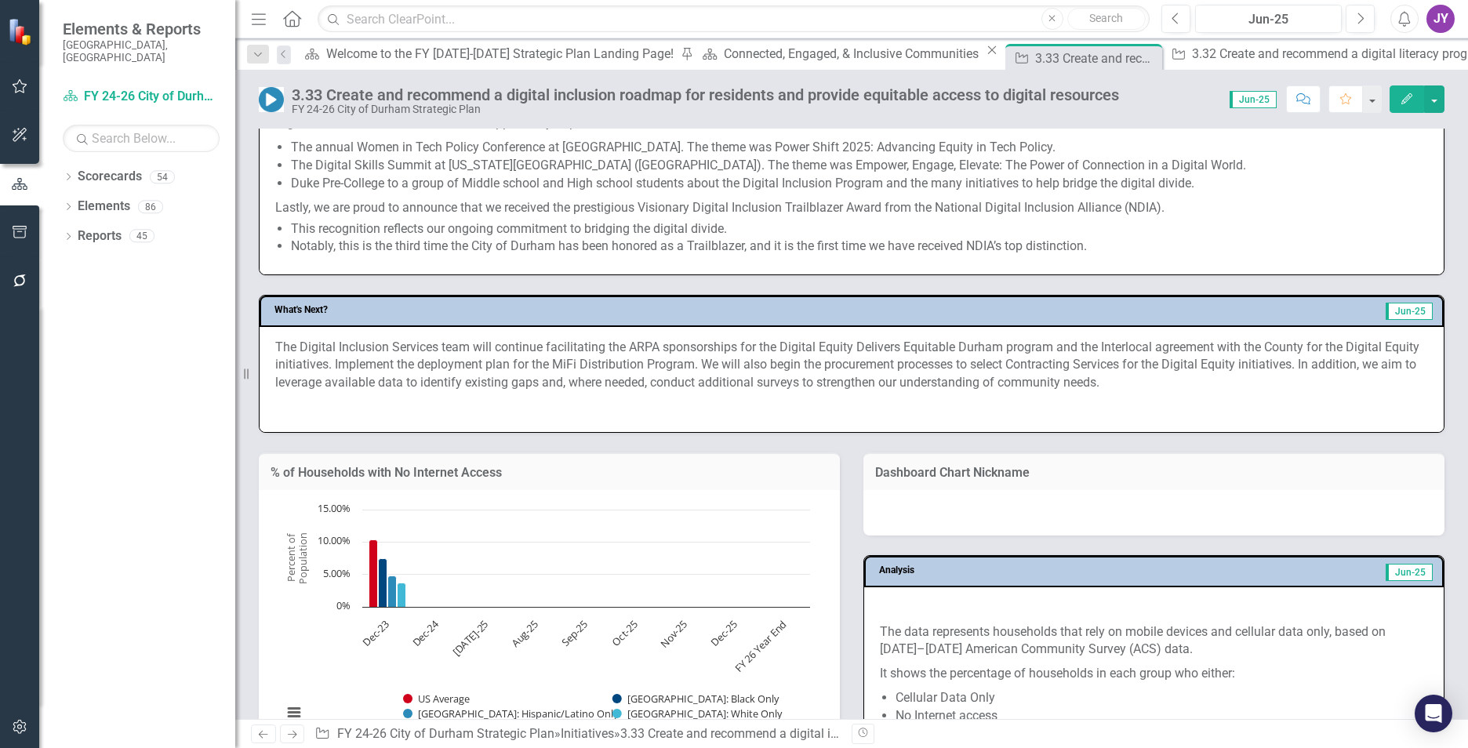
scroll to position [863, 0]
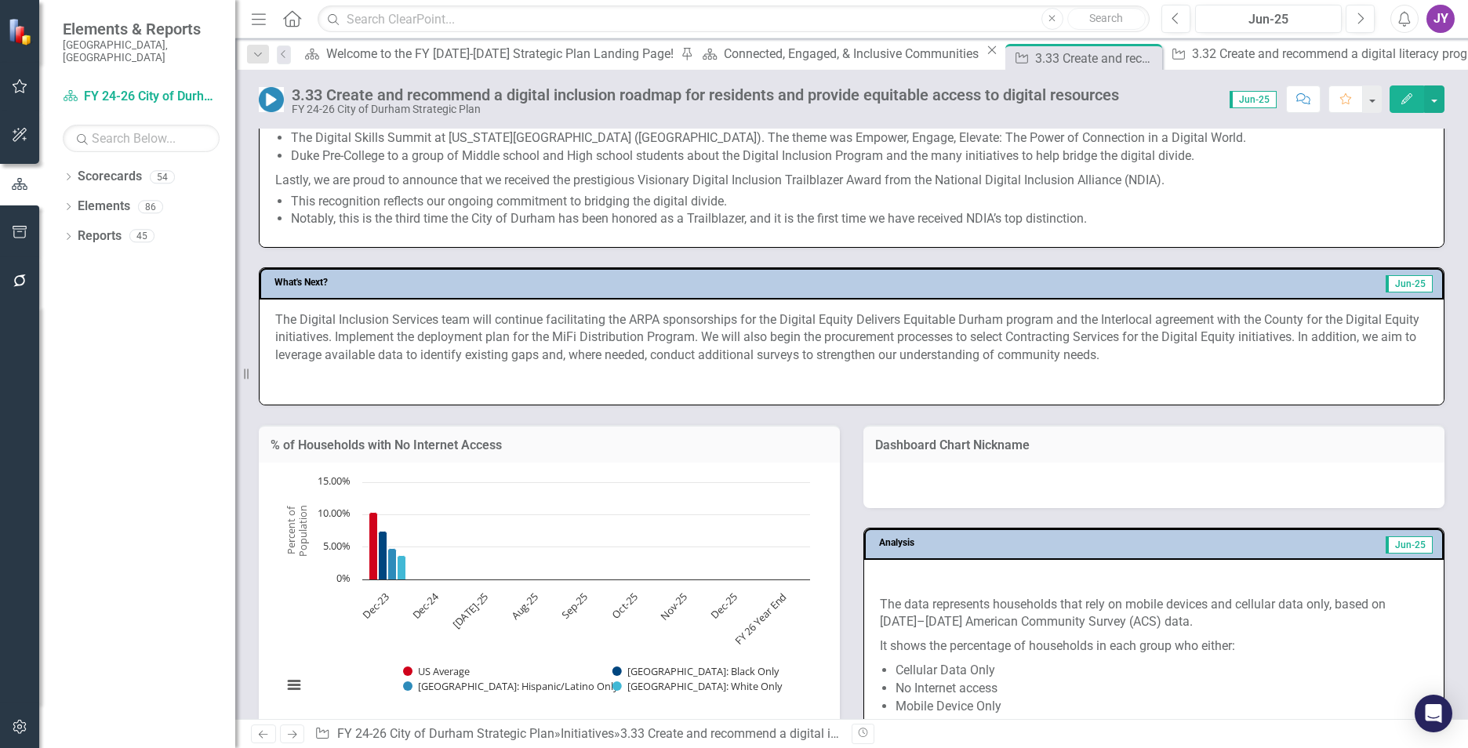
click at [610, 363] on span "The Digital Inclusion Services team will continue facilitating the ARPA sponsor…" at bounding box center [847, 337] width 1144 height 51
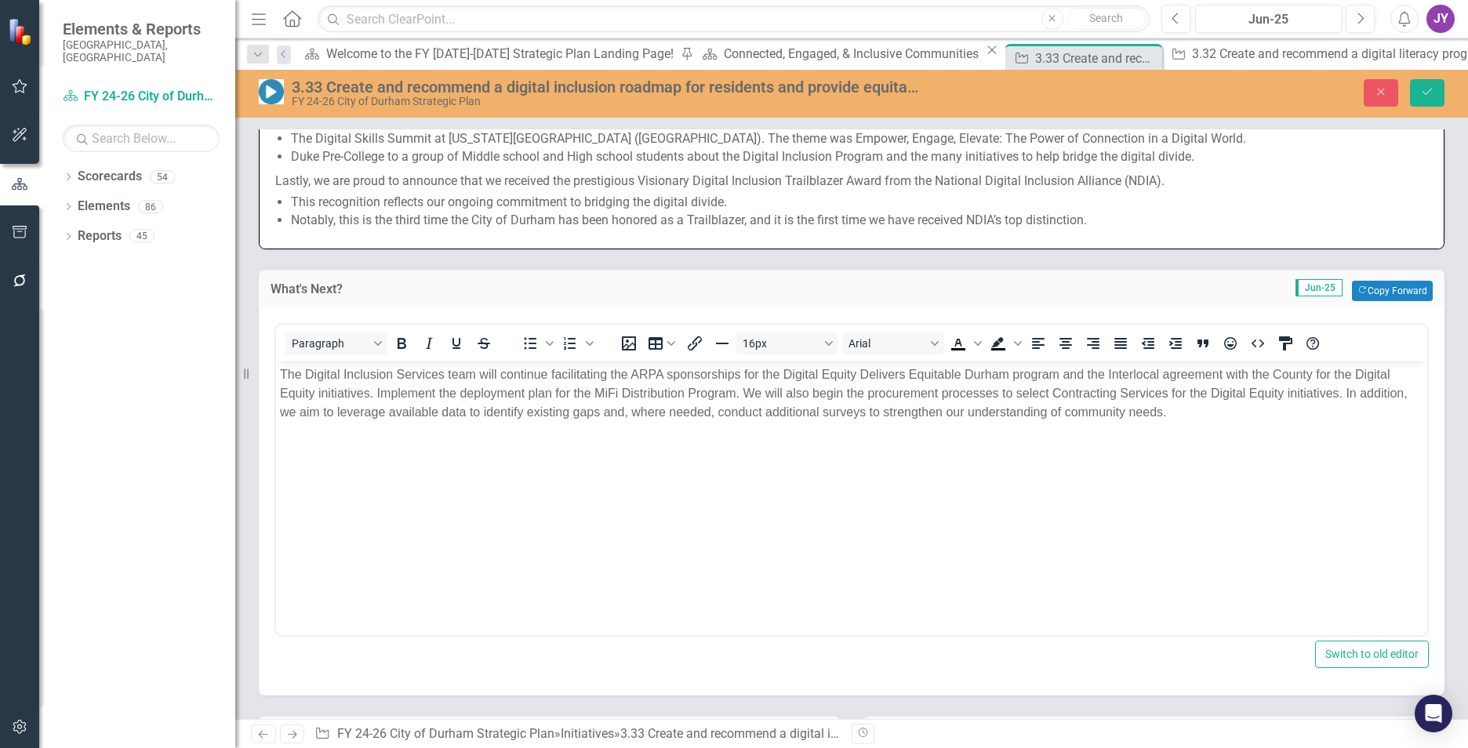
scroll to position [0, 0]
click at [511, 489] on body "The Digital Inclusion Services team will continue facilitating the ARPA sponsor…" at bounding box center [851, 478] width 1151 height 235
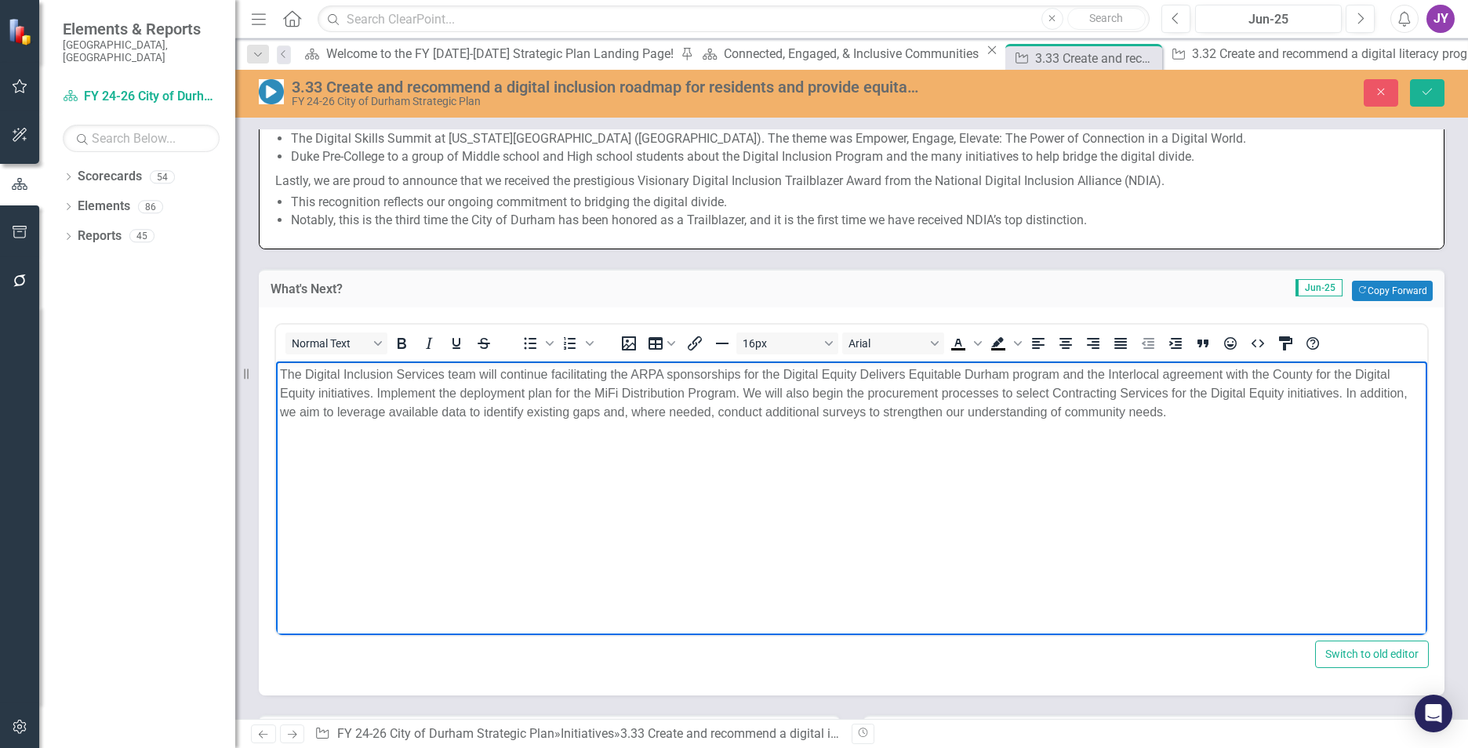
scroll to position [549, 0]
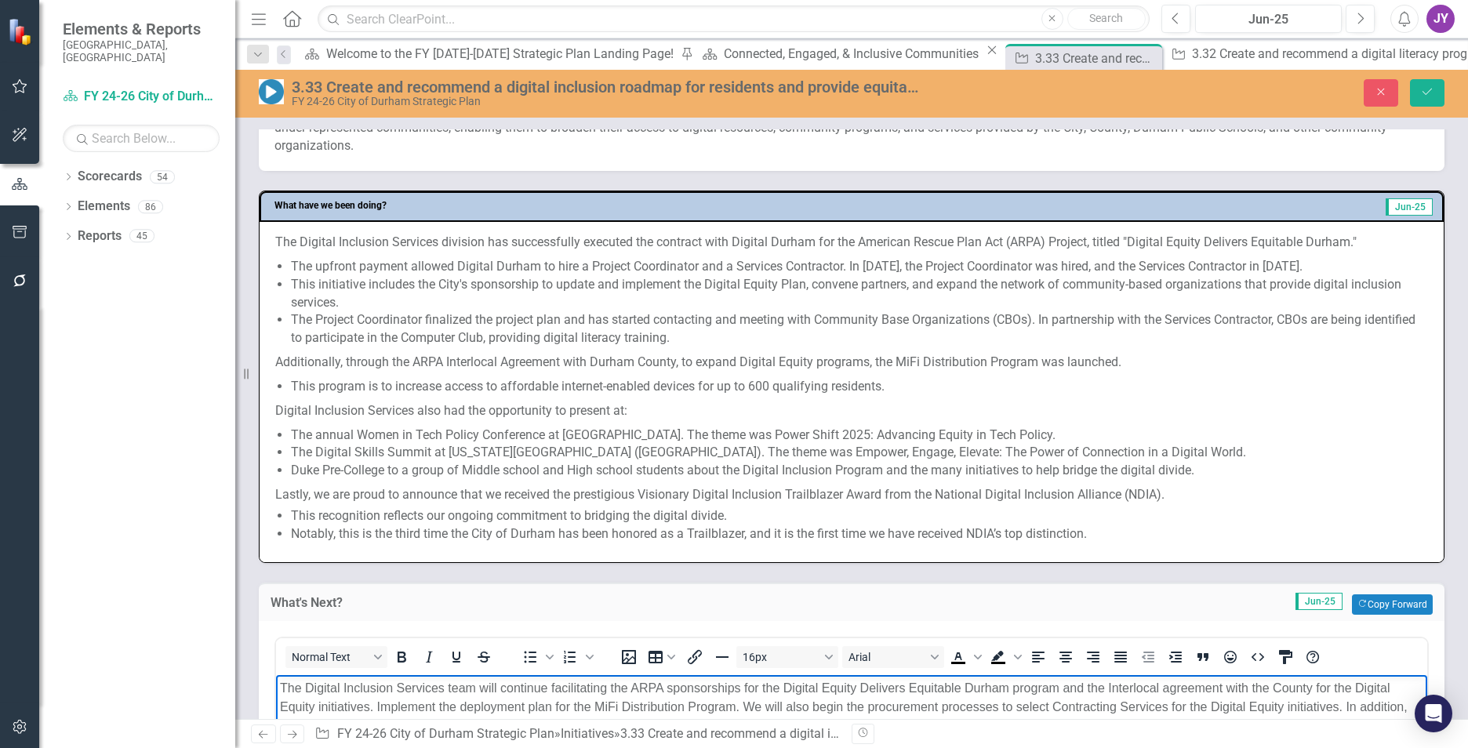
click at [286, 387] on span "The Digital Inclusion Services division has successfully executed the contract …" at bounding box center [851, 390] width 1153 height 313
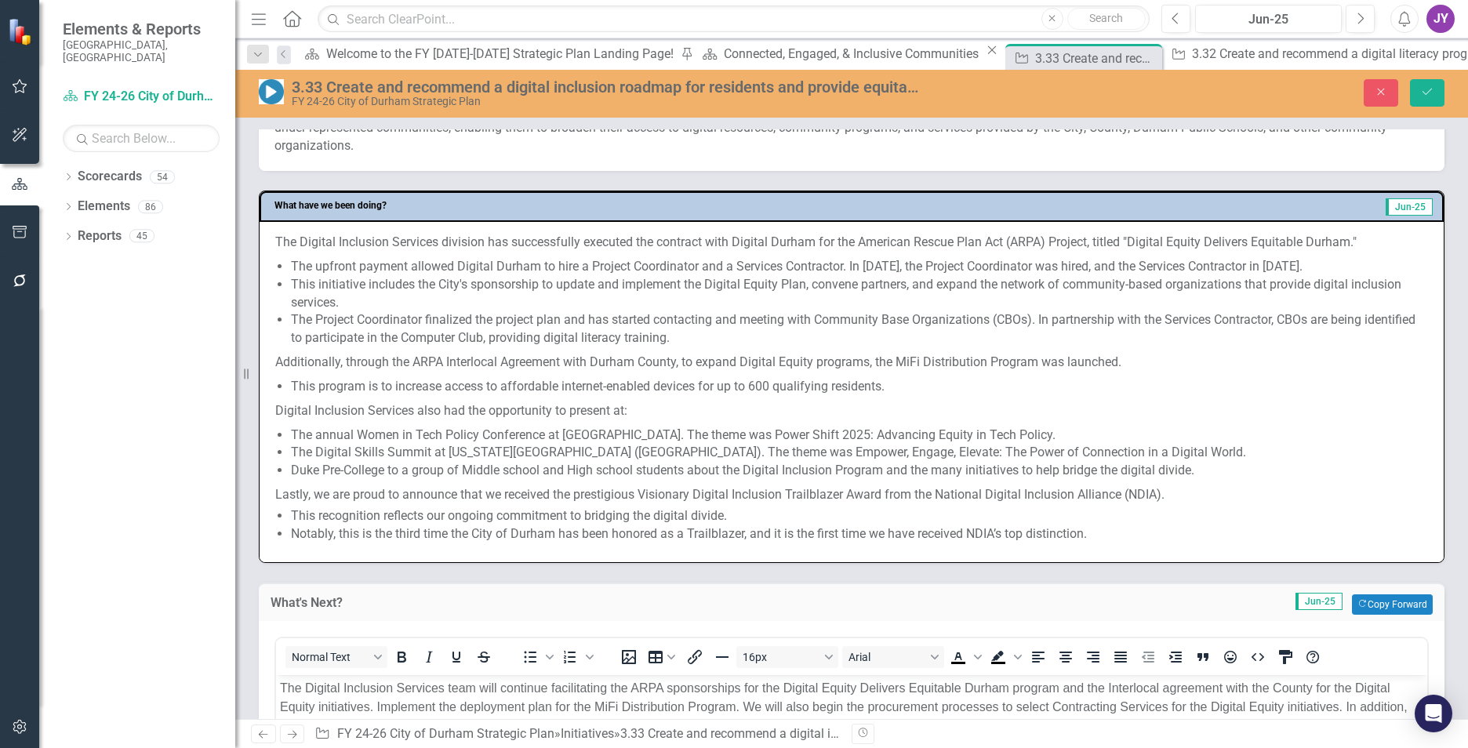
click at [287, 390] on span "The Digital Inclusion Services division has successfully executed the contract …" at bounding box center [851, 390] width 1153 height 313
click at [295, 388] on li "This program is to increase access to affordable internet-enabled devices for u…" at bounding box center [859, 387] width 1137 height 18
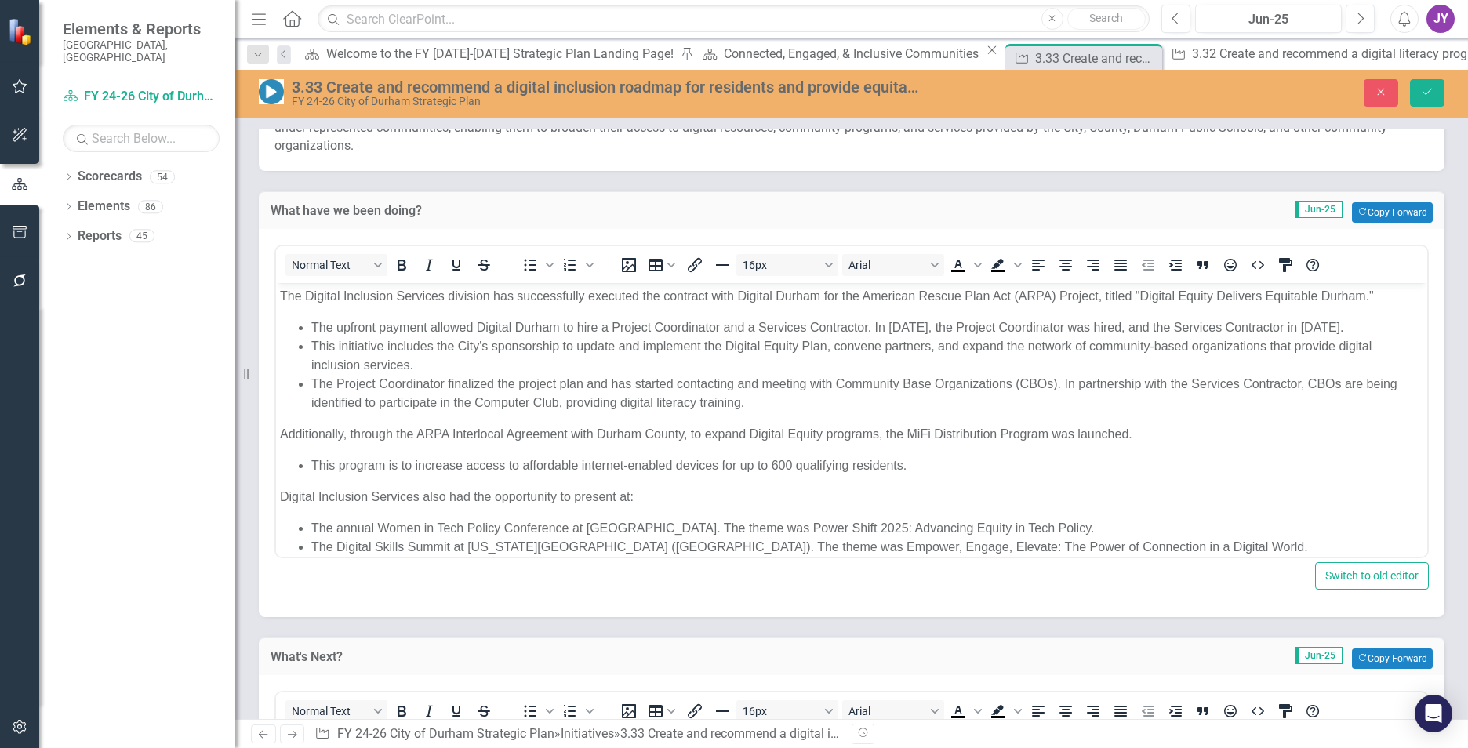
scroll to position [0, 0]
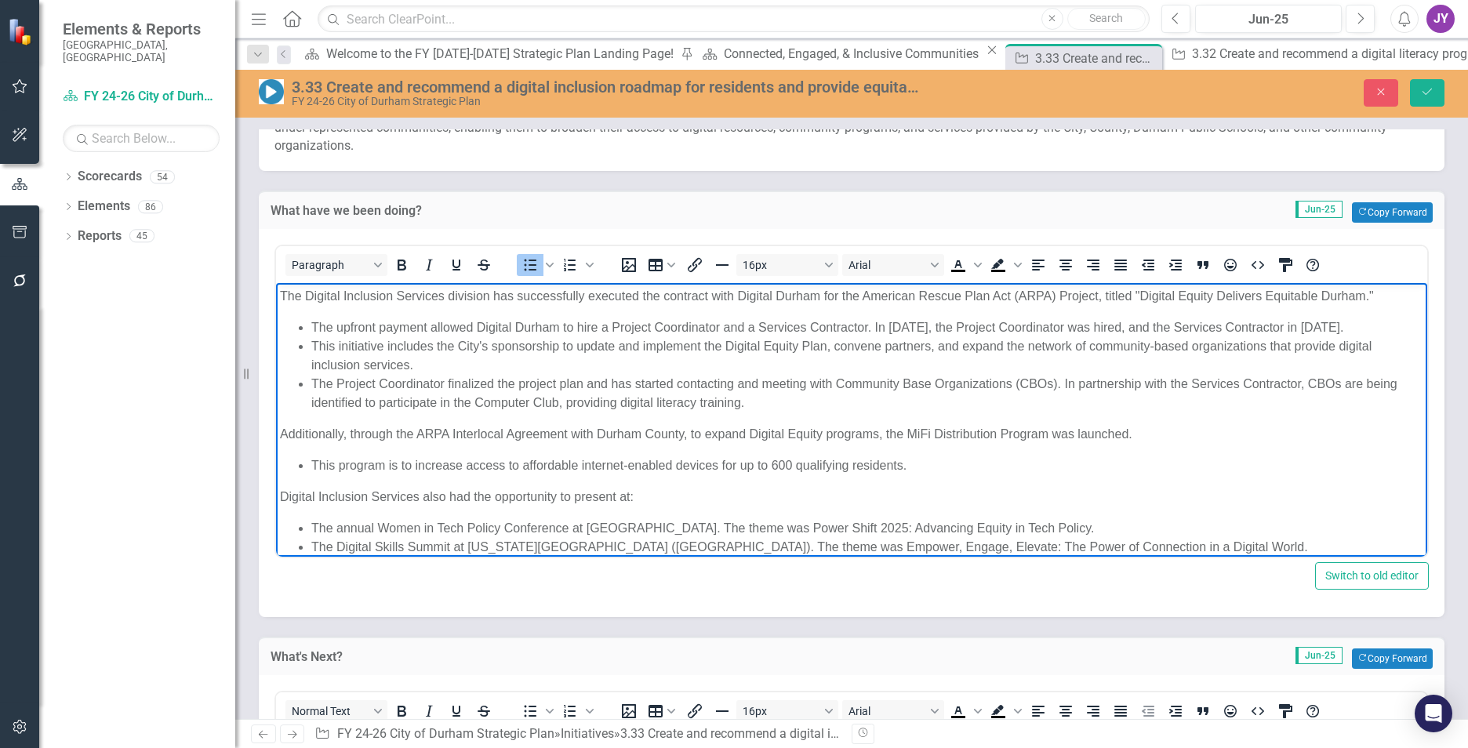
click at [311, 465] on li "This program is to increase access to affordable internet-enabled devices for u…" at bounding box center [867, 465] width 1112 height 19
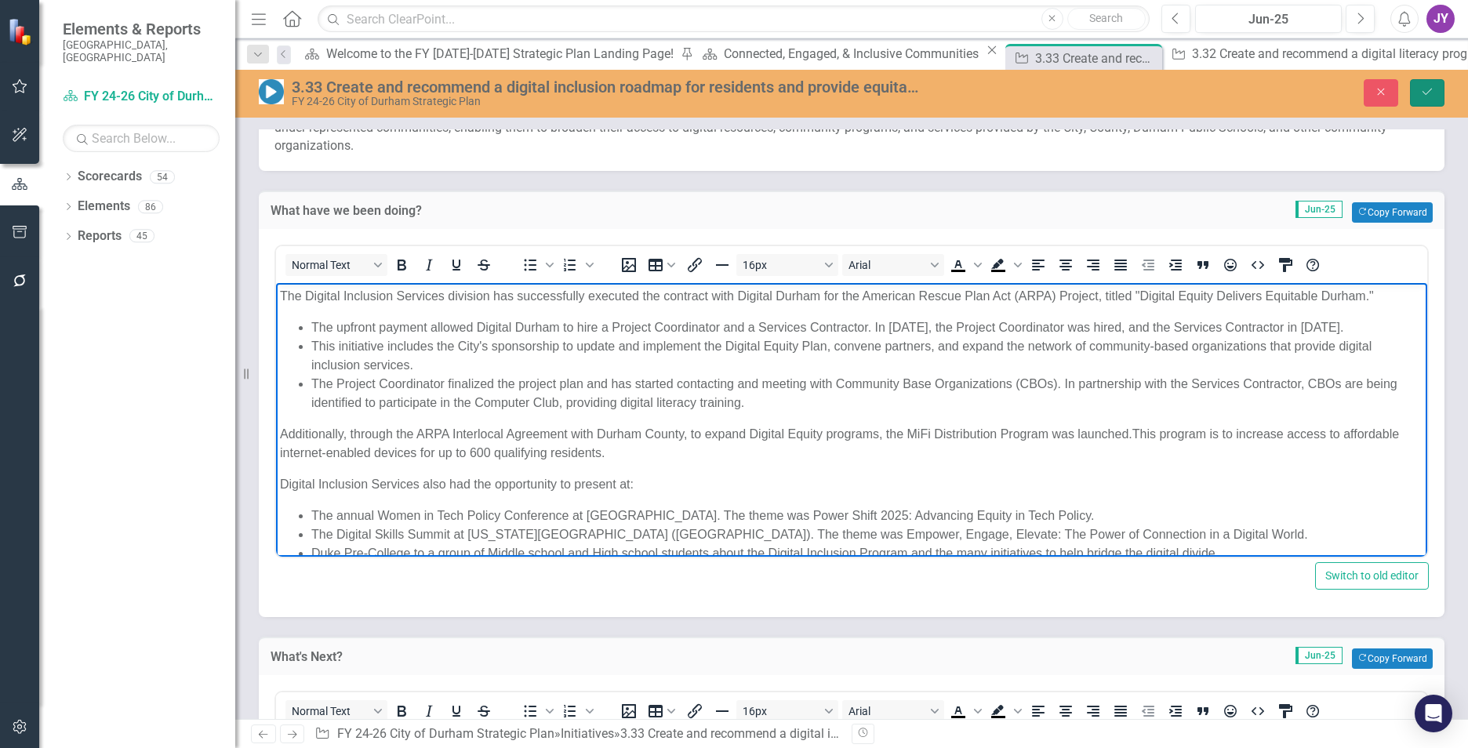
click at [1423, 82] on button "Save" at bounding box center [1427, 92] width 35 height 27
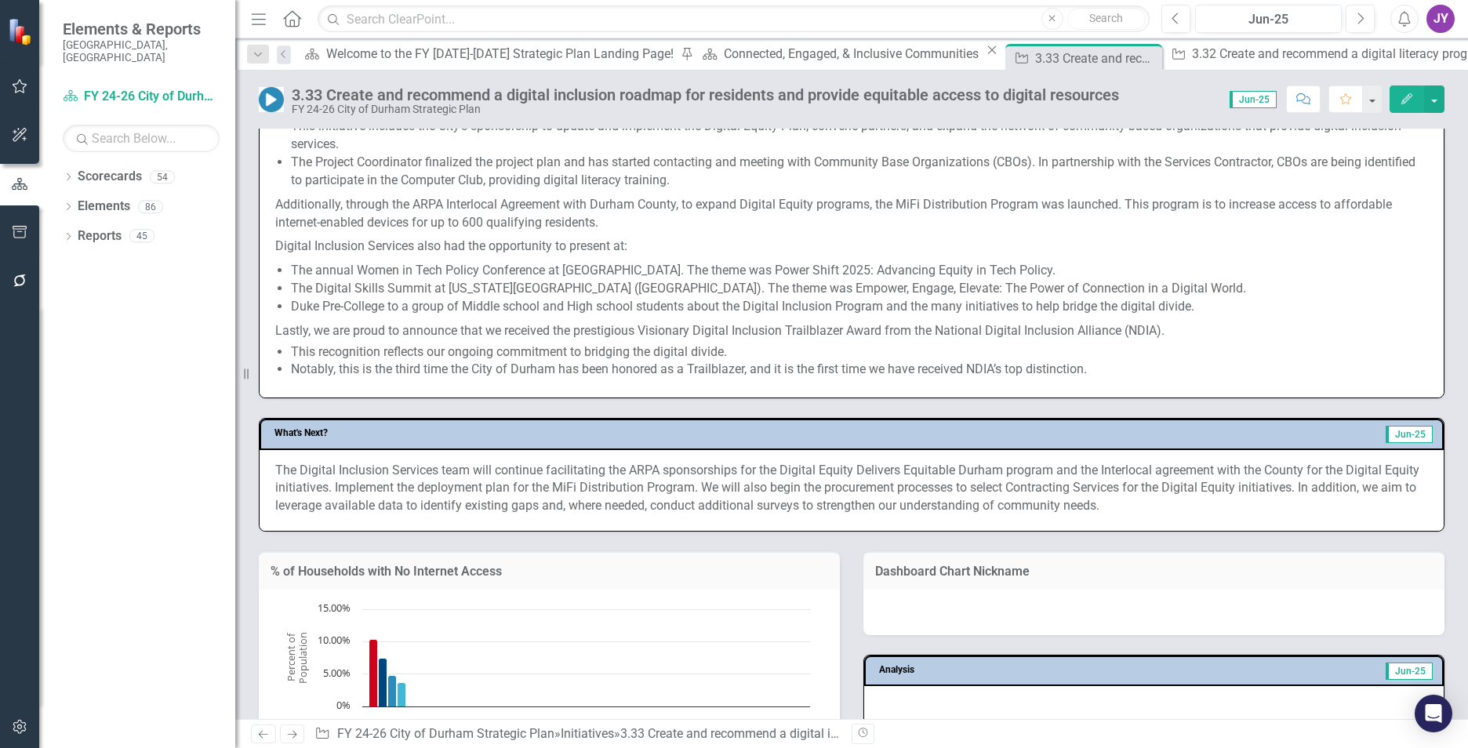
scroll to position [627, 0]
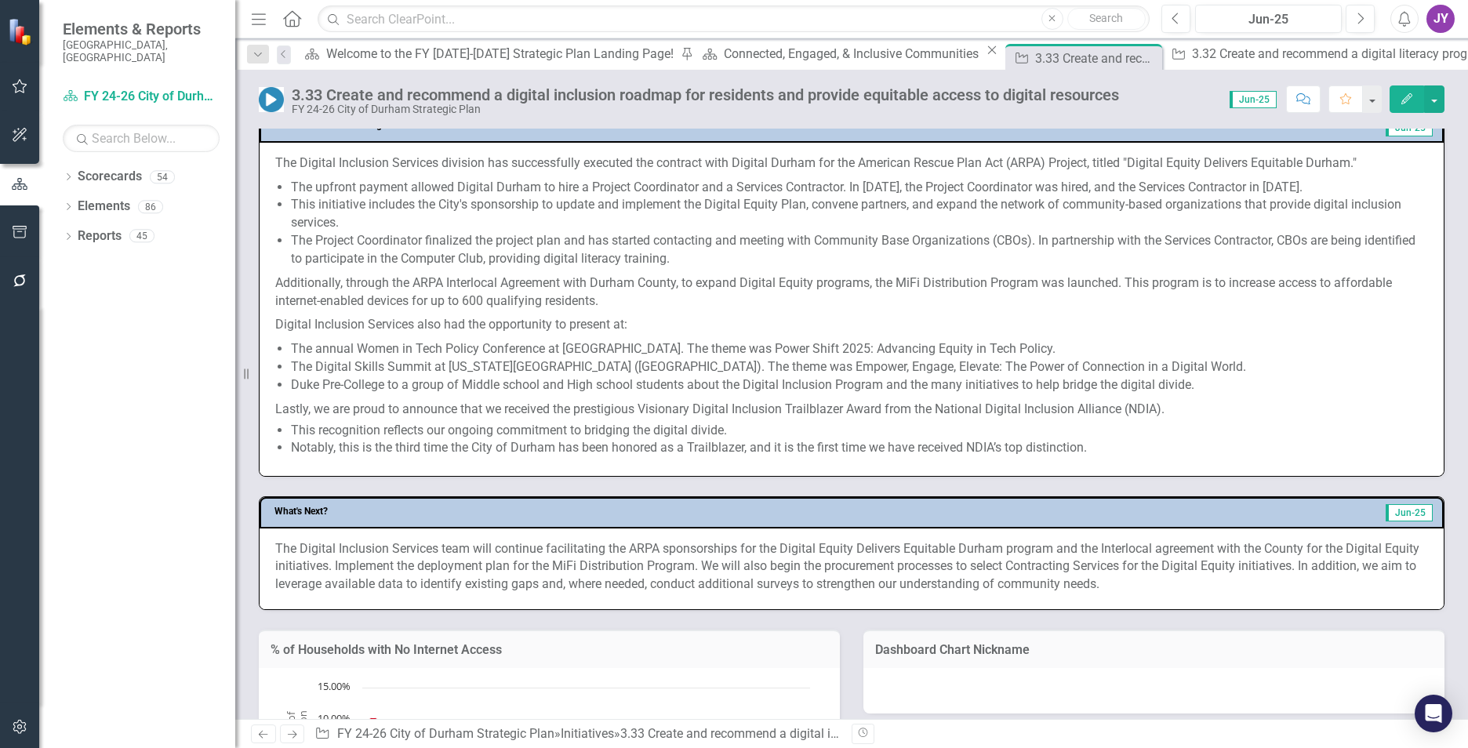
click at [643, 434] on li "This recognition reflects our ongoing commitment to bridging the digital divide." at bounding box center [859, 431] width 1137 height 18
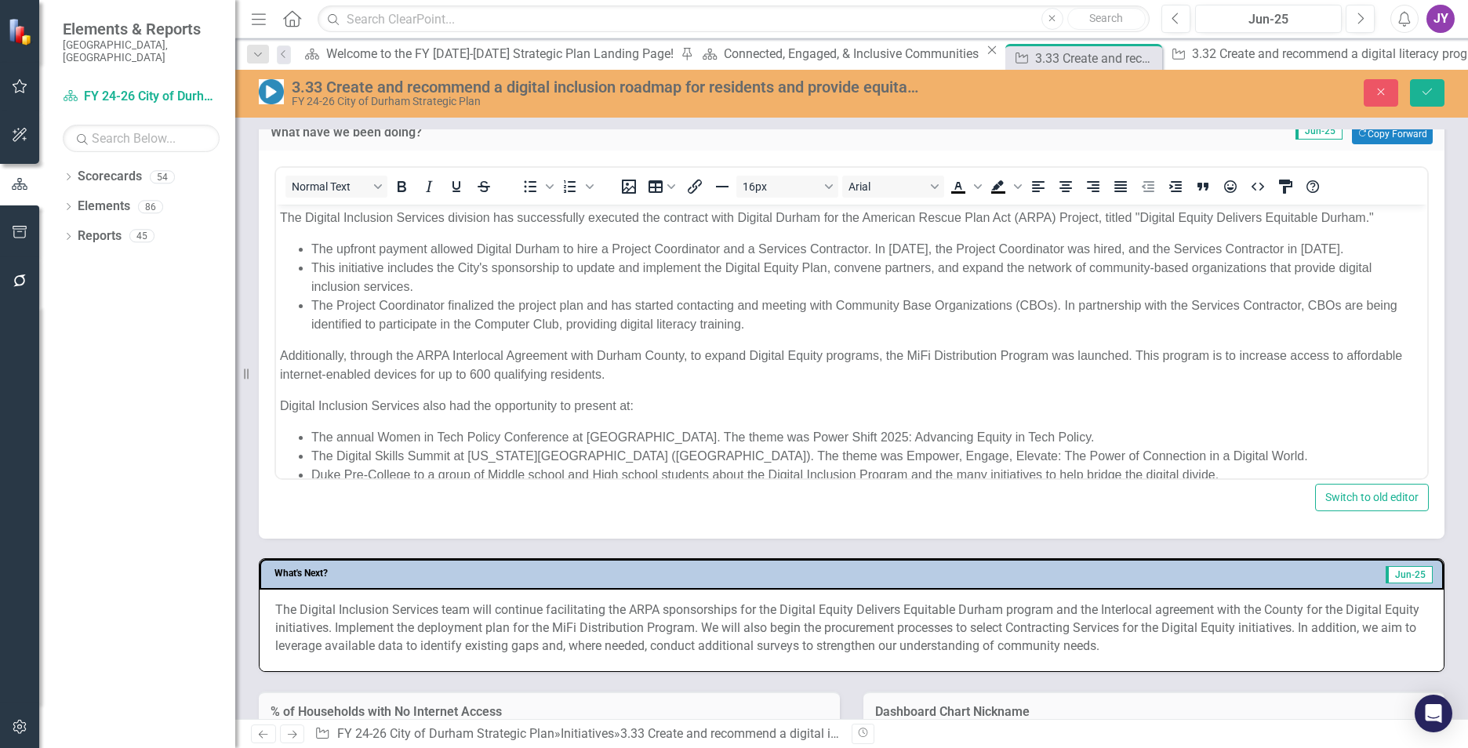
scroll to position [0, 0]
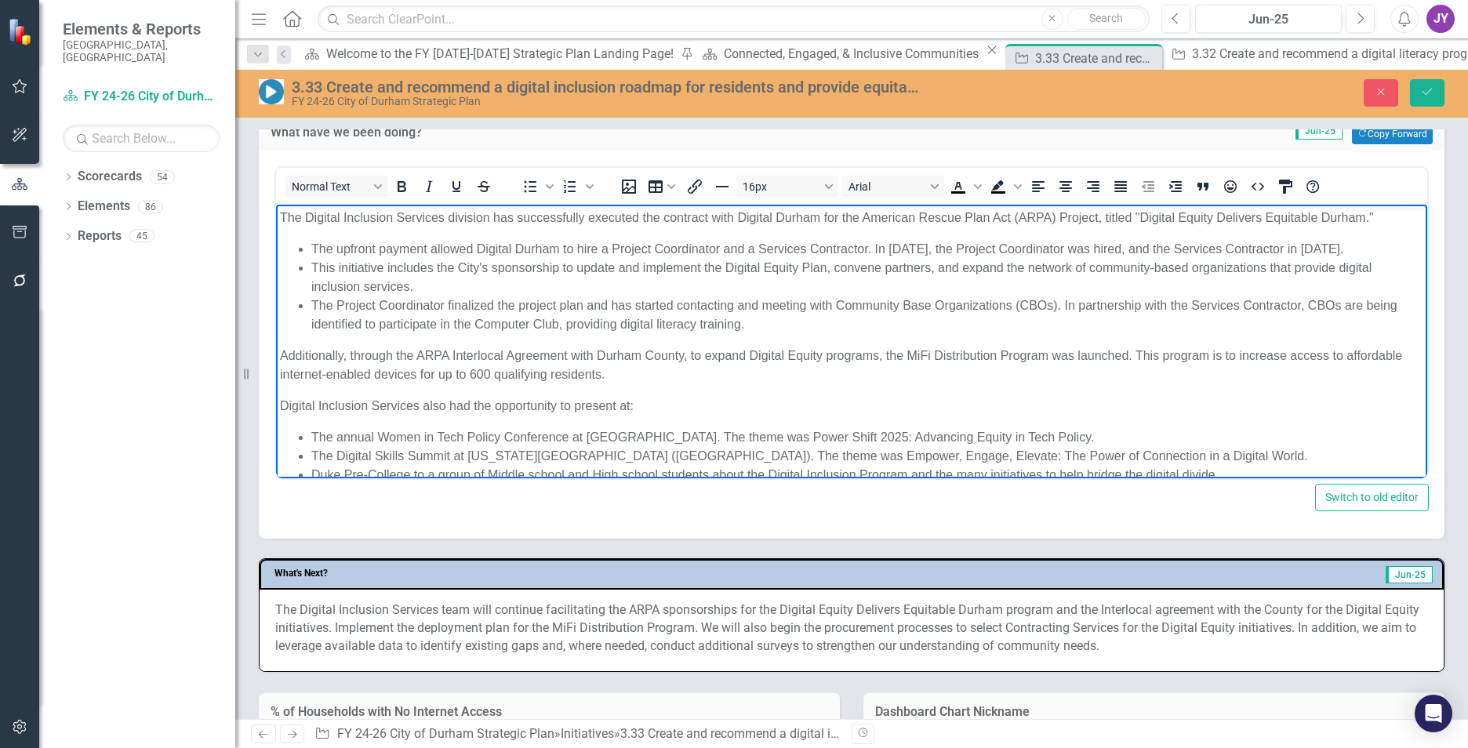
click at [1137, 354] on p "Additionally, through the ARPA Interlocal Agreement with Durham County, to expa…" at bounding box center [851, 365] width 1143 height 38
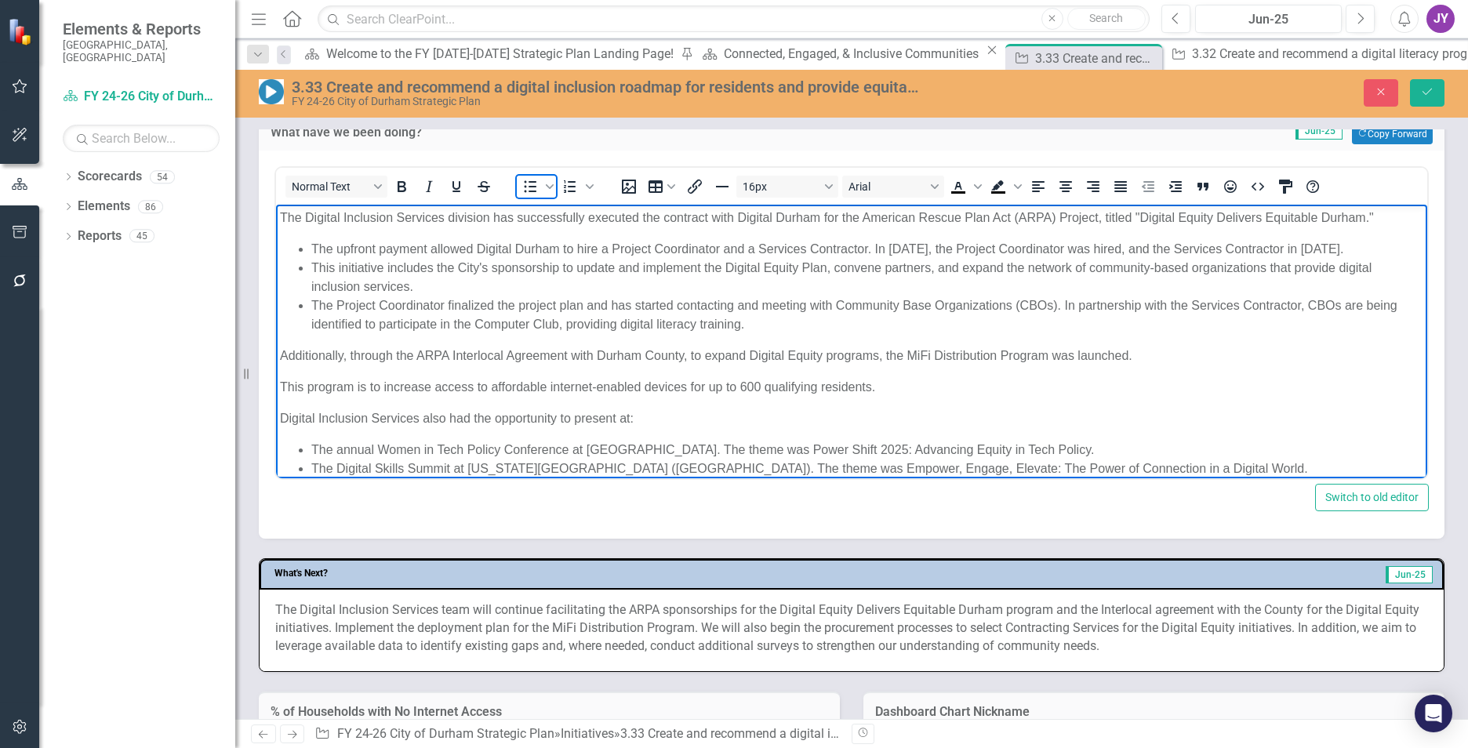
click at [531, 192] on icon "Bullet list" at bounding box center [531, 186] width 13 height 12
click at [1425, 86] on icon "Save" at bounding box center [1427, 91] width 14 height 11
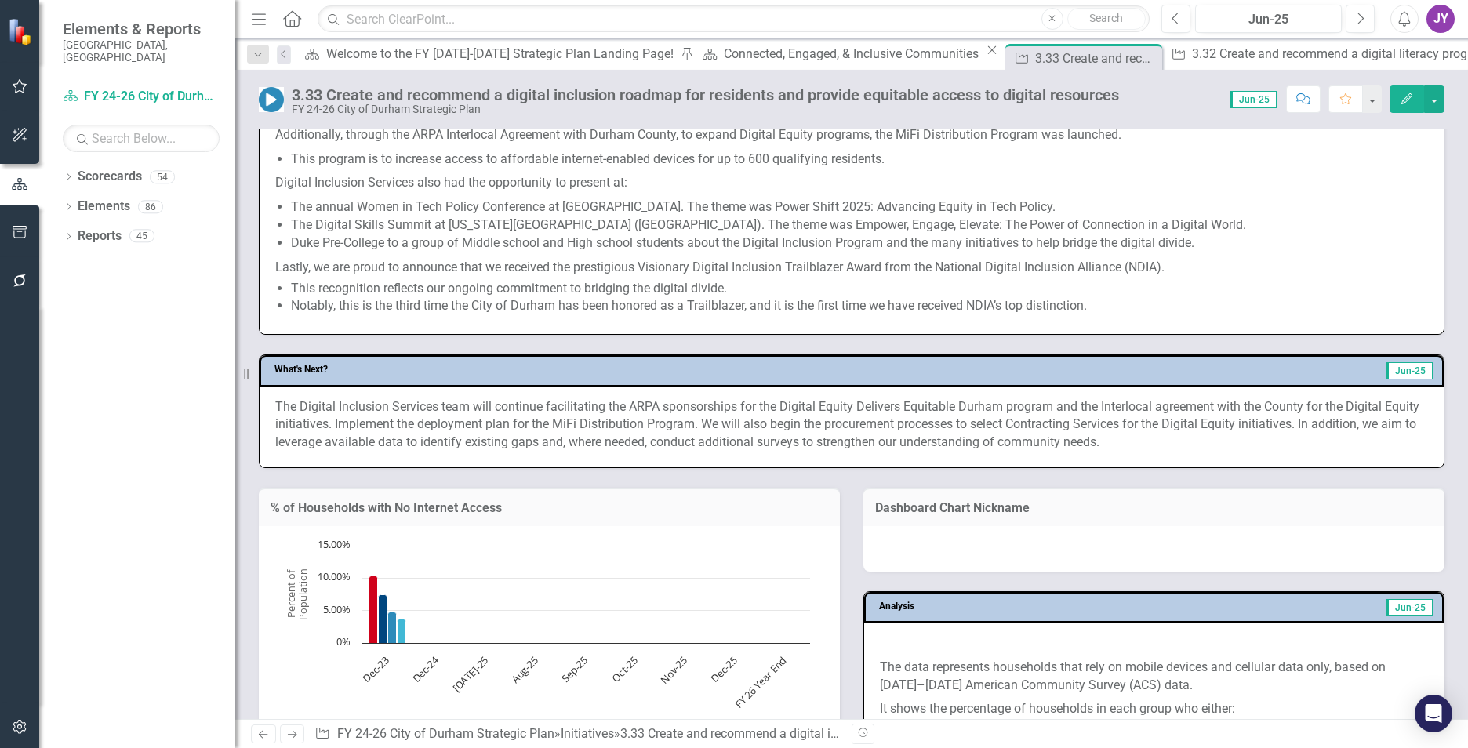
scroll to position [941, 0]
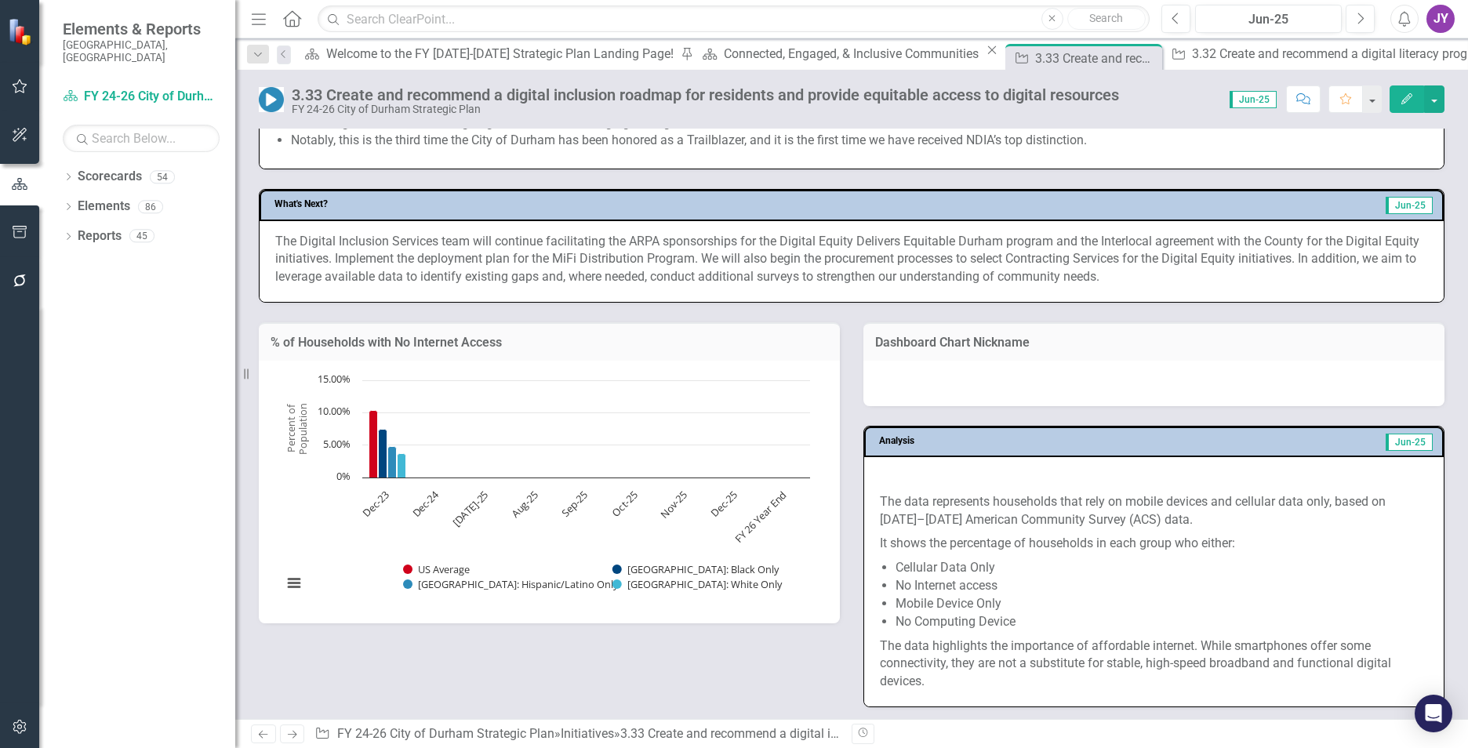
click at [703, 234] on div "The Digital Inclusion Services team will continue facilitating the ARPA sponsor…" at bounding box center [852, 262] width 1184 height 82
drag, startPoint x: 703, startPoint y: 234, endPoint x: 718, endPoint y: 229, distance: 16.4
click at [708, 233] on div "The Digital Inclusion Services team will continue facilitating the ARPA sponsor…" at bounding box center [852, 262] width 1184 height 82
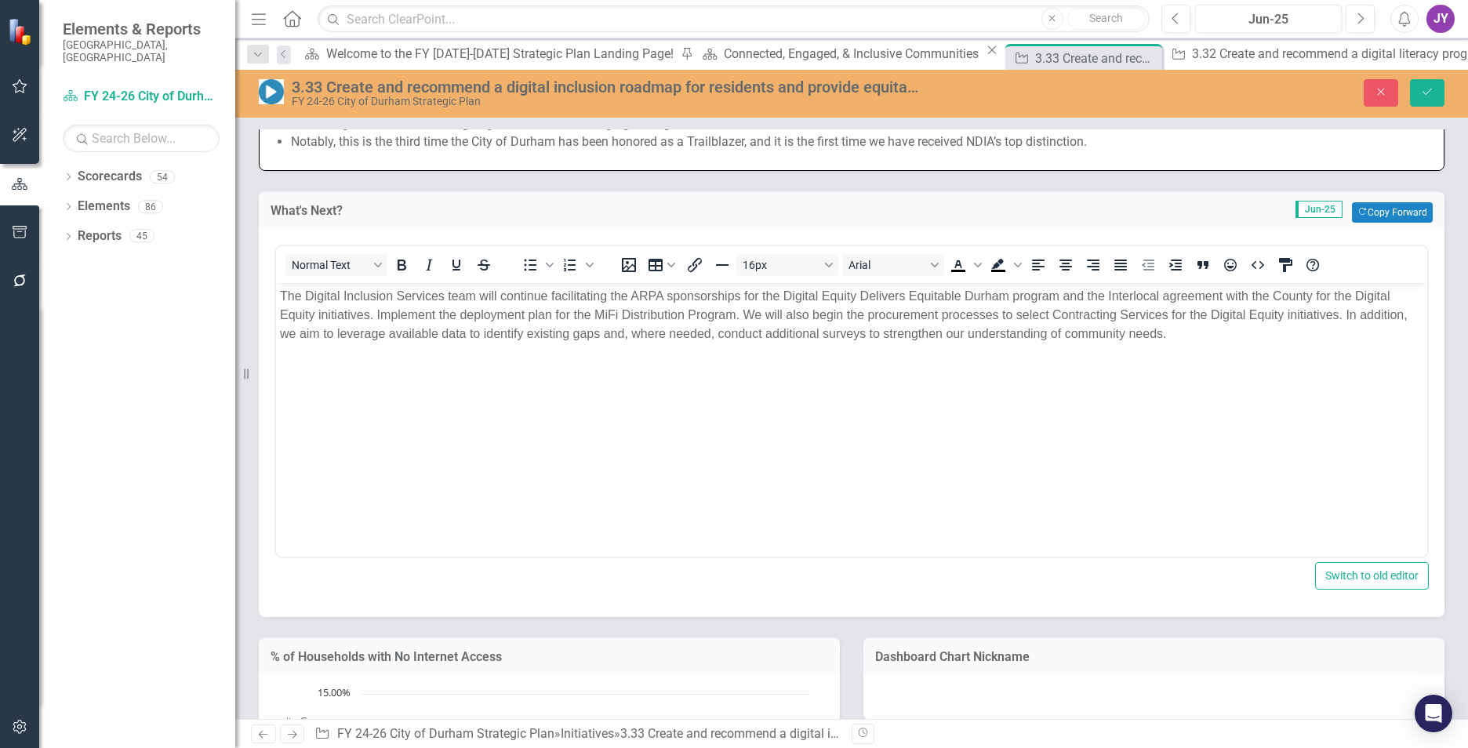
scroll to position [0, 0]
click at [783, 296] on p "The Digital Inclusion Services team will continue facilitating the ARPA sponsor…" at bounding box center [851, 314] width 1143 height 56
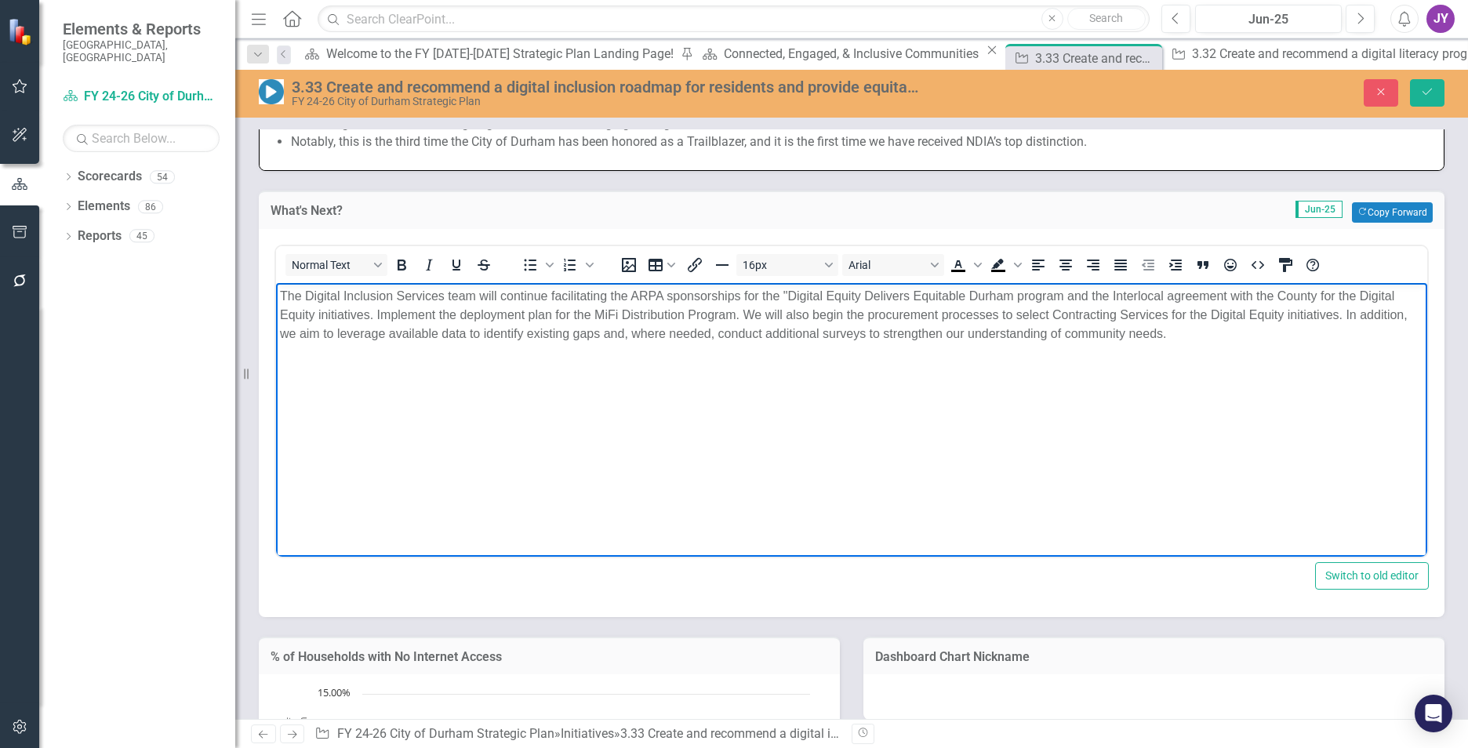
click at [1011, 295] on p "The Digital Inclusion Services team will continue facilitating the ARPA sponsor…" at bounding box center [851, 314] width 1143 height 56
click at [496, 301] on p "The Digital Inclusion Services team will continue facilitating the ARPA sponsor…" at bounding box center [851, 314] width 1143 height 56
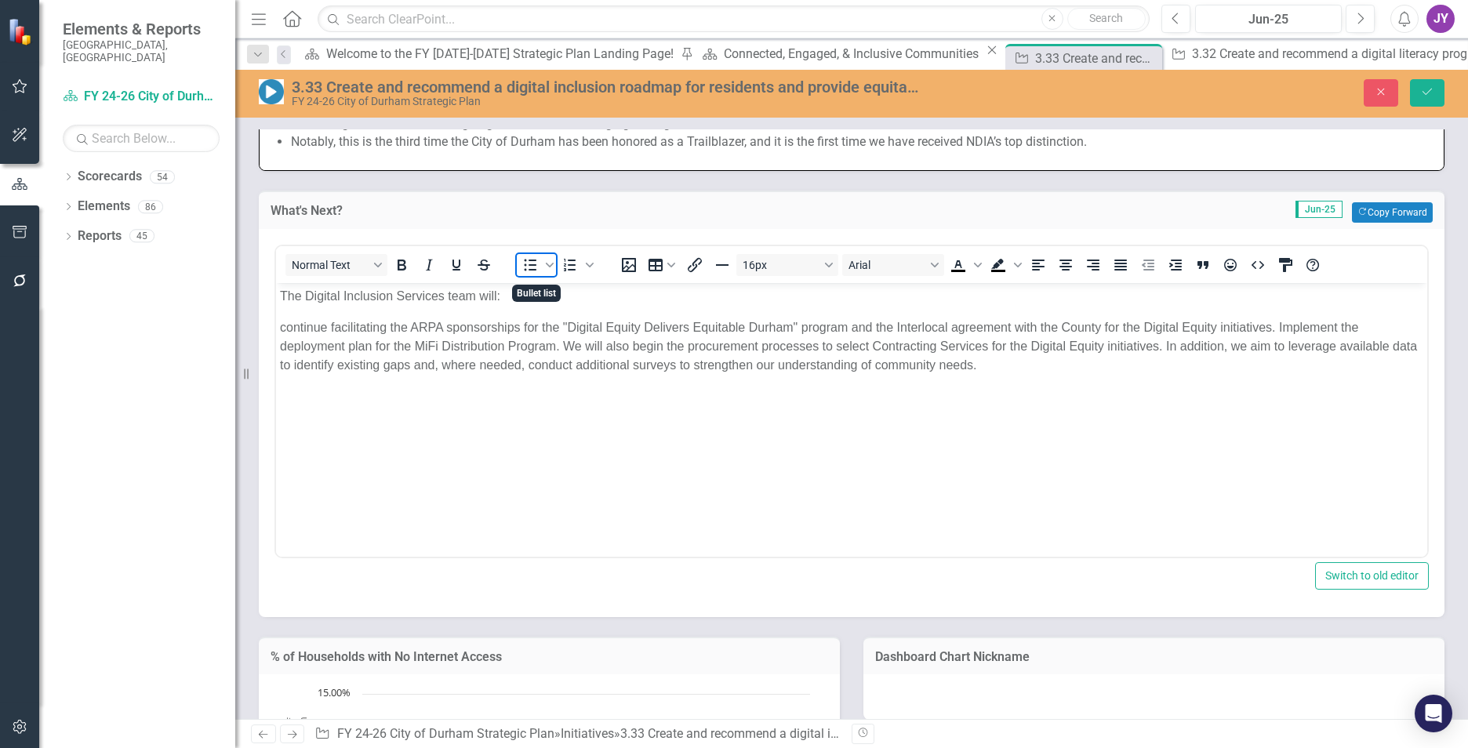
click at [536, 268] on icon "Bullet list" at bounding box center [530, 265] width 19 height 19
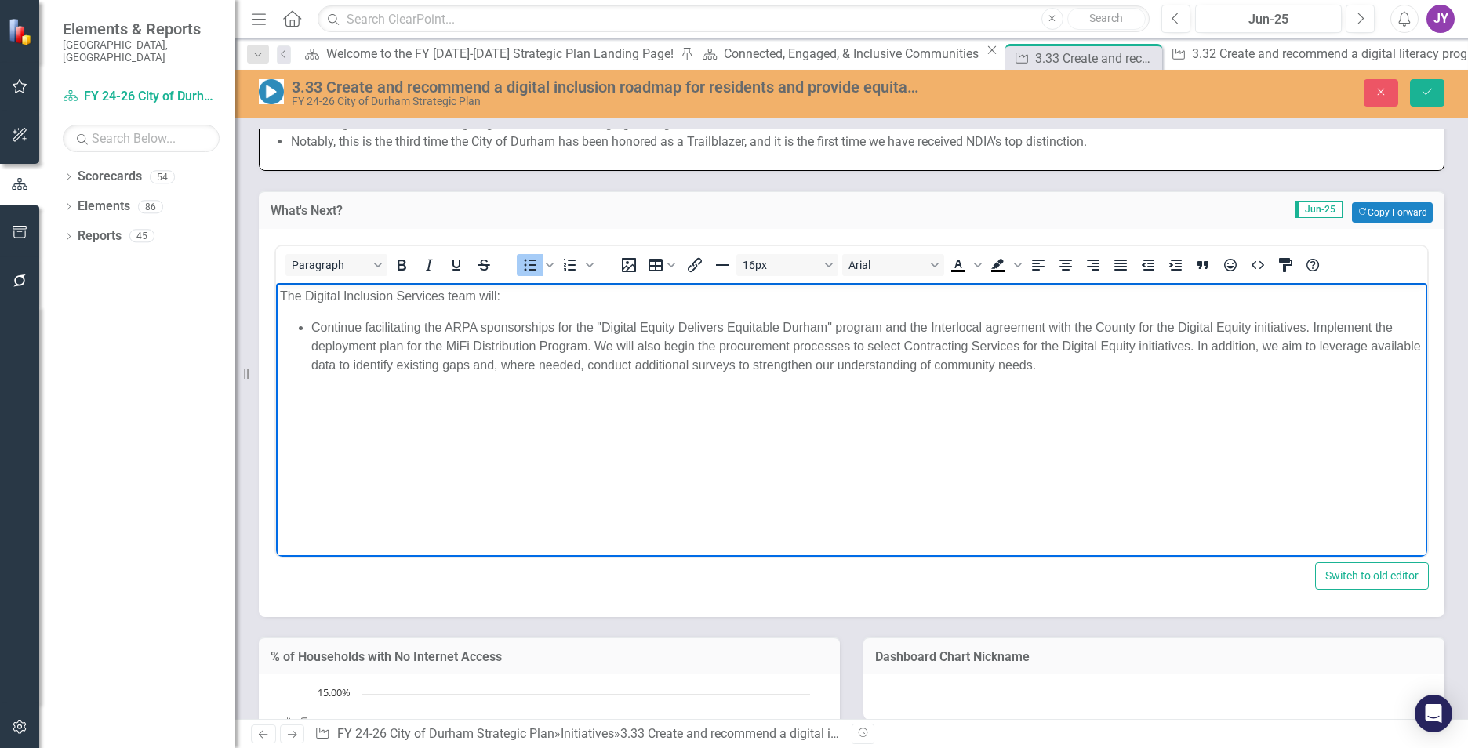
click at [1316, 325] on li "Continue facilitating the ARPA sponsorships for the "Digital Equity Delivers Eq…" at bounding box center [867, 346] width 1112 height 56
click at [1313, 325] on li "Continue facilitating the ARPA sponsorships for the "Digital Equity Delivers Eq…" at bounding box center [867, 346] width 1112 height 56
drag, startPoint x: 677, startPoint y: 346, endPoint x: 751, endPoint y: 347, distance: 74.5
click at [751, 347] on li "Implement the deployment plan for the MiFi Distribution Program. We will also b…" at bounding box center [867, 355] width 1112 height 38
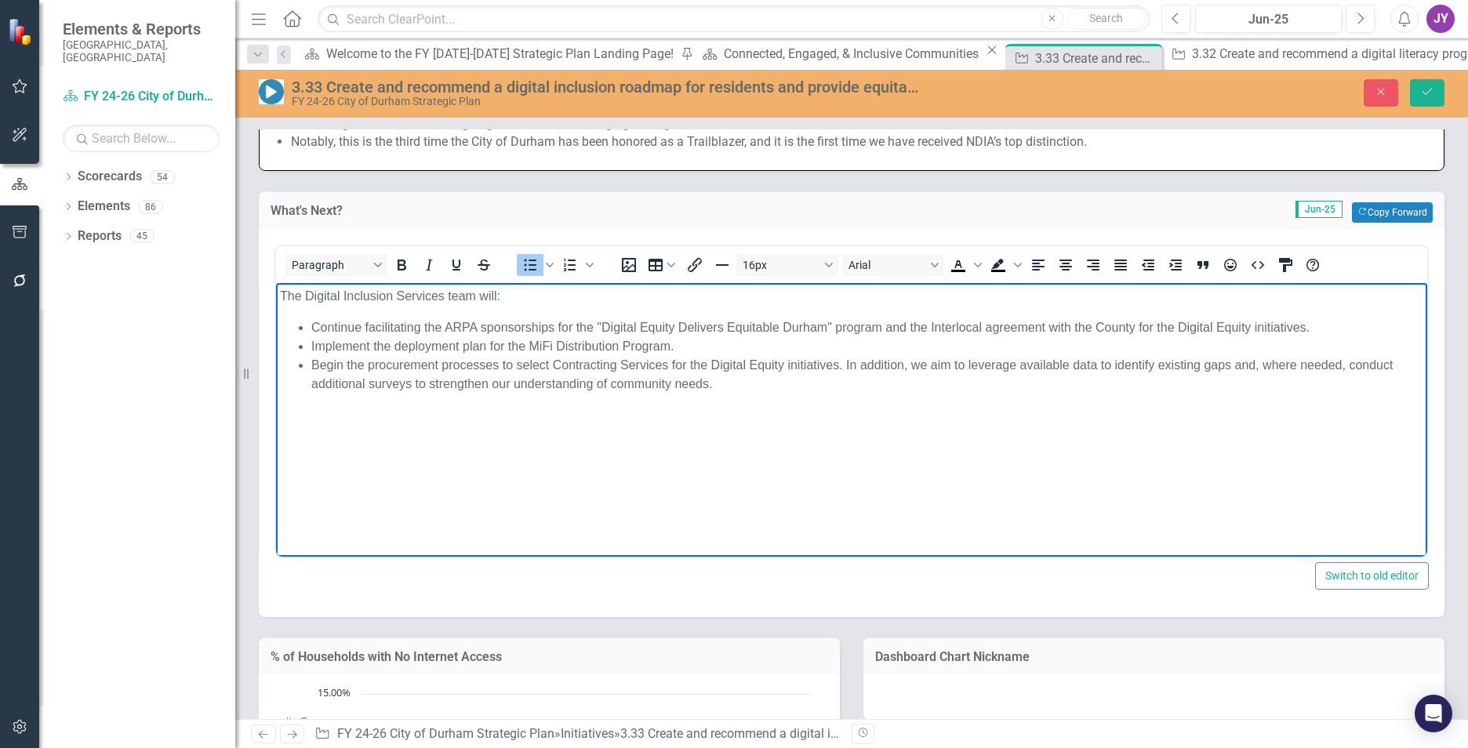
click at [849, 365] on li "Begin the procurement processes to select Contracting Services for the Digital …" at bounding box center [867, 374] width 1112 height 38
drag, startPoint x: 846, startPoint y: 364, endPoint x: 936, endPoint y: 368, distance: 89.5
click at [936, 368] on li "Begin the procurement processes to select Contracting Services for the Digital …" at bounding box center [867, 374] width 1112 height 38
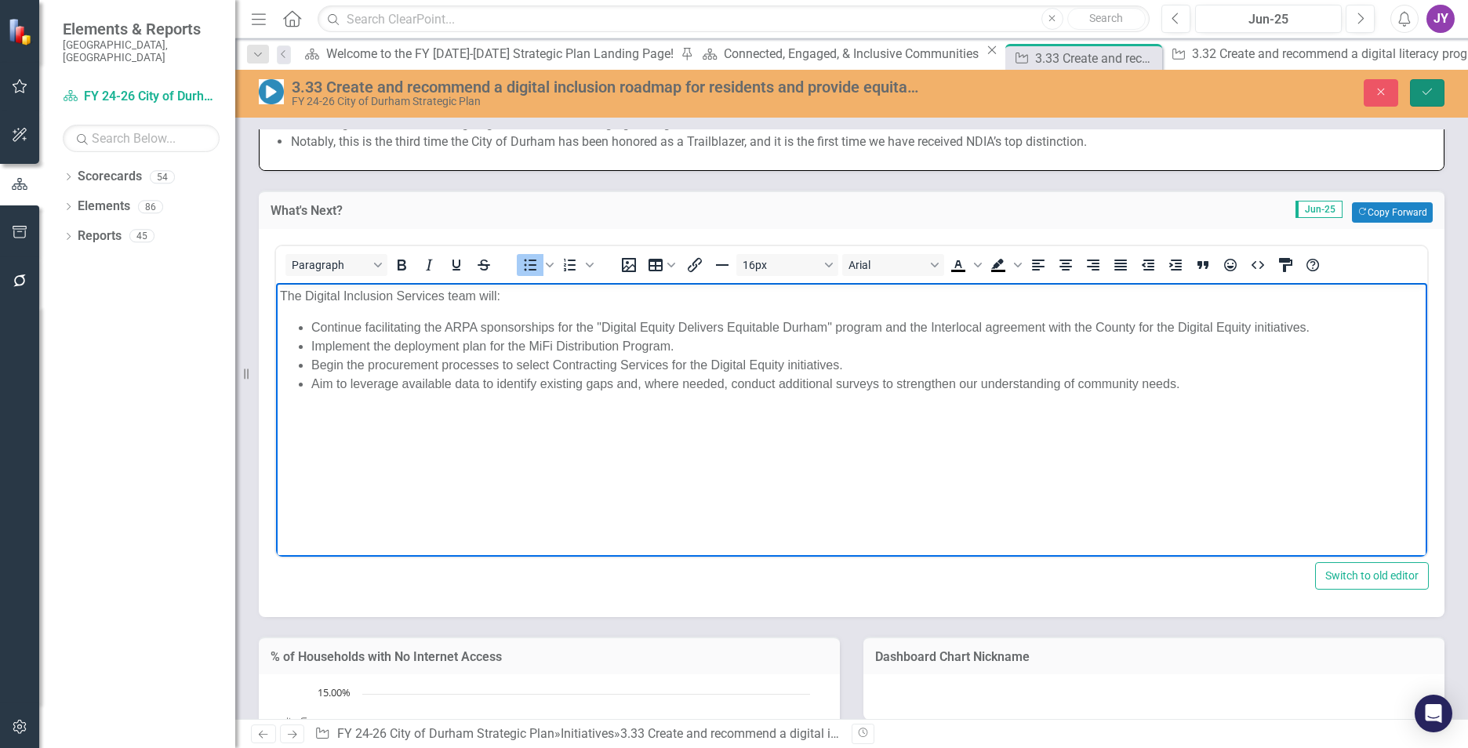
click at [1431, 98] on button "Save" at bounding box center [1427, 92] width 35 height 27
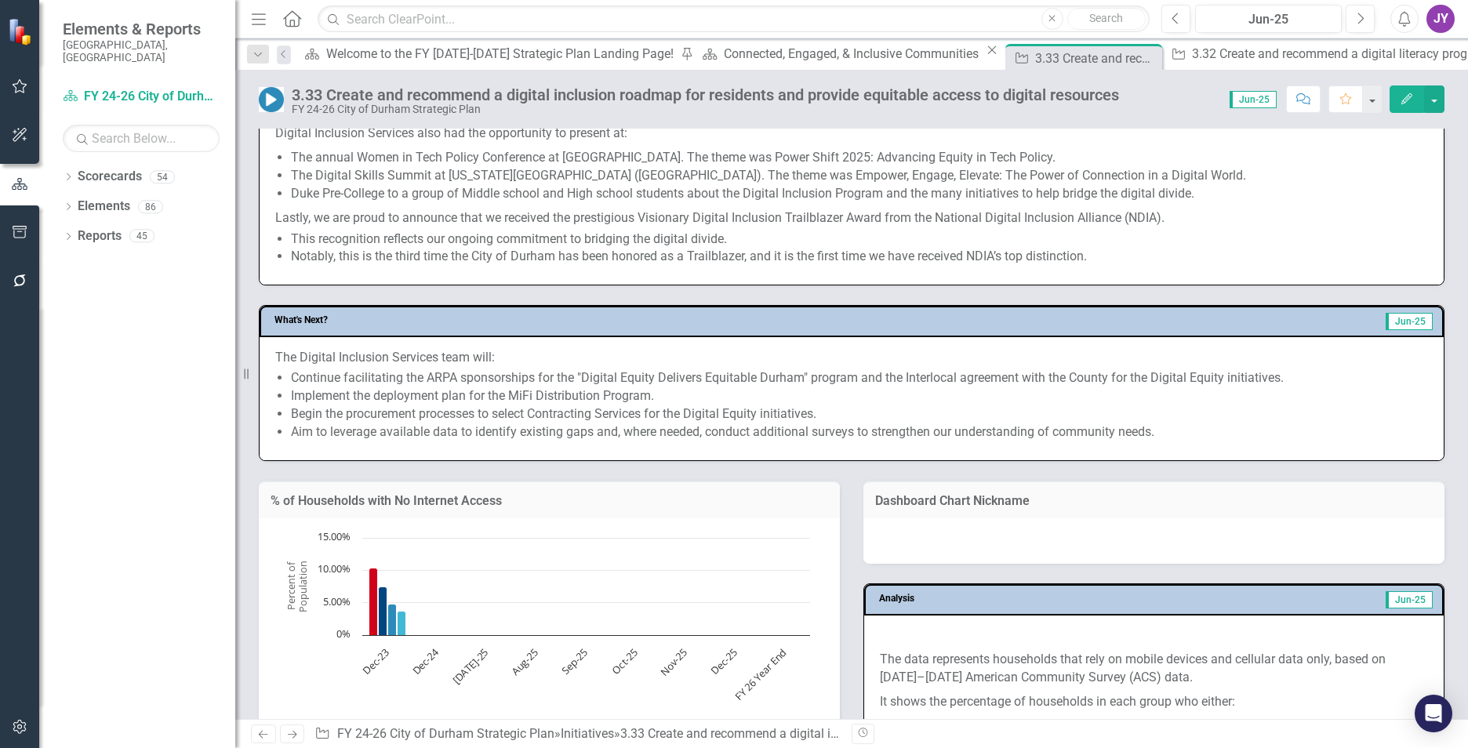
scroll to position [863, 0]
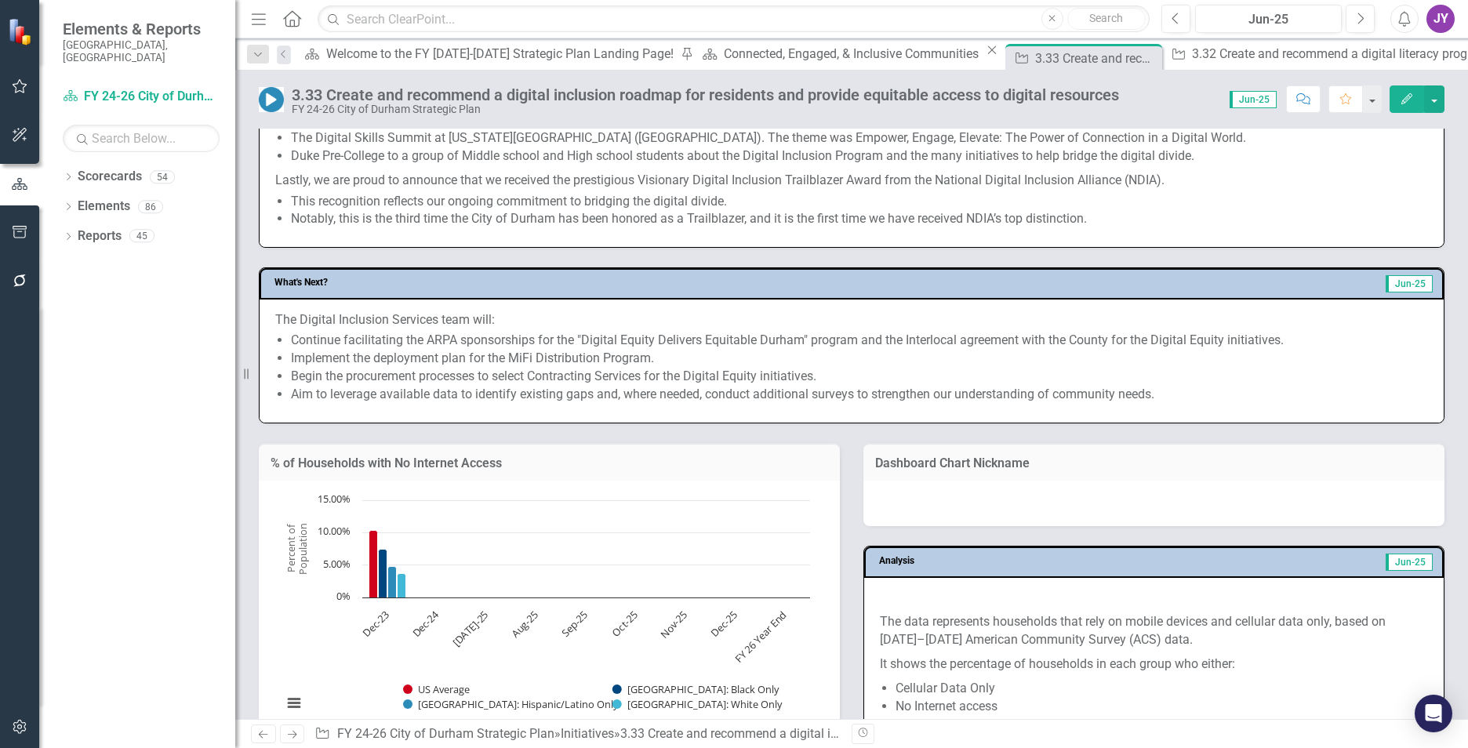
click at [470, 374] on li "Begin the procurement processes to select Contracting Services for the Digital …" at bounding box center [859, 377] width 1137 height 18
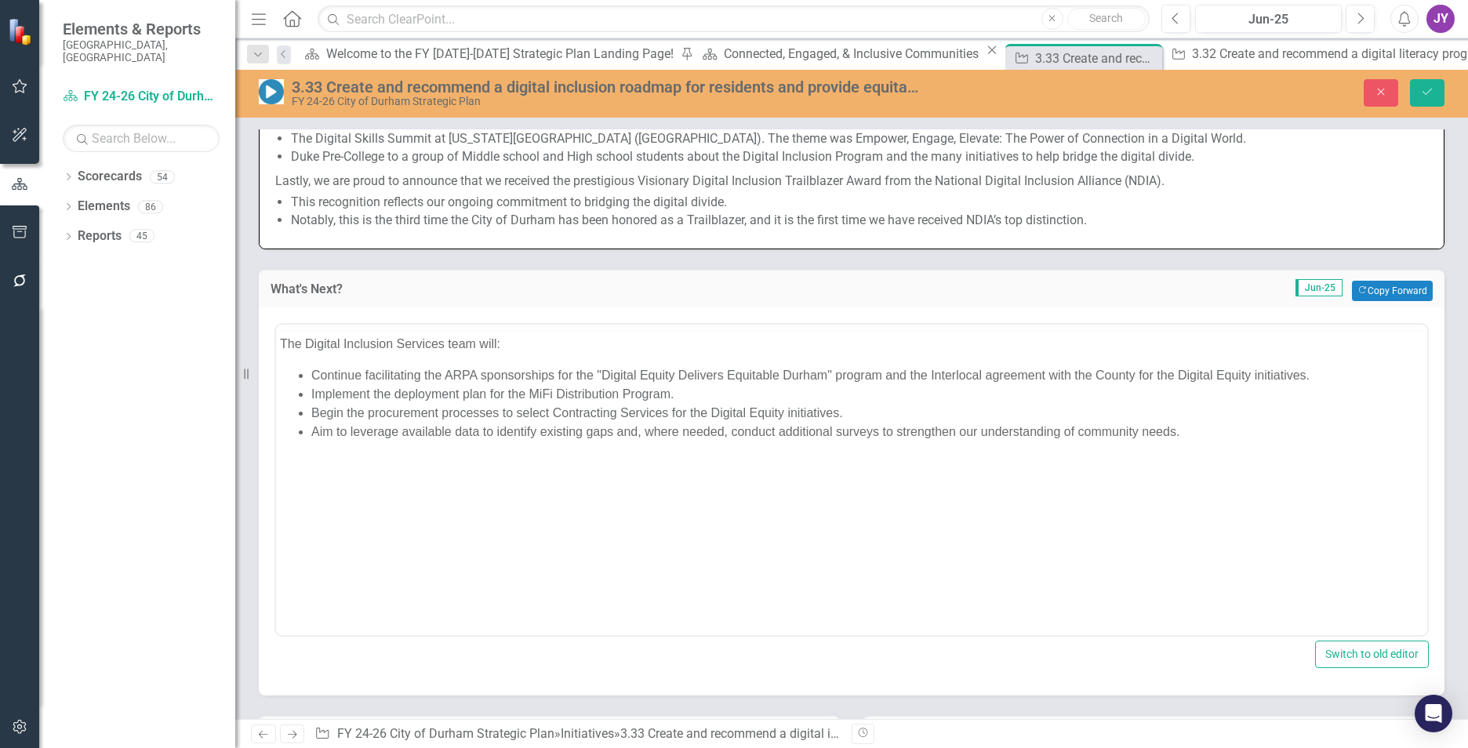
scroll to position [0, 0]
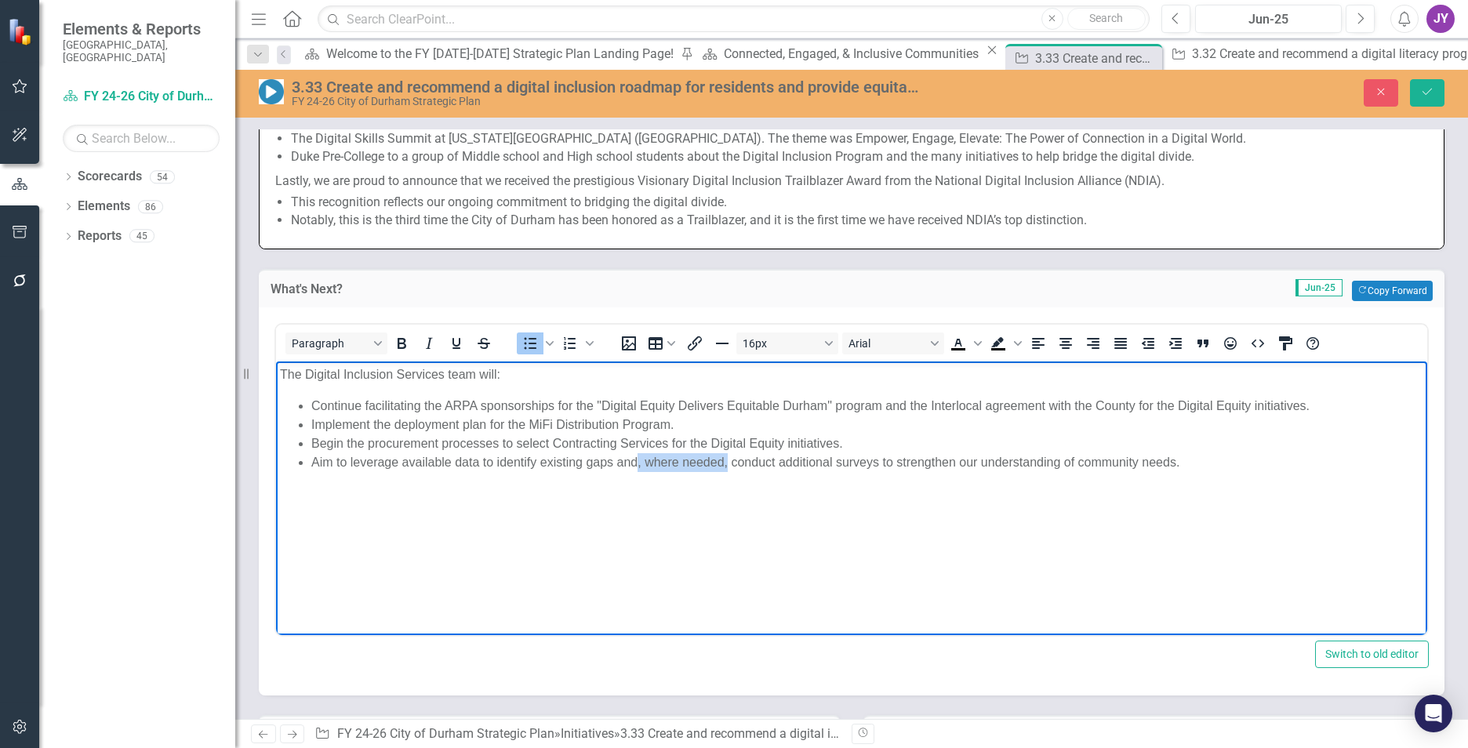
drag, startPoint x: 639, startPoint y: 464, endPoint x: 729, endPoint y: 462, distance: 89.4
click at [729, 462] on li "Aim to leverage available data to identify existing gaps and, where needed, con…" at bounding box center [867, 461] width 1112 height 19
click at [1092, 462] on li "Aim to leverage available data to identify existing gaps and conduct additional…" at bounding box center [867, 461] width 1112 height 19
click at [1429, 104] on button "Save" at bounding box center [1427, 92] width 35 height 27
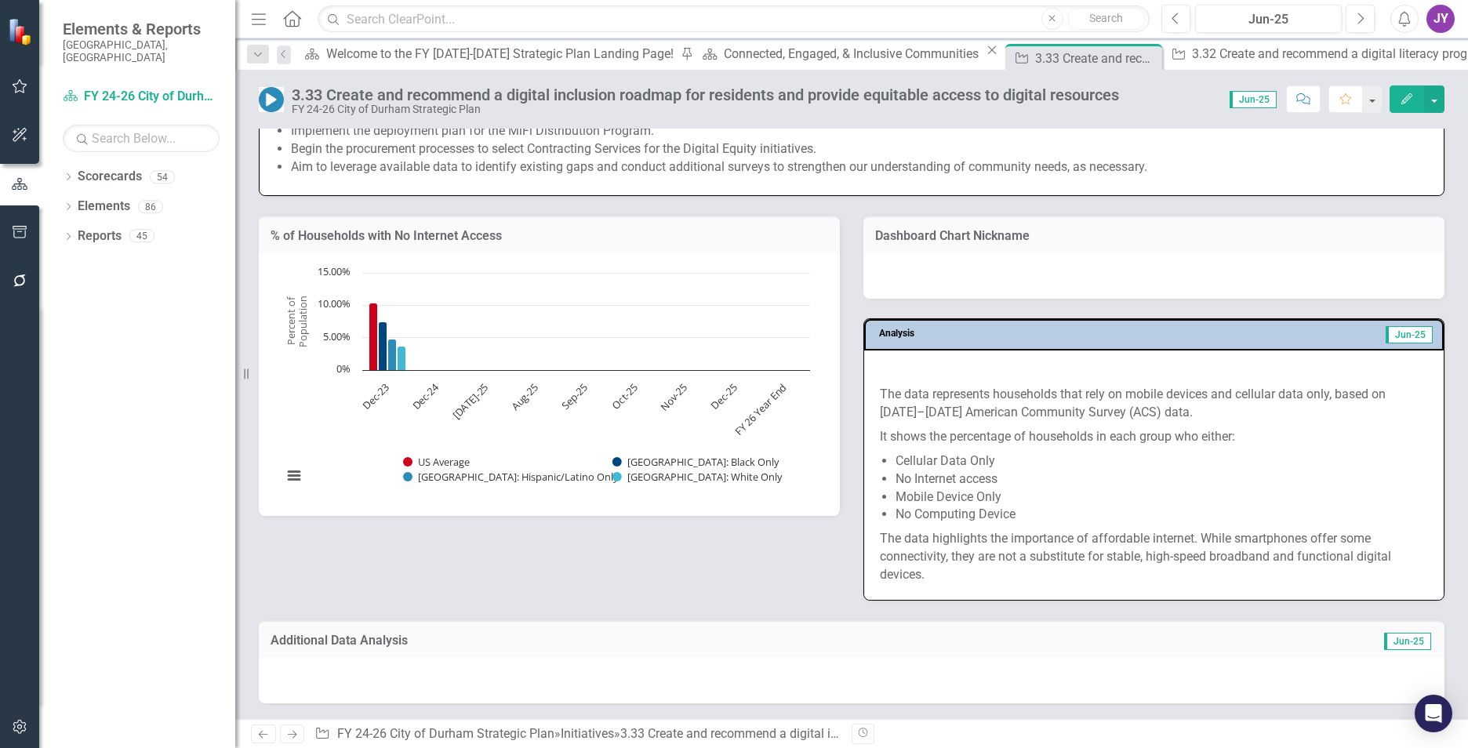
scroll to position [1333, 0]
click at [1076, 449] on p "It shows the percentage of households in each group who either:" at bounding box center [1154, 437] width 548 height 24
click at [1081, 449] on p "It shows the percentage of households in each group who either:" at bounding box center [1154, 437] width 548 height 24
click at [1093, 449] on p "It shows the percentage of households in each group who either:" at bounding box center [1154, 437] width 548 height 24
click at [1102, 425] on p "The data represents households that rely on mobile devices and cellular data on…" at bounding box center [1154, 404] width 548 height 42
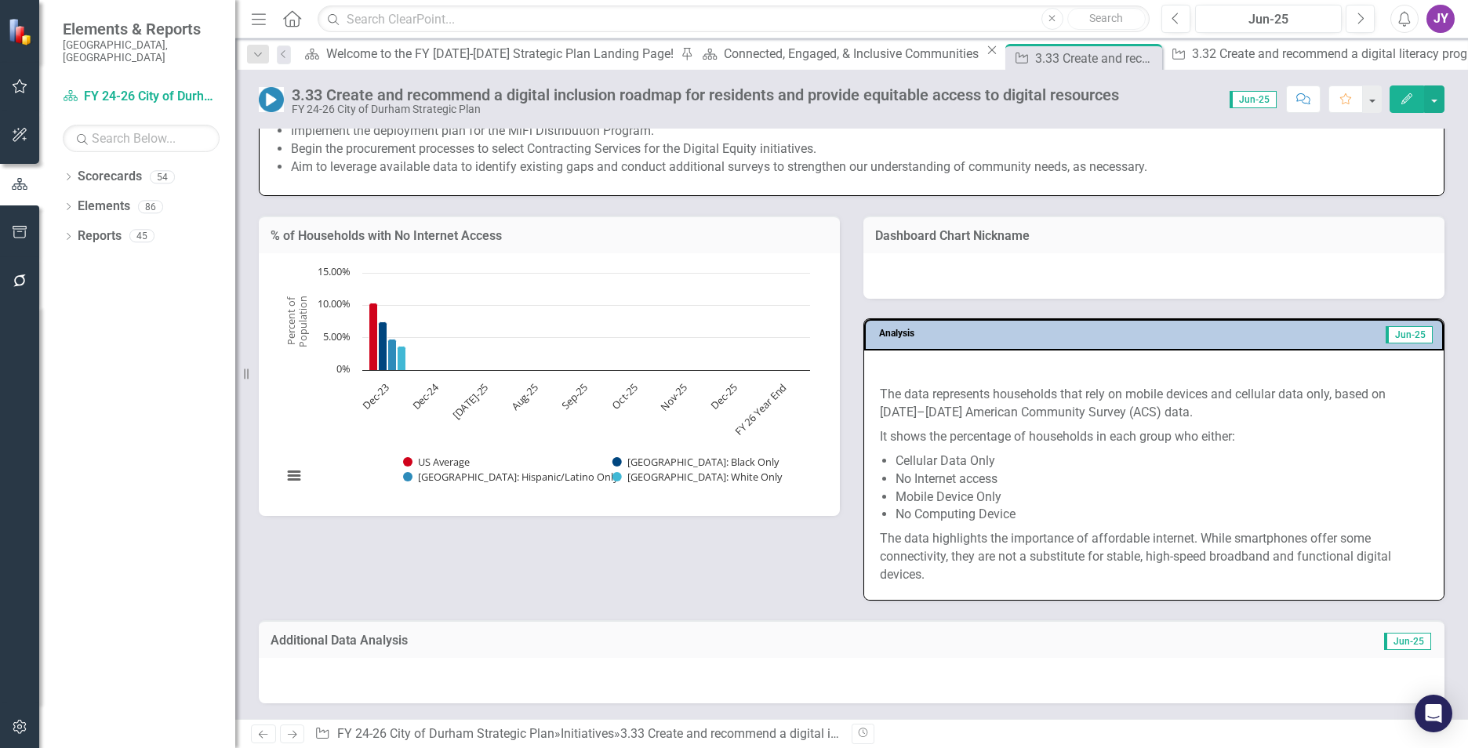
click at [1176, 471] on li "Cellular Data Only" at bounding box center [1162, 461] width 532 height 18
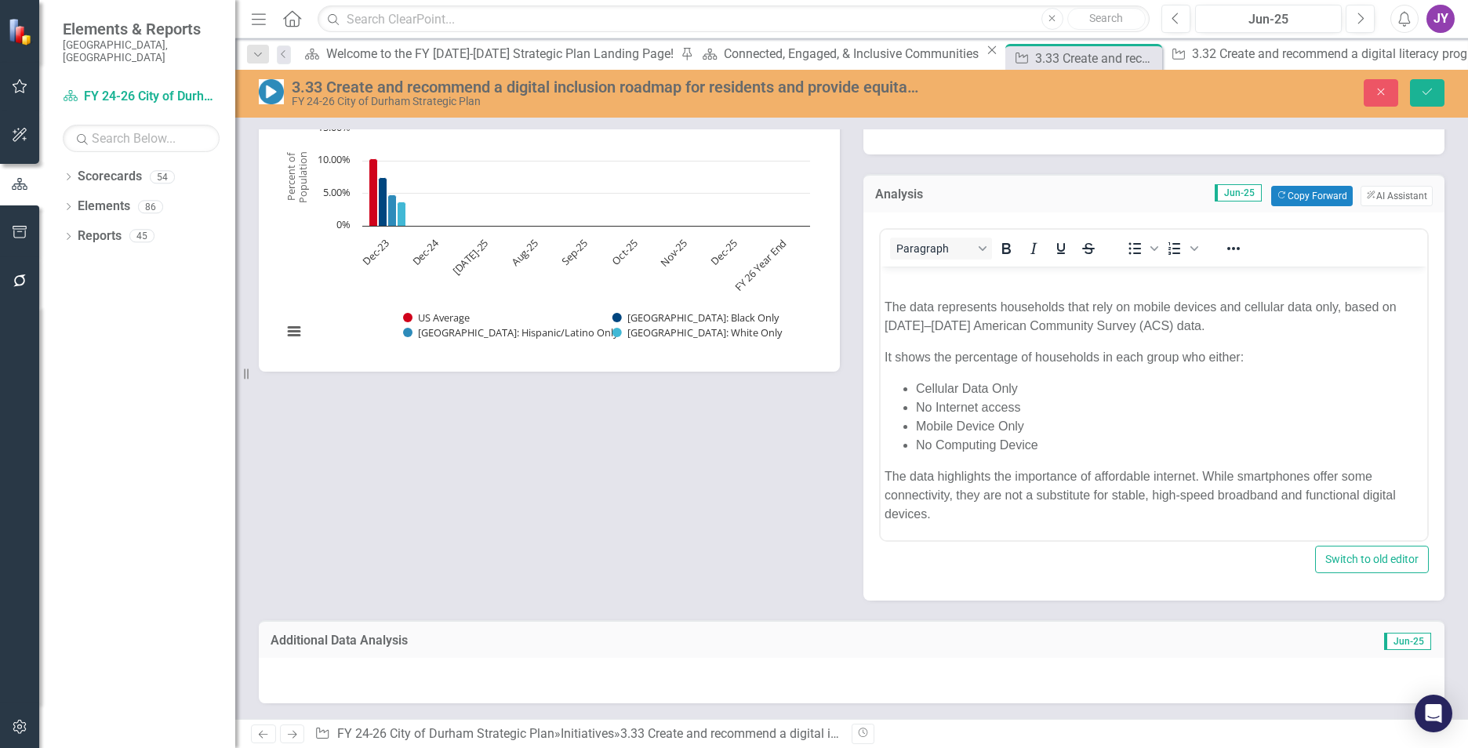
scroll to position [438, 0]
click at [1269, 358] on body "The data represents households that rely on mobile devices and cellular data on…" at bounding box center [1154, 401] width 547 height 278
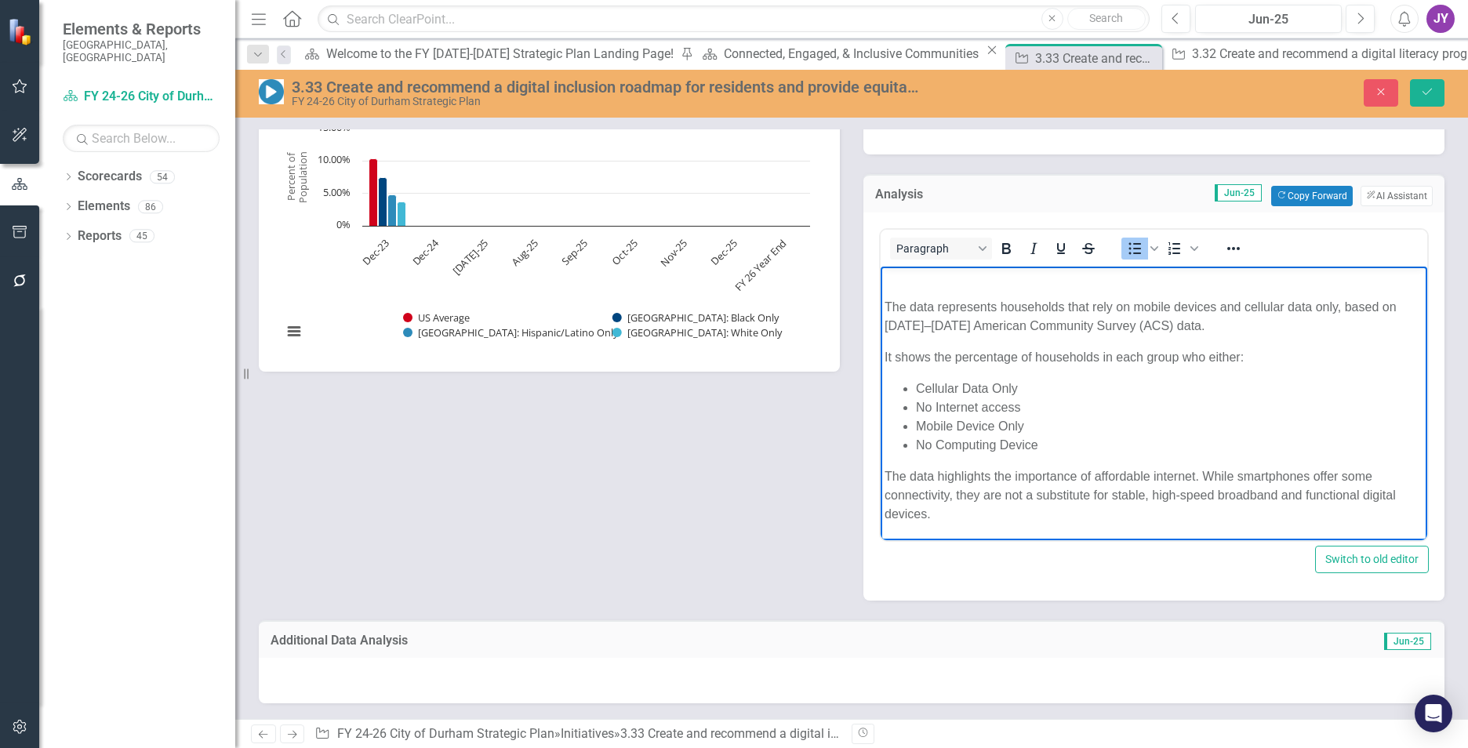
click at [1271, 347] on p "It shows the percentage of households in each group who either:" at bounding box center [1154, 356] width 539 height 19
click at [1226, 347] on p "It shows the percentage of households in each group who either rely on:" at bounding box center [1154, 356] width 539 height 19
copy p "either"
click at [1254, 347] on p "It shows the percentage of households in each group who rely on:" at bounding box center [1154, 356] width 539 height 19
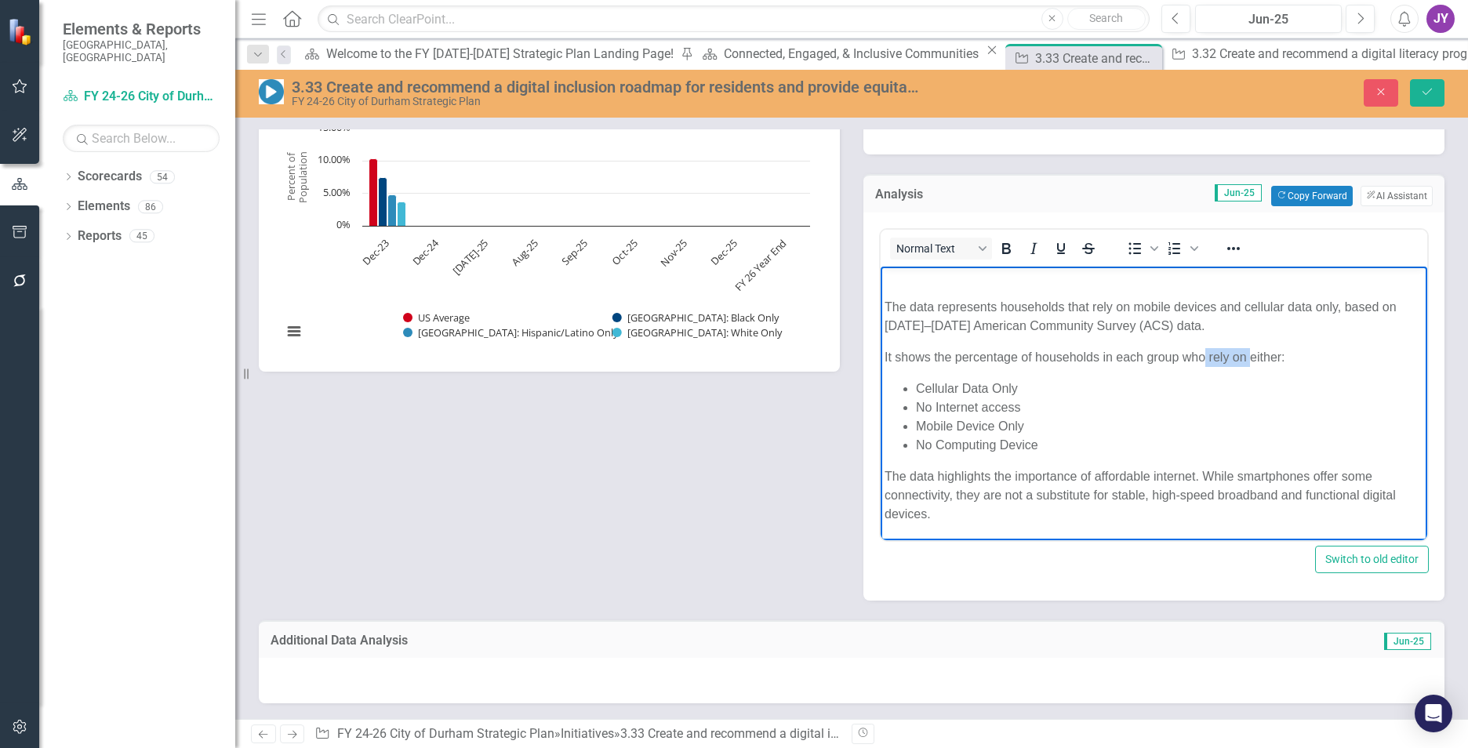
drag, startPoint x: 1203, startPoint y: 344, endPoint x: 1253, endPoint y: 346, distance: 50.2
click at [1253, 347] on p "It shows the percentage of households in each group who rely on either:" at bounding box center [1154, 356] width 539 height 19
click at [1306, 347] on p "It shows the percentage of households in each group who have access to either:" at bounding box center [1154, 356] width 539 height 19
click at [1427, 93] on icon "Save" at bounding box center [1427, 91] width 14 height 11
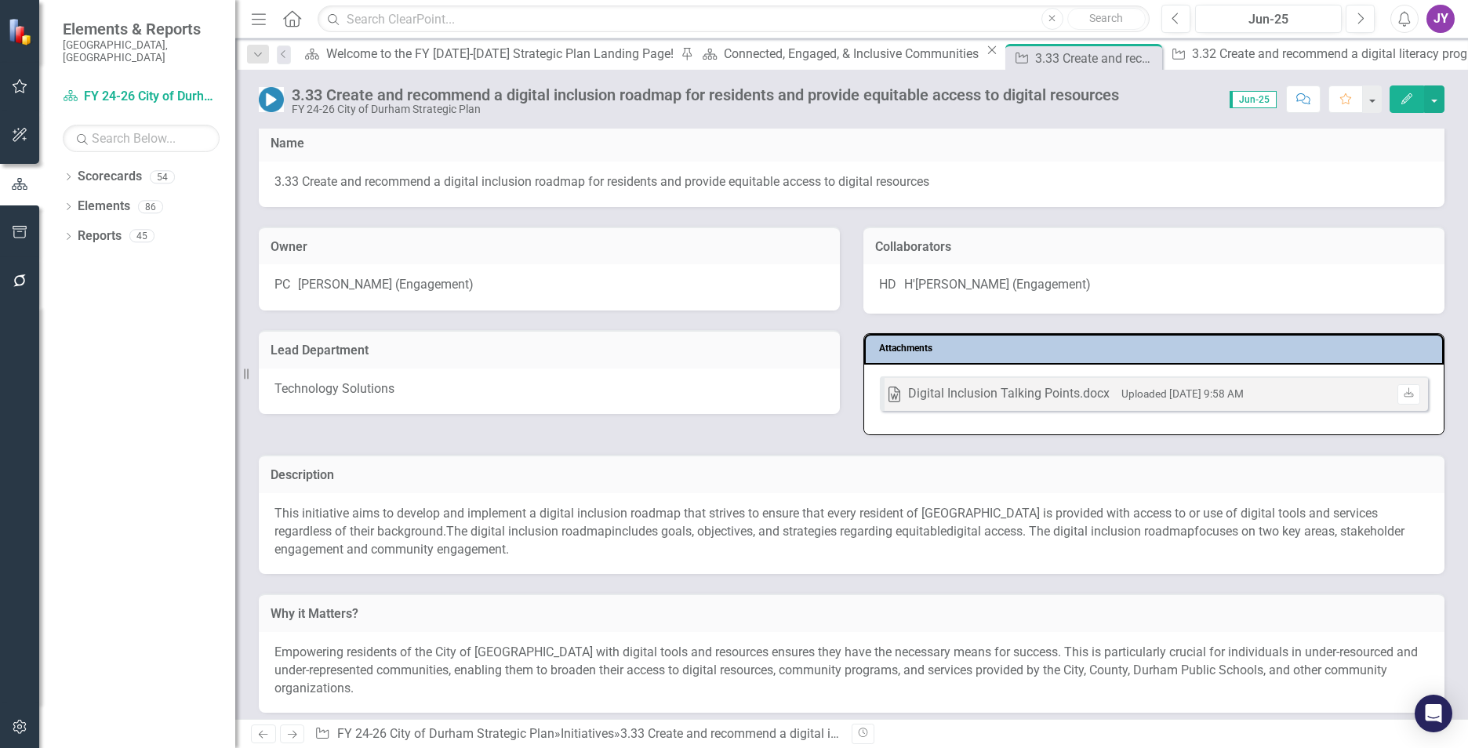
scroll to position [0, 0]
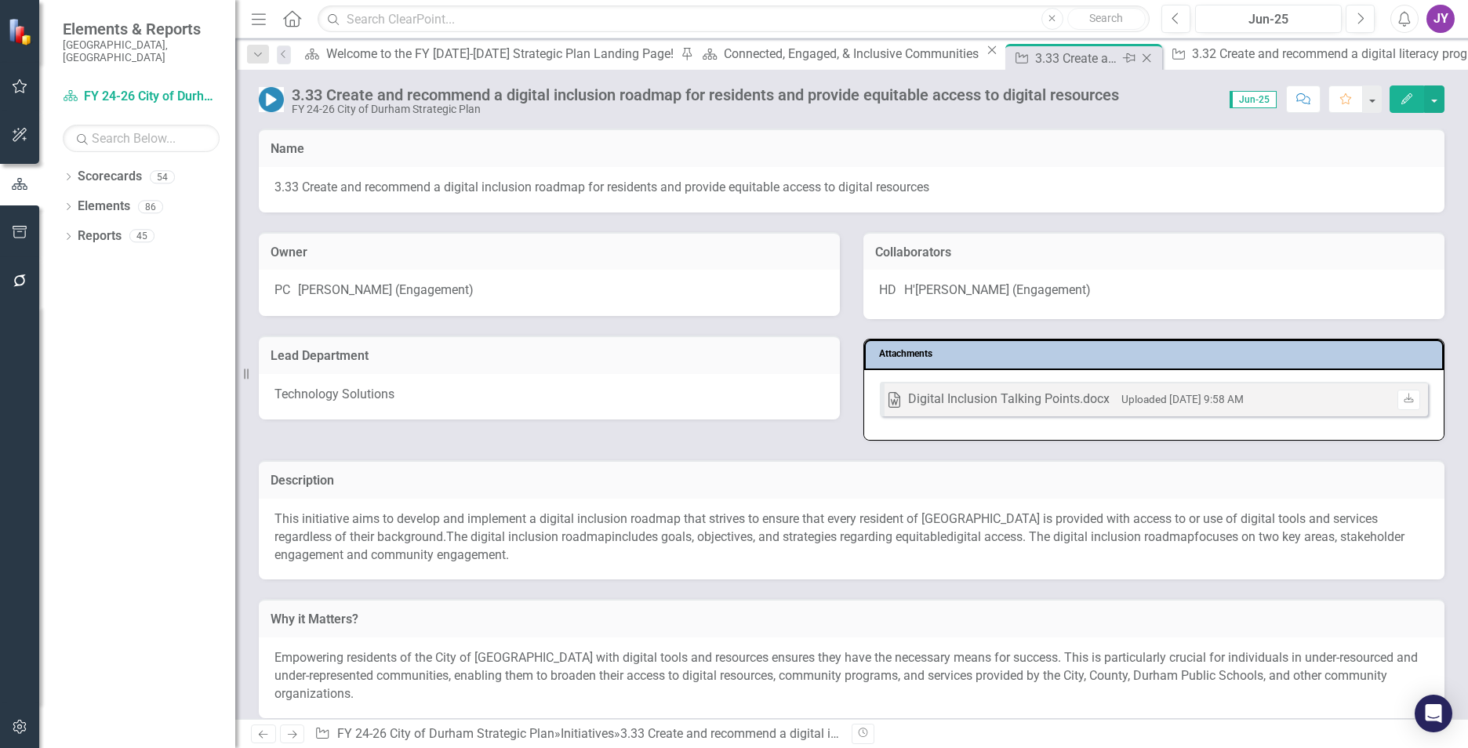
click at [1139, 59] on icon "Close" at bounding box center [1147, 58] width 16 height 13
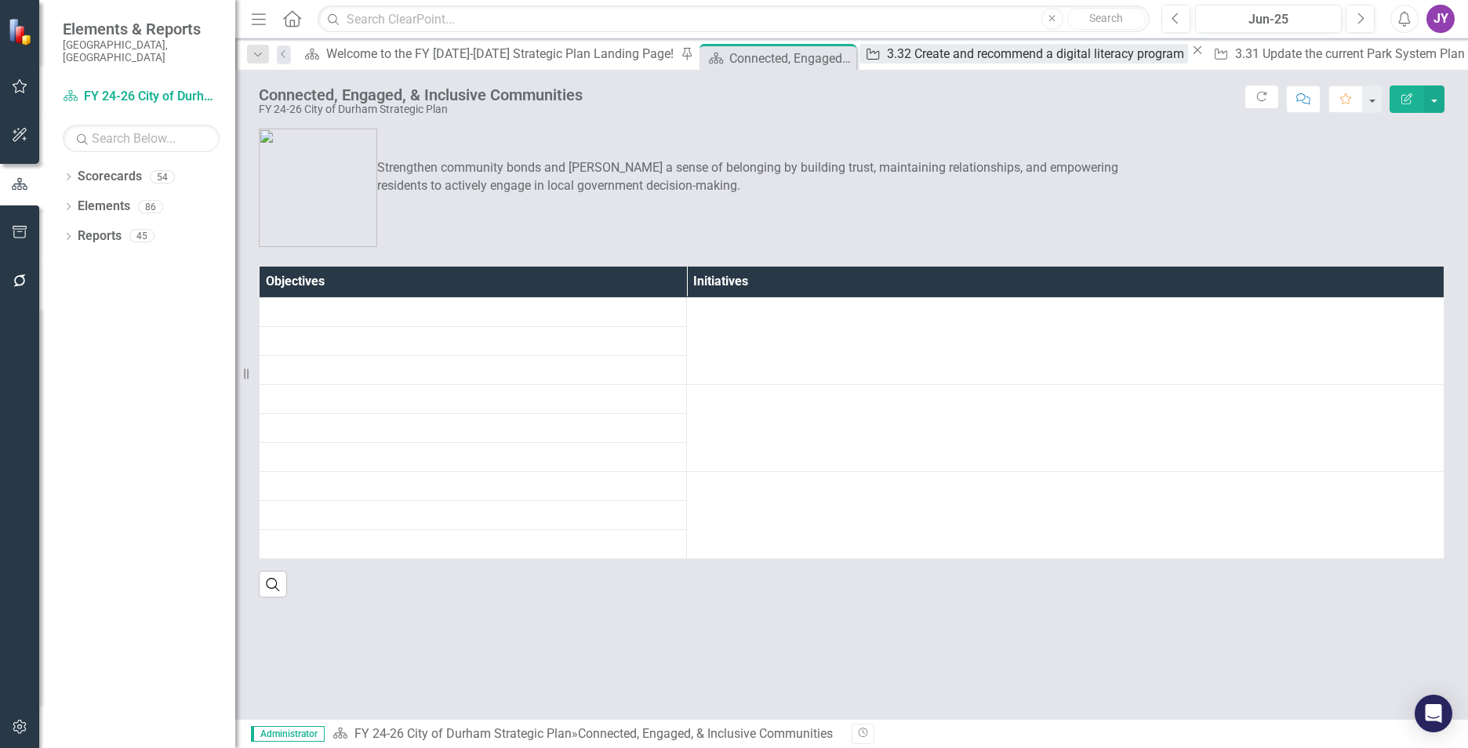
click at [887, 59] on div "3.32 Create and recommend a digital literacy program" at bounding box center [1037, 54] width 301 height 20
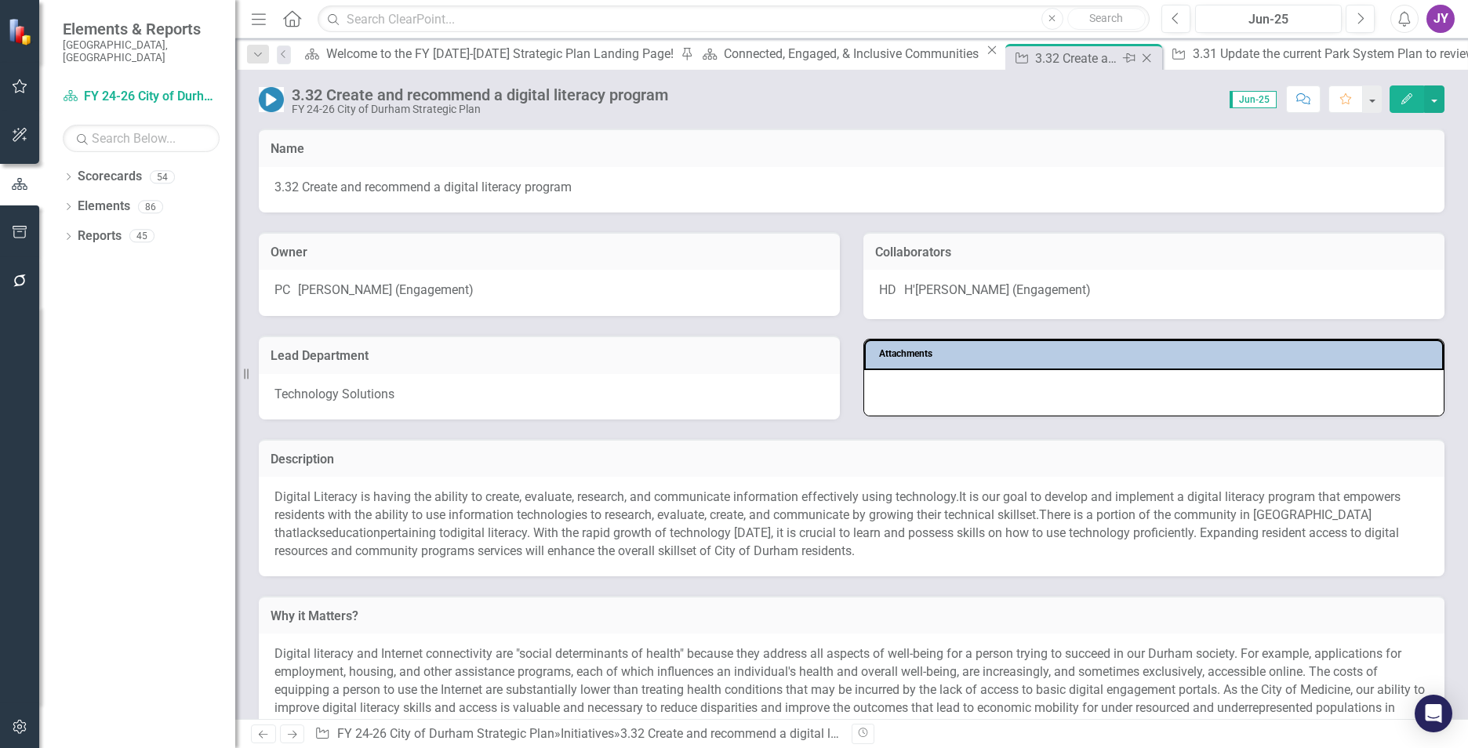
click at [1139, 56] on icon "Close" at bounding box center [1147, 58] width 16 height 13
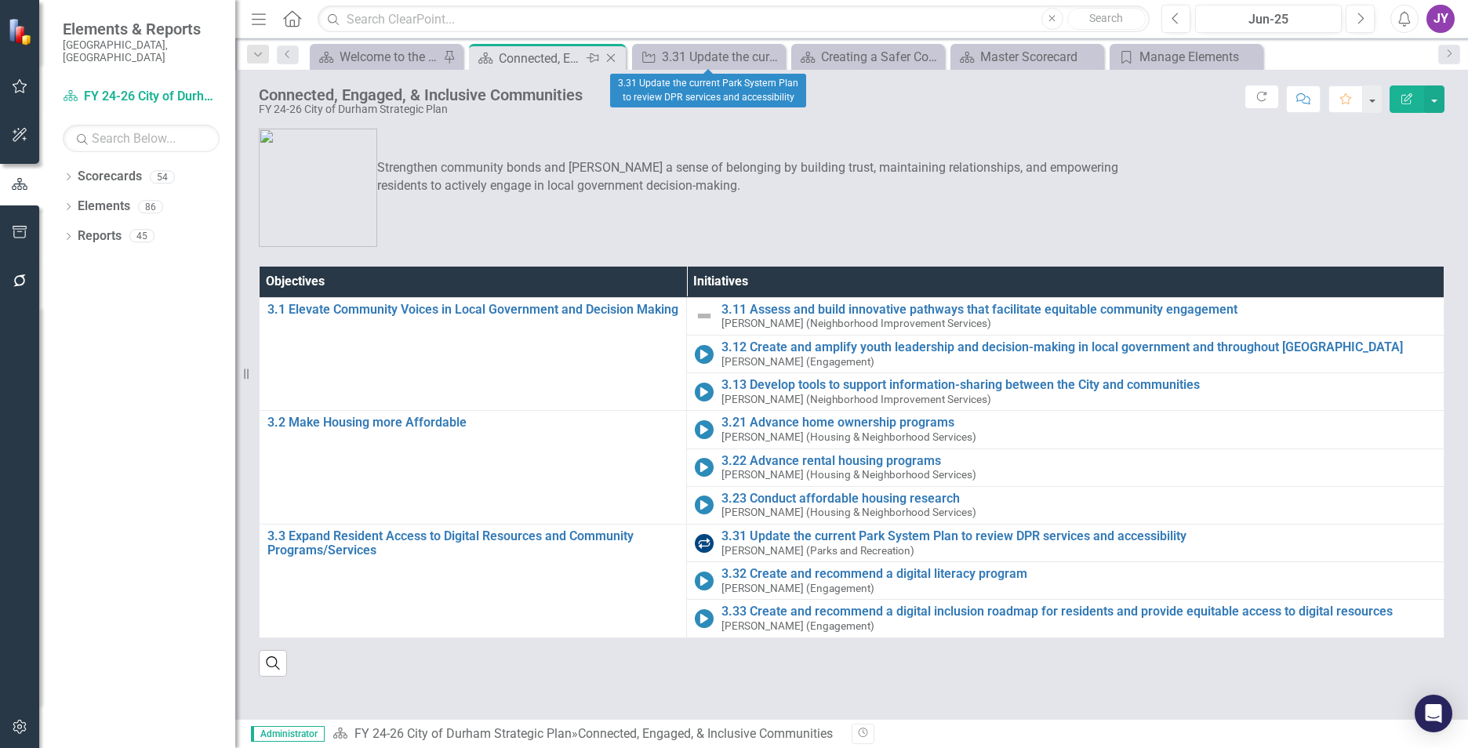
click at [608, 50] on div "Close" at bounding box center [612, 59] width 20 height 20
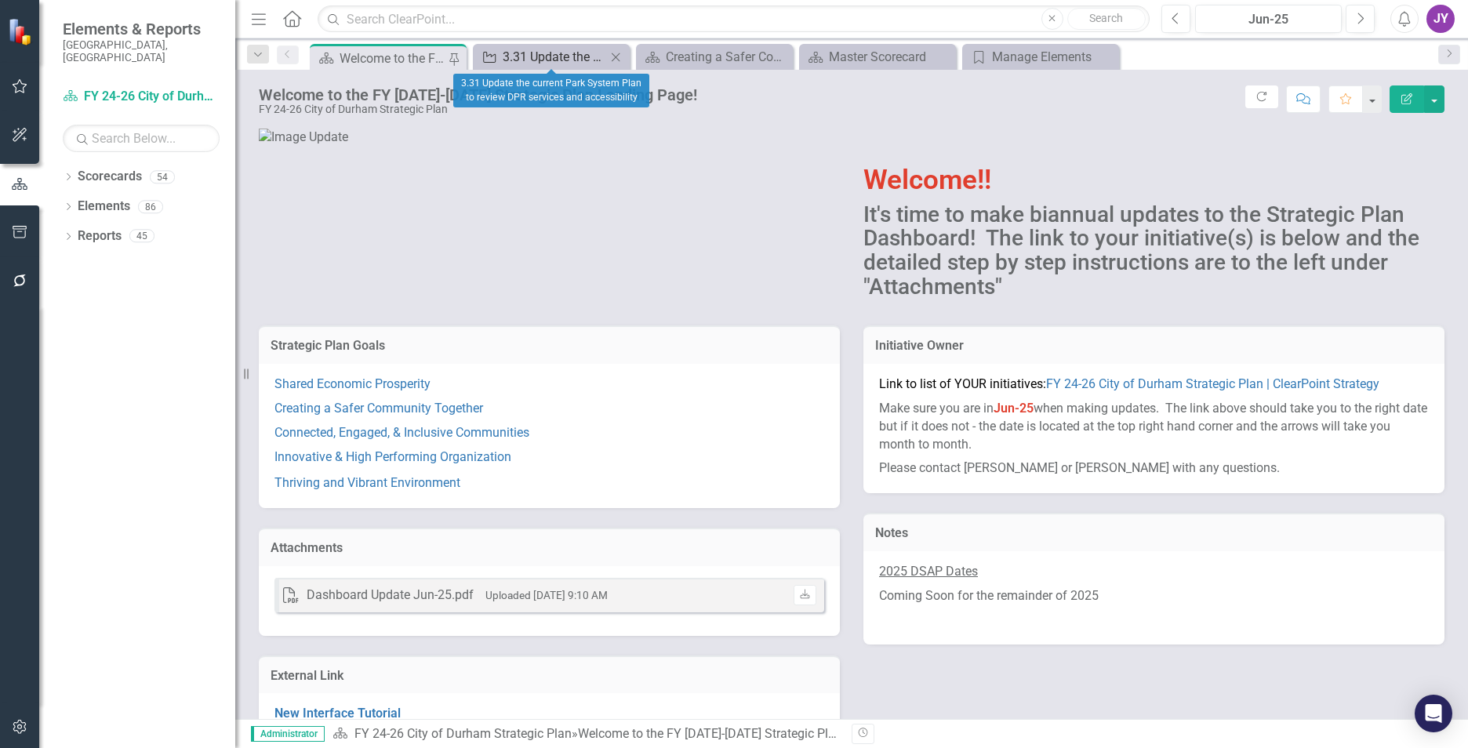
click at [564, 56] on div "3.31 Update the current Park System Plan to review DPR services and accessibili…" at bounding box center [555, 57] width 104 height 20
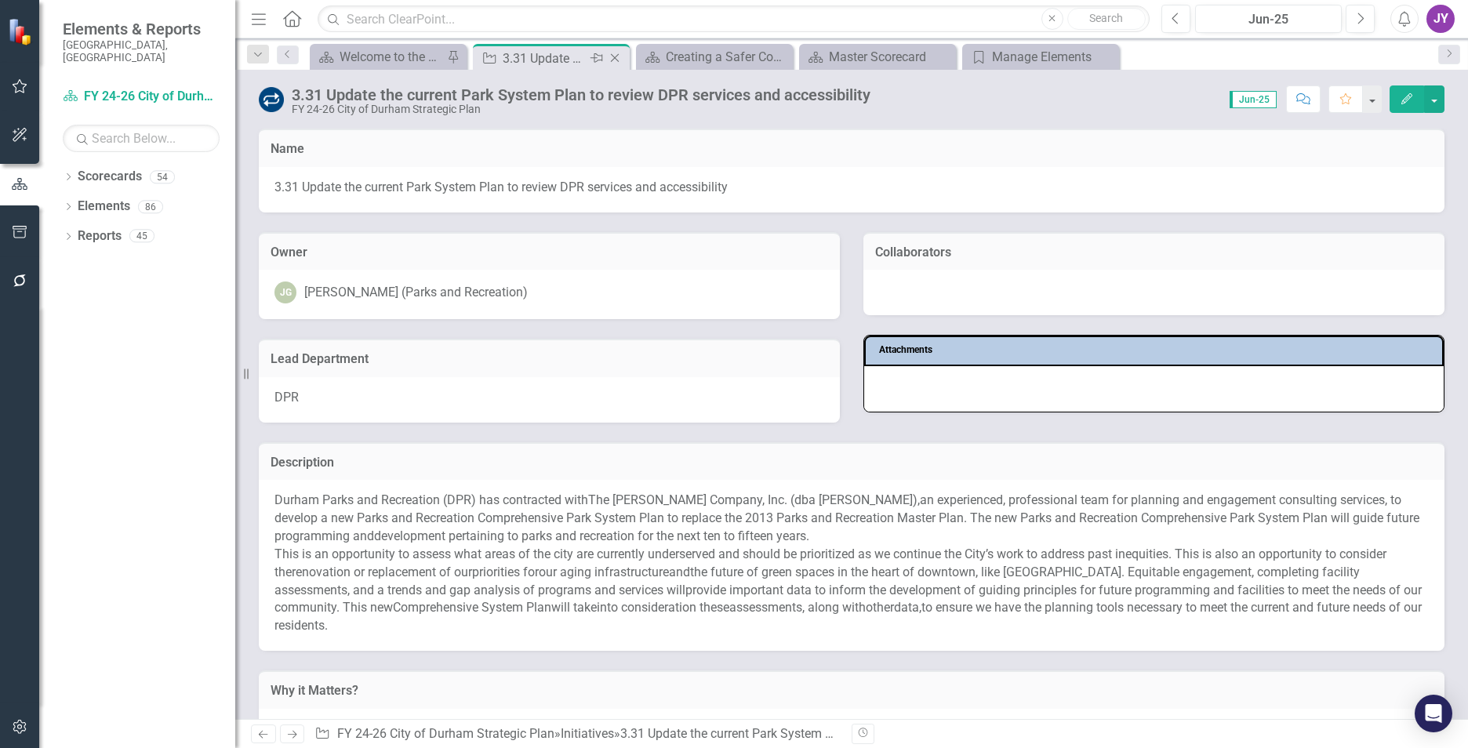
click at [617, 57] on icon "Close" at bounding box center [615, 58] width 16 height 13
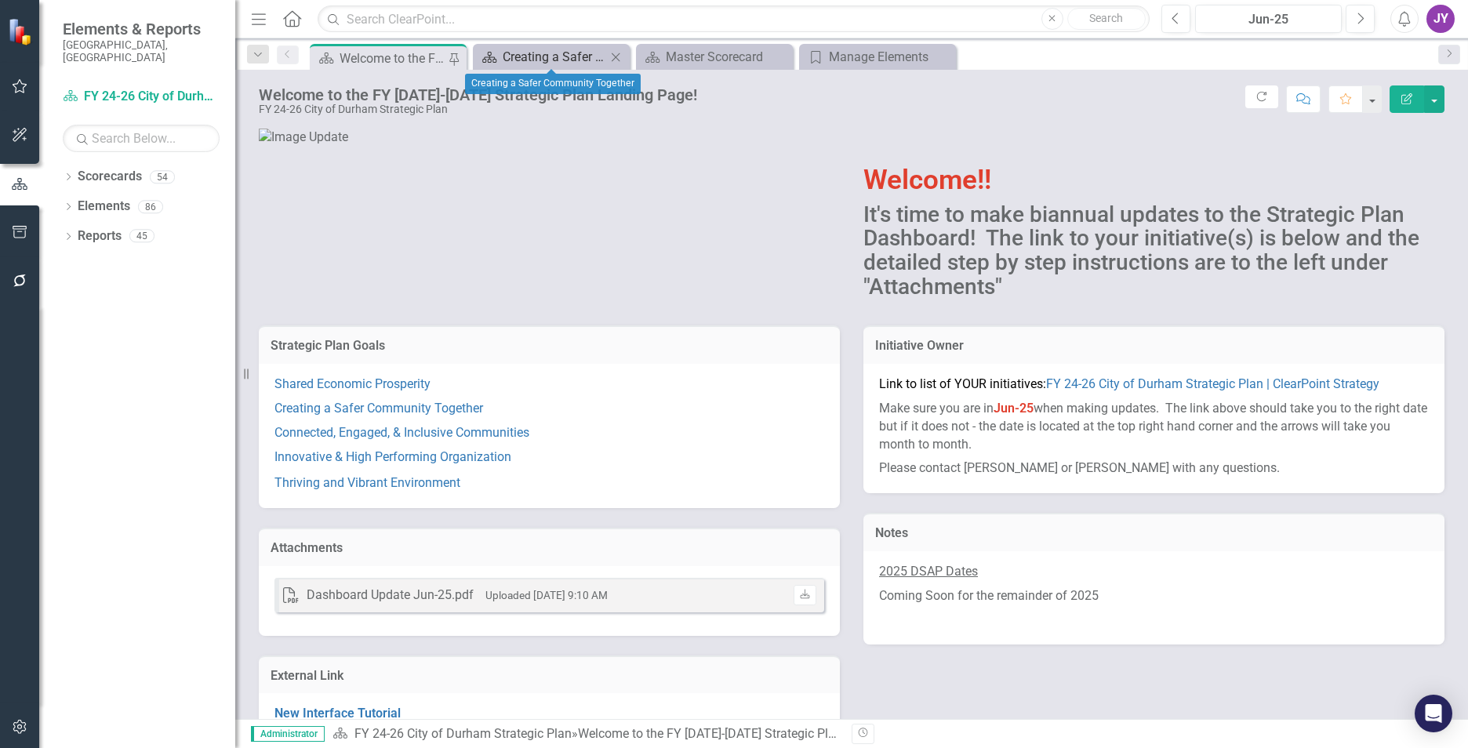
click at [550, 54] on div "Creating a Safer Community Together" at bounding box center [555, 57] width 104 height 20
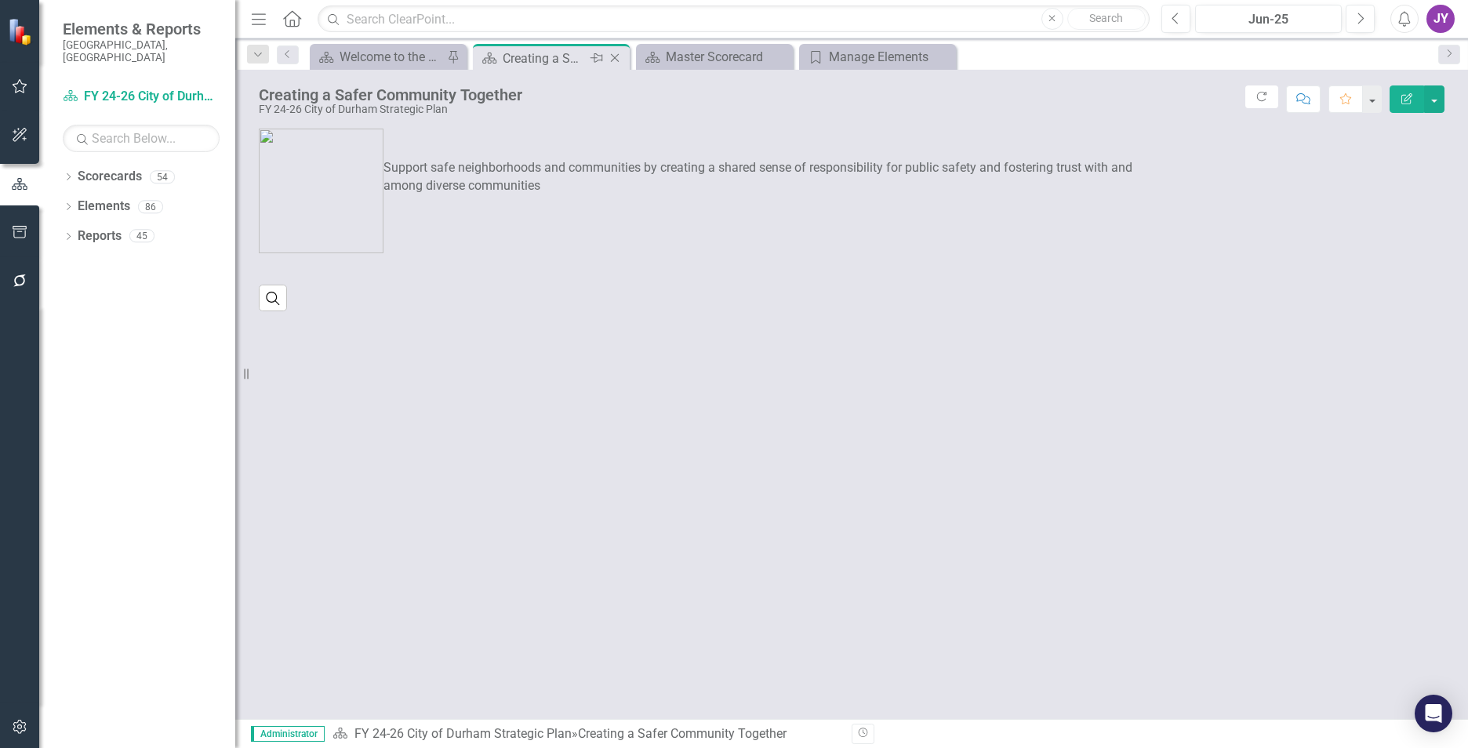
click at [610, 59] on icon "Close" at bounding box center [615, 58] width 16 height 13
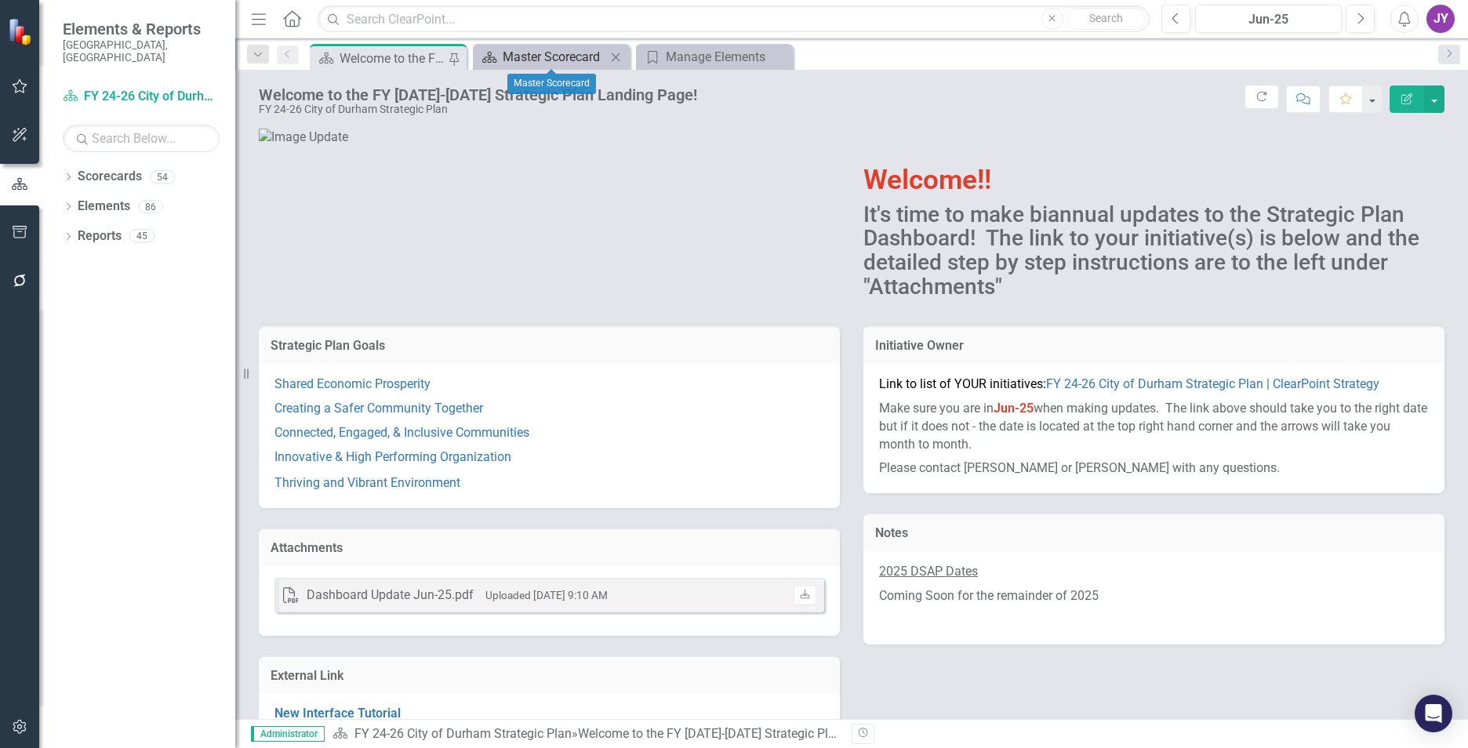
click at [525, 49] on div "Master Scorecard" at bounding box center [555, 57] width 104 height 20
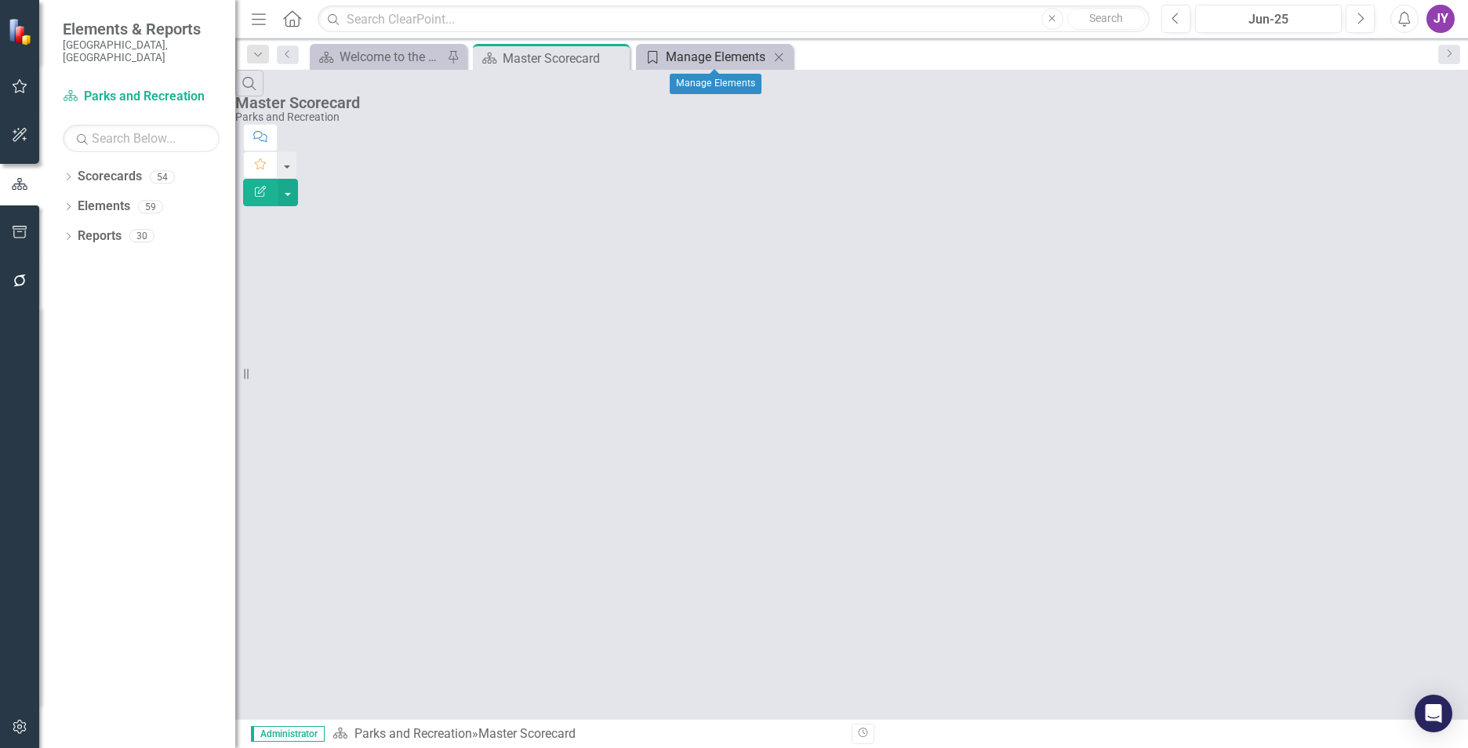
click at [679, 56] on div "Manage Elements" at bounding box center [718, 57] width 104 height 20
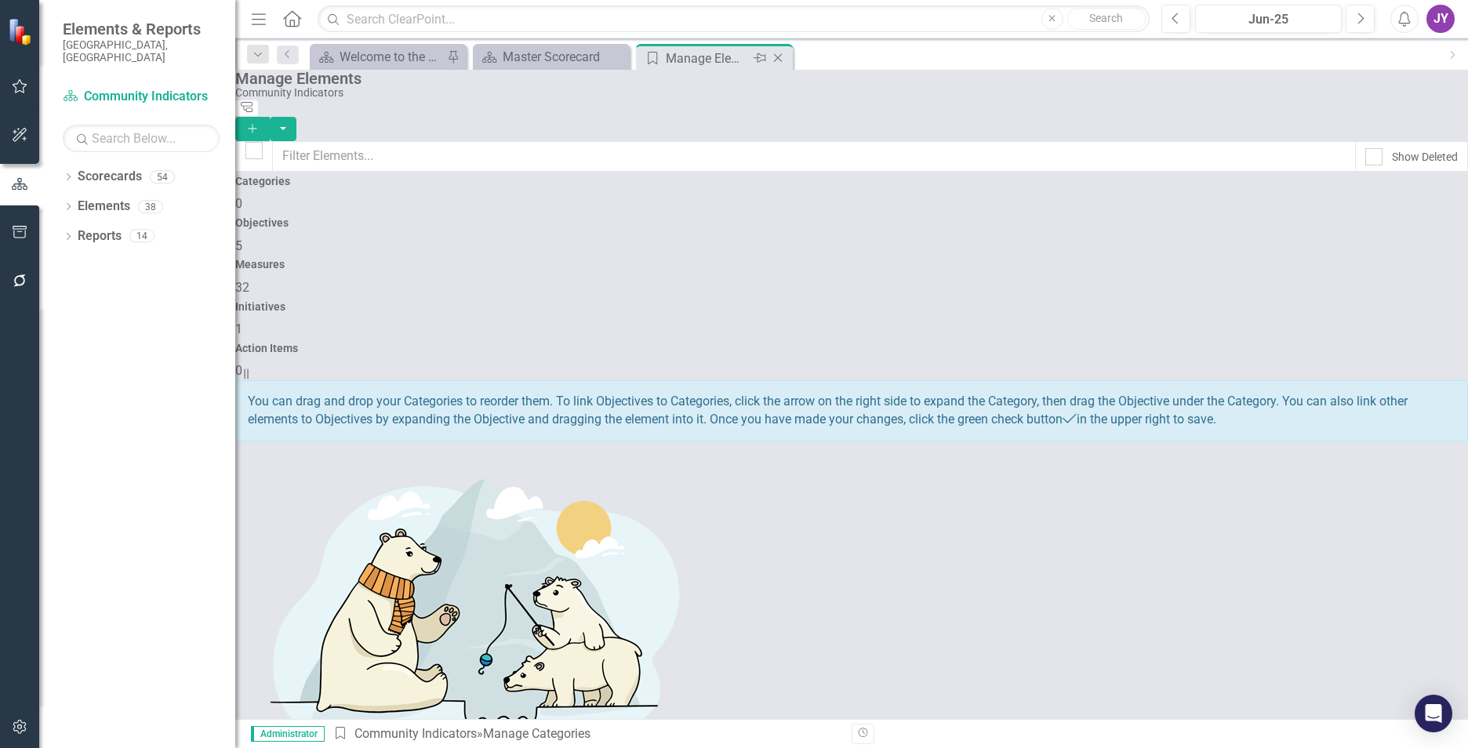
click at [777, 60] on icon "Close" at bounding box center [778, 58] width 16 height 13
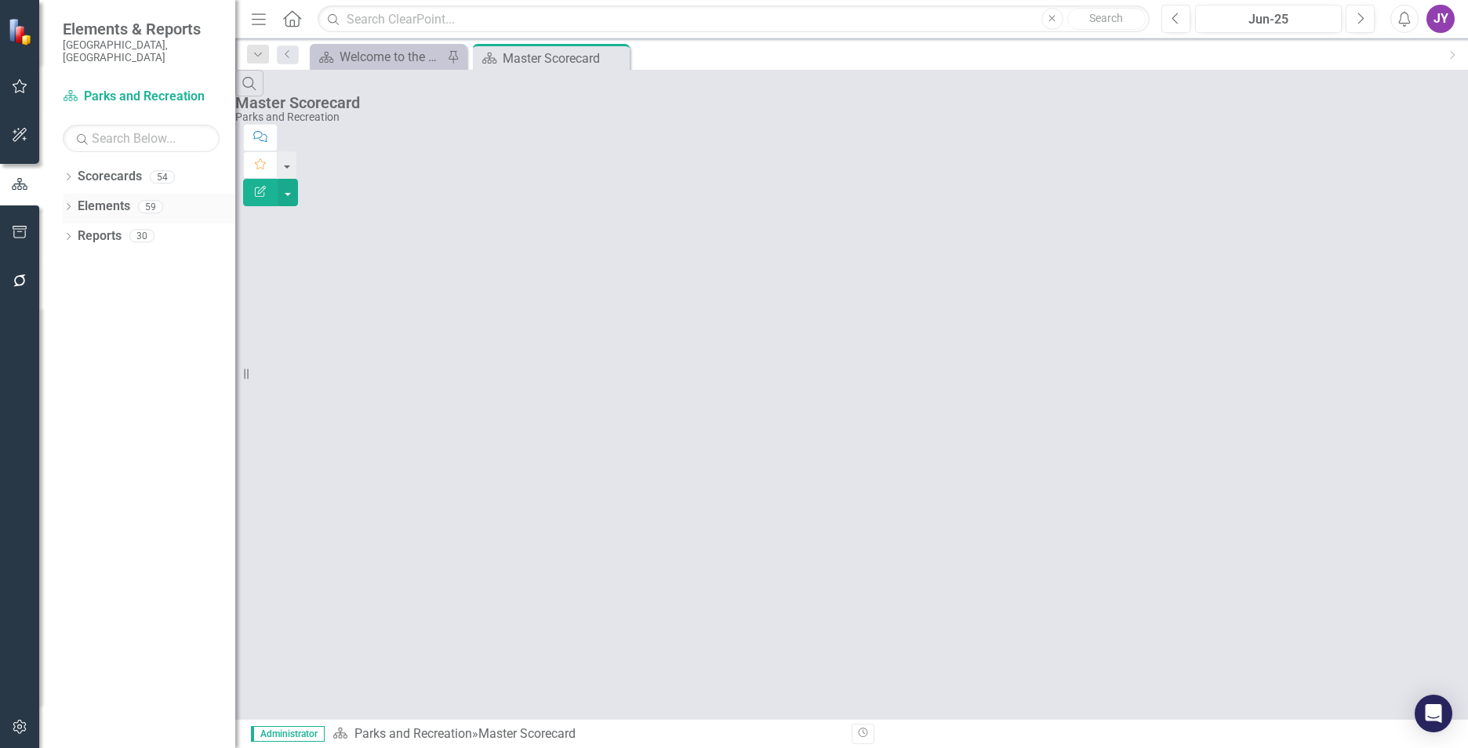
click at [96, 198] on link "Elements" at bounding box center [104, 207] width 53 height 18
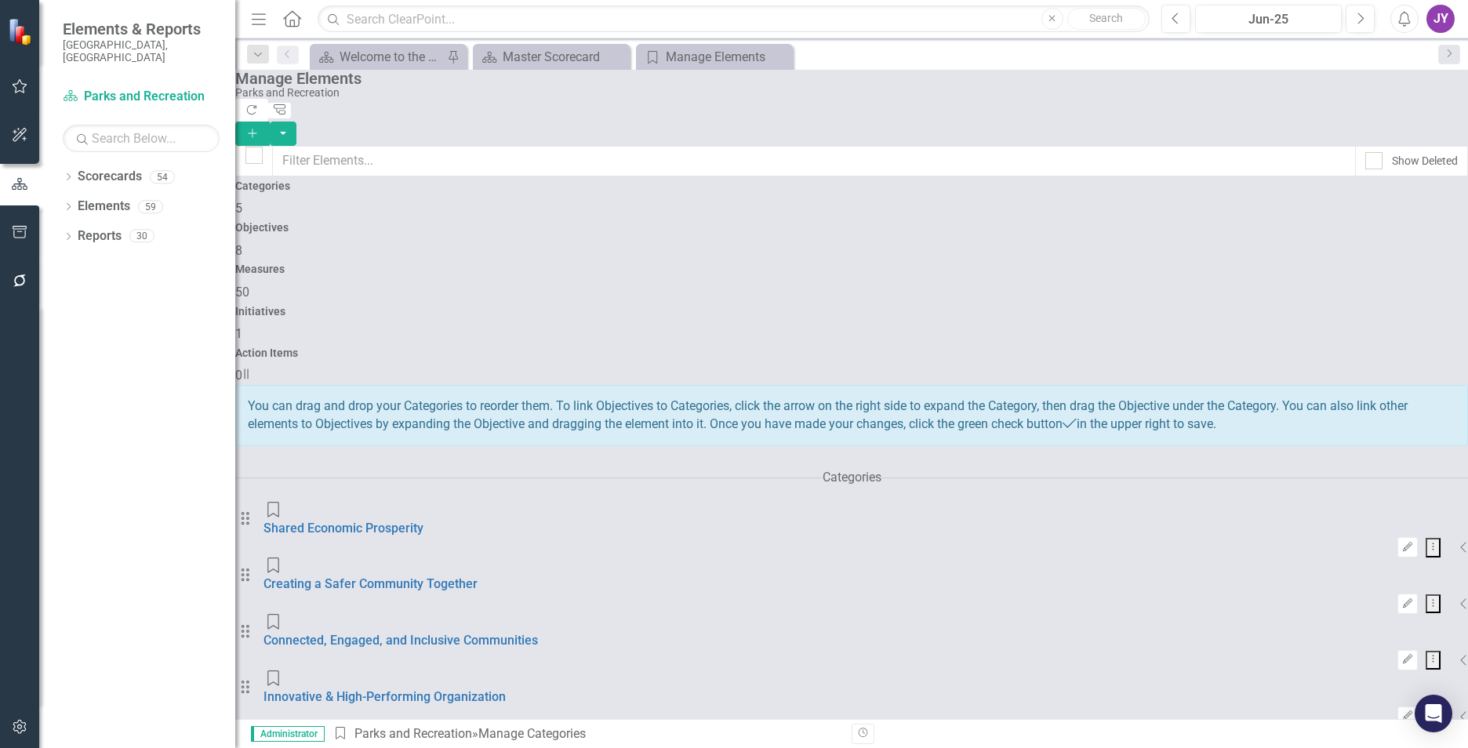
click at [666, 241] on div "Objectives 8" at bounding box center [851, 241] width 1233 height 38
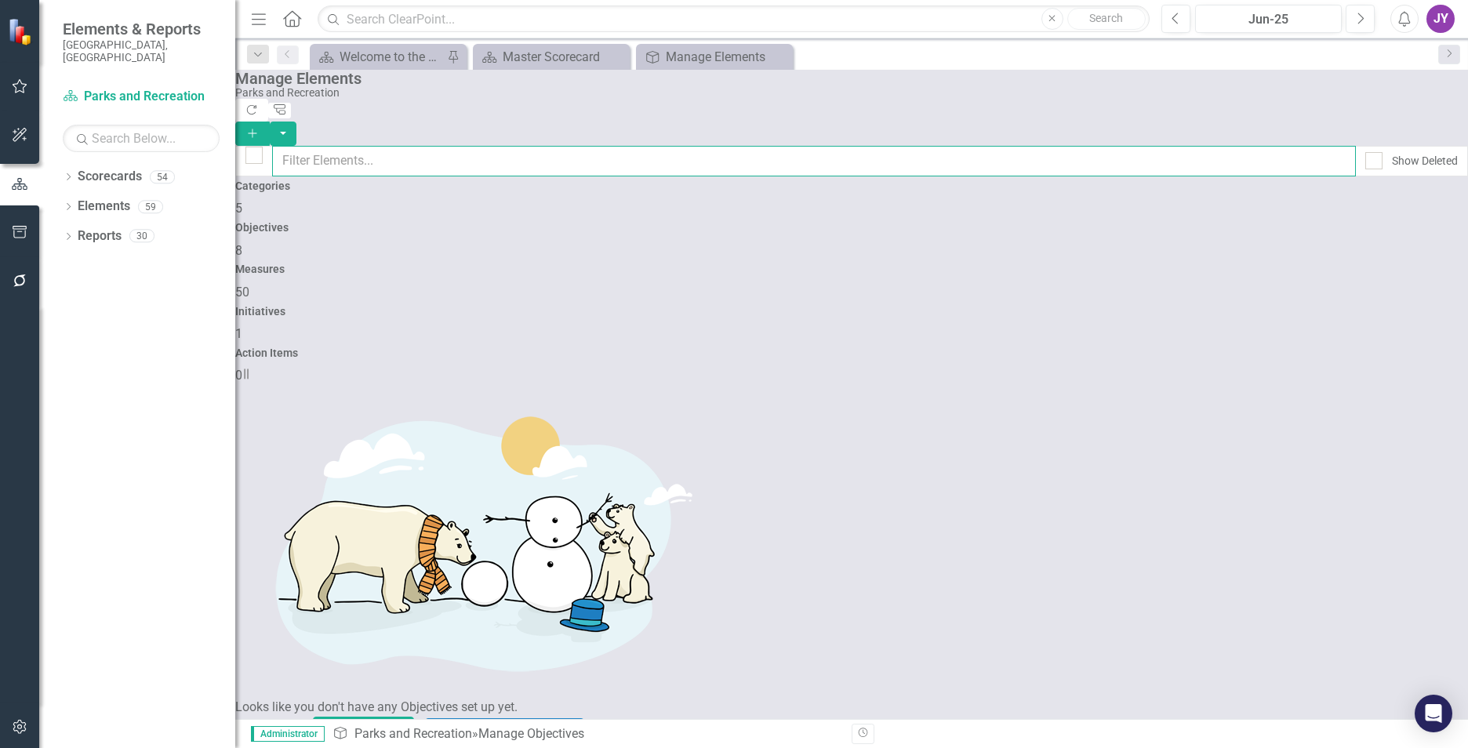
click at [945, 147] on input "text" at bounding box center [814, 161] width 1084 height 31
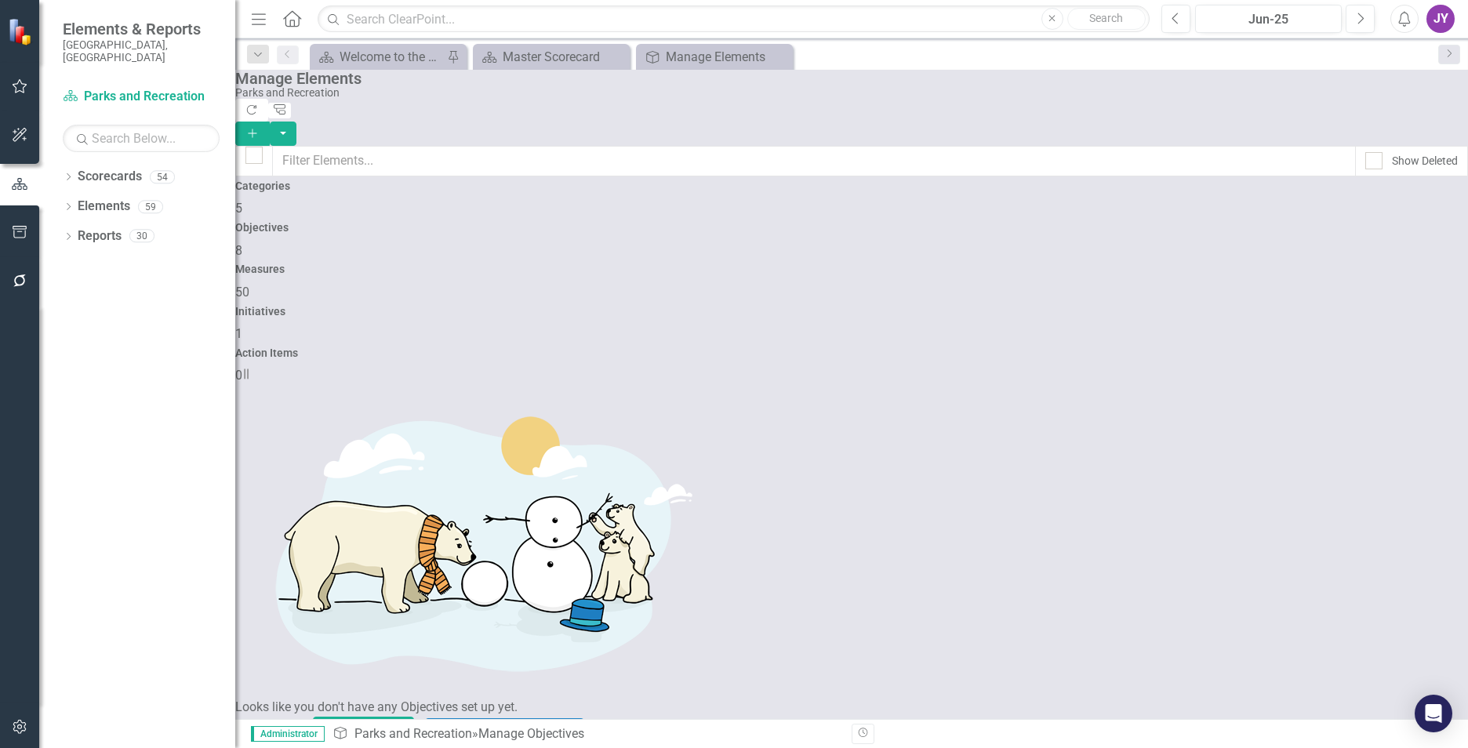
click at [930, 120] on div "Manage Elements Parks and Recreation Refresh Tree Explorer Add" at bounding box center [851, 108] width 1233 height 76
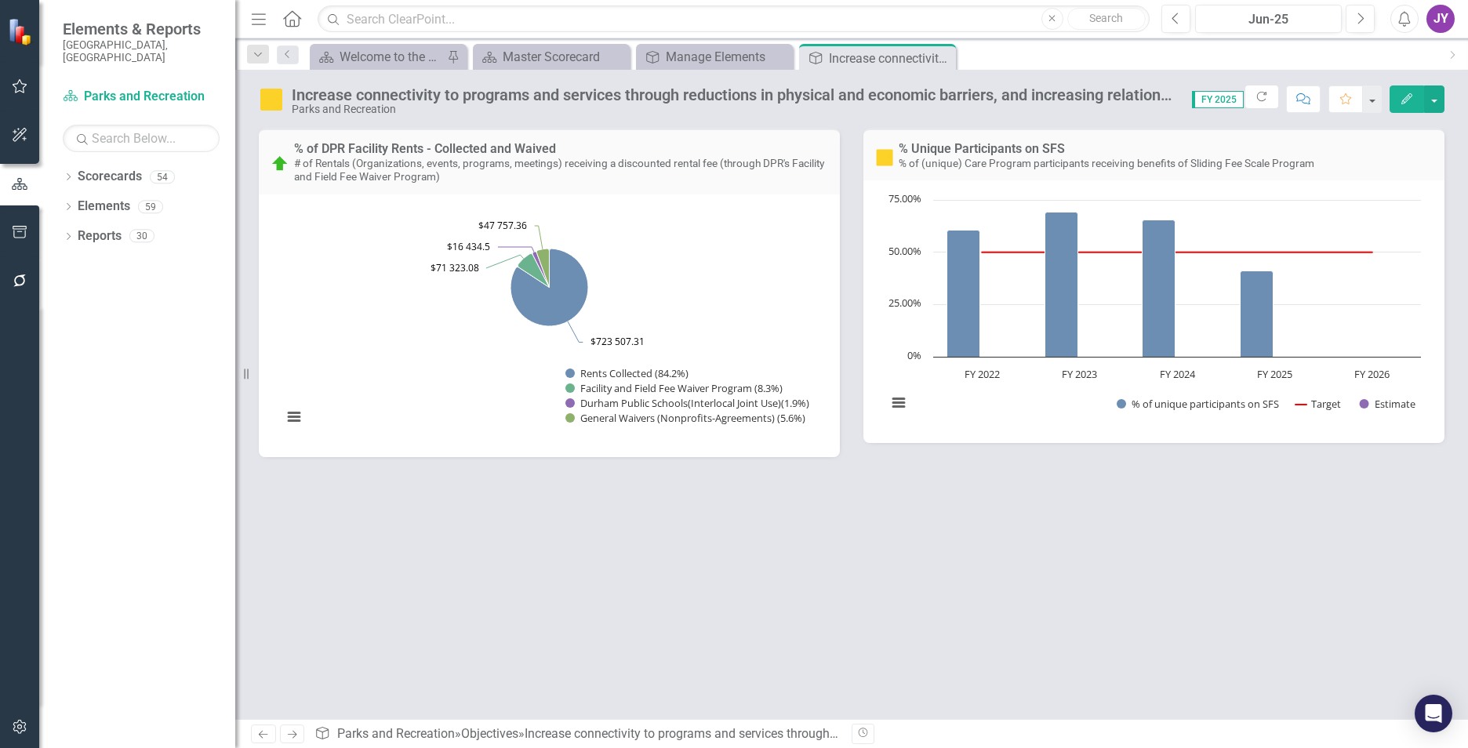
click at [1012, 93] on div "Increase connectivity to programs and services through reductions in physical a…" at bounding box center [734, 94] width 885 height 17
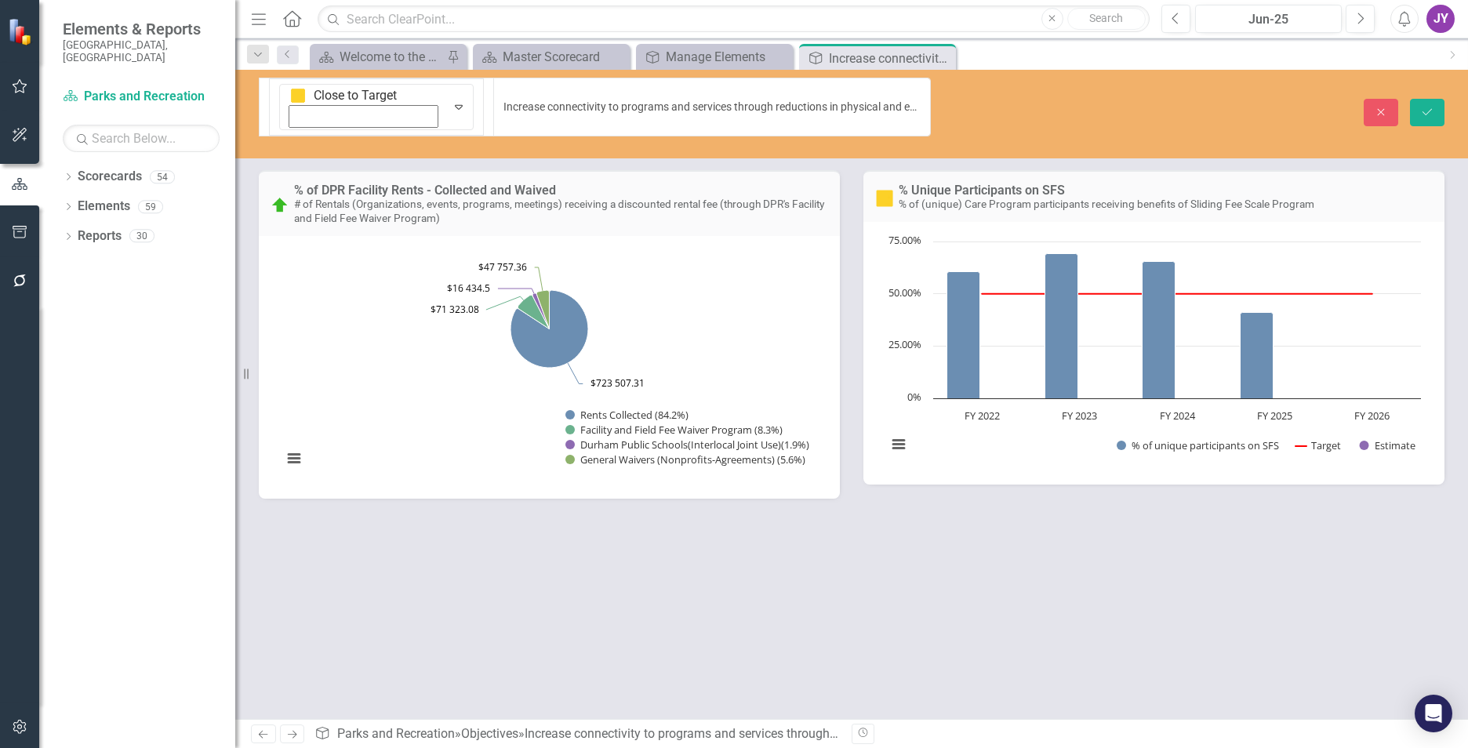
click at [1012, 99] on div "Close Save" at bounding box center [1211, 112] width 490 height 27
click at [888, 93] on input "Increase connectivity to programs and services through reductions in physical a…" at bounding box center [712, 107] width 438 height 59
paste input ", services, and facilities through reductions in physical and economic barrier"
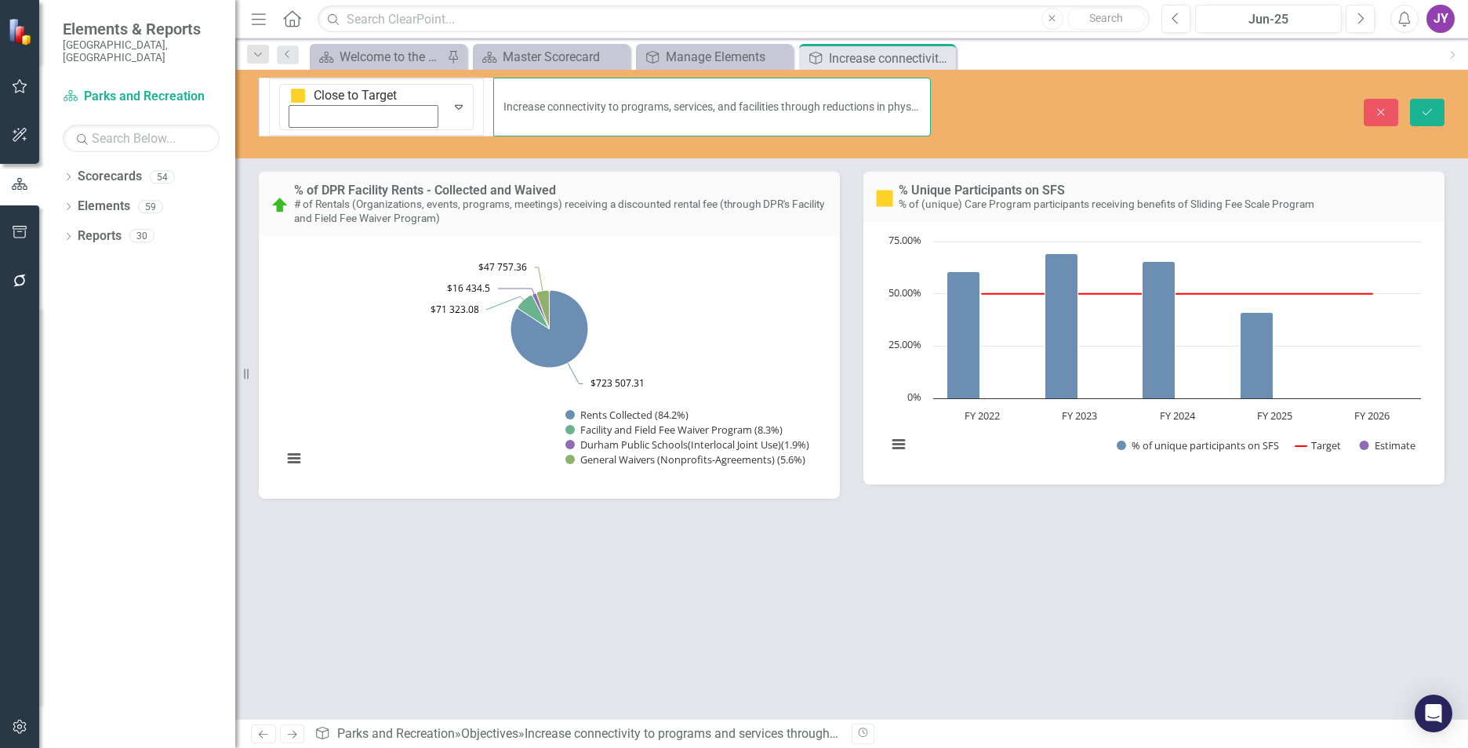
scroll to position [0, 9]
type input "Increase connectivity to programs, services, and facilities through reductions …"
click at [1429, 99] on button "Save" at bounding box center [1427, 112] width 35 height 27
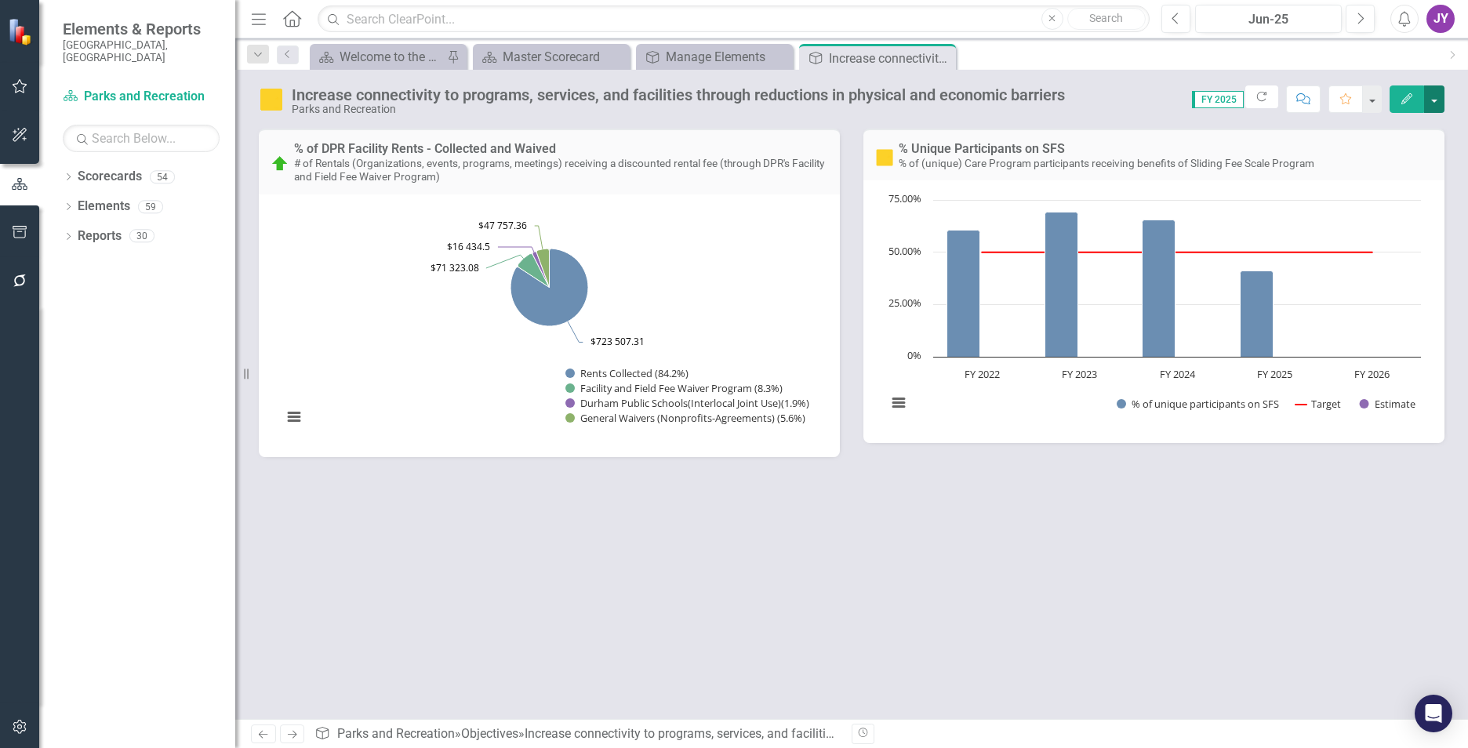
click at [1435, 99] on button "button" at bounding box center [1434, 98] width 20 height 27
click at [1369, 125] on link "Edit Edit Objective" at bounding box center [1380, 128] width 127 height 29
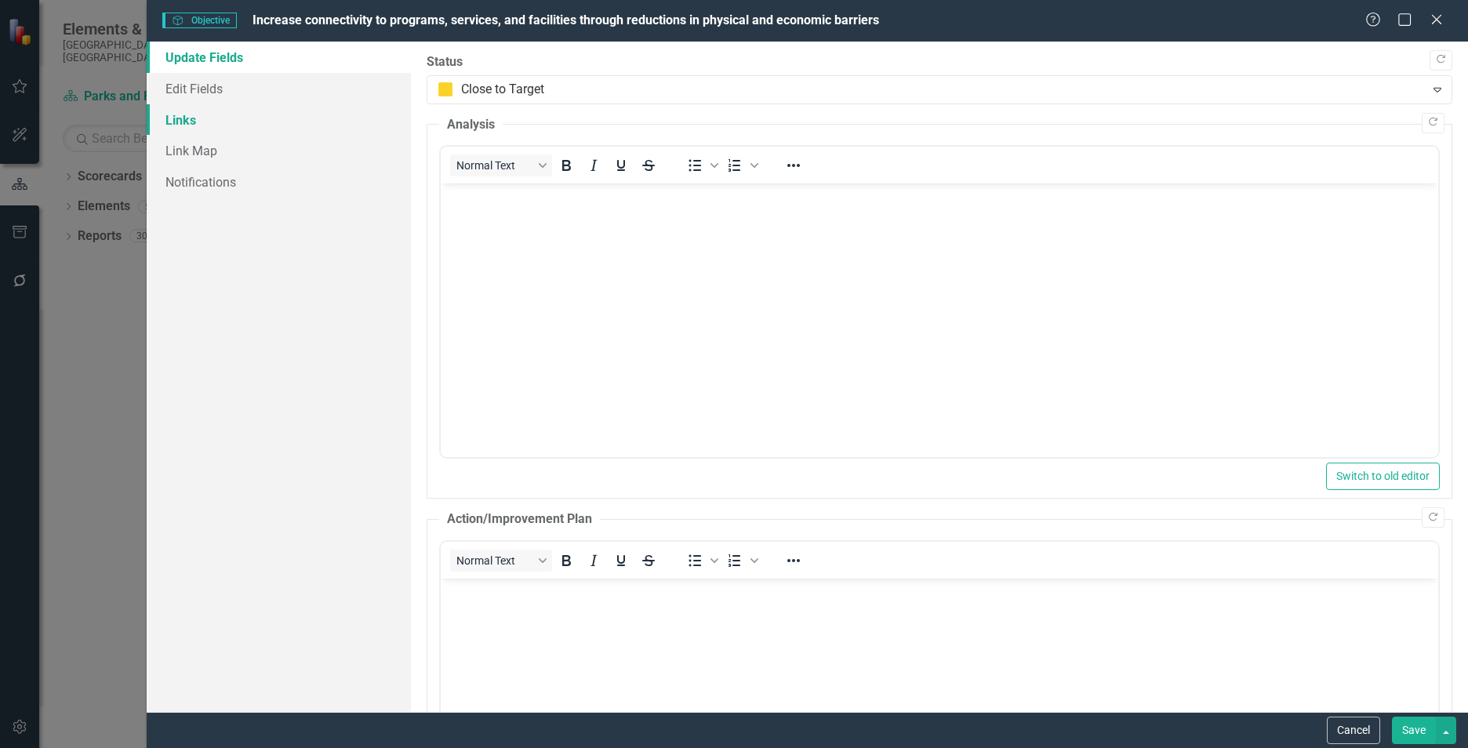
click at [248, 122] on link "Links" at bounding box center [279, 119] width 264 height 31
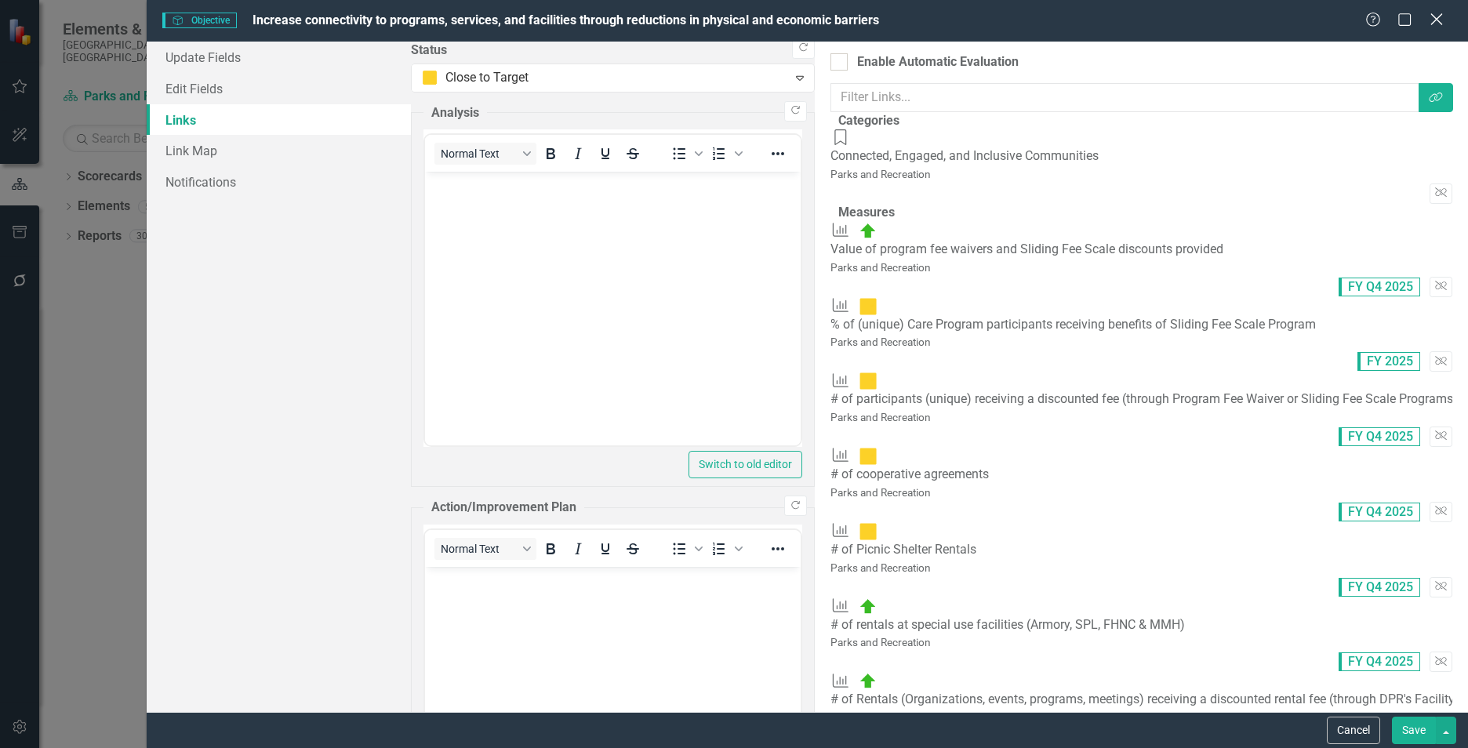
click at [1437, 29] on div "Close" at bounding box center [1436, 20] width 20 height 21
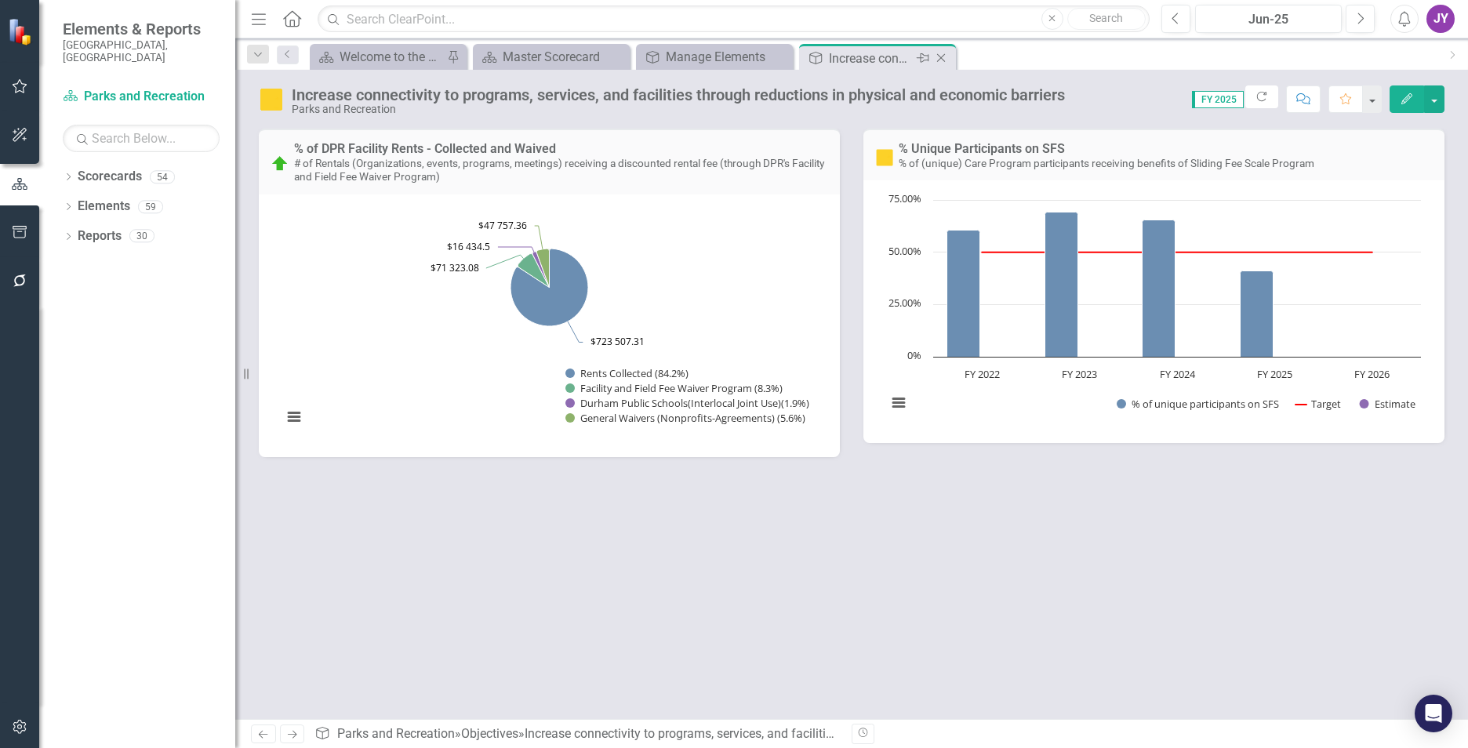
click at [942, 58] on icon "Close" at bounding box center [941, 58] width 16 height 13
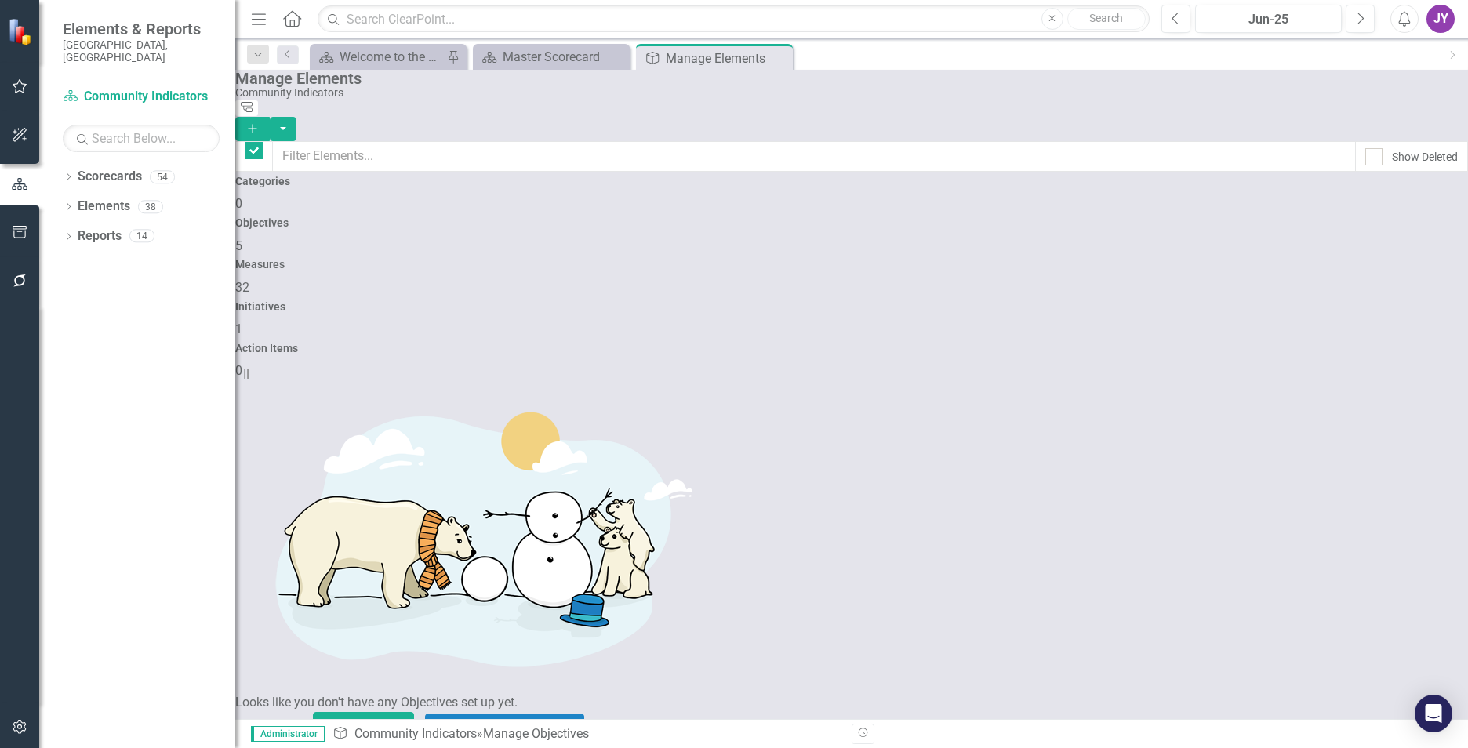
checkbox input "false"
click at [553, 55] on div "Master Scorecard" at bounding box center [555, 57] width 104 height 20
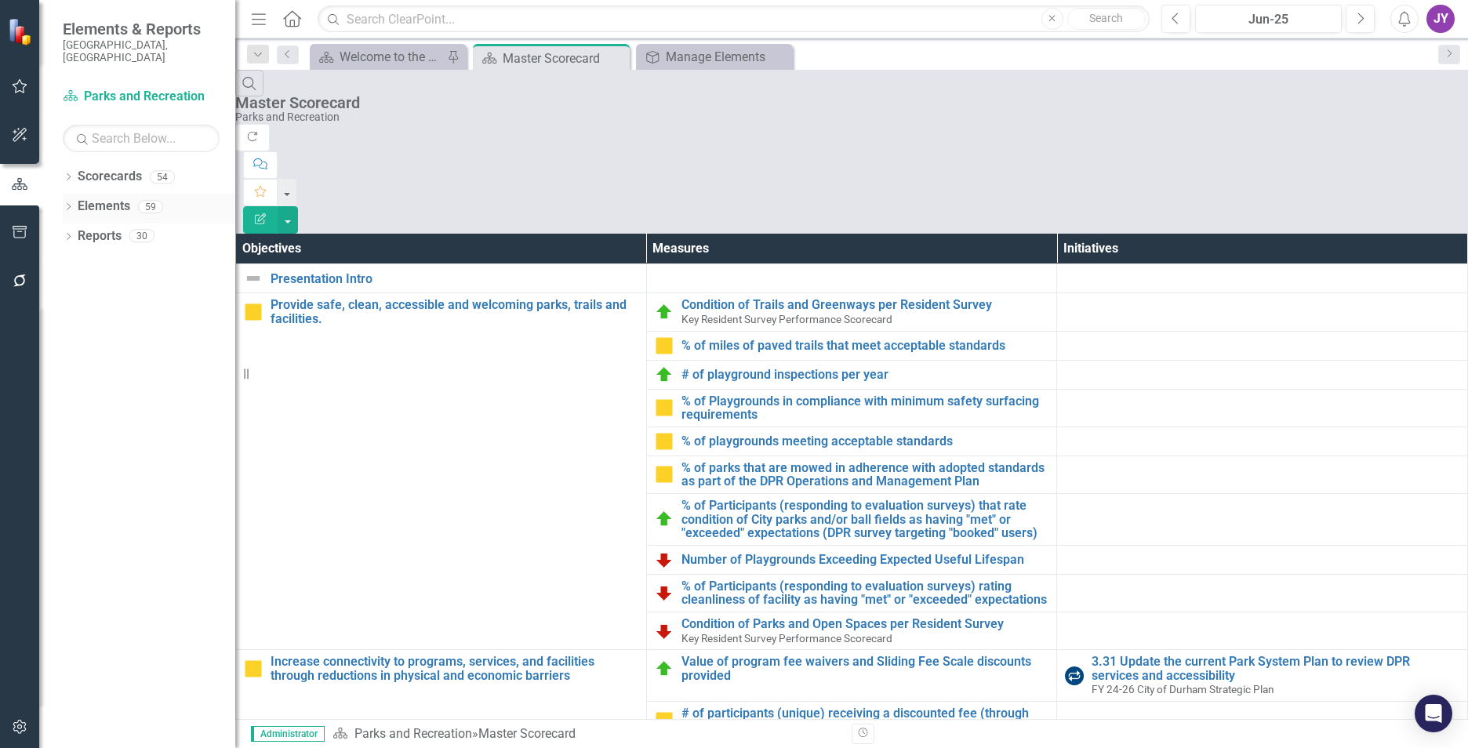
click at [96, 200] on link "Elements" at bounding box center [104, 207] width 53 height 18
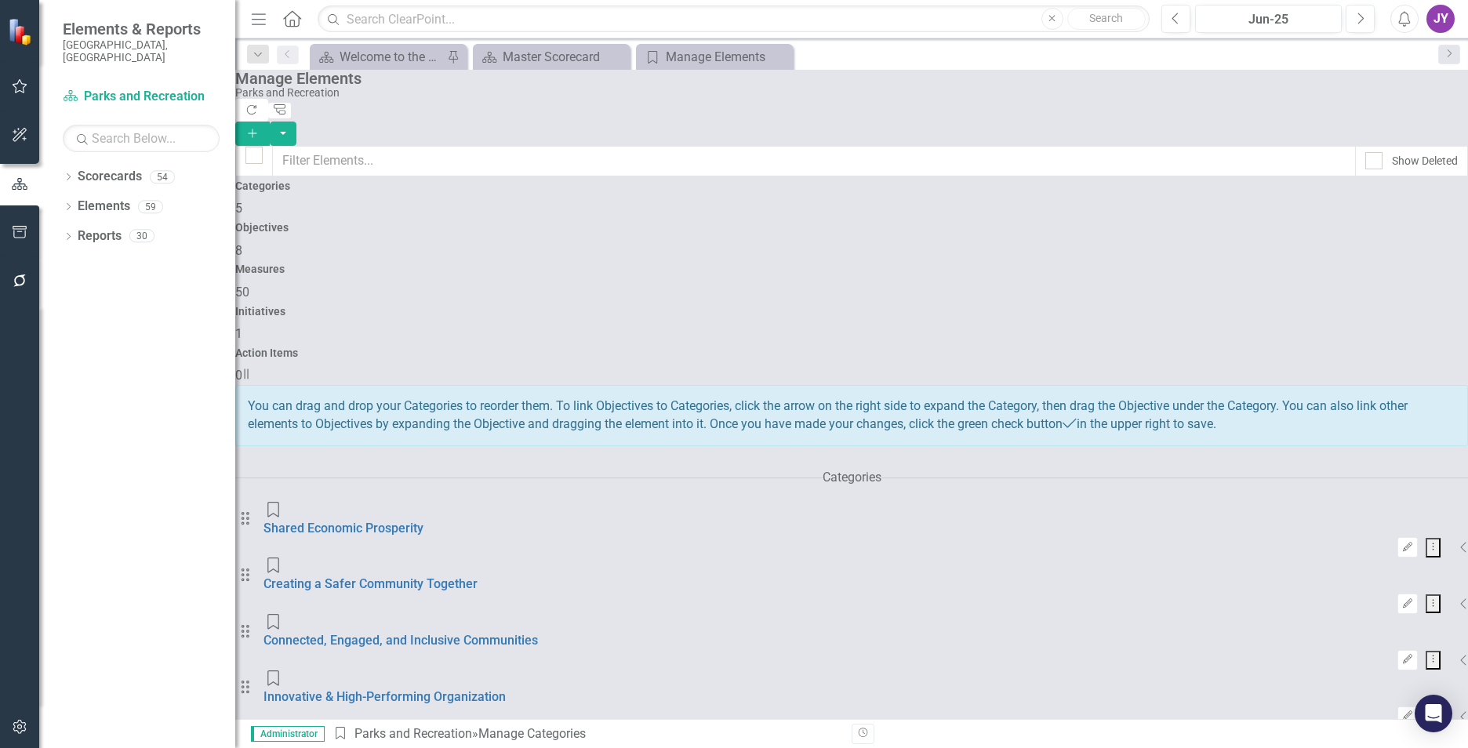
click at [579, 222] on div "Objectives 8" at bounding box center [851, 241] width 1233 height 38
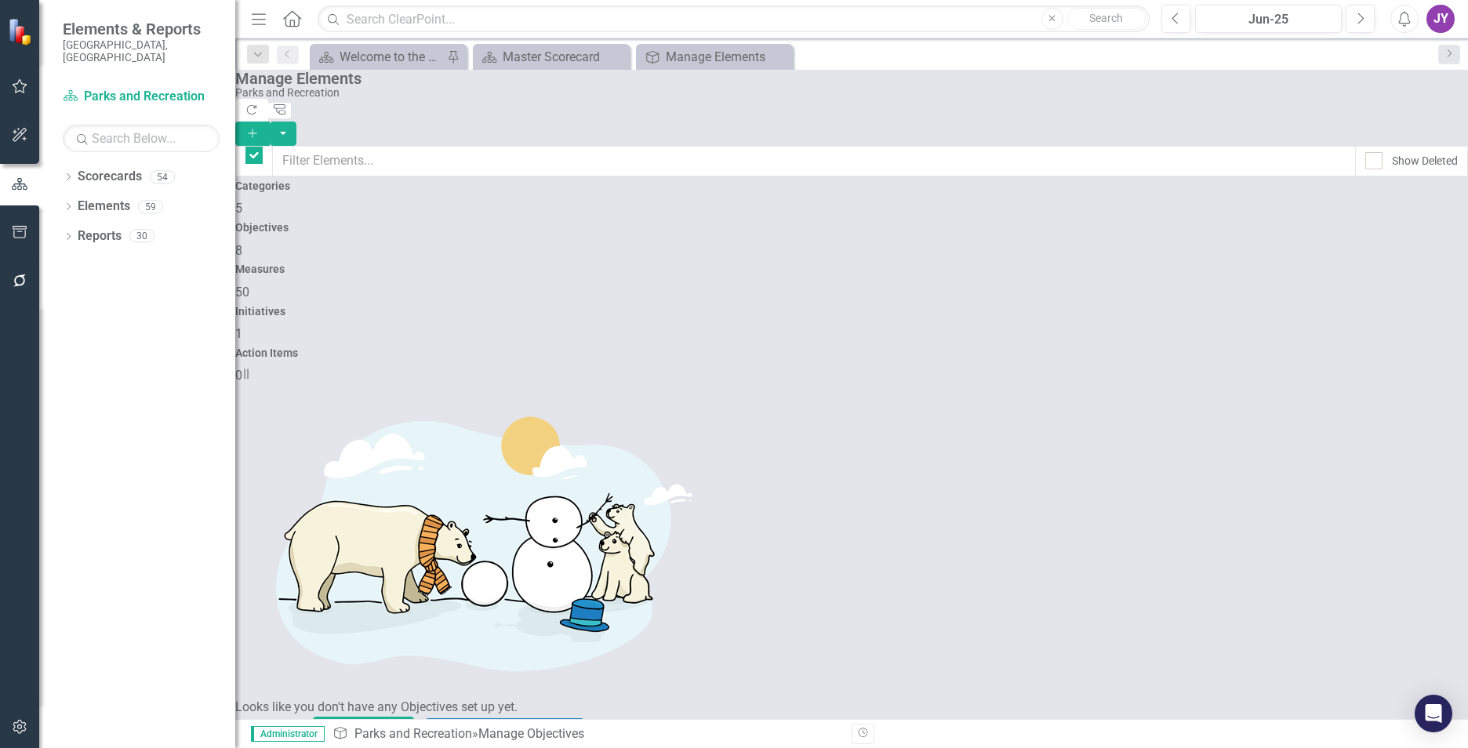
checkbox input "false"
click at [850, 99] on div "Parks and Recreation" at bounding box center [847, 93] width 1225 height 12
click at [863, 99] on div "Parks and Recreation" at bounding box center [847, 93] width 1225 height 12
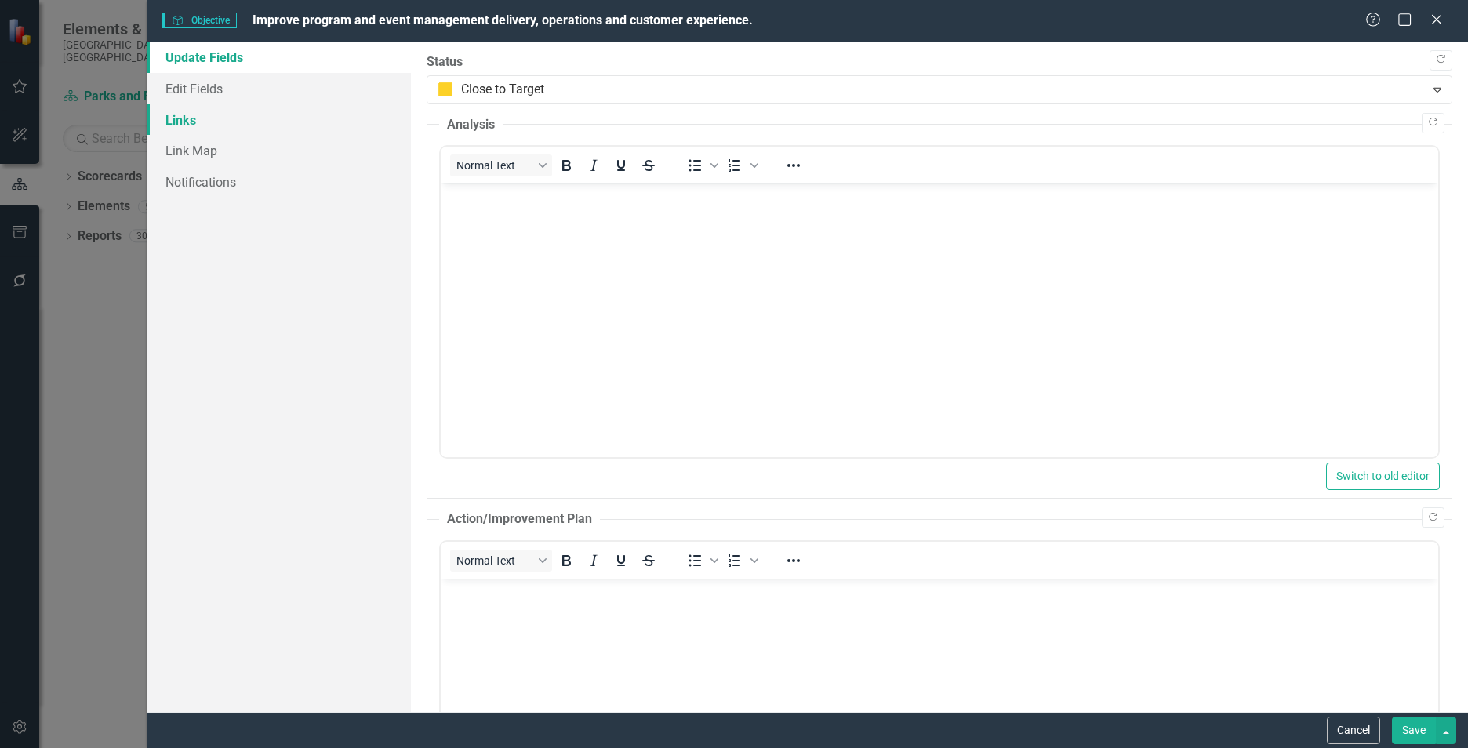
click at [228, 125] on link "Links" at bounding box center [279, 119] width 264 height 31
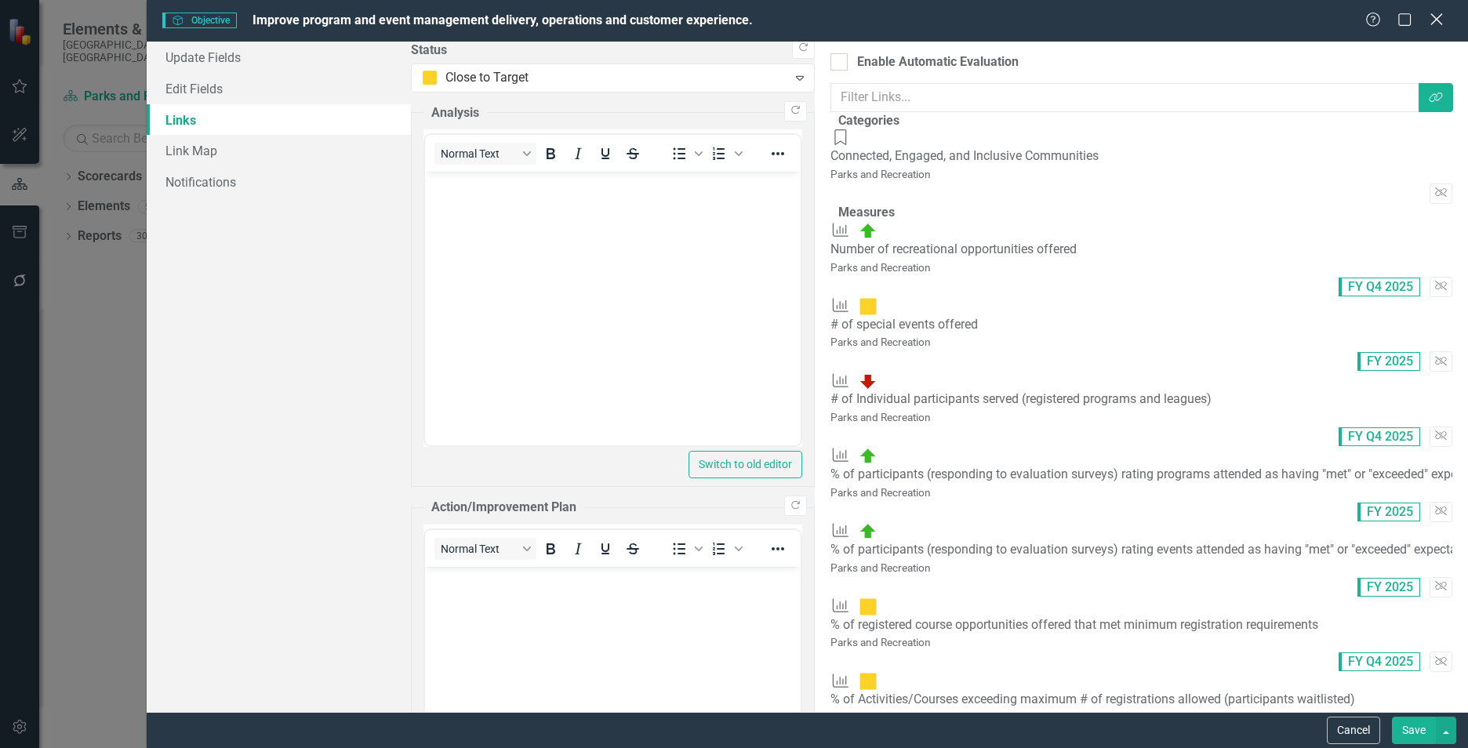
click at [1434, 27] on div "Close" at bounding box center [1436, 20] width 20 height 21
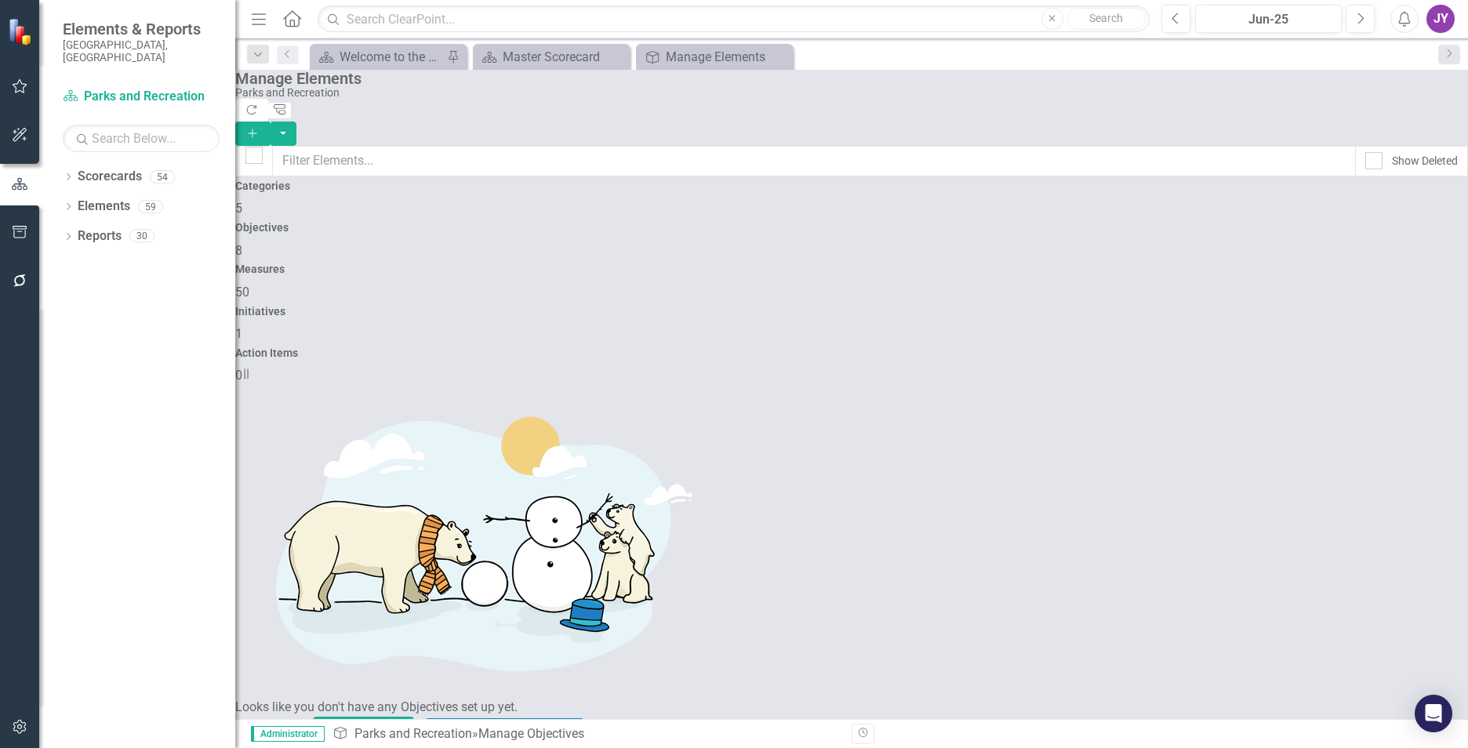
click at [290, 56] on icon "Previous" at bounding box center [288, 53] width 13 height 9
click at [260, 128] on icon "Add" at bounding box center [252, 133] width 14 height 11
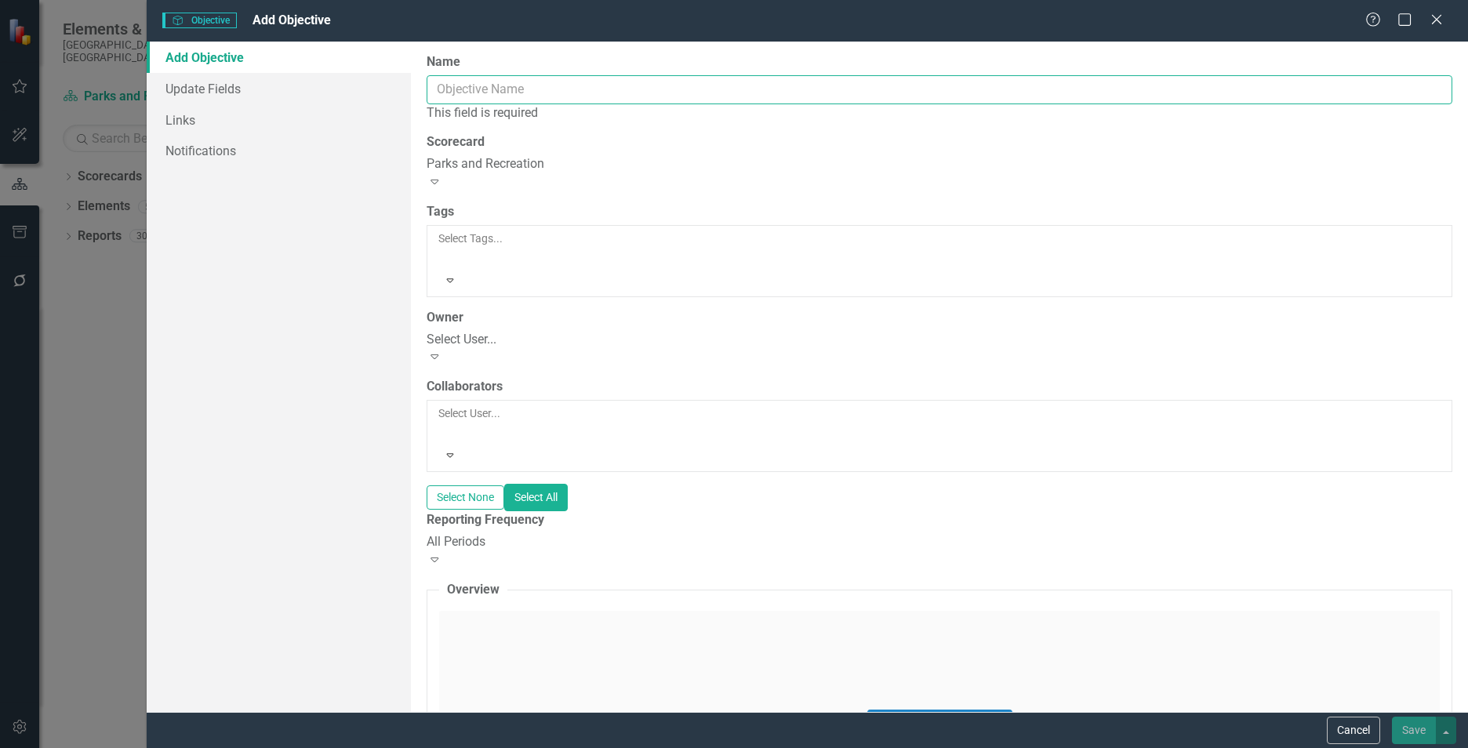
click at [511, 96] on input "Name" at bounding box center [940, 89] width 1026 height 29
paste input "Increase recreation program and event opportunities, registrants, and participa…"
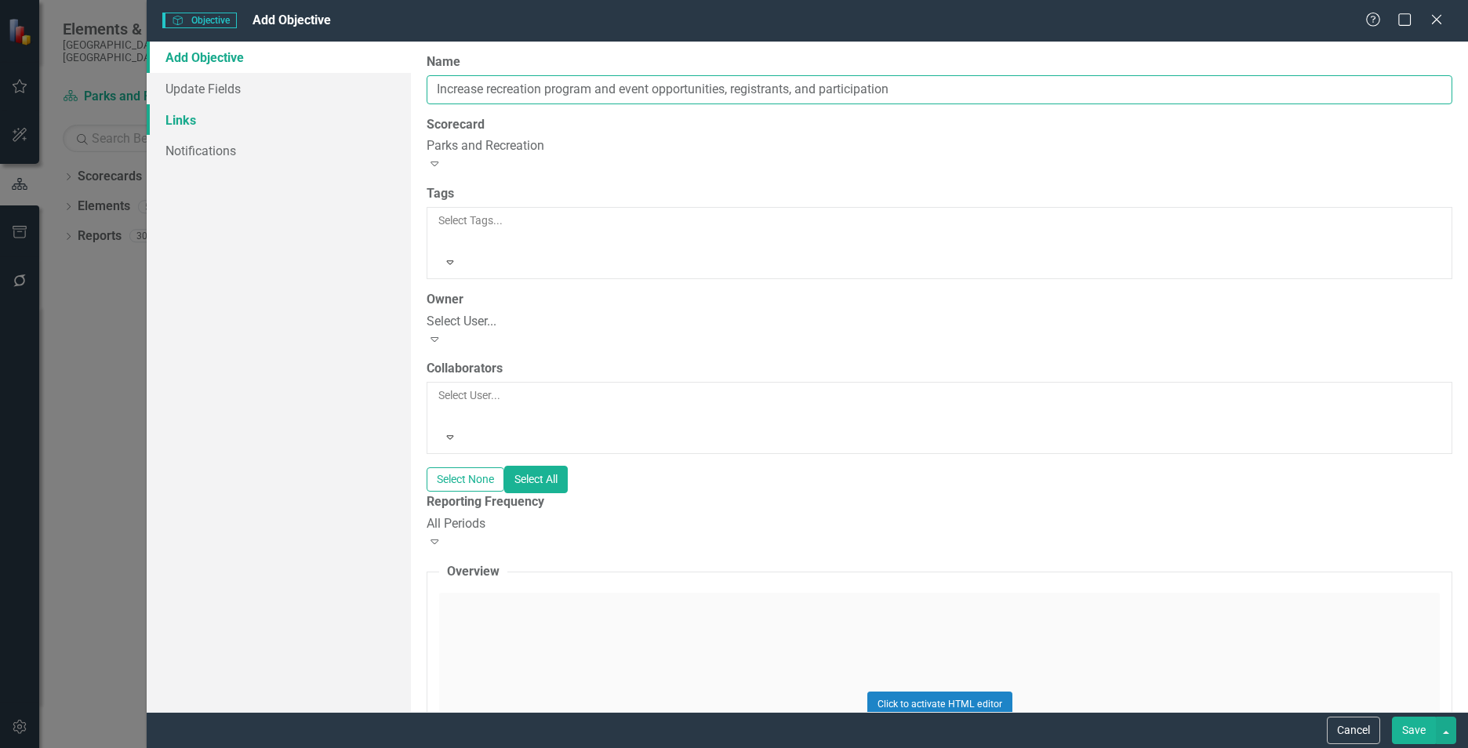
type input "Increase recreation program and event opportunities, registrants, and participa…"
click at [234, 129] on link "Links" at bounding box center [279, 119] width 264 height 31
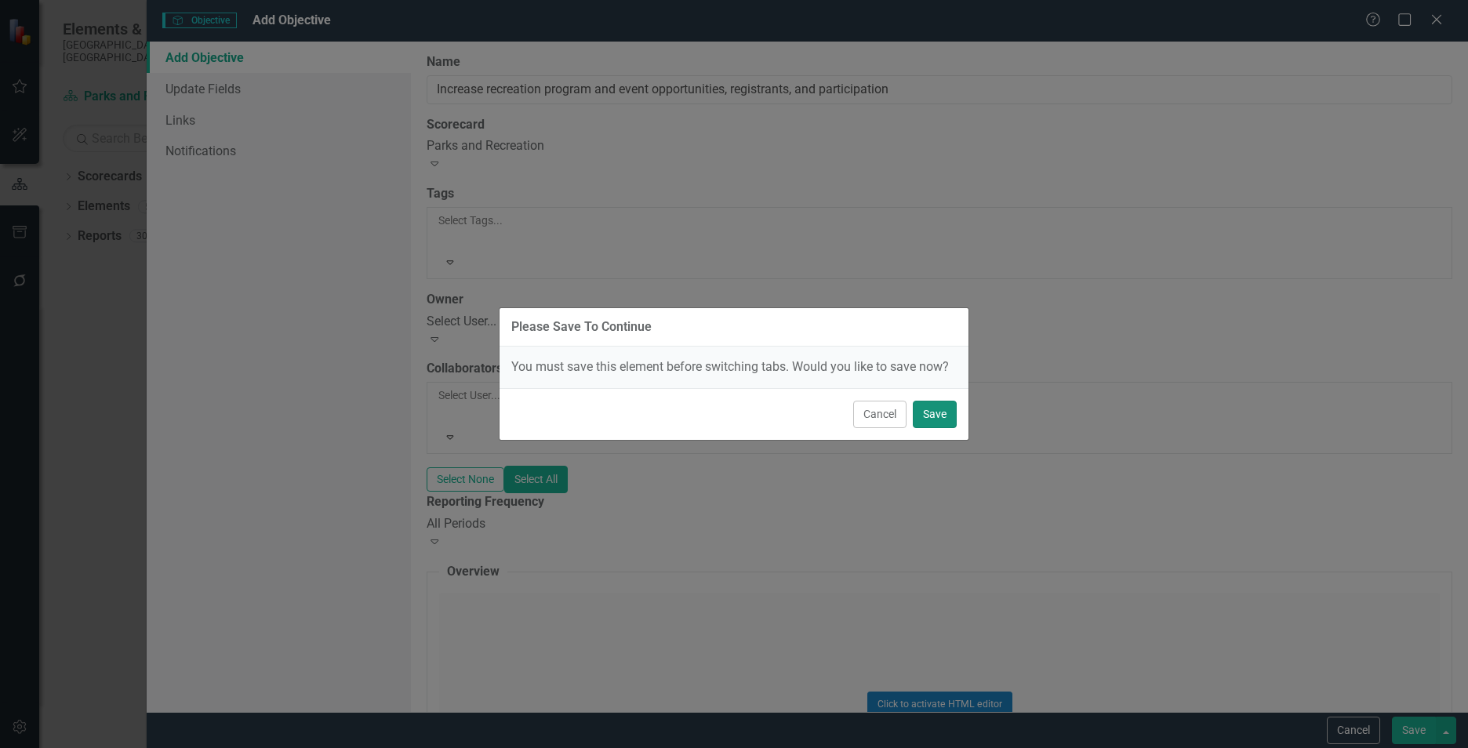
click at [927, 412] on button "Save" at bounding box center [935, 414] width 44 height 27
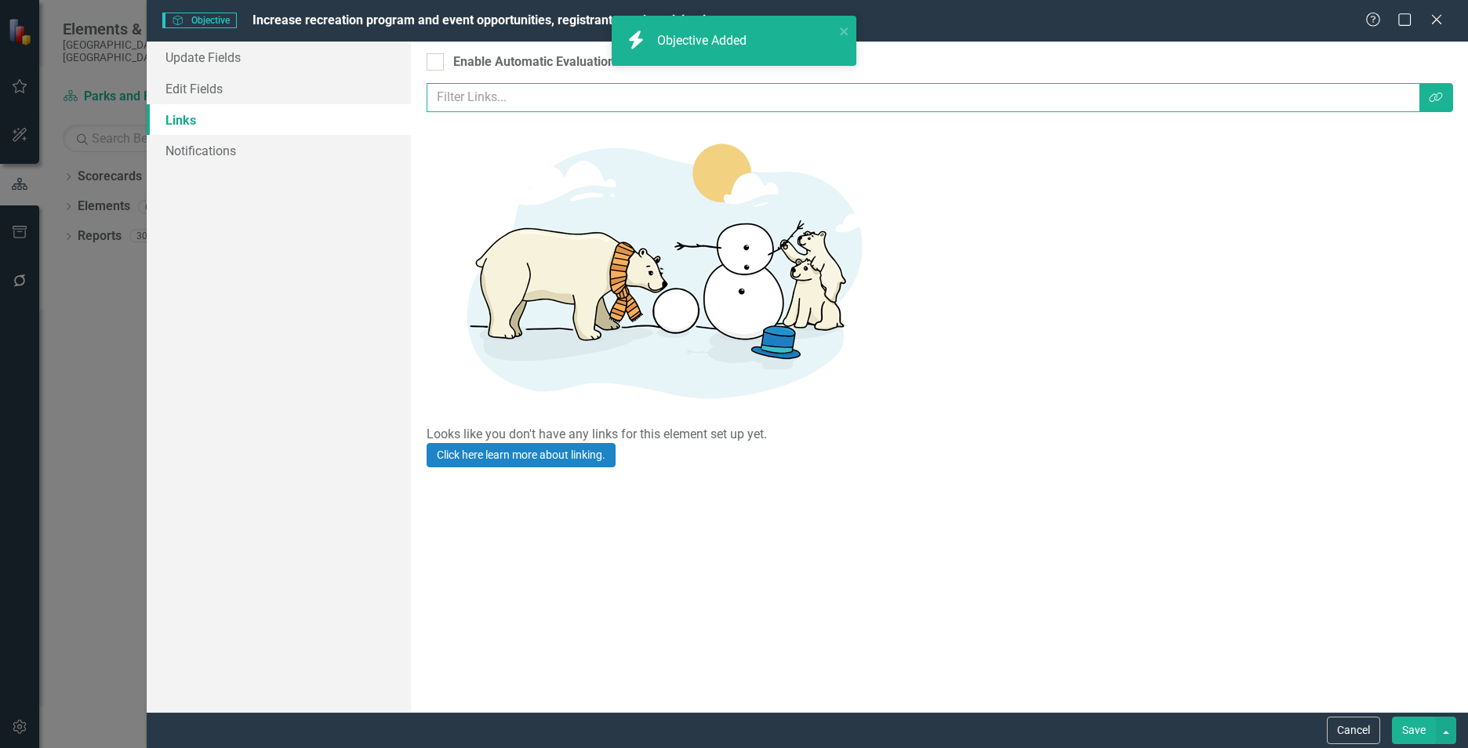
click at [545, 106] on input "text" at bounding box center [924, 97] width 994 height 29
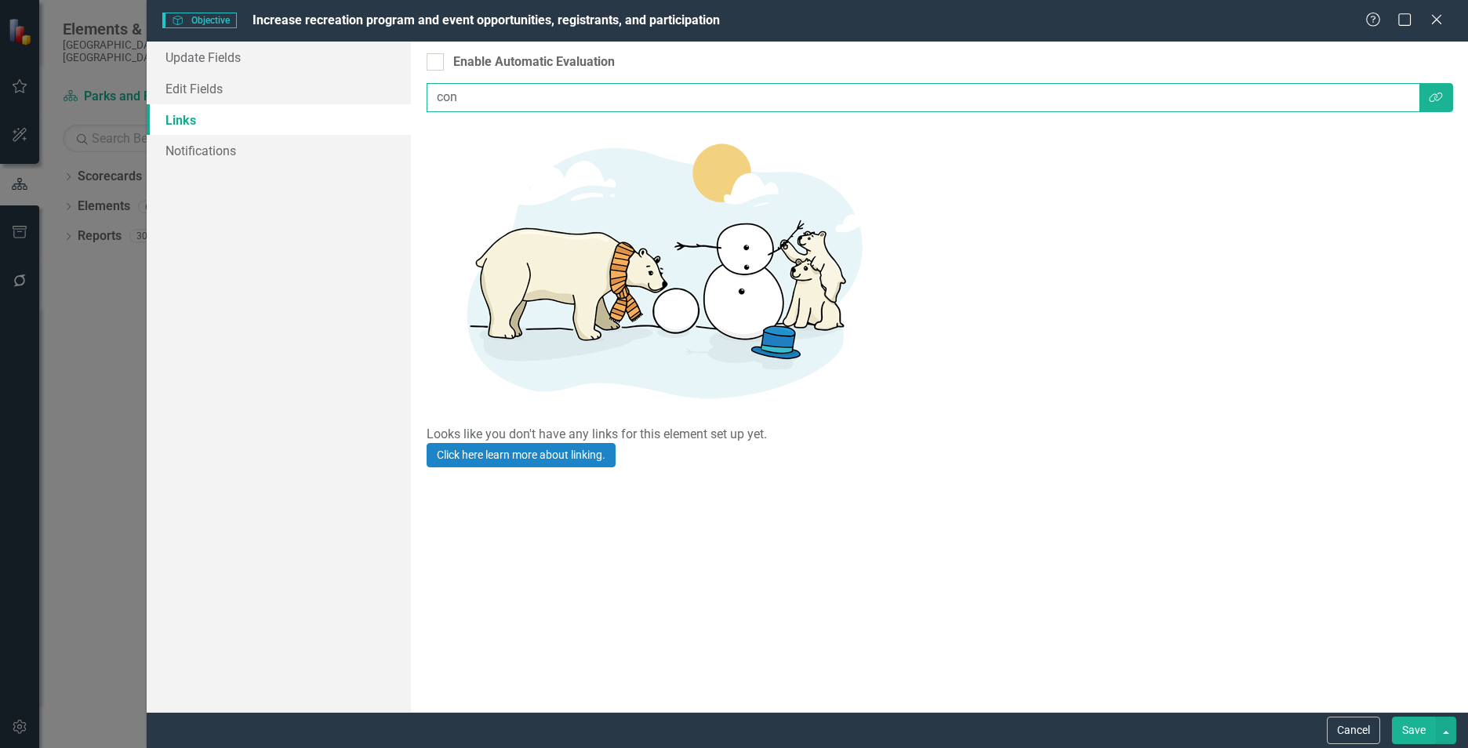
type input "conn"
click at [485, 88] on input "conn" at bounding box center [924, 97] width 994 height 29
type input "Connected,"
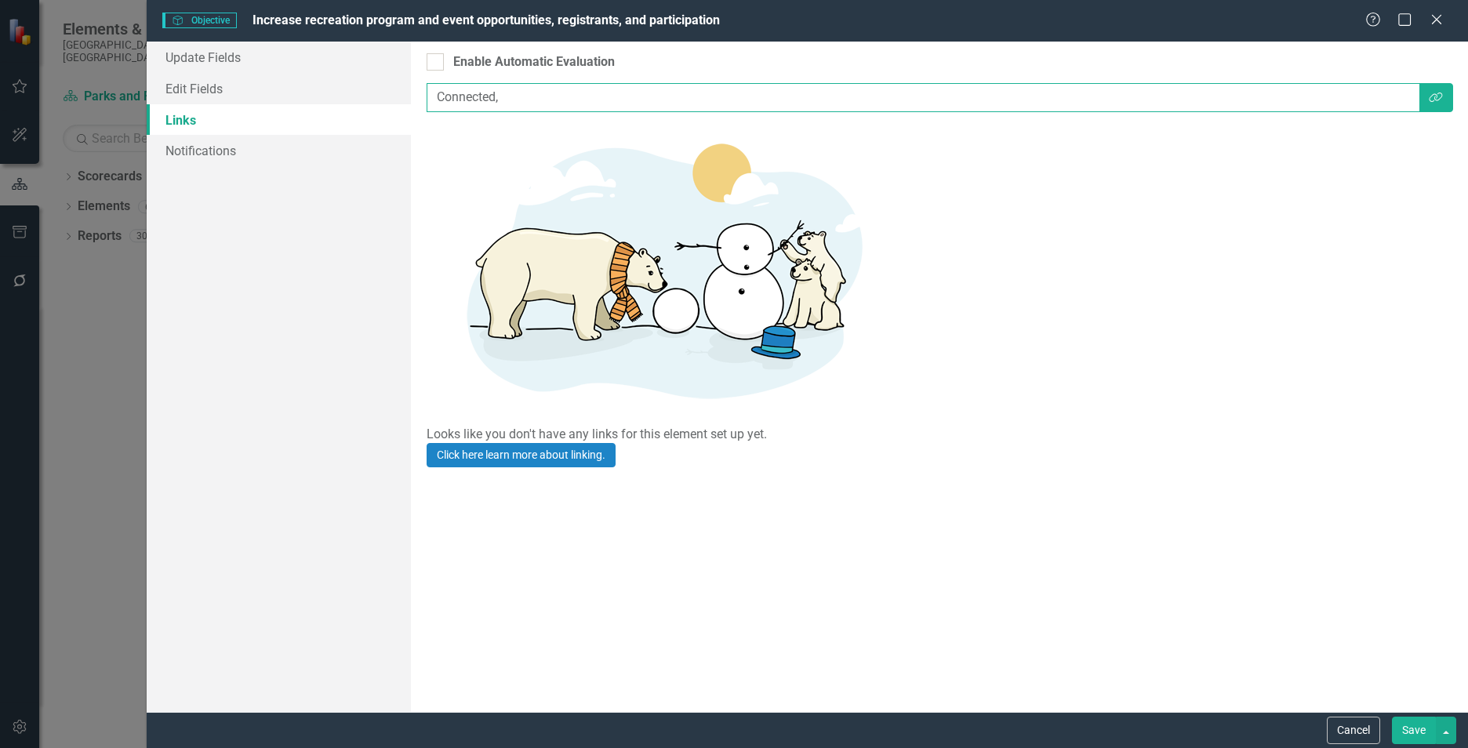
click at [1392, 717] on button "Save" at bounding box center [1414, 730] width 44 height 27
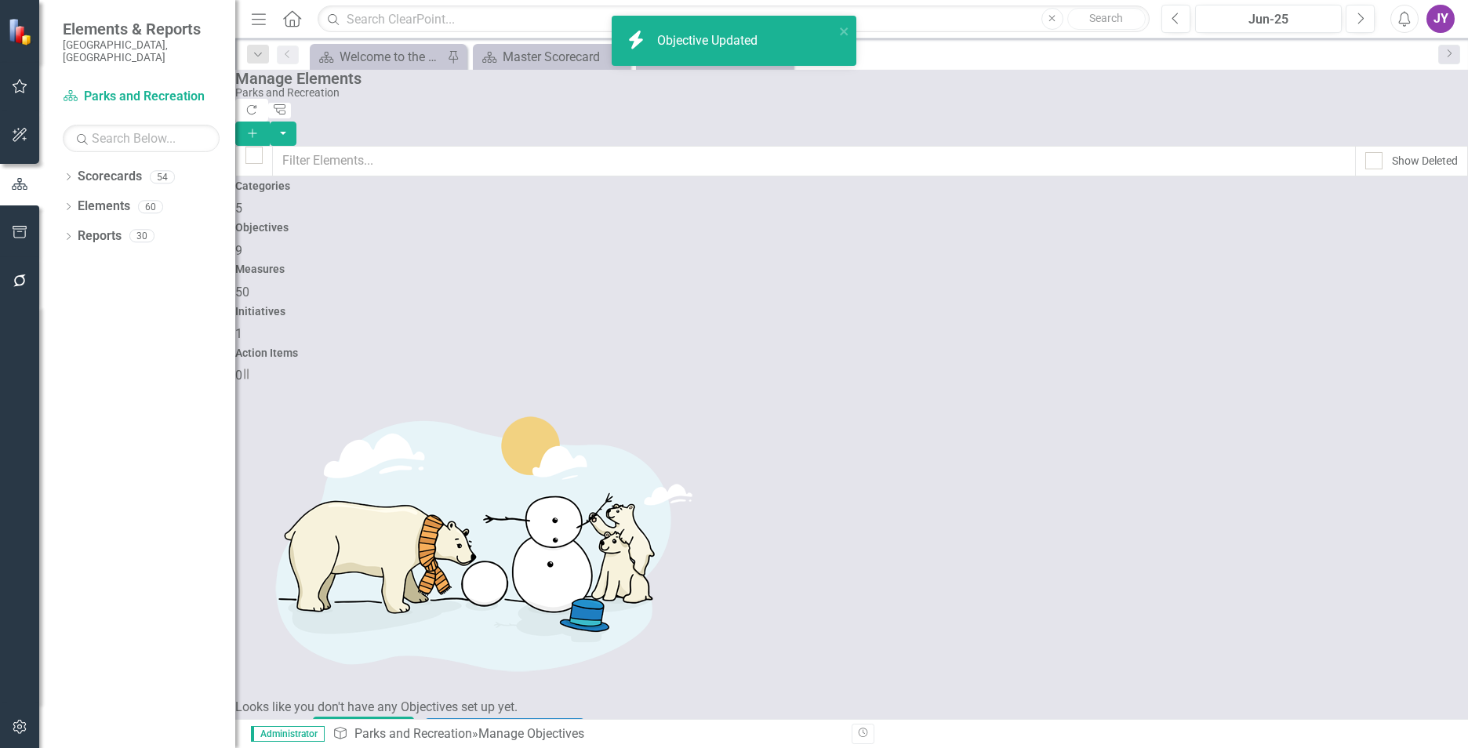
scroll to position [9, 0]
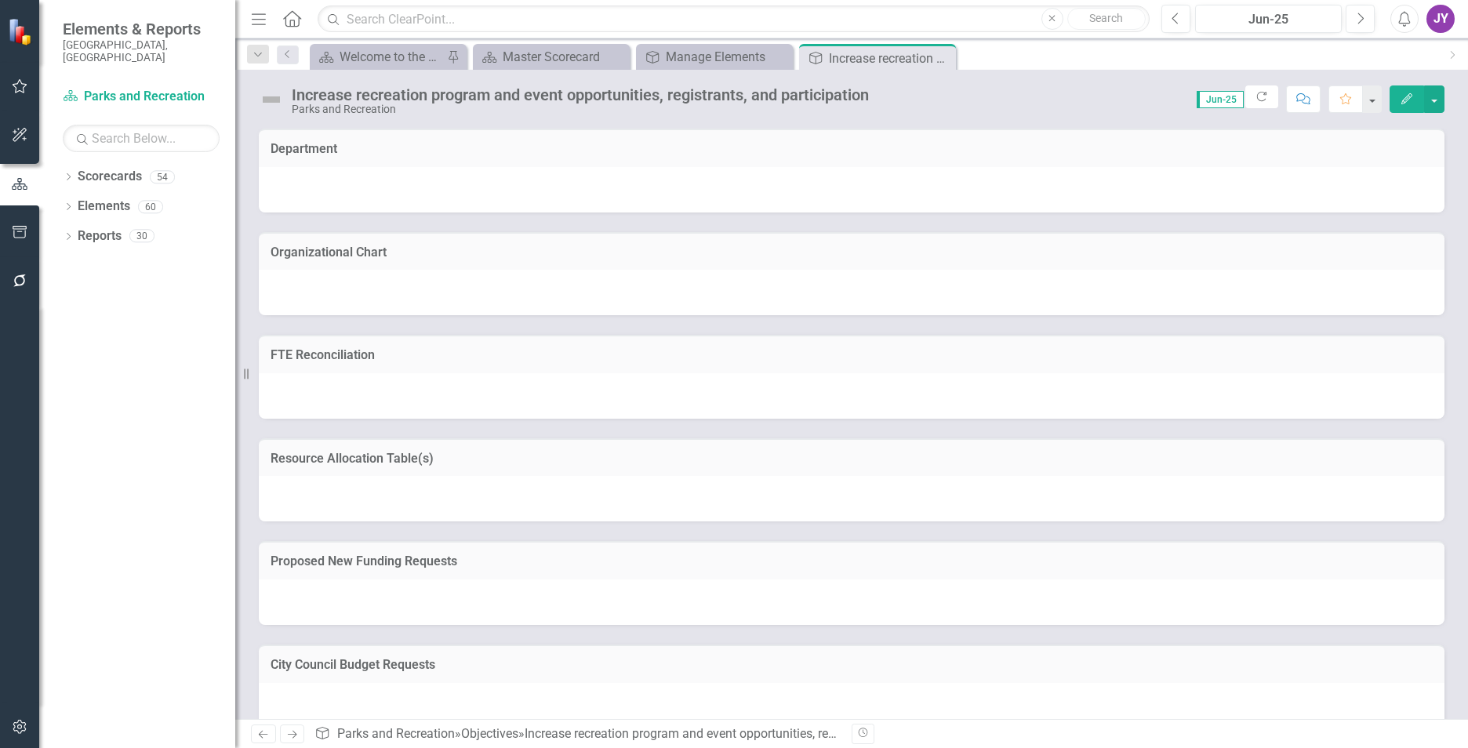
click at [1411, 91] on button "Edit" at bounding box center [1407, 98] width 35 height 27
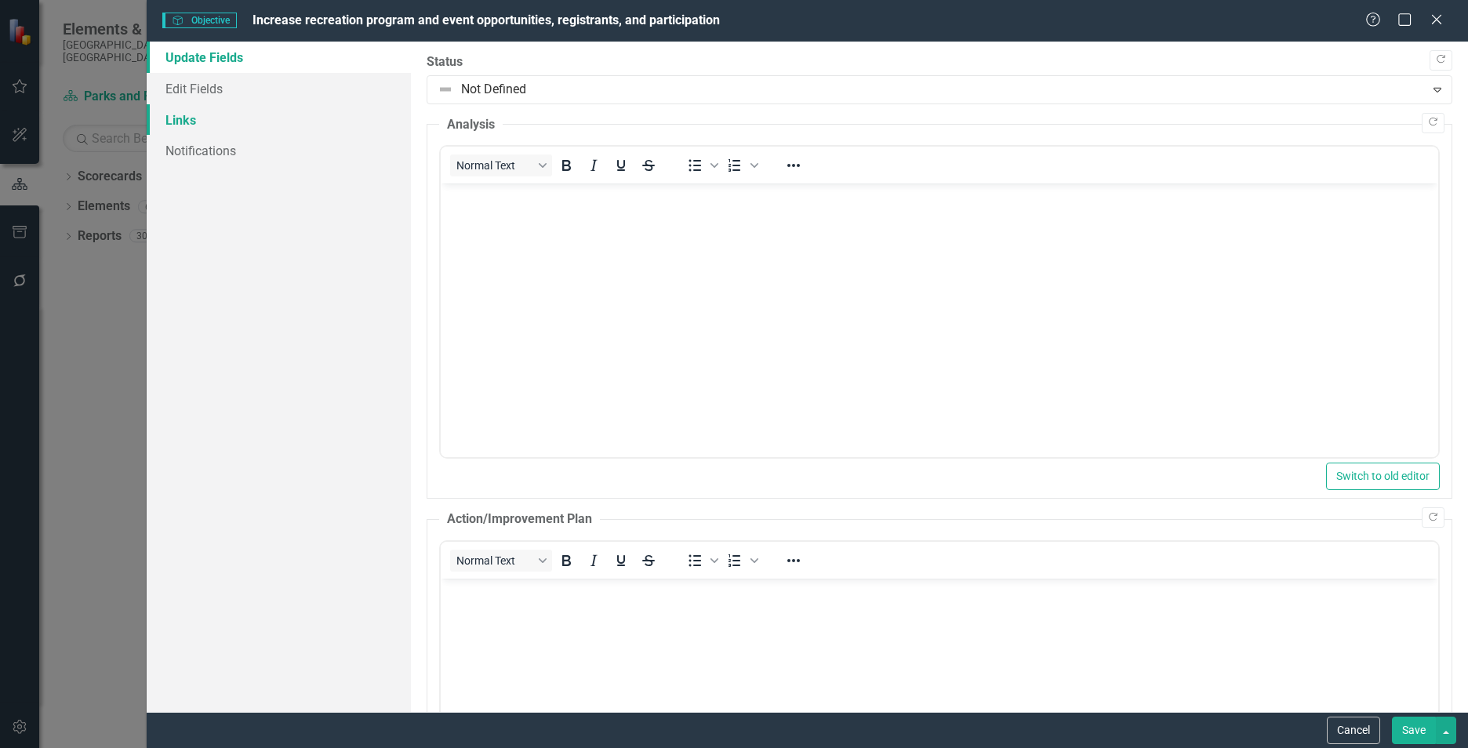
click at [269, 122] on link "Links" at bounding box center [279, 119] width 264 height 31
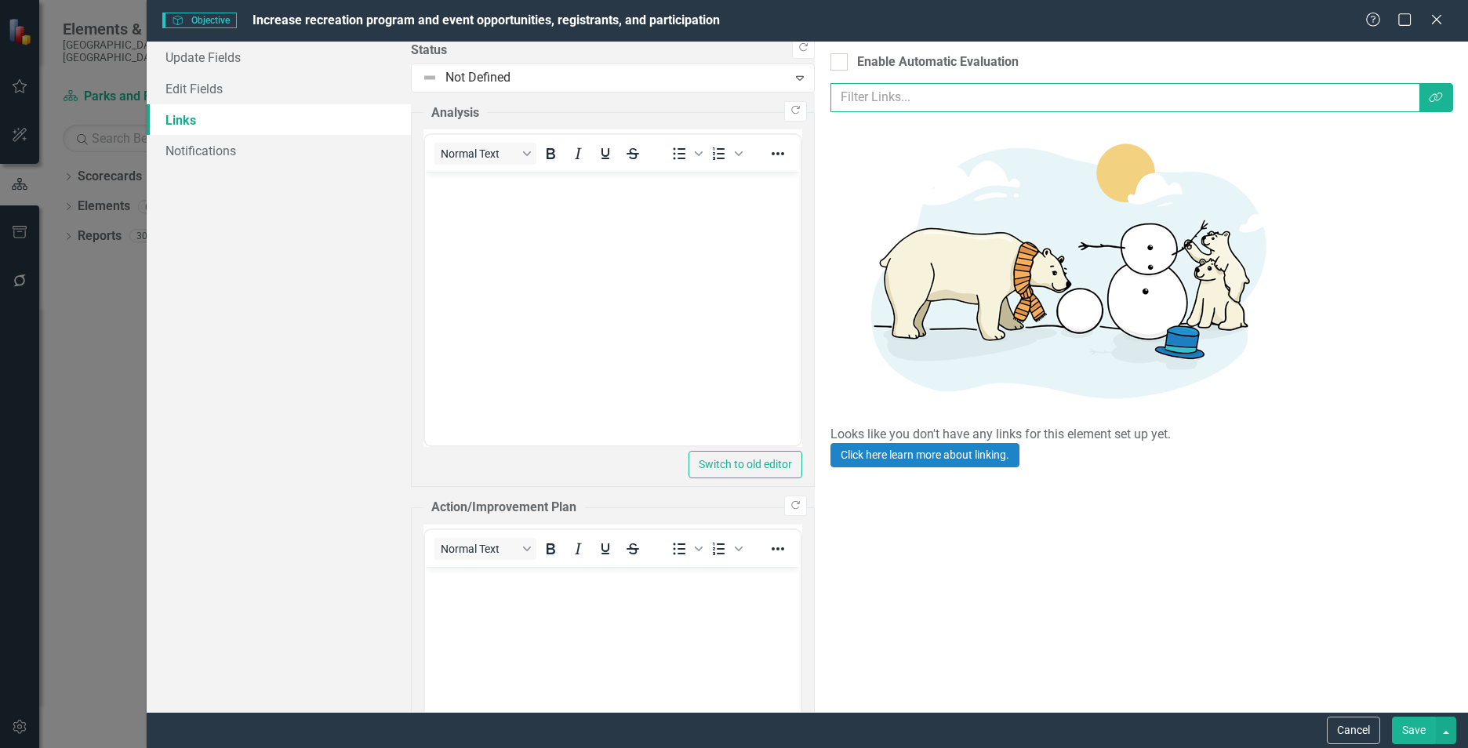
click at [830, 91] on input "text" at bounding box center [1125, 97] width 590 height 29
click at [857, 58] on div "Enable Automatic Evaluation" at bounding box center [938, 62] width 162 height 18
click at [830, 58] on input "Enable Automatic Evaluation" at bounding box center [835, 58] width 10 height 10
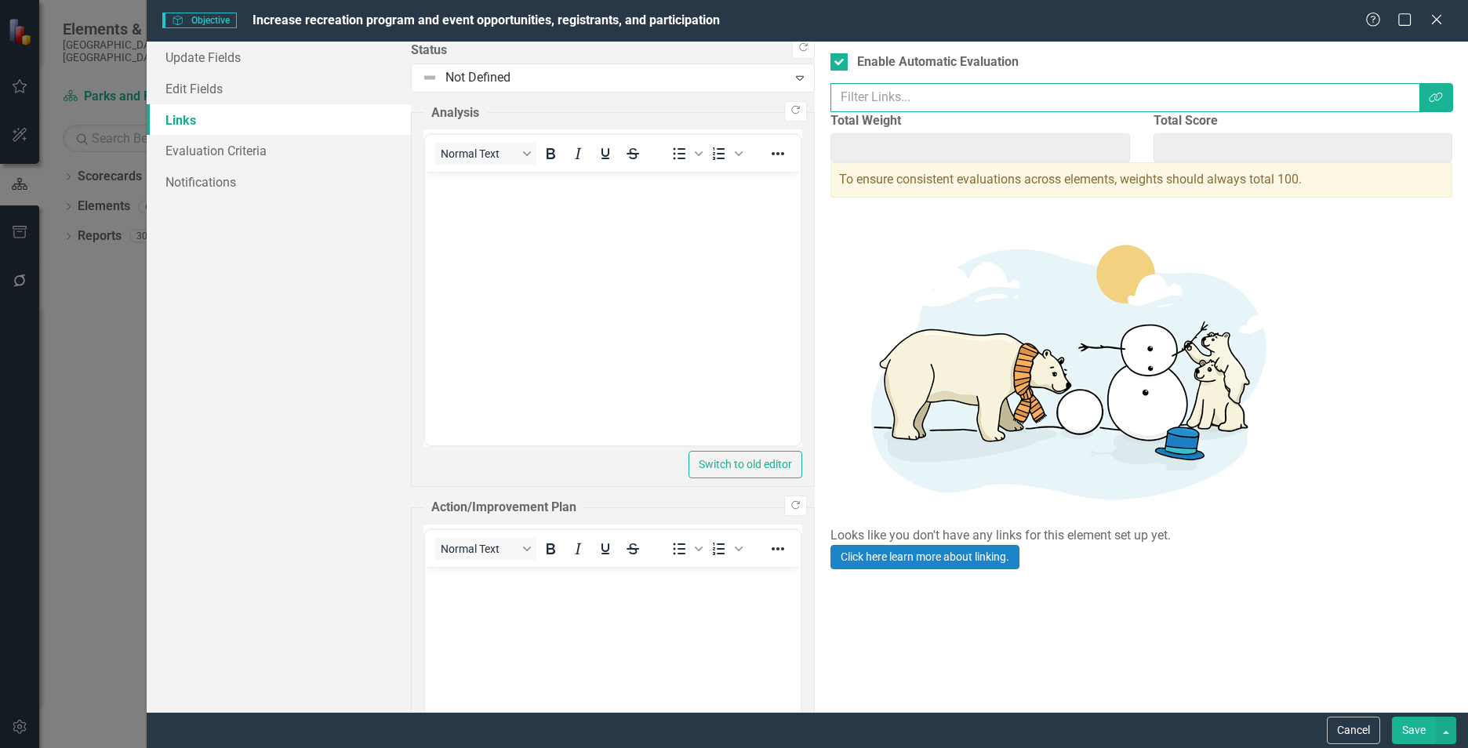
click at [830, 103] on input "text" at bounding box center [1125, 97] width 590 height 29
click at [857, 67] on div "Enable Automatic Evaluation" at bounding box center [938, 62] width 162 height 18
click at [830, 64] on input "Enable Automatic Evaluation" at bounding box center [835, 58] width 10 height 10
checkbox input "false"
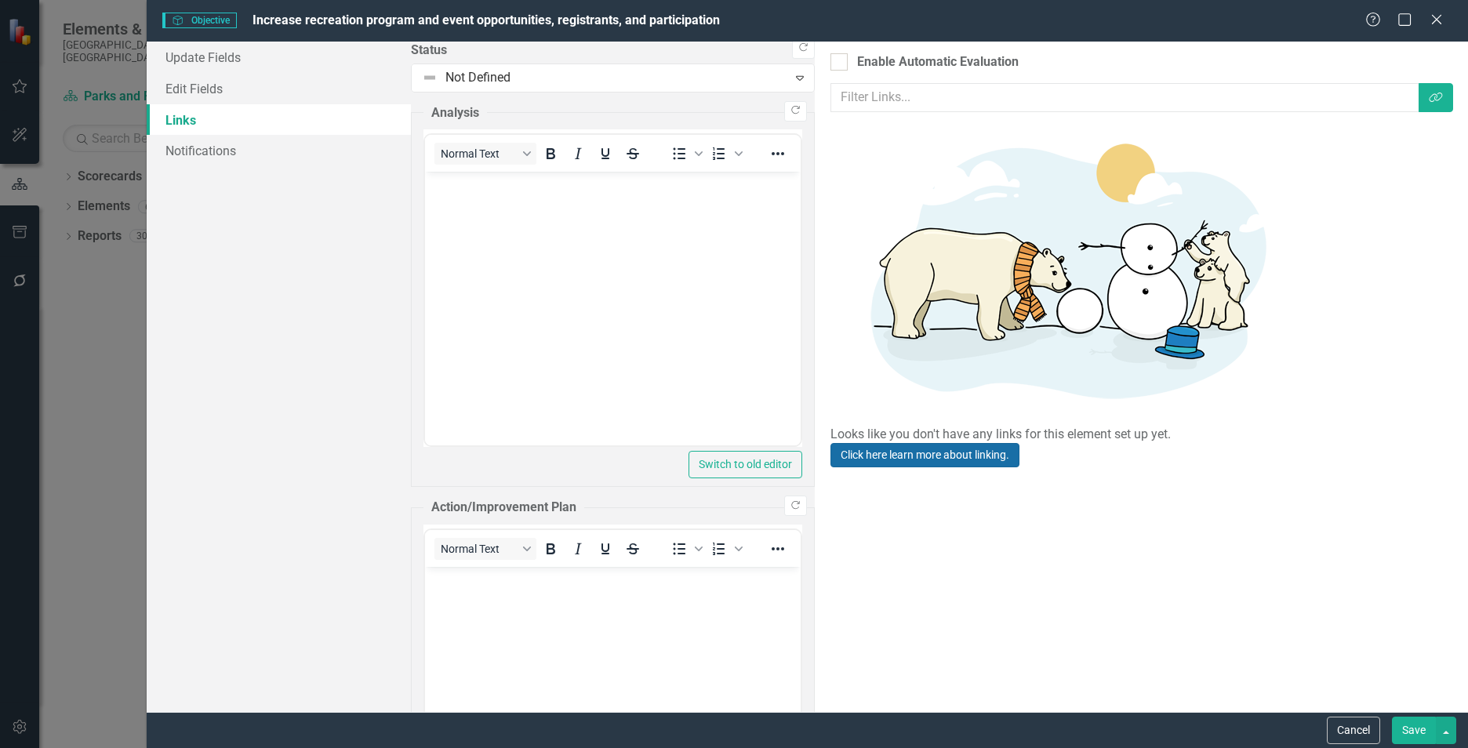
click at [942, 445] on link "Click here learn more about linking." at bounding box center [924, 455] width 189 height 24
click at [1422, 100] on button "Link Tag" at bounding box center [1436, 97] width 35 height 29
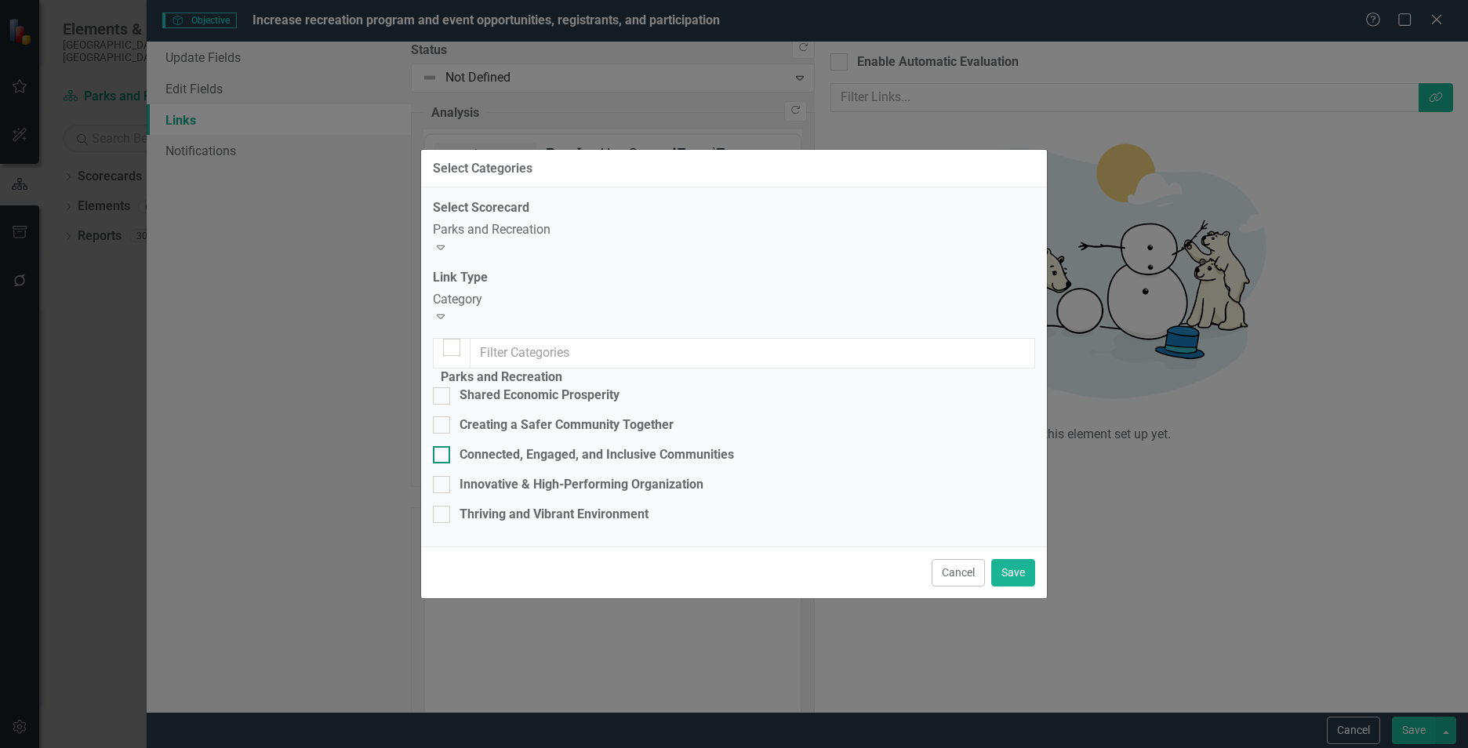
click at [561, 446] on div "Connected, Engaged, and Inclusive Communities" at bounding box center [597, 455] width 274 height 18
click at [443, 446] on input "Connected, Engaged, and Inclusive Communities" at bounding box center [438, 451] width 10 height 10
checkbox input "true"
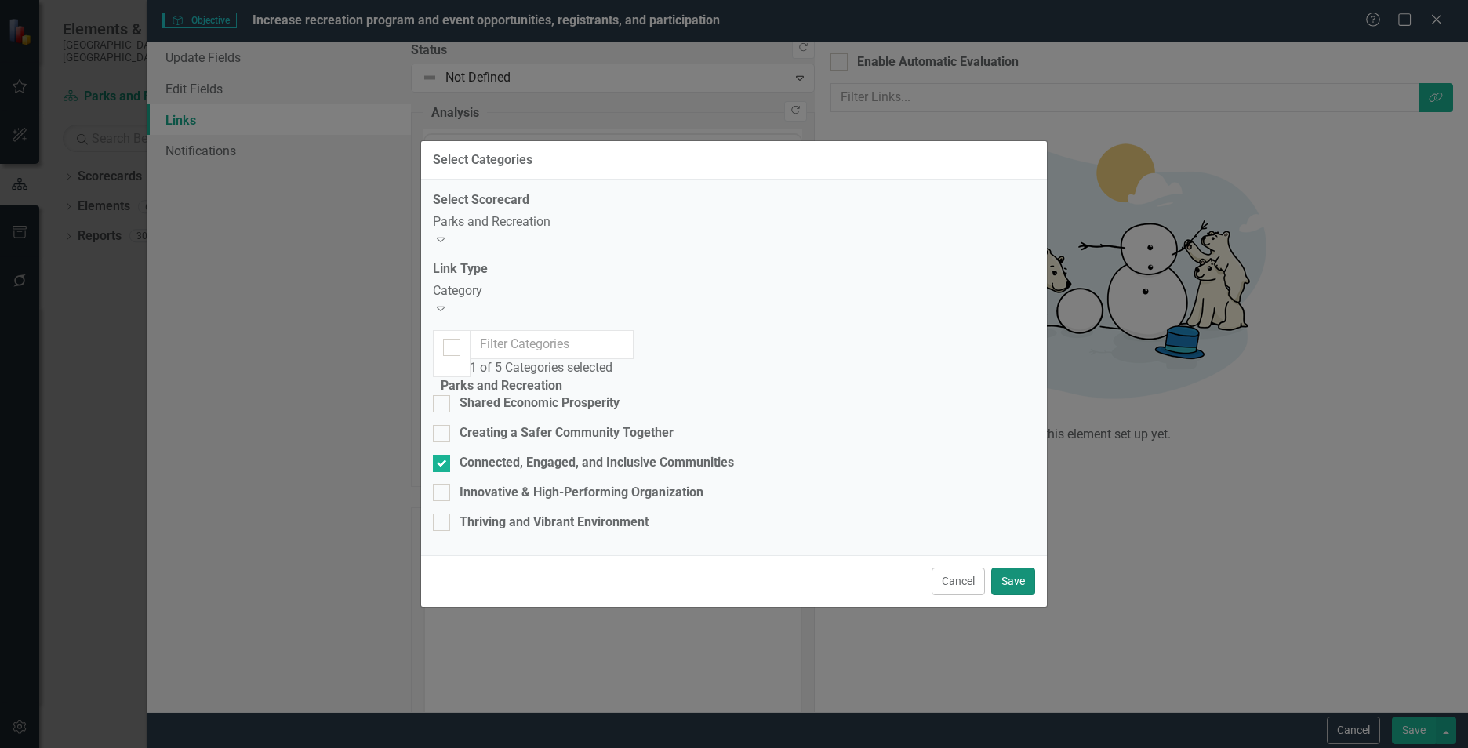
click at [1011, 595] on button "Save" at bounding box center [1013, 581] width 44 height 27
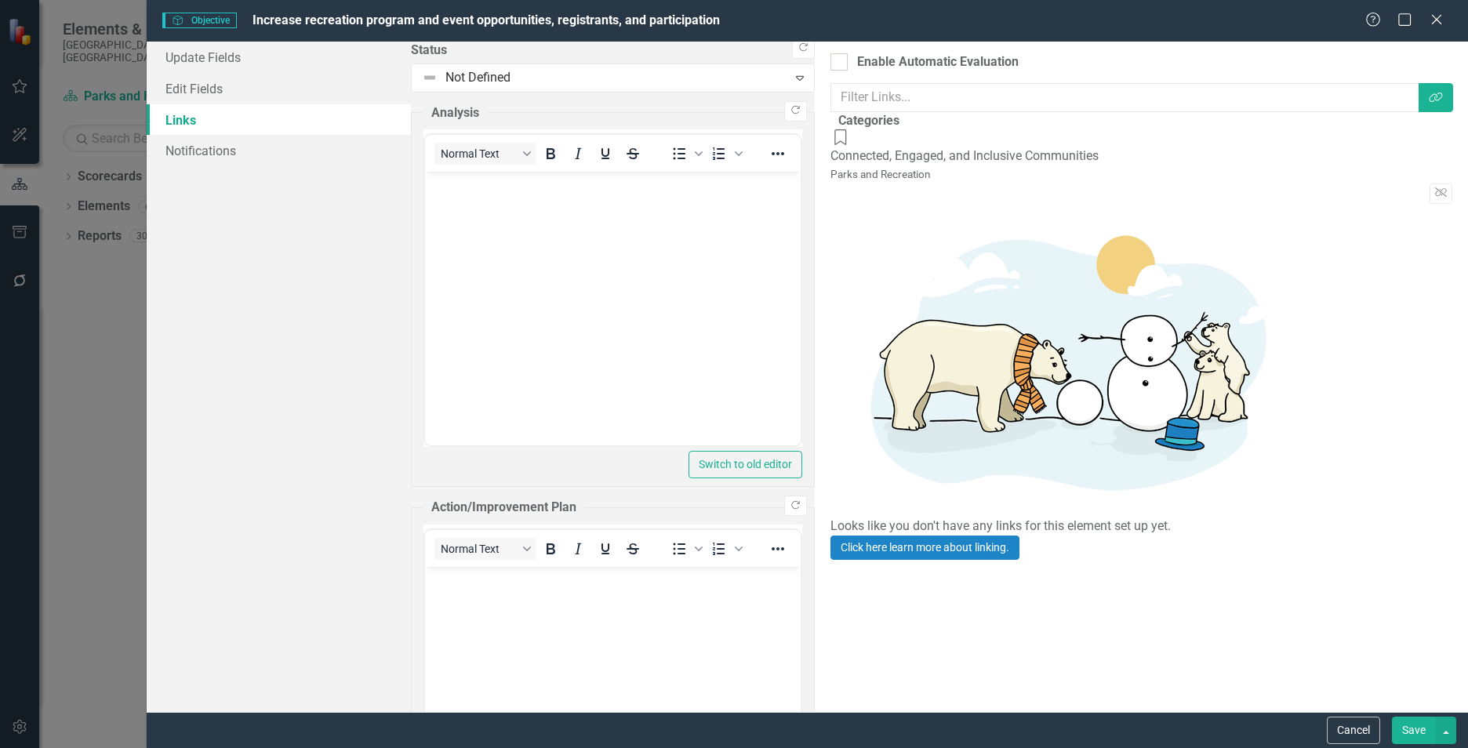
click at [1411, 730] on button "Save" at bounding box center [1414, 730] width 44 height 27
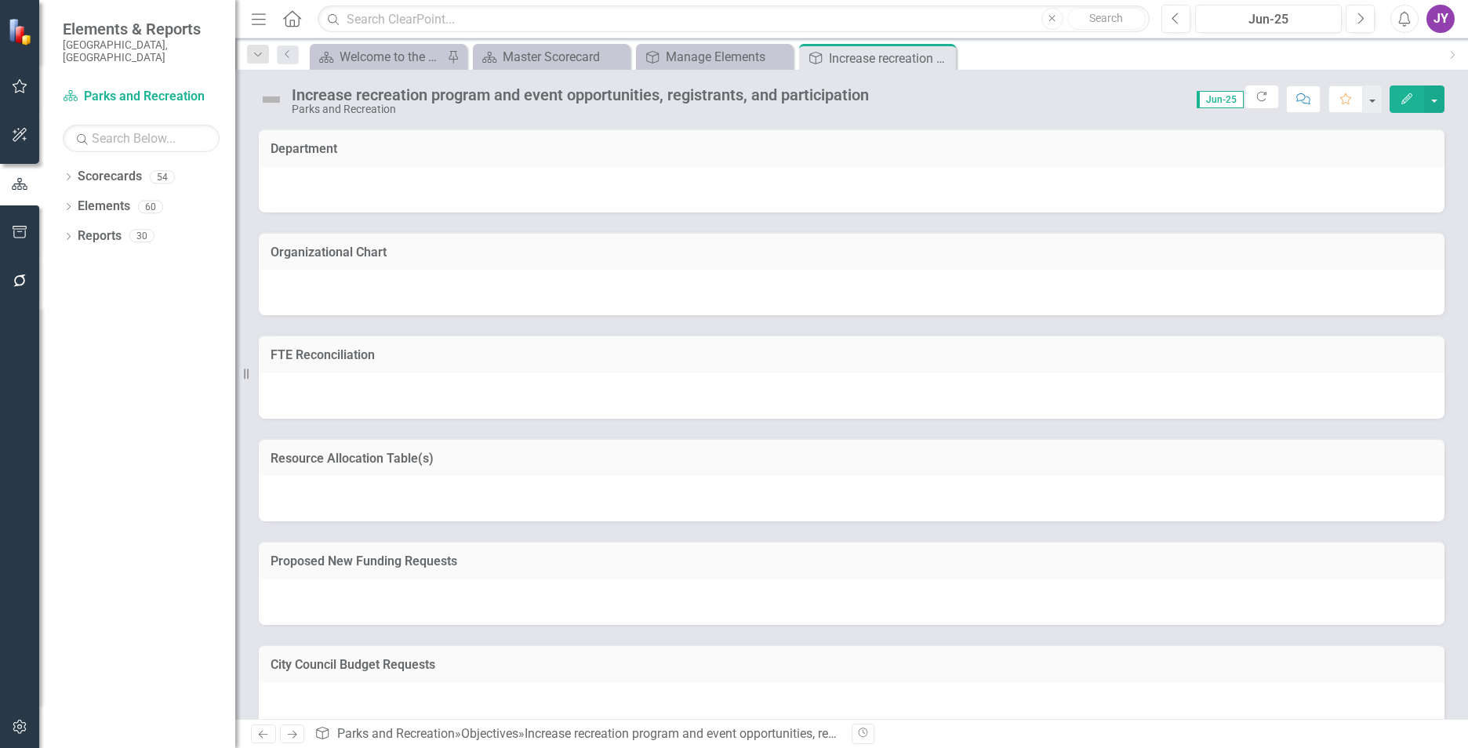
click at [1415, 97] on button "Edit" at bounding box center [1407, 98] width 35 height 27
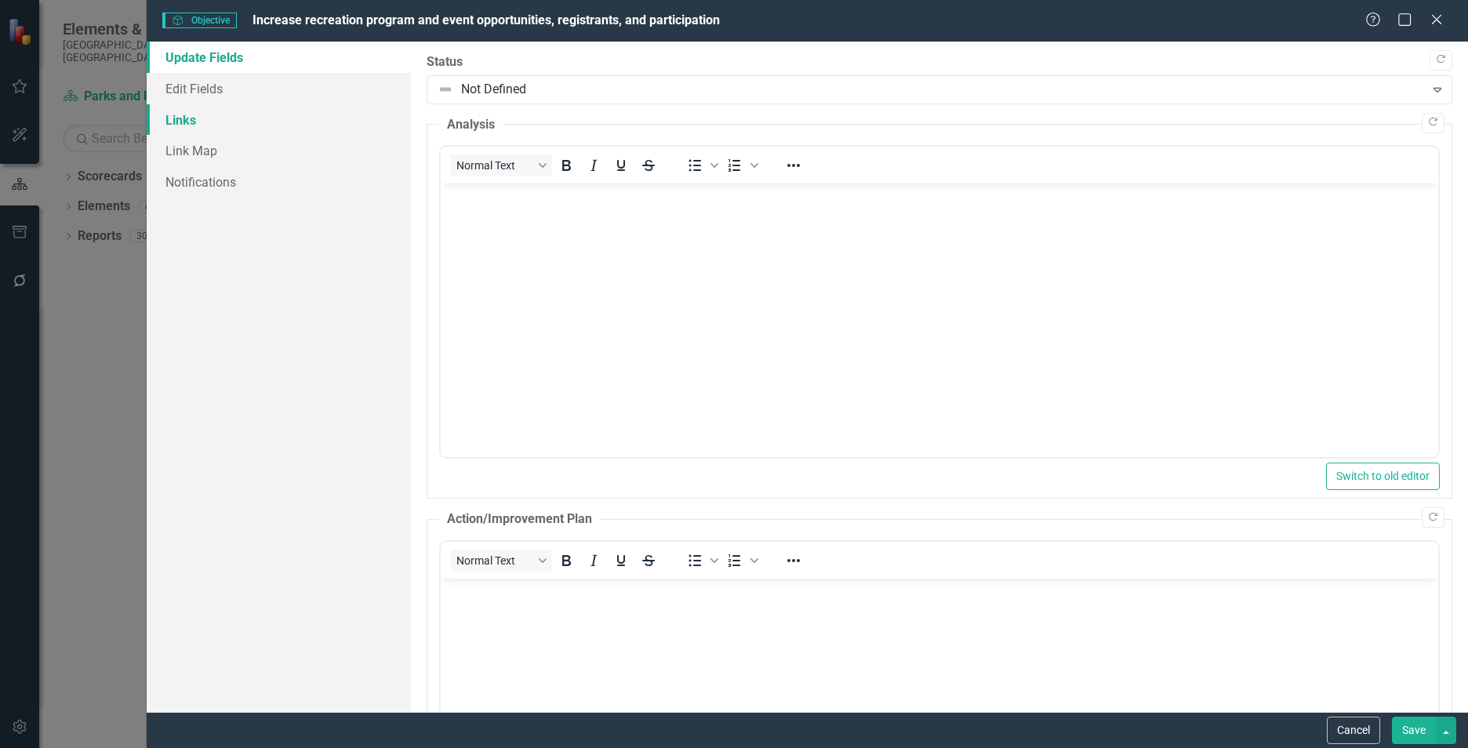
click at [254, 119] on link "Links" at bounding box center [279, 119] width 264 height 31
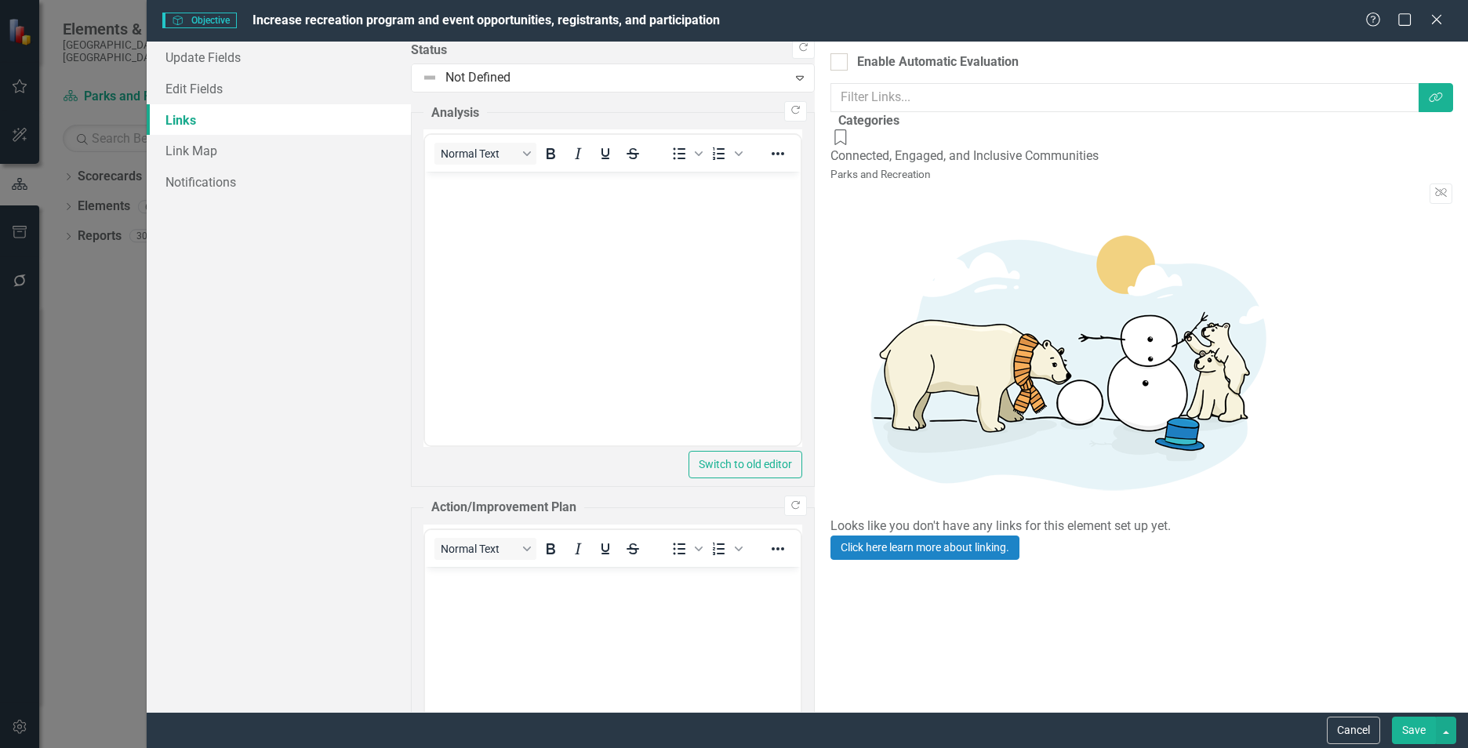
click at [94, 247] on div "Objective Objective Increase recreation program and event opportunities, regist…" at bounding box center [734, 374] width 1468 height 748
click at [1438, 26] on icon "Close" at bounding box center [1436, 19] width 20 height 15
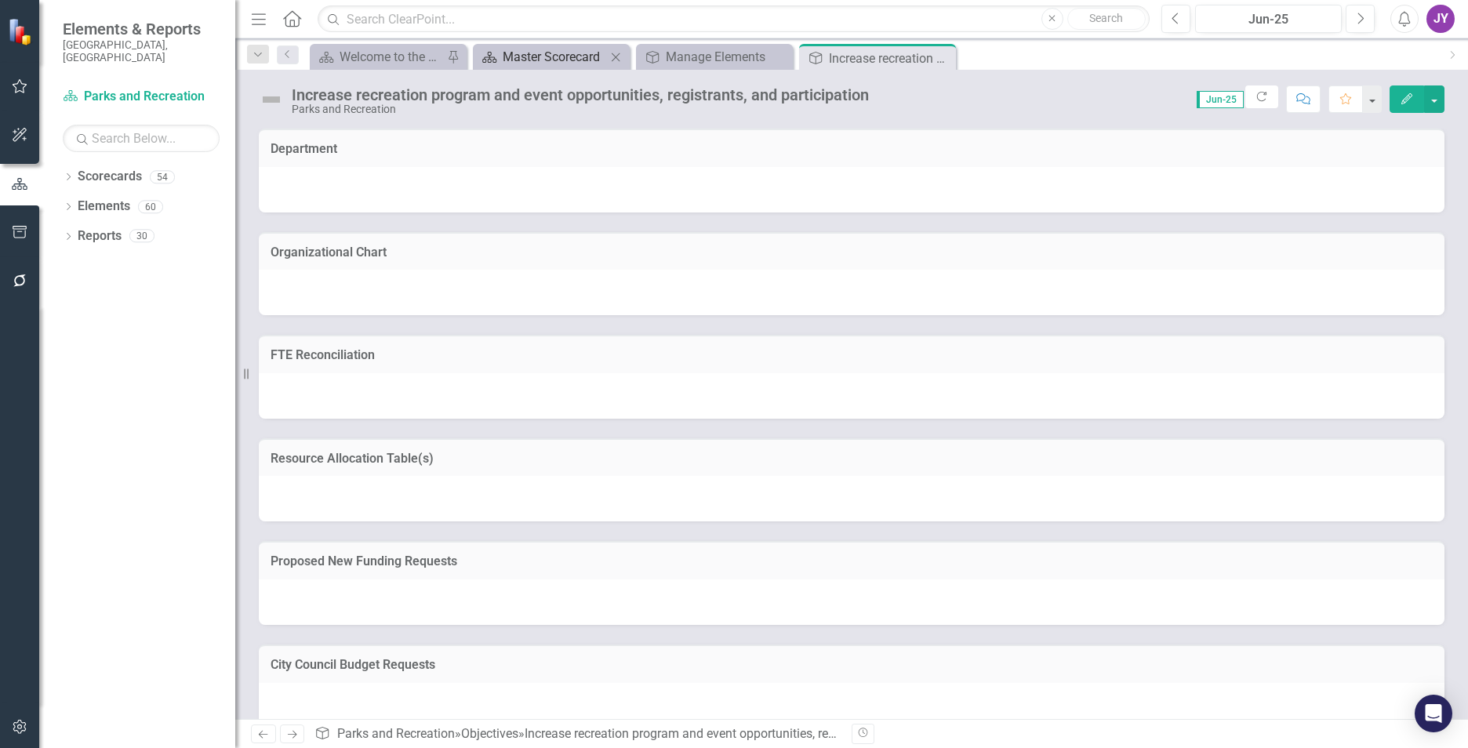
click at [562, 60] on div "Master Scorecard" at bounding box center [555, 57] width 104 height 20
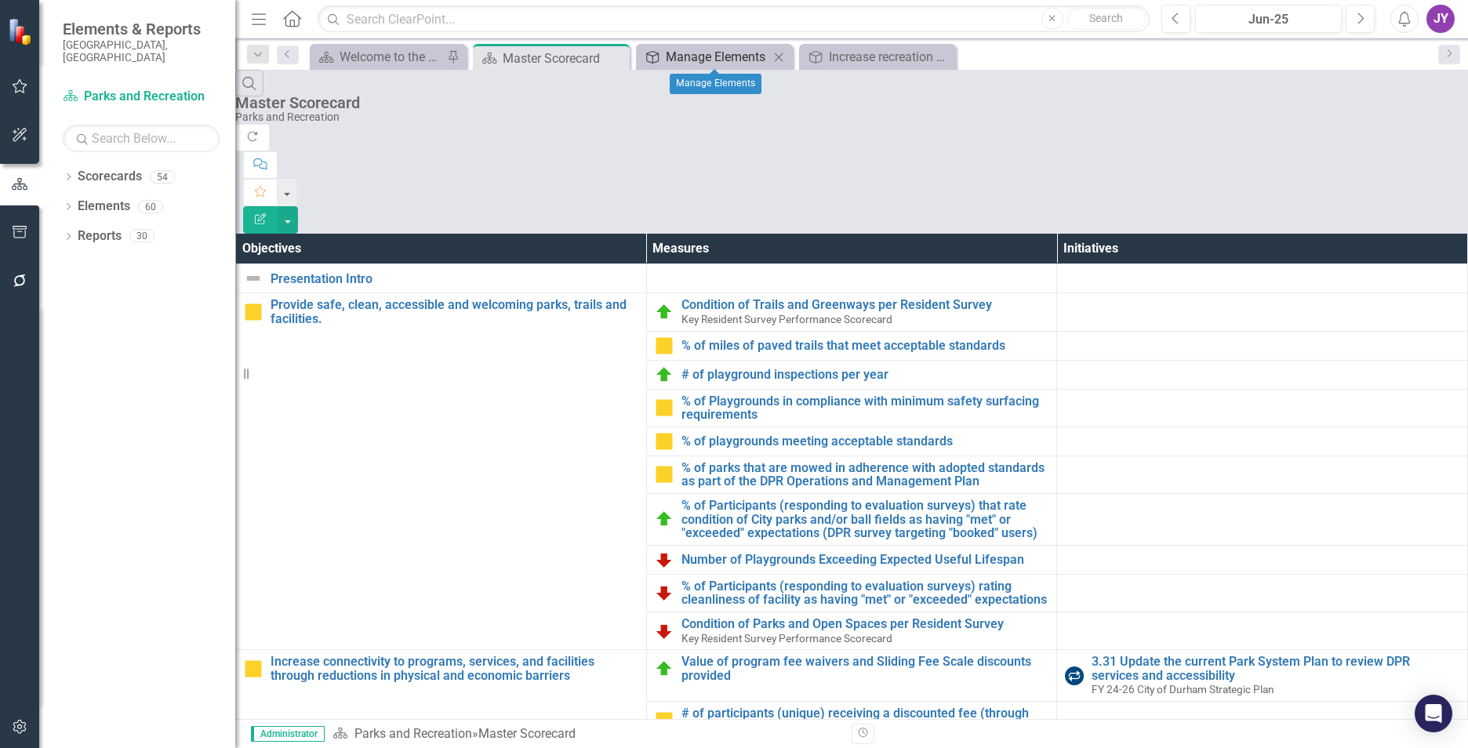
click at [733, 56] on div "Manage Elements" at bounding box center [718, 57] width 104 height 20
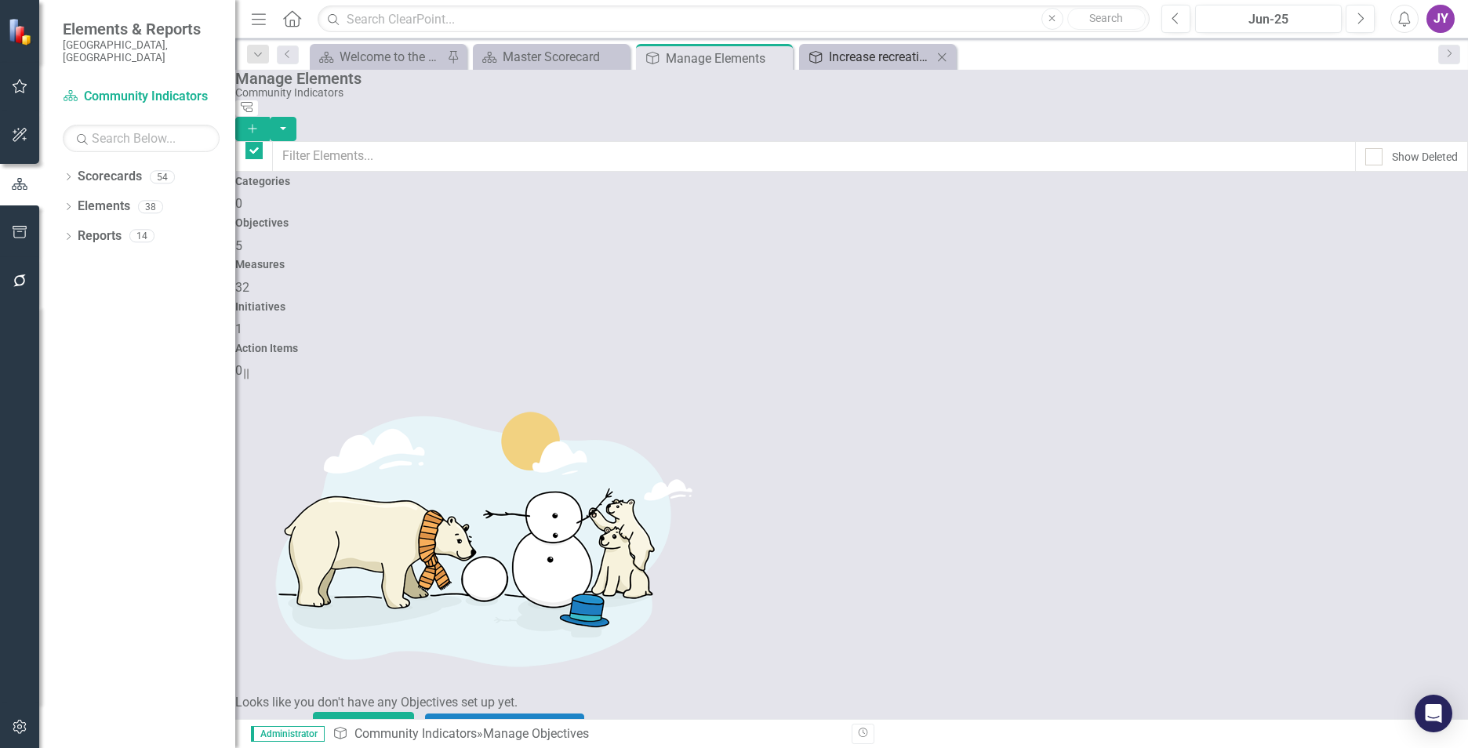
checkbox input "false"
click at [783, 60] on icon "Close" at bounding box center [778, 58] width 16 height 13
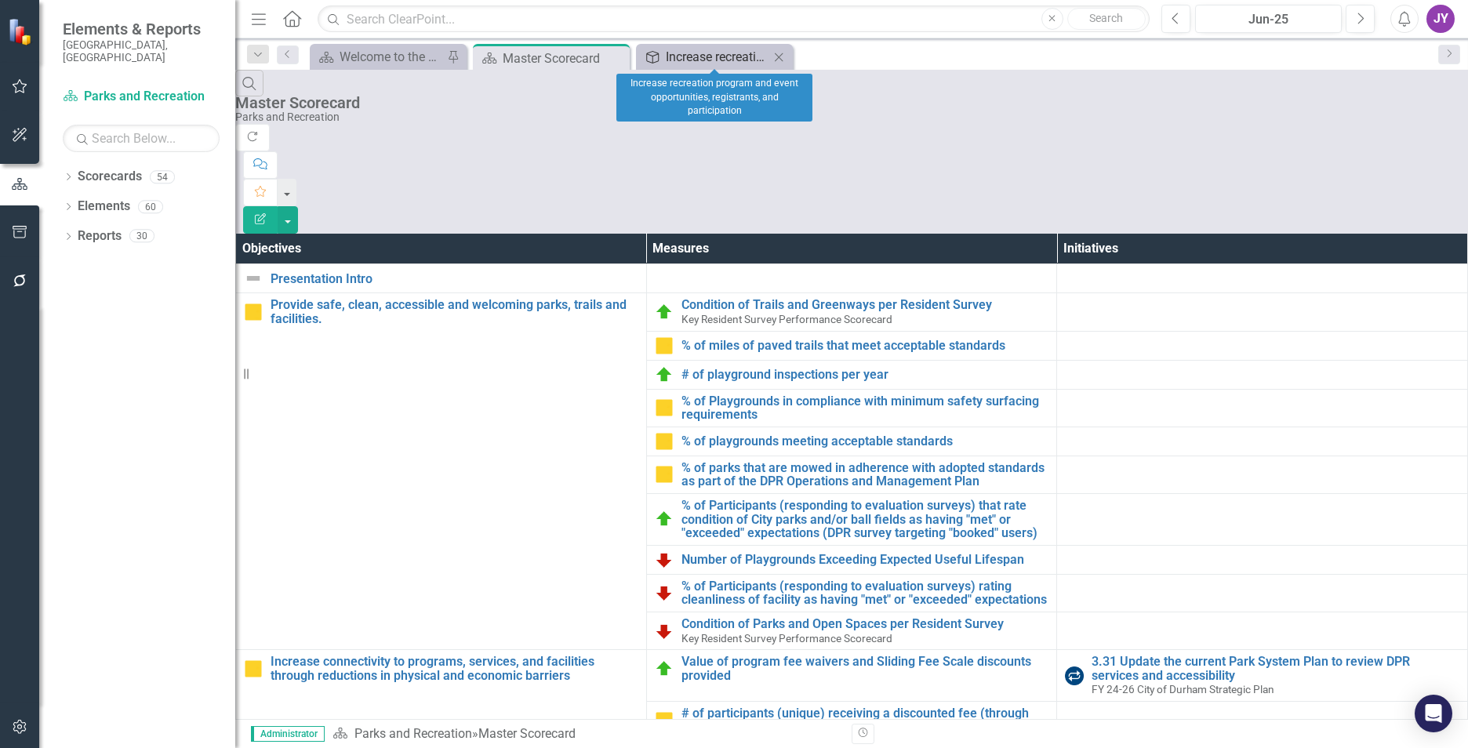
click at [765, 57] on div "Increase recreation program and event opportunities, registrants, and participa…" at bounding box center [718, 57] width 104 height 20
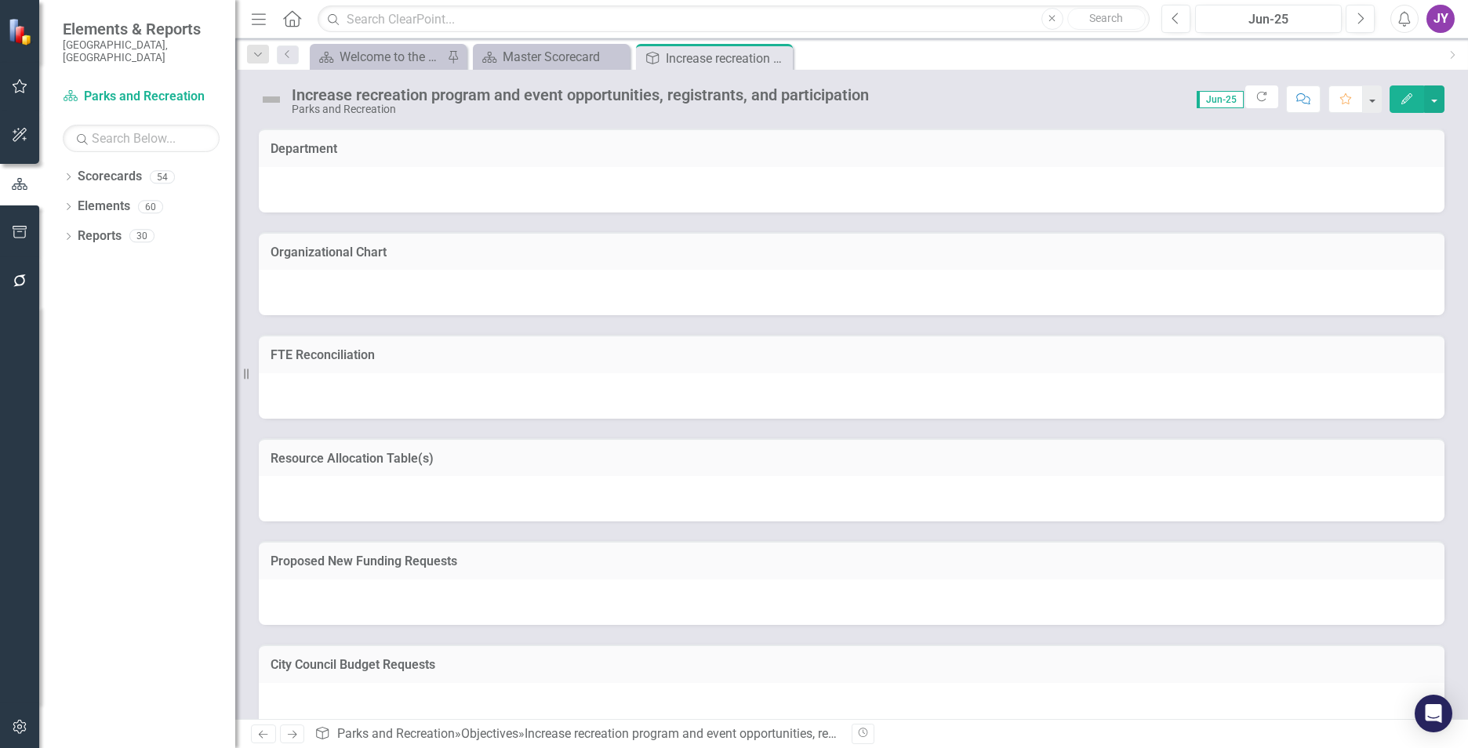
click at [0, 0] on icon "Close" at bounding box center [0, 0] width 0 height 0
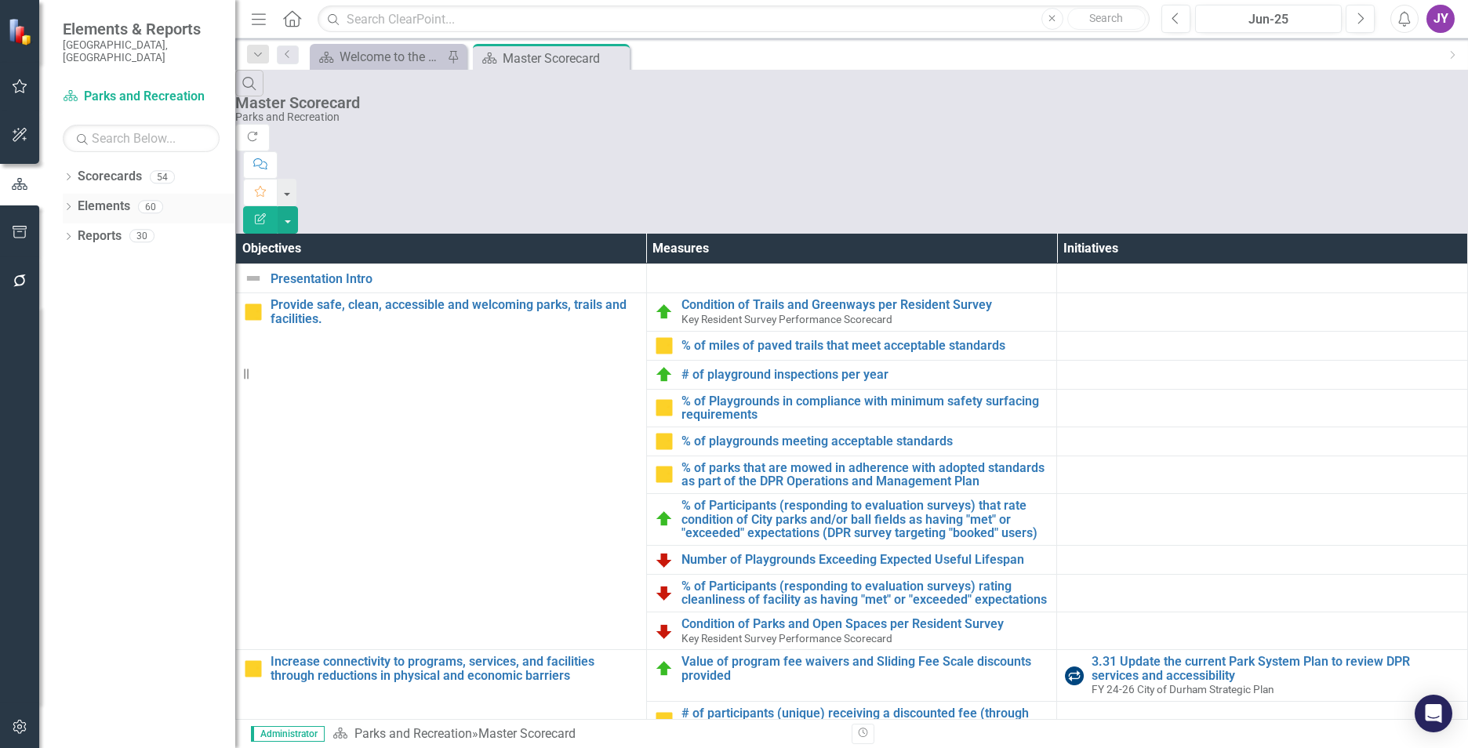
click at [121, 198] on link "Elements" at bounding box center [104, 207] width 53 height 18
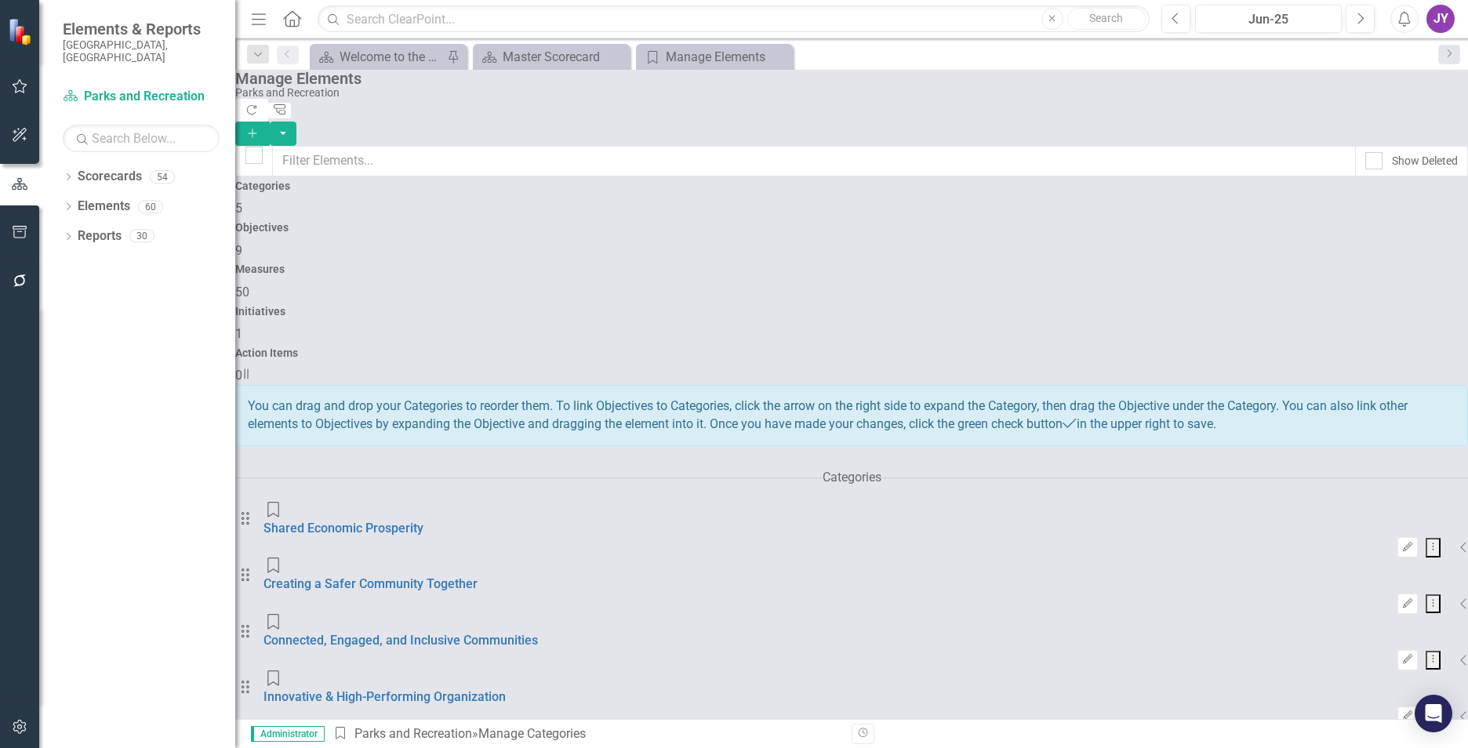
click at [561, 247] on div "Objectives 9" at bounding box center [851, 241] width 1233 height 38
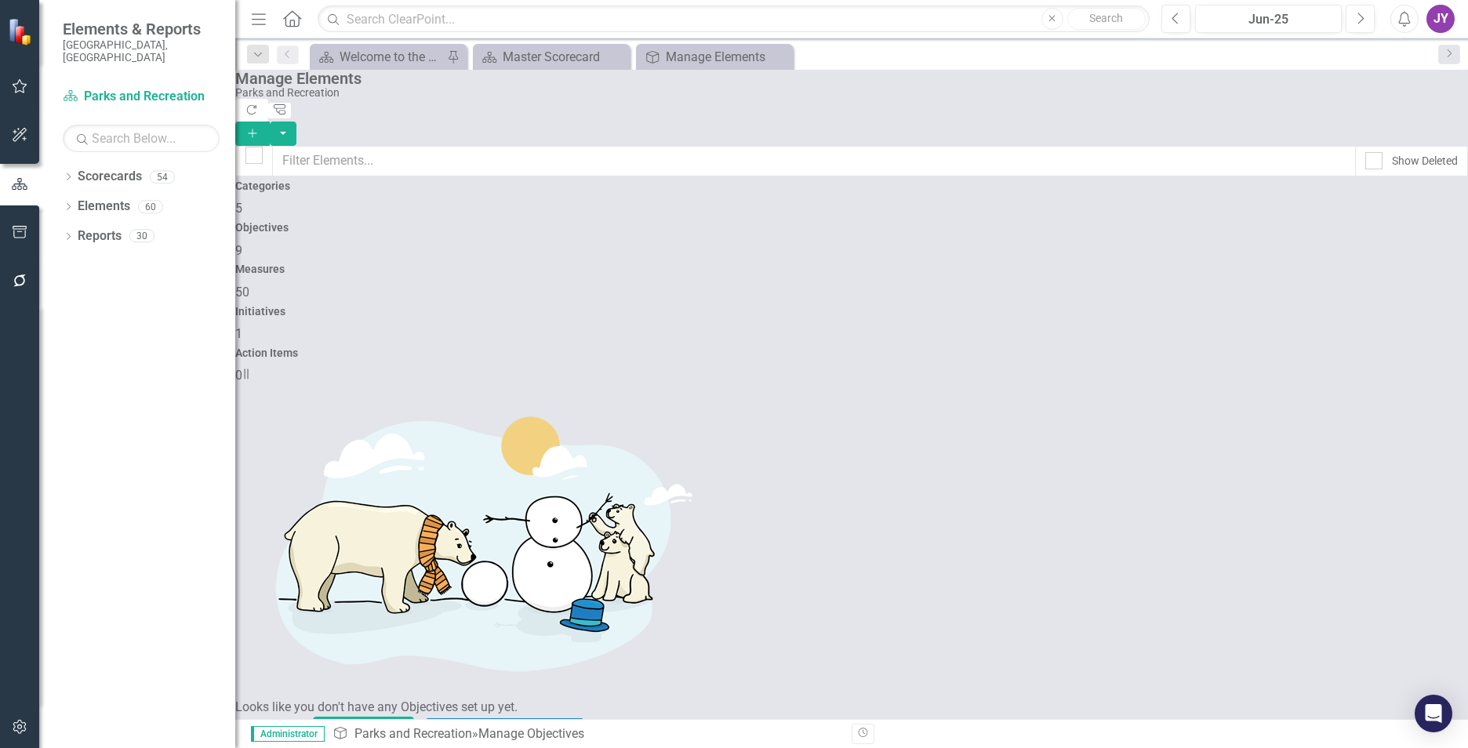
scroll to position [9, 0]
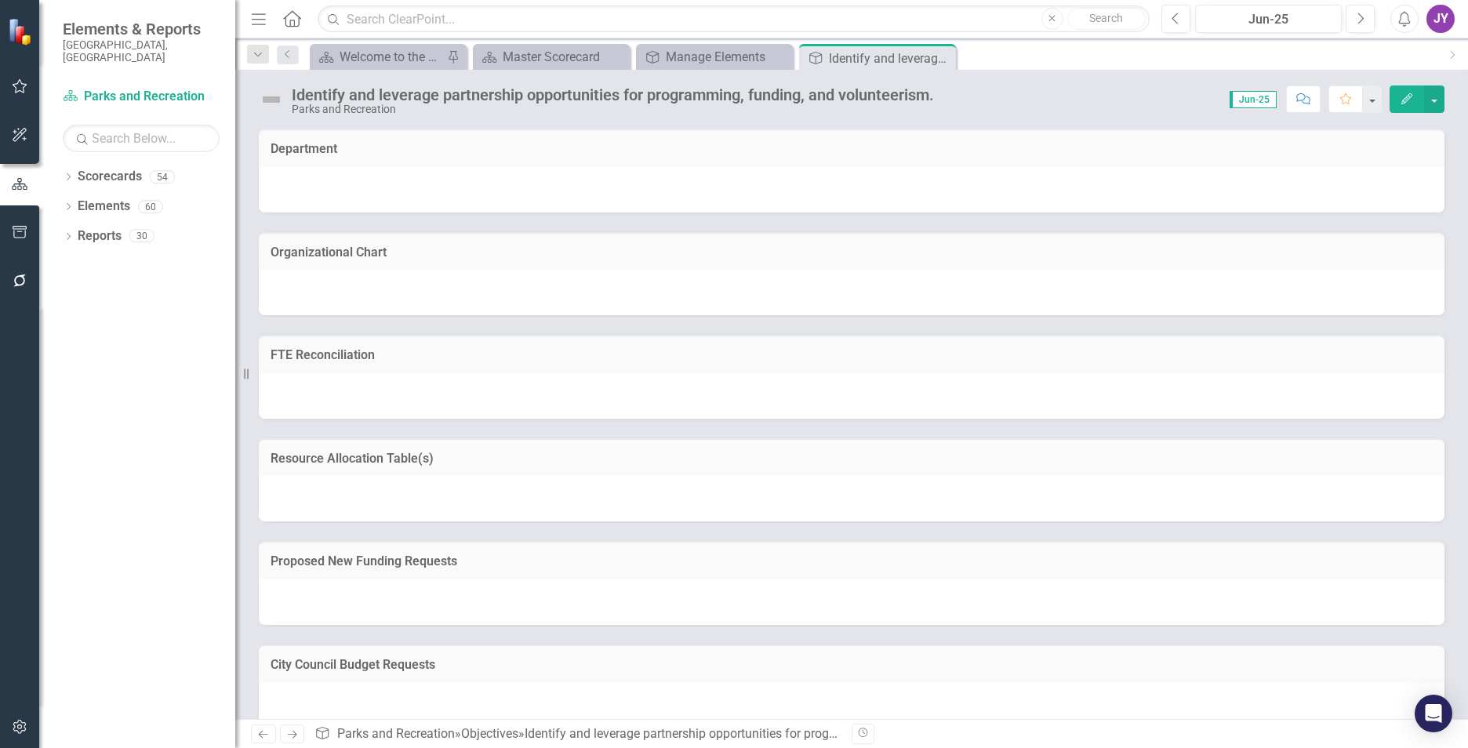
click at [1408, 98] on icon "button" at bounding box center [1406, 98] width 11 height 11
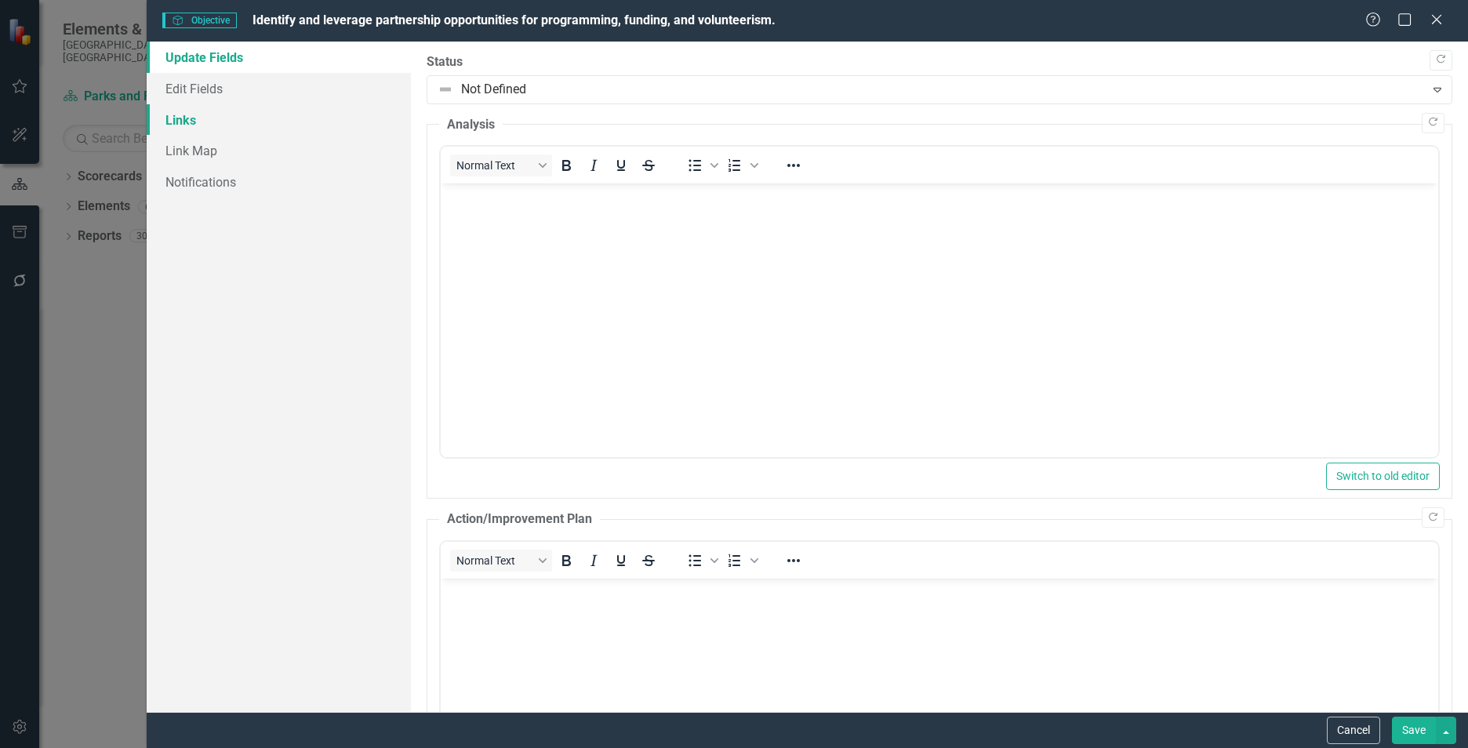
click at [198, 124] on link "Links" at bounding box center [279, 119] width 264 height 31
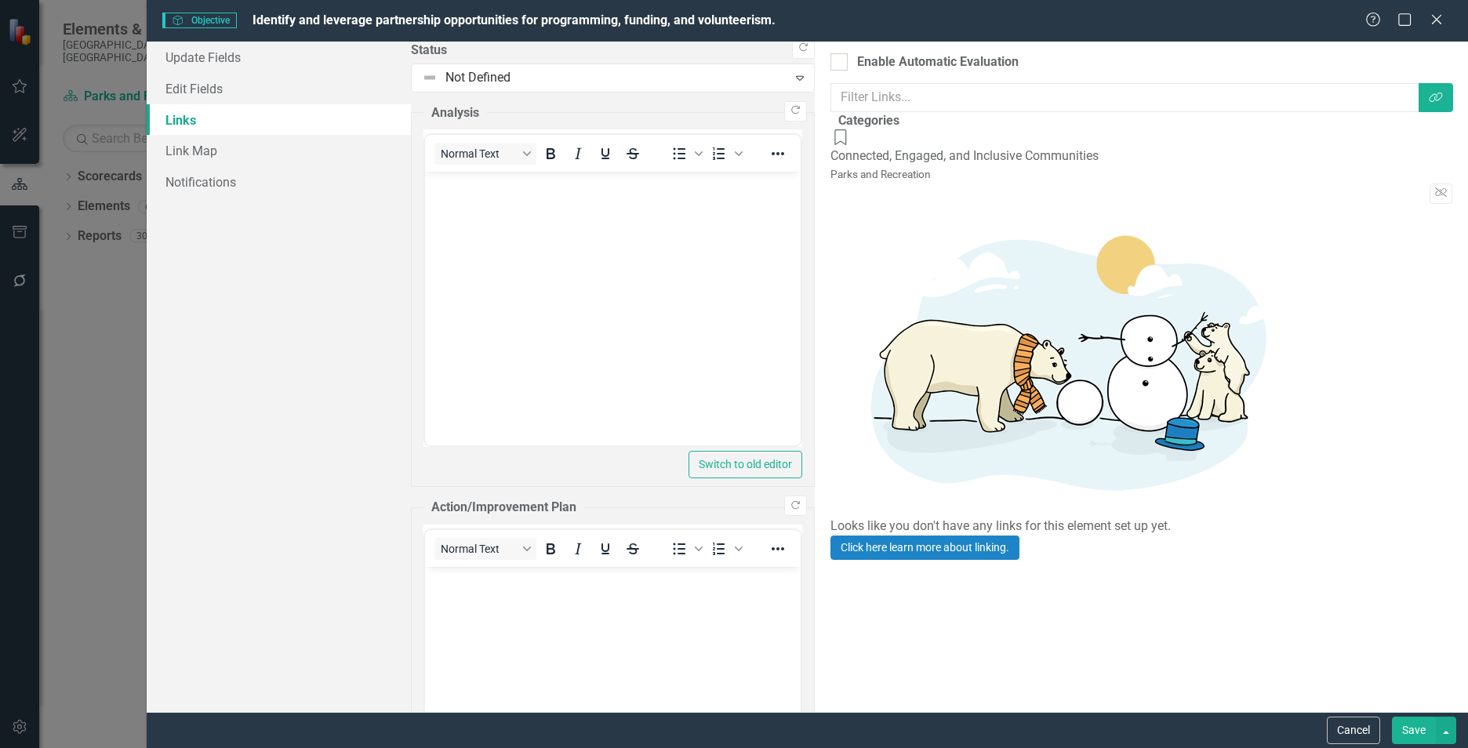
click at [1423, 20] on div "Help Maximize Close" at bounding box center [1408, 21] width 87 height 18
click at [1437, 19] on icon at bounding box center [1436, 19] width 12 height 12
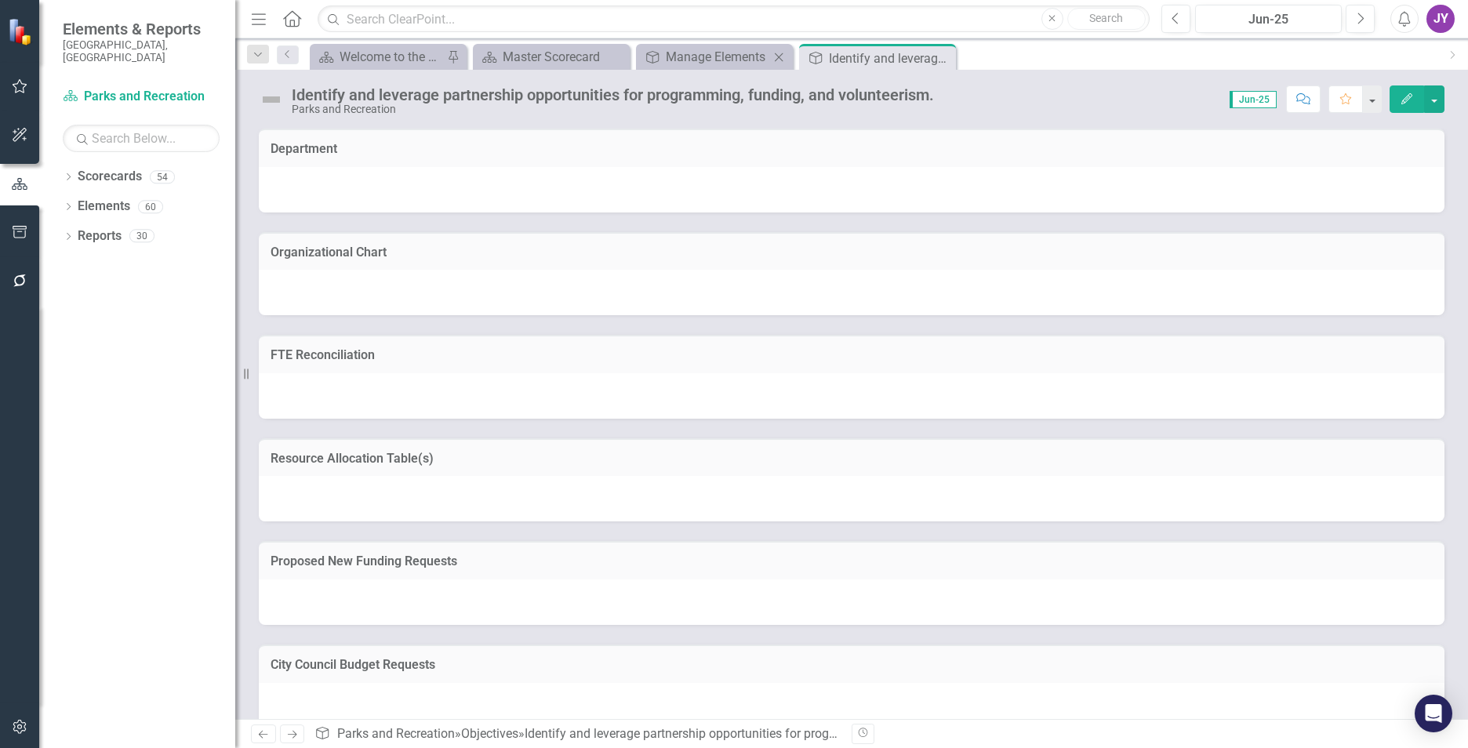
click at [779, 56] on icon at bounding box center [779, 57] width 9 height 9
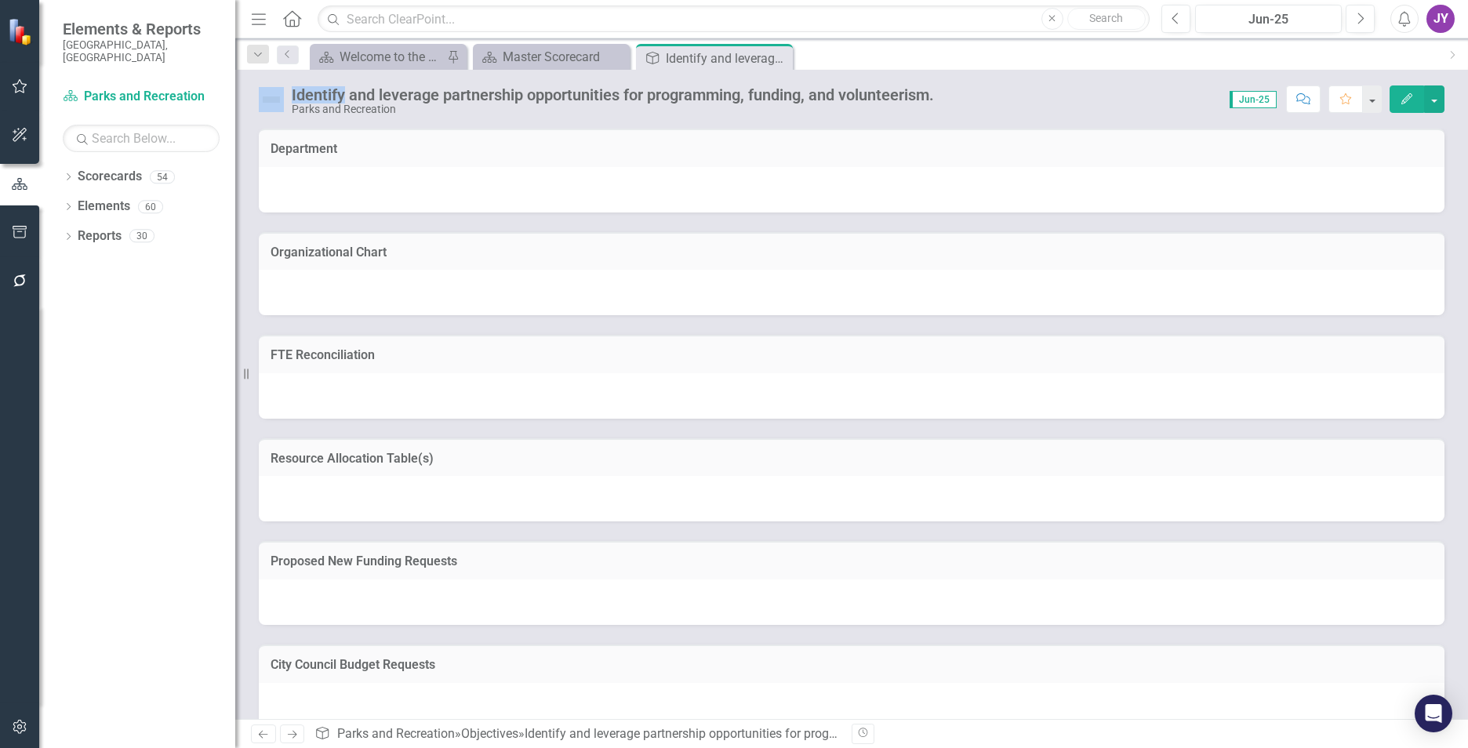
drag, startPoint x: 779, startPoint y: 56, endPoint x: 736, endPoint y: 55, distance: 43.2
click at [0, 0] on icon "Close" at bounding box center [0, 0] width 0 height 0
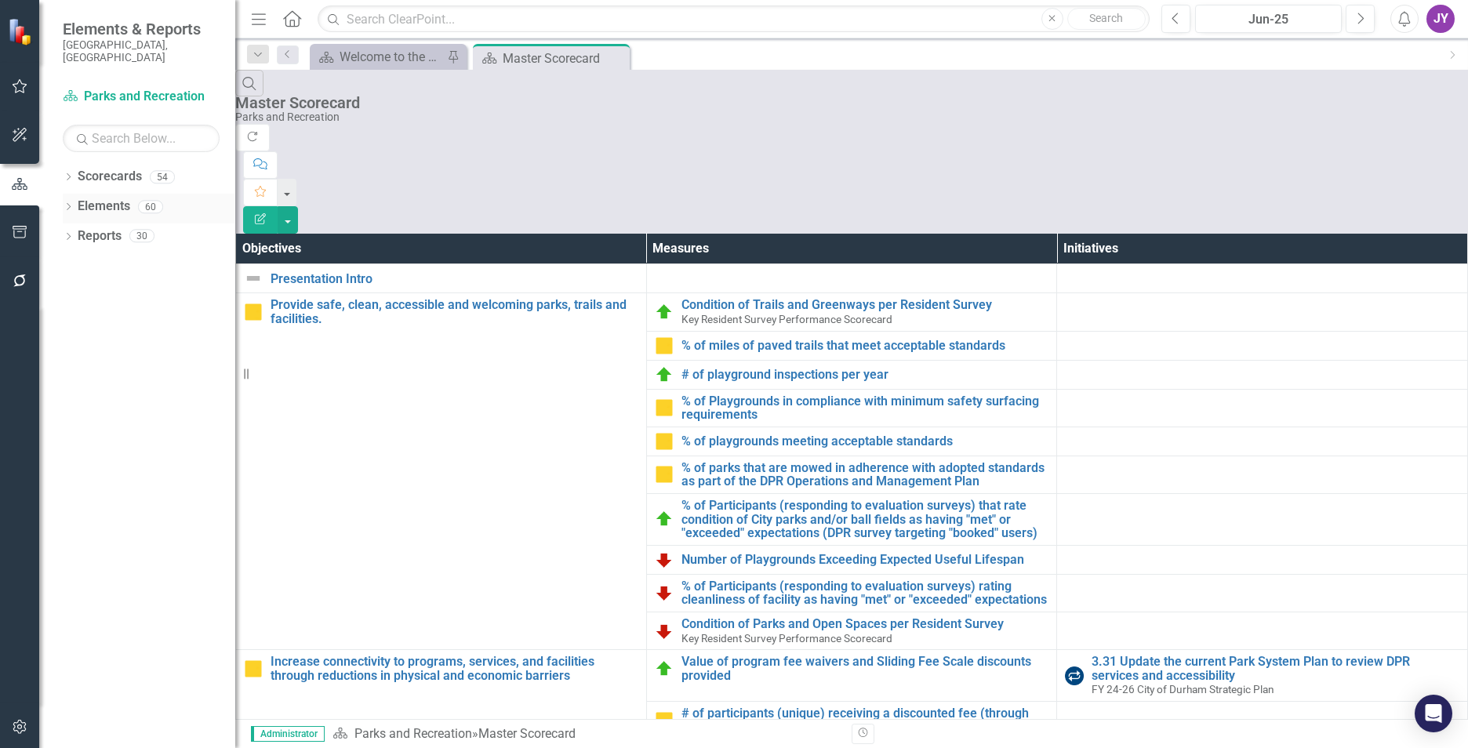
click at [109, 198] on link "Elements" at bounding box center [104, 207] width 53 height 18
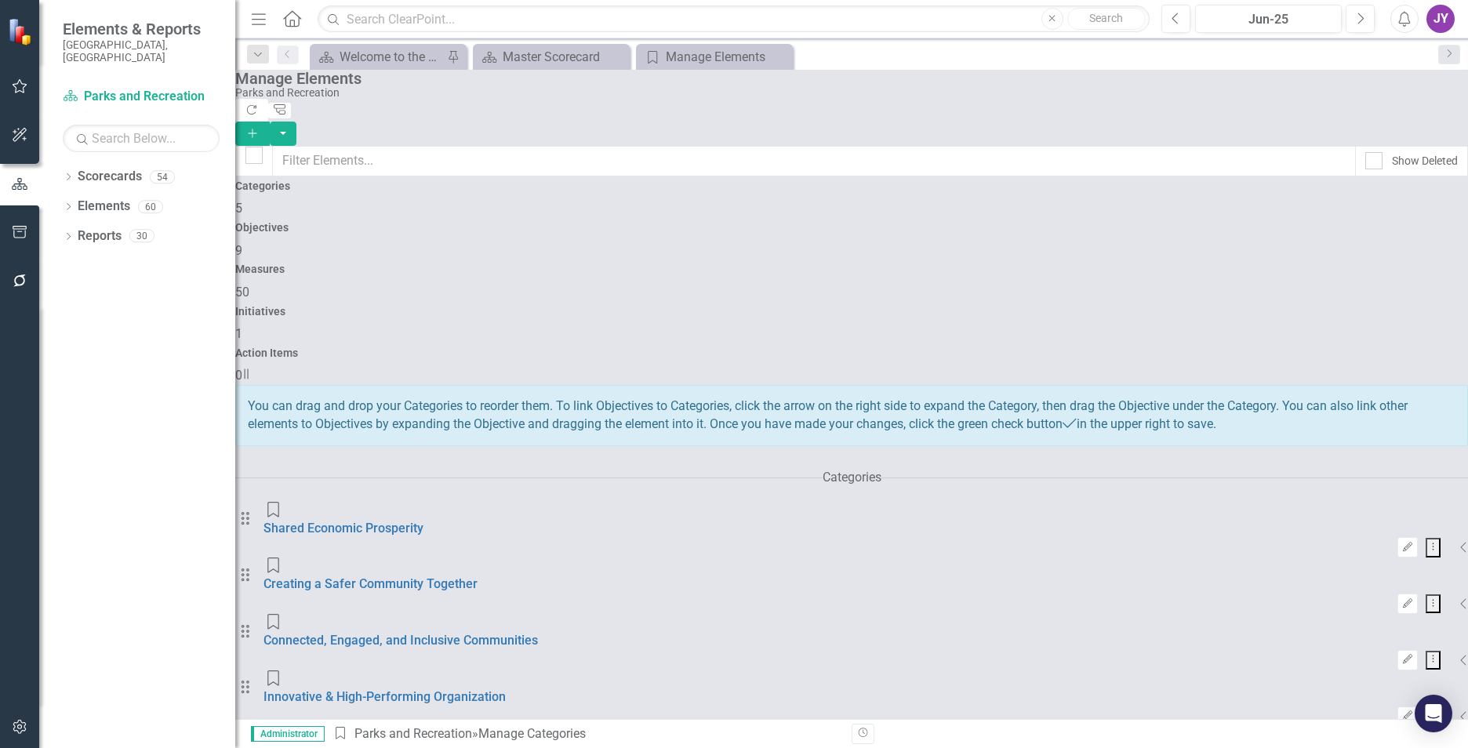
click at [242, 243] on span "9" at bounding box center [238, 250] width 7 height 15
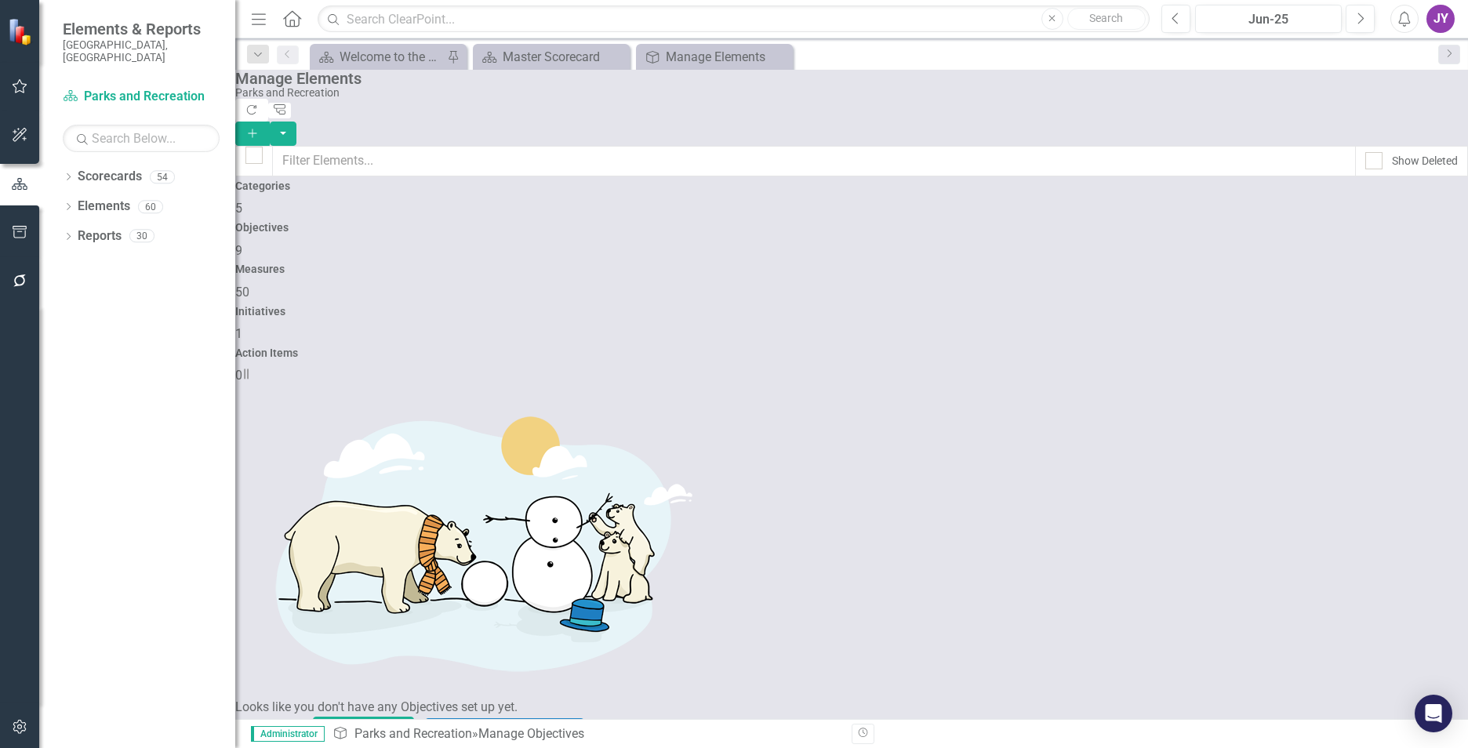
scroll to position [9, 0]
click at [916, 118] on div "Manage Elements Parks and Recreation Refresh Tree Explorer Add" at bounding box center [851, 108] width 1233 height 76
click at [270, 122] on button "Add" at bounding box center [252, 134] width 35 height 24
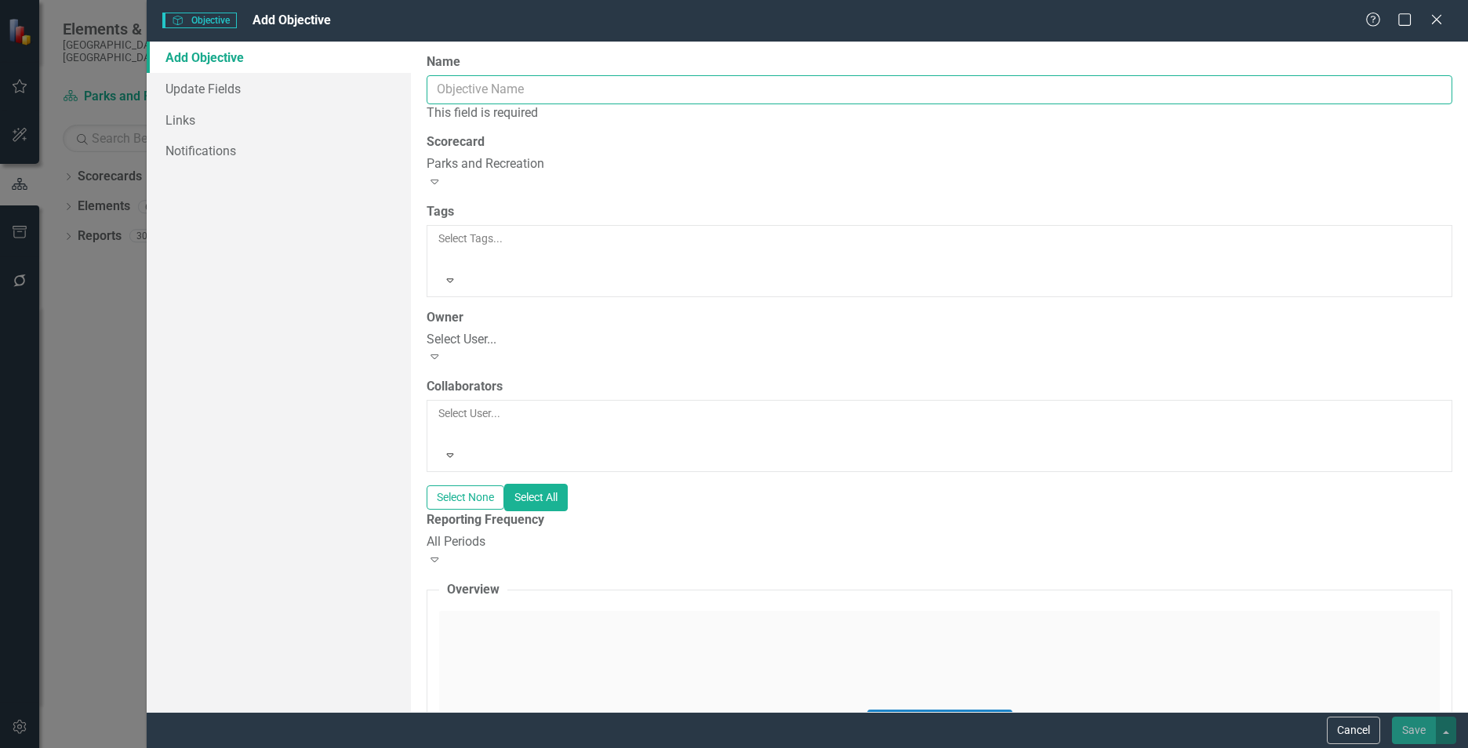
click at [463, 97] on input "Name" at bounding box center [940, 89] width 1026 height 29
paste input "Build relationships, awareness and participation in public engagement opportuni…"
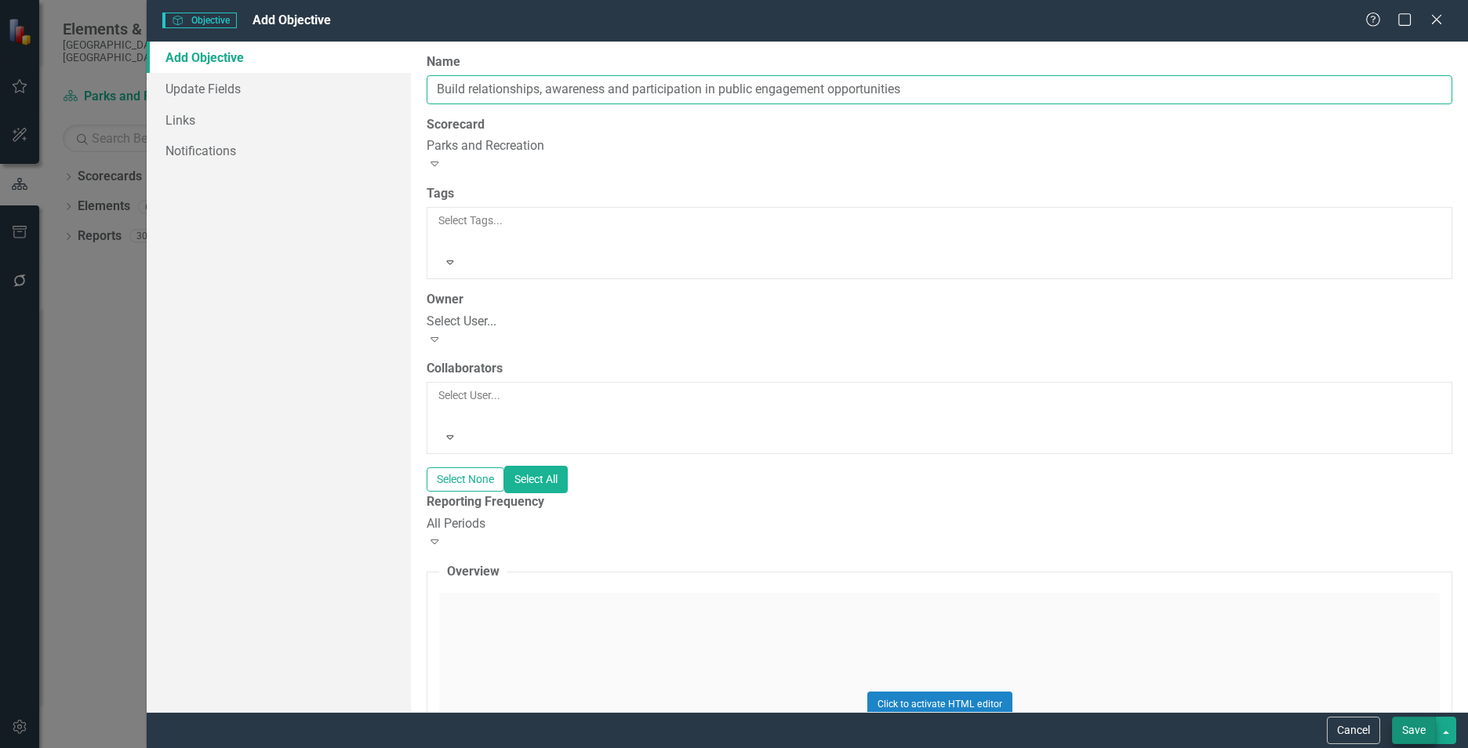
type input "Build relationships, awareness and participation in public engagement opportuni…"
click at [1422, 729] on button "Save" at bounding box center [1414, 730] width 44 height 27
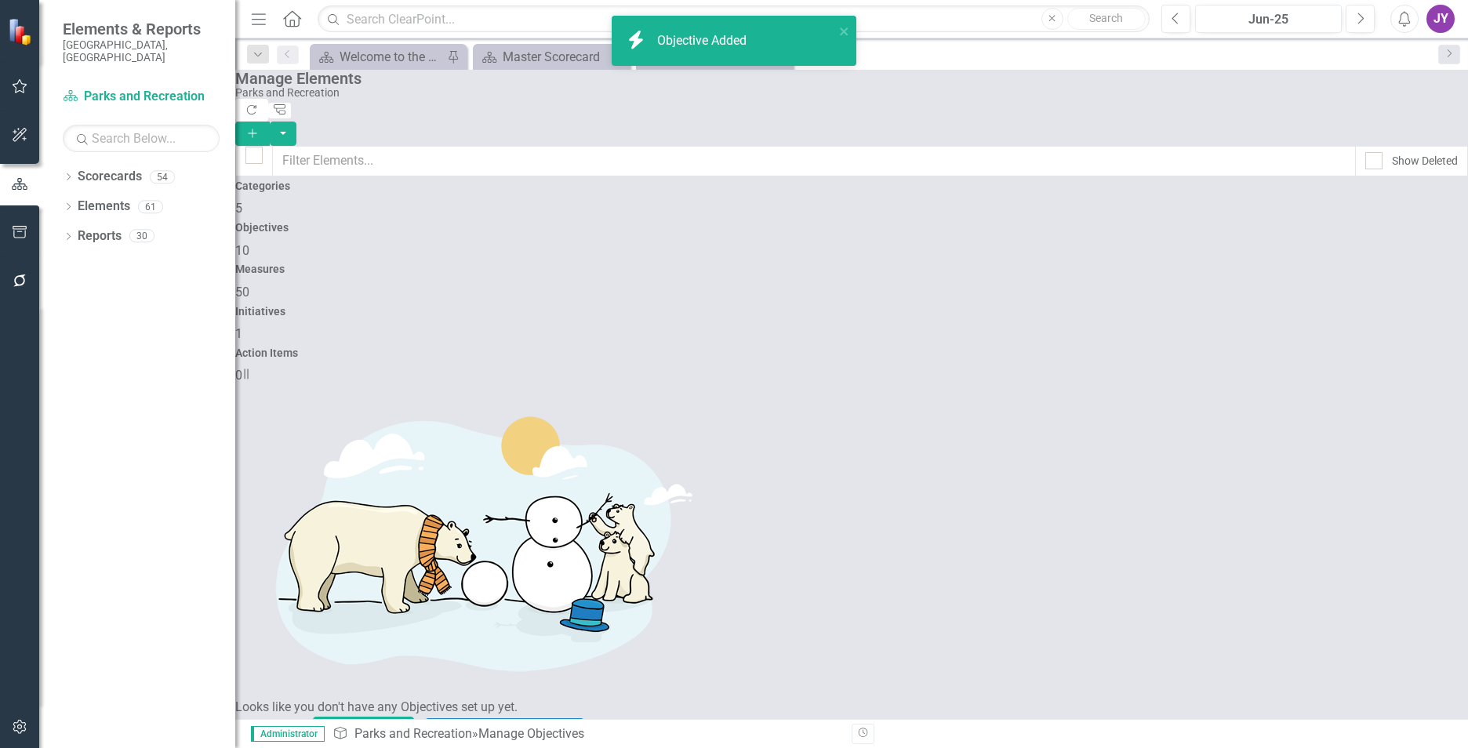
scroll to position [58, 0]
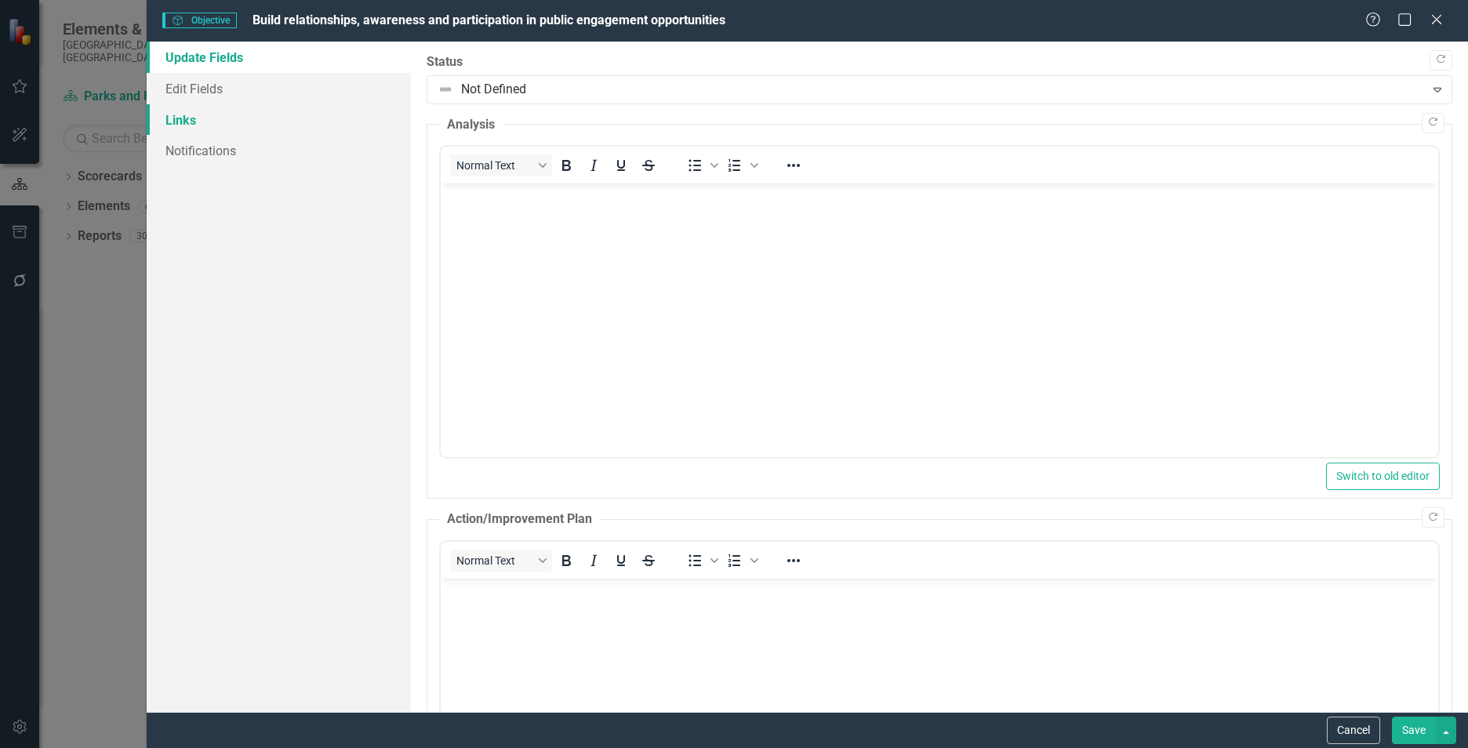
scroll to position [0, 0]
click at [209, 118] on link "Links" at bounding box center [279, 119] width 264 height 31
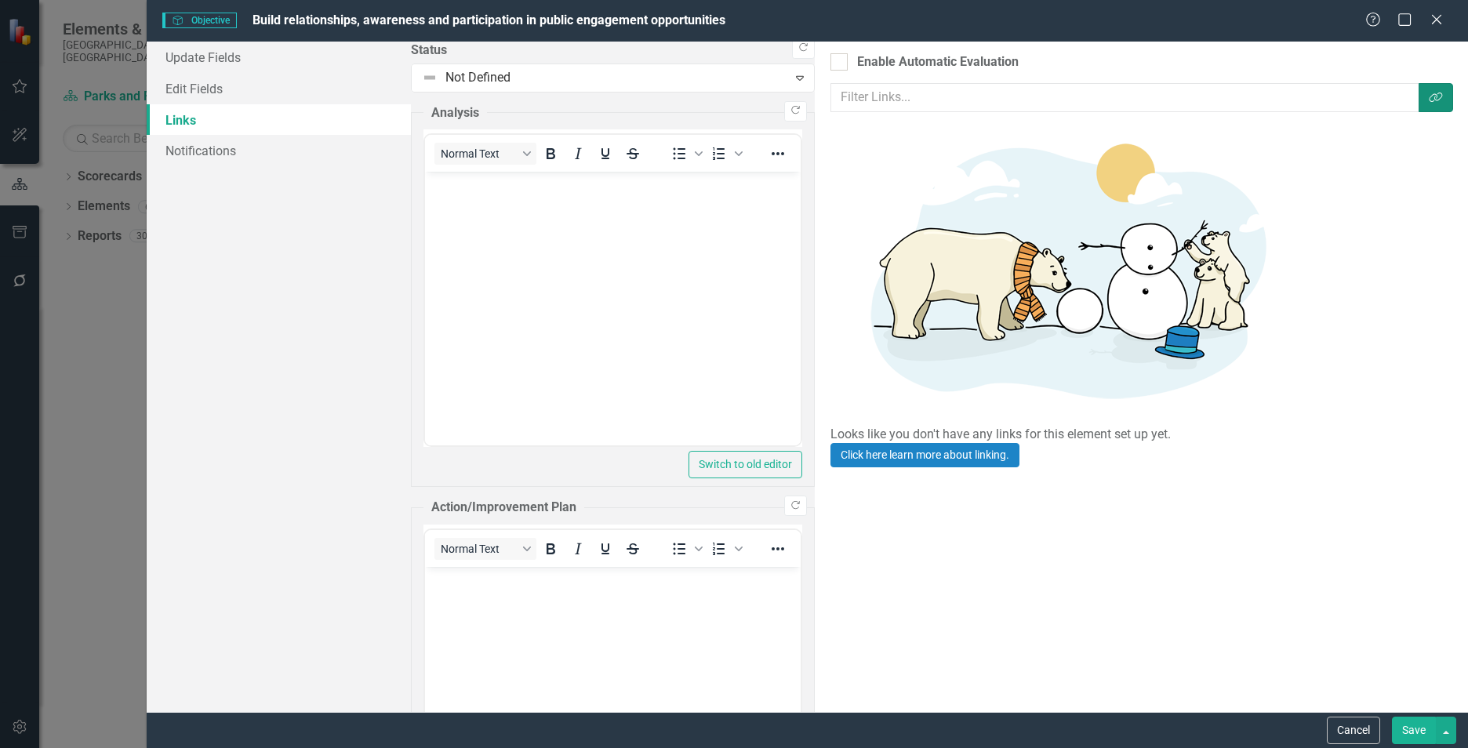
click at [1448, 95] on button "Link Tag" at bounding box center [1436, 97] width 35 height 29
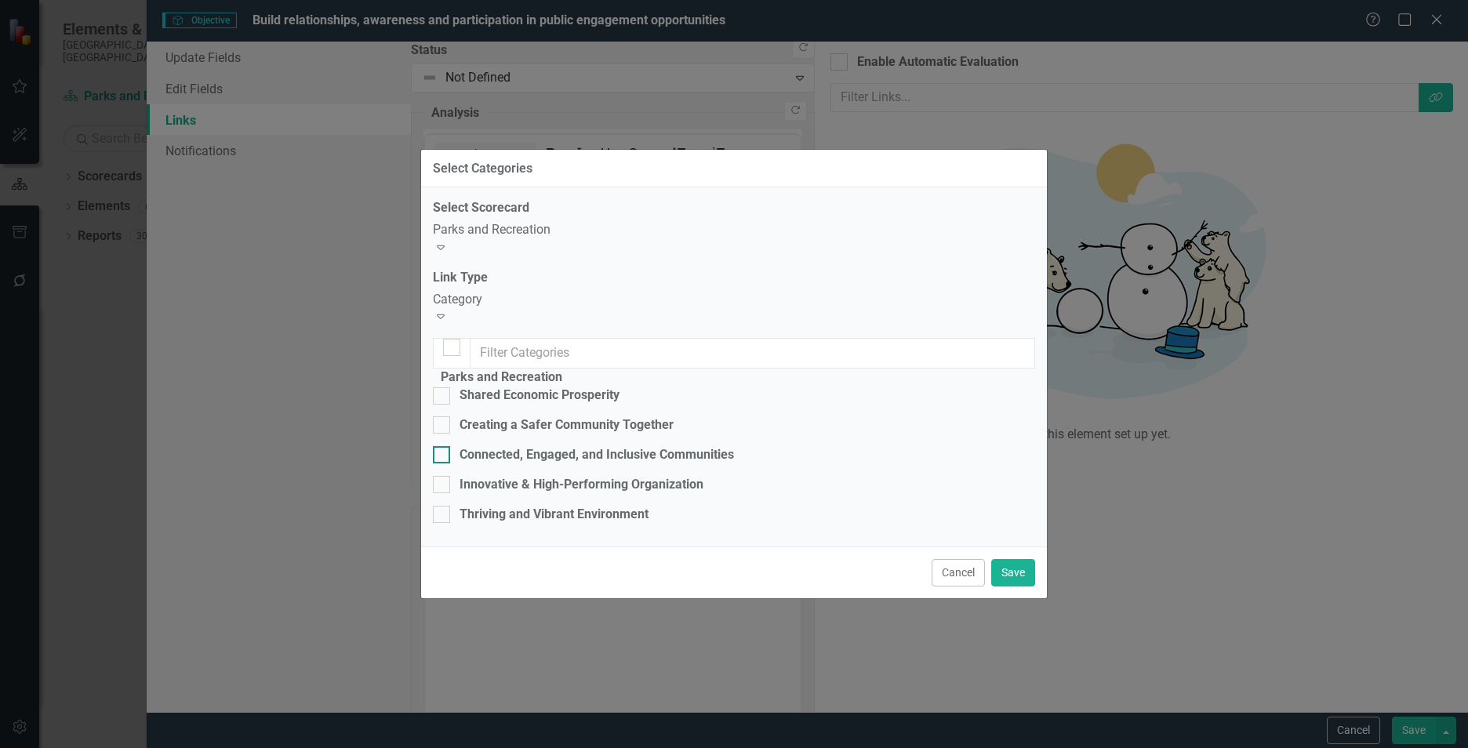
click at [531, 446] on div "Connected, Engaged, and Inclusive Communities" at bounding box center [597, 455] width 274 height 18
click at [443, 446] on input "Connected, Engaged, and Inclusive Communities" at bounding box center [438, 451] width 10 height 10
checkbox input "true"
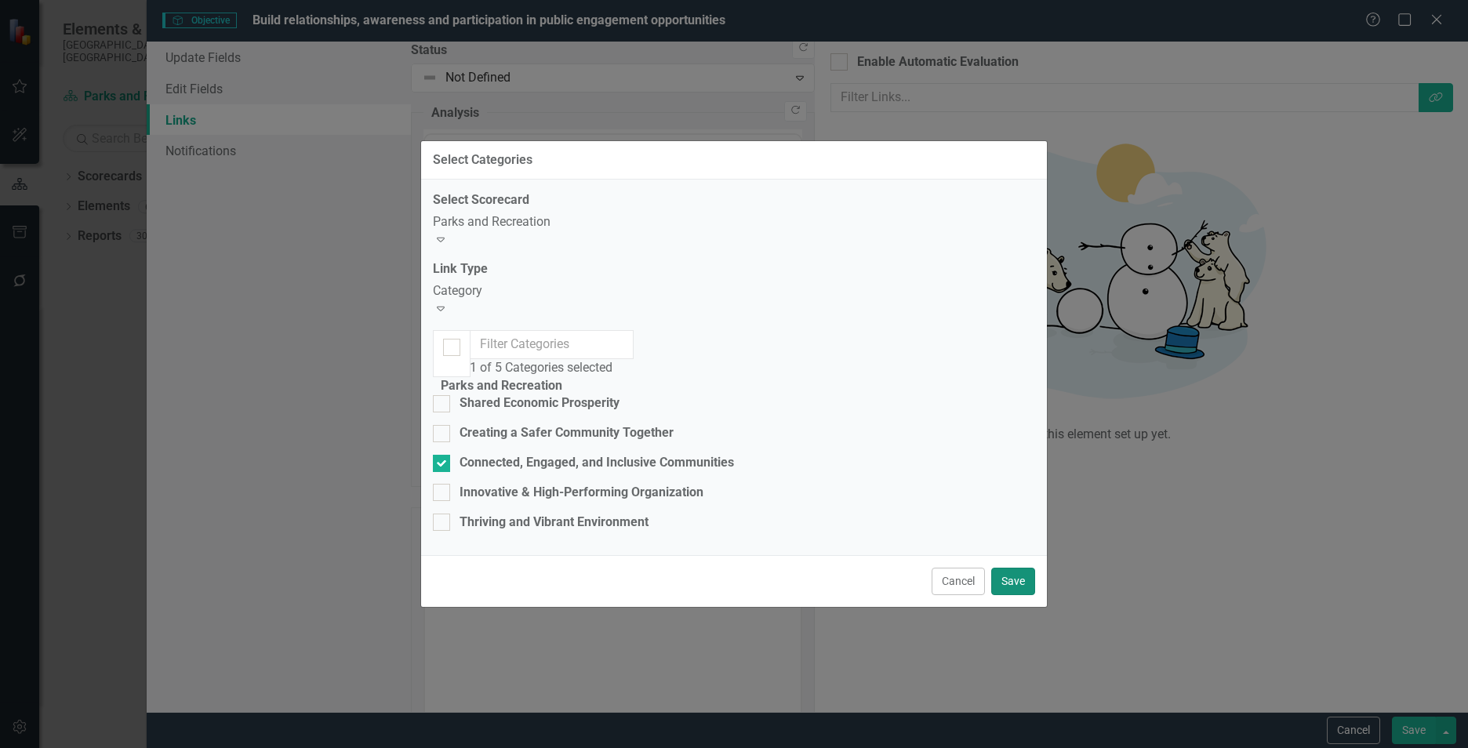
click at [1023, 595] on button "Save" at bounding box center [1013, 581] width 44 height 27
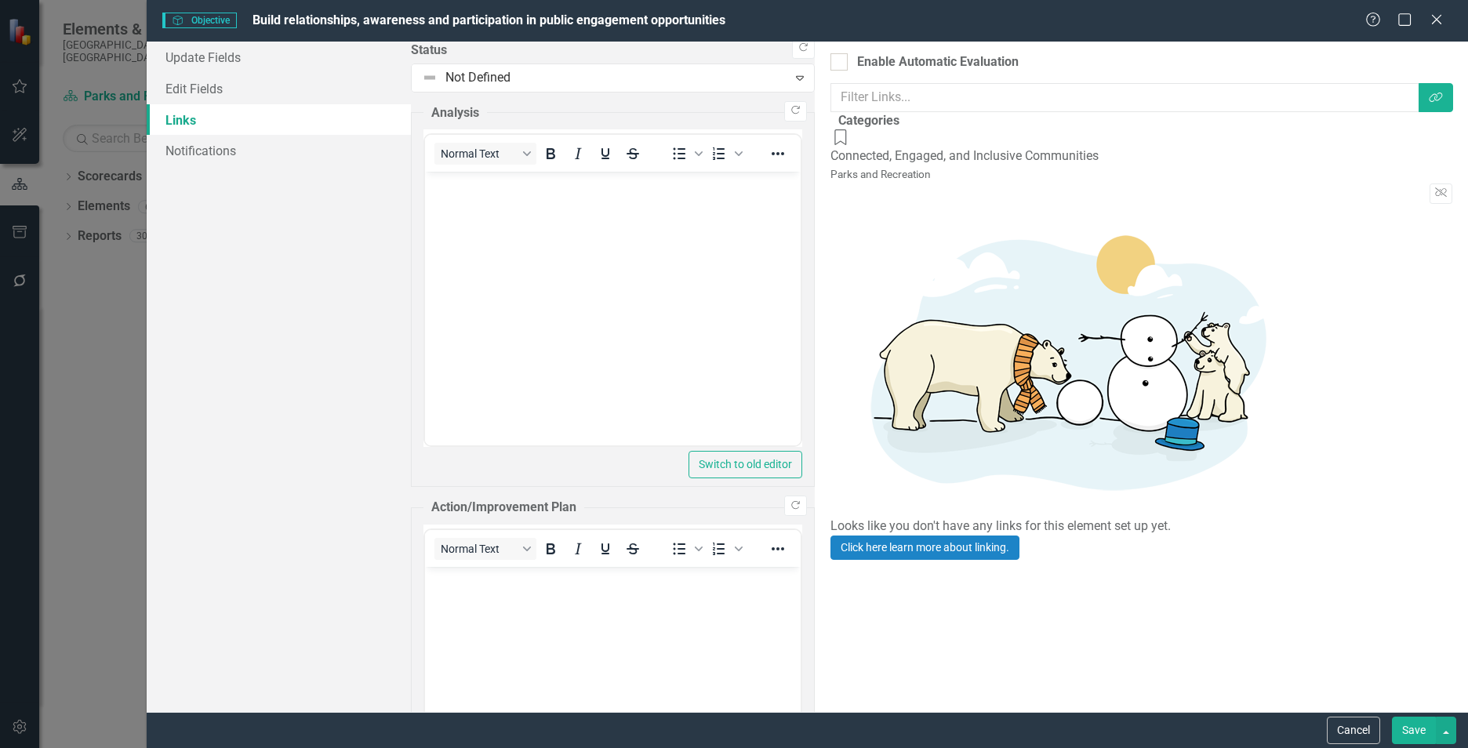
click at [1413, 735] on button "Save" at bounding box center [1414, 730] width 44 height 27
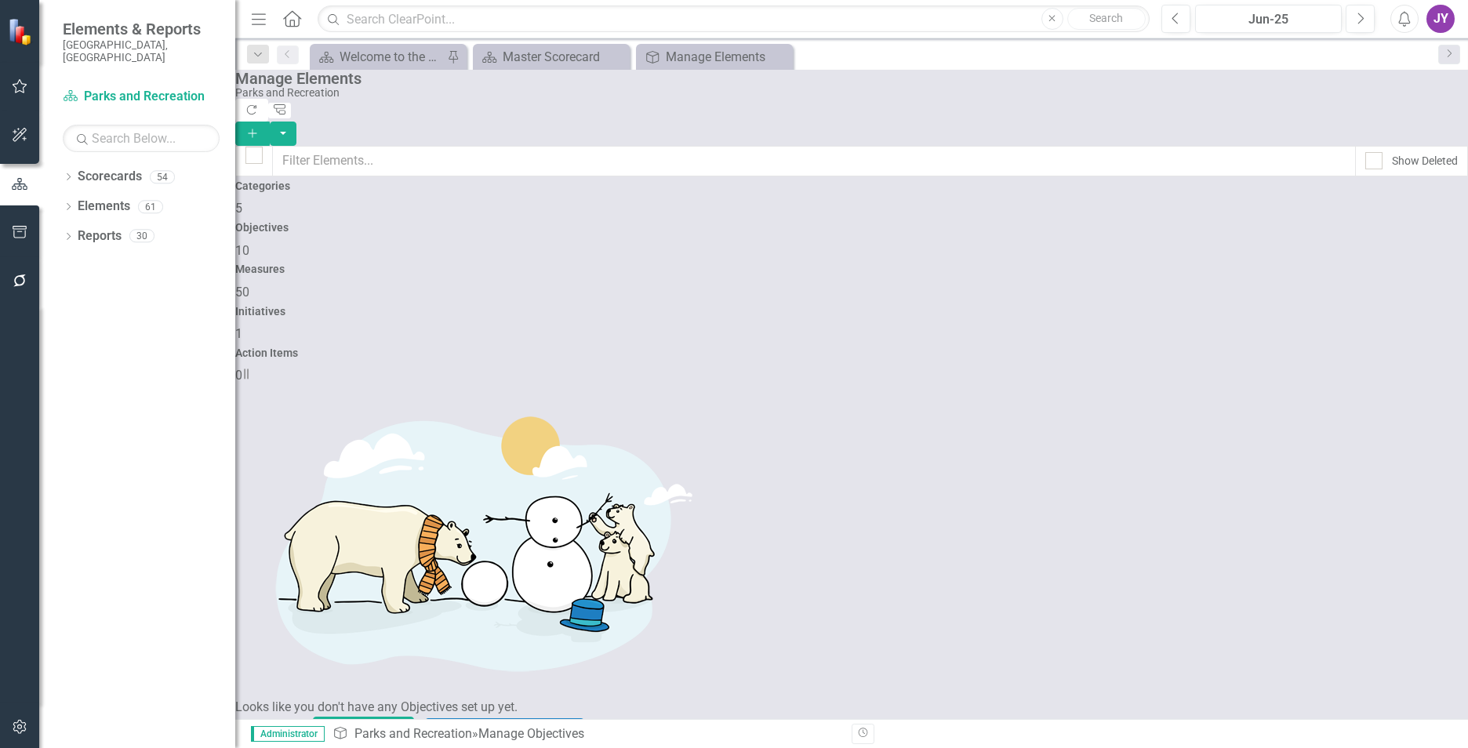
scroll to position [58, 0]
click at [270, 122] on button "Add" at bounding box center [252, 134] width 35 height 24
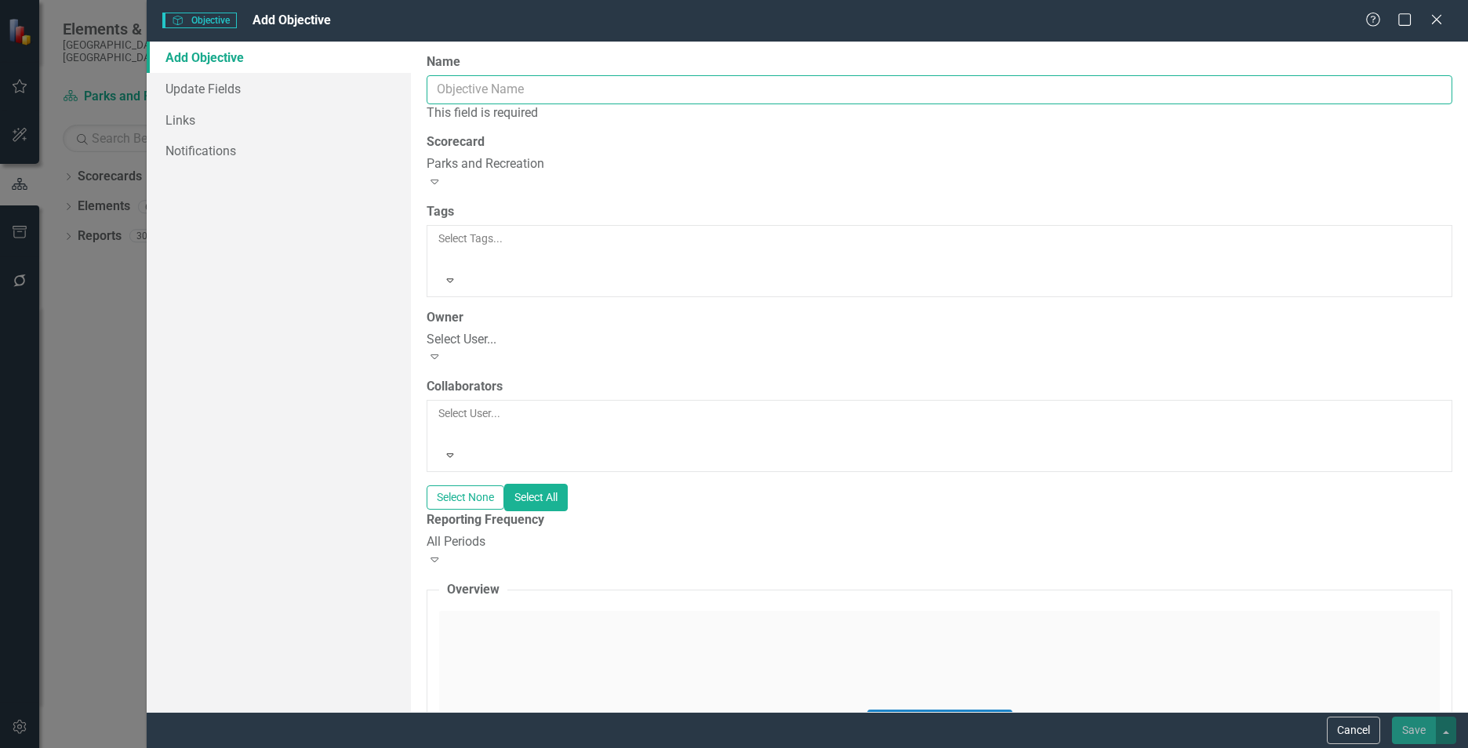
click at [483, 85] on input "Name" at bounding box center [940, 89] width 1026 height 29
paste input "Improve equitable economic impacts and operational efficiencies"
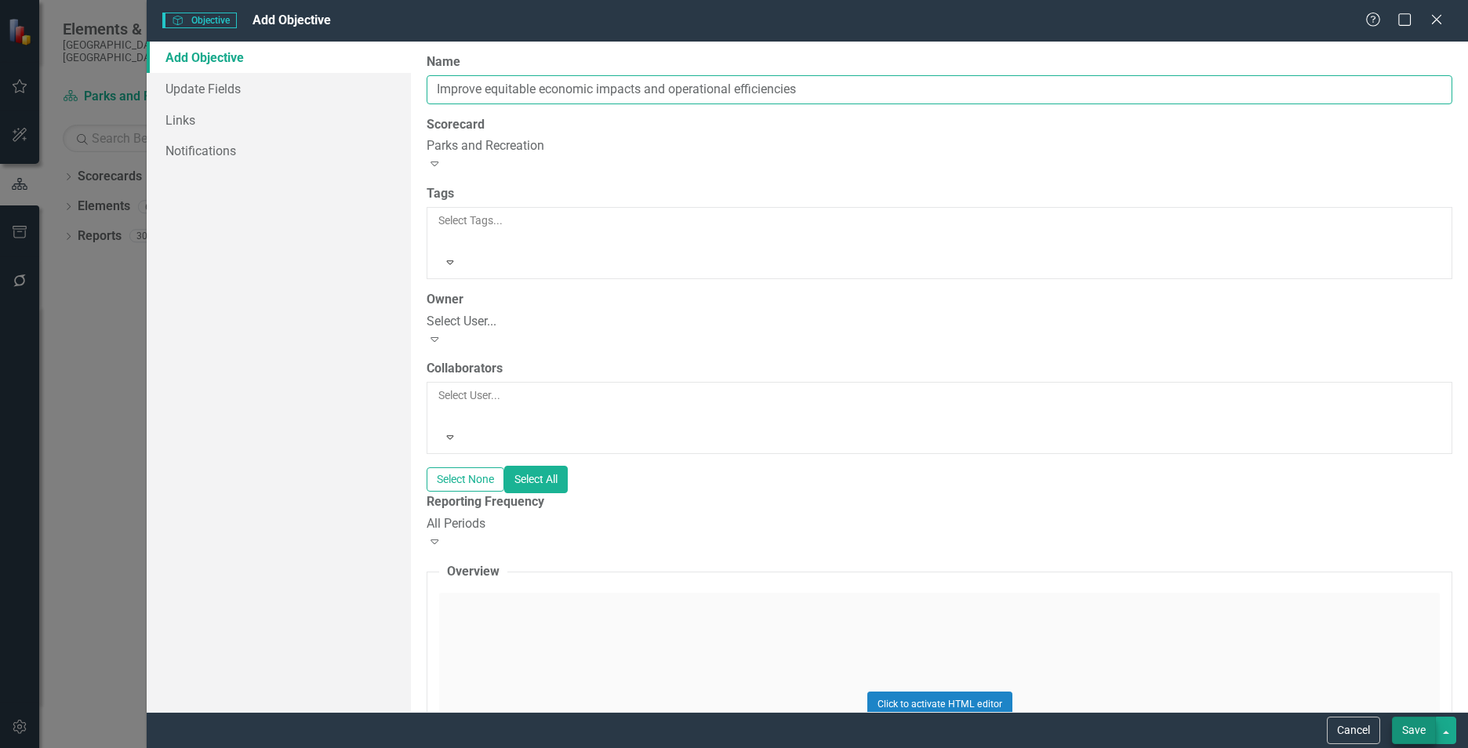
type input "Improve equitable economic impacts and operational efficiencies"
click at [1402, 725] on button "Save" at bounding box center [1414, 730] width 44 height 27
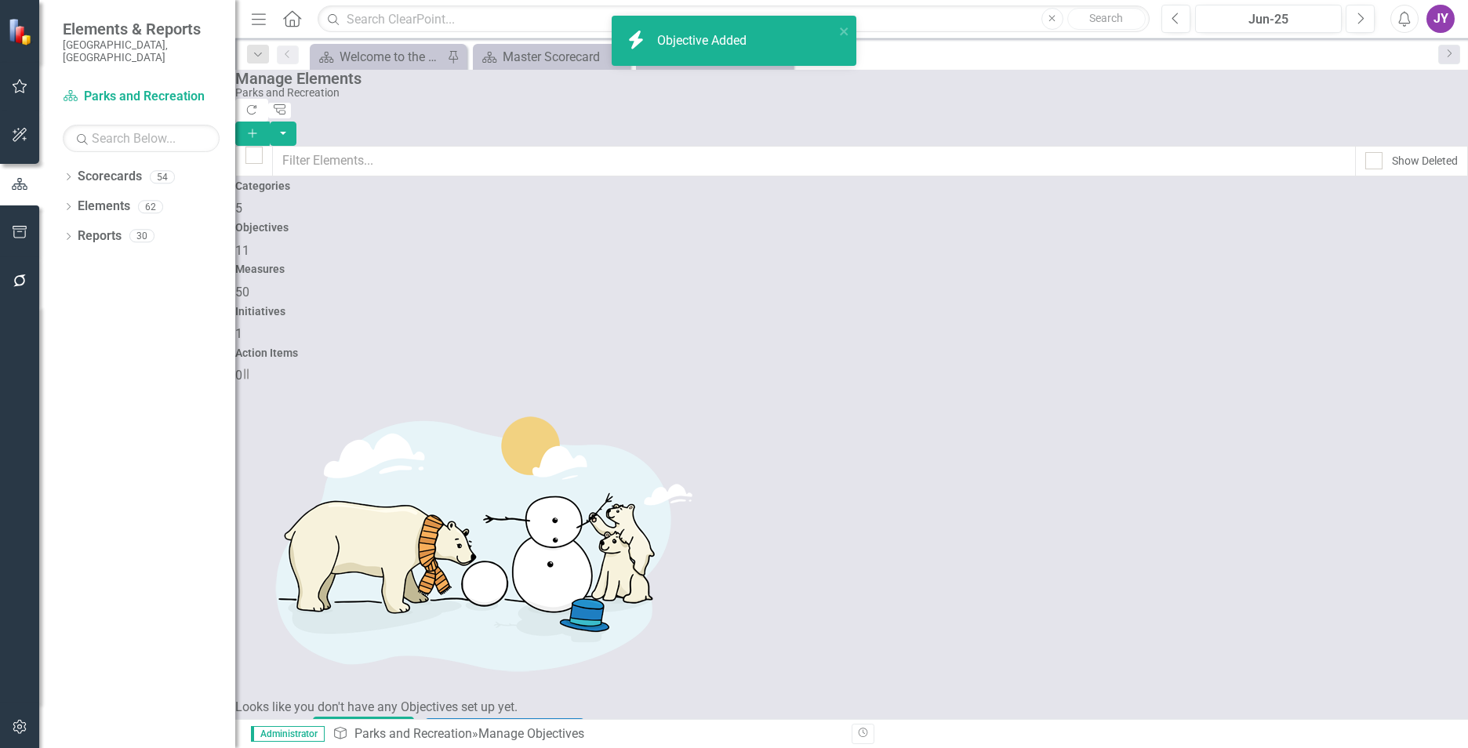
scroll to position [107, 0]
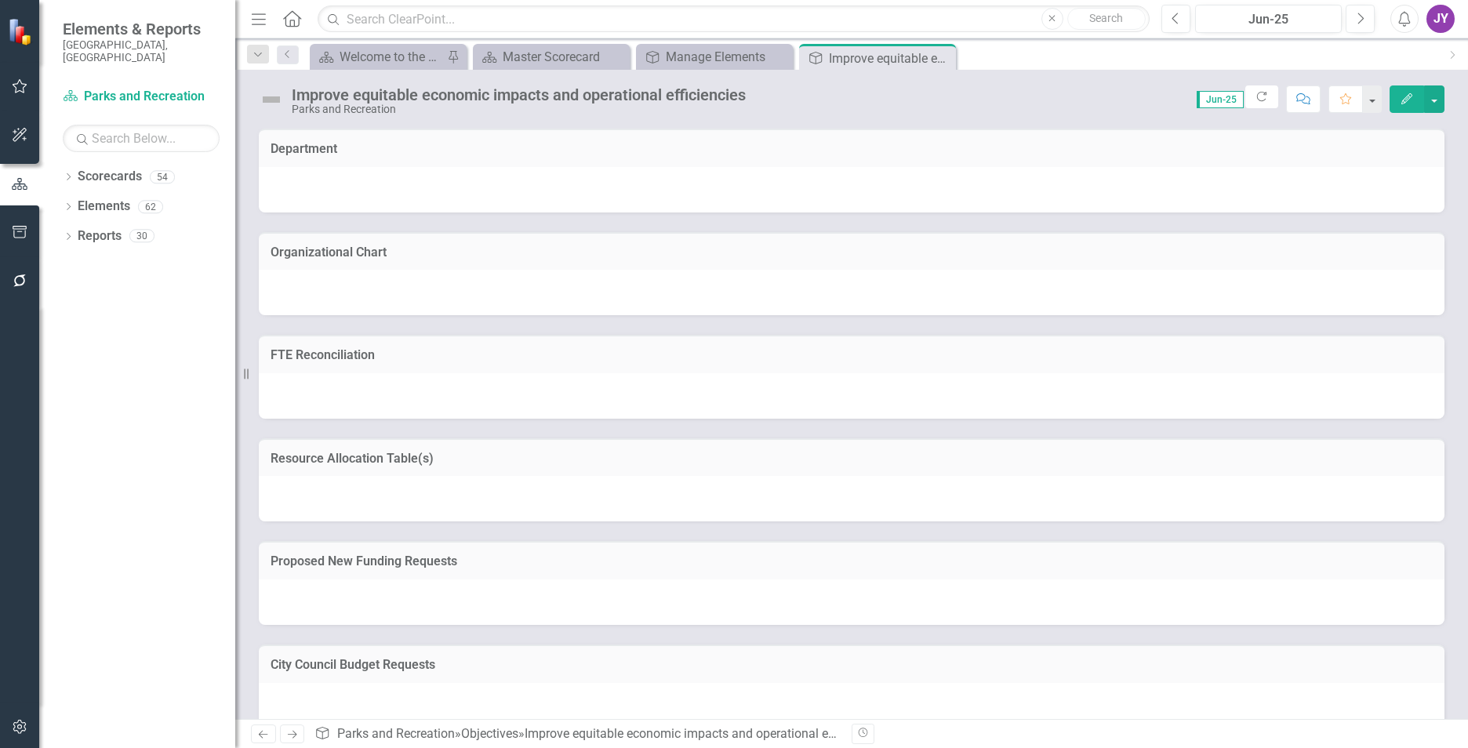
click at [1408, 96] on icon "Edit" at bounding box center [1407, 98] width 14 height 11
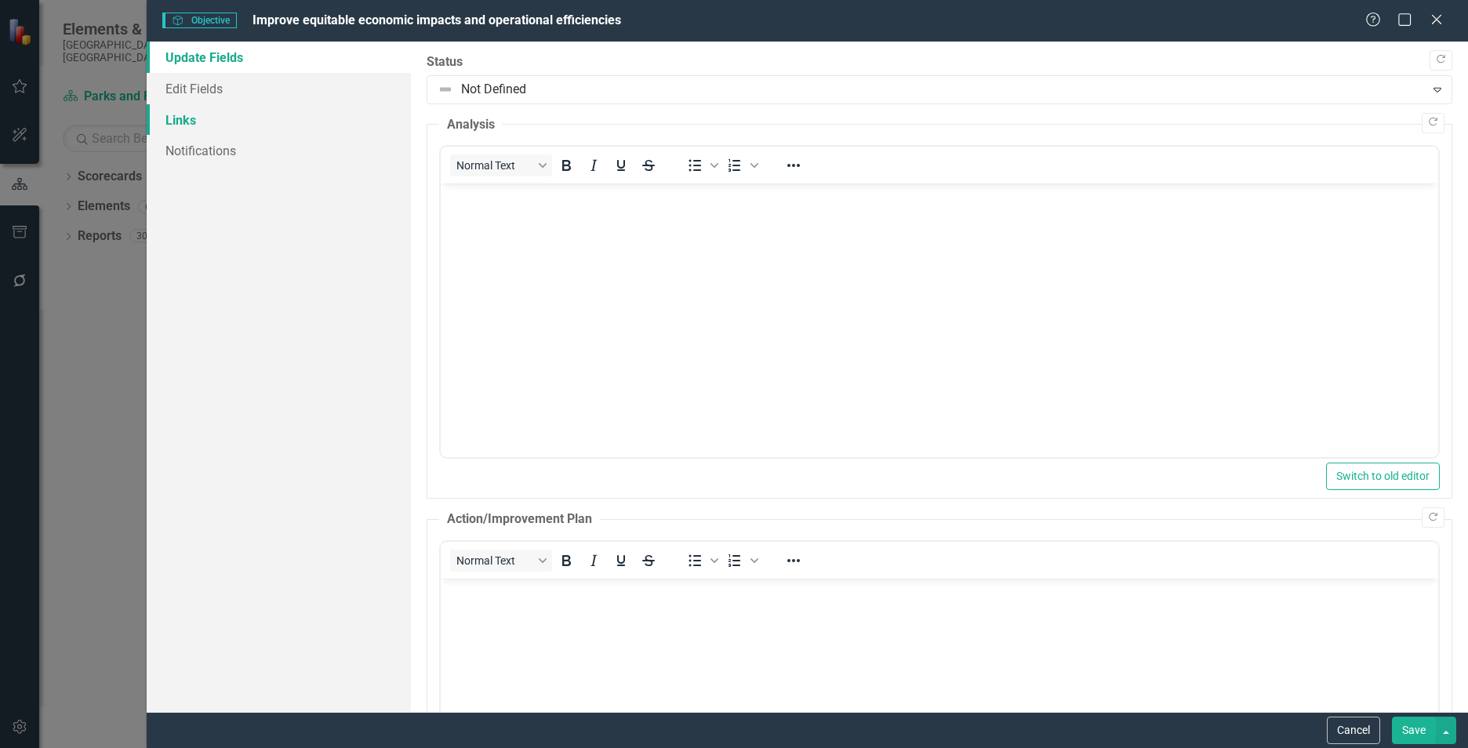
click at [268, 129] on link "Links" at bounding box center [279, 119] width 264 height 31
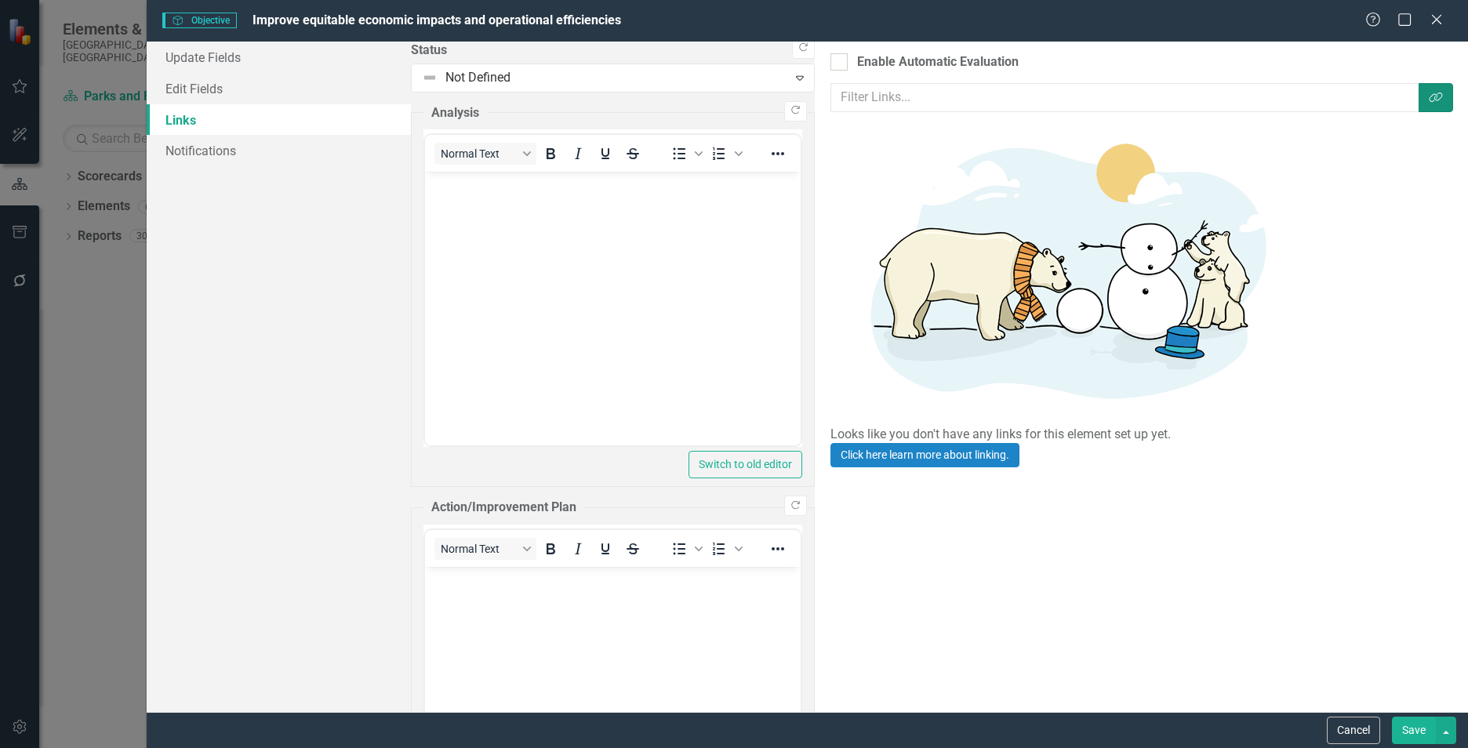
click at [1429, 99] on icon "Link Tag" at bounding box center [1436, 97] width 14 height 11
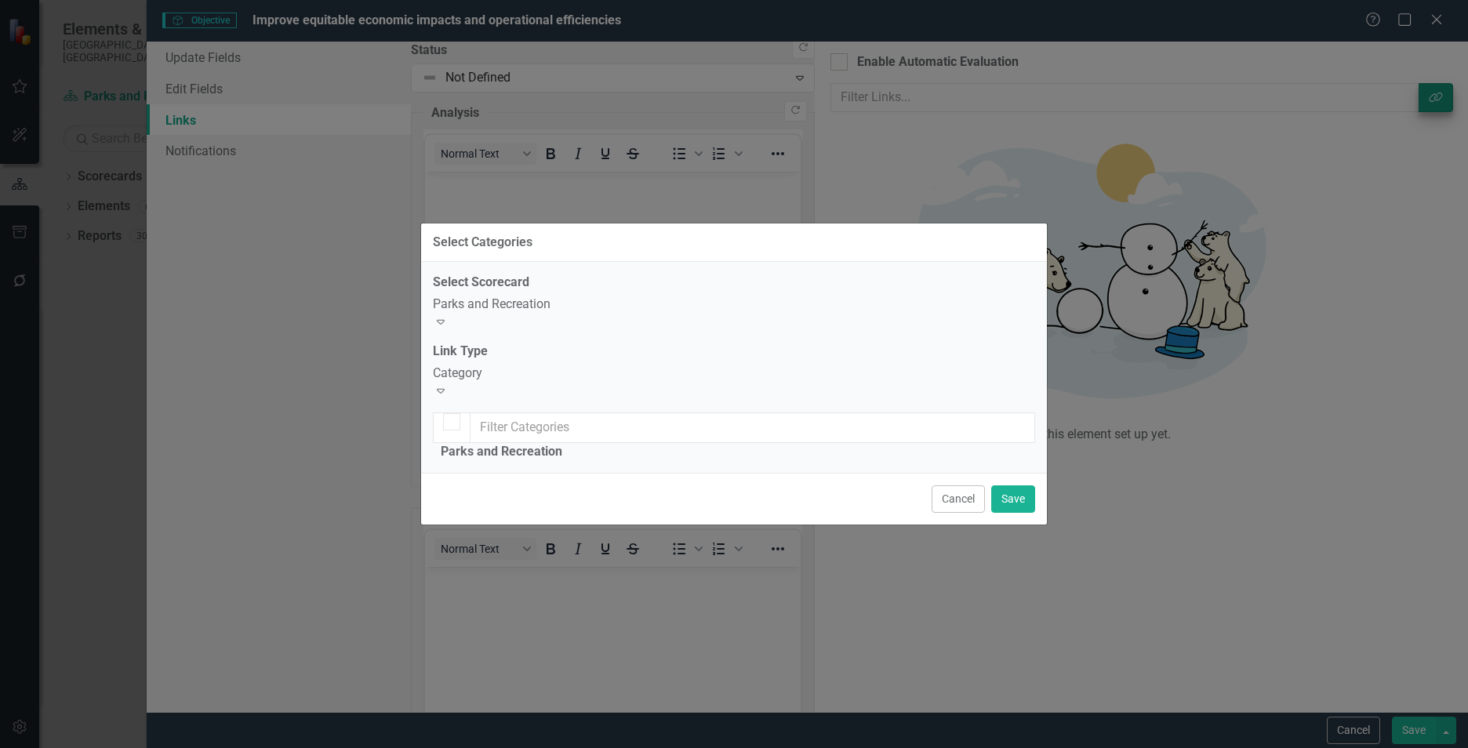
checkbox input "false"
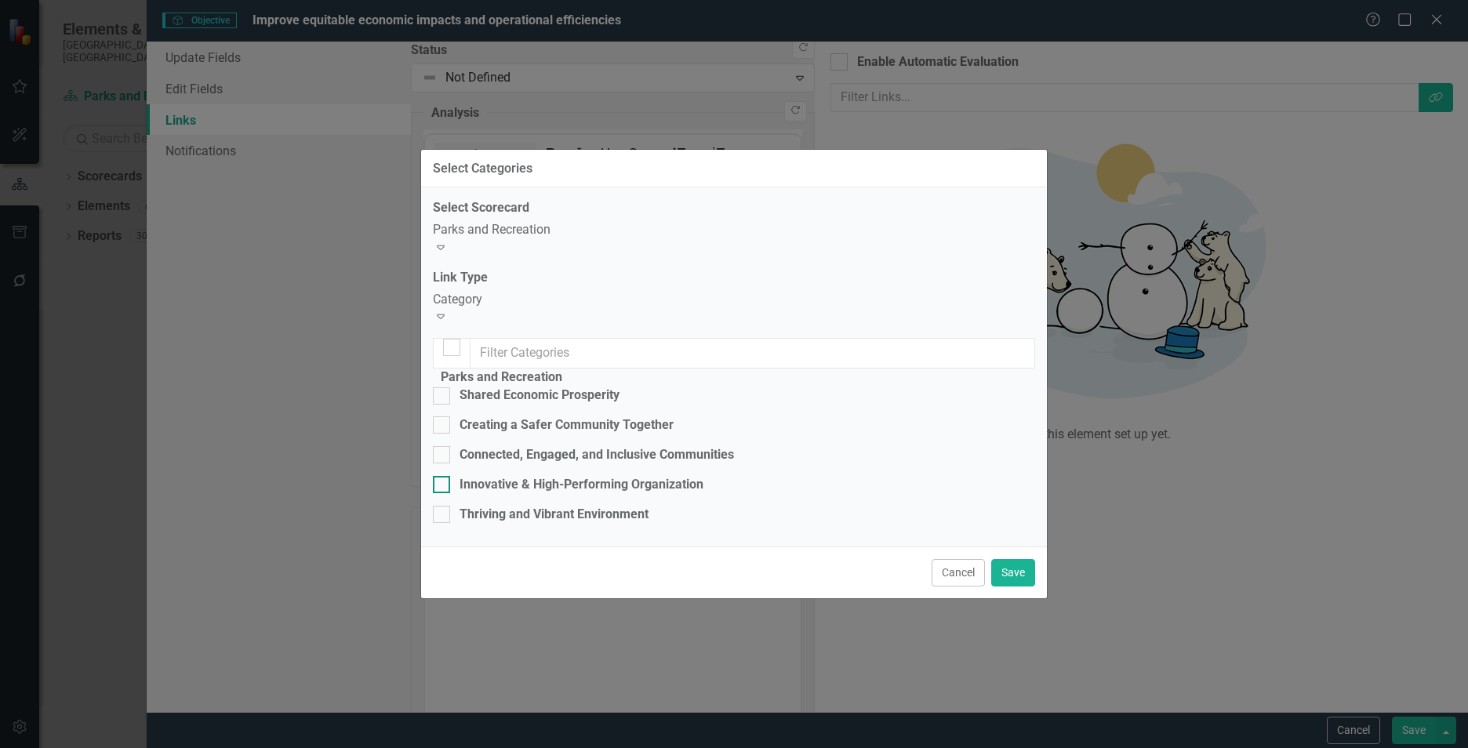
click at [588, 476] on div "Innovative & High-Performing Organization" at bounding box center [582, 485] width 244 height 18
click at [443, 476] on input "Innovative & High-Performing Organization" at bounding box center [438, 481] width 10 height 10
checkbox input "true"
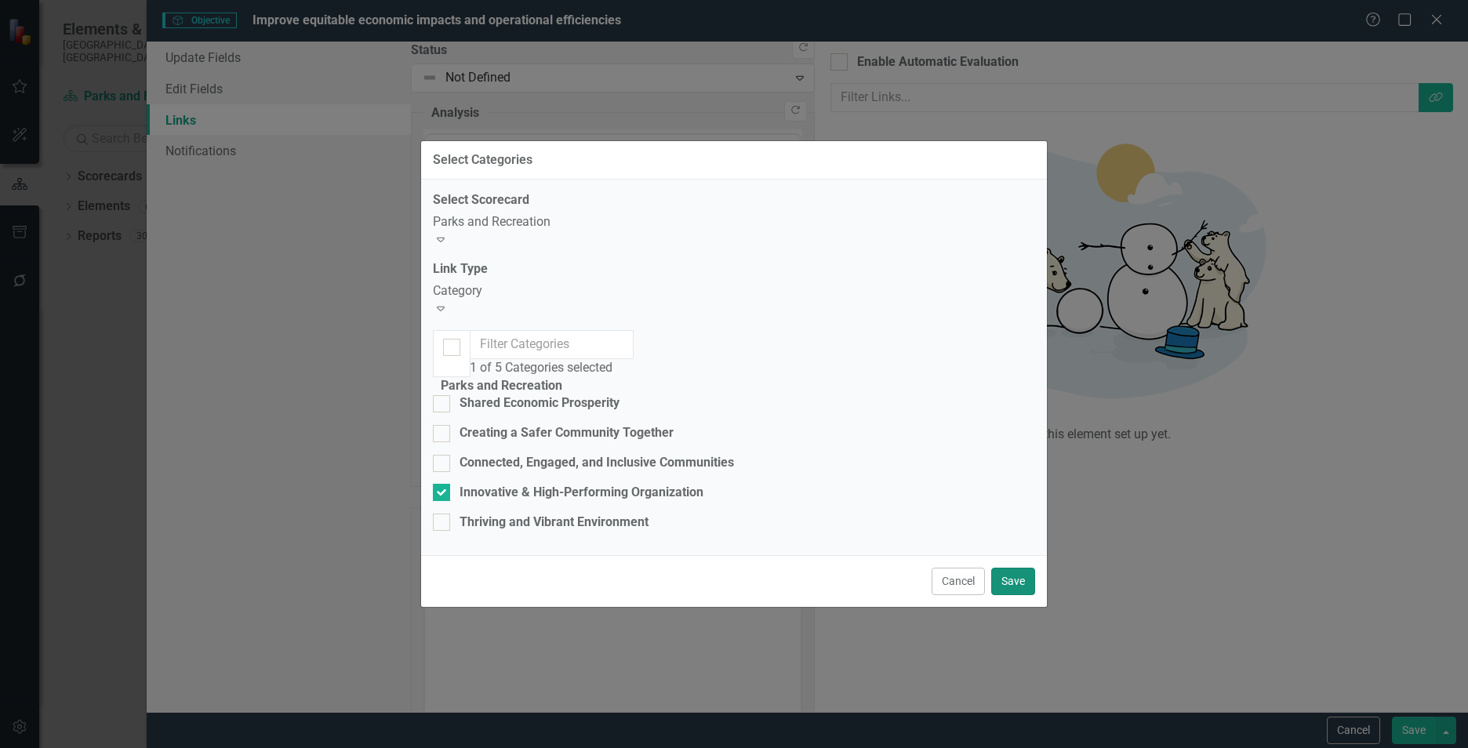
click at [1016, 595] on button "Save" at bounding box center [1013, 581] width 44 height 27
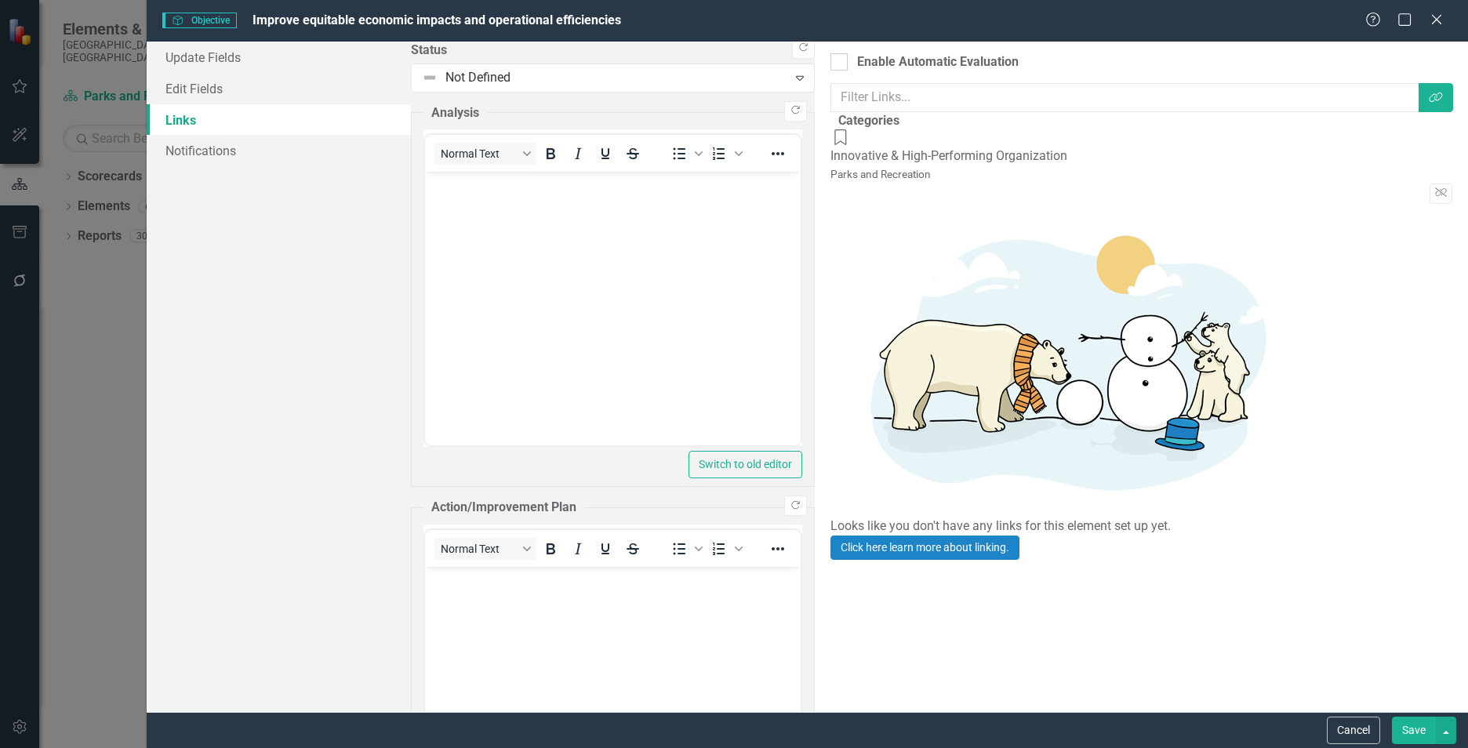
click at [1434, 726] on button "Save" at bounding box center [1414, 730] width 44 height 27
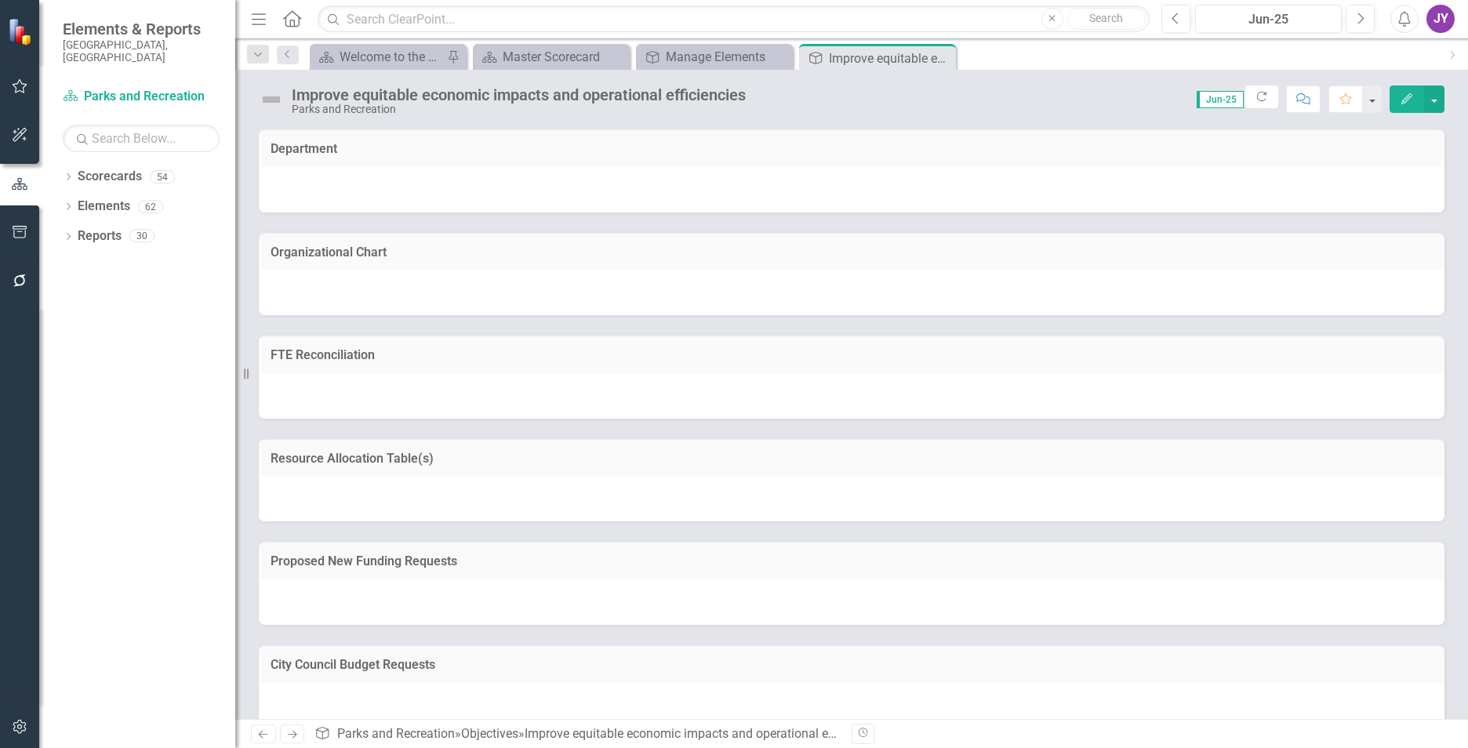
drag, startPoint x: 945, startPoint y: 53, endPoint x: 838, endPoint y: 53, distance: 106.7
click at [0, 0] on icon "Close" at bounding box center [0, 0] width 0 height 0
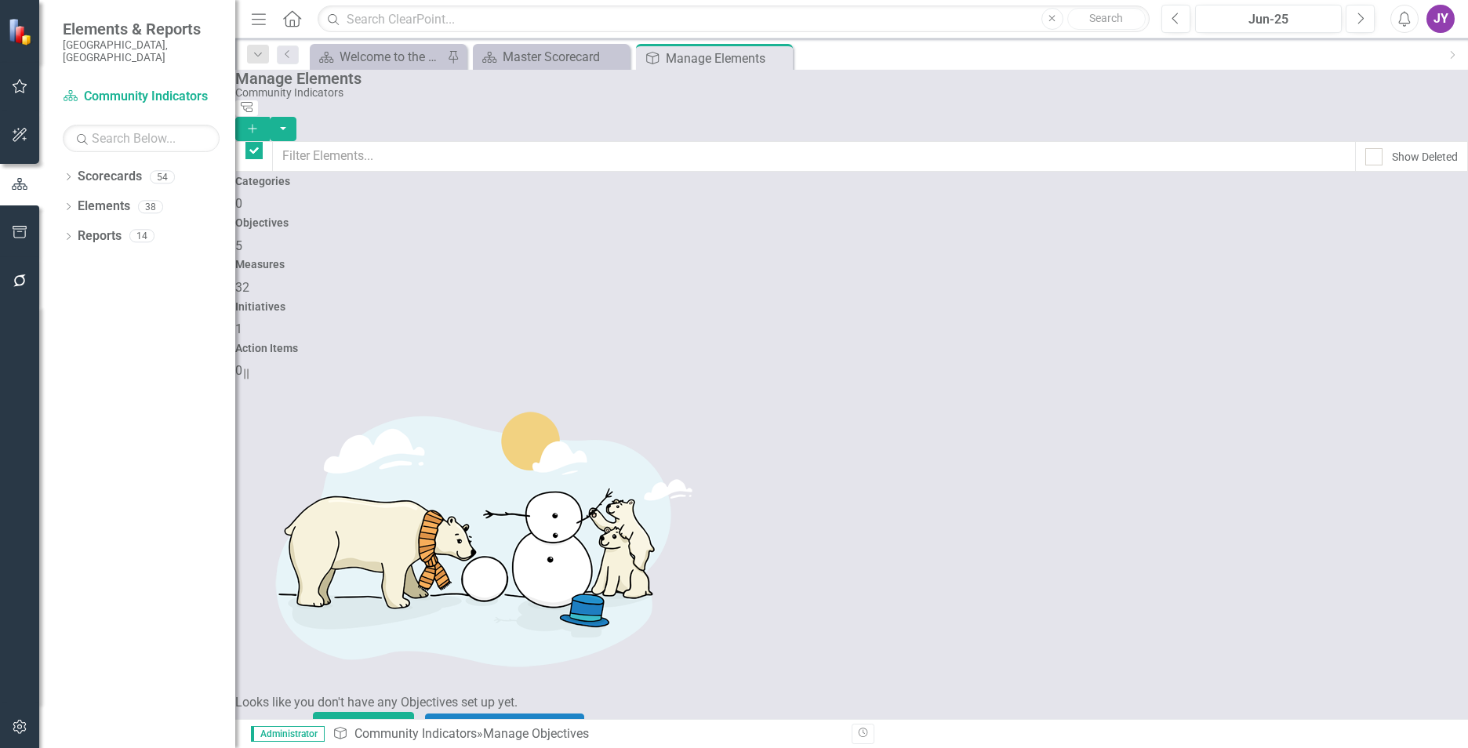
checkbox input "false"
click at [777, 59] on icon at bounding box center [778, 58] width 9 height 9
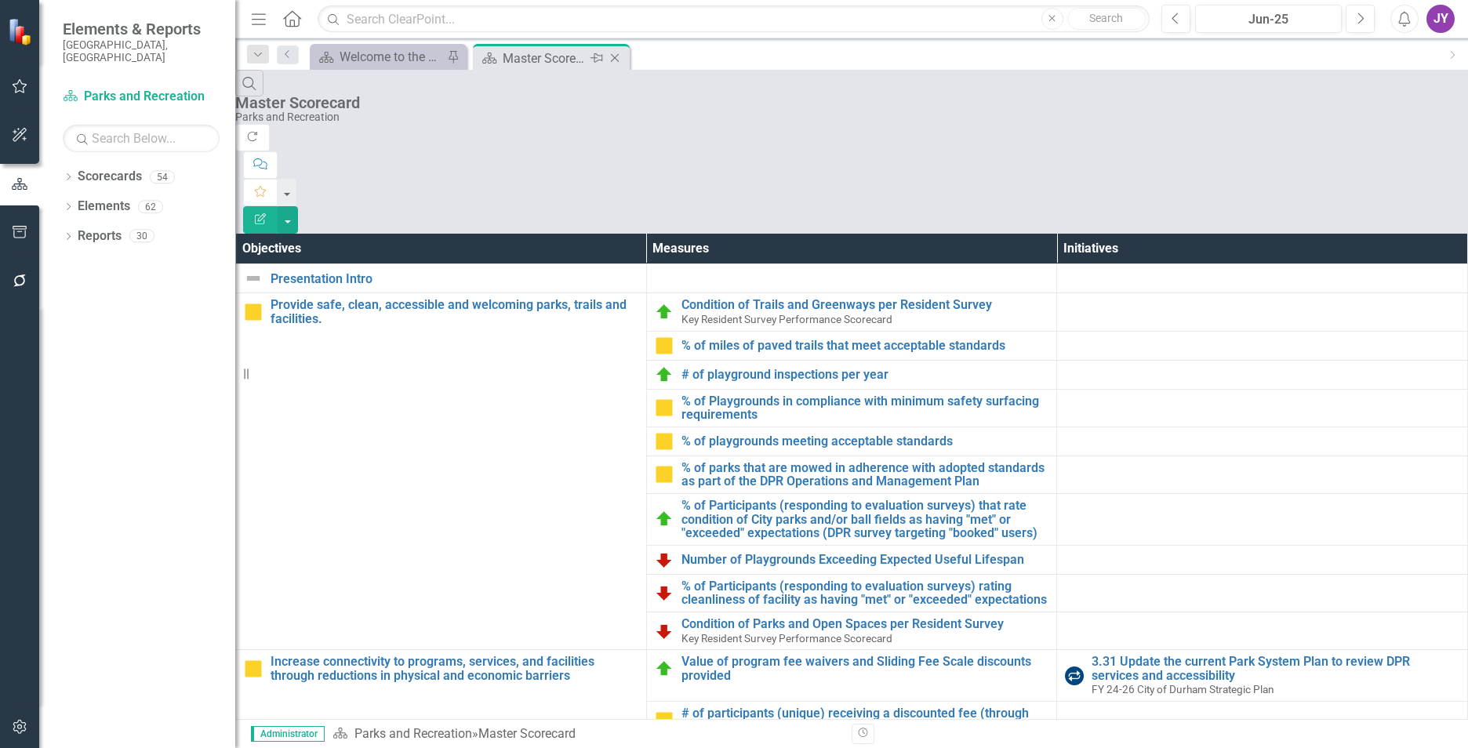
click at [543, 62] on div "Master Scorecard" at bounding box center [545, 59] width 84 height 20
click at [123, 198] on link "Elements" at bounding box center [104, 207] width 53 height 18
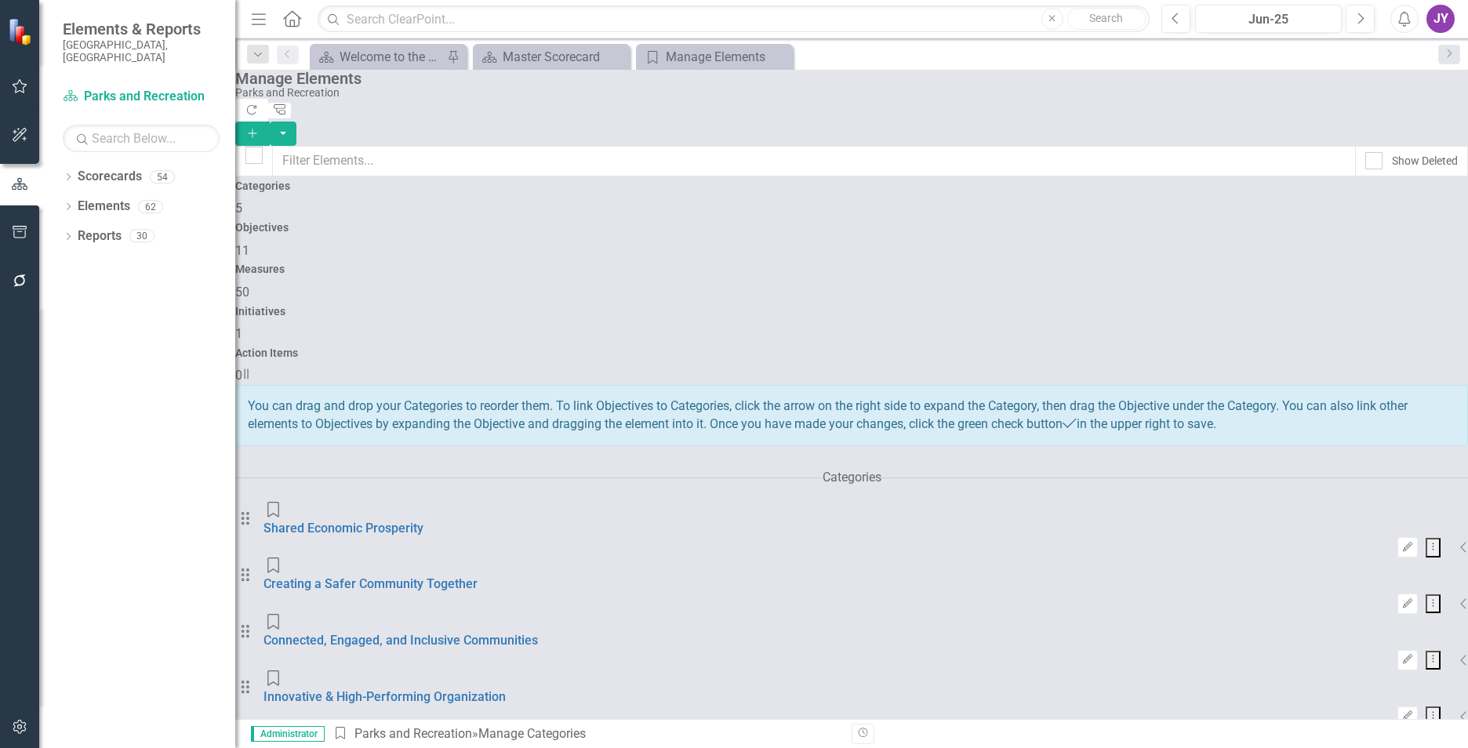
click at [249, 243] on span "11" at bounding box center [242, 250] width 14 height 15
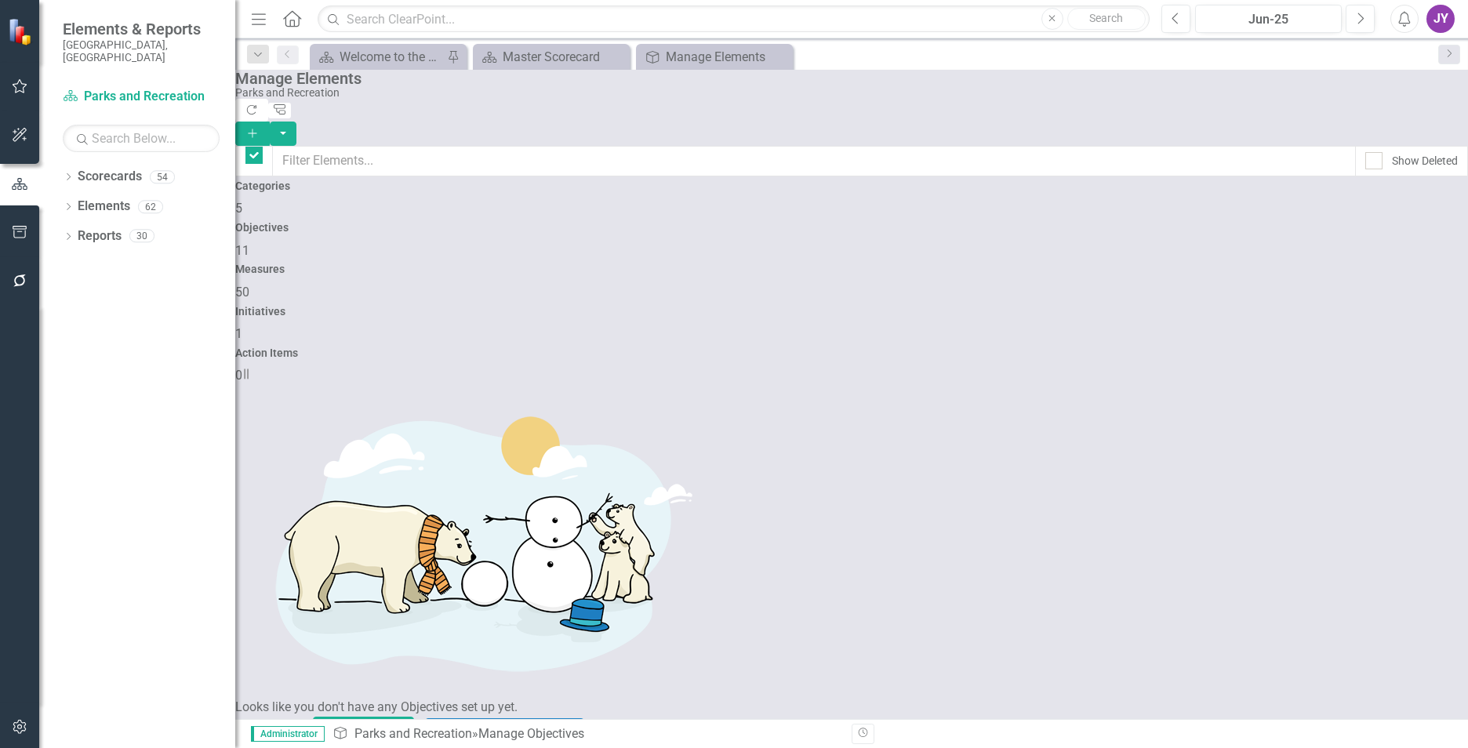
checkbox input "false"
click at [260, 128] on icon "Add" at bounding box center [252, 133] width 14 height 11
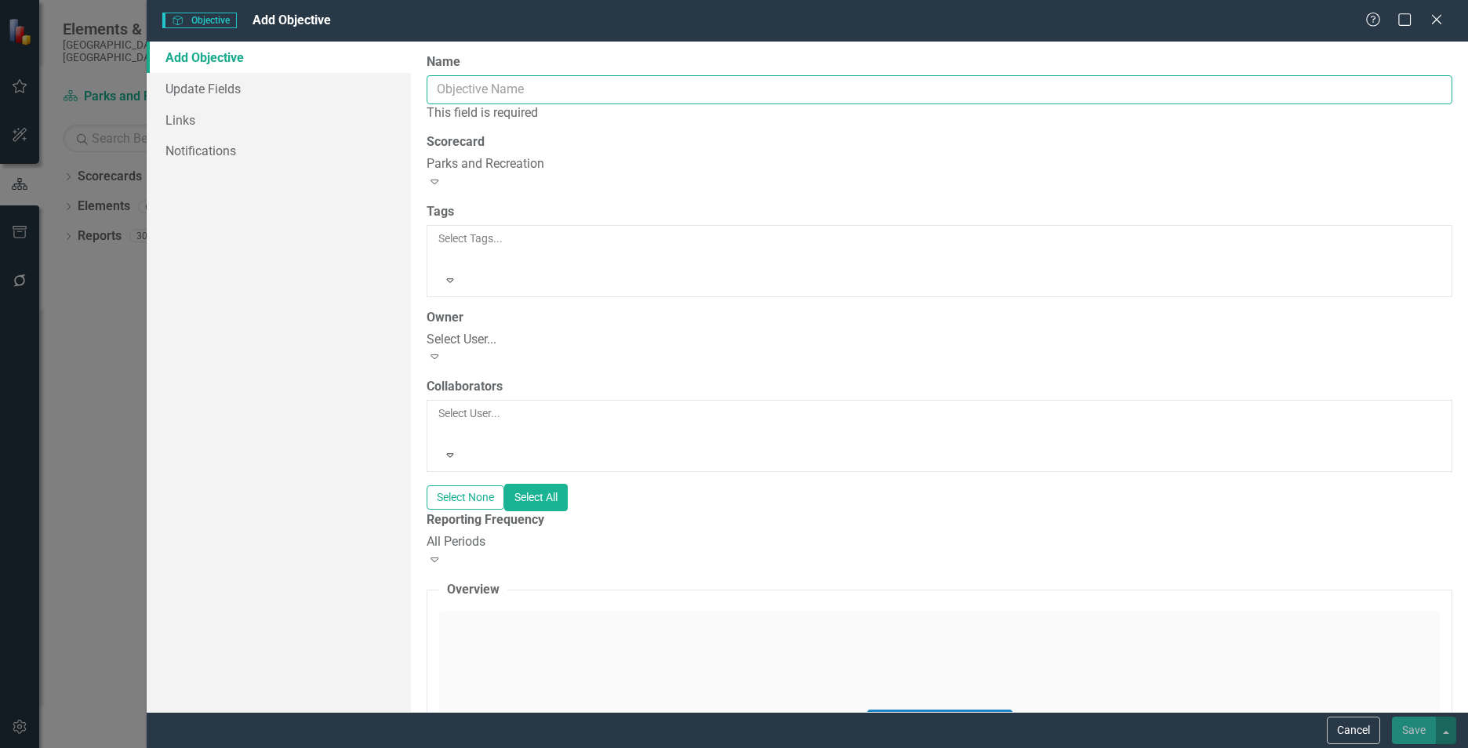
click at [525, 97] on input "Name" at bounding box center [940, 89] width 1026 height 29
paste input "Increase Maintenance and Operations staffing and invest in Operations and Maint…"
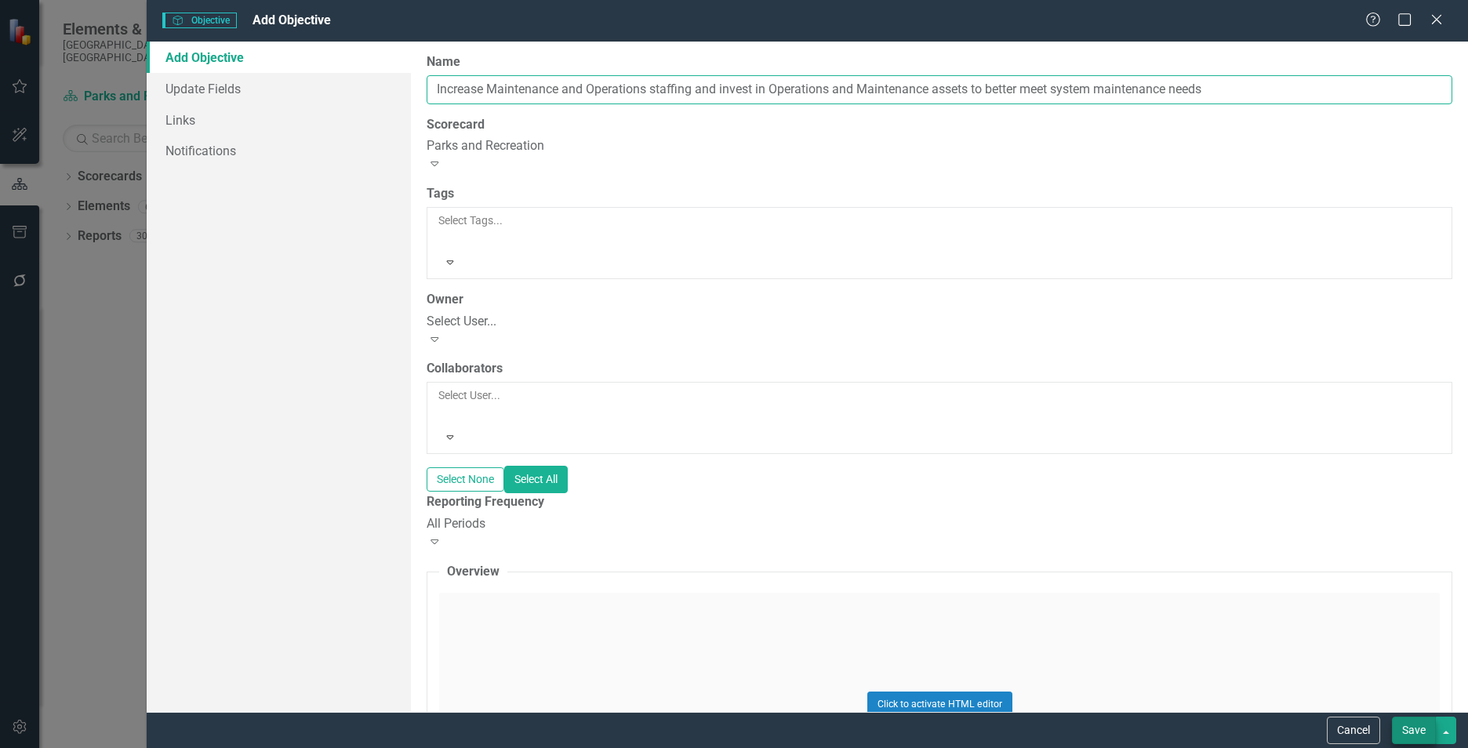
type input "Increase Maintenance and Operations staffing and invest in Operations and Maint…"
click at [1423, 729] on button "Save" at bounding box center [1414, 730] width 44 height 27
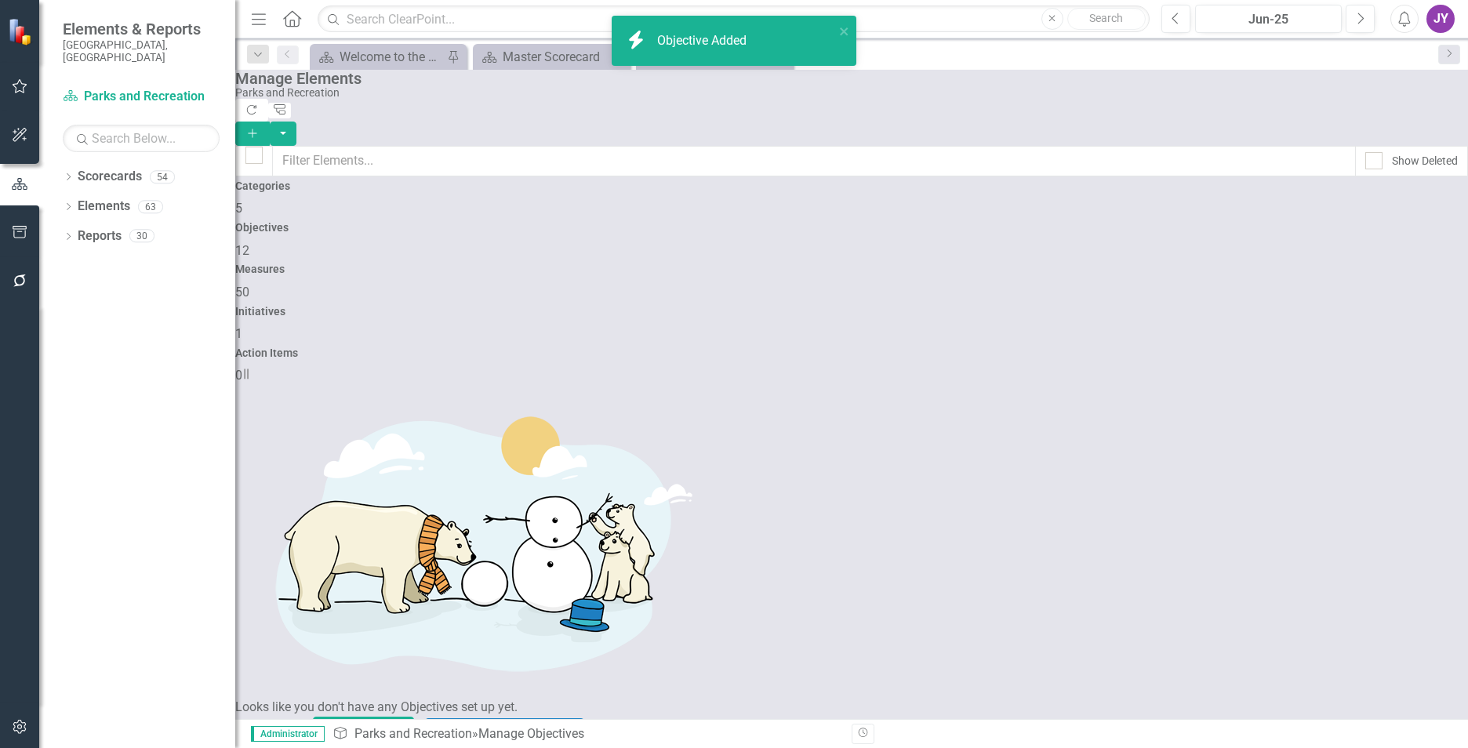
scroll to position [157, 0]
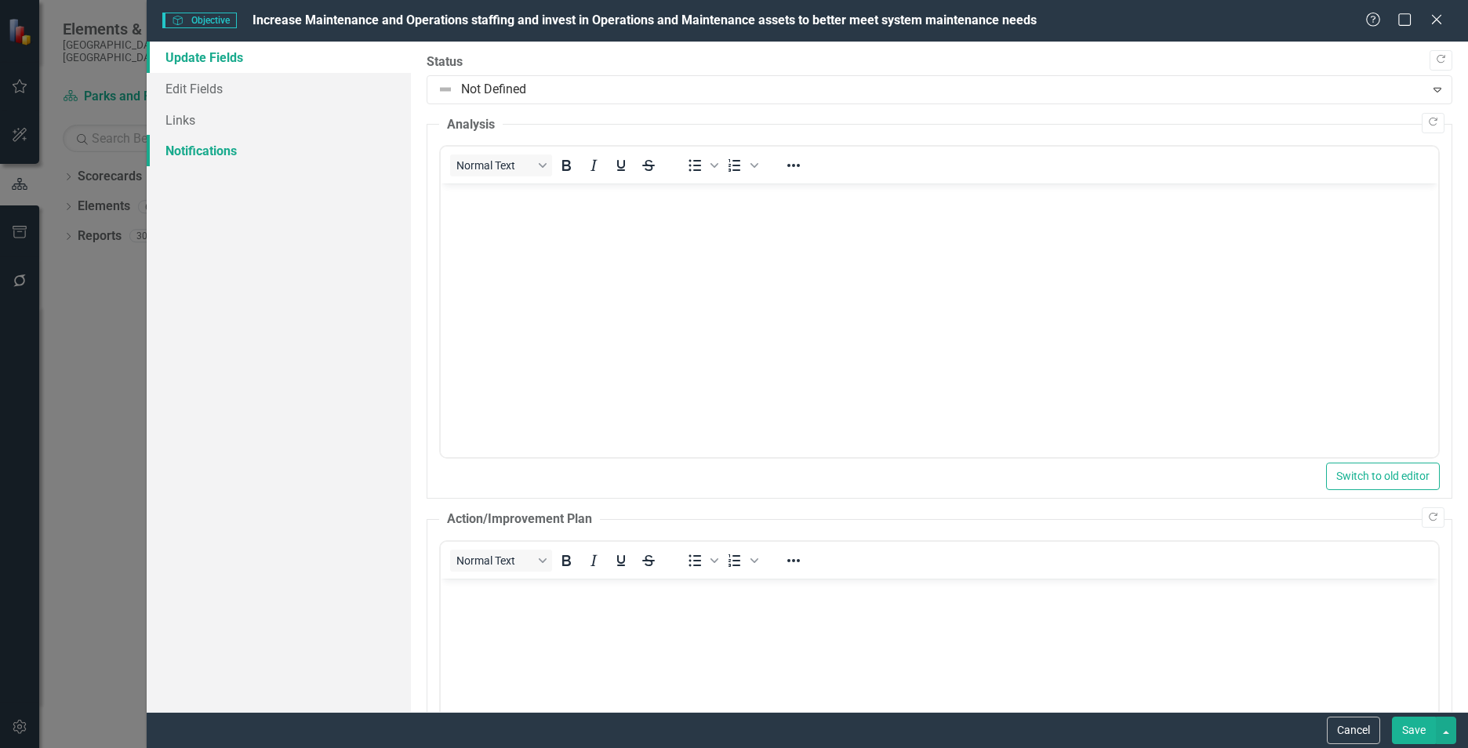
scroll to position [0, 0]
click at [179, 133] on link "Links" at bounding box center [279, 119] width 264 height 31
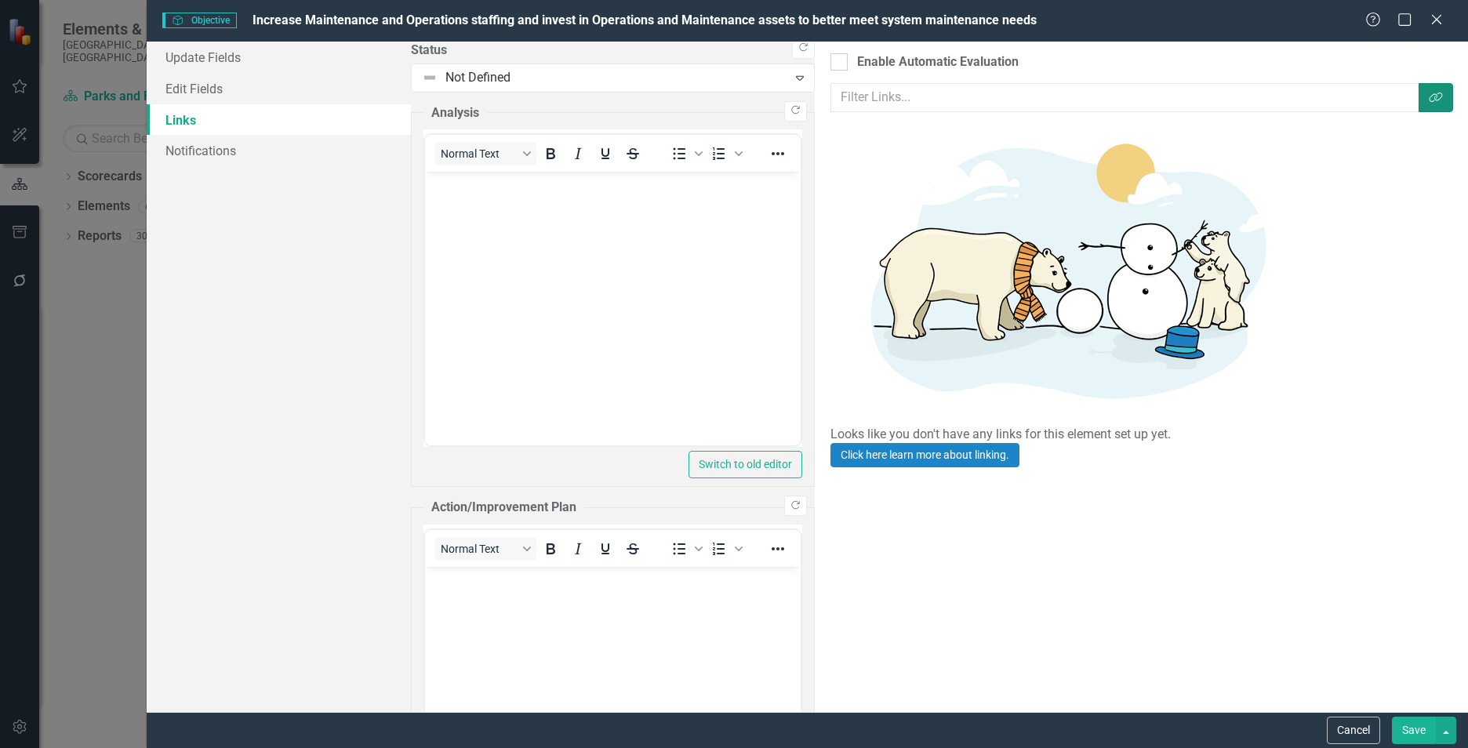
click at [1438, 100] on icon "button" at bounding box center [1436, 97] width 13 height 9
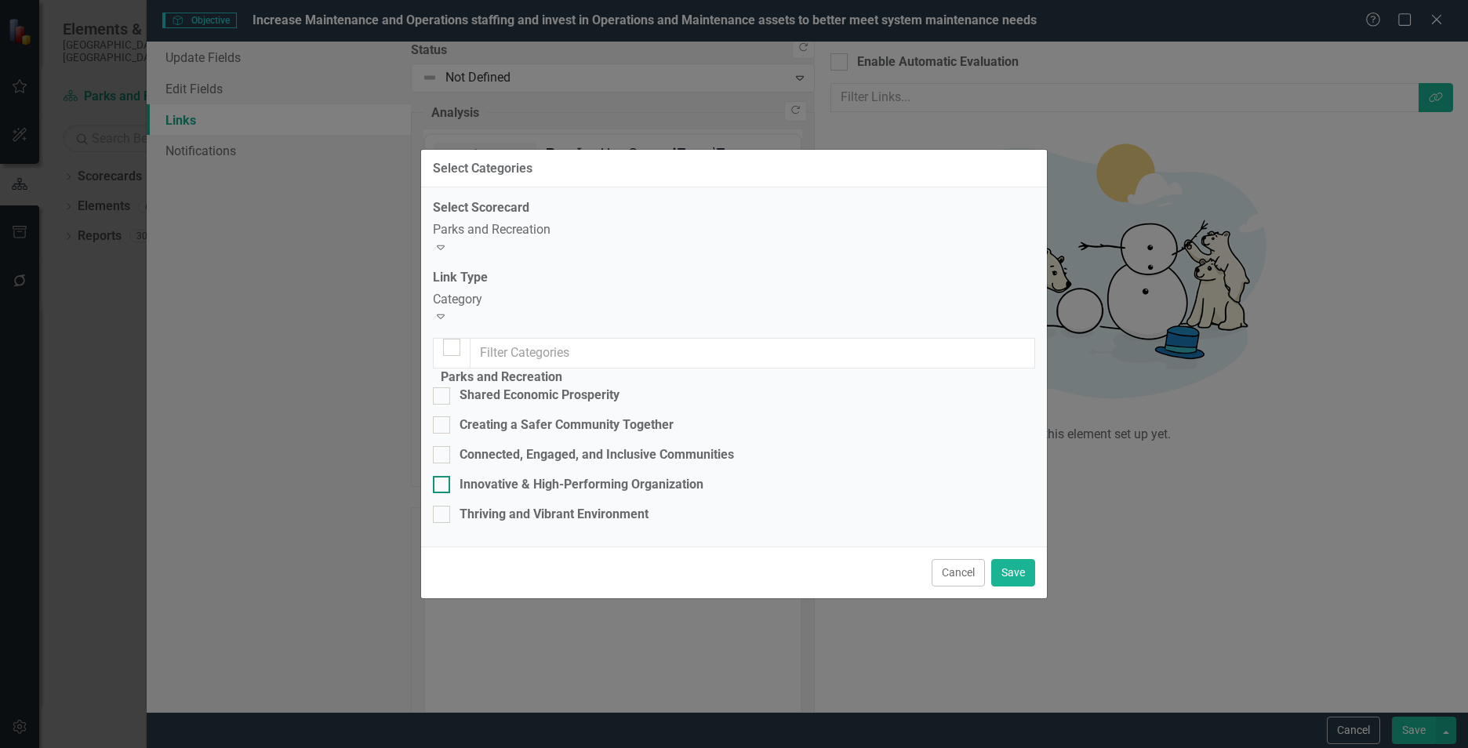
click at [627, 476] on div "Innovative & High-Performing Organization" at bounding box center [582, 485] width 244 height 18
click at [443, 476] on input "Innovative & High-Performing Organization" at bounding box center [438, 481] width 10 height 10
checkbox input "true"
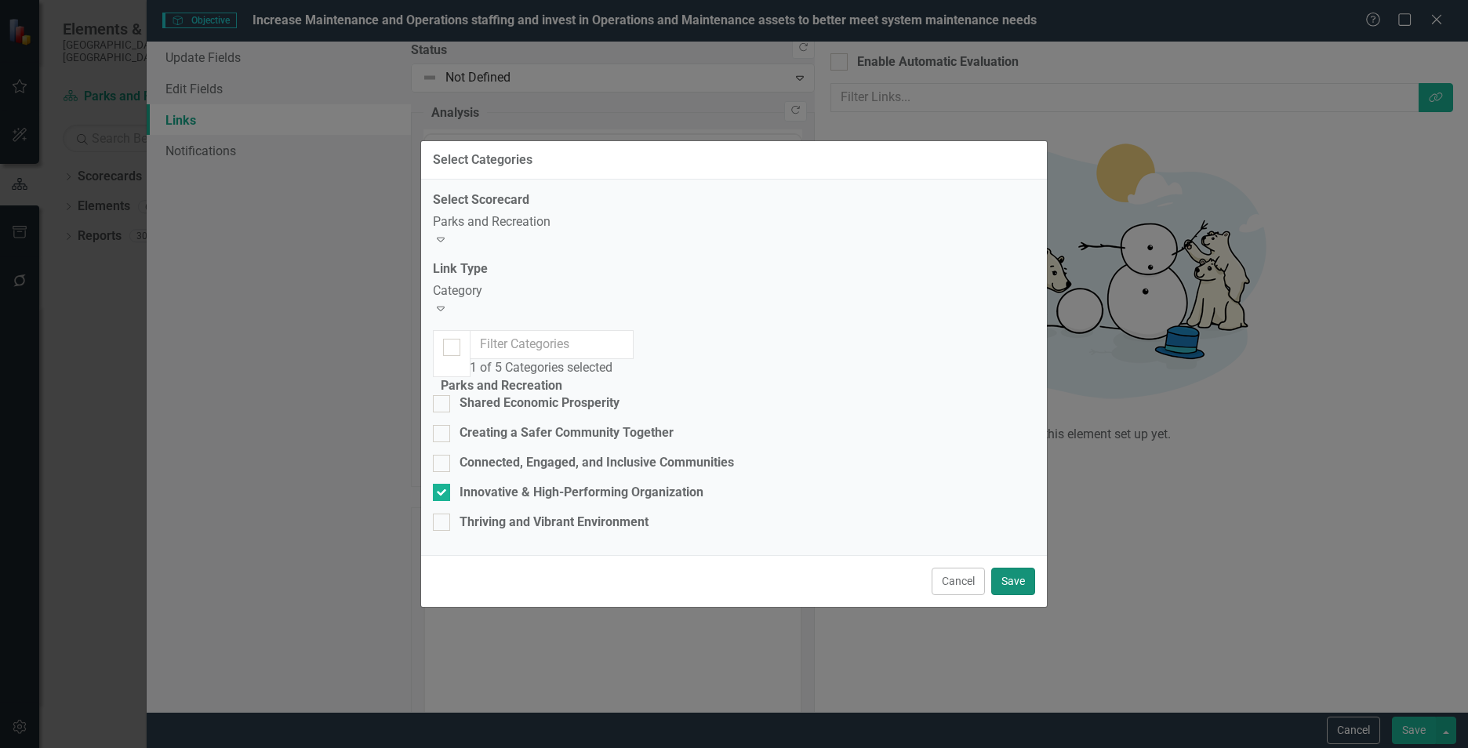
click at [1005, 595] on button "Save" at bounding box center [1013, 581] width 44 height 27
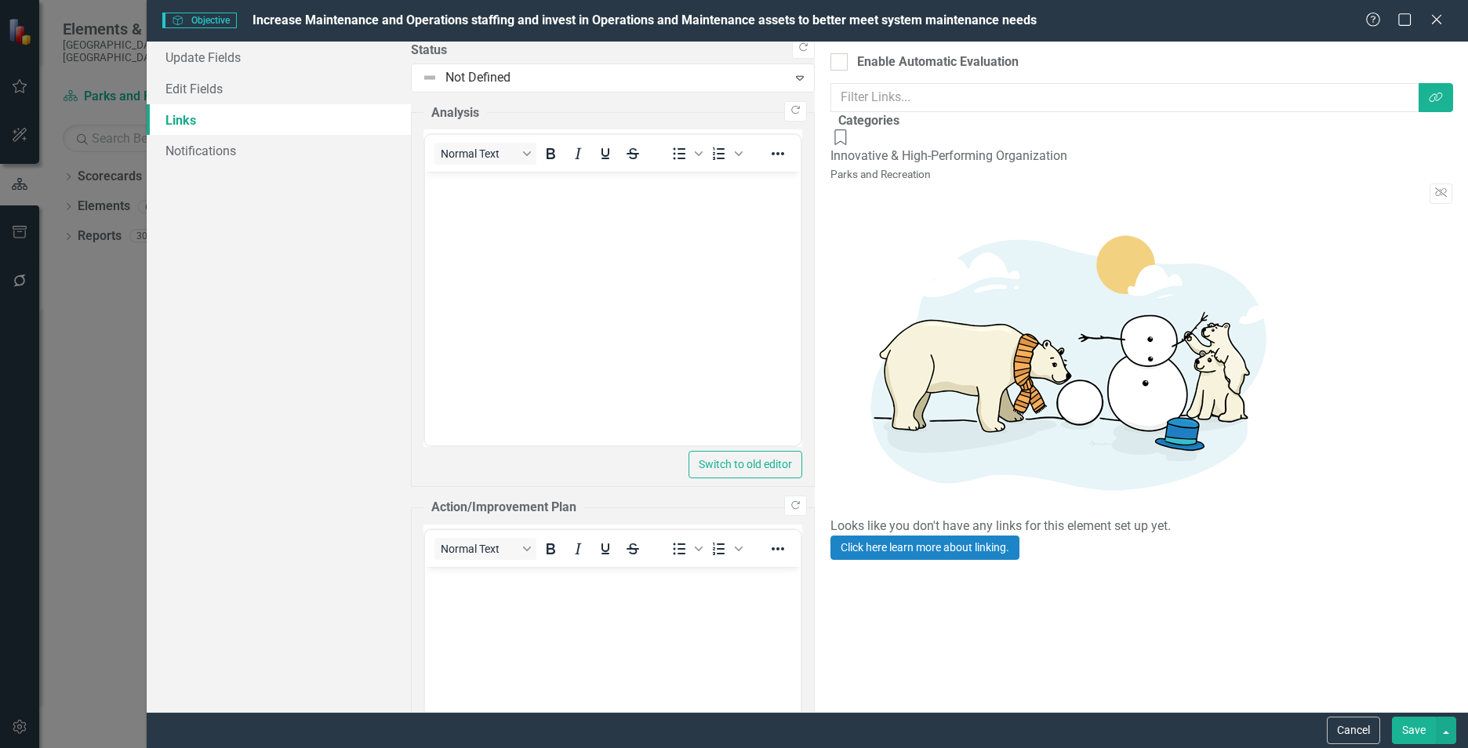
click at [1415, 737] on button "Save" at bounding box center [1414, 730] width 44 height 27
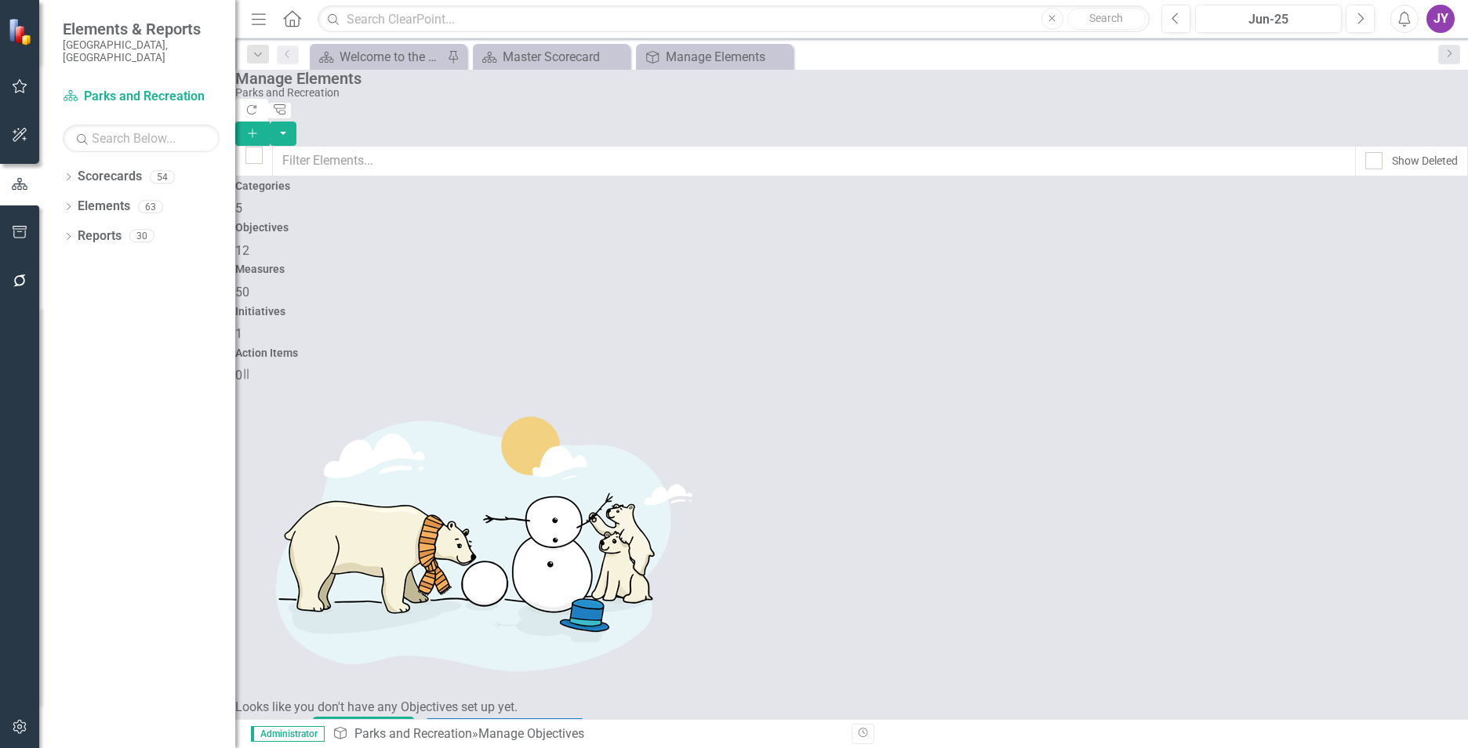
scroll to position [157, 0]
click at [260, 128] on icon "Add" at bounding box center [252, 133] width 14 height 11
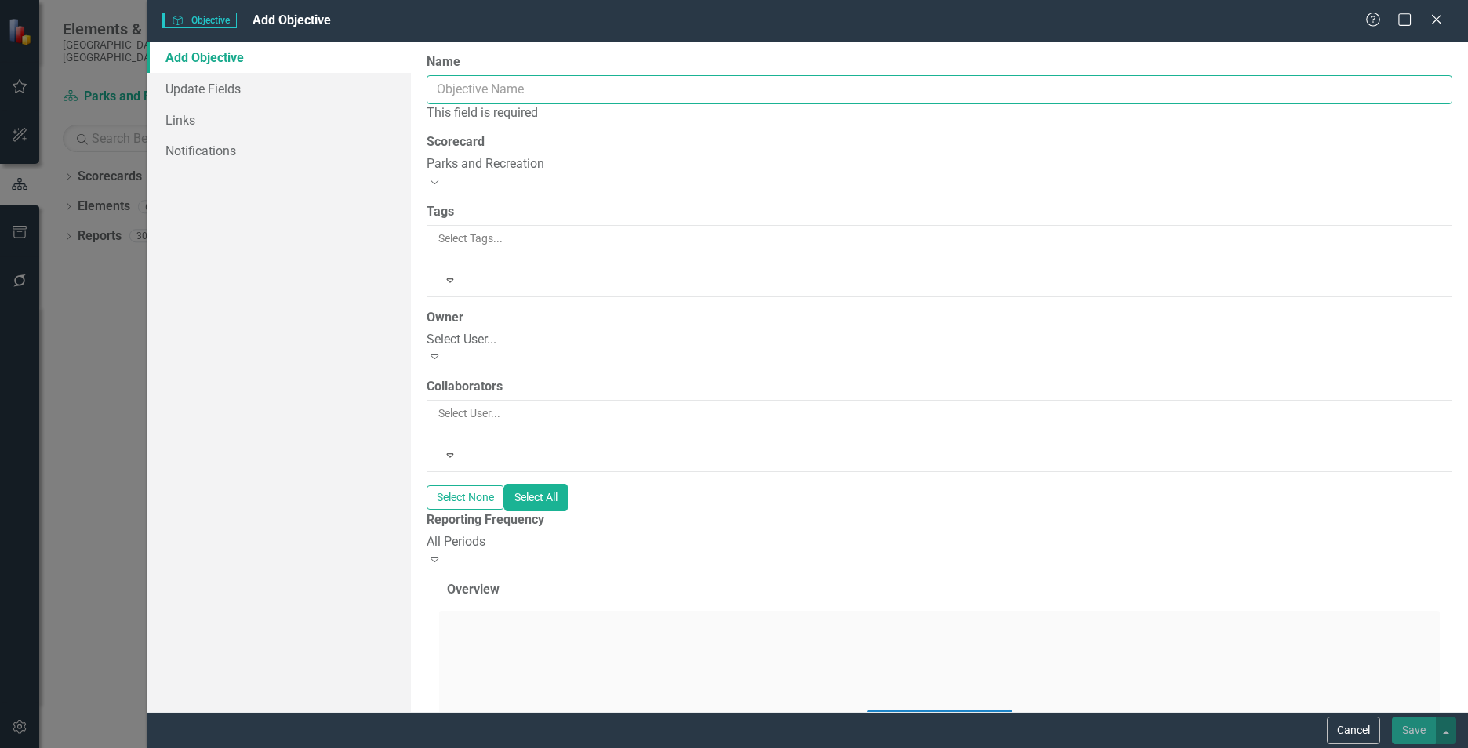
click at [478, 88] on input "Name" at bounding box center [940, 89] width 1026 height 29
paste input "Equip parks to deal with escalating extreme heat events and keep users safe"
type input "Equip parks to deal with escalating extreme heat events and keep users safe"
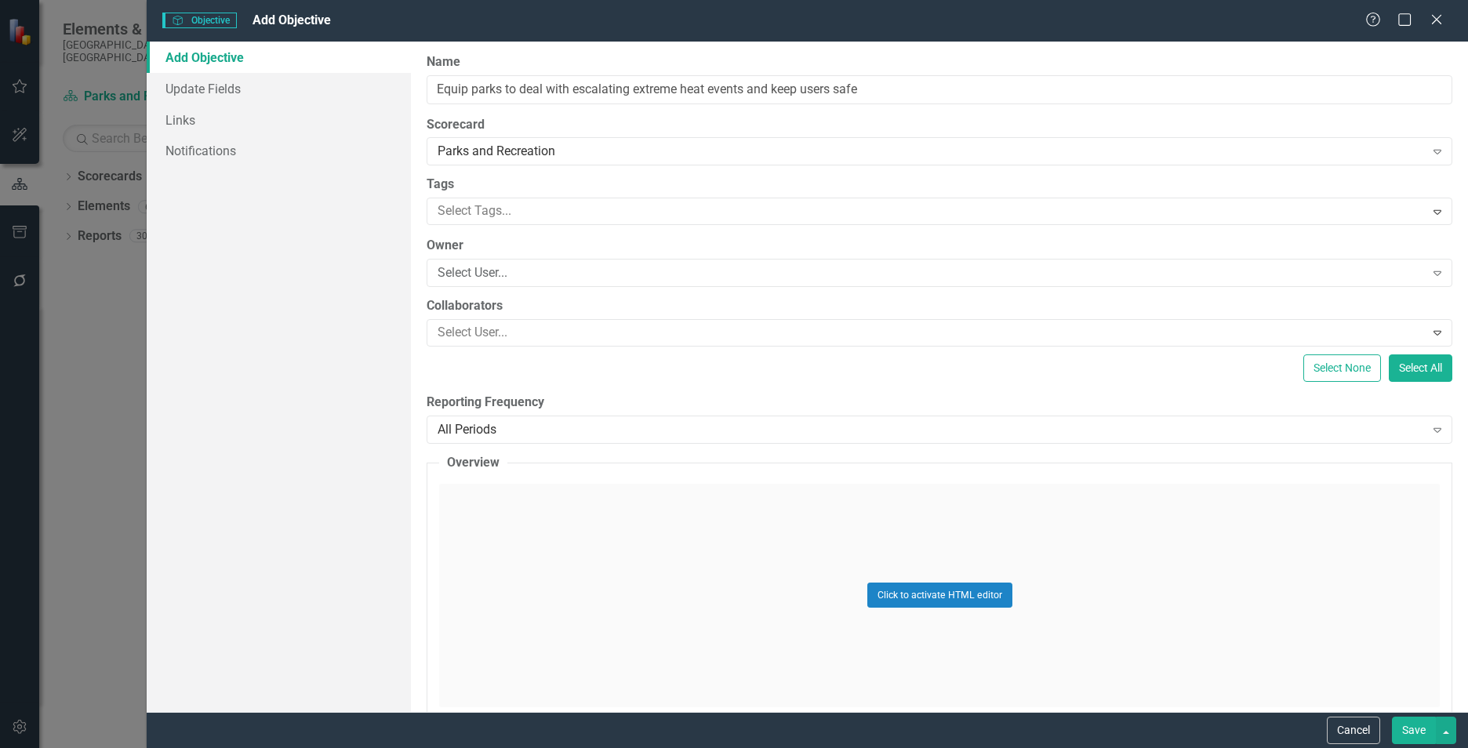
scroll to position [157, 0]
type input "Equip parks to deal with escalating extreme heat events and keep users safe"
click at [1415, 720] on button "Save" at bounding box center [1414, 730] width 44 height 27
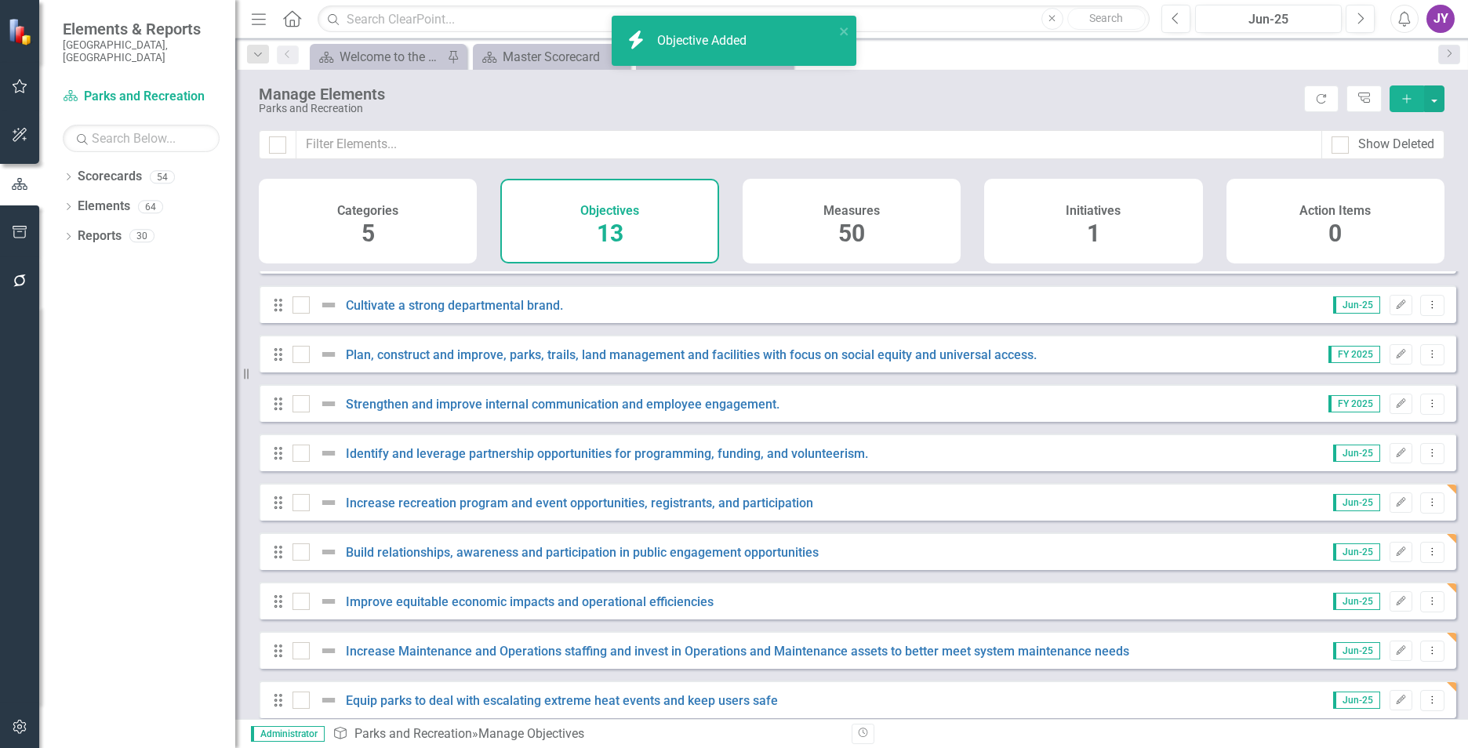
scroll to position [206, 0]
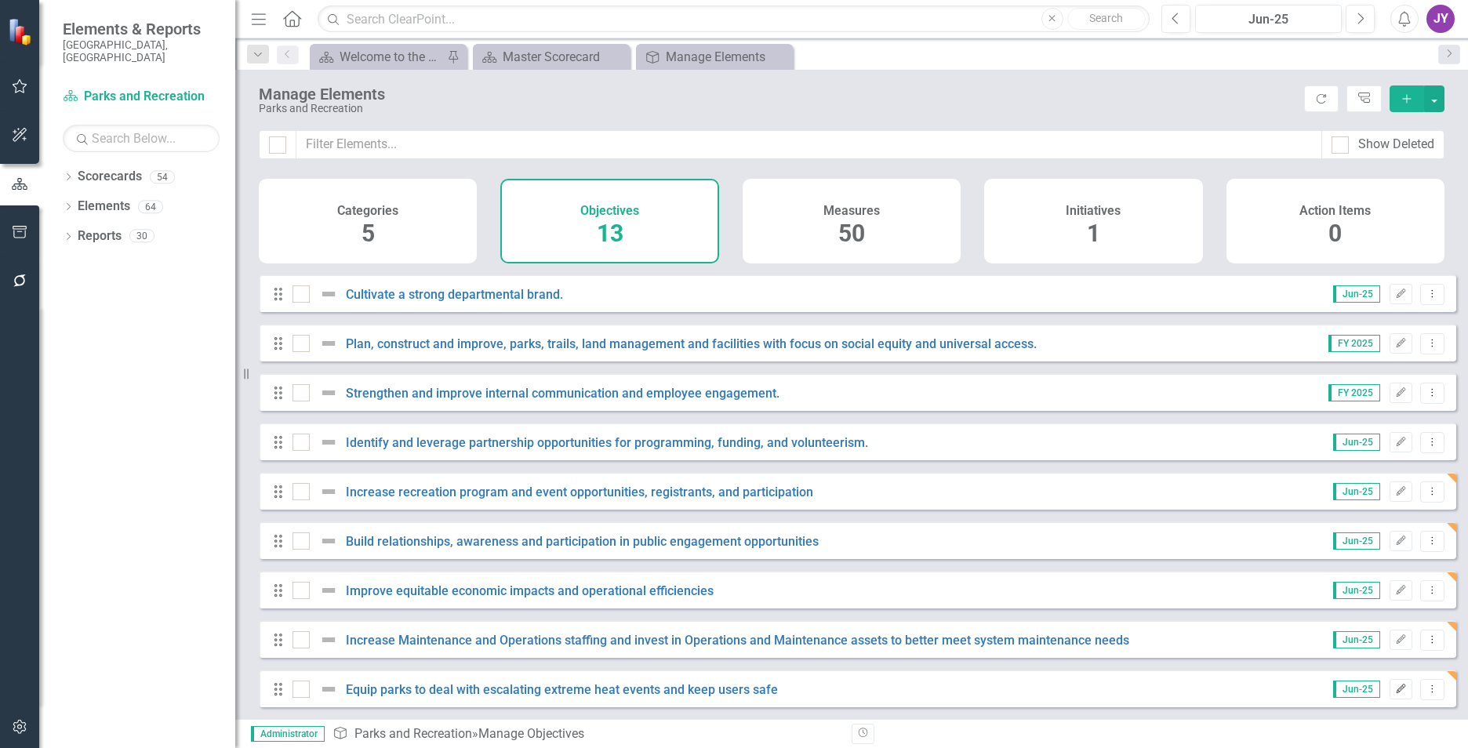
click at [1395, 689] on icon "Edit" at bounding box center [1401, 689] width 12 height 9
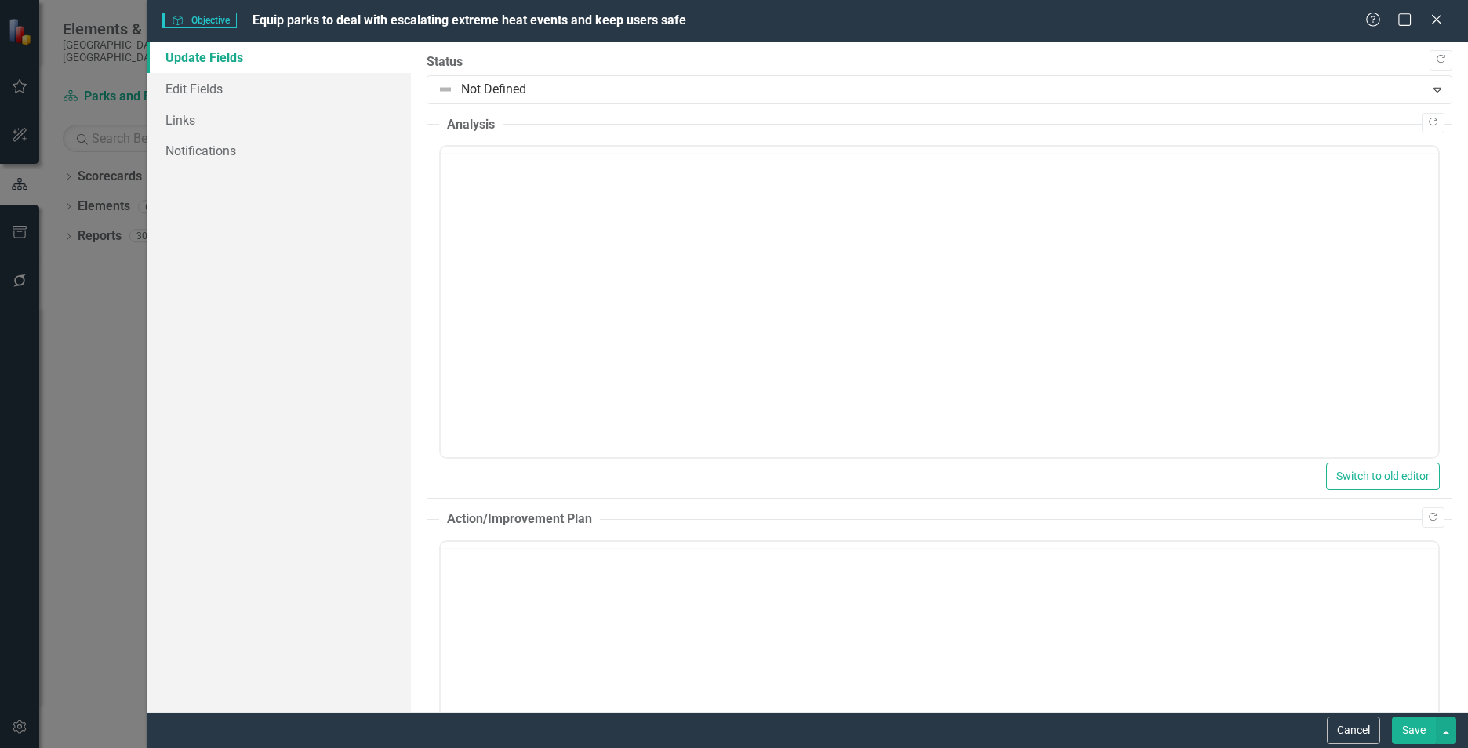
scroll to position [0, 0]
click at [245, 116] on link "Links" at bounding box center [279, 119] width 264 height 31
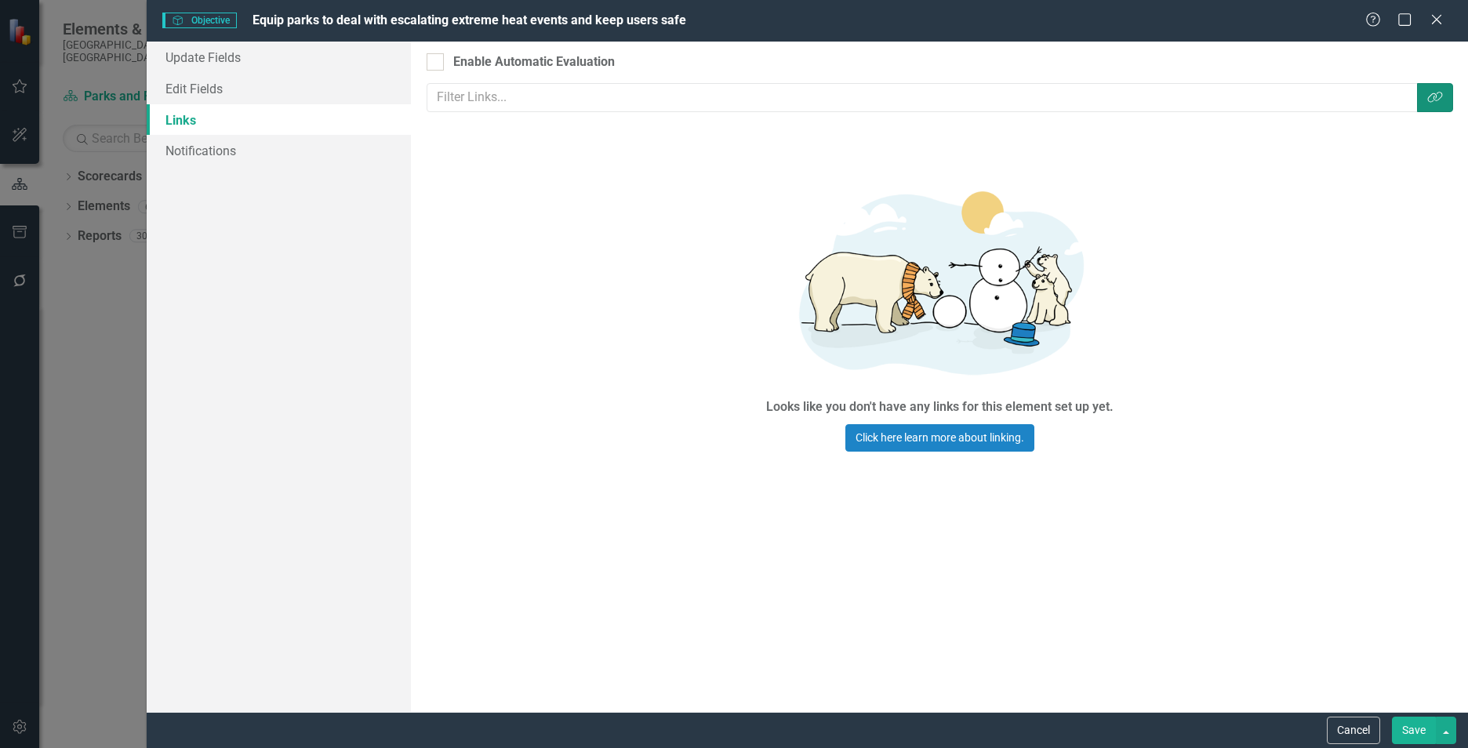
click at [1445, 98] on button "Link Tag" at bounding box center [1435, 97] width 36 height 29
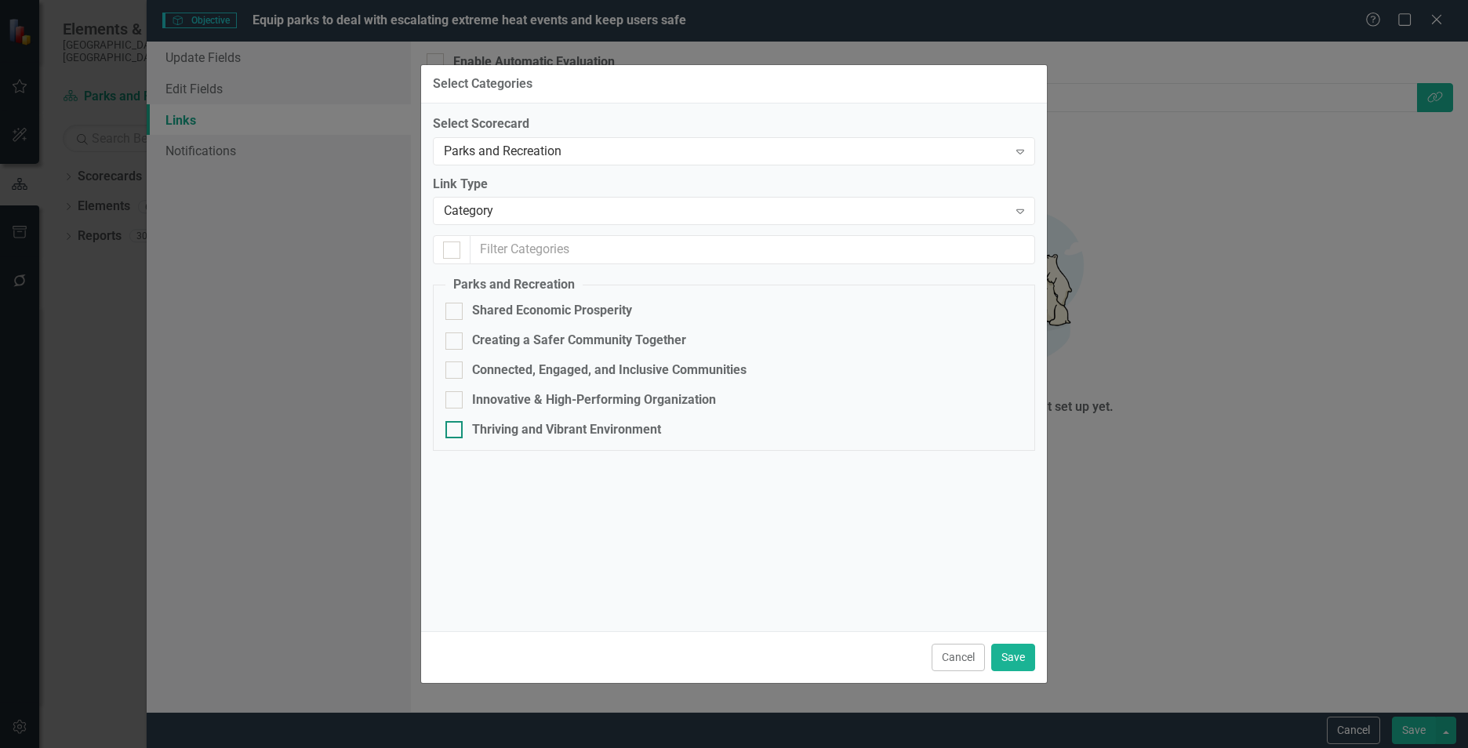
click at [554, 426] on div "Thriving and Vibrant Environment" at bounding box center [566, 430] width 189 height 18
click at [456, 426] on input "Thriving and Vibrant Environment" at bounding box center [450, 426] width 10 height 10
checkbox input "true"
click at [1010, 668] on button "Save" at bounding box center [1013, 657] width 44 height 27
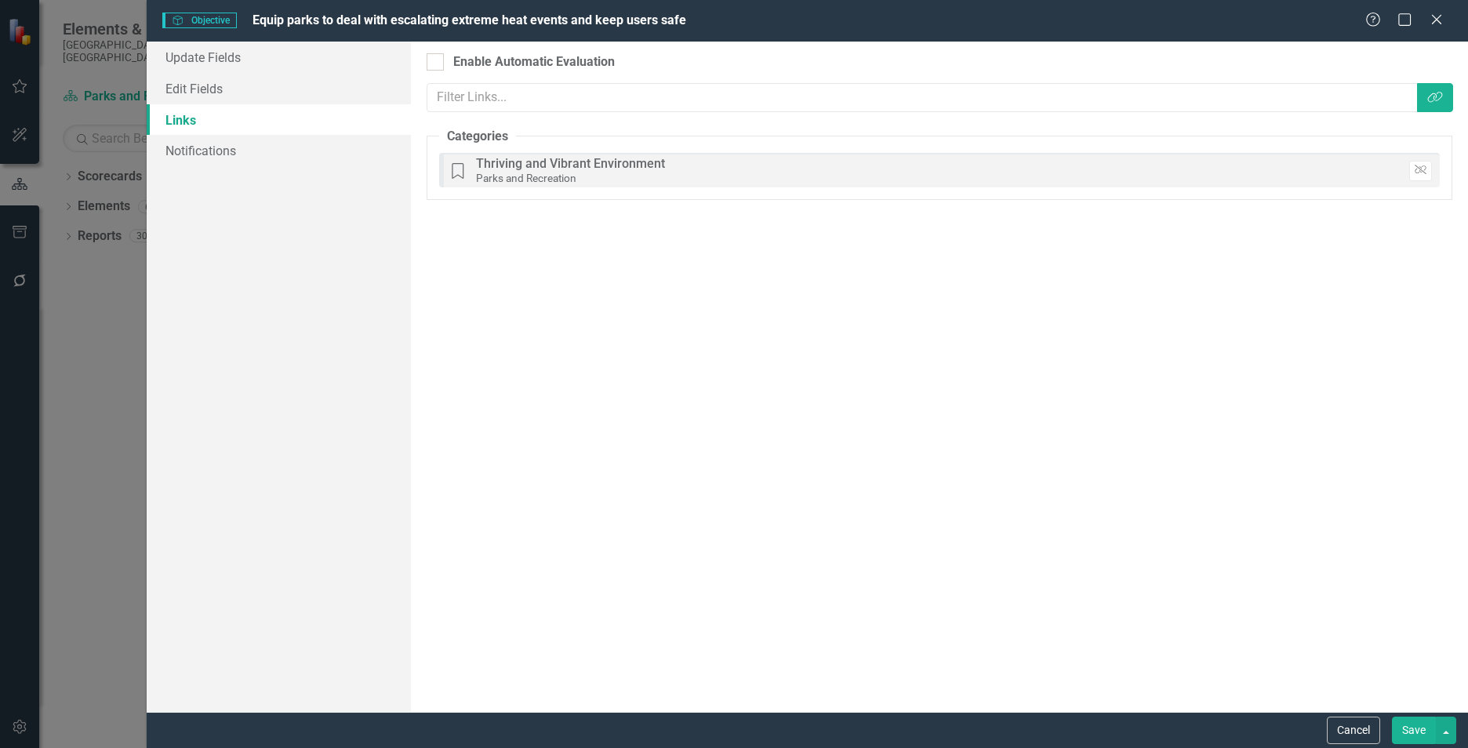
click at [1426, 729] on button "Save" at bounding box center [1414, 730] width 44 height 27
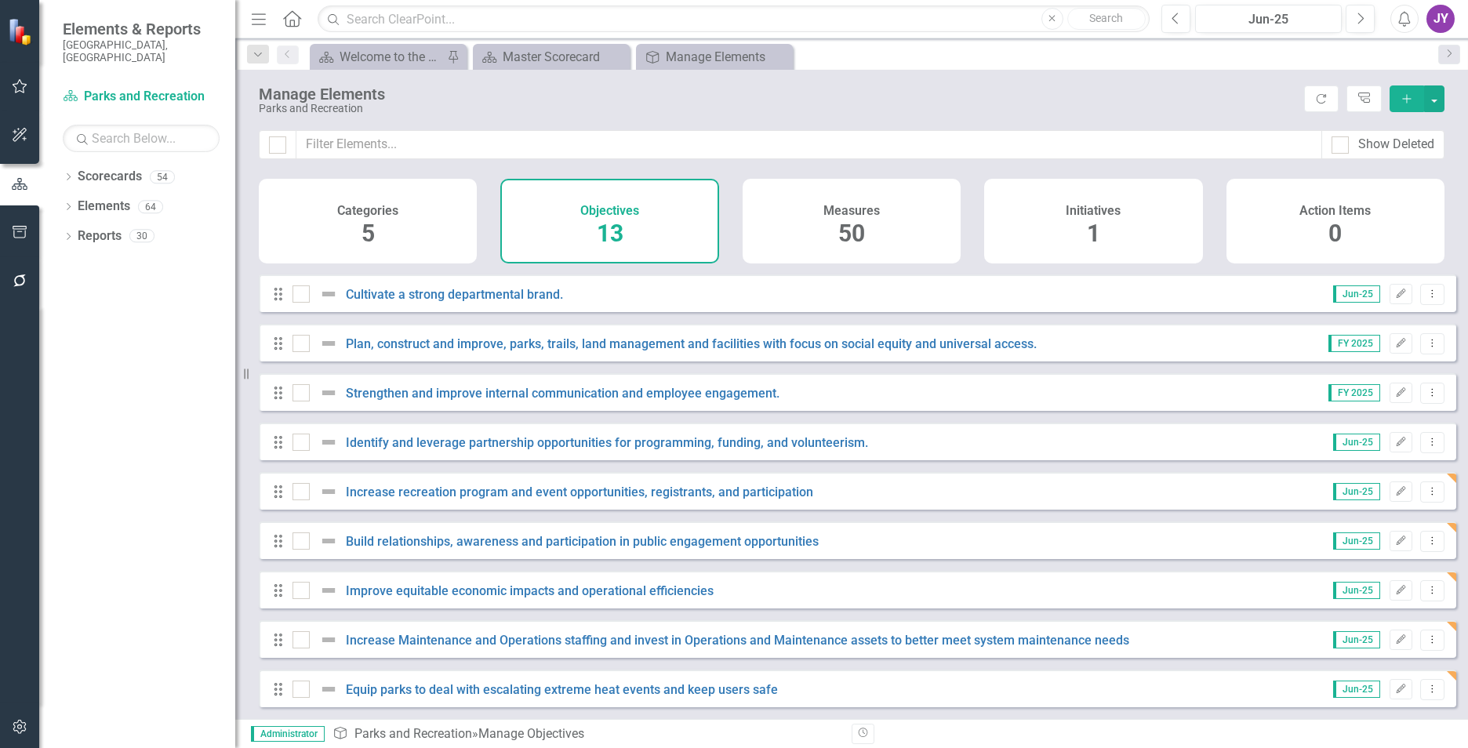
click at [1099, 234] on span "1" at bounding box center [1093, 233] width 13 height 27
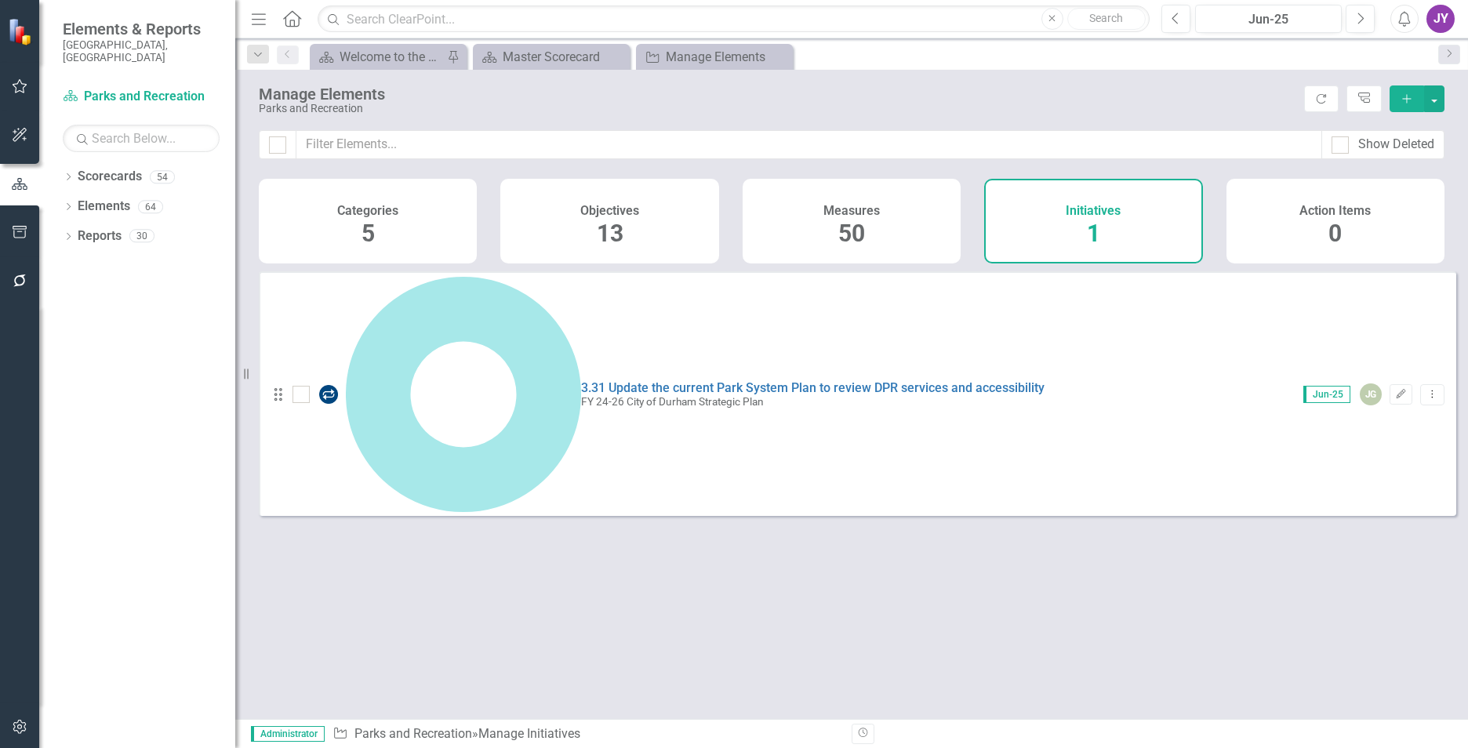
click at [1395, 101] on button "Add" at bounding box center [1407, 98] width 35 height 27
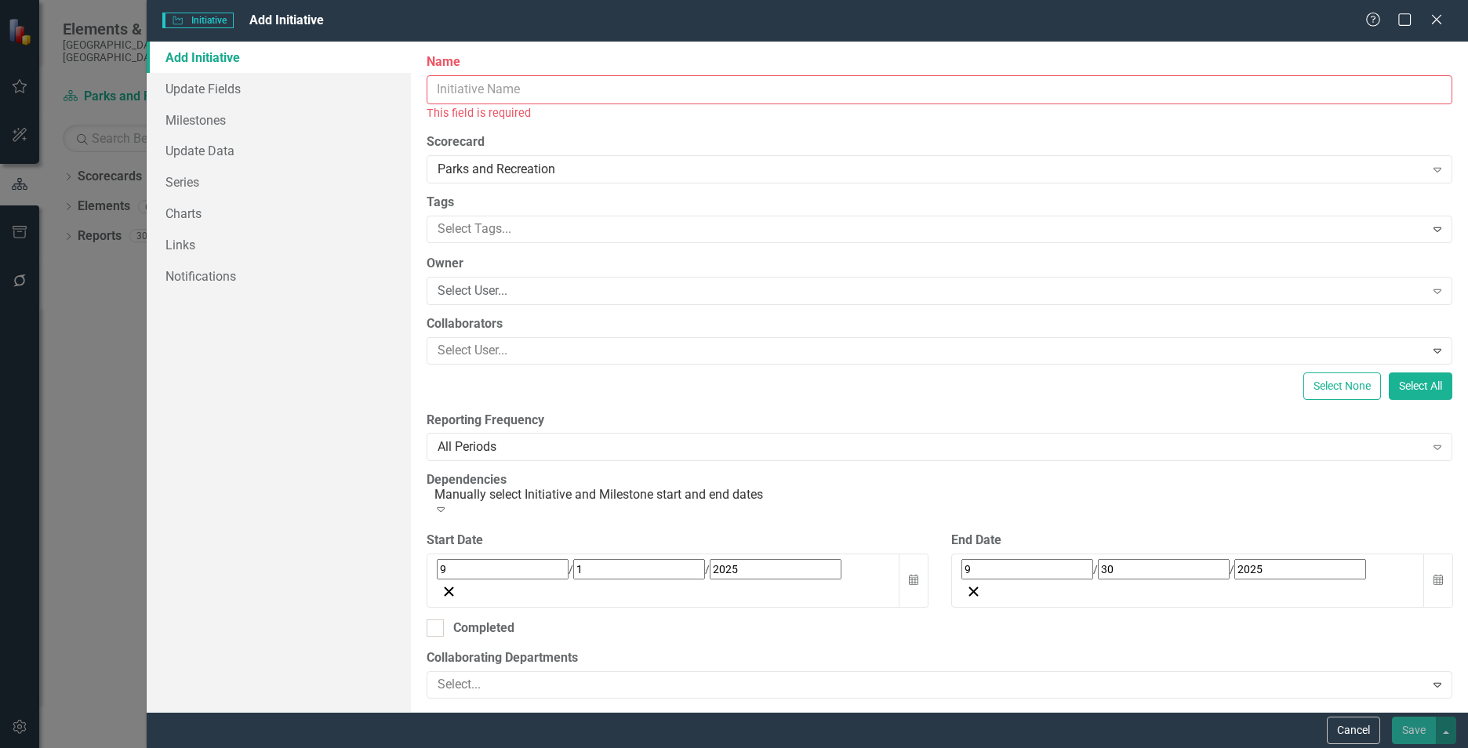
click at [136, 424] on div "Initiative Initiative Add Initiative Help Maximize Close Add Initiative Update …" at bounding box center [734, 374] width 1468 height 748
click at [109, 426] on div "Initiative Initiative Add Initiative Help Maximize Close Add Initiative Update …" at bounding box center [734, 374] width 1468 height 748
click at [1463, 30] on div "Initiative Initiative Add Initiative Help Maximize Close" at bounding box center [807, 21] width 1321 height 42
click at [1448, 25] on div "Help Maximize Close" at bounding box center [1408, 21] width 87 height 18
click at [1436, 22] on icon "Close" at bounding box center [1436, 19] width 20 height 15
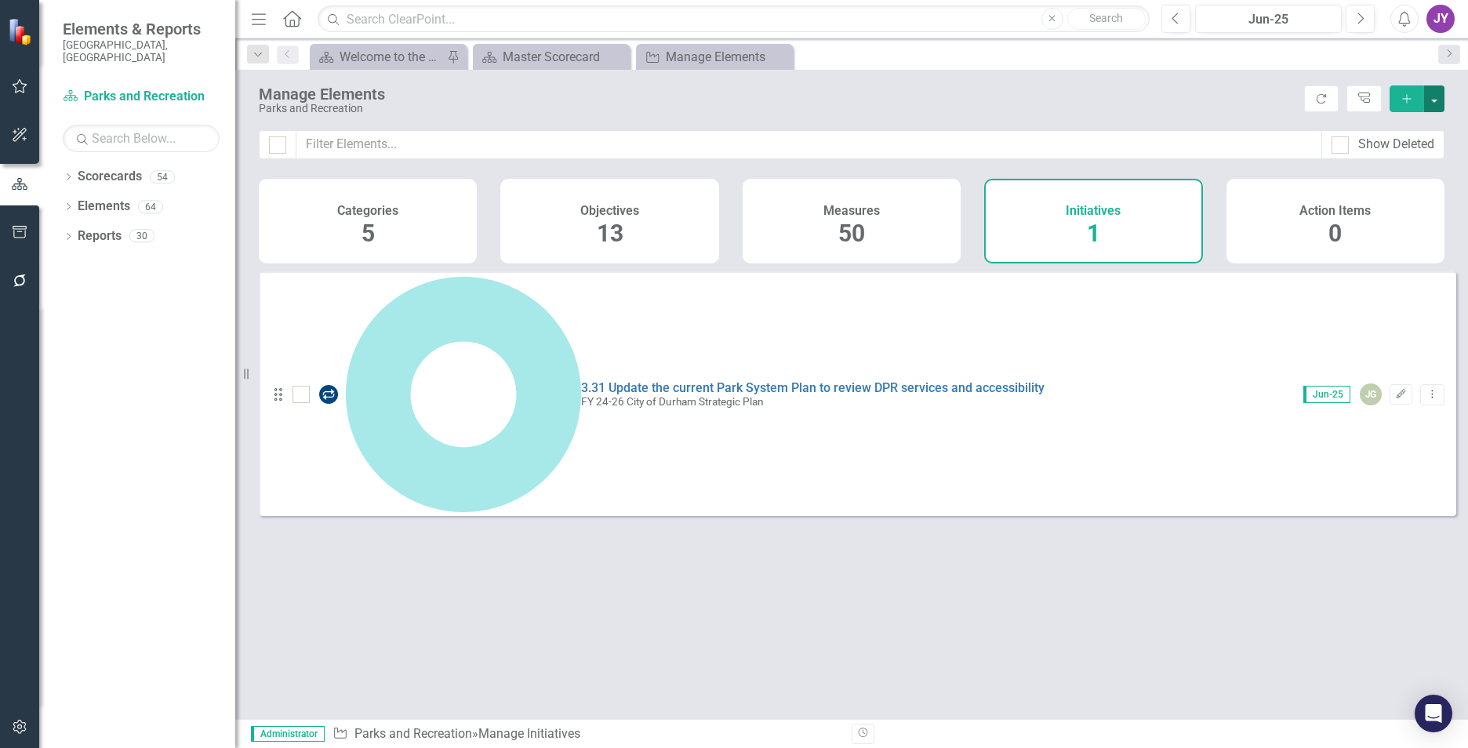
click at [1424, 94] on button "button" at bounding box center [1434, 98] width 20 height 27
click at [1403, 149] on link "Add Multiple Add Multiple" at bounding box center [1382, 156] width 124 height 29
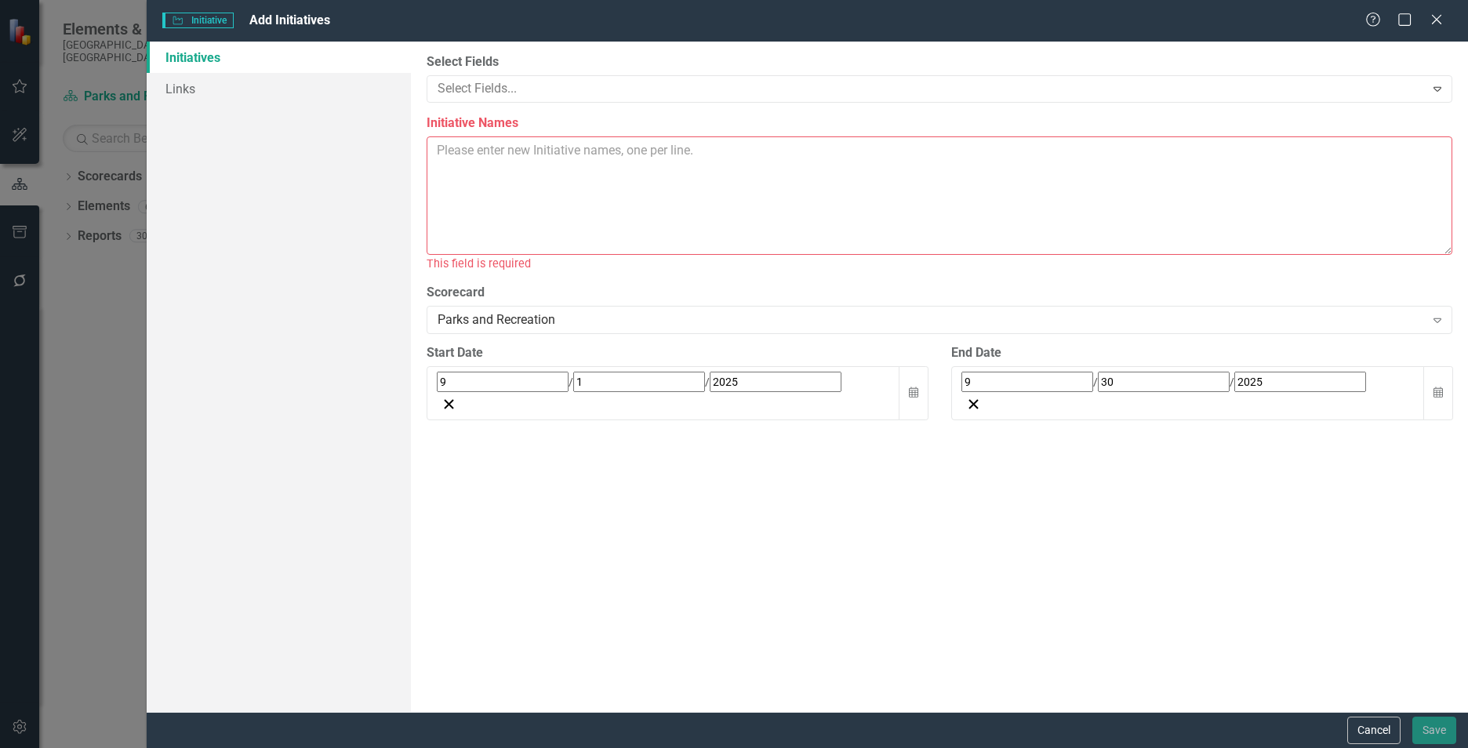
click at [531, 151] on textarea "Initiative Names" at bounding box center [940, 195] width 1026 height 118
paste textarea "BCGA 4.1: Undertake a comprehensive fee study to improve cost recovery for DPR …"
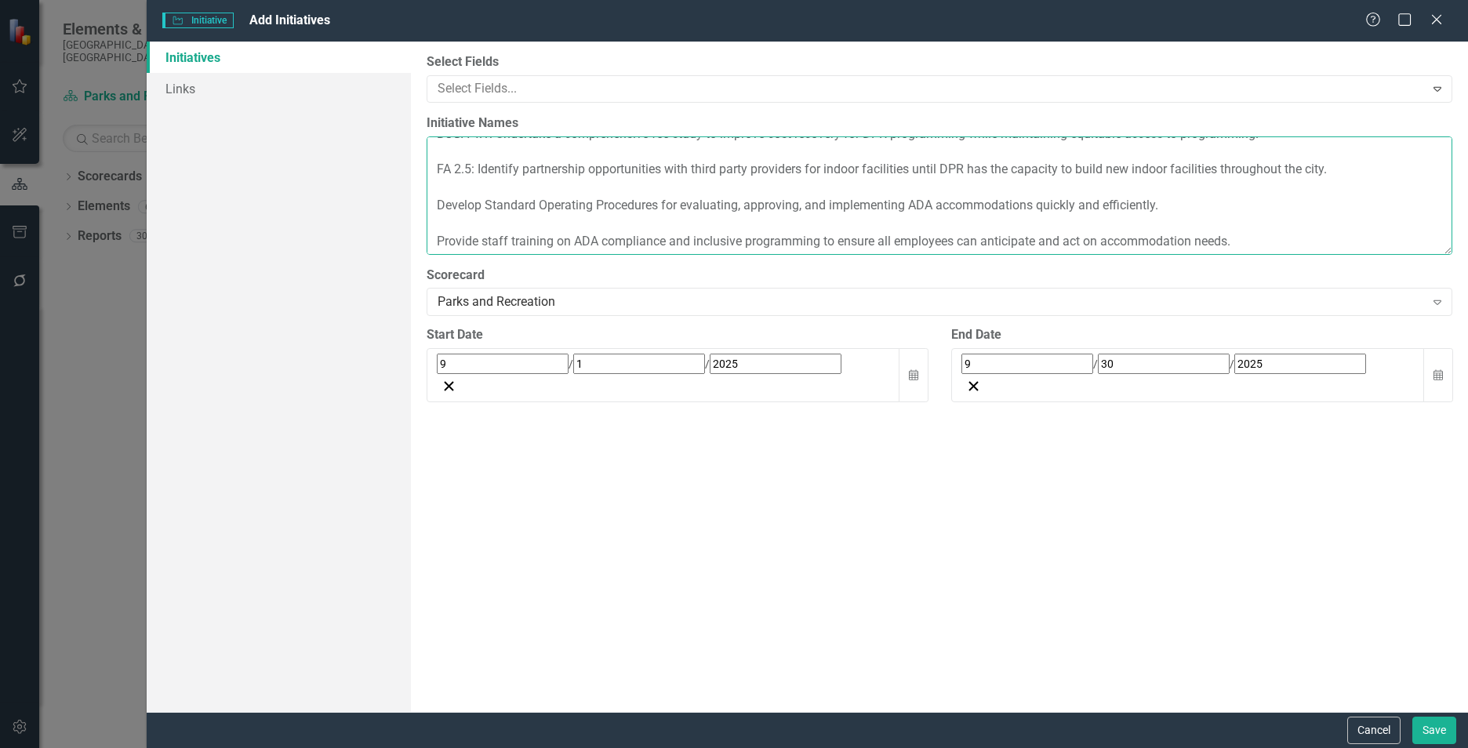
scroll to position [17, 0]
type textarea "BCGA 4.1: Undertake a comprehensive fee study to improve cost recovery for DPR …"
click at [271, 96] on link "Links" at bounding box center [279, 88] width 264 height 31
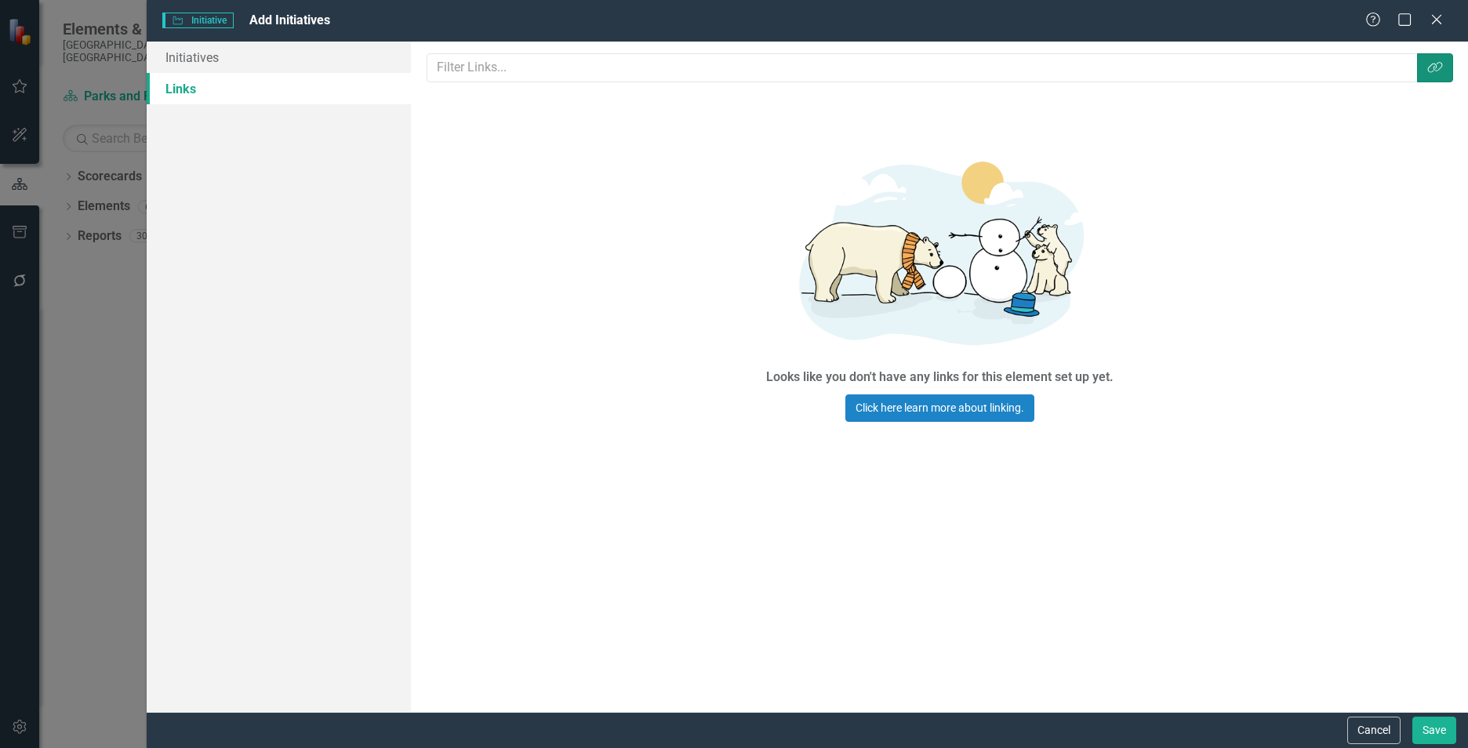
click at [1441, 62] on icon "Link Tag" at bounding box center [1435, 67] width 16 height 13
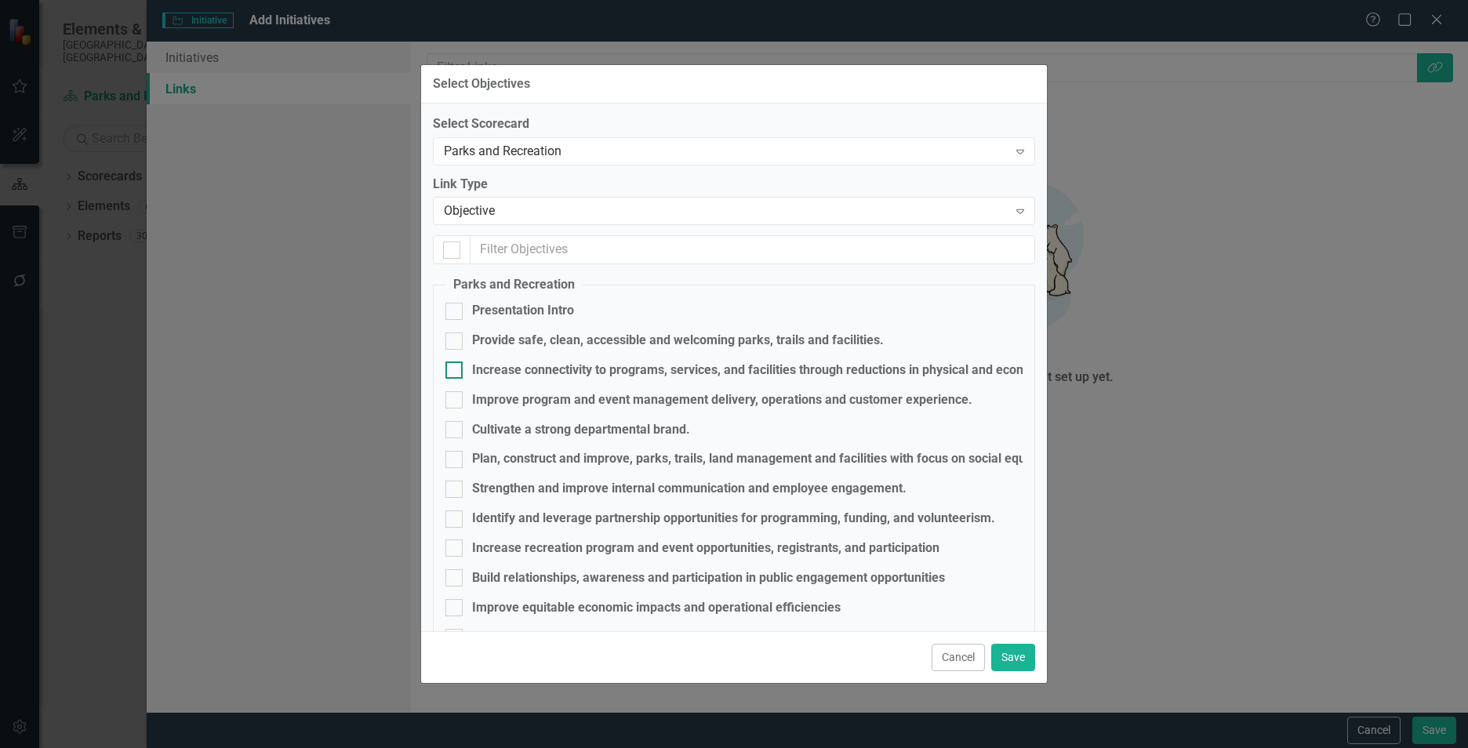
click at [575, 366] on div "Increase connectivity to programs, services, and facilities through reductions …" at bounding box center [785, 371] width 627 height 18
click at [456, 366] on input "Increase connectivity to programs, services, and facilities through reductions …" at bounding box center [450, 367] width 10 height 10
checkbox input "true"
click at [1019, 659] on button "Save" at bounding box center [1013, 657] width 44 height 27
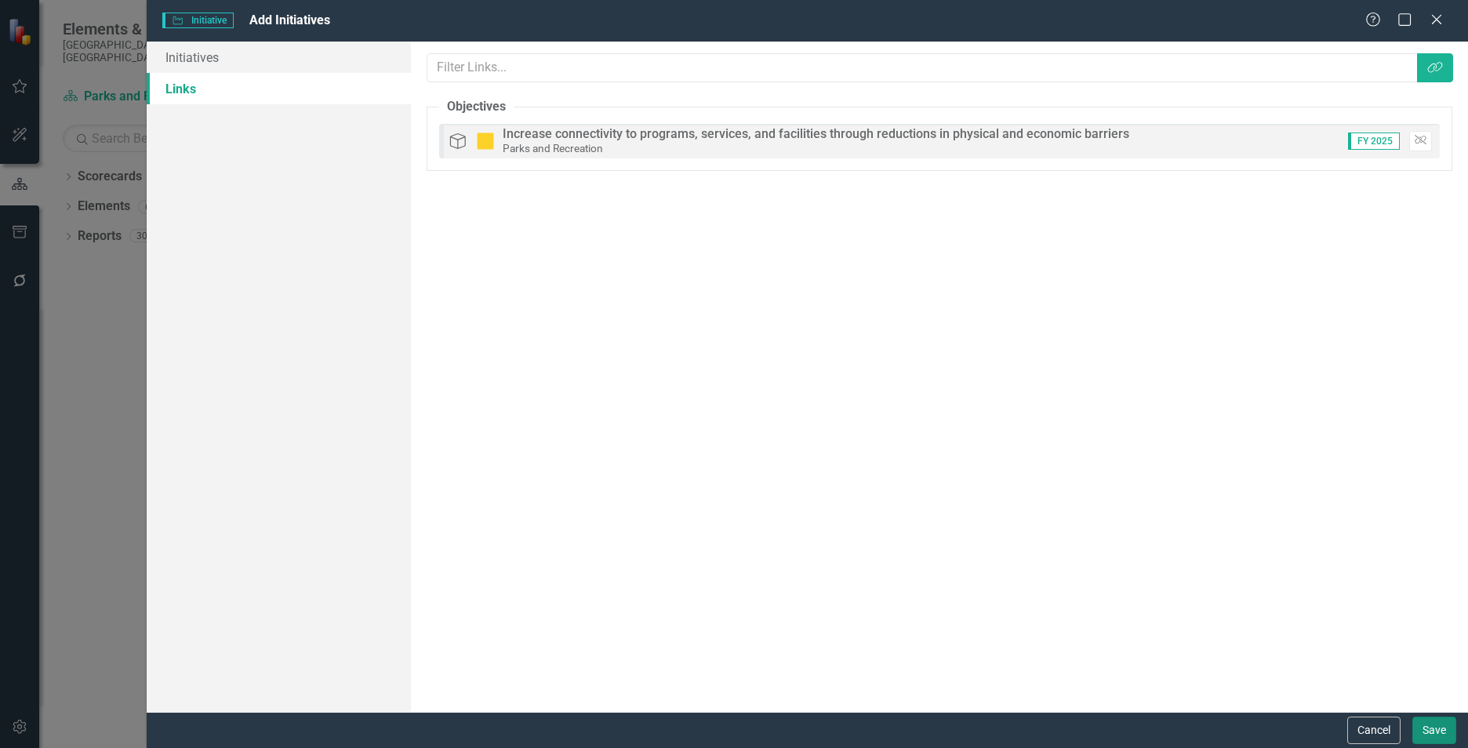
click at [1413, 725] on button "Save" at bounding box center [1434, 730] width 44 height 27
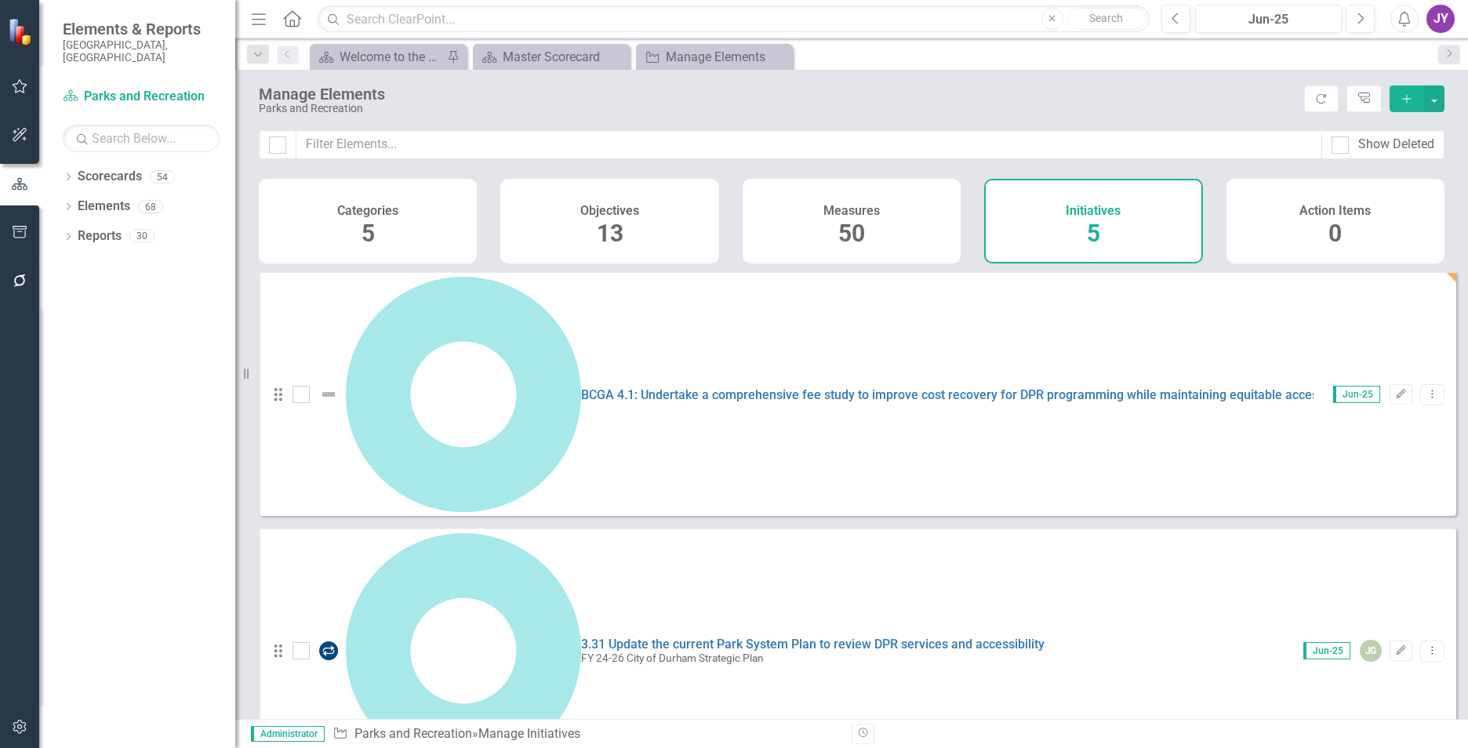
click at [1416, 97] on button "Add" at bounding box center [1407, 98] width 35 height 27
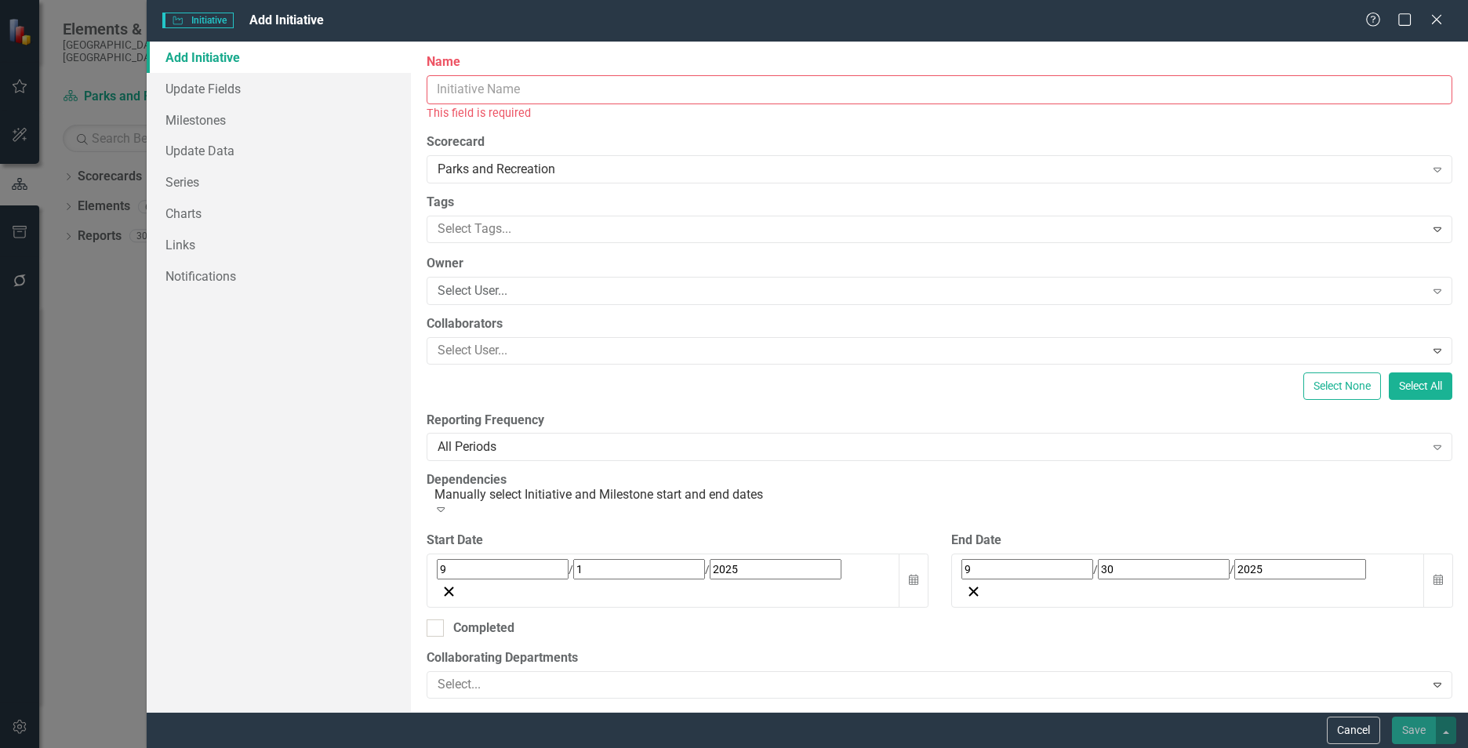
click at [106, 167] on div "Initiative Initiative Add Initiative Help Maximize Close Add Initiative Update …" at bounding box center [734, 374] width 1468 height 748
click at [1442, 14] on icon at bounding box center [1436, 19] width 12 height 12
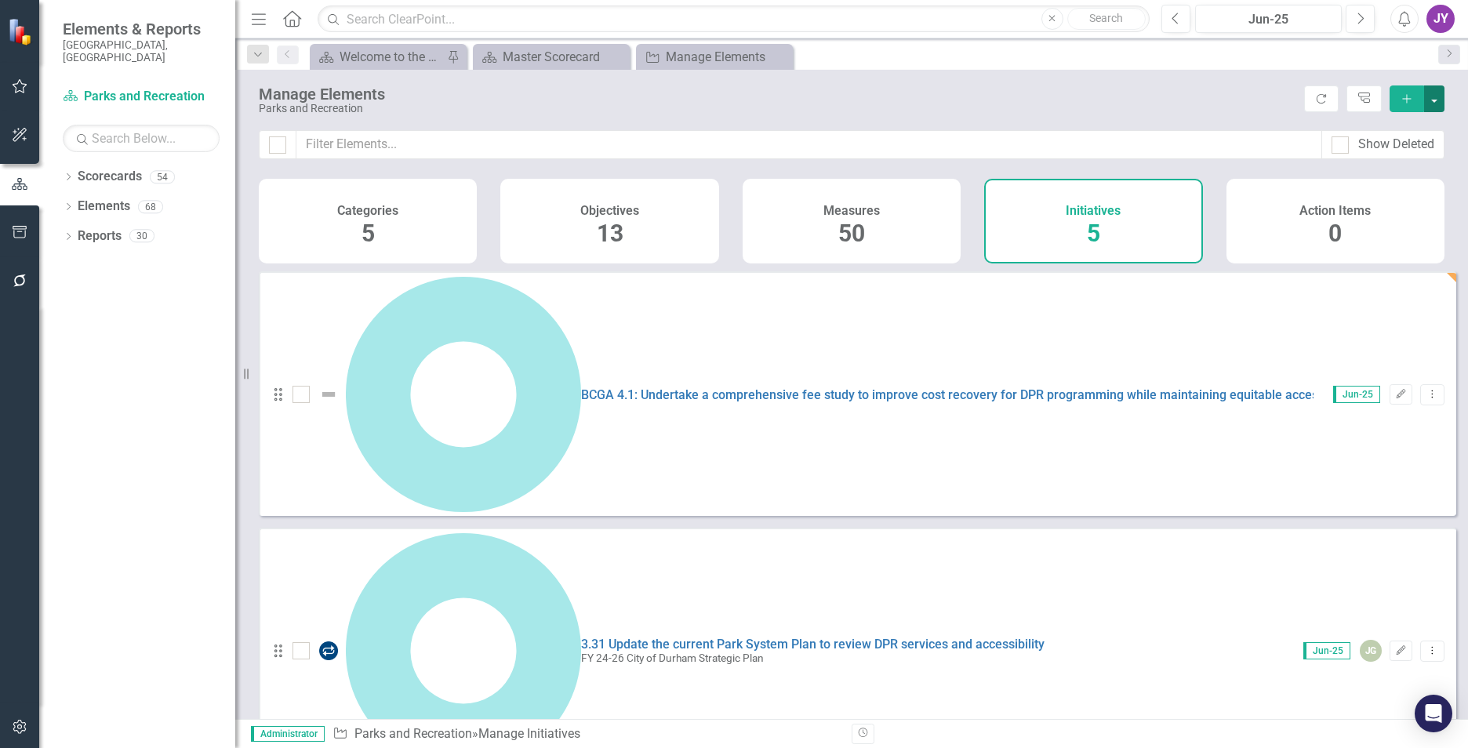
click at [1443, 100] on button "button" at bounding box center [1434, 98] width 20 height 27
click at [1394, 153] on link "Add Multiple Add Multiple" at bounding box center [1382, 156] width 124 height 29
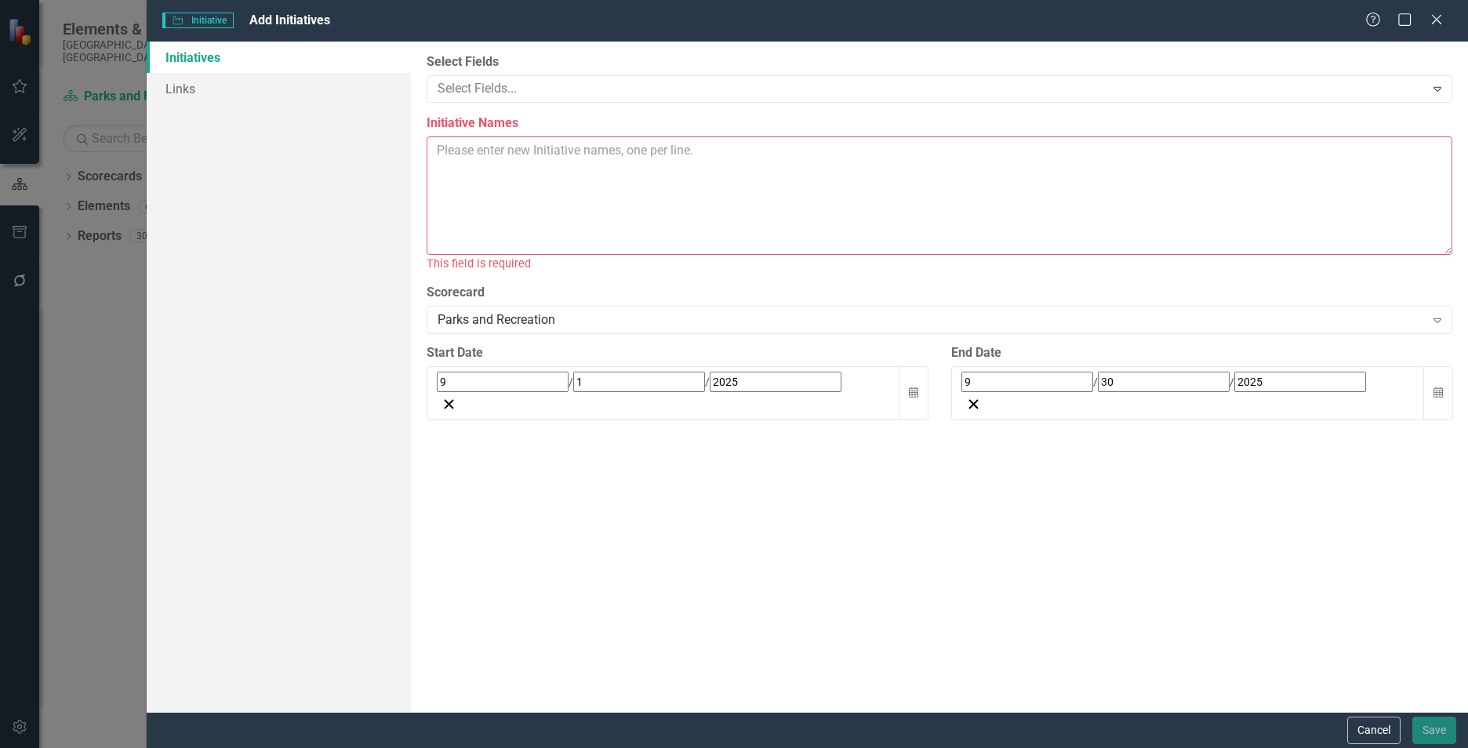
click at [530, 180] on textarea "Initiative Names" at bounding box center [940, 195] width 1026 height 118
paste textarea "Identify and implement strategies to offer high quality recreation programs to …"
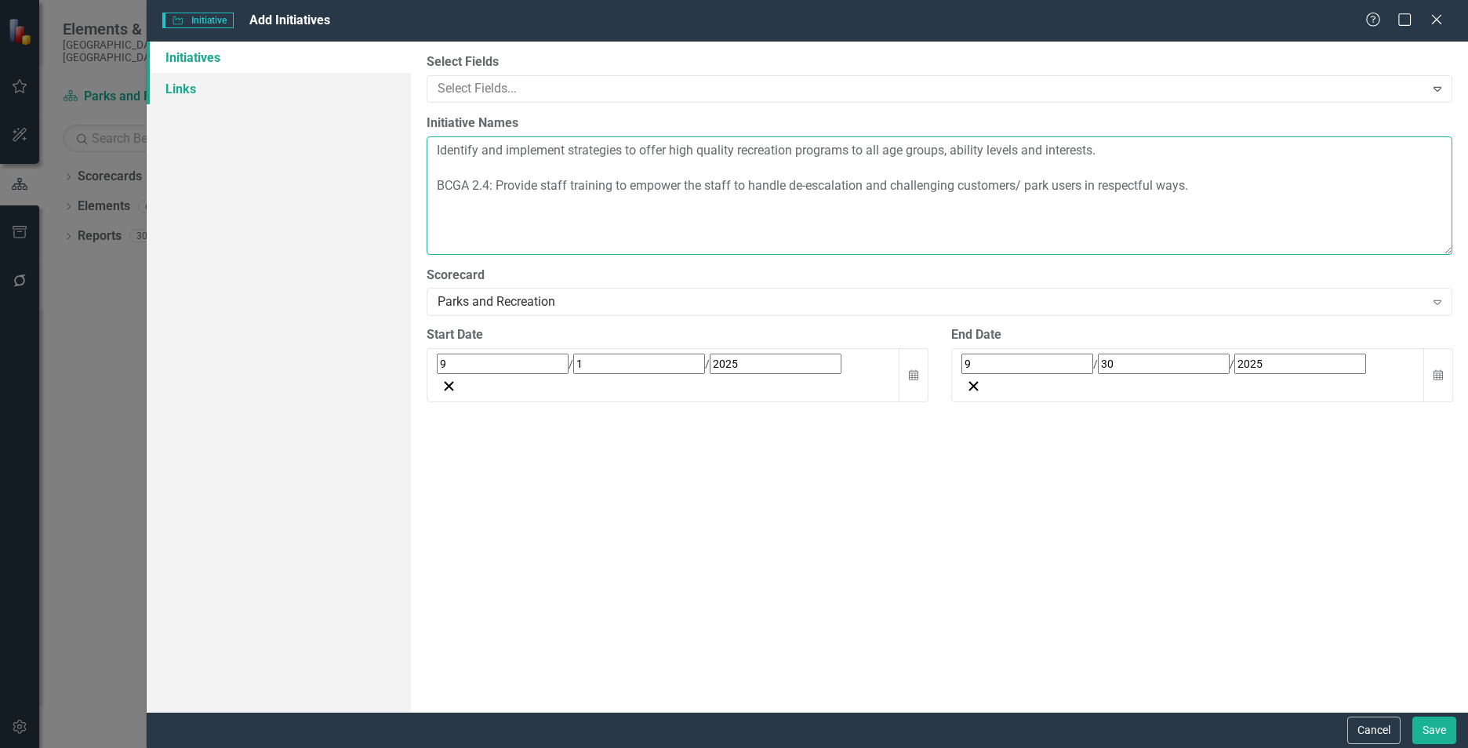
type textarea "Identify and implement strategies to offer high quality recreation programs to …"
click at [230, 78] on link "Links" at bounding box center [279, 88] width 264 height 31
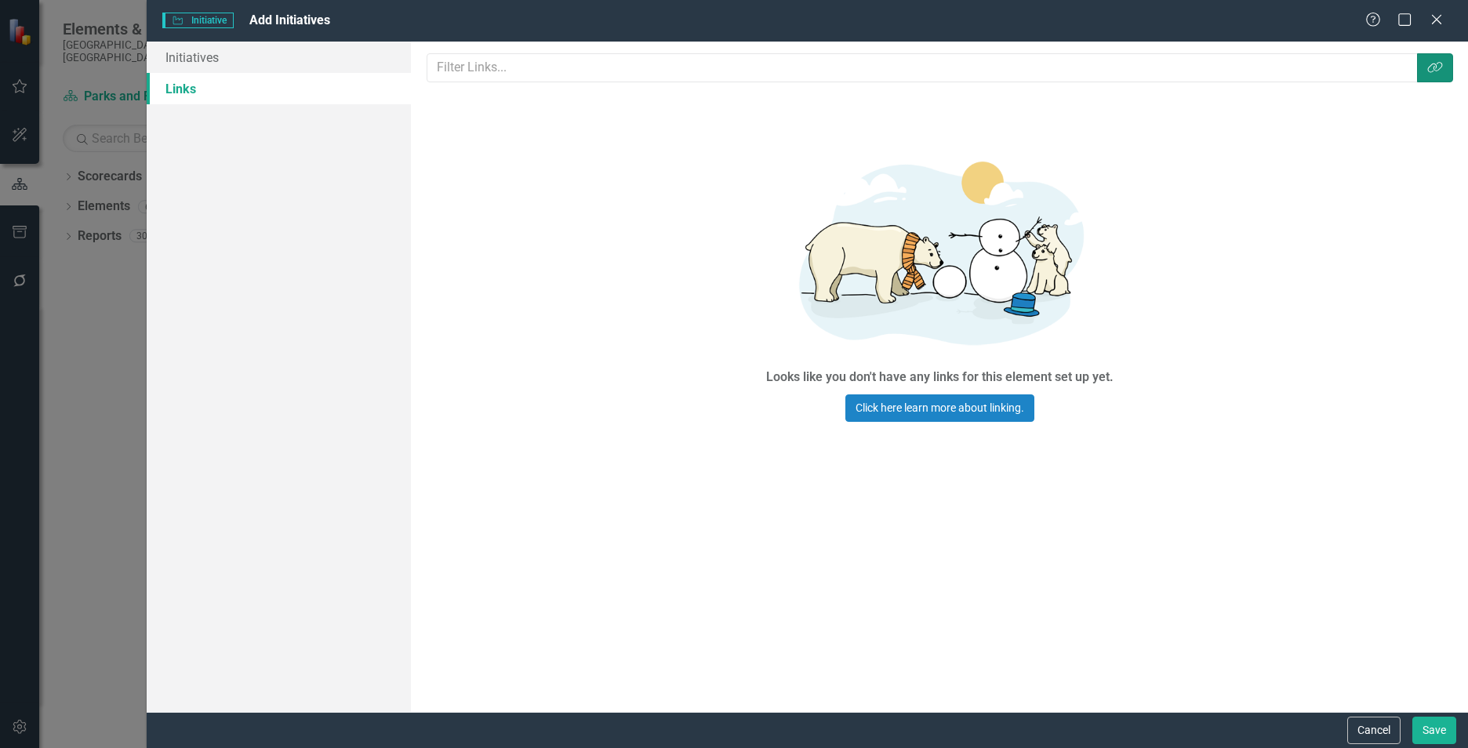
click at [1447, 80] on button "Link Tag" at bounding box center [1435, 67] width 36 height 29
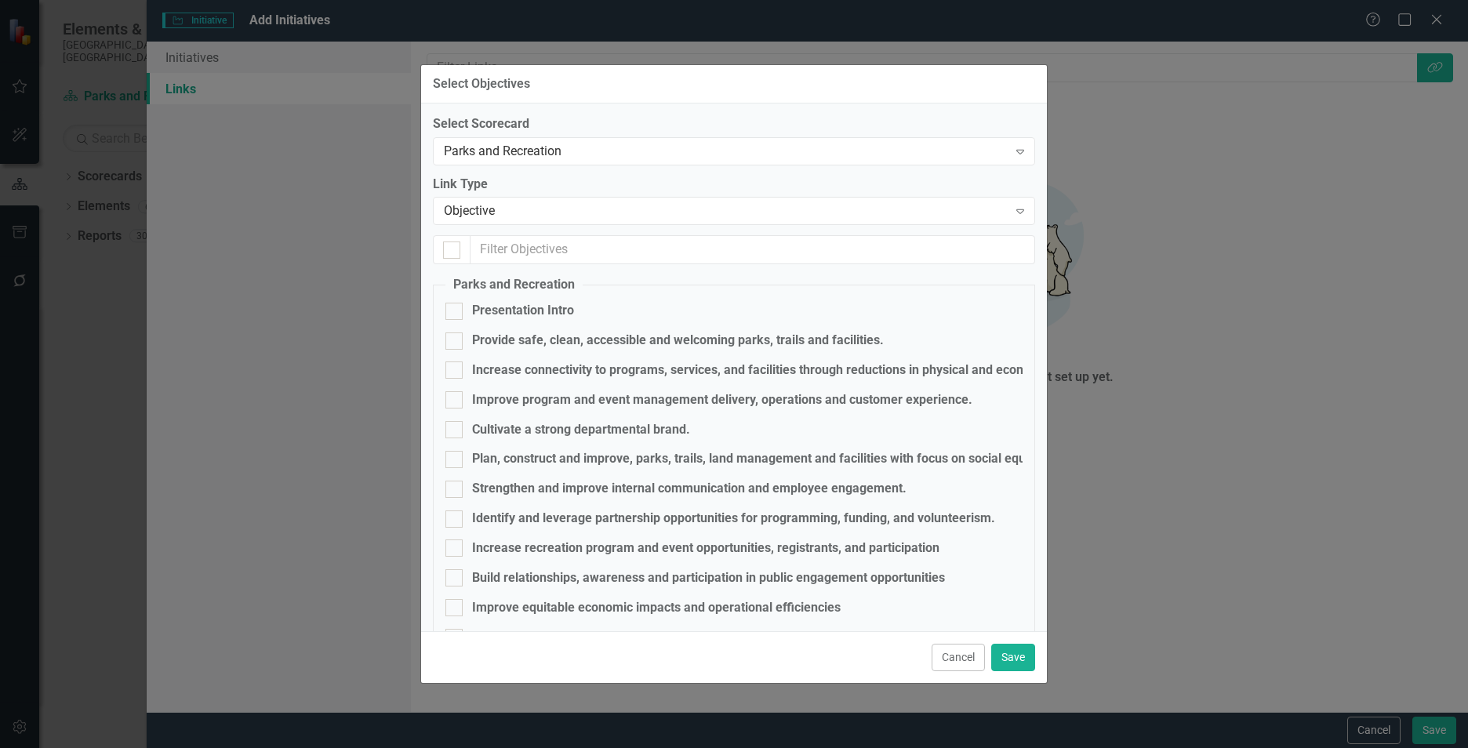
click at [594, 389] on fieldset "Parks and Recreation Presentation Intro Provide safe, clean, accessible and wel…" at bounding box center [734, 482] width 602 height 412
click at [598, 394] on div "Improve program and event management delivery, operations and customer experien…" at bounding box center [722, 400] width 500 height 18
click at [456, 394] on input "Improve program and event management delivery, operations and customer experien…" at bounding box center [450, 396] width 10 height 10
checkbox input "true"
click at [1017, 656] on button "Save" at bounding box center [1013, 657] width 44 height 27
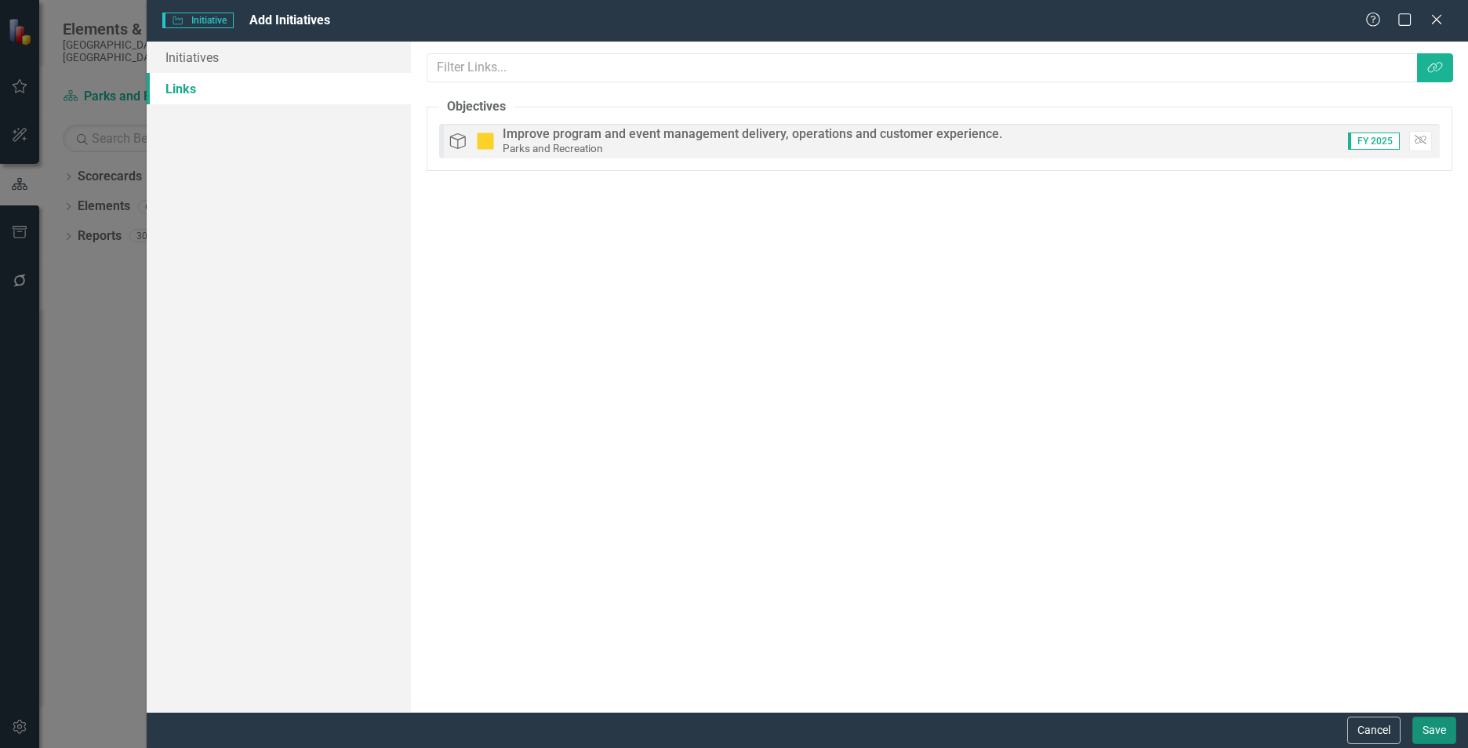
click at [1431, 730] on button "Save" at bounding box center [1434, 730] width 44 height 27
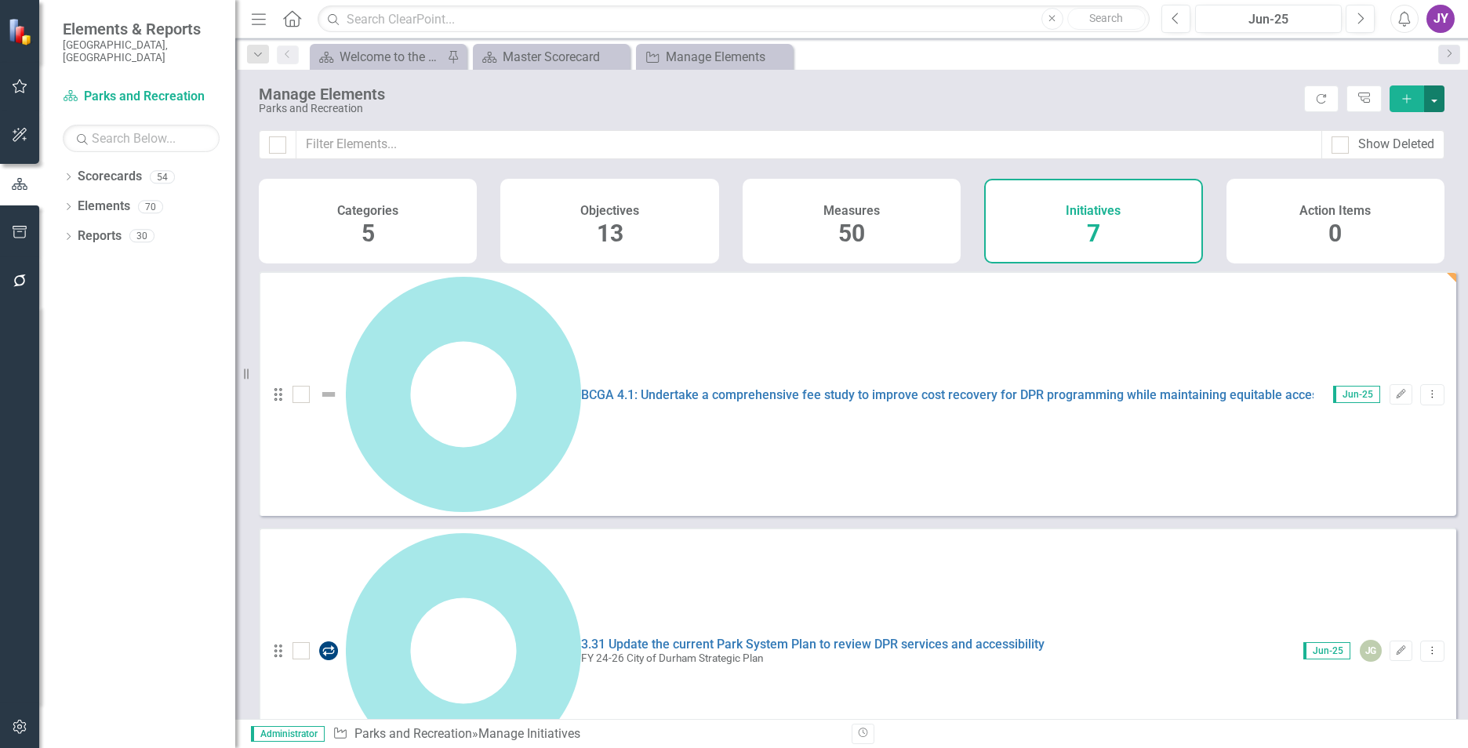
click at [1437, 100] on button "button" at bounding box center [1434, 98] width 20 height 27
click at [1401, 155] on link "Add Multiple Add Multiple" at bounding box center [1382, 156] width 124 height 29
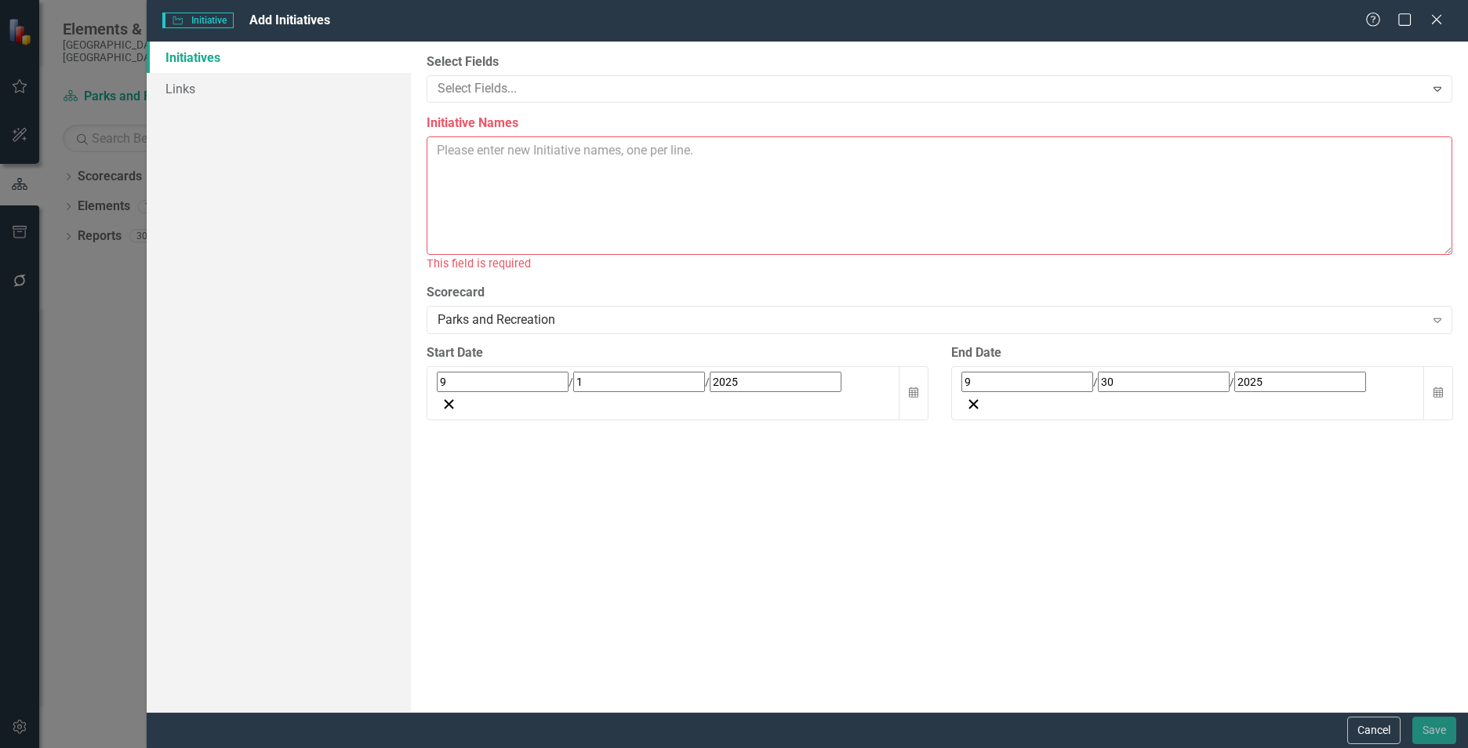
click at [663, 201] on textarea "Initiative Names" at bounding box center [940, 195] width 1026 height 118
paste textarea "BCGA 6.1: Develop clear partnership guidelines that establish different levels …"
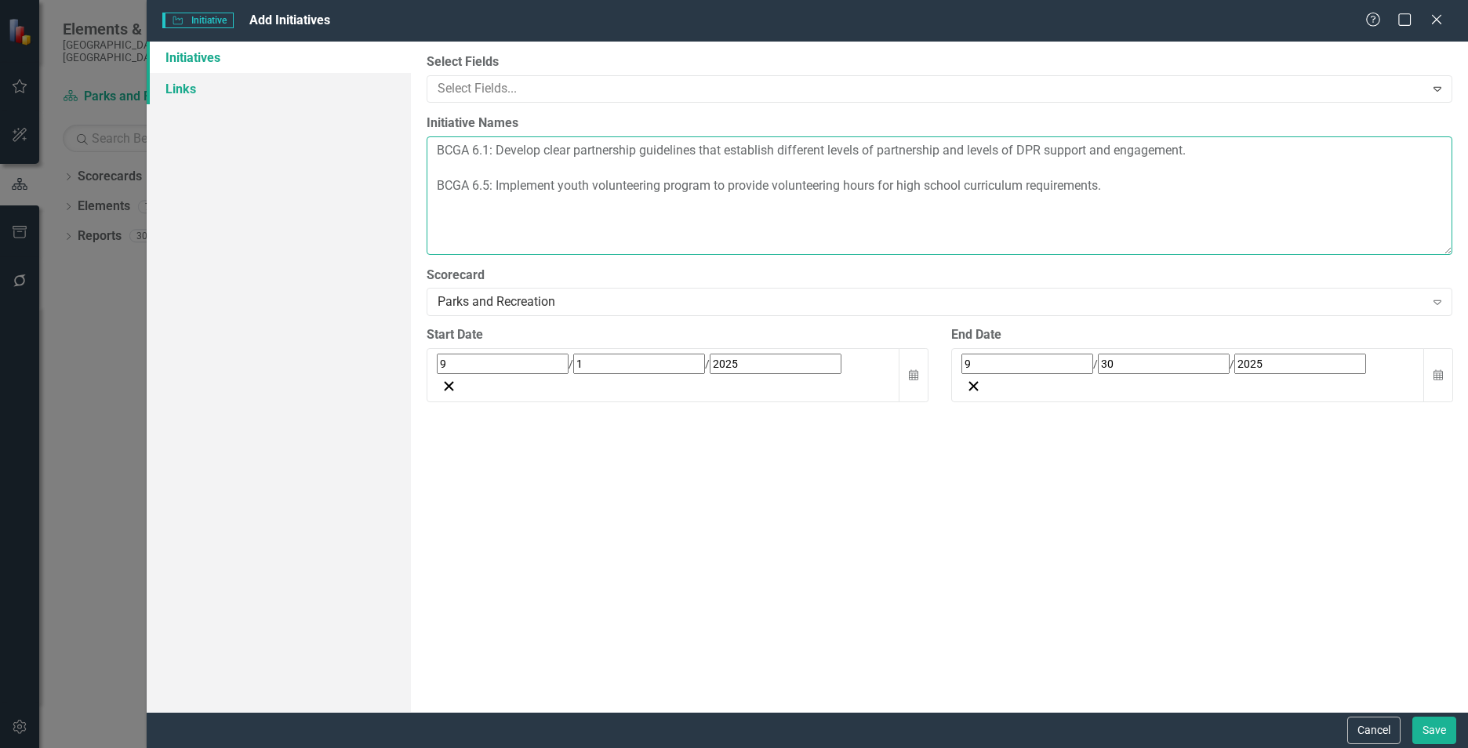
type textarea "BCGA 6.1: Develop clear partnership guidelines that establish different levels …"
click at [247, 93] on link "Links" at bounding box center [279, 88] width 264 height 31
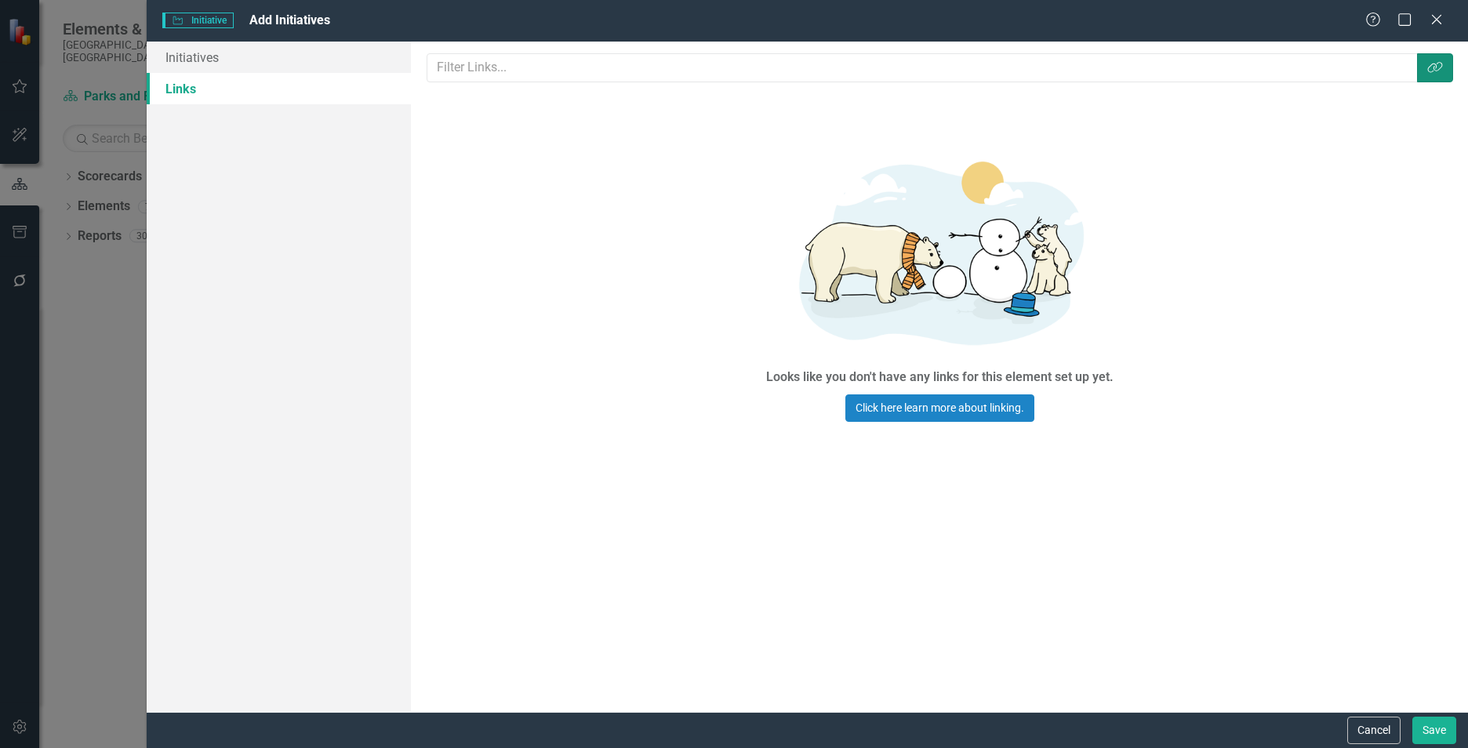
click at [1433, 78] on button "Link Tag" at bounding box center [1435, 67] width 36 height 29
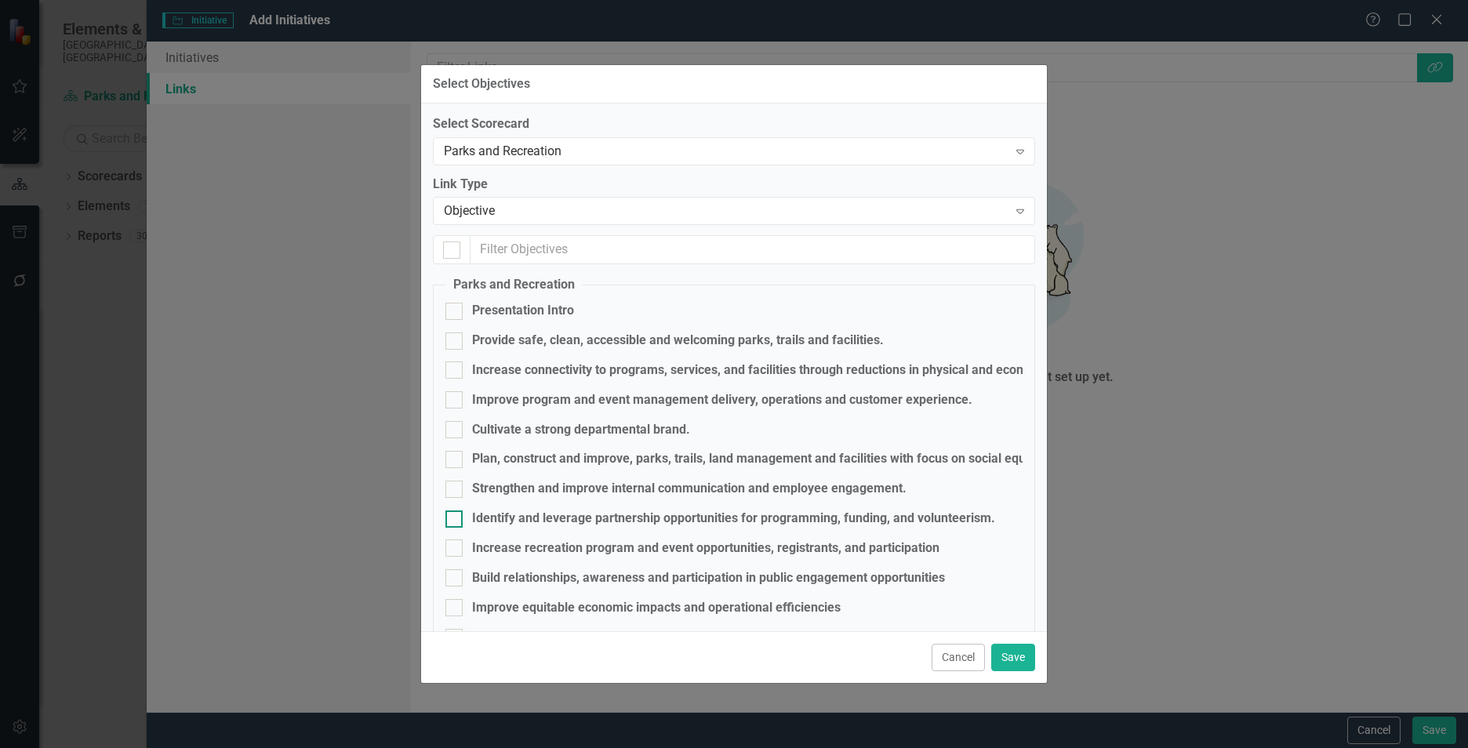
click at [587, 517] on div "Identify and leverage partnership opportunities for programming, funding, and v…" at bounding box center [733, 519] width 523 height 18
click at [456, 517] on input "Identify and leverage partnership opportunities for programming, funding, and v…" at bounding box center [450, 516] width 10 height 10
checkbox input "true"
click at [1030, 651] on button "Save" at bounding box center [1013, 657] width 44 height 27
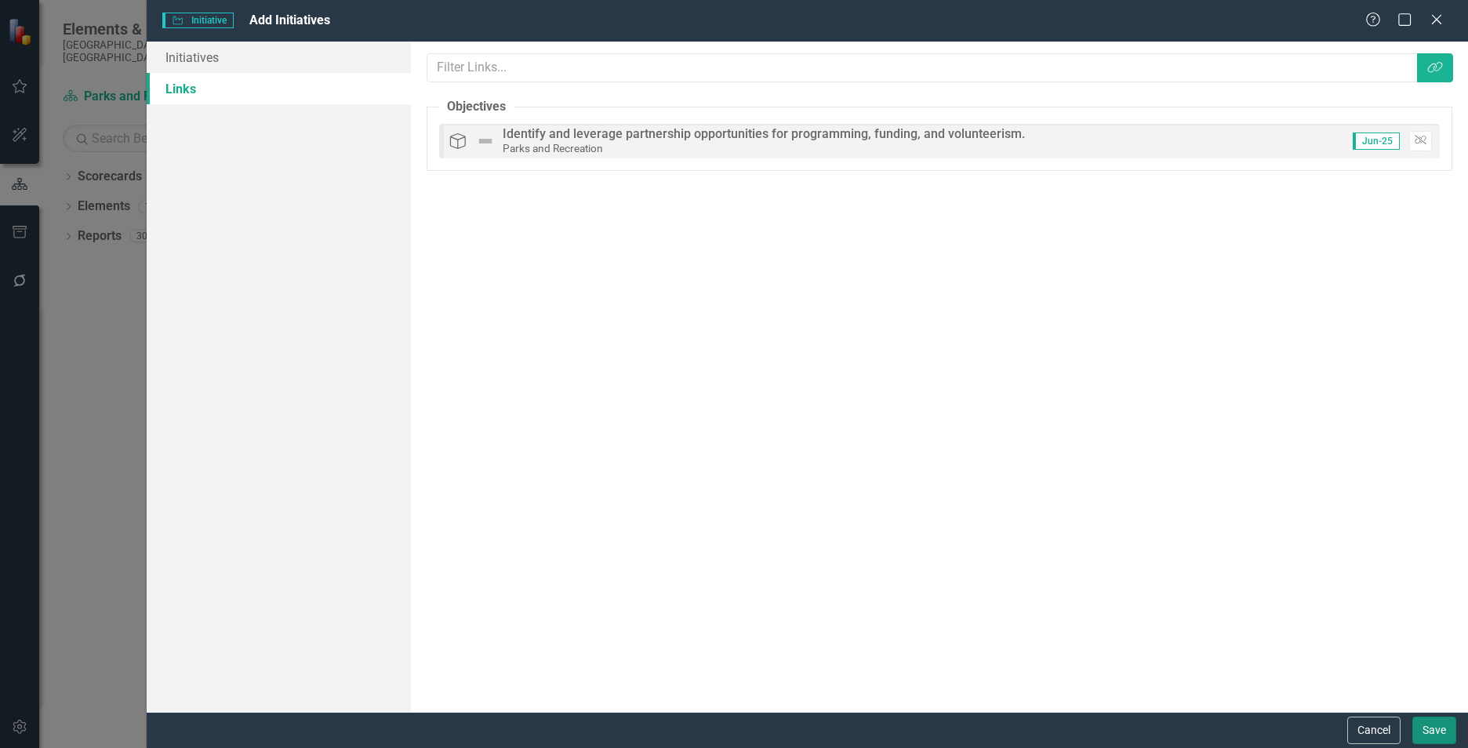
click at [1433, 730] on button "Save" at bounding box center [1434, 730] width 44 height 27
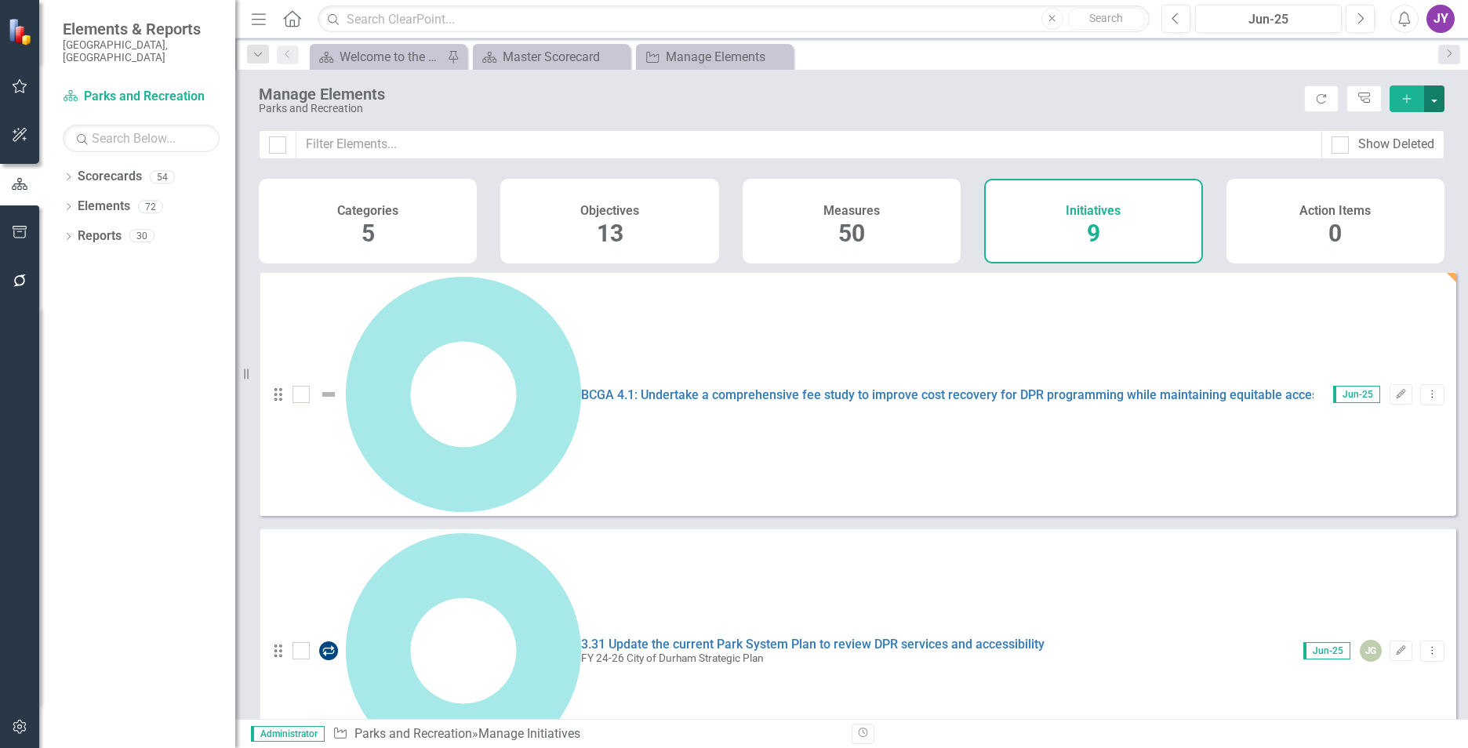
click at [1435, 103] on button "button" at bounding box center [1434, 98] width 20 height 27
click at [1415, 162] on link "Add Multiple Add Multiple" at bounding box center [1382, 156] width 124 height 29
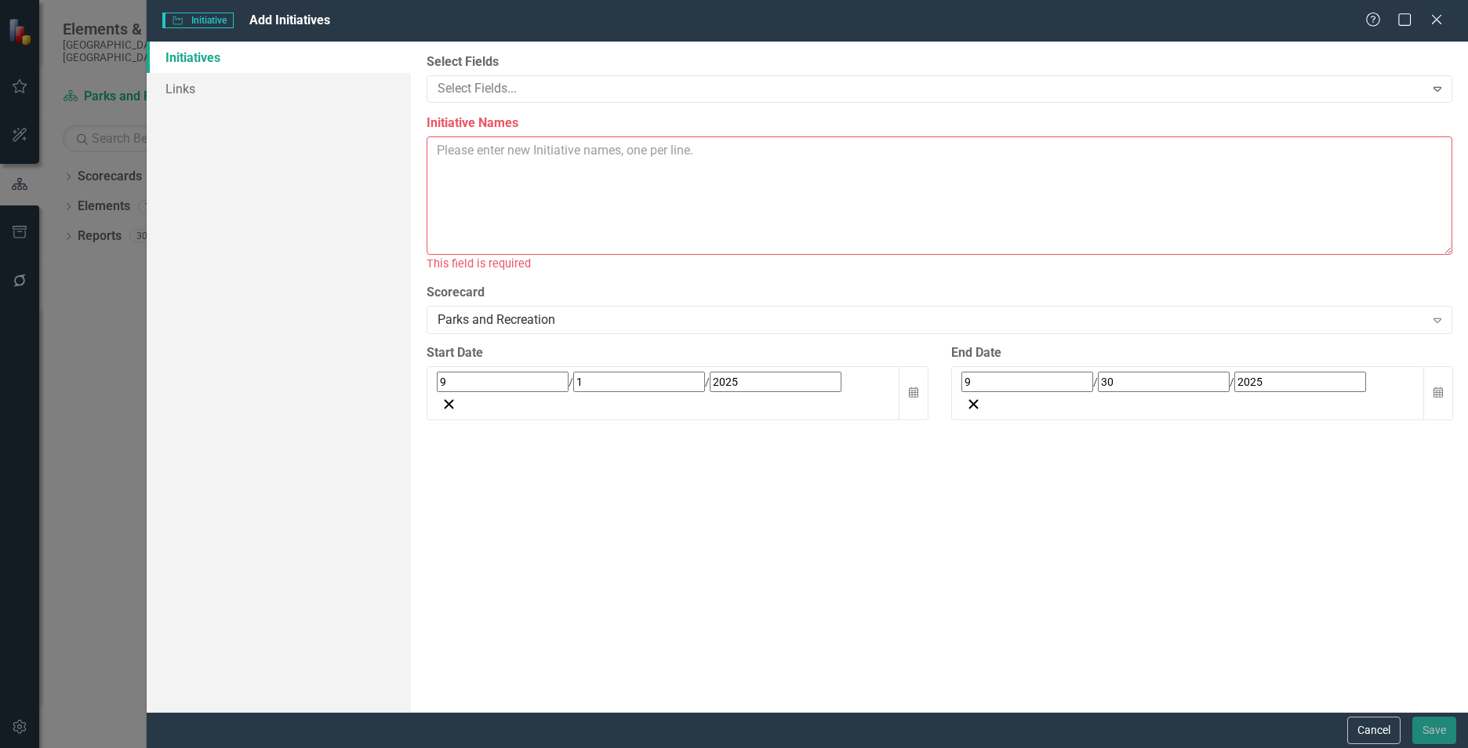
click at [599, 193] on textarea "Initiative Names" at bounding box center [940, 195] width 1026 height 118
paste textarea "Establish and track participation targets for each program area. RCA 5.4: Expan…"
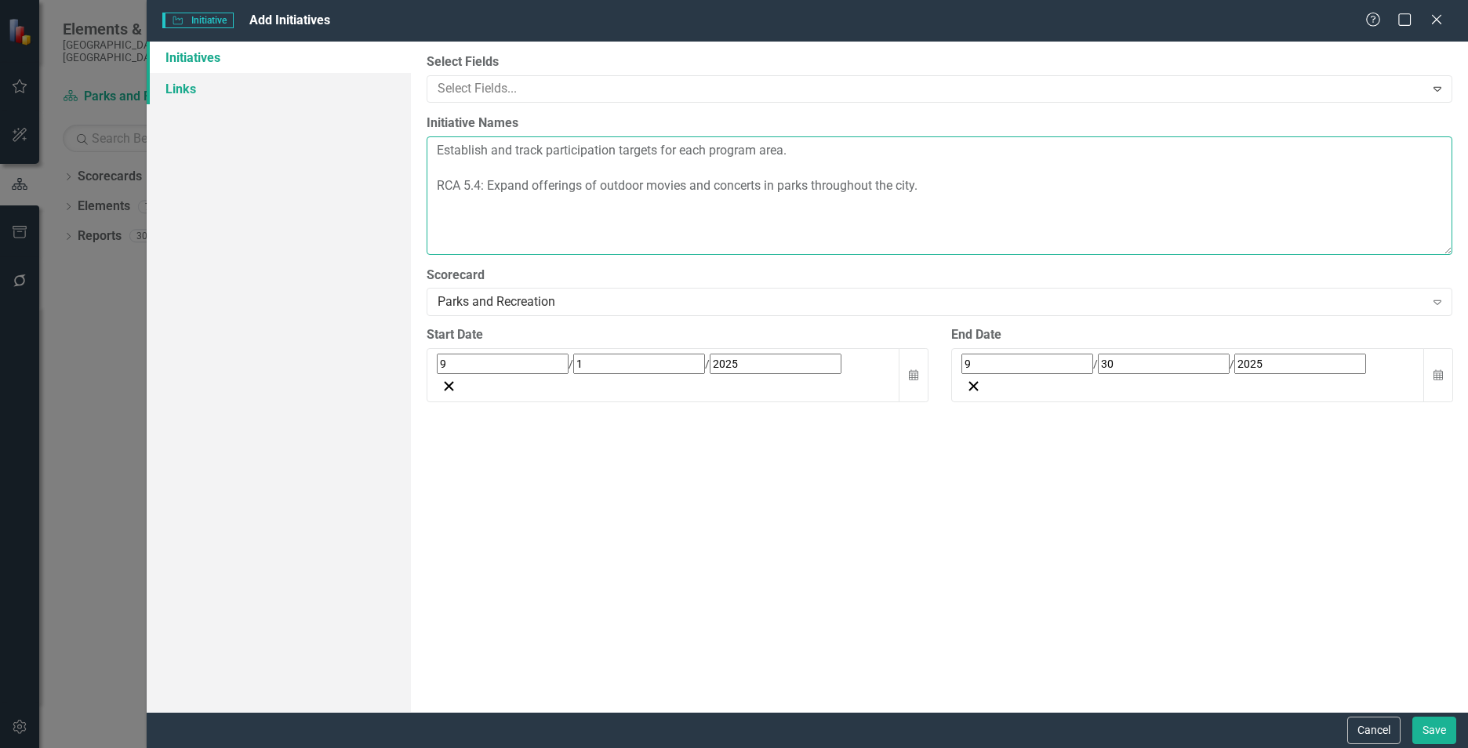
type textarea "Establish and track participation targets for each program area. RCA 5.4: Expan…"
click at [225, 98] on link "Links" at bounding box center [279, 88] width 264 height 31
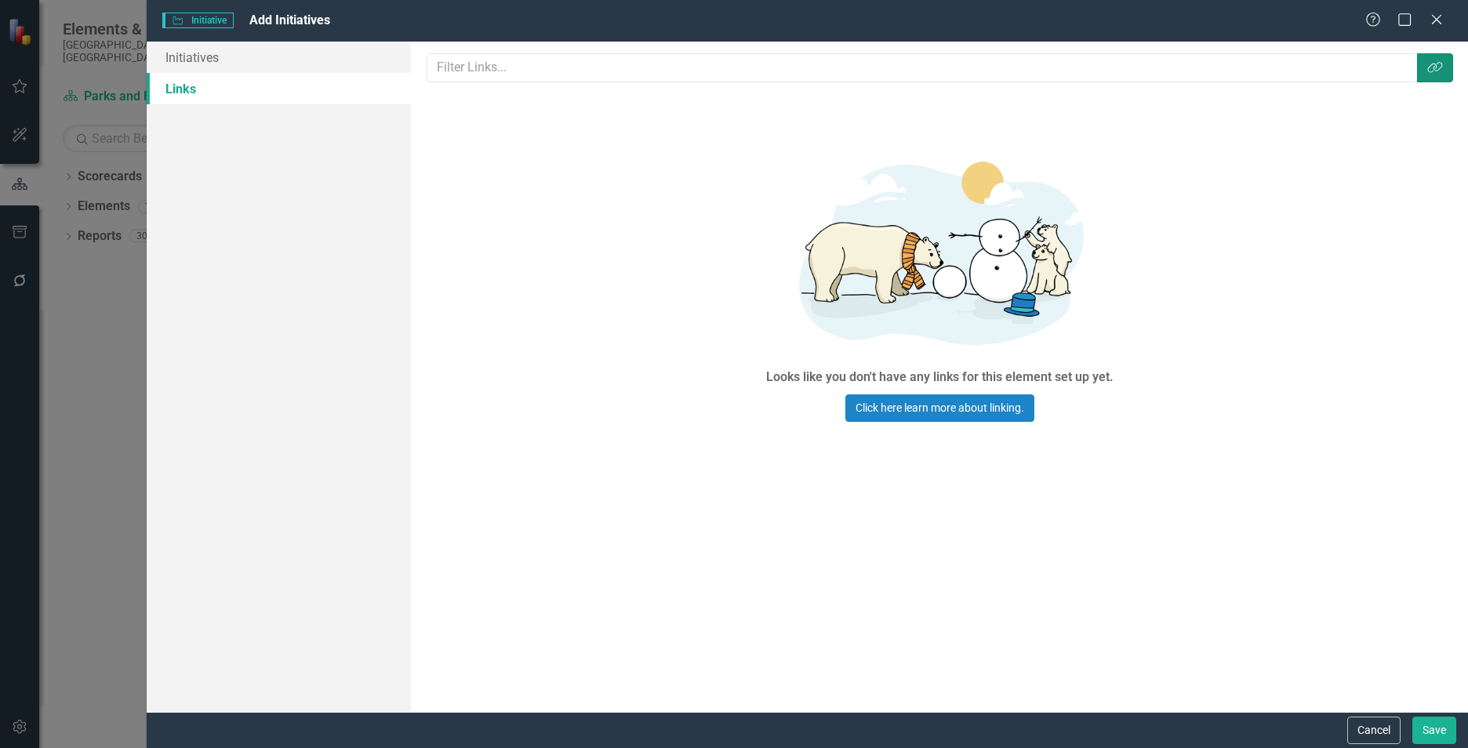
click at [1431, 70] on icon "Link Tag" at bounding box center [1435, 67] width 16 height 13
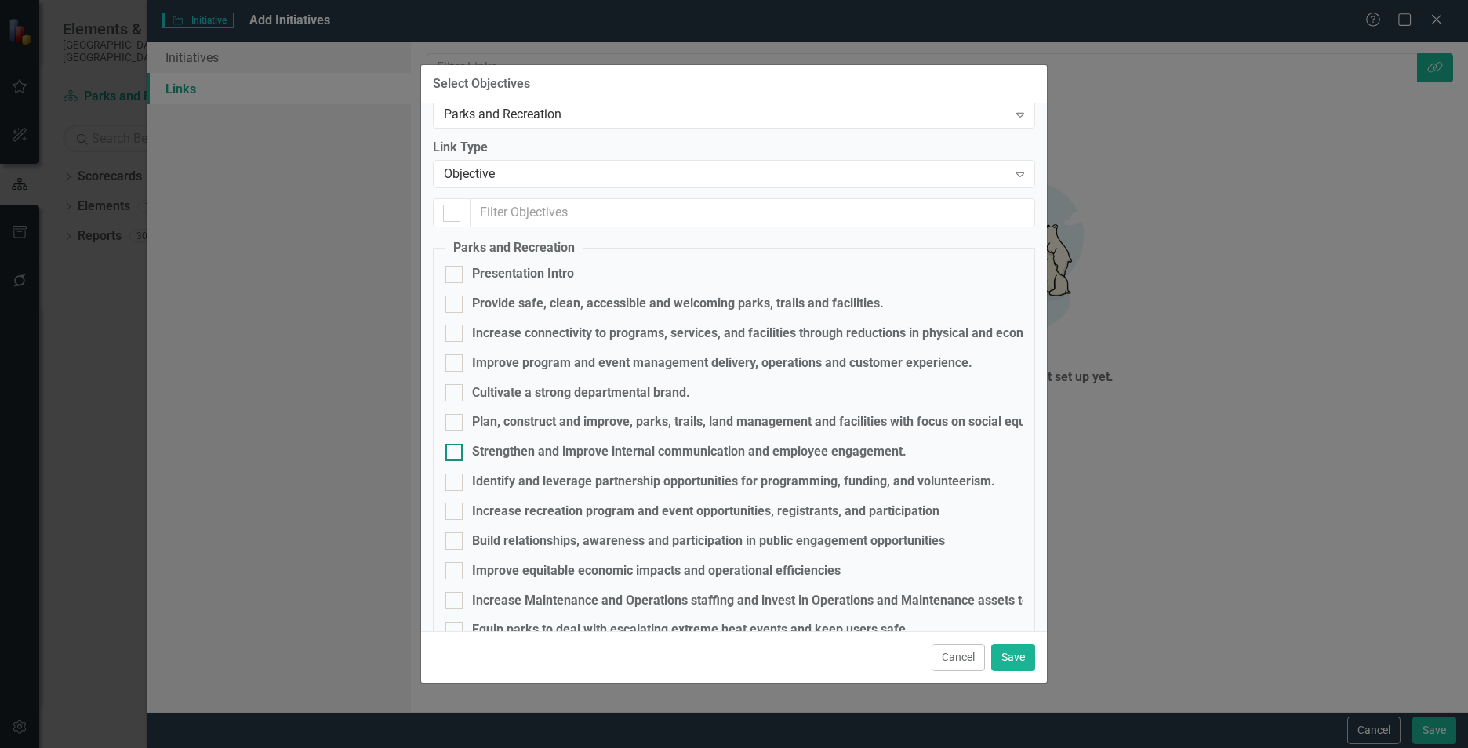
scroll to position [73, 0]
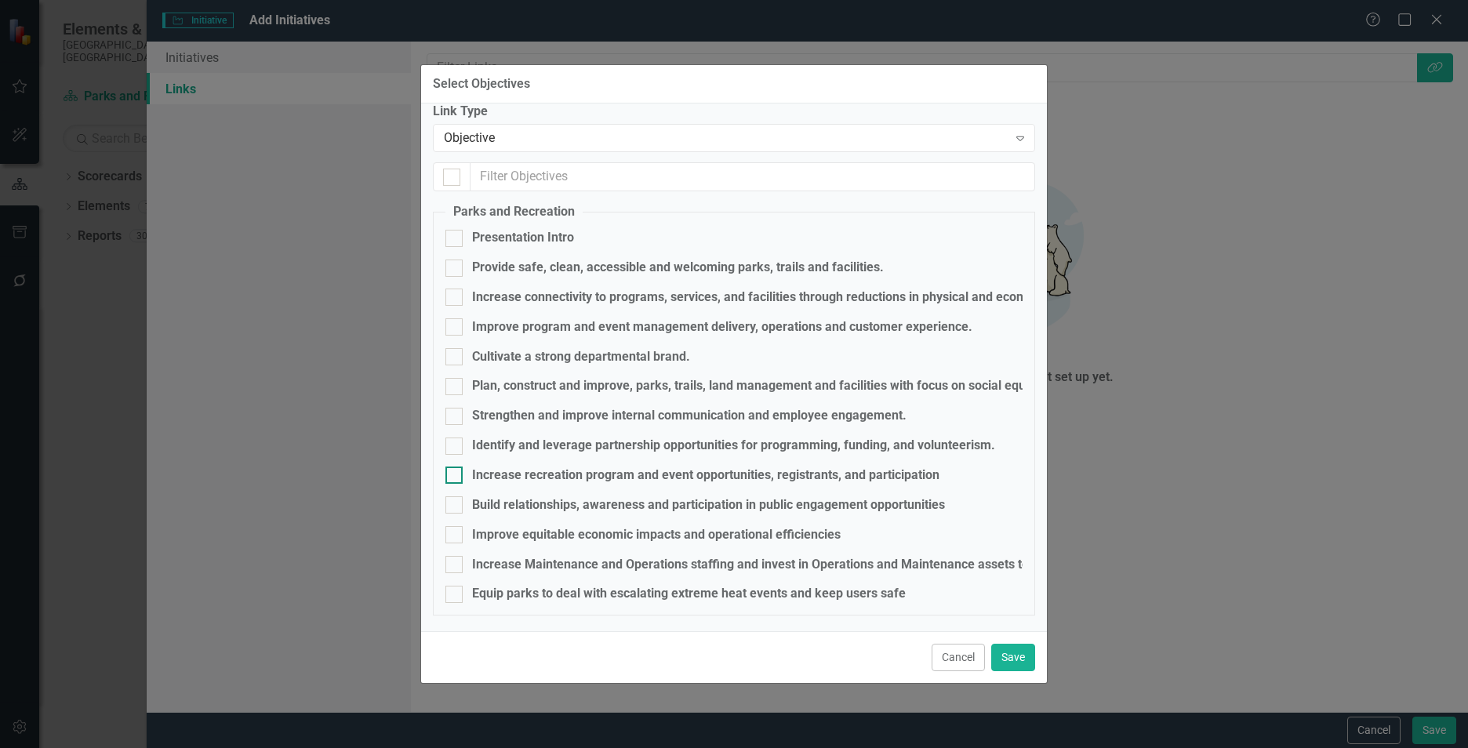
click at [547, 467] on div "Increase recreation program and event opportunities, registrants, and participa…" at bounding box center [705, 476] width 467 height 18
click at [456, 467] on input "Increase recreation program and event opportunities, registrants, and participa…" at bounding box center [450, 472] width 10 height 10
checkbox input "true"
click at [1021, 660] on button "Save" at bounding box center [1013, 657] width 44 height 27
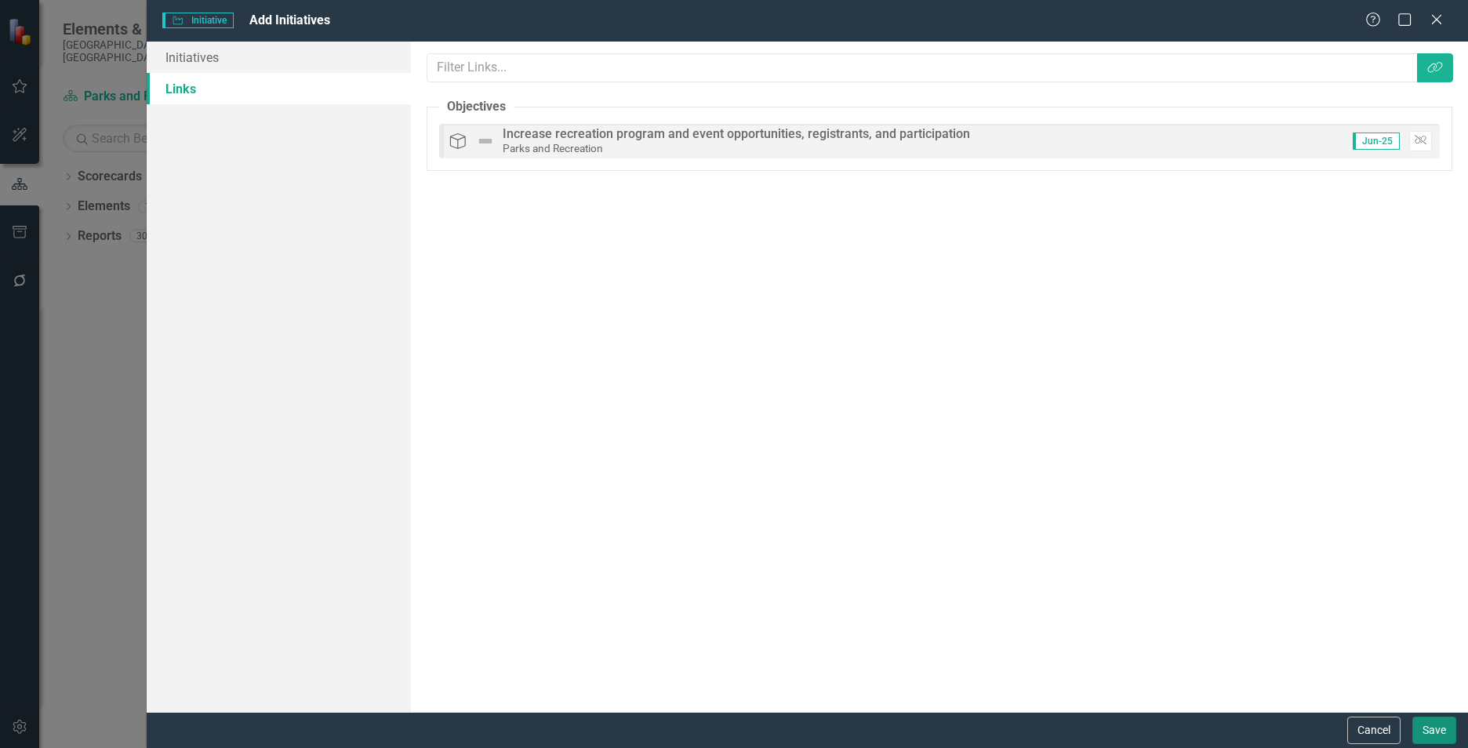
click at [1433, 728] on button "Save" at bounding box center [1434, 730] width 44 height 27
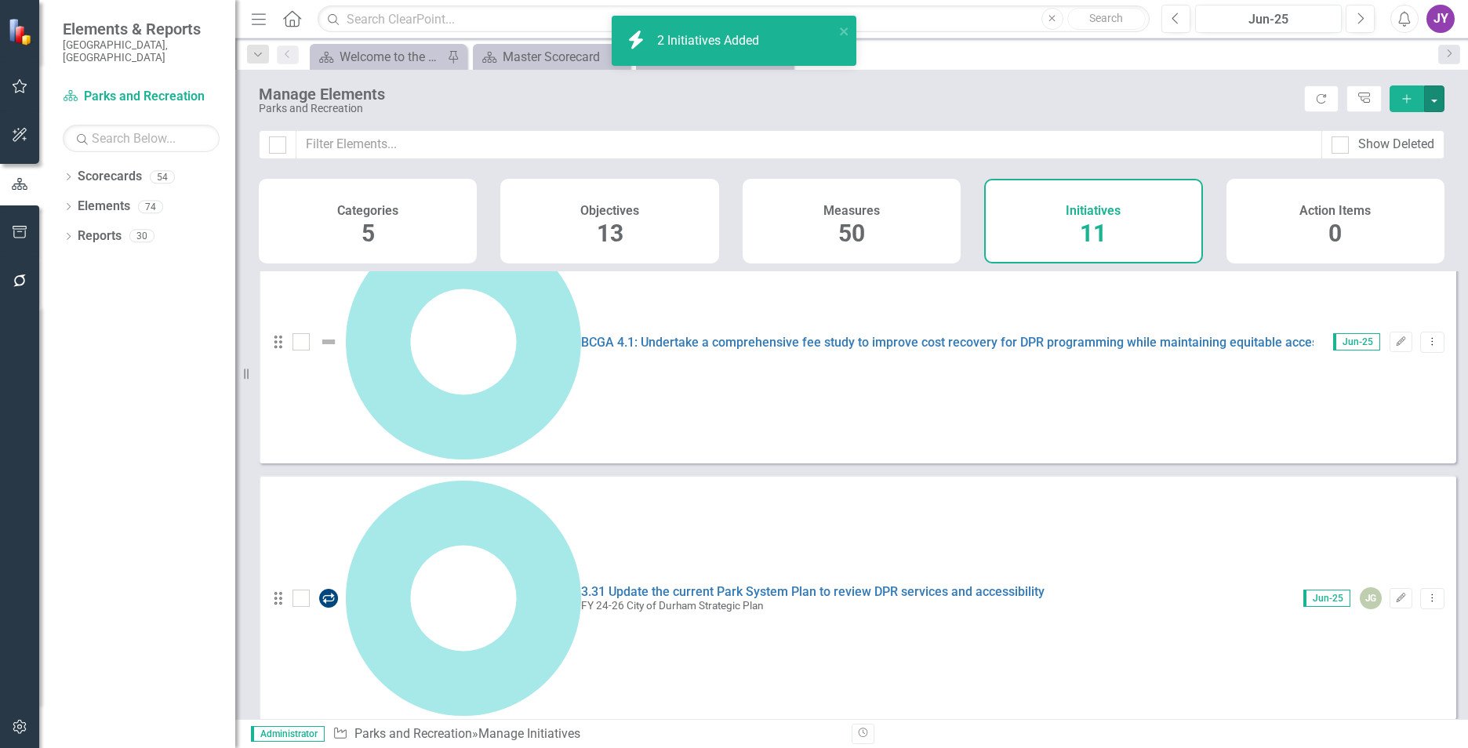
scroll to position [0, 0]
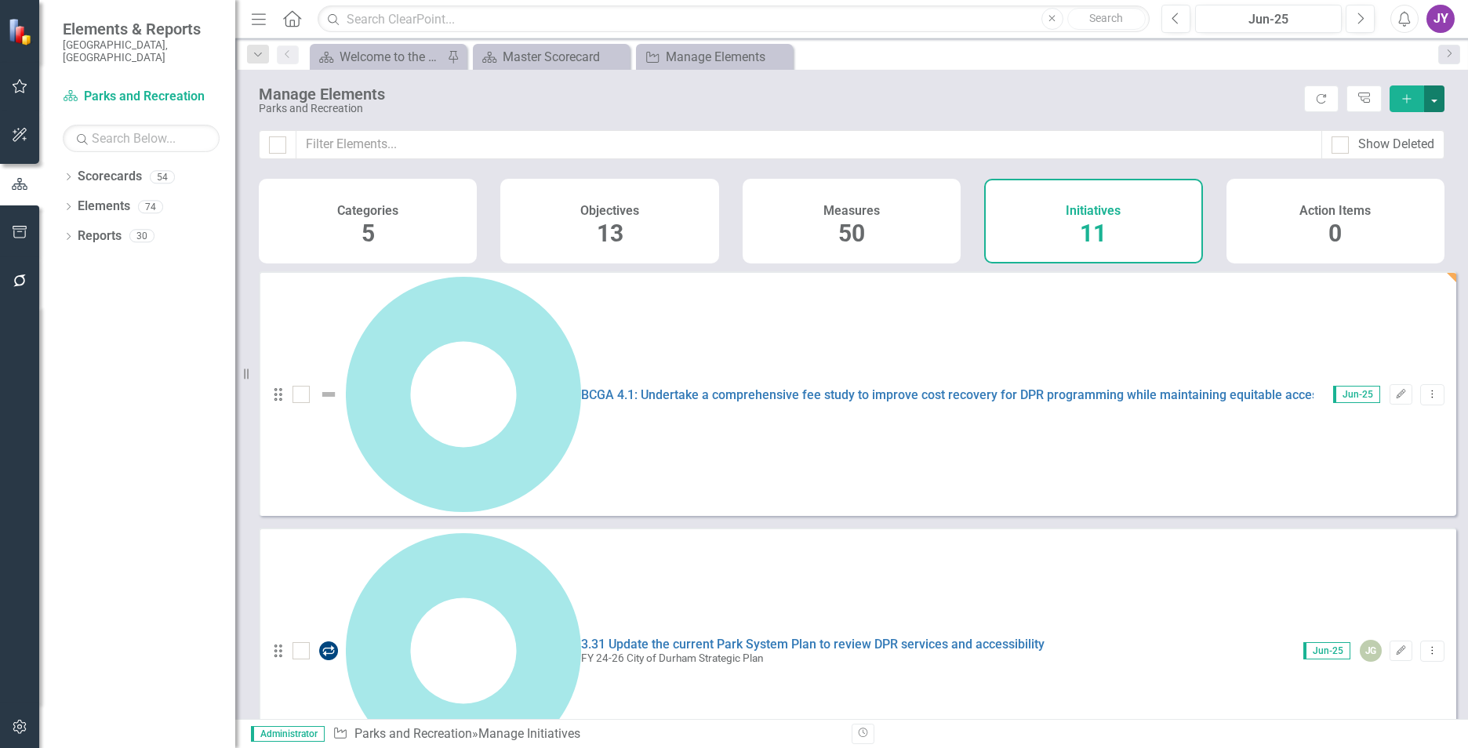
click at [1441, 103] on button "button" at bounding box center [1434, 98] width 20 height 27
click at [1161, 311] on div "BCGA 4.1: Undertake a comprehensive fee study to improve cost recovery for DPR …" at bounding box center [859, 394] width 1133 height 235
click at [1395, 390] on icon "Edit" at bounding box center [1401, 394] width 12 height 9
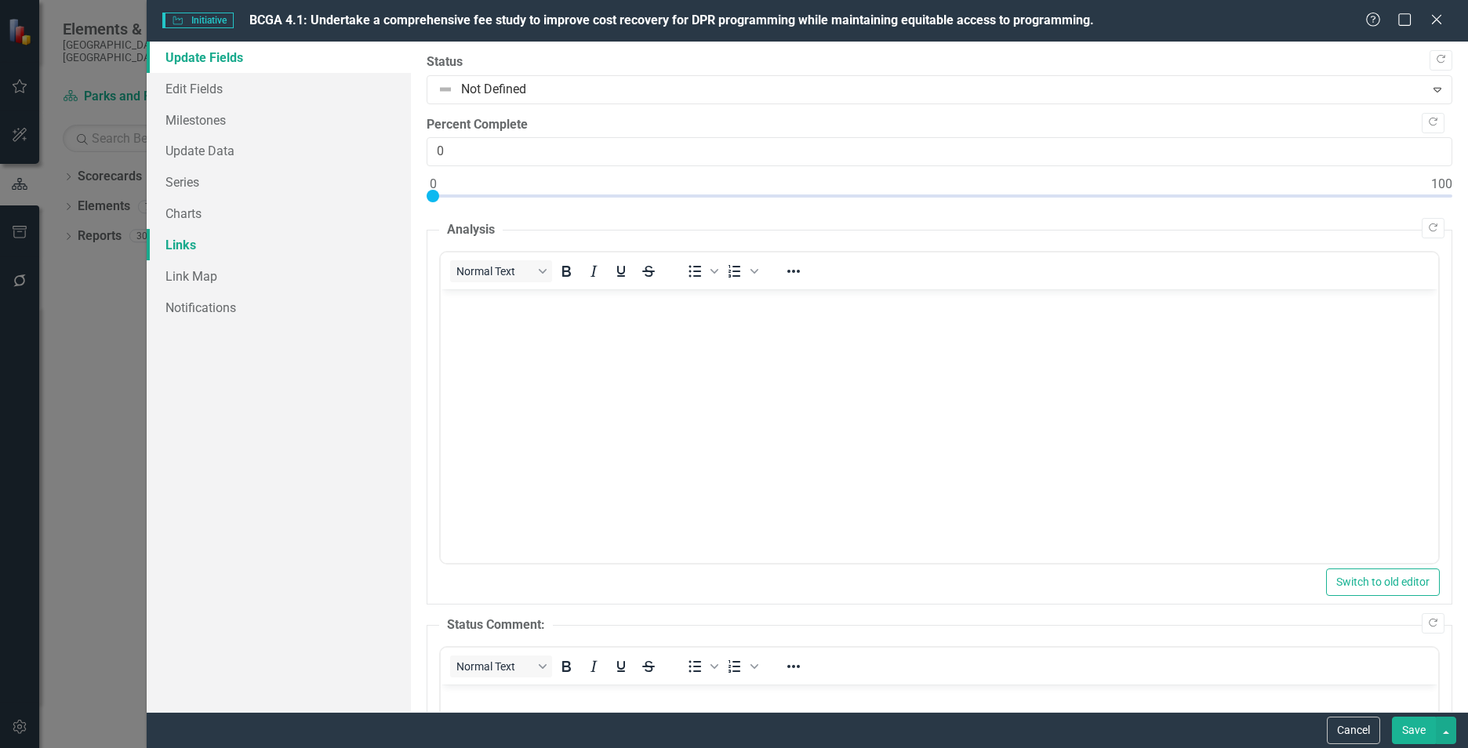
click at [195, 235] on link "Links" at bounding box center [279, 244] width 264 height 31
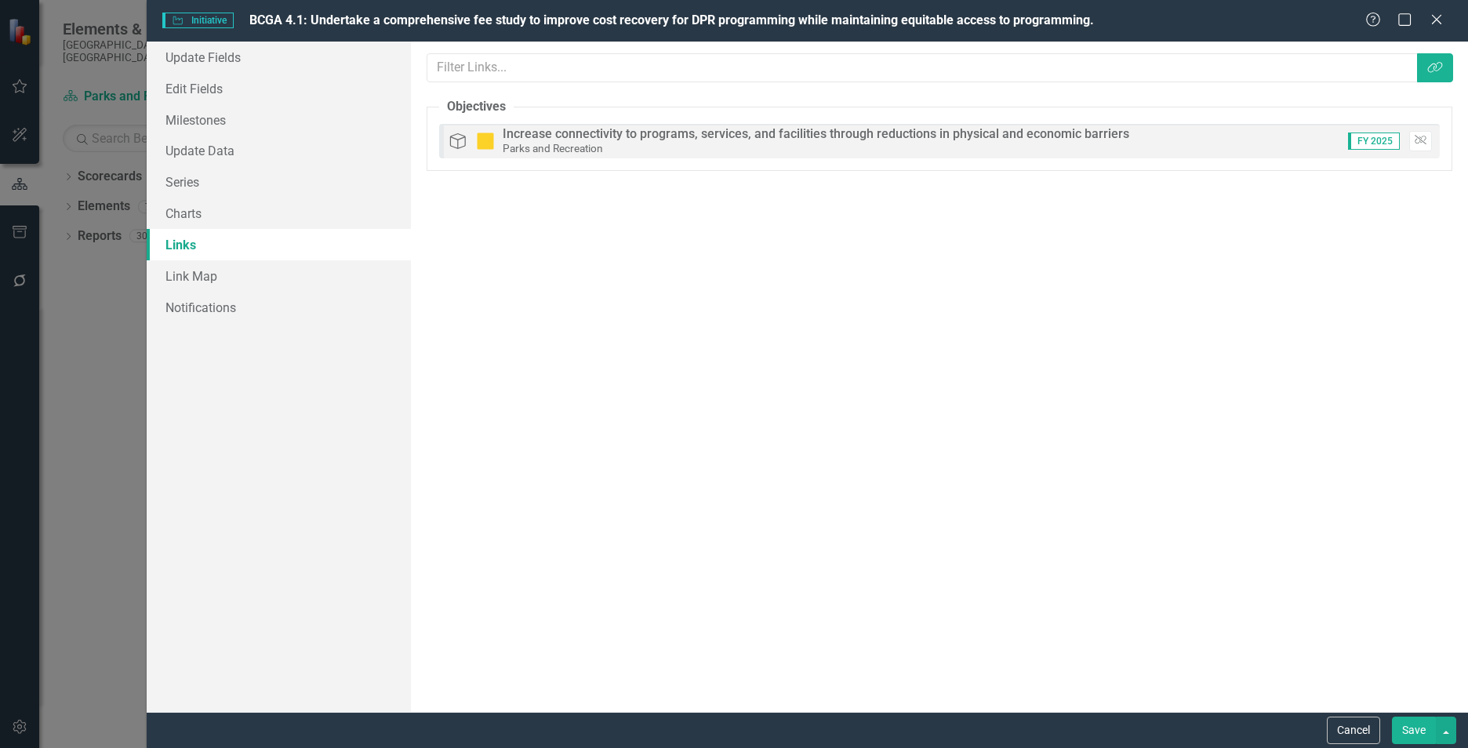
click at [96, 213] on div "Initiative Initiative BCGA 4.1: Undertake a comprehensive fee study to improve …" at bounding box center [734, 374] width 1468 height 748
click at [1443, 20] on icon "Close" at bounding box center [1436, 19] width 20 height 15
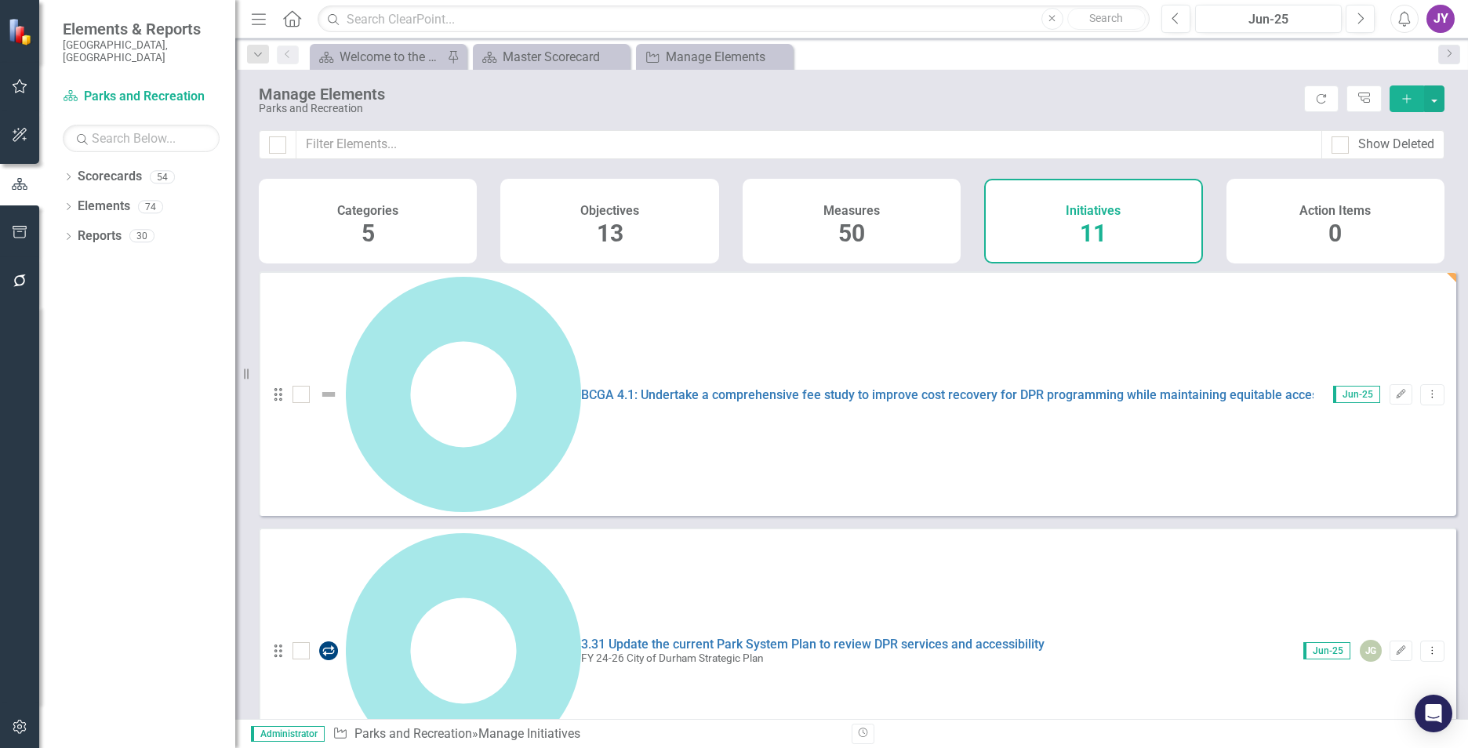
click at [1405, 101] on icon "Add" at bounding box center [1407, 98] width 14 height 11
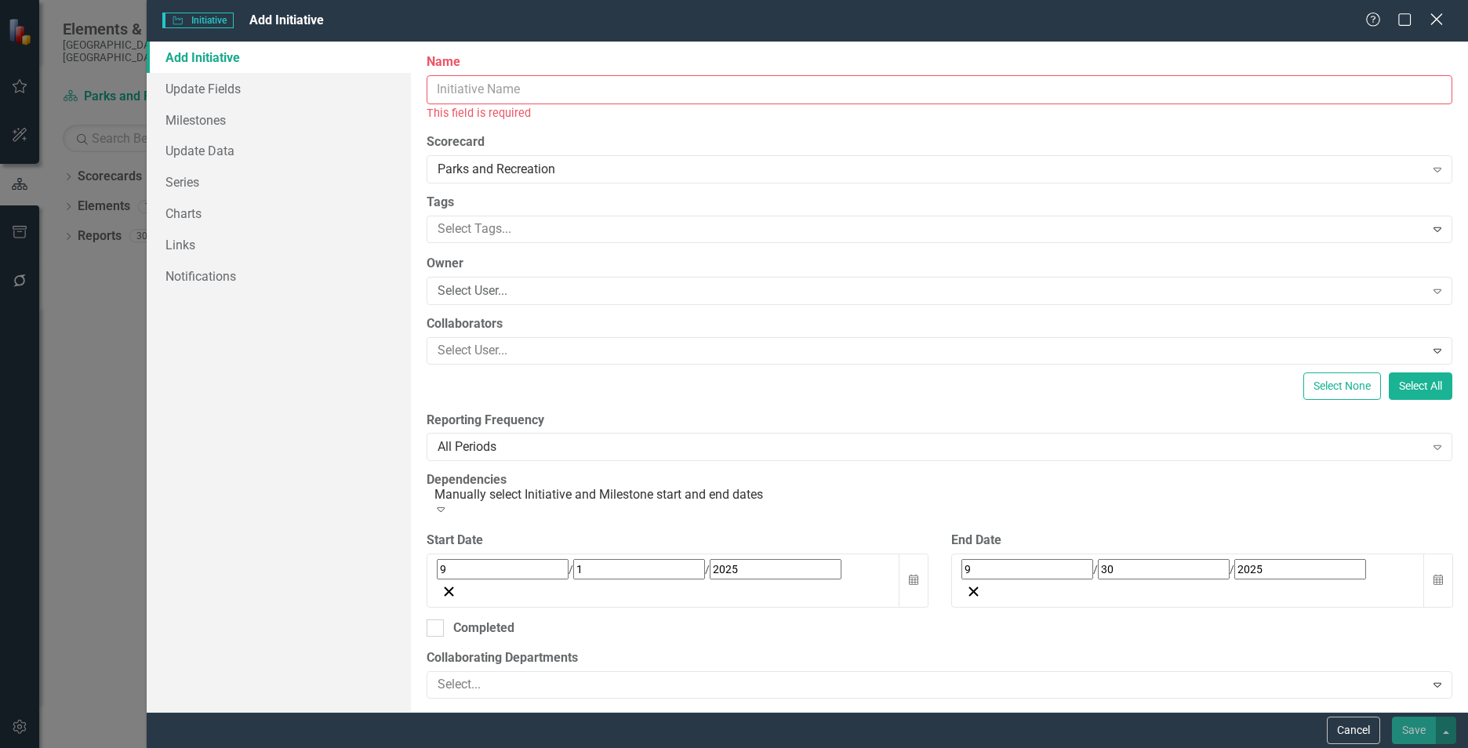
click at [1430, 19] on icon "Close" at bounding box center [1436, 19] width 20 height 15
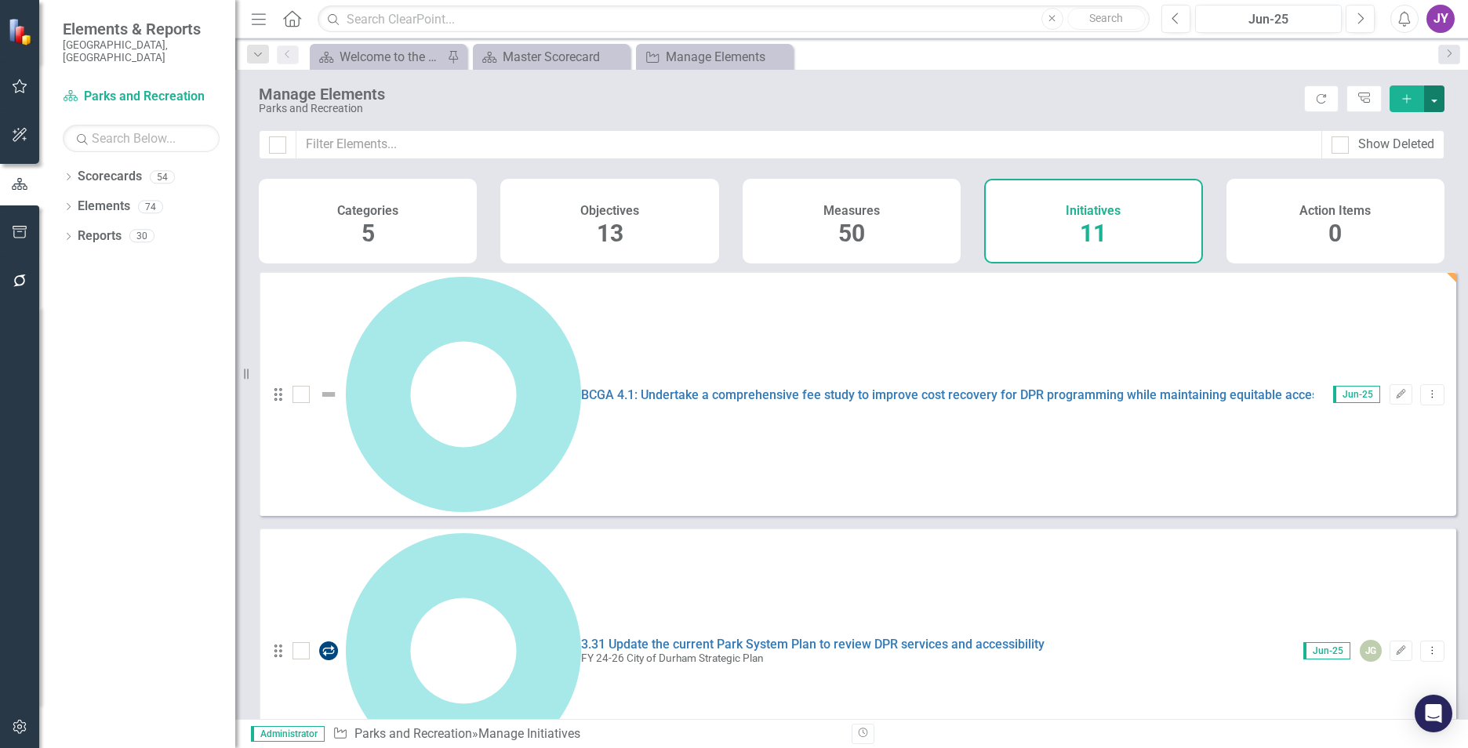
click at [1438, 94] on button "button" at bounding box center [1434, 98] width 20 height 27
click at [1376, 154] on link "Add Multiple Add Multiple" at bounding box center [1382, 156] width 124 height 29
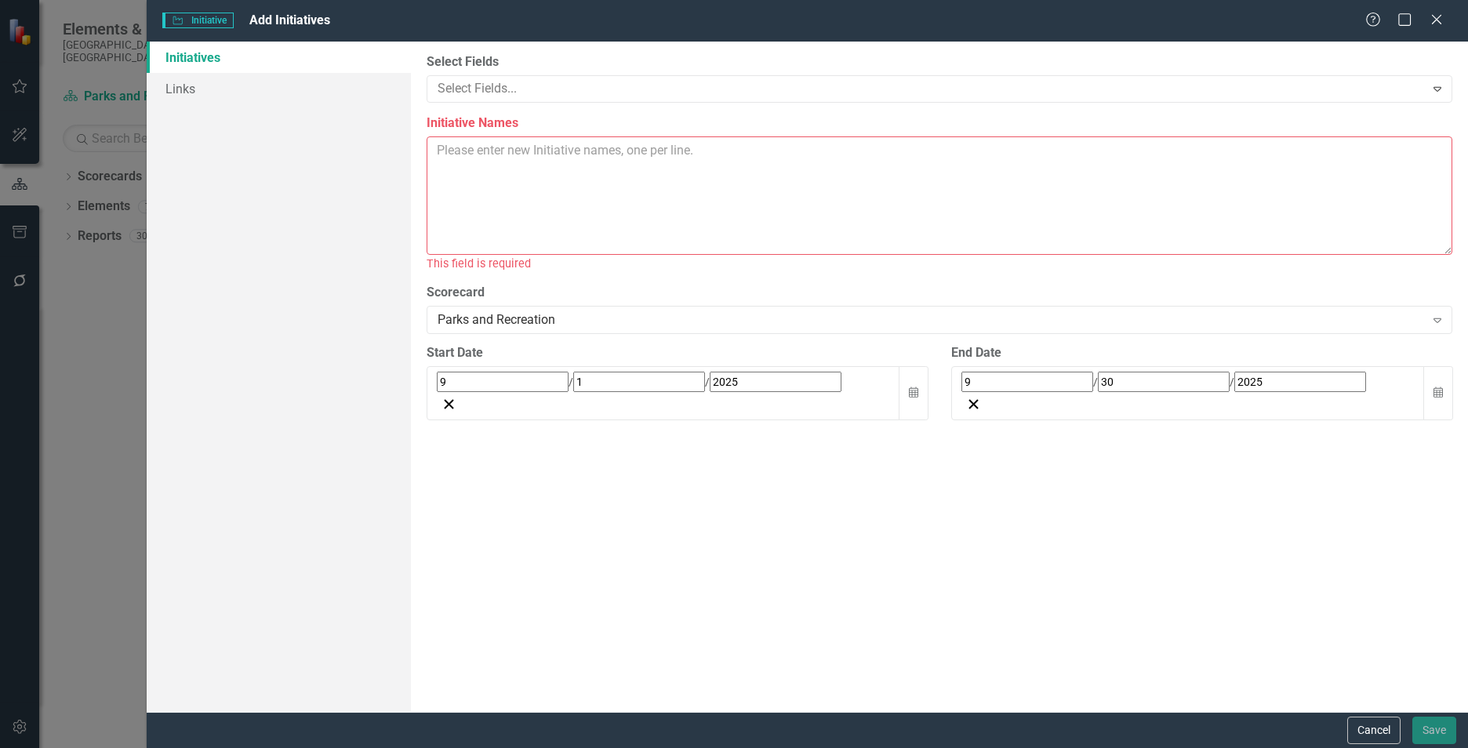
drag, startPoint x: 587, startPoint y: 198, endPoint x: 571, endPoint y: 200, distance: 16.6
click at [577, 198] on textarea "Initiative Names" at bounding box center [940, 195] width 1026 height 118
paste textarea "Develop and implement engagement processes for critical renovation or developme…"
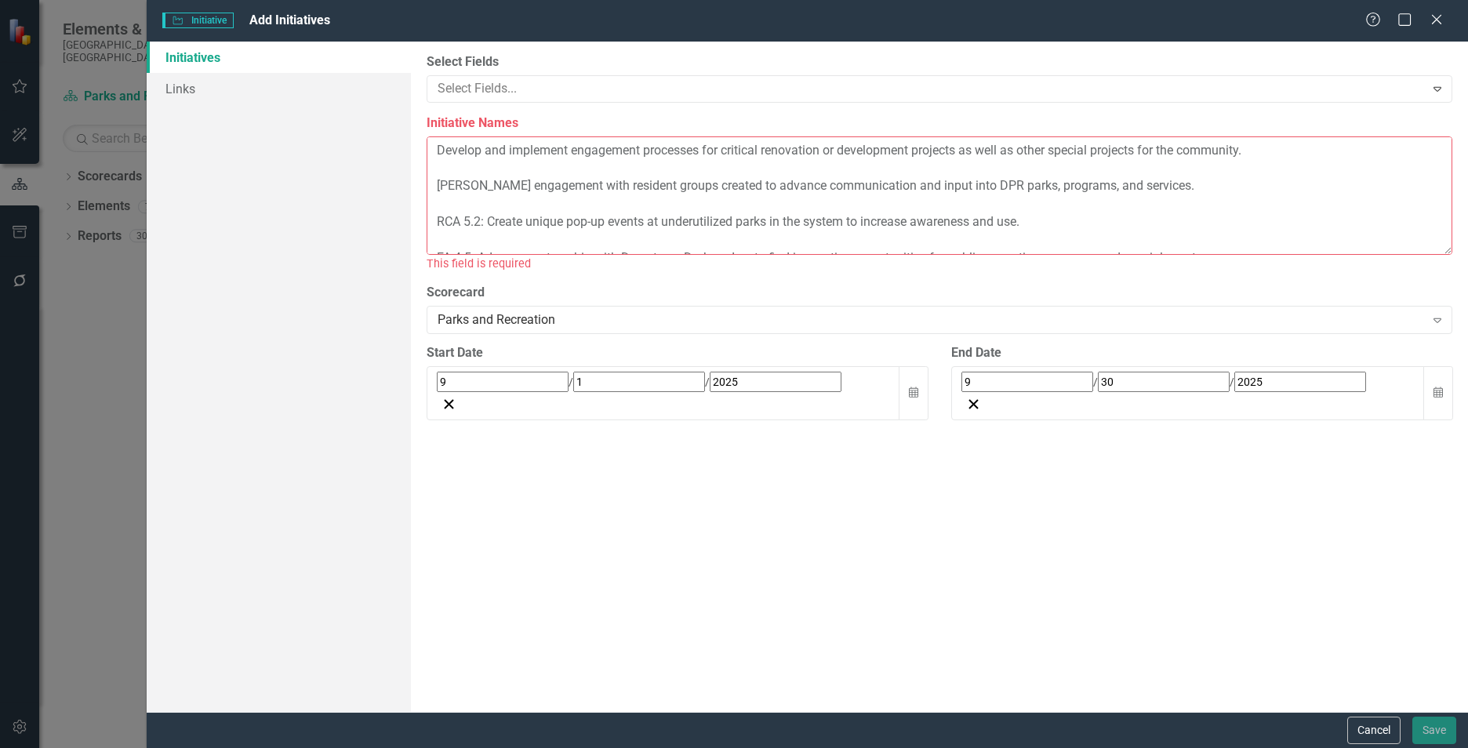
scroll to position [11, 0]
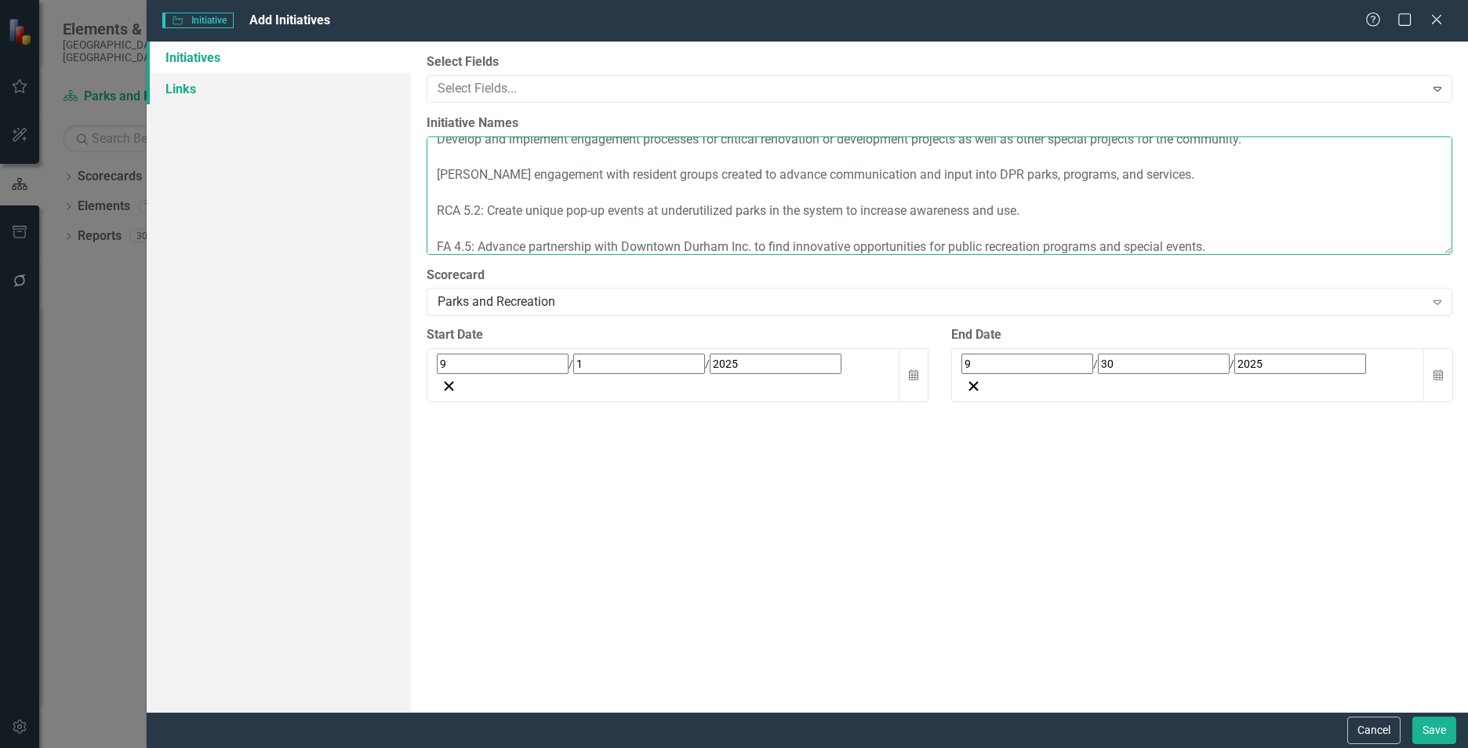
type textarea "Develop and implement engagement processes for critical renovation or developme…"
click at [221, 95] on link "Links" at bounding box center [279, 88] width 264 height 31
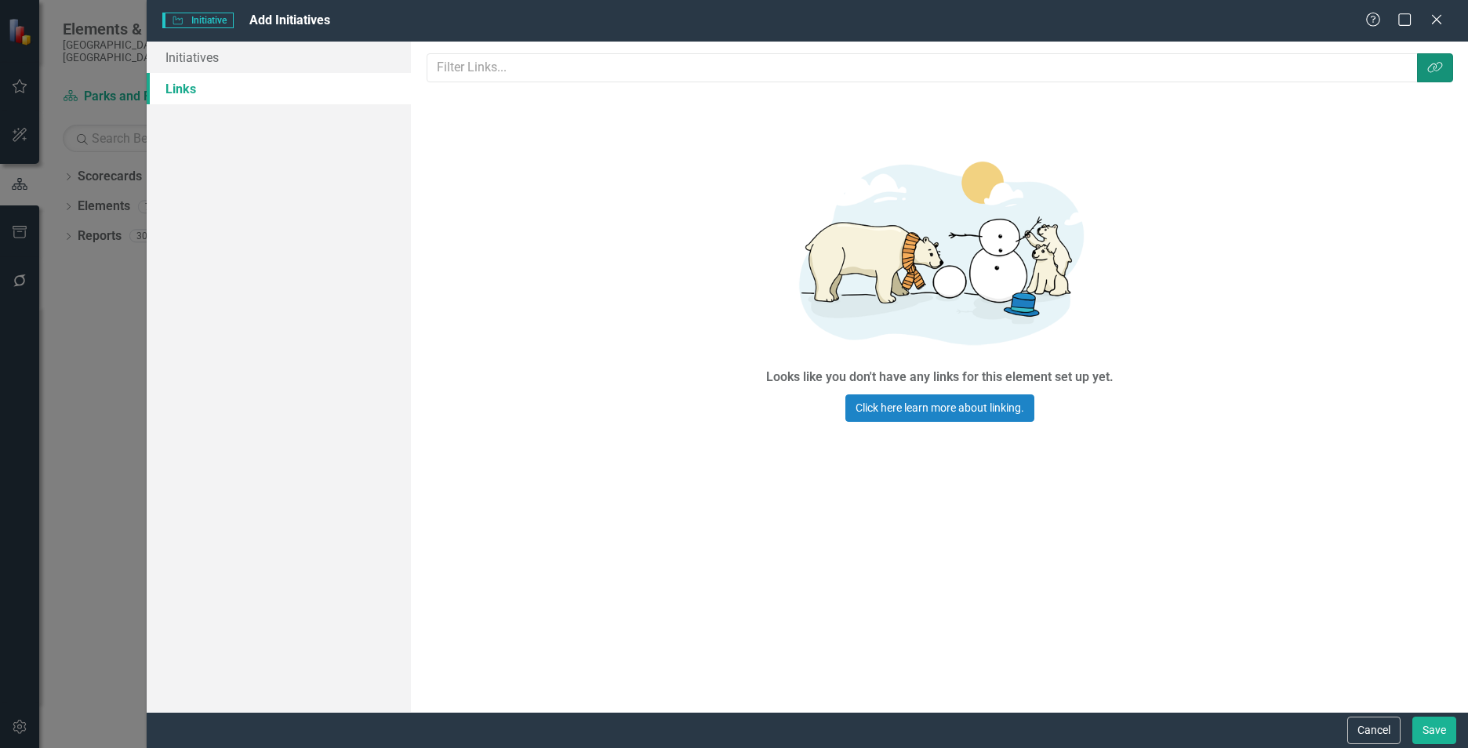
click at [1437, 73] on icon "Link Tag" at bounding box center [1435, 67] width 16 height 13
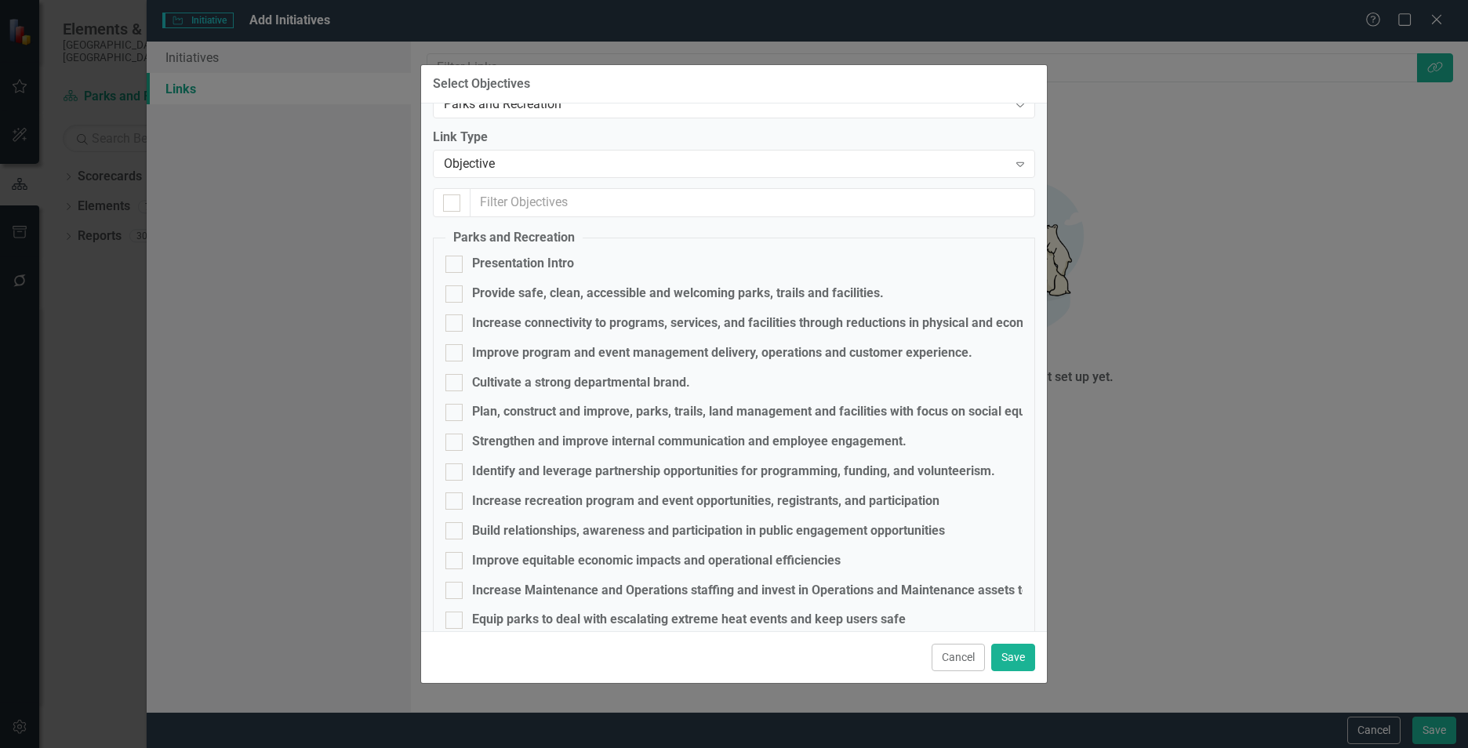
scroll to position [73, 0]
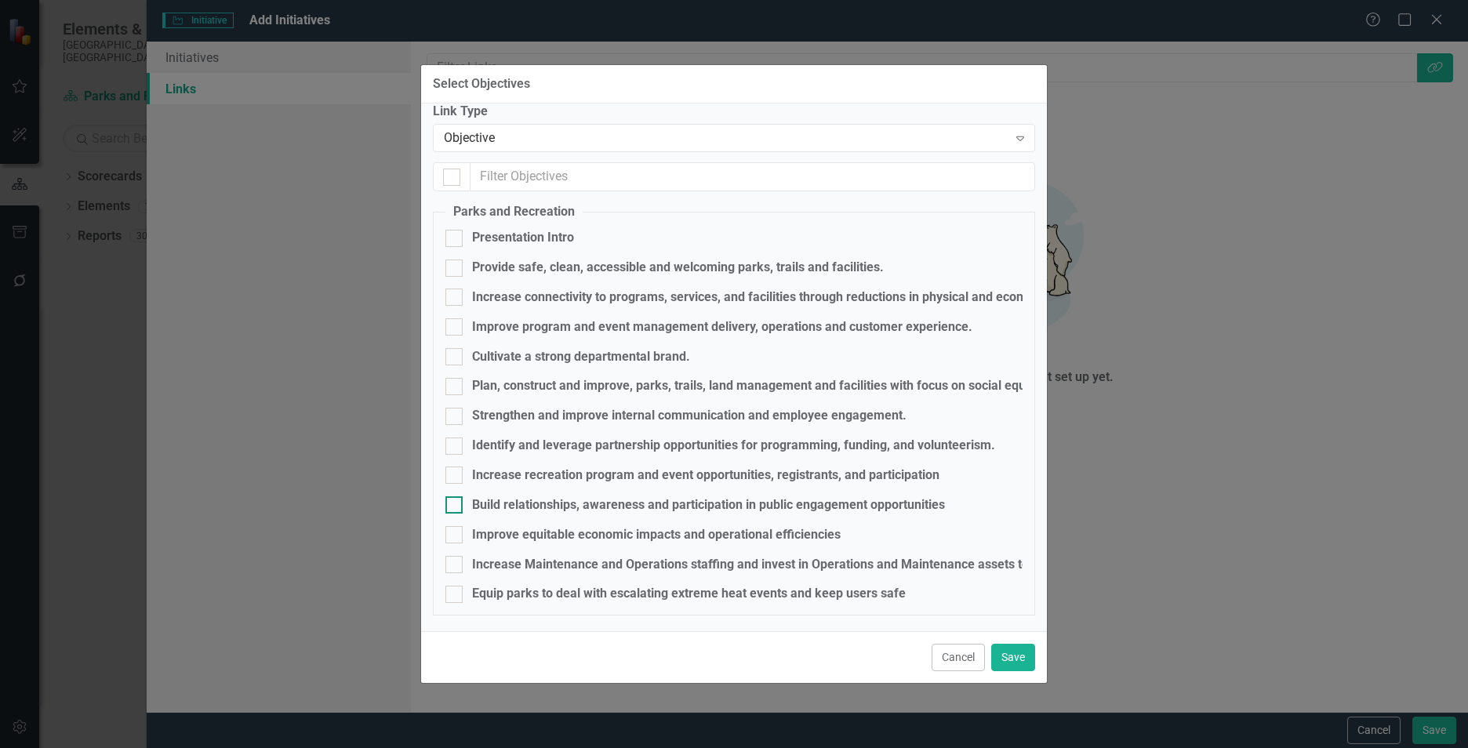
click at [574, 508] on div "Build relationships, awareness and participation in public engagement opportuni…" at bounding box center [708, 505] width 473 height 18
click at [456, 507] on input "Build relationships, awareness and participation in public engagement opportuni…" at bounding box center [450, 501] width 10 height 10
checkbox input "true"
click at [1014, 649] on button "Save" at bounding box center [1013, 657] width 44 height 27
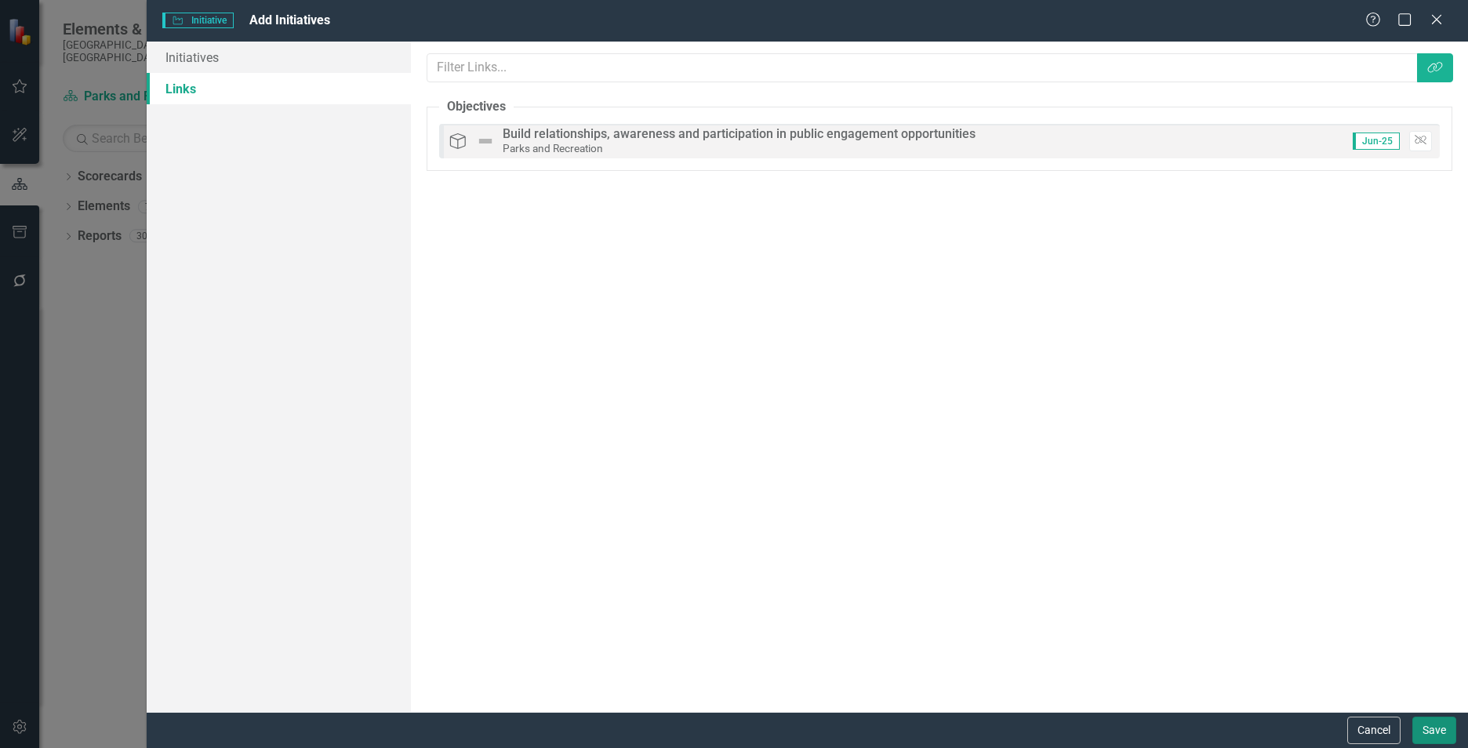
click at [1438, 731] on button "Save" at bounding box center [1434, 730] width 44 height 27
checkbox input "false"
click at [1421, 19] on div "Help Maximize Close" at bounding box center [1408, 21] width 87 height 18
click at [1426, 20] on div "Help Maximize Close" at bounding box center [1408, 21] width 87 height 18
click at [1439, 19] on icon "Close" at bounding box center [1436, 19] width 20 height 15
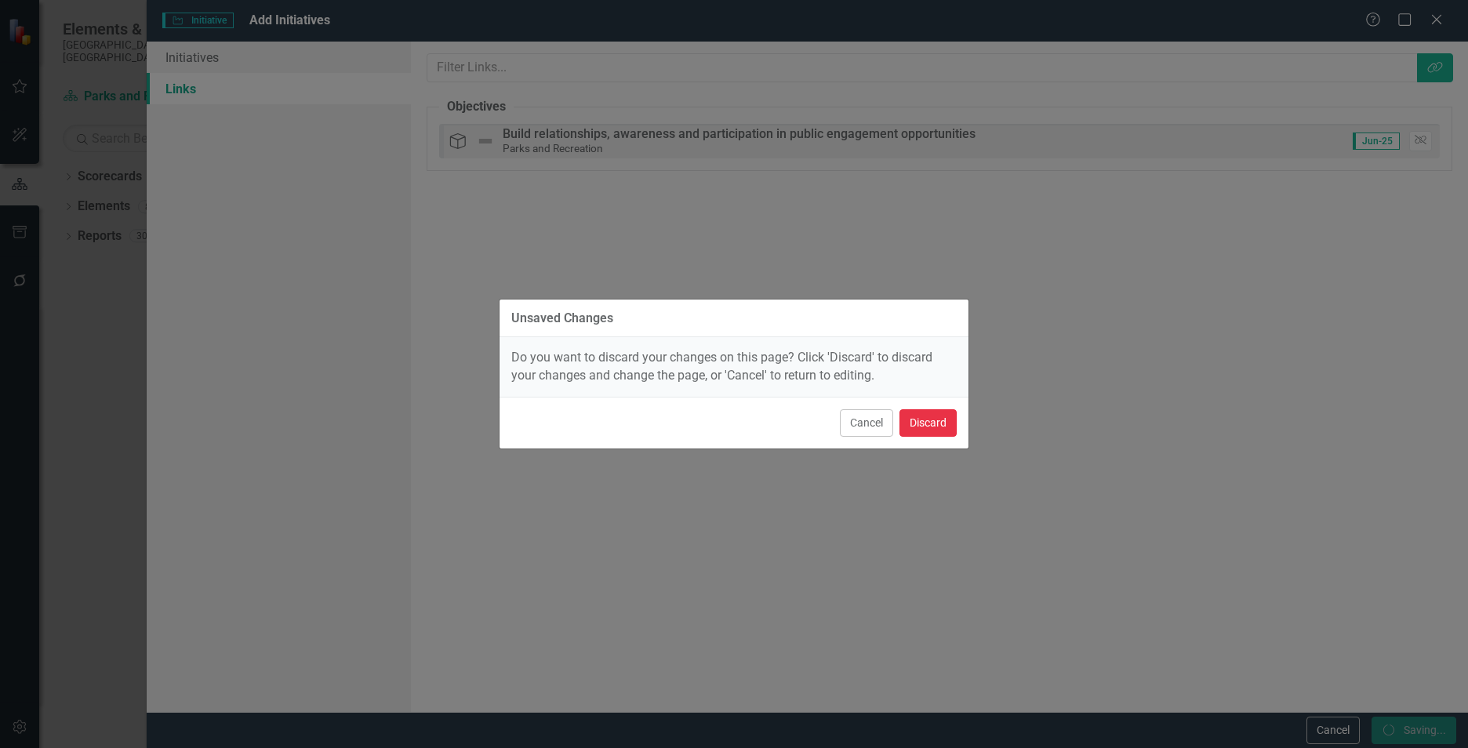
click at [926, 431] on button "Discard" at bounding box center [927, 422] width 57 height 27
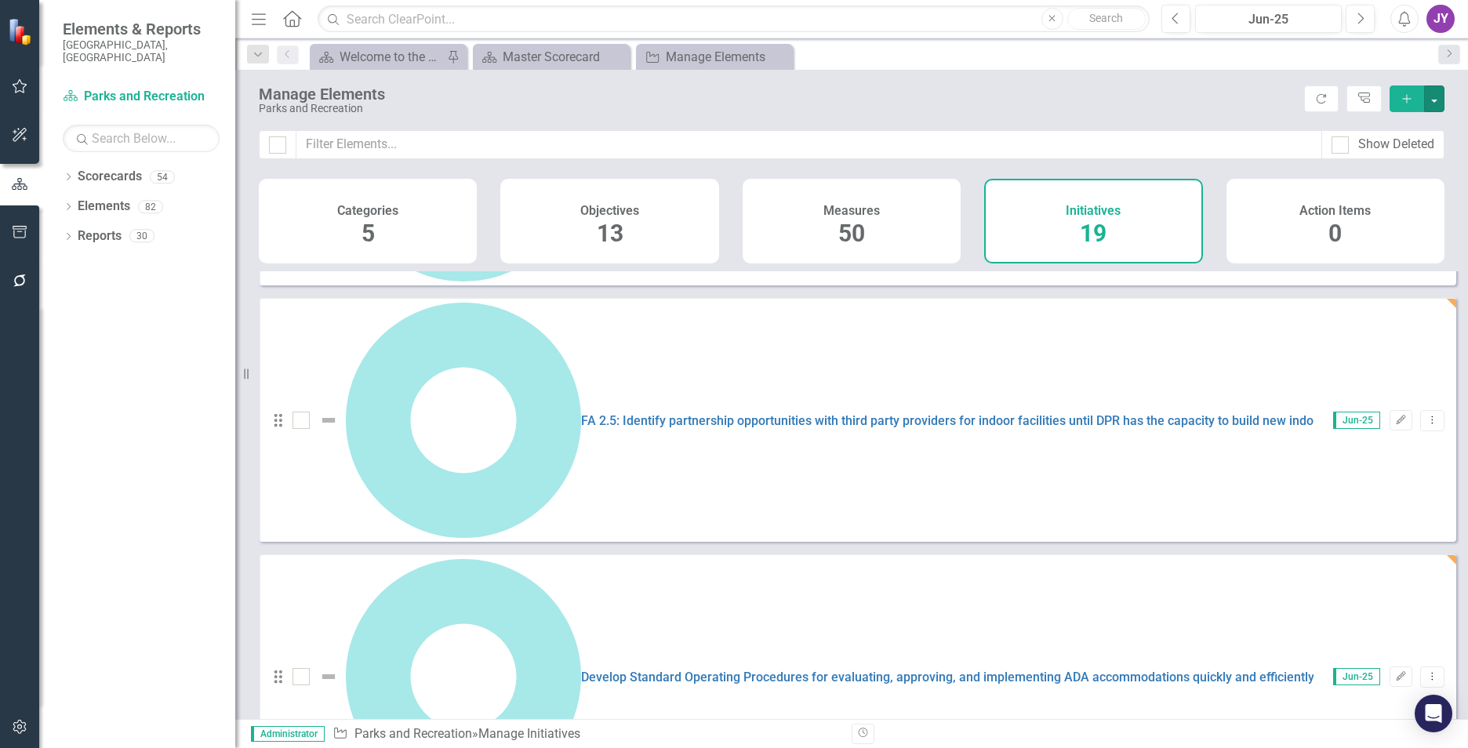
scroll to position [503, 0]
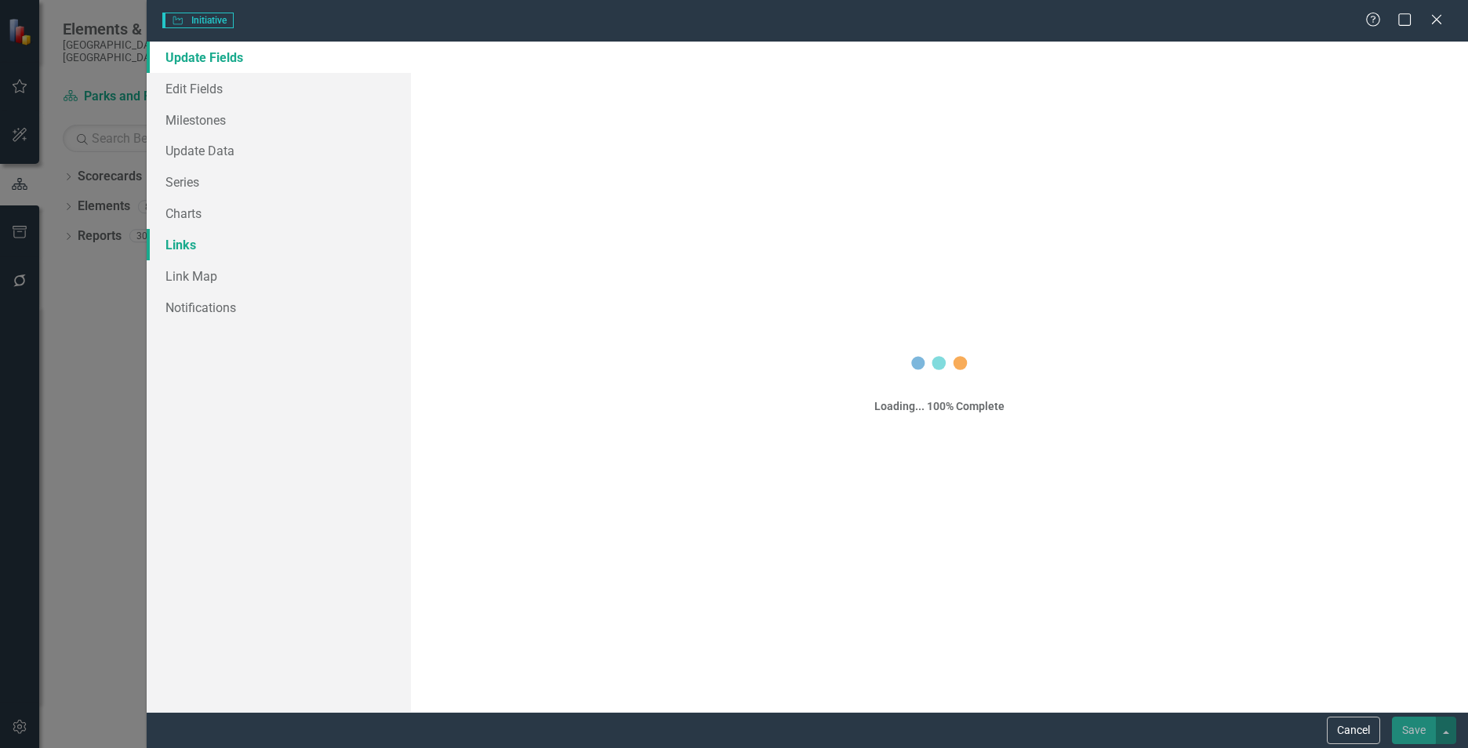
click at [191, 233] on link "Links" at bounding box center [279, 244] width 264 height 31
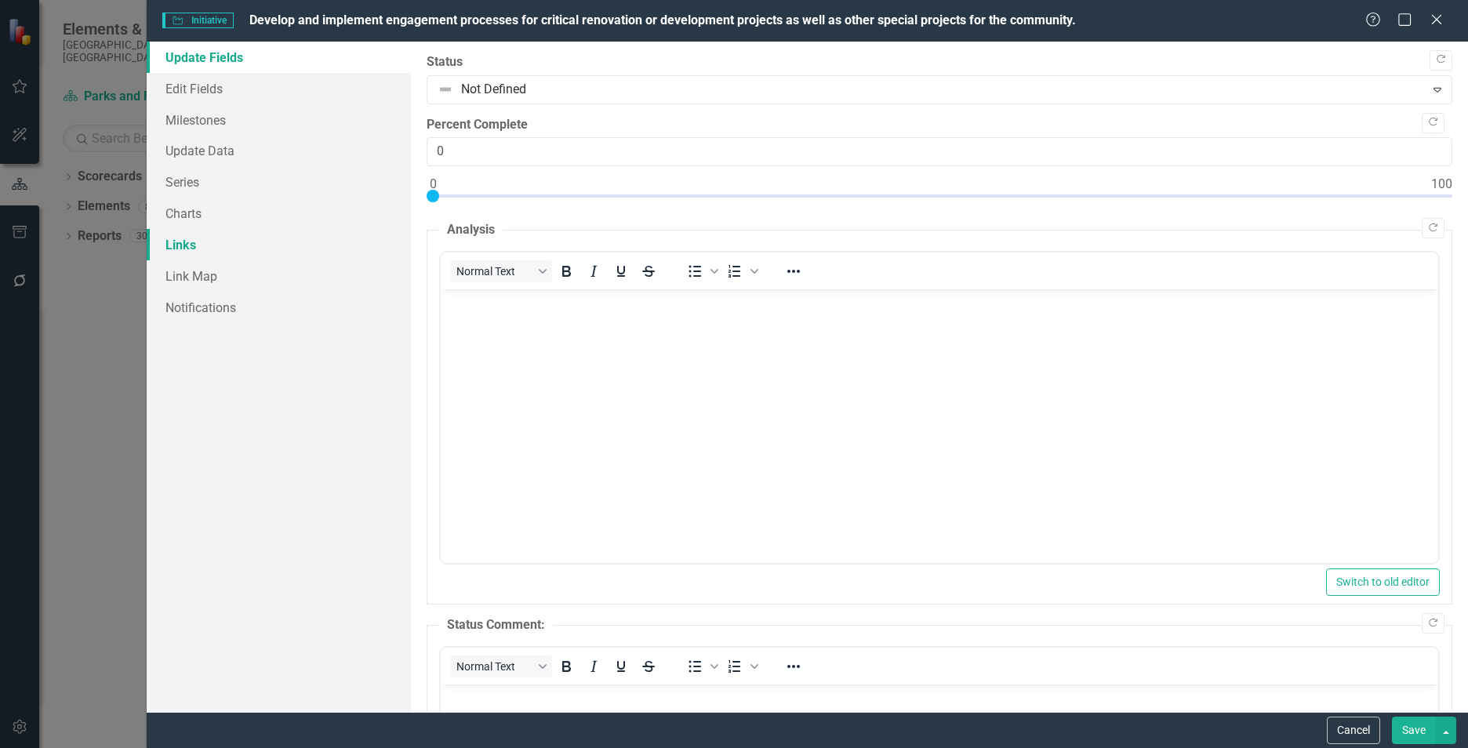
scroll to position [0, 0]
click at [198, 251] on link "Links" at bounding box center [279, 244] width 264 height 31
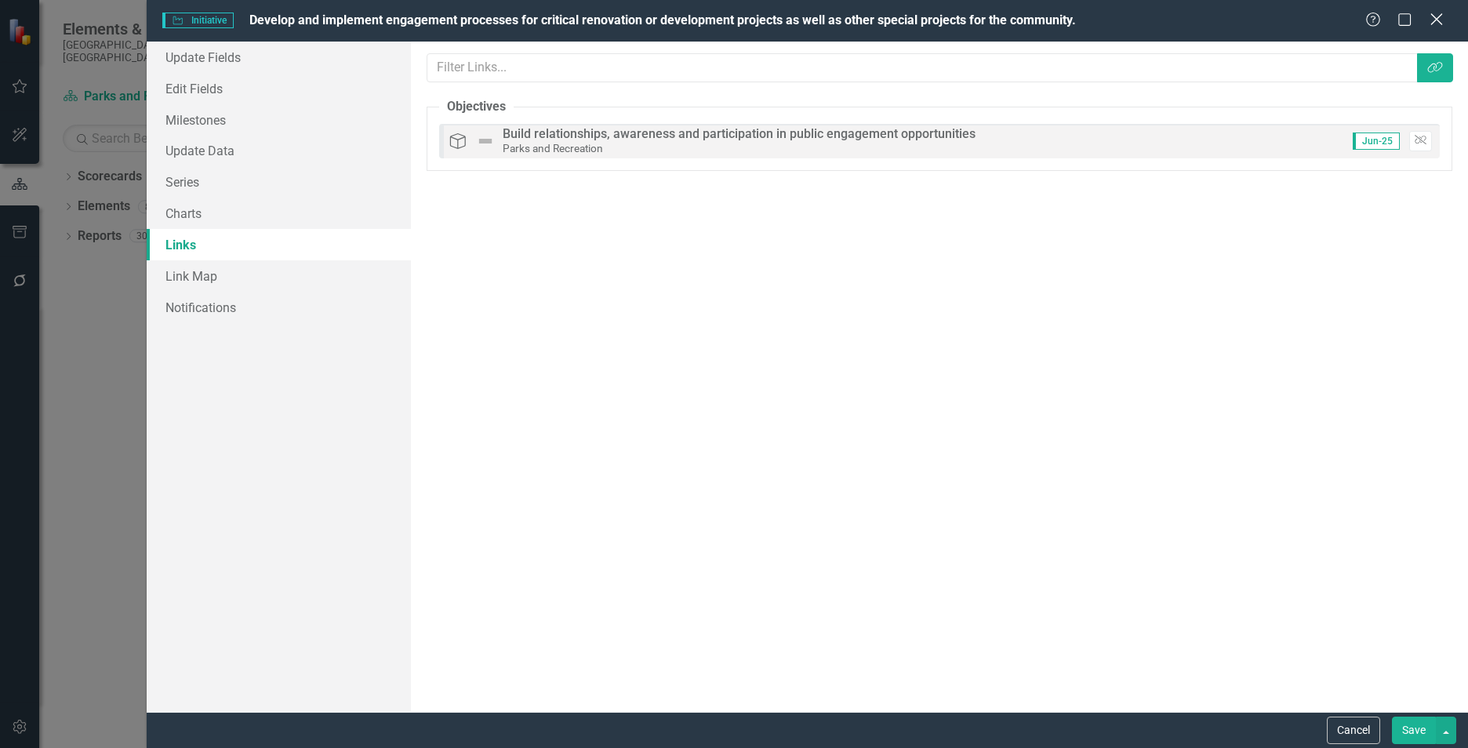
click at [1437, 13] on icon "Close" at bounding box center [1436, 19] width 20 height 15
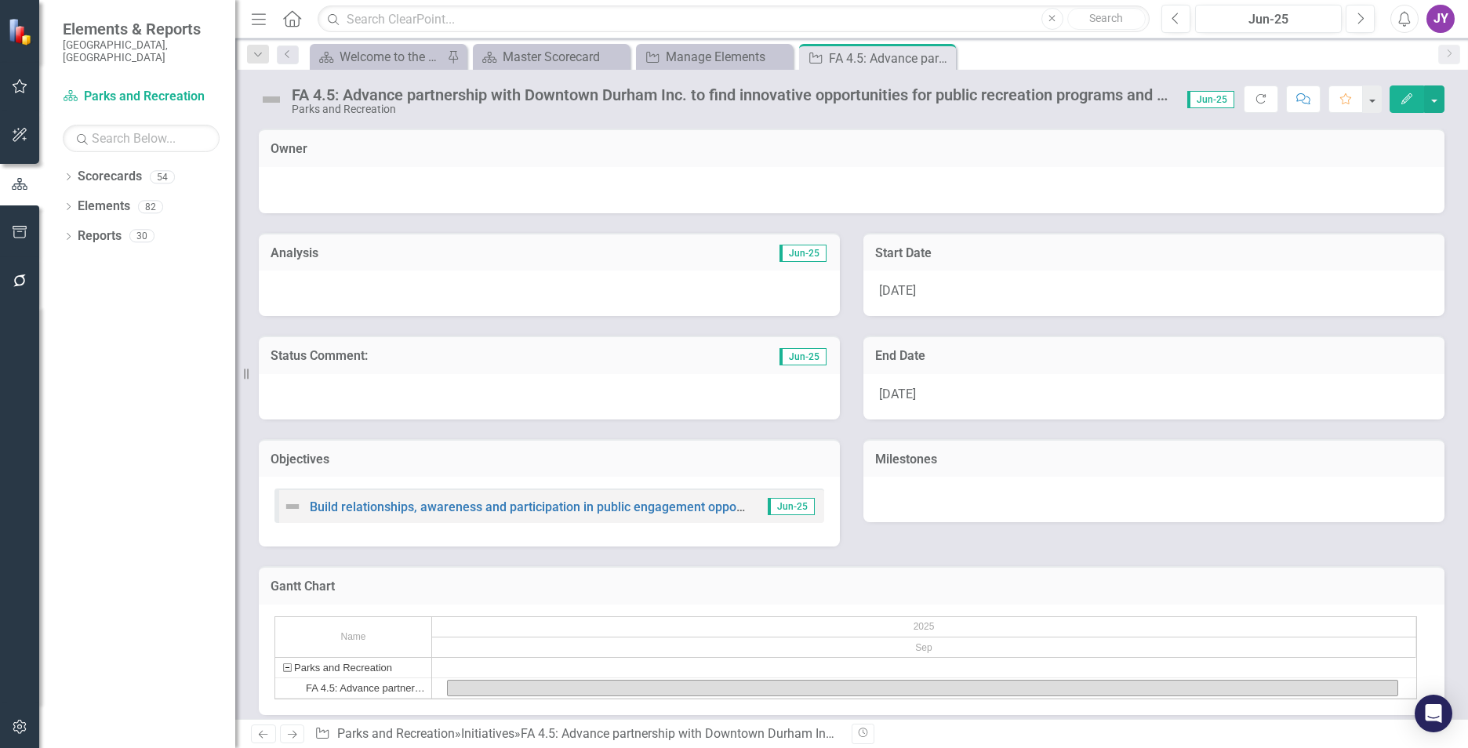
click at [1405, 94] on icon "Edit" at bounding box center [1407, 98] width 14 height 11
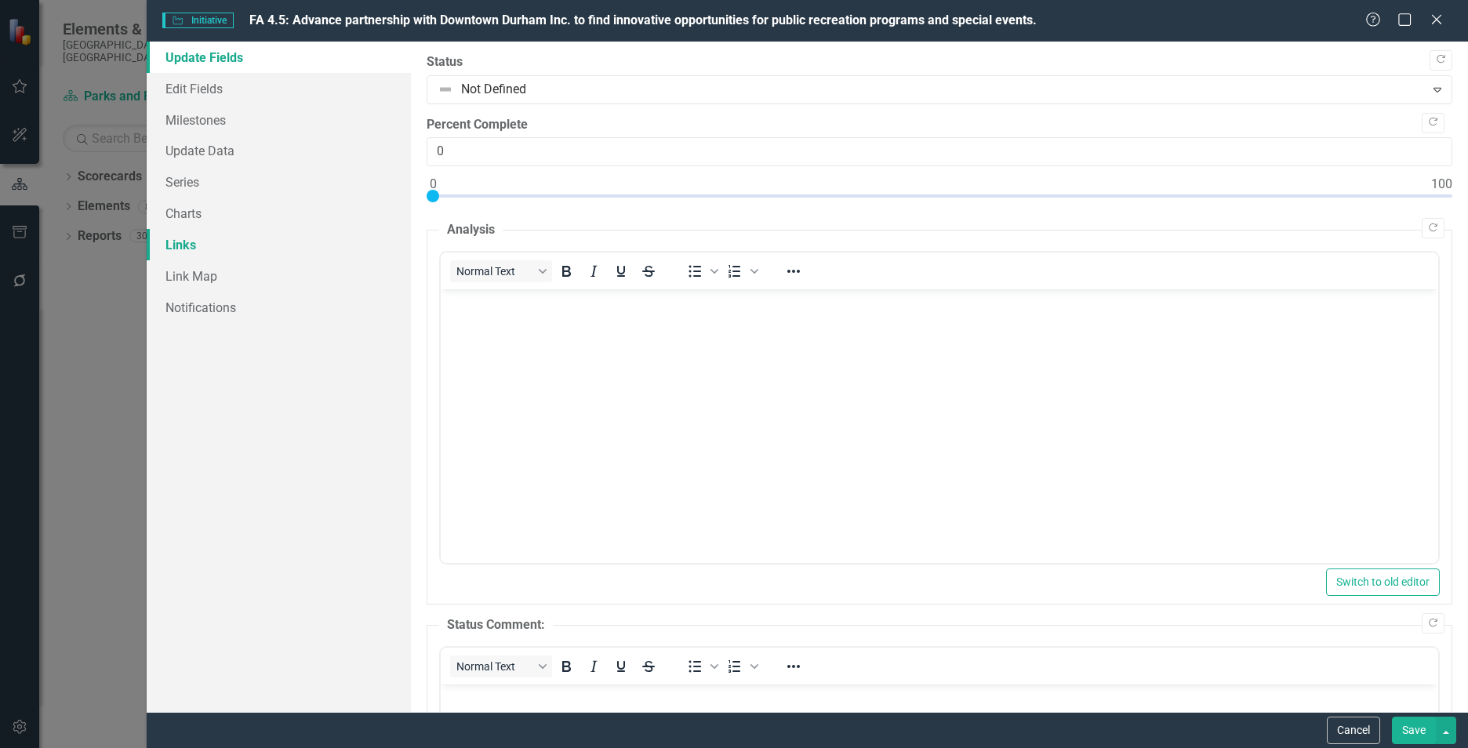
click at [203, 247] on link "Links" at bounding box center [279, 244] width 264 height 31
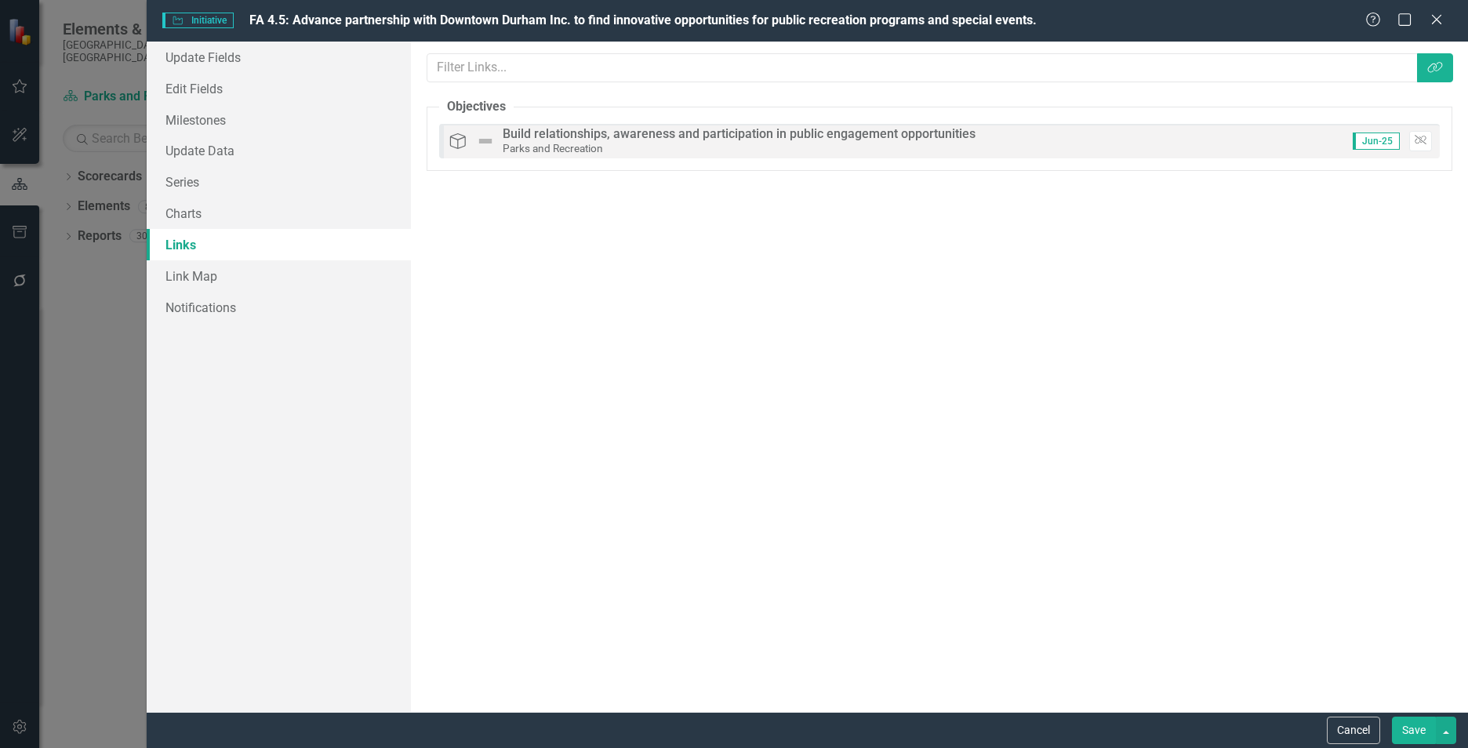
click at [1449, 16] on div "Help Maximize Close" at bounding box center [1408, 21] width 87 height 18
click at [1438, 19] on icon at bounding box center [1436, 19] width 12 height 12
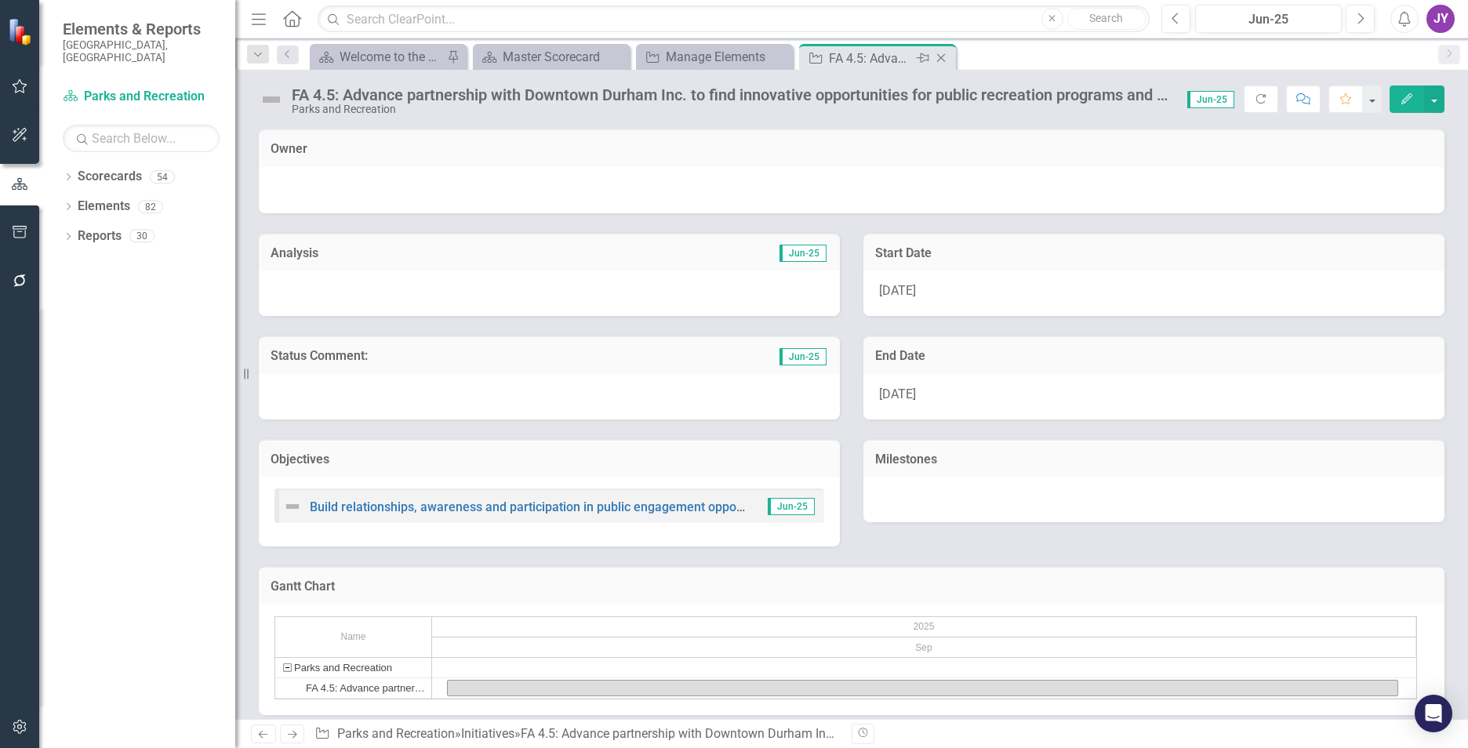
click at [936, 53] on icon "Close" at bounding box center [941, 58] width 16 height 13
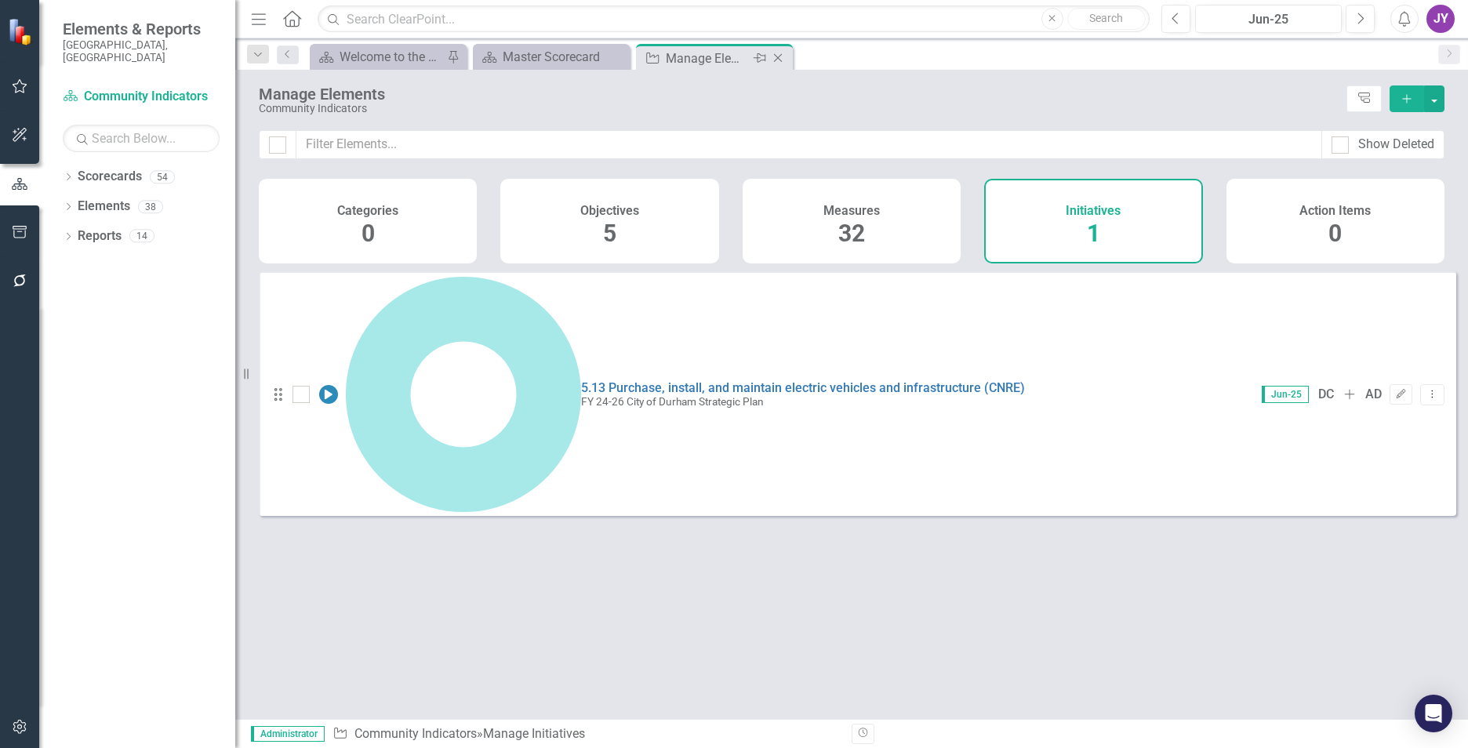
click at [780, 57] on icon "Close" at bounding box center [778, 58] width 16 height 13
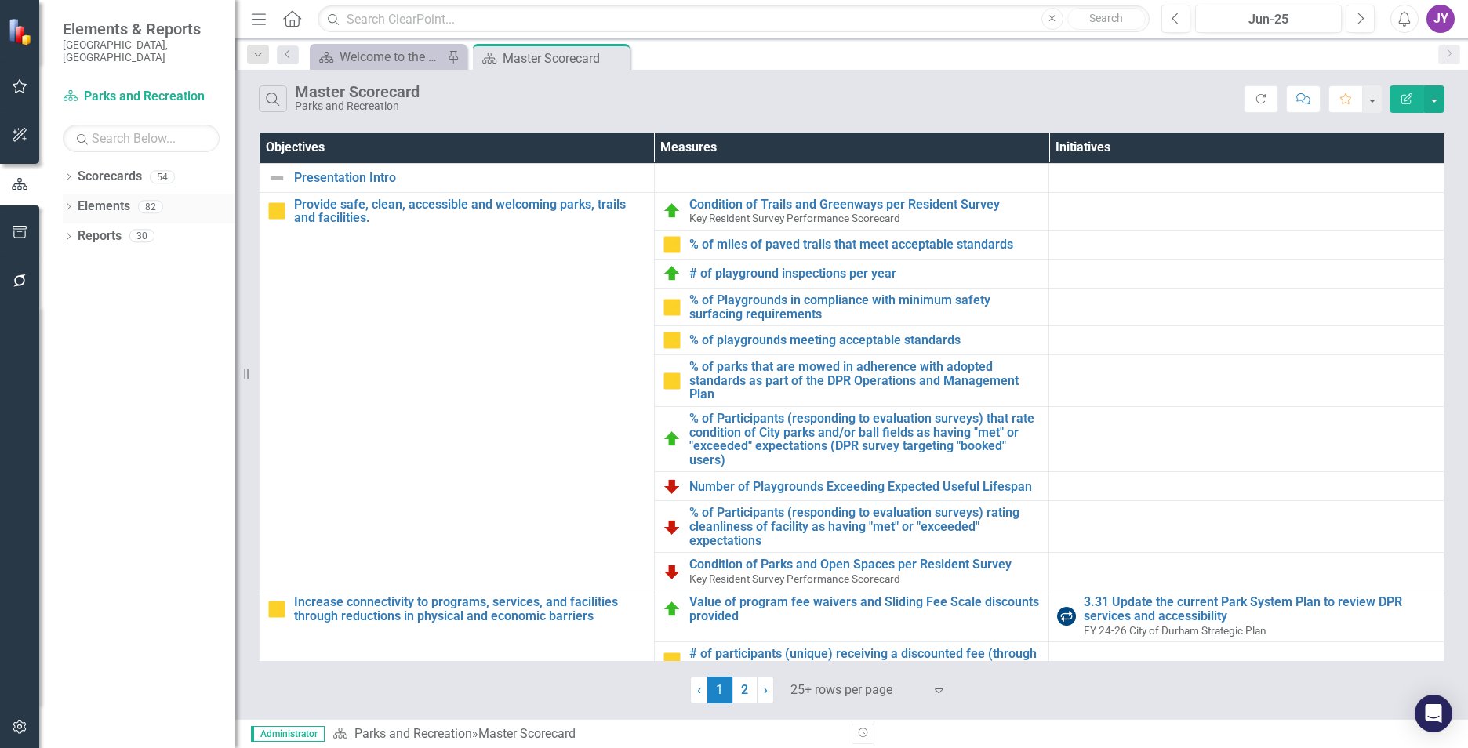
click at [80, 198] on link "Elements" at bounding box center [104, 207] width 53 height 18
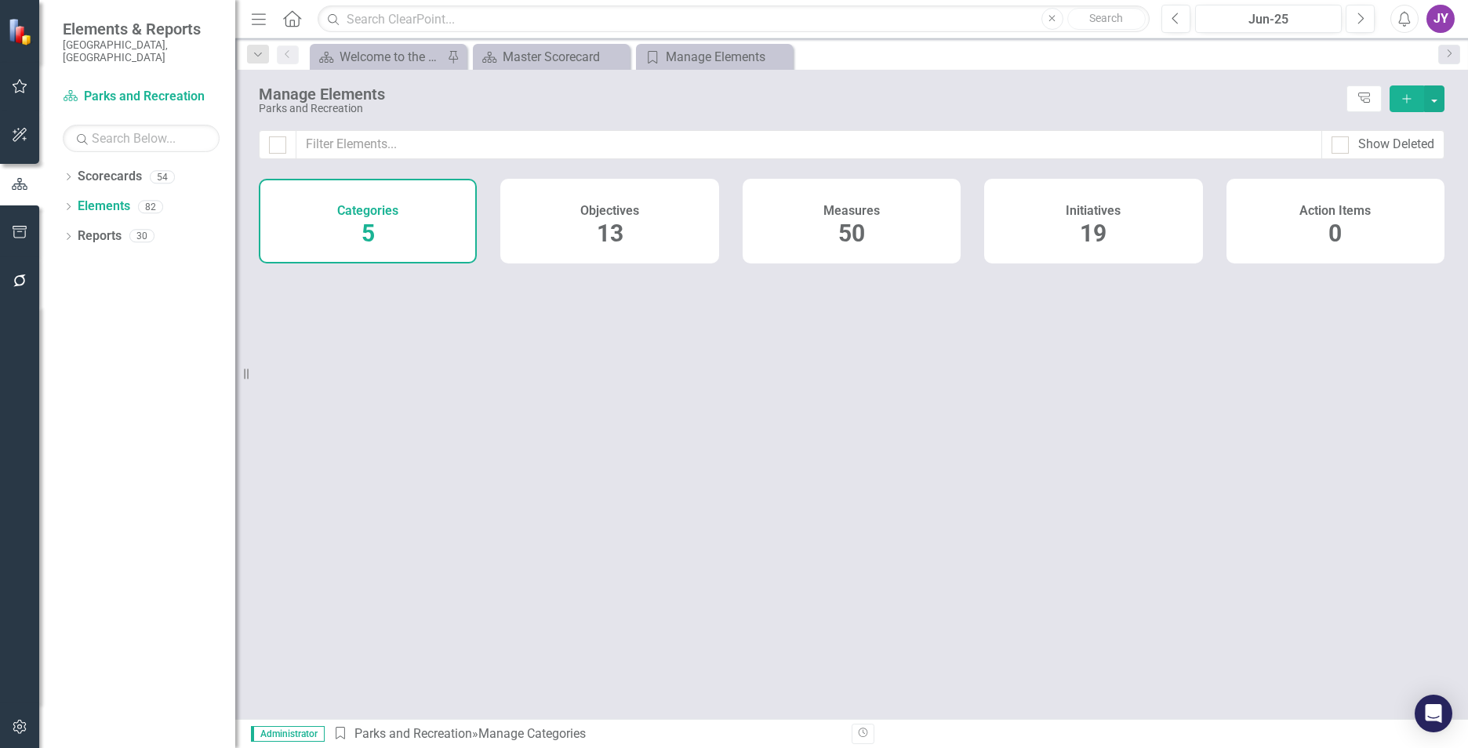
click at [1081, 220] on span "19" at bounding box center [1093, 233] width 27 height 27
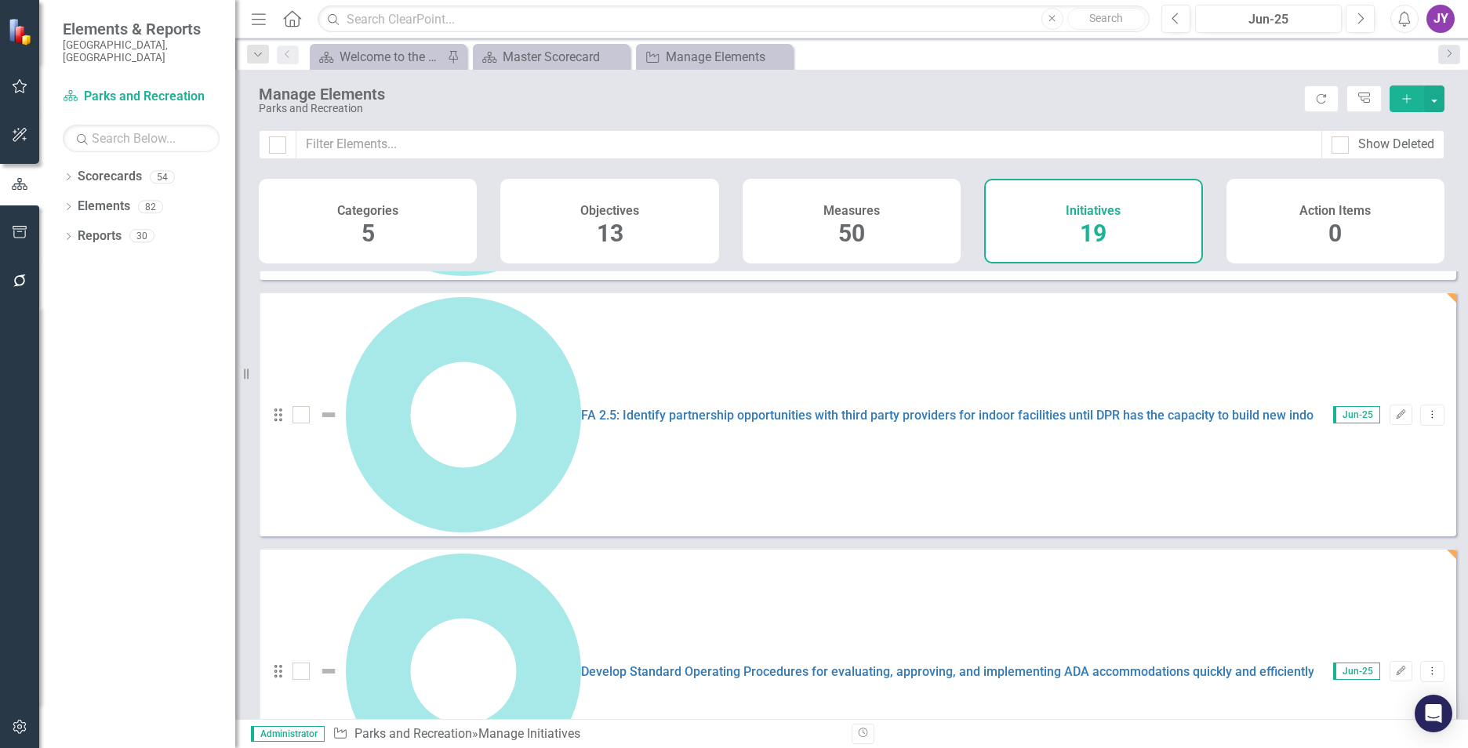
scroll to position [503, 0]
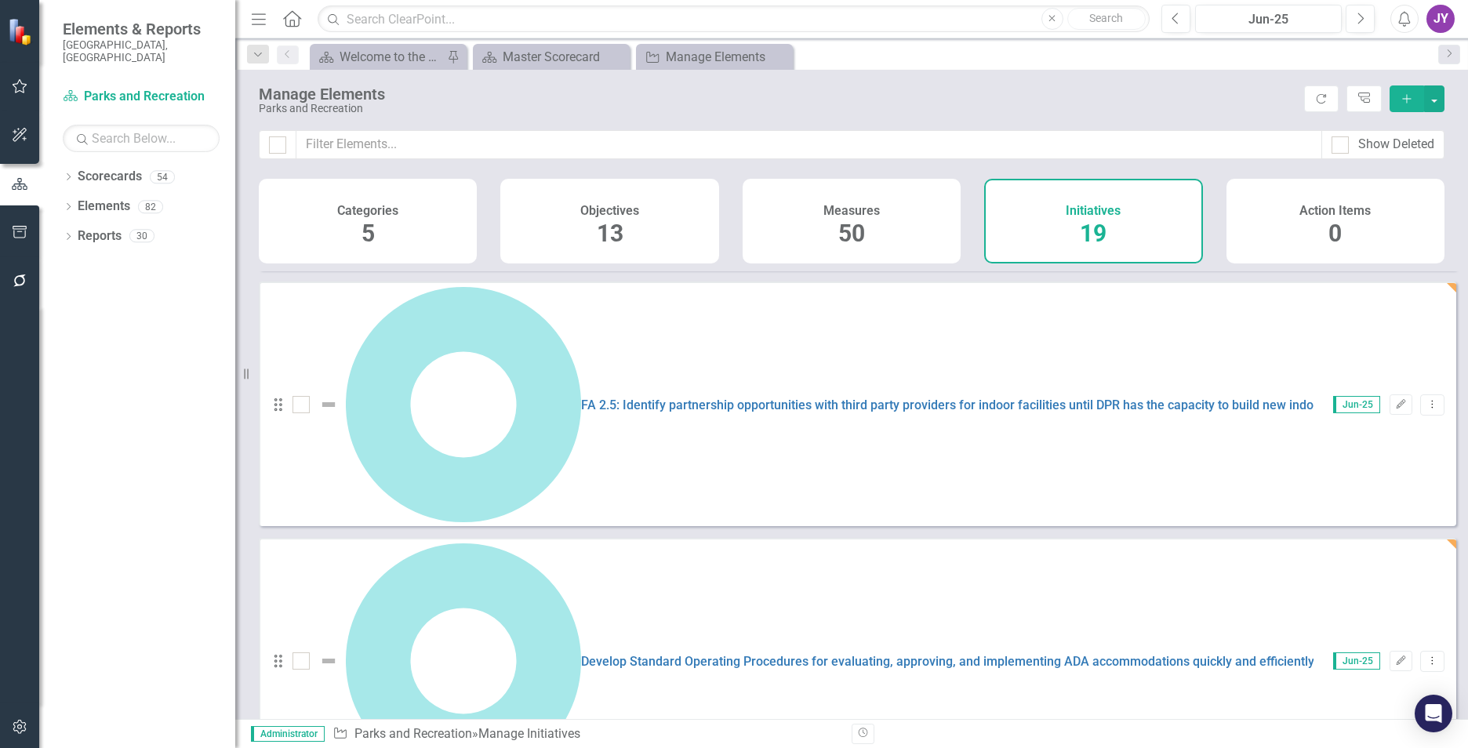
click at [1402, 96] on icon "Add" at bounding box center [1407, 98] width 14 height 11
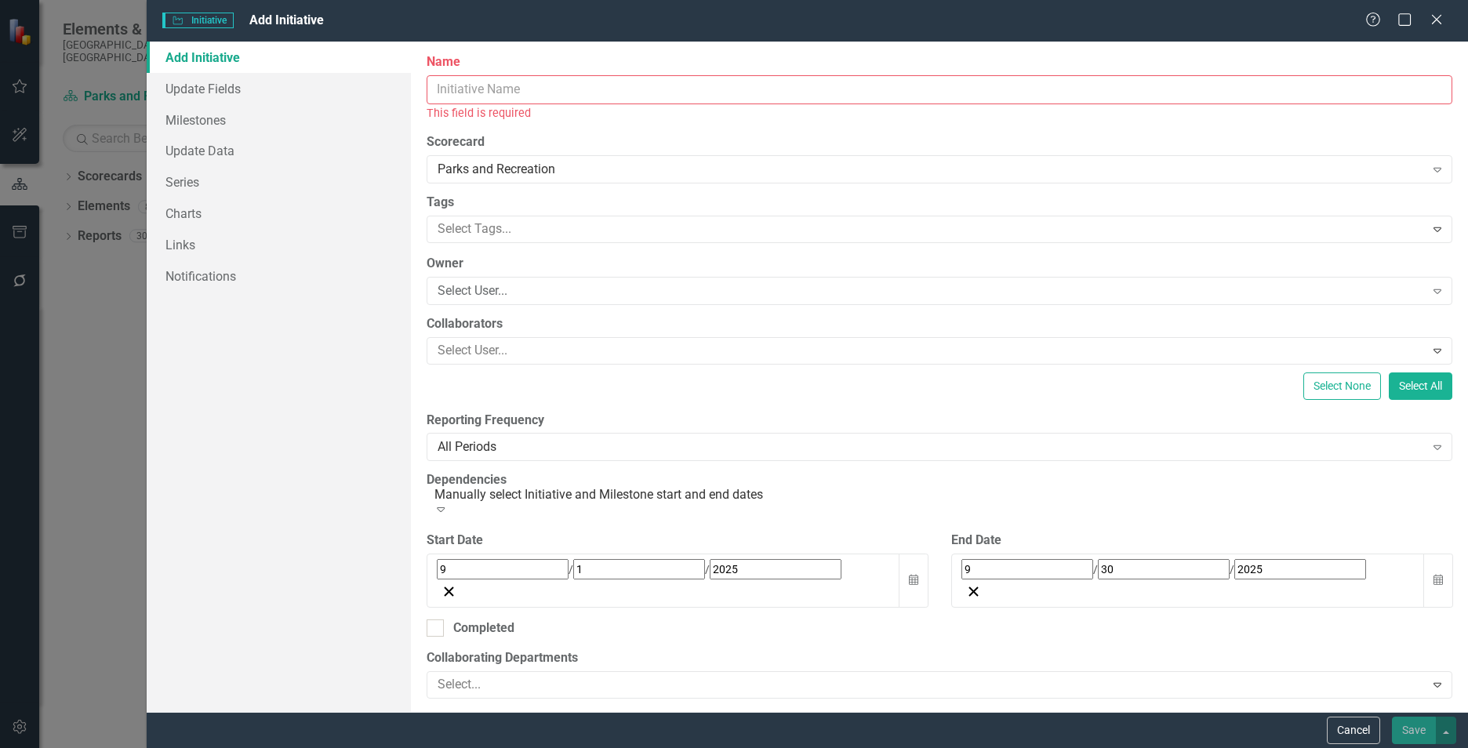
click at [1426, 33] on div "Initiative Initiative Add Initiative Help Maximize Close" at bounding box center [807, 21] width 1321 height 42
click at [1435, 28] on div "Close" at bounding box center [1436, 20] width 20 height 21
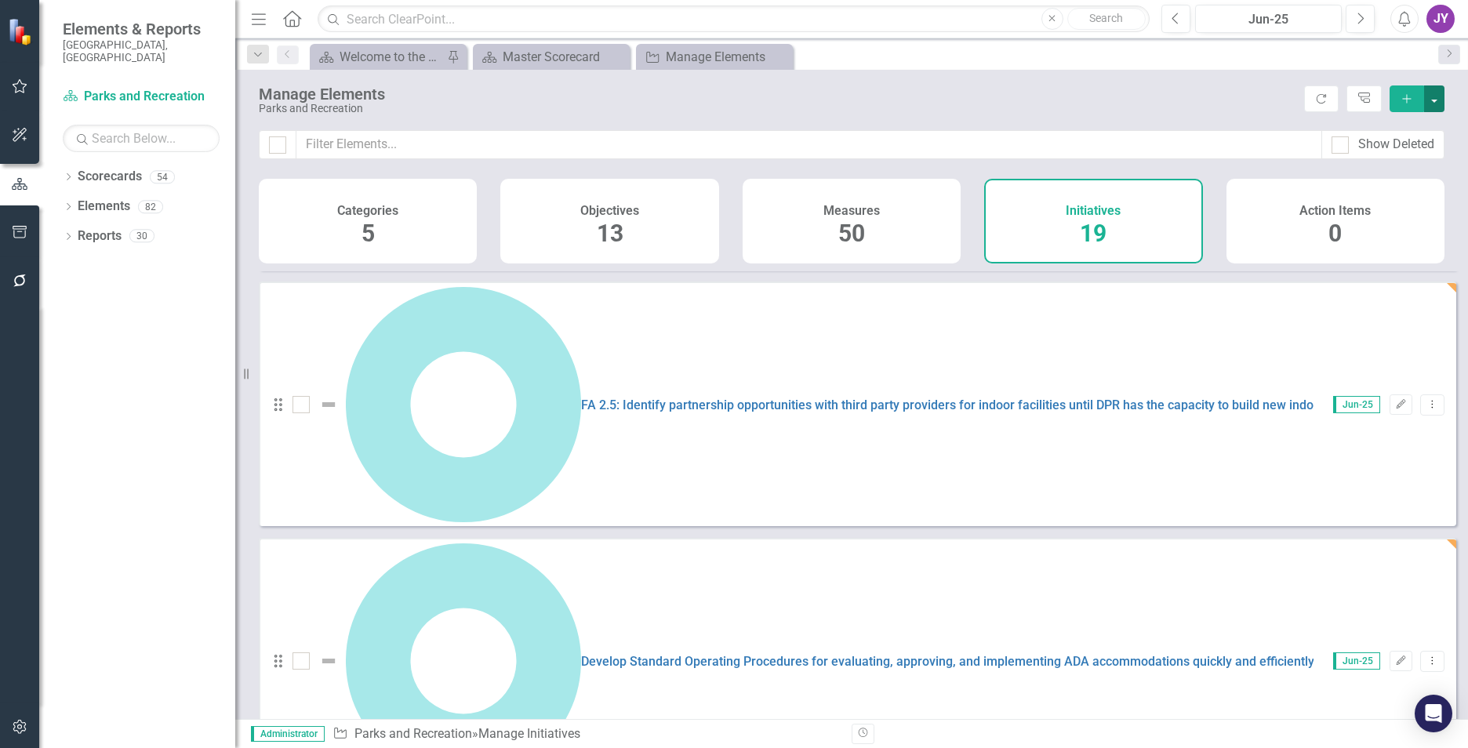
click at [1437, 102] on button "button" at bounding box center [1434, 98] width 20 height 27
click at [1361, 159] on link "Add Multiple Add Multiple" at bounding box center [1382, 156] width 124 height 29
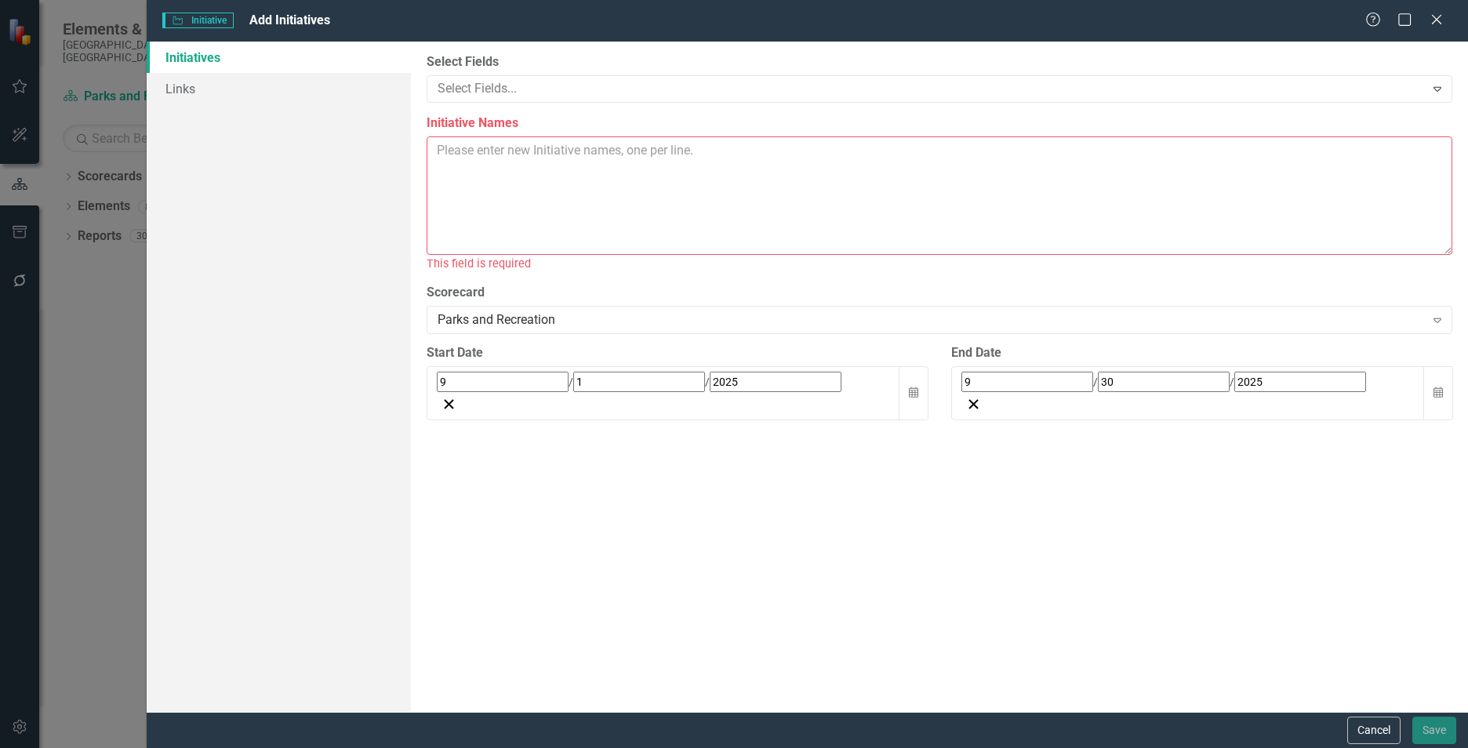
click at [584, 197] on textarea "Initiative Names" at bounding box center [940, 195] width 1026 height 118
paste textarea "Promote staff engagement. BCGA 5.2: Continue to invest in recruitment efforts t…"
type textarea "Promote staff engagement. BCGA 5.2: Continue to invest in recruitment efforts t…"
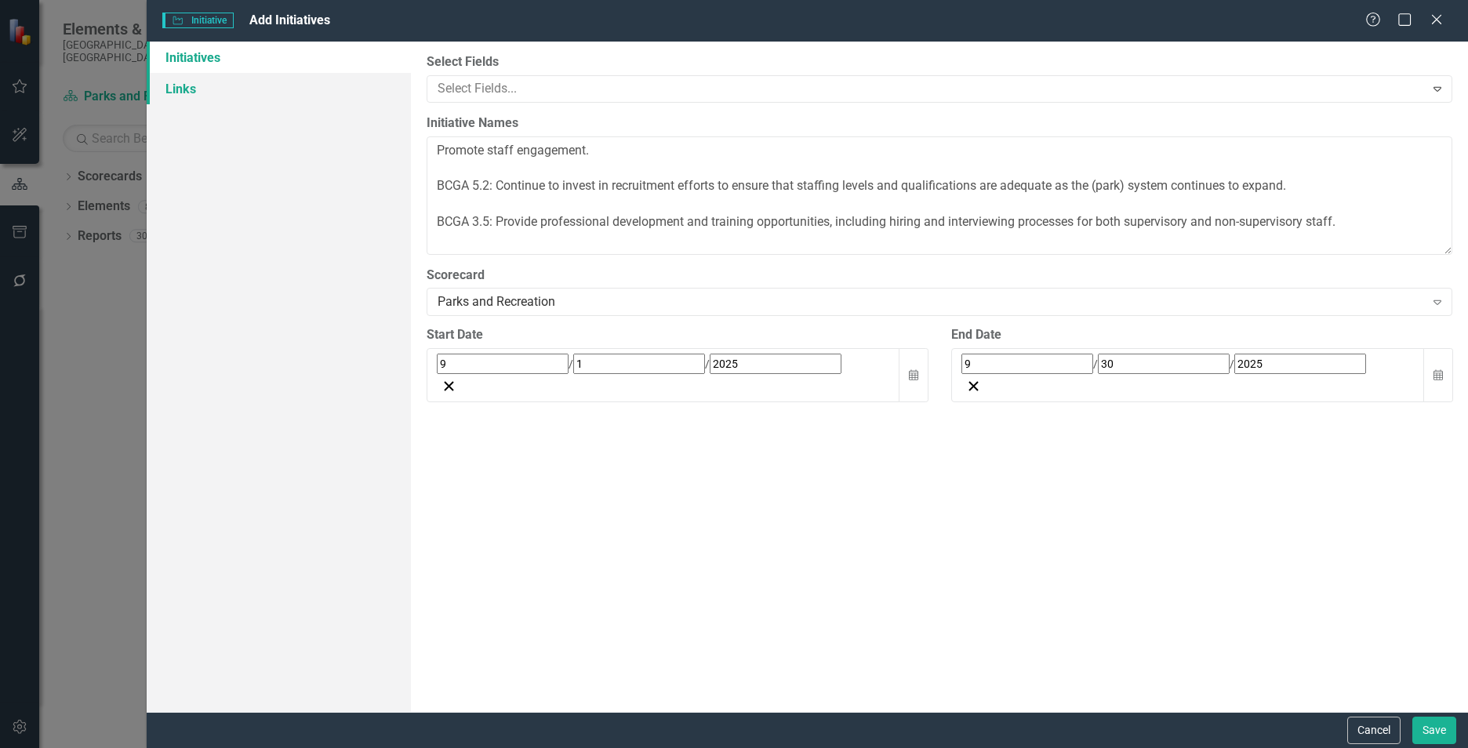
click at [253, 104] on link "Links" at bounding box center [279, 88] width 264 height 31
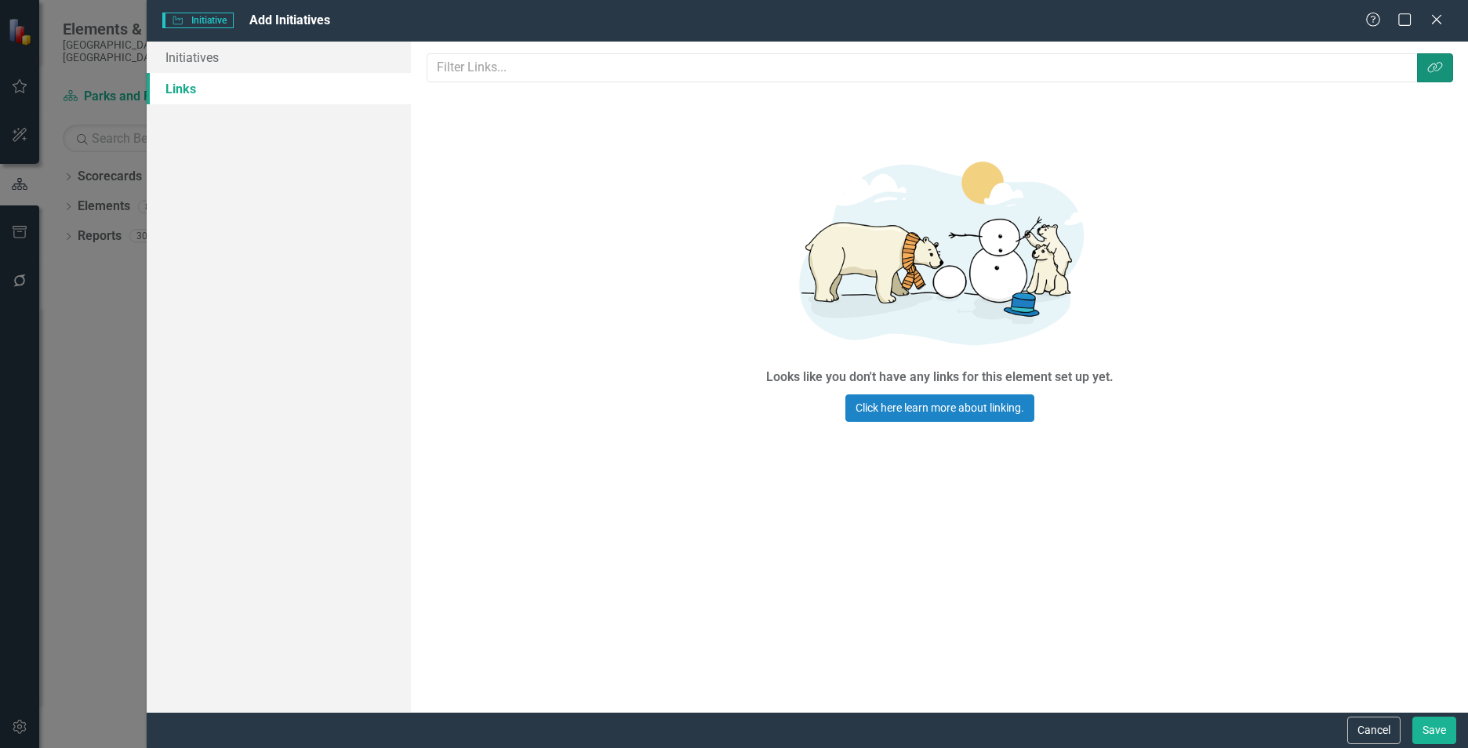
click at [1446, 63] on button "Link Tag" at bounding box center [1435, 67] width 36 height 29
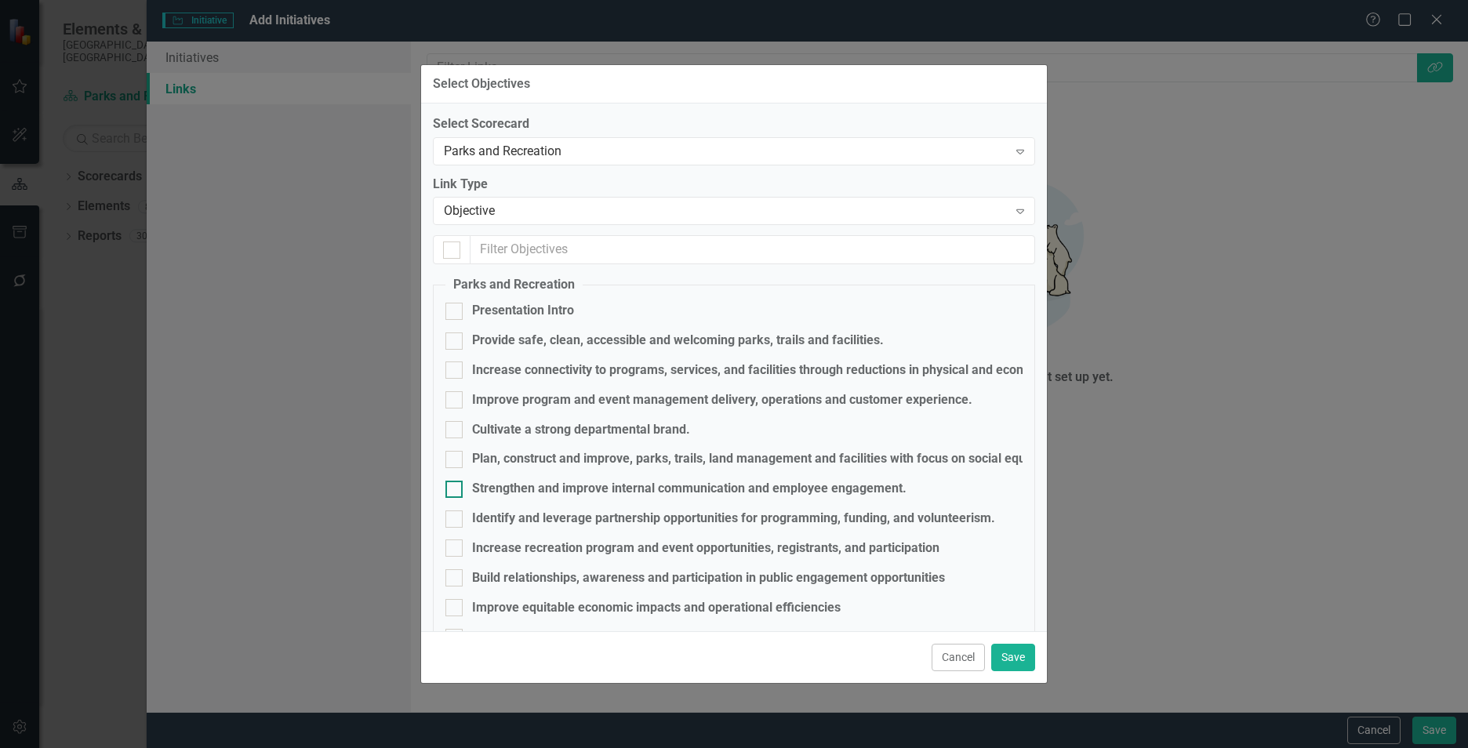
click at [603, 481] on div "Strengthen and improve internal communication and employee engagement." at bounding box center [689, 489] width 434 height 18
click at [456, 481] on input "Strengthen and improve internal communication and employee engagement." at bounding box center [450, 486] width 10 height 10
checkbox input "true"
click at [1022, 656] on button "Save" at bounding box center [1013, 657] width 44 height 27
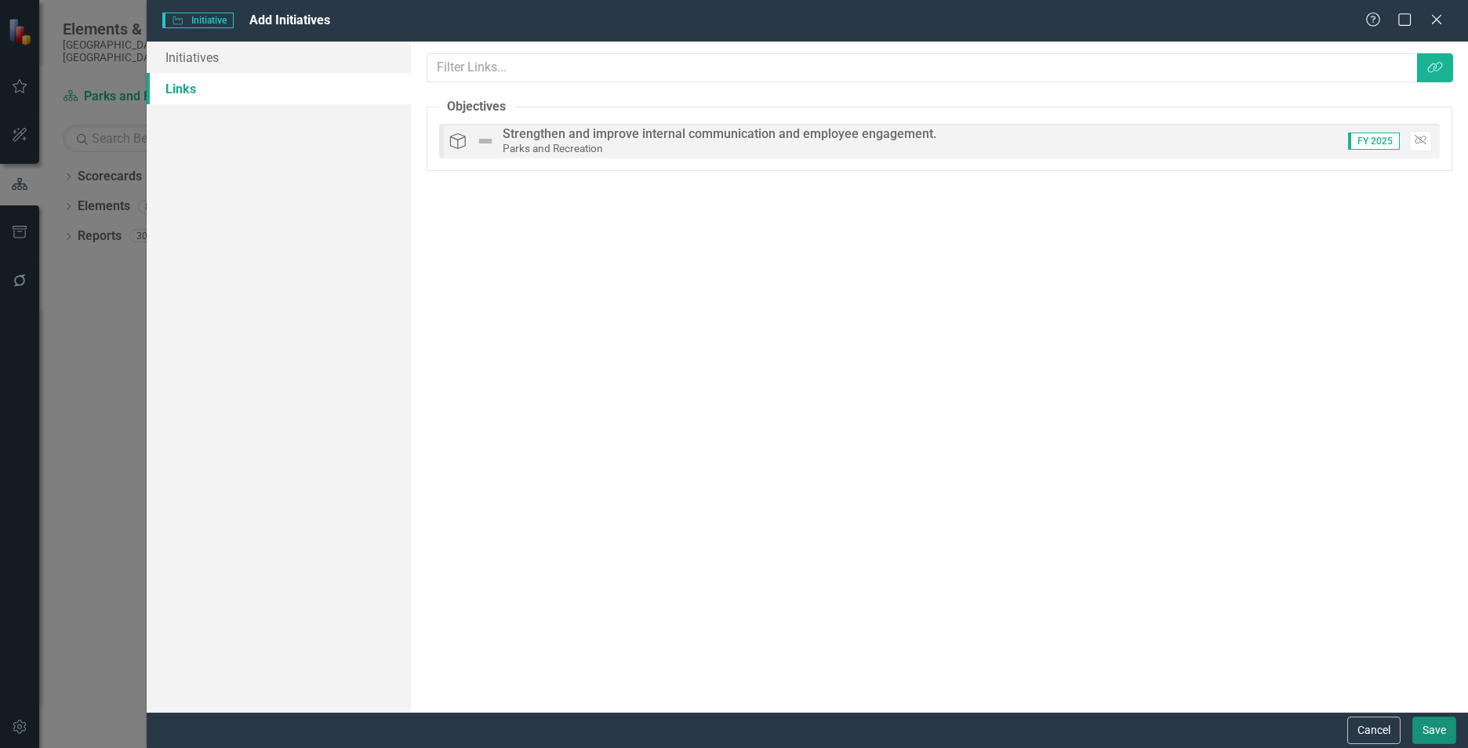
click at [1445, 729] on button "Save" at bounding box center [1434, 730] width 44 height 27
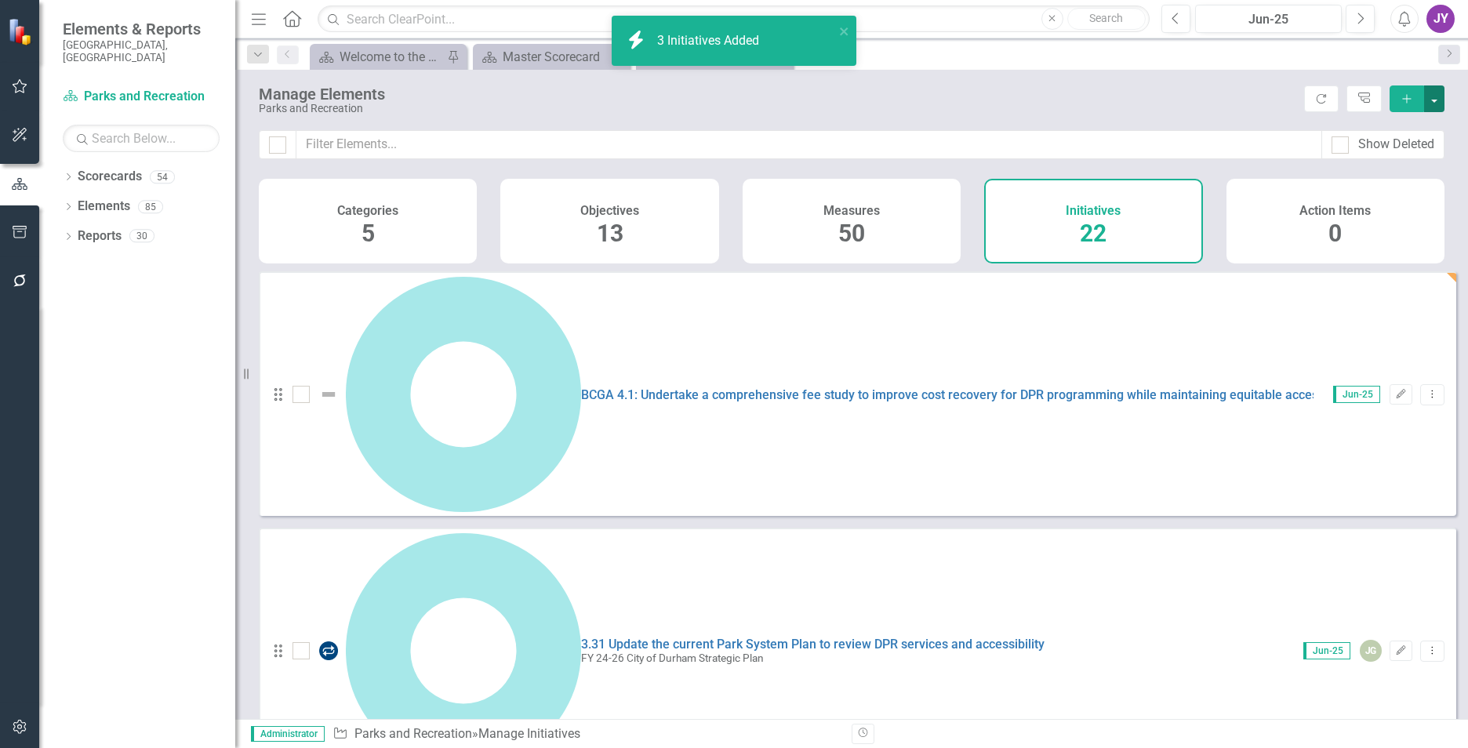
click at [1425, 98] on button "button" at bounding box center [1434, 98] width 20 height 27
click at [1408, 157] on link "Add Multiple Add Multiple" at bounding box center [1382, 156] width 124 height 29
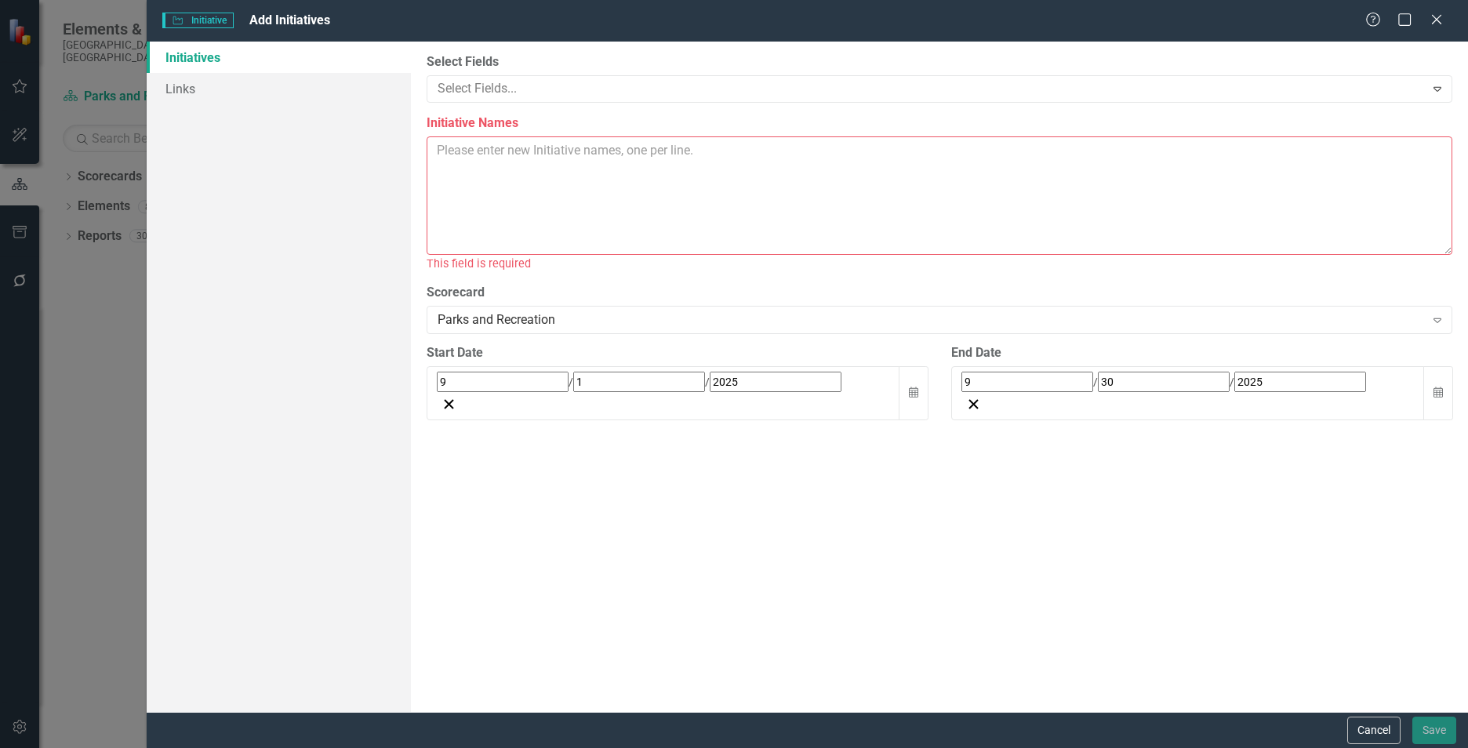
click at [540, 187] on textarea "Initiative Names" at bounding box center [940, 195] width 1026 height 118
paste textarea "RCA 1.2: Create a communications work team that includes DPR staff and communit…"
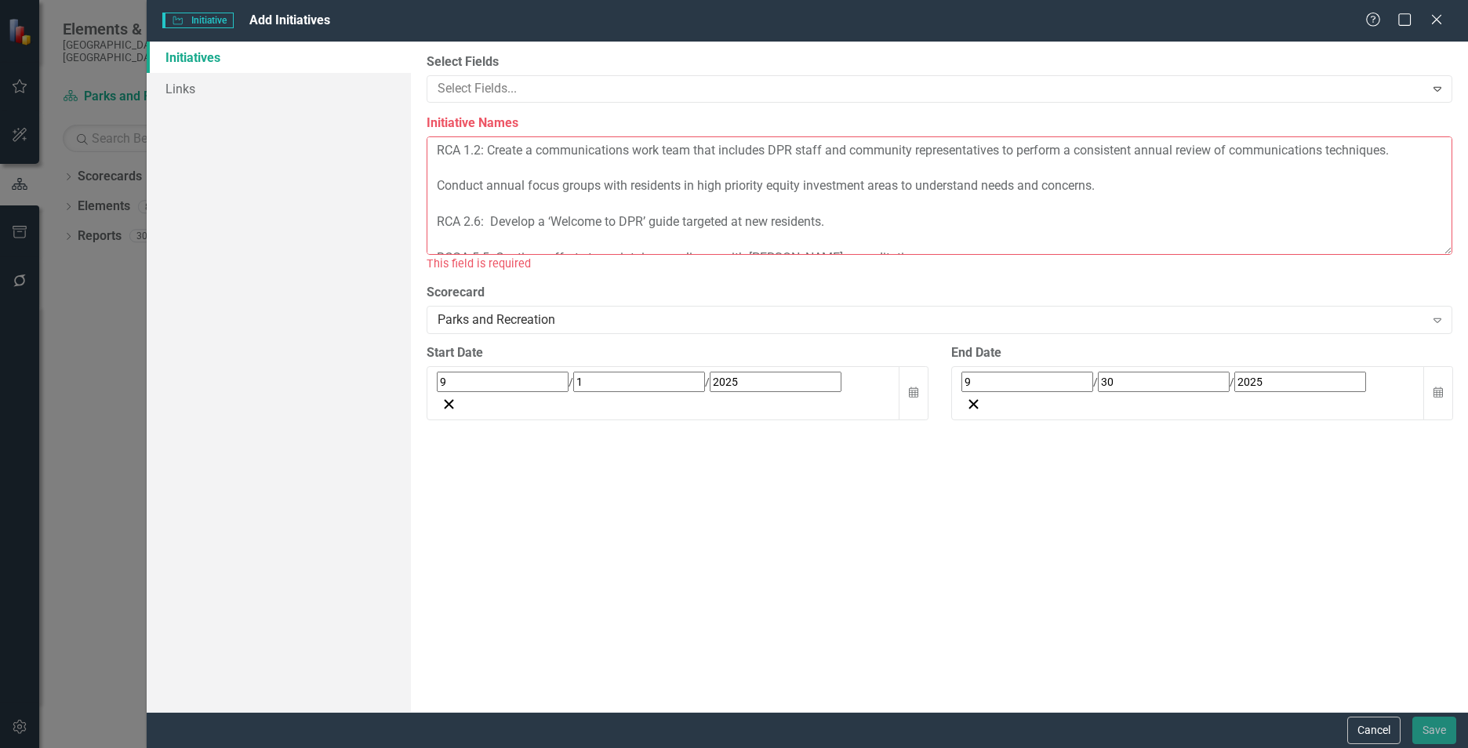
scroll to position [11, 0]
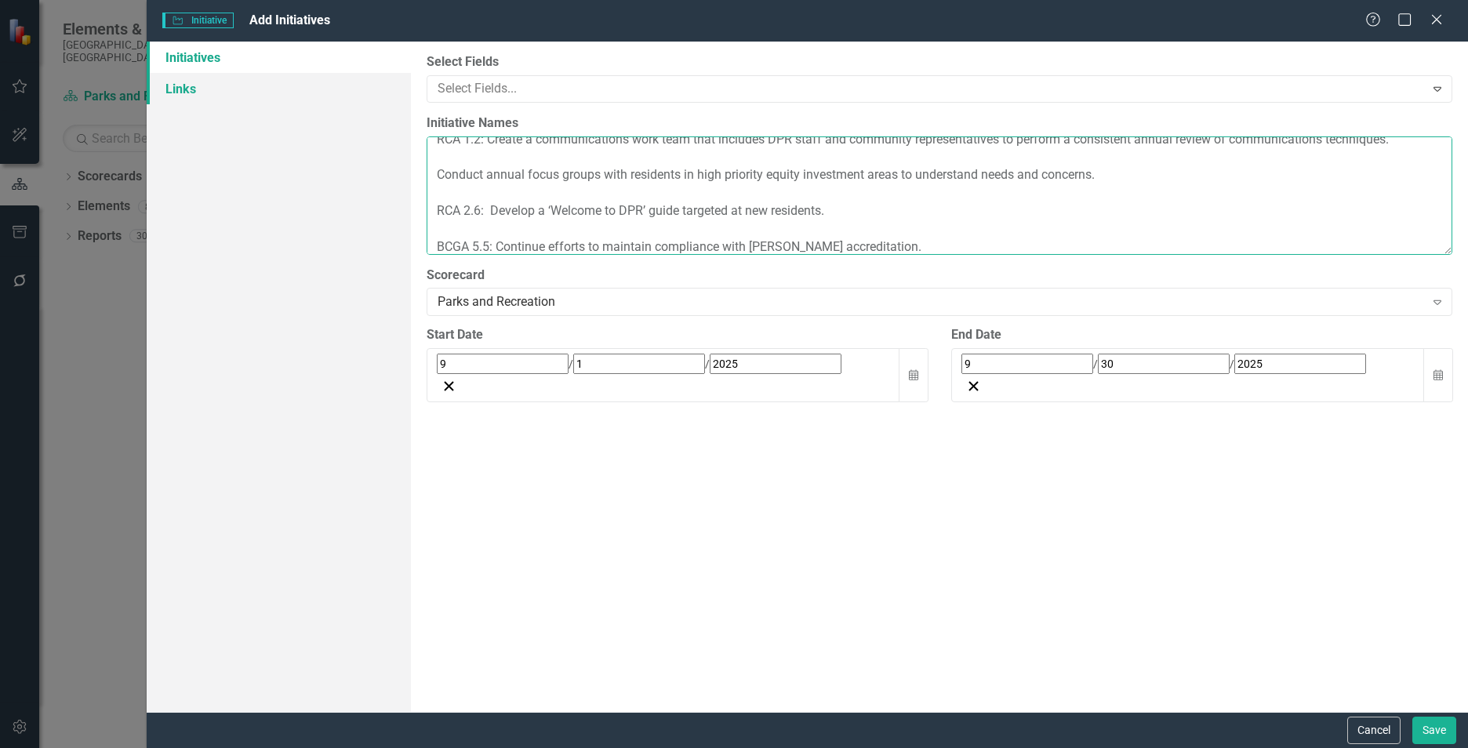
type textarea "RCA 1.2: Create a communications work team that includes DPR staff and communit…"
click at [277, 93] on link "Links" at bounding box center [279, 88] width 264 height 31
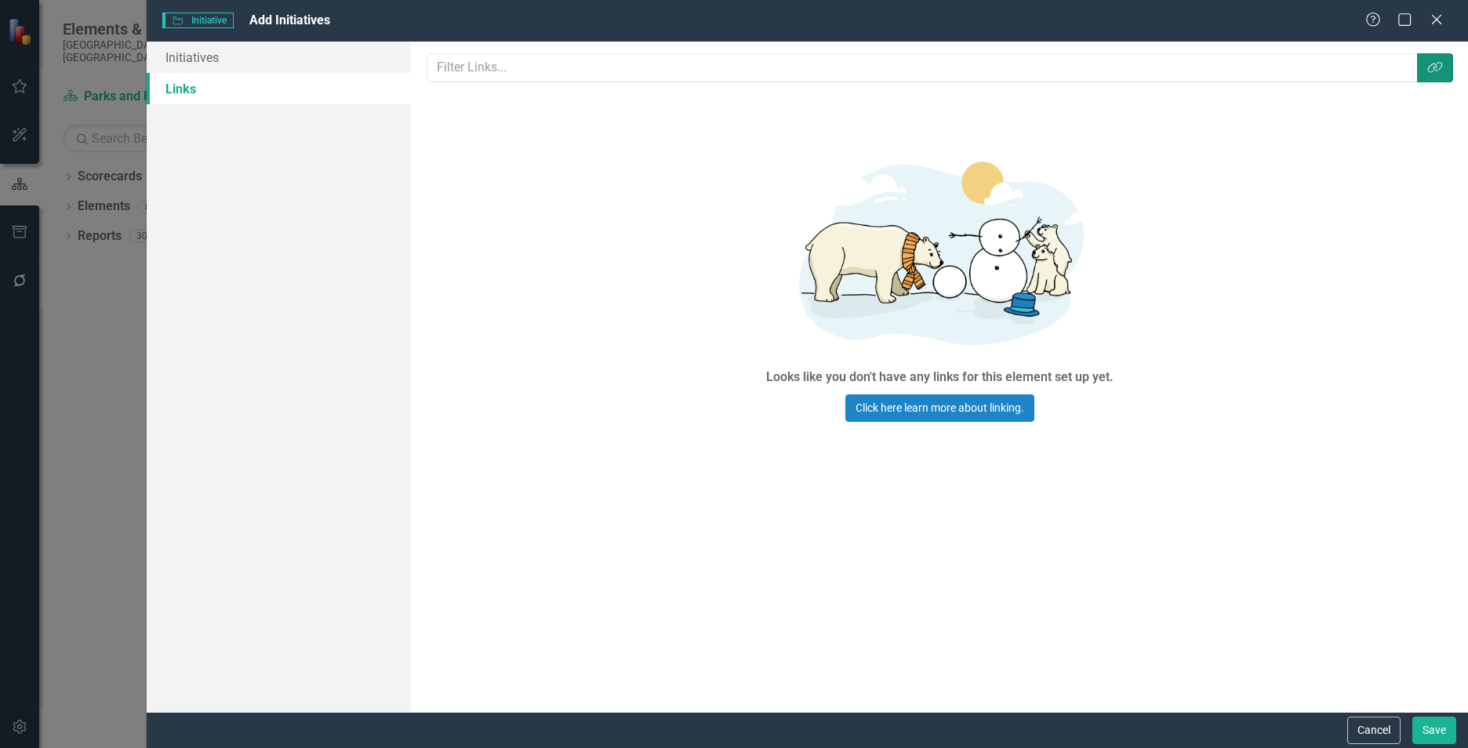
click at [1451, 67] on button "Link Tag" at bounding box center [1435, 67] width 36 height 29
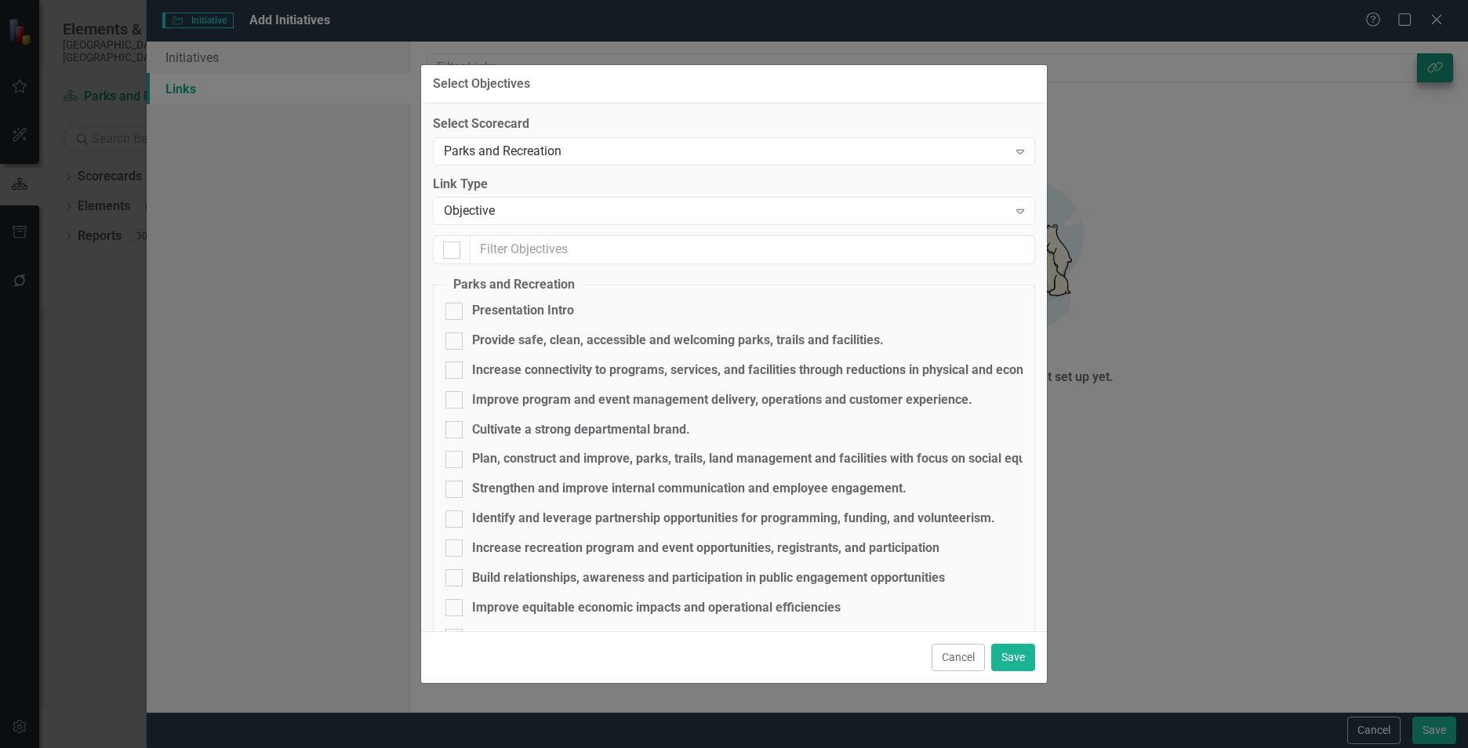
click at [1441, 69] on div "Select Objectives Select Scorecard Parks and Recreation Expand Link Type Object…" at bounding box center [734, 374] width 1468 height 748
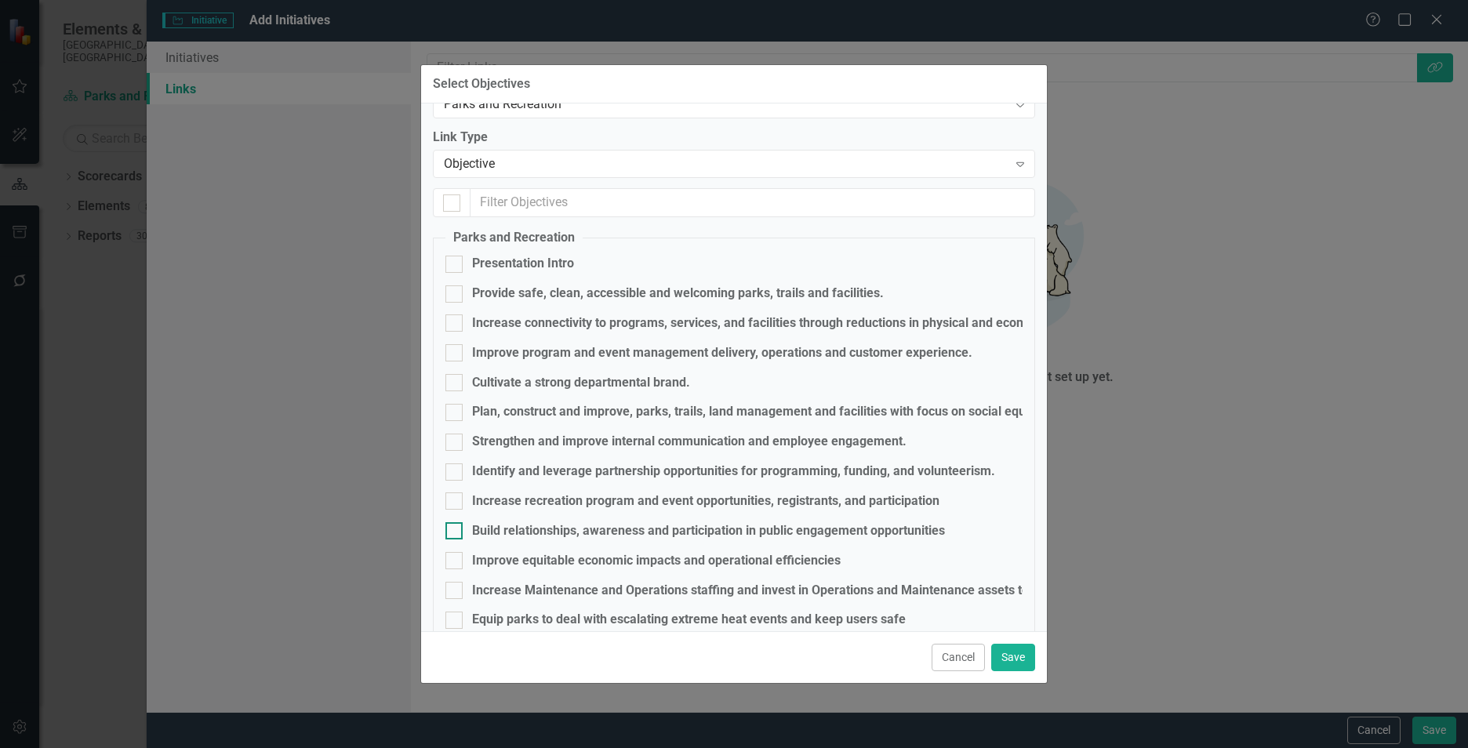
scroll to position [73, 0]
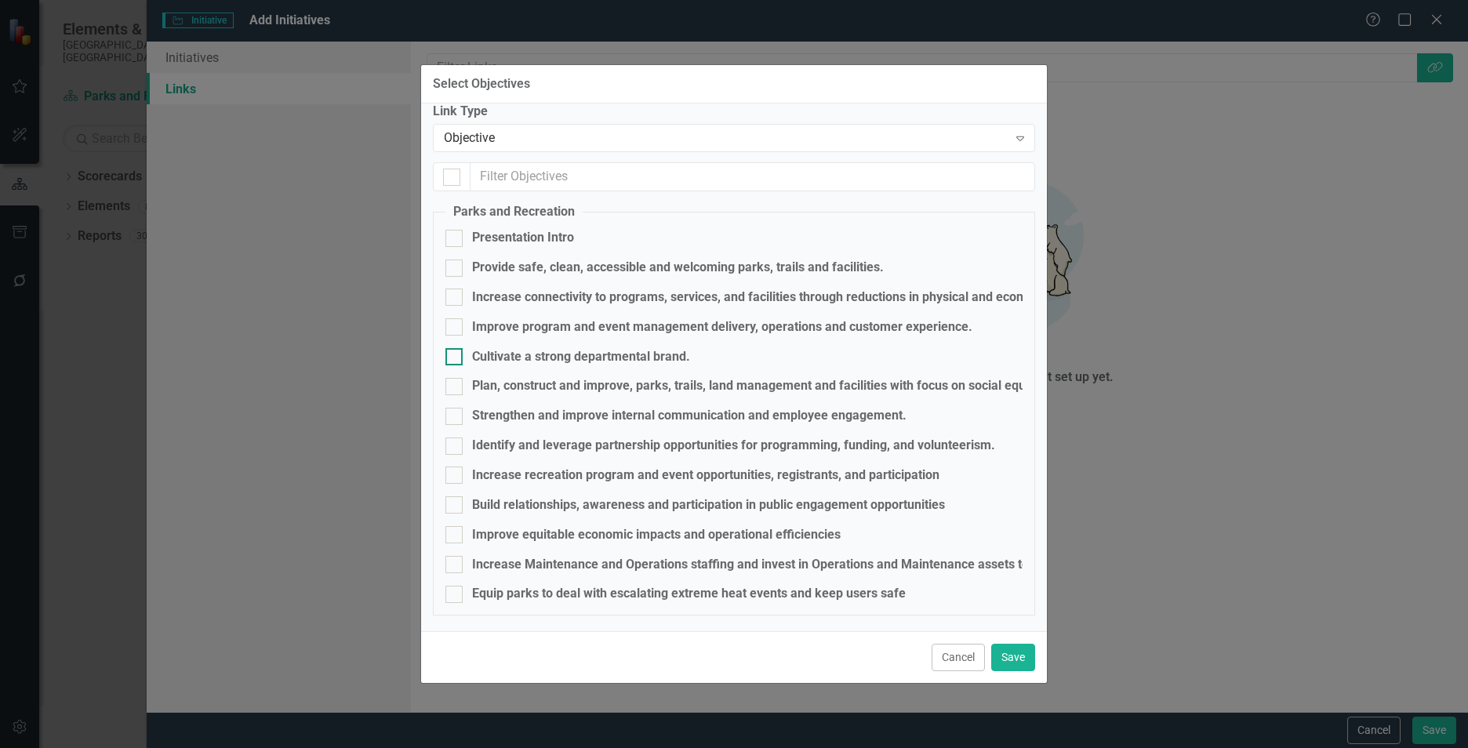
drag, startPoint x: 540, startPoint y: 360, endPoint x: 558, endPoint y: 365, distance: 19.4
click at [540, 360] on div "Cultivate a strong departmental brand." at bounding box center [581, 357] width 218 height 18
click at [456, 358] on input "Cultivate a strong departmental brand." at bounding box center [450, 353] width 10 height 10
checkbox input "true"
click at [1013, 658] on button "Save" at bounding box center [1013, 657] width 44 height 27
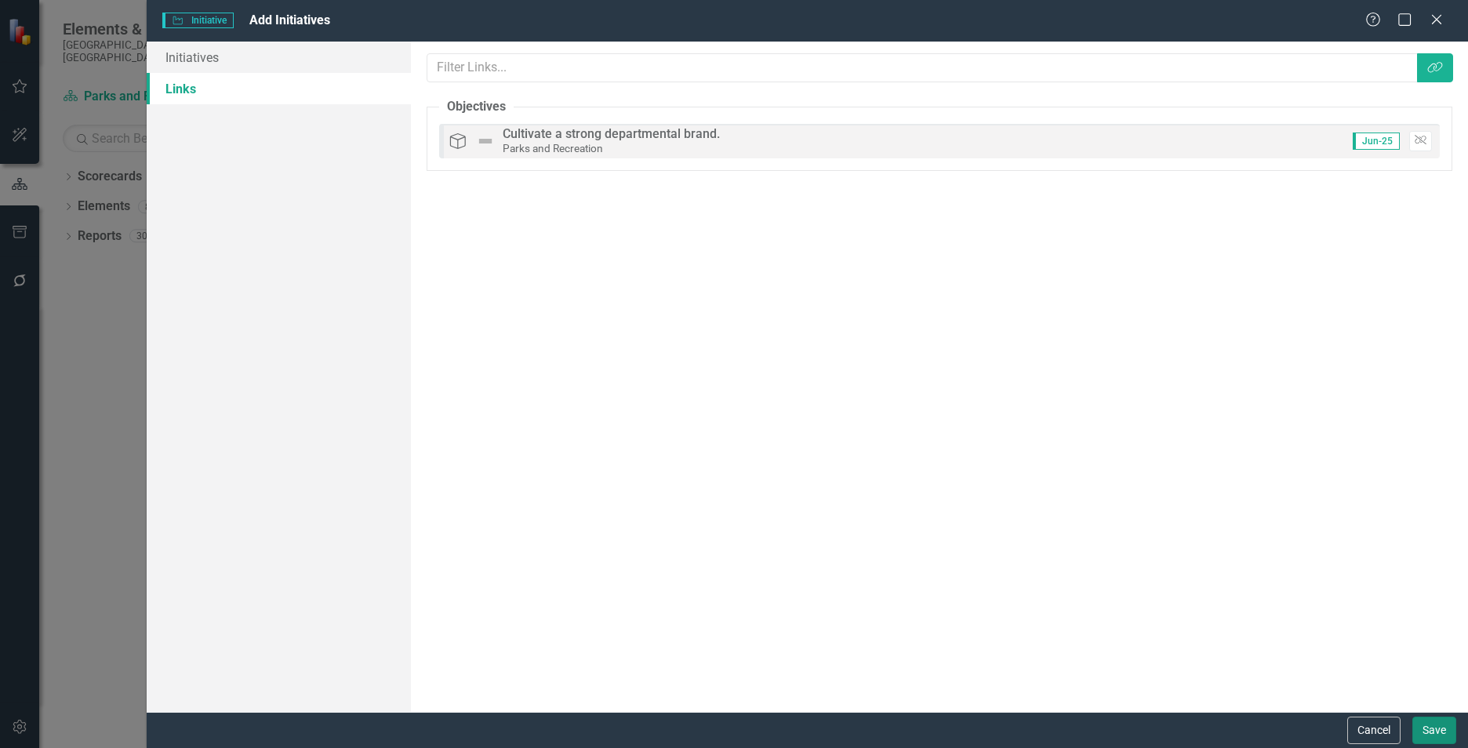
click at [1424, 725] on button "Save" at bounding box center [1434, 730] width 44 height 27
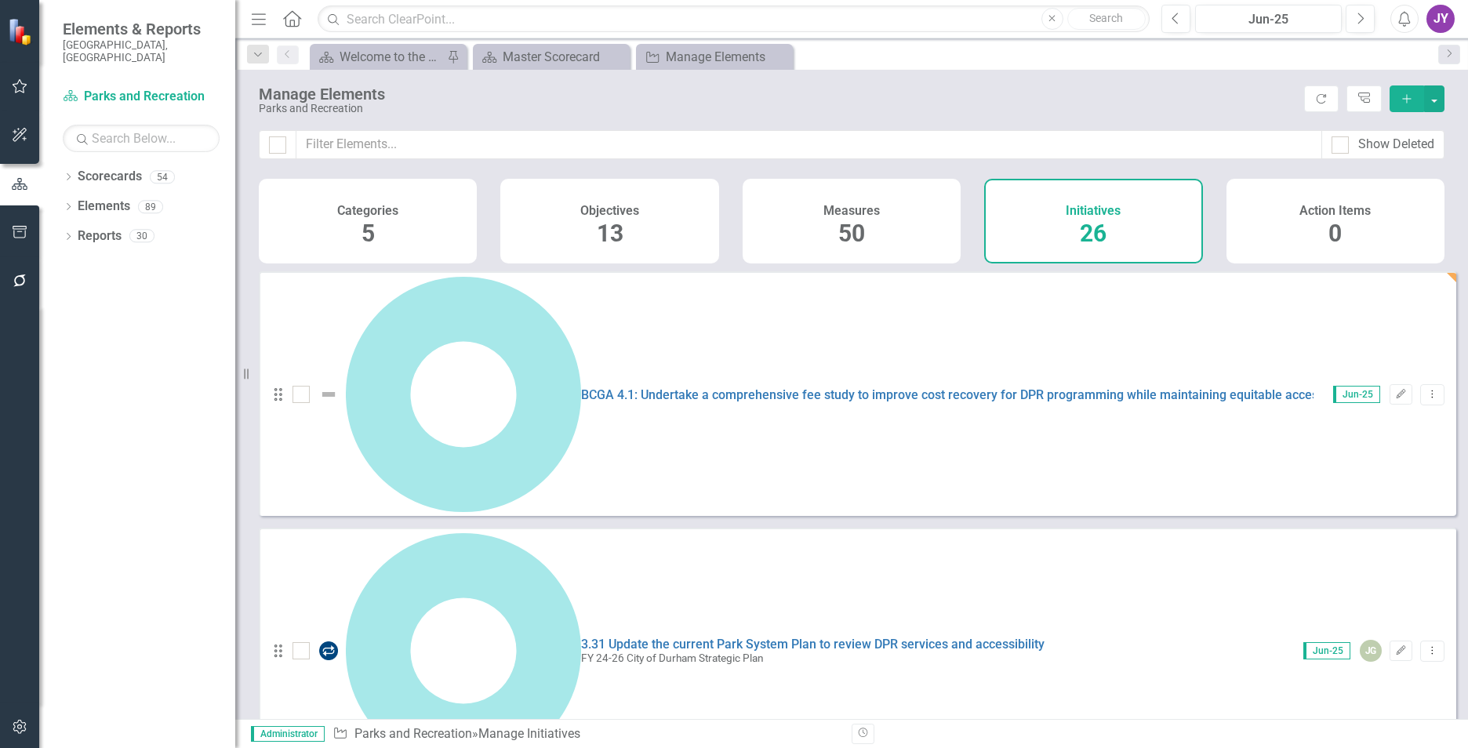
click at [1401, 100] on icon "Add" at bounding box center [1407, 98] width 14 height 11
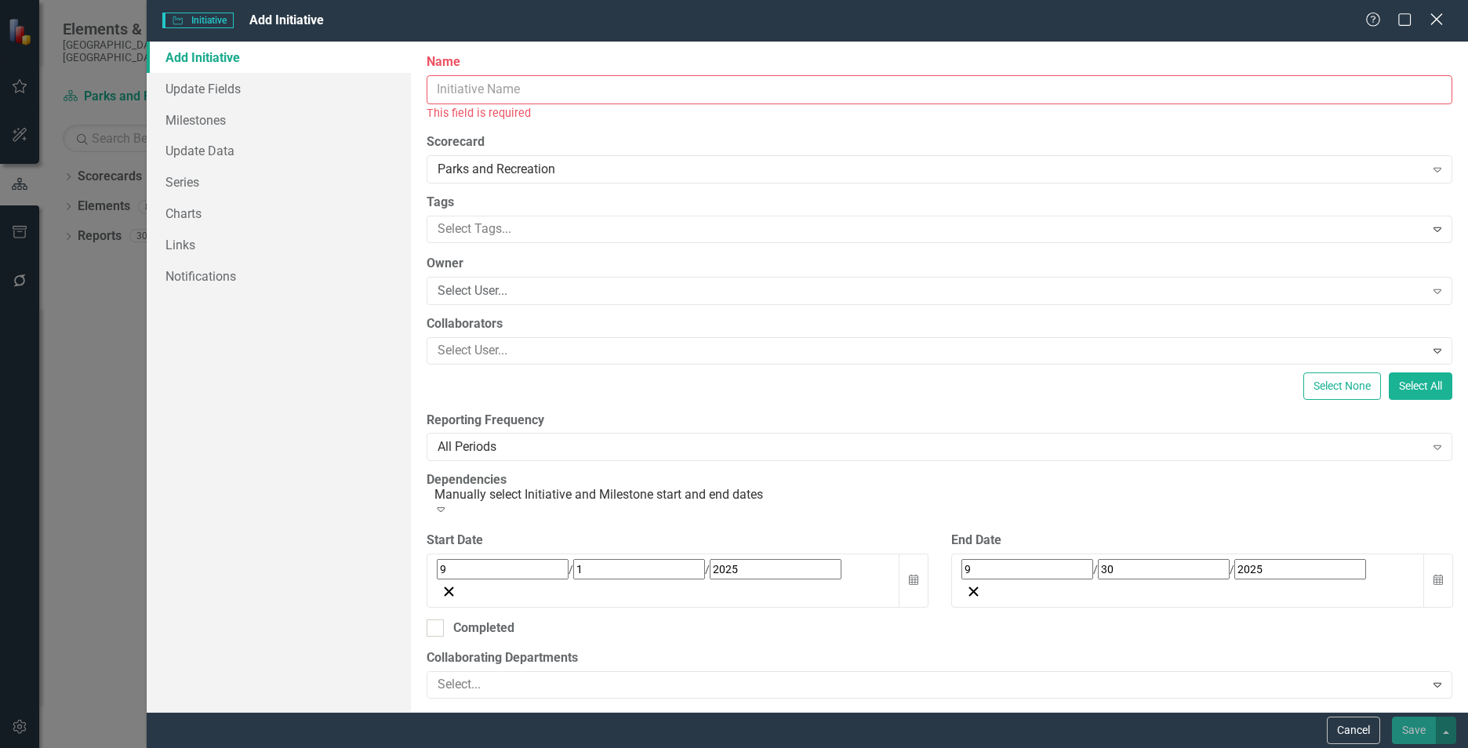
click at [1433, 16] on icon "Close" at bounding box center [1436, 19] width 20 height 15
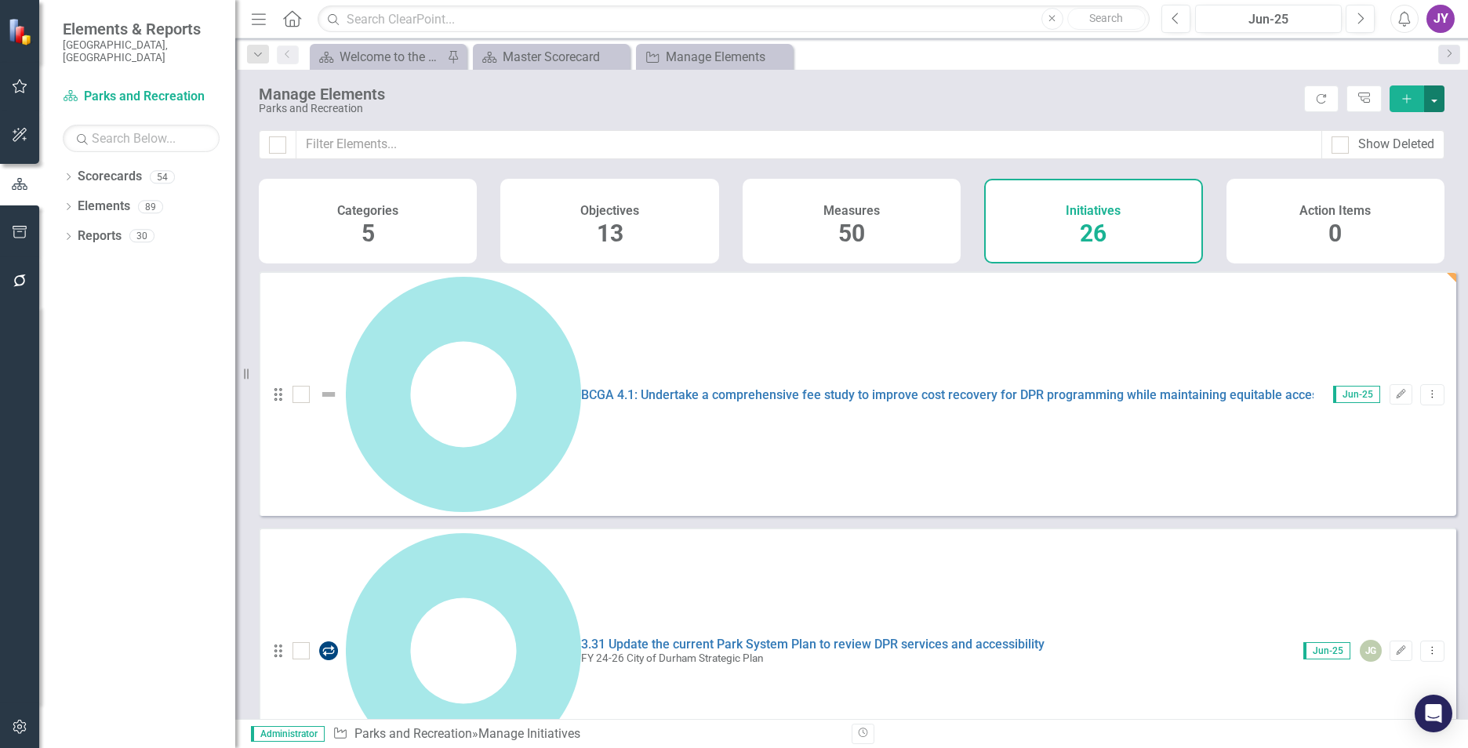
click at [1441, 106] on button "button" at bounding box center [1434, 98] width 20 height 27
click at [1383, 161] on link "Add Multiple Add Multiple" at bounding box center [1382, 156] width 124 height 29
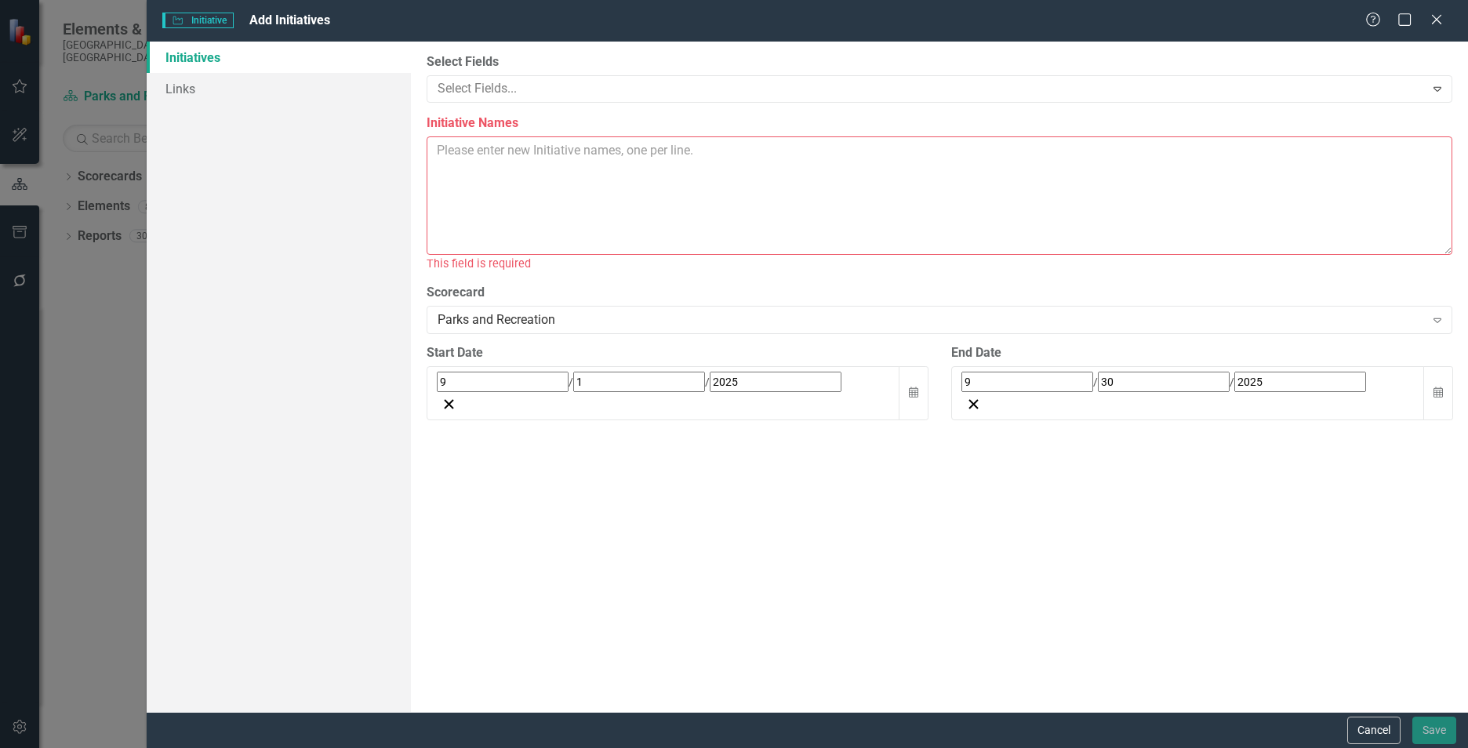
click at [882, 179] on textarea "Initiative Names" at bounding box center [940, 195] width 1026 height 118
paste textarea "Identify and implement strategies to improve customer experience and service de…"
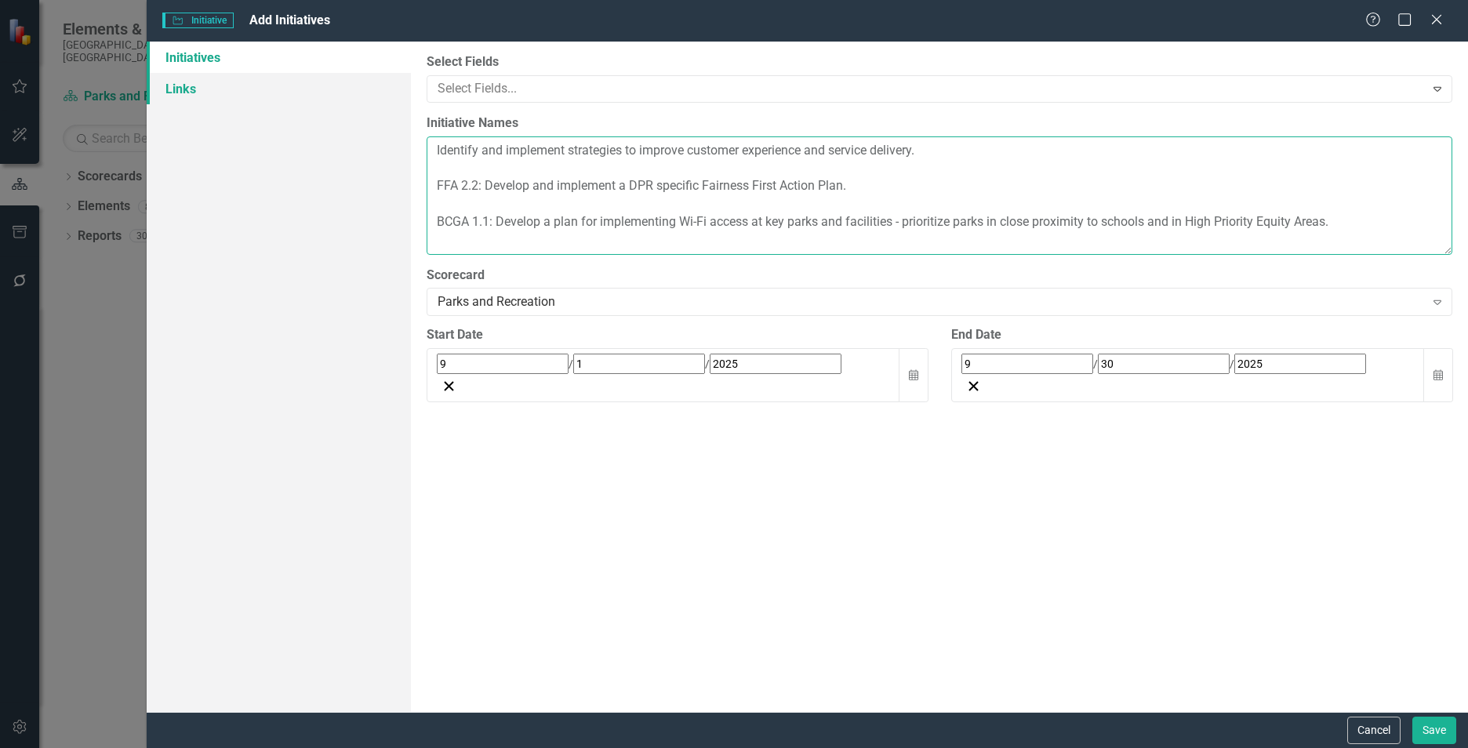
type textarea "Identify and implement strategies to improve customer experience and service de…"
click at [202, 89] on link "Links" at bounding box center [279, 88] width 264 height 31
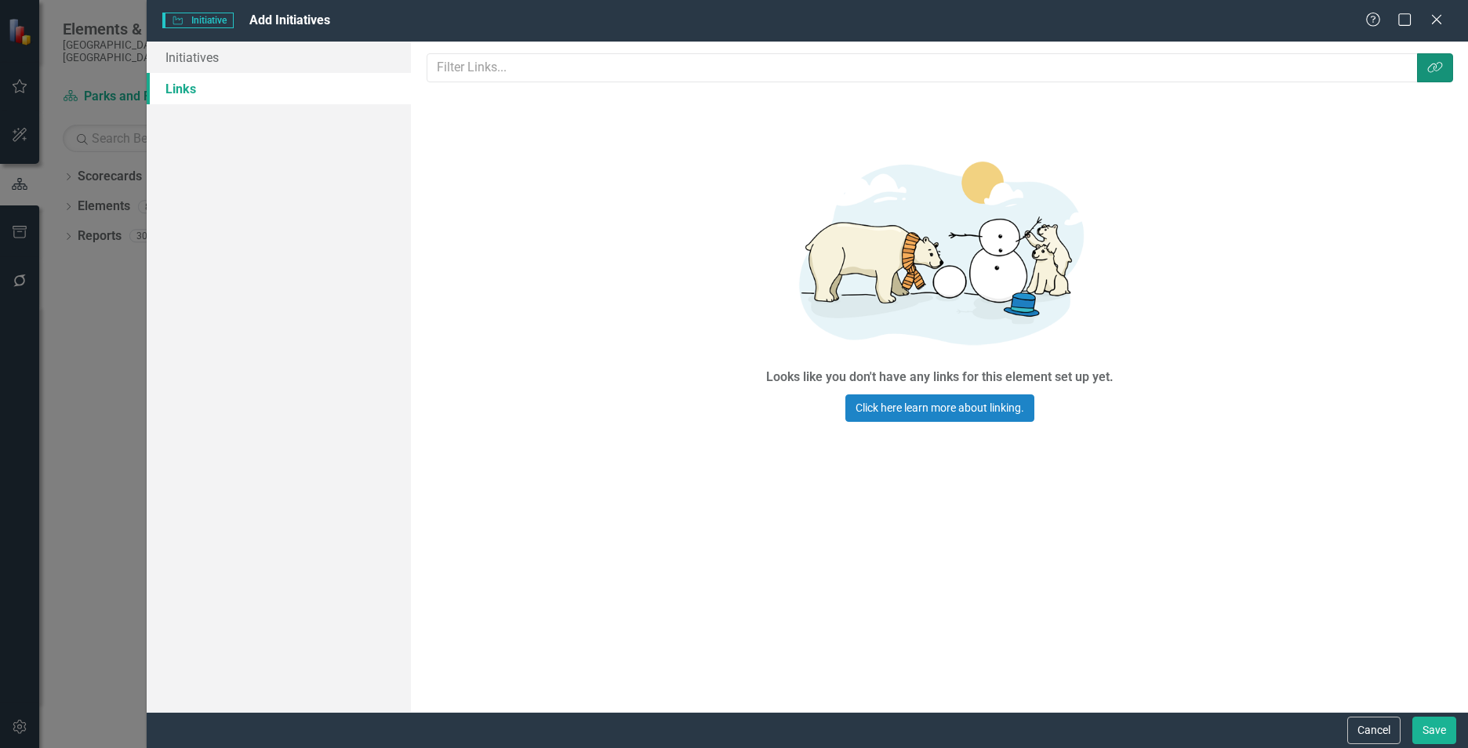
click at [1438, 60] on button "Link Tag" at bounding box center [1435, 67] width 36 height 29
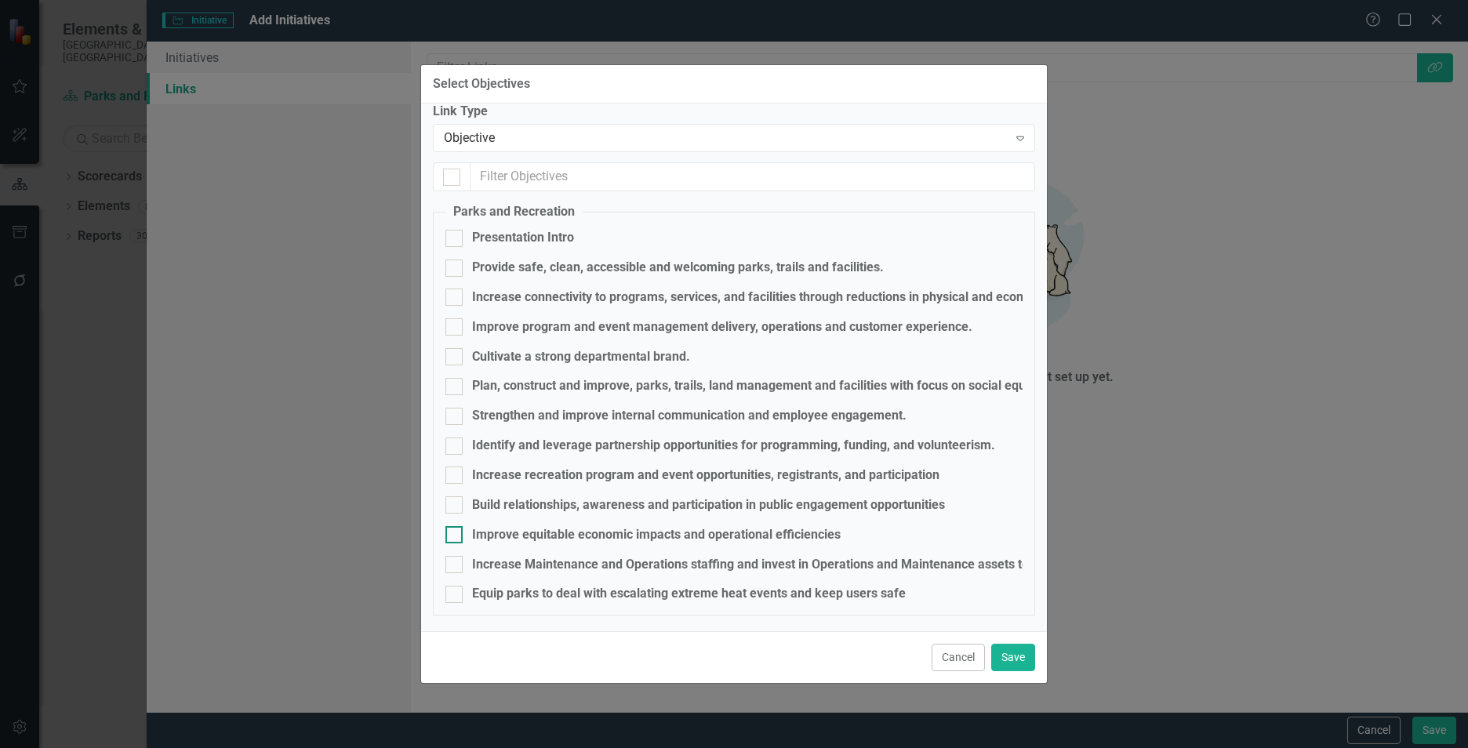
click at [587, 526] on div "Improve equitable economic impacts and operational efficiencies" at bounding box center [656, 535] width 369 height 18
click at [456, 526] on input "Improve equitable economic impacts and operational efficiencies" at bounding box center [450, 531] width 10 height 10
checkbox input "true"
click at [1021, 645] on button "Save" at bounding box center [1013, 657] width 44 height 27
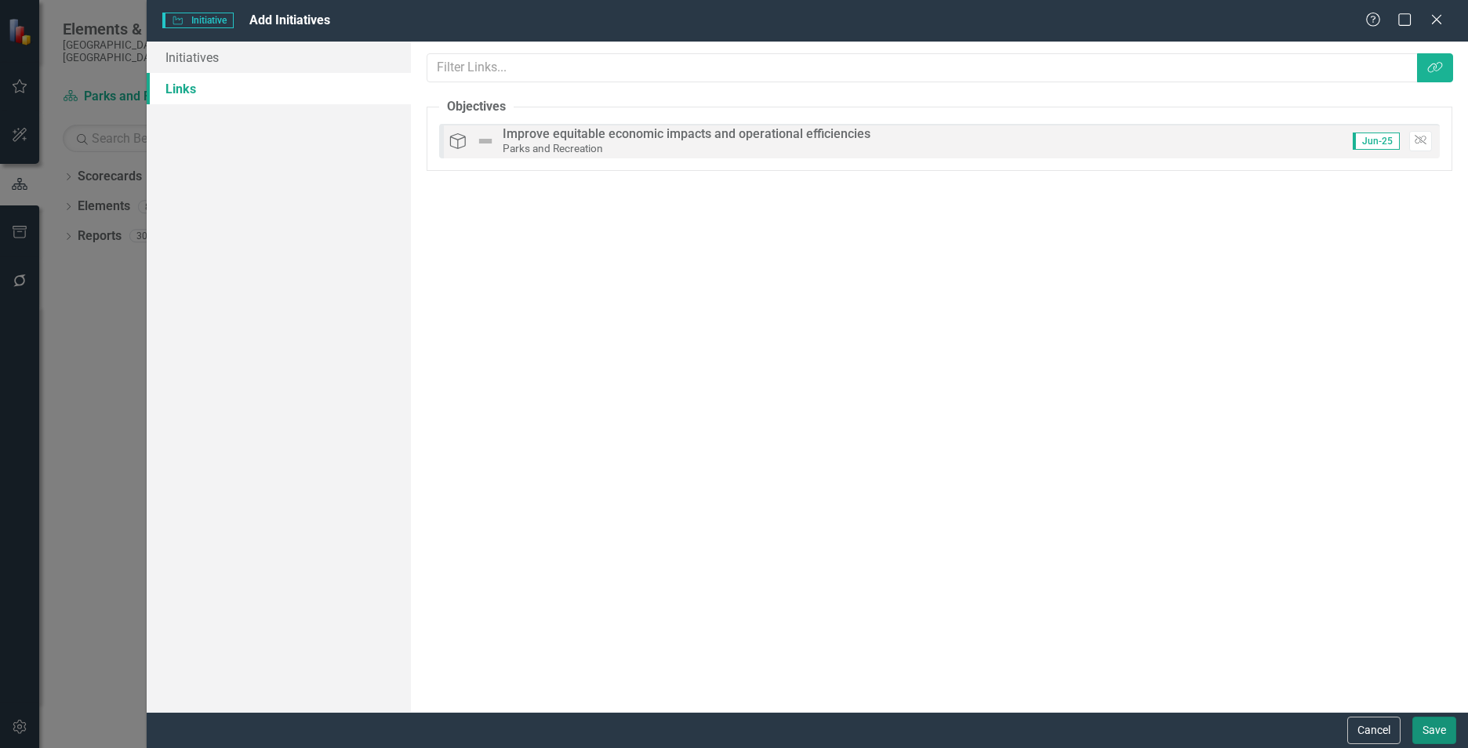
click at [1430, 721] on button "Save" at bounding box center [1434, 730] width 44 height 27
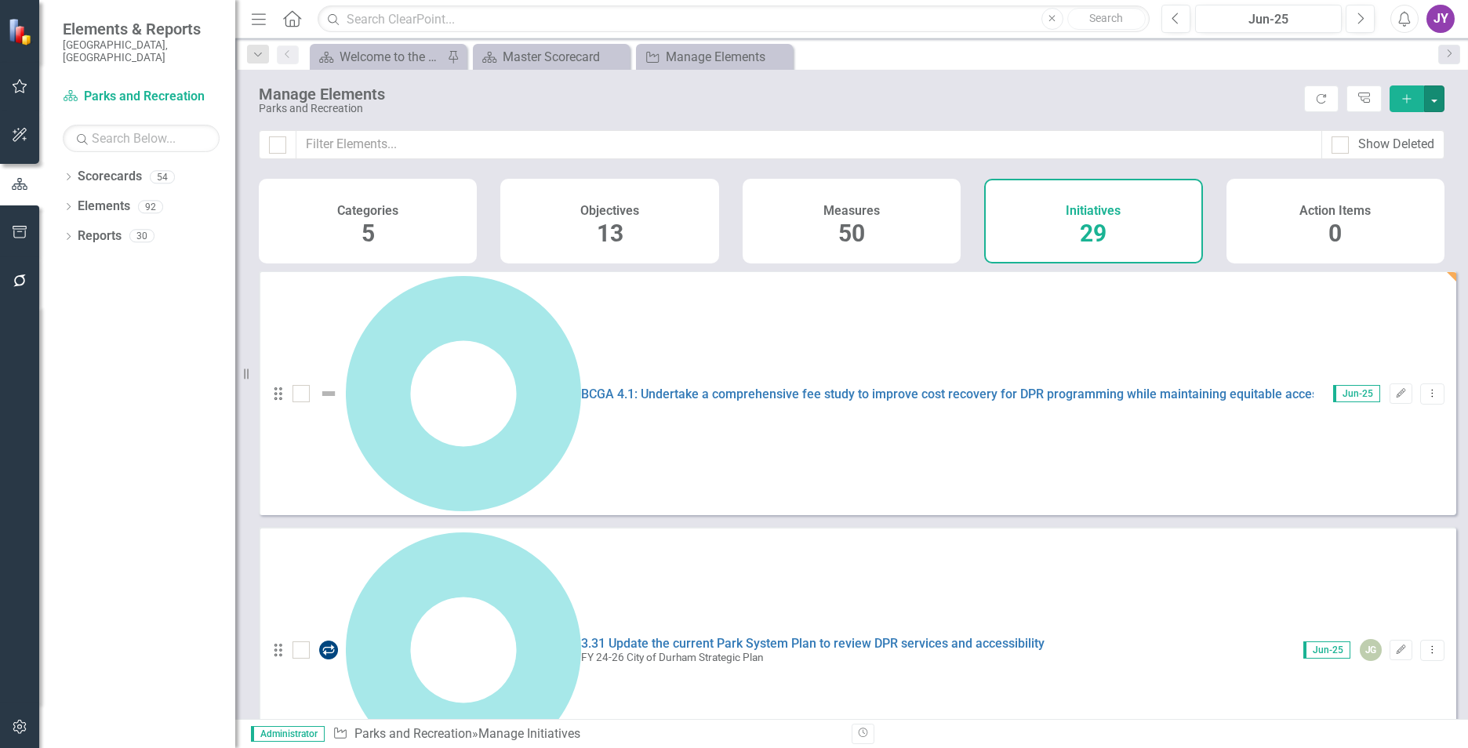
scroll to position [0, 0]
click at [1439, 97] on button "button" at bounding box center [1434, 98] width 20 height 27
click at [1391, 148] on link "Add Multiple Add Multiple" at bounding box center [1382, 156] width 124 height 29
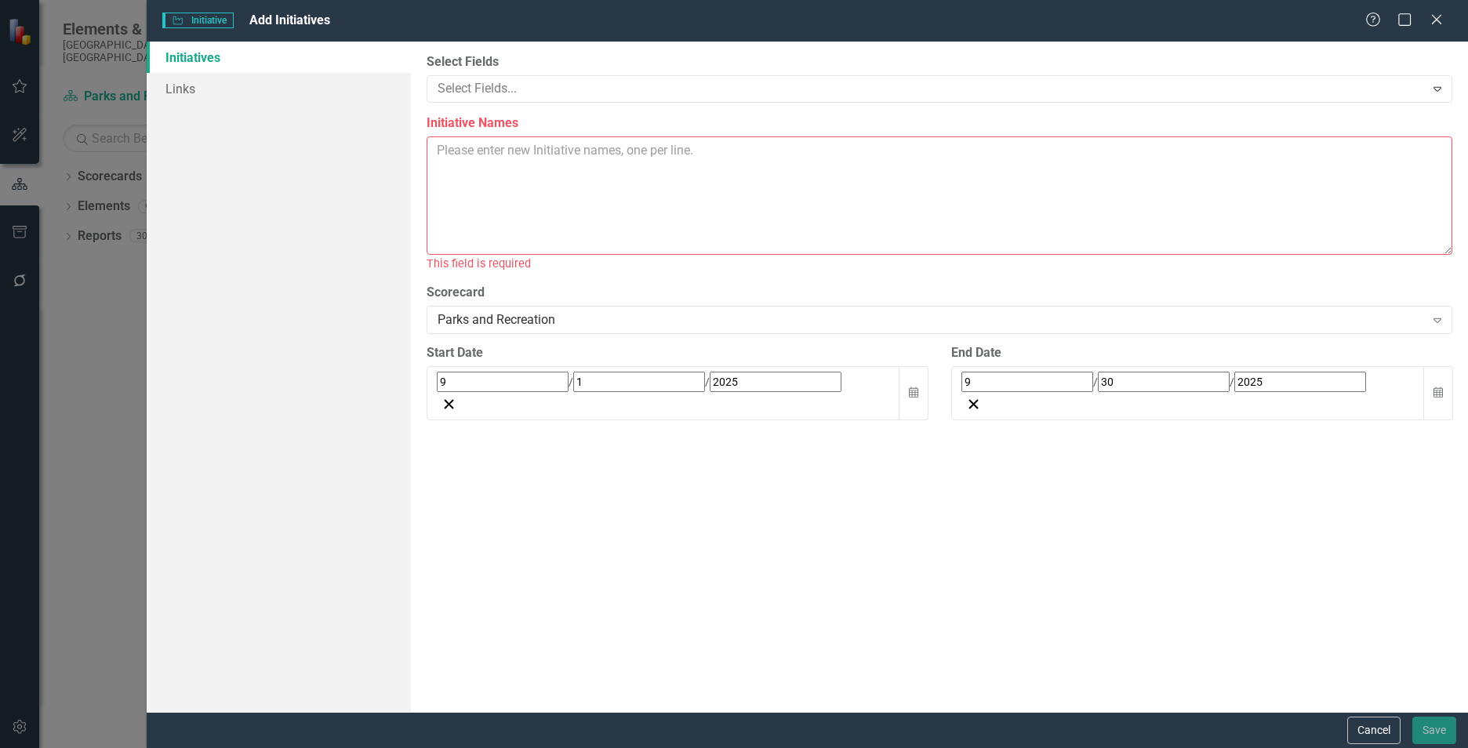
click at [575, 240] on textarea "Initiative Names" at bounding box center [940, 195] width 1026 height 118
paste textarea "BCGA 3.1: Develop an additional maintenance shop north of Downtown that can cov…"
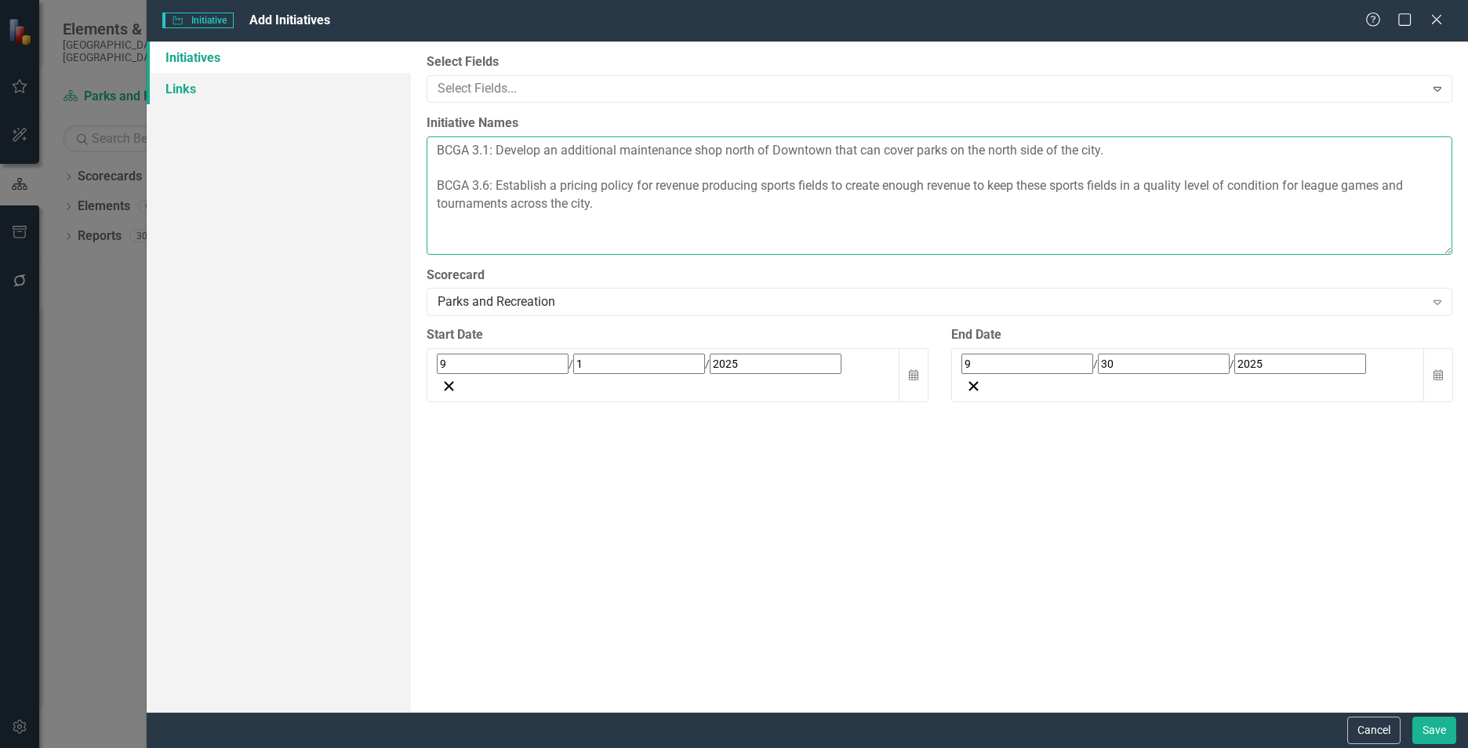
type textarea "BCGA 3.1: Develop an additional maintenance shop north of Downtown that can cov…"
click at [238, 95] on link "Links" at bounding box center [279, 88] width 264 height 31
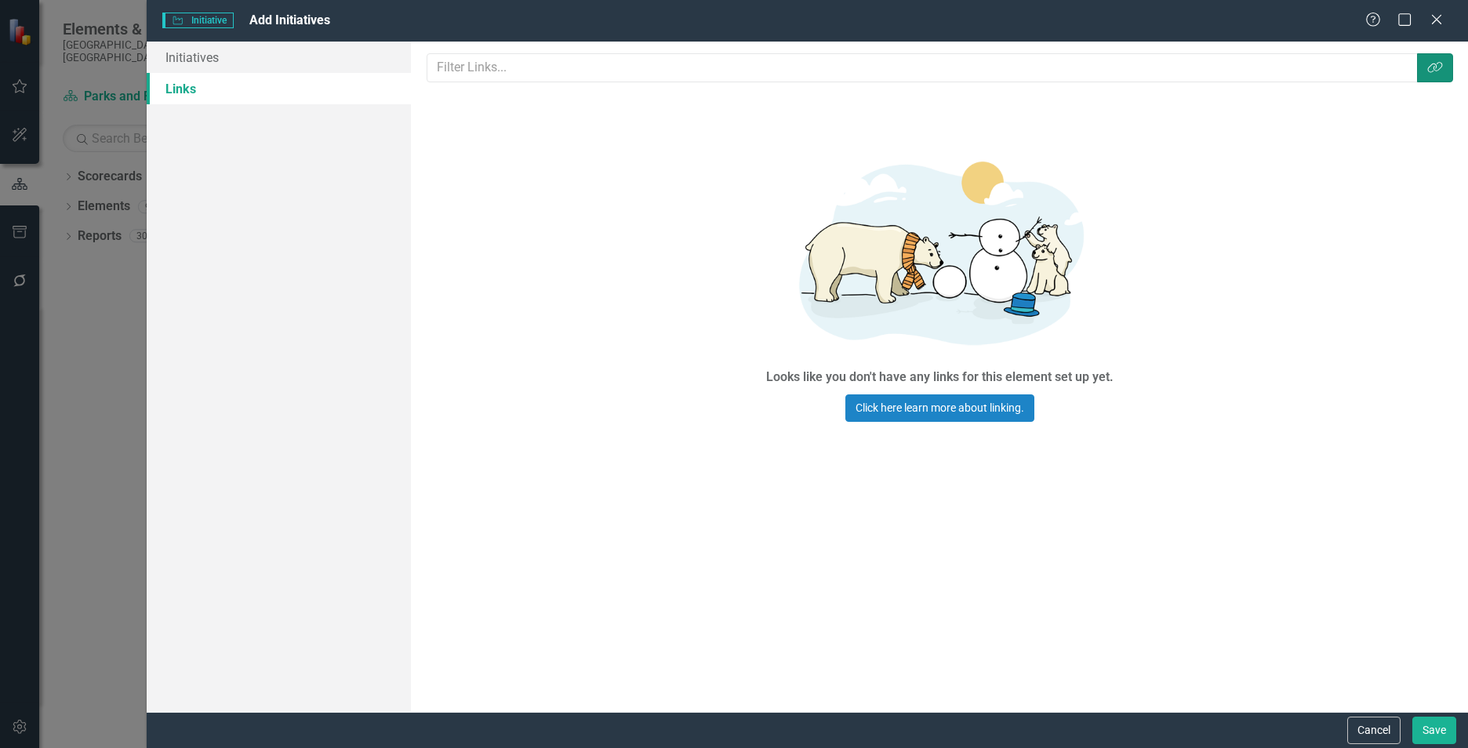
click at [1428, 71] on icon "button" at bounding box center [1434, 67] width 15 height 11
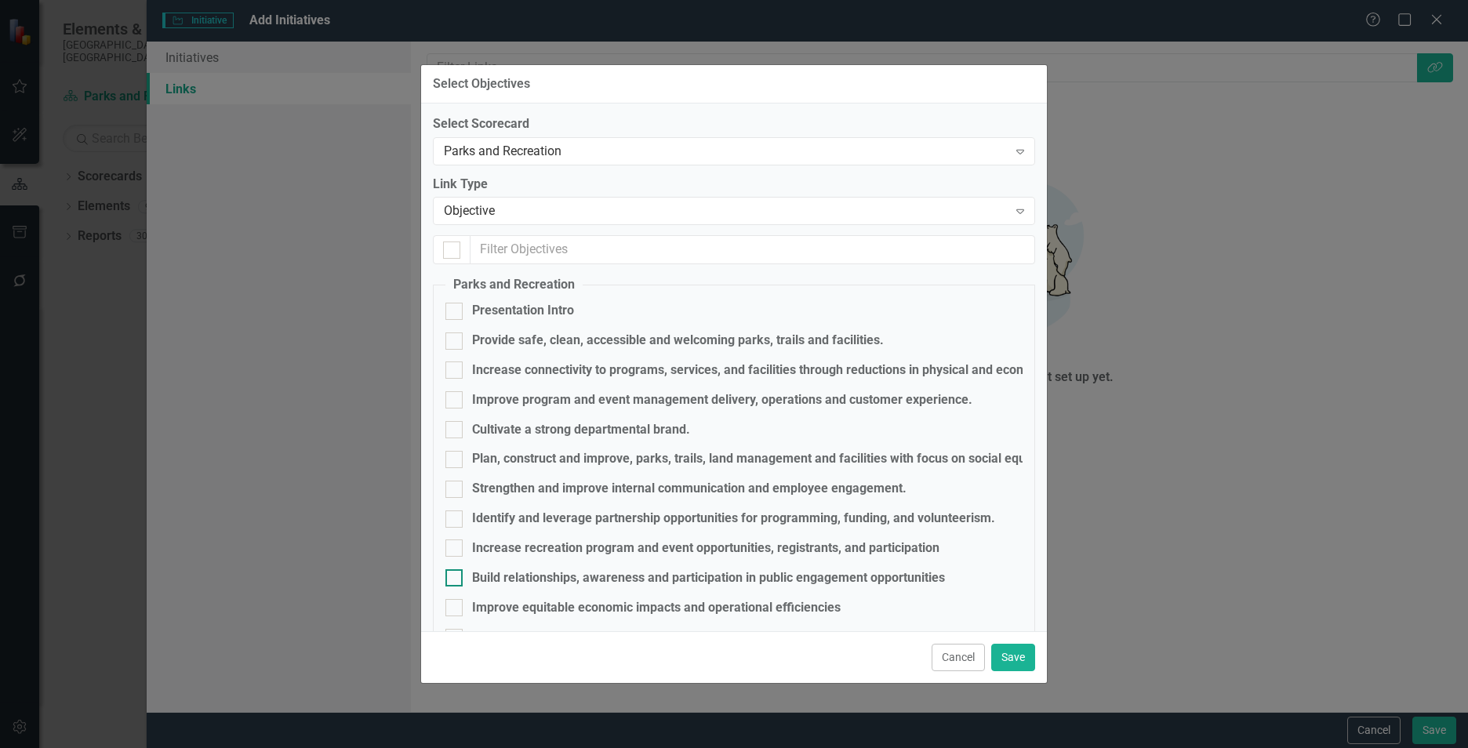
scroll to position [73, 0]
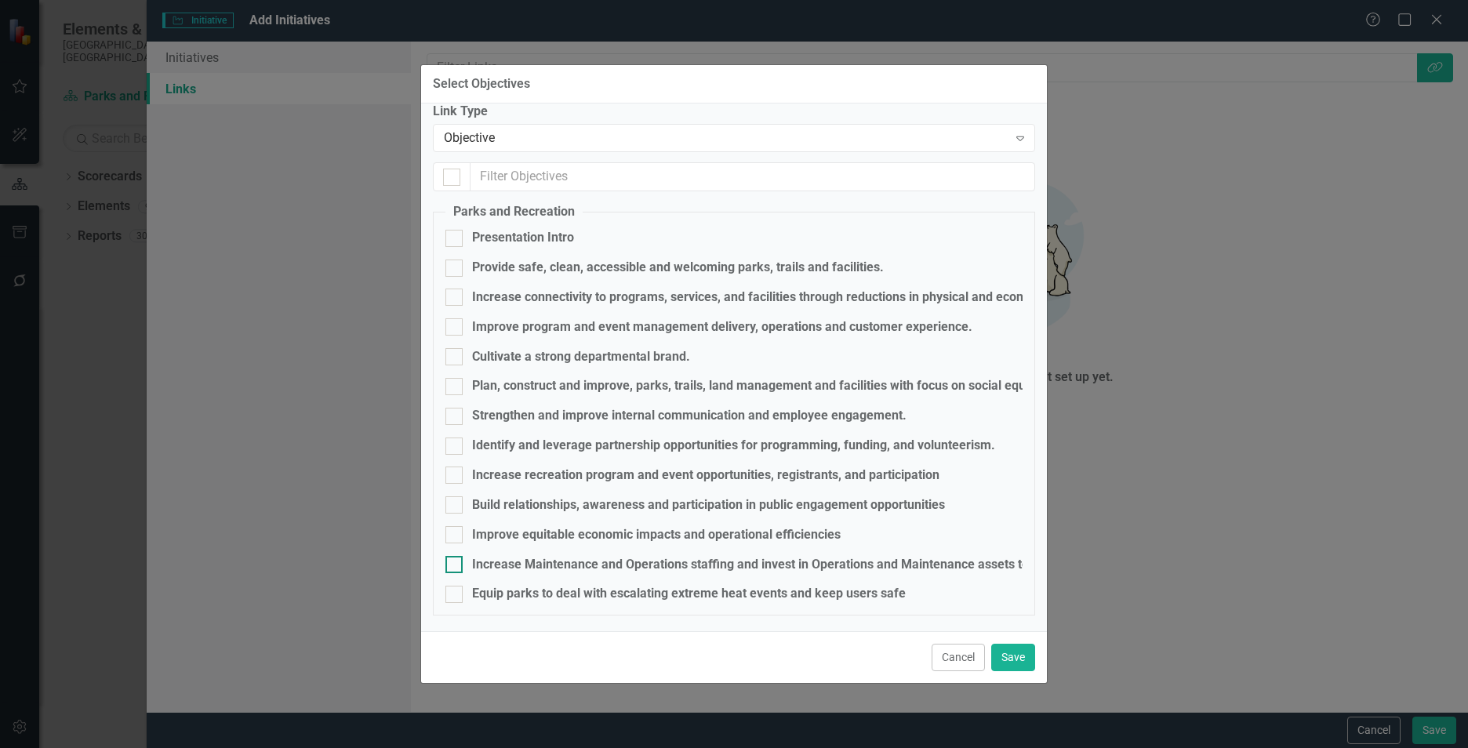
click at [692, 558] on div "Increase Maintenance and Operations staffing and invest in Operations and Maint…" at bounding box center [864, 565] width 784 height 18
click at [456, 558] on input "Increase Maintenance and Operations staffing and invest in Operations and Maint…" at bounding box center [450, 561] width 10 height 10
checkbox input "true"
click at [1014, 652] on button "Save" at bounding box center [1013, 657] width 44 height 27
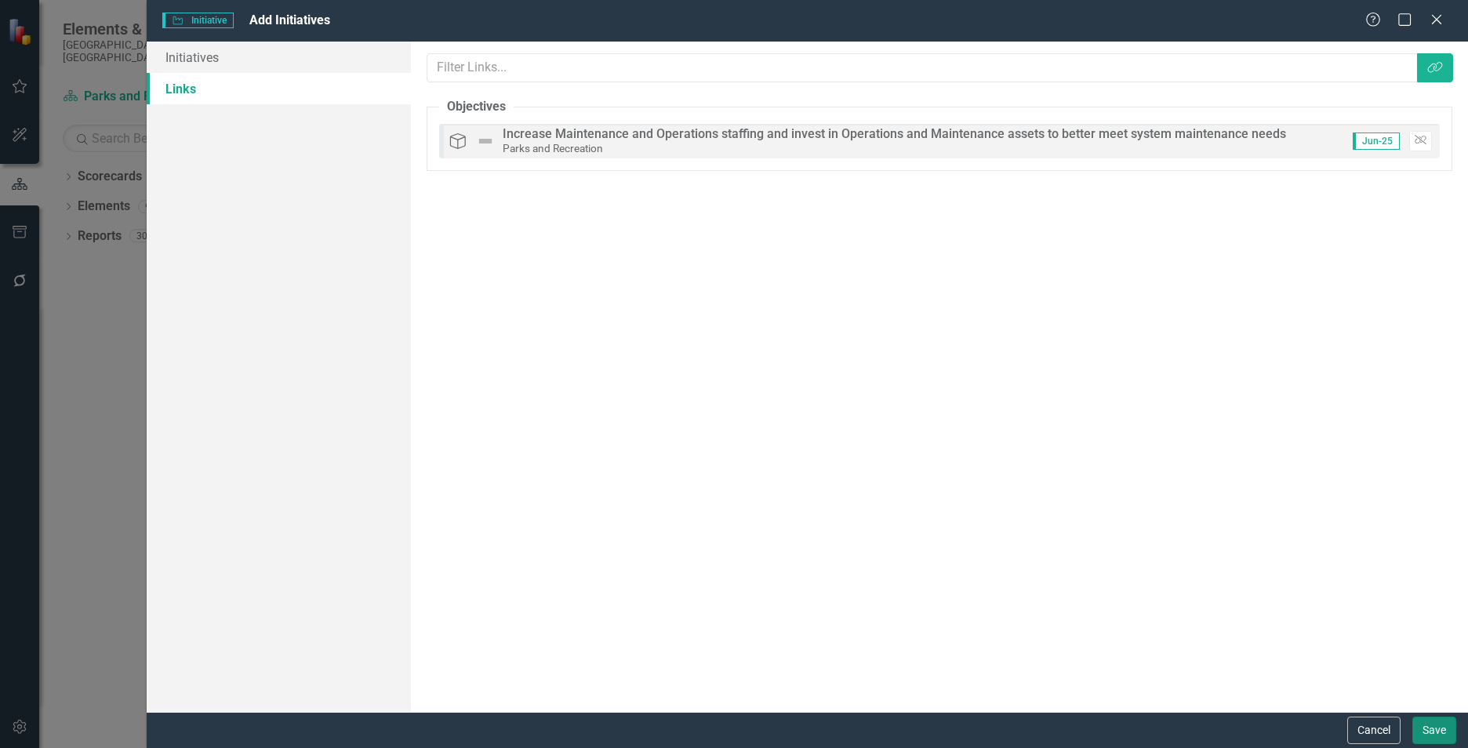
click at [1440, 727] on button "Save" at bounding box center [1434, 730] width 44 height 27
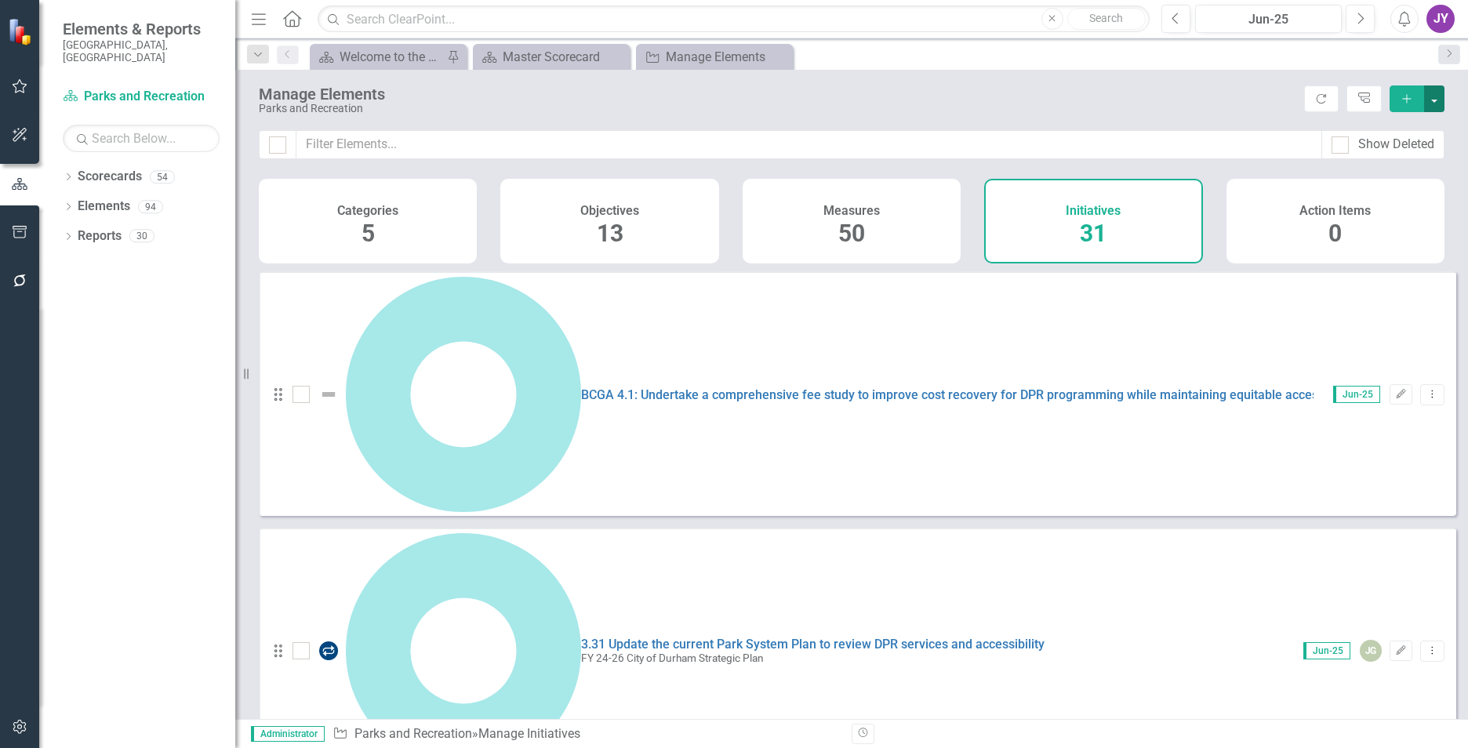
click at [1433, 96] on button "button" at bounding box center [1434, 98] width 20 height 27
click at [1360, 150] on link "Add Multiple Add Multiple" at bounding box center [1382, 156] width 124 height 29
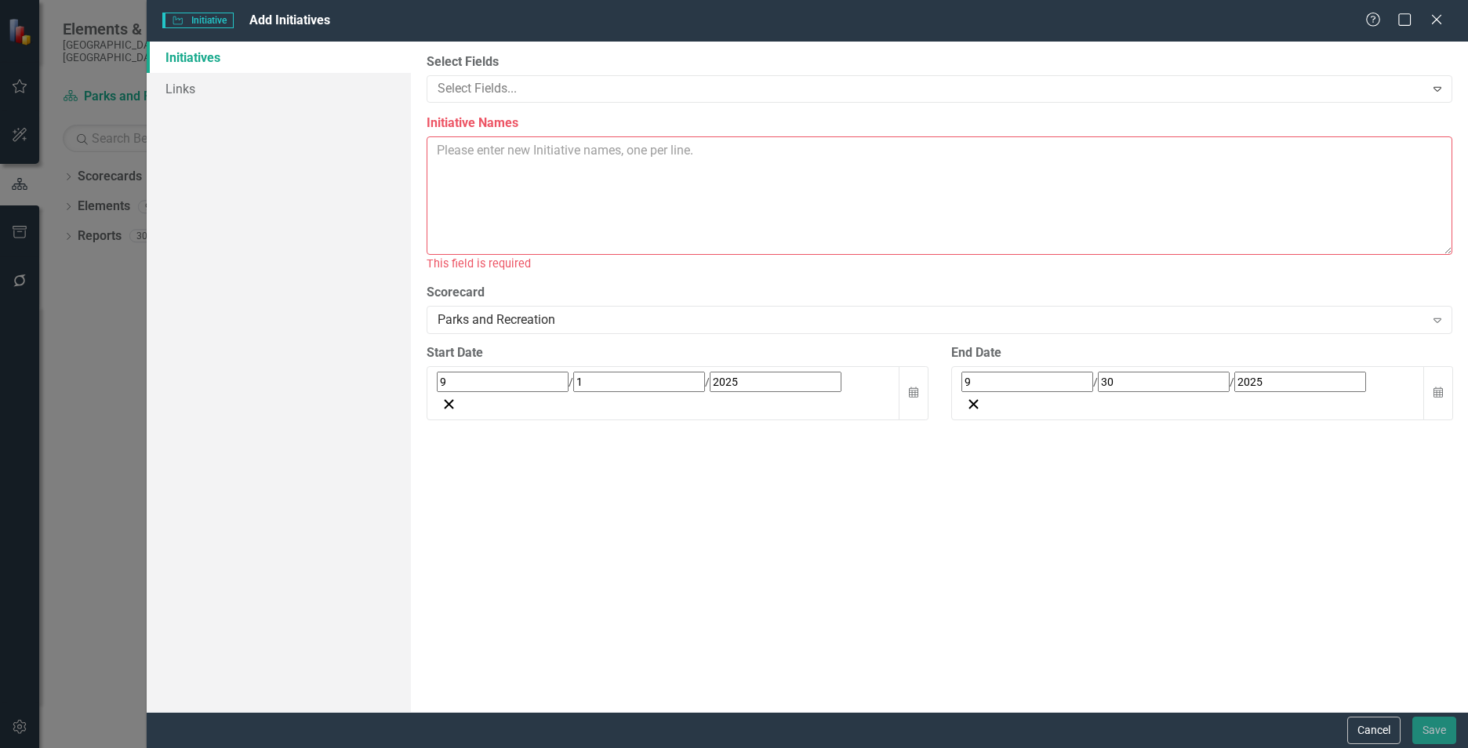
click at [577, 152] on textarea "Initiative Names" at bounding box center [940, 195] width 1026 height 118
paste textarea "Implement Park beautification standards for park entrance points and waste mana…"
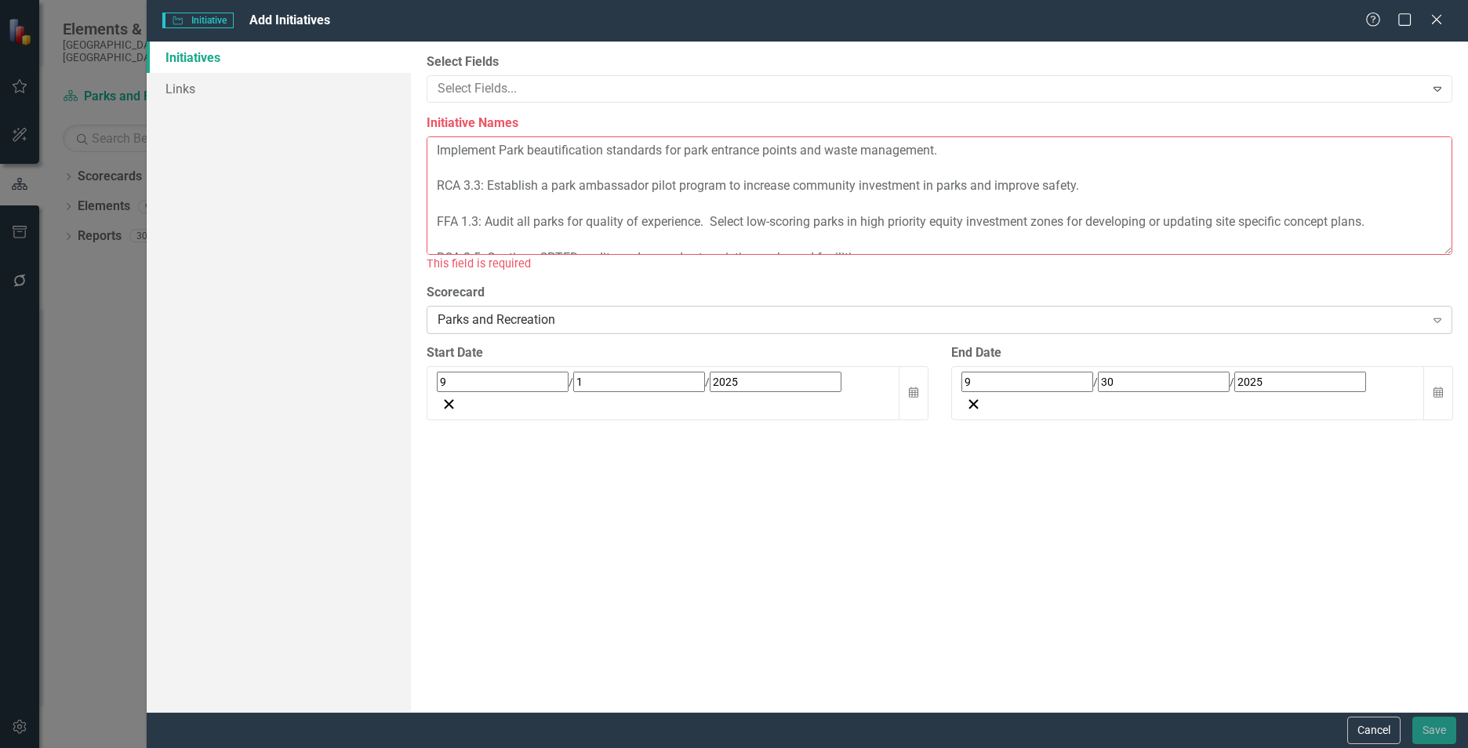
scroll to position [11, 0]
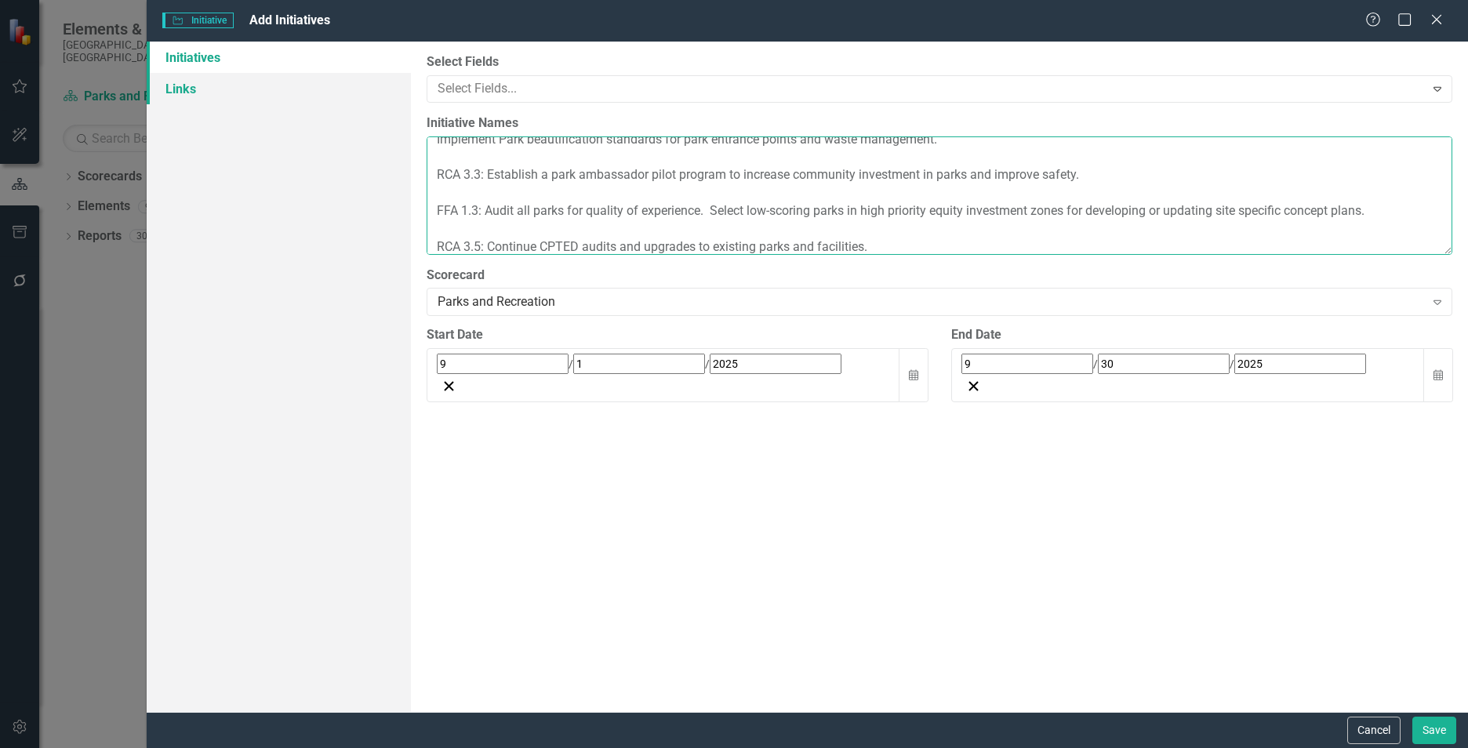
type textarea "Implement Park beautification standards for park entrance points and waste mana…"
click at [216, 81] on link "Links" at bounding box center [279, 88] width 264 height 31
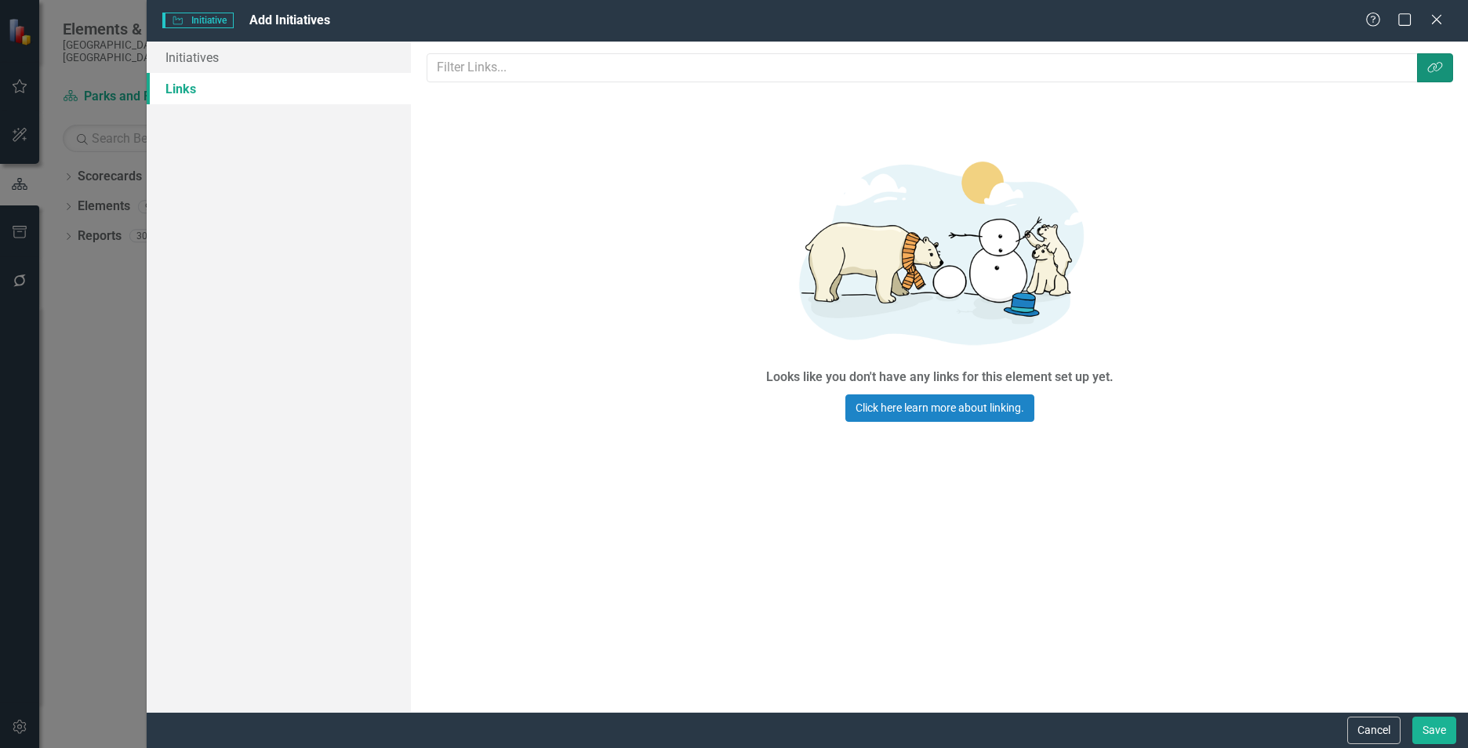
click at [1441, 65] on icon "Link Tag" at bounding box center [1435, 67] width 16 height 13
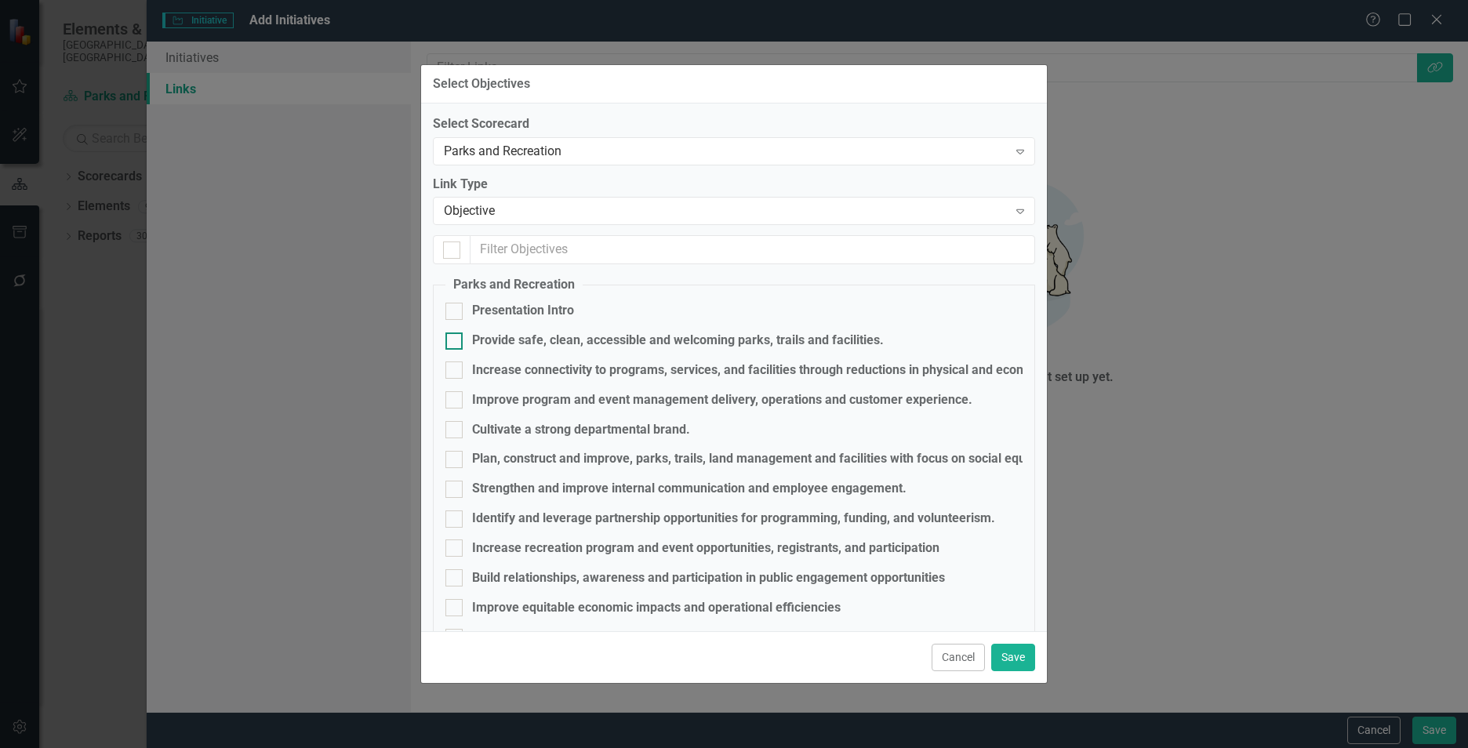
click at [637, 343] on div "Provide safe, clean, accessible and welcoming parks, trails and facilities." at bounding box center [678, 341] width 412 height 18
click at [456, 343] on input "Provide safe, clean, accessible and welcoming parks, trails and facilities." at bounding box center [450, 338] width 10 height 10
checkbox input "true"
click at [1018, 654] on button "Save" at bounding box center [1013, 657] width 44 height 27
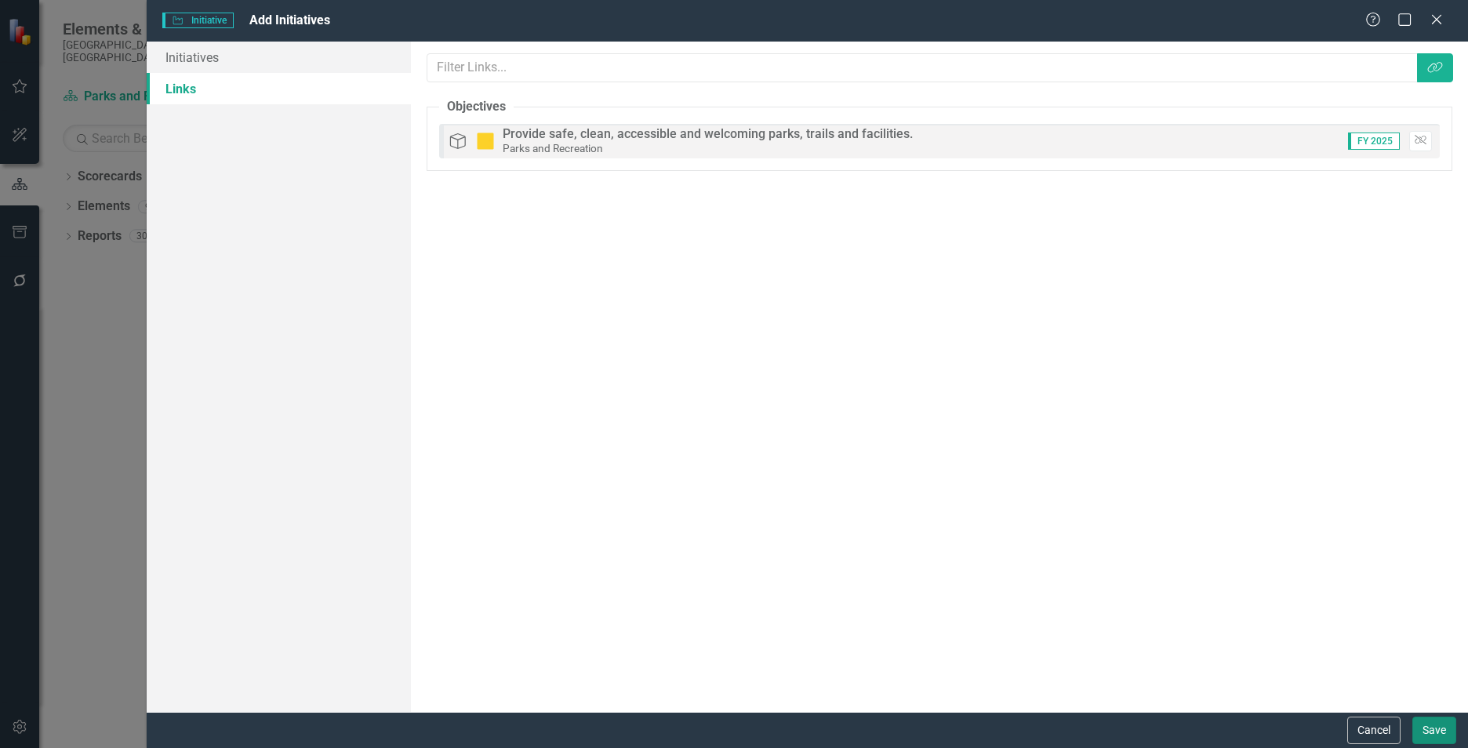
click at [1430, 735] on button "Save" at bounding box center [1434, 730] width 44 height 27
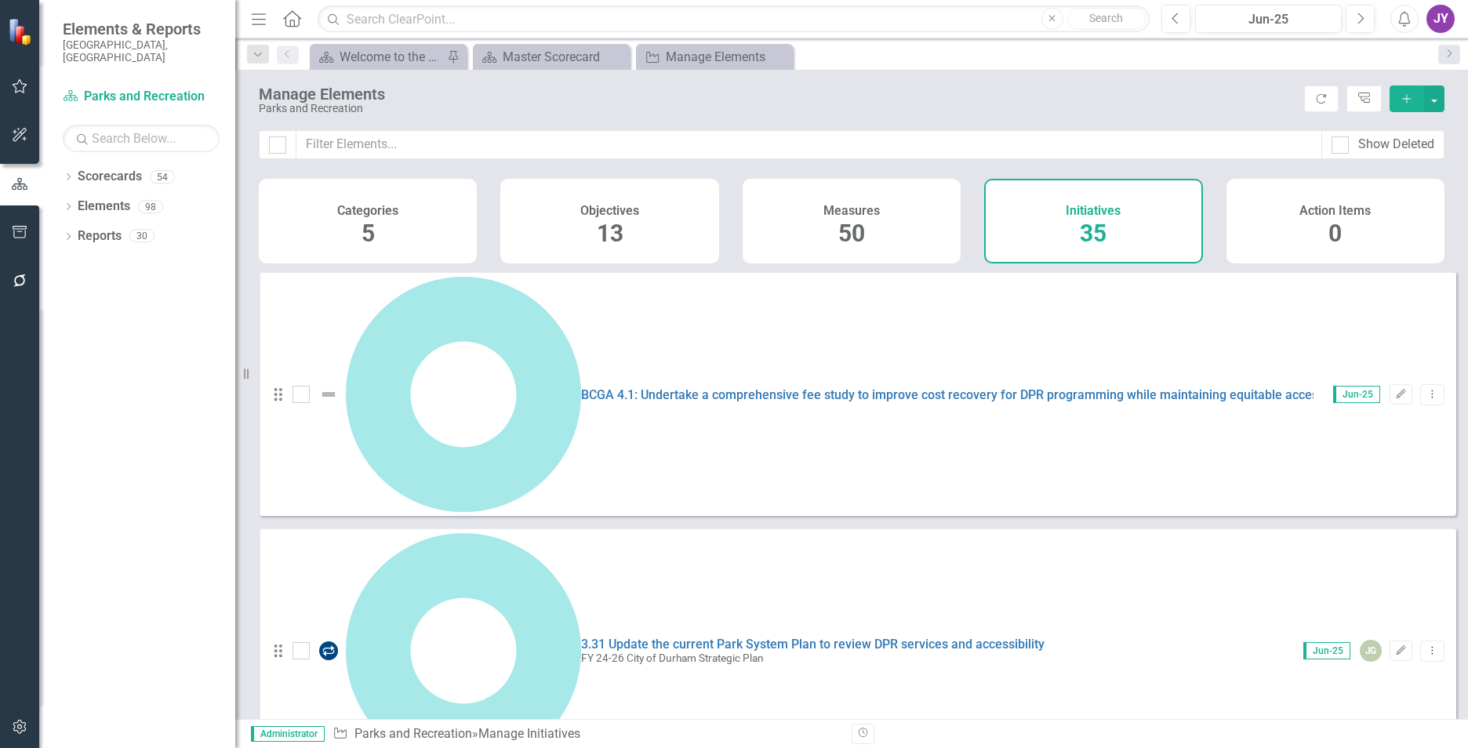
click at [1444, 100] on div "Manage Elements Parks and Recreation Refresh Tree Explorer Add" at bounding box center [851, 100] width 1233 height 60
click at [1443, 100] on button "button" at bounding box center [1434, 98] width 20 height 27
click at [1409, 144] on link "Add Multiple Add Multiple" at bounding box center [1382, 156] width 124 height 29
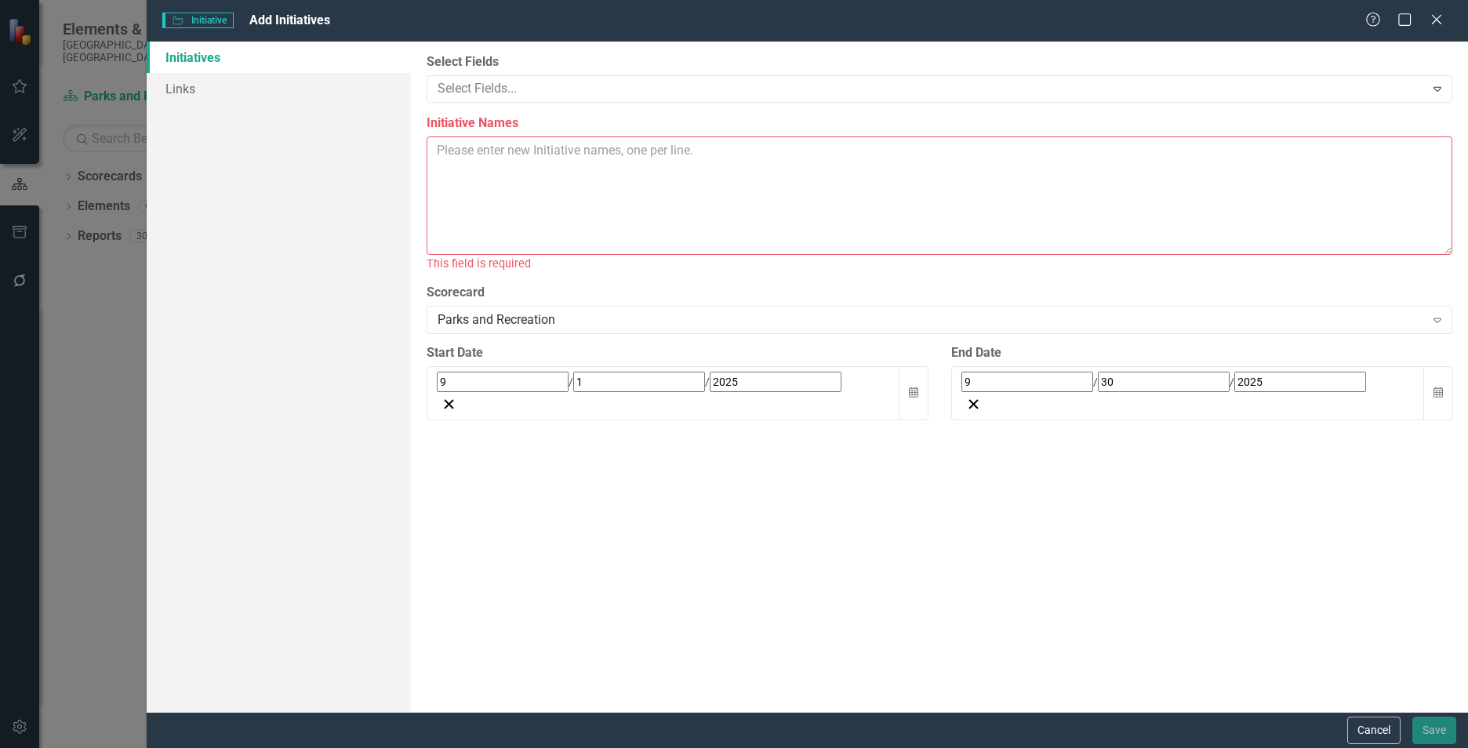
click at [964, 216] on textarea "Initiative Names" at bounding box center [940, 195] width 1026 height 118
paste textarea "LOR1.1: Ipsumdo s 63-amet cons ad elitsedd Eiusmo't inci utlabor etd magnaa en …"
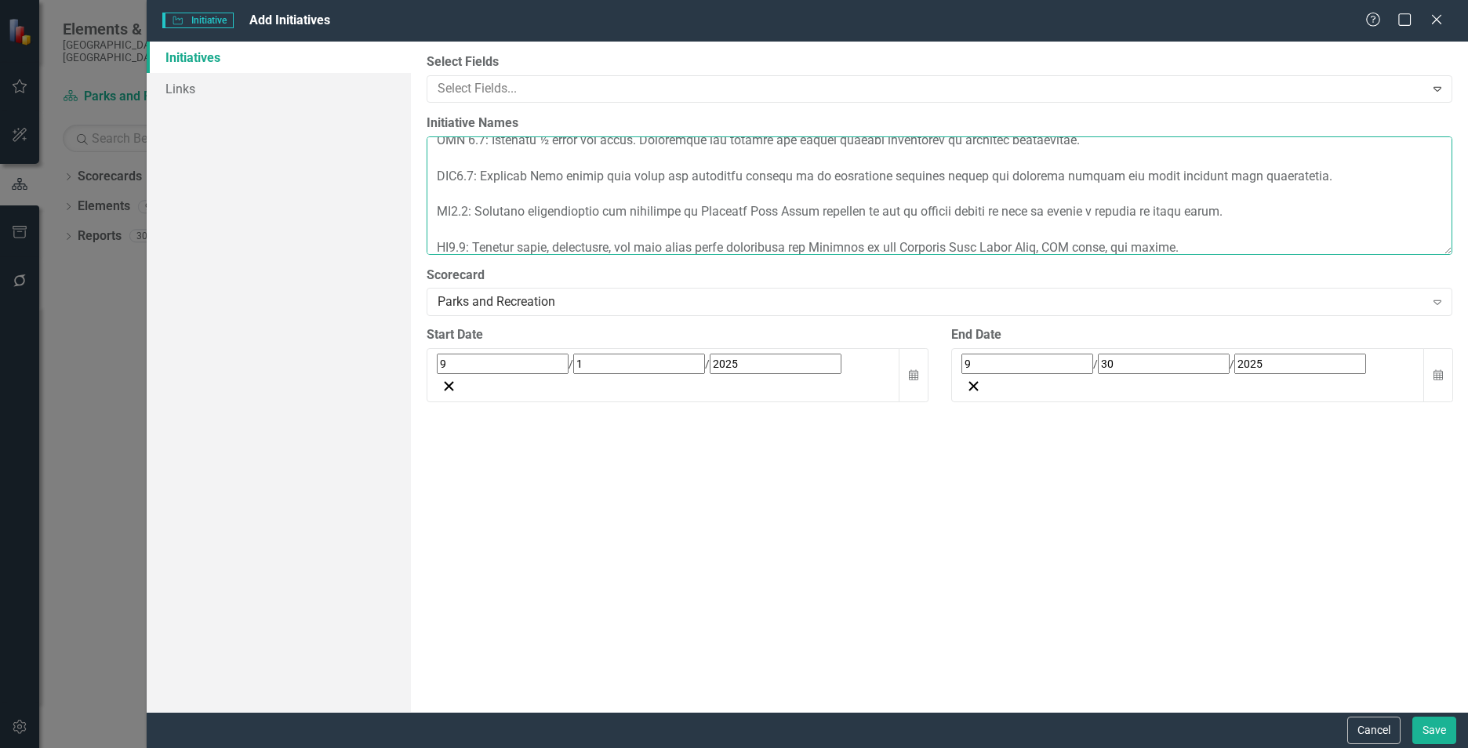
scroll to position [0, 0]
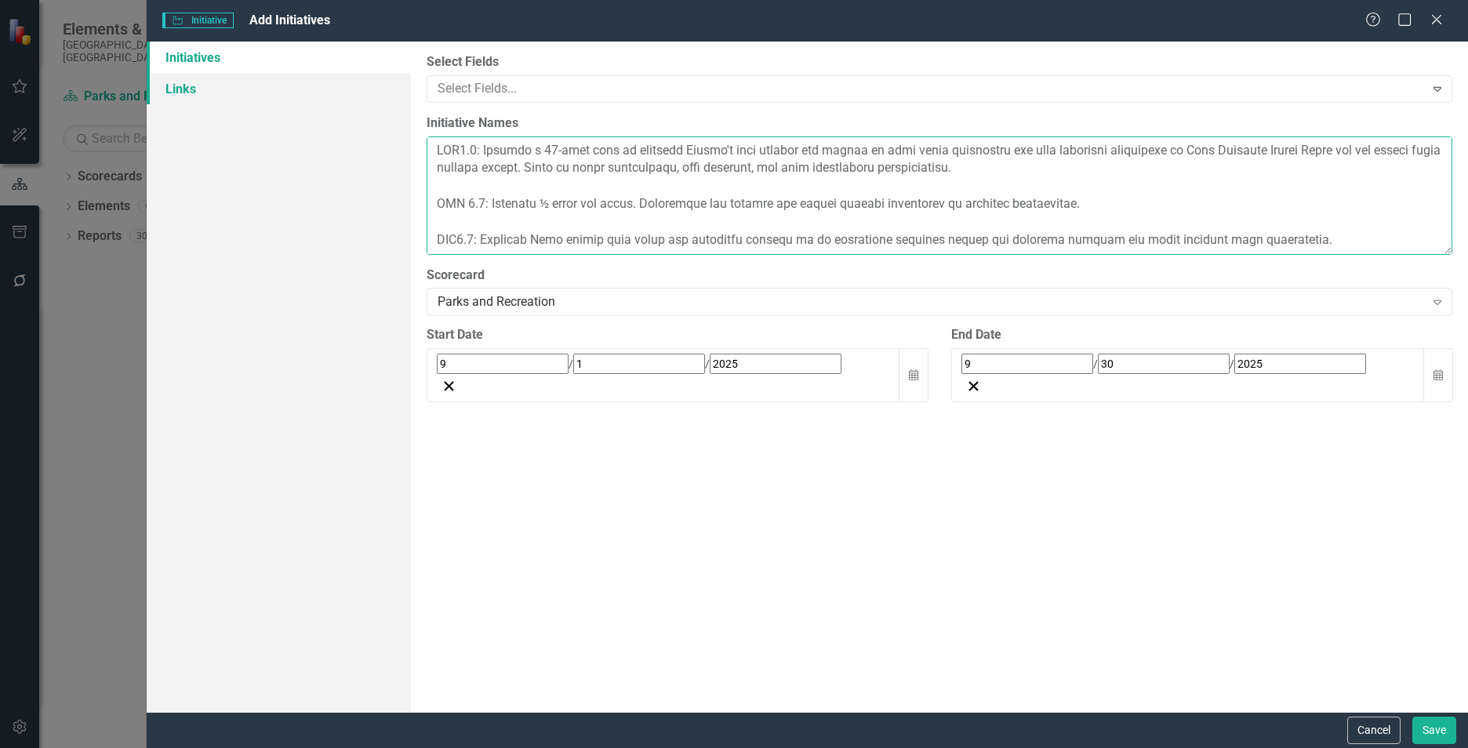
type textarea "LOR1.1: Ipsumdo s 63-amet cons ad elitsedd Eiusmo't inci utlabor etd magnaa en …"
click at [257, 100] on link "Links" at bounding box center [279, 88] width 264 height 31
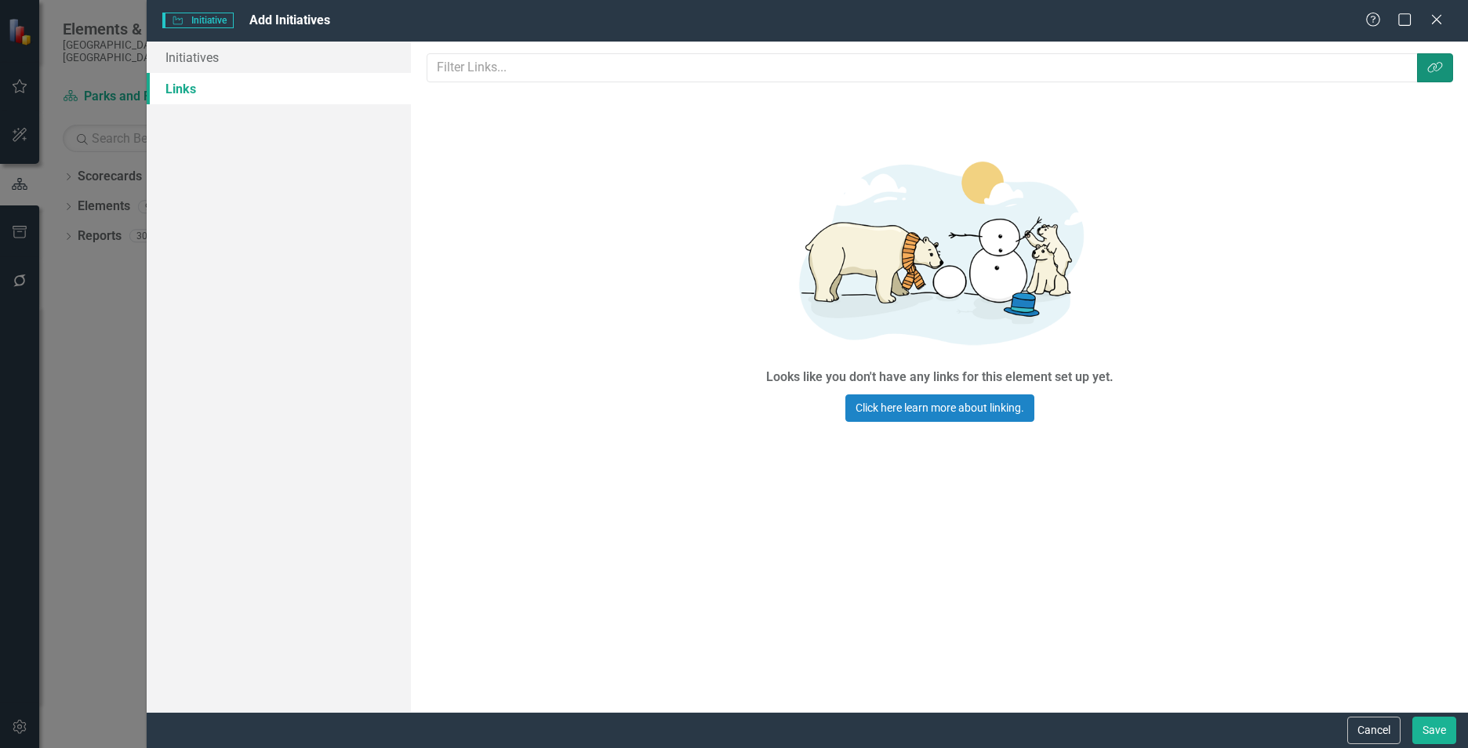
click at [1424, 72] on button "Link Tag" at bounding box center [1435, 67] width 36 height 29
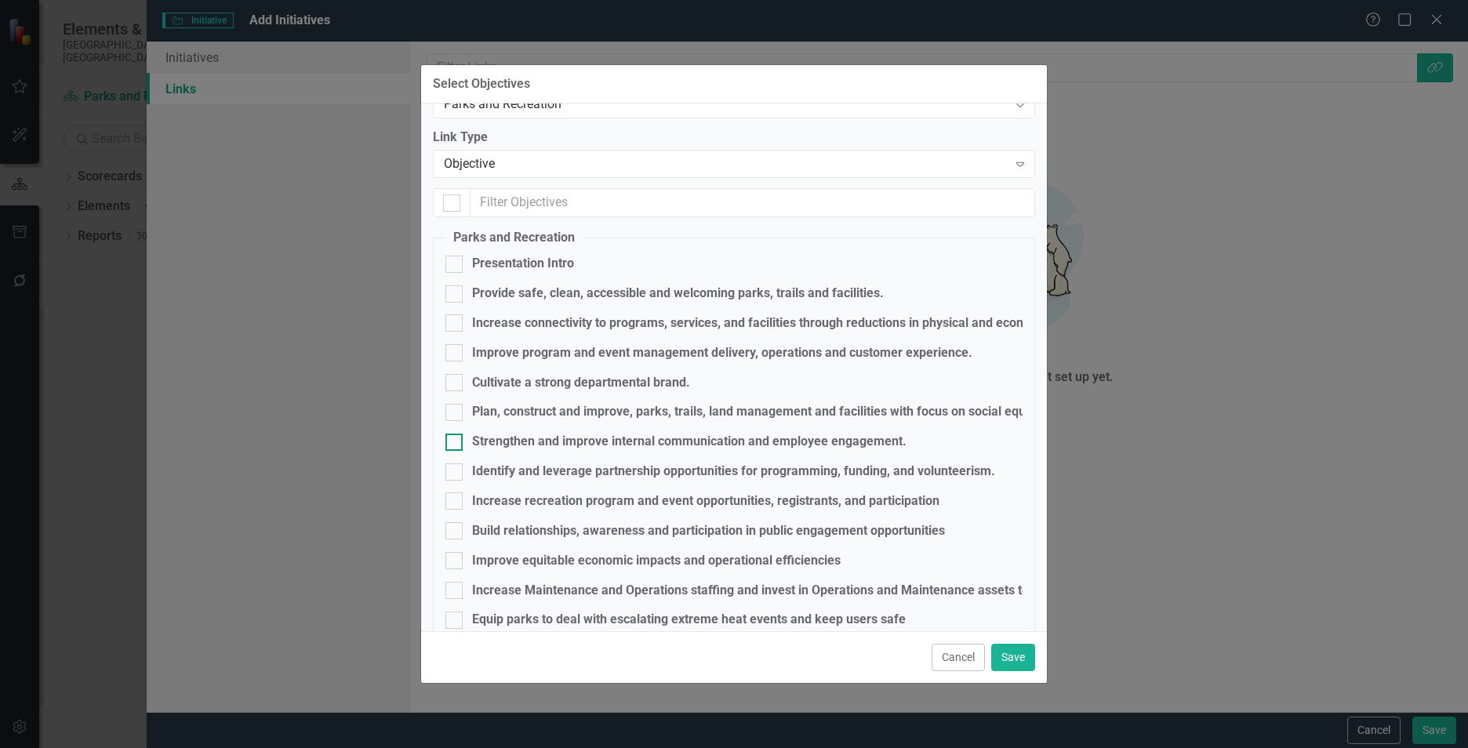
scroll to position [73, 0]
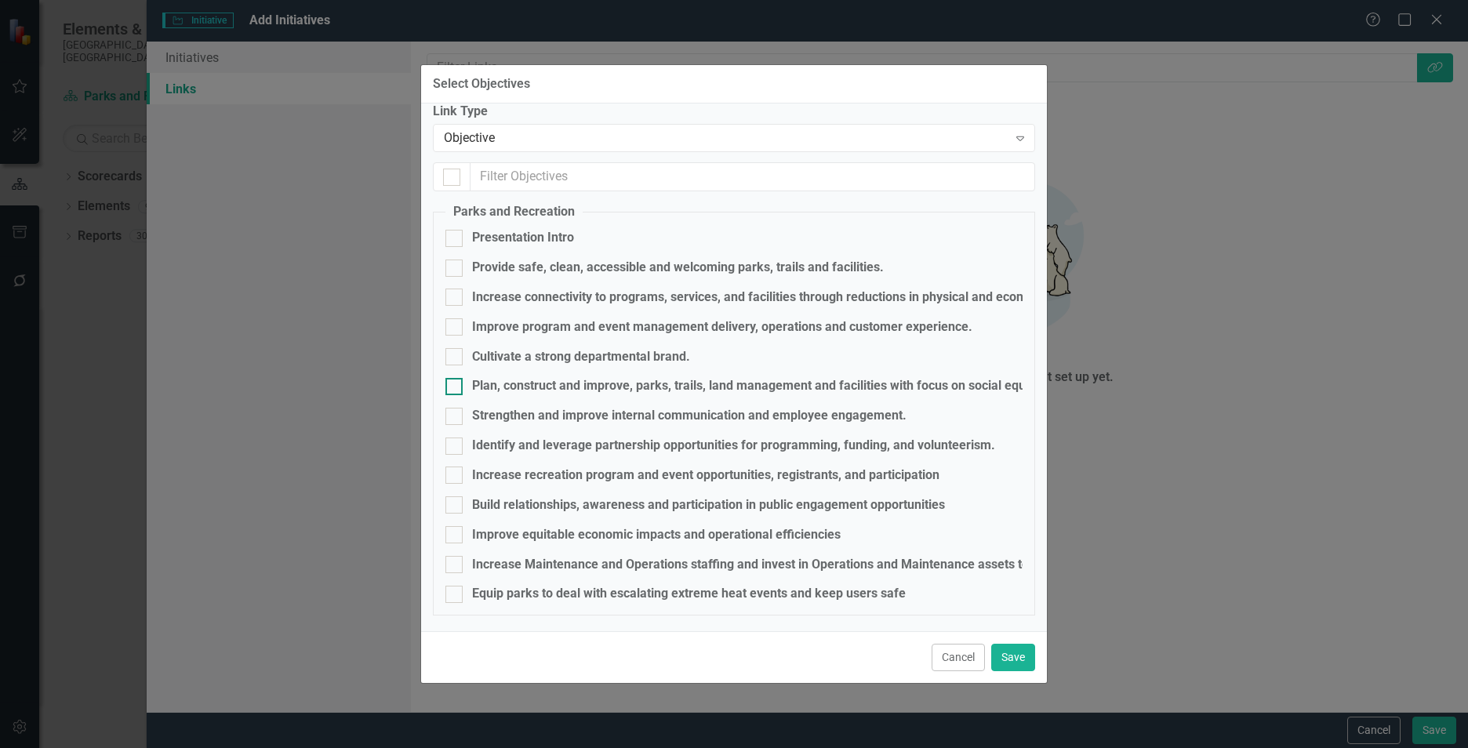
click at [736, 383] on div "Plan, construct and improve, parks, trails, land management and facilities with…" at bounding box center [818, 386] width 692 height 18
click at [456, 383] on input "Plan, construct and improve, parks, trails, land management and facilities with…" at bounding box center [450, 383] width 10 height 10
checkbox input "true"
click at [1017, 657] on button "Save" at bounding box center [1013, 657] width 44 height 27
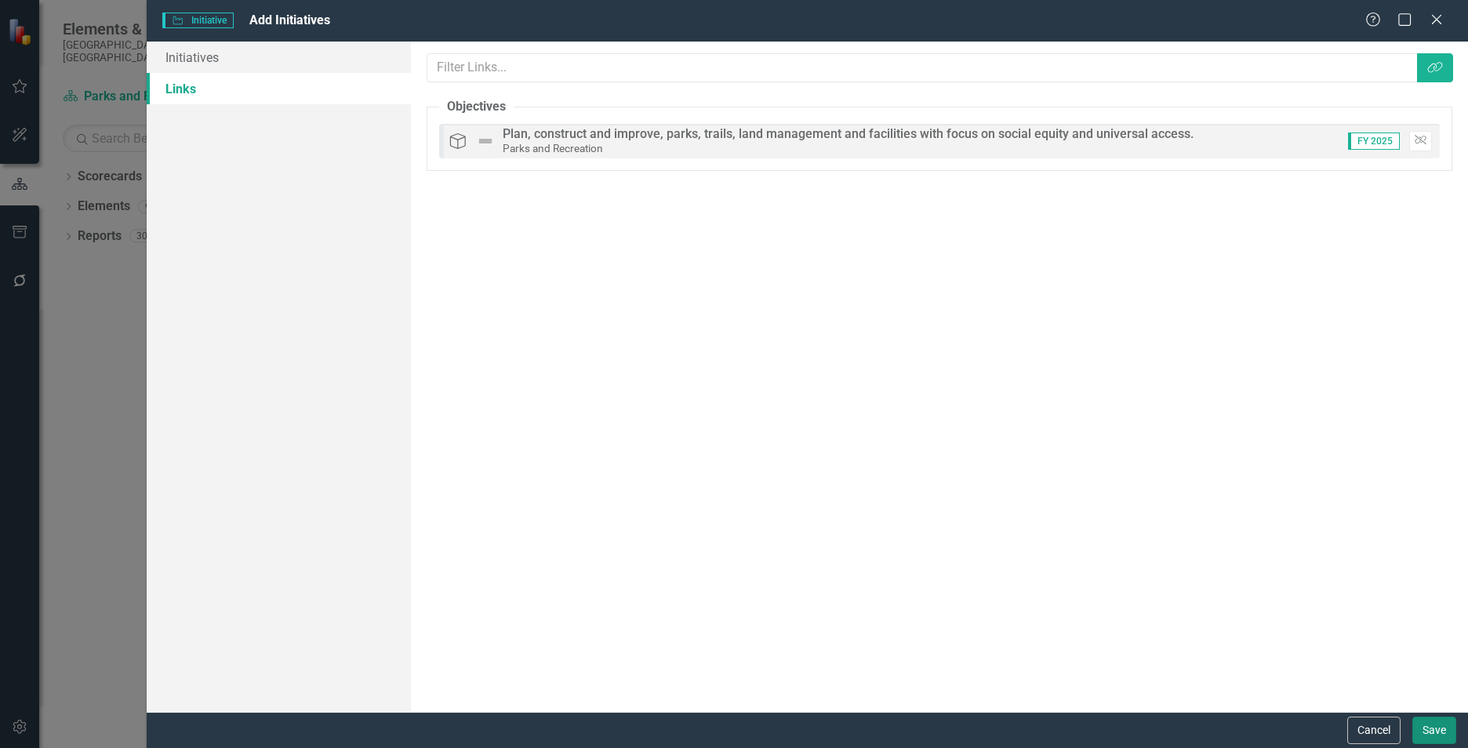
click at [1430, 724] on button "Save" at bounding box center [1434, 730] width 44 height 27
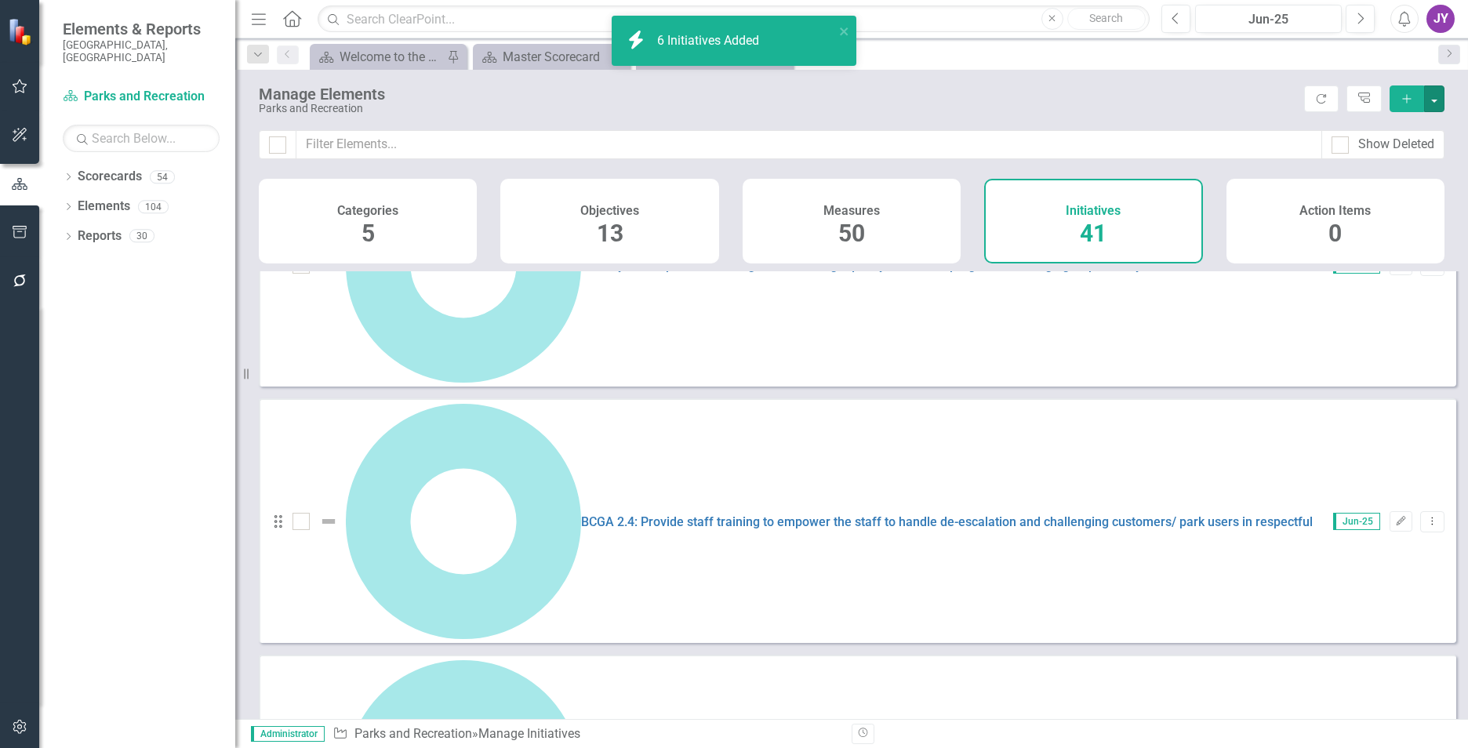
scroll to position [1590, 0]
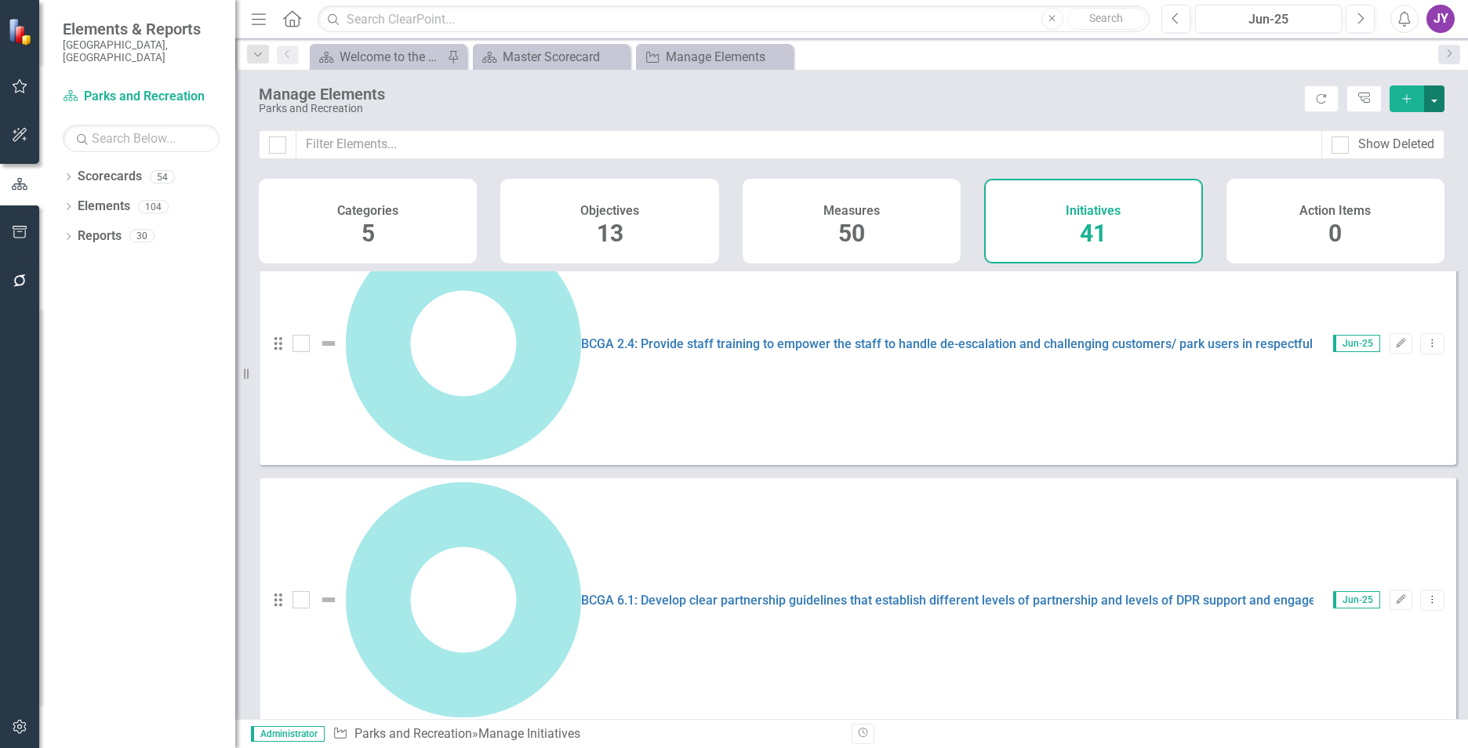
click at [1432, 104] on button "button" at bounding box center [1434, 98] width 20 height 27
click at [1393, 148] on link "Add Multiple Add Multiple" at bounding box center [1382, 156] width 124 height 29
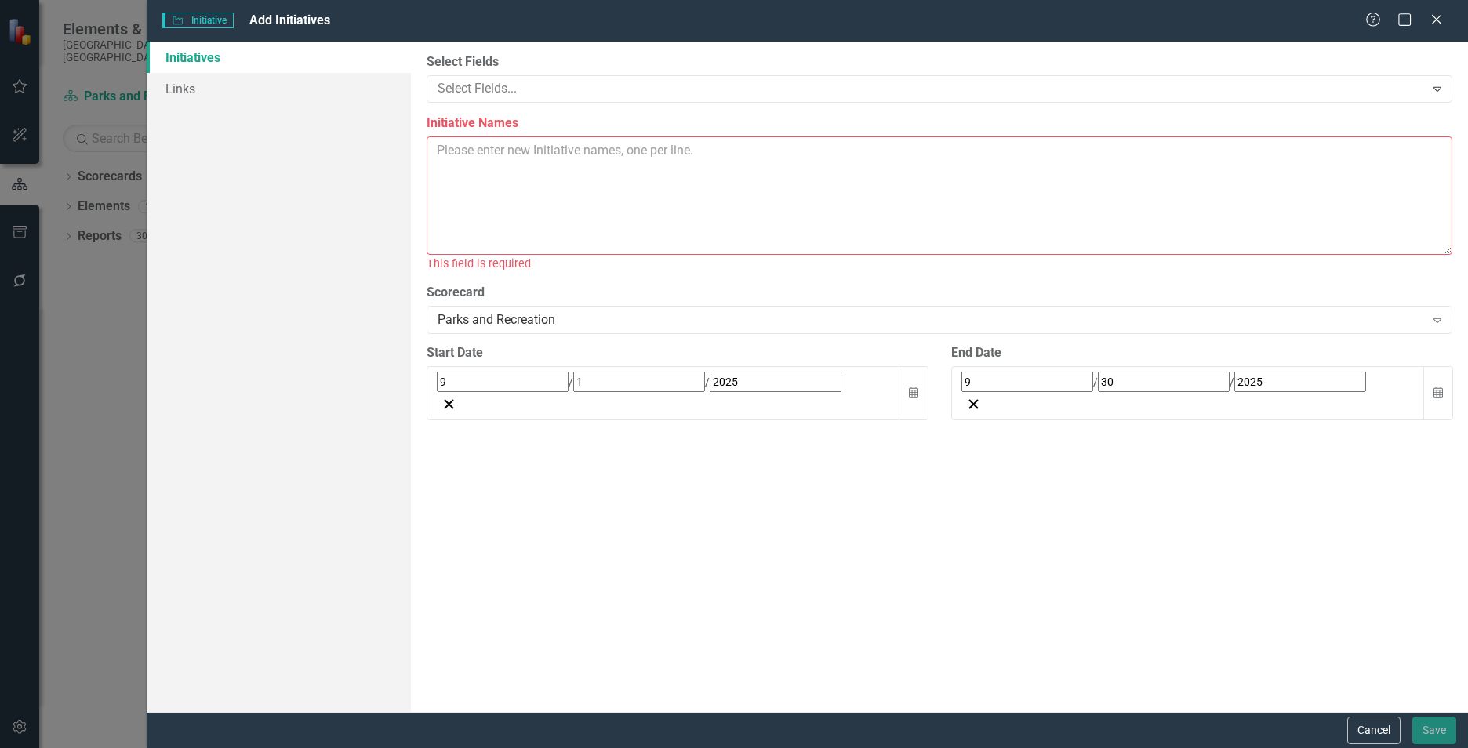
click at [715, 154] on textarea "Initiative Names" at bounding box center [940, 195] width 1026 height 118
paste textarea "SA 5.1: Assess all activity areas within DPR parks including playgrounds, court…"
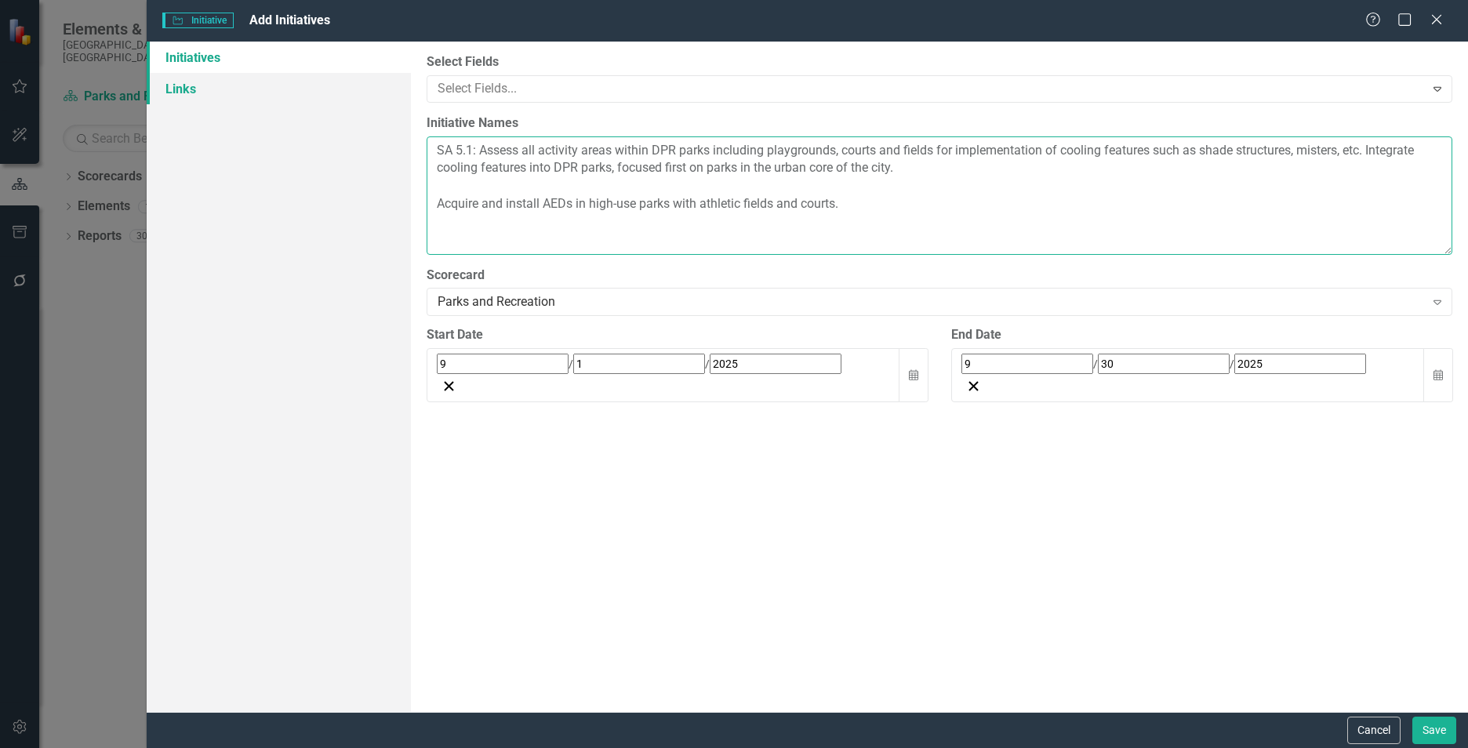
type textarea "SA 5.1: Assess all activity areas within DPR parks including playgrounds, court…"
click at [262, 93] on link "Links" at bounding box center [279, 88] width 264 height 31
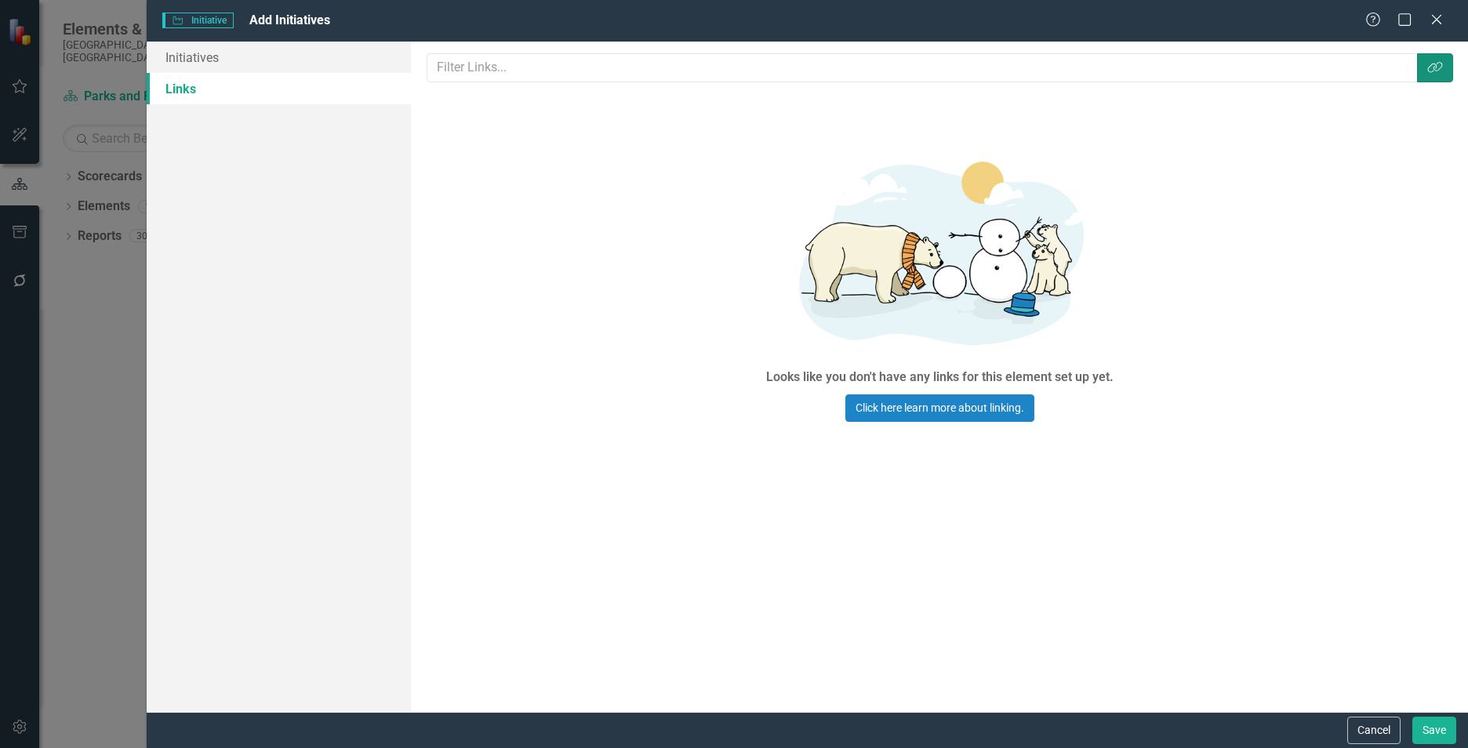
click at [1439, 67] on icon "Link Tag" at bounding box center [1435, 67] width 16 height 13
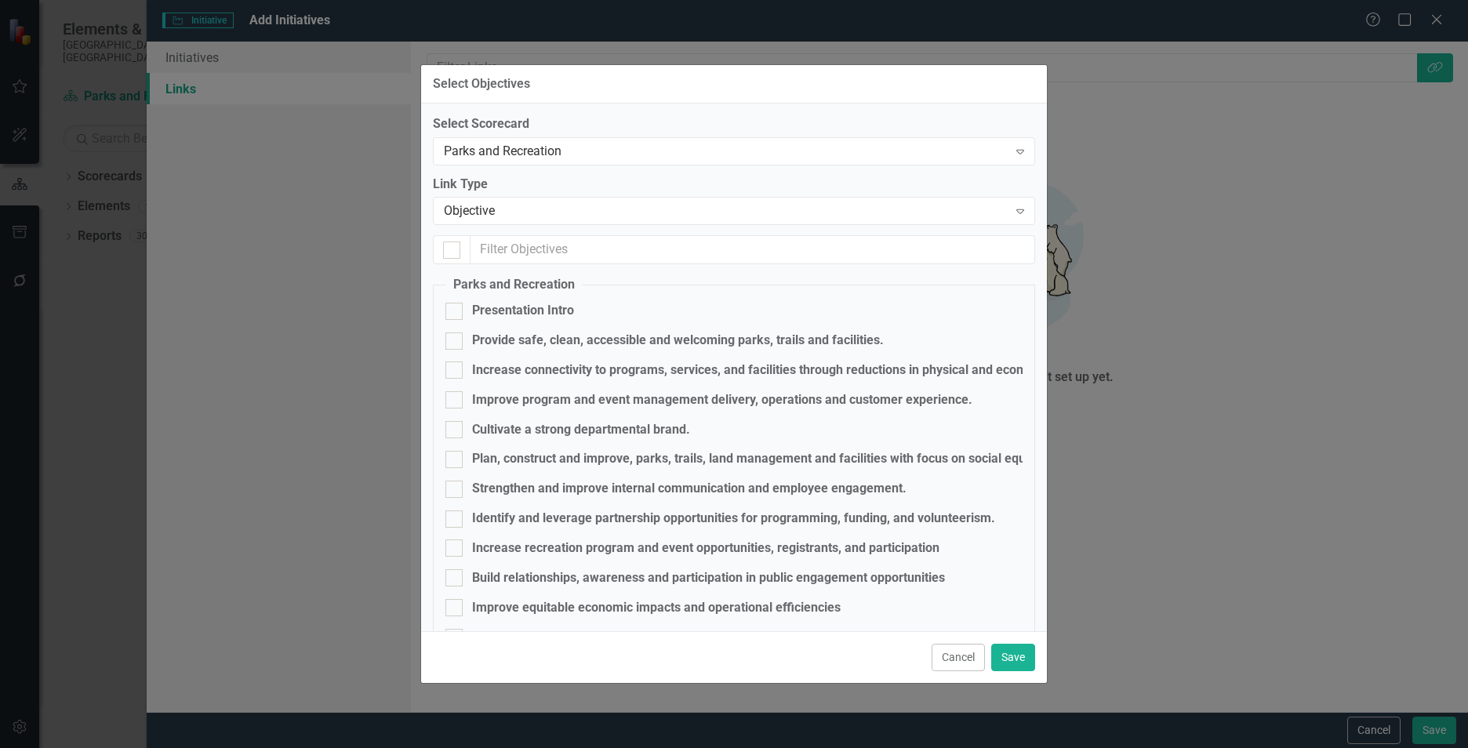
scroll to position [73, 0]
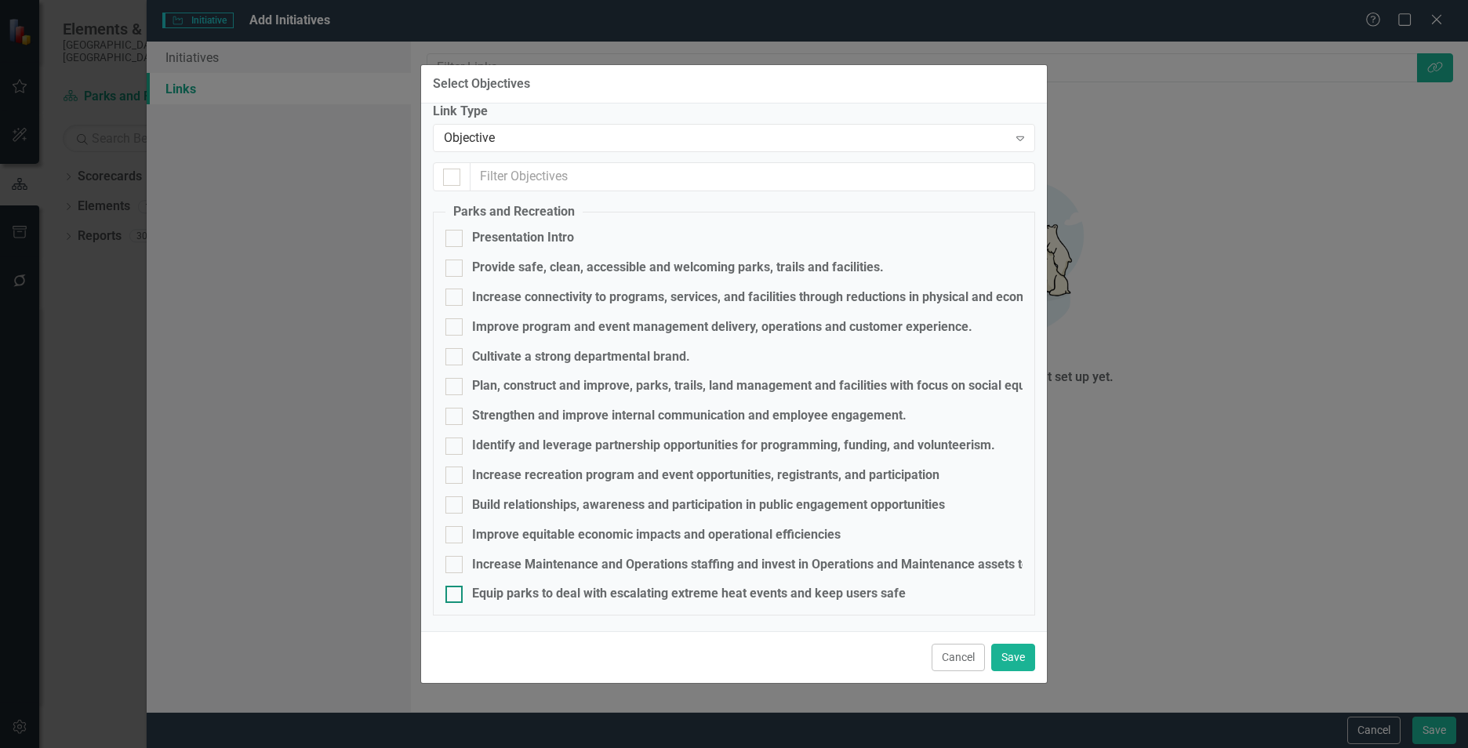
click at [733, 586] on div "Equip parks to deal with escalating extreme heat events and keep users safe" at bounding box center [689, 594] width 434 height 18
click at [456, 586] on input "Equip parks to deal with escalating extreme heat events and keep users safe" at bounding box center [450, 591] width 10 height 10
checkbox input "true"
click at [1016, 648] on button "Save" at bounding box center [1013, 657] width 44 height 27
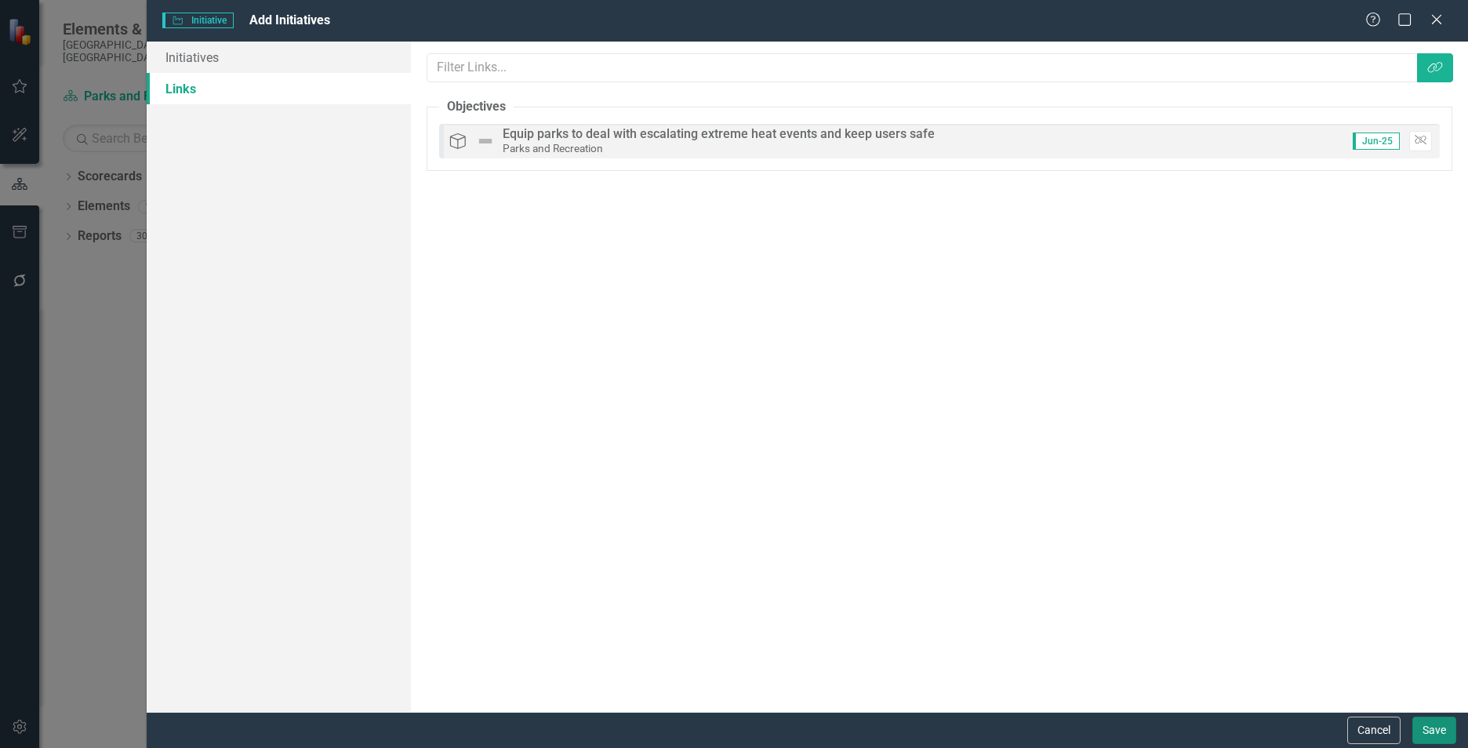
click at [1425, 719] on button "Save" at bounding box center [1434, 730] width 44 height 27
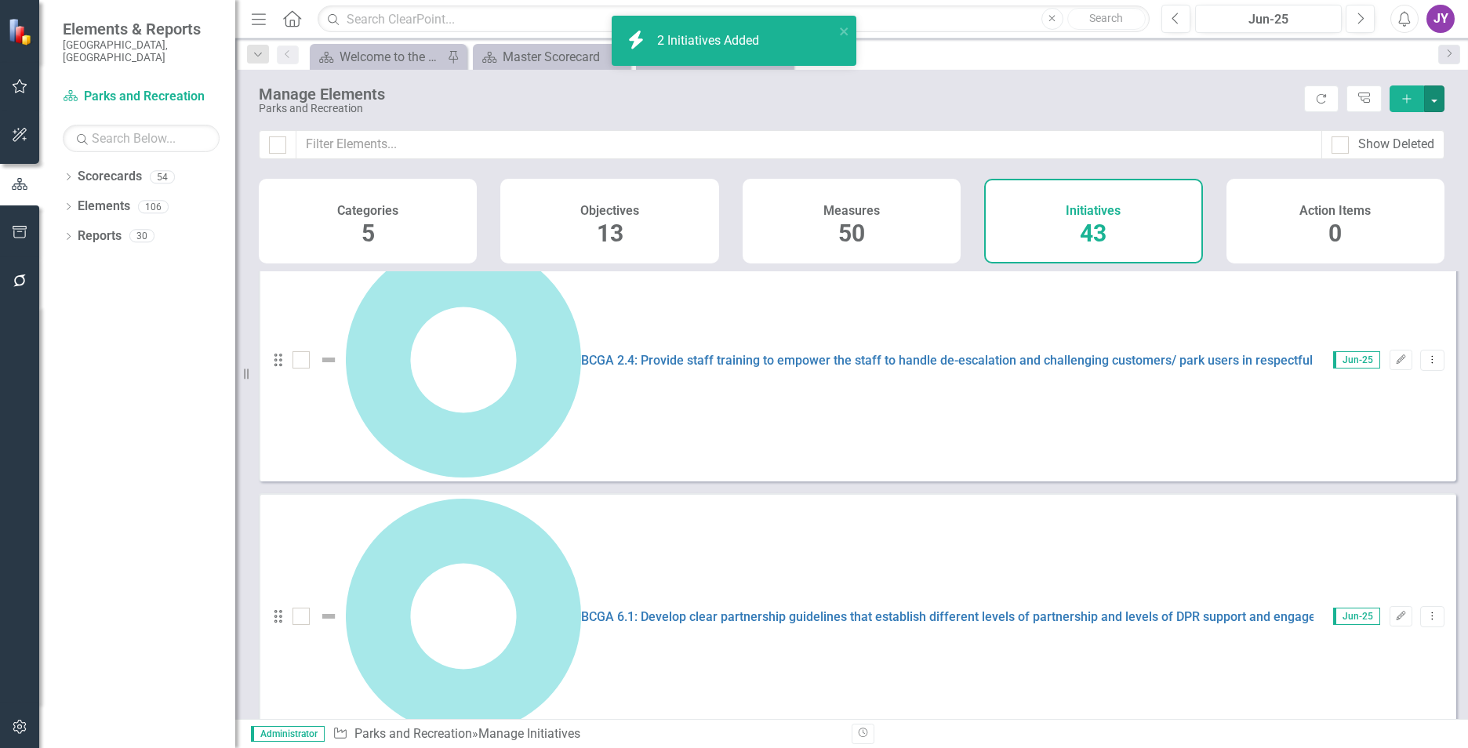
scroll to position [1688, 0]
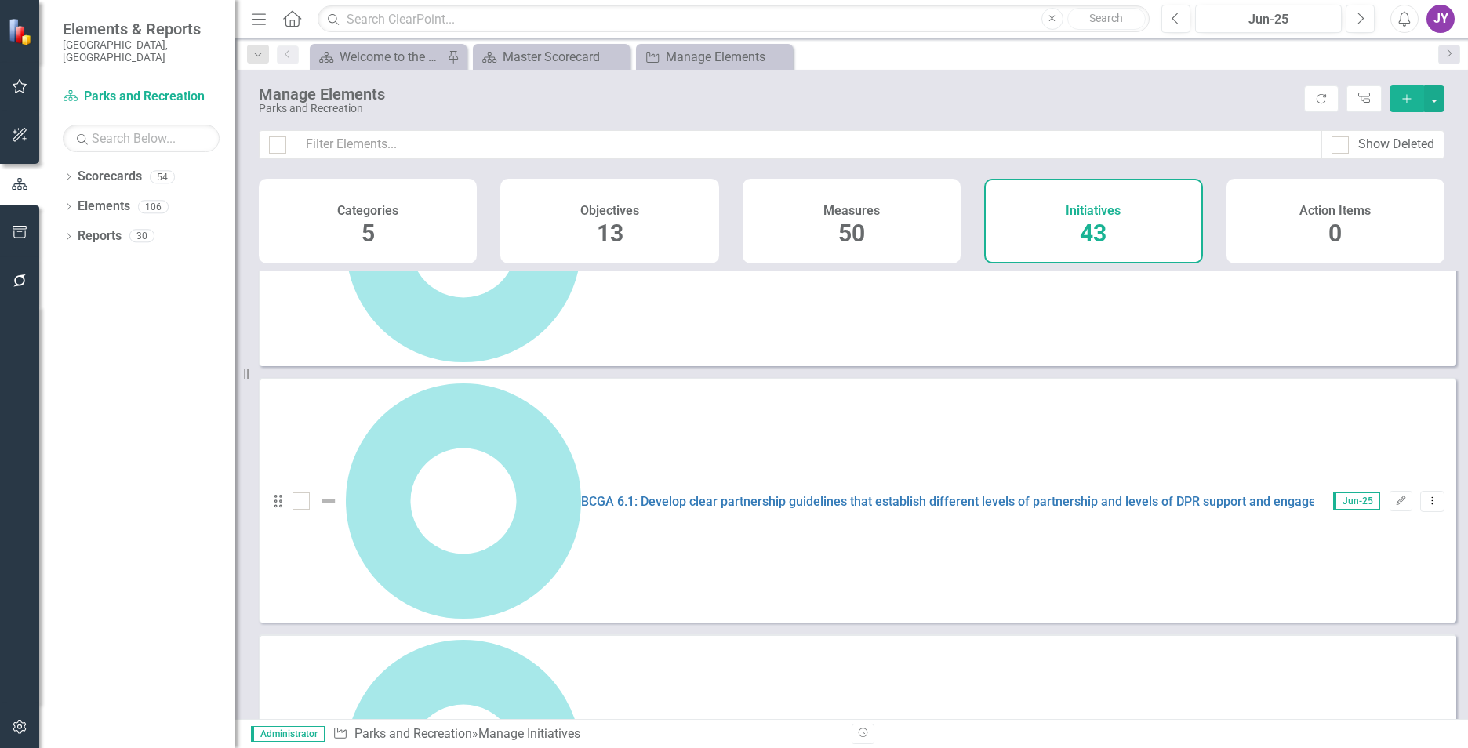
click at [849, 226] on span "50" at bounding box center [851, 233] width 27 height 27
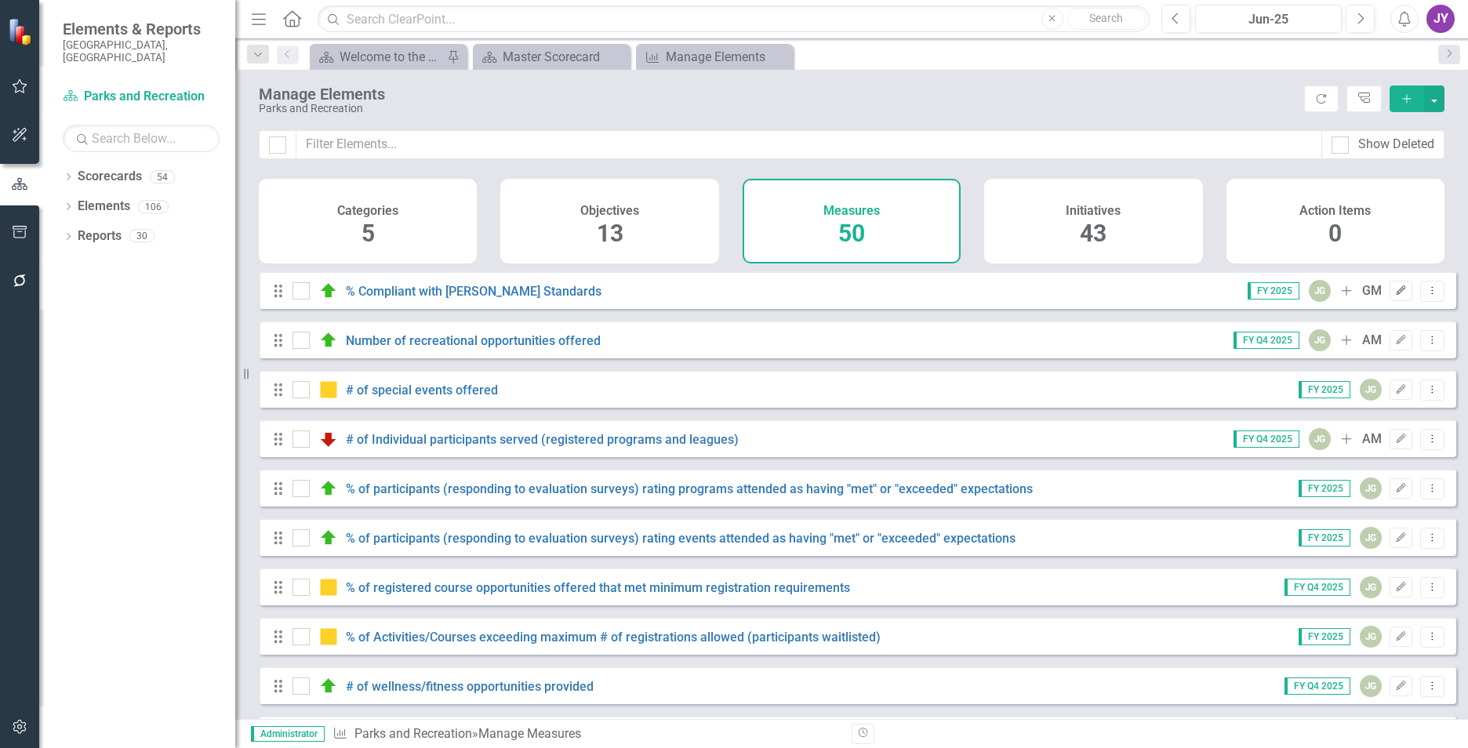
click at [1395, 296] on icon "Edit" at bounding box center [1401, 290] width 12 height 9
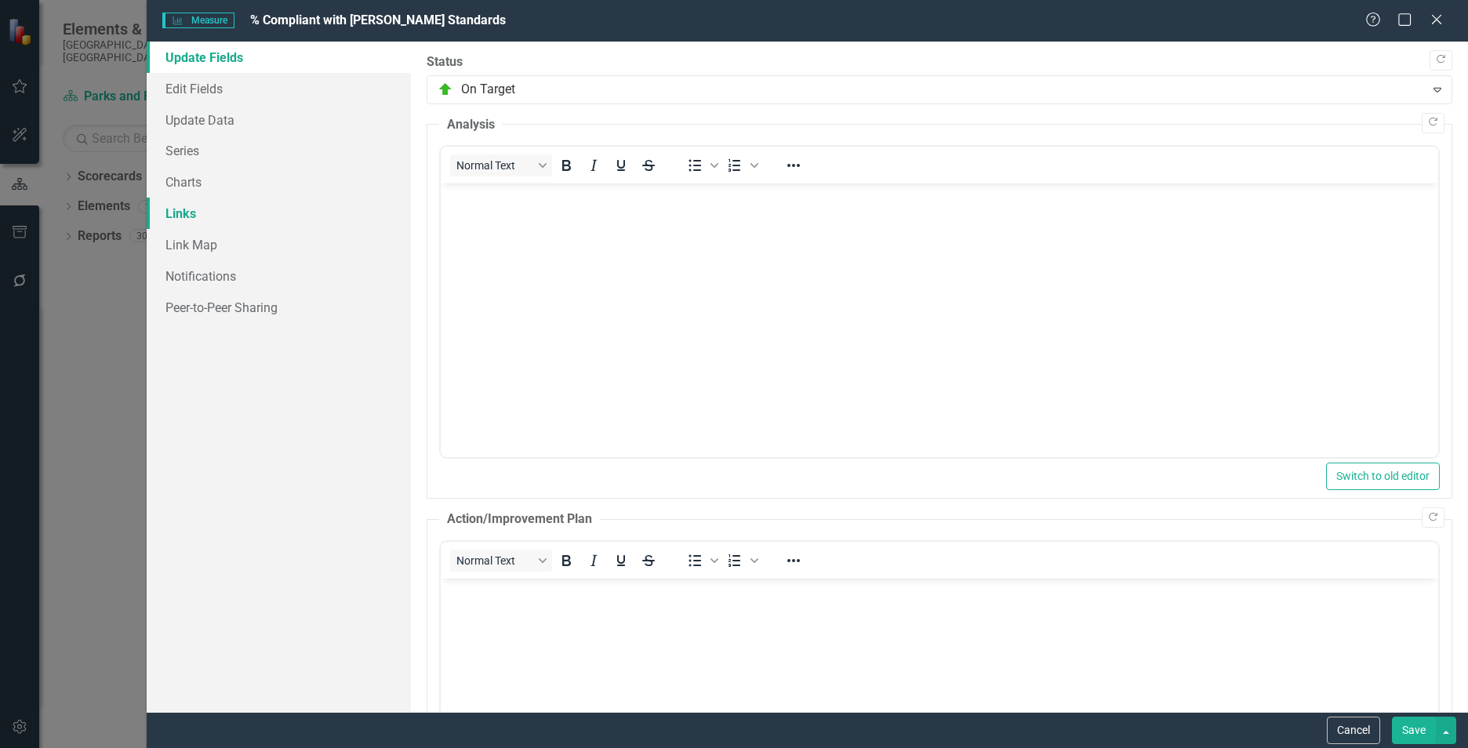
click at [216, 214] on link "Links" at bounding box center [279, 213] width 264 height 31
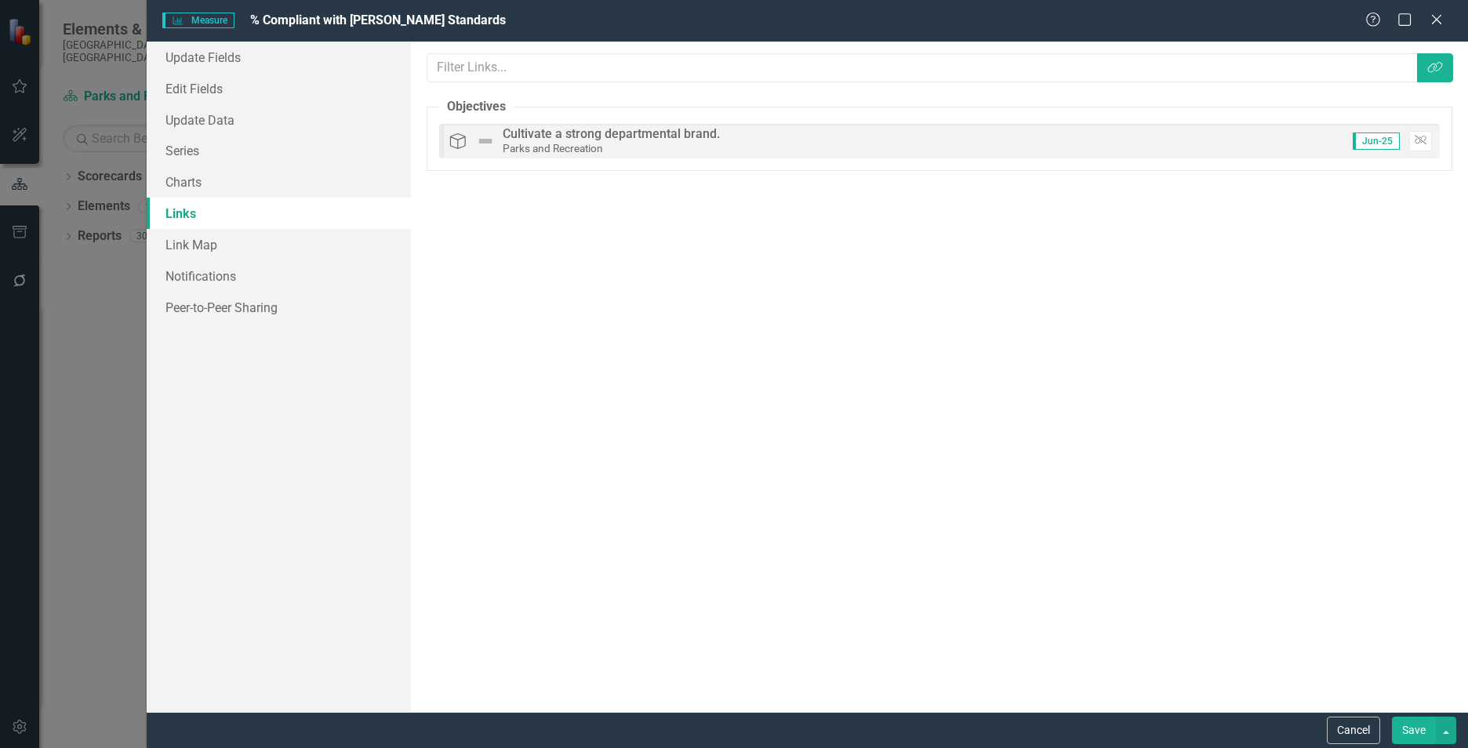
click at [67, 368] on div "Measure Measure % Compliant with [PERSON_NAME] Standards Help Maximize Close Up…" at bounding box center [734, 374] width 1468 height 748
click at [1443, 12] on icon "Close" at bounding box center [1436, 19] width 20 height 15
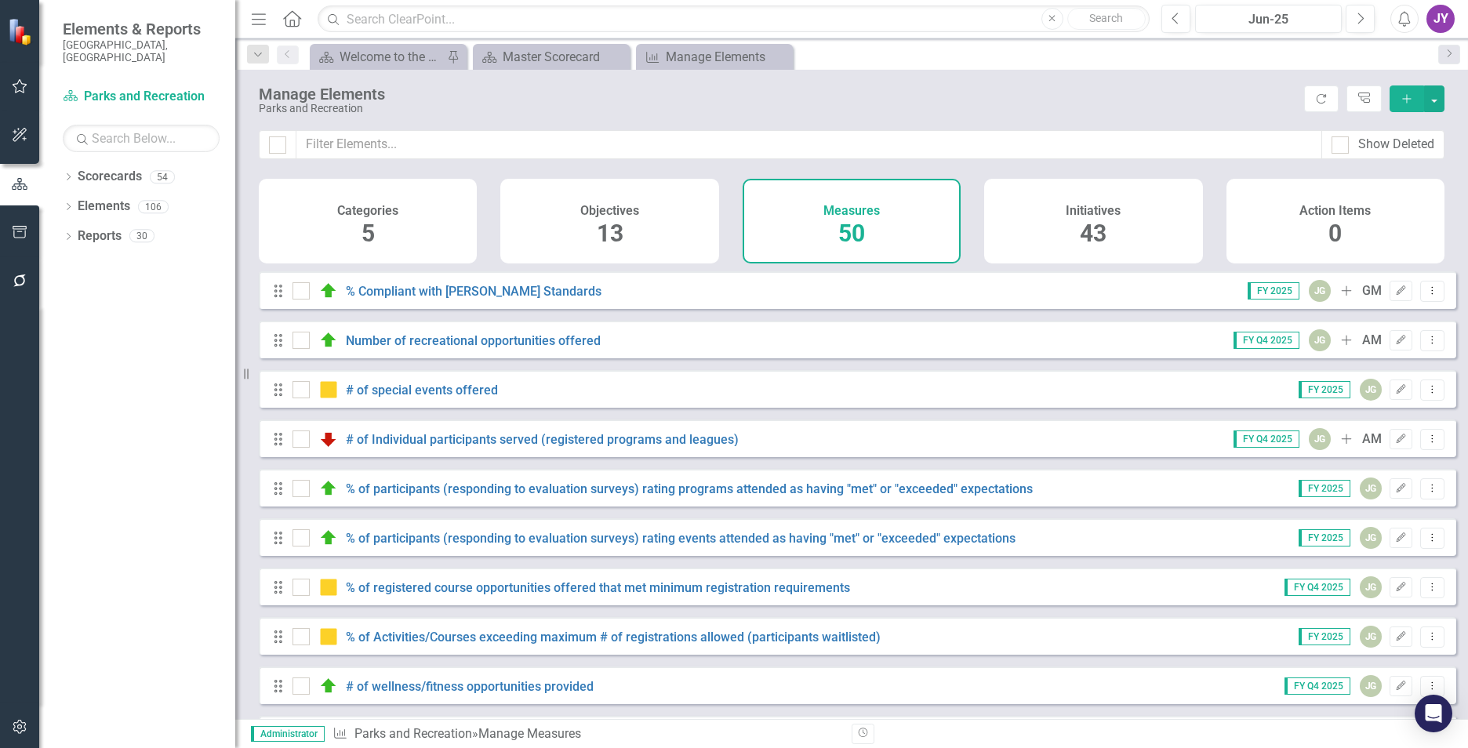
click at [1042, 96] on div "Manage Elements" at bounding box center [777, 93] width 1037 height 17
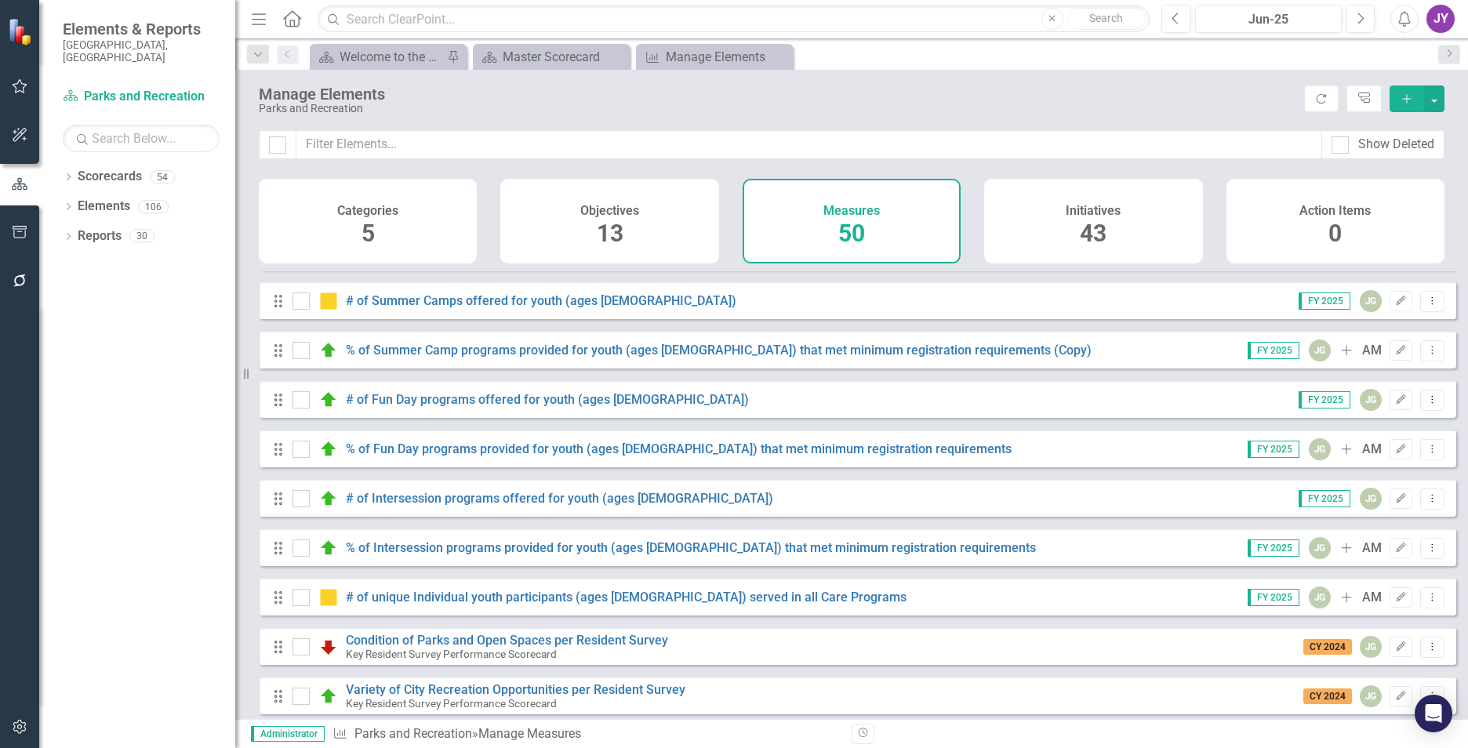
scroll to position [2034, 0]
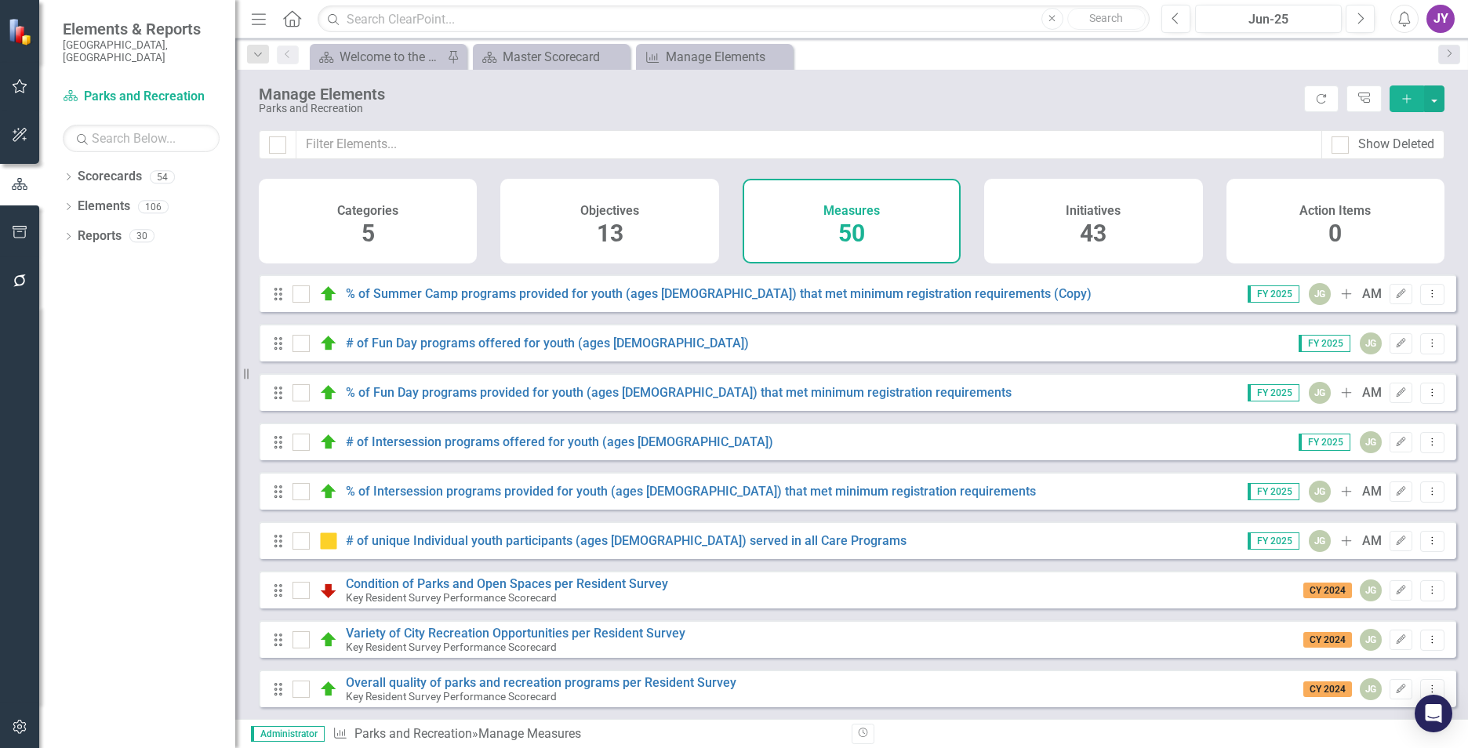
drag, startPoint x: 769, startPoint y: 705, endPoint x: 659, endPoint y: 609, distance: 146.1
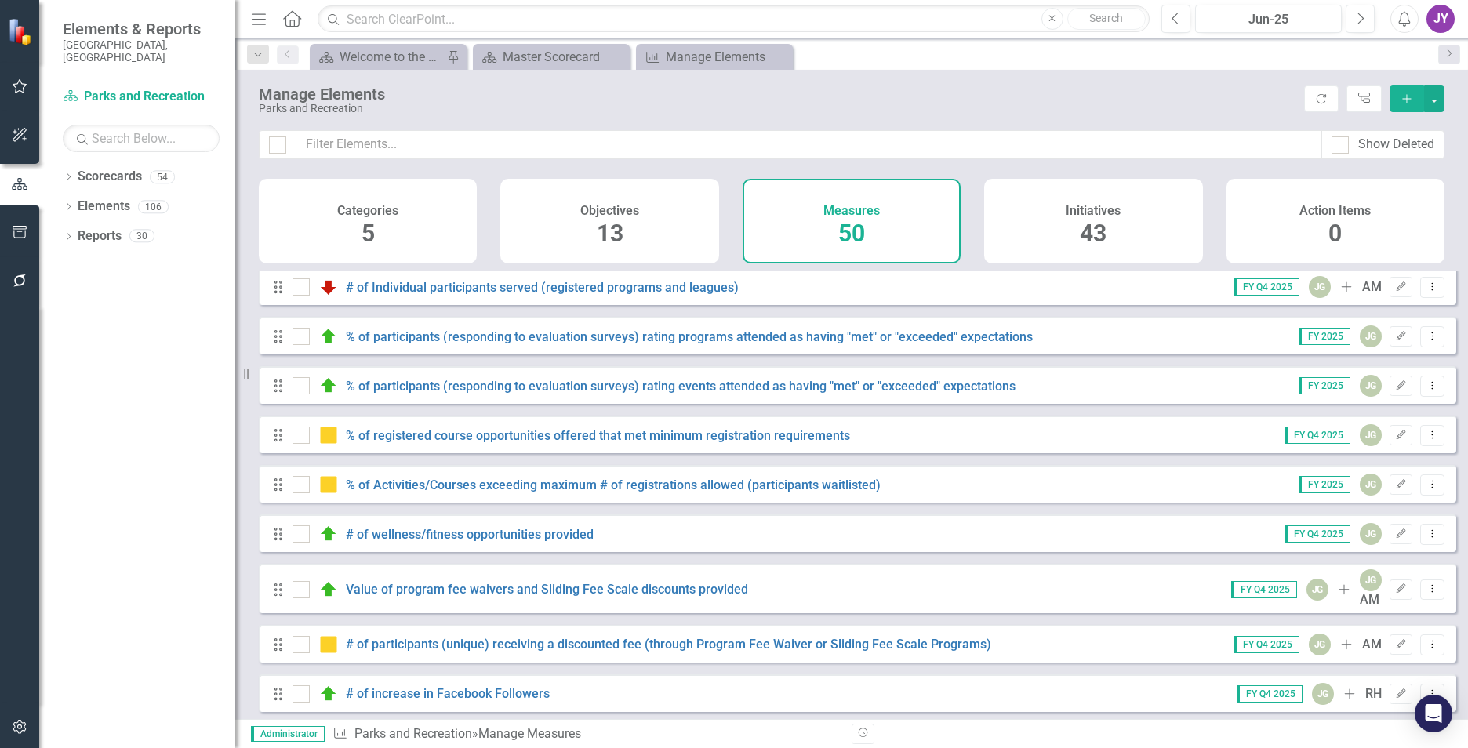
scroll to position [0, 0]
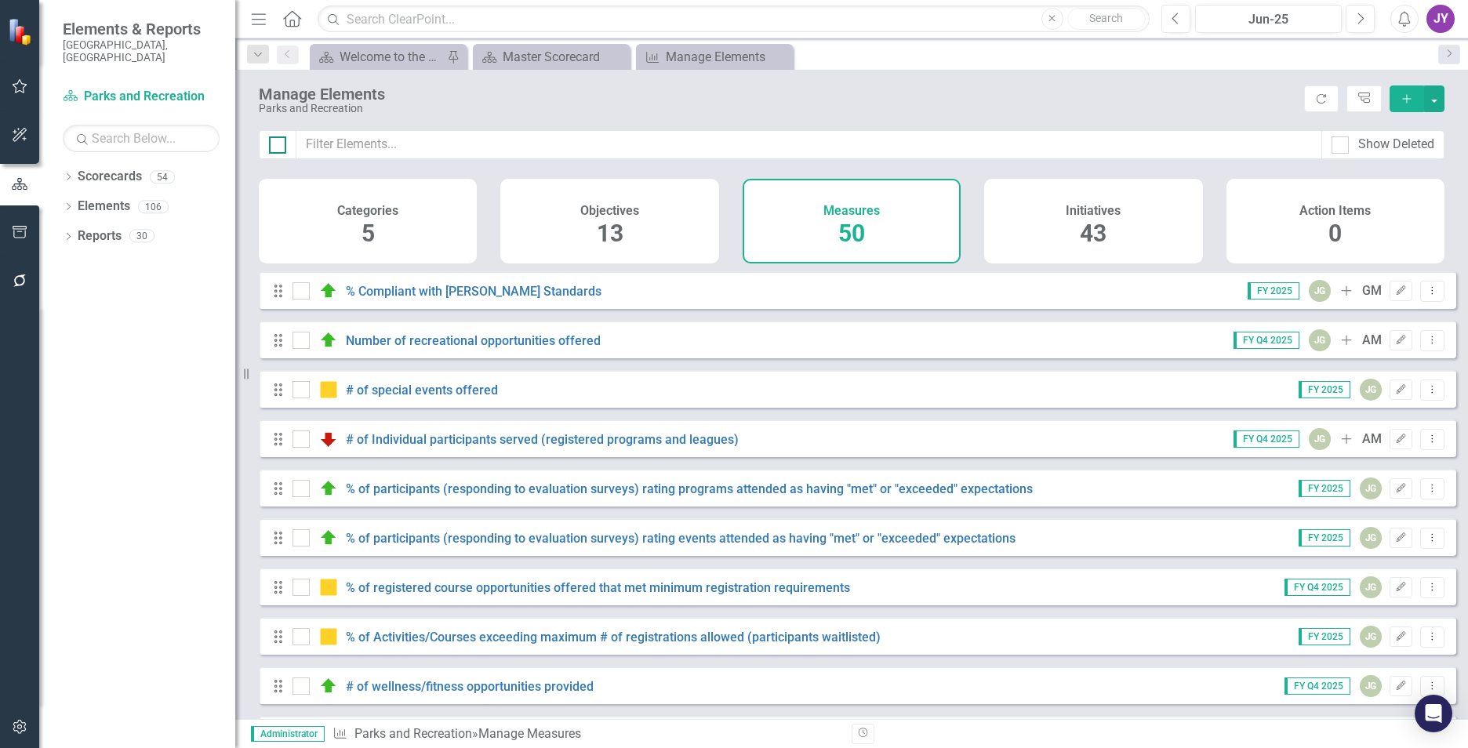
click at [271, 140] on input "checkbox" at bounding box center [274, 141] width 10 height 10
checkbox input "true"
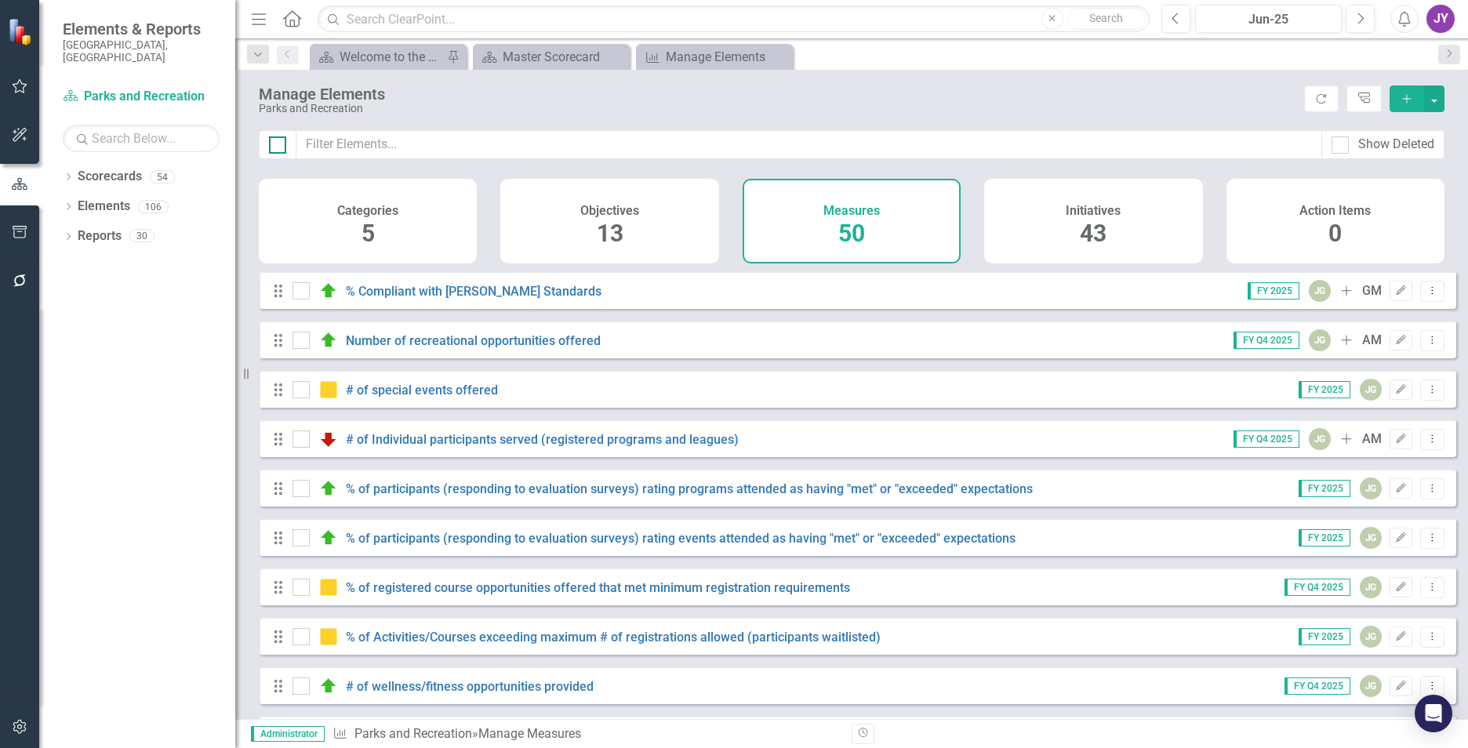
checkbox input "true"
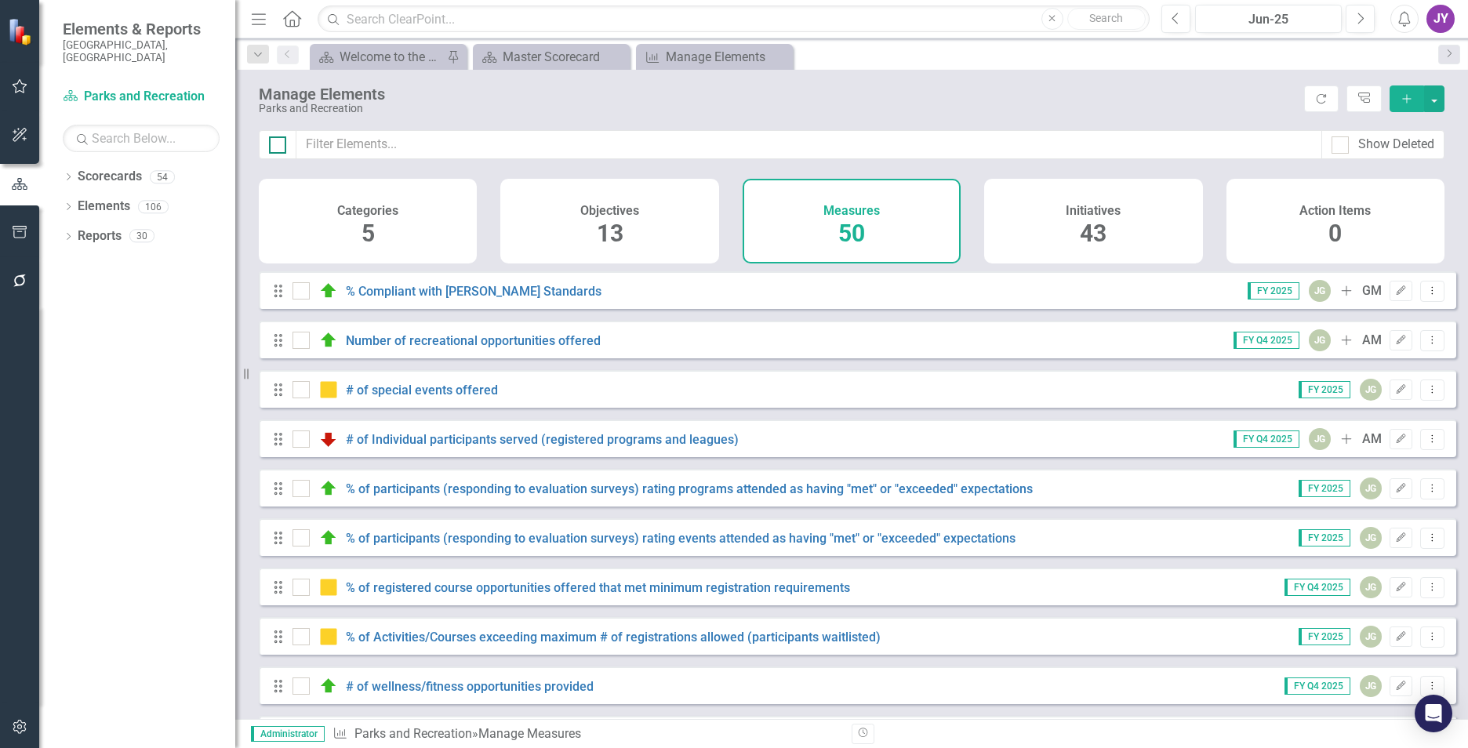
checkbox input "true"
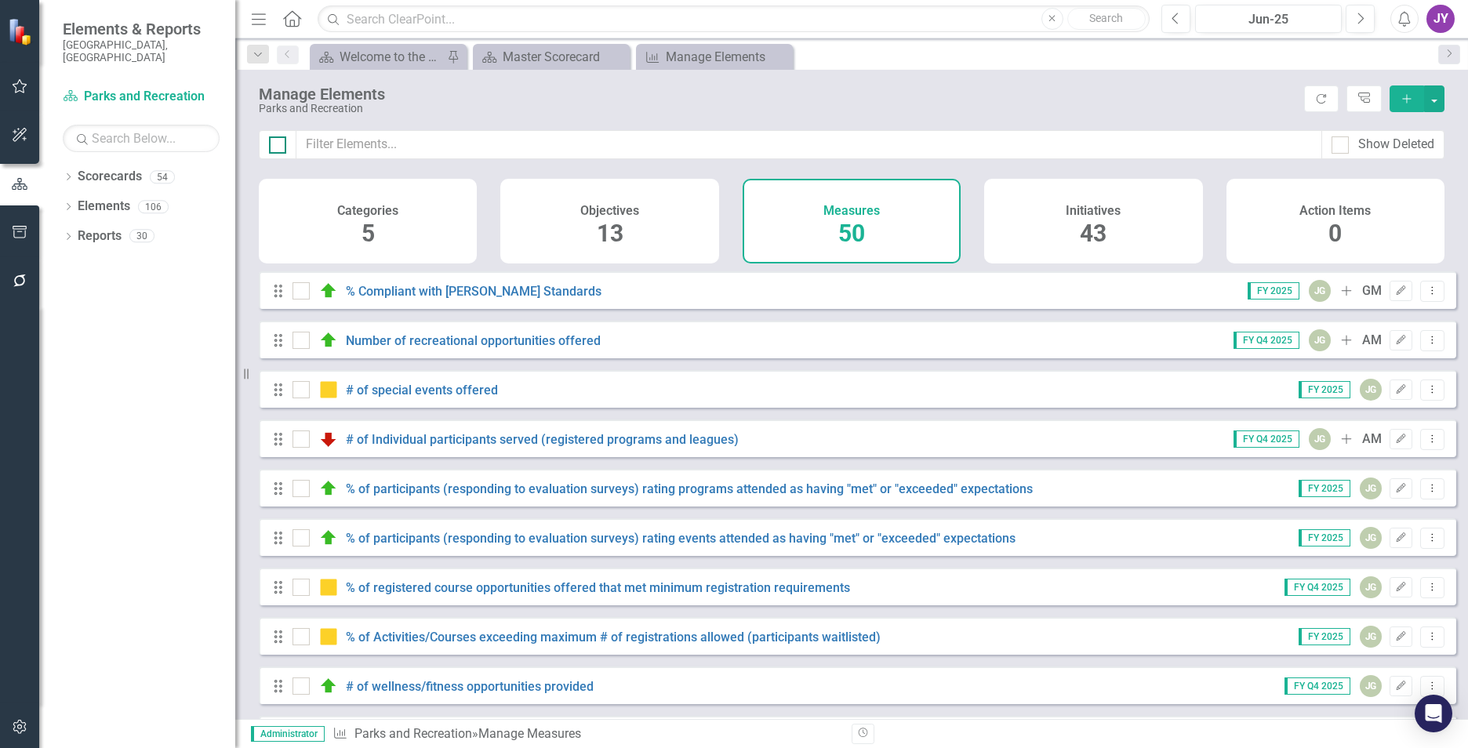
checkbox input "true"
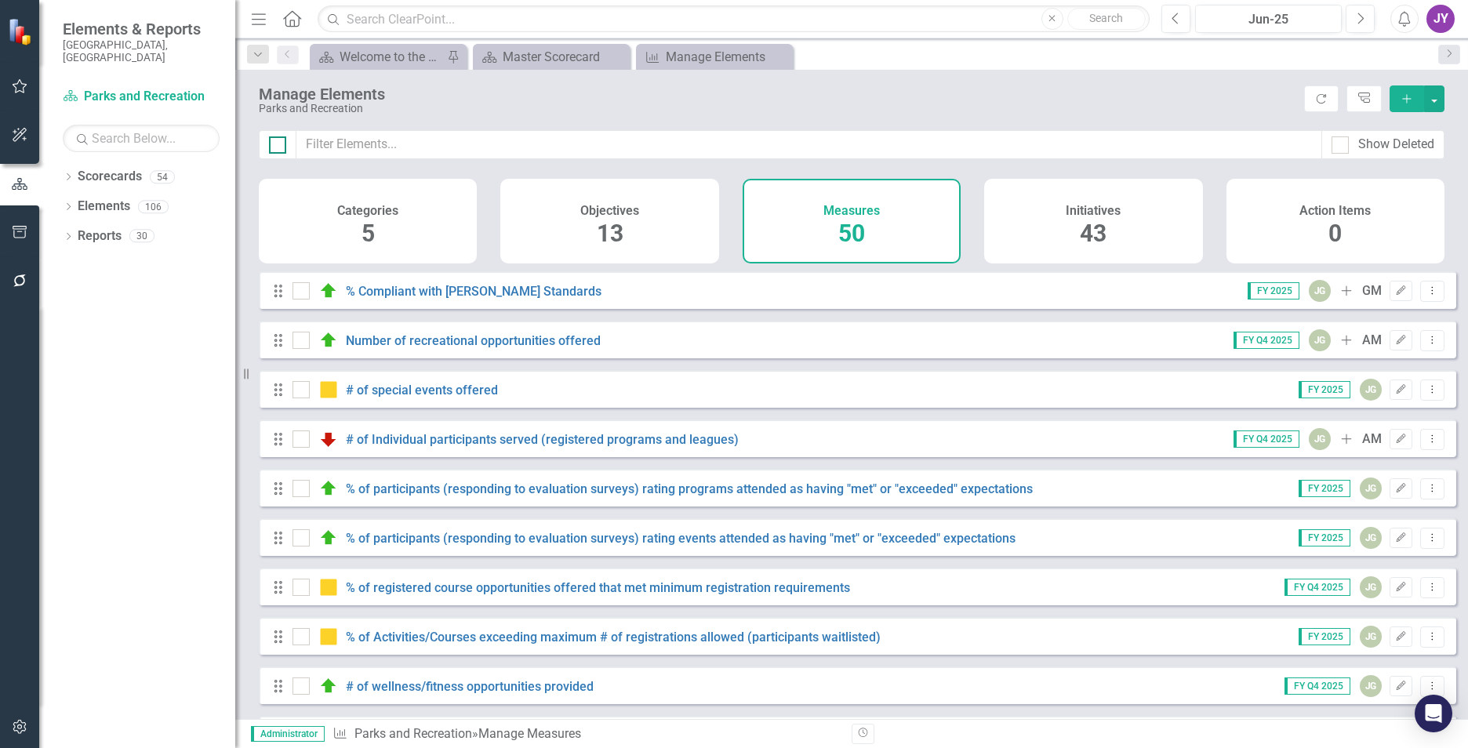
checkbox input "true"
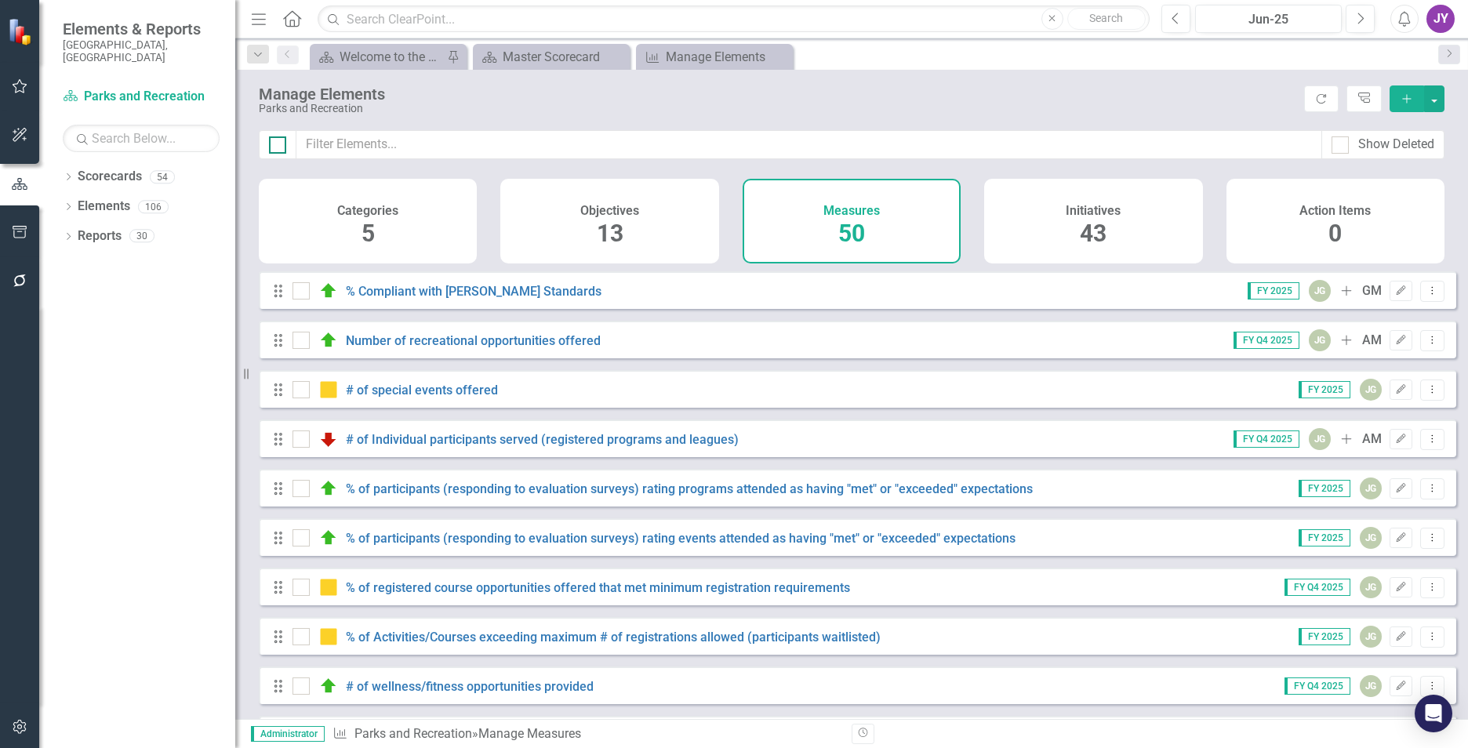
checkbox input "true"
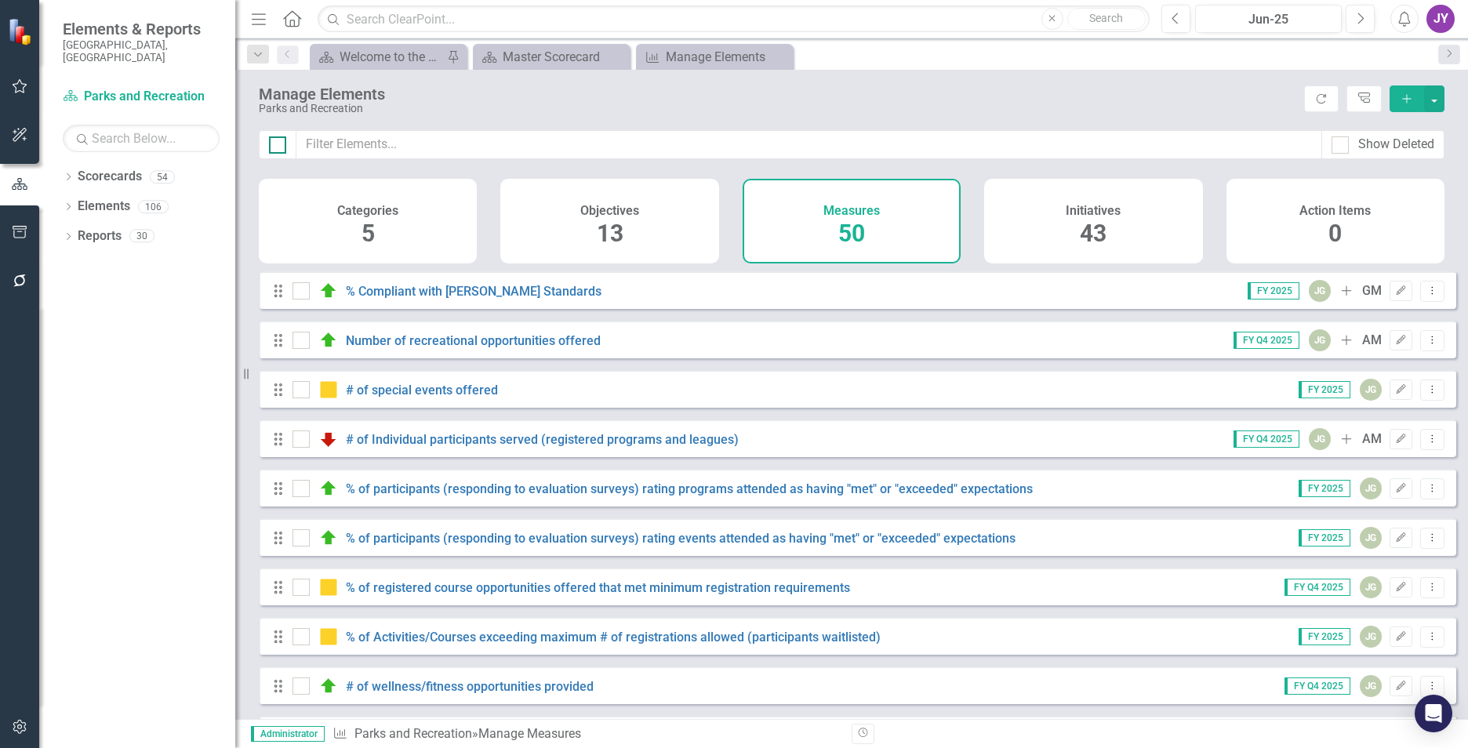
checkbox input "true"
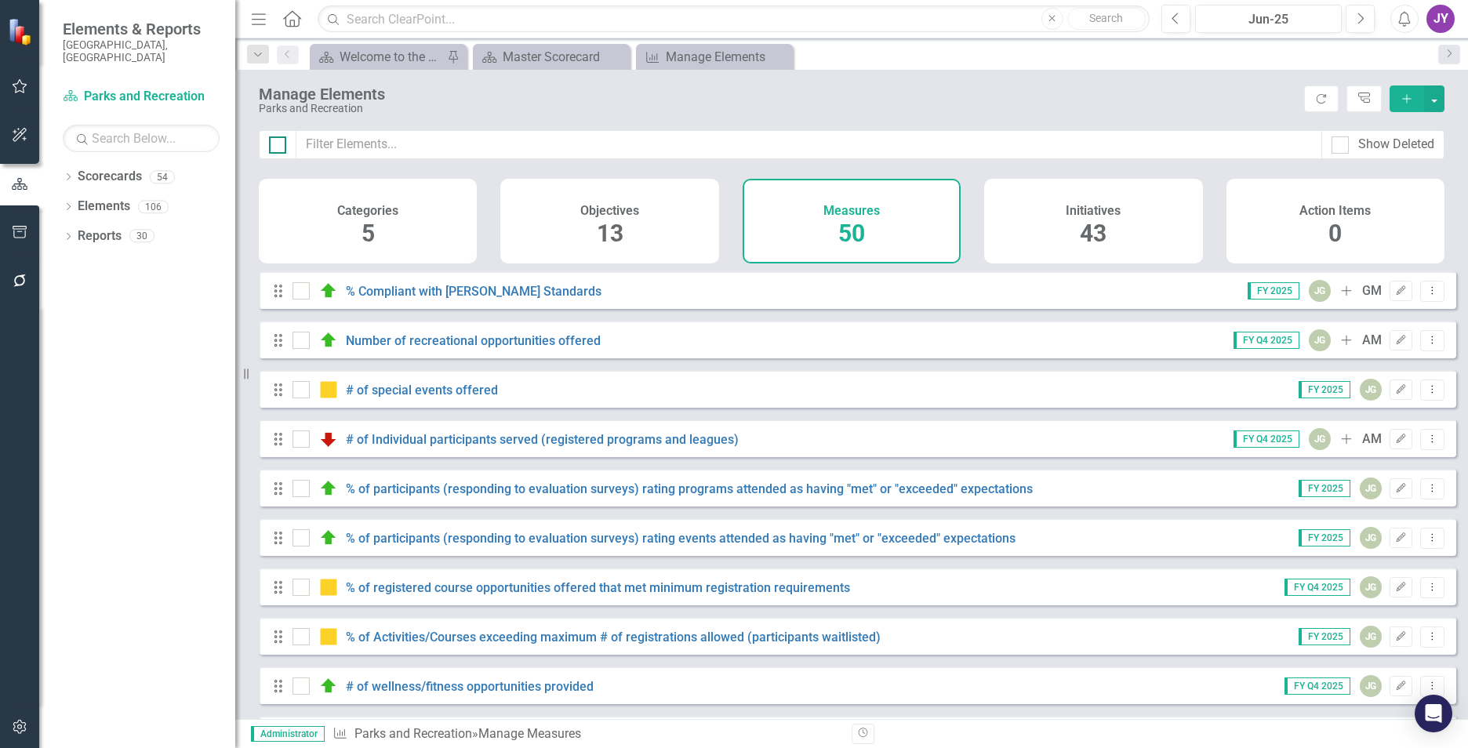
checkbox input "true"
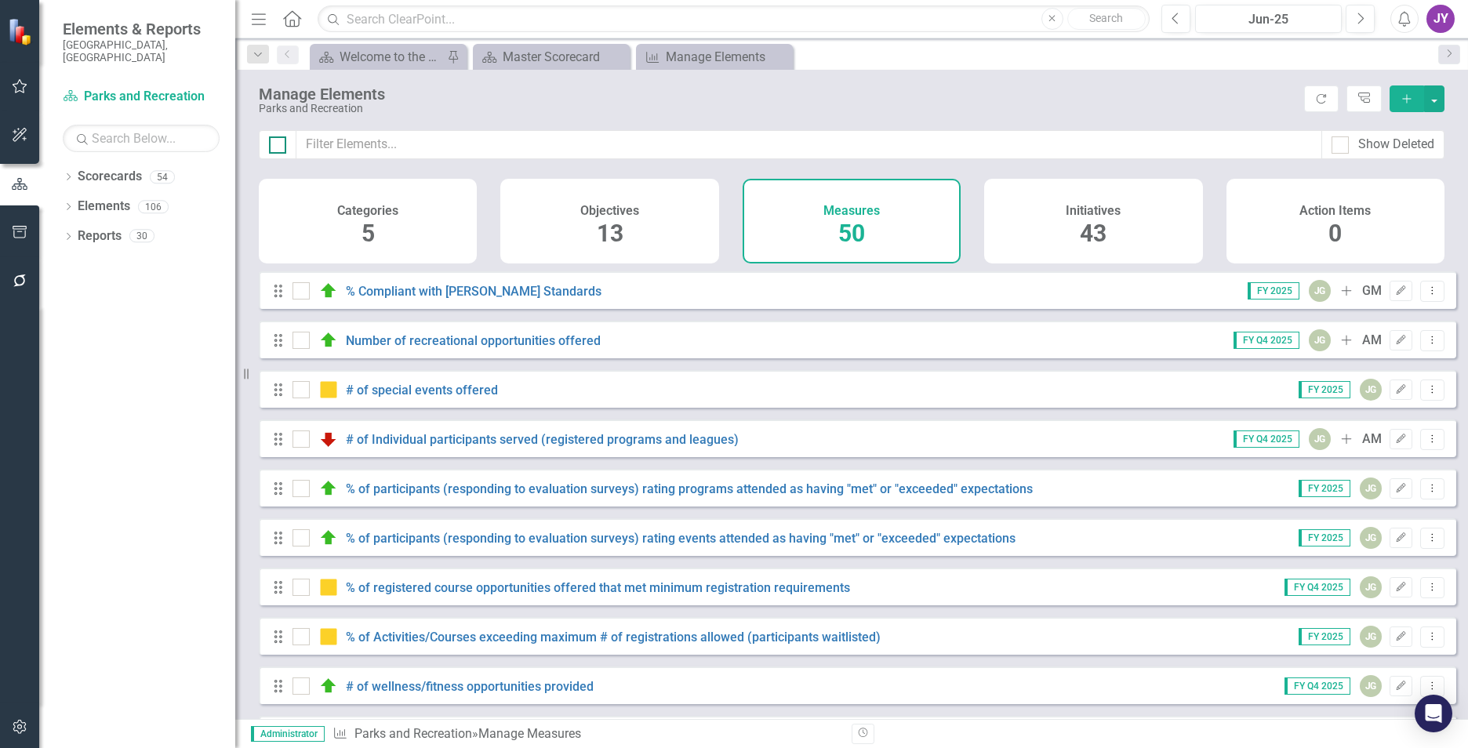
checkbox input "true"
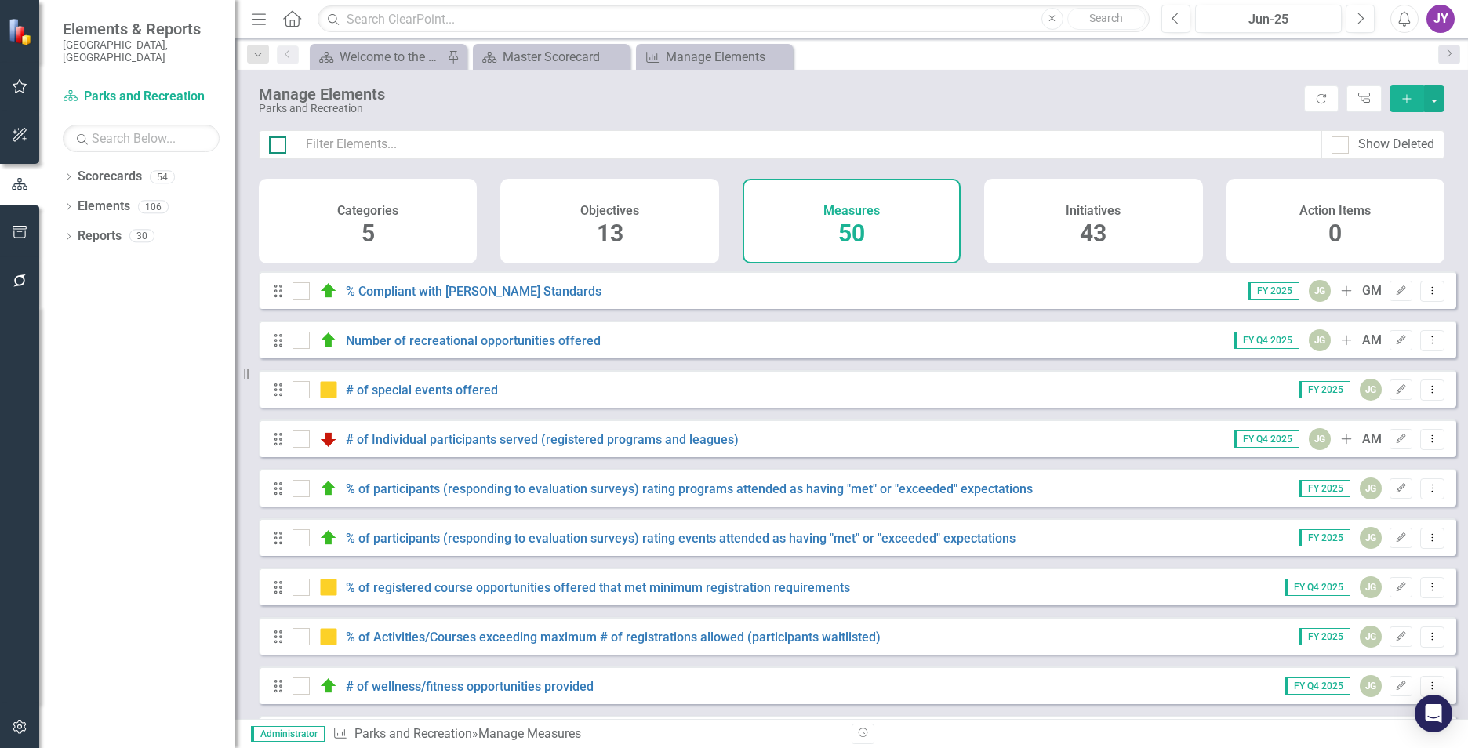
checkbox input "true"
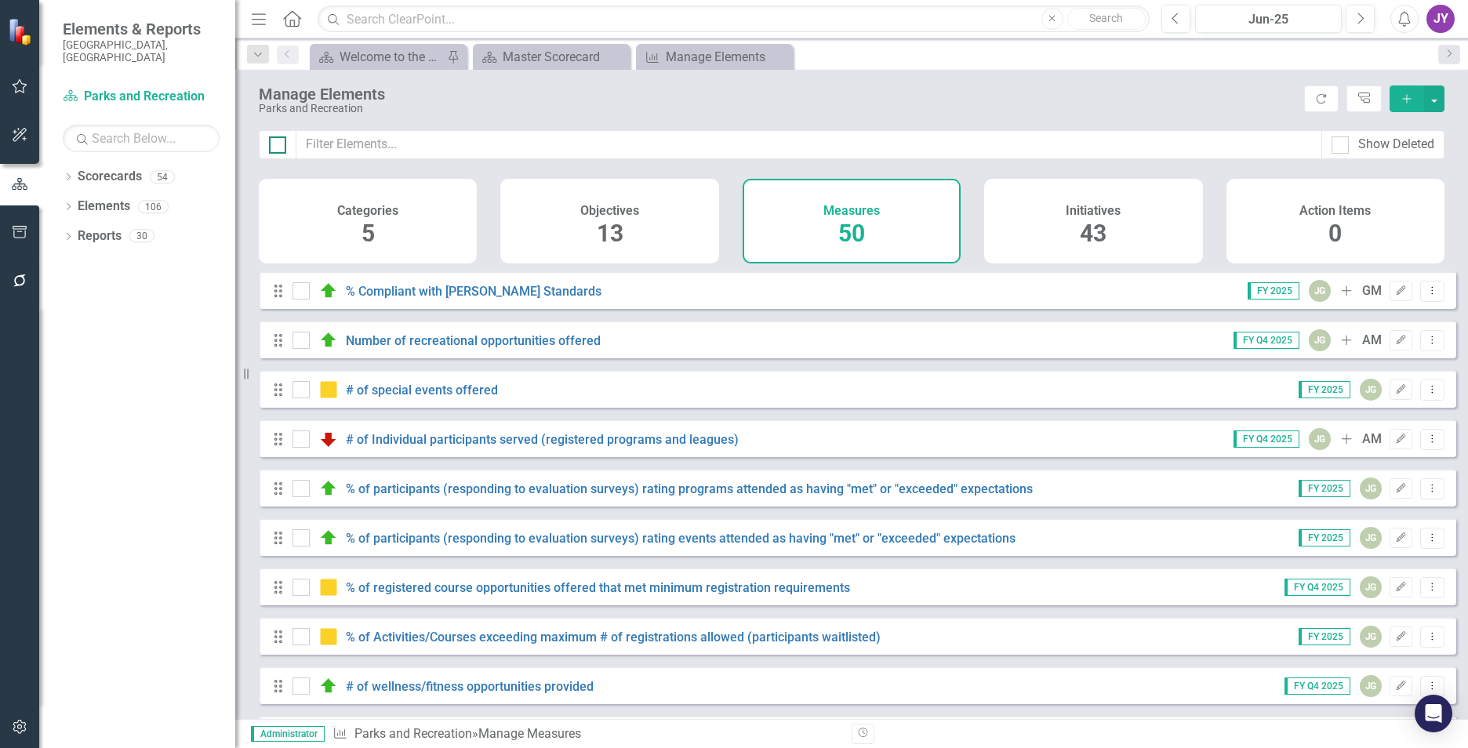
checkbox input "true"
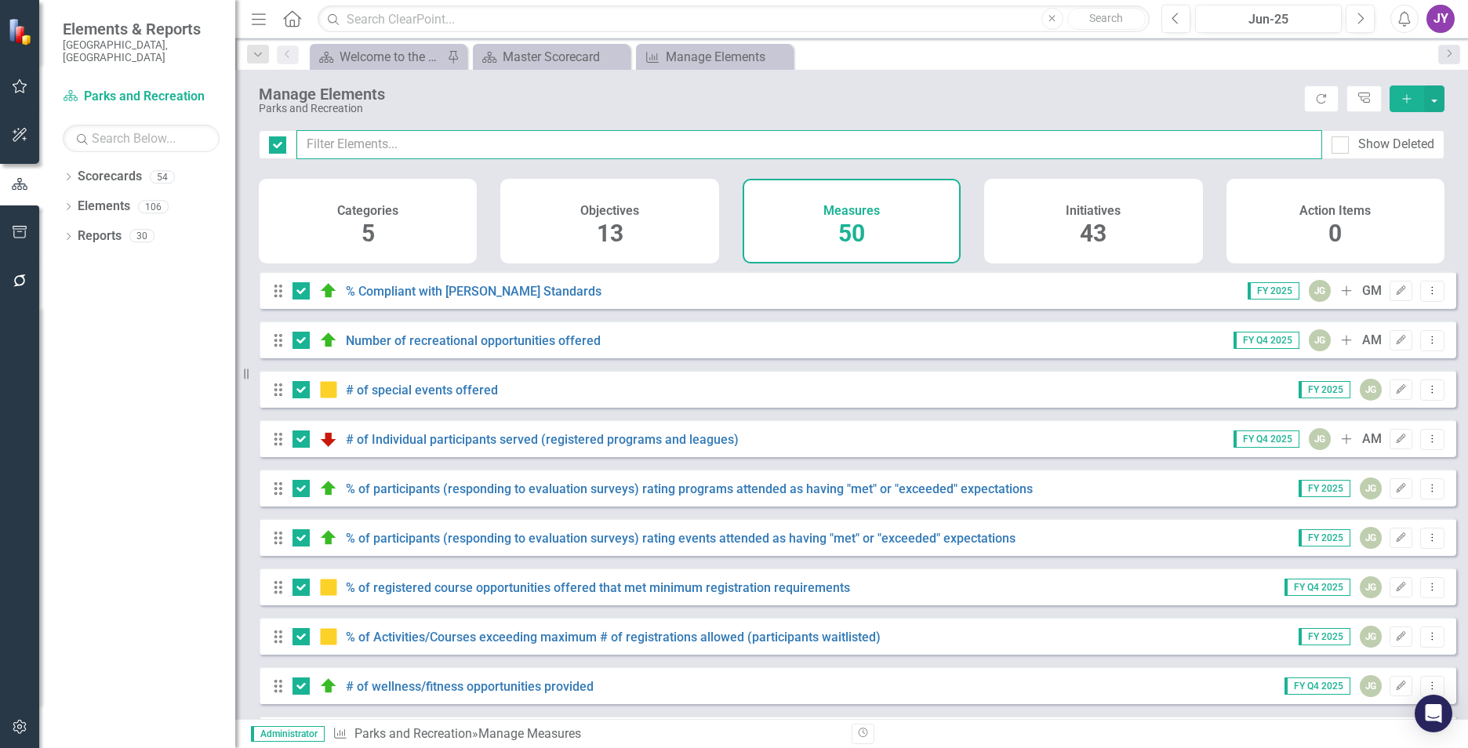
drag, startPoint x: 363, startPoint y: 303, endPoint x: 403, endPoint y: 144, distance: 164.1
click at [403, 144] on input "text" at bounding box center [809, 144] width 1026 height 29
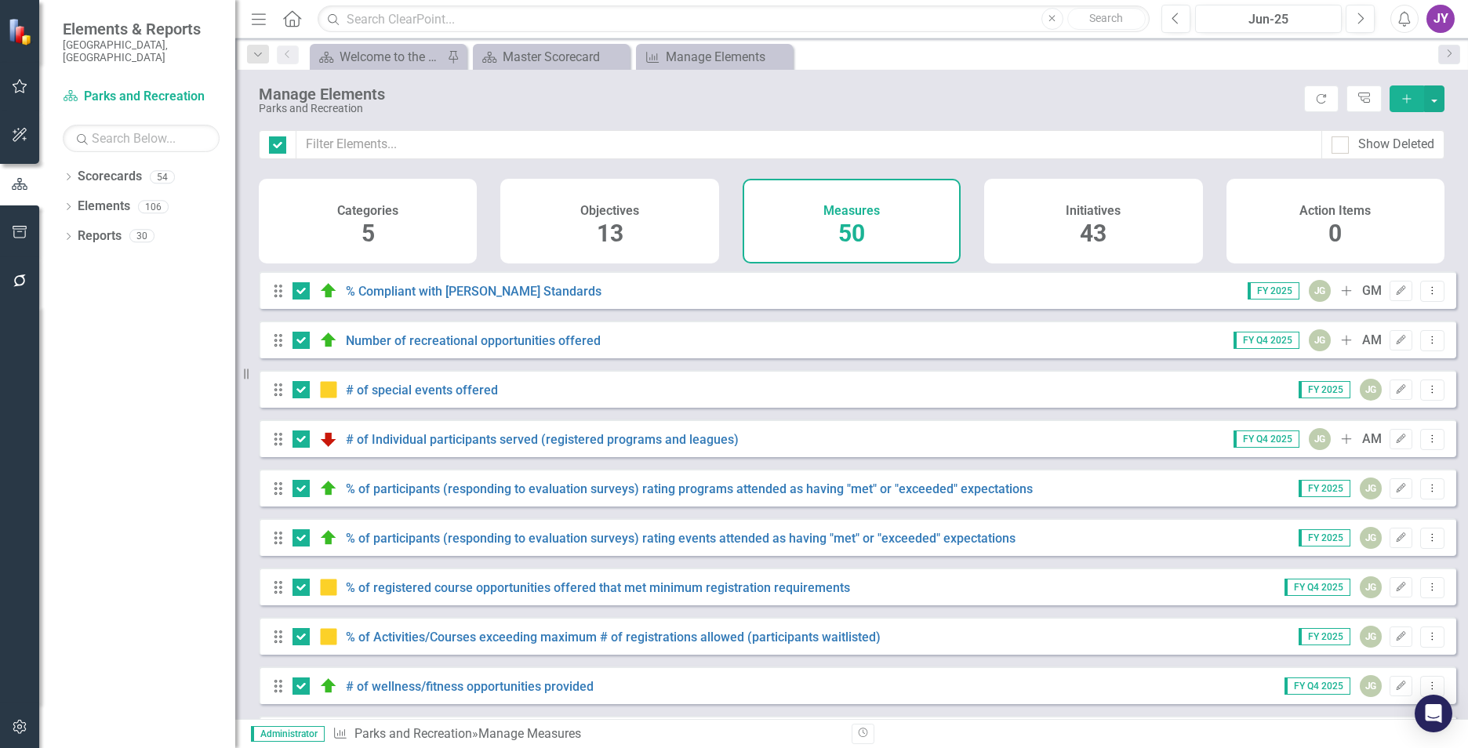
drag, startPoint x: 403, startPoint y: 144, endPoint x: 403, endPoint y: 117, distance: 26.7
click at [403, 117] on div "Manage Elements Parks and Recreation Refresh Tree Explorer Add" at bounding box center [851, 100] width 1233 height 60
click at [270, 136] on input "checkbox" at bounding box center [274, 141] width 10 height 10
checkbox input "false"
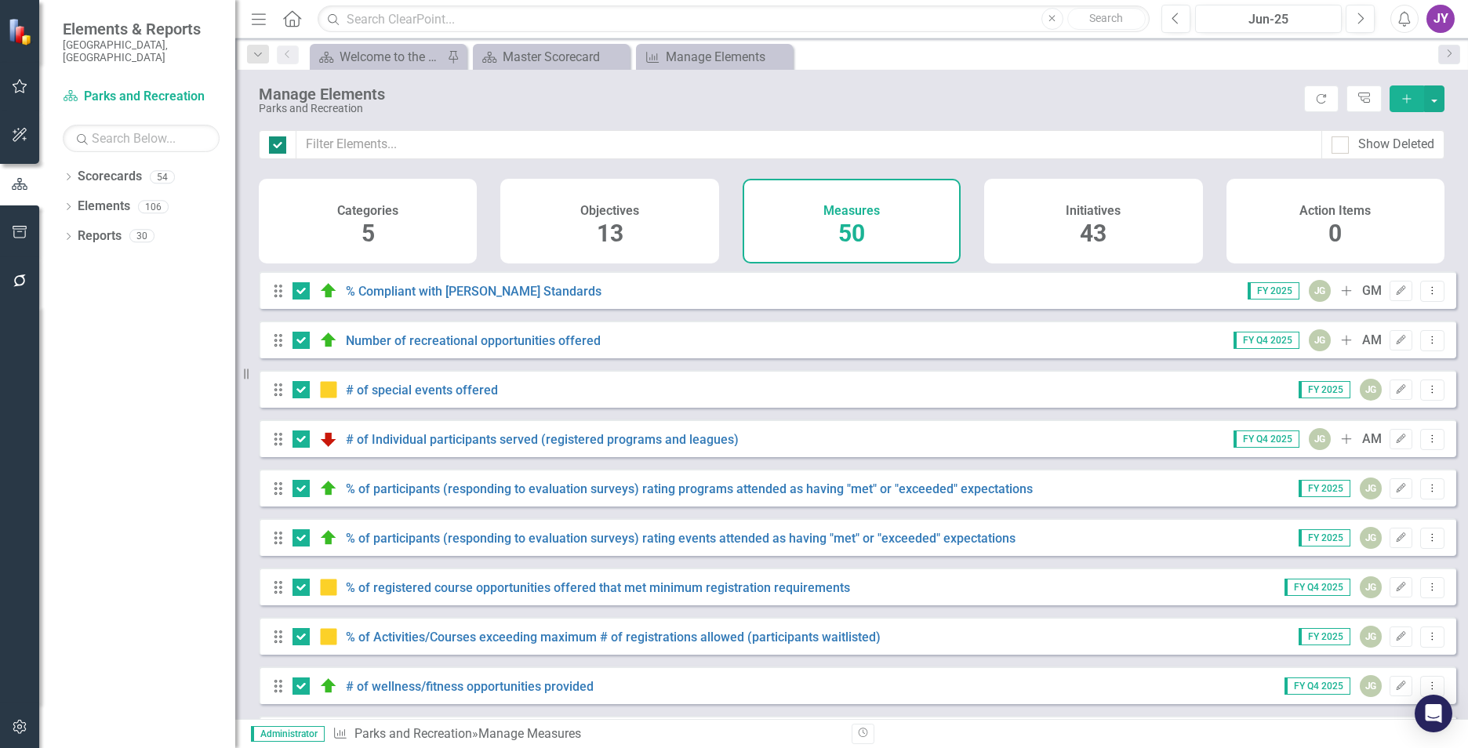
checkbox input "false"
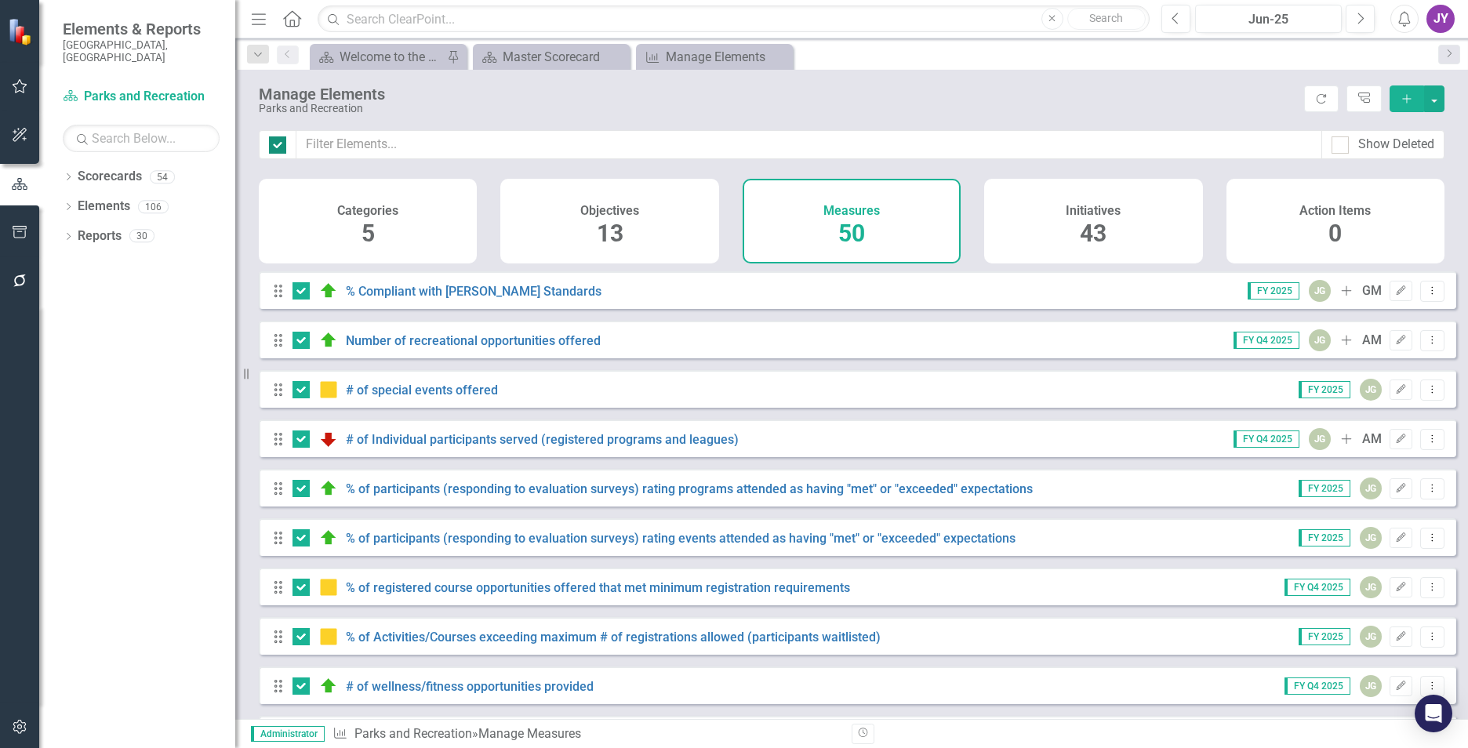
checkbox input "false"
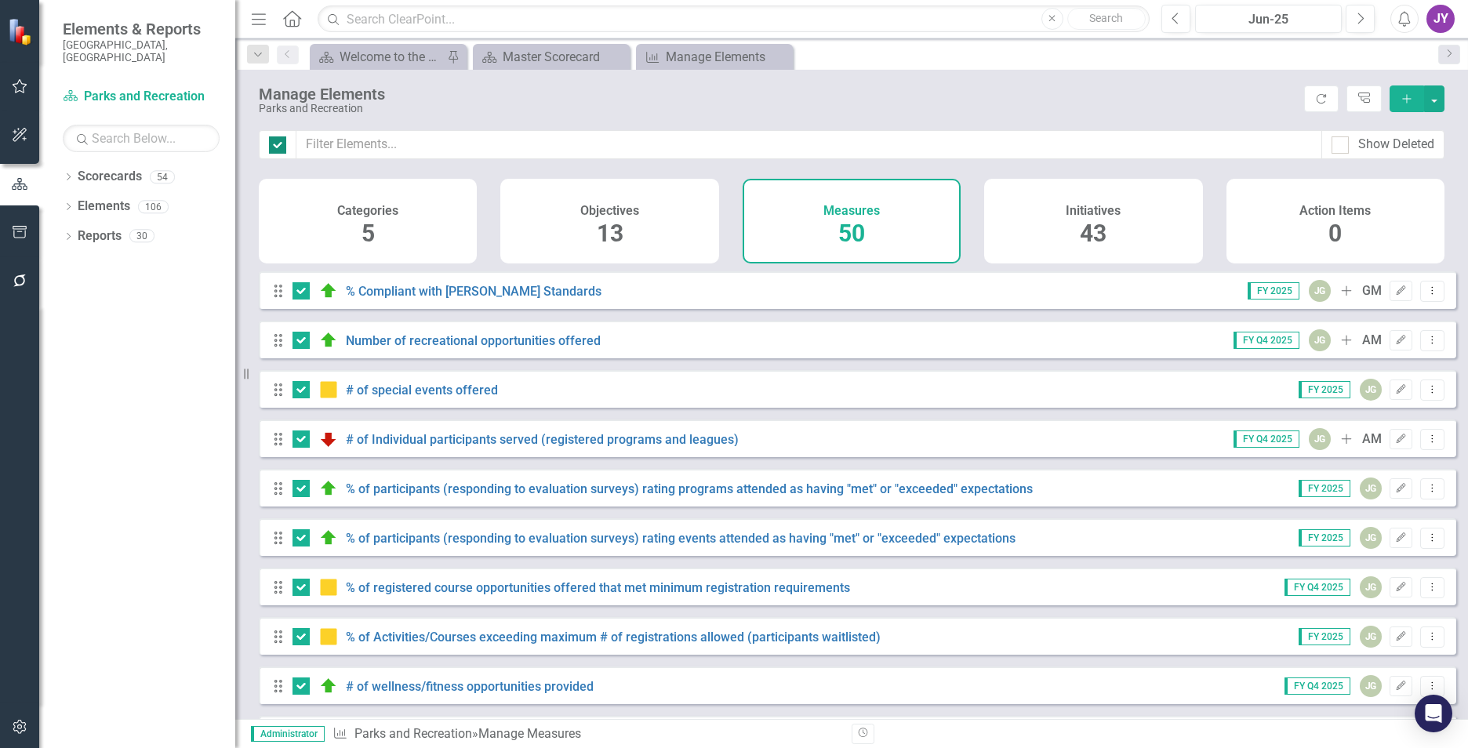
checkbox input "false"
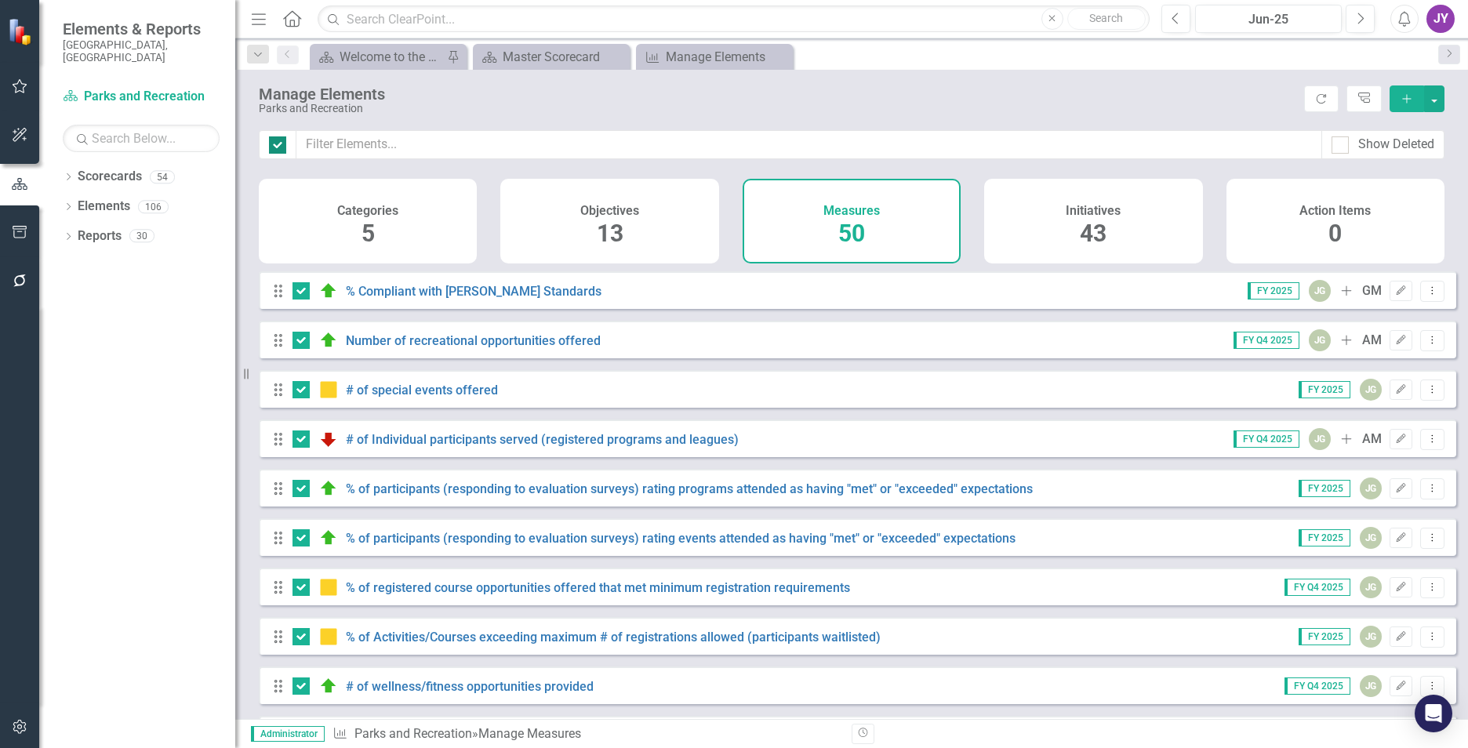
checkbox input "false"
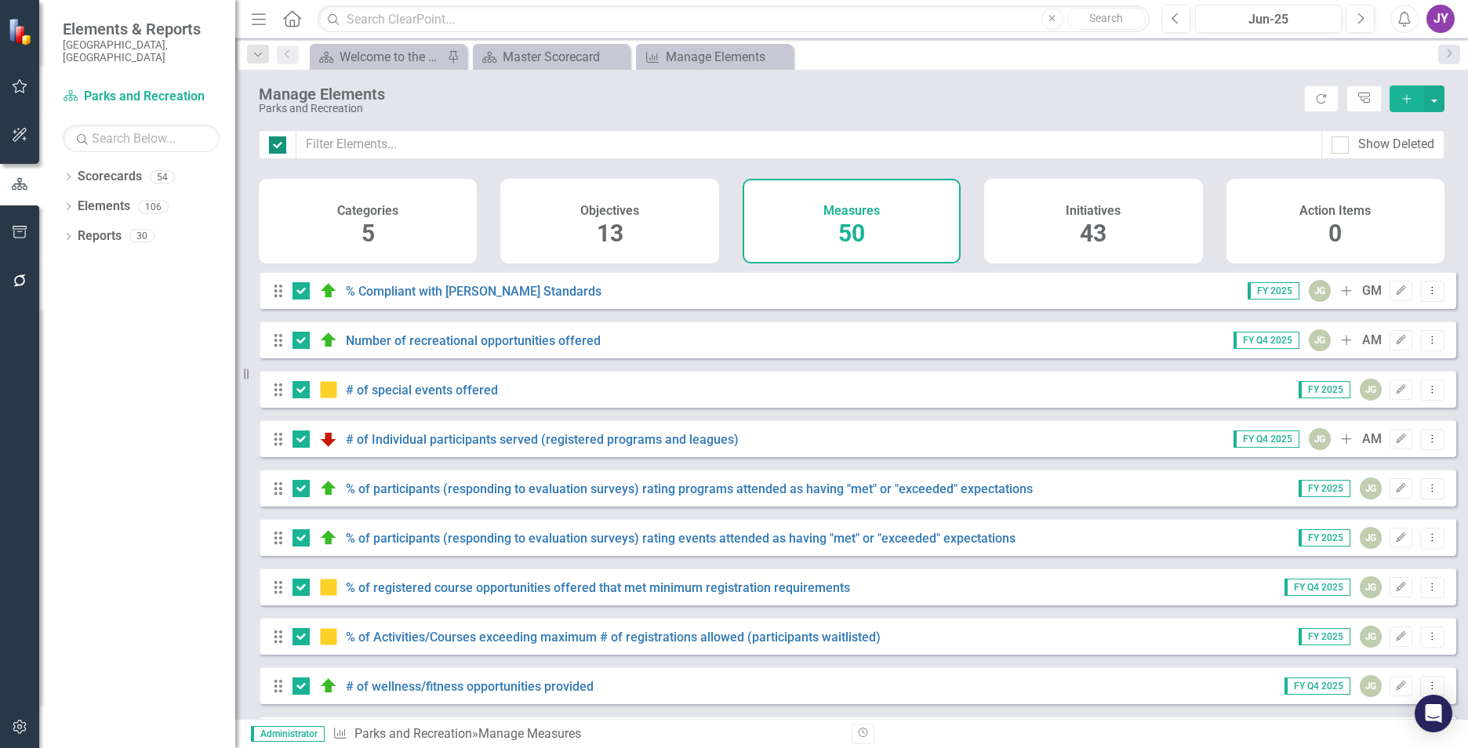
checkbox input "false"
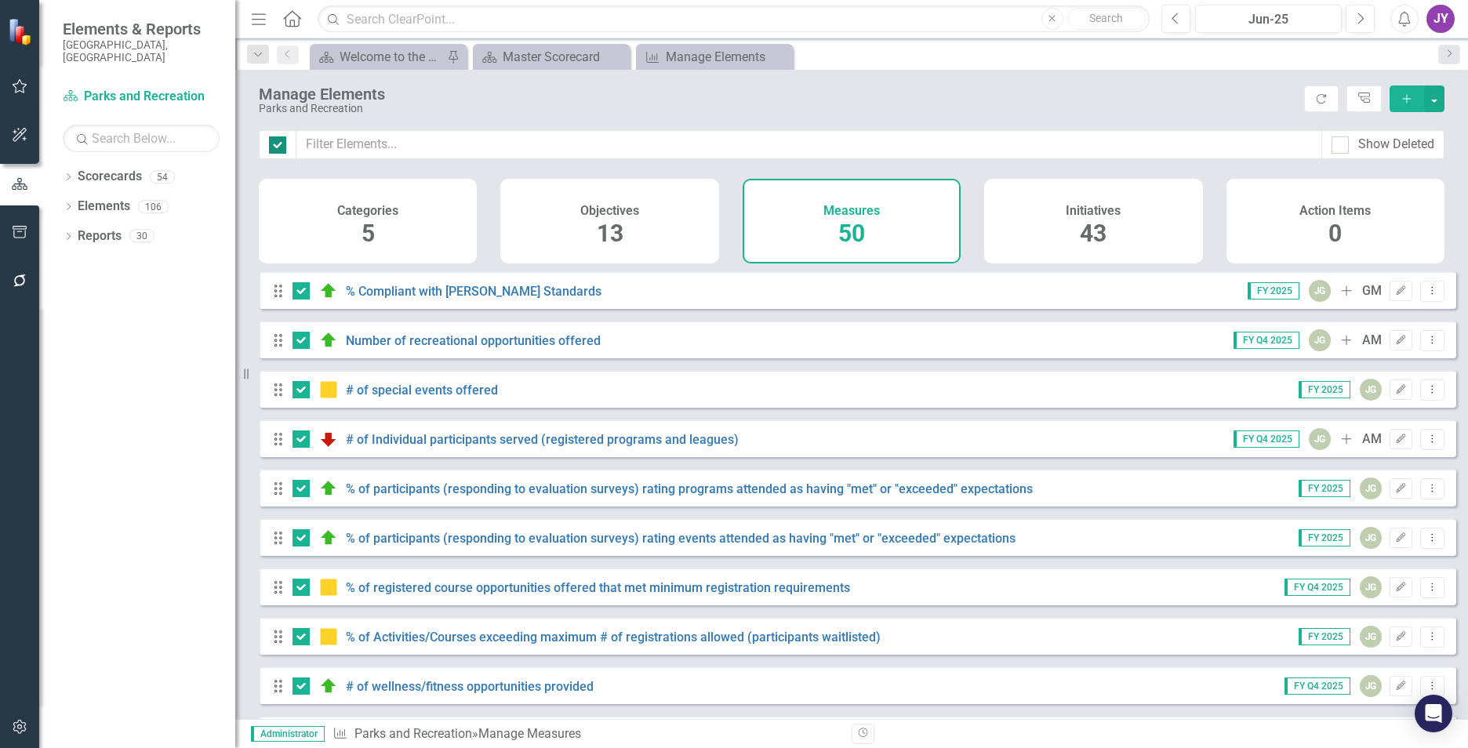
checkbox input "false"
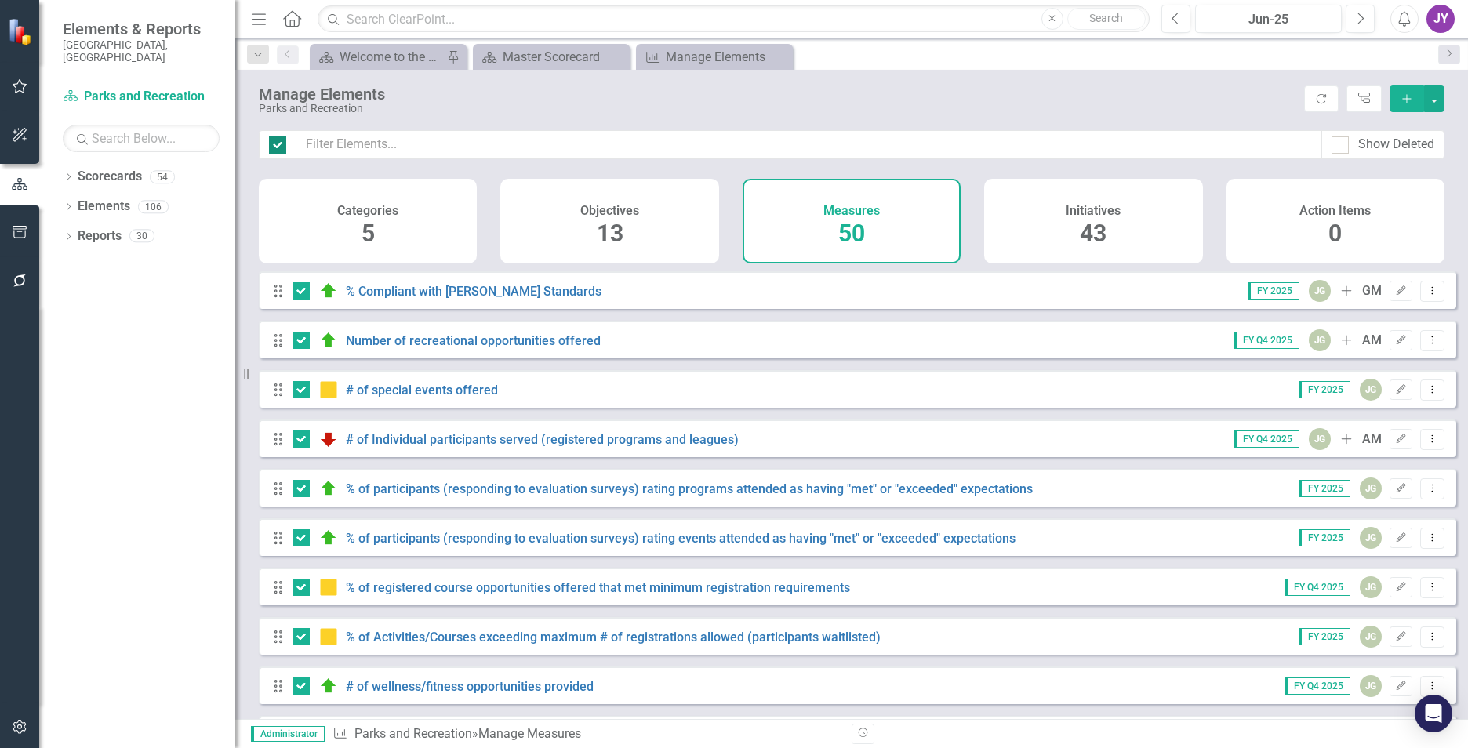
checkbox input "false"
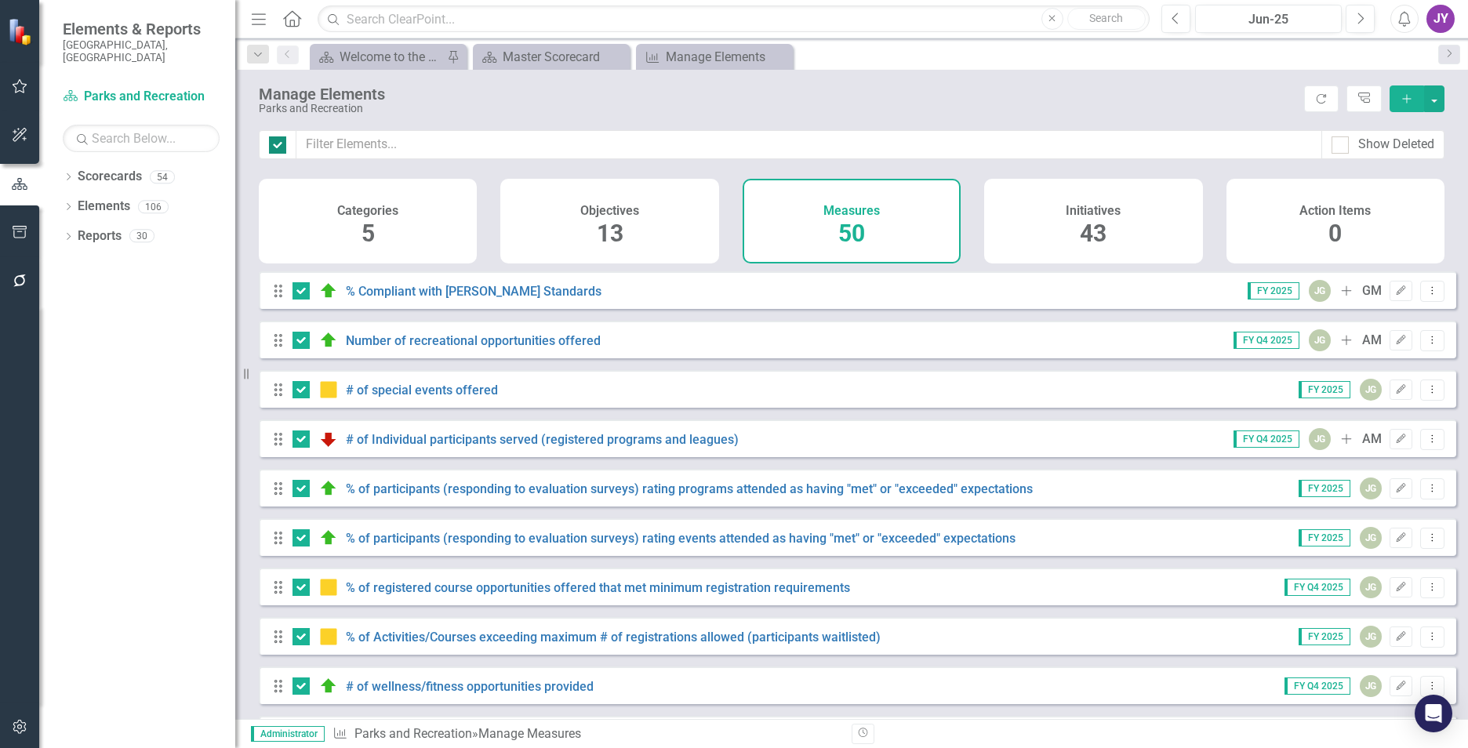
checkbox input "false"
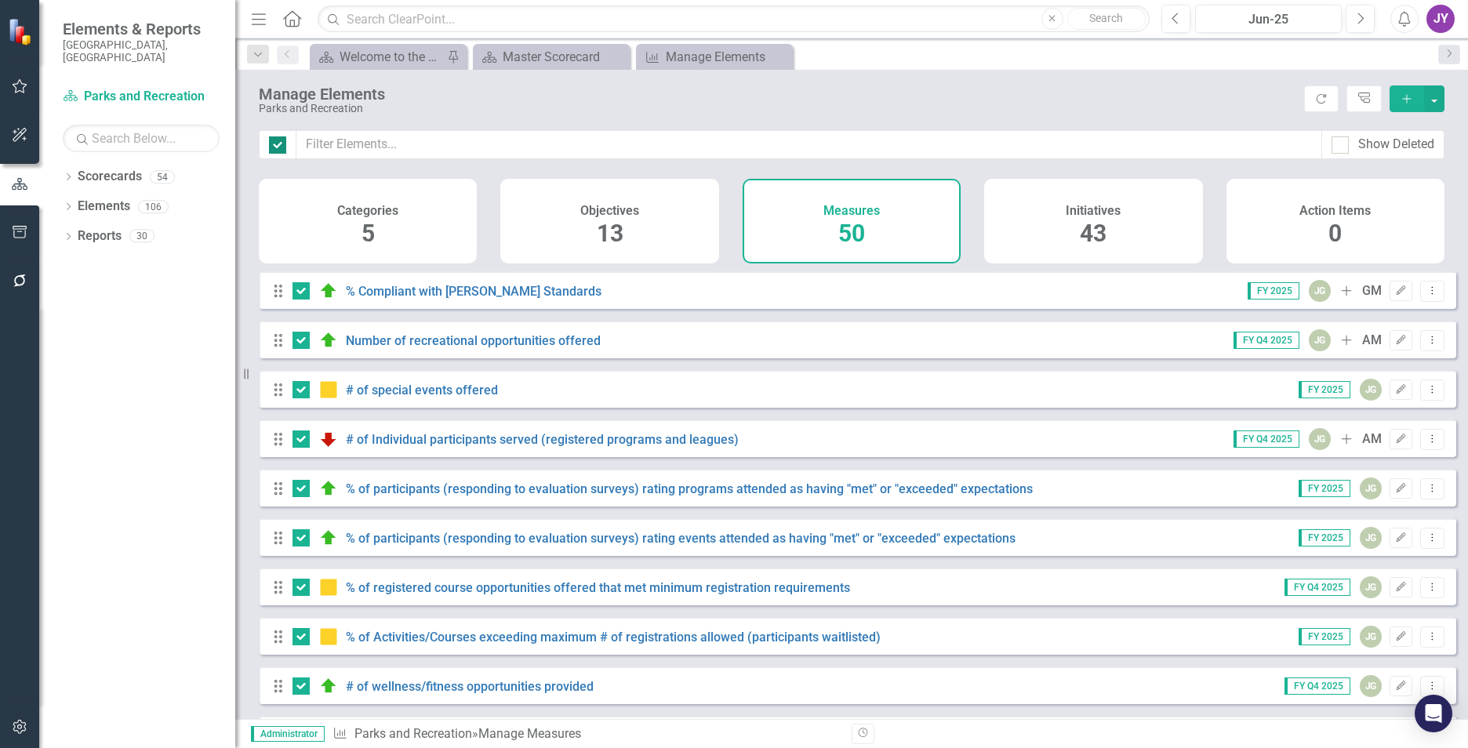
checkbox input "false"
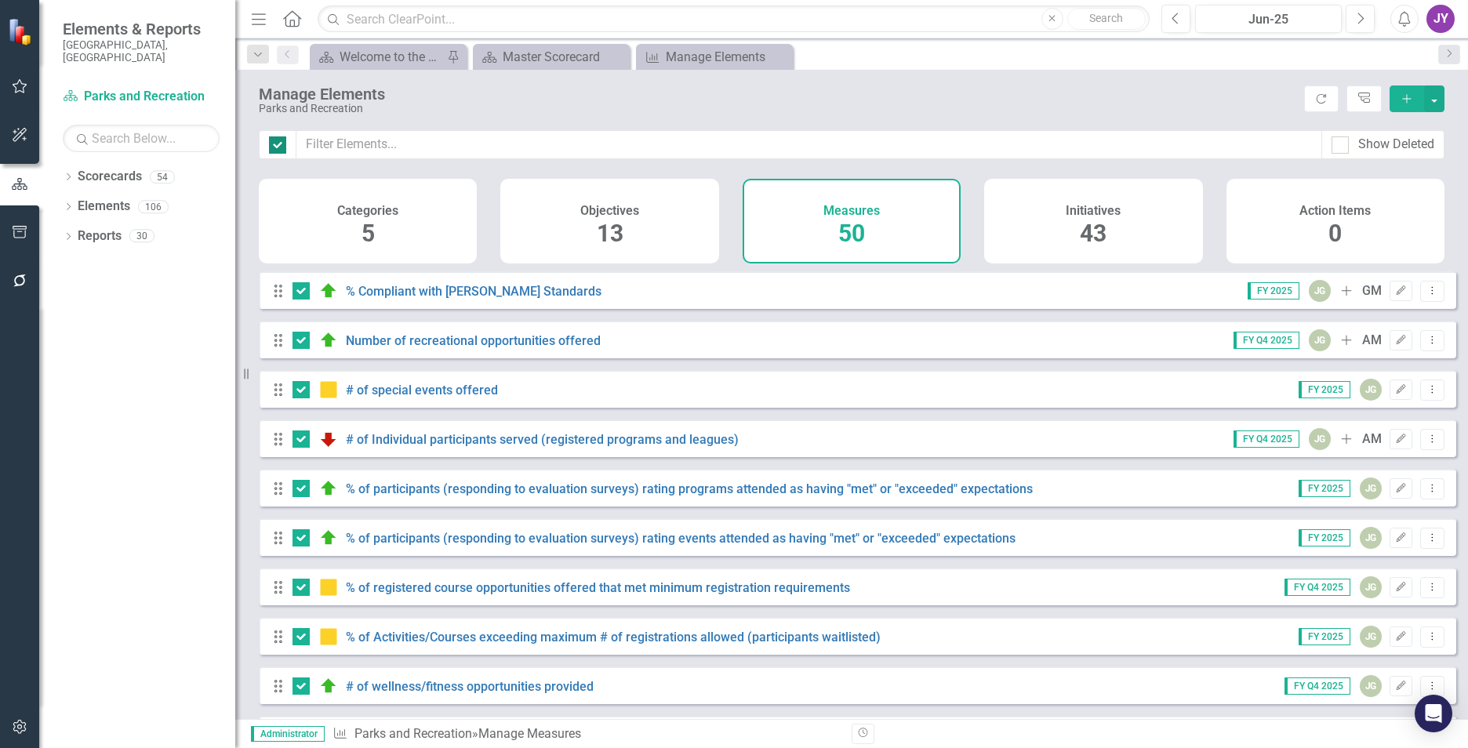
checkbox input "false"
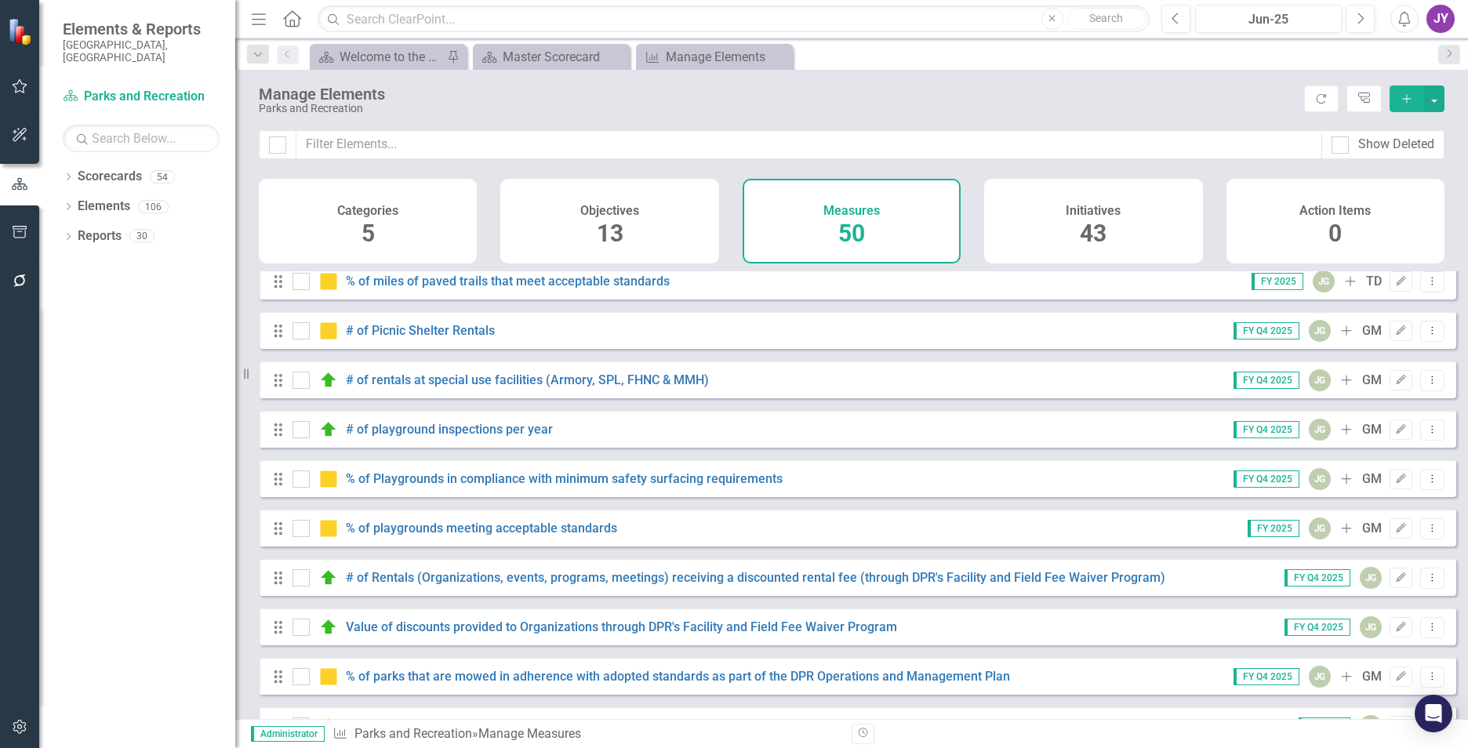
scroll to position [2034, 0]
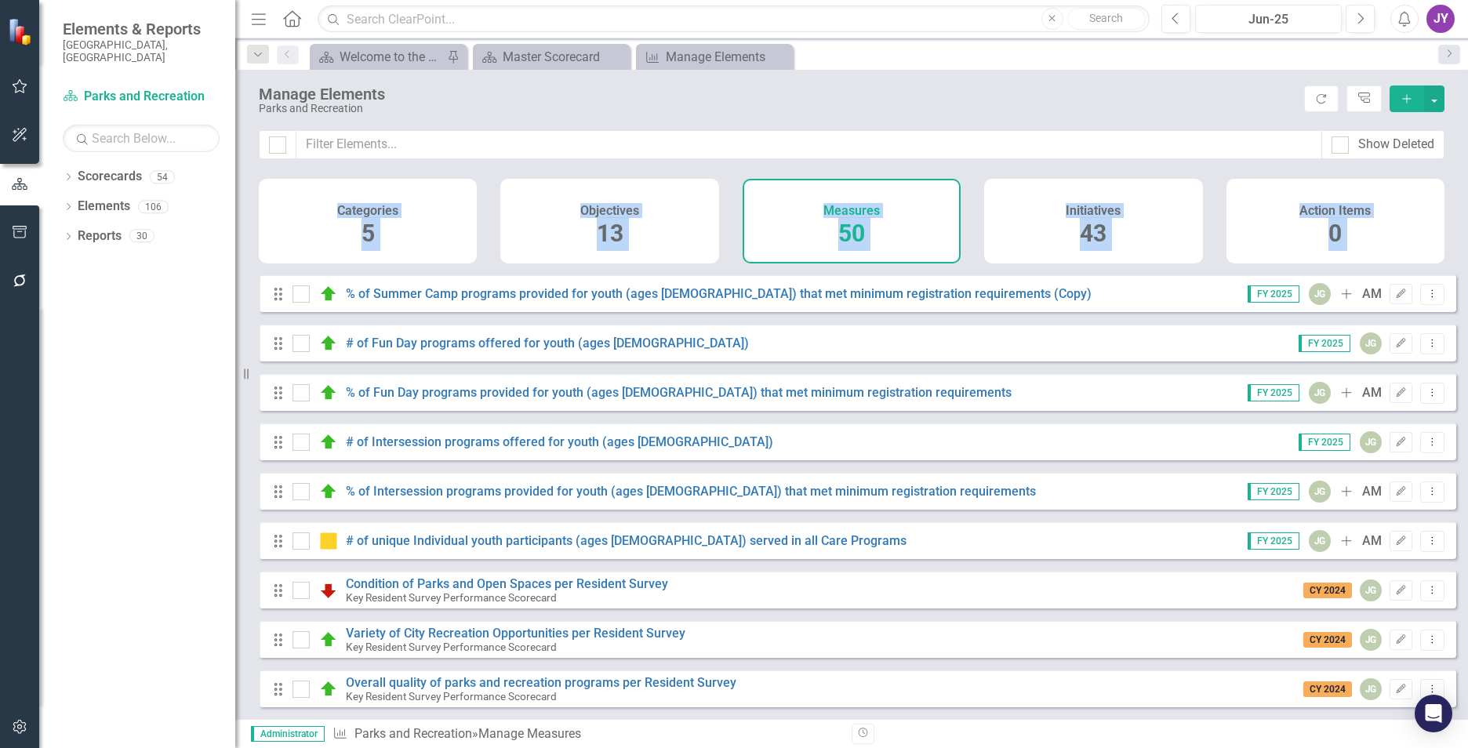
drag, startPoint x: 751, startPoint y: 699, endPoint x: 325, endPoint y: 247, distance: 620.8
click at [325, 247] on div "Show Deleted Categories 5 Objectives 13 Measures 50 Initiatives 43 Action Items…" at bounding box center [851, 424] width 1233 height 589
click at [761, 707] on div "Drag Overall quality of parks and recreation programs per Resident Survey Key R…" at bounding box center [857, 689] width 1197 height 38
click at [1207, 74] on div "Manage Elements Parks and Recreation Refresh Tree Explorer Add" at bounding box center [851, 100] width 1233 height 60
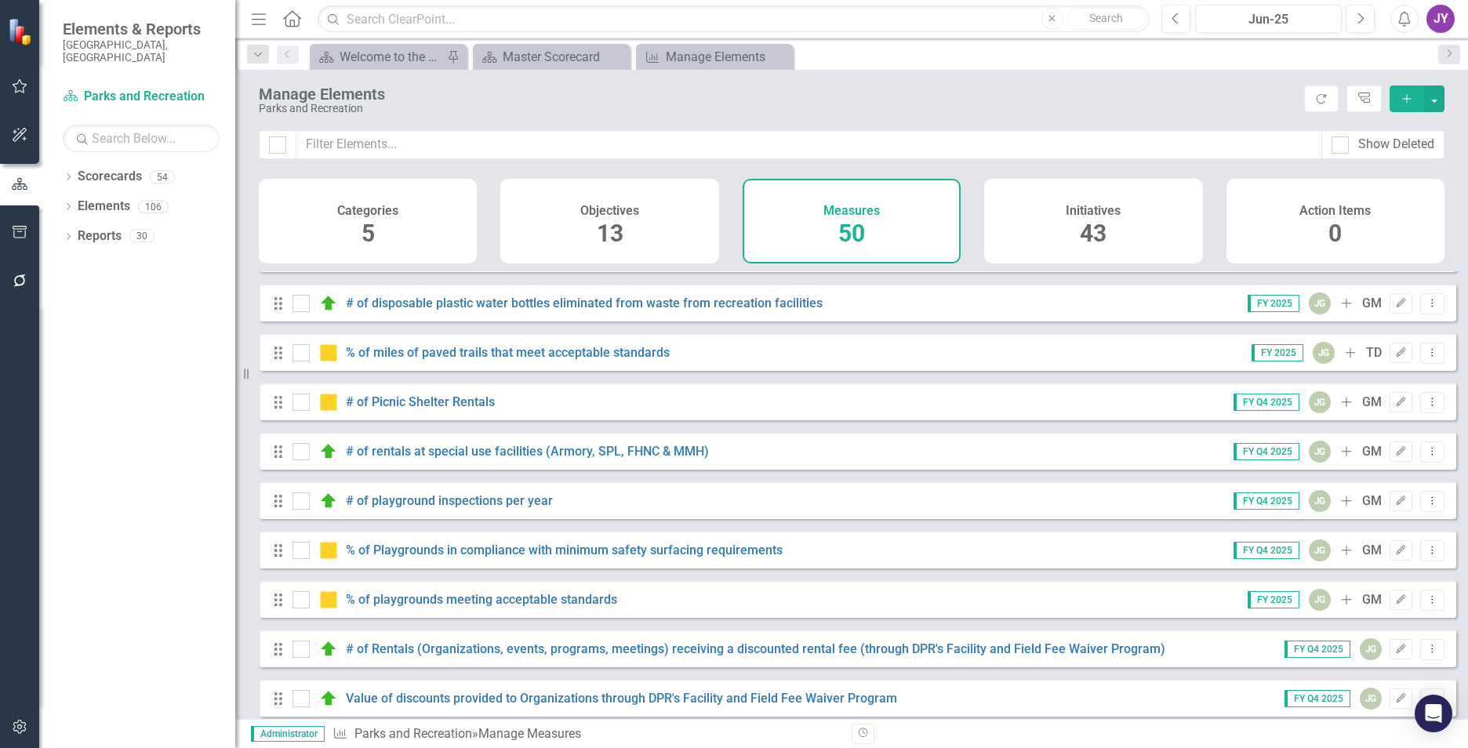
scroll to position [1481, 0]
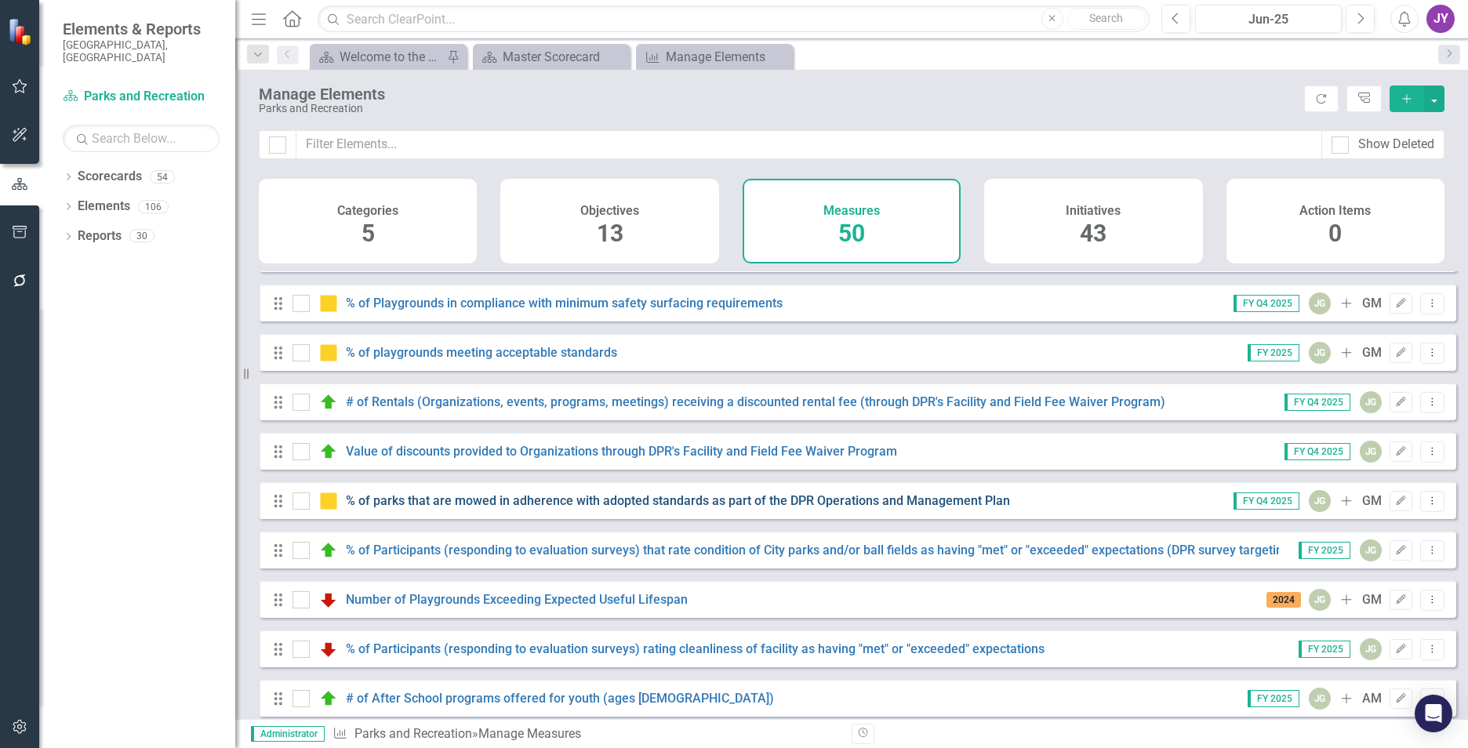
drag, startPoint x: 1040, startPoint y: 503, endPoint x: 376, endPoint y: 499, distance: 663.4
click at [376, 499] on div "Drag % of parks that are mowed in adherence with adopted standards as part of t…" at bounding box center [857, 500] width 1197 height 38
drag, startPoint x: 385, startPoint y: 496, endPoint x: 1128, endPoint y: 500, distance: 743.4
click at [1128, 500] on div "Drag % of parks that are mowed in adherence with adopted standards as part of t…" at bounding box center [857, 500] width 1197 height 38
click at [1395, 503] on icon "Edit" at bounding box center [1401, 500] width 12 height 9
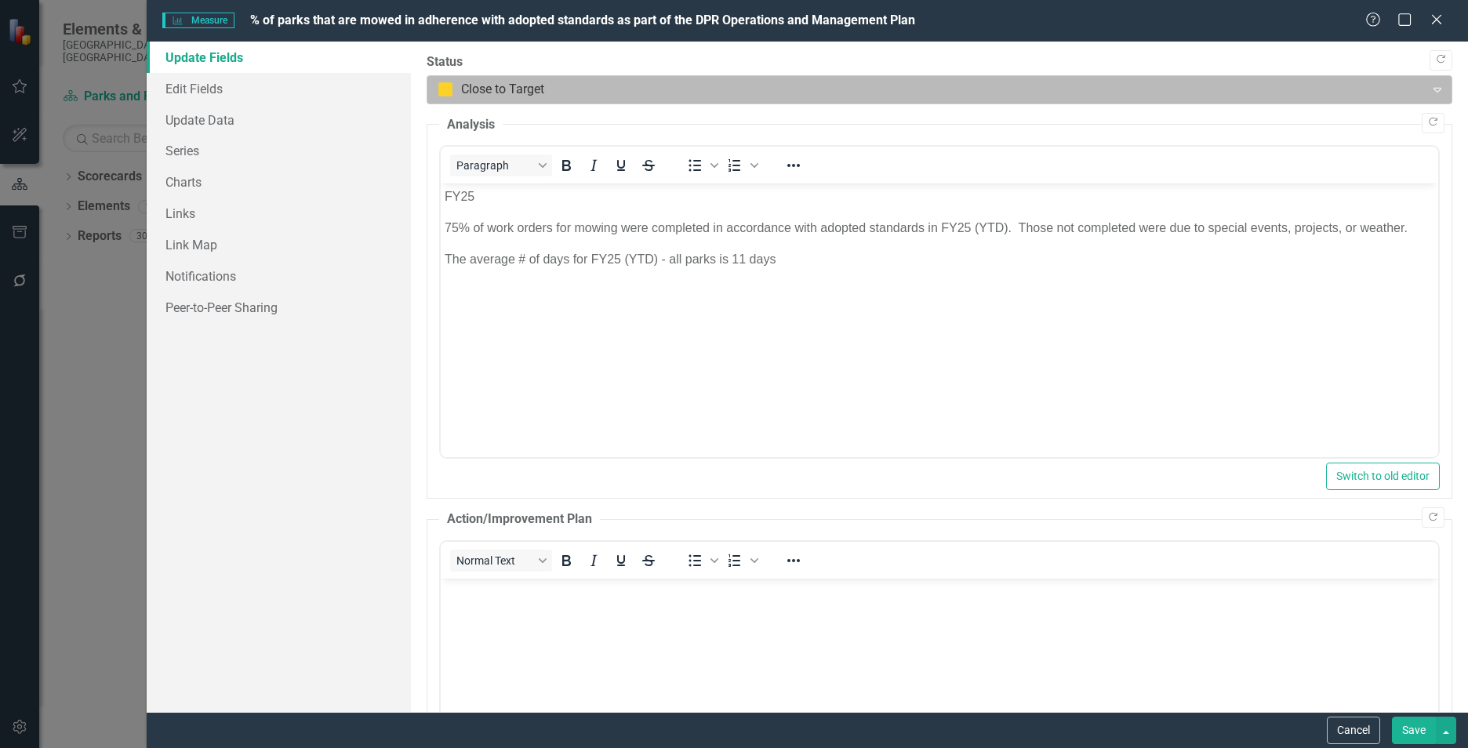
scroll to position [0, 0]
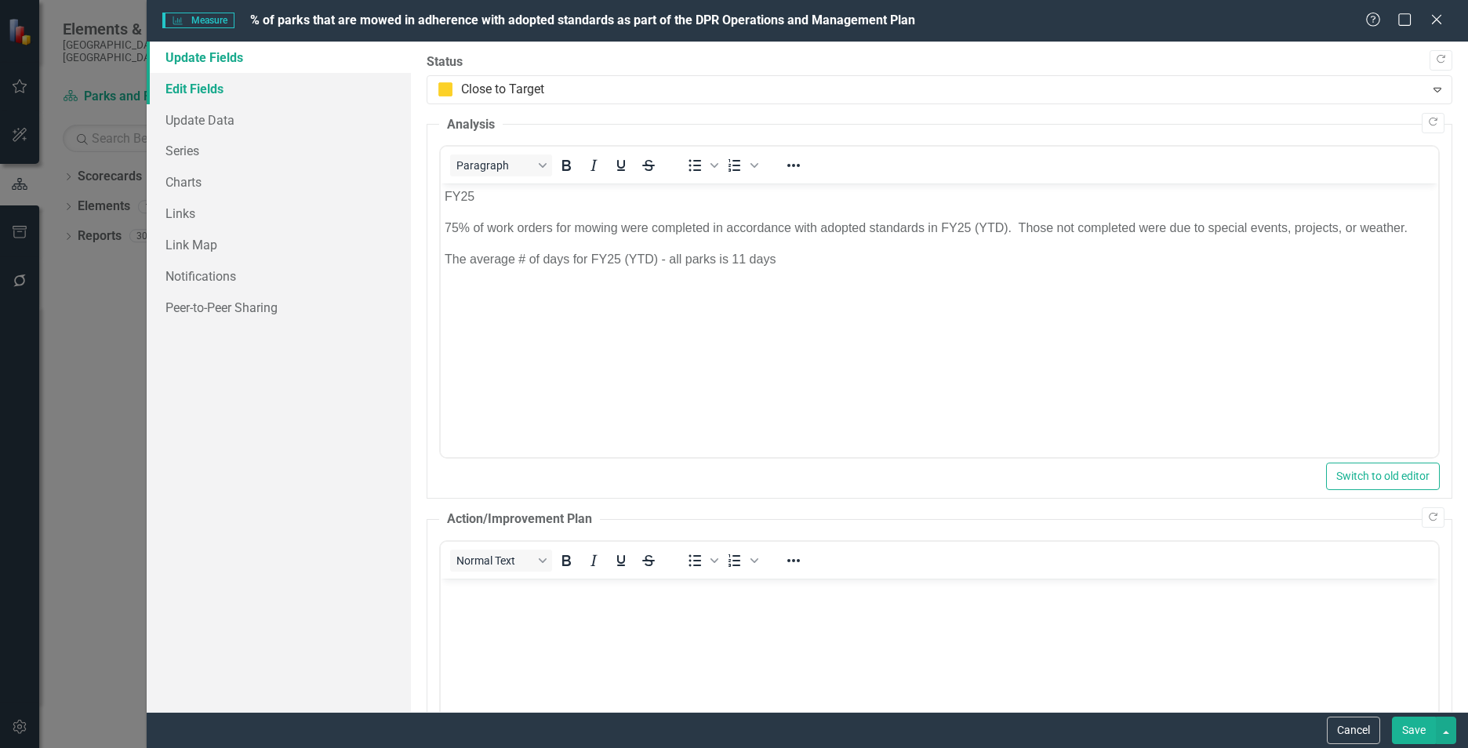
click at [211, 90] on link "Edit Fields" at bounding box center [279, 88] width 264 height 31
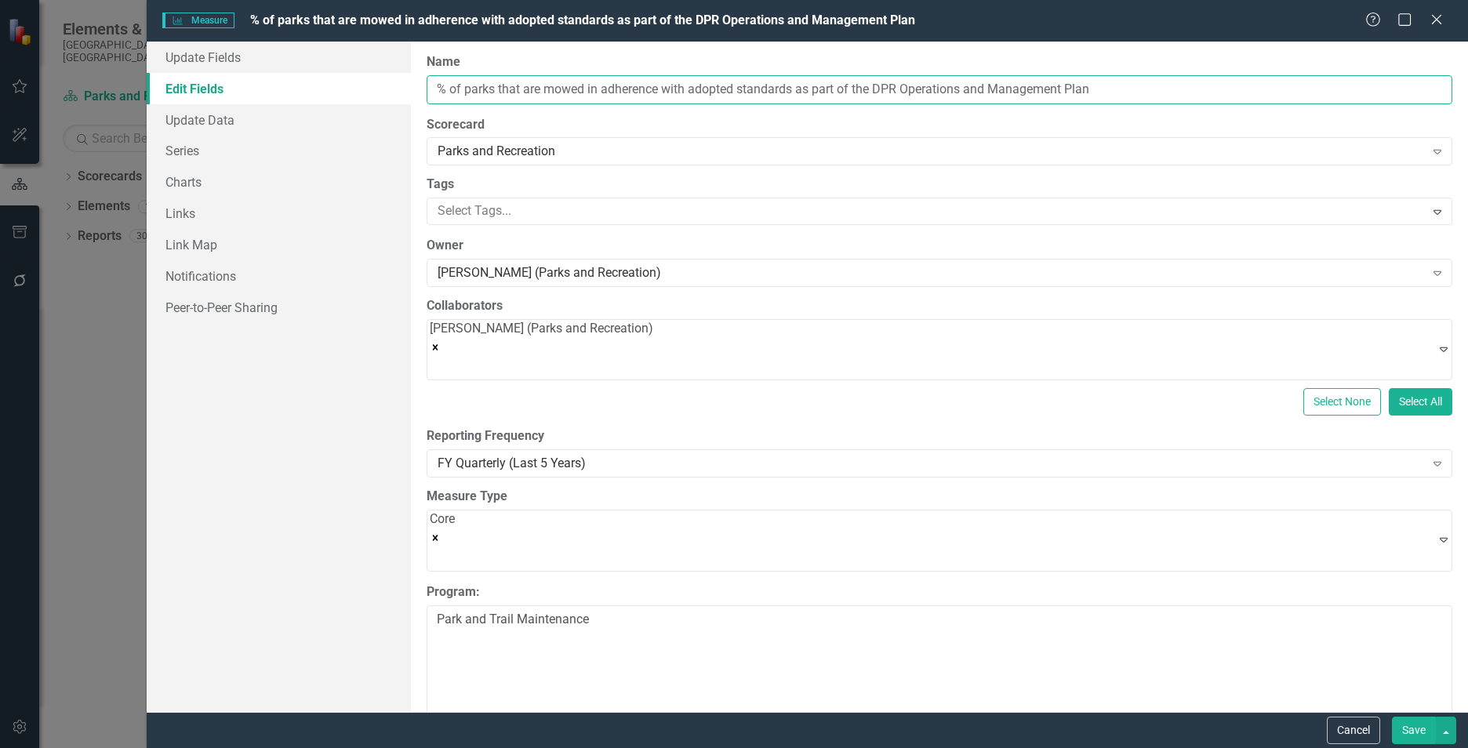
click at [667, 91] on input "% of parks that are mowed in adherence with adopted standards as part of the DP…" at bounding box center [940, 89] width 1026 height 29
click at [1442, 17] on icon "Close" at bounding box center [1436, 19] width 20 height 15
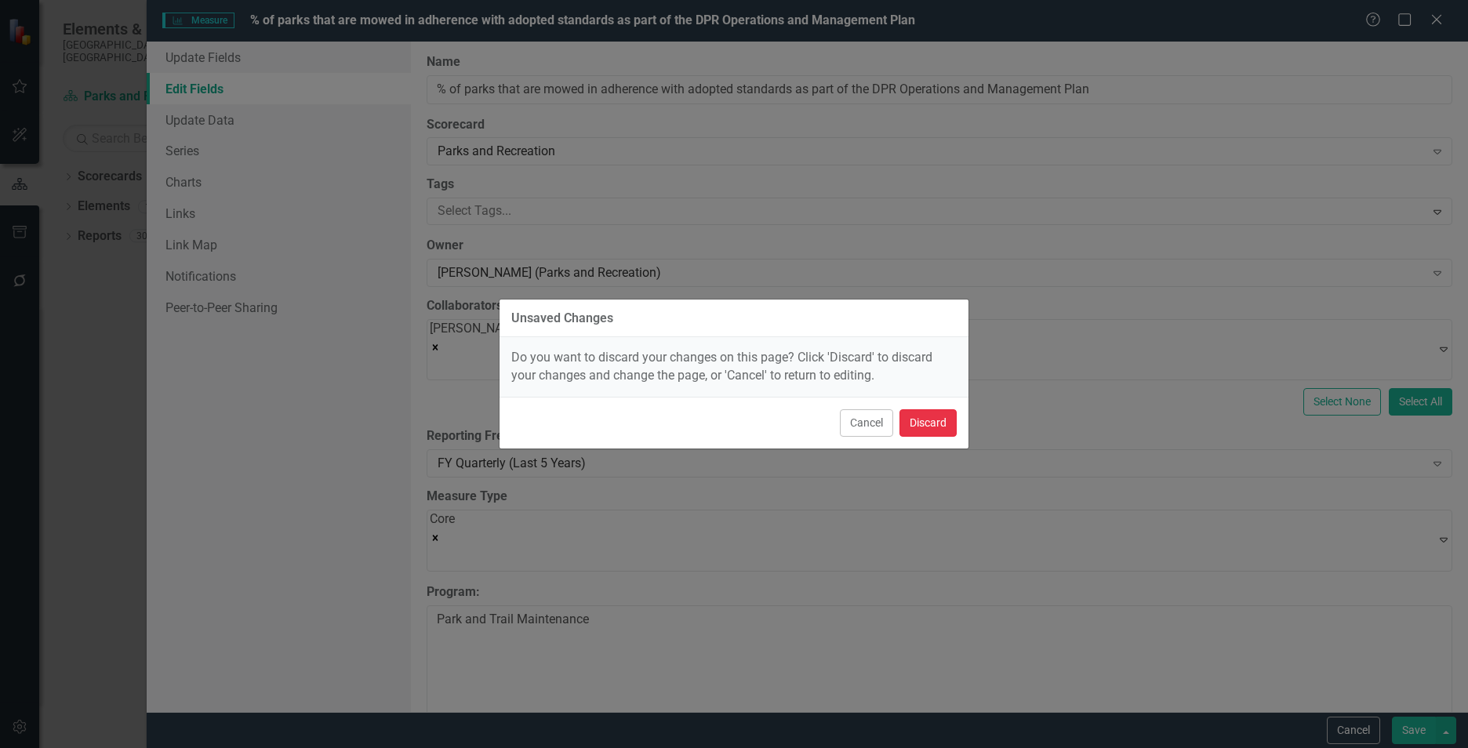
click at [934, 427] on button "Discard" at bounding box center [927, 422] width 57 height 27
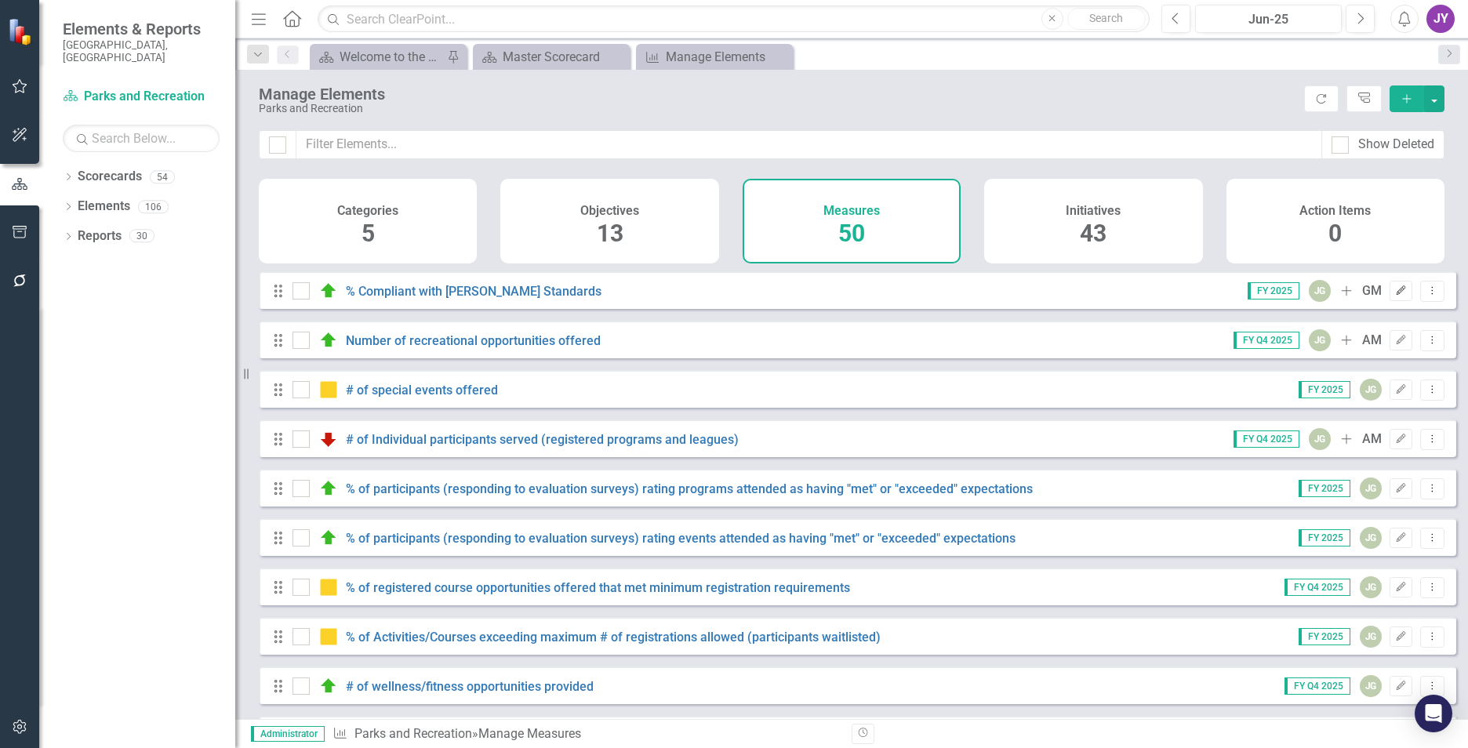
click at [1392, 301] on button "Edit" at bounding box center [1401, 291] width 23 height 20
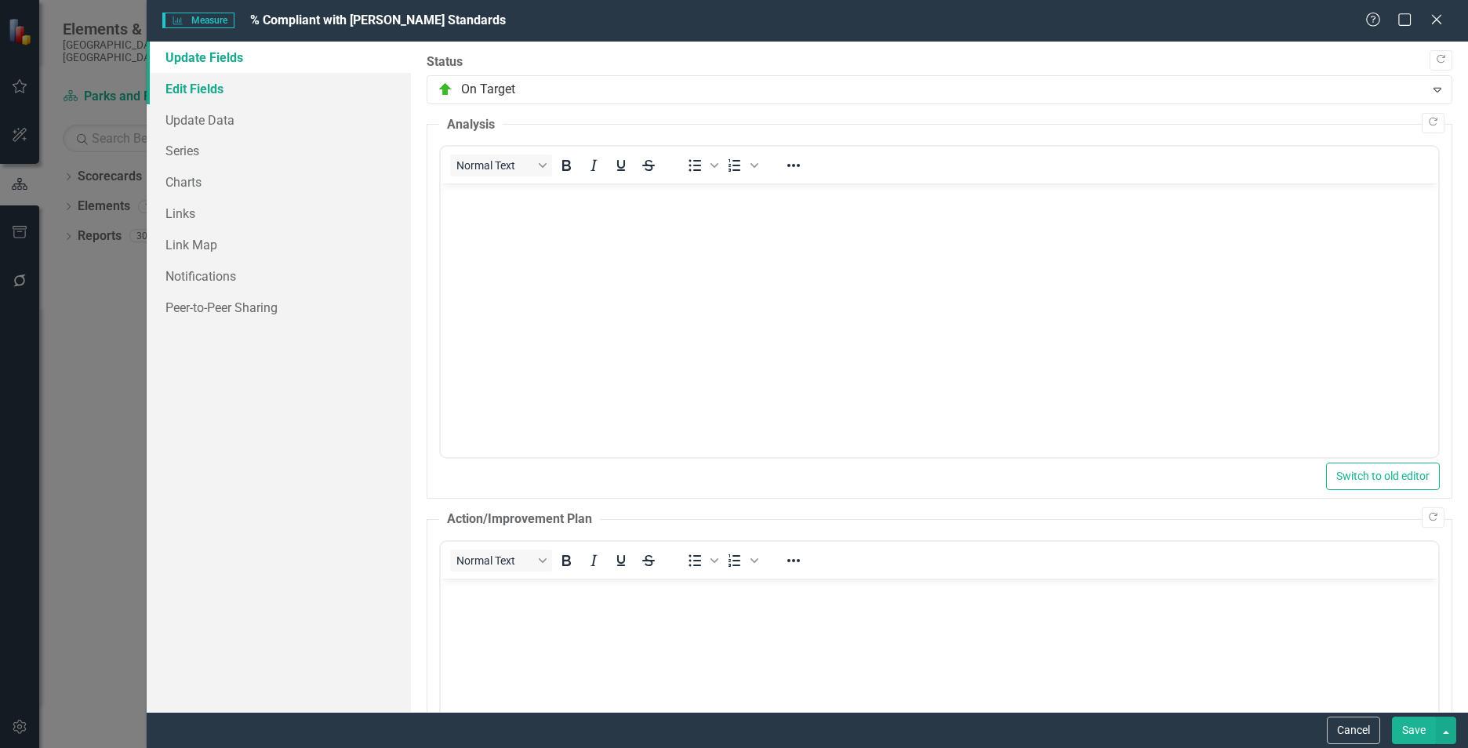
click at [258, 84] on link "Edit Fields" at bounding box center [279, 88] width 264 height 31
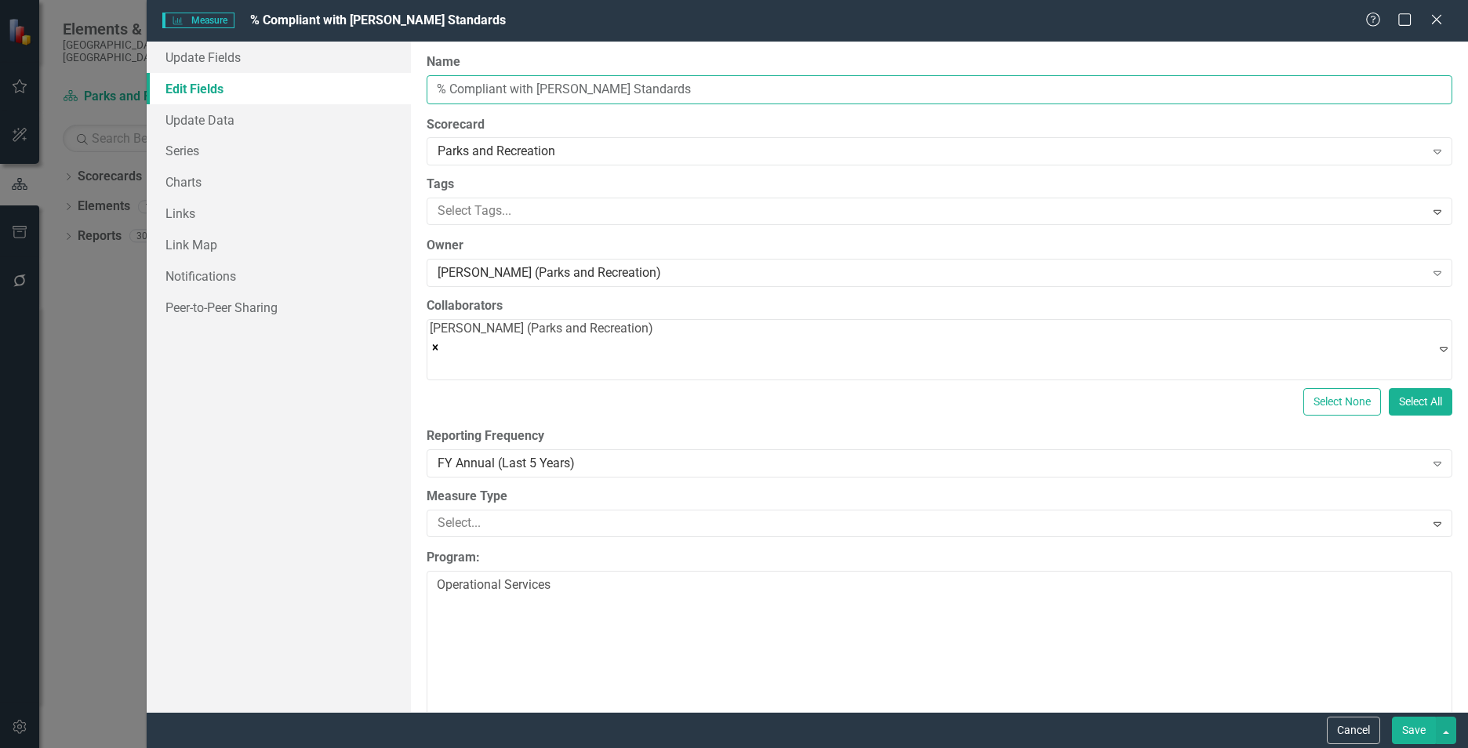
click at [535, 85] on input "% Compliant with [PERSON_NAME] Standards" at bounding box center [940, 89] width 1026 height 29
click at [532, 85] on input "% Compliant with [PERSON_NAME] Standards" at bounding box center [940, 89] width 1026 height 29
click at [1440, 12] on icon "Close" at bounding box center [1436, 19] width 20 height 15
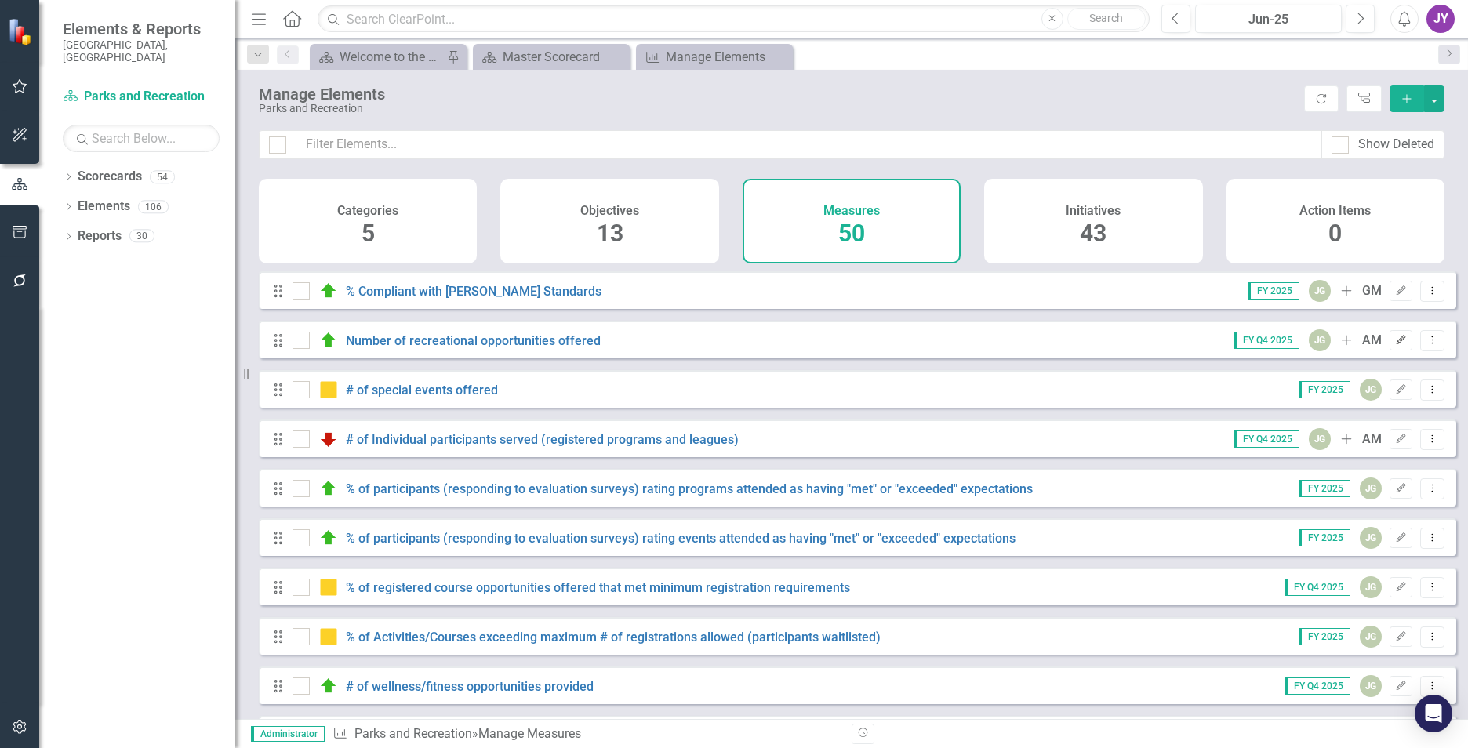
click at [1395, 345] on icon "Edit" at bounding box center [1401, 340] width 12 height 9
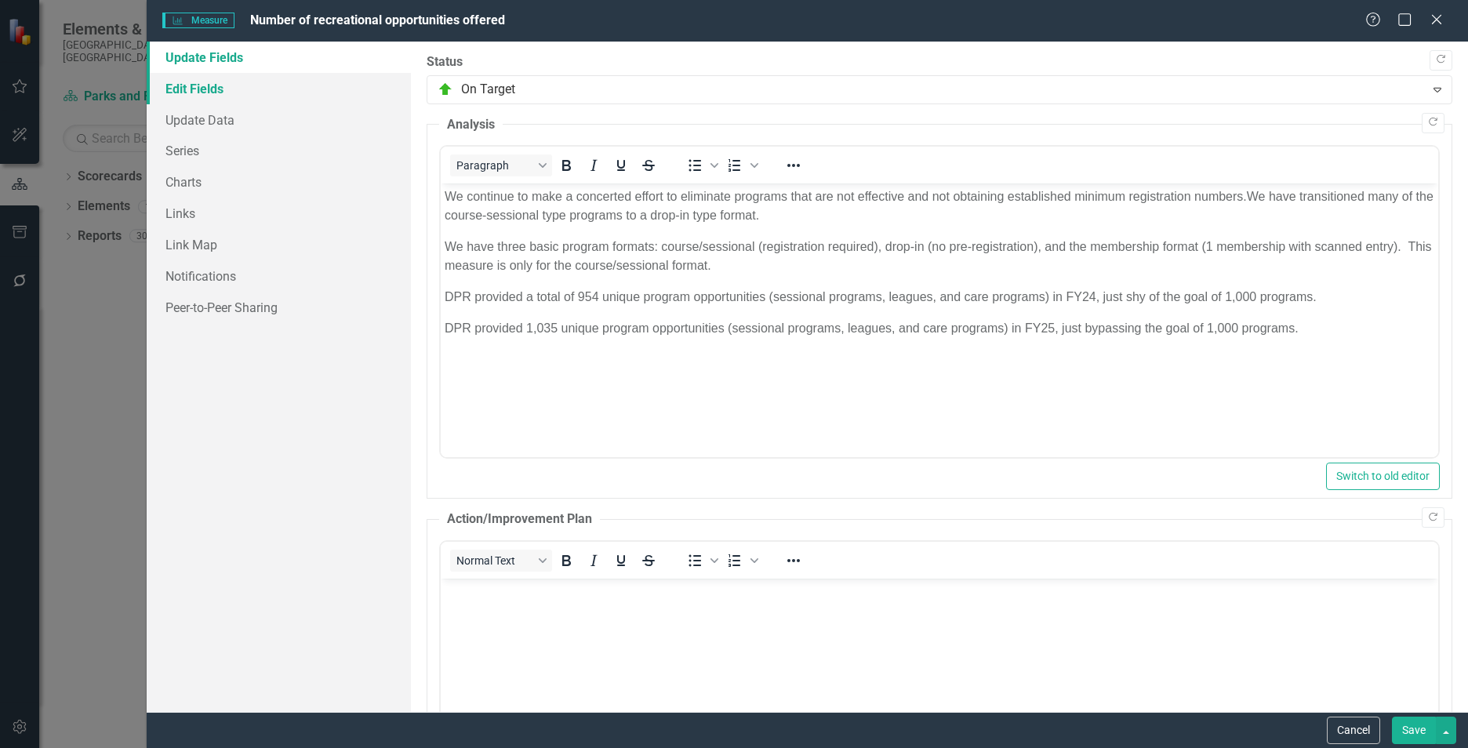
click at [223, 93] on link "Edit Fields" at bounding box center [279, 88] width 264 height 31
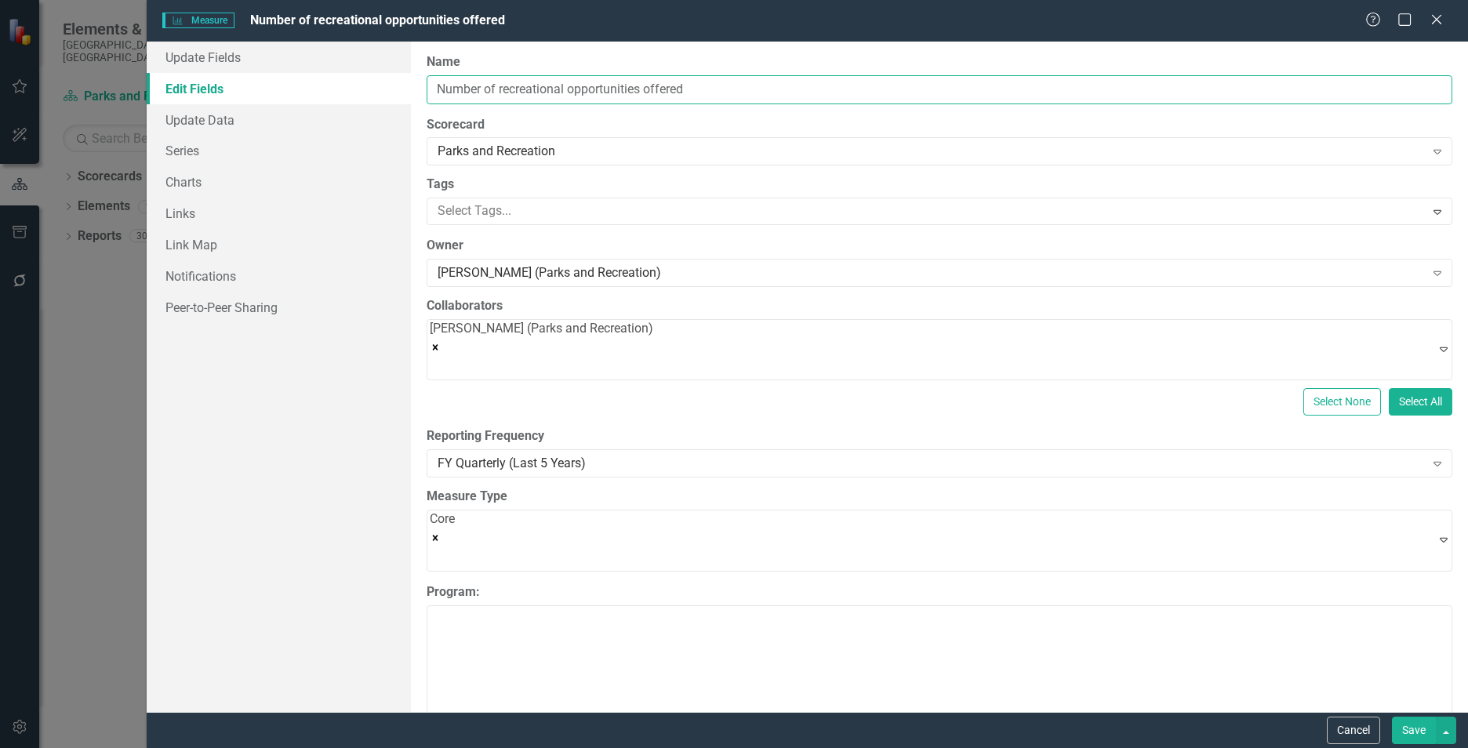
click at [499, 81] on input "Number of recreational opportunities offered" at bounding box center [940, 89] width 1026 height 29
click at [498, 80] on input "Number of recreational opportunities offered" at bounding box center [940, 89] width 1026 height 29
click at [1433, 13] on icon "Close" at bounding box center [1436, 19] width 20 height 15
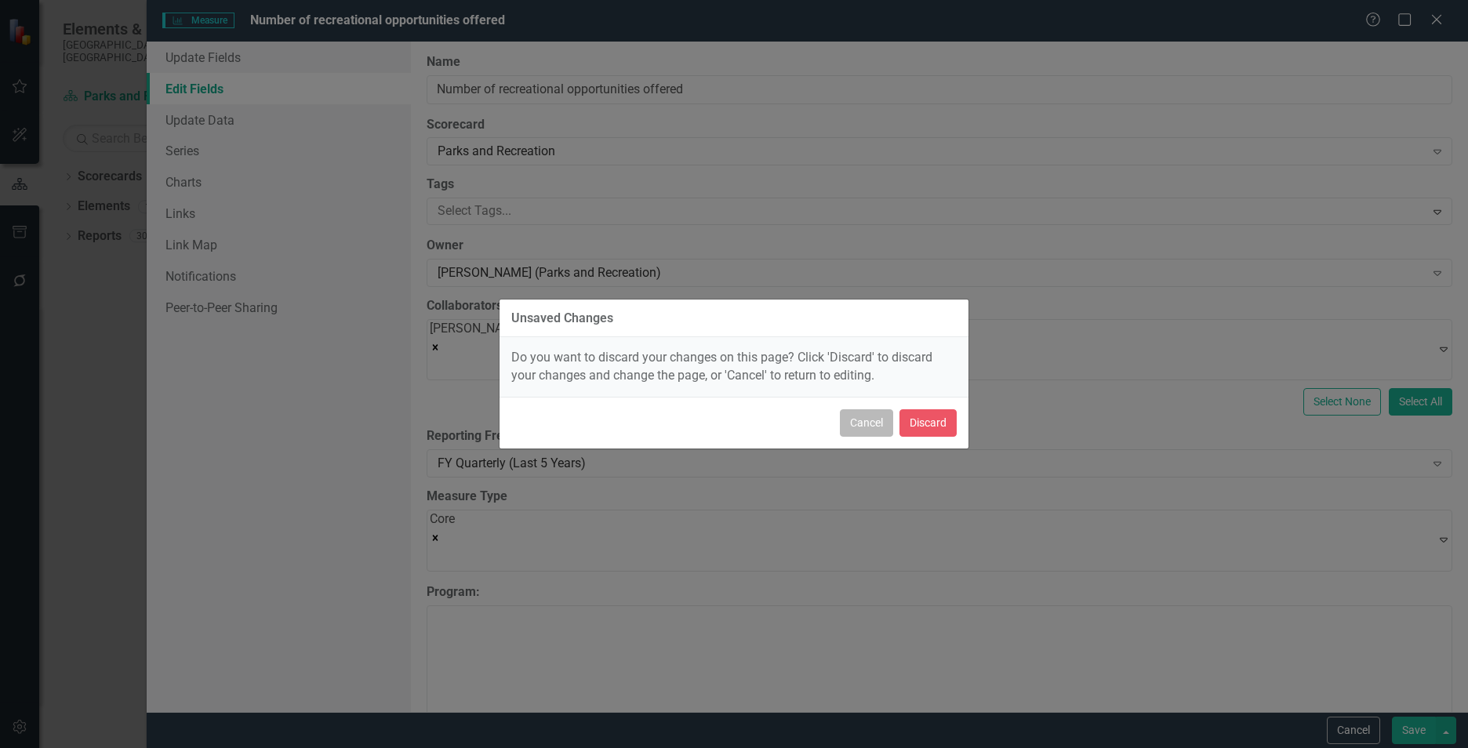
click at [873, 427] on button "Cancel" at bounding box center [866, 422] width 53 height 27
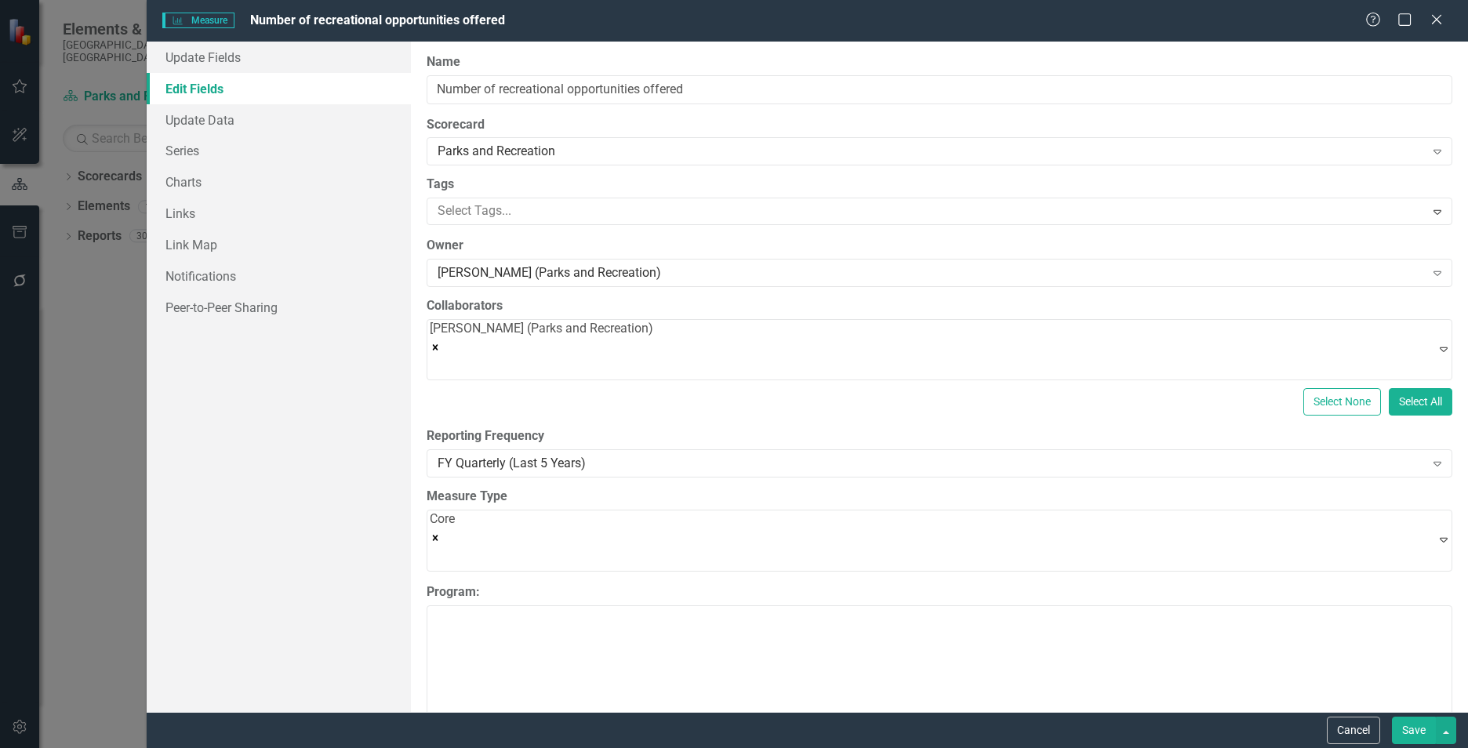
click at [187, 376] on div "Update Fields Edit Fields Update Data Series Charts Links Link Map Notification…" at bounding box center [279, 377] width 264 height 670
click at [1372, 744] on div "Cancel Save" at bounding box center [807, 730] width 1321 height 36
click at [1366, 737] on button "Cancel" at bounding box center [1353, 730] width 53 height 27
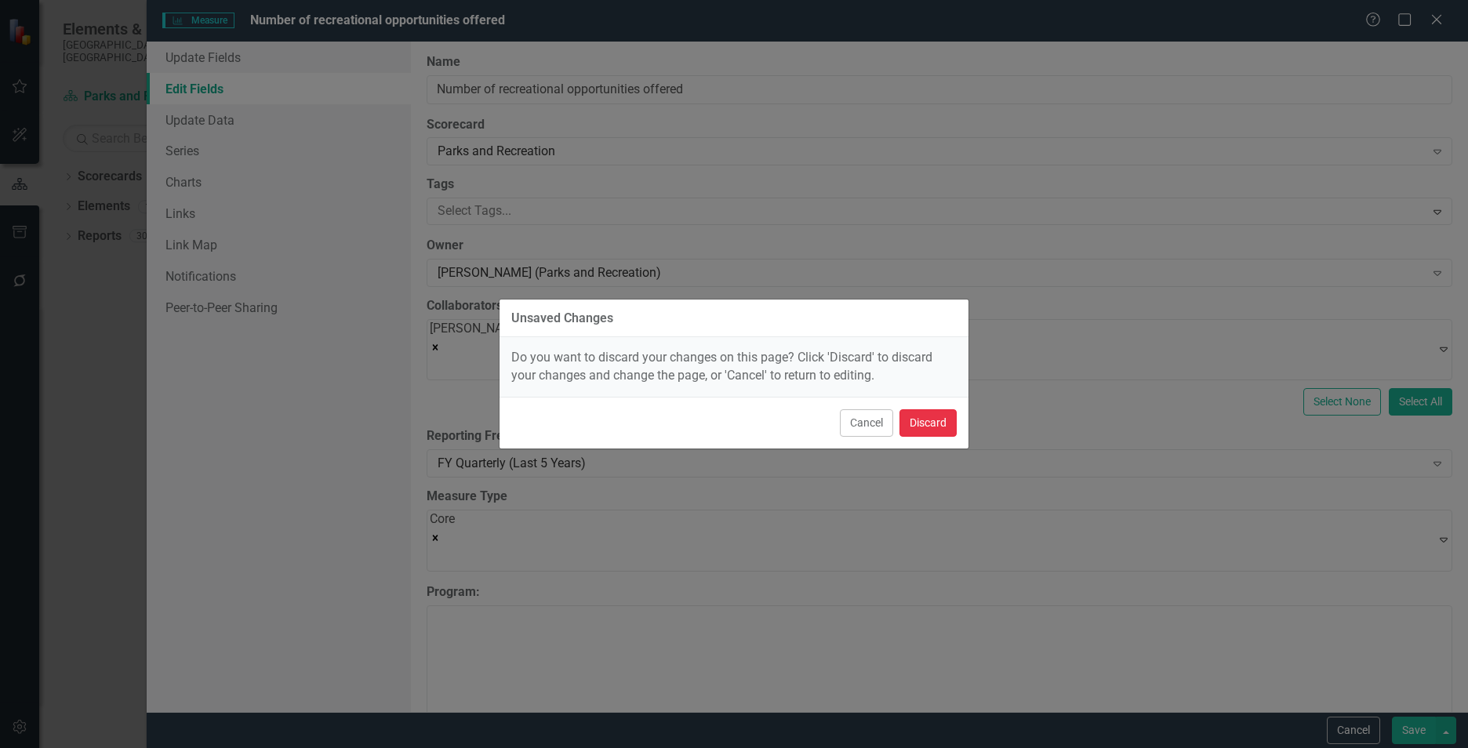
click at [936, 427] on button "Discard" at bounding box center [927, 422] width 57 height 27
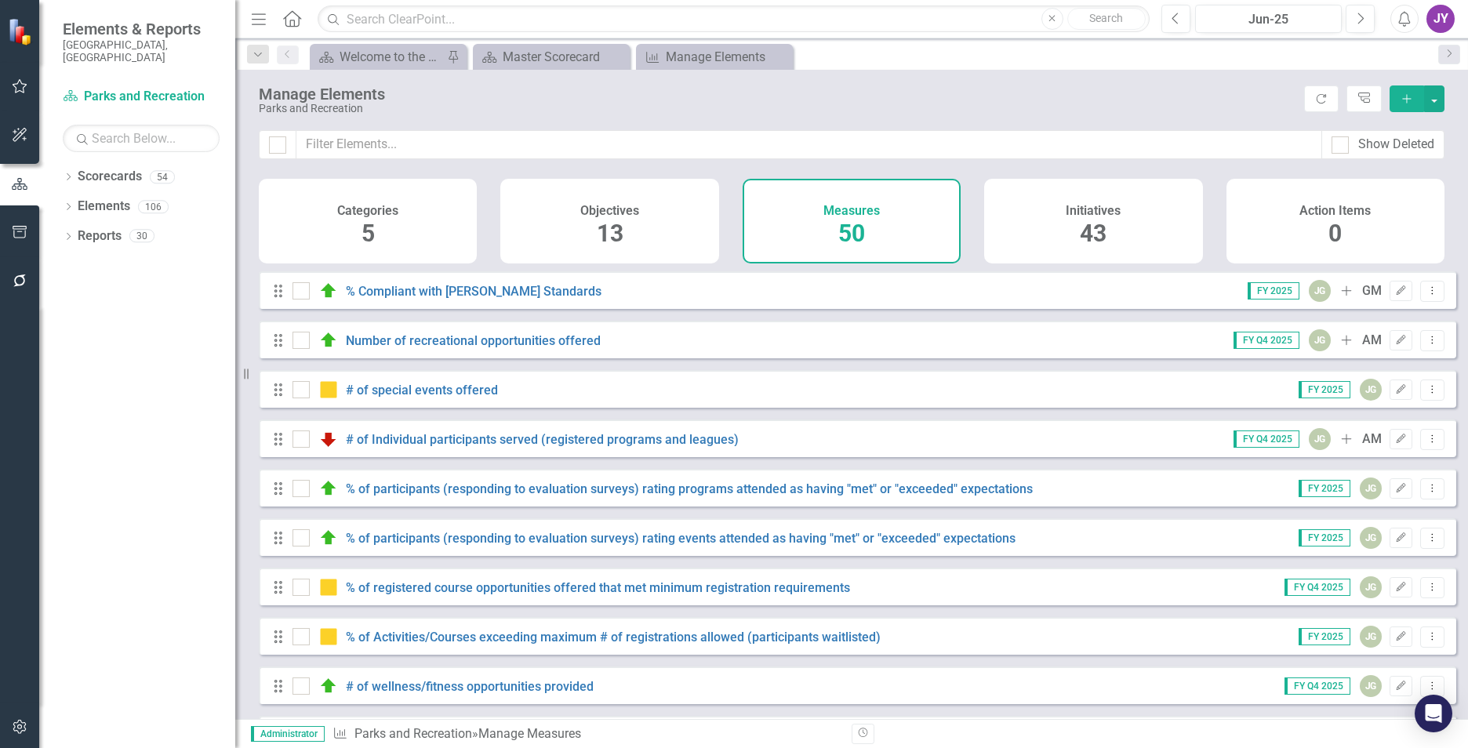
scroll to position [78, 0]
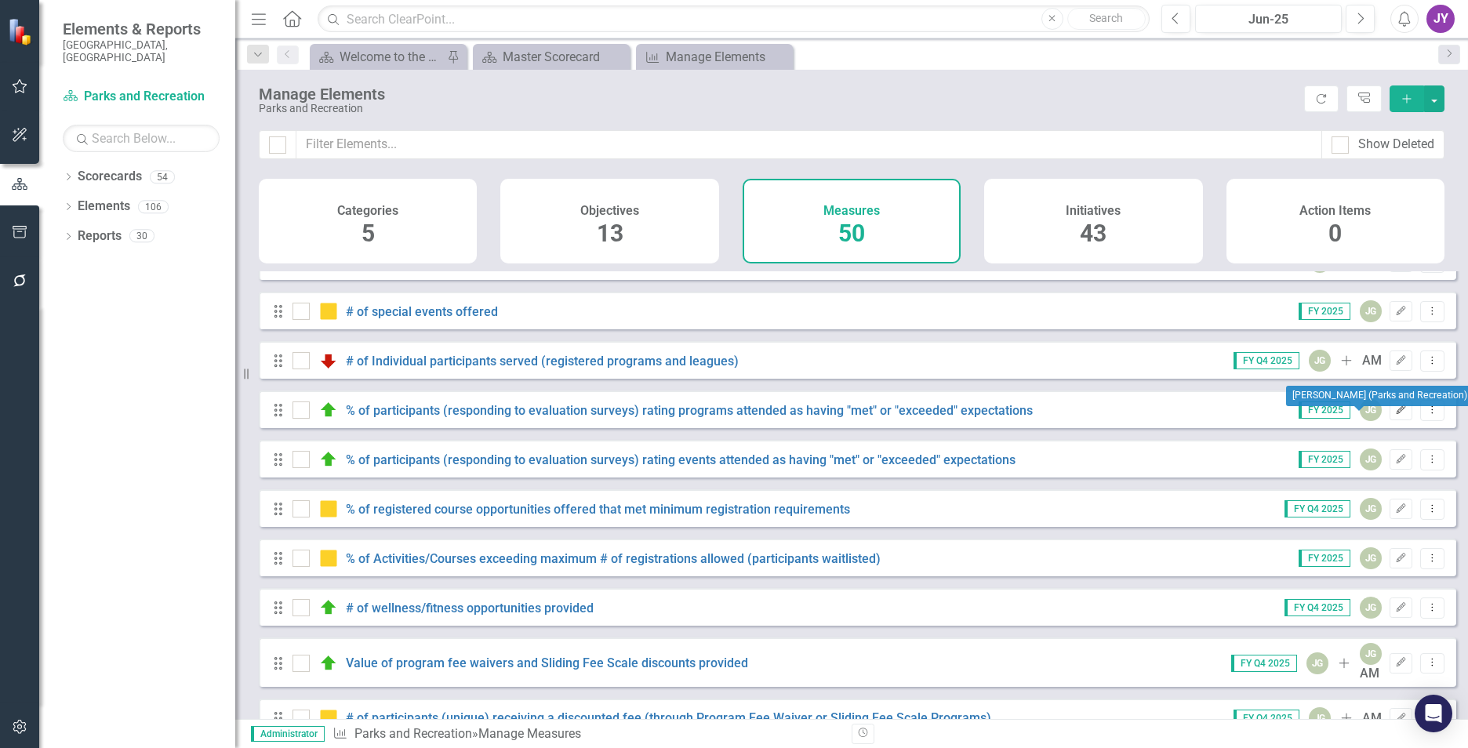
click at [1390, 420] on button "Edit" at bounding box center [1401, 410] width 23 height 20
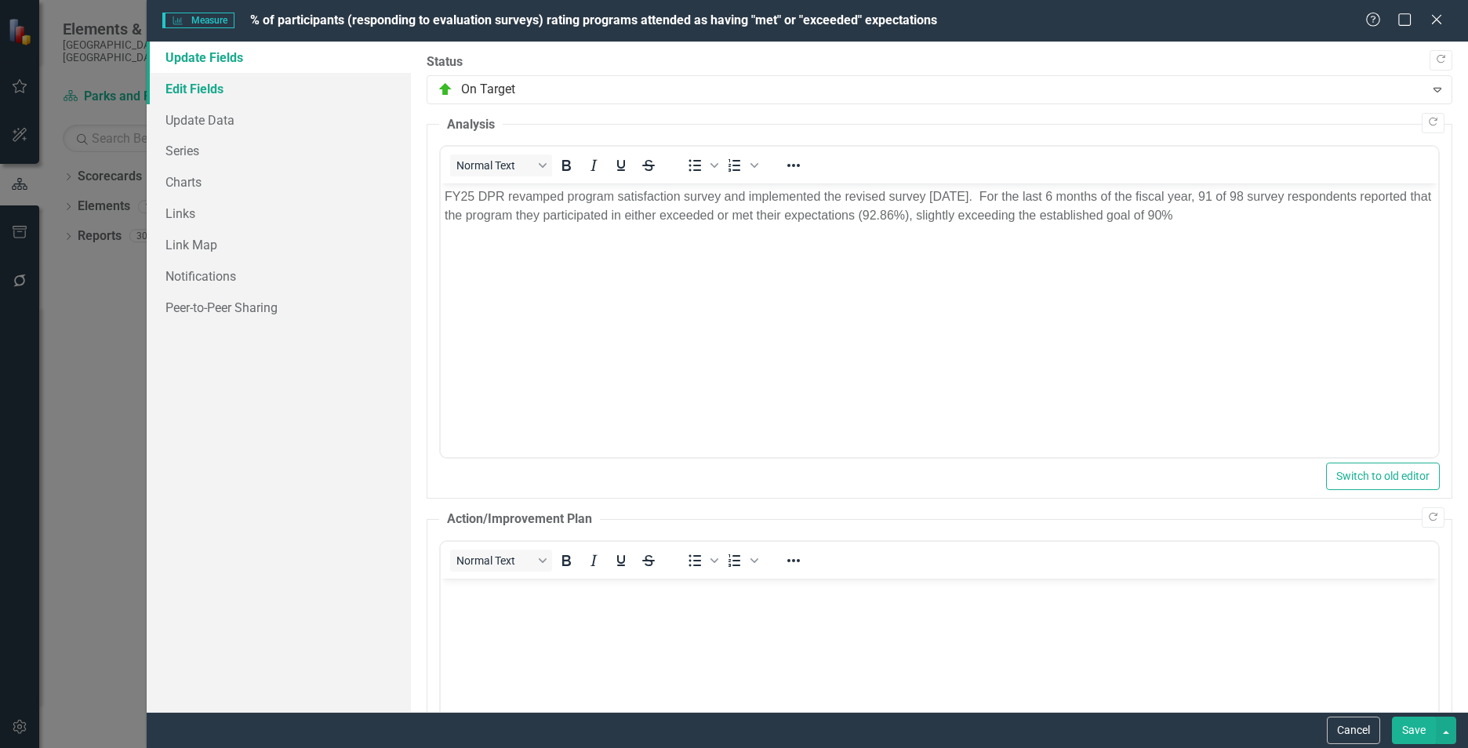
scroll to position [0, 0]
click at [291, 93] on link "Edit Fields" at bounding box center [279, 88] width 264 height 31
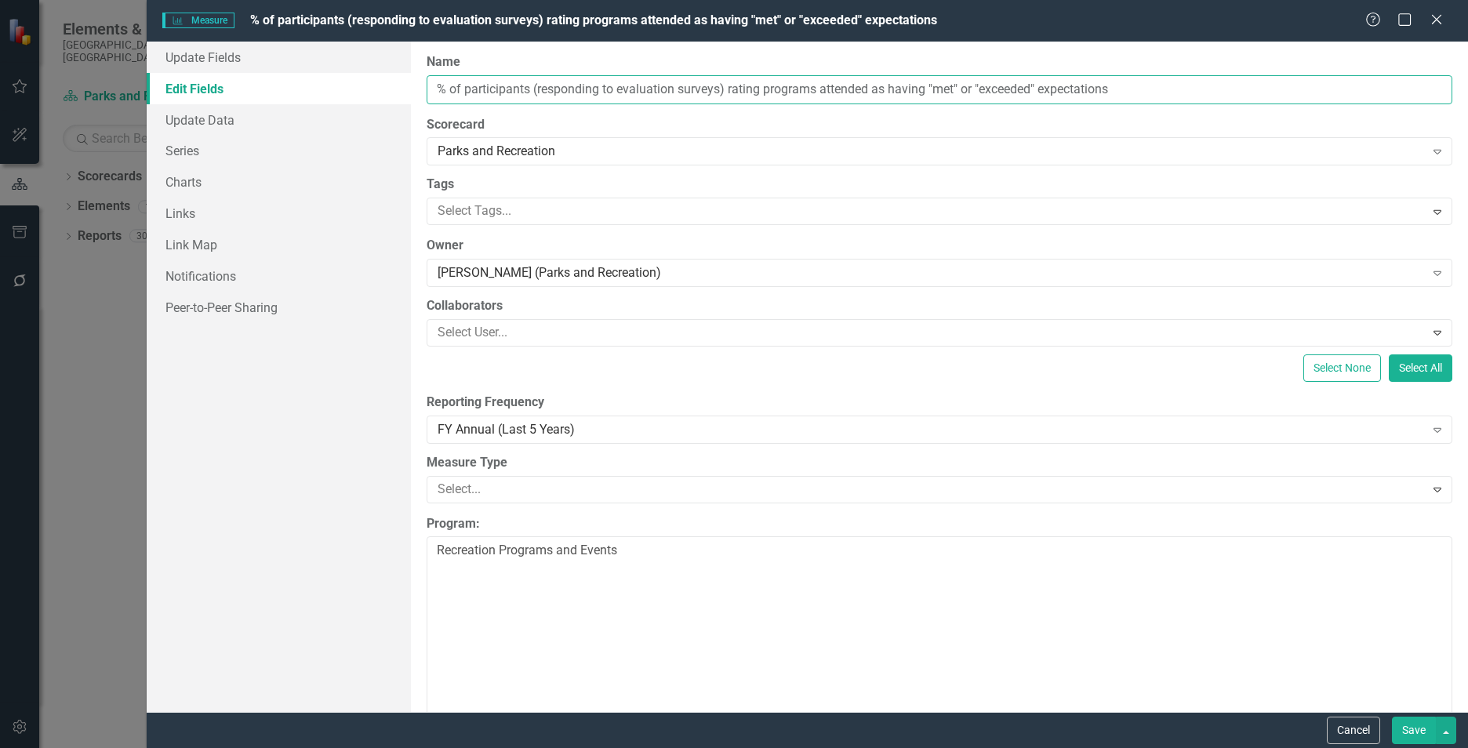
click at [602, 88] on input "% of participants (responding to evaluation surveys) rating programs attended a…" at bounding box center [940, 89] width 1026 height 29
click at [602, 87] on input "% of participants (responding to evaluation surveys) rating programs attended a…" at bounding box center [940, 89] width 1026 height 29
click at [602, 85] on input "% of participants (responding to evaluation surveys) rating programs attended a…" at bounding box center [940, 89] width 1026 height 29
click at [1440, 13] on icon "Close" at bounding box center [1436, 19] width 20 height 15
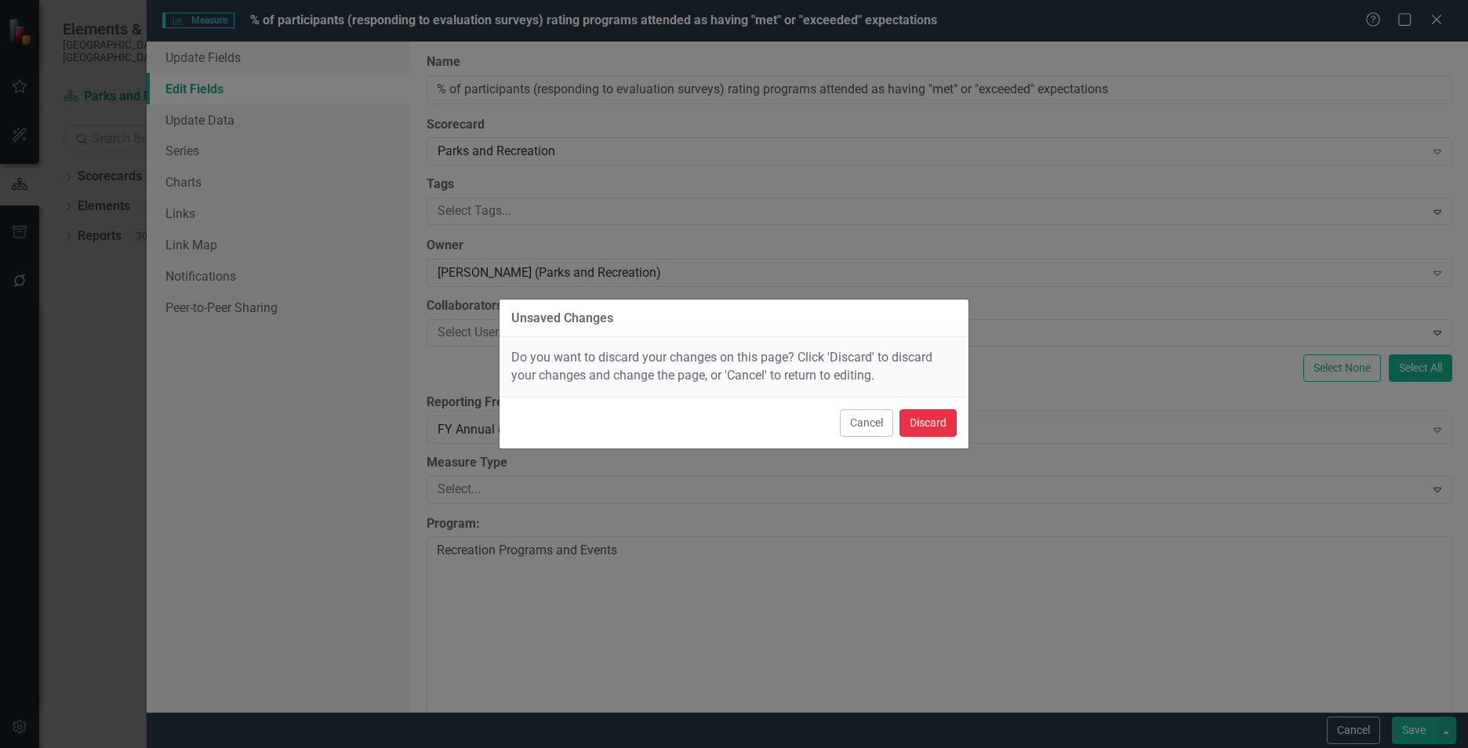
click at [921, 423] on button "Discard" at bounding box center [927, 422] width 57 height 27
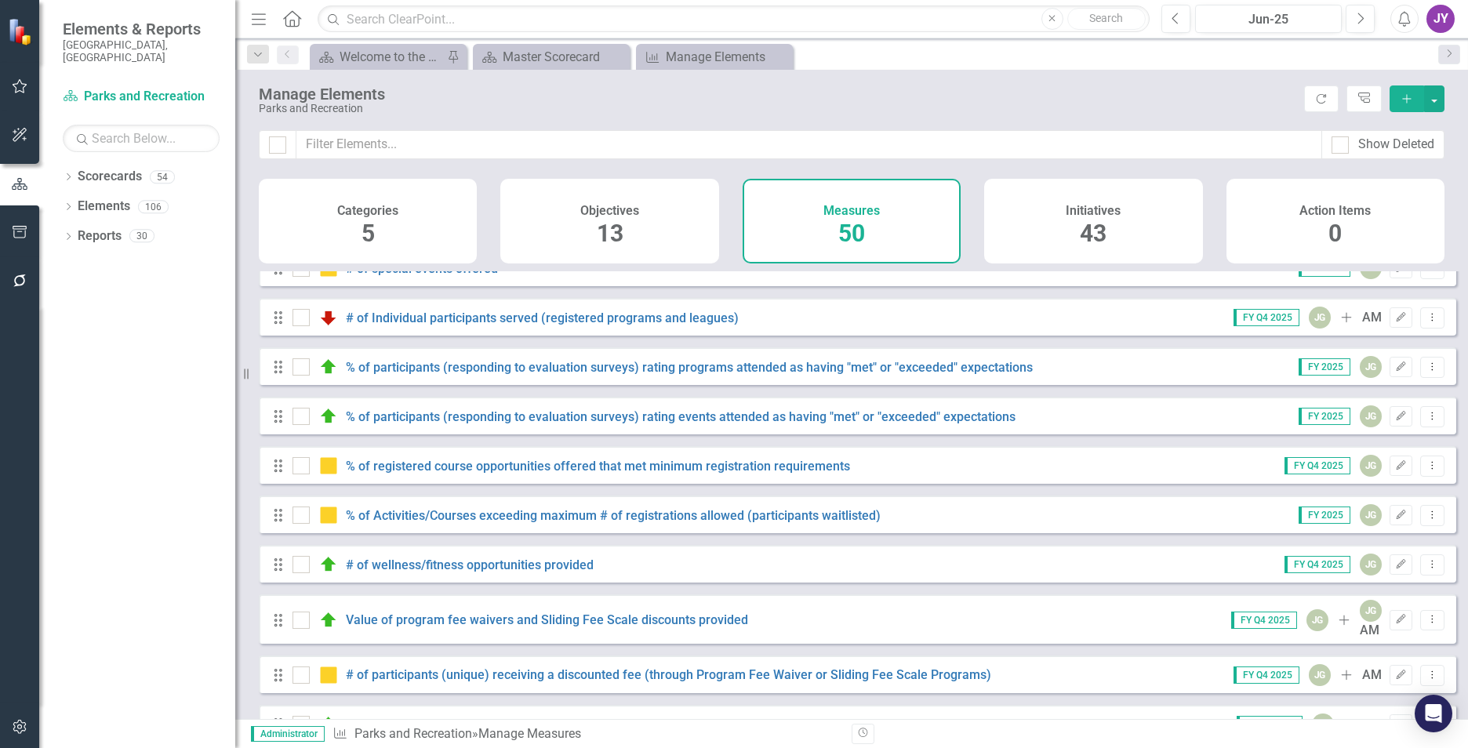
scroll to position [157, 0]
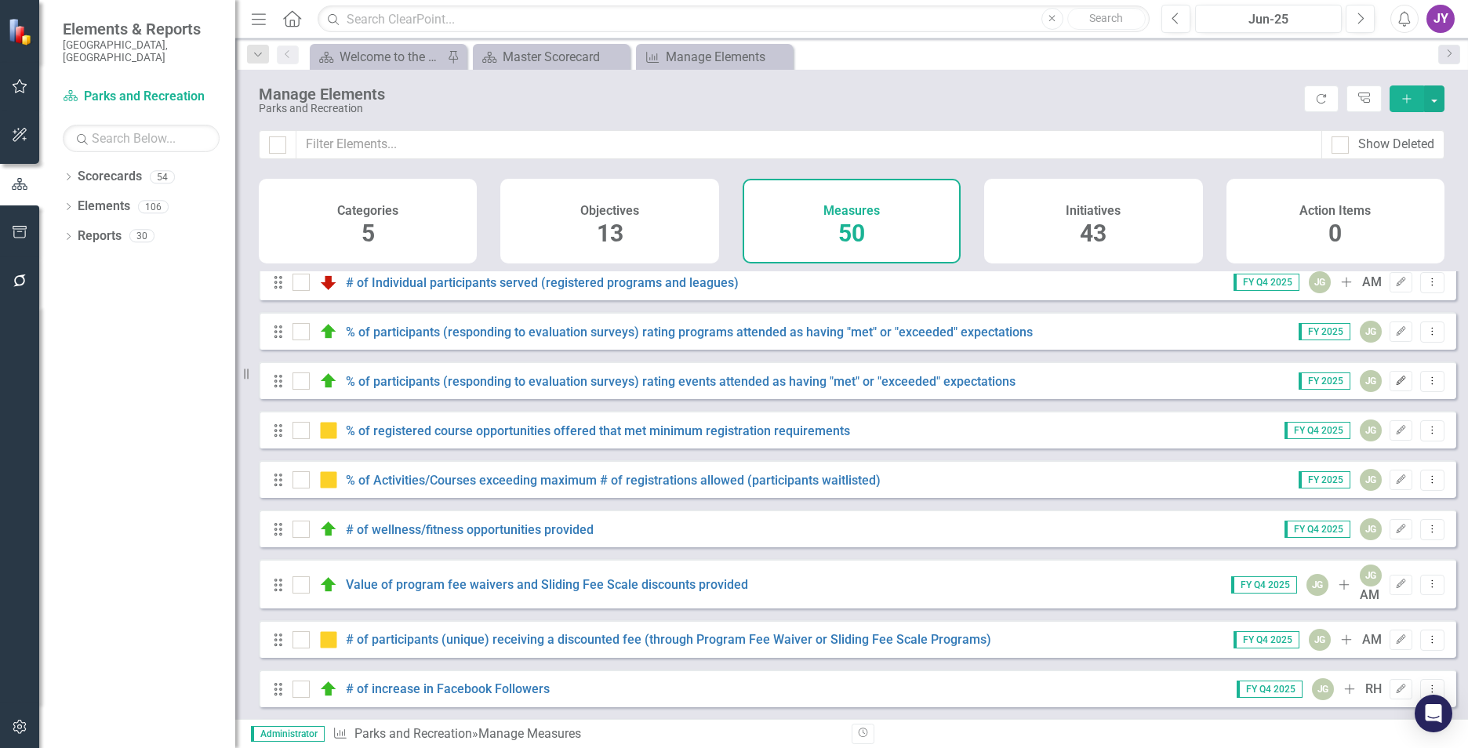
click at [1397, 385] on icon "button" at bounding box center [1401, 380] width 9 height 9
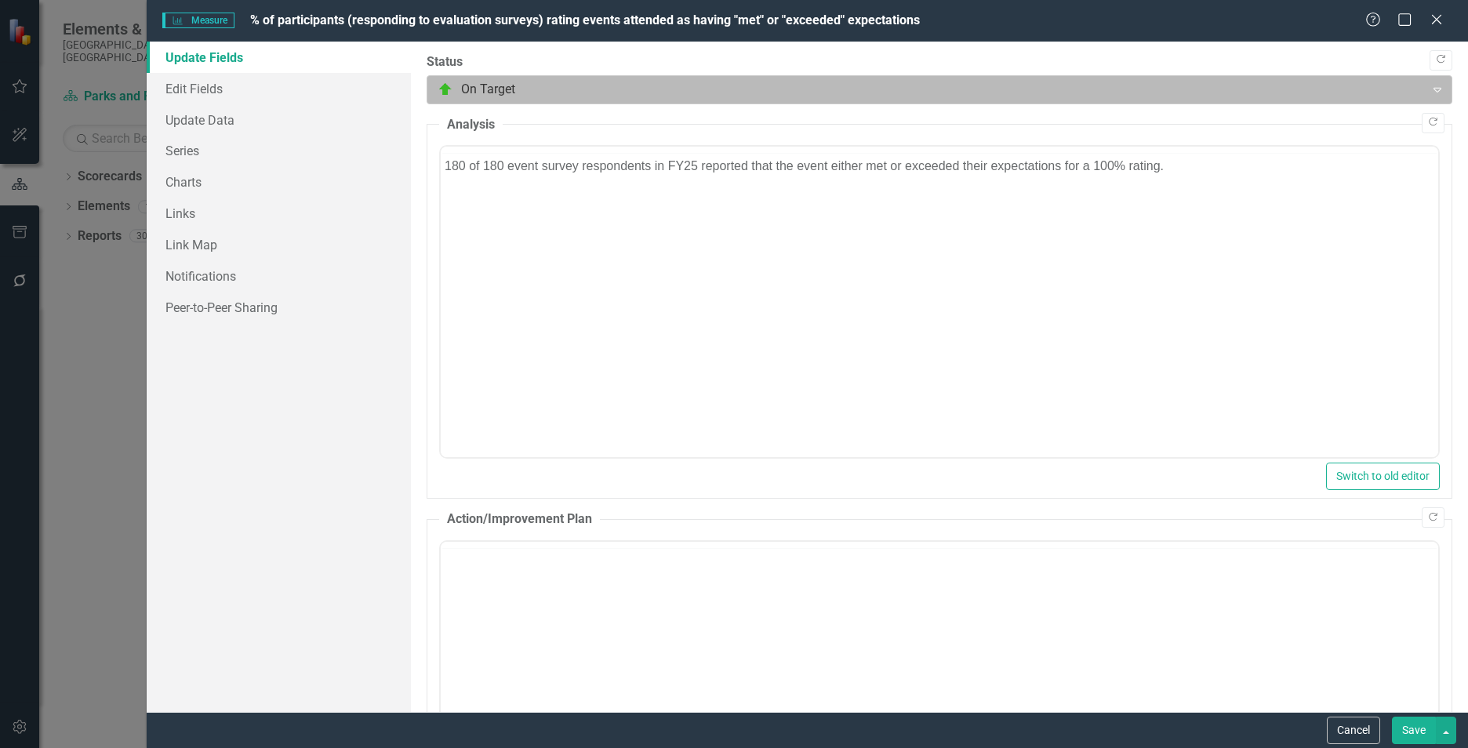
scroll to position [0, 0]
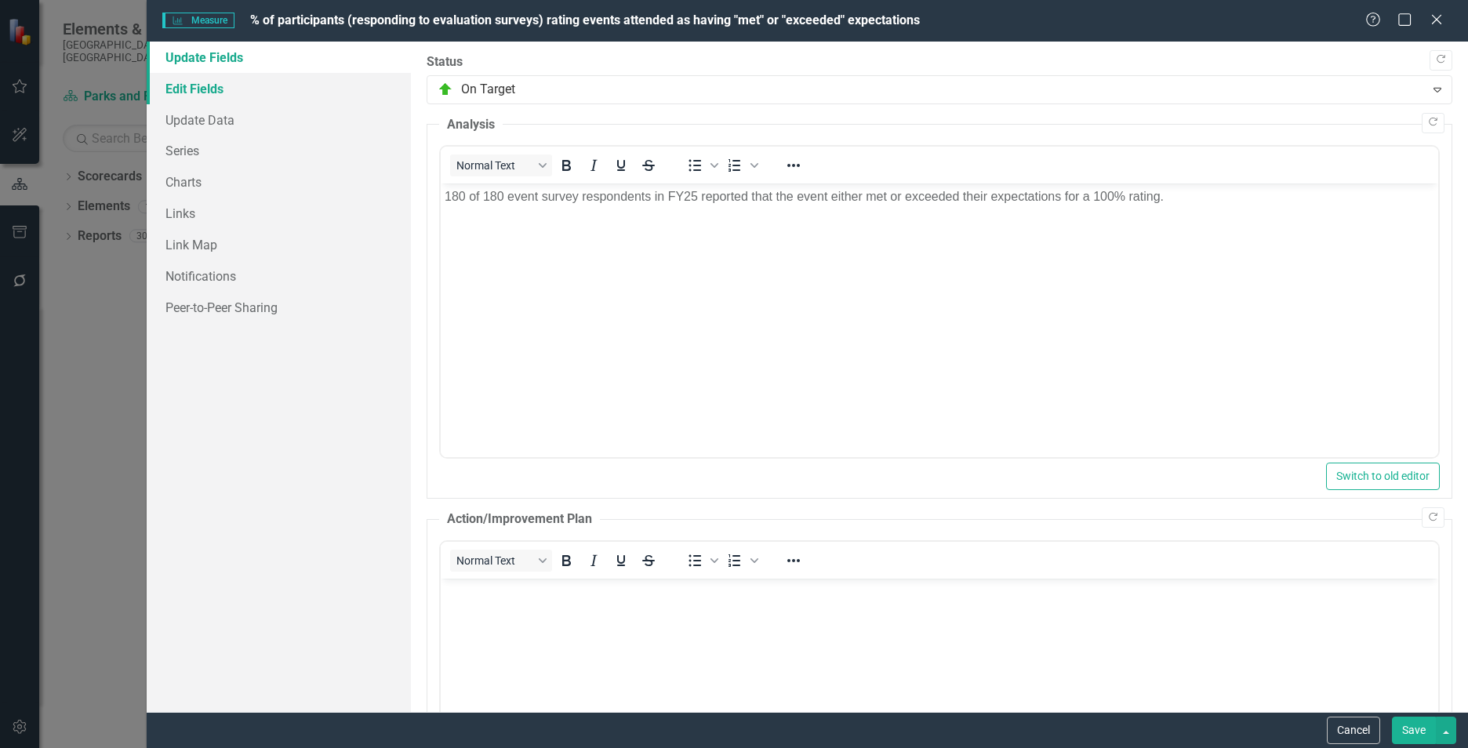
click at [215, 93] on link "Edit Fields" at bounding box center [279, 88] width 264 height 31
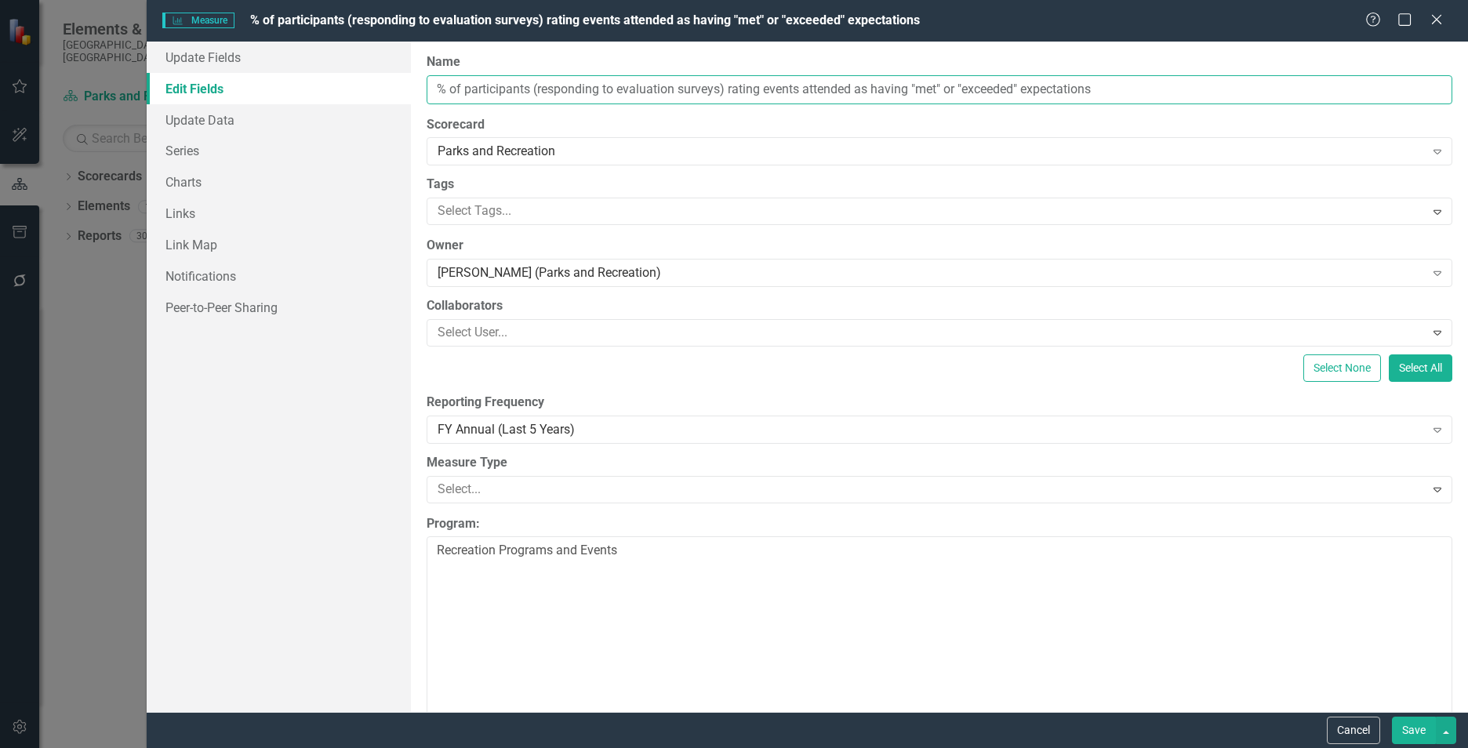
click at [532, 88] on input "% of participants (responding to evaluation surveys) rating events attended as …" at bounding box center [940, 89] width 1026 height 29
click at [532, 87] on input "% of participants (responding to evaluation surveys) rating events attended as …" at bounding box center [940, 89] width 1026 height 29
click at [1434, 28] on div "Close" at bounding box center [1436, 20] width 20 height 21
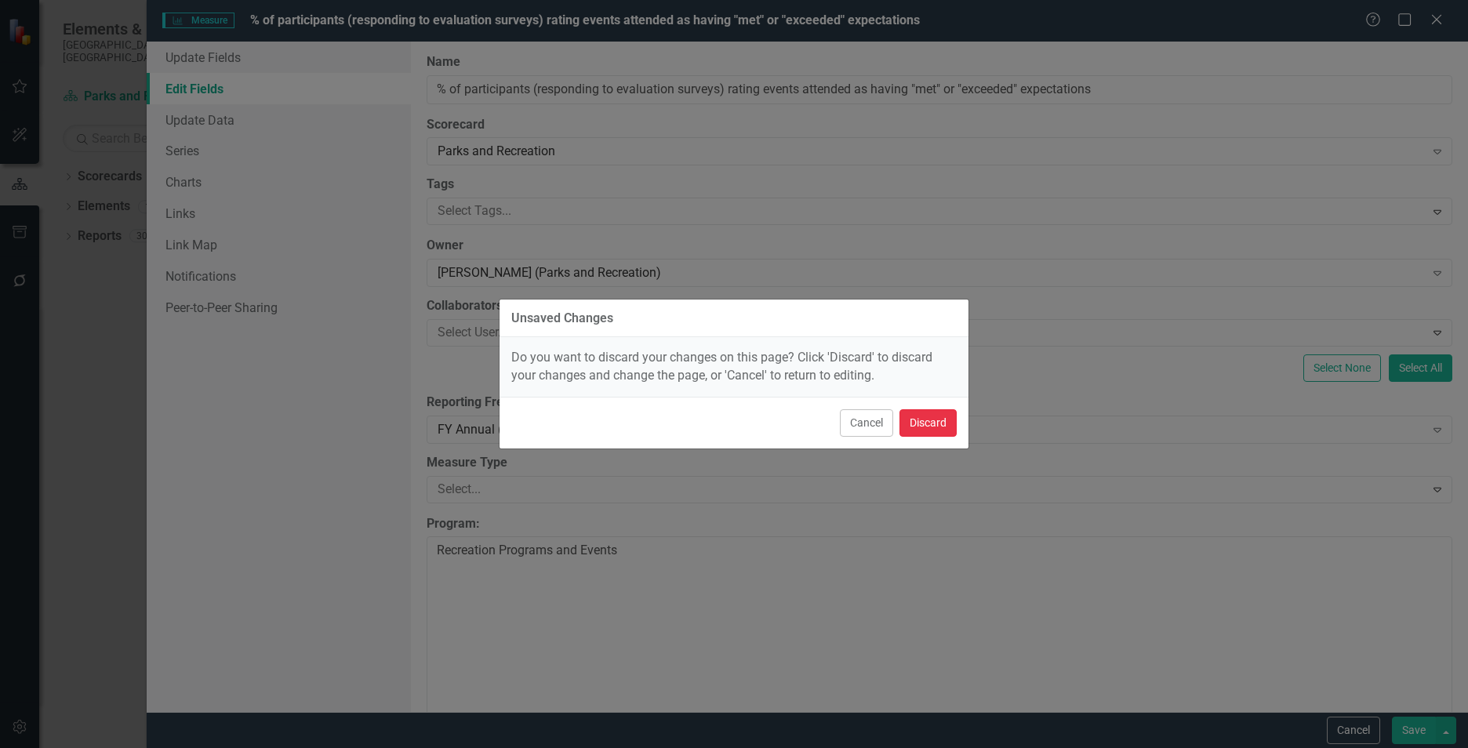
click at [912, 431] on button "Discard" at bounding box center [927, 422] width 57 height 27
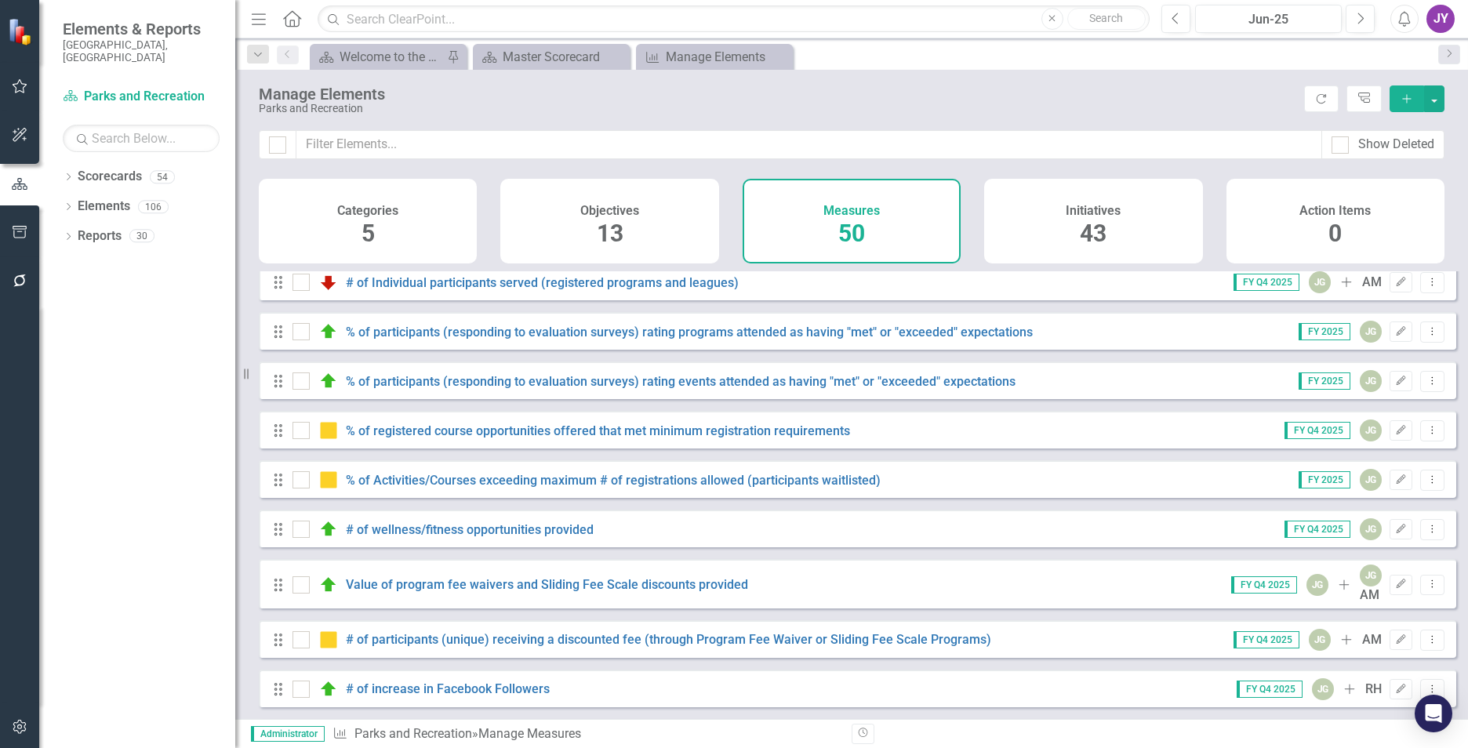
scroll to position [235, 0]
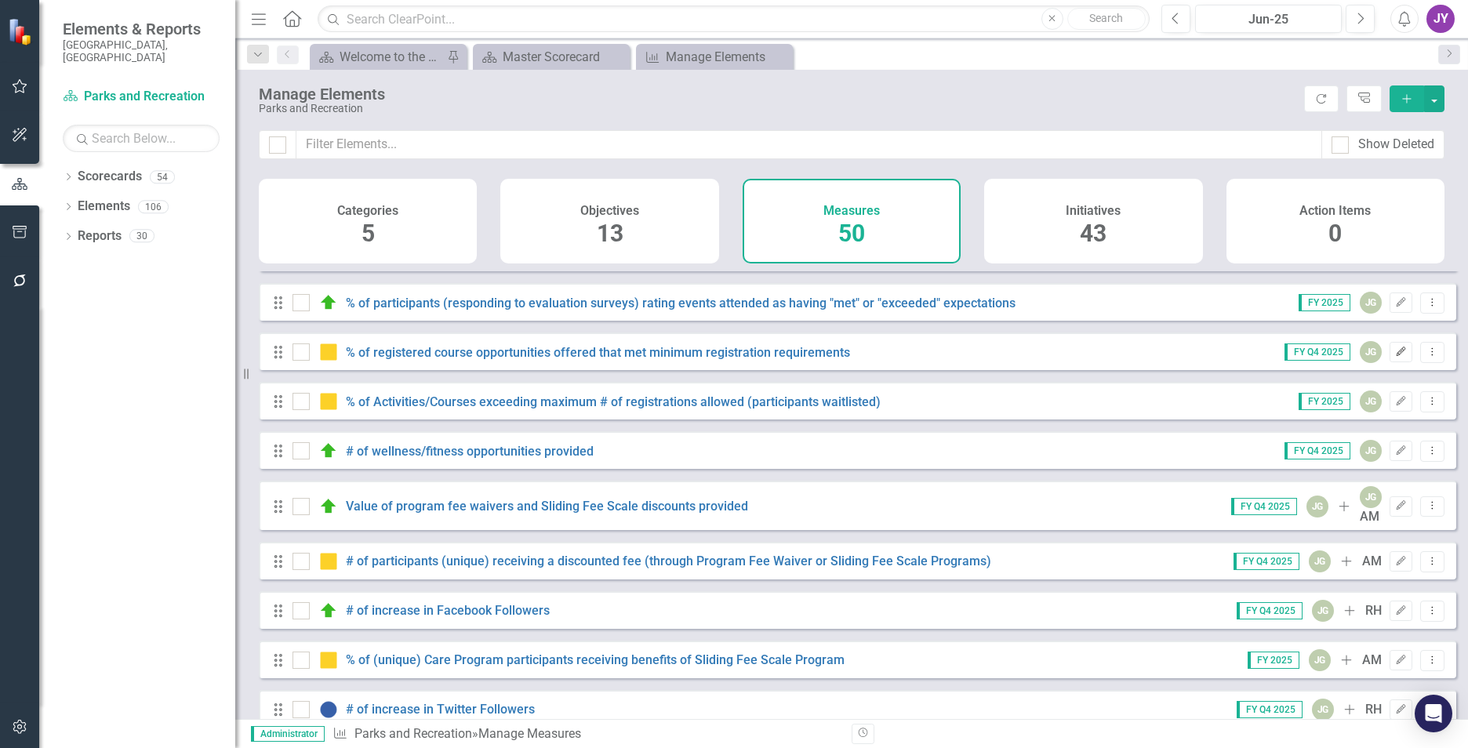
click at [1395, 357] on icon "Edit" at bounding box center [1401, 351] width 12 height 9
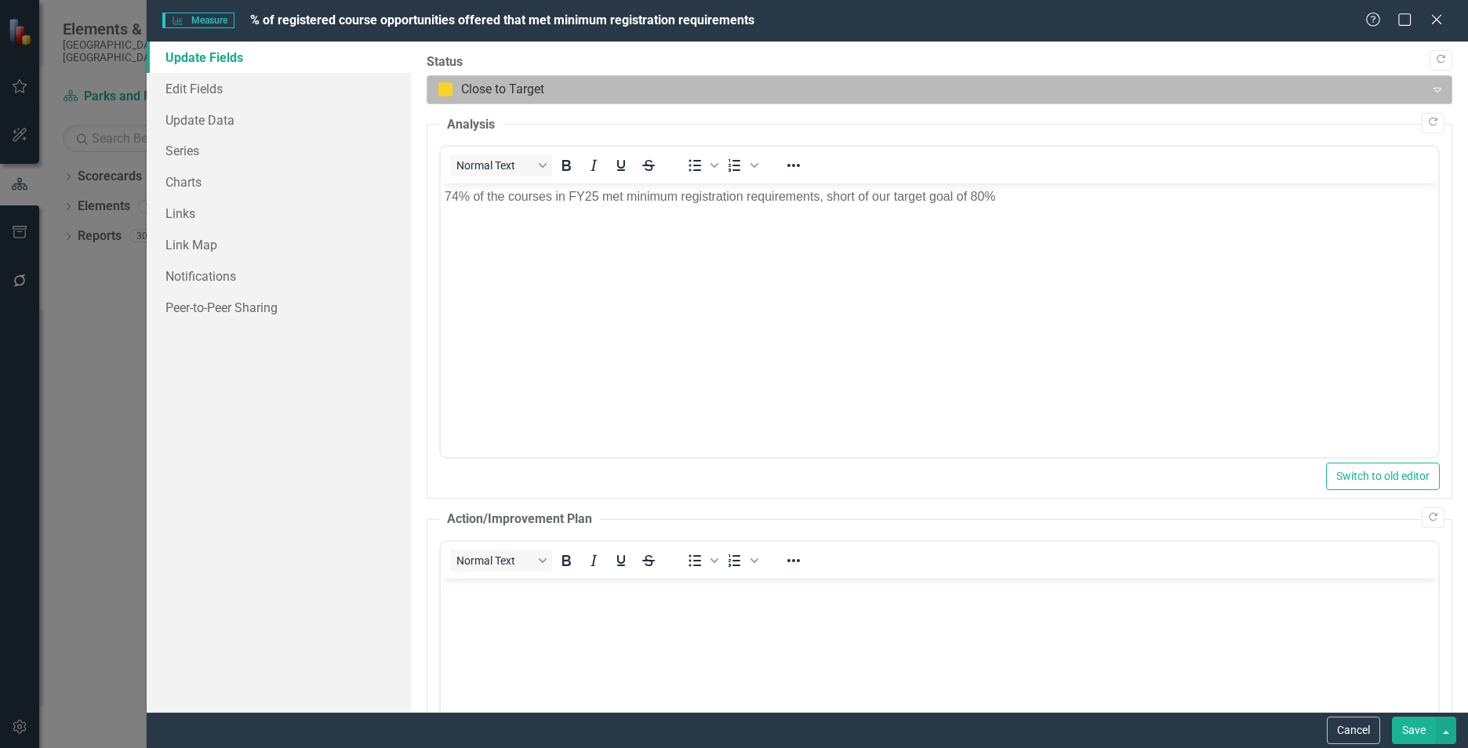
scroll to position [0, 0]
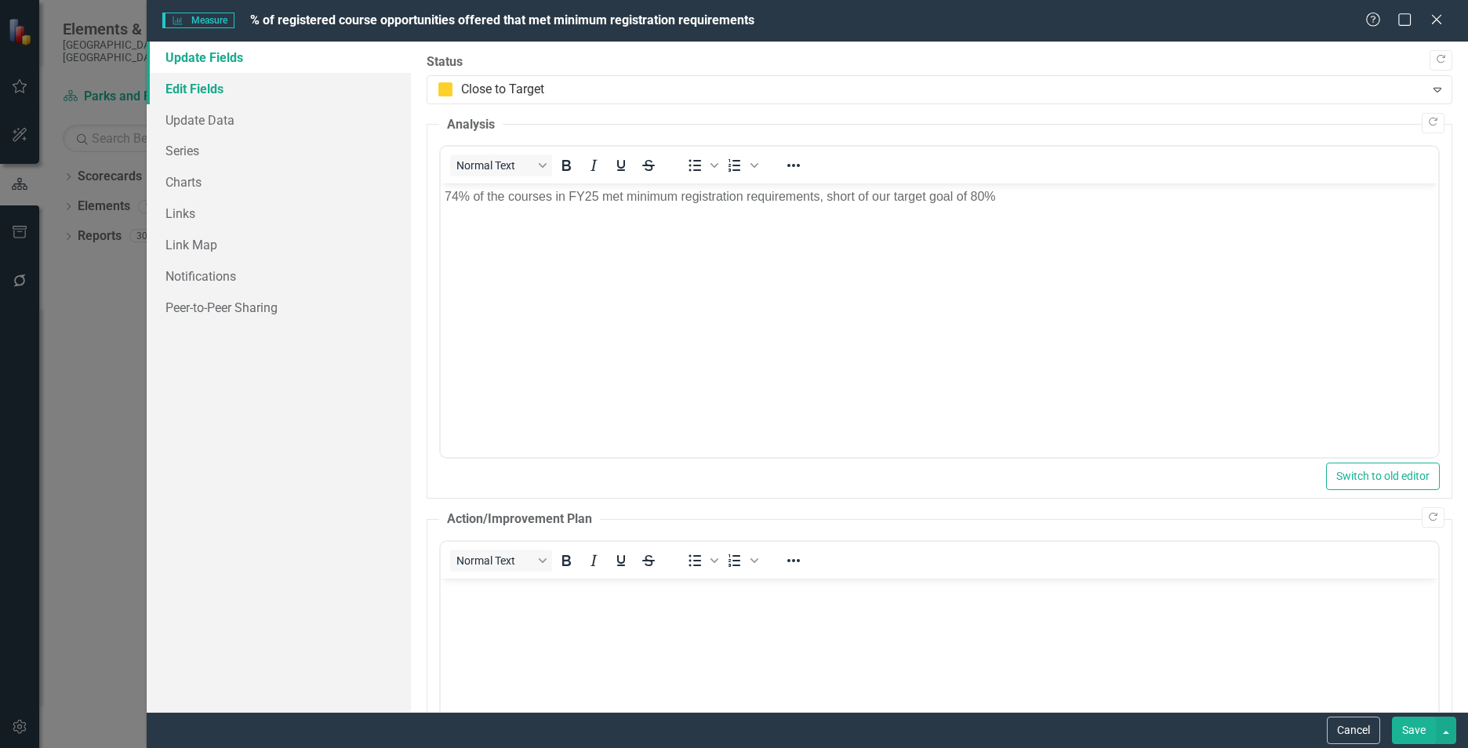
click at [260, 97] on link "Edit Fields" at bounding box center [279, 88] width 264 height 31
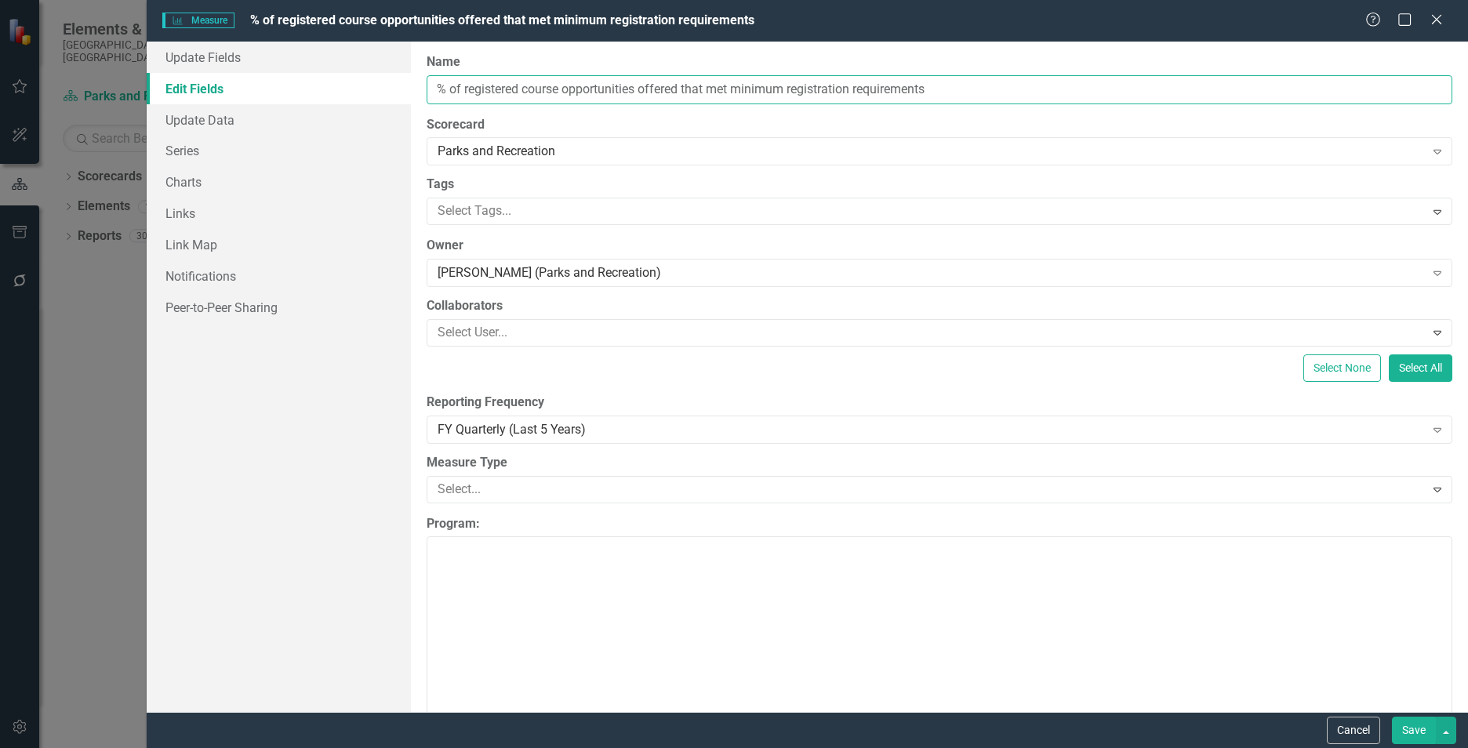
click at [638, 96] on input "% of registered course opportunities offered that met minimum registration requ…" at bounding box center [940, 89] width 1026 height 29
click at [638, 93] on input "% of registered course opportunities offered that met minimum registration requ…" at bounding box center [940, 89] width 1026 height 29
click at [645, 93] on input "% of registered course opportunities offered that met minimum registration requ…" at bounding box center [940, 89] width 1026 height 29
click at [645, 92] on input "% of registered course opportunities offered that met minimum registration requ…" at bounding box center [940, 89] width 1026 height 29
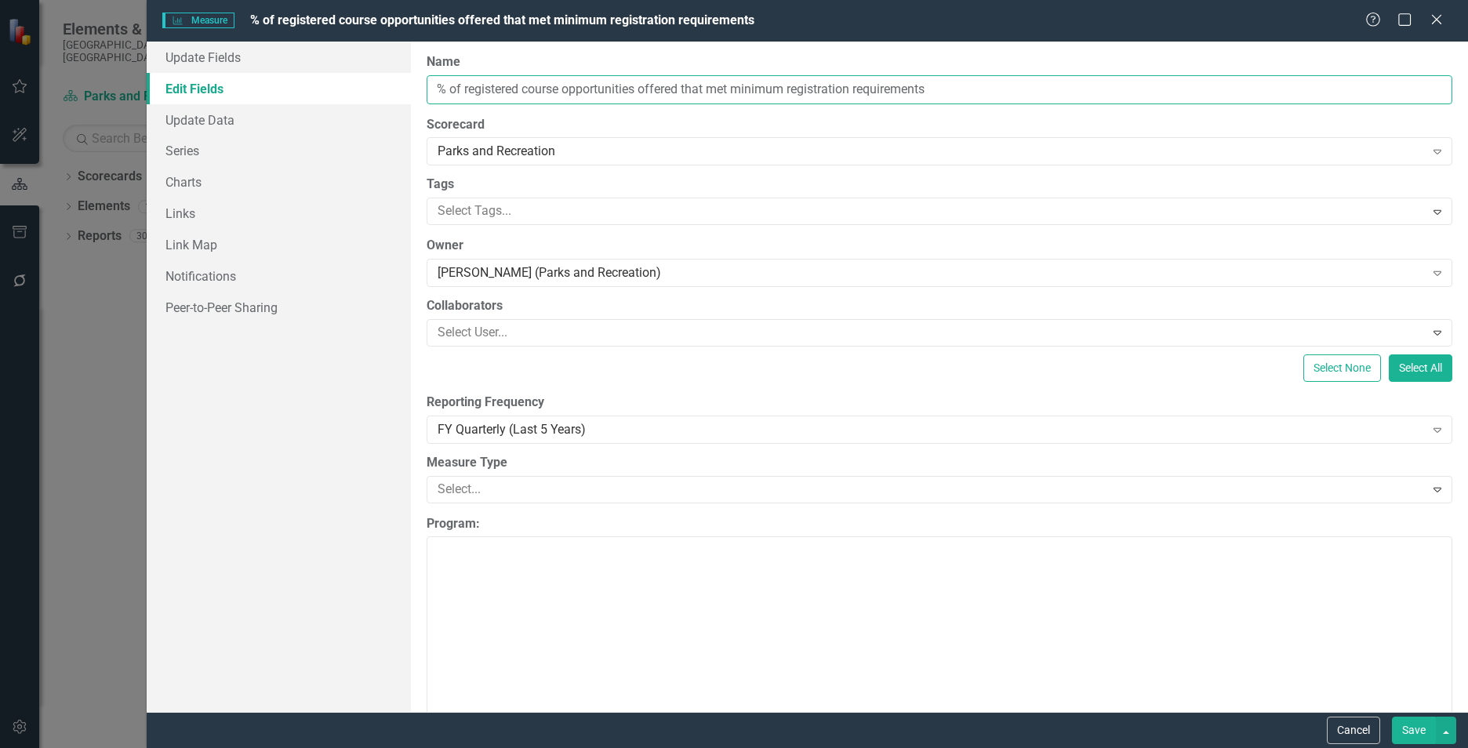
click at [645, 91] on input "% of registered course opportunities offered that met minimum registration requ…" at bounding box center [940, 89] width 1026 height 29
click at [1445, 18] on div "Help Maximize Close" at bounding box center [1408, 21] width 87 height 18
click at [1436, 19] on icon "Close" at bounding box center [1436, 19] width 20 height 15
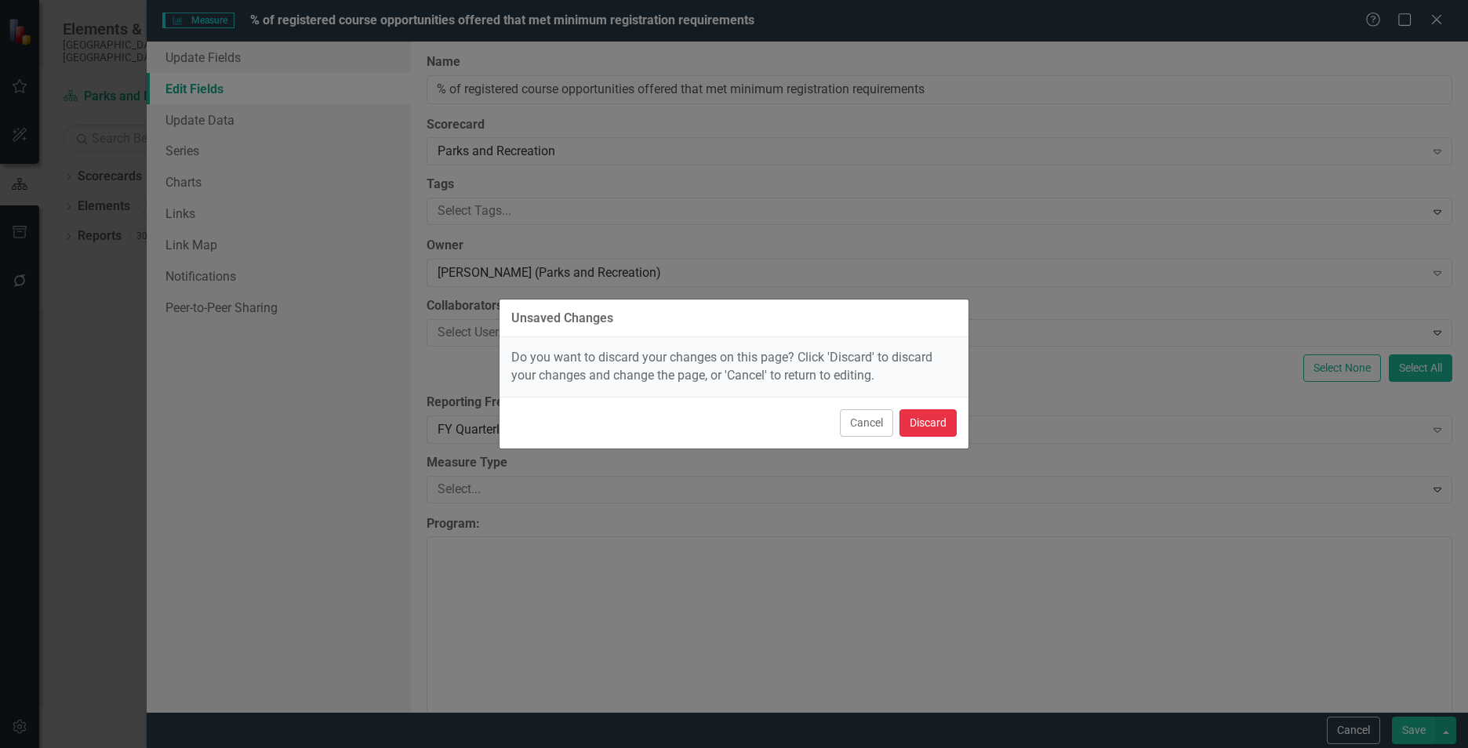
click at [947, 419] on button "Discard" at bounding box center [927, 422] width 57 height 27
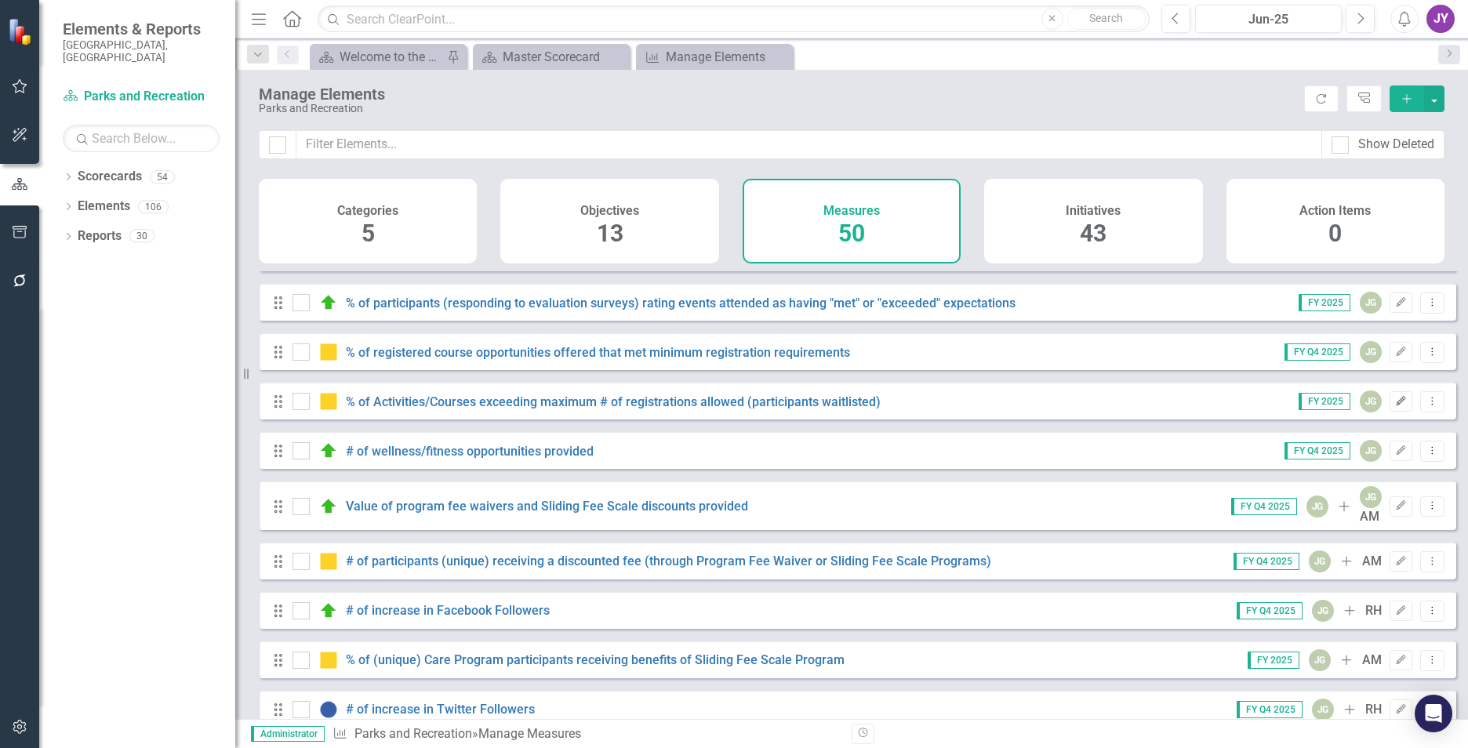
click at [1395, 406] on icon "Edit" at bounding box center [1401, 401] width 12 height 9
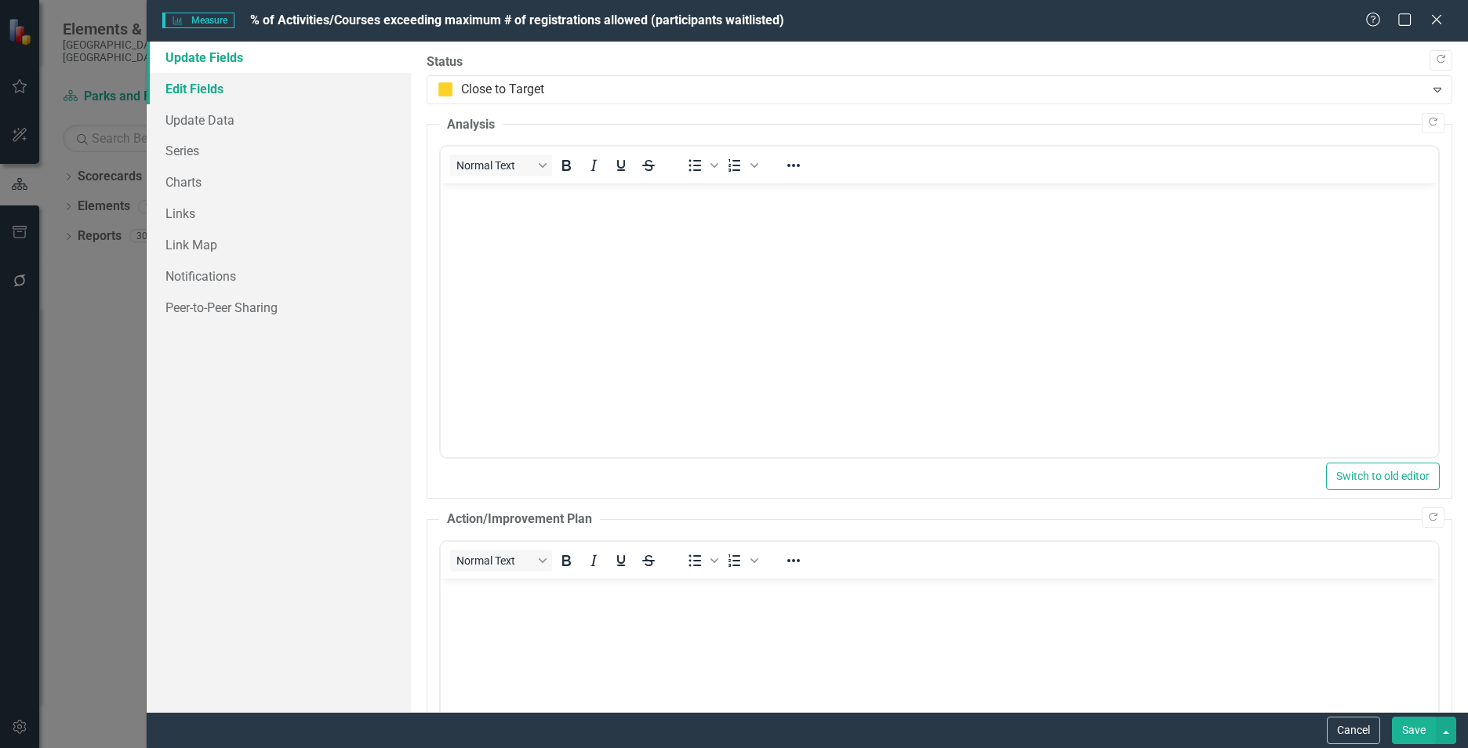
click at [227, 92] on link "Edit Fields" at bounding box center [279, 88] width 264 height 31
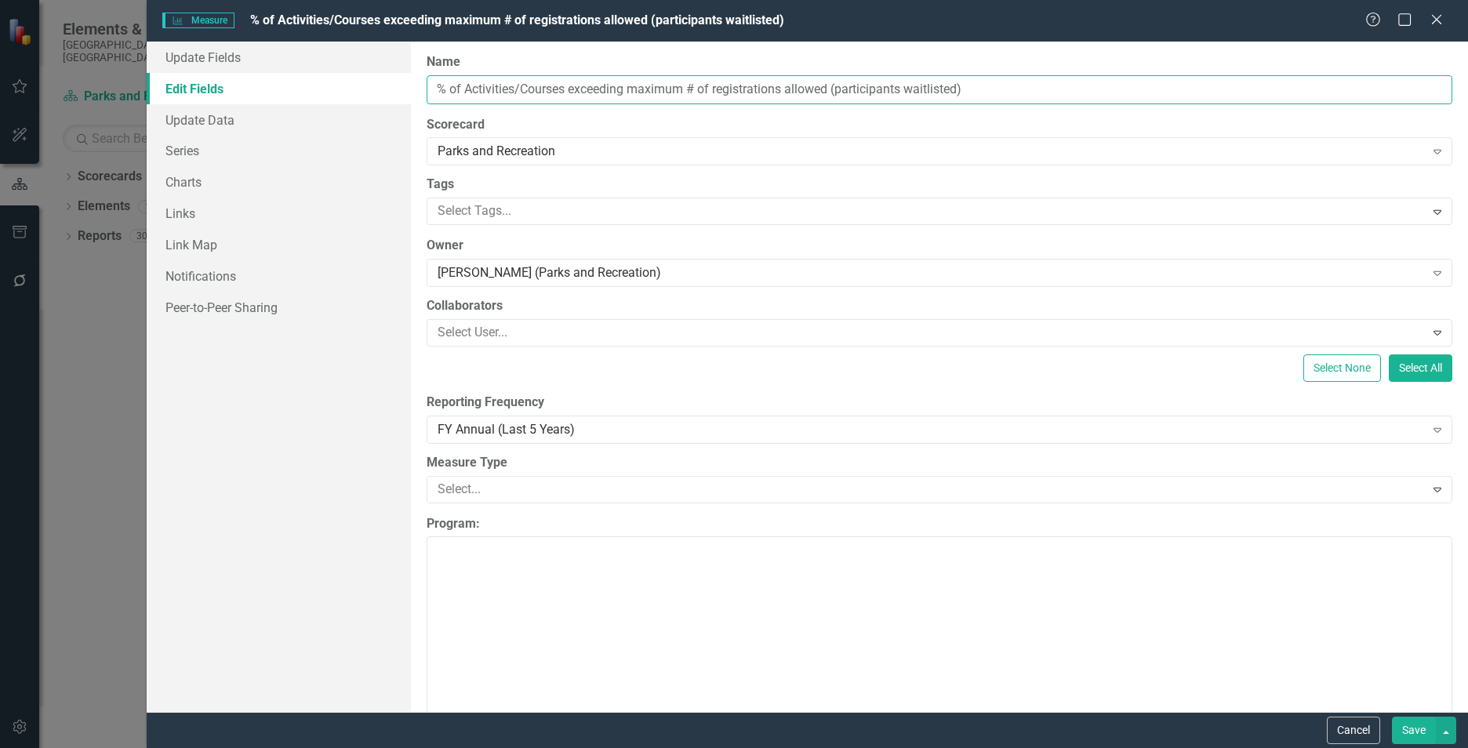
click at [559, 93] on input "% of Activities/Courses exceeding maximum # of registrations allowed (participa…" at bounding box center [940, 89] width 1026 height 29
click at [559, 92] on input "% of Activities/Courses exceeding maximum # of registrations allowed (participa…" at bounding box center [940, 89] width 1026 height 29
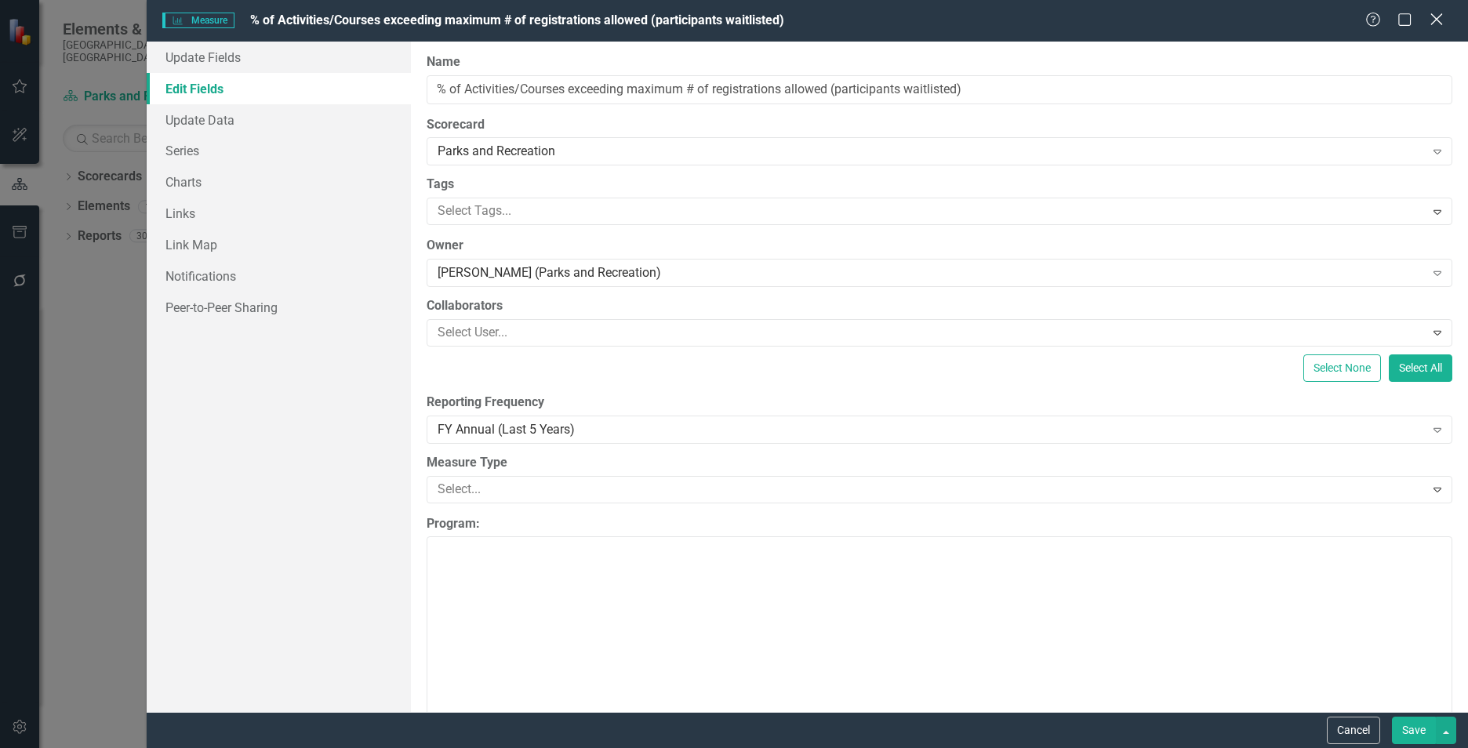
click at [1429, 17] on icon "Close" at bounding box center [1436, 19] width 20 height 15
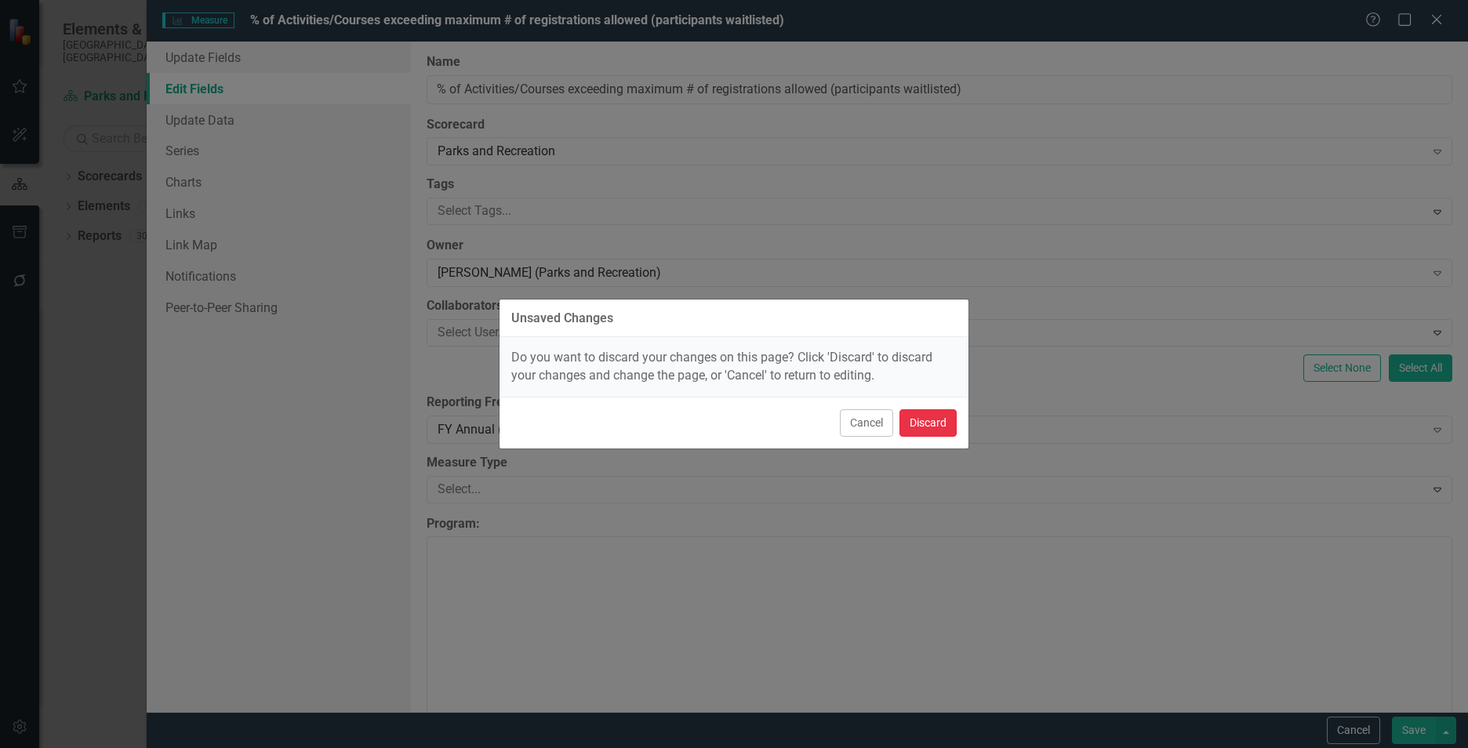
click at [928, 428] on button "Discard" at bounding box center [927, 422] width 57 height 27
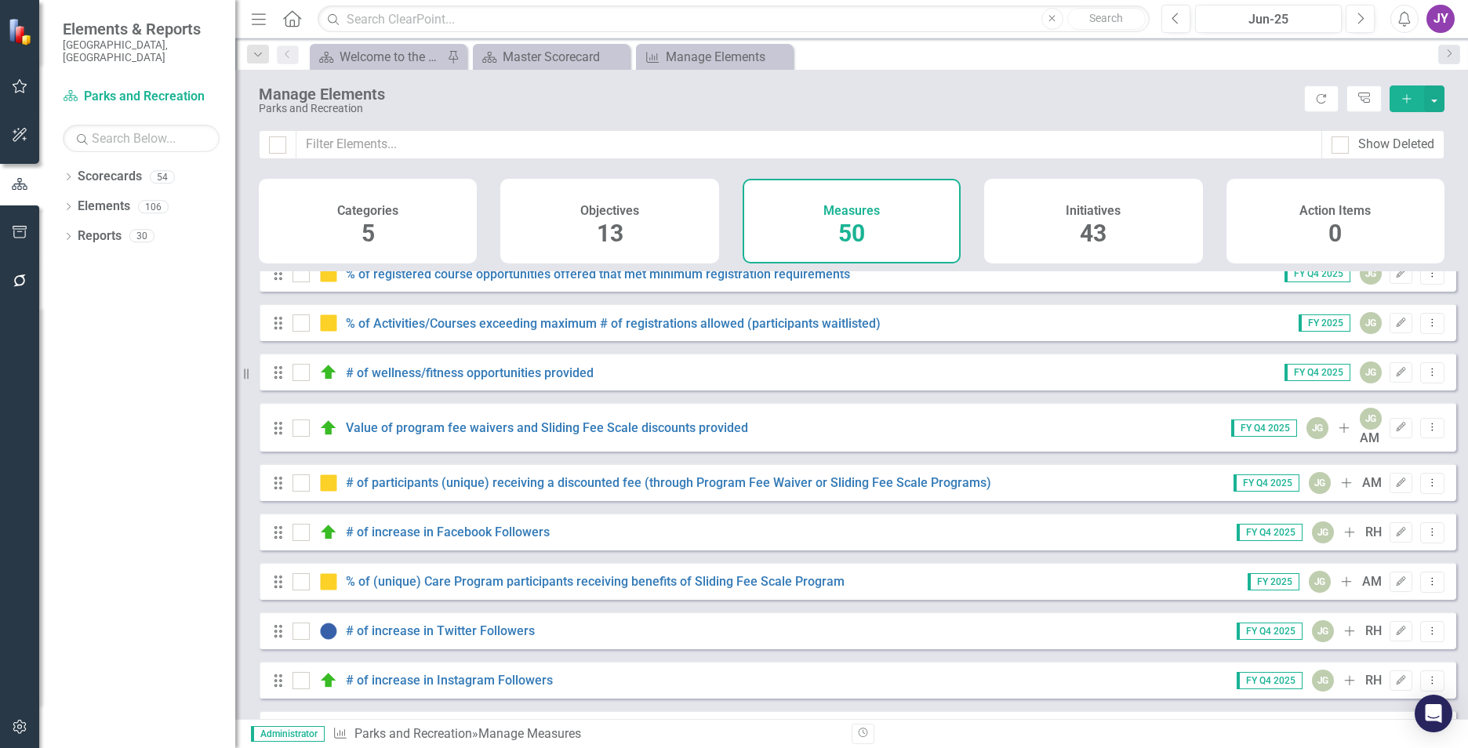
scroll to position [392, 0]
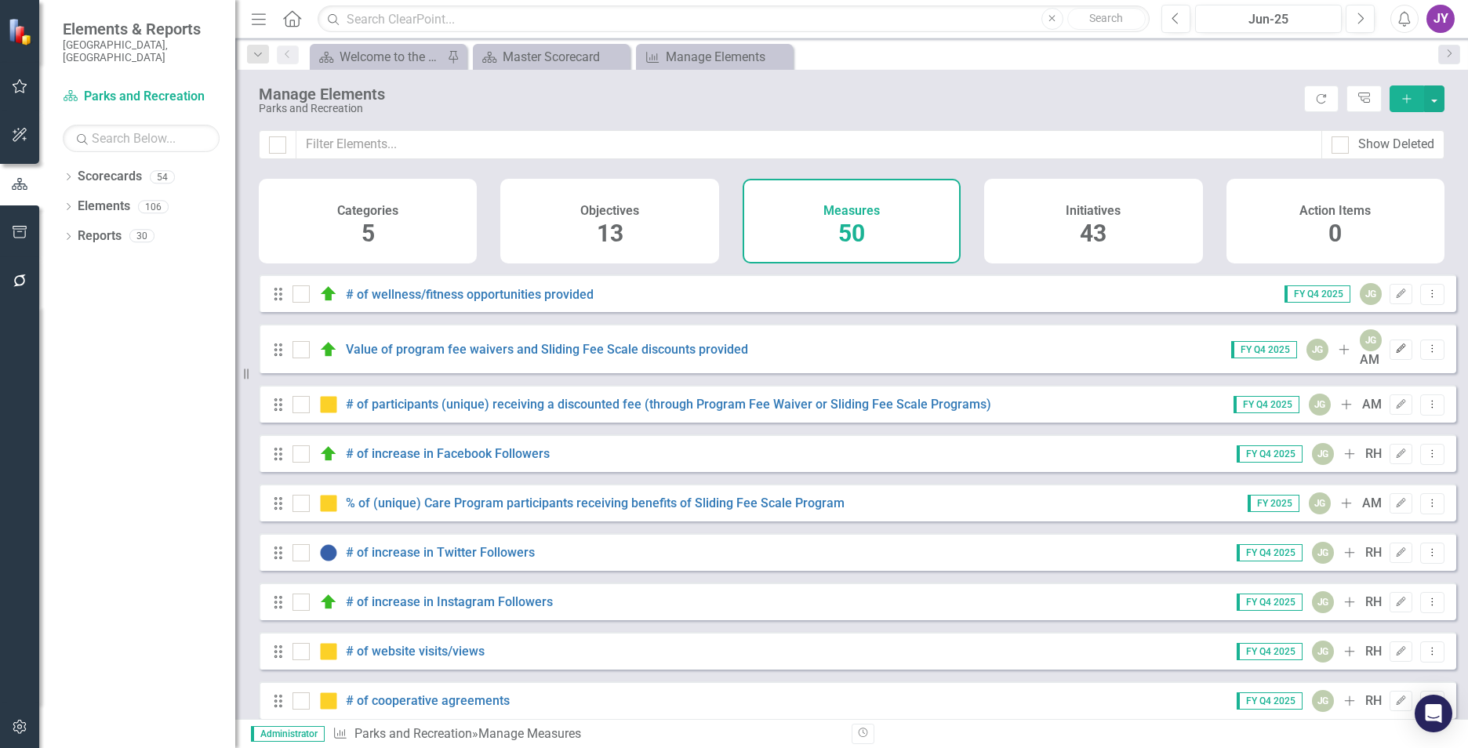
click at [1390, 360] on button "Edit" at bounding box center [1401, 350] width 23 height 20
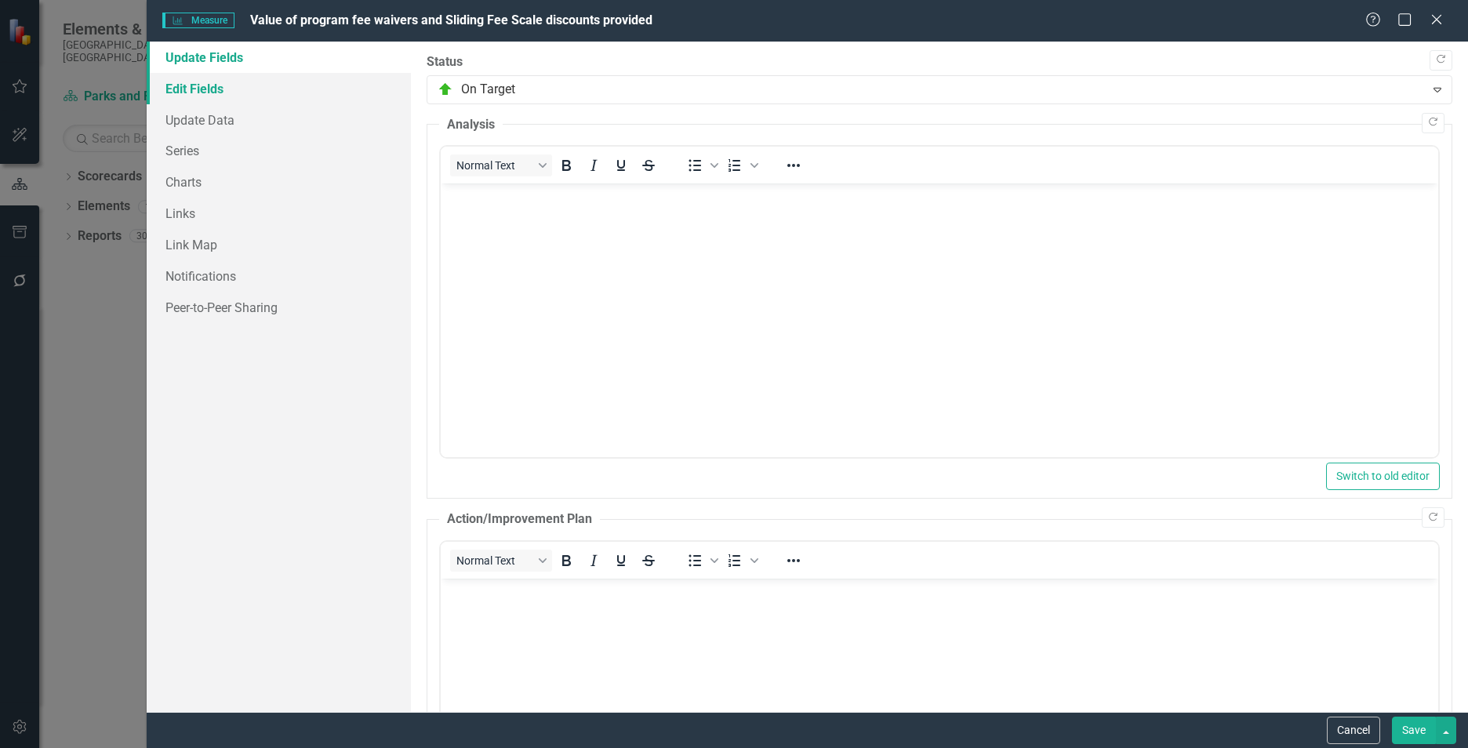
scroll to position [0, 0]
click at [254, 78] on link "Edit Fields" at bounding box center [279, 88] width 264 height 31
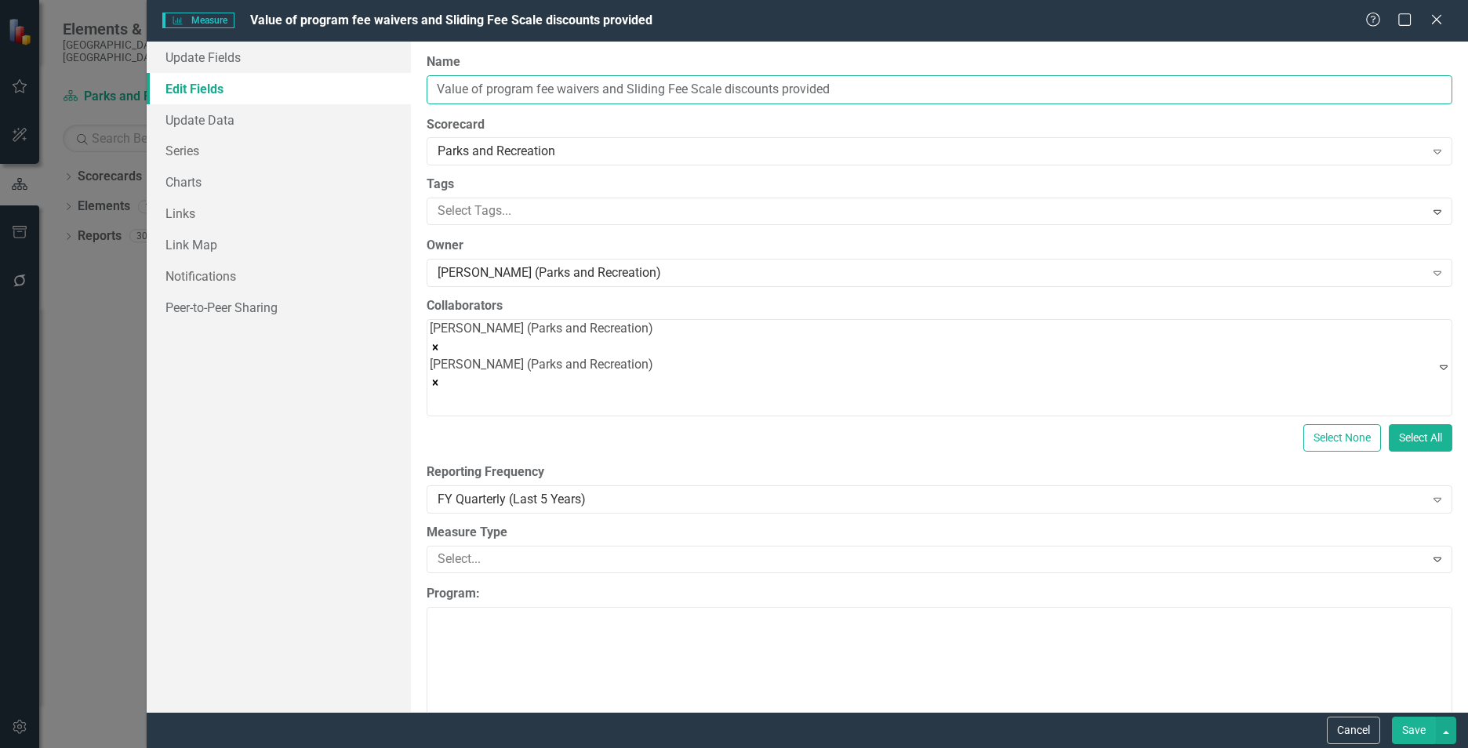
click at [630, 89] on input "Value of program fee waivers and Sliding Fee Scale discounts provided" at bounding box center [940, 89] width 1026 height 29
click at [631, 88] on input "Value of program fee waivers and Sliding Fee Scale discounts provided" at bounding box center [940, 89] width 1026 height 29
click at [1437, 23] on icon "Close" at bounding box center [1436, 19] width 20 height 15
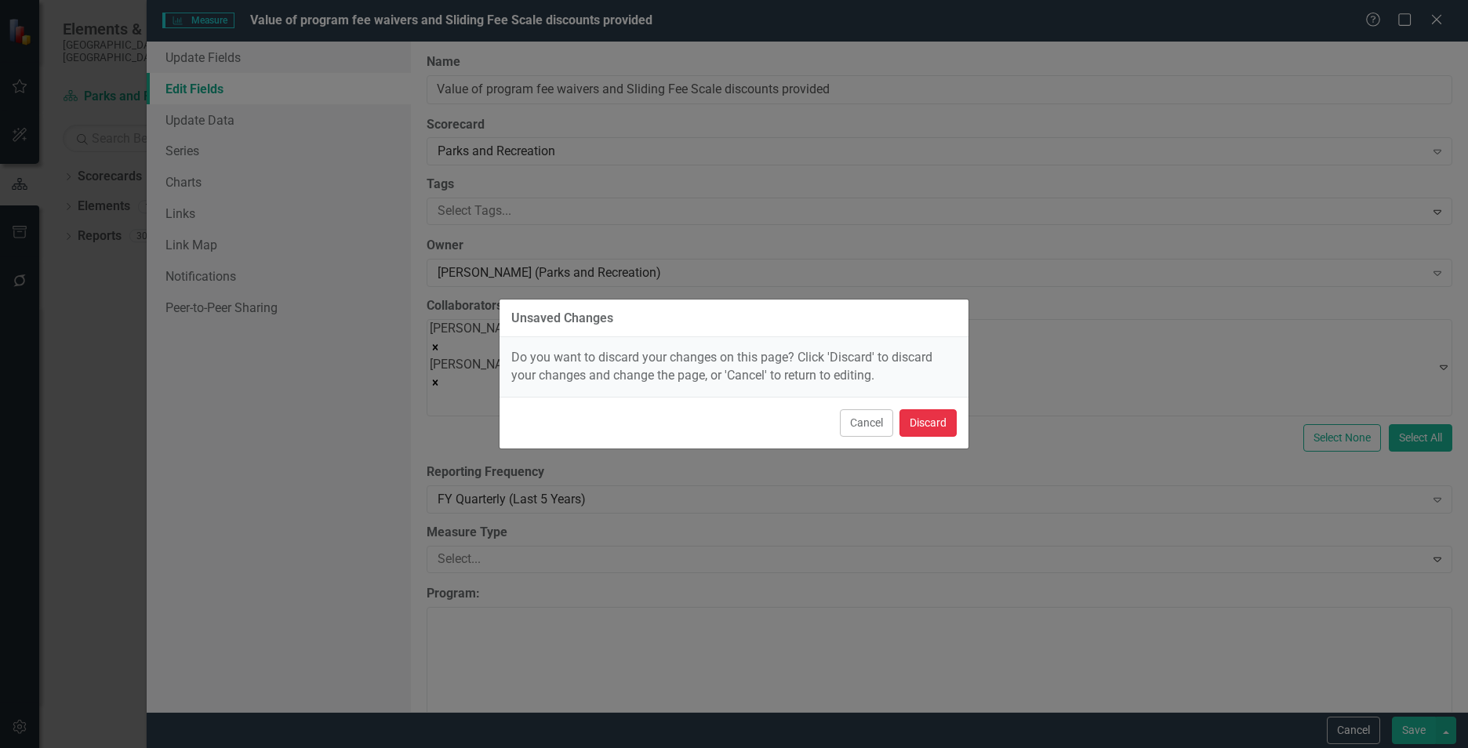
click at [928, 423] on button "Discard" at bounding box center [927, 422] width 57 height 27
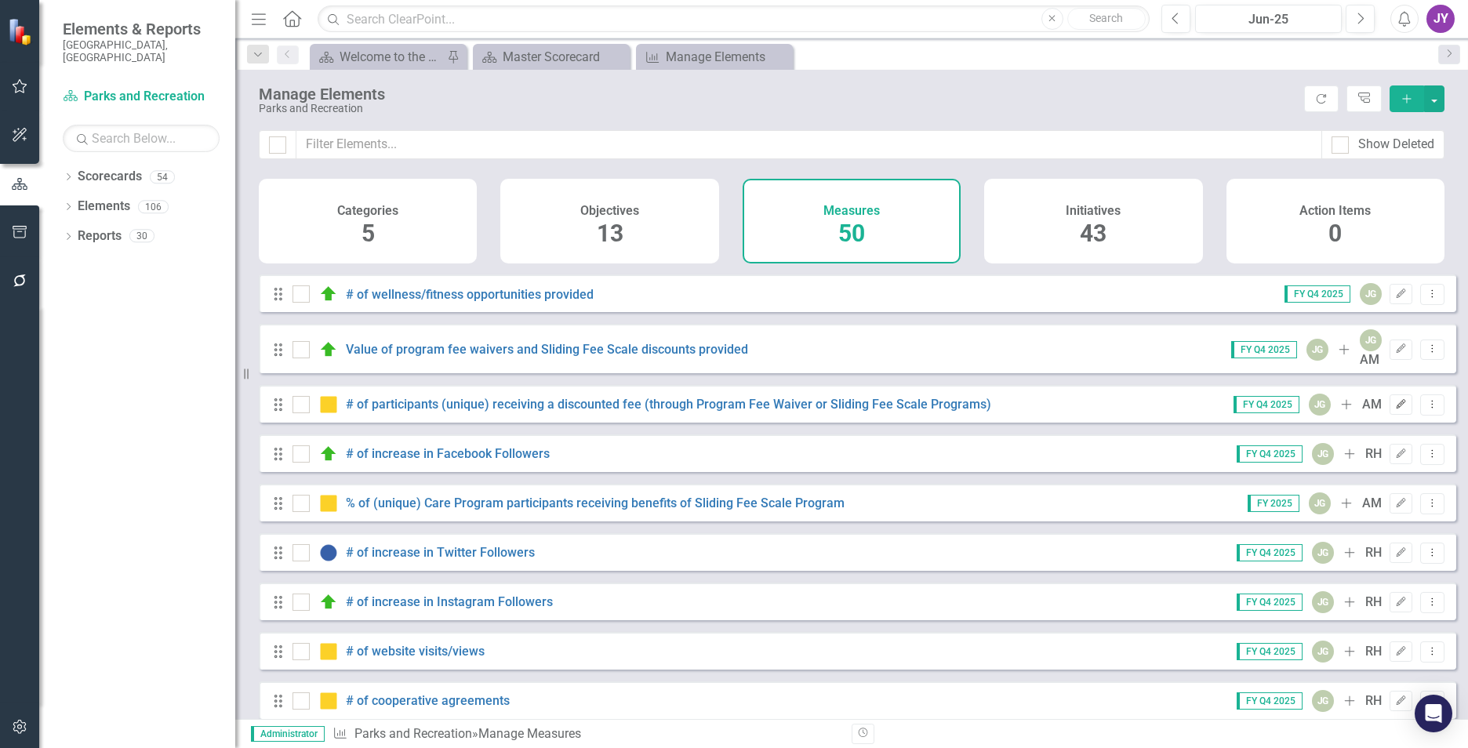
click at [1395, 402] on icon "Edit" at bounding box center [1401, 404] width 12 height 9
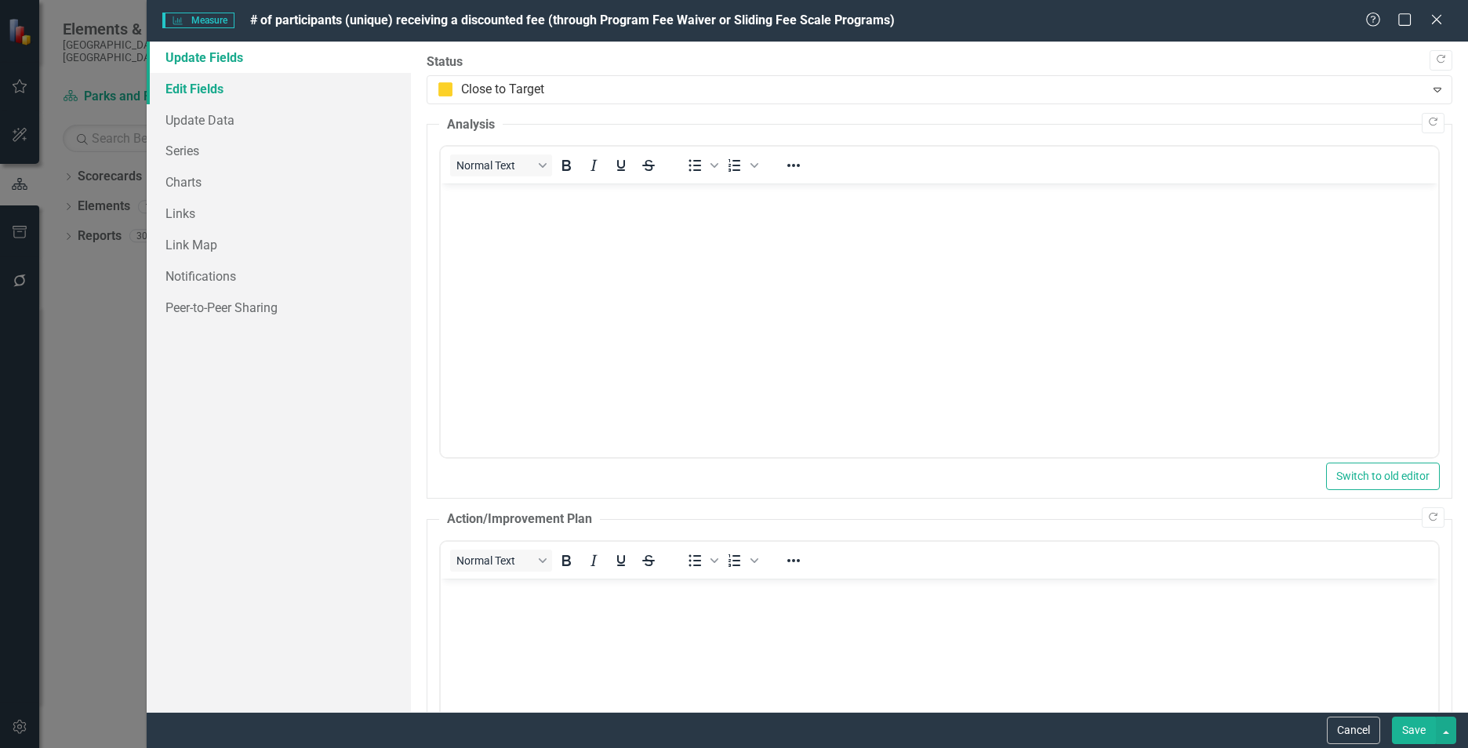
click at [267, 93] on link "Edit Fields" at bounding box center [279, 88] width 264 height 31
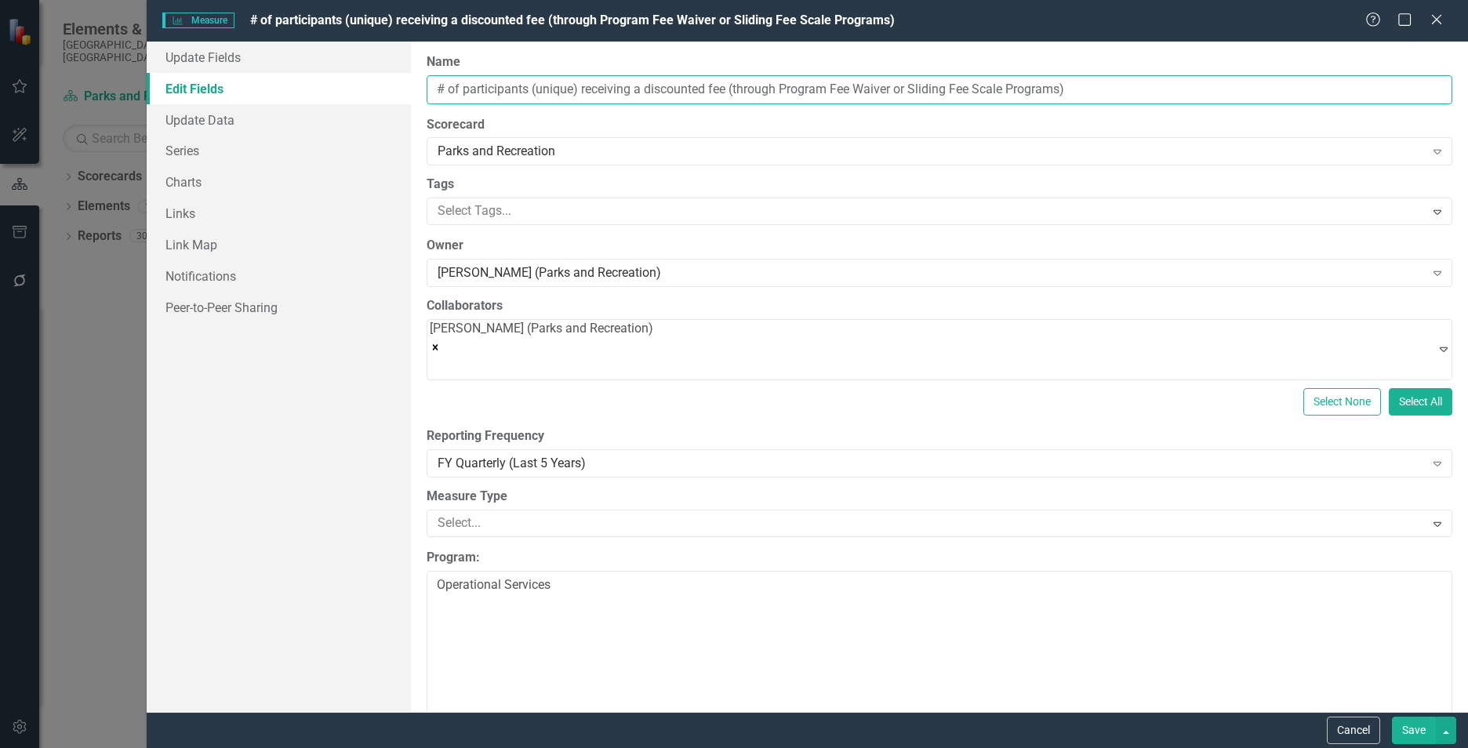
click at [589, 90] on input "# of participants (unique) receiving a discounted fee (through Program Fee Waiv…" at bounding box center [940, 89] width 1026 height 29
click at [589, 89] on input "# of participants (unique) receiving a discounted fee (through Program Fee Waiv…" at bounding box center [940, 89] width 1026 height 29
click at [588, 89] on input "# of participants (unique) receiving a discounted fee (through Program Fee Waiv…" at bounding box center [940, 89] width 1026 height 29
click at [1426, 10] on div "Measure Measure # of participants (unique) receiving a discounted fee (through …" at bounding box center [807, 21] width 1321 height 42
click at [1431, 13] on icon "Close" at bounding box center [1436, 19] width 20 height 15
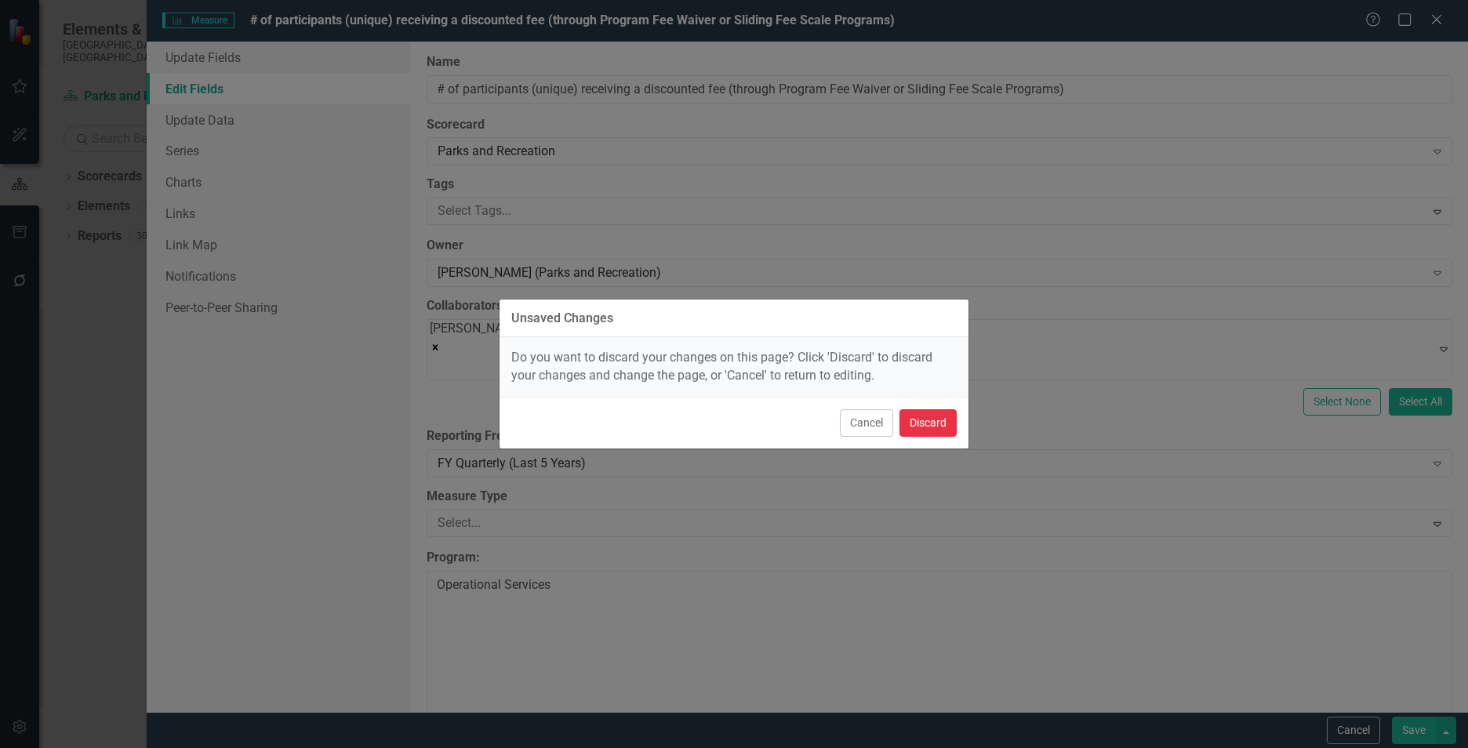
click at [925, 425] on button "Discard" at bounding box center [927, 422] width 57 height 27
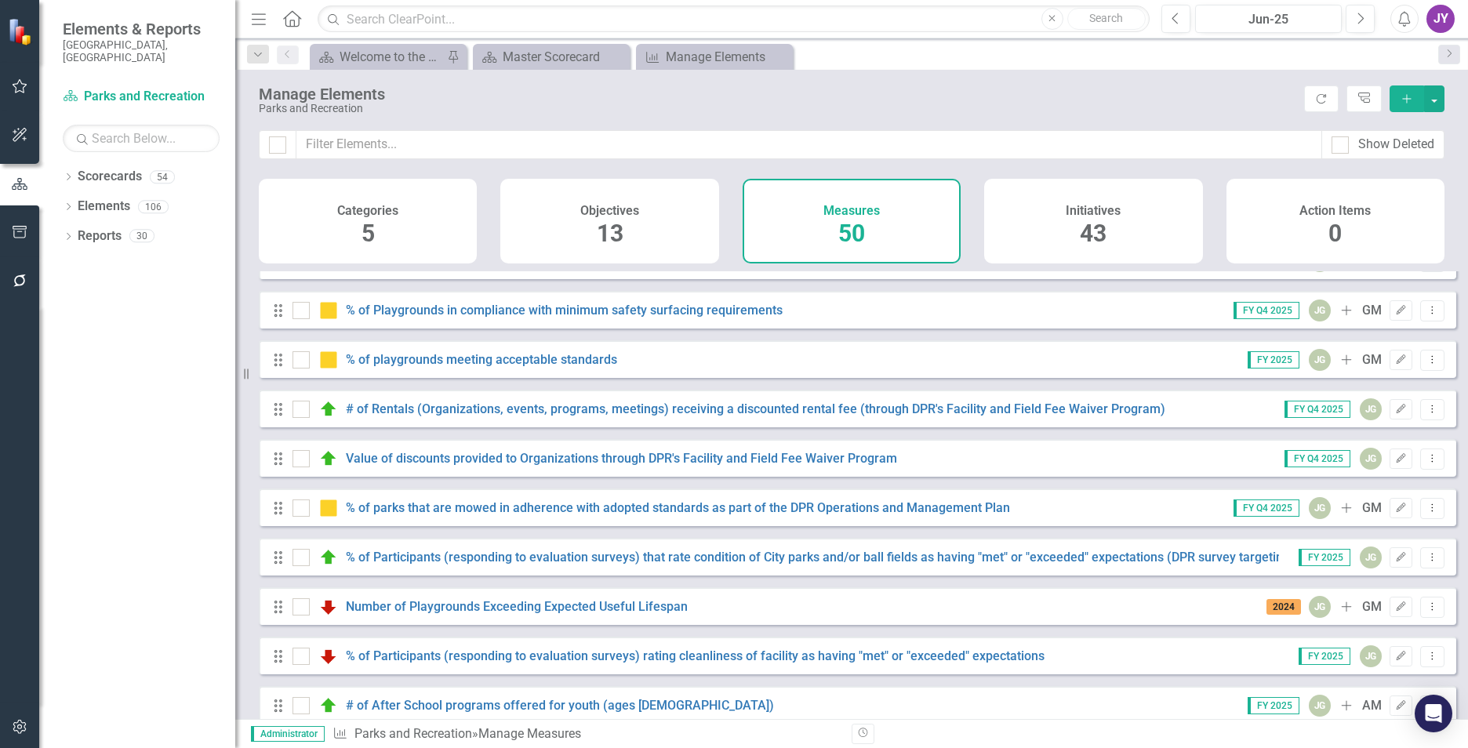
scroll to position [1564, 0]
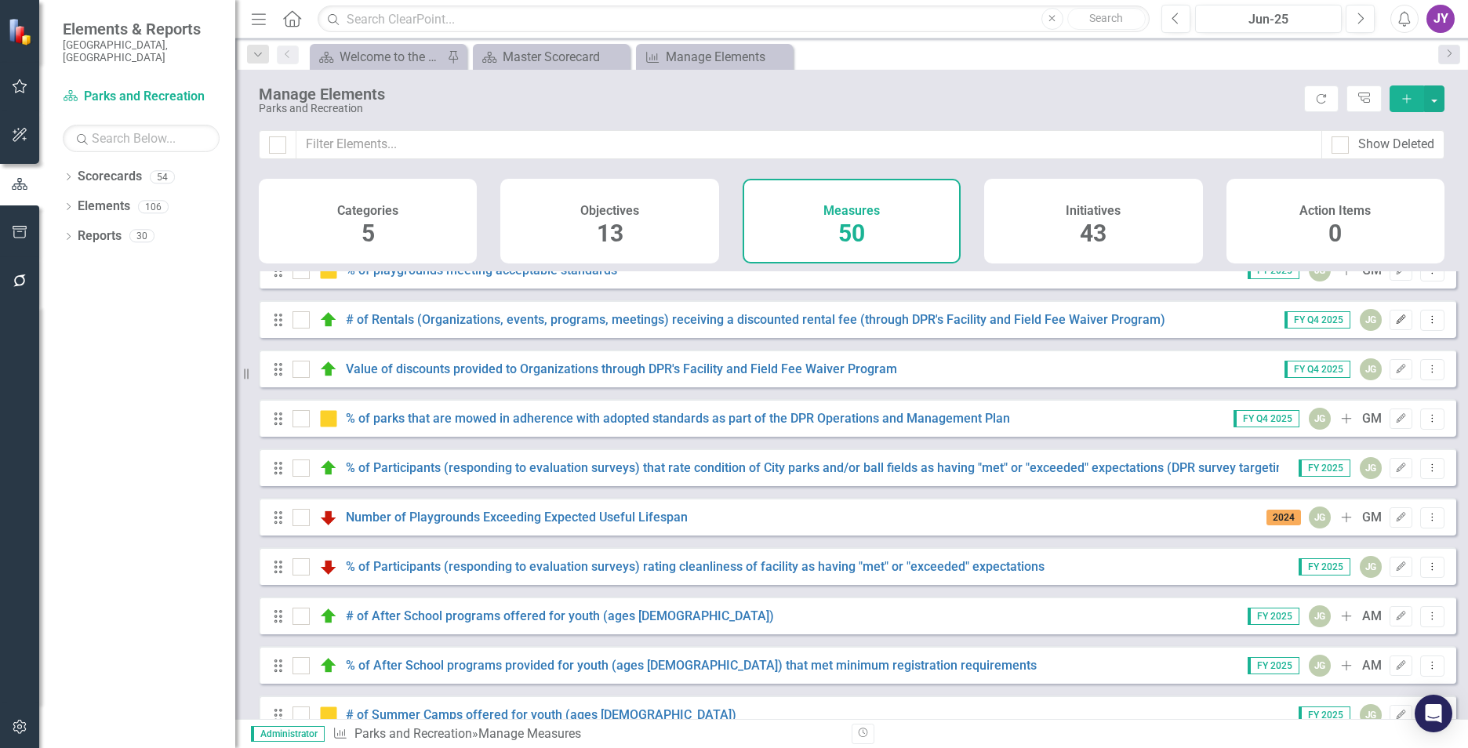
click at [1395, 320] on icon "Edit" at bounding box center [1401, 319] width 12 height 9
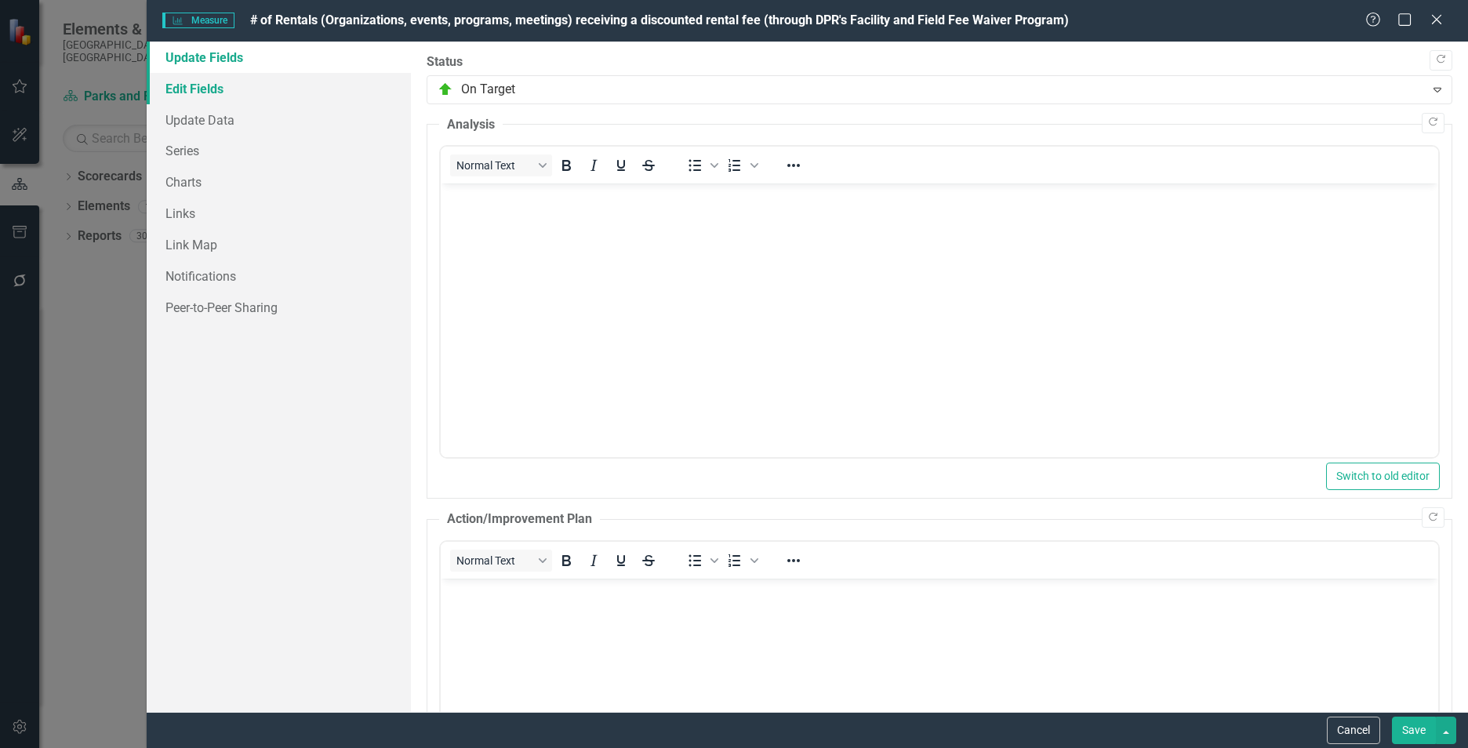
scroll to position [0, 0]
click at [284, 88] on link "Edit Fields" at bounding box center [279, 88] width 264 height 31
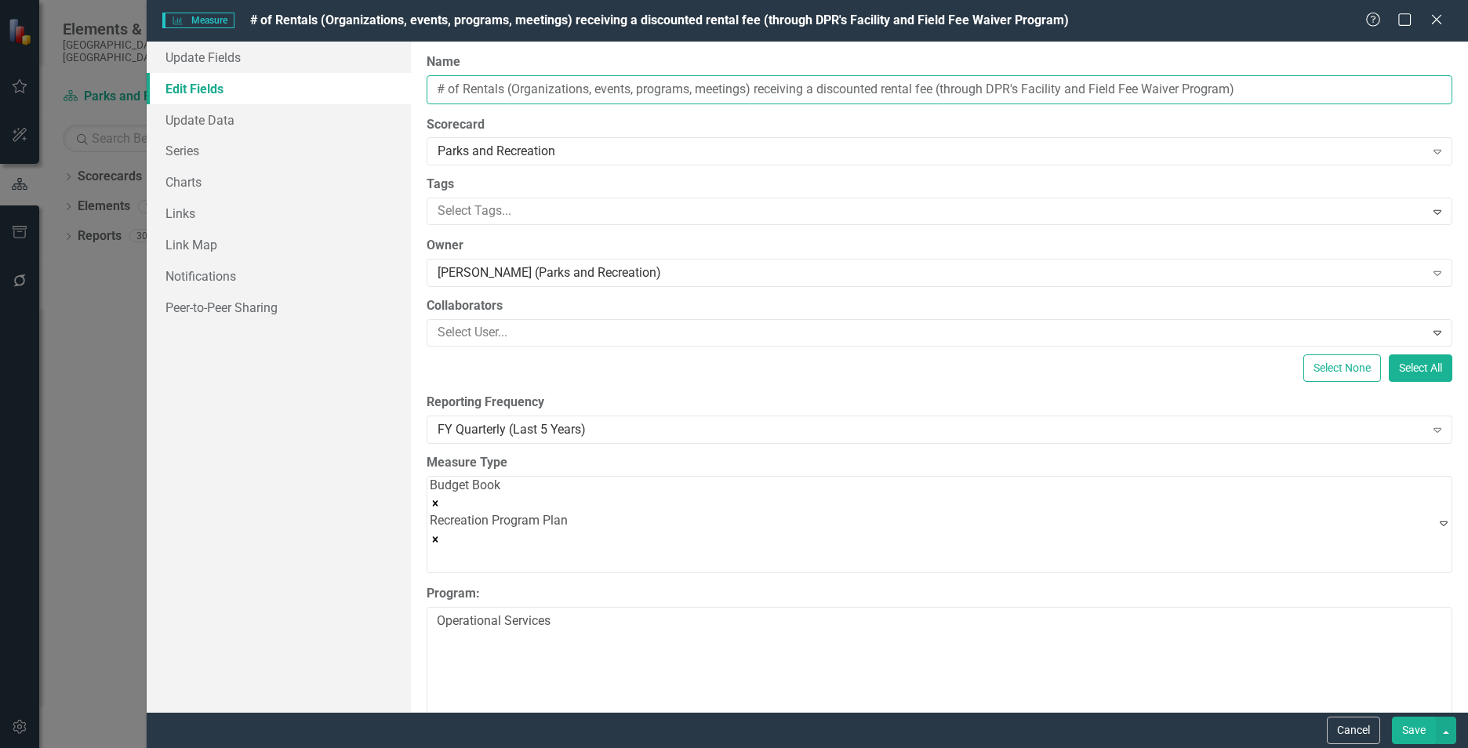
click at [580, 94] on input "# of Rentals (Organizations, events, programs, meetings) receiving a discounted…" at bounding box center [940, 89] width 1026 height 29
click at [1433, 16] on icon "Close" at bounding box center [1436, 19] width 20 height 15
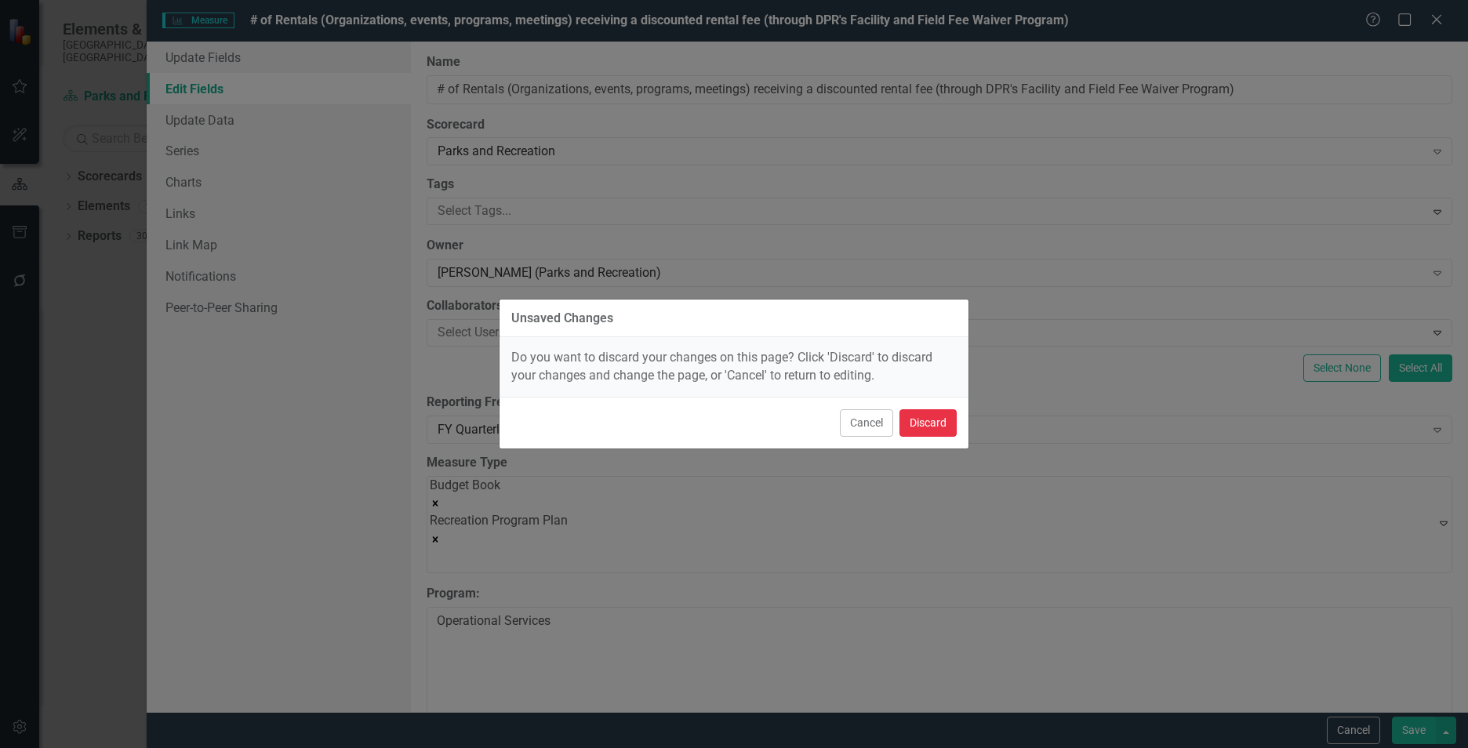
click at [936, 415] on button "Discard" at bounding box center [927, 422] width 57 height 27
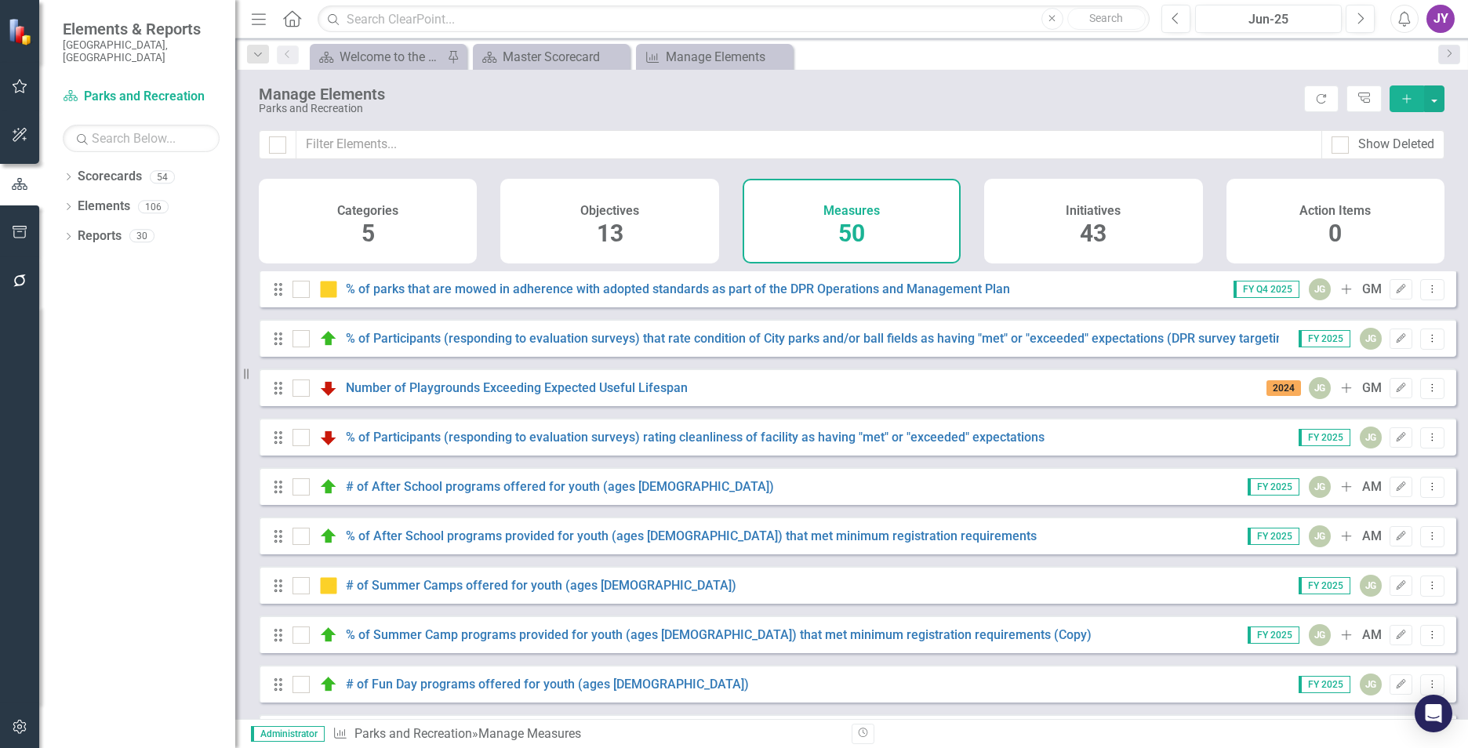
scroll to position [1721, 0]
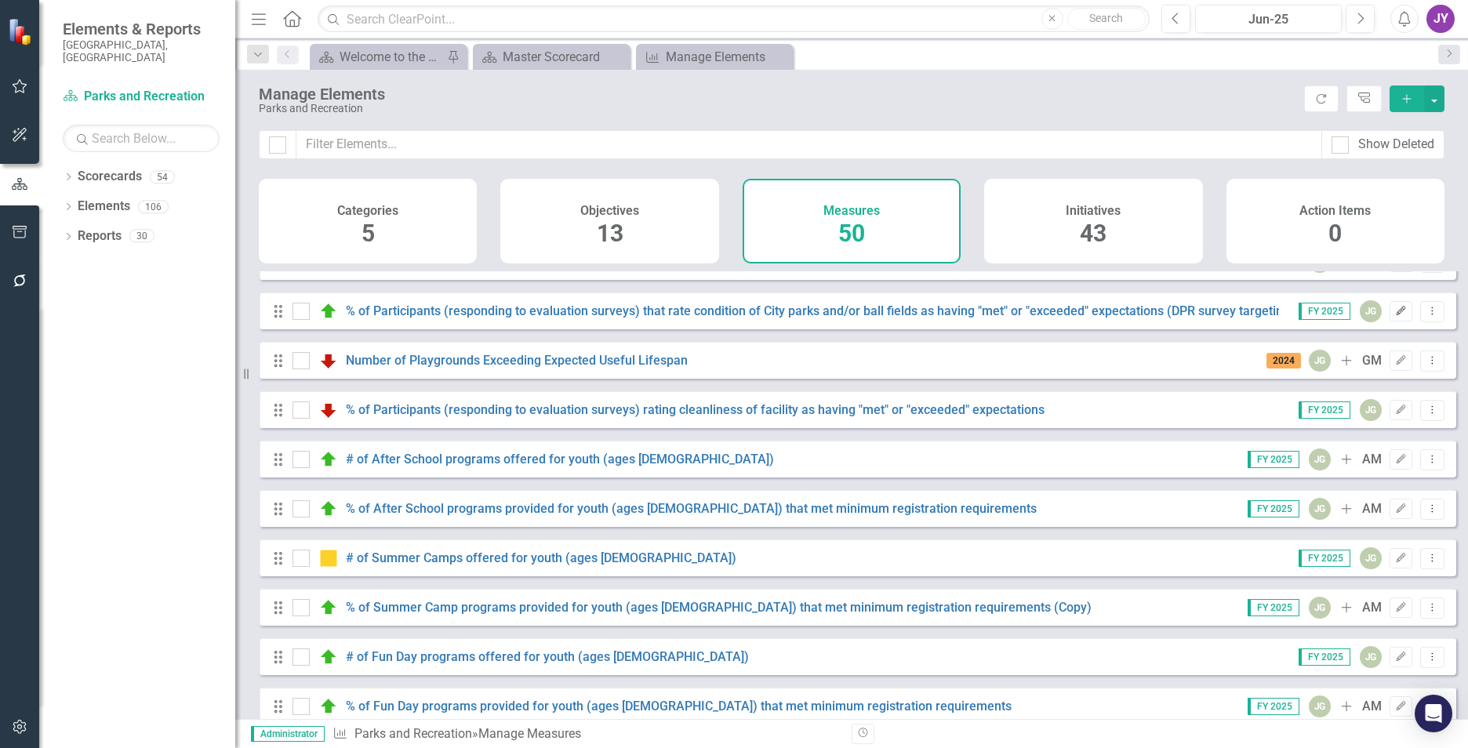
click at [1395, 309] on icon "Edit" at bounding box center [1401, 311] width 12 height 9
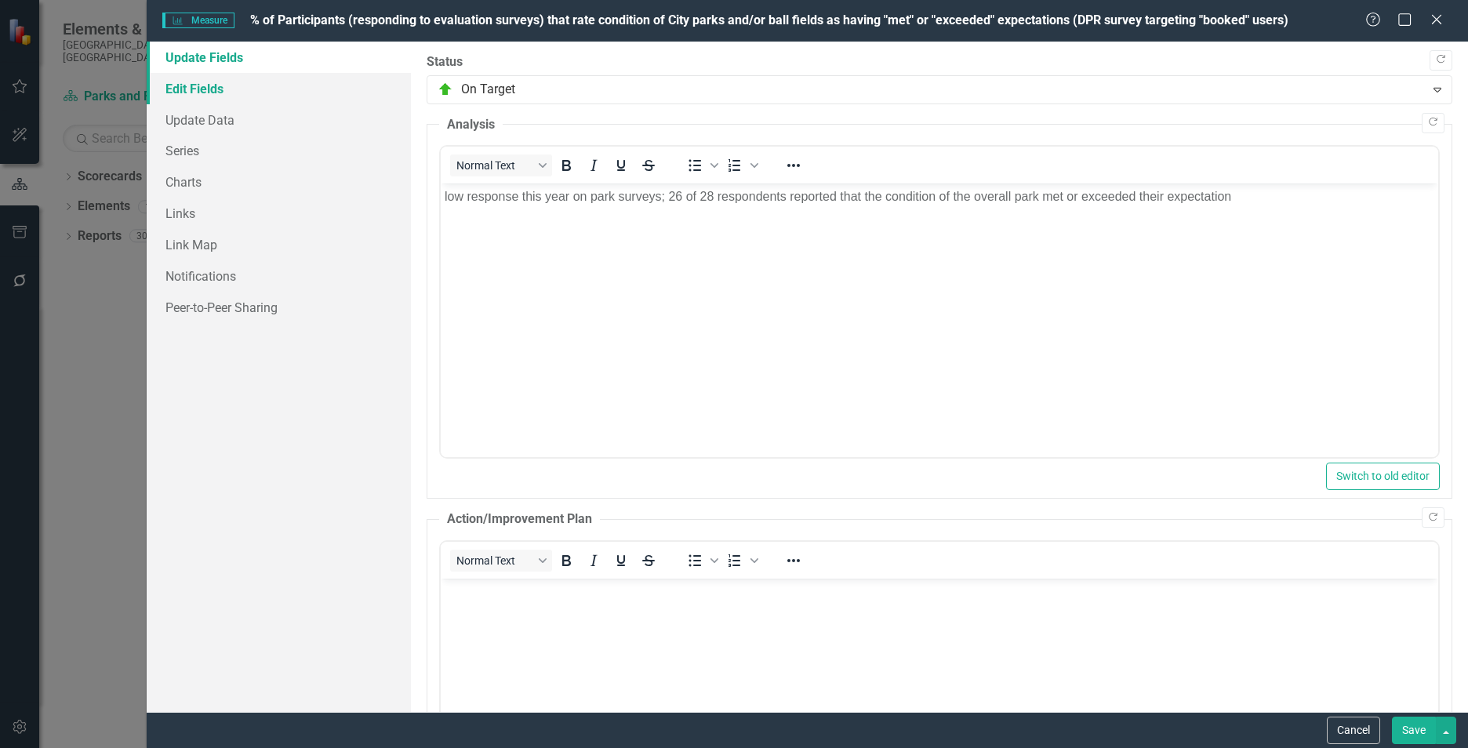
scroll to position [0, 0]
click at [268, 93] on link "Edit Fields" at bounding box center [279, 88] width 264 height 31
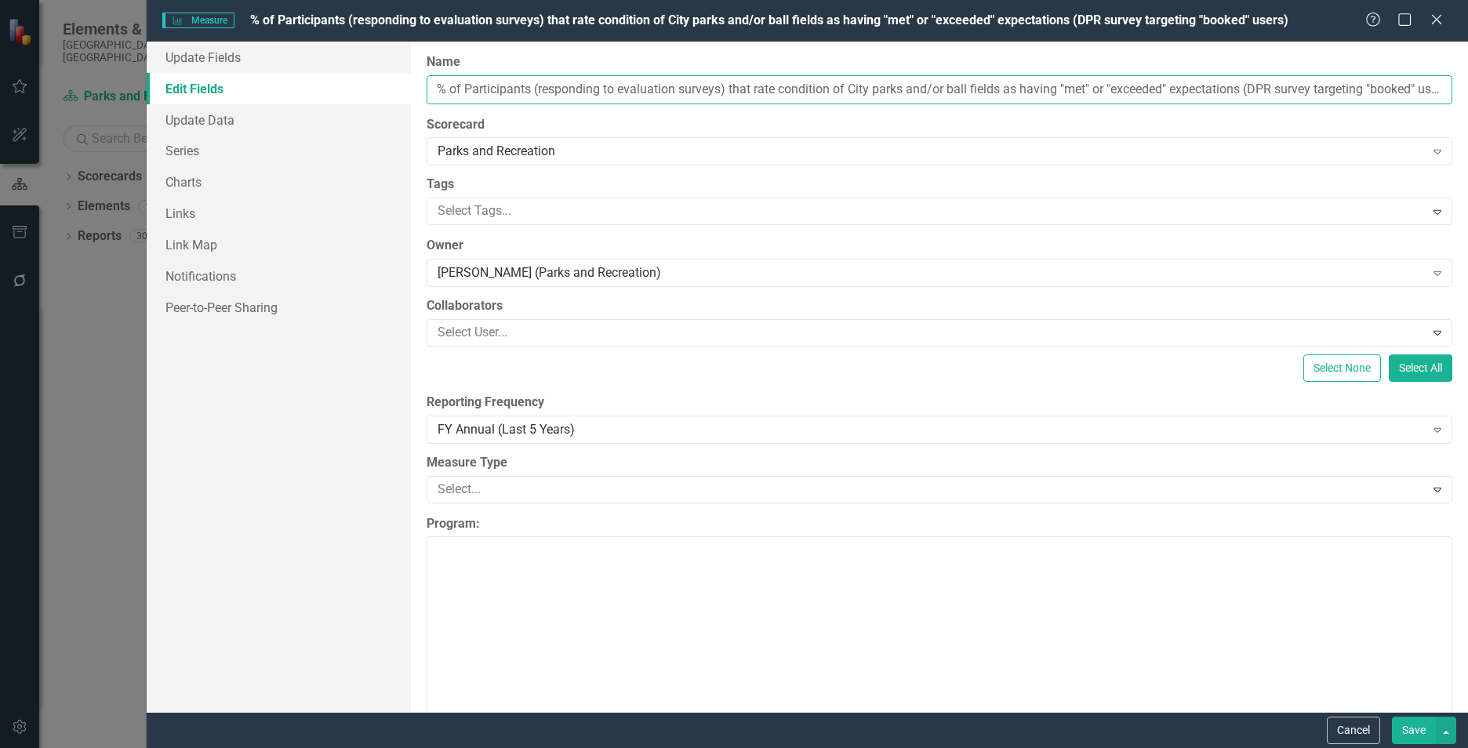
click at [481, 88] on input "% of Participants (responding to evaluation surveys) that rate condition of Cit…" at bounding box center [940, 89] width 1026 height 29
click at [480, 88] on input "% of Participants (responding to evaluation surveys) that rate condition of Cit…" at bounding box center [940, 89] width 1026 height 29
click at [480, 87] on input "% of Participants (responding to evaluation surveys) that rate condition of Cit…" at bounding box center [940, 89] width 1026 height 29
click at [1443, 13] on icon "Close" at bounding box center [1436, 19] width 20 height 15
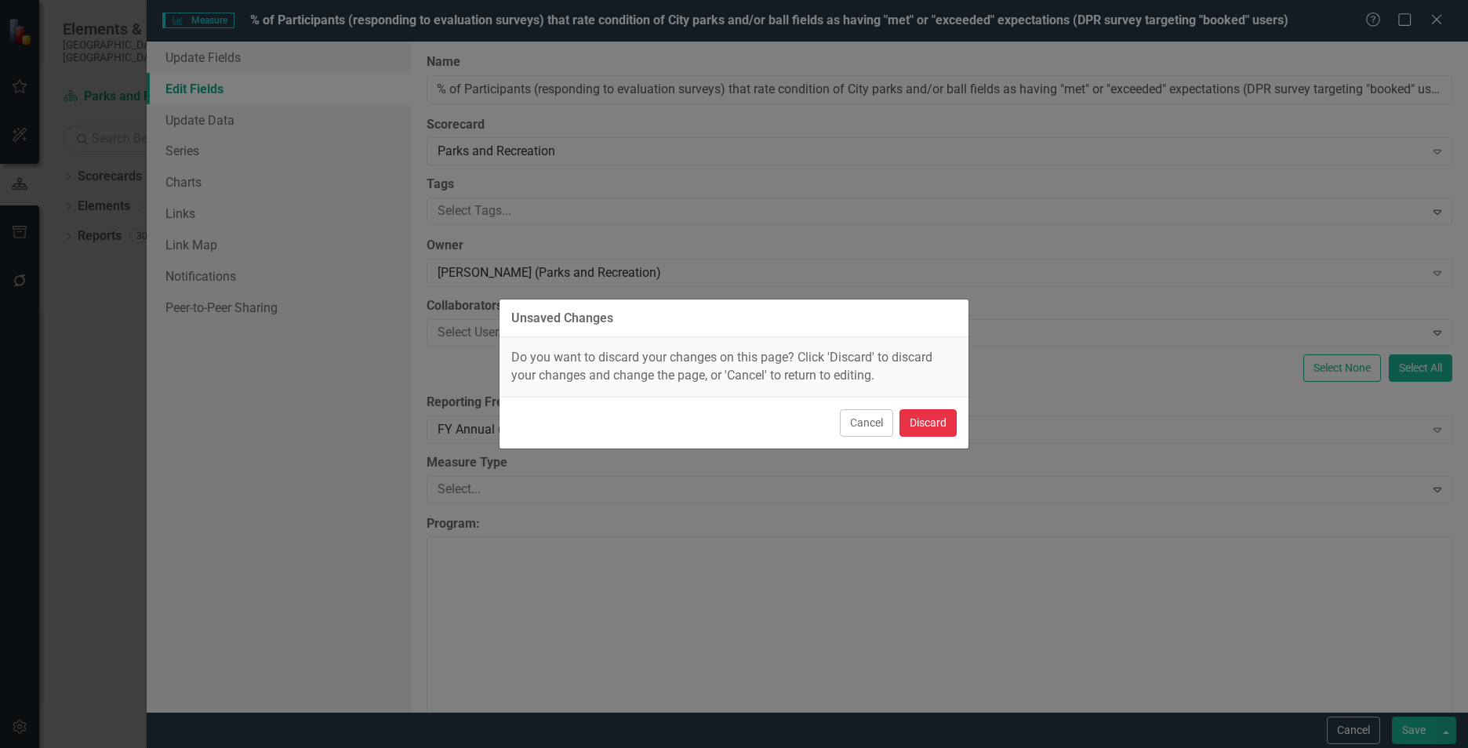
click at [931, 409] on button "Discard" at bounding box center [927, 422] width 57 height 27
click at [932, 413] on button "Discard" at bounding box center [927, 422] width 57 height 27
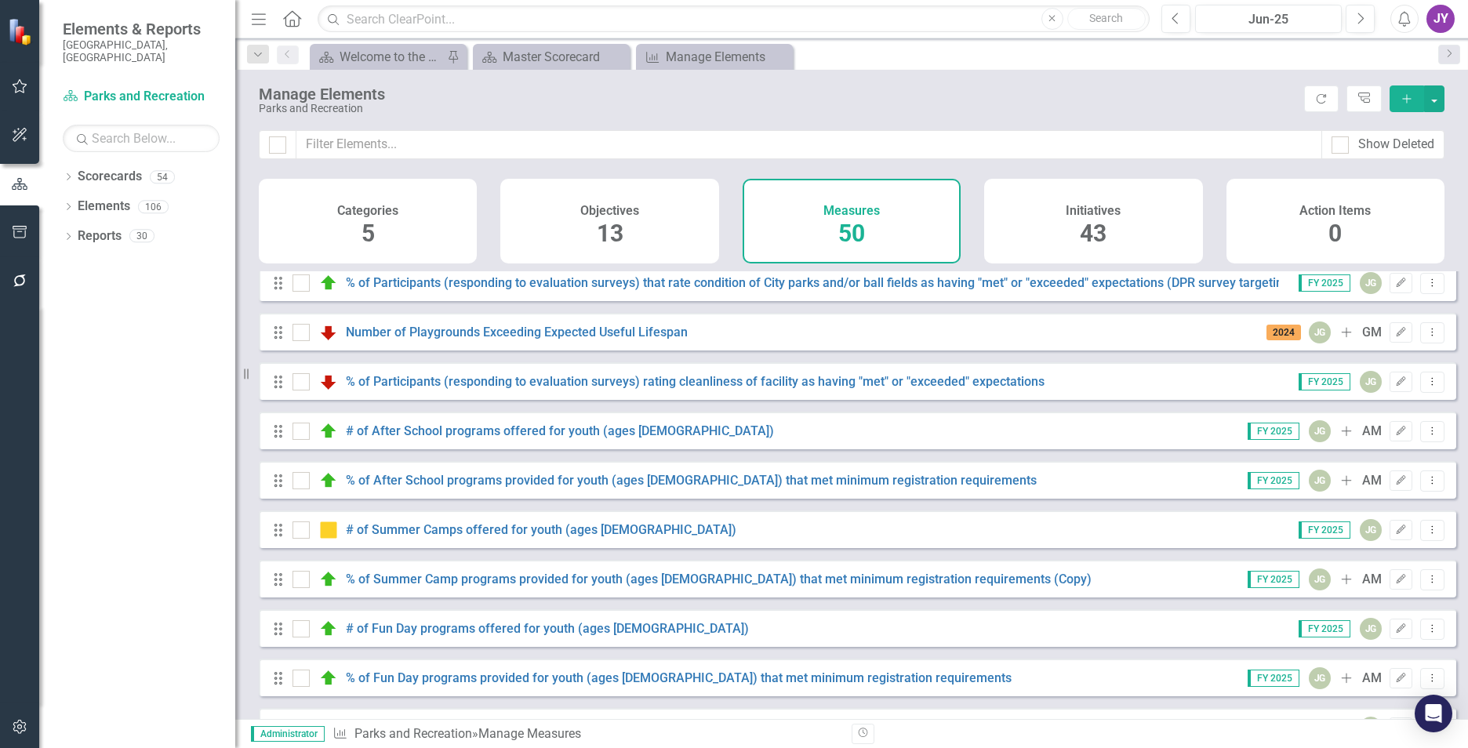
scroll to position [1721, 0]
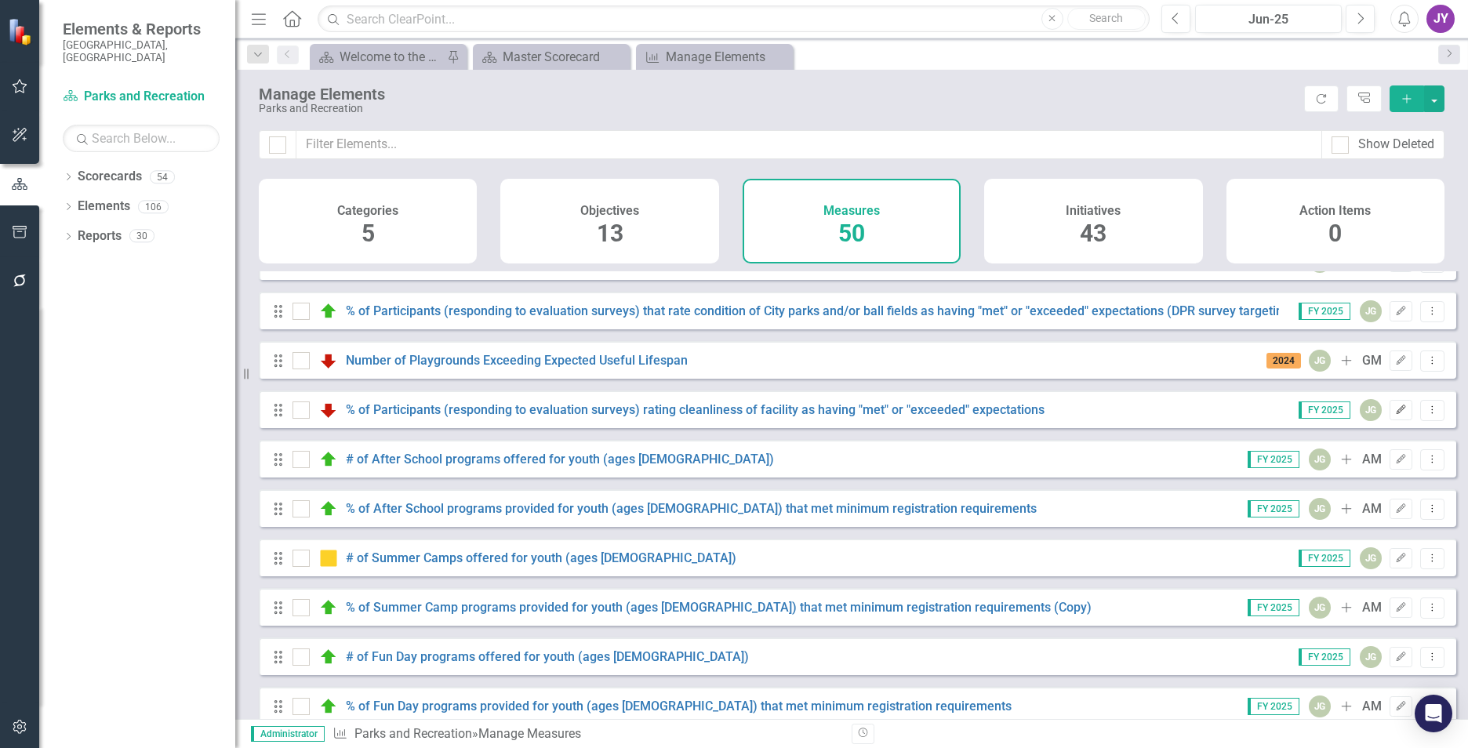
click at [1396, 413] on button "Edit" at bounding box center [1401, 410] width 23 height 20
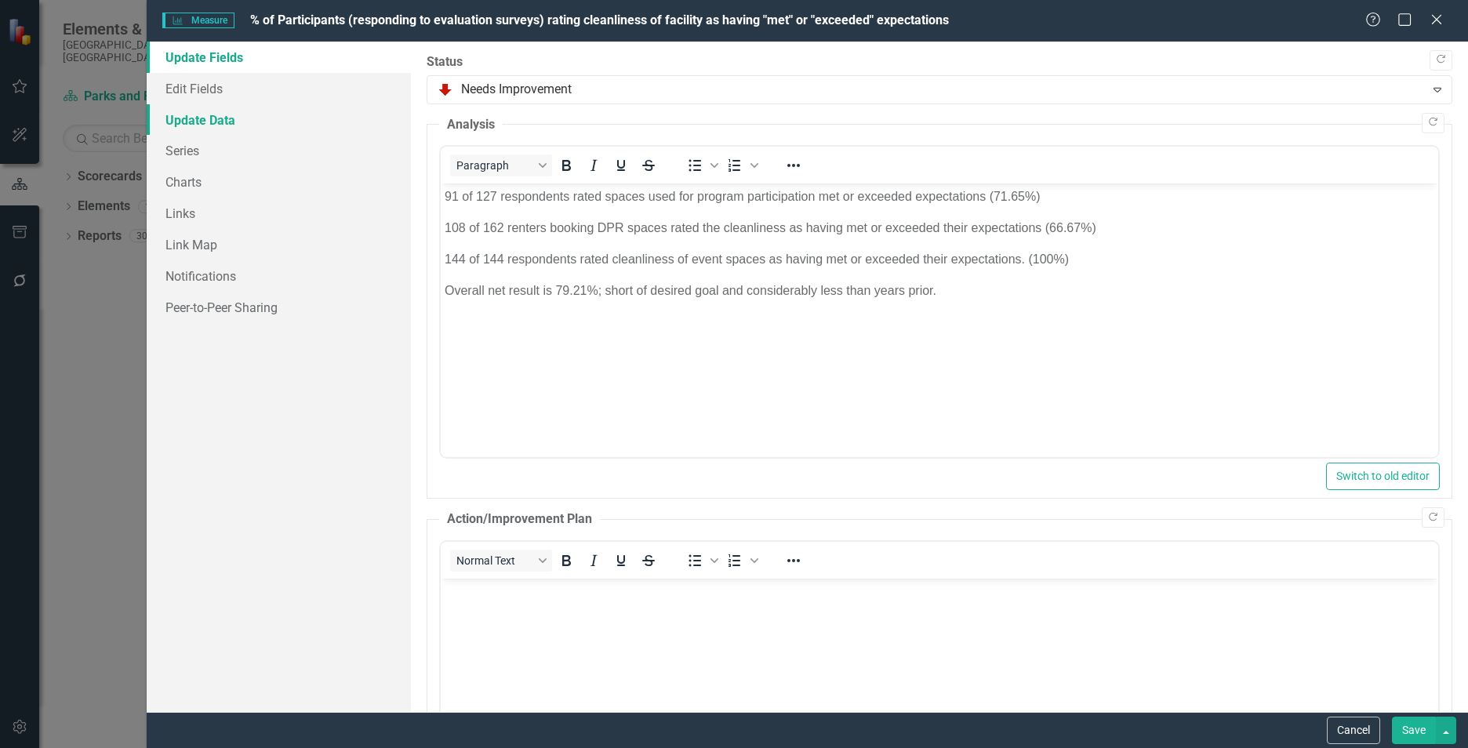
scroll to position [0, 0]
click at [226, 90] on link "Edit Fields" at bounding box center [279, 88] width 264 height 31
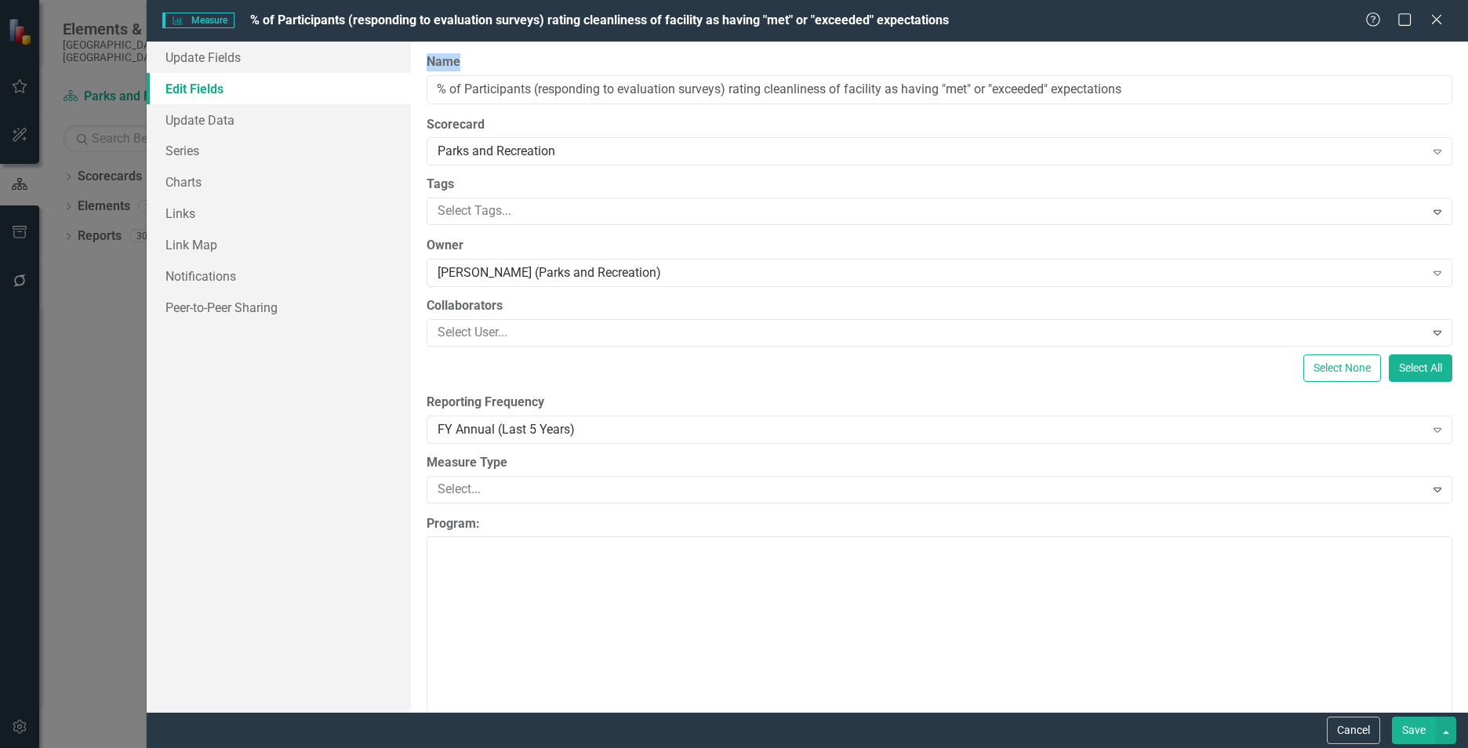
drag, startPoint x: 529, startPoint y: 71, endPoint x: 517, endPoint y: 84, distance: 18.3
click at [530, 74] on div "Name % of Participants (responding to evaluation surveys) rating cleanliness of…" at bounding box center [940, 78] width 1026 height 51
click at [524, 84] on input "% of Participants (responding to evaluation surveys) rating cleanliness of faci…" at bounding box center [940, 89] width 1026 height 29
click at [525, 84] on input "% of Participants (responding to evaluation surveys) rating cleanliness of faci…" at bounding box center [940, 89] width 1026 height 29
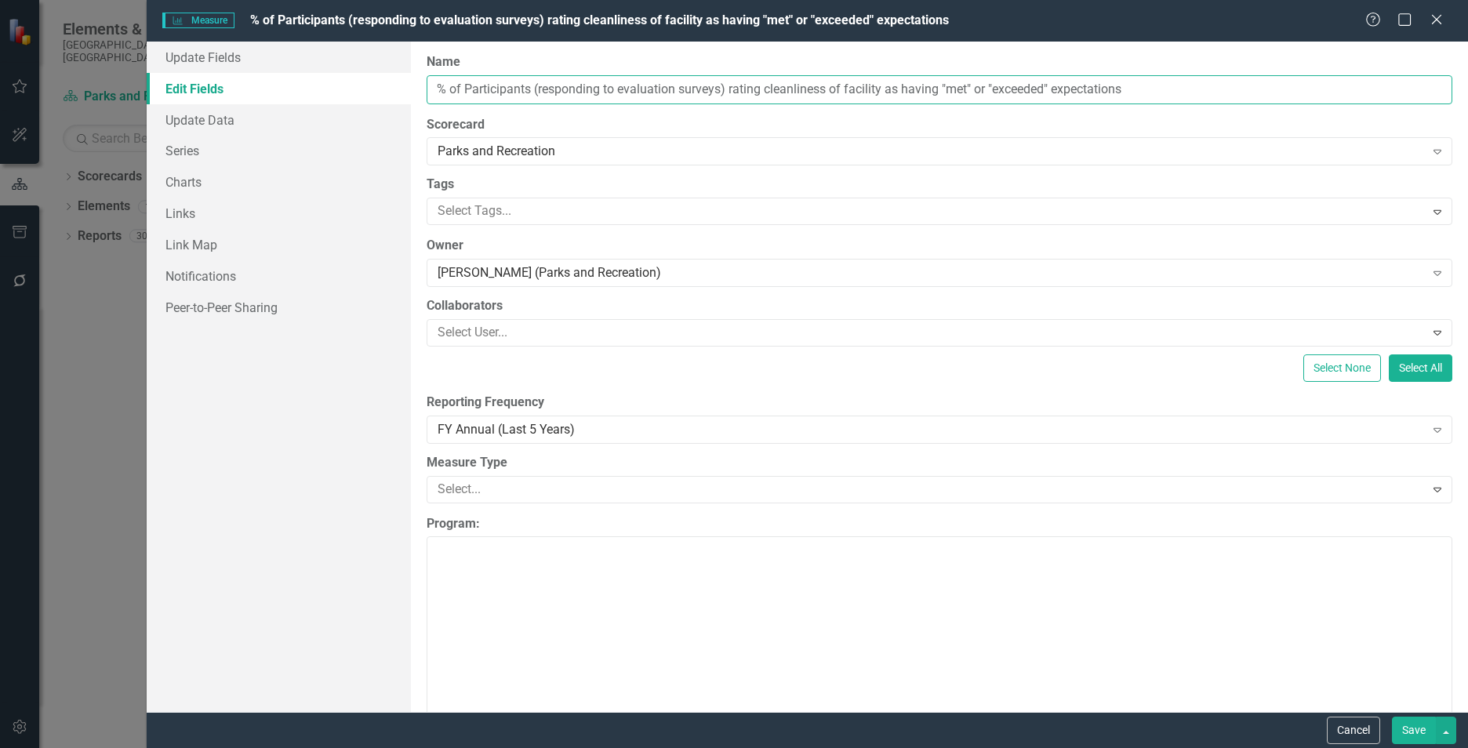
click at [525, 84] on input "% of Participants (responding to evaluation surveys) rating cleanliness of faci…" at bounding box center [940, 89] width 1026 height 29
click at [1444, 19] on icon "Close" at bounding box center [1436, 19] width 20 height 15
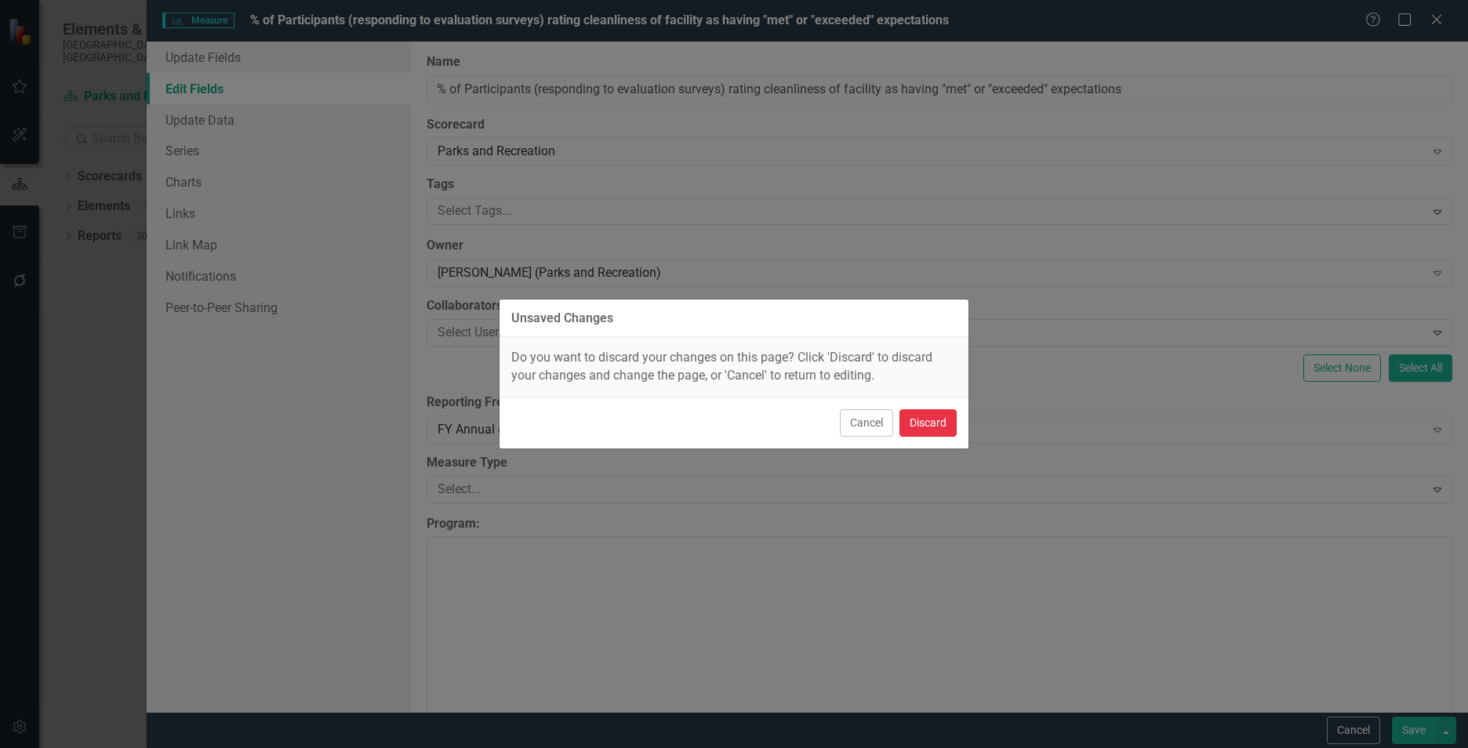
click at [925, 413] on button "Discard" at bounding box center [927, 422] width 57 height 27
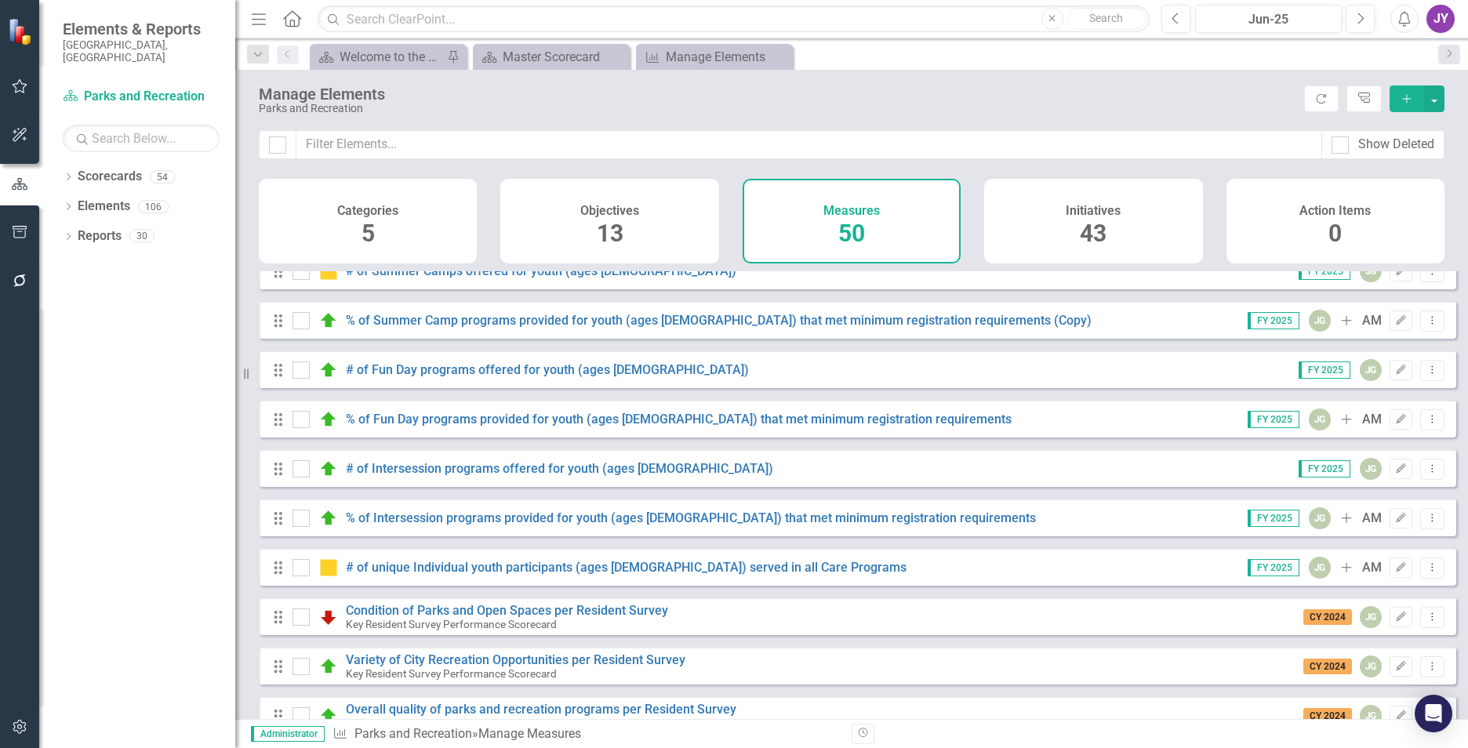
scroll to position [2034, 0]
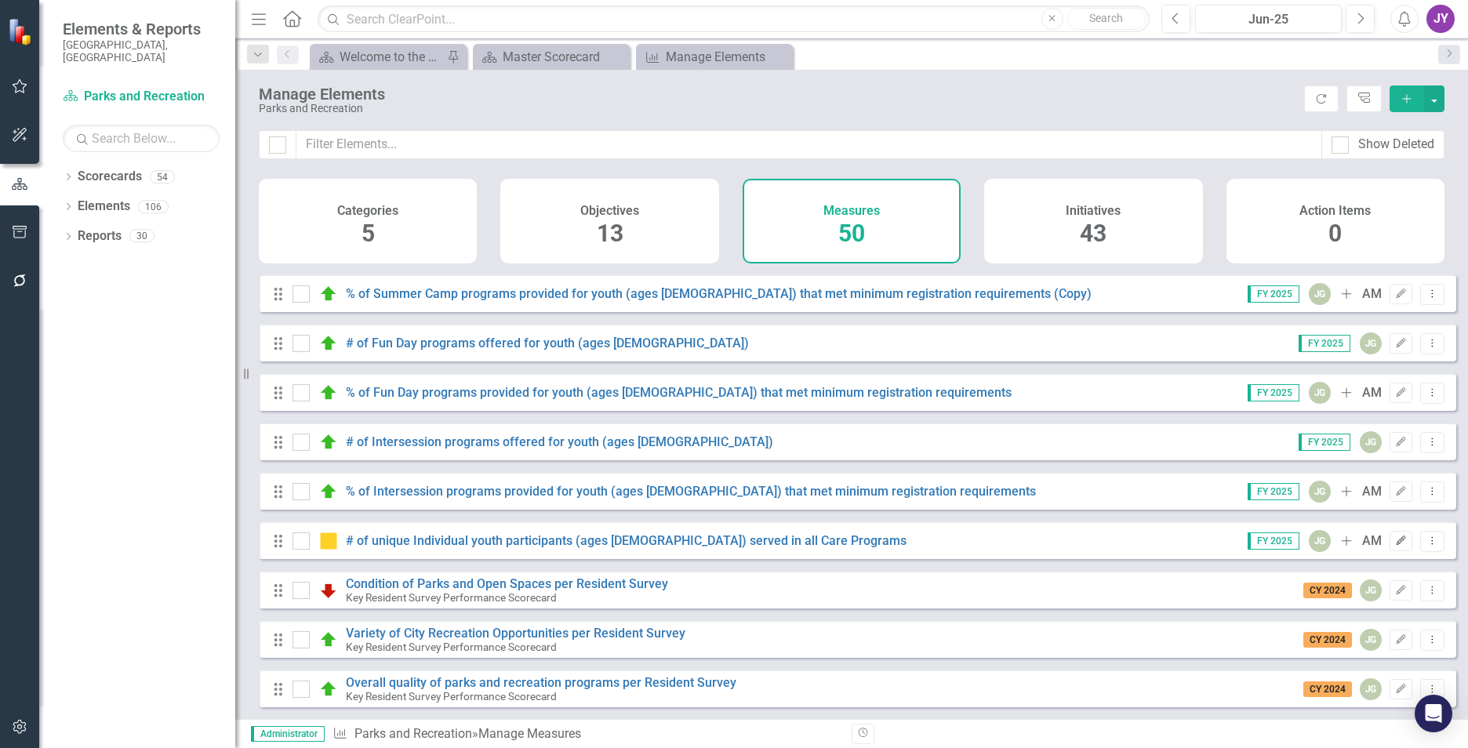
click at [1397, 536] on icon "button" at bounding box center [1401, 540] width 9 height 9
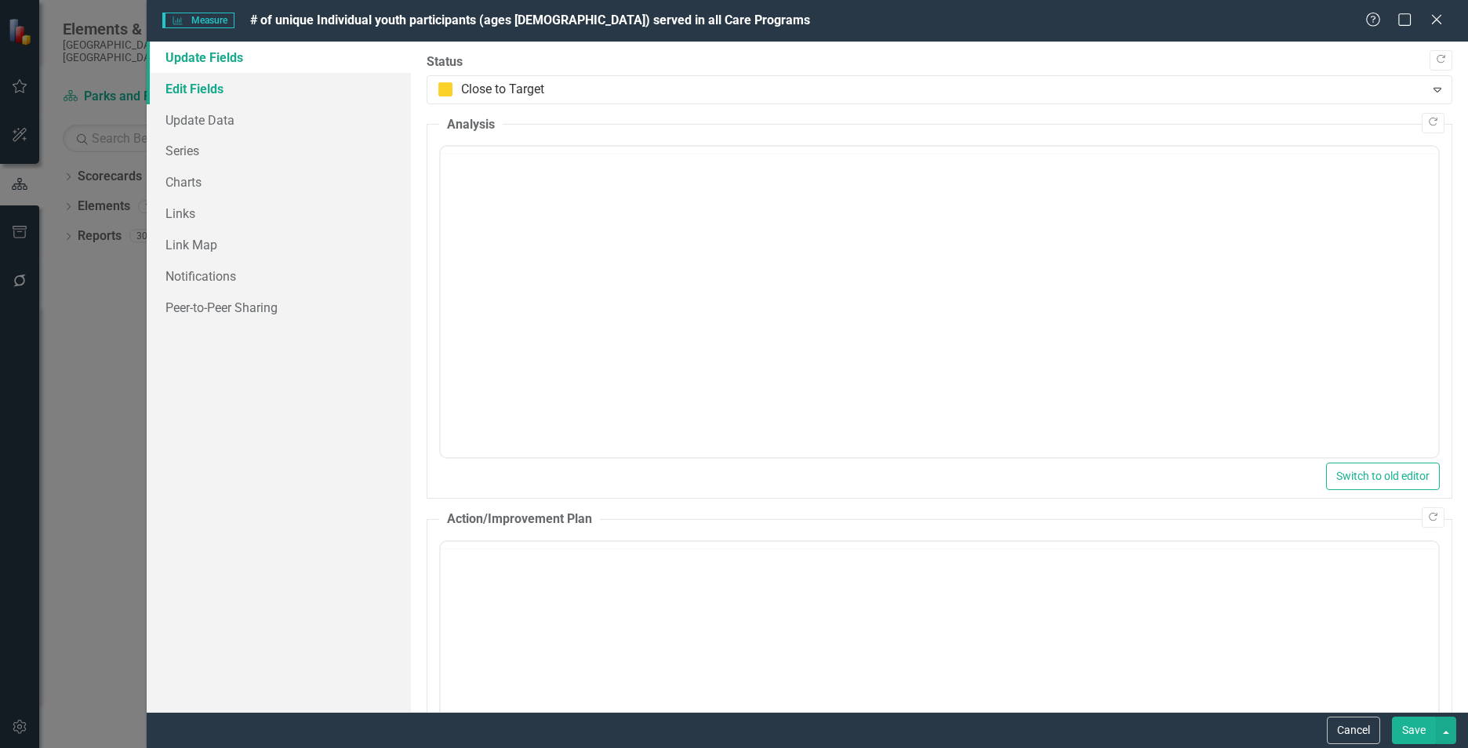
scroll to position [0, 0]
click at [221, 89] on link "Edit Fields" at bounding box center [279, 88] width 264 height 31
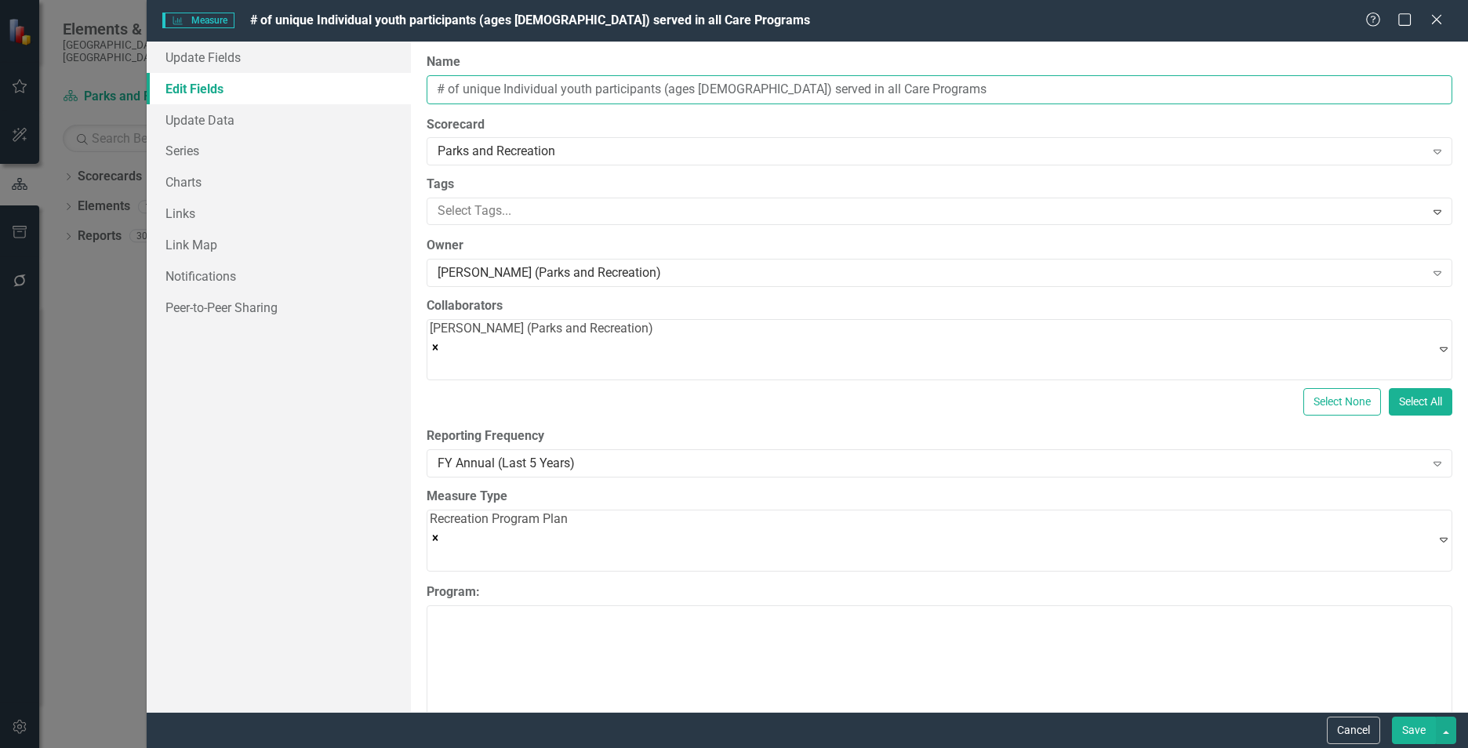
click at [526, 92] on input "# of unique Individual youth participants (ages [DEMOGRAPHIC_DATA]) served in a…" at bounding box center [940, 89] width 1026 height 29
click at [526, 93] on input "# of unique Individual youth participants (ages [DEMOGRAPHIC_DATA]) served in a…" at bounding box center [940, 89] width 1026 height 29
click at [1430, 14] on icon "Close" at bounding box center [1436, 19] width 20 height 15
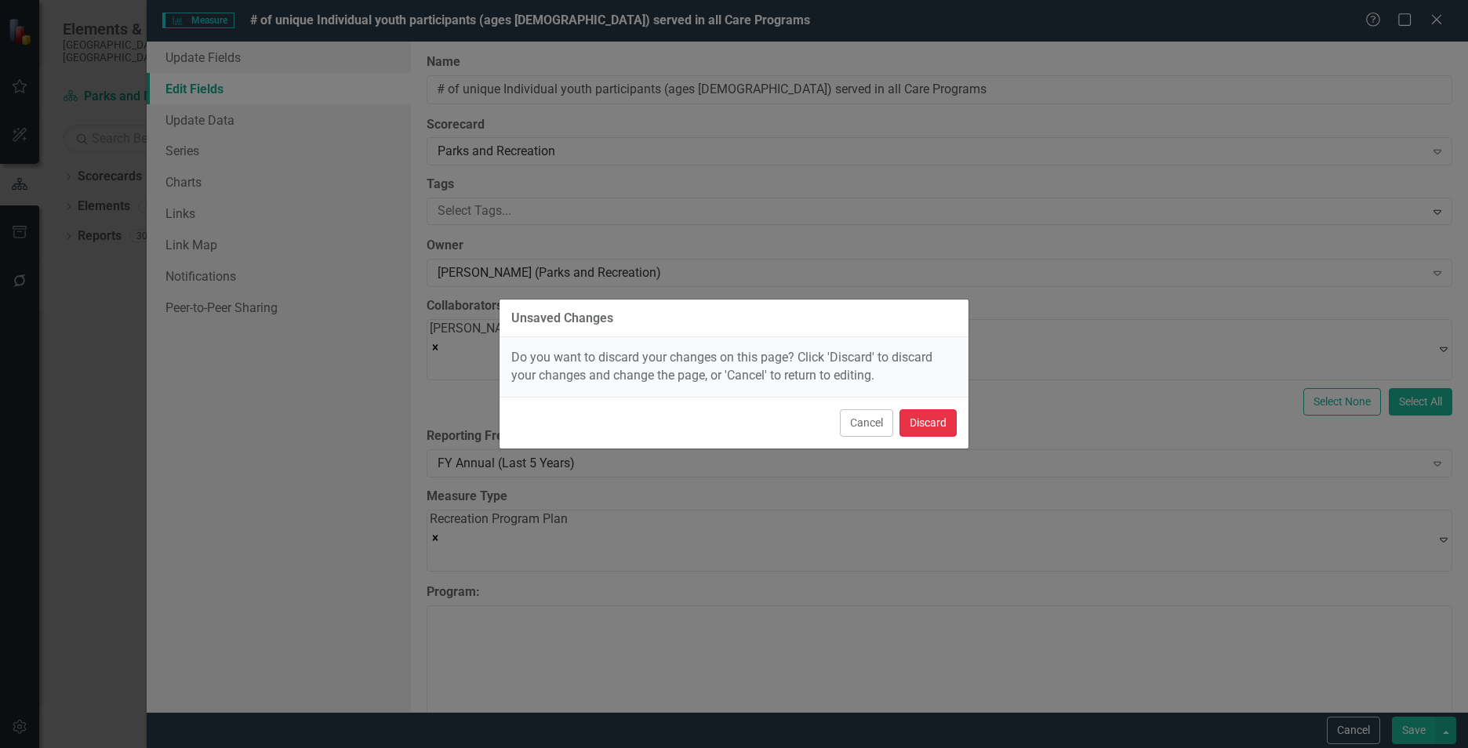
click at [931, 434] on button "Discard" at bounding box center [927, 422] width 57 height 27
